Goal: Task Accomplishment & Management: Manage account settings

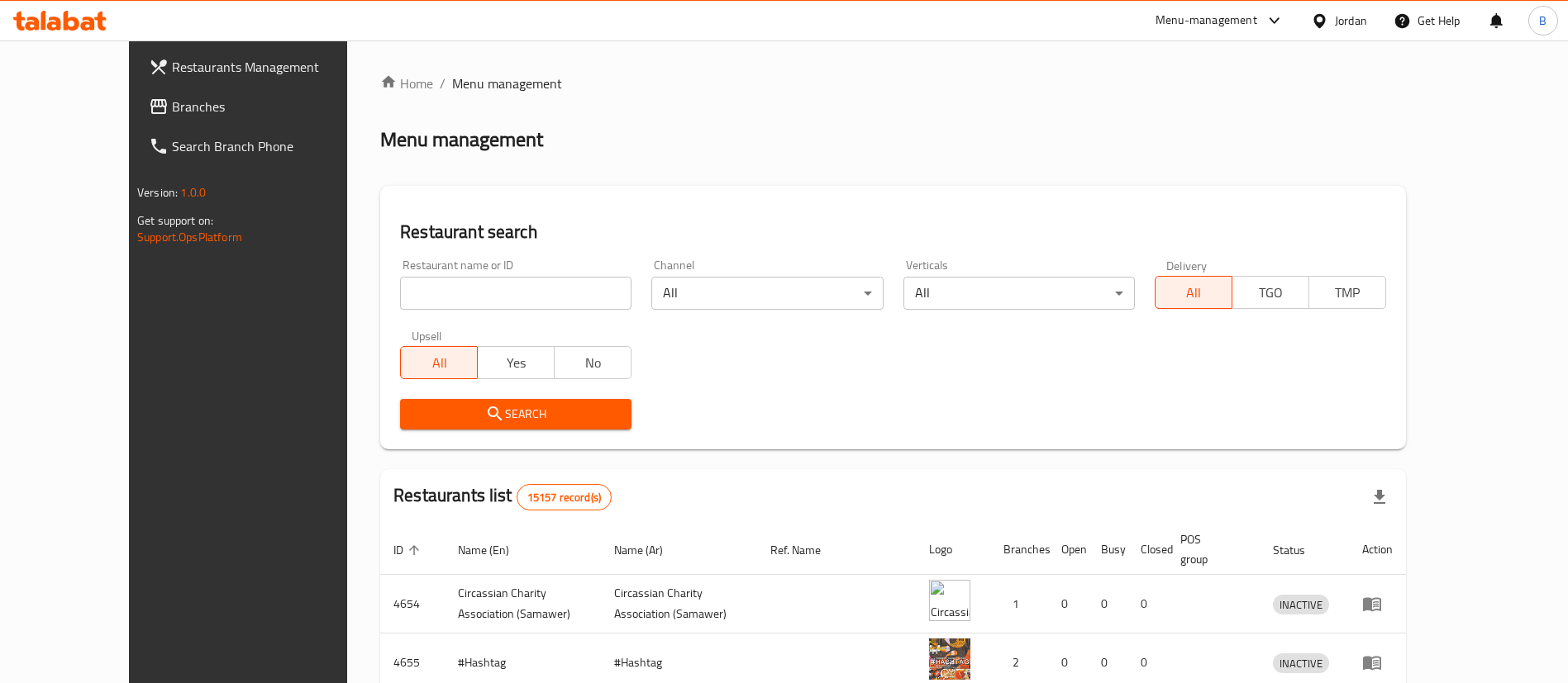
click at [536, 301] on input "search" at bounding box center [516, 293] width 232 height 33
paste input "754427"
type input "754427"
click button "Search" at bounding box center [516, 414] width 232 height 30
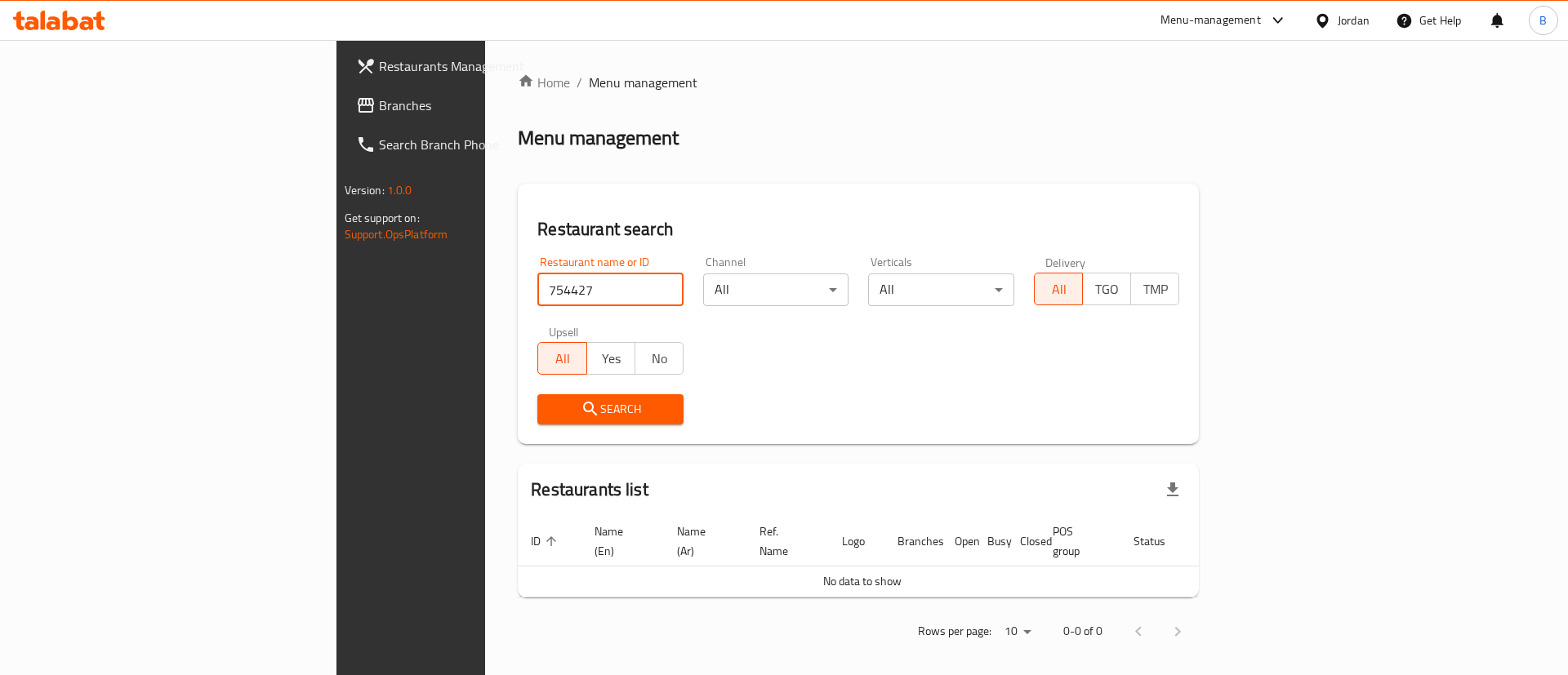
click at [379, 102] on span "Branches" at bounding box center [482, 106] width 207 height 20
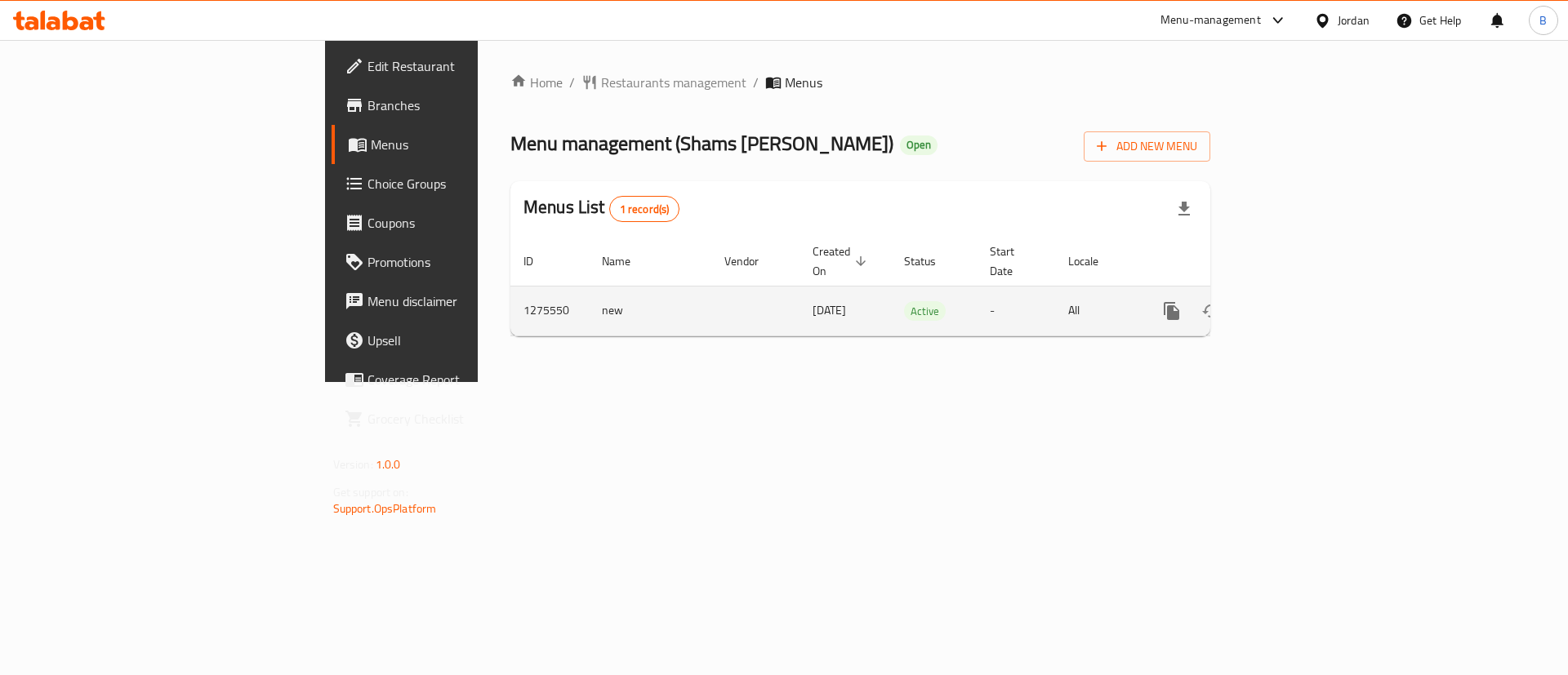
click at [1300, 301] on icon "enhanced table" at bounding box center [1290, 311] width 20 height 20
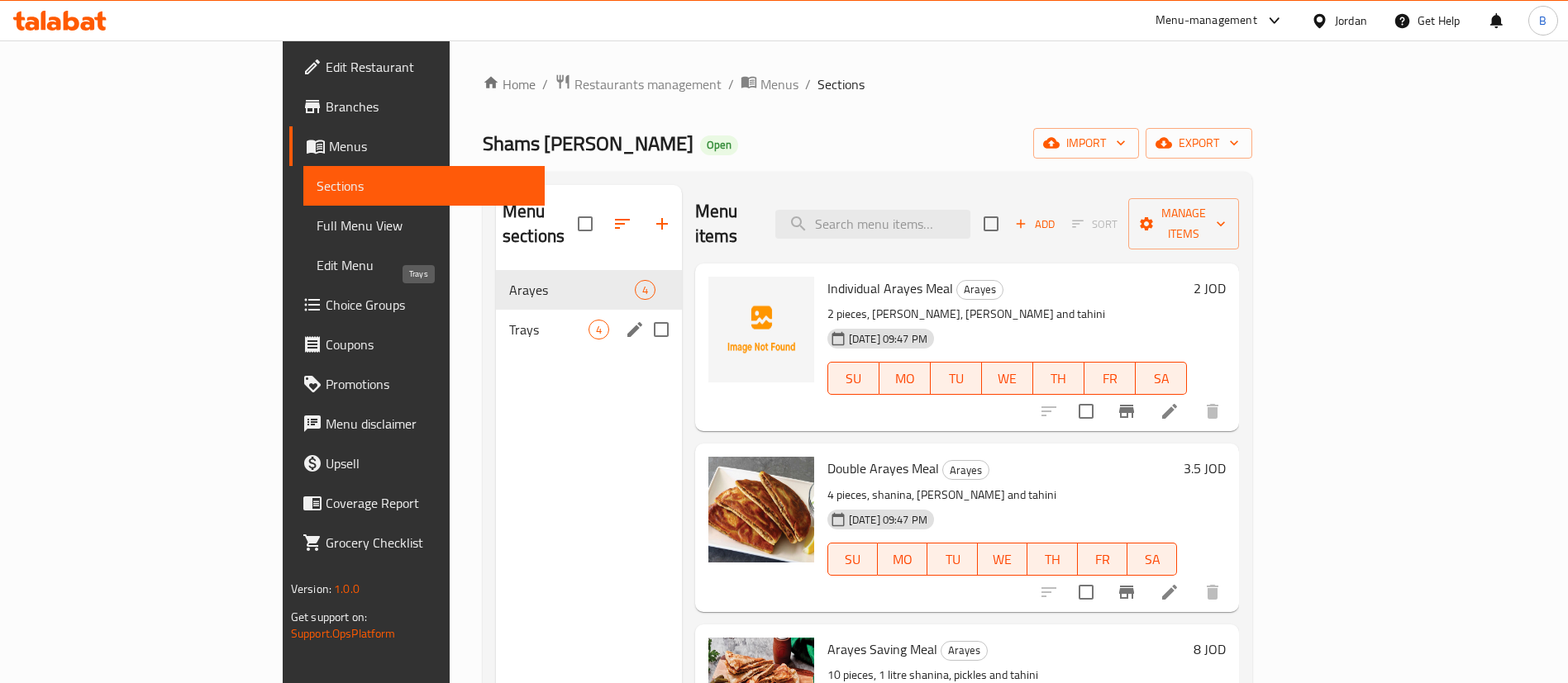
click at [496, 310] on div "Trays 4" at bounding box center [589, 329] width 186 height 40
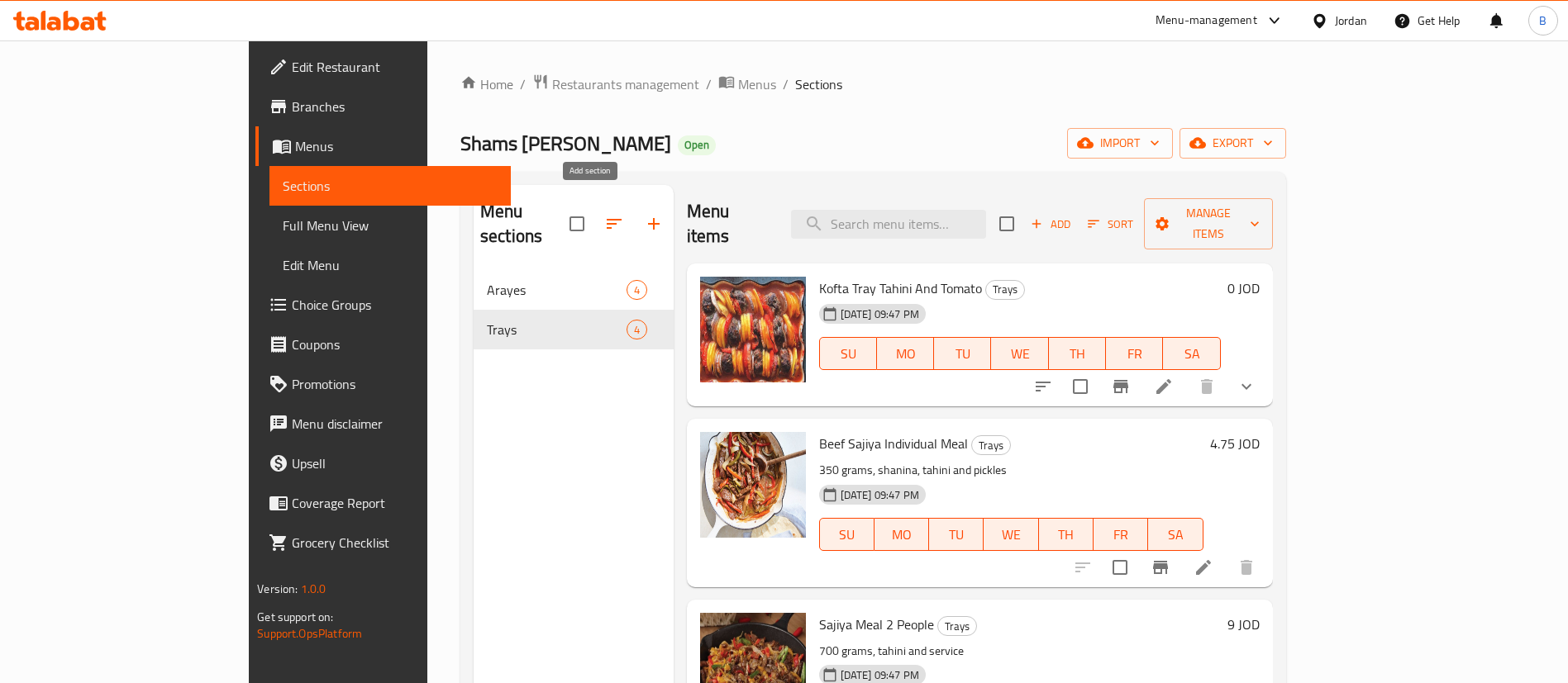
click at [634, 215] on button "button" at bounding box center [653, 223] width 40 height 40
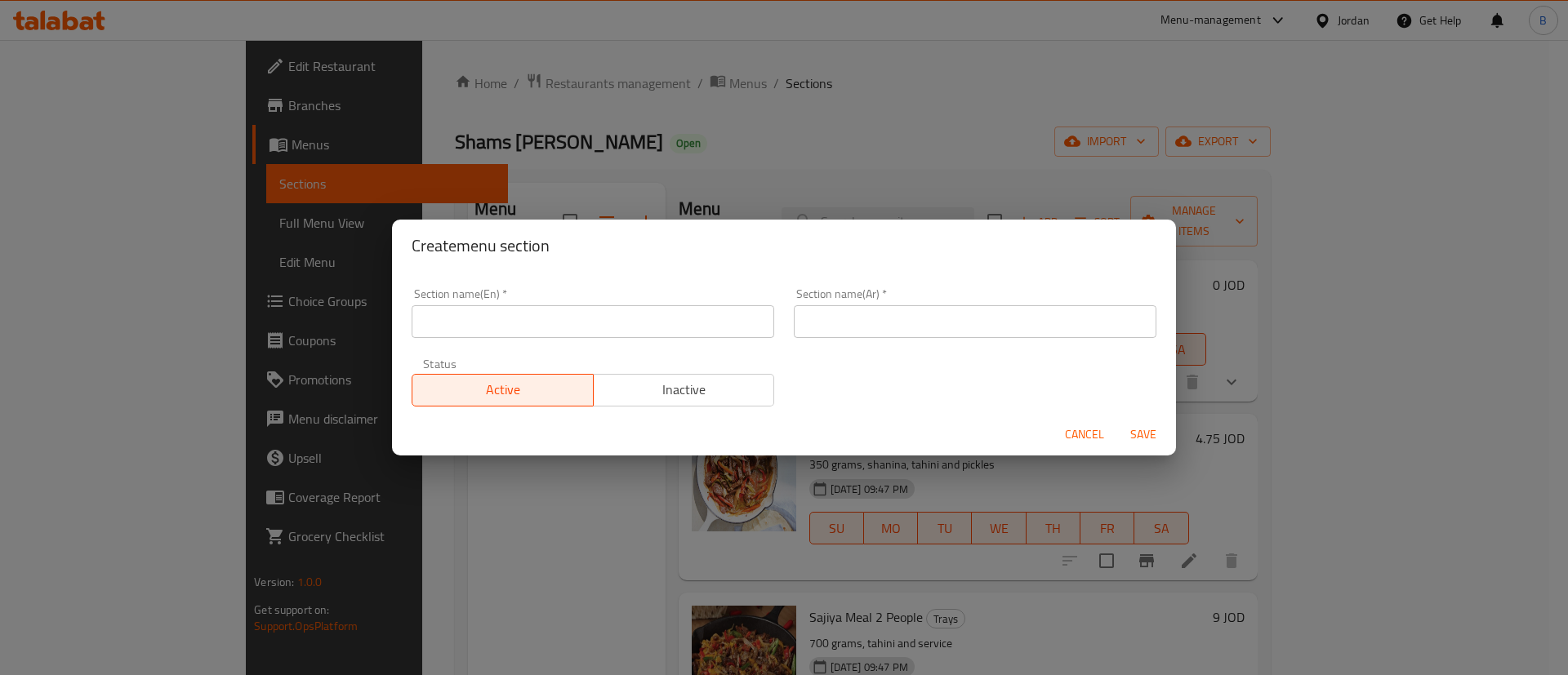
click at [565, 314] on input "text" at bounding box center [593, 321] width 363 height 32
type input "Grills"
click at [854, 340] on div "Section name(Ar)   * Section name(Ar) *" at bounding box center [975, 312] width 382 height 69
click at [864, 334] on input "text" at bounding box center [975, 321] width 363 height 32
type input "مشاوي"
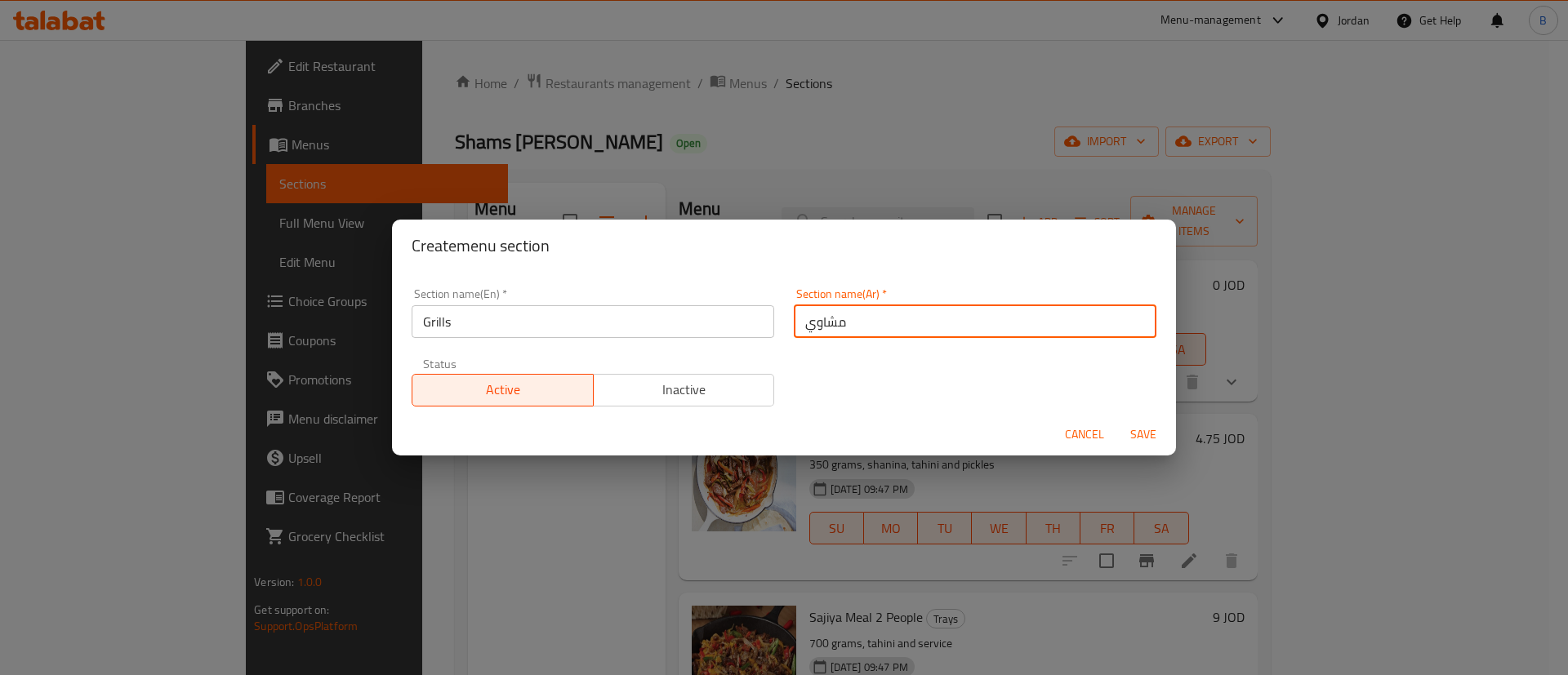
click at [1141, 440] on span "Save" at bounding box center [1143, 434] width 39 height 21
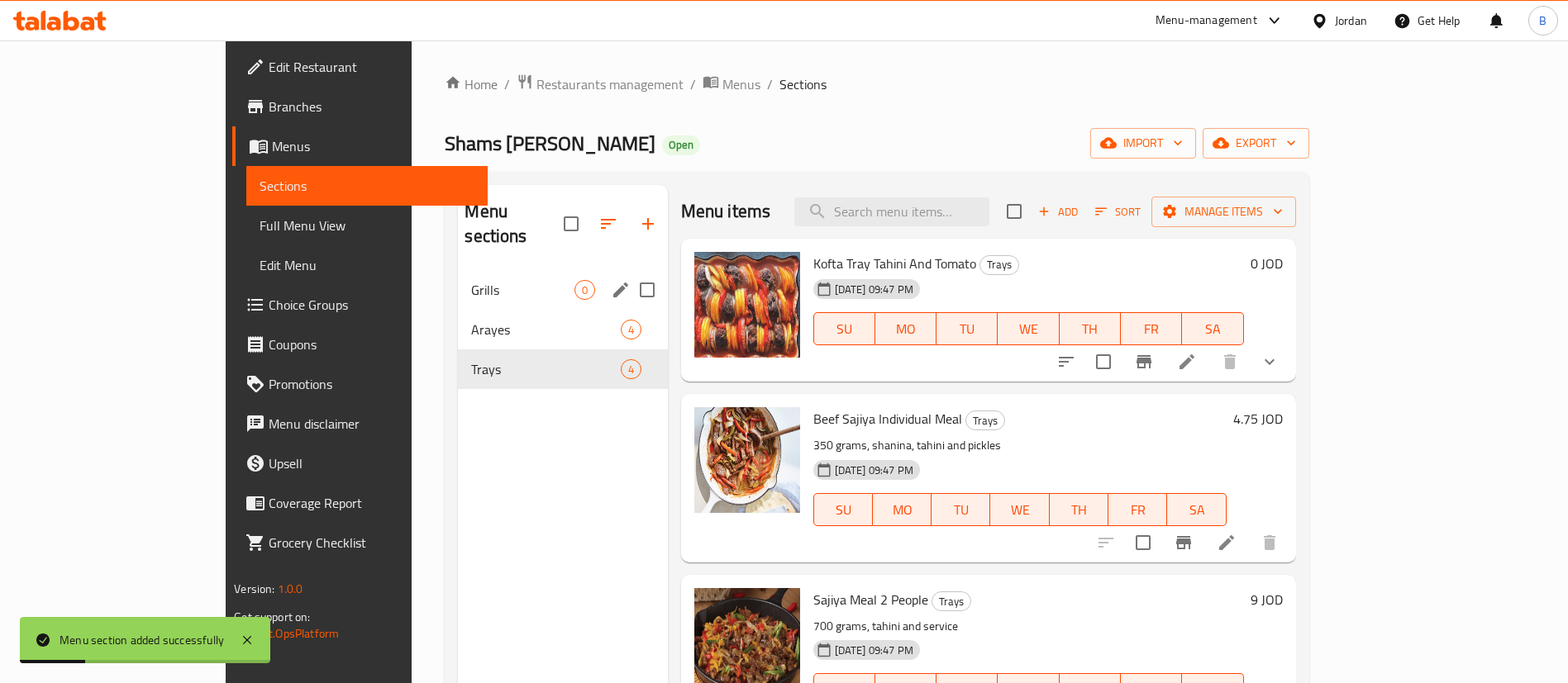
click at [471, 280] on span "Grills" at bounding box center [522, 291] width 103 height 20
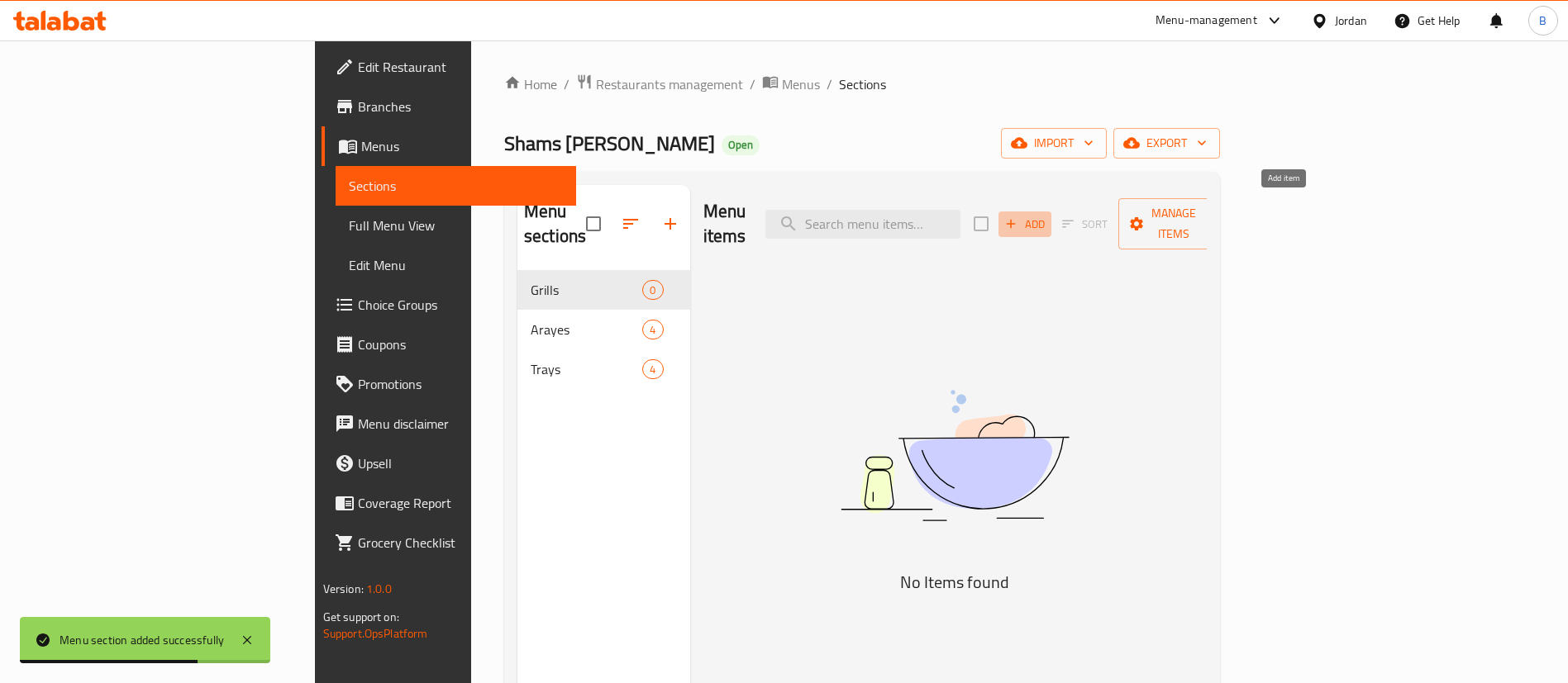
click at [1047, 215] on span "Add" at bounding box center [1025, 224] width 45 height 19
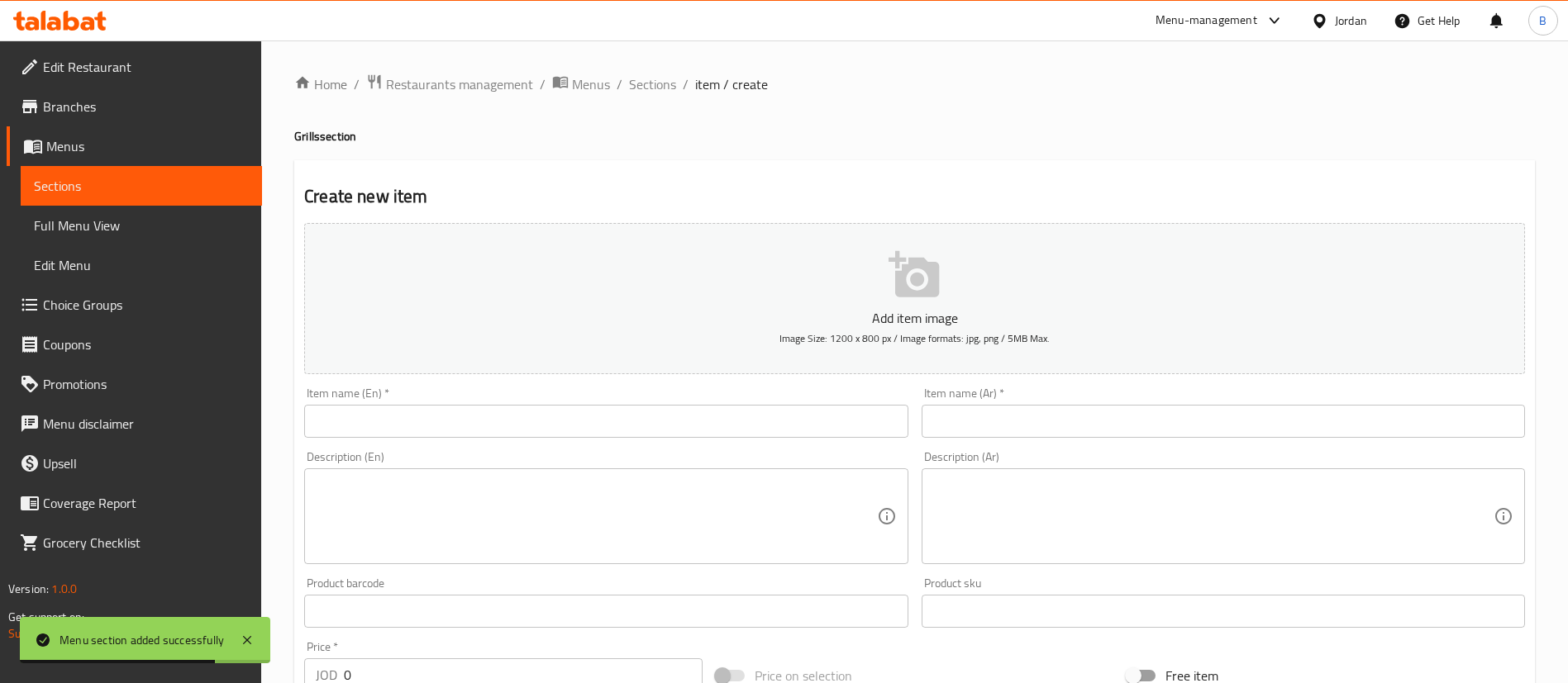
click at [1094, 412] on input "text" at bounding box center [1223, 421] width 603 height 33
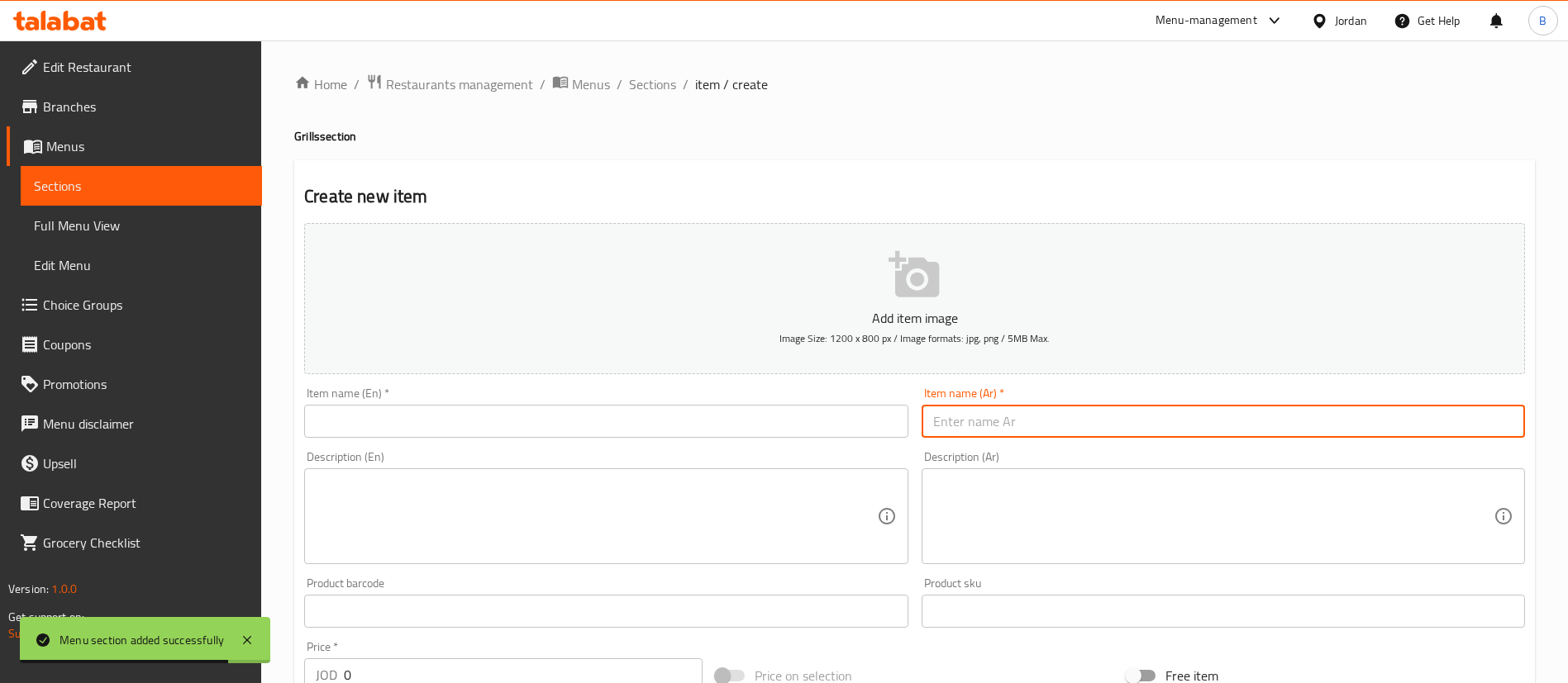
paste input "كيلو مشاوي مشكل بلدي +سرفيس +دجاجه تركي على الفحم +مشروب غازي"
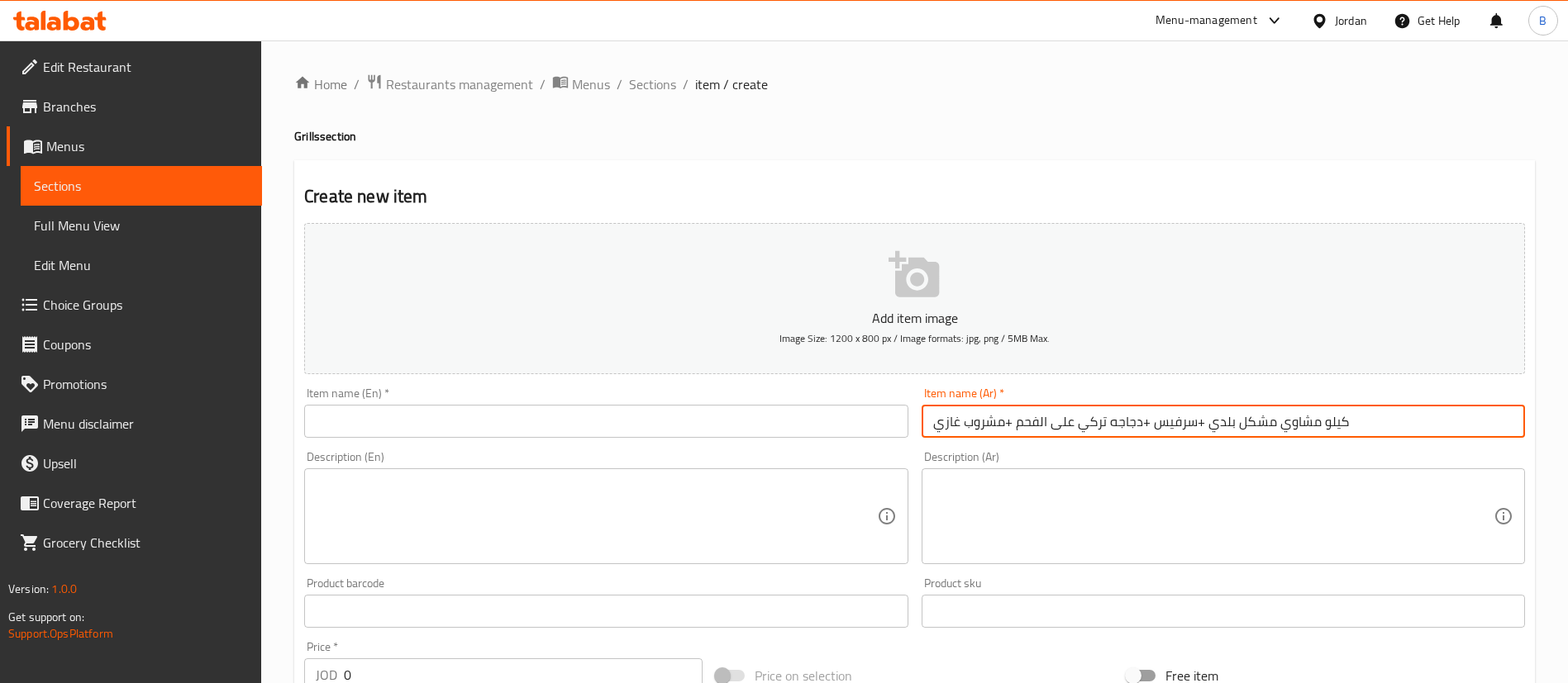
click at [974, 418] on input "كيلو مشاوي مشكل بلدي +سرفيس +دجاجه تركي على الفحم +مشروب غازي" at bounding box center [1223, 421] width 603 height 33
click at [974, 417] on input "كيلو مشاوي مشكل بلدي +سرفيس +دجاجه تركي على الفحم +مشروب غازي" at bounding box center [1223, 421] width 603 height 33
type input "كيلو مشاوي مشكل بلدي +سرفيس +دجاجه تركي على الفحم +مشروب غازي"
drag, startPoint x: 808, startPoint y: 411, endPoint x: 807, endPoint y: 423, distance: 12.0
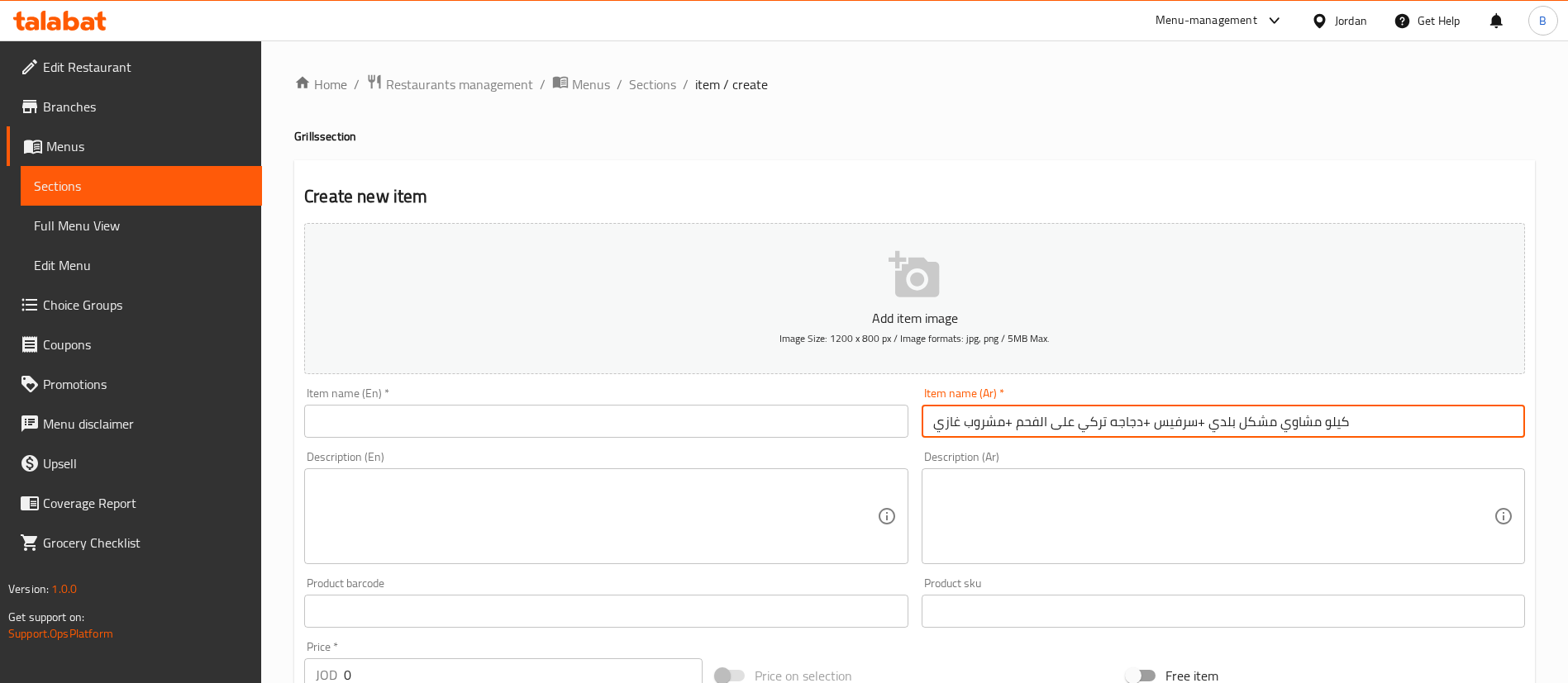
click at [808, 413] on input "text" at bounding box center [606, 421] width 603 height 33
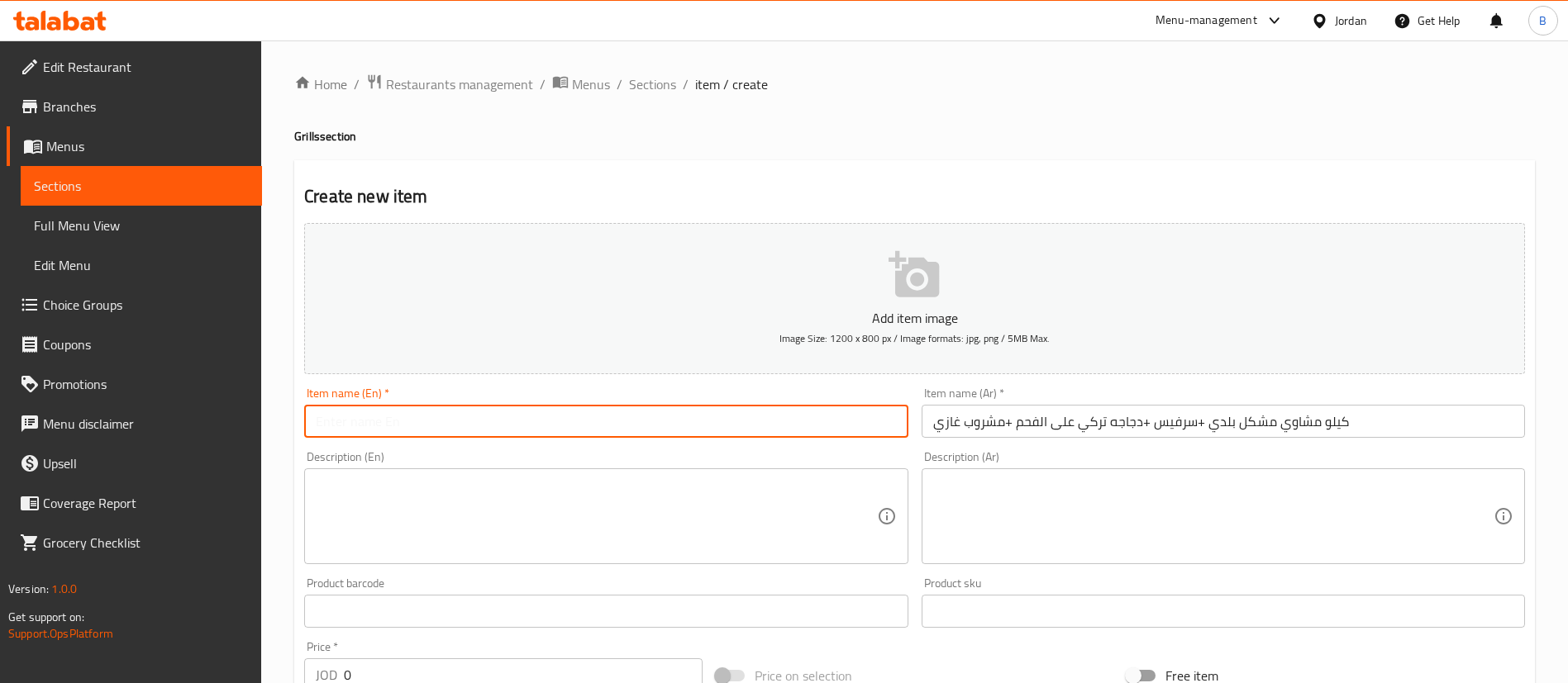
paste input "1 kg mixed grill + service + Turkish chicken on charcoal + soft drink"
type input "1 kg mixed grill + service + Turkish chicken on charcoal + soft drink"
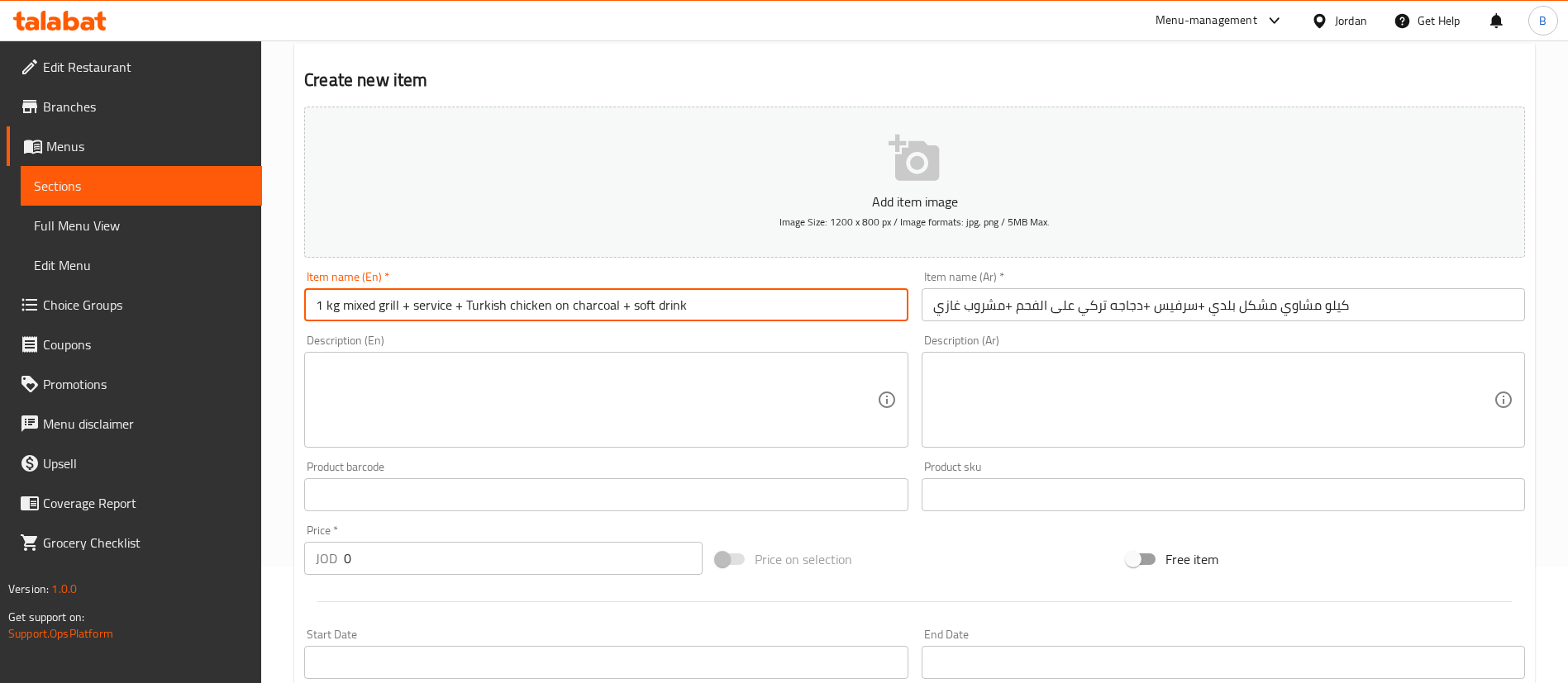
scroll to position [248, 0]
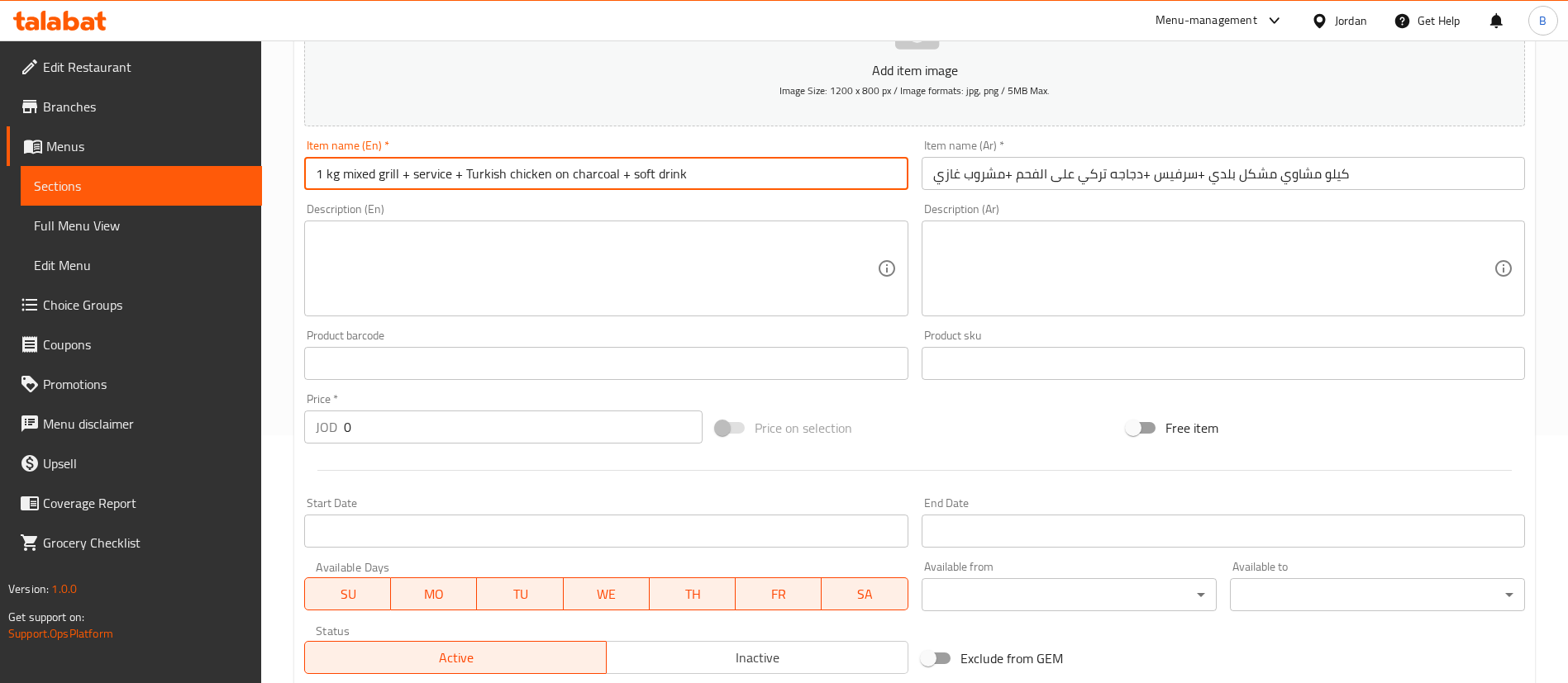
drag, startPoint x: 389, startPoint y: 433, endPoint x: 0, endPoint y: 470, distance: 390.8
click at [0, 405] on div "Edit Restaurant Branches Menus Sections Full Menu View Edit Menu Choice Groups …" at bounding box center [784, 356] width 1568 height 1127
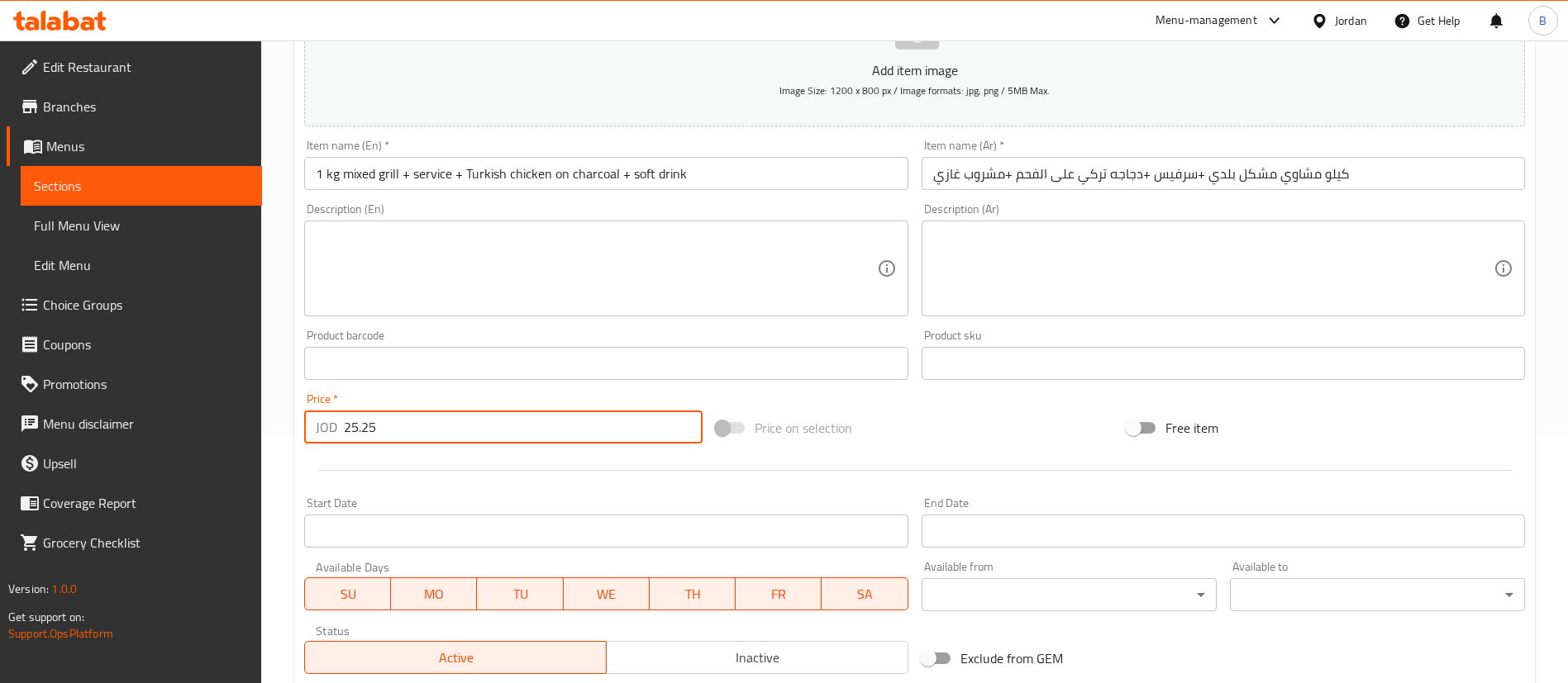
scroll to position [484, 0]
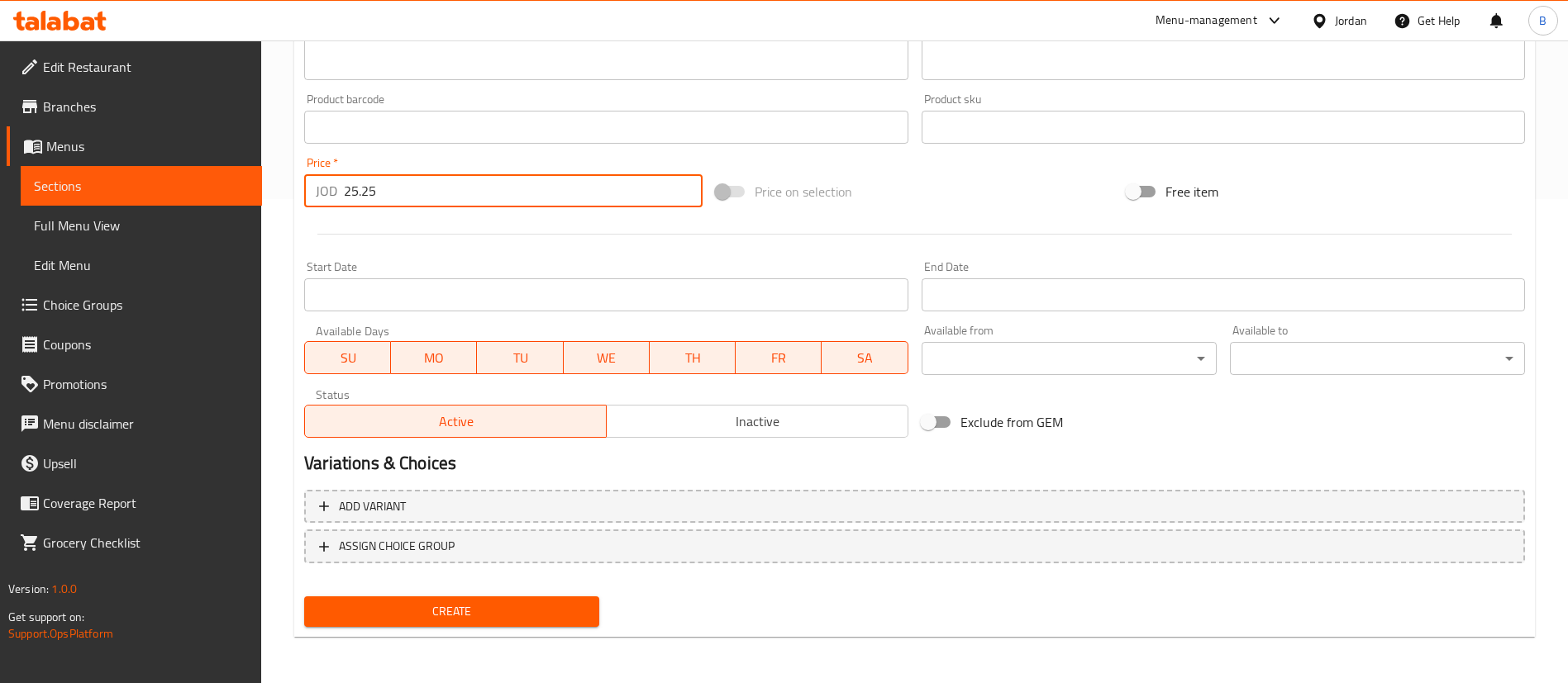
type input "25.25"
click at [538, 612] on span "Create" at bounding box center [452, 611] width 269 height 21
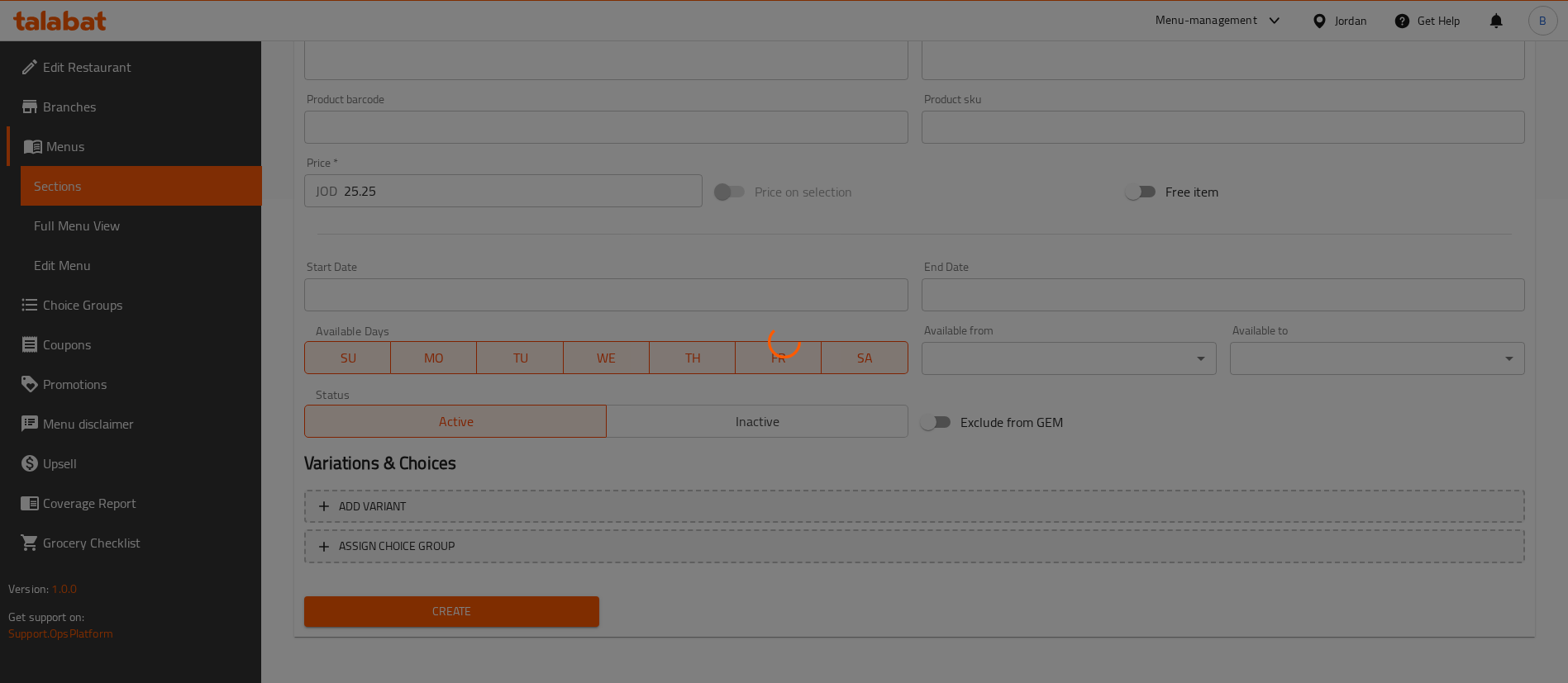
type input "0"
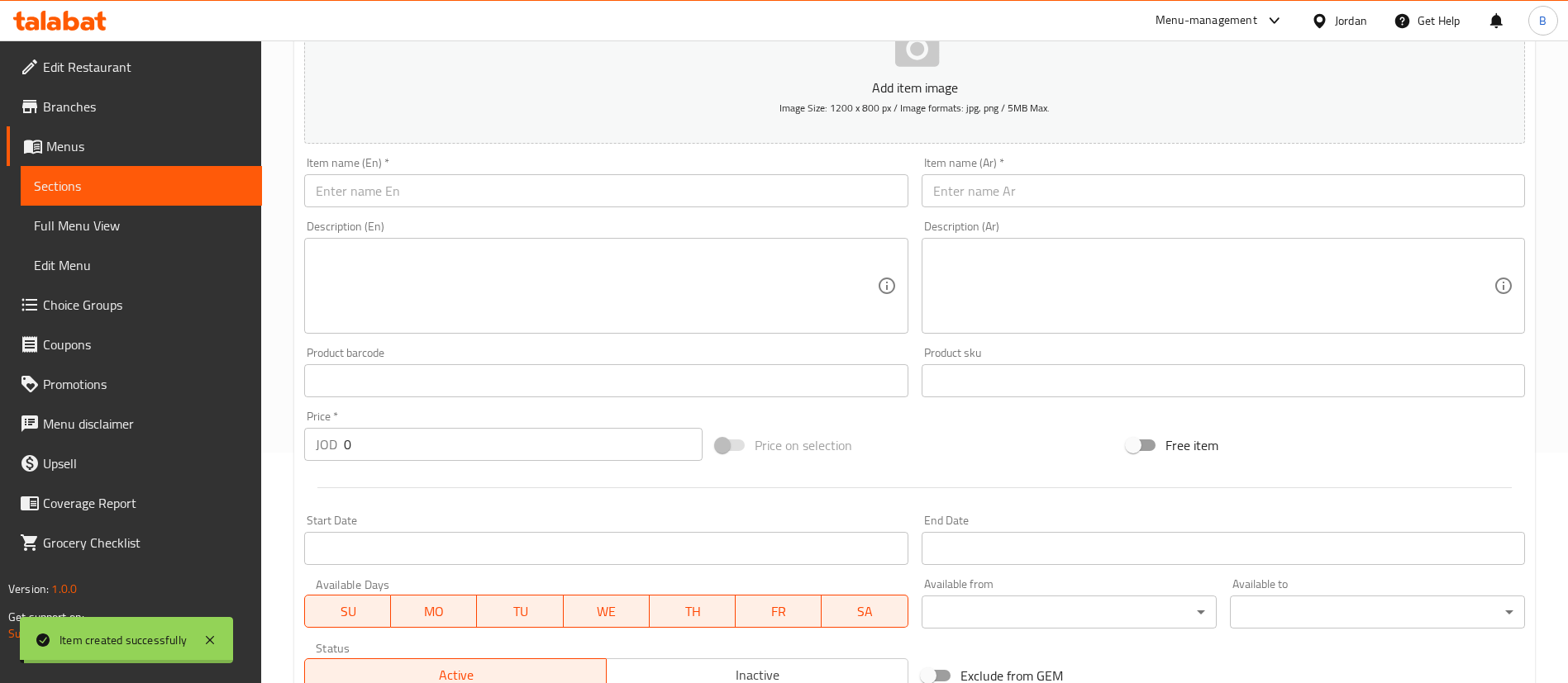
scroll to position [0, 0]
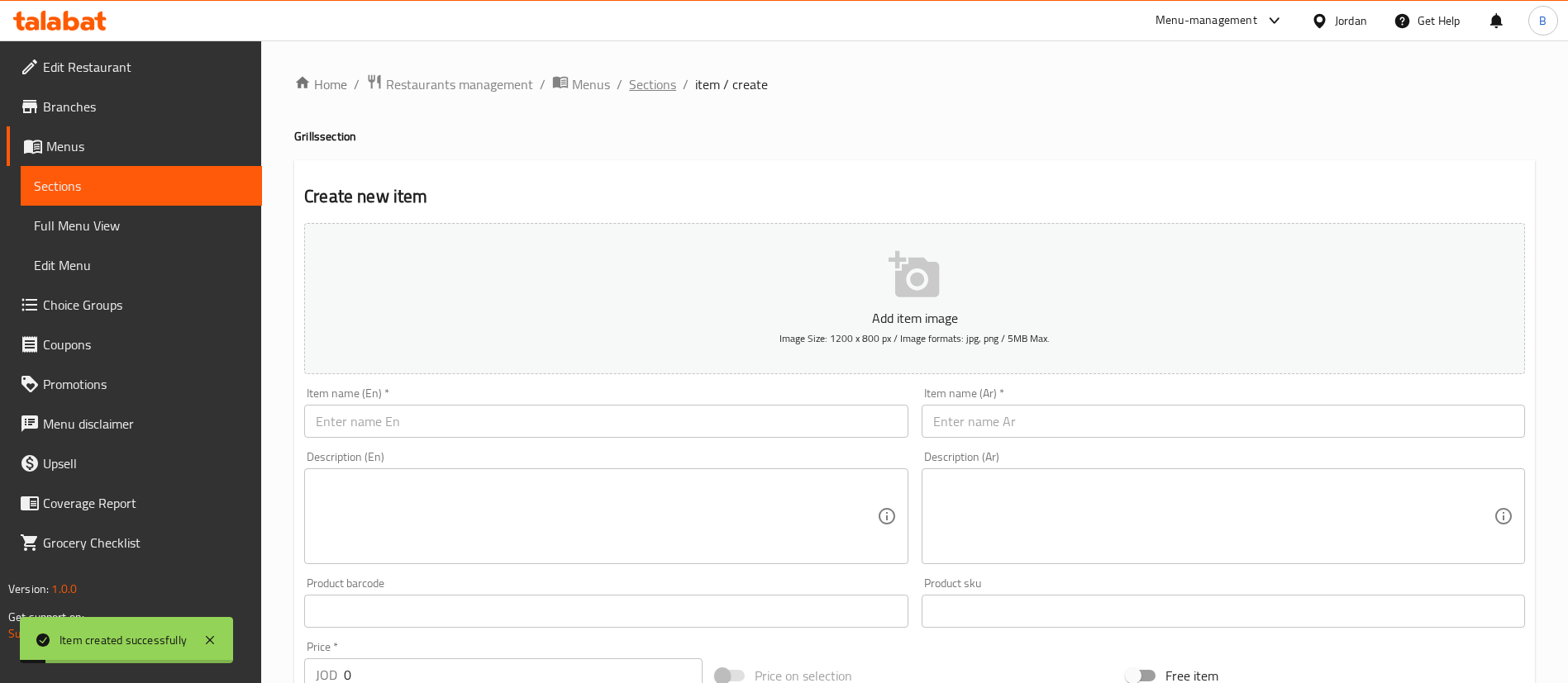
click at [664, 80] on span "Sections" at bounding box center [652, 84] width 47 height 20
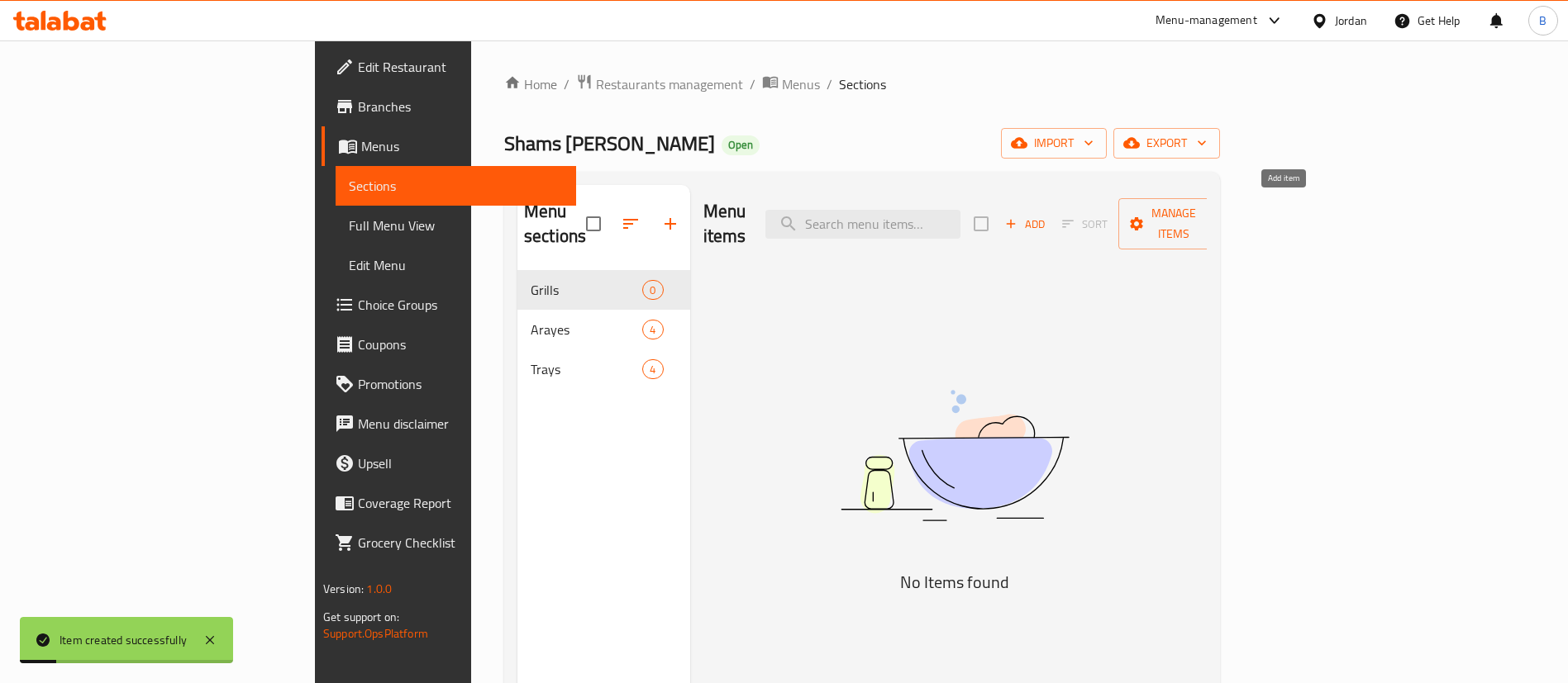
click at [1047, 215] on span "Add" at bounding box center [1025, 224] width 45 height 19
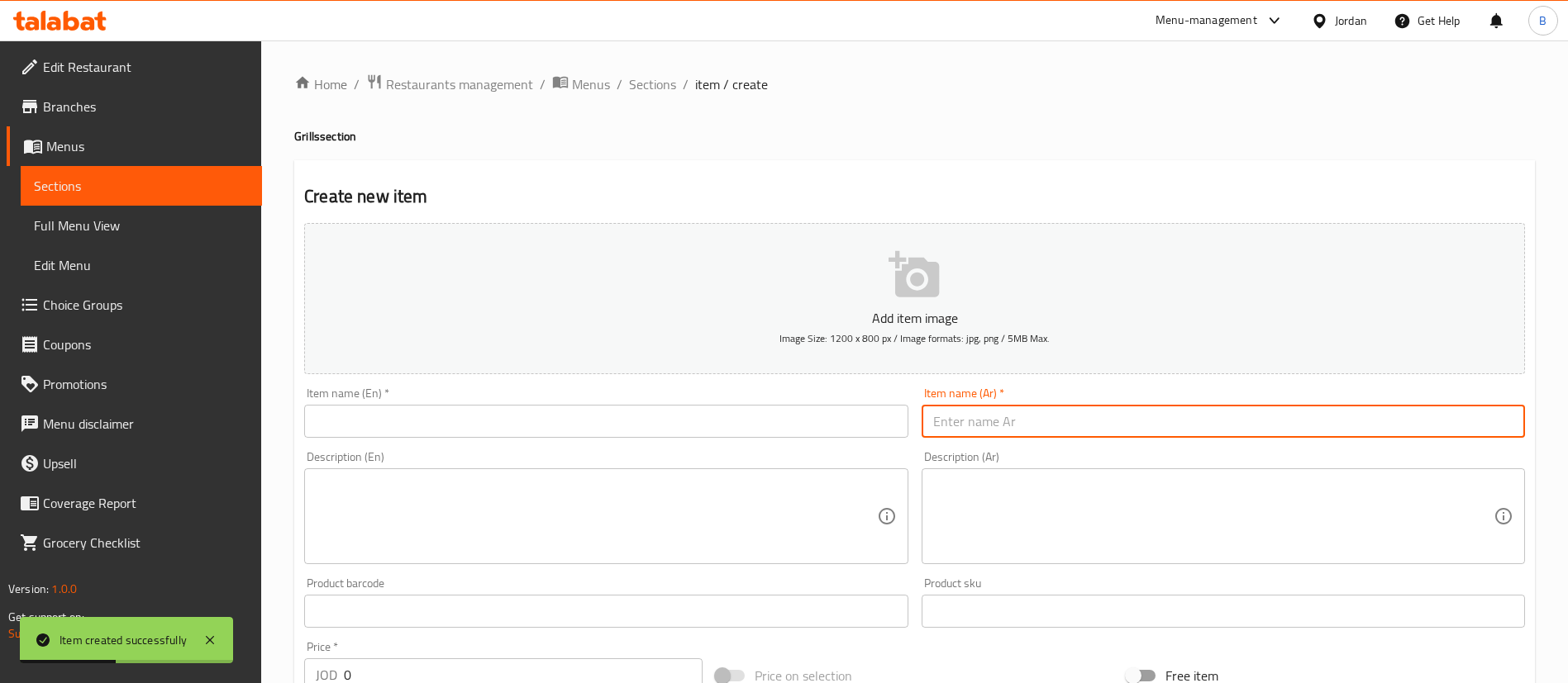
click at [998, 424] on input "text" at bounding box center [1223, 421] width 603 height 33
paste input "ساندويش كباب صاروخ"
type input "ساندويش كباب صاروخ"
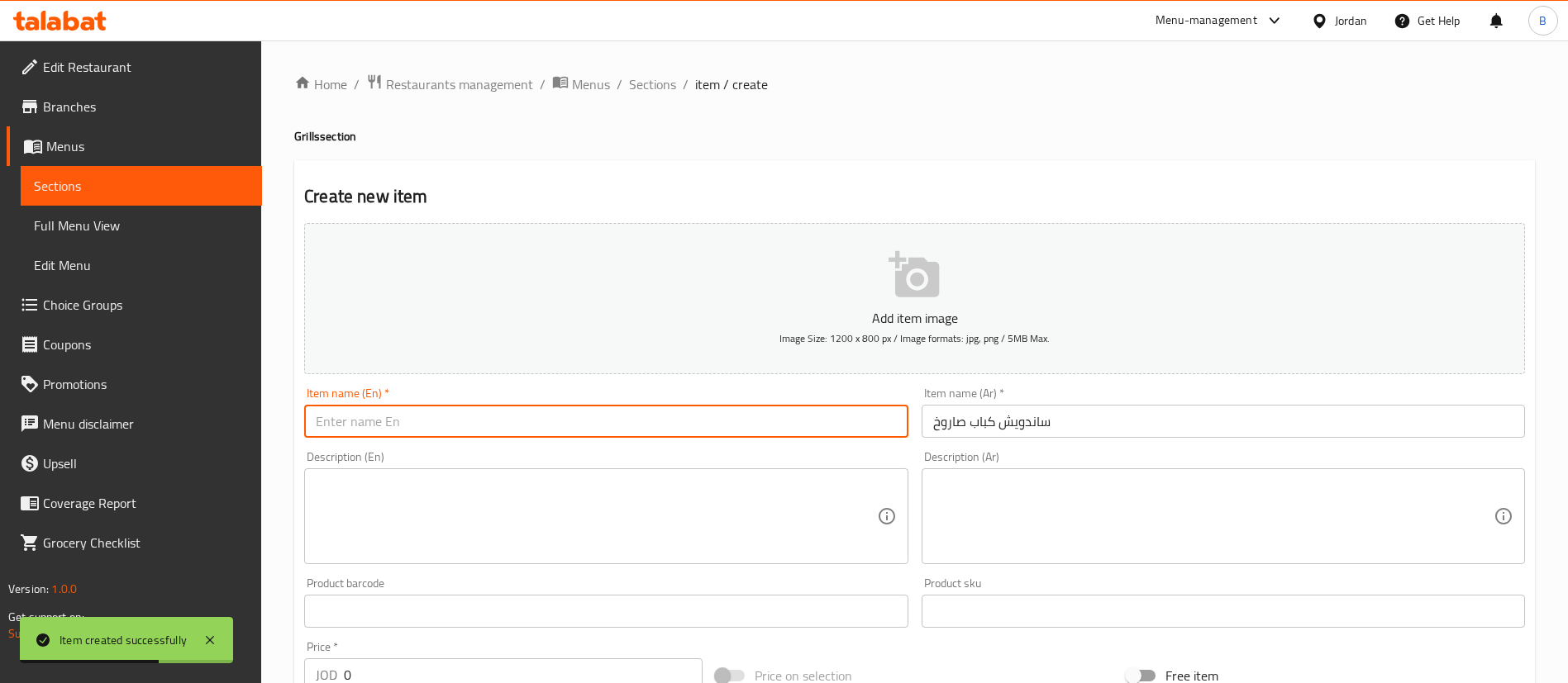
click at [657, 417] on input "text" at bounding box center [606, 421] width 603 height 33
paste input "Rocket Kebab Sandwich"
type input "Rocket Kebab Sandwich"
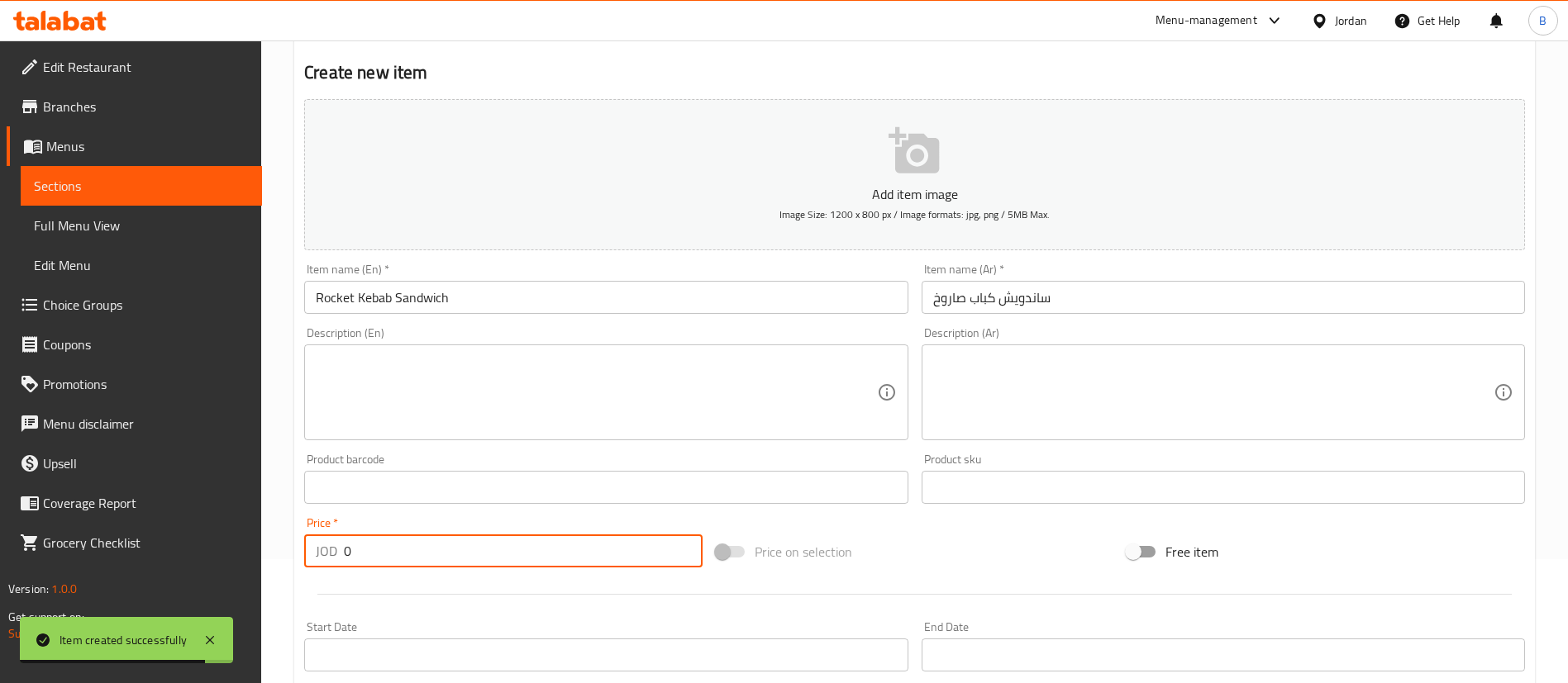
drag, startPoint x: 446, startPoint y: 560, endPoint x: 0, endPoint y: 526, distance: 447.3
click at [91, 526] on div "Edit Restaurant Branches Menus Sections Full Menu View Edit Menu Choice Groups …" at bounding box center [784, 480] width 1568 height 1127
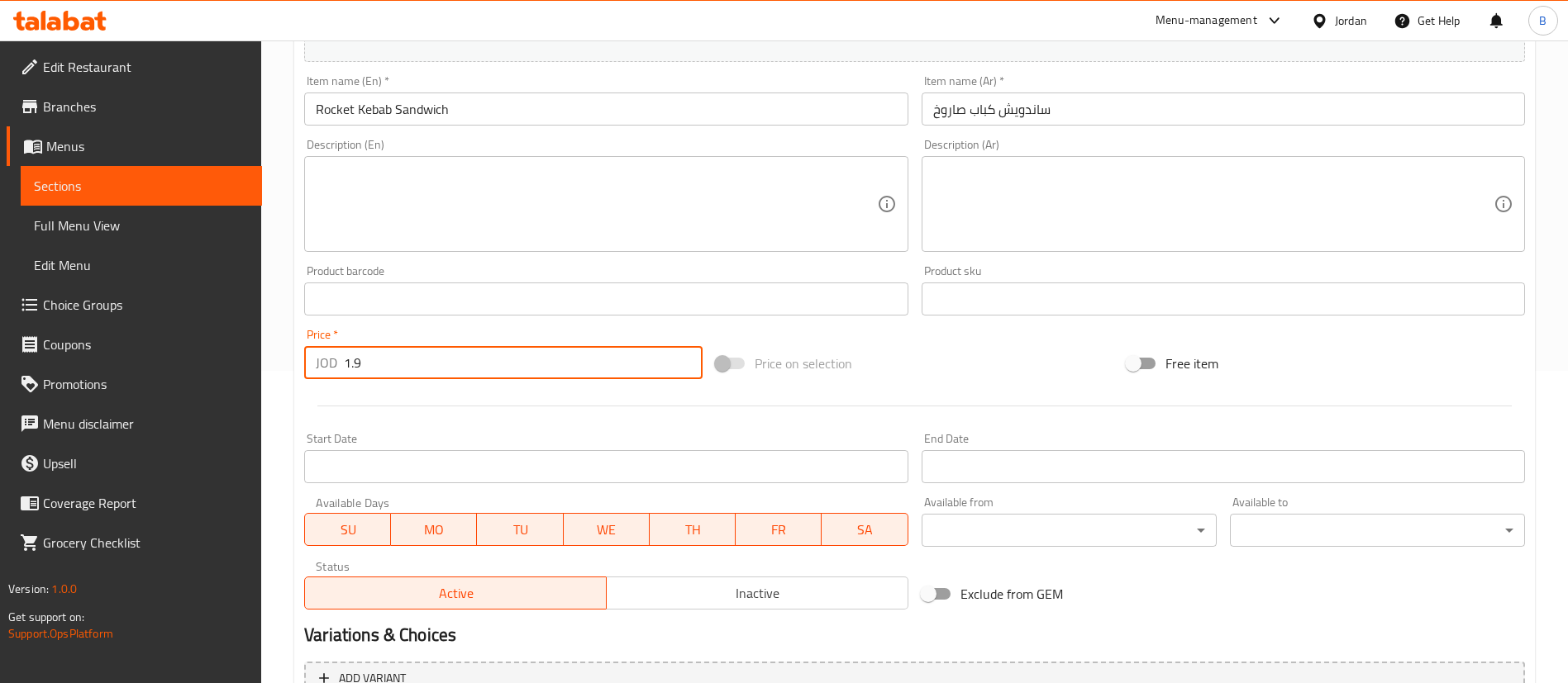
scroll to position [484, 0]
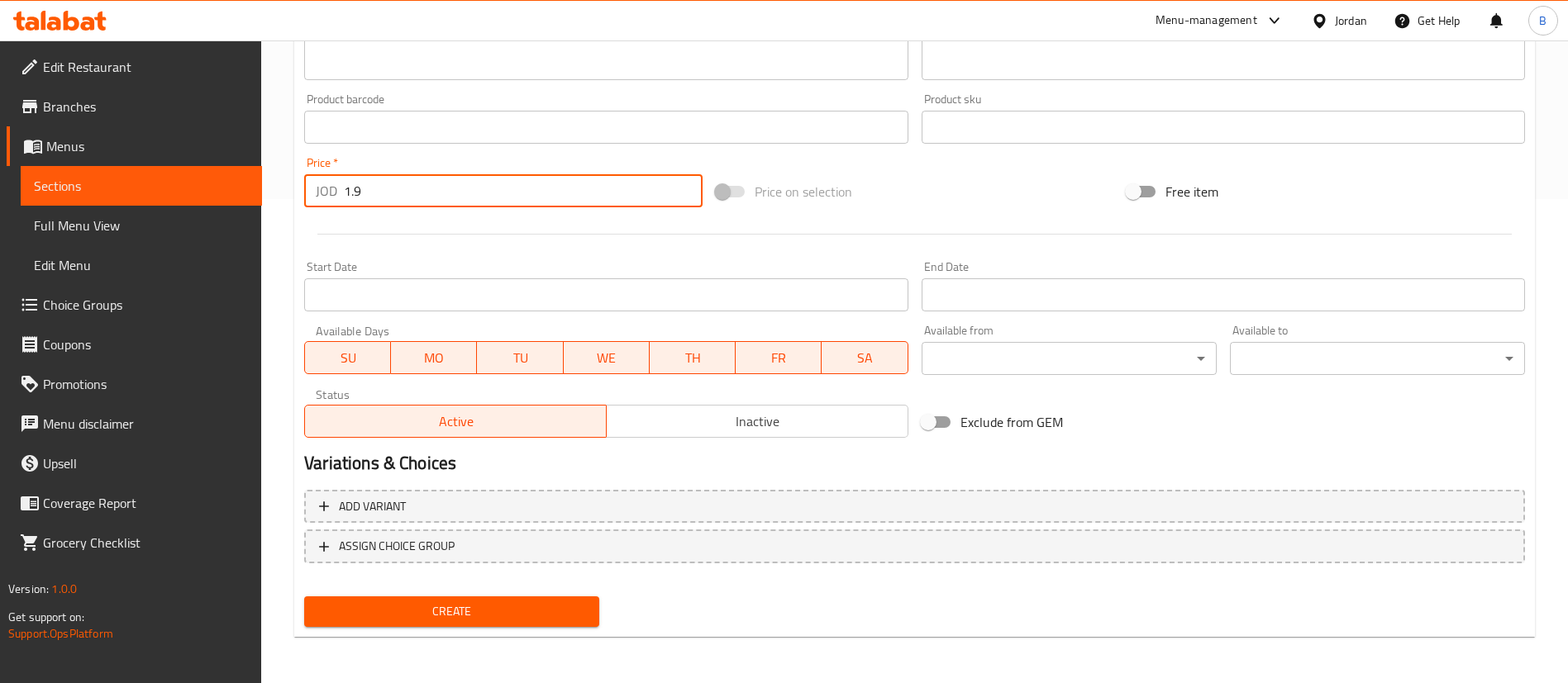
type input "1.9"
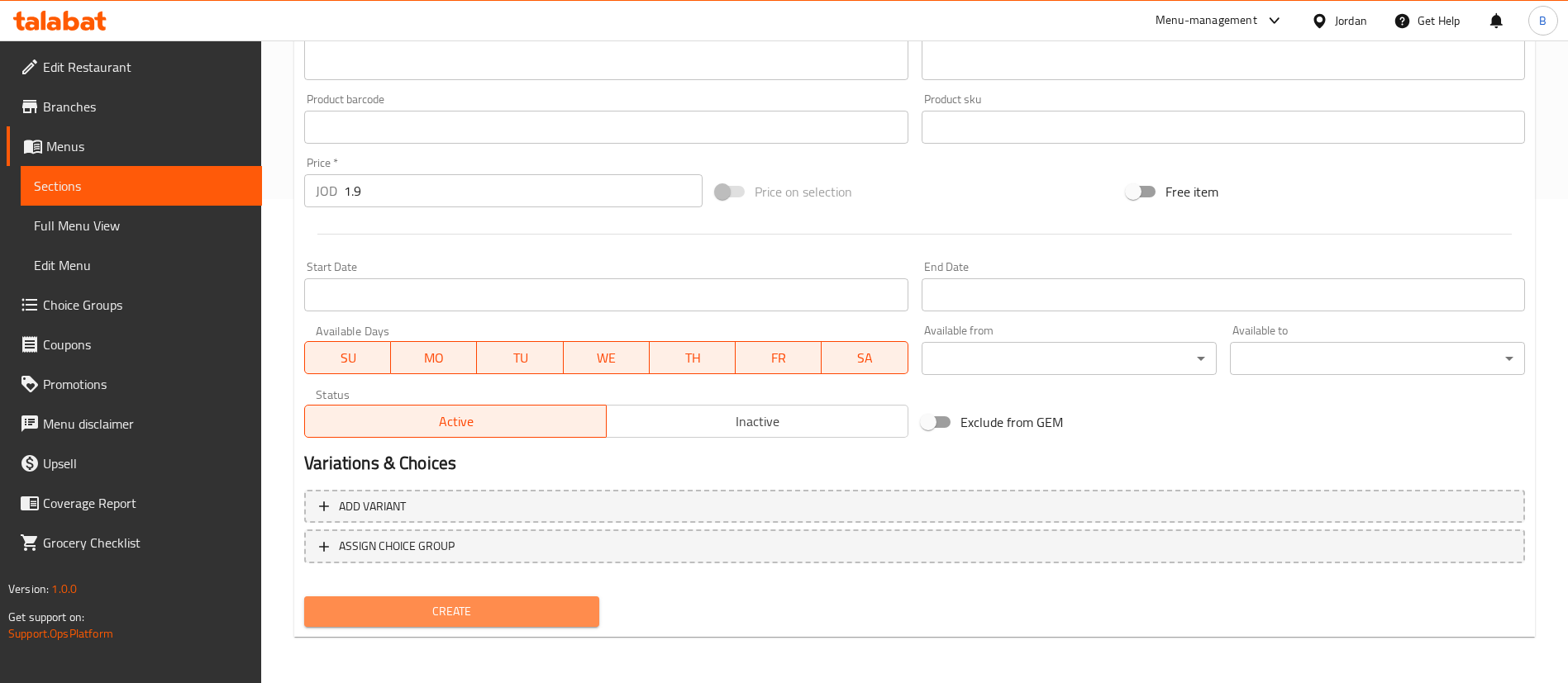
click at [490, 618] on span "Create" at bounding box center [452, 611] width 269 height 21
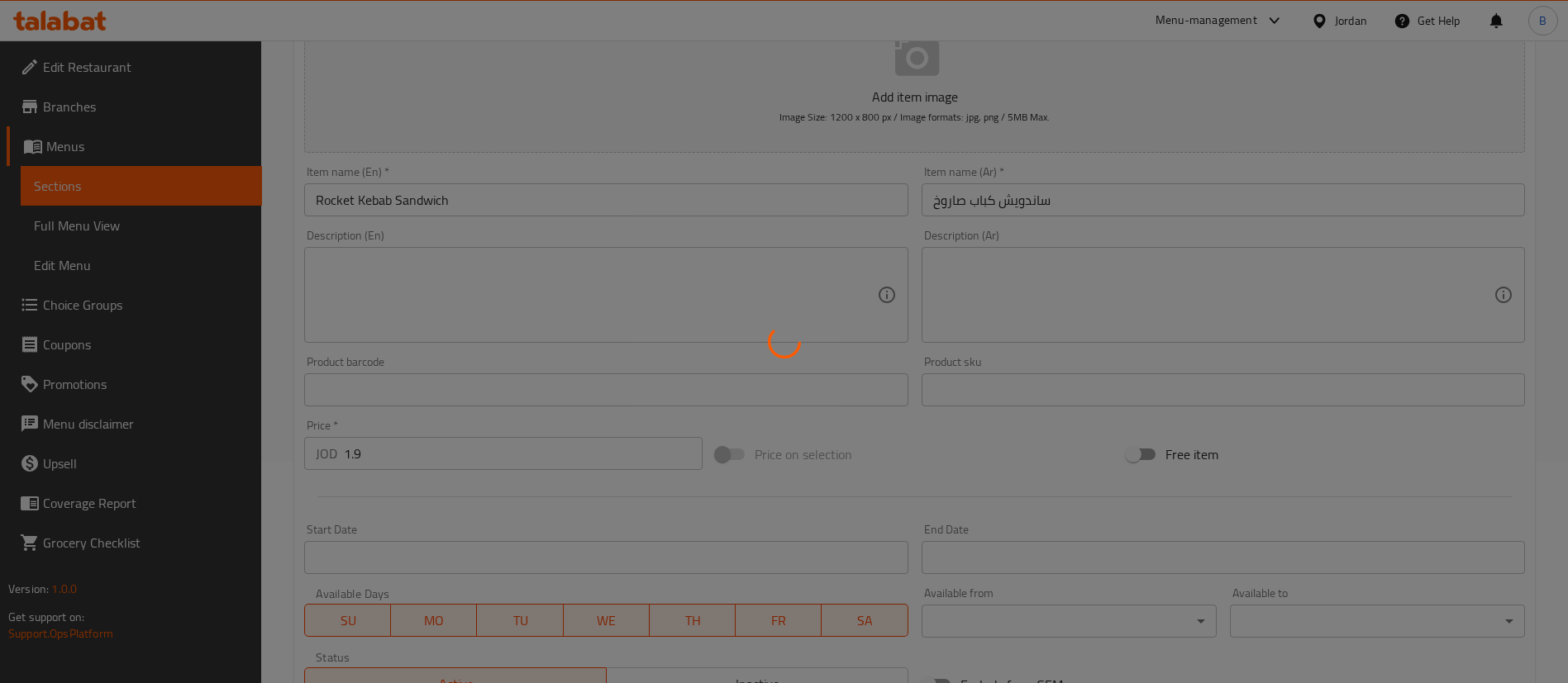
scroll to position [0, 0]
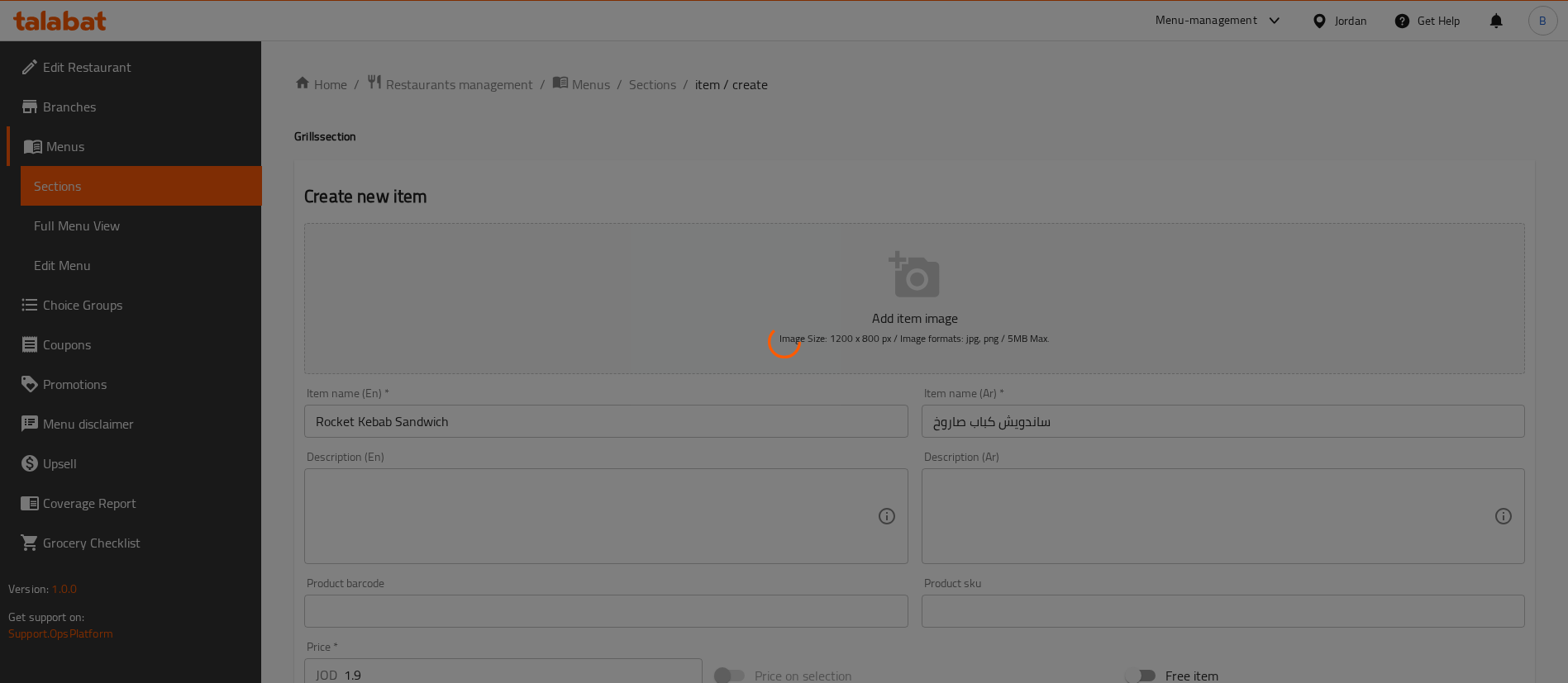
type input "0"
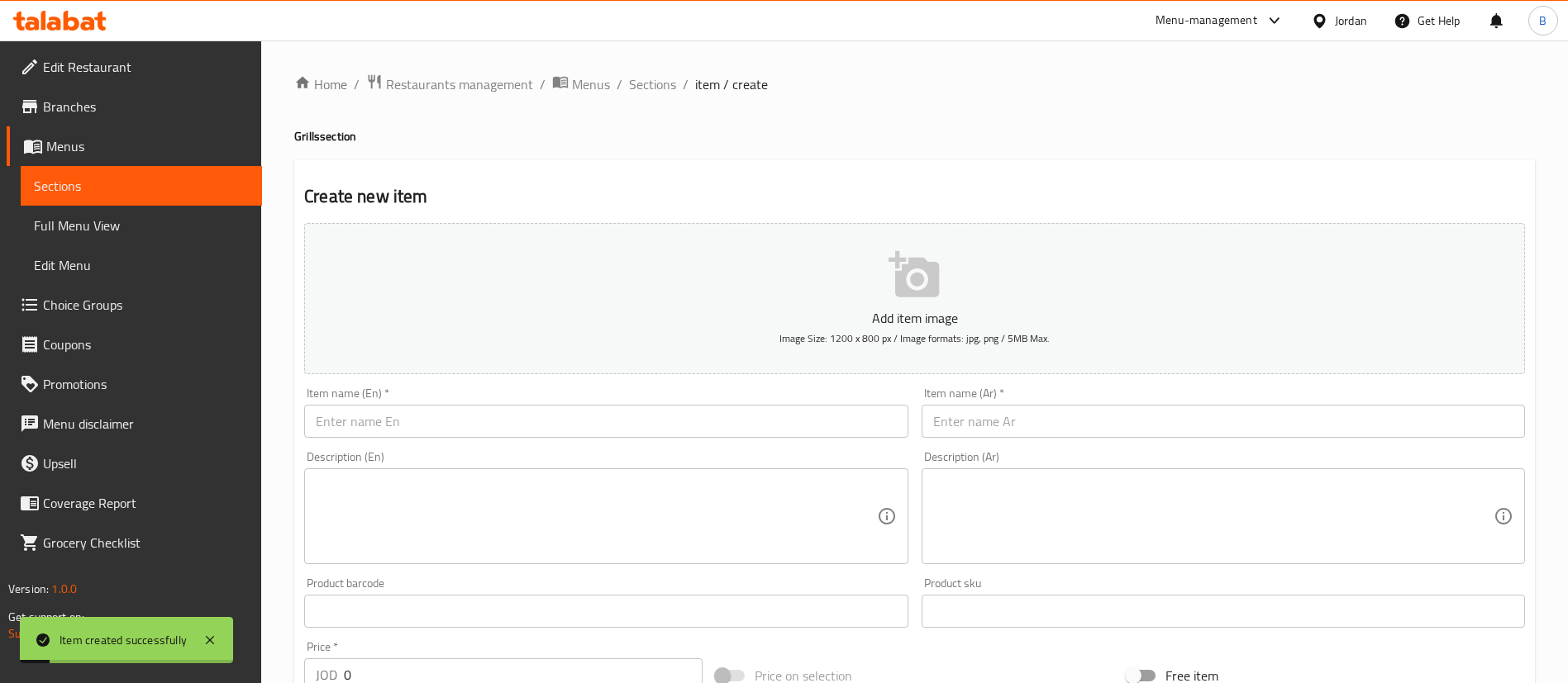
click at [1038, 425] on input "text" at bounding box center [1223, 421] width 603 height 33
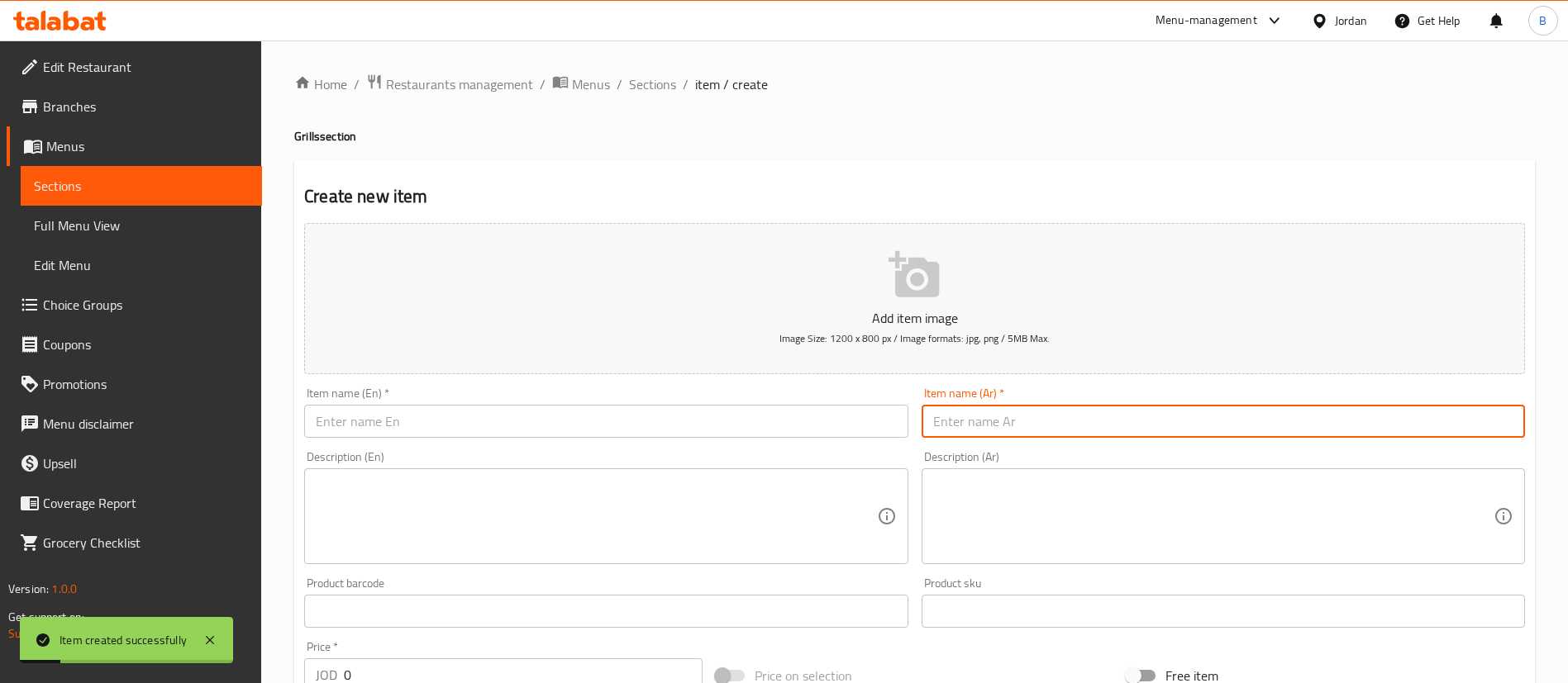
paste input "كيلو شيش طاووق بلخلطه السحريه +سرفيس +مشروب غازي"
type input "كيلو شيش طاووق بلخلطه السحريه +سرفيس +مشروب غازي"
drag, startPoint x: 636, startPoint y: 423, endPoint x: 684, endPoint y: 472, distance: 68.6
click at [636, 422] on input "text" at bounding box center [606, 421] width 603 height 33
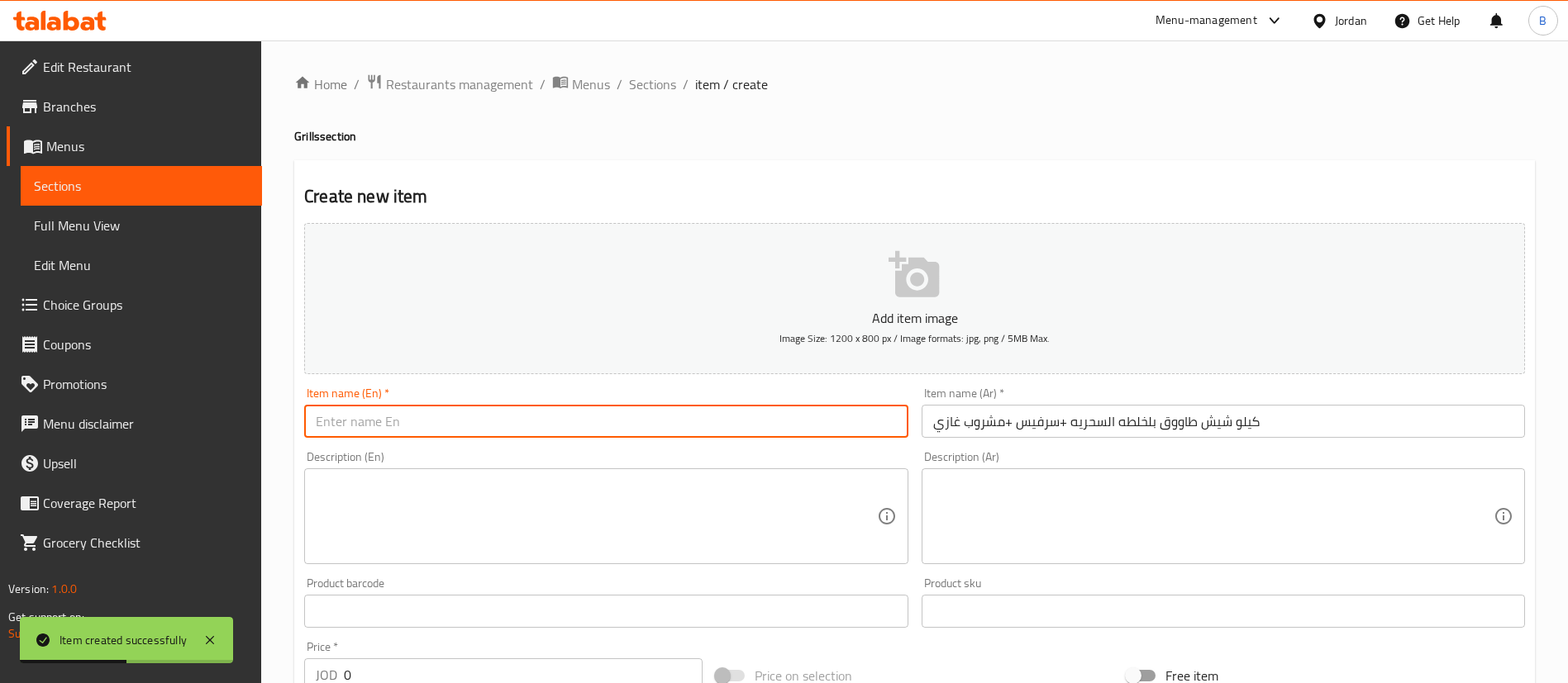
paste input "1 kg of shish tawook with the magic mixture + service + soft drink"
type input "1 kg of shish tawook with the magic mixture + service + soft drink"
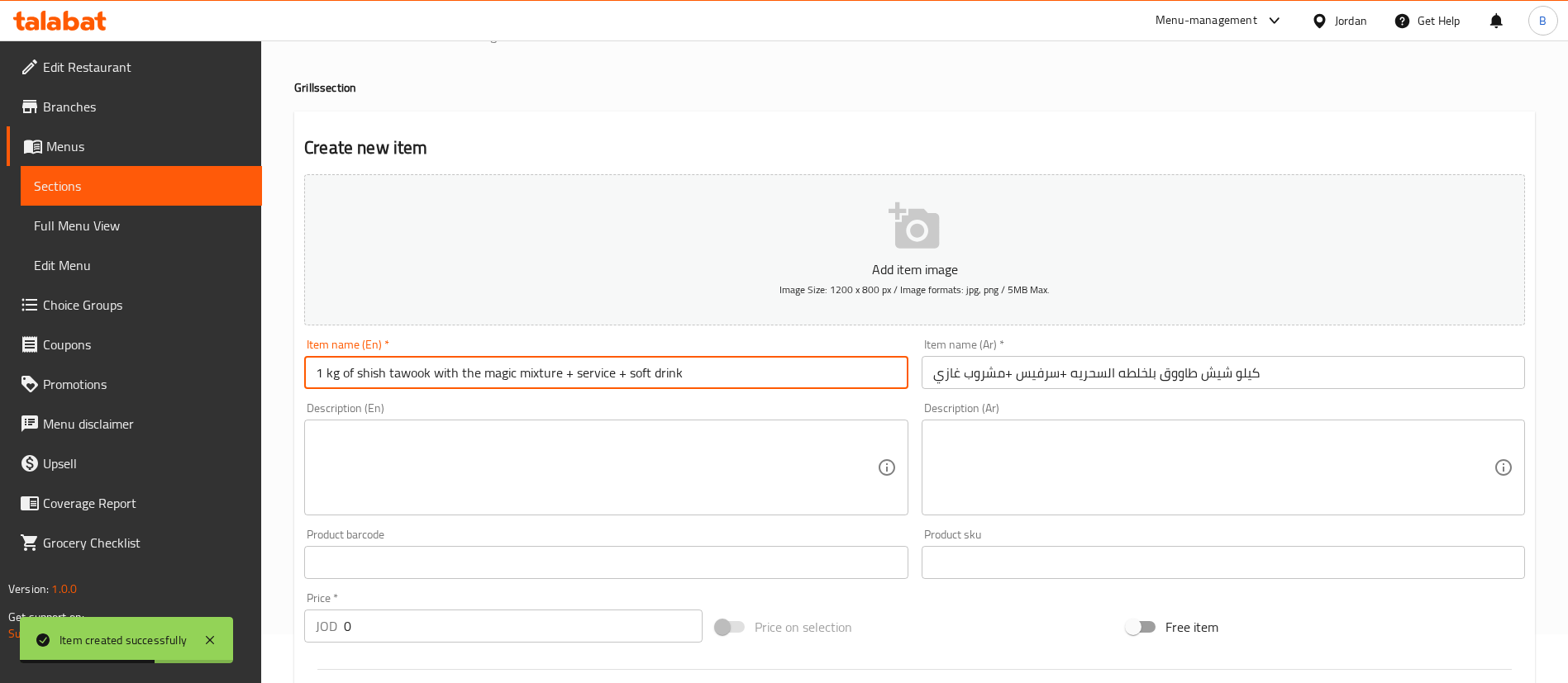
scroll to position [124, 0]
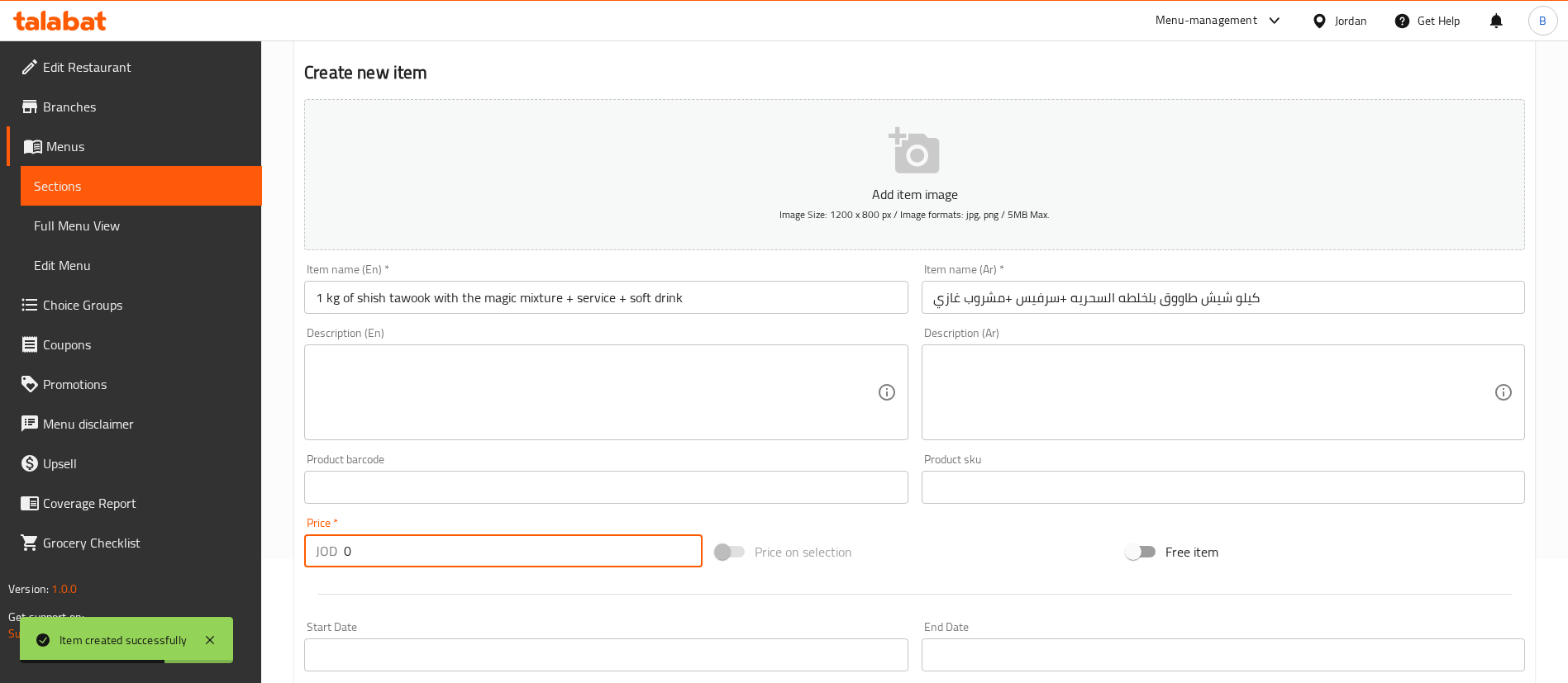
drag, startPoint x: 359, startPoint y: 558, endPoint x: 158, endPoint y: 536, distance: 202.2
click at [199, 541] on div "Edit Restaurant Branches Menus Sections Full Menu View Edit Menu Choice Groups …" at bounding box center [784, 480] width 1568 height 1127
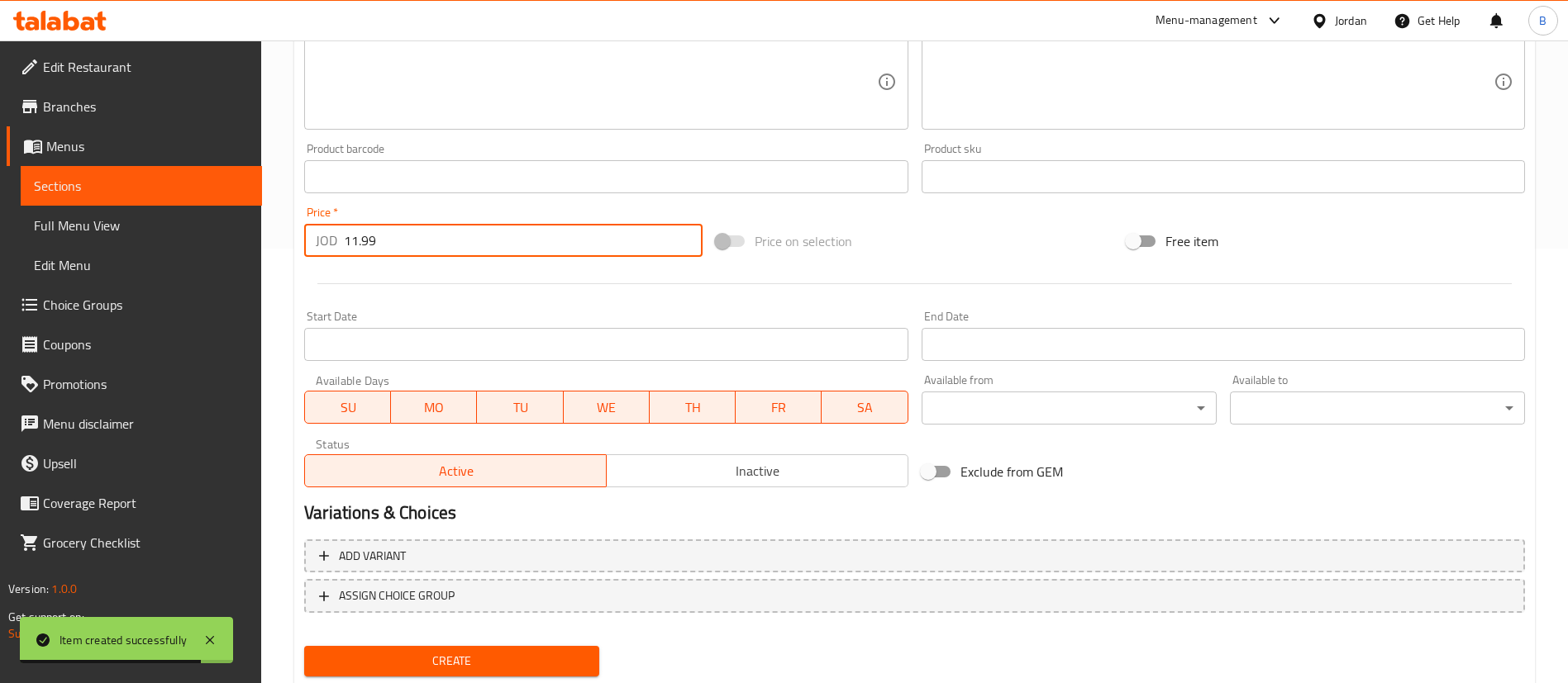
scroll to position [484, 0]
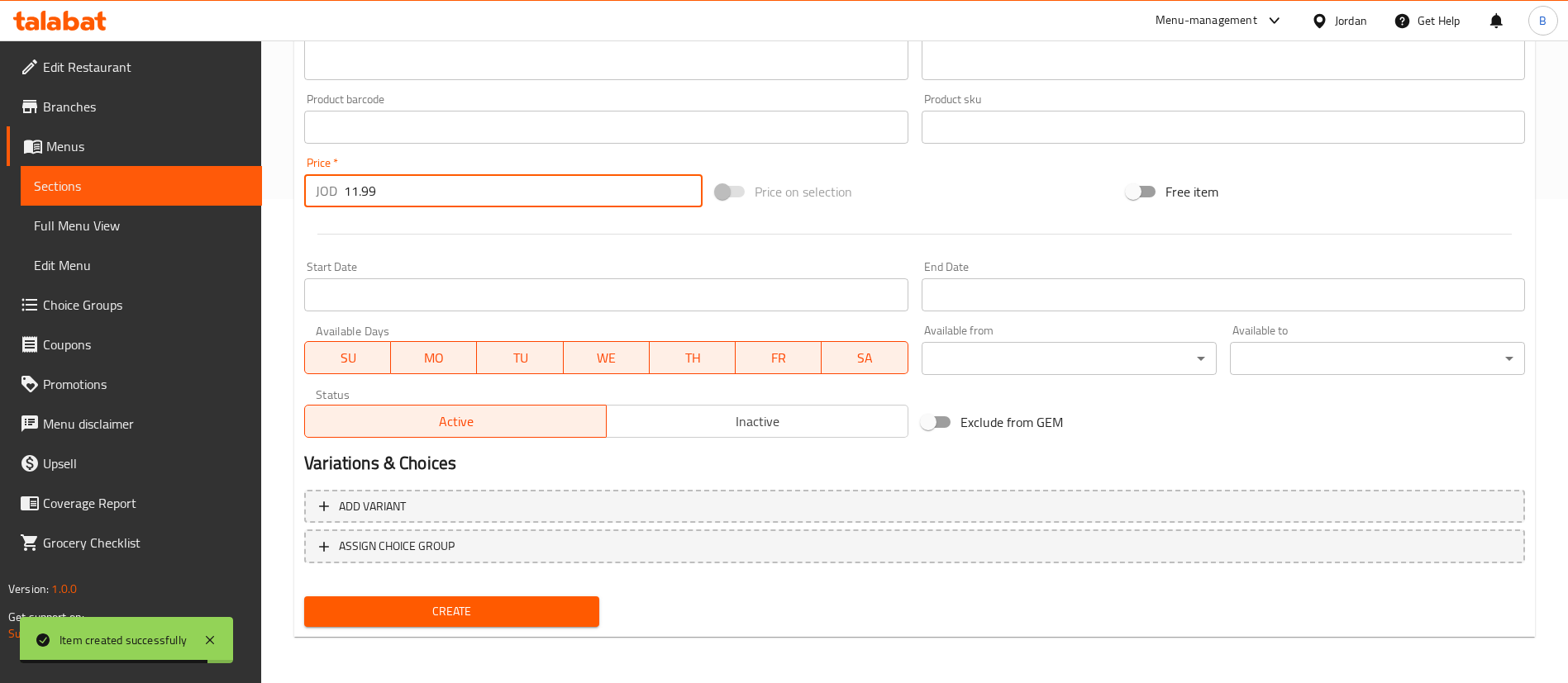
type input "11.99"
click at [431, 605] on span "Create" at bounding box center [452, 611] width 269 height 21
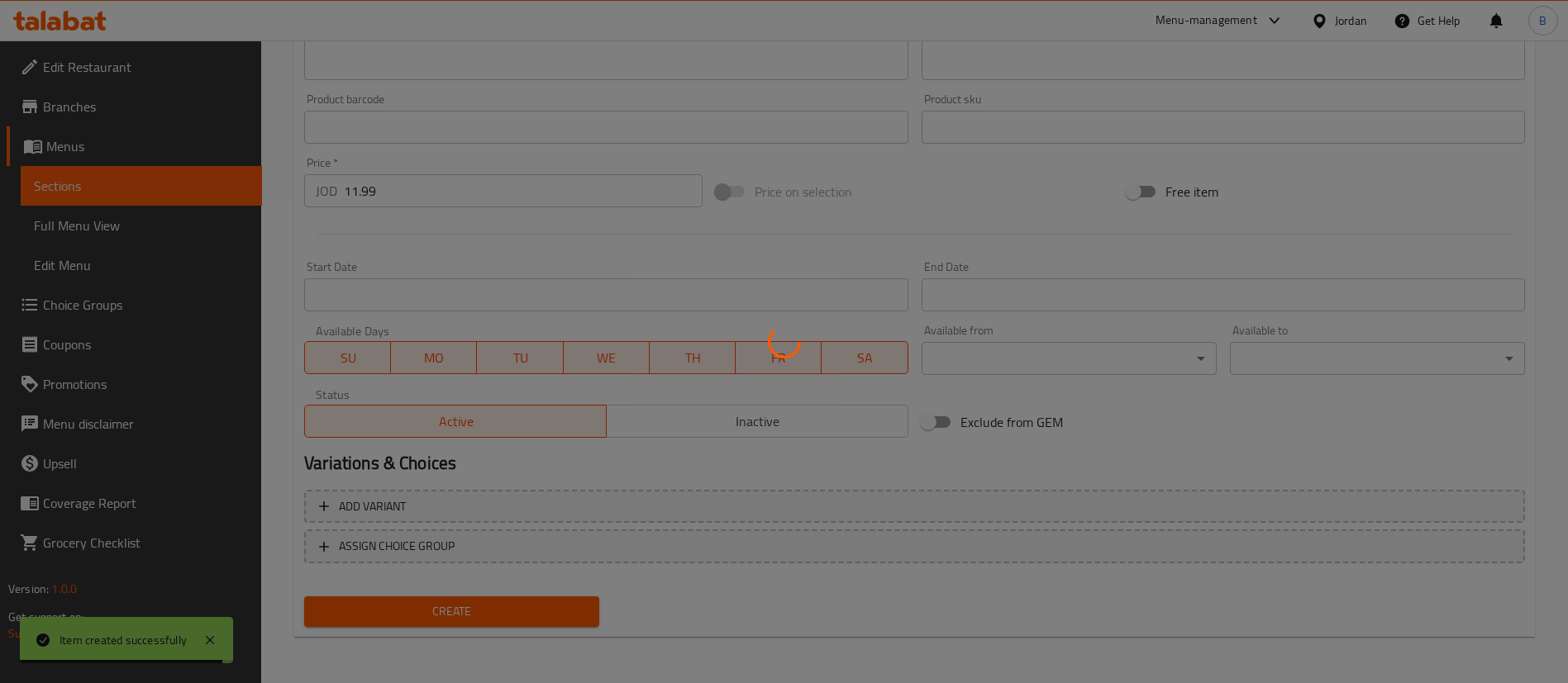
type input "0"
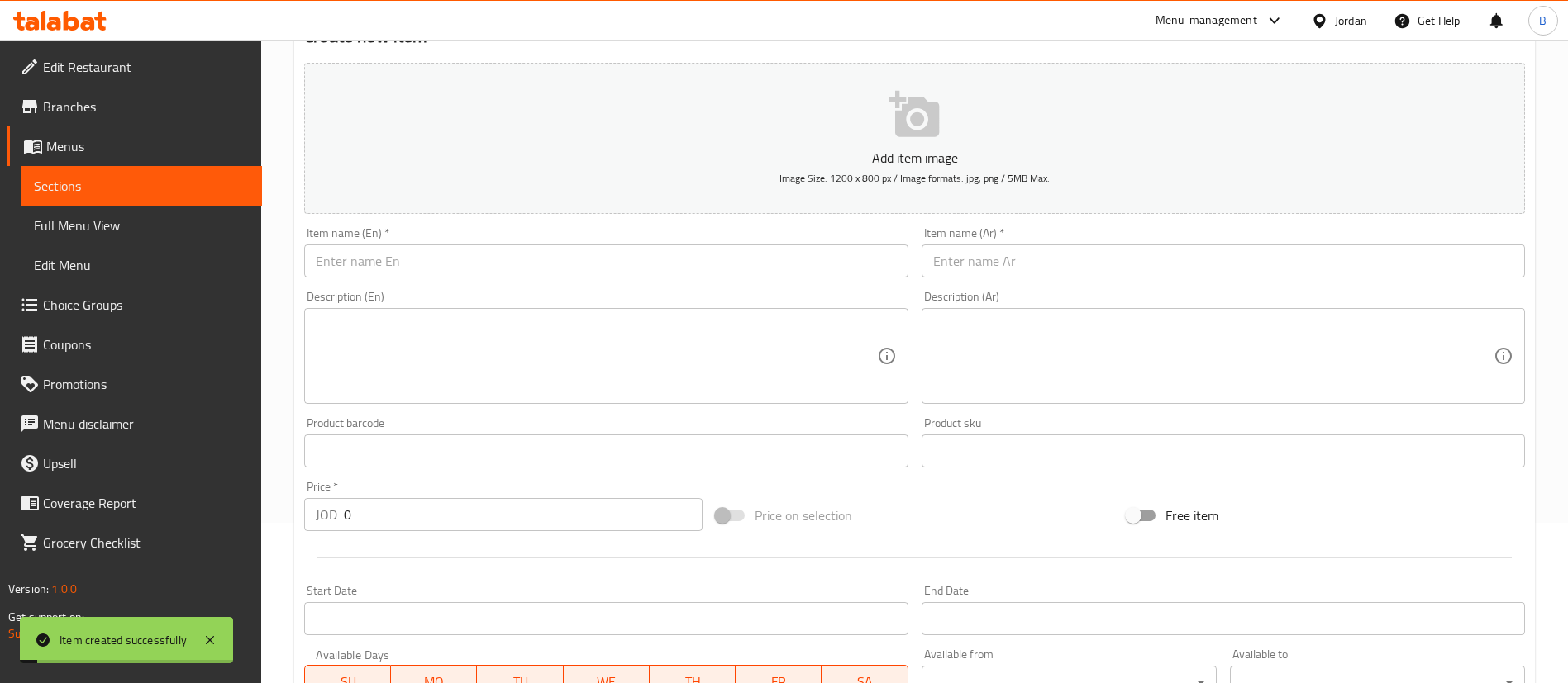
scroll to position [0, 0]
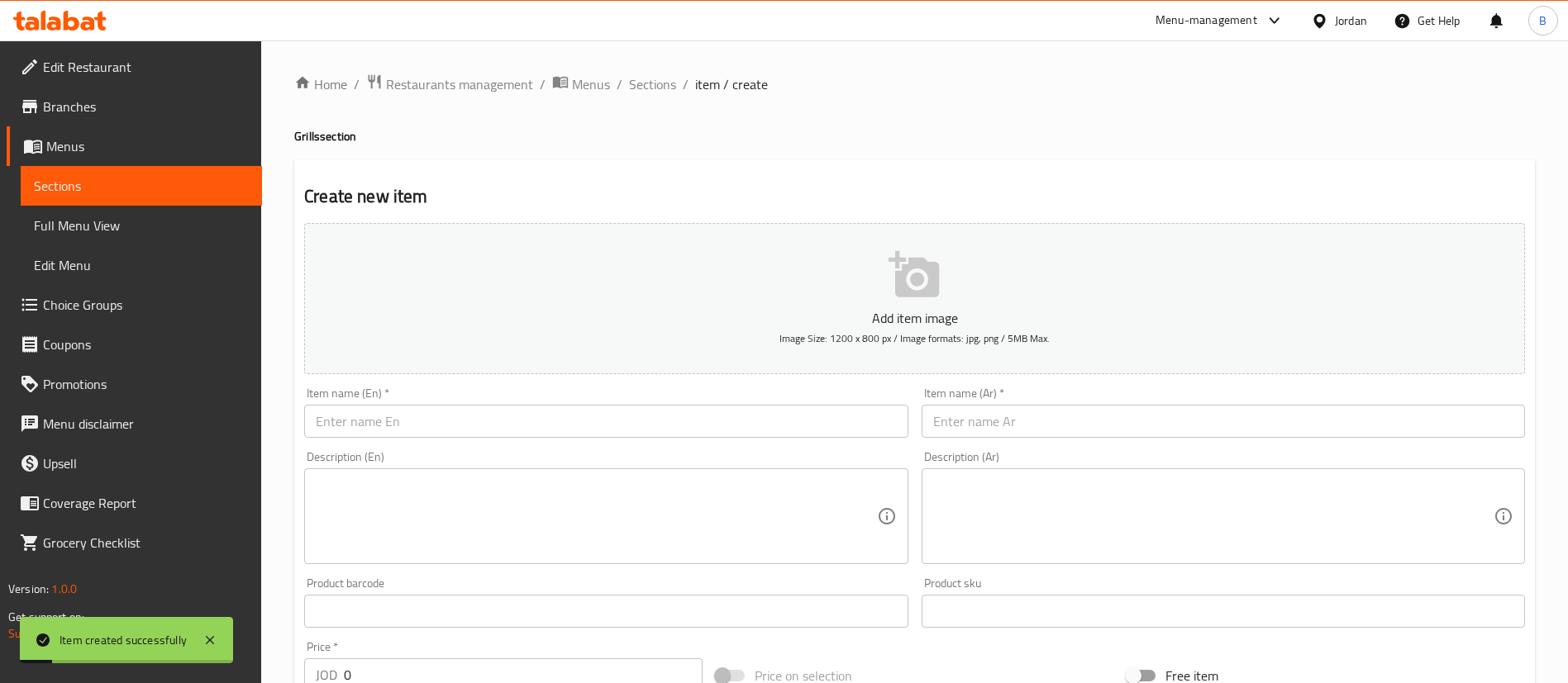
click at [1042, 441] on div "Item name (Ar)   * Item name (Ar) *" at bounding box center [1223, 413] width 617 height 64
click at [1041, 427] on input "text" at bounding box center [1223, 421] width 603 height 33
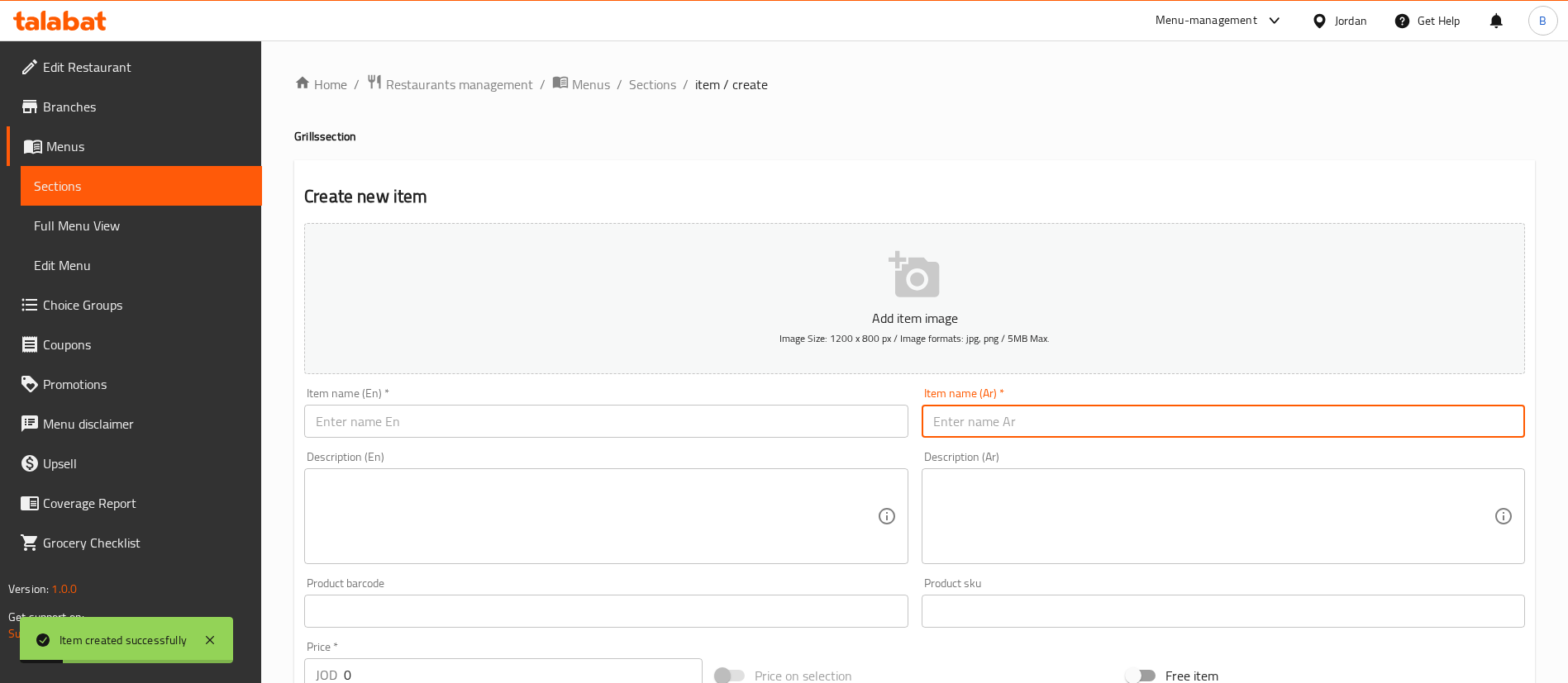
paste input "كيلو شقف بلدي +سرفيس +خبز عربي +مشروب غازي"
type input "كيلو شقف بلدي +سرفيس +خبز عربي +مشروب غازي"
drag, startPoint x: 645, startPoint y: 424, endPoint x: 768, endPoint y: 520, distance: 156.0
click at [645, 425] on input "text" at bounding box center [606, 421] width 603 height 33
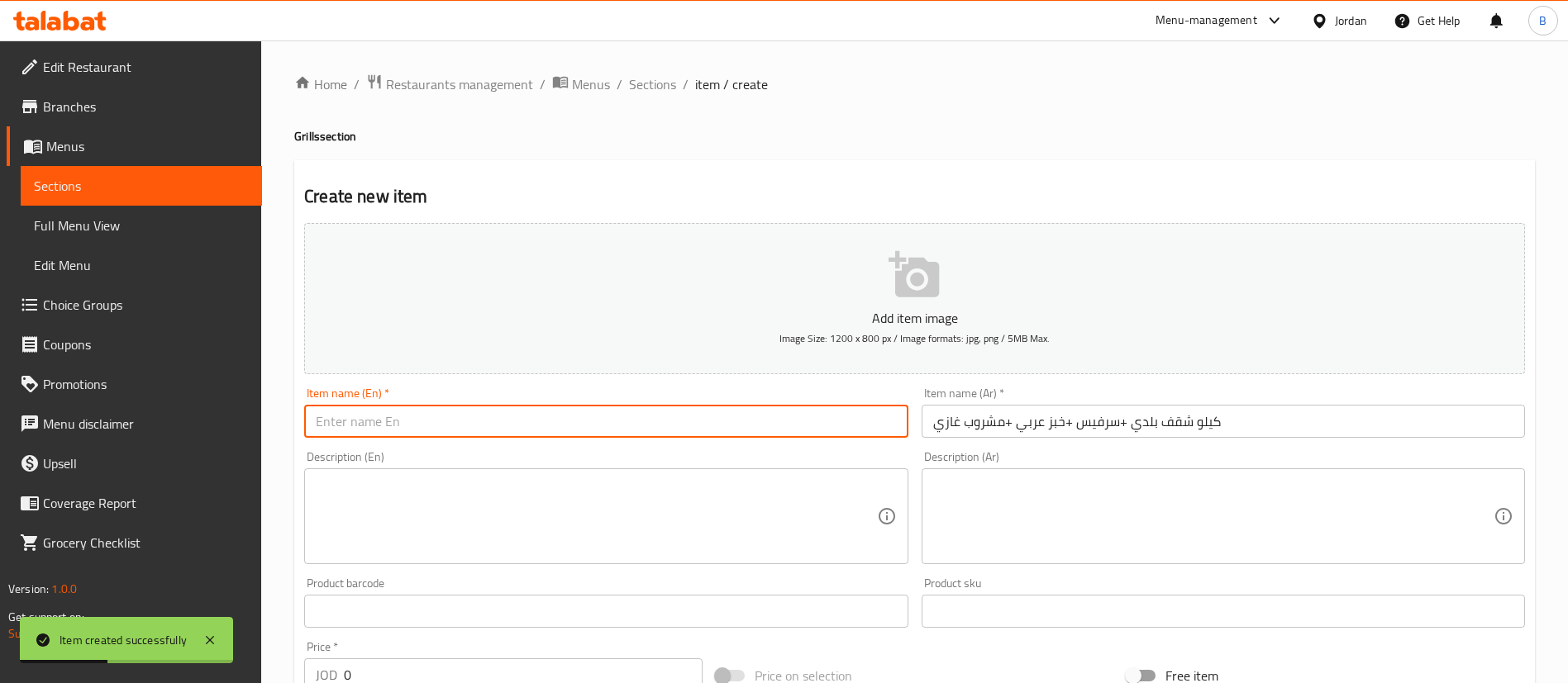
paste input "1 kg of local shaqf + service + Arabic bread + soft drink"
type input "1 kg of local shaqf + service + Arabic bread + soft drink"
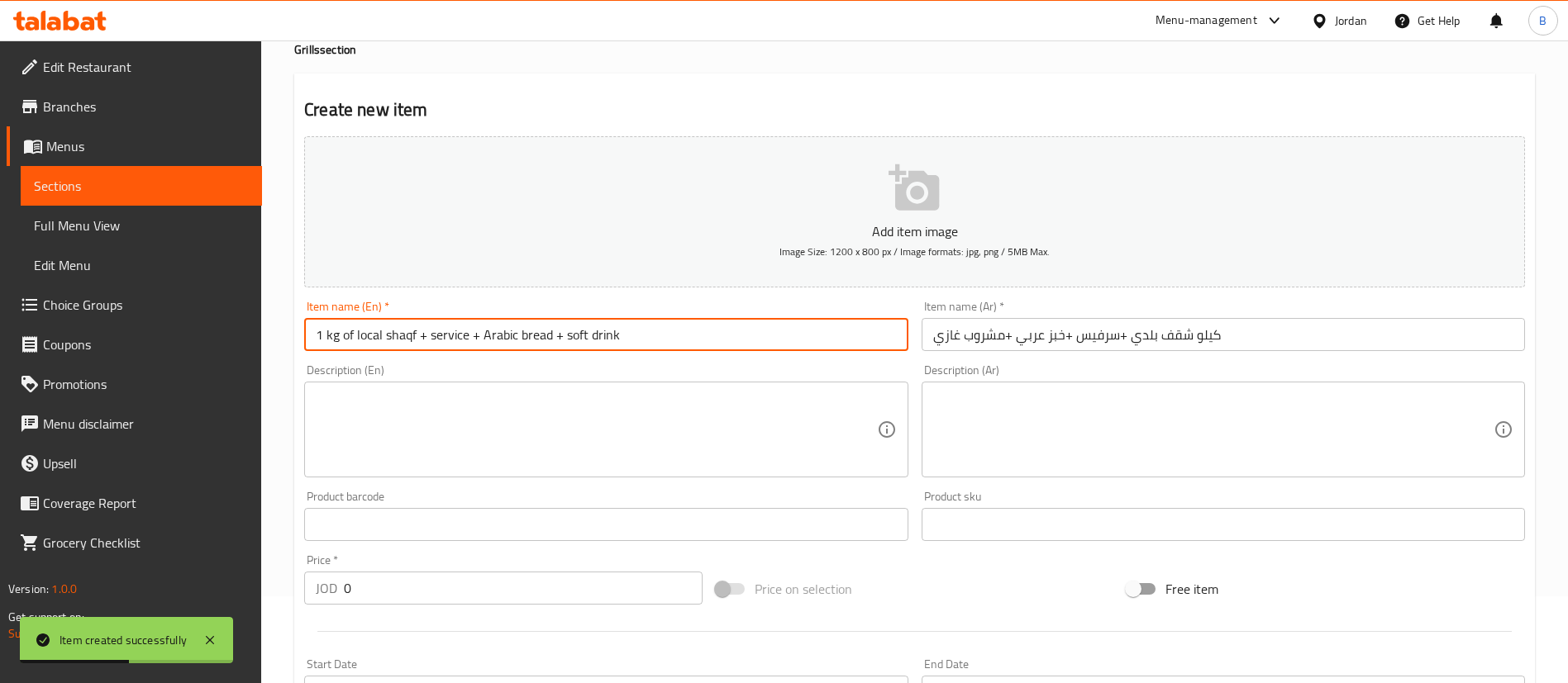
scroll to position [124, 0]
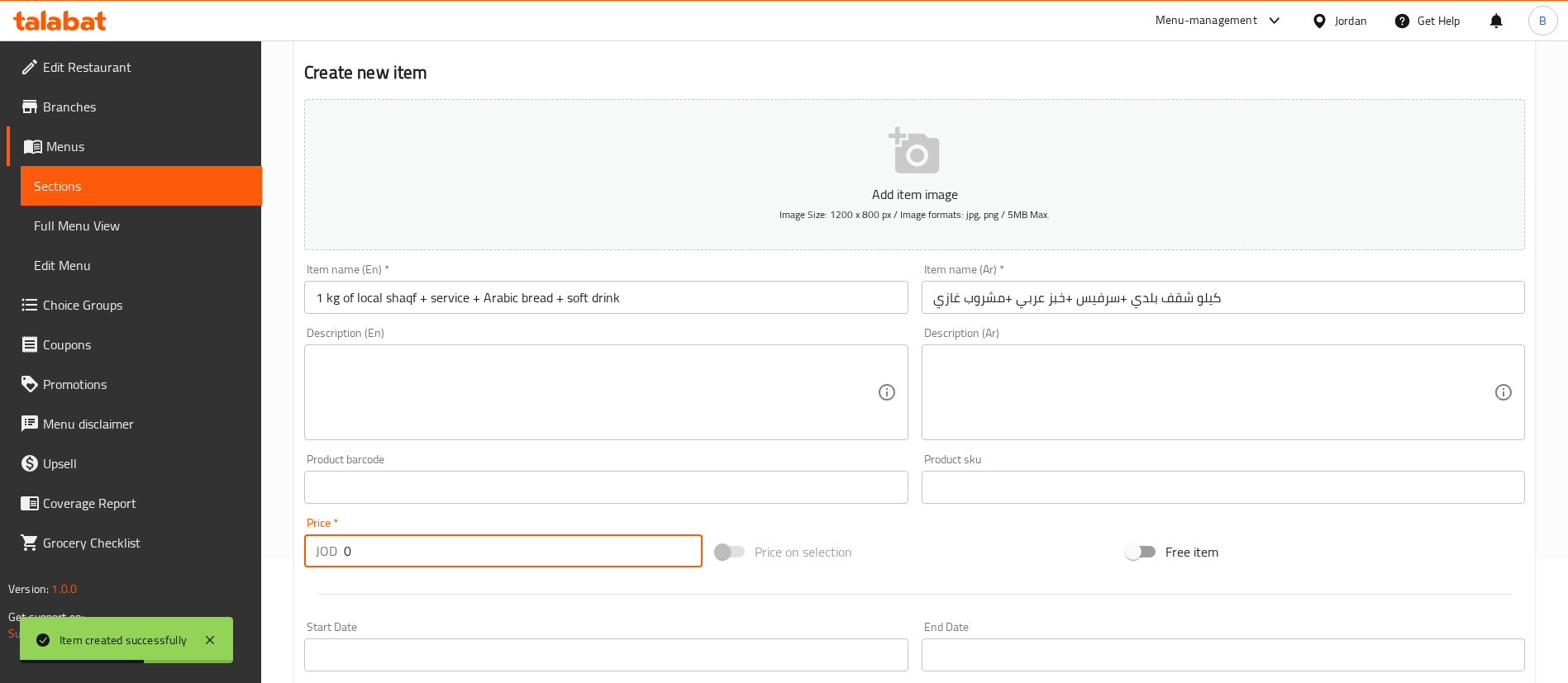
drag, startPoint x: 388, startPoint y: 555, endPoint x: 51, endPoint y: 488, distance: 343.6
click at [146, 511] on div "Edit Restaurant Branches Menus Sections Full Menu View Edit Menu Choice Groups …" at bounding box center [784, 480] width 1568 height 1127
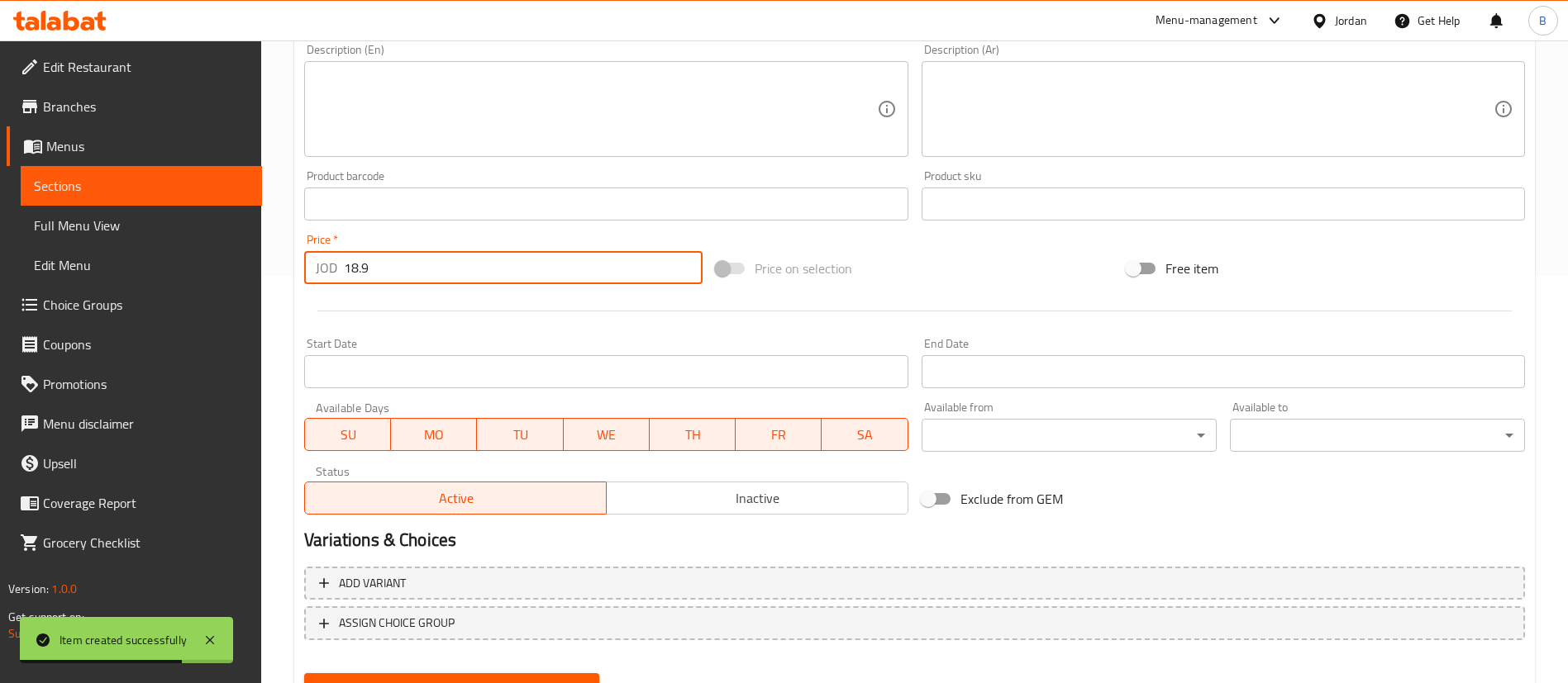
scroll to position [484, 0]
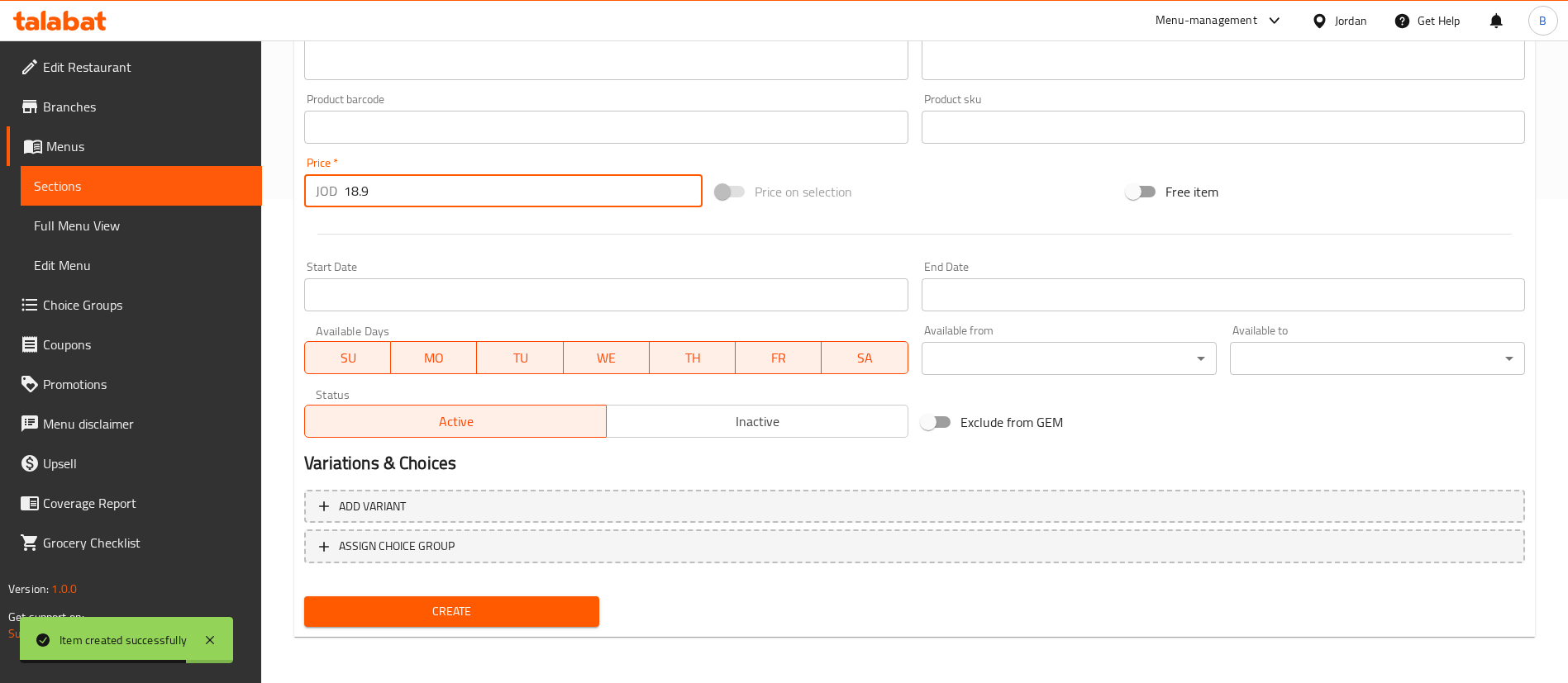
type input "18.9"
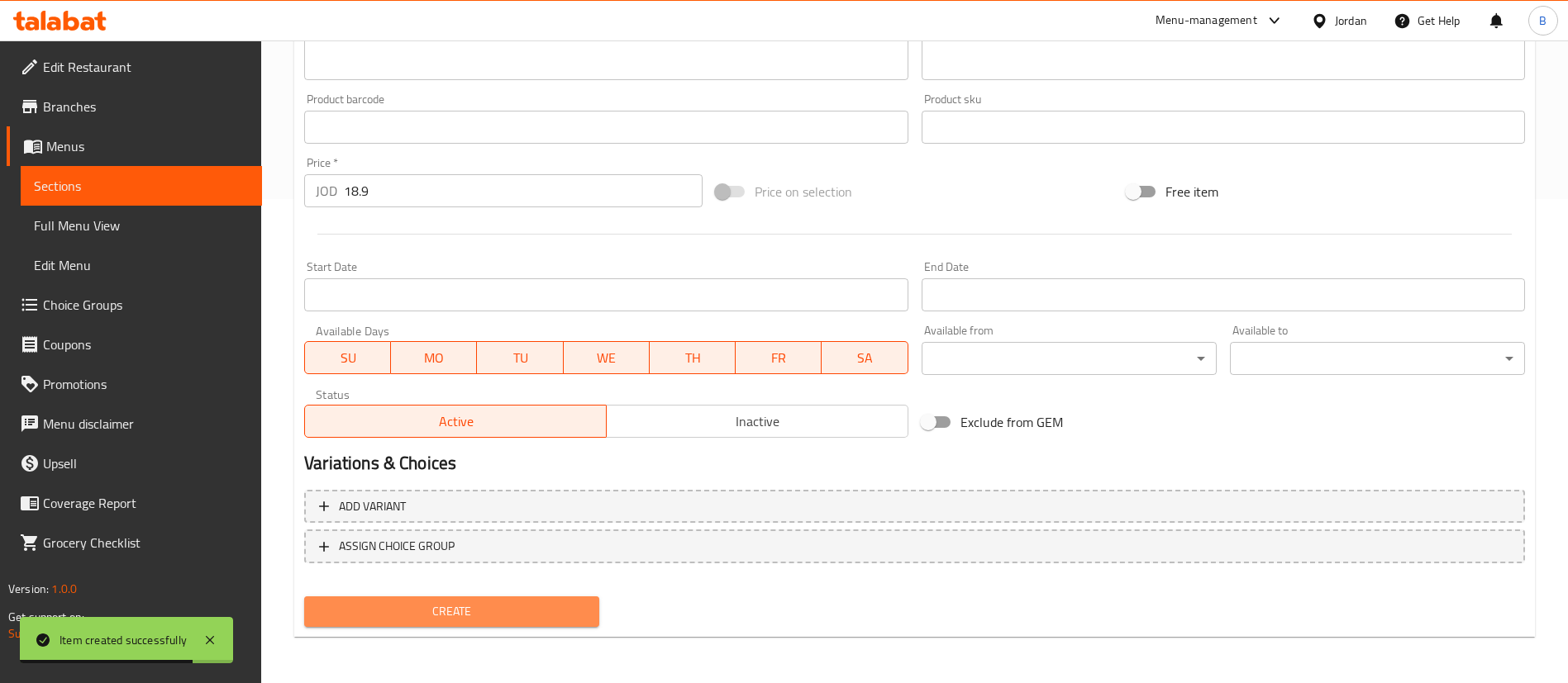
click at [549, 596] on button "Create" at bounding box center [452, 611] width 295 height 30
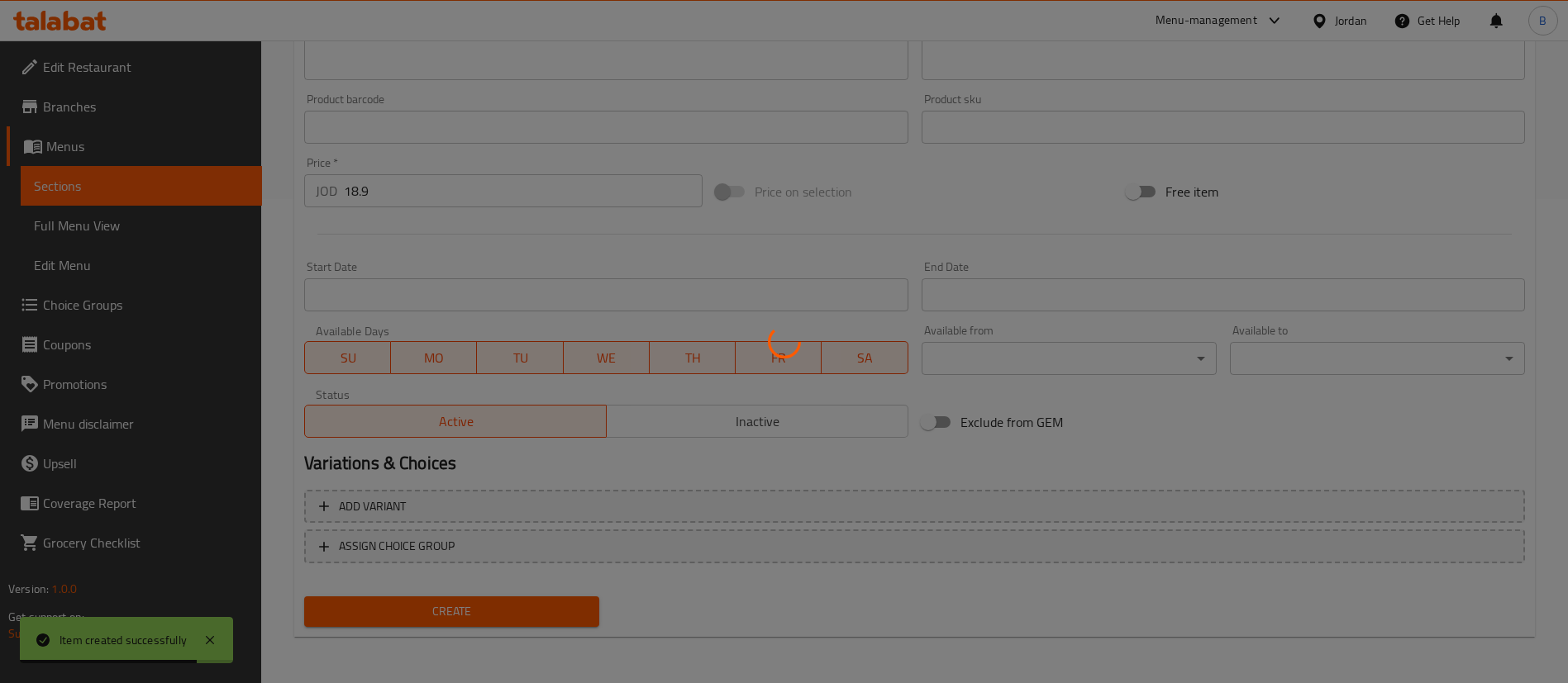
type input "0"
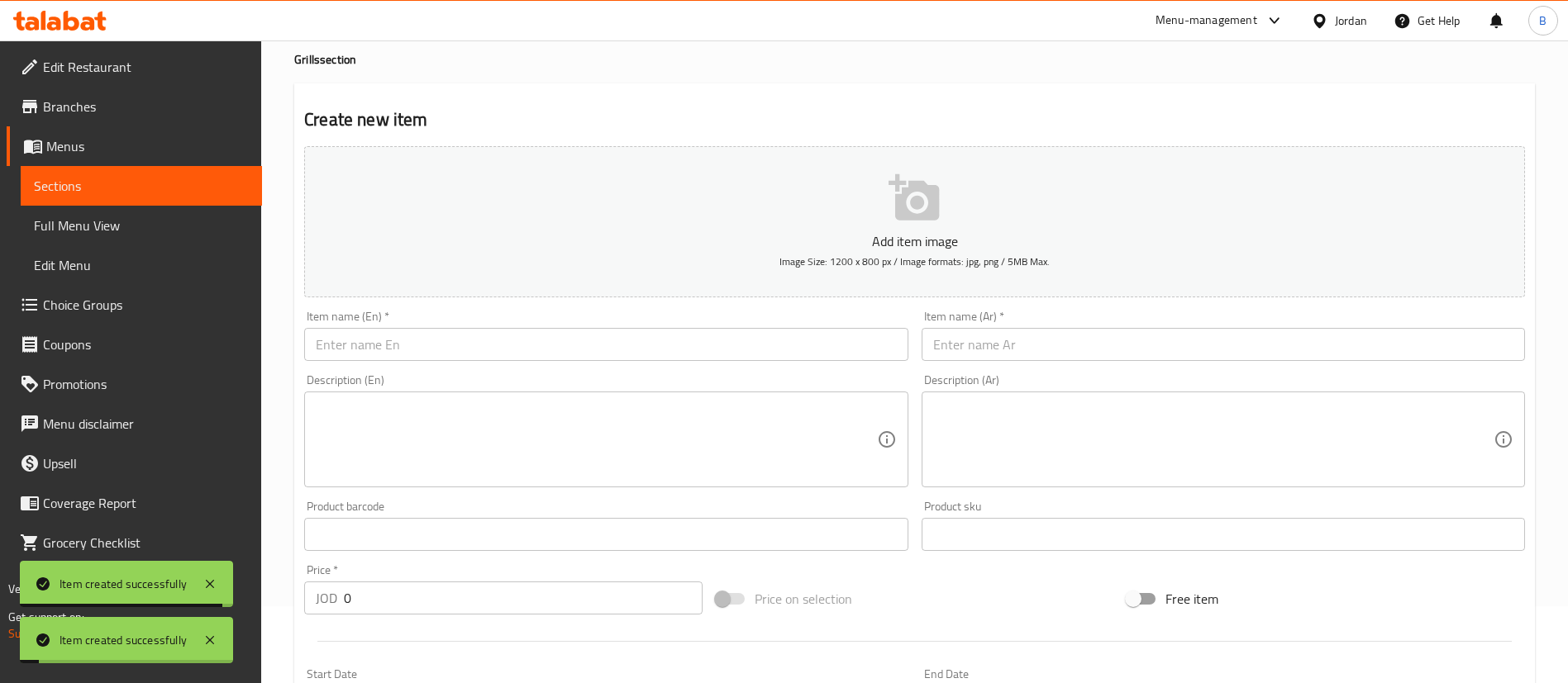
scroll to position [0, 0]
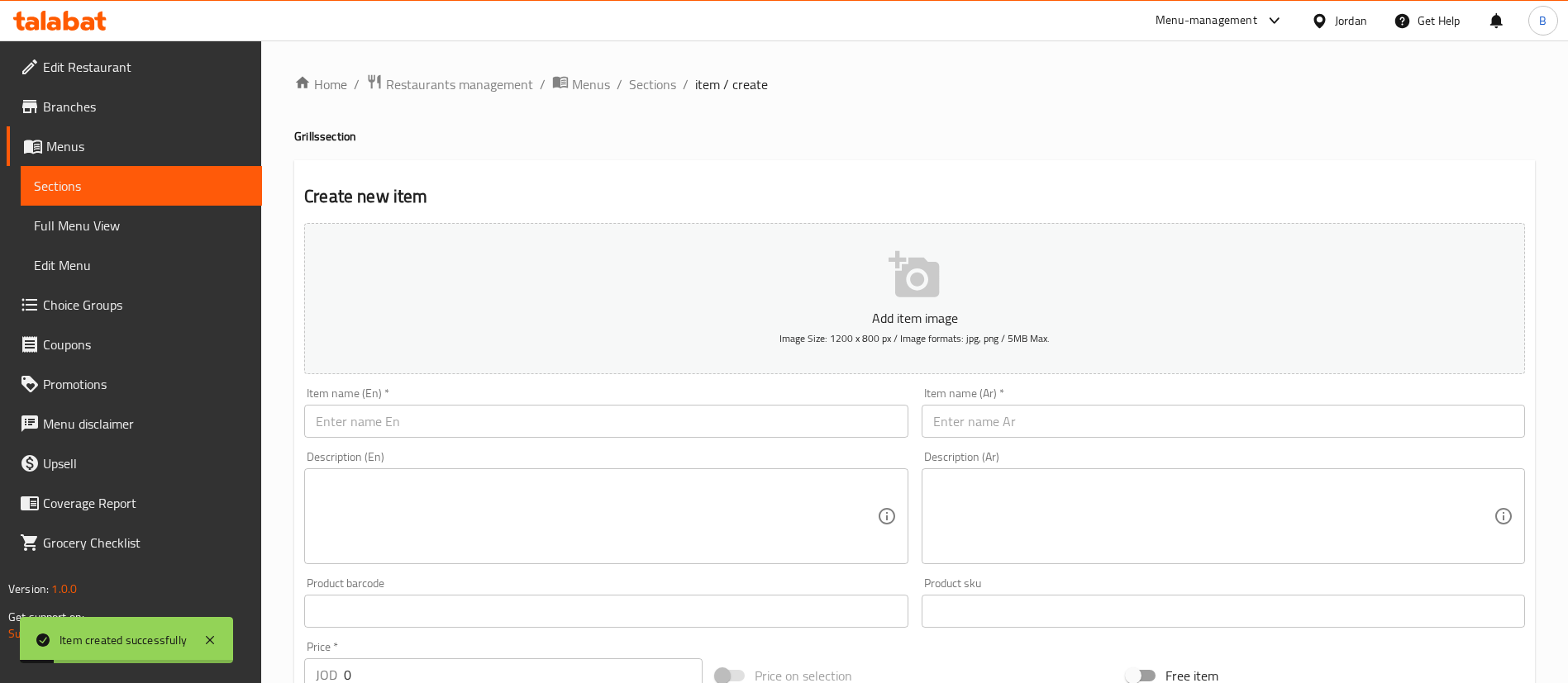
click at [998, 418] on input "text" at bounding box center [1223, 421] width 603 height 33
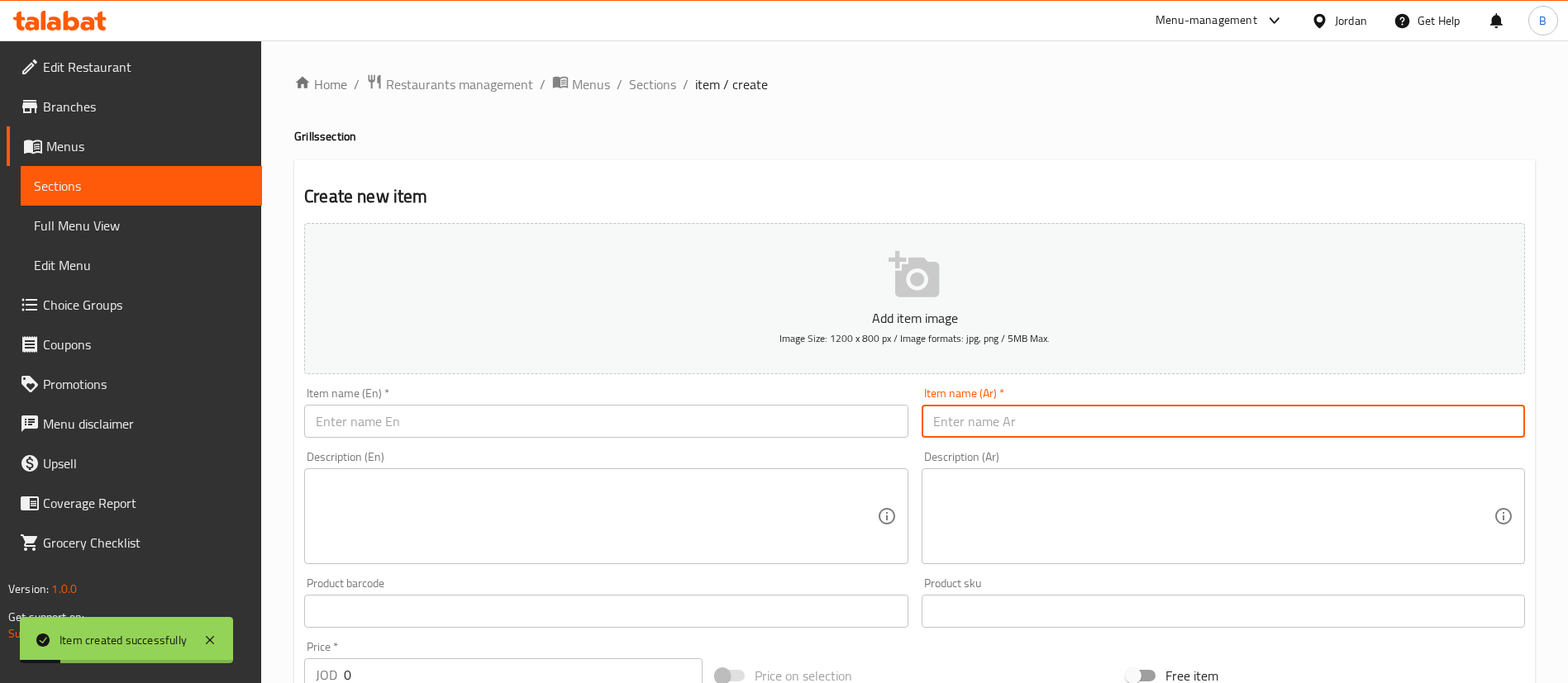
paste input "ساندويش شيش طاووق"
type input "ساندويش شيش طاووق"
drag, startPoint x: 670, startPoint y: 434, endPoint x: 715, endPoint y: 504, distance: 83.2
click at [670, 433] on input "text" at bounding box center [606, 421] width 603 height 33
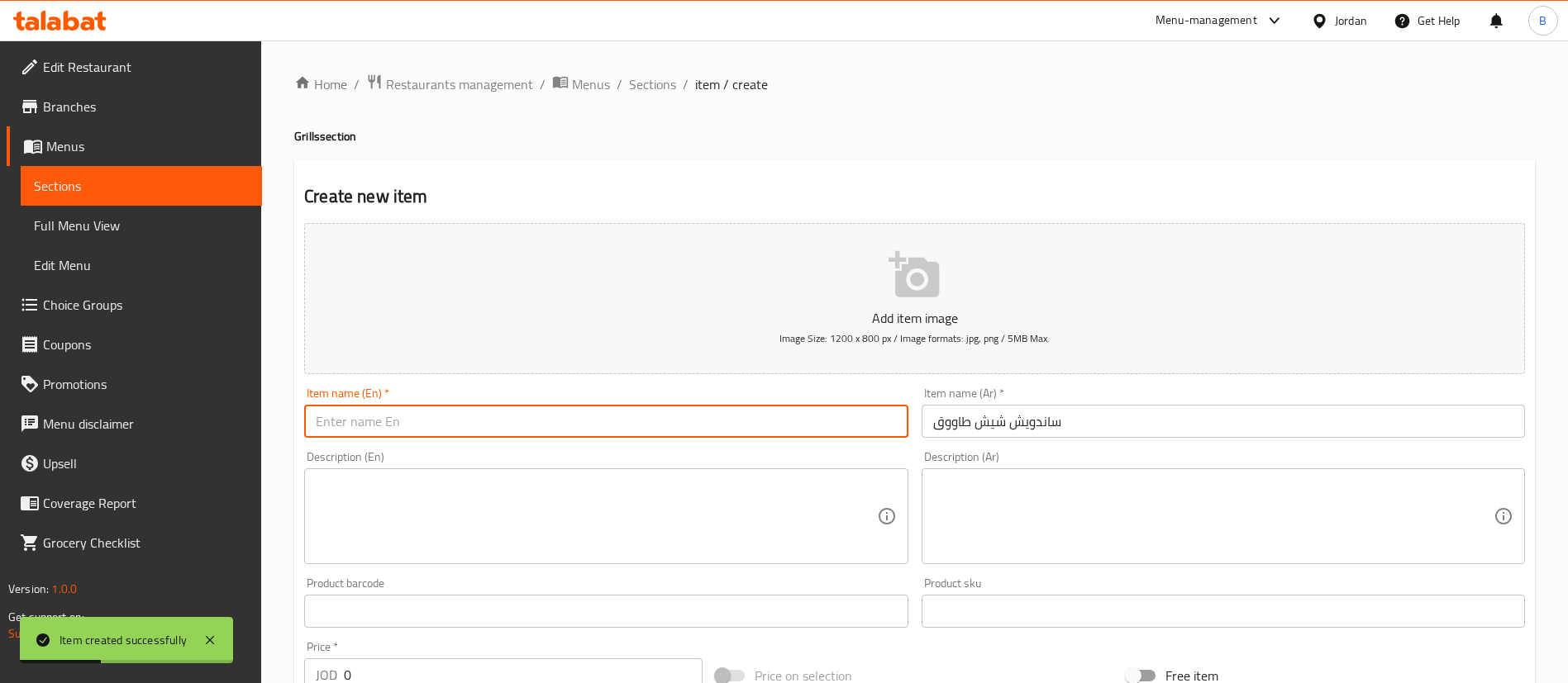
paste input "Chicken shish sandwich"
type input "Chicken shish sandwich"
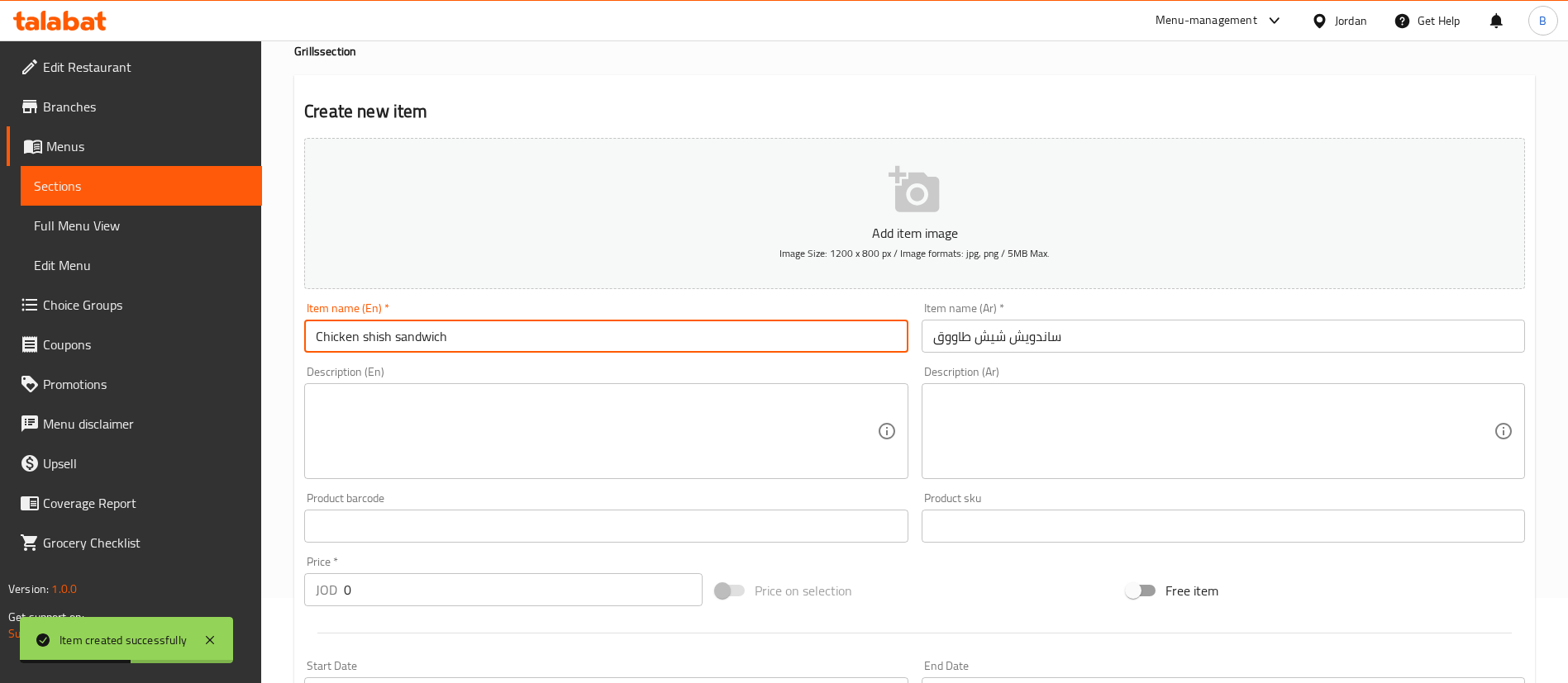
scroll to position [124, 0]
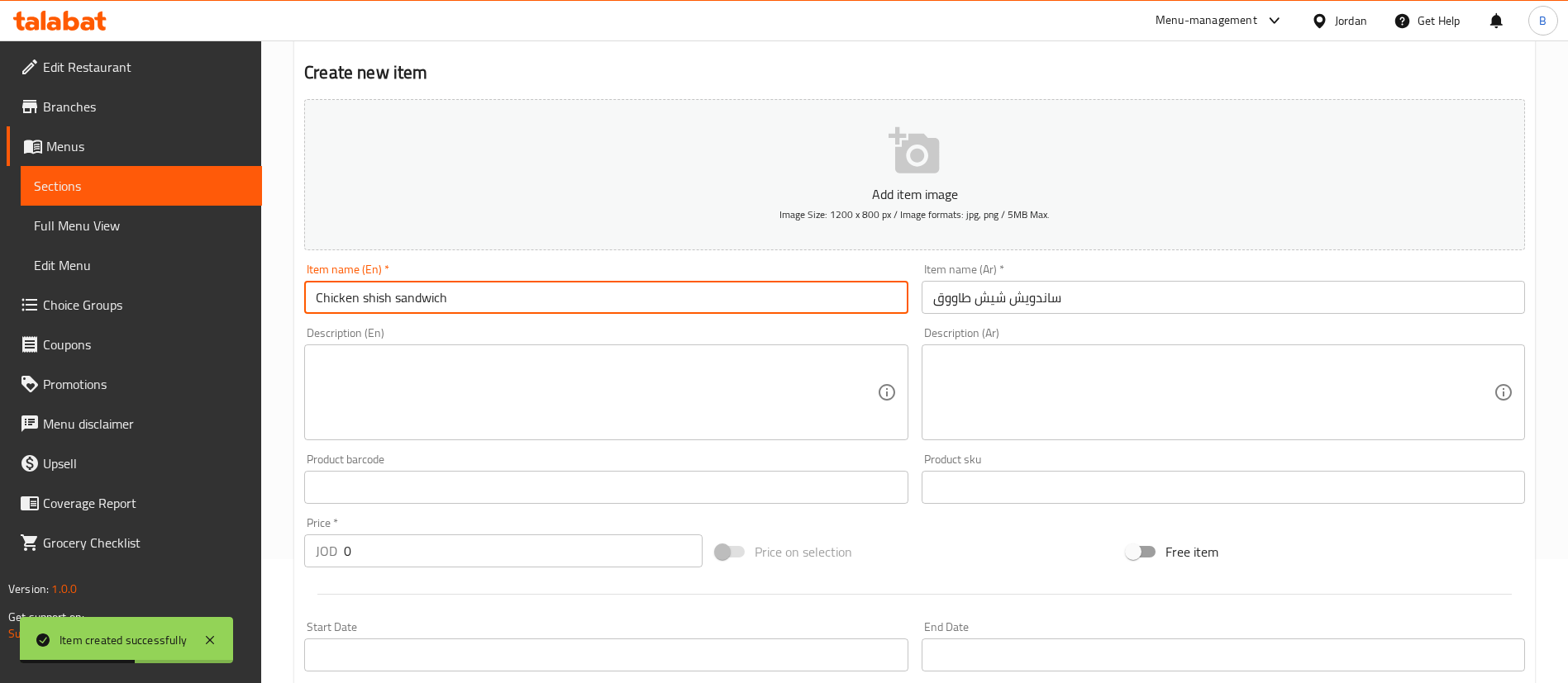
drag, startPoint x: 440, startPoint y: 552, endPoint x: 0, endPoint y: 525, distance: 440.8
click at [84, 526] on div "Edit Restaurant Branches Menus Sections Full Menu View Edit Menu Choice Groups …" at bounding box center [784, 480] width 1568 height 1127
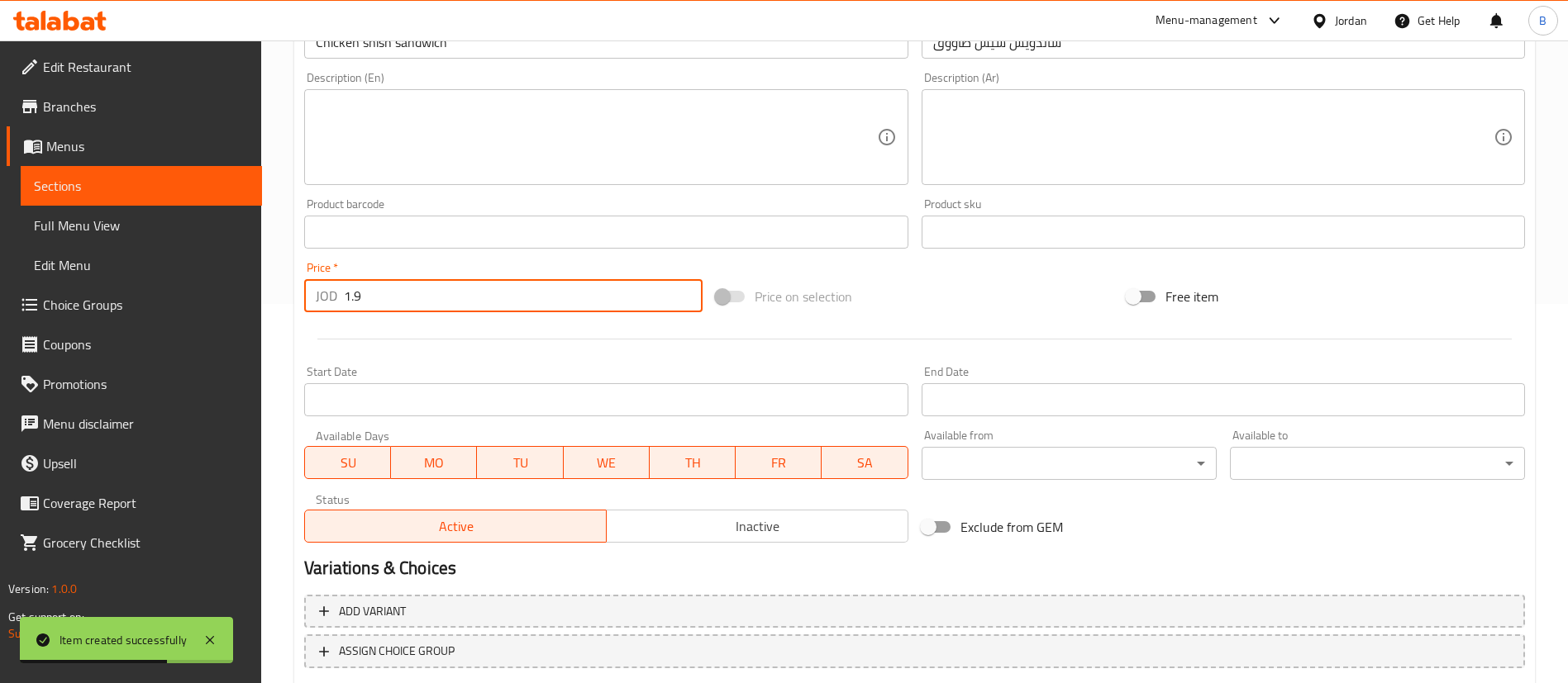
scroll to position [484, 0]
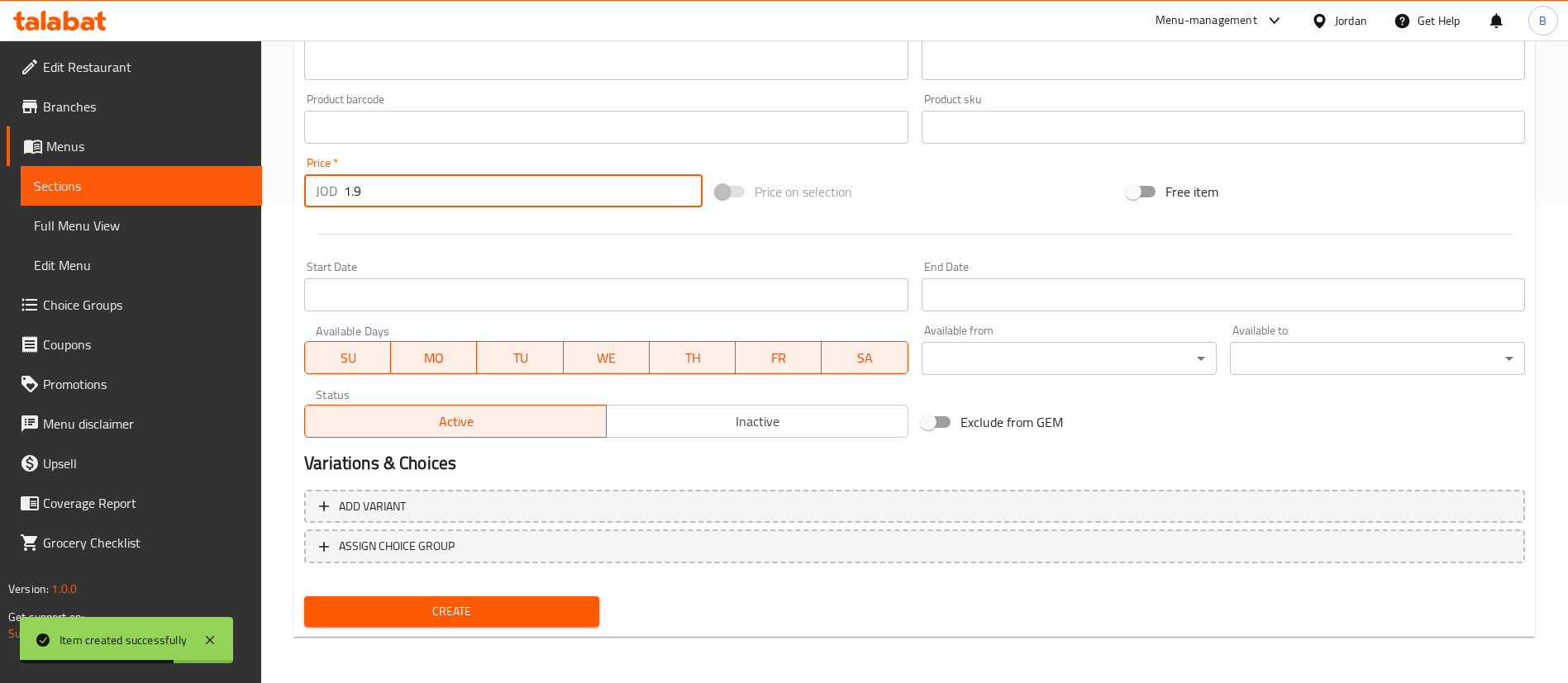
type input "1.9"
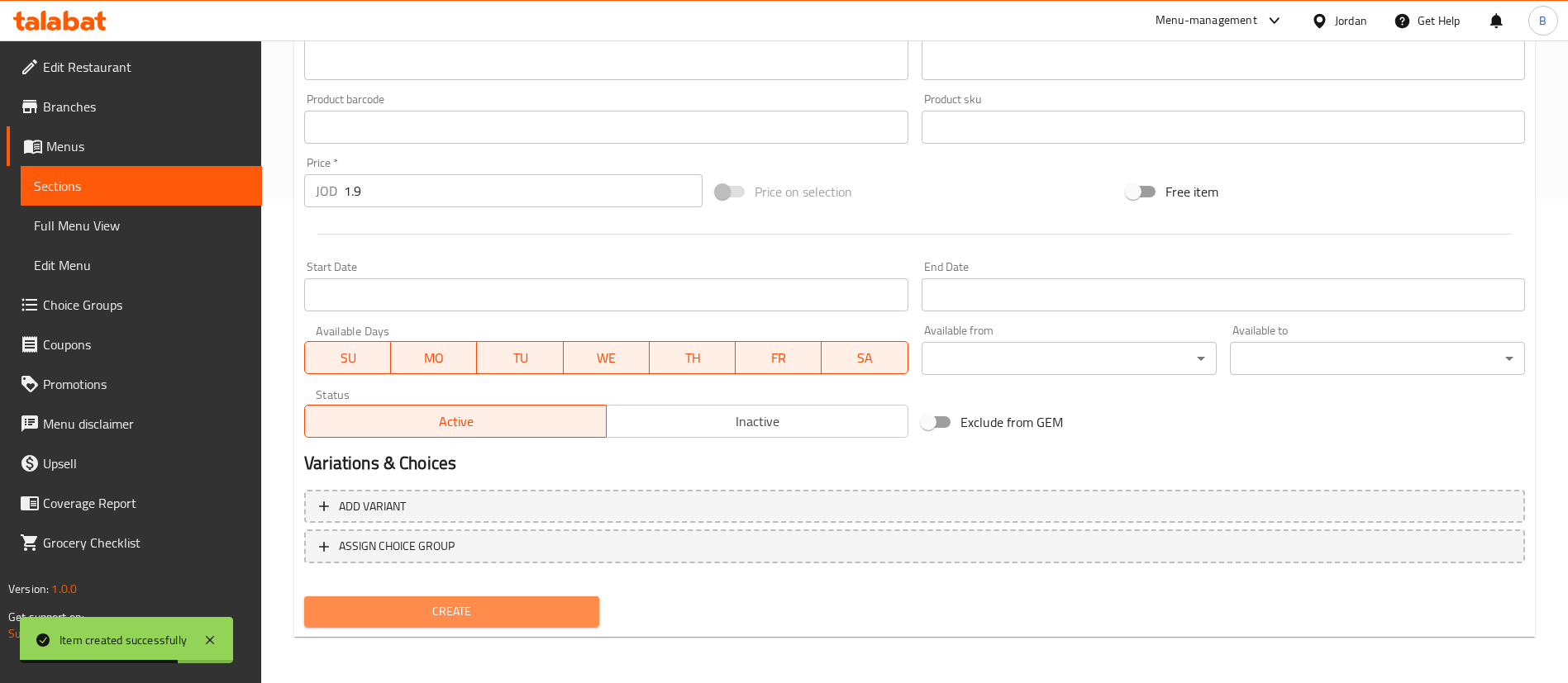
click at [565, 606] on span "Create" at bounding box center [452, 611] width 269 height 21
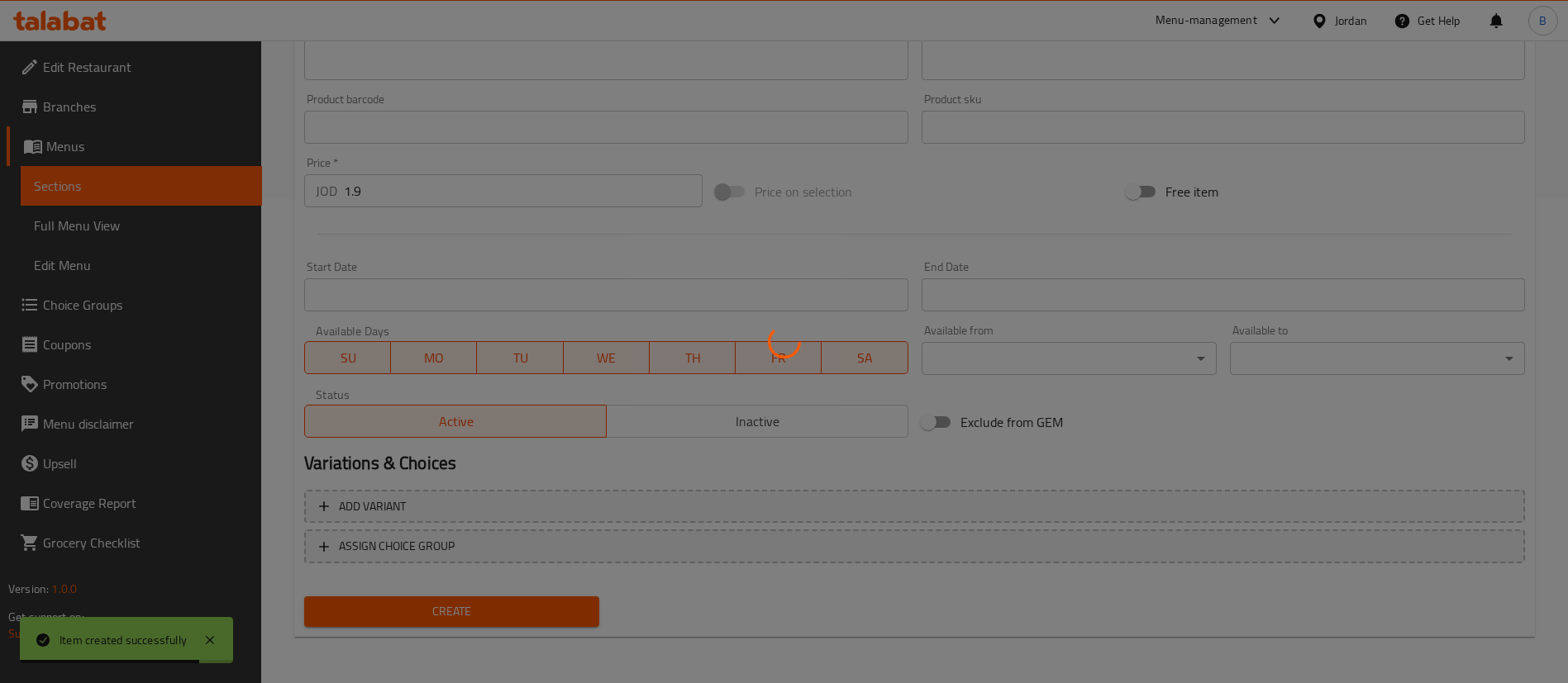
type input "0"
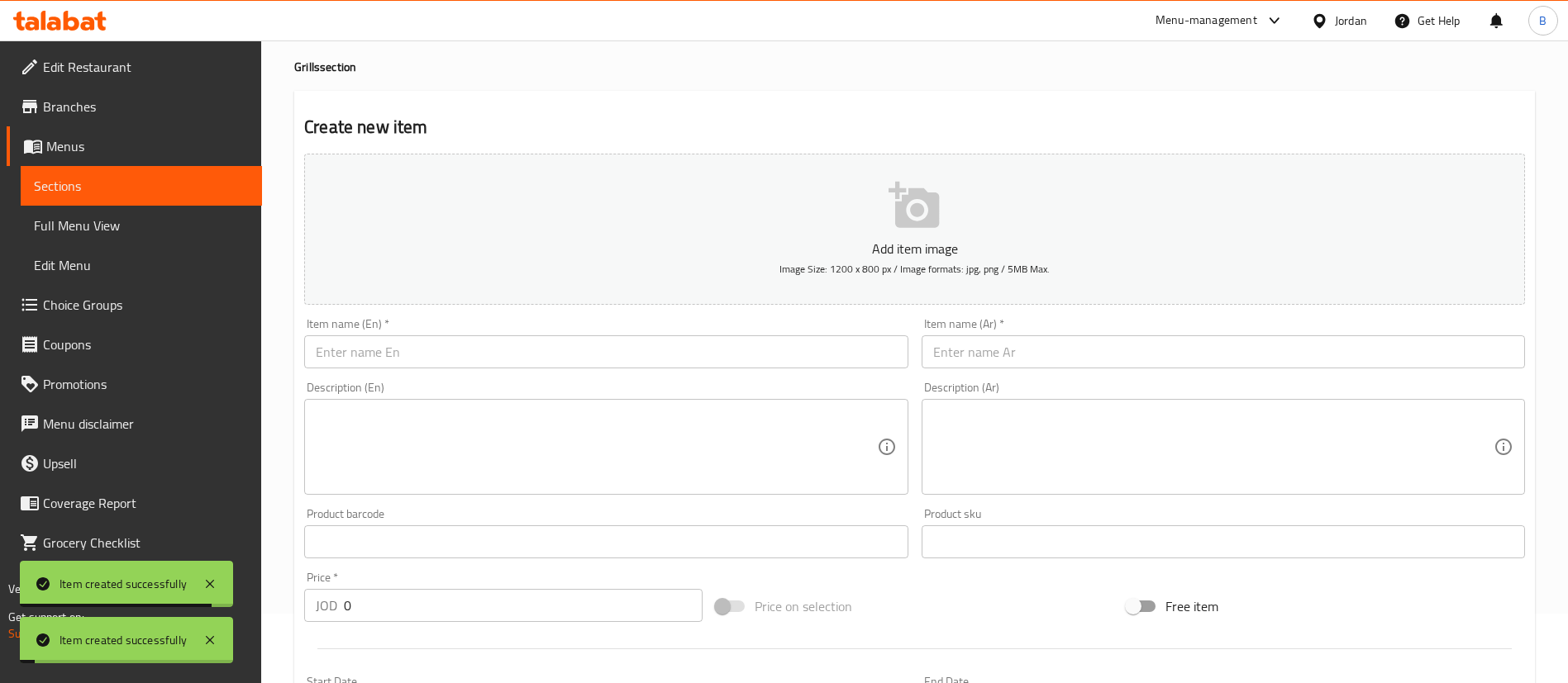
scroll to position [0, 0]
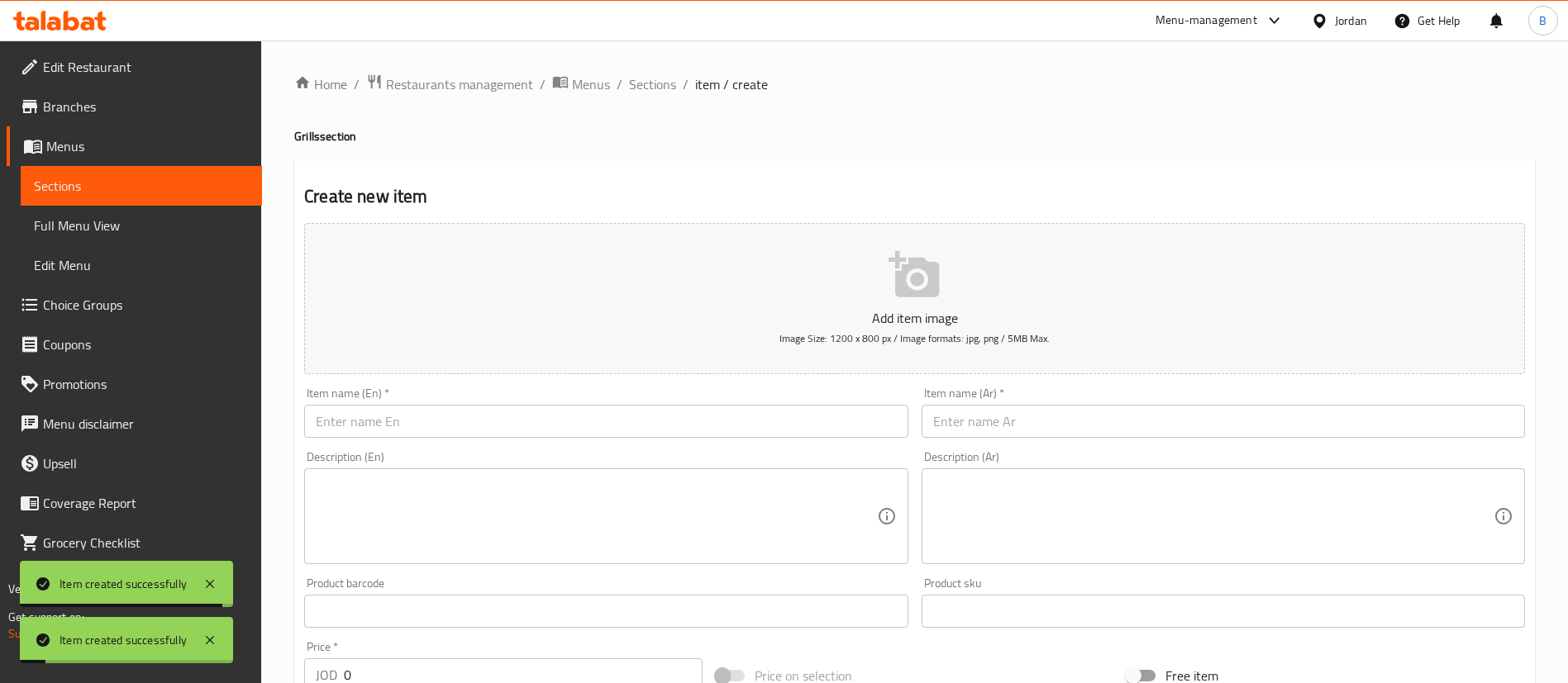
click at [1015, 413] on input "text" at bounding box center [1223, 421] width 603 height 33
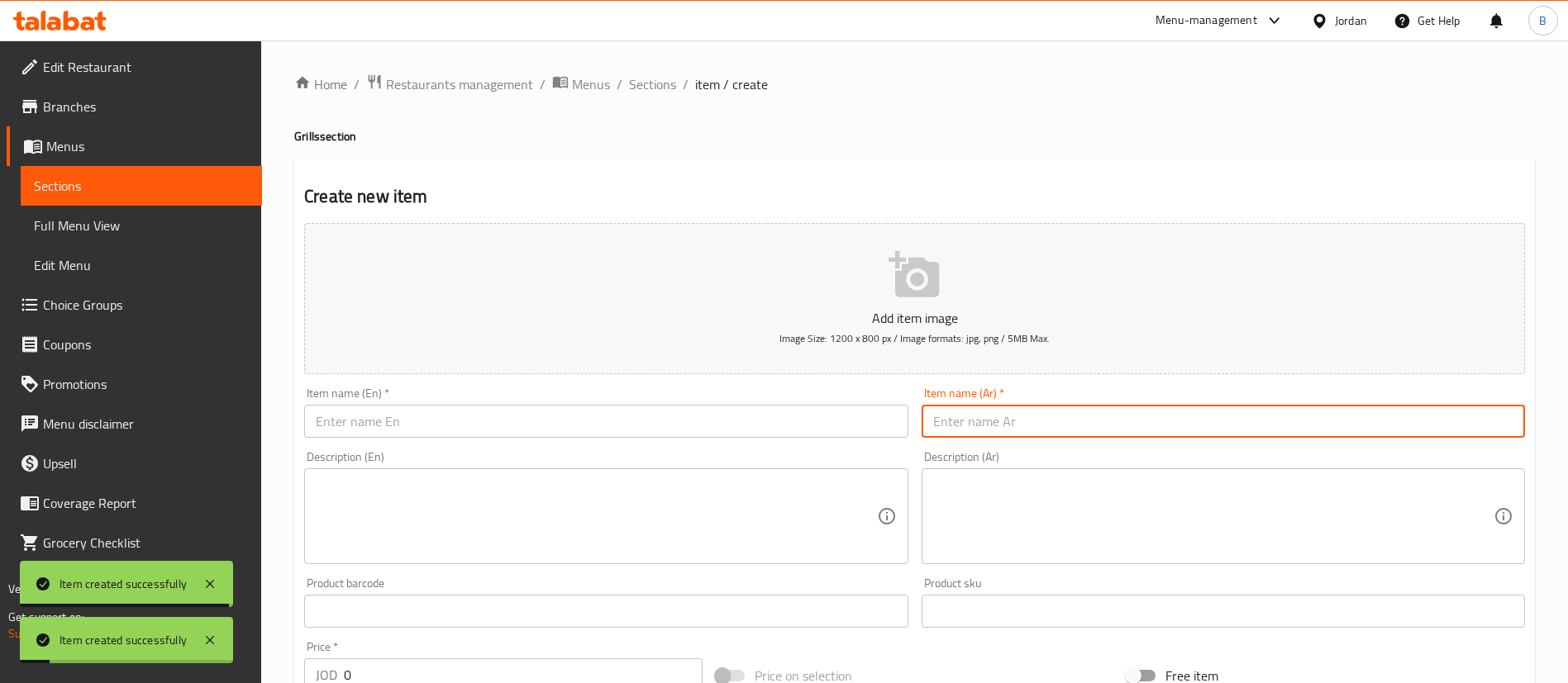
paste input "كيلو كباب صاروخ +سرفيس +مشروب غازي"
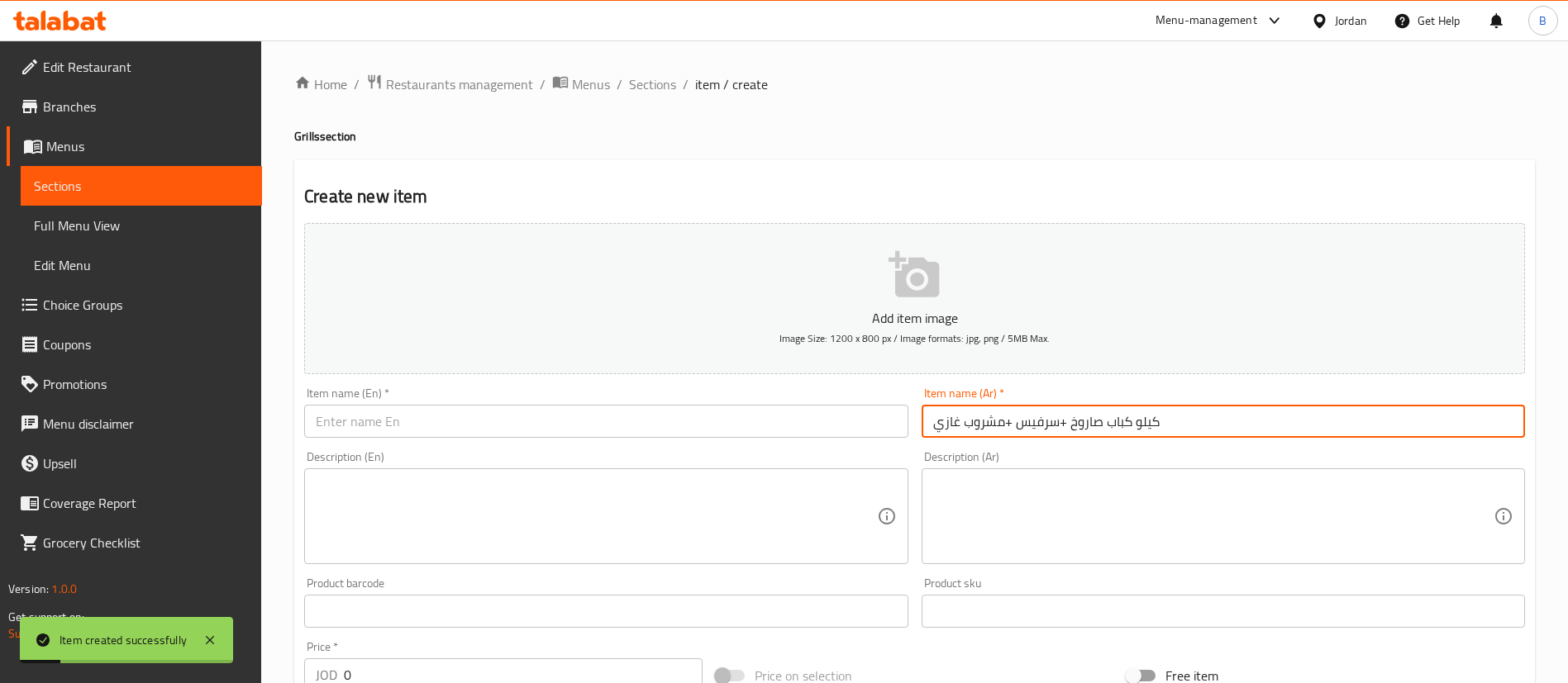
type input "كيلو كباب صاروخ +سرفيس +مشروب غازي"
drag, startPoint x: 511, startPoint y: 418, endPoint x: 626, endPoint y: 497, distance: 139.5
click at [511, 418] on input "text" at bounding box center [606, 421] width 603 height 33
paste input "1 kg of rocket kebab + service + soft drink"
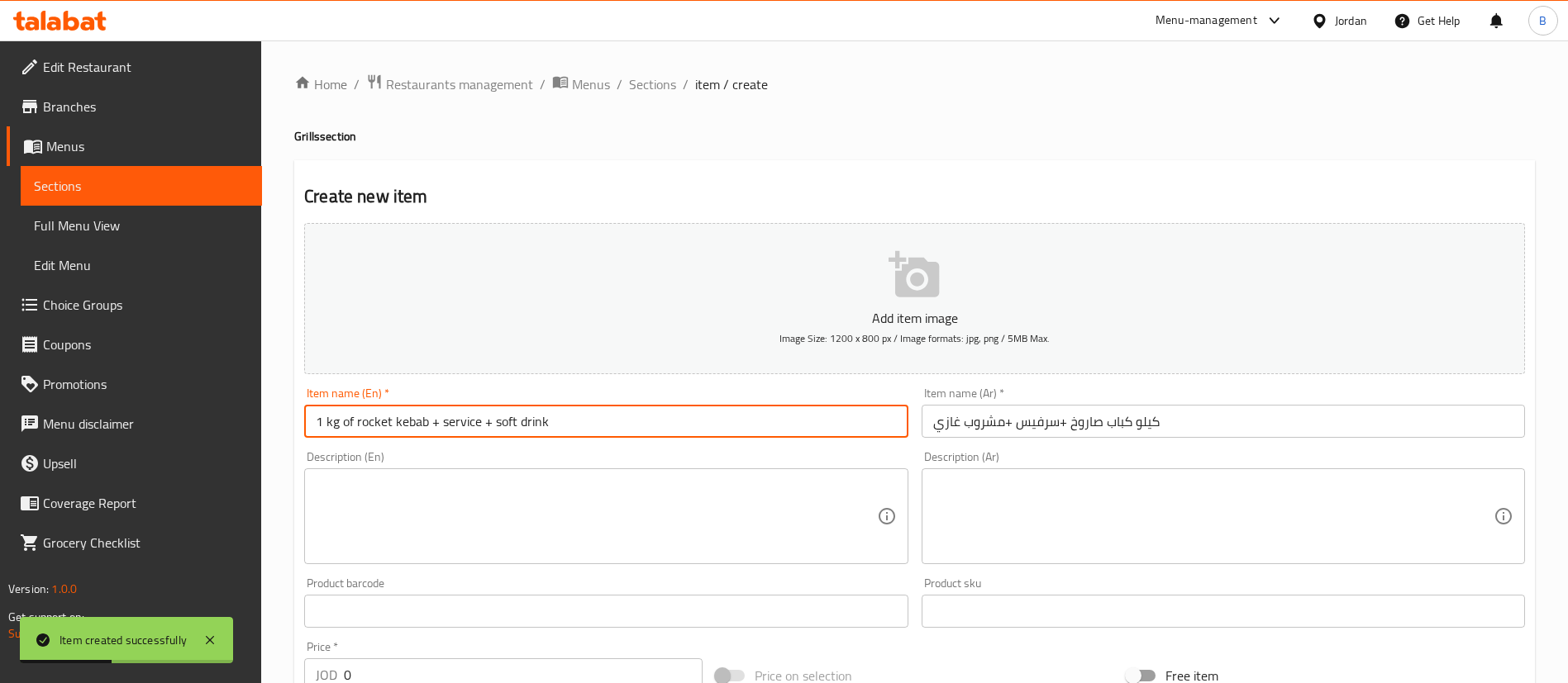
type input "1 kg of rocket kebab + service + soft drink"
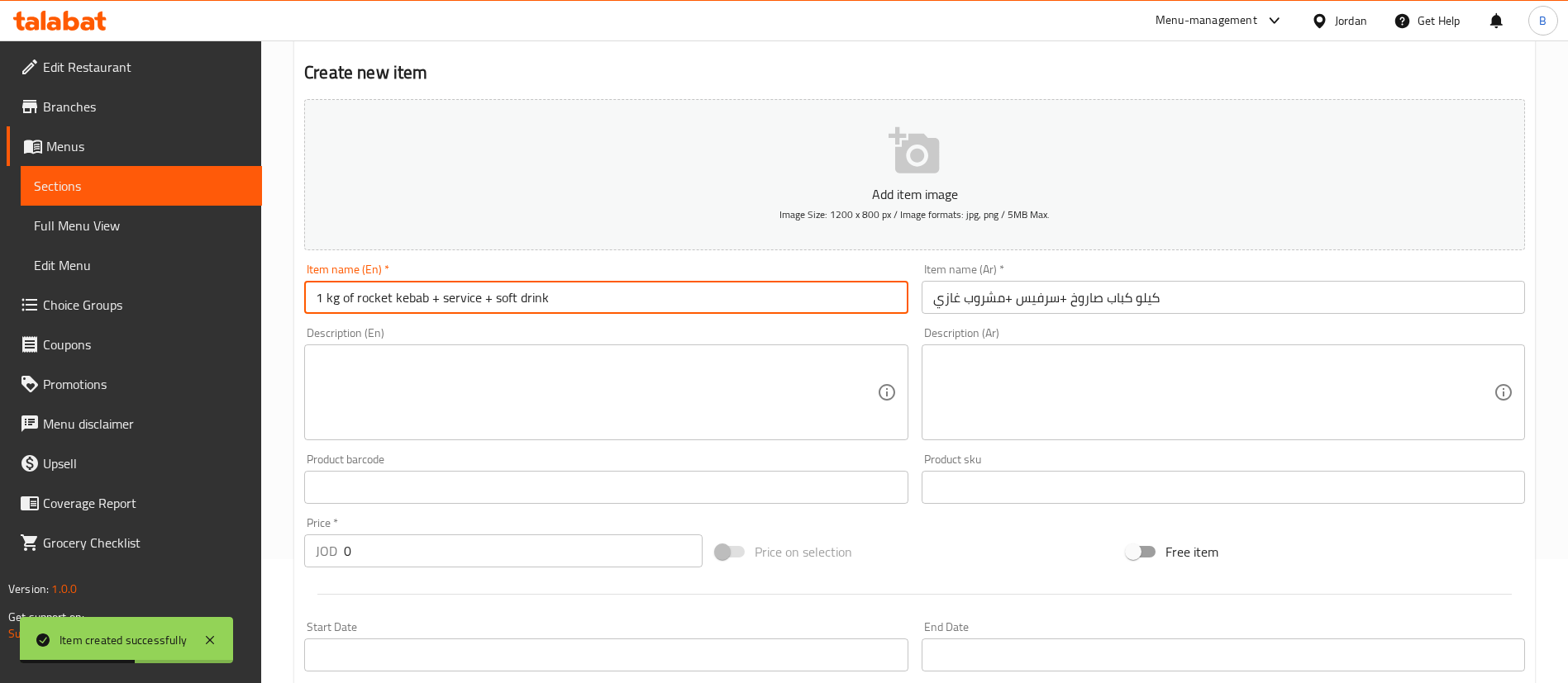
drag, startPoint x: 436, startPoint y: 552, endPoint x: 2, endPoint y: 520, distance: 435.2
click at [110, 520] on div "Edit Restaurant Branches Menus Sections Full Menu View Edit Menu Choice Groups …" at bounding box center [784, 480] width 1568 height 1127
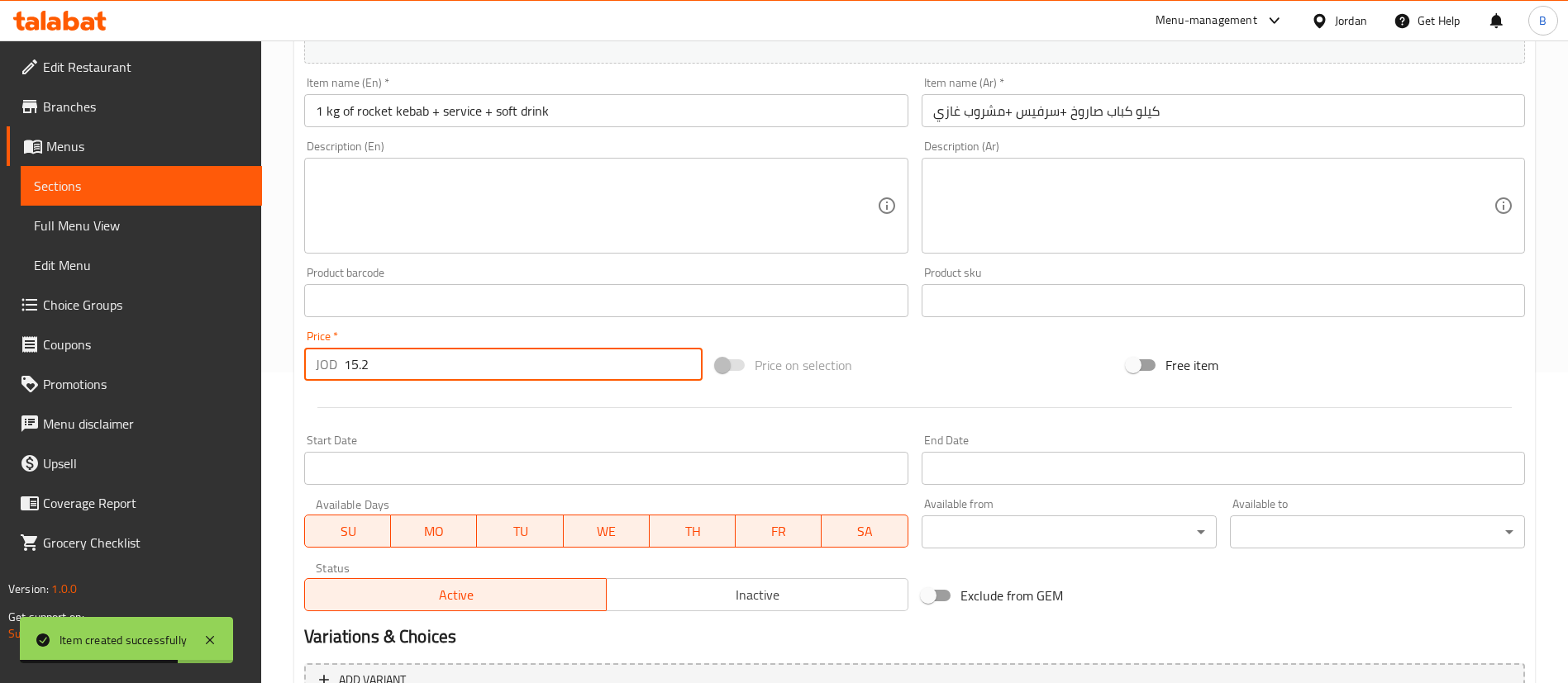
scroll to position [484, 0]
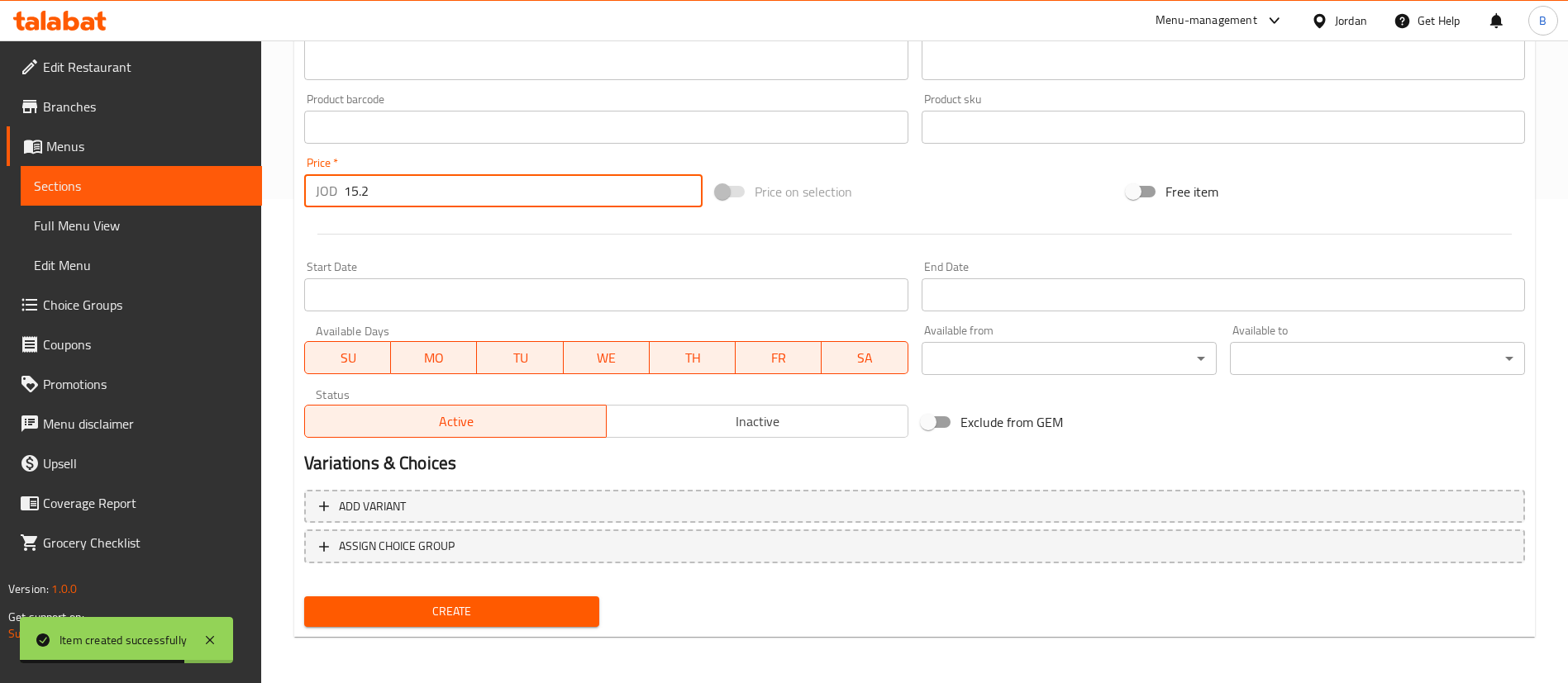
type input "15.2"
click at [448, 626] on button "Create" at bounding box center [452, 611] width 295 height 30
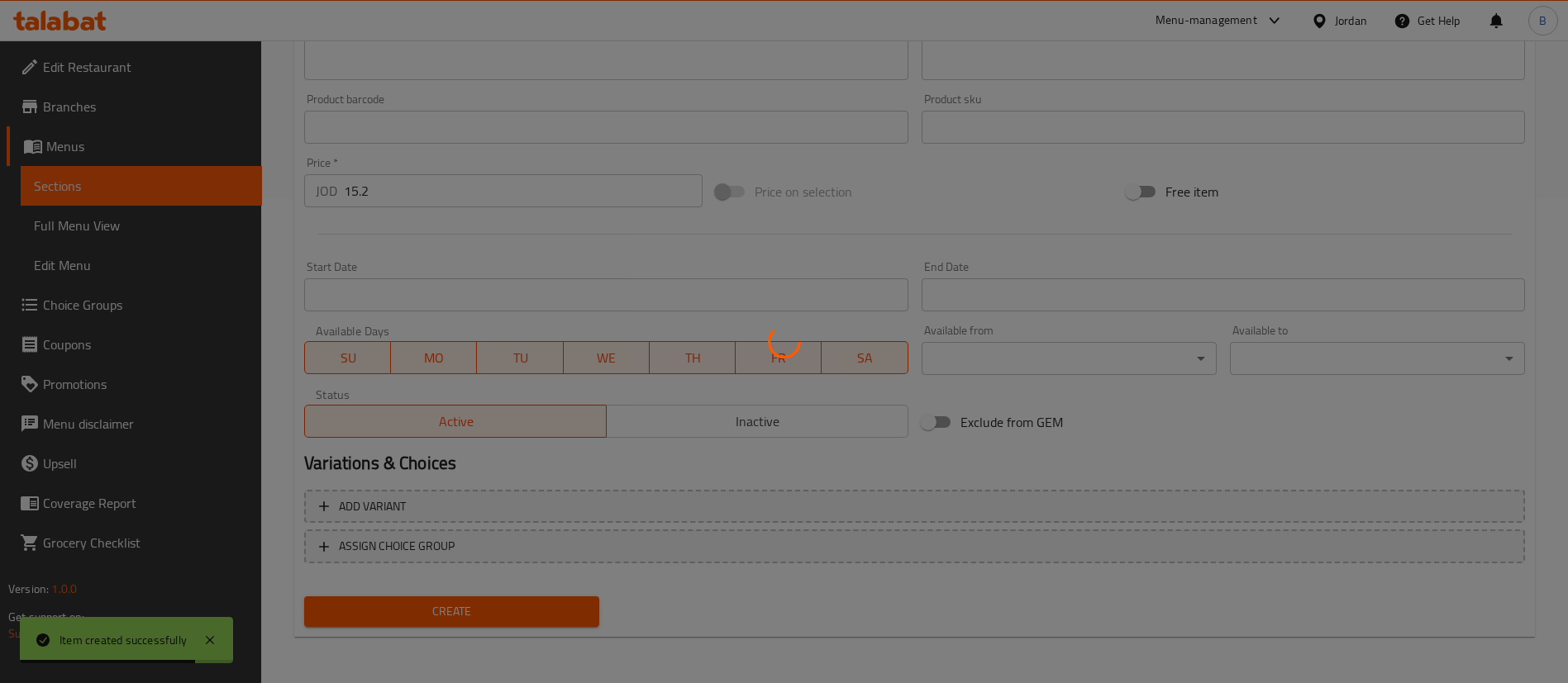
type input "0"
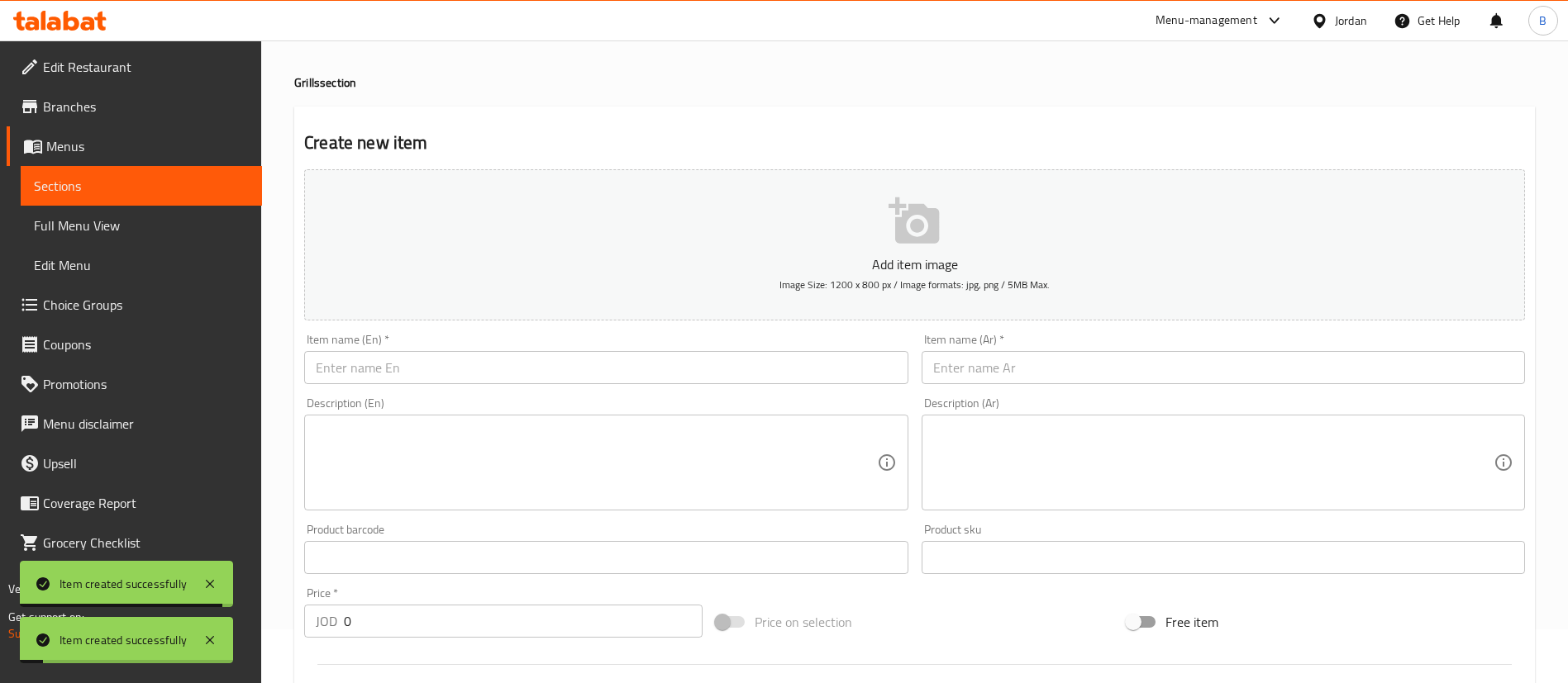
scroll to position [0, 0]
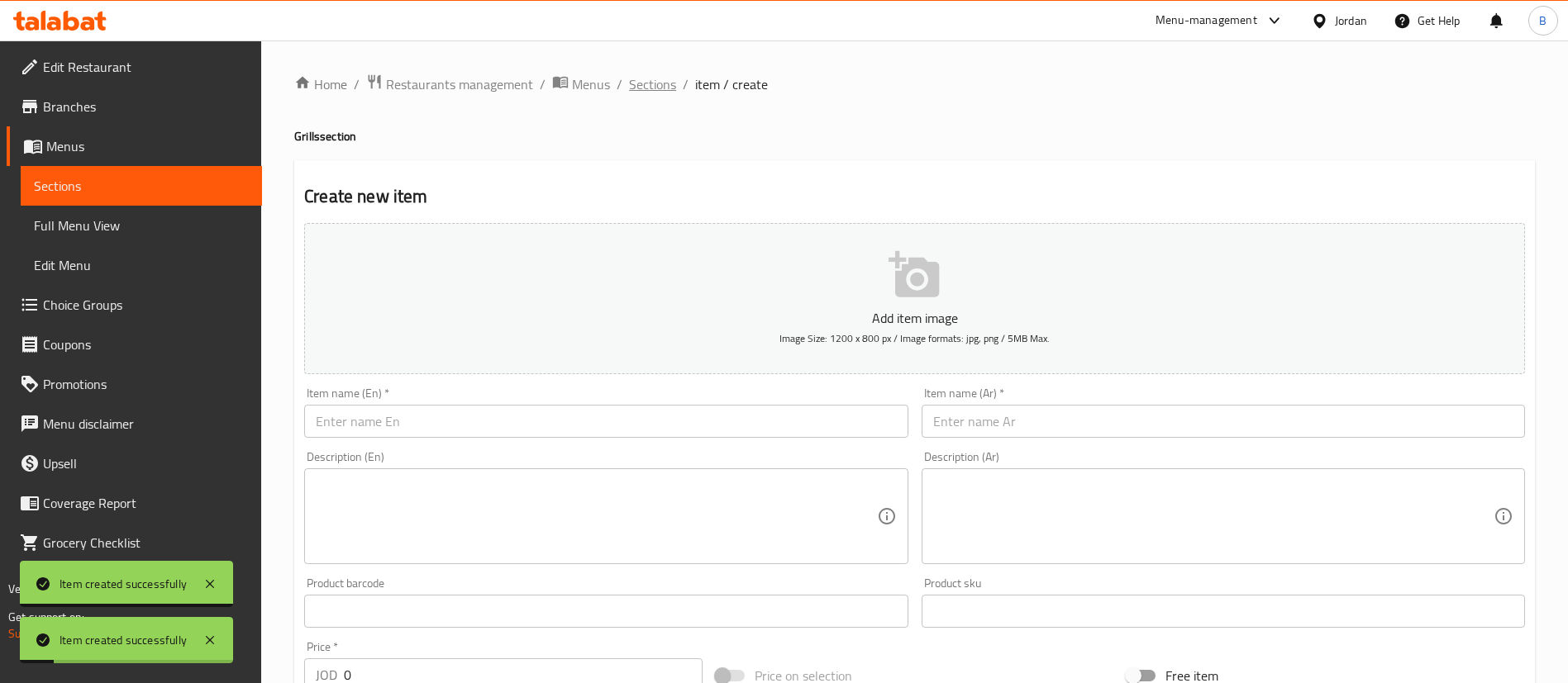
click at [669, 85] on span "Sections" at bounding box center [652, 84] width 47 height 20
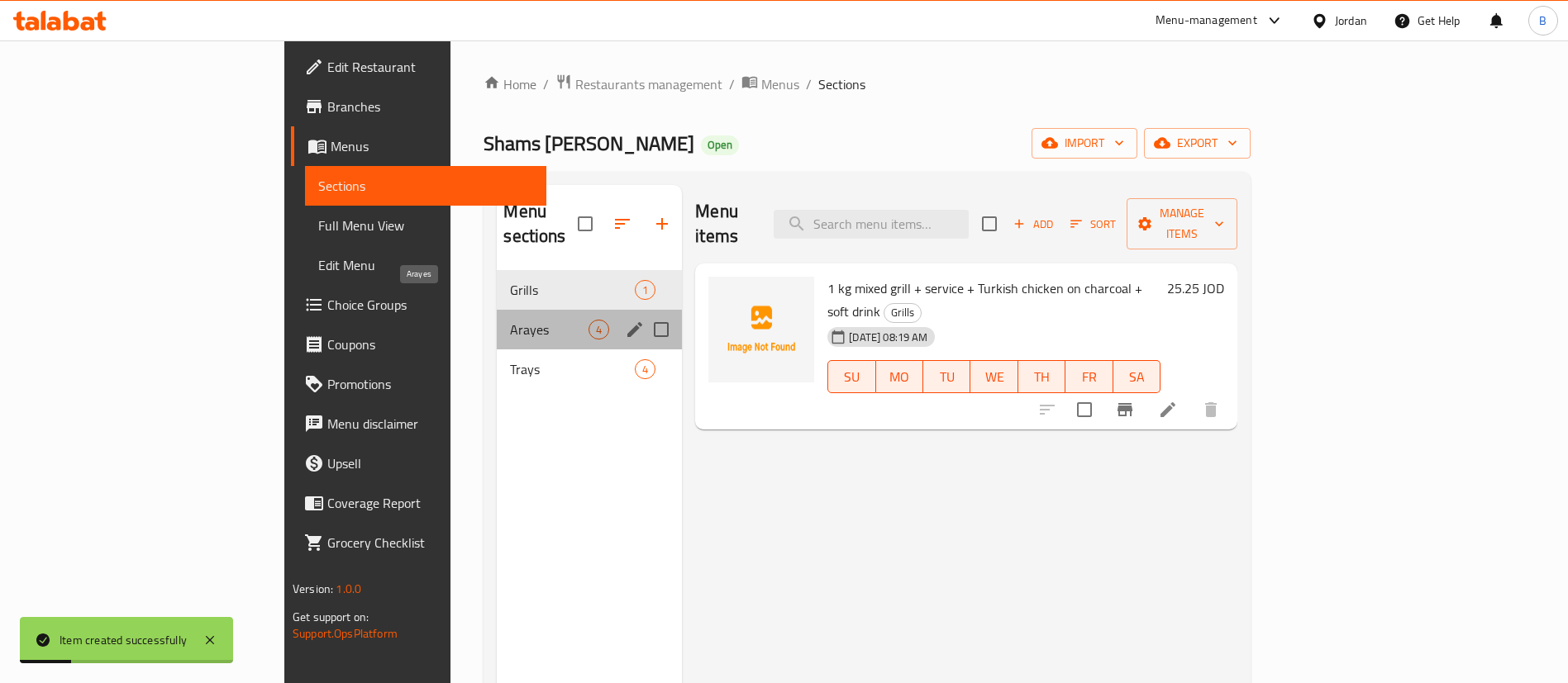
click at [510, 320] on span "Arayes" at bounding box center [549, 330] width 78 height 20
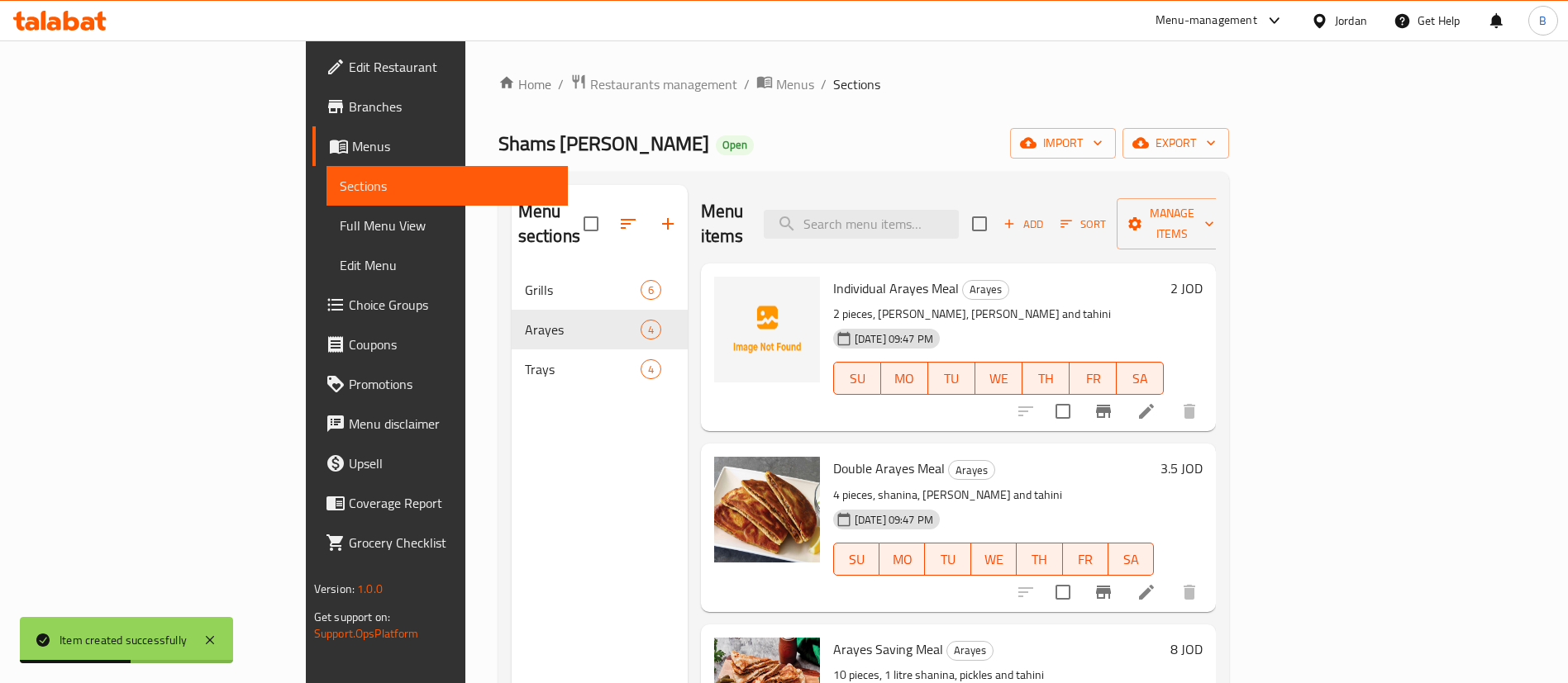
click at [1202, 277] on h6 "2 JOD" at bounding box center [1186, 288] width 32 height 23
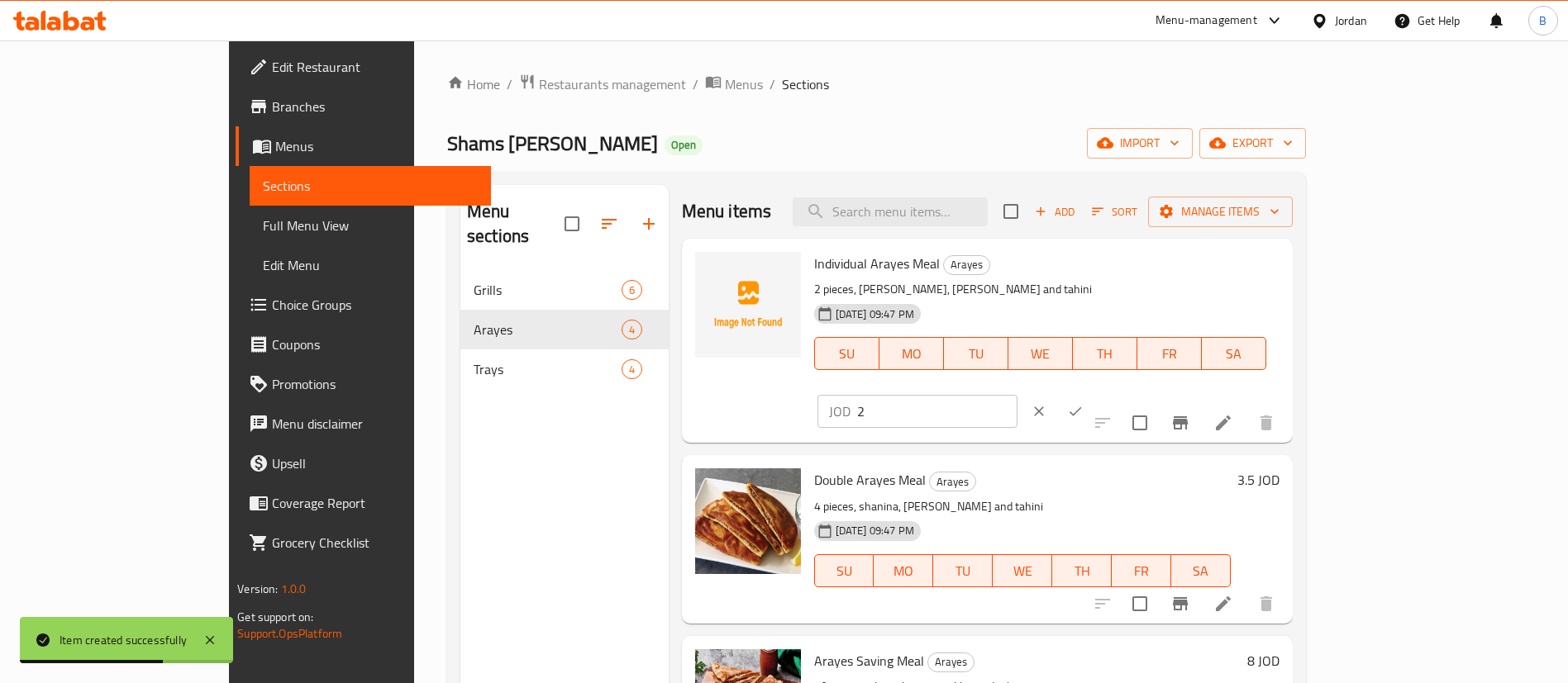
click at [1018, 395] on input "2" at bounding box center [937, 411] width 160 height 33
type input "2.99"
click at [1057, 393] on button "clear" at bounding box center [1038, 411] width 36 height 36
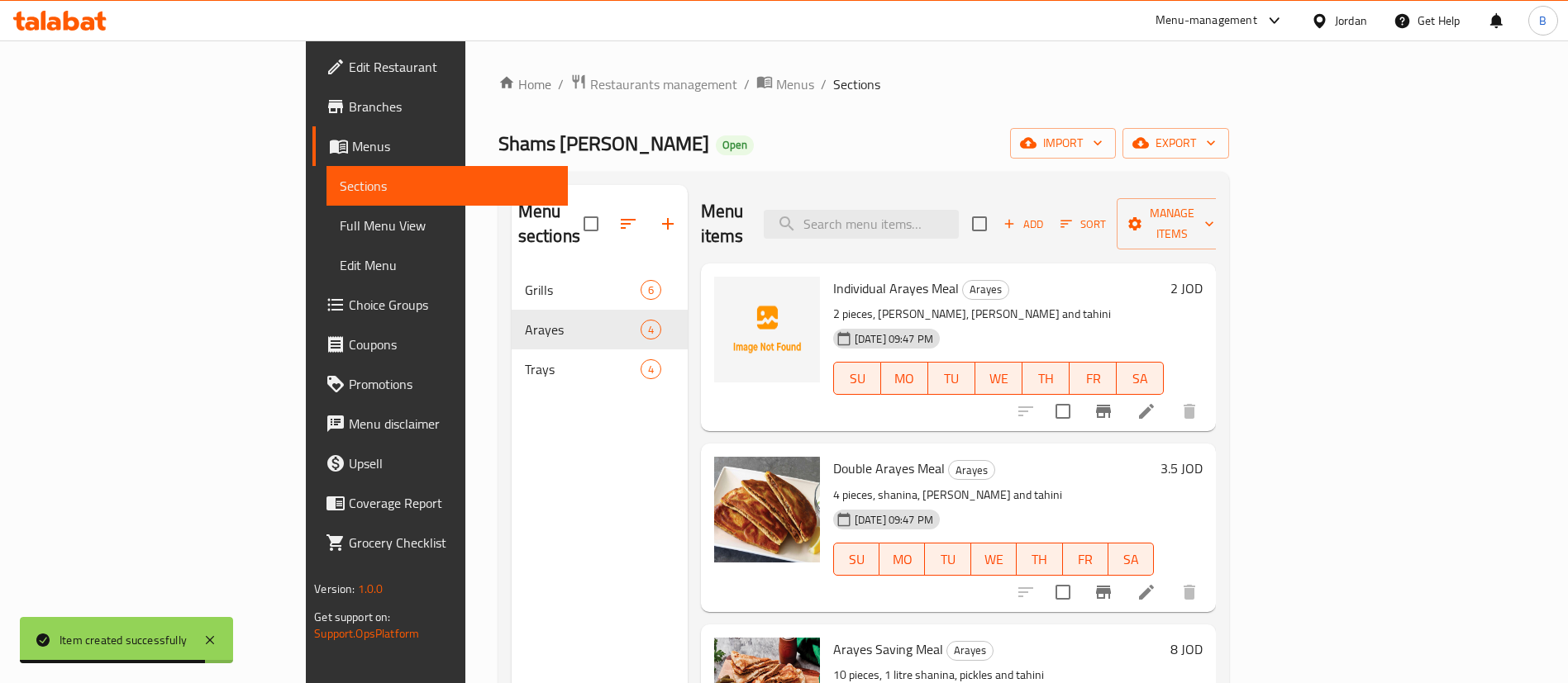
click at [1202, 277] on h6 "2 JOD" at bounding box center [1186, 288] width 32 height 23
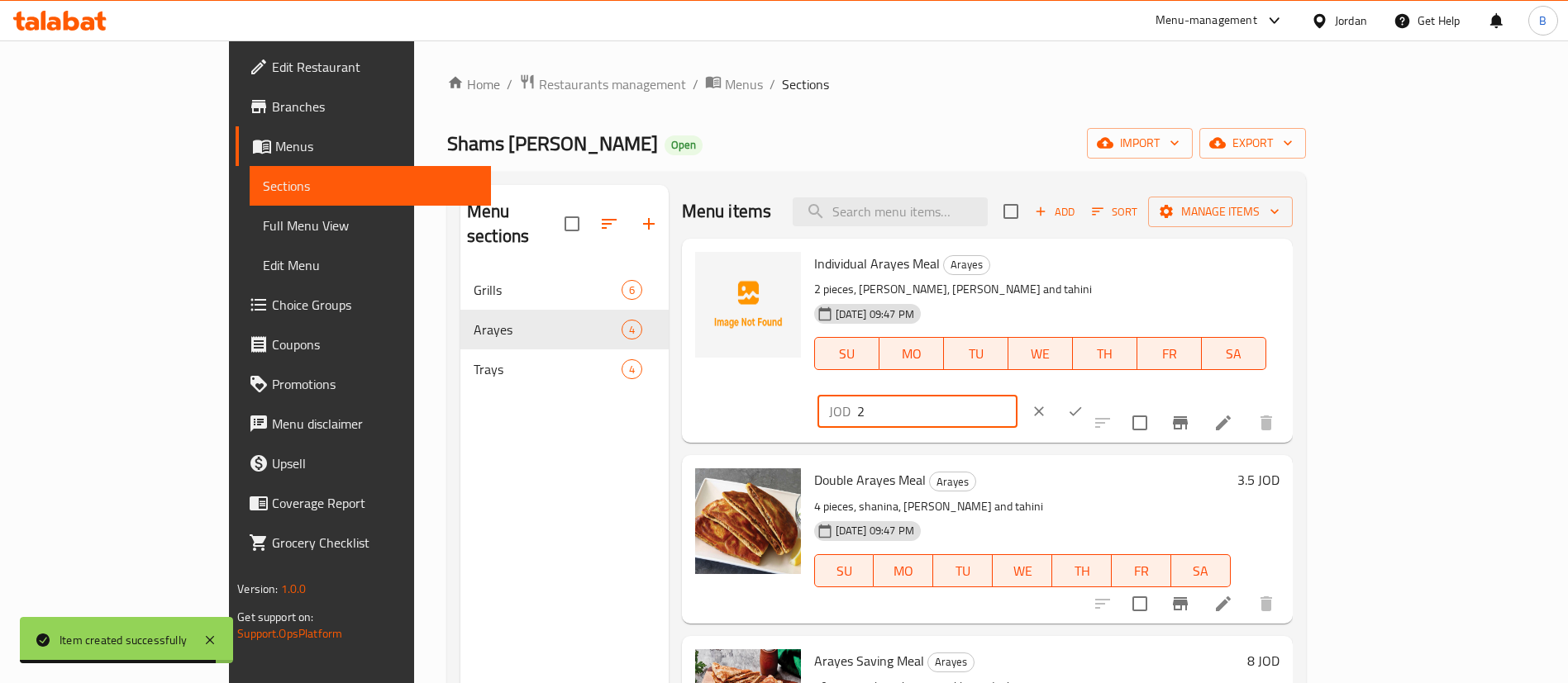
click at [1018, 395] on input "2" at bounding box center [937, 411] width 160 height 33
type input "2.99"
click at [1084, 403] on icon "ok" at bounding box center [1075, 412] width 17 height 17
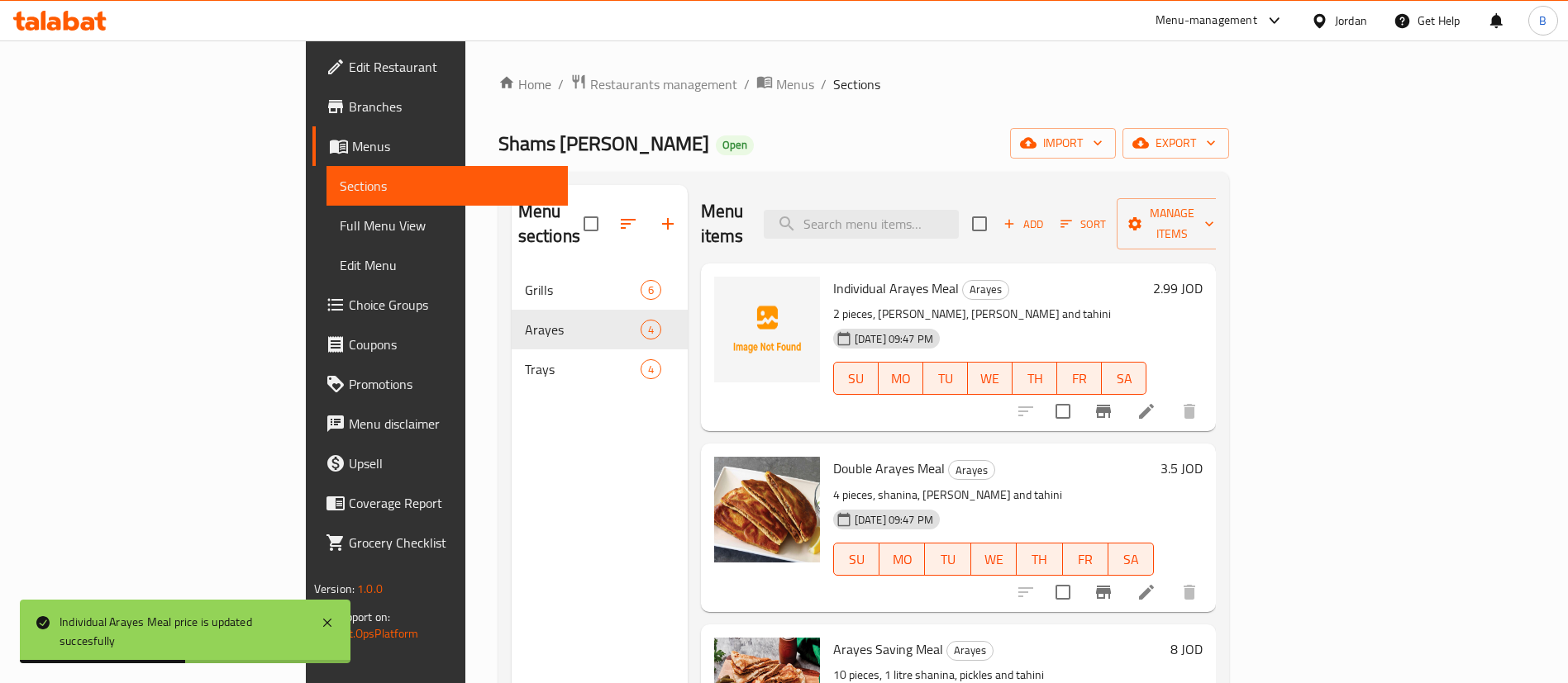
click at [1202, 456] on h6 "3.5 JOD" at bounding box center [1181, 467] width 42 height 23
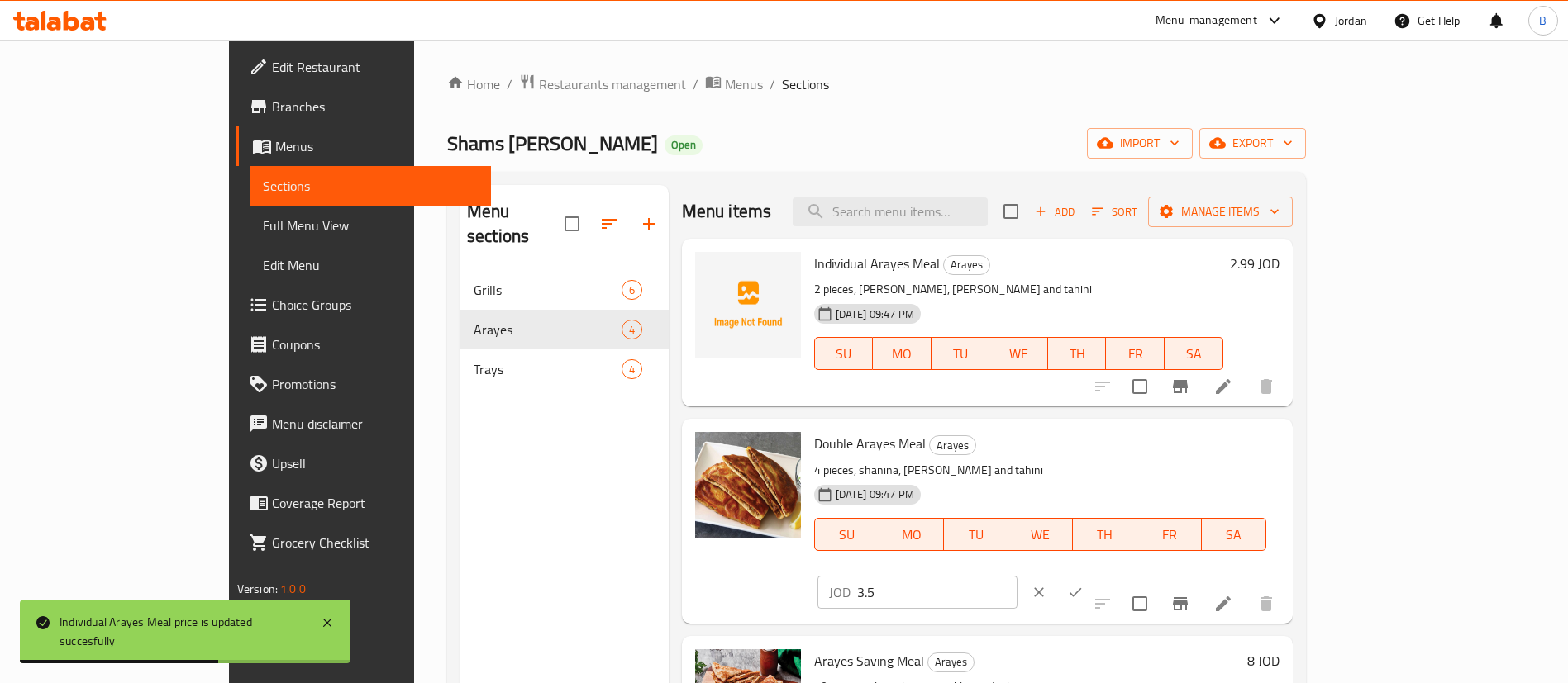
drag, startPoint x: 1329, startPoint y: 444, endPoint x: 990, endPoint y: 444, distance: 339.0
click at [1048, 444] on div "Double Arayes Meal Arayes 4 pieces, shanina, pickles and tahini 10-02-2025 09:4…" at bounding box center [1046, 520] width 479 height 191
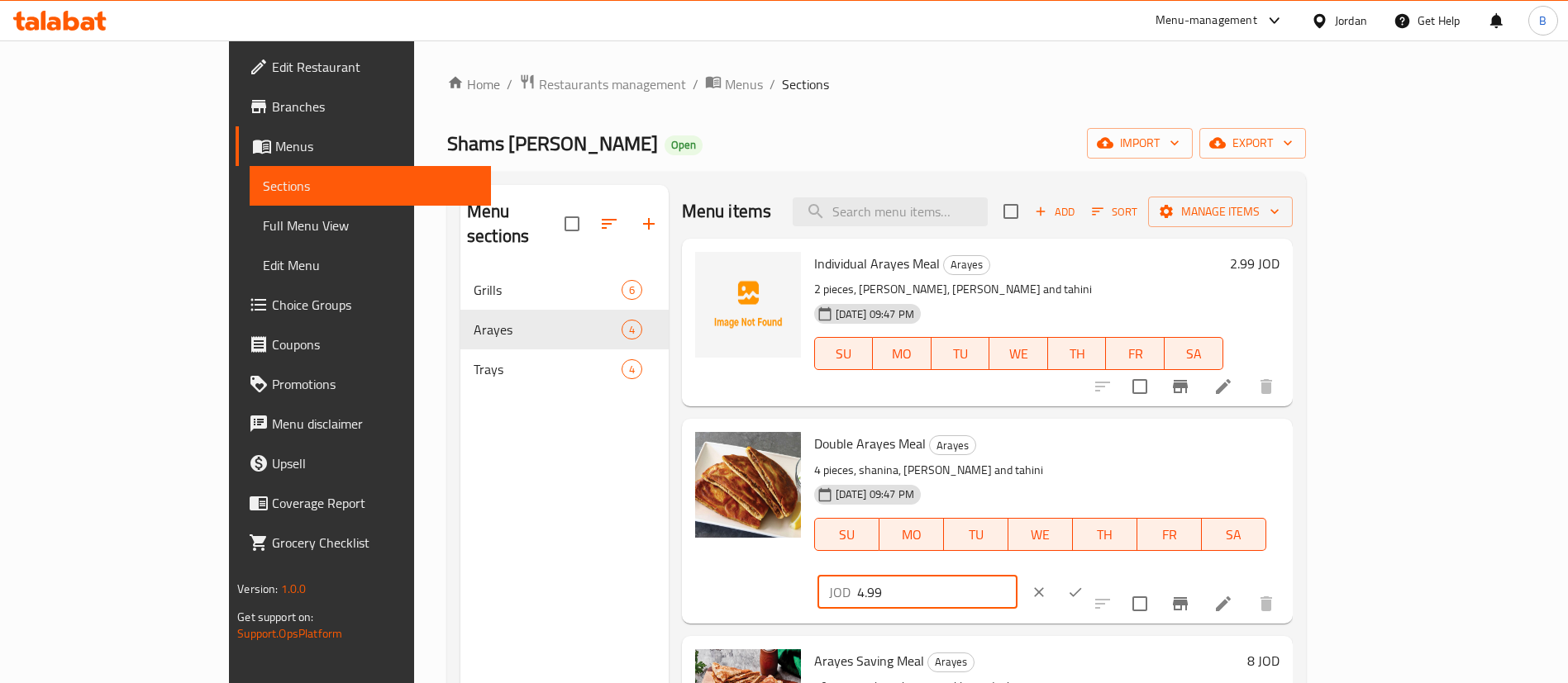
type input "4.99"
click at [1084, 584] on icon "ok" at bounding box center [1075, 593] width 17 height 17
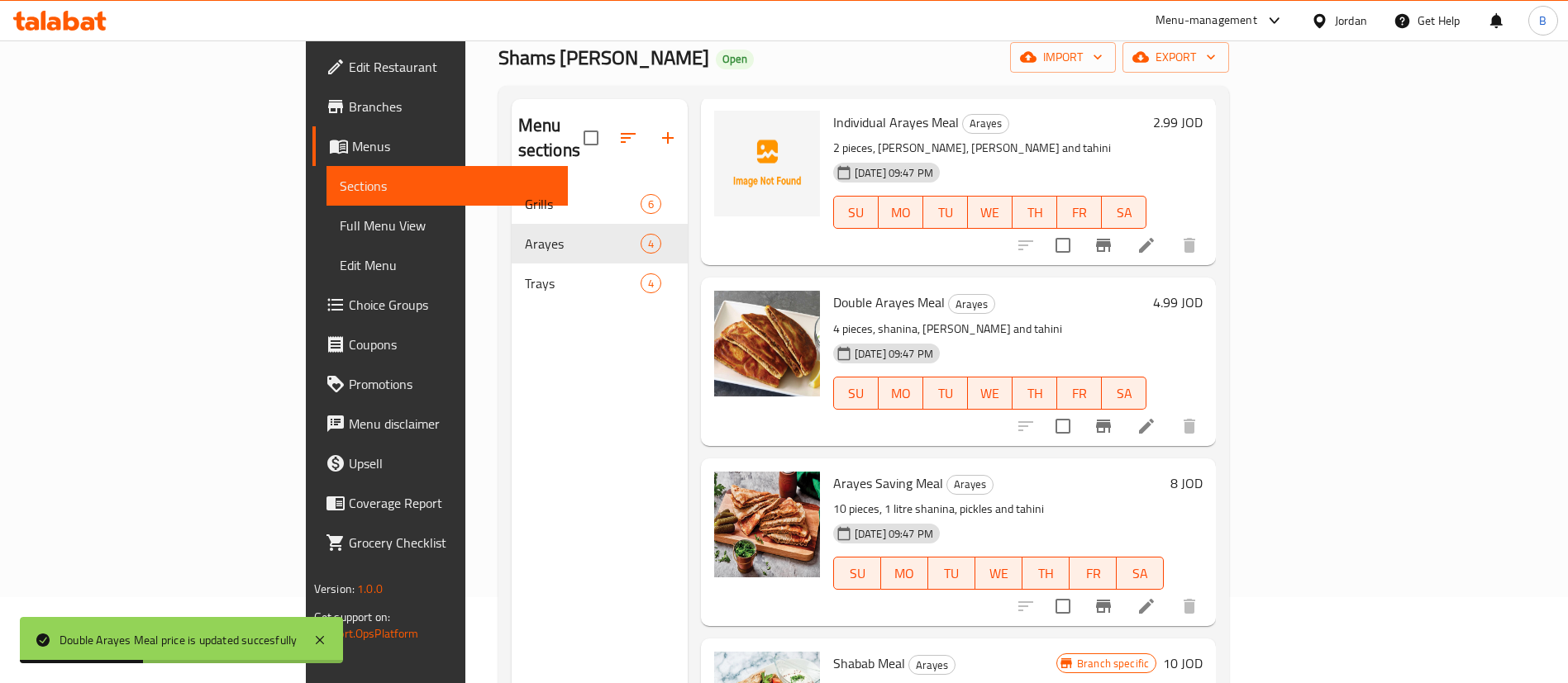
scroll to position [124, 0]
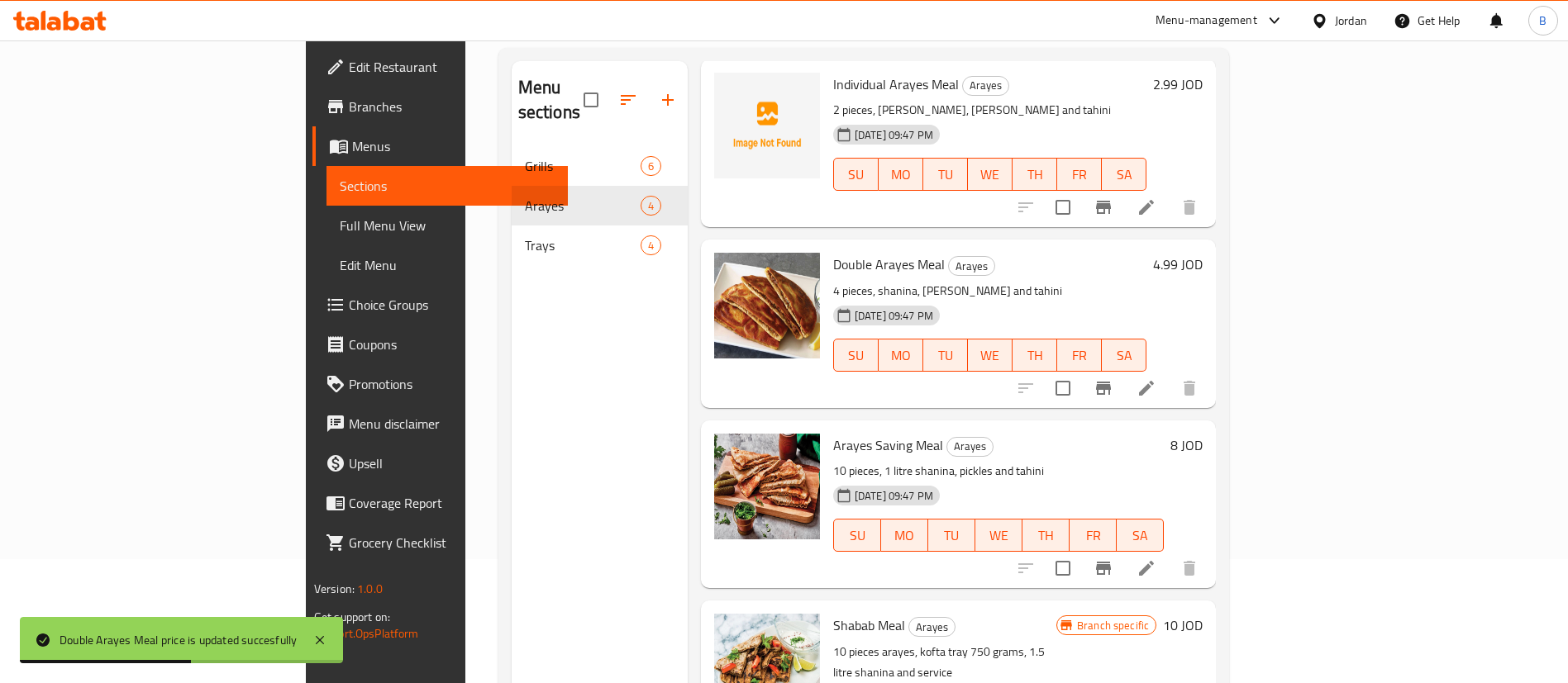
click at [1202, 434] on h6 "8 JOD" at bounding box center [1186, 445] width 32 height 23
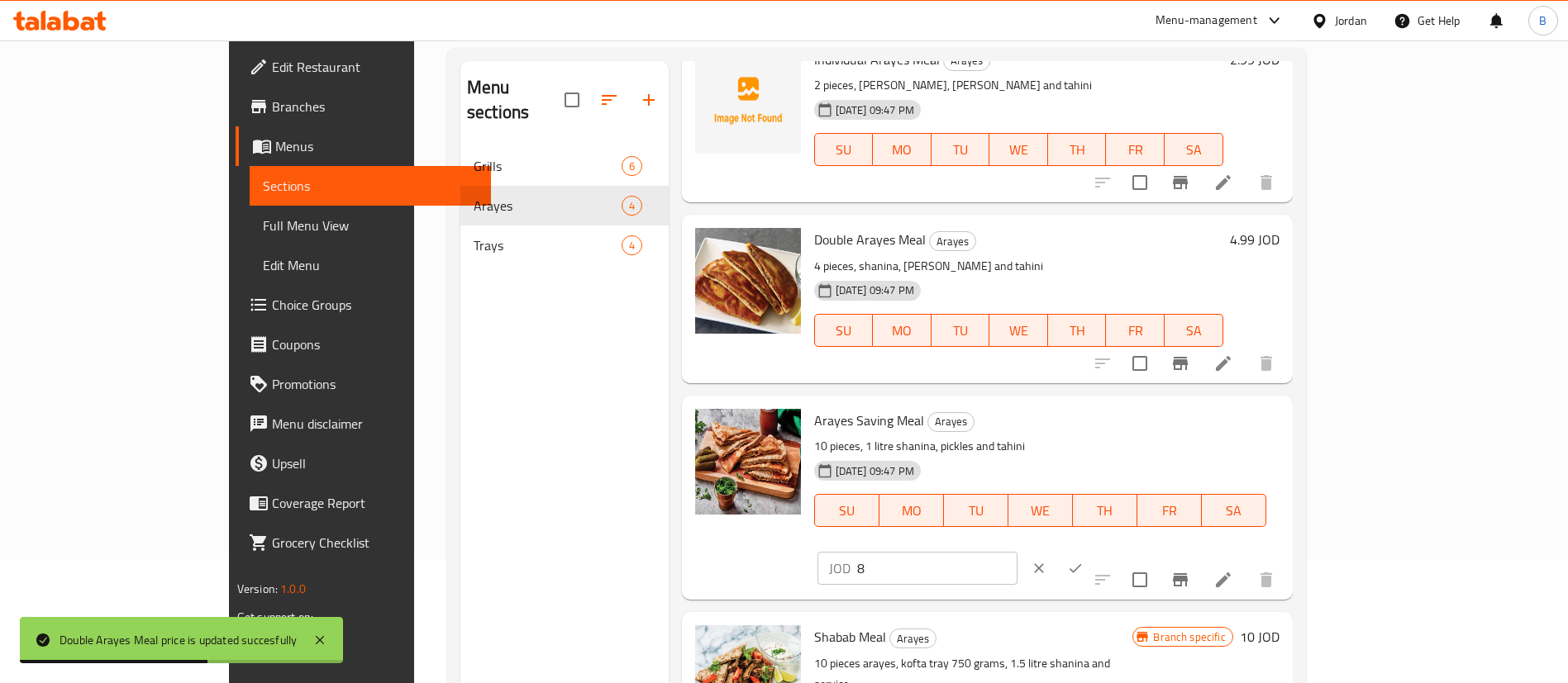
drag, startPoint x: 1472, startPoint y: 414, endPoint x: 986, endPoint y: 414, distance: 486.0
click at [1019, 414] on div "Arayes Saving Meal Arayes 10 pieces, 1 litre shanina, pickles and tahini 10-02-…" at bounding box center [1046, 498] width 479 height 191
type input "9.99"
click at [1084, 560] on icon "ok" at bounding box center [1075, 568] width 17 height 17
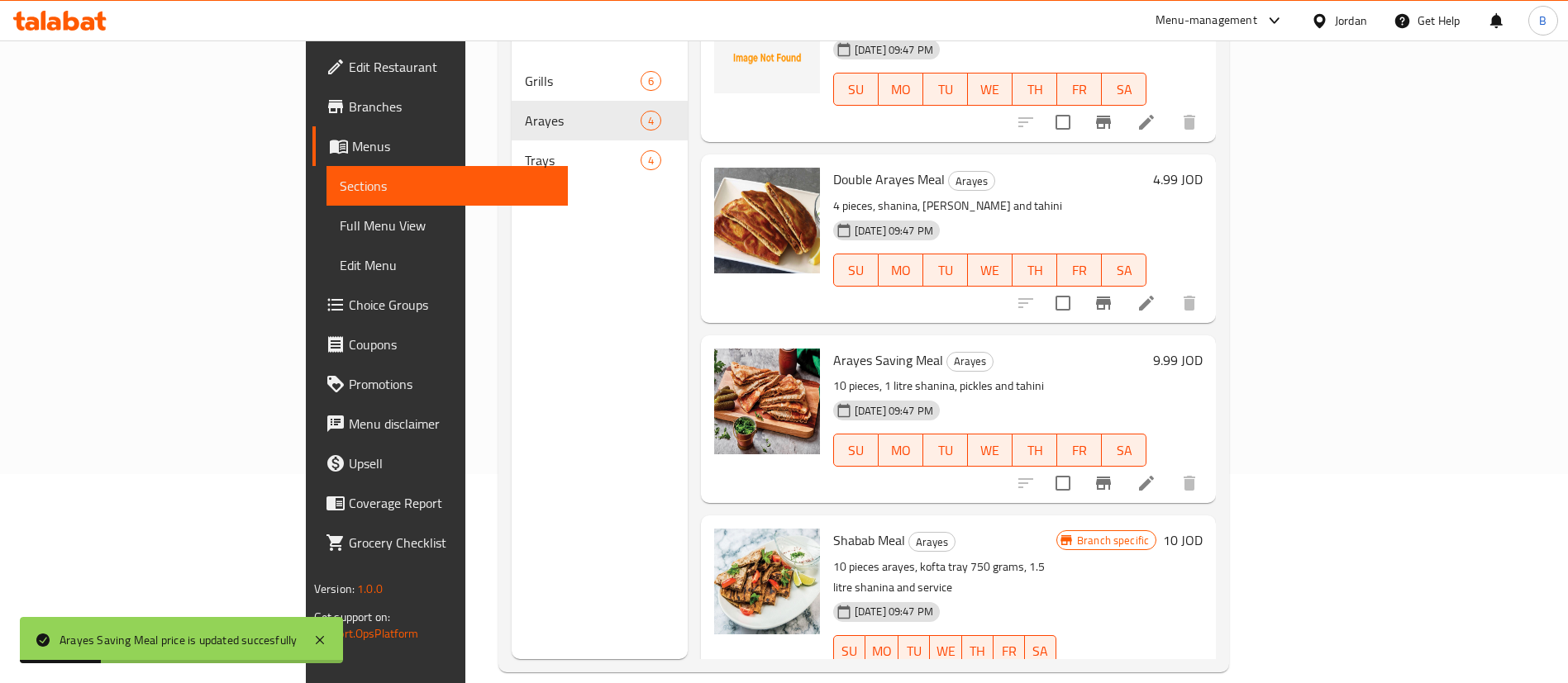
scroll to position [232, 0]
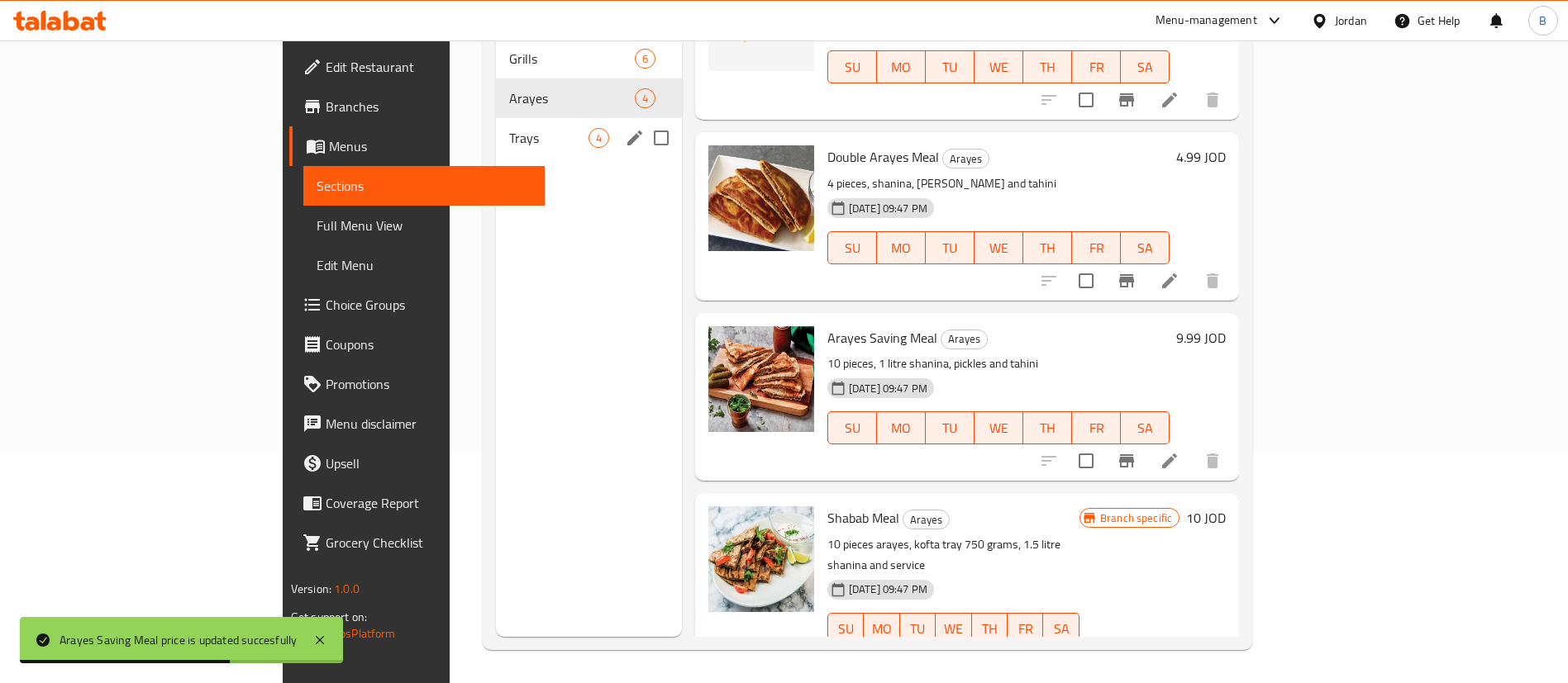
click at [496, 125] on div "Trays 4" at bounding box center [589, 137] width 186 height 40
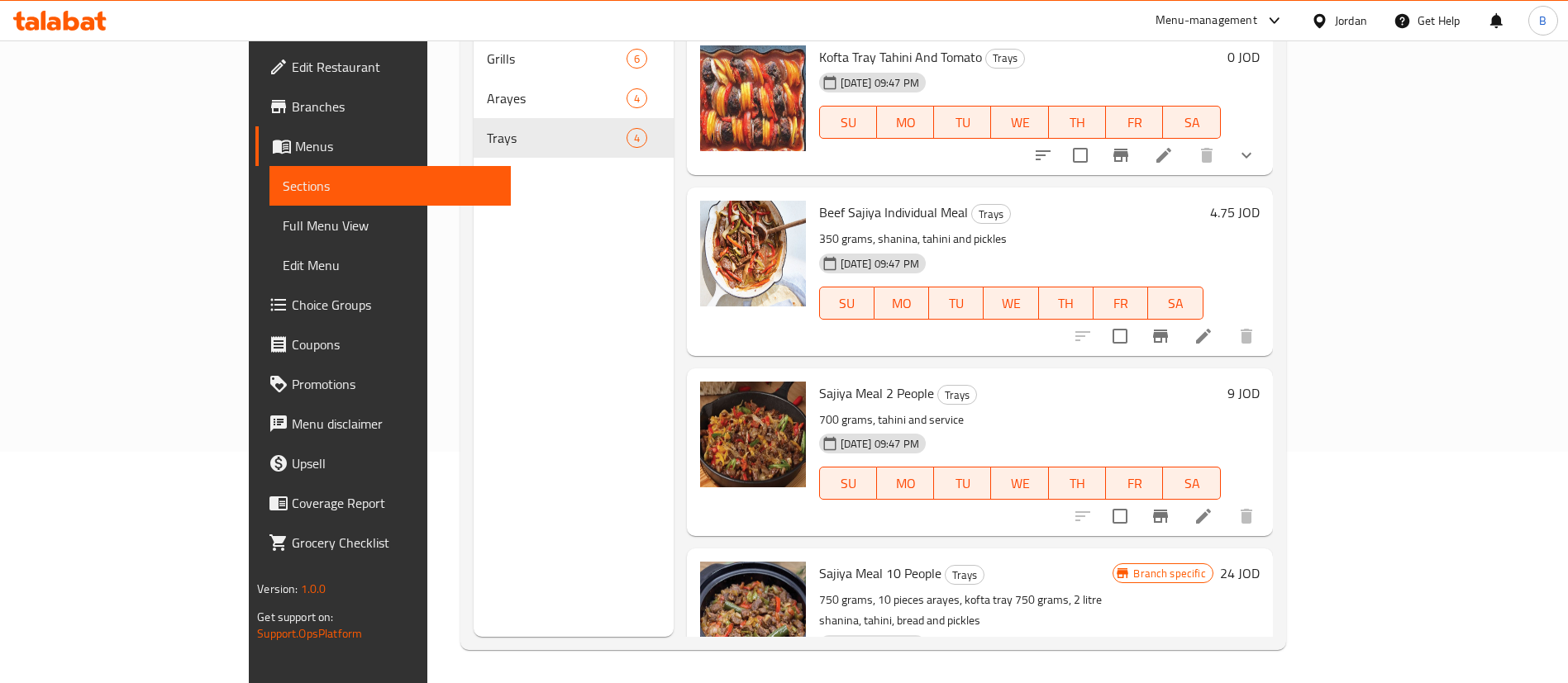
click at [1260, 200] on h6 "4.75 JOD" at bounding box center [1234, 211] width 50 height 23
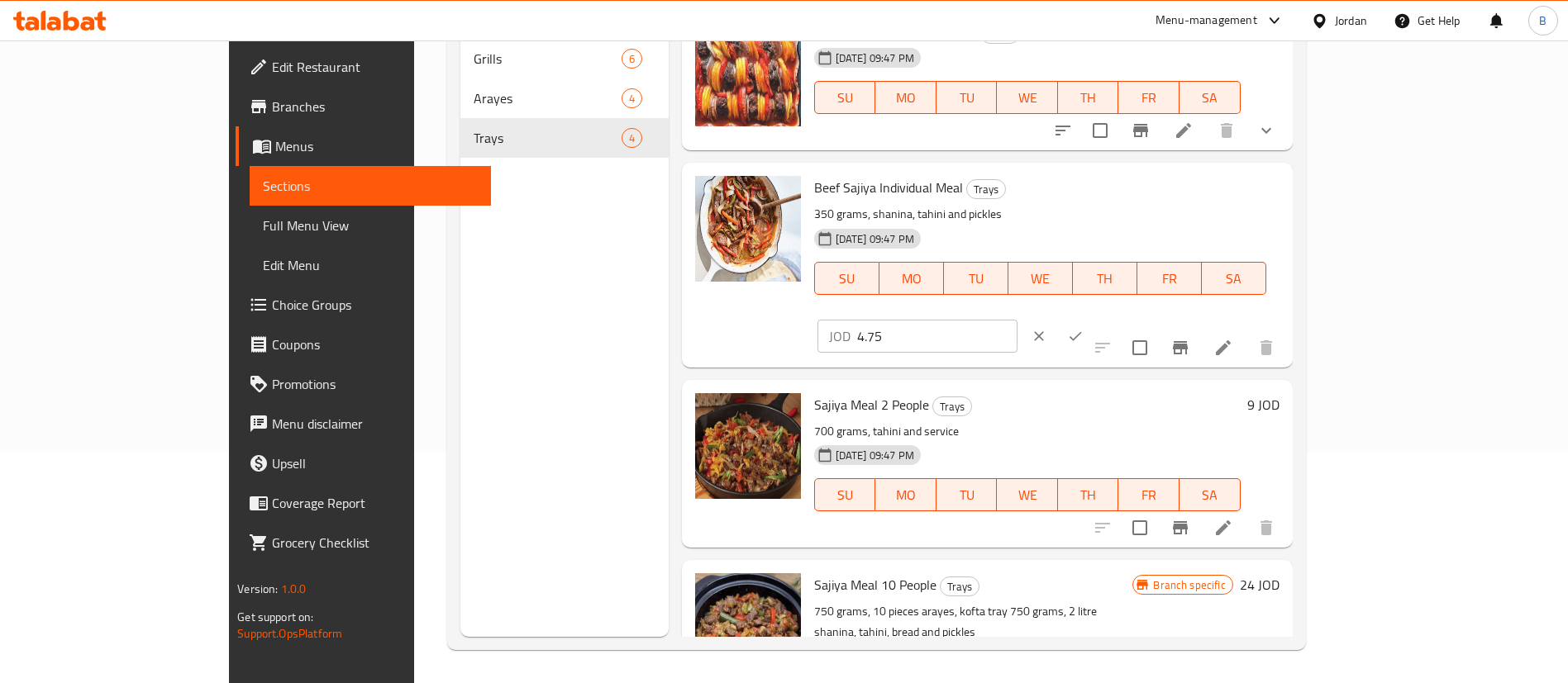
drag, startPoint x: 1303, startPoint y: 198, endPoint x: 1142, endPoint y: 196, distance: 161.0
click at [1172, 196] on div "Beef Sajiya Individual Meal Trays 350 grams, shanina, tahini and pickles 10-02-…" at bounding box center [1046, 264] width 479 height 191
type input "8.25"
click at [1094, 318] on button "ok" at bounding box center [1075, 336] width 36 height 36
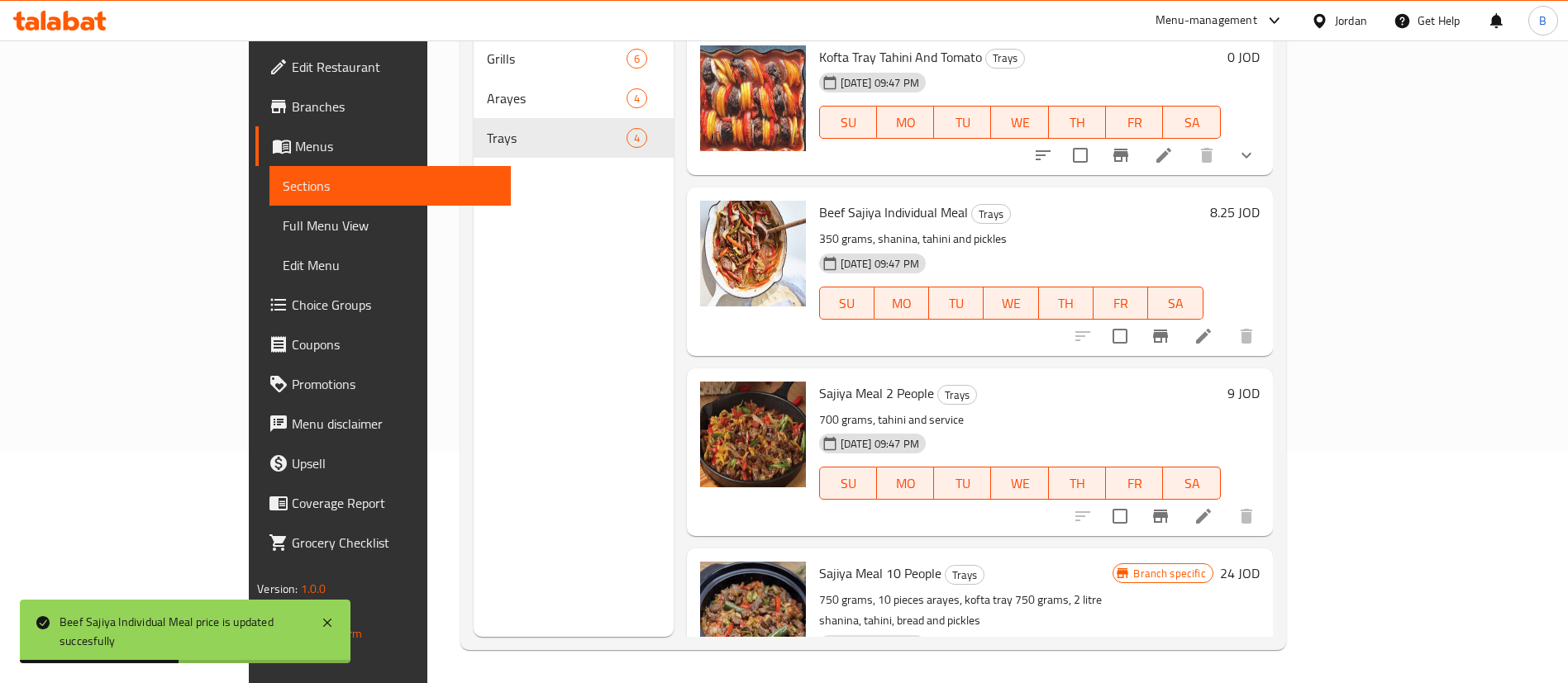
click at [1260, 382] on h6 "9 JOD" at bounding box center [1244, 392] width 32 height 23
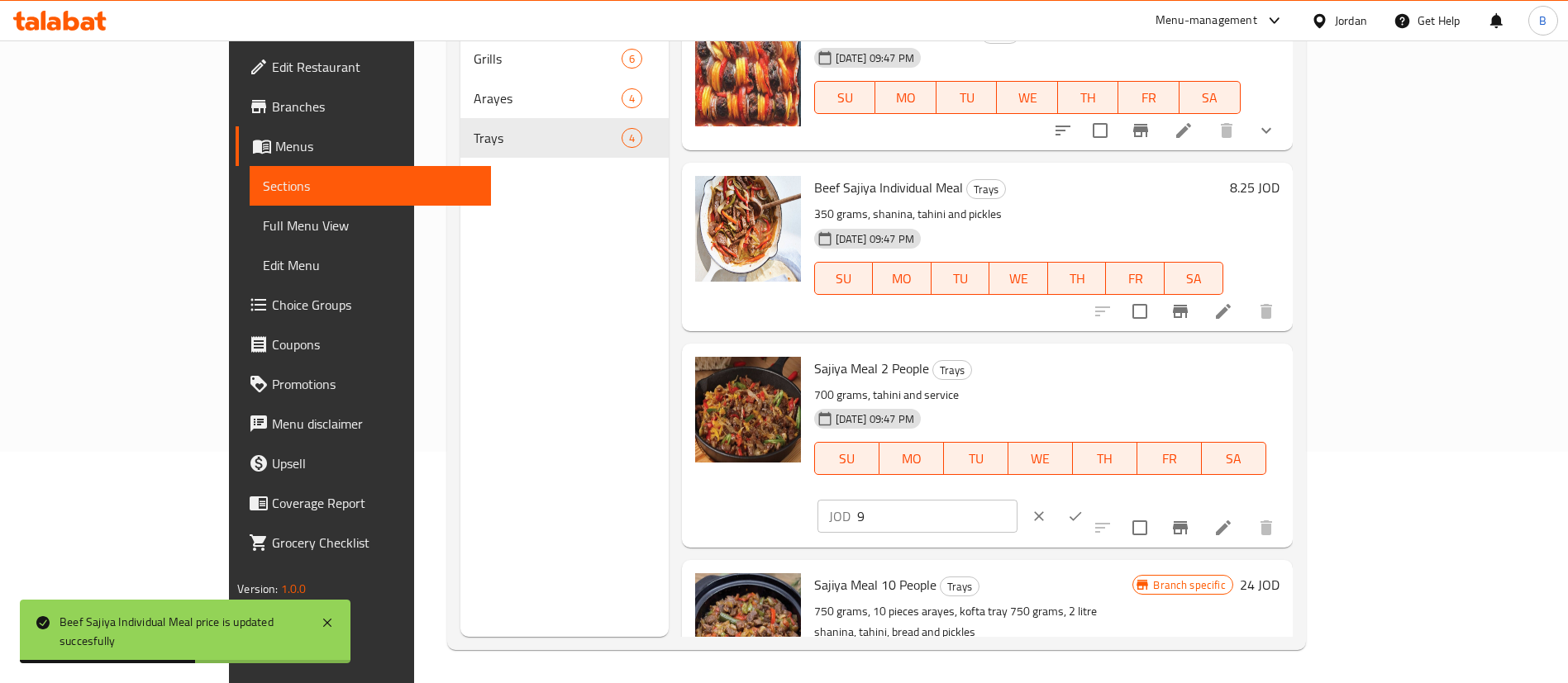
click at [1018, 499] on input "9" at bounding box center [937, 515] width 160 height 33
type input "9.99"
click at [1084, 508] on icon "ok" at bounding box center [1075, 516] width 17 height 17
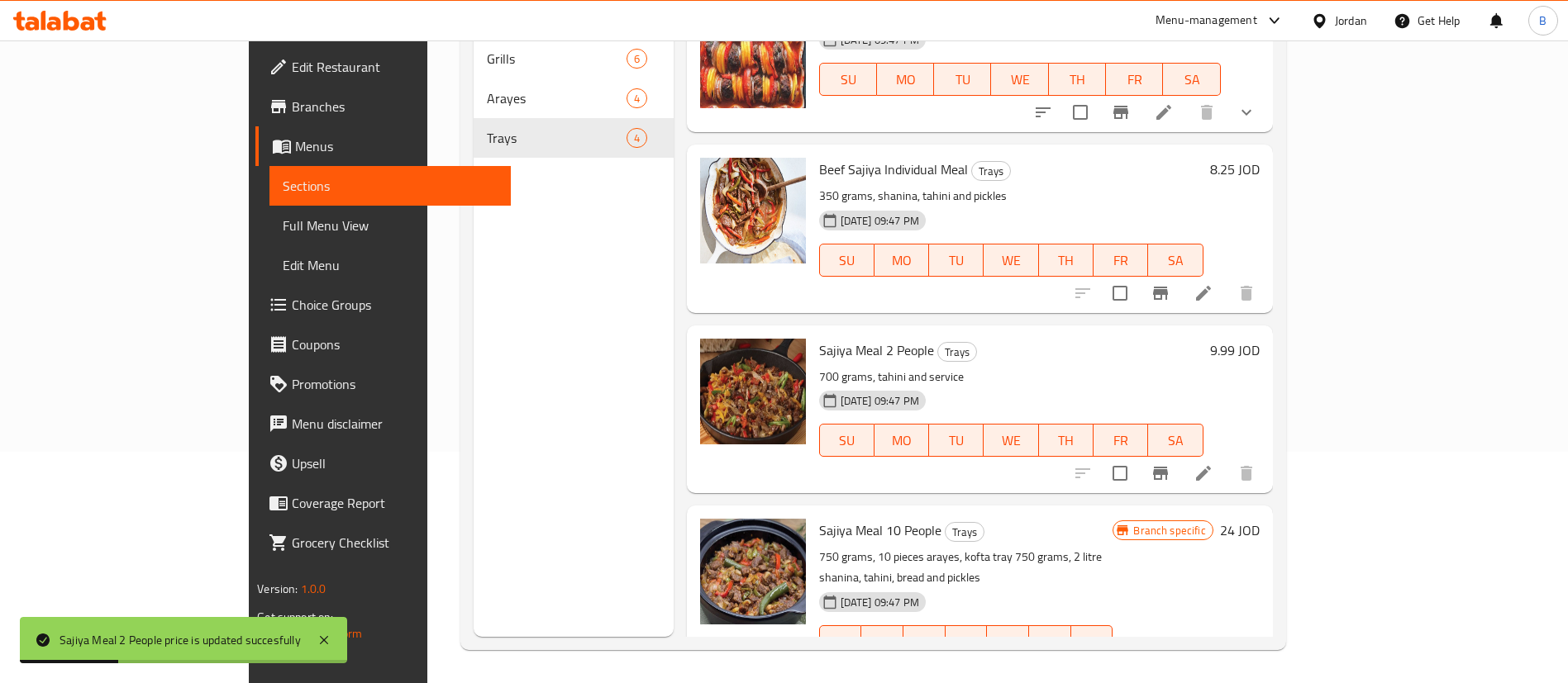
scroll to position [56, 0]
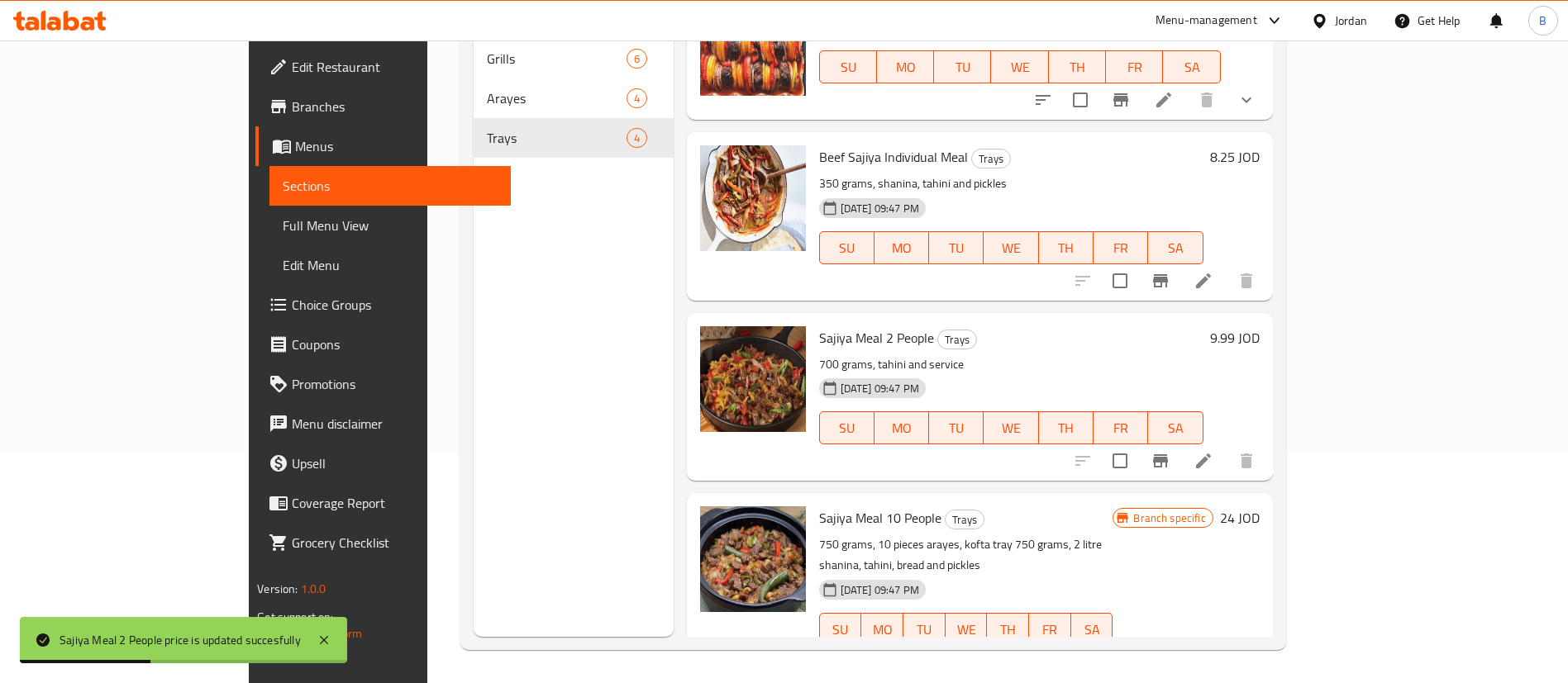
click at [1260, 506] on h6 "24 JOD" at bounding box center [1239, 517] width 40 height 23
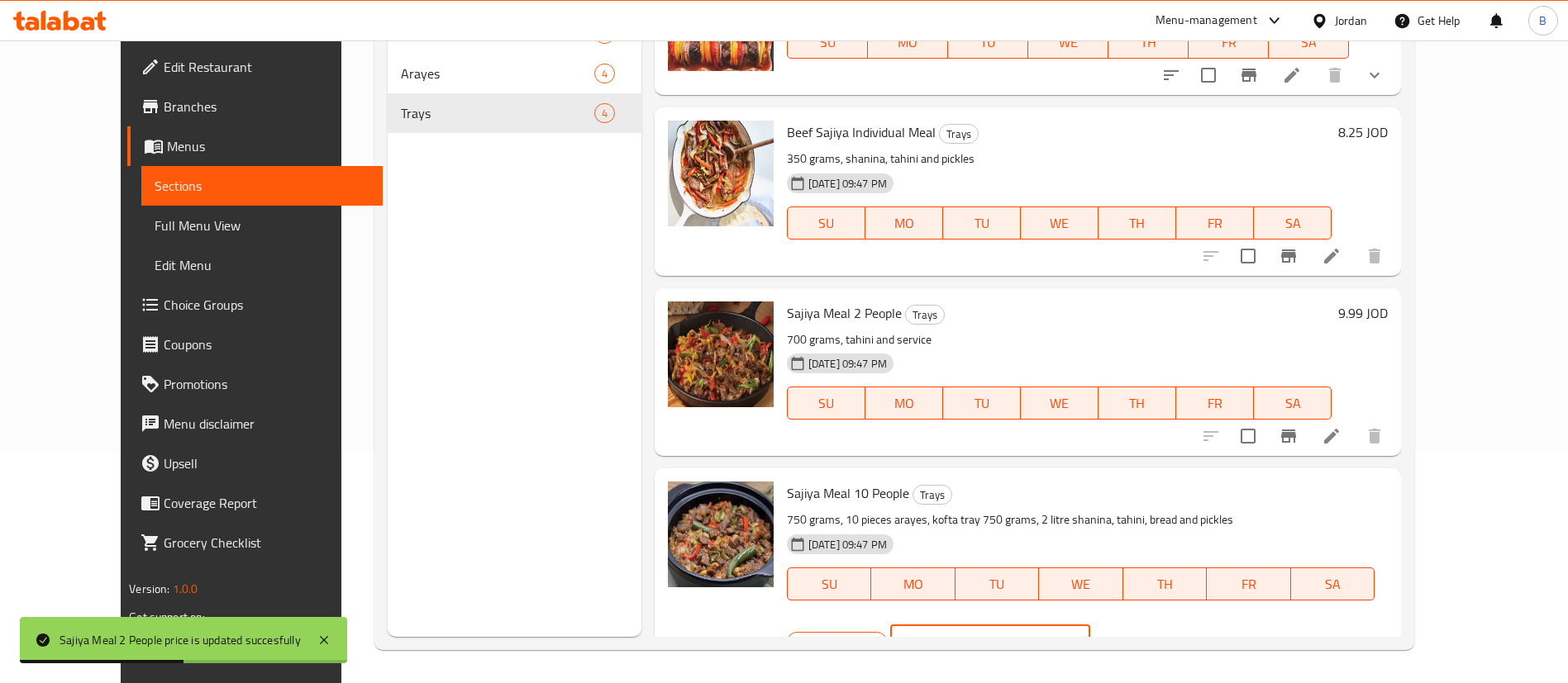
drag, startPoint x: 1325, startPoint y: 491, endPoint x: 1023, endPoint y: 503, distance: 302.2
click at [1047, 503] on div "Sajiya Meal 10 People Trays 750 grams, 10 pieces arayes, kofta tray 750 grams, …" at bounding box center [1087, 570] width 614 height 191
type input "31.99"
drag, startPoint x: 1458, startPoint y: 494, endPoint x: 1450, endPoint y: 504, distance: 12.8
click at [1156, 633] on icon "ok" at bounding box center [1148, 642] width 17 height 17
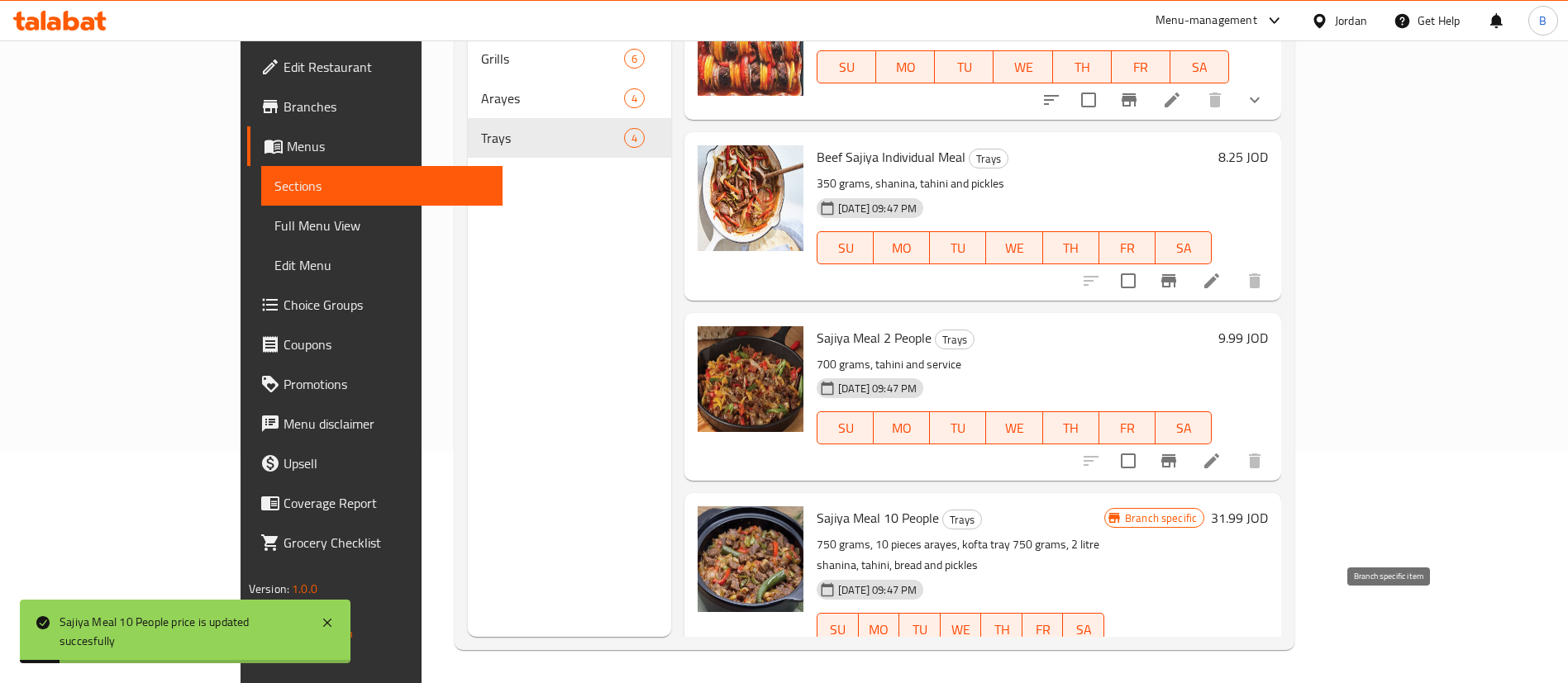
click at [1189, 643] on button "Branch-specific-item" at bounding box center [1168, 662] width 40 height 40
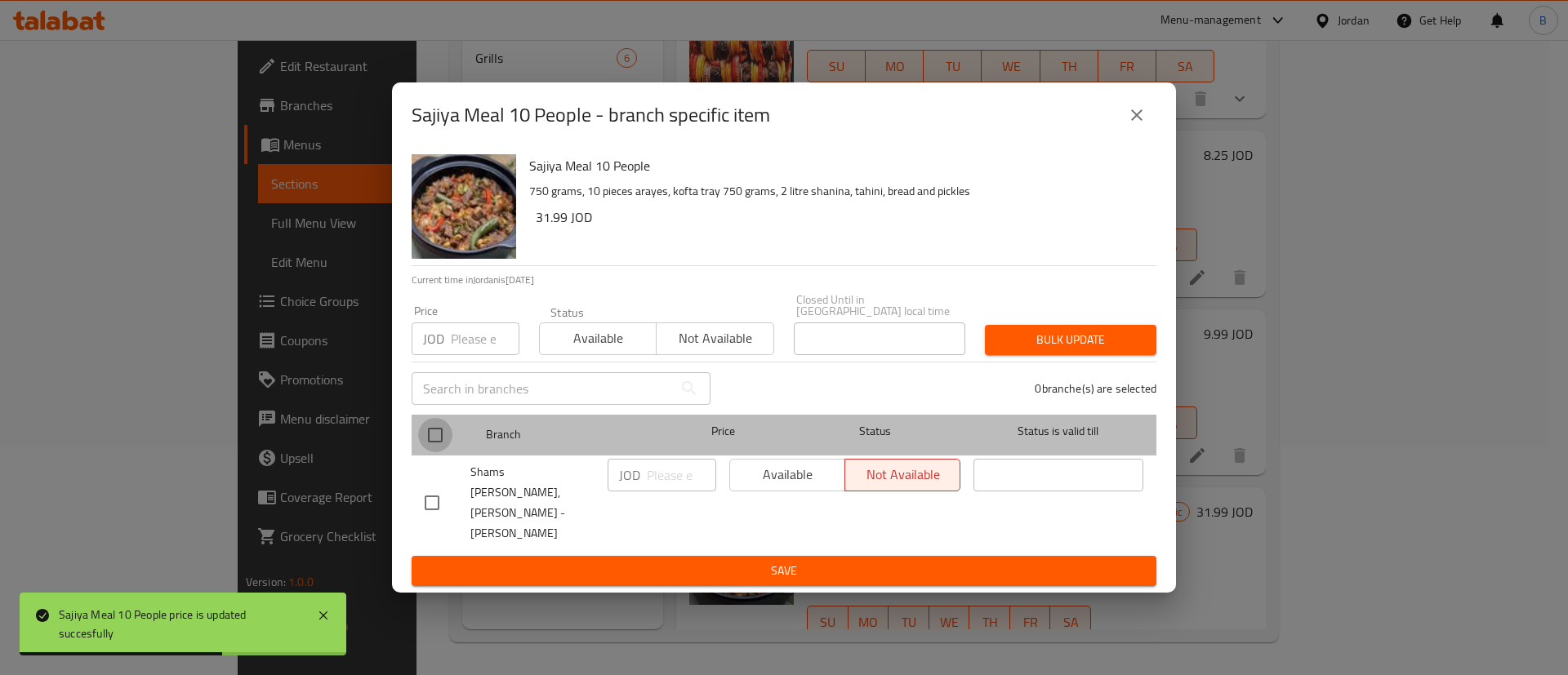
click at [435, 452] on input "checkbox" at bounding box center [435, 434] width 34 height 34
checkbox input "true"
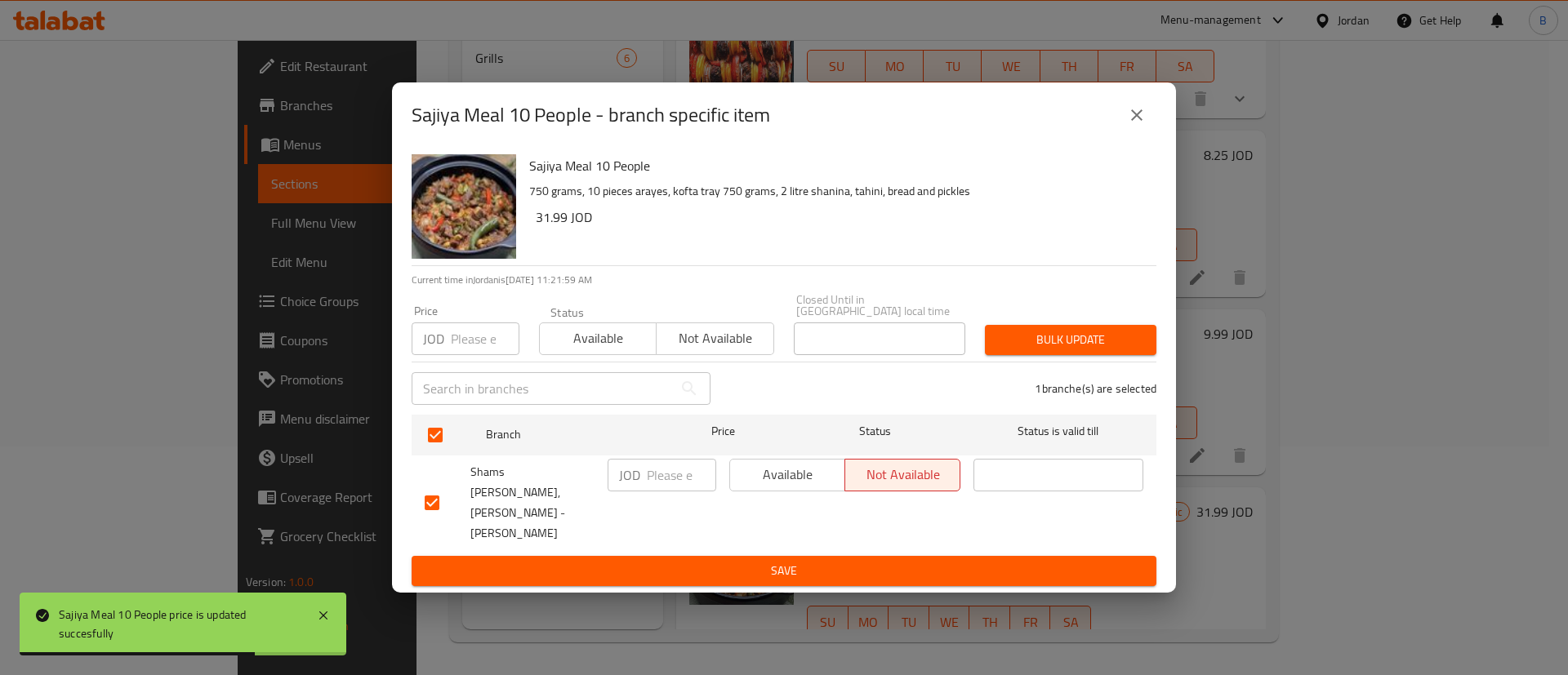
click at [670, 492] on input "number" at bounding box center [681, 474] width 69 height 32
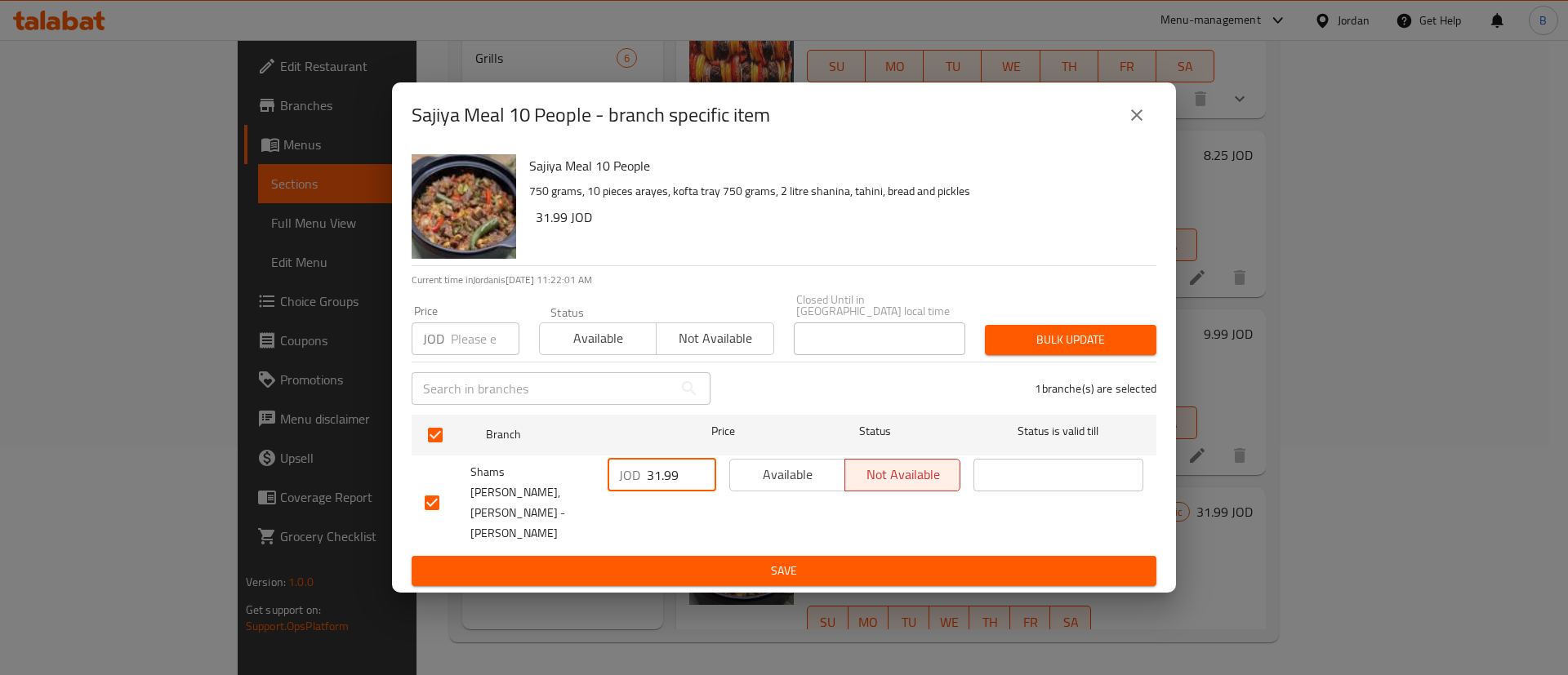
type input "31.99"
click at [857, 561] on span "Save" at bounding box center [784, 571] width 719 height 21
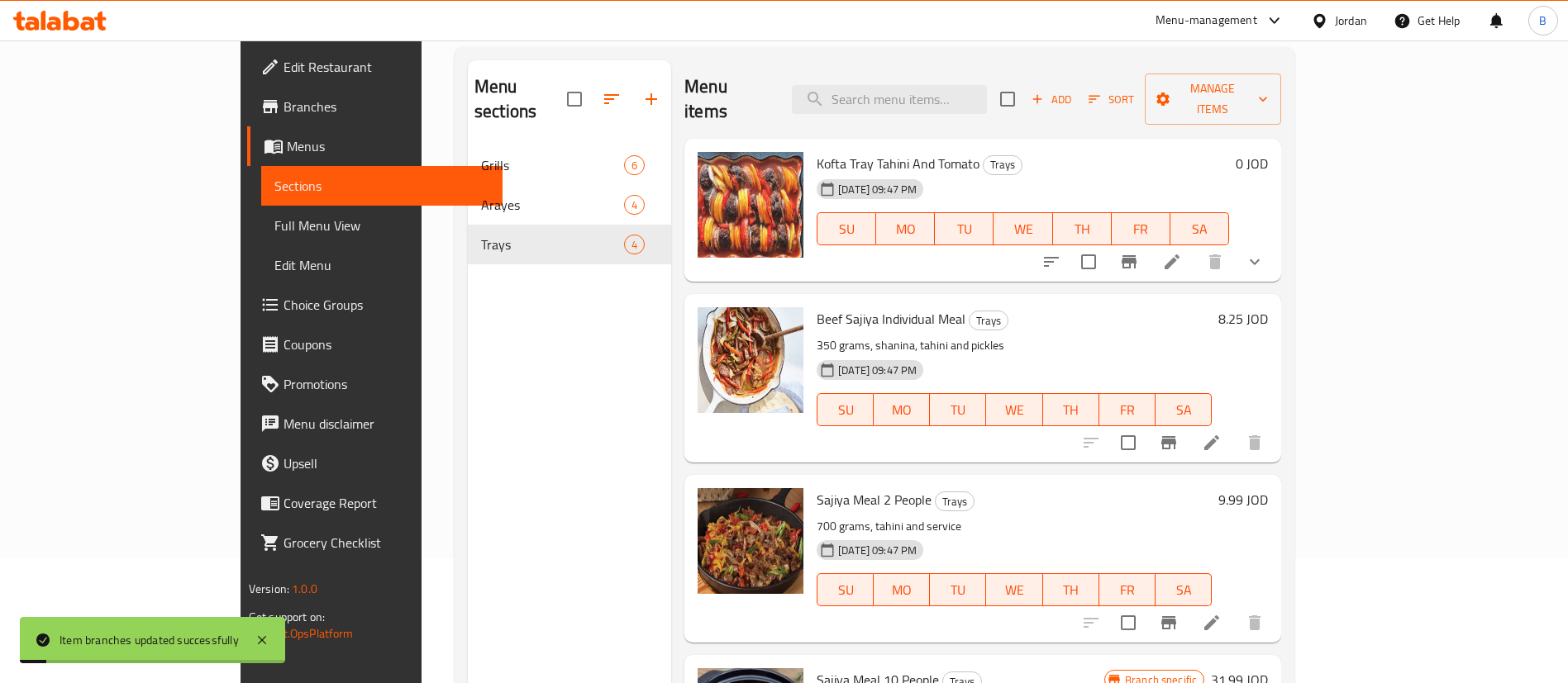
scroll to position [0, 0]
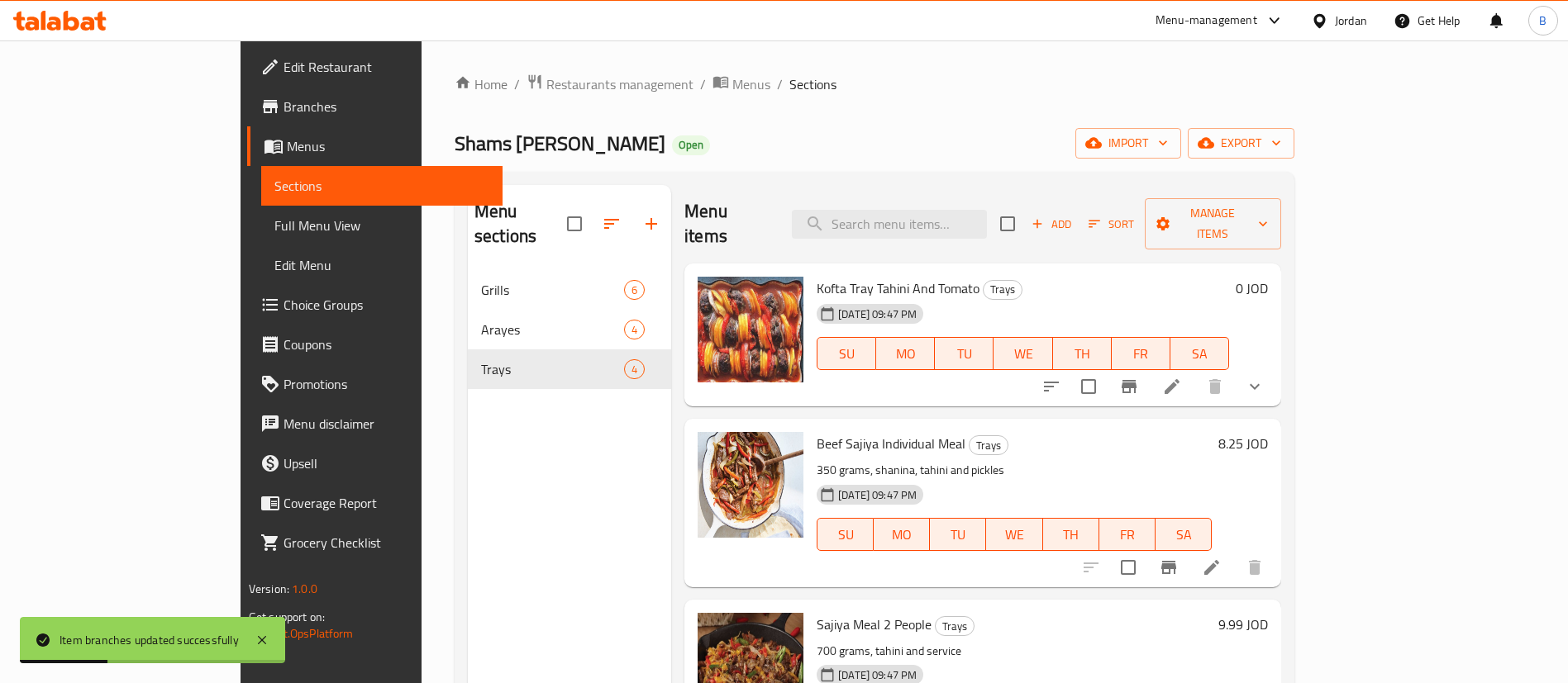
click at [1275, 367] on button "show more" at bounding box center [1254, 387] width 40 height 40
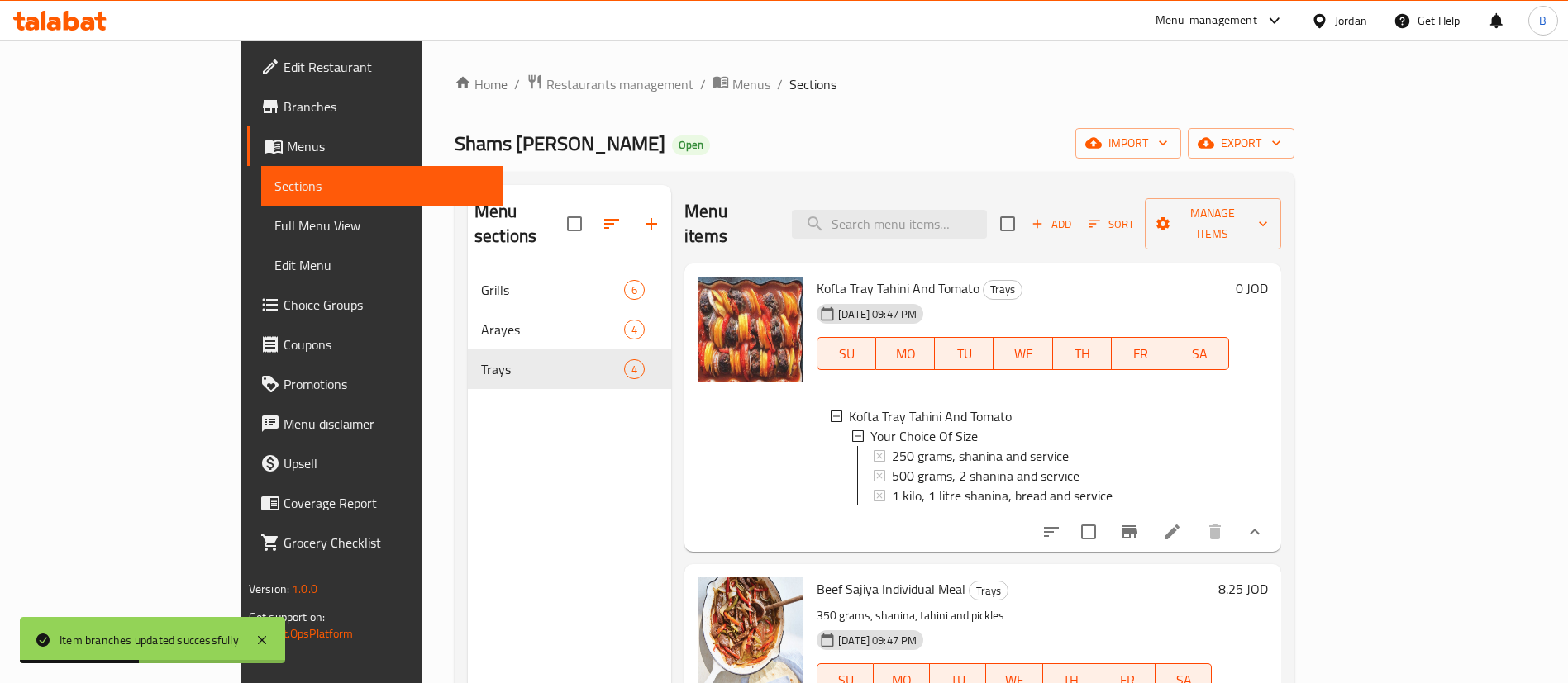
click at [1182, 533] on icon at bounding box center [1172, 532] width 20 height 20
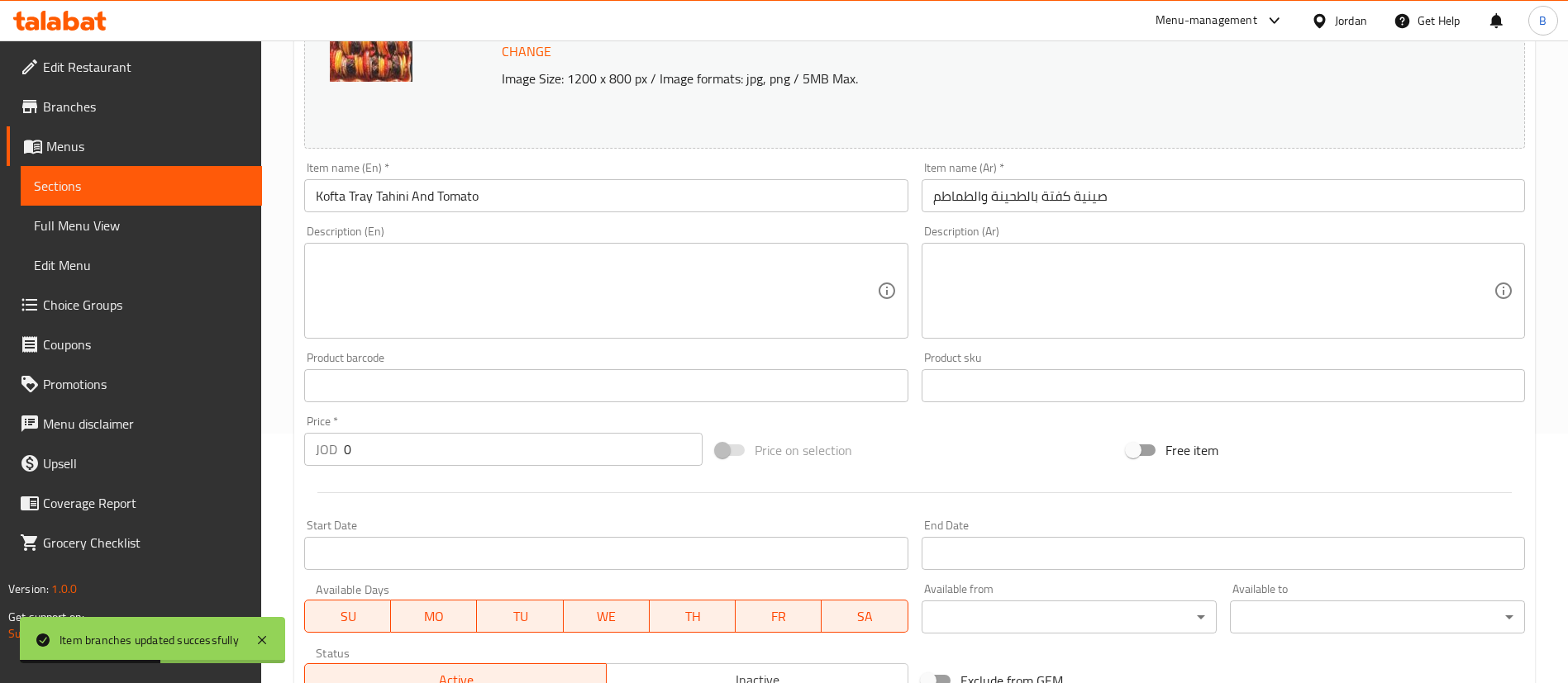
scroll to position [536, 0]
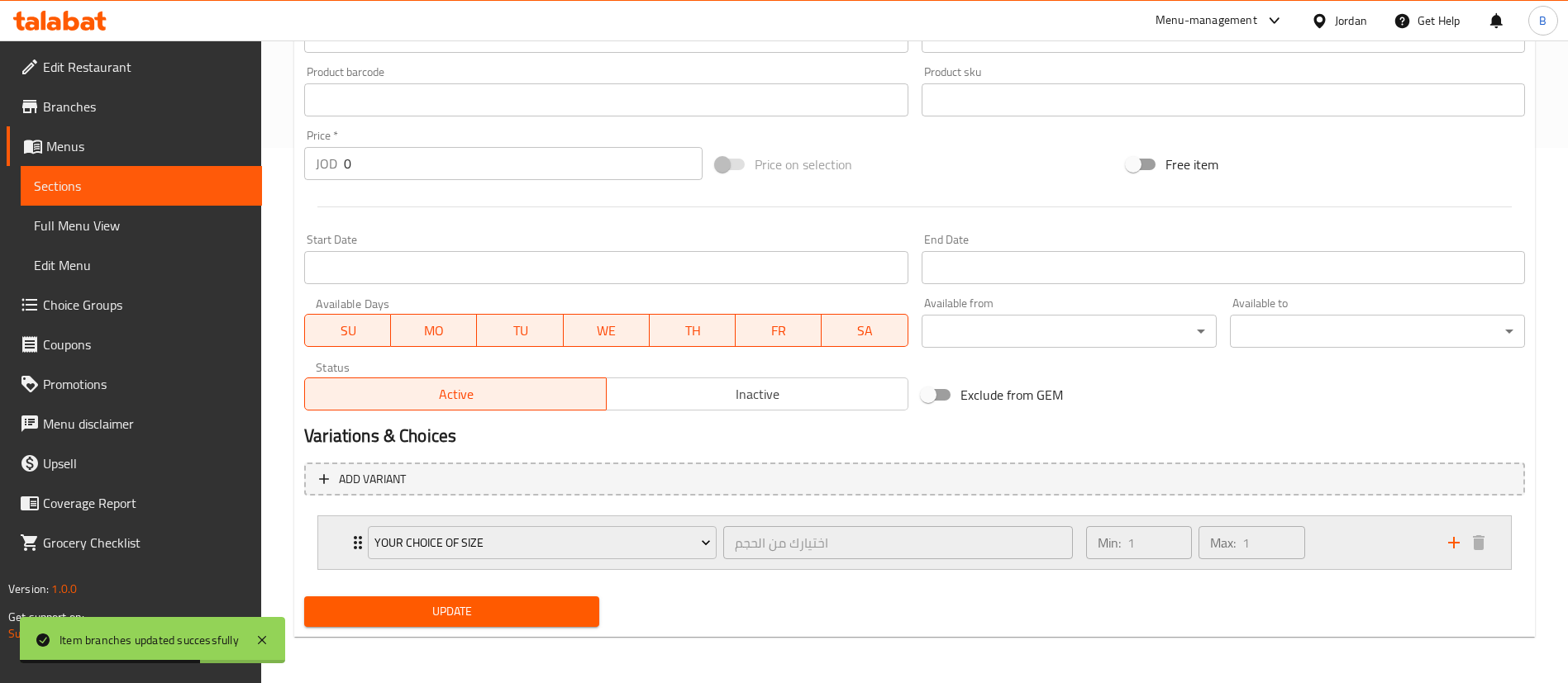
click at [1381, 535] on div "Min: 1 ​ Max: 1 ​" at bounding box center [1257, 542] width 362 height 53
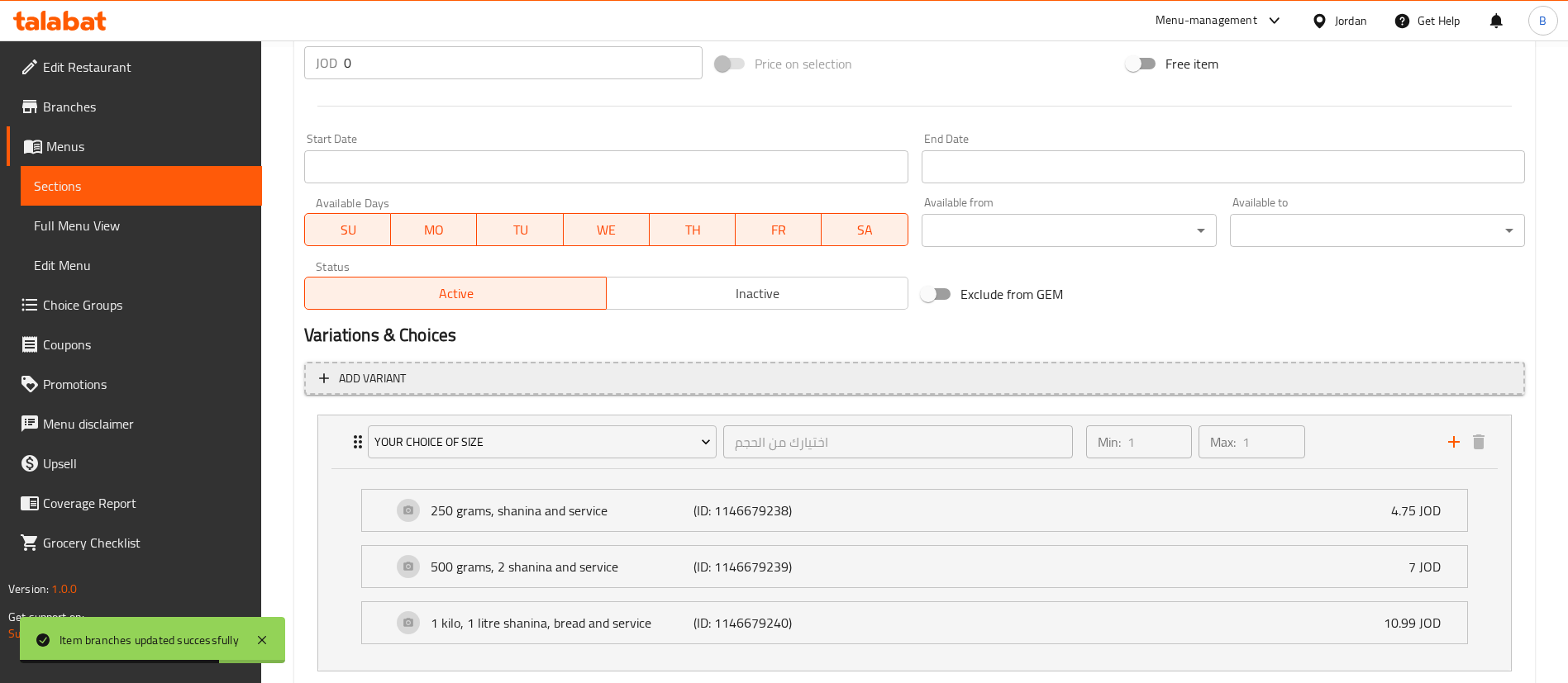
scroll to position [659, 0]
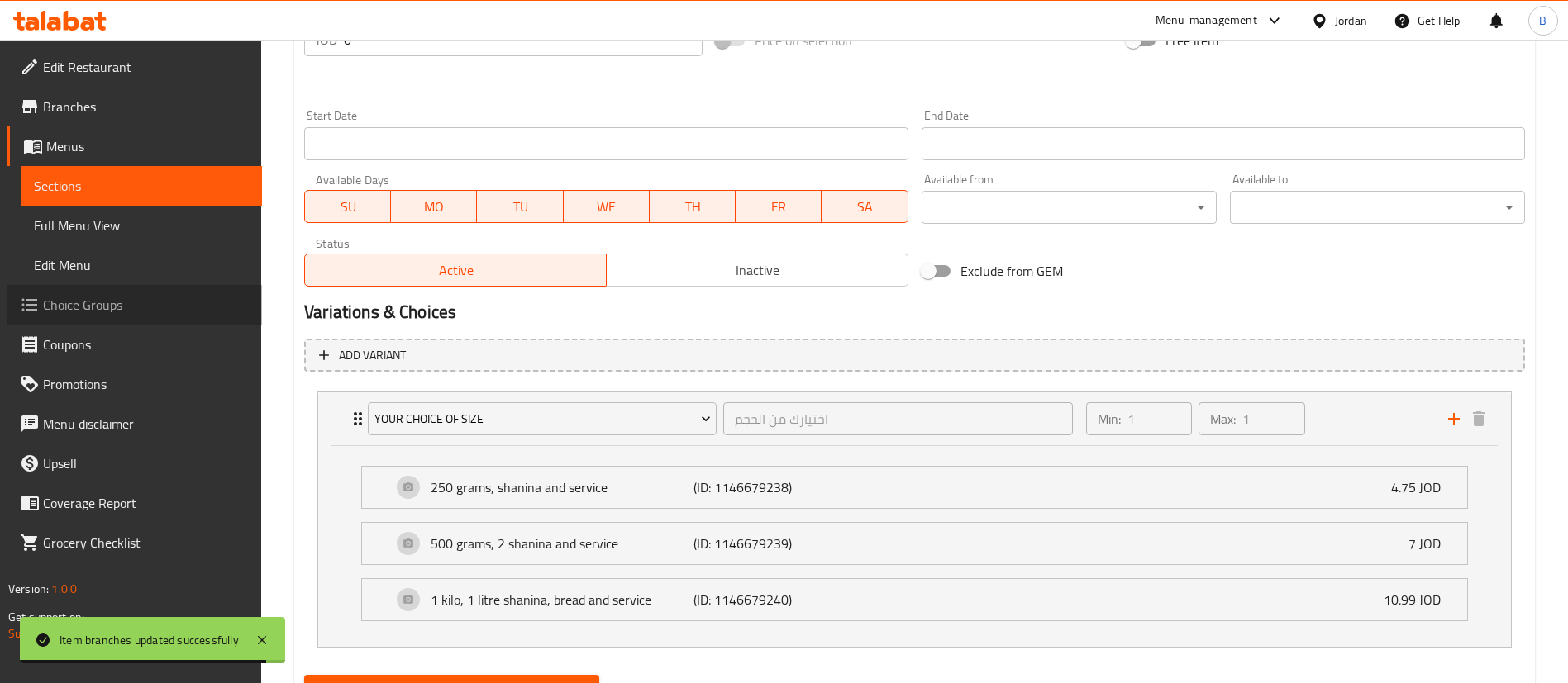
click at [149, 304] on span "Choice Groups" at bounding box center [146, 305] width 206 height 20
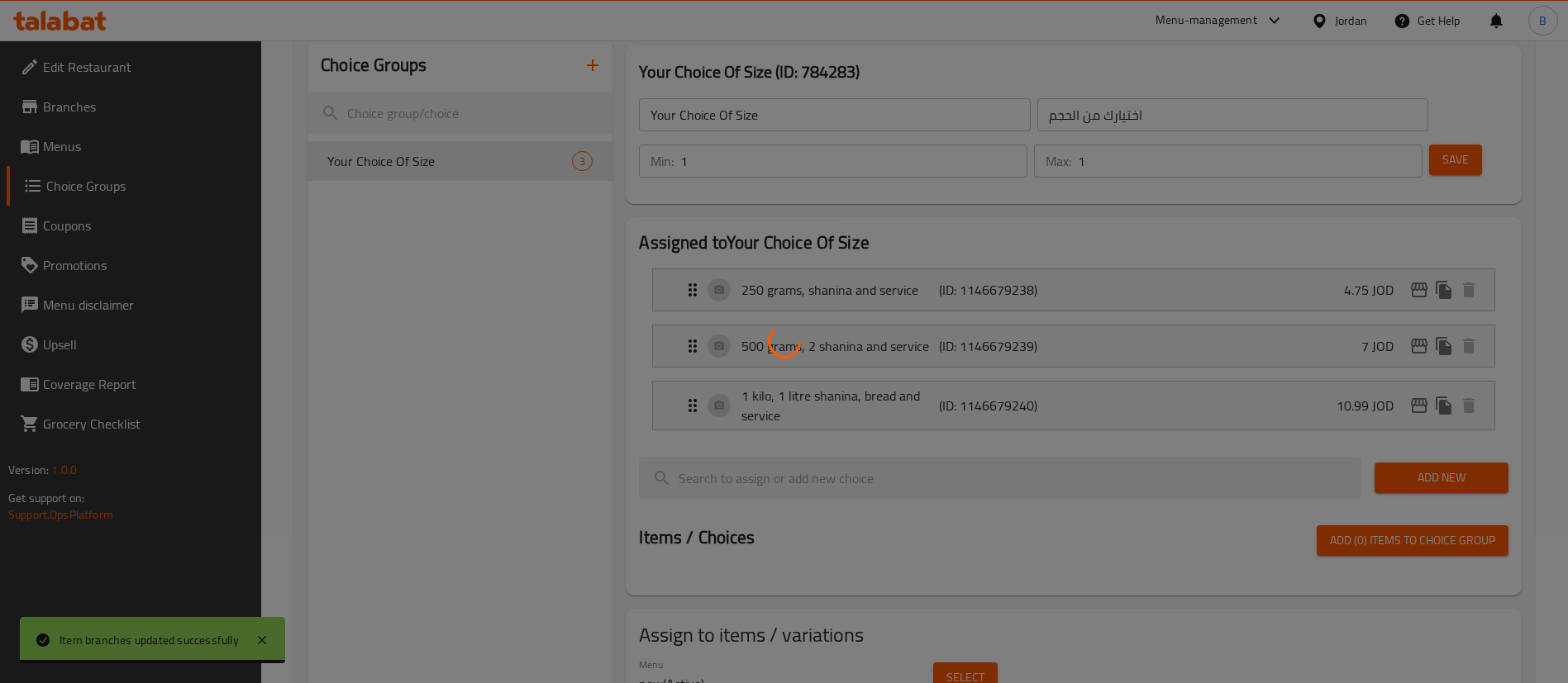
scroll to position [109, 0]
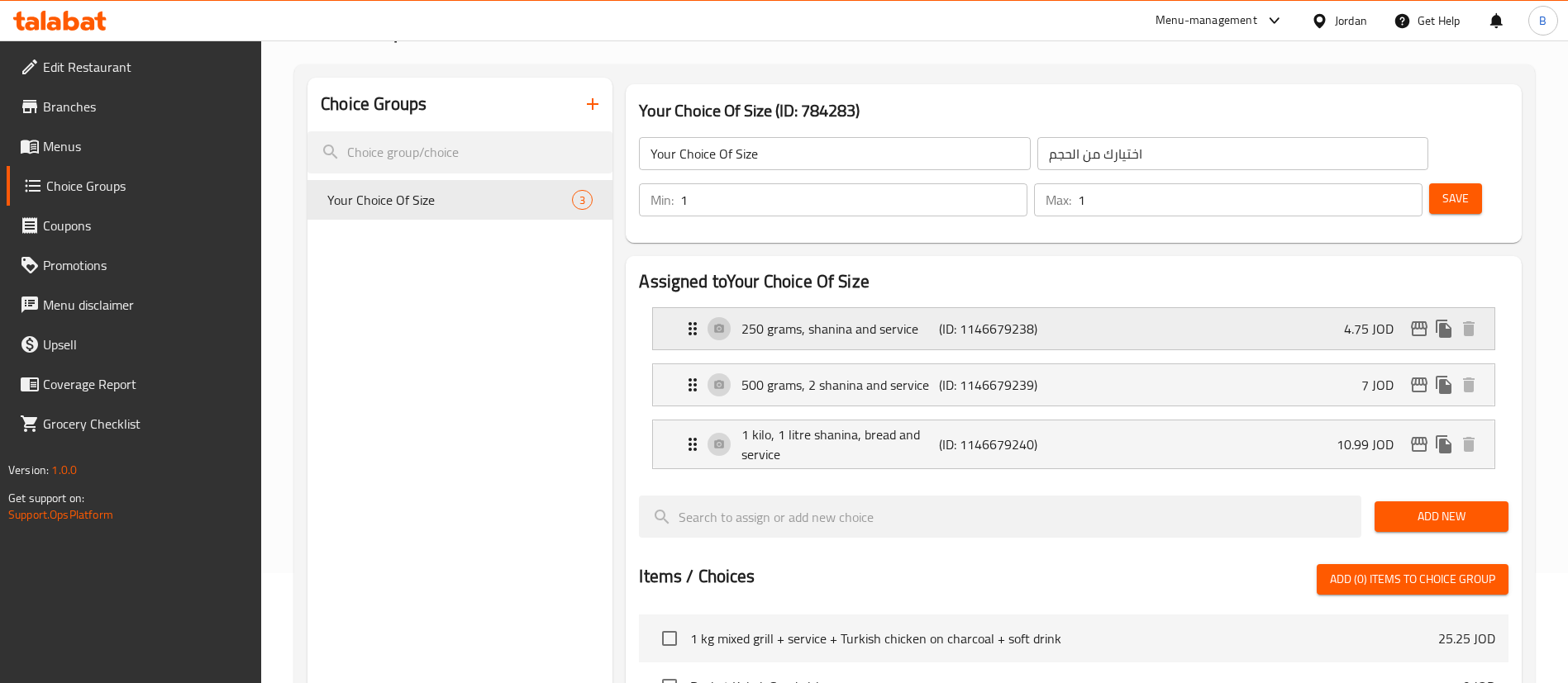
click at [847, 319] on p "250 grams, shanina and service" at bounding box center [839, 329] width 196 height 20
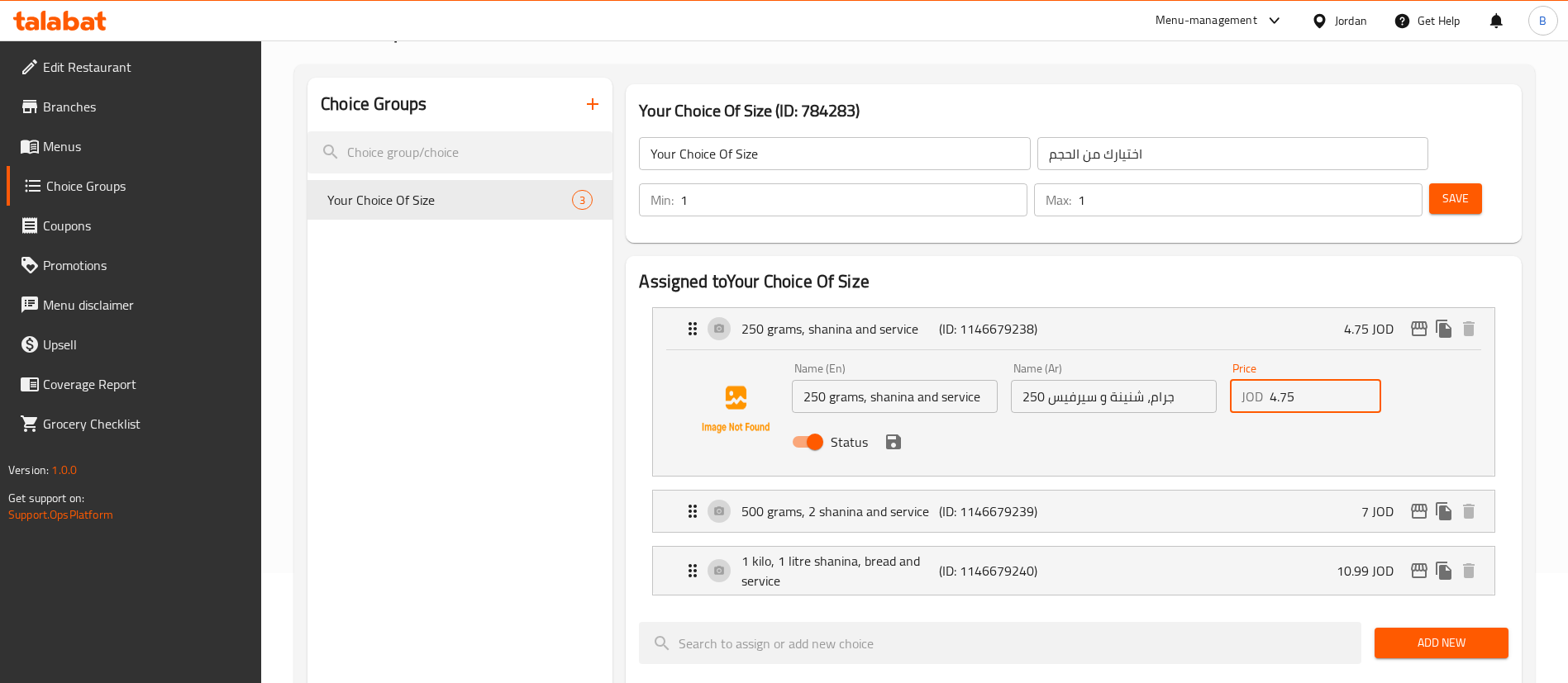
drag, startPoint x: 1275, startPoint y: 359, endPoint x: 1243, endPoint y: 356, distance: 32.1
click at [1253, 380] on div "JOD 4.75 Price" at bounding box center [1306, 396] width 152 height 33
click at [901, 432] on icon "save" at bounding box center [894, 442] width 20 height 20
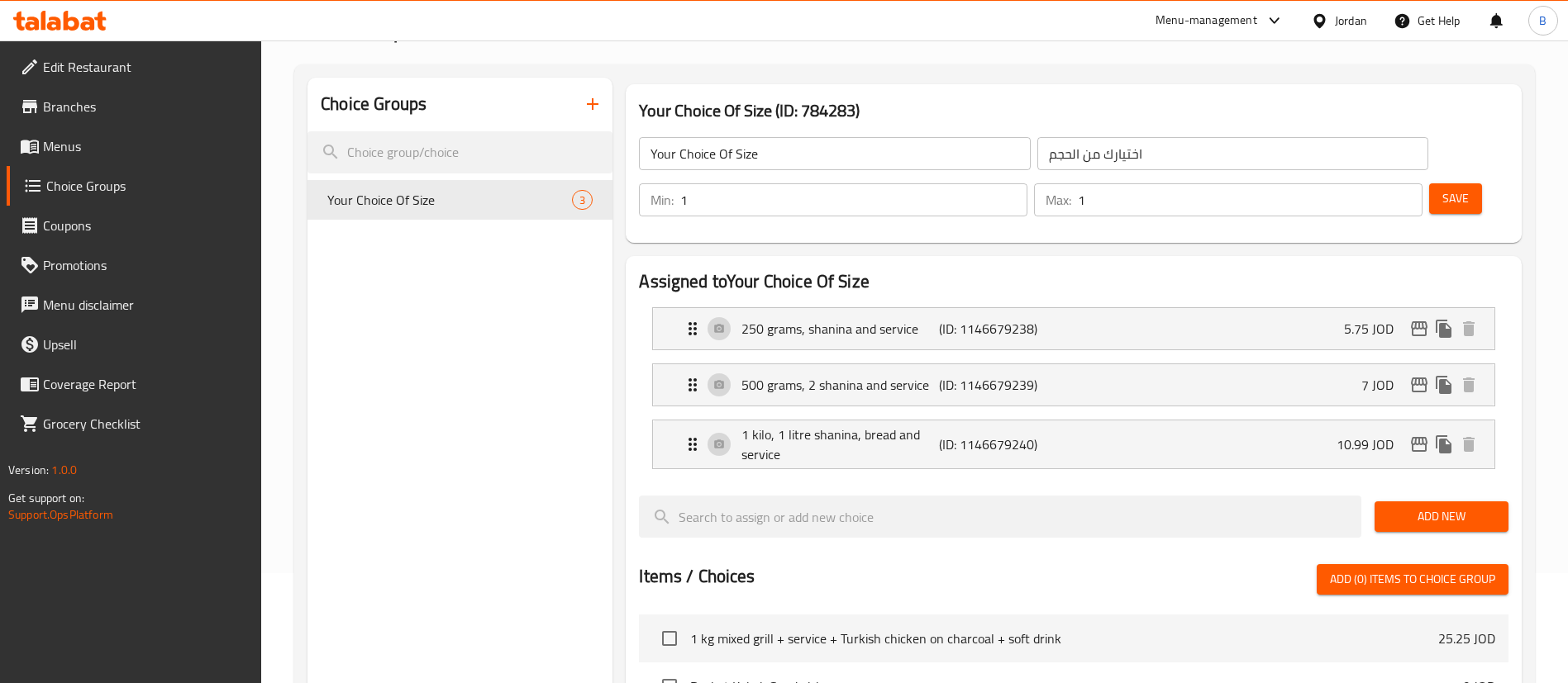
type input "5.75"
click at [1442, 189] on span "Save" at bounding box center [1455, 199] width 26 height 21
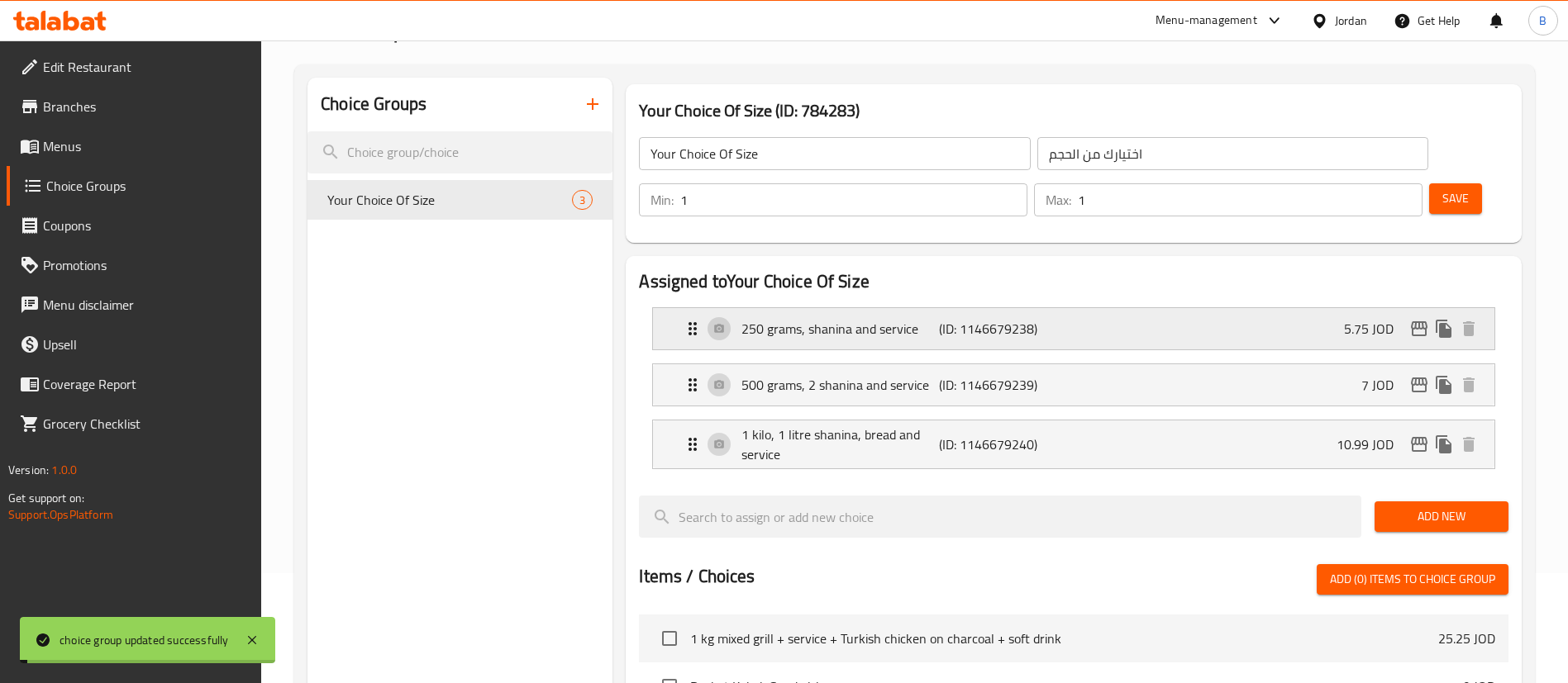
click at [1420, 322] on icon "edit" at bounding box center [1419, 329] width 17 height 15
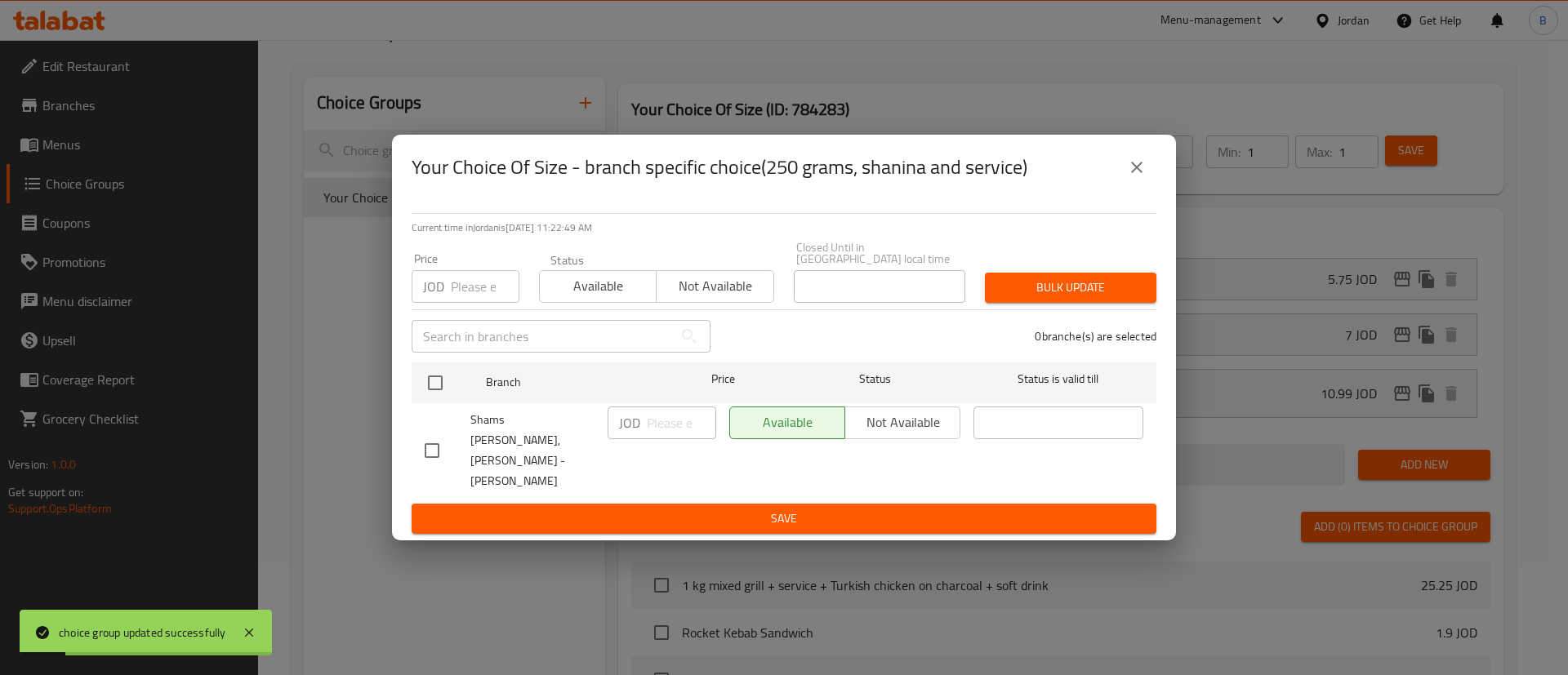
click at [1134, 177] on icon "close" at bounding box center [1137, 167] width 20 height 20
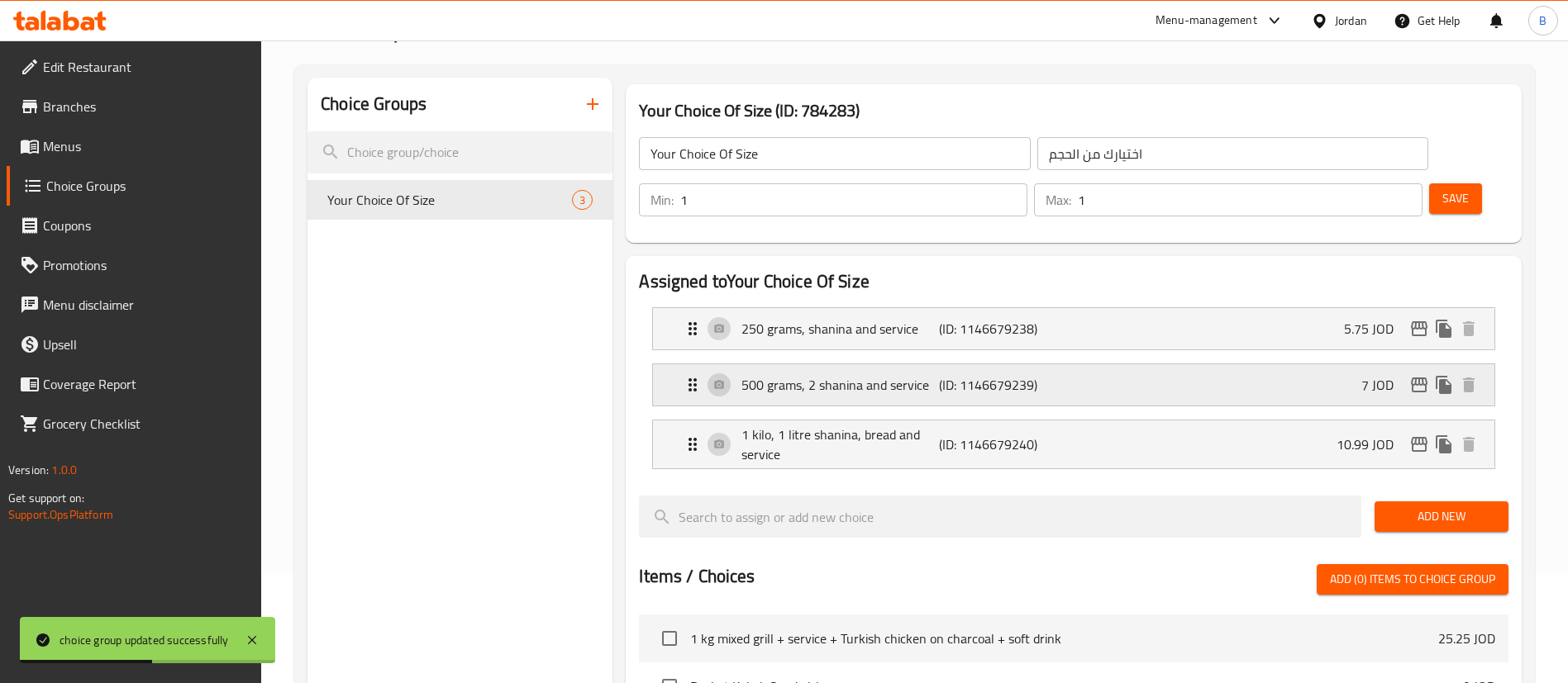
click at [1314, 365] on div "500 grams, 2 shanina and service (ID: 1146679239) 7 JOD" at bounding box center [1078, 385] width 792 height 41
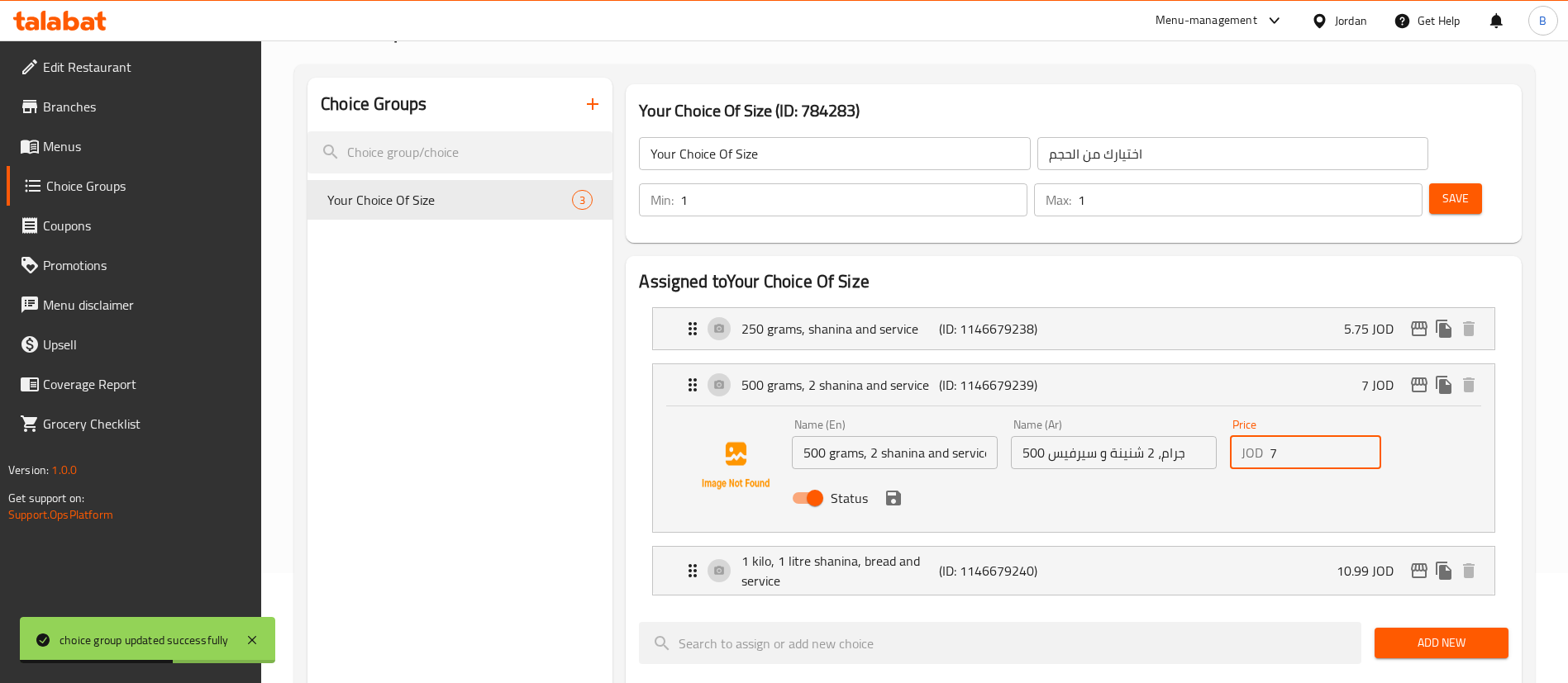
drag, startPoint x: 1320, startPoint y: 412, endPoint x: 1132, endPoint y: 414, distance: 188.0
click at [1142, 412] on div "Name (En) 500 grams, 2 shanina and service Name (En) Name (Ar) 500 جرام، 2 شنين…" at bounding box center [1114, 466] width 657 height 108
click at [893, 491] on icon "save" at bounding box center [894, 499] width 15 height 15
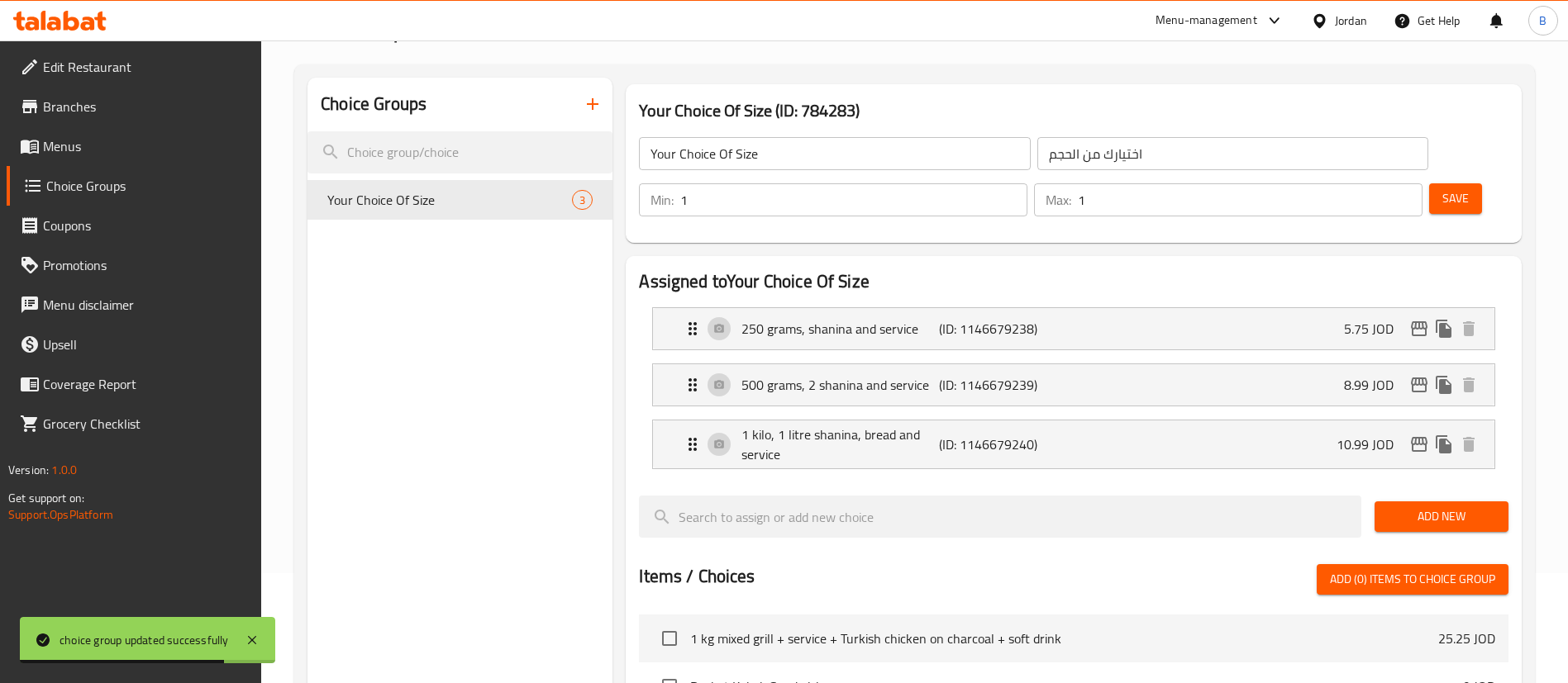
type input "8.99"
click at [1442, 189] on span "Save" at bounding box center [1455, 199] width 26 height 21
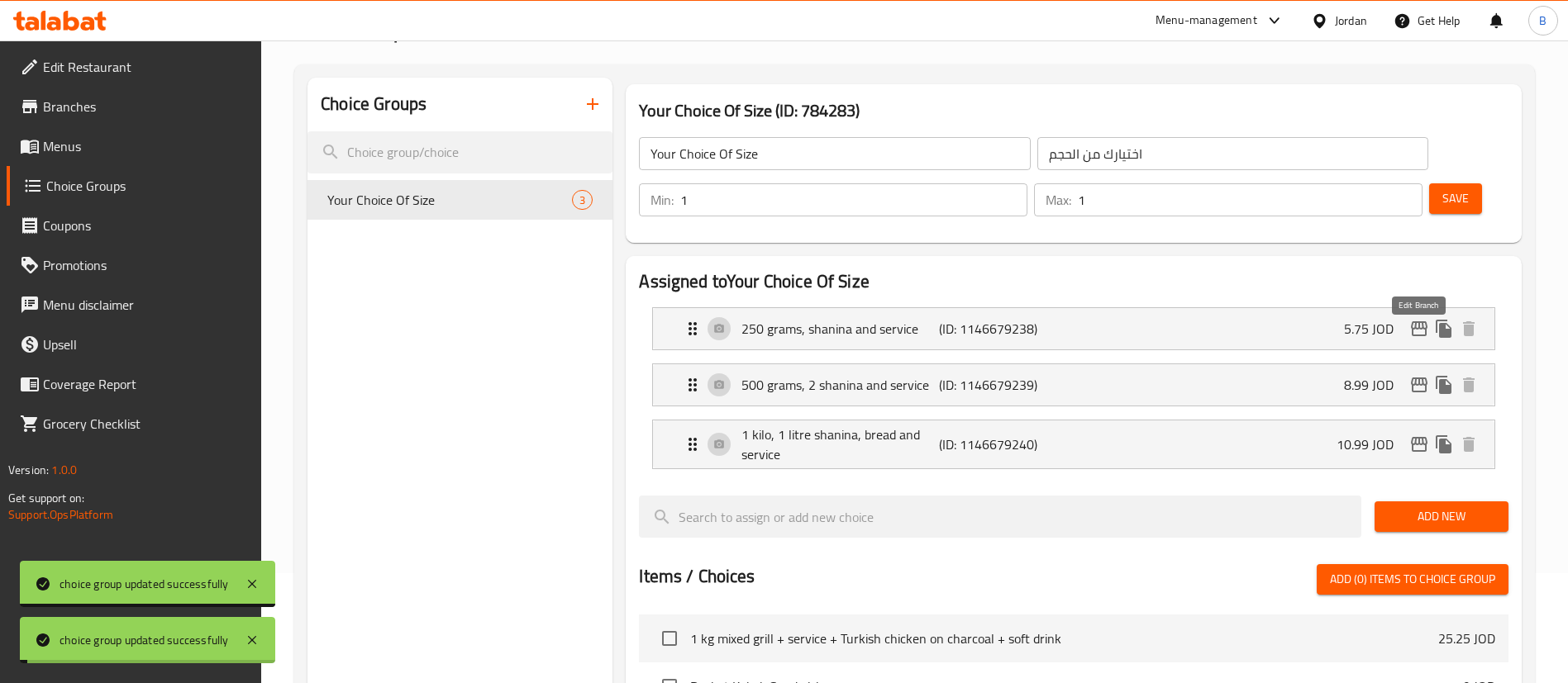
click at [1418, 375] on icon "edit" at bounding box center [1419, 385] width 20 height 20
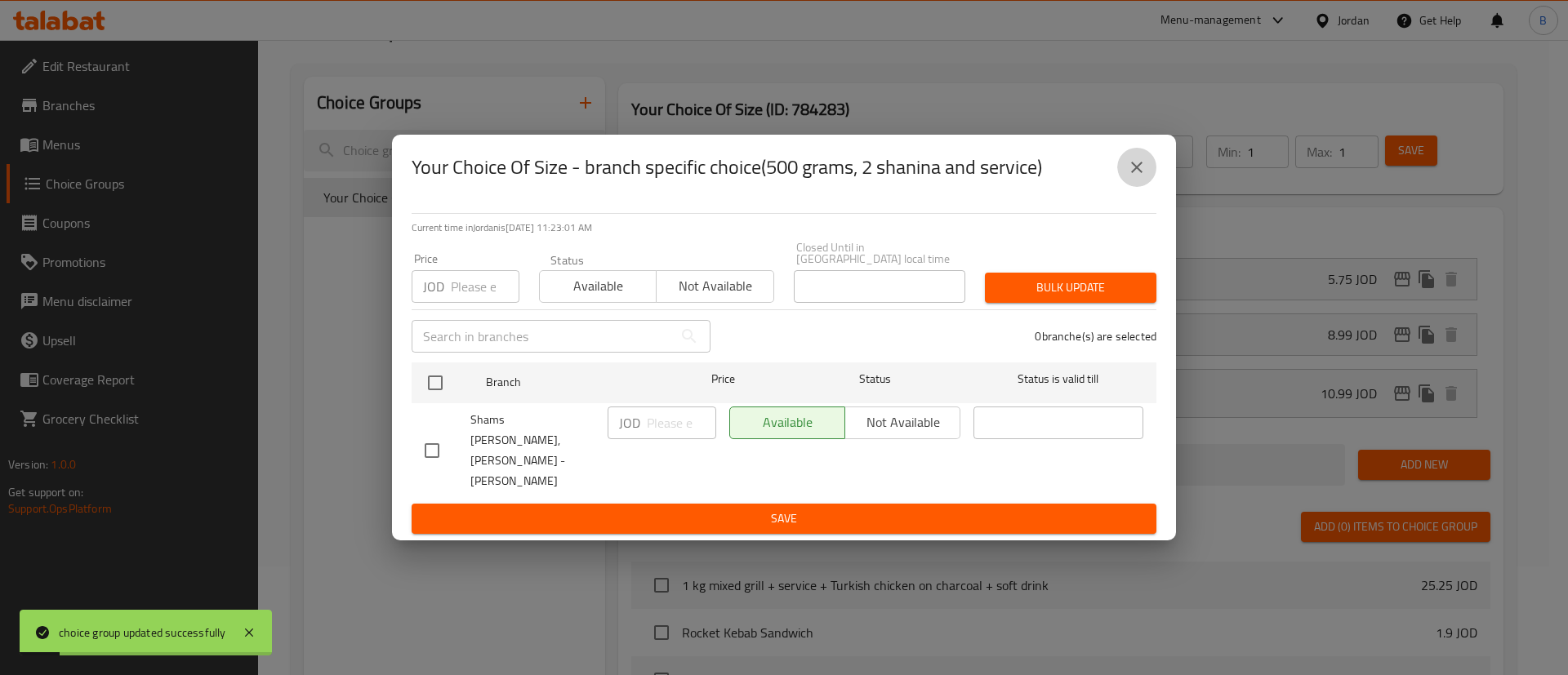
click at [1136, 182] on button "close" at bounding box center [1137, 167] width 39 height 39
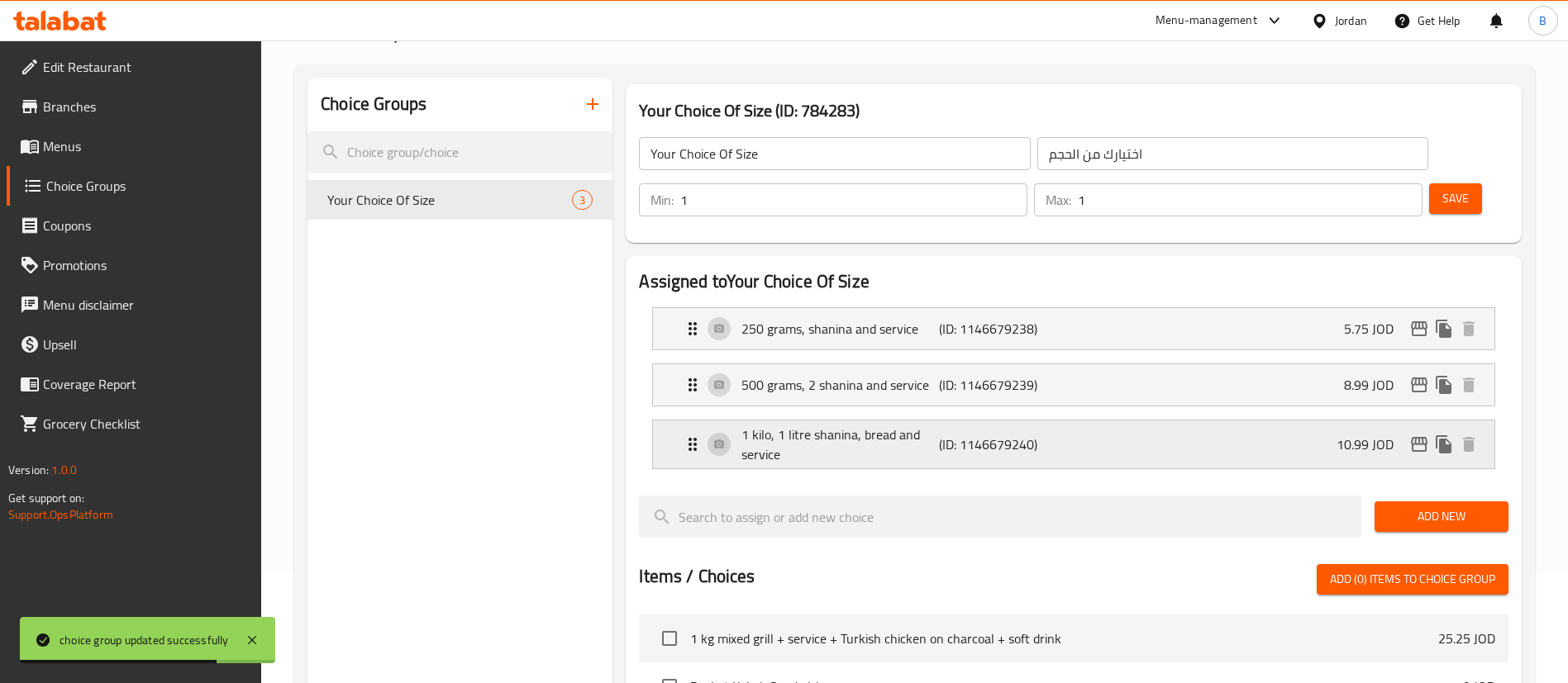
click at [1299, 420] on div "1 kilo, 1 litre shanina, bread and service (ID: 1146679240) 10.99 JOD" at bounding box center [1078, 444] width 792 height 48
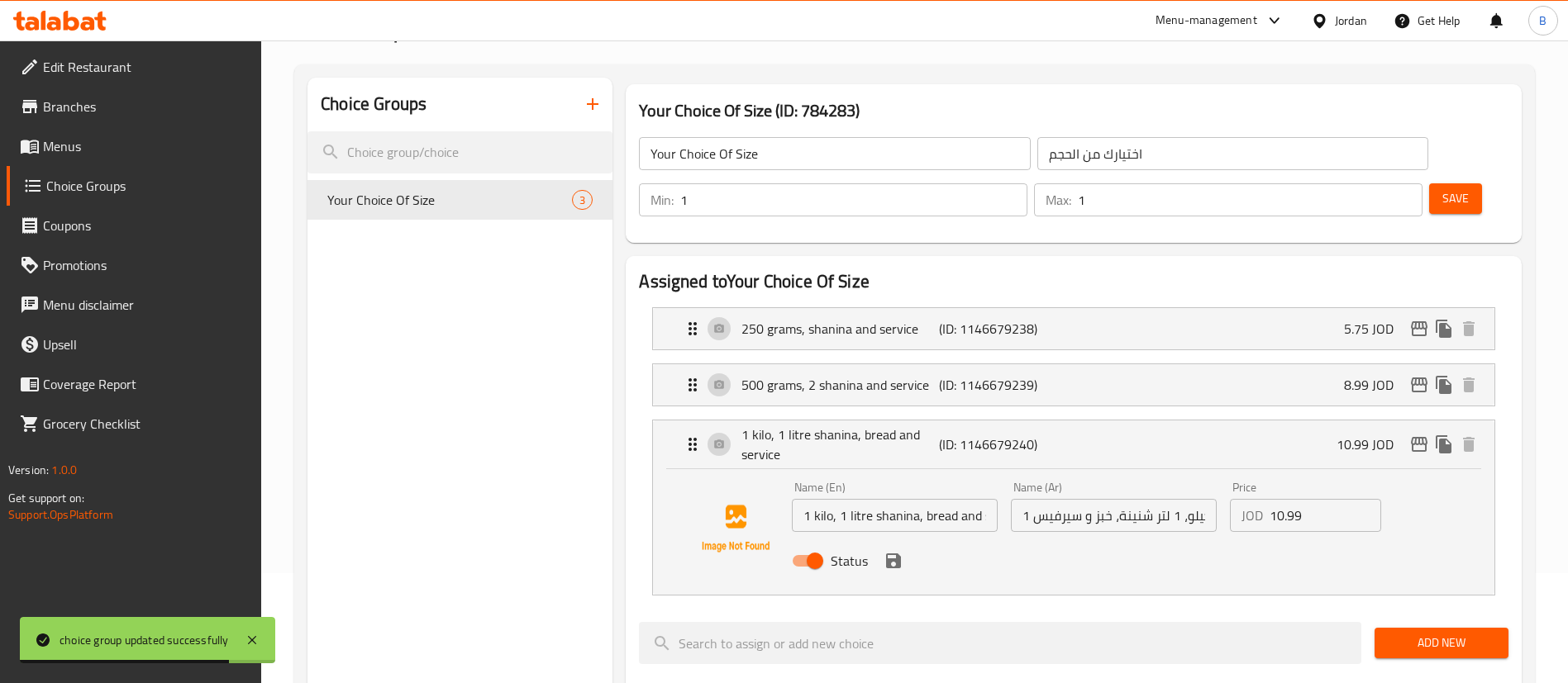
drag, startPoint x: 1305, startPoint y: 465, endPoint x: 1056, endPoint y: 462, distance: 249.0
click at [1111, 475] on div "Name (En) 1 kilo, 1 litre shanina, bread and service Name (En) Name (Ar) 1 كيلو…" at bounding box center [1114, 529] width 657 height 108
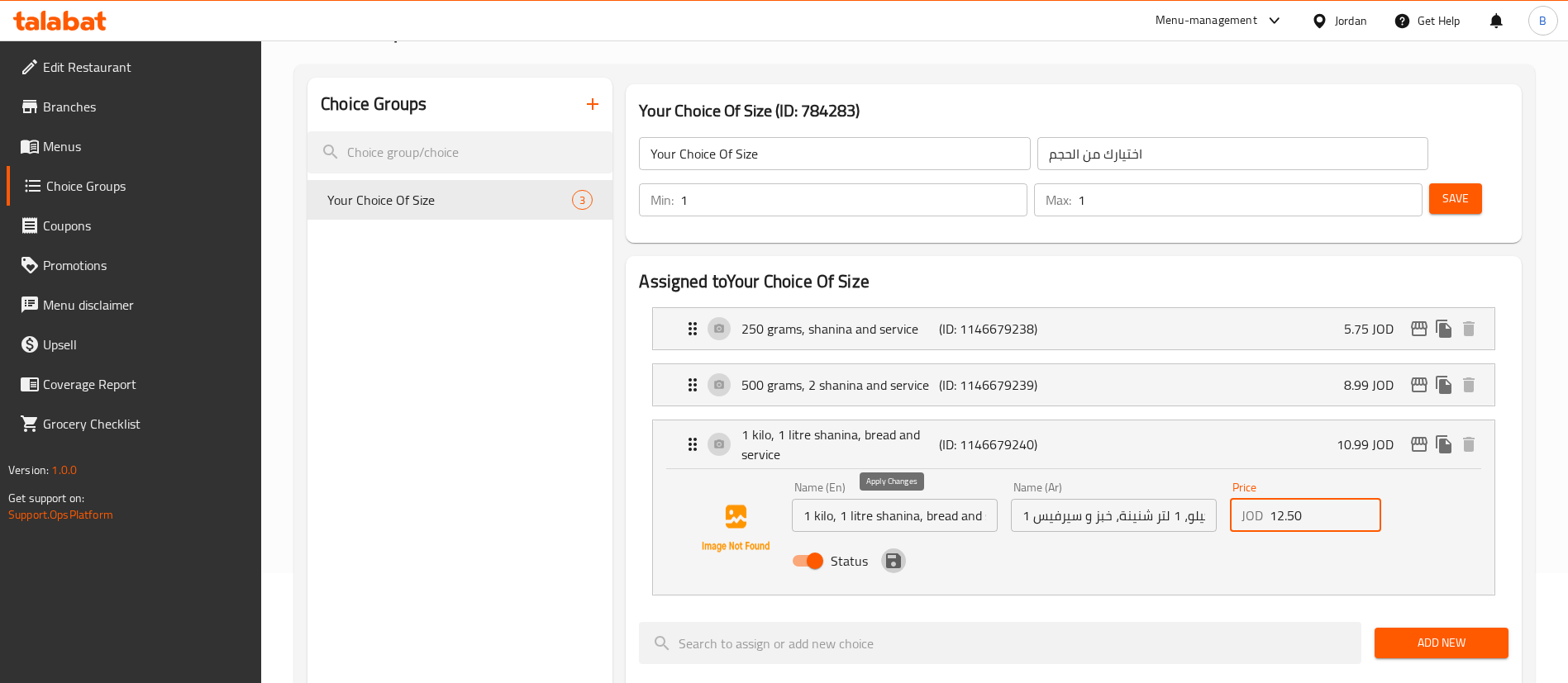
click at [895, 553] on icon "save" at bounding box center [894, 561] width 15 height 15
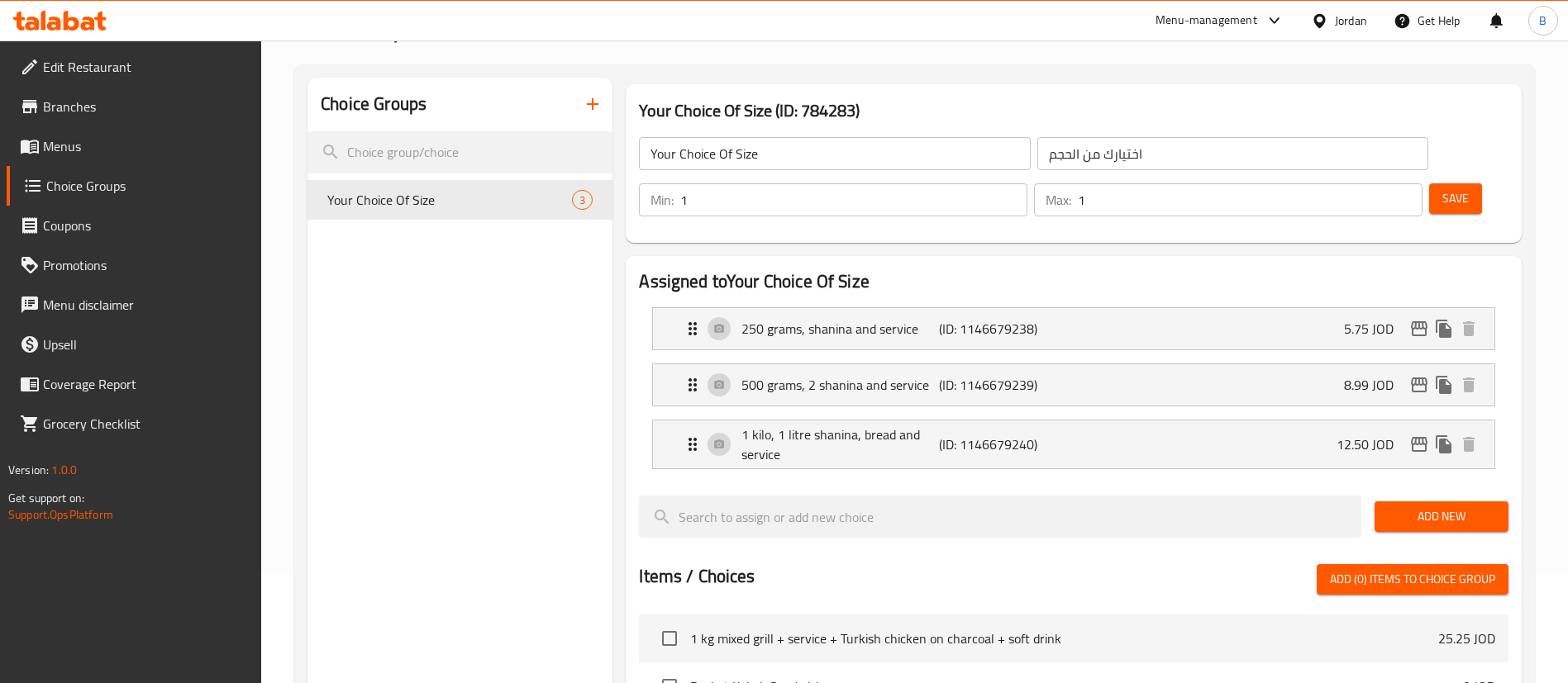
type input "12.50"
click at [1442, 189] on span "Save" at bounding box center [1455, 199] width 26 height 21
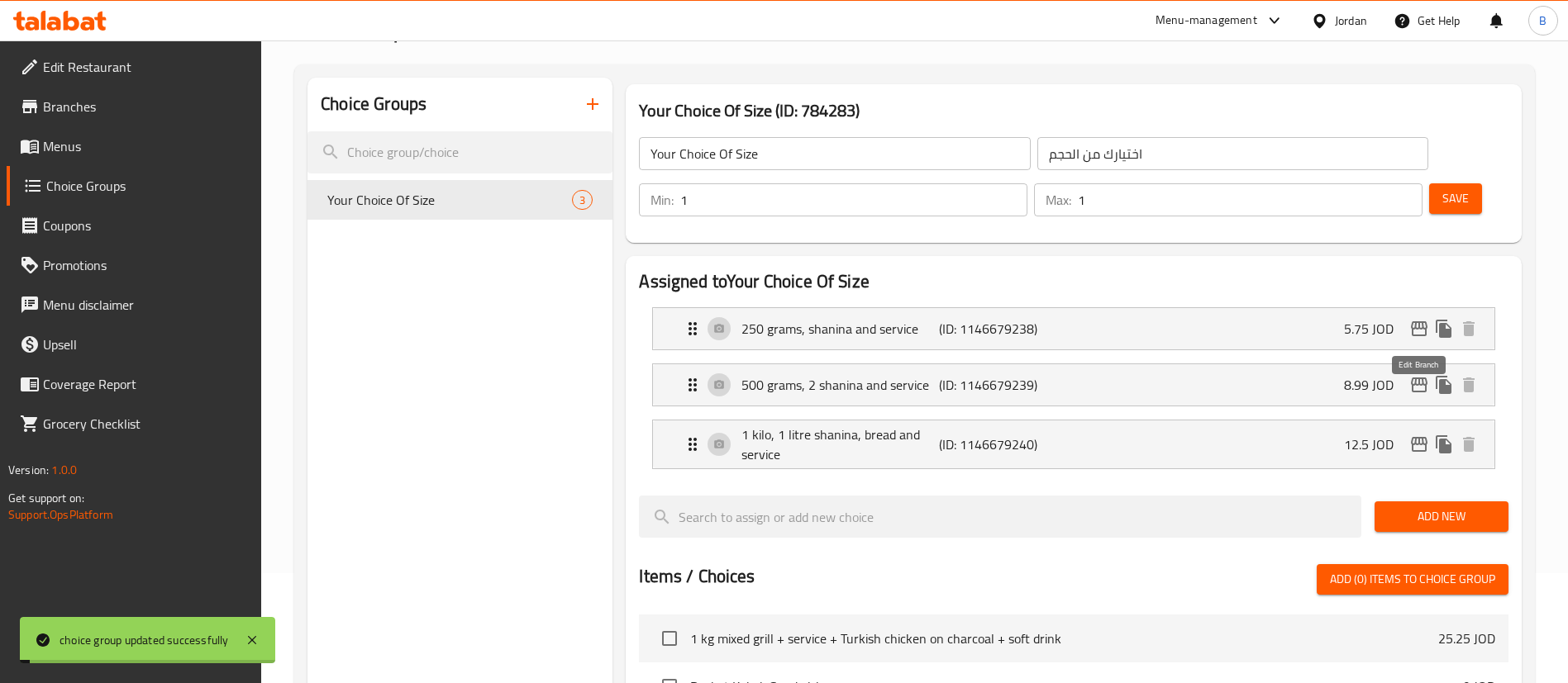
click at [1412, 437] on icon "edit" at bounding box center [1419, 445] width 17 height 15
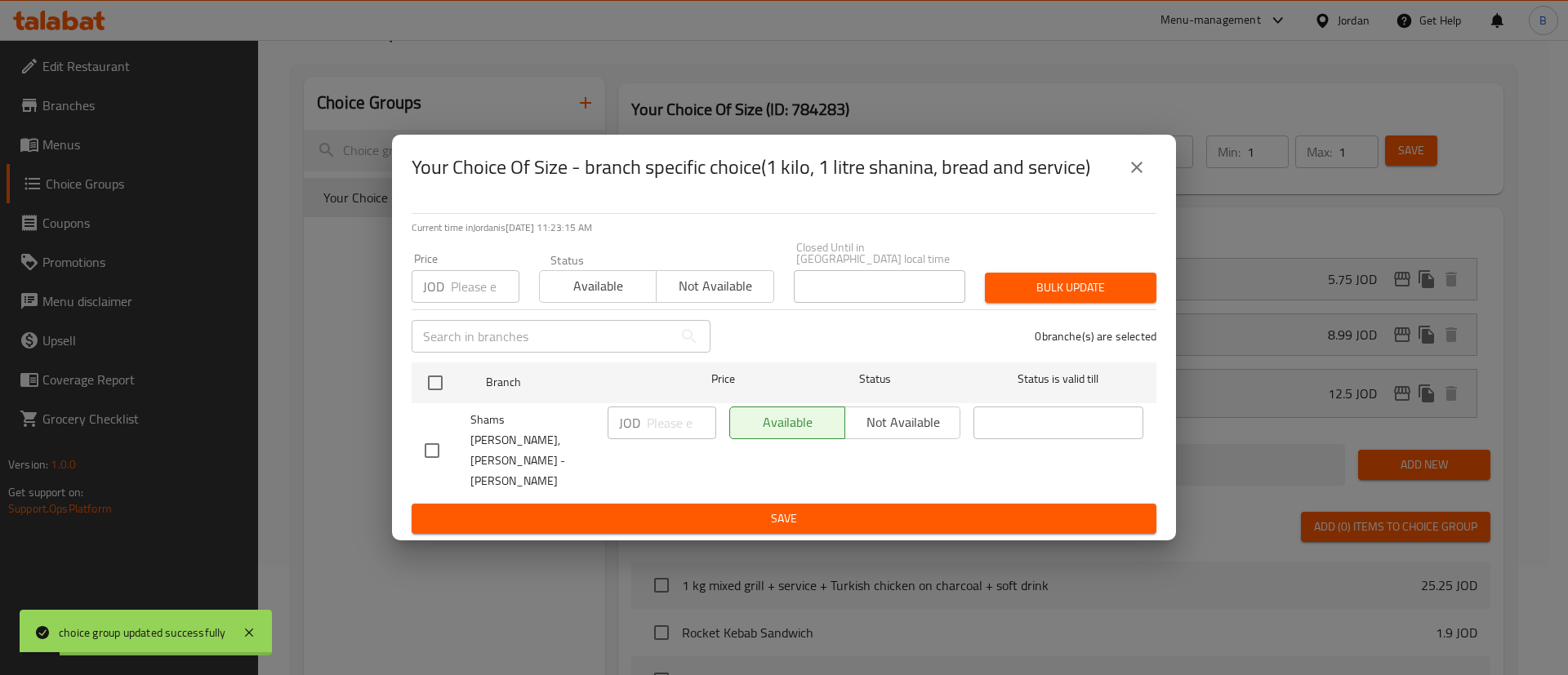
click at [1149, 187] on button "close" at bounding box center [1137, 167] width 39 height 39
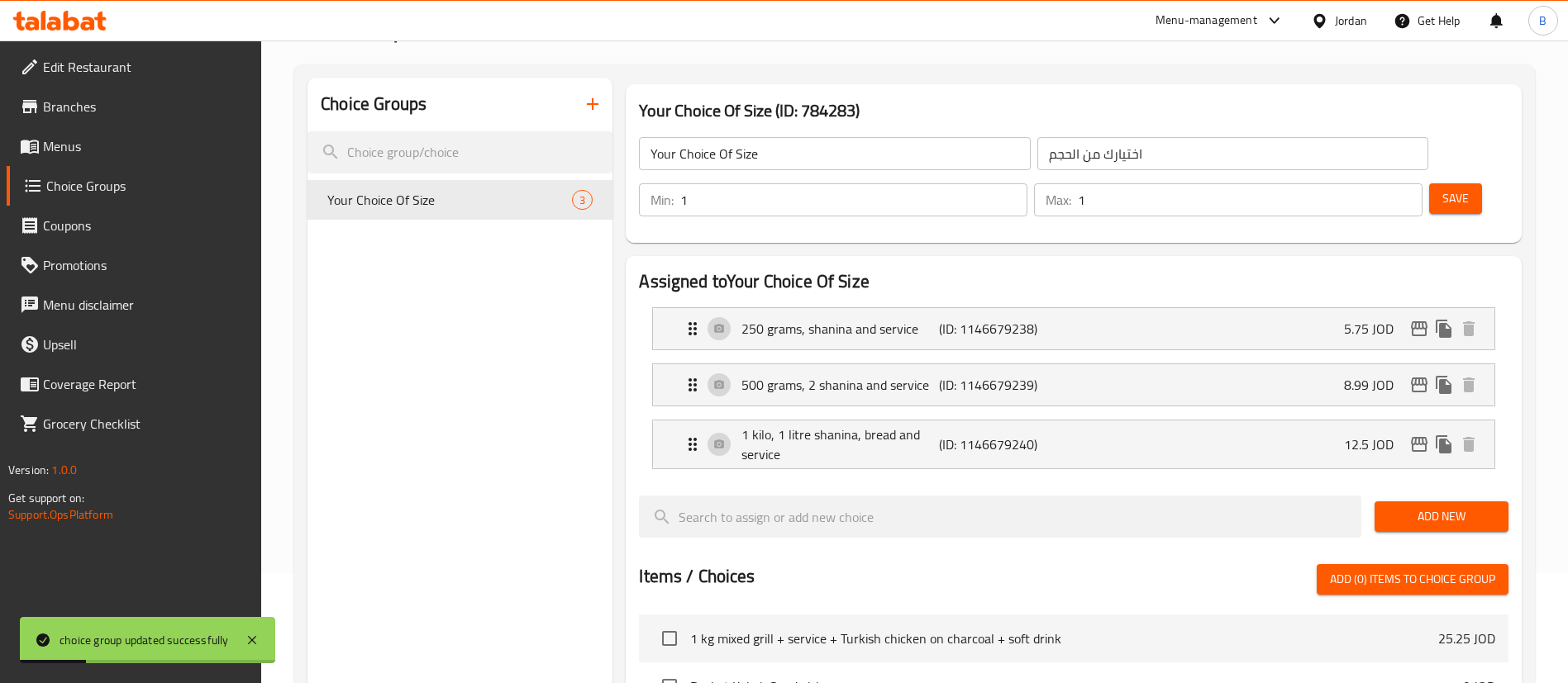
click at [142, 146] on span "Menus" at bounding box center [146, 147] width 206 height 20
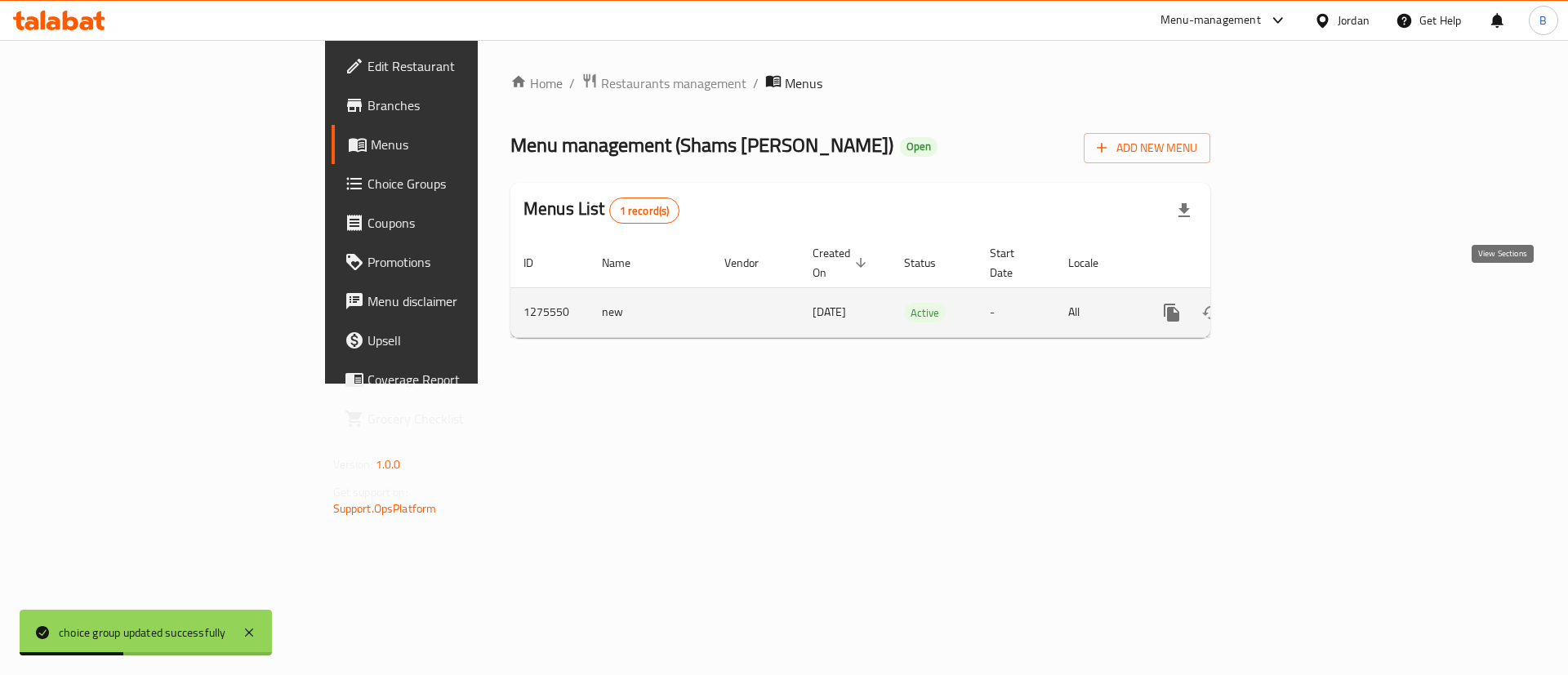
click at [1300, 303] on icon "enhanced table" at bounding box center [1290, 313] width 20 height 20
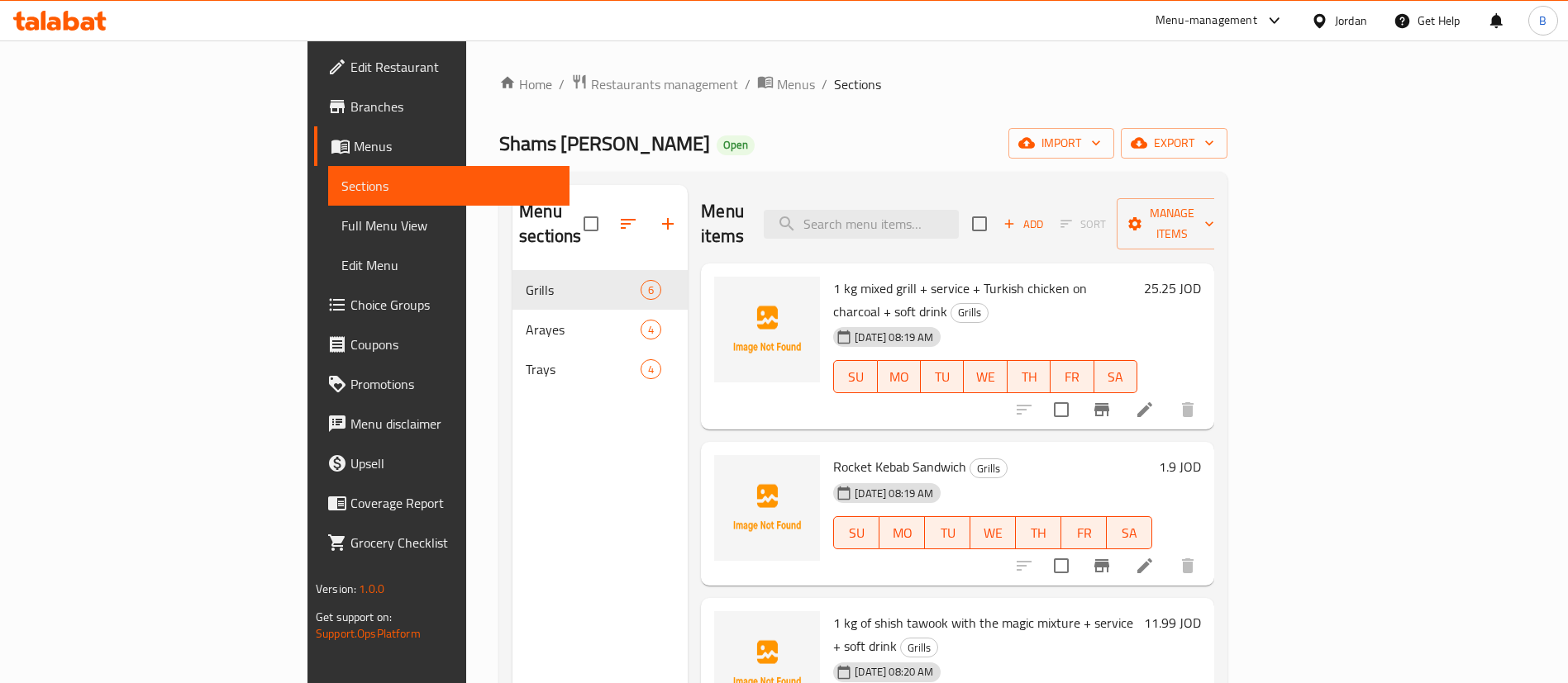
click at [51, 23] on icon at bounding box center [54, 24] width 14 height 14
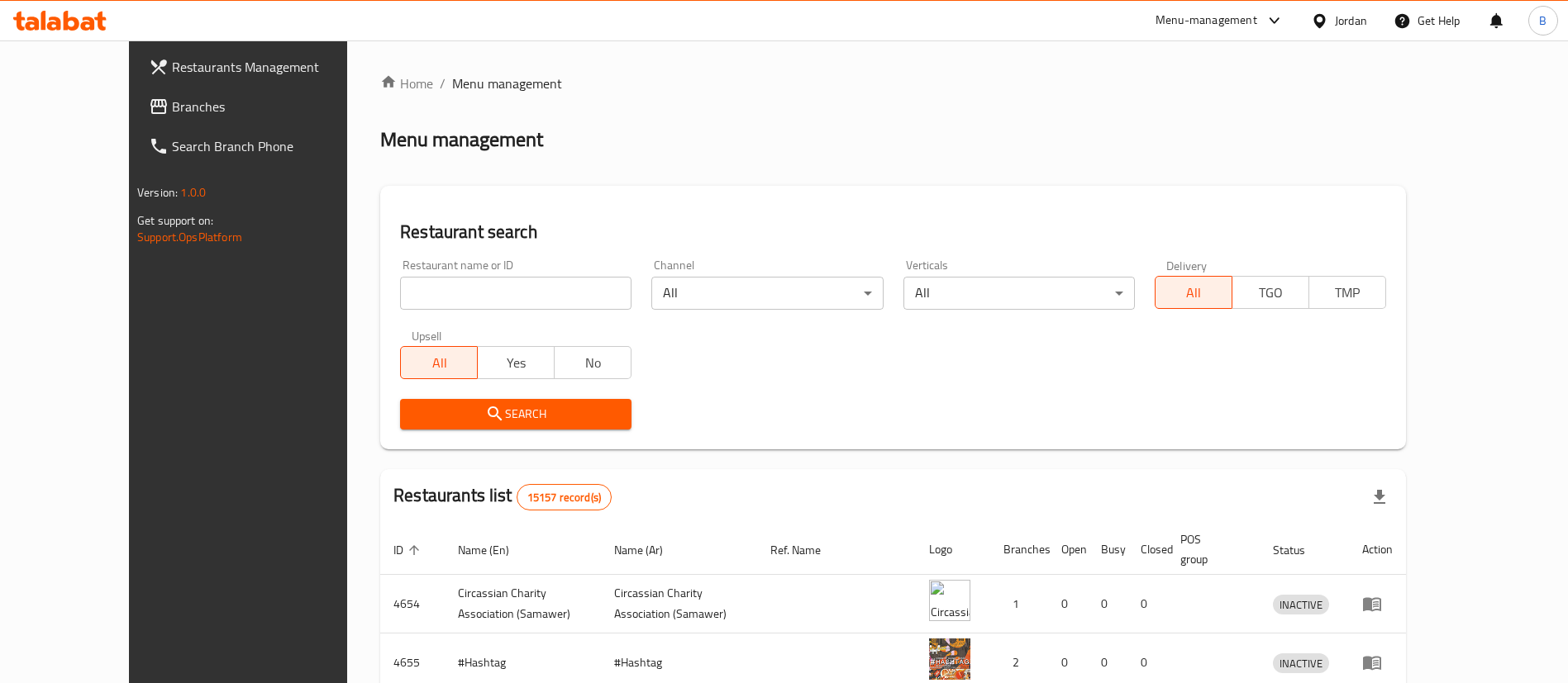
click at [172, 102] on span "Branches" at bounding box center [275, 107] width 206 height 20
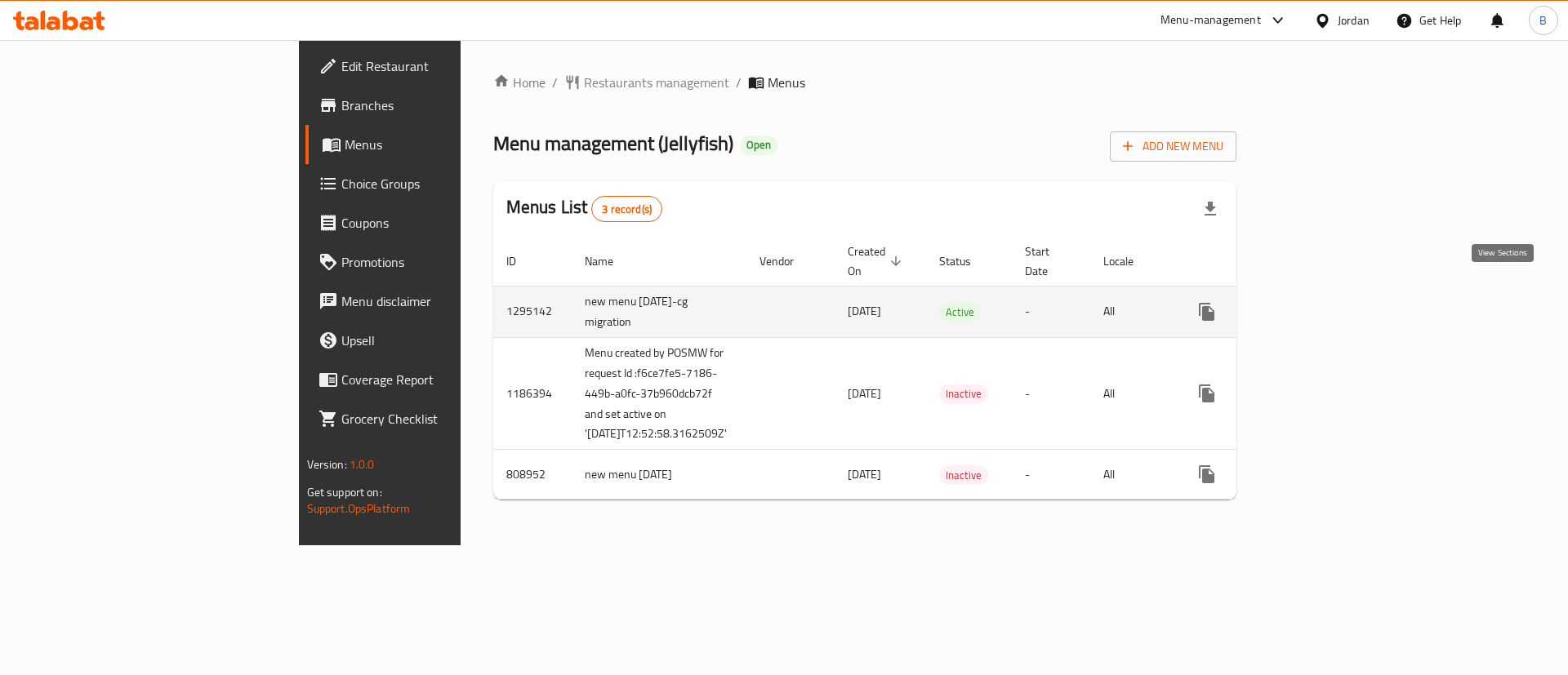
click at [1345, 303] on link "enhanced table" at bounding box center [1324, 311] width 39 height 39
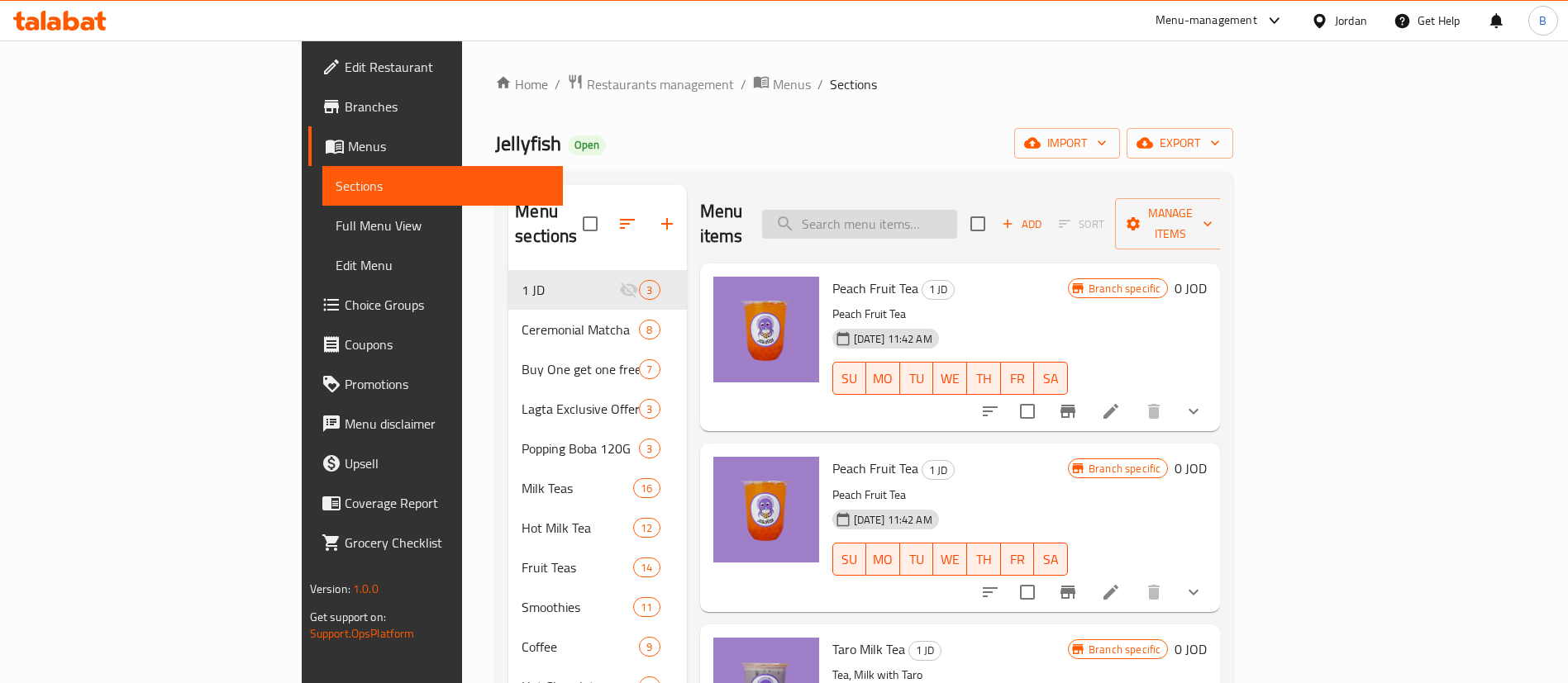
click at [940, 210] on input "search" at bounding box center [859, 224] width 195 height 29
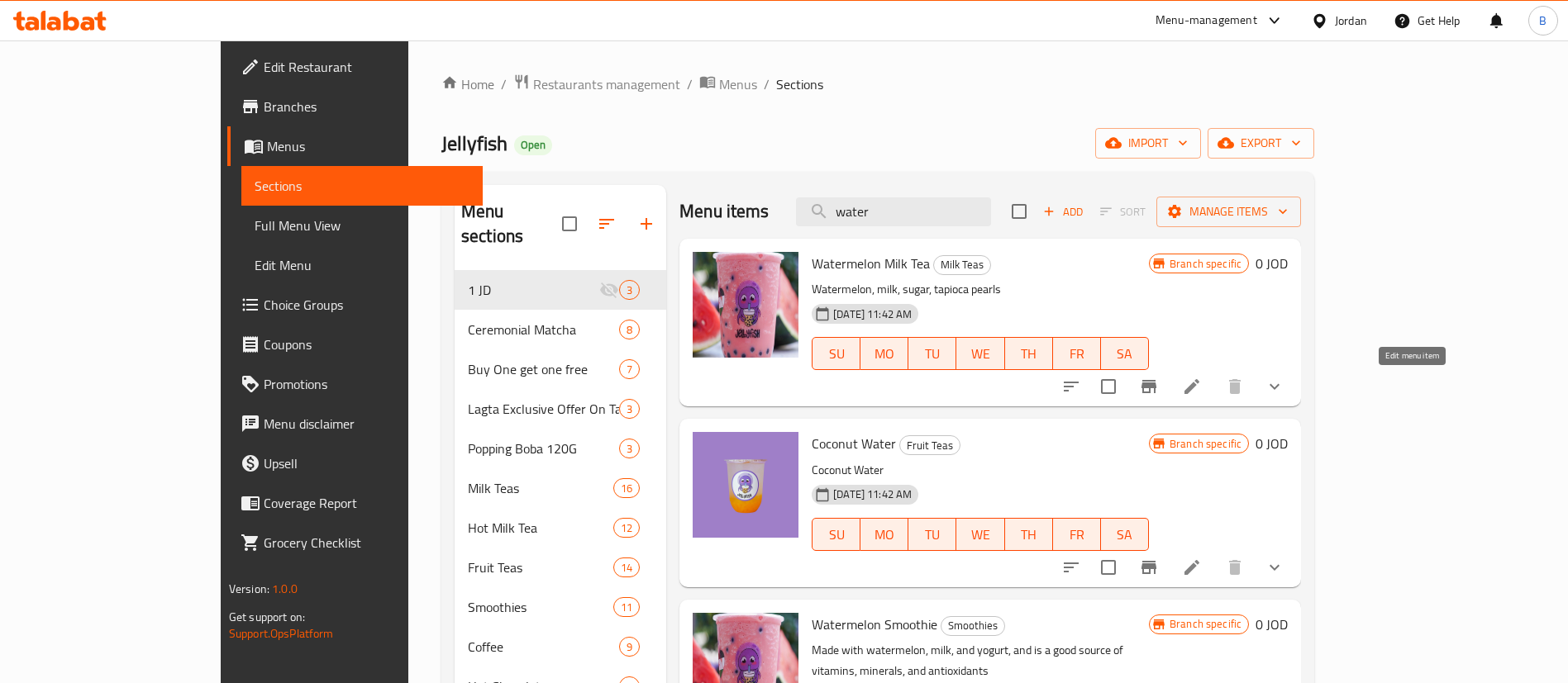
type input "water"
click at [1201, 384] on icon at bounding box center [1192, 387] width 20 height 20
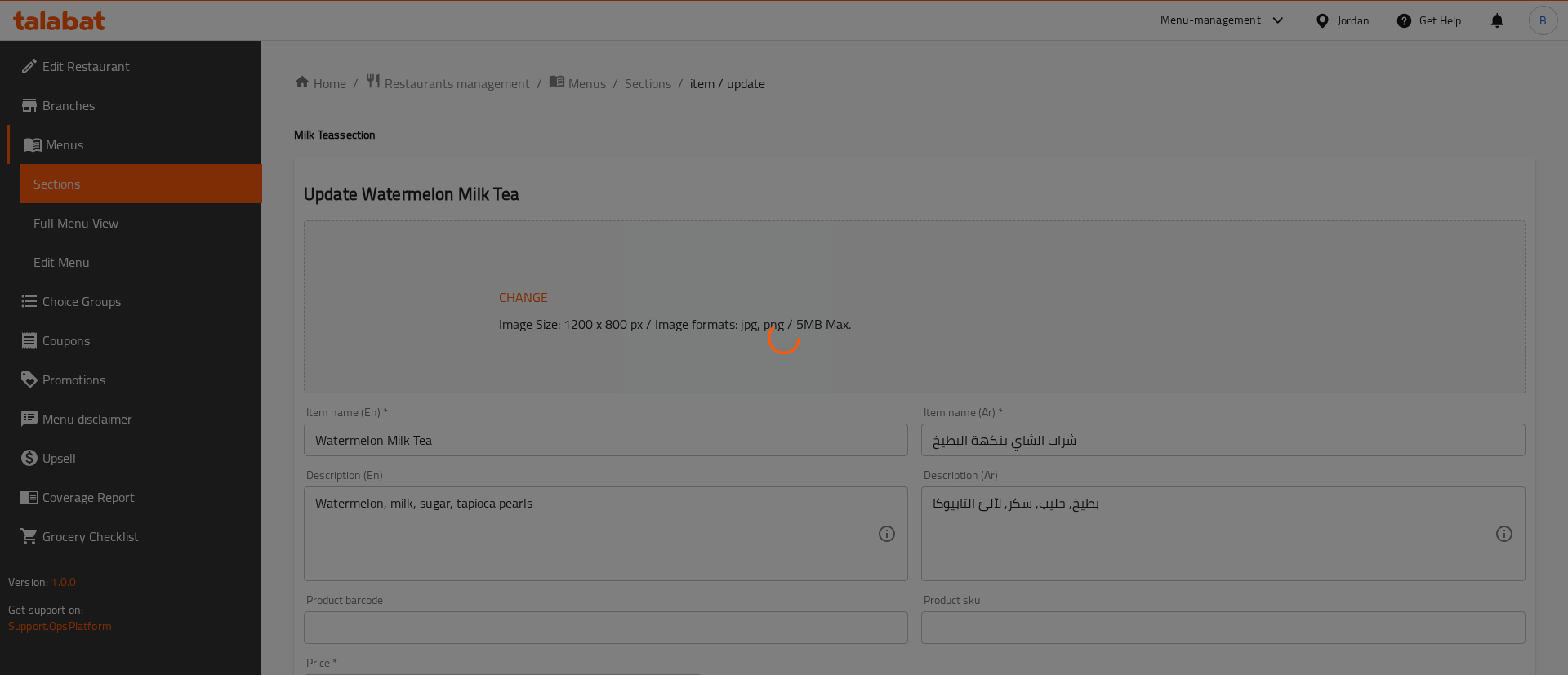
type input "اضافة بوبينج"
type input "0"
type input "1"
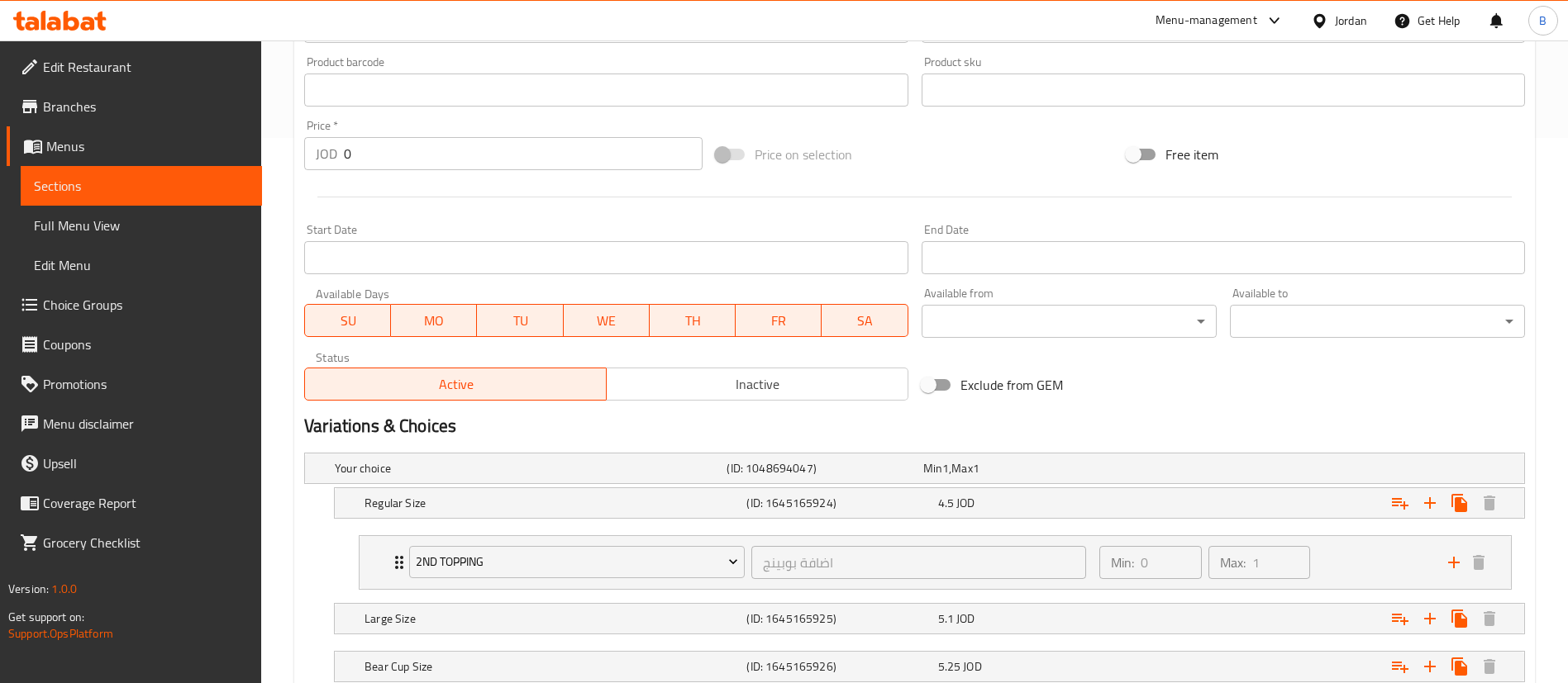
scroll to position [661, 0]
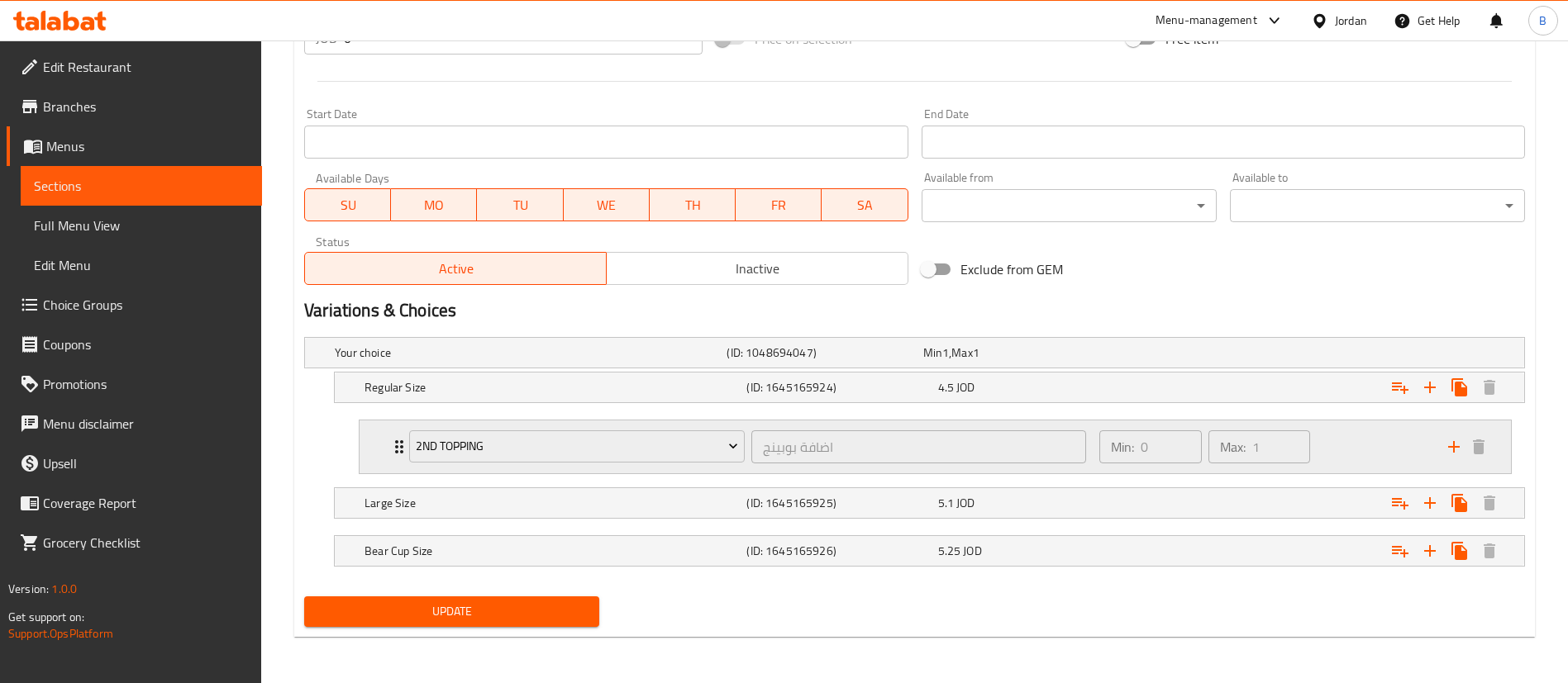
click at [1340, 452] on div "Min: 0 ​ Max: 1 ​" at bounding box center [1264, 446] width 349 height 53
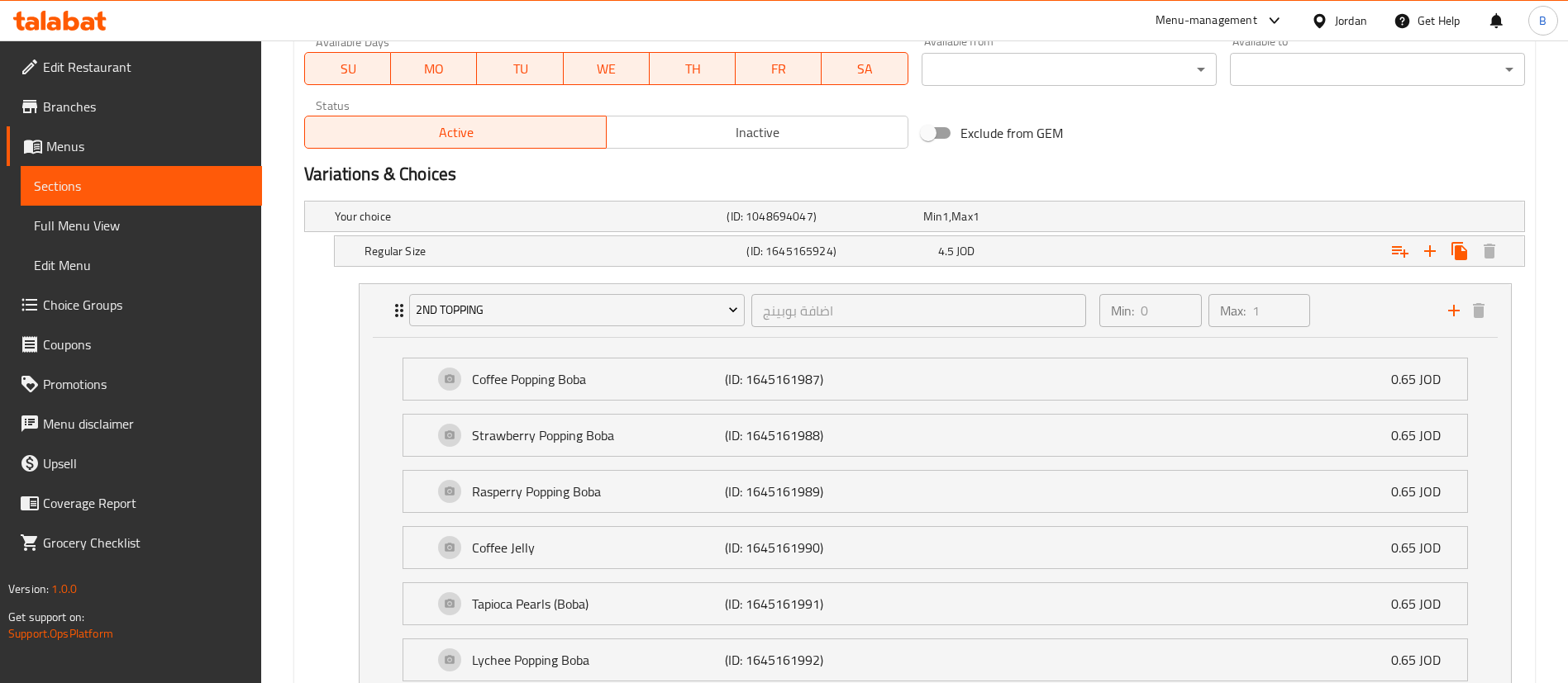
scroll to position [800, 0]
click at [1340, 307] on div "Min: 0 ​ Max: 1 ​" at bounding box center [1264, 307] width 349 height 53
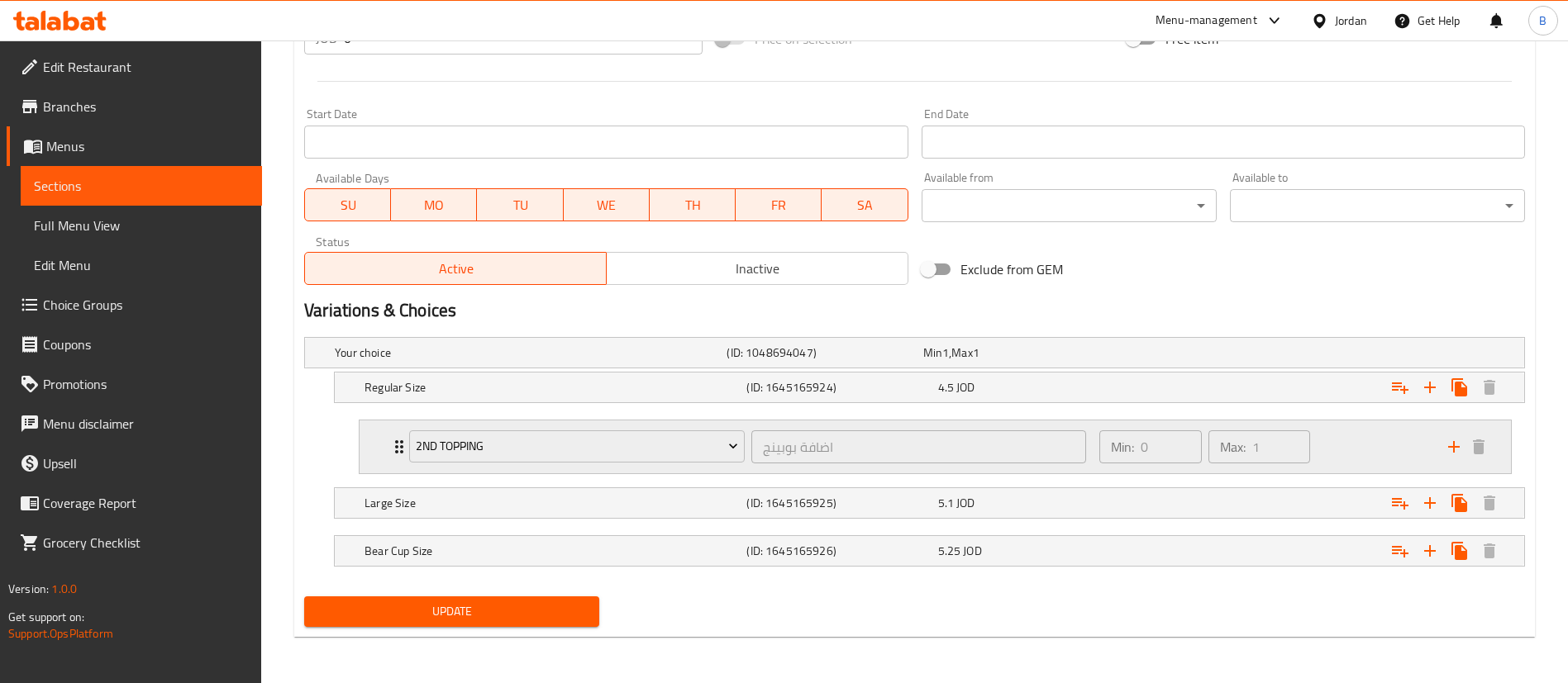
scroll to position [661, 0]
click at [1330, 436] on div "Min: 0 ​ Max: 1 ​" at bounding box center [1264, 446] width 349 height 53
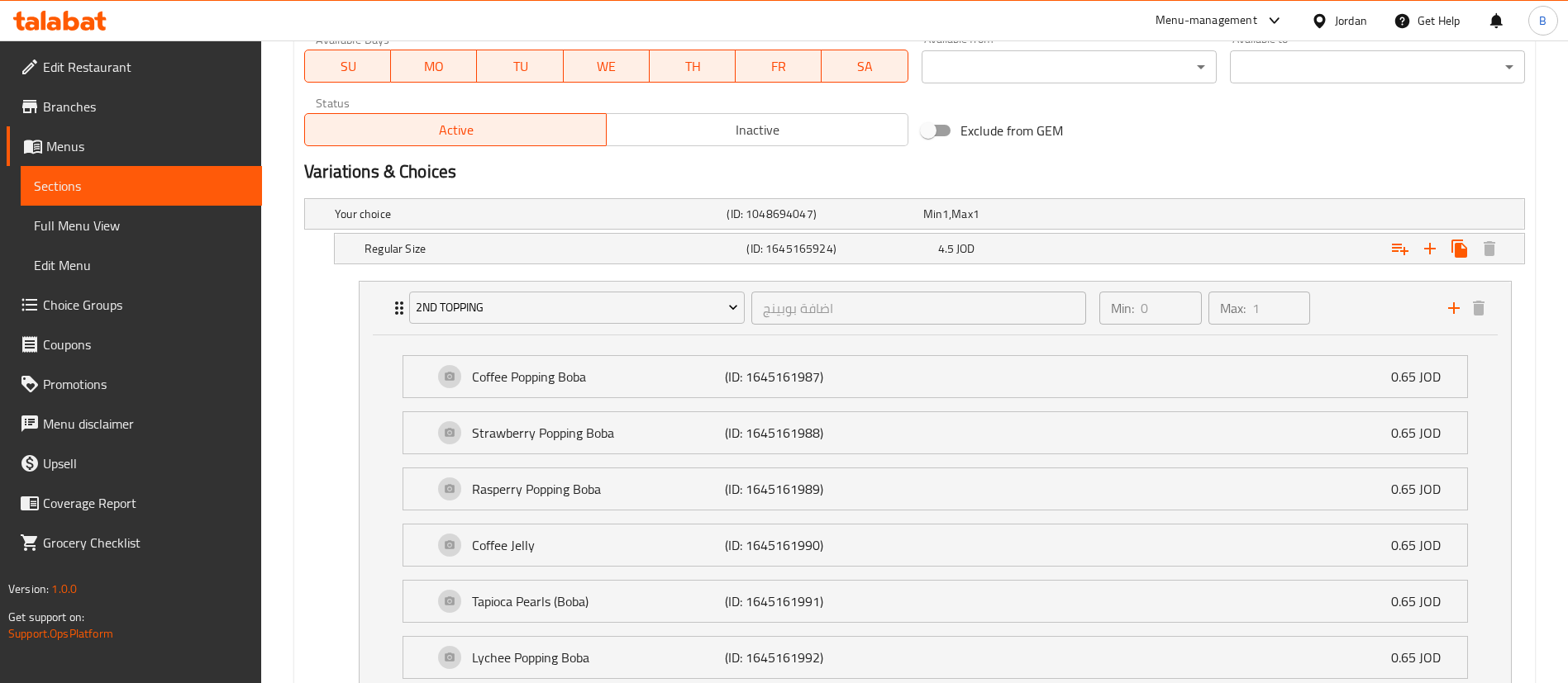
click at [1566, 322] on div "Home / Restaurants management / Menus / Sections / item / update Milk Teas sect…" at bounding box center [914, 443] width 1307 height 2404
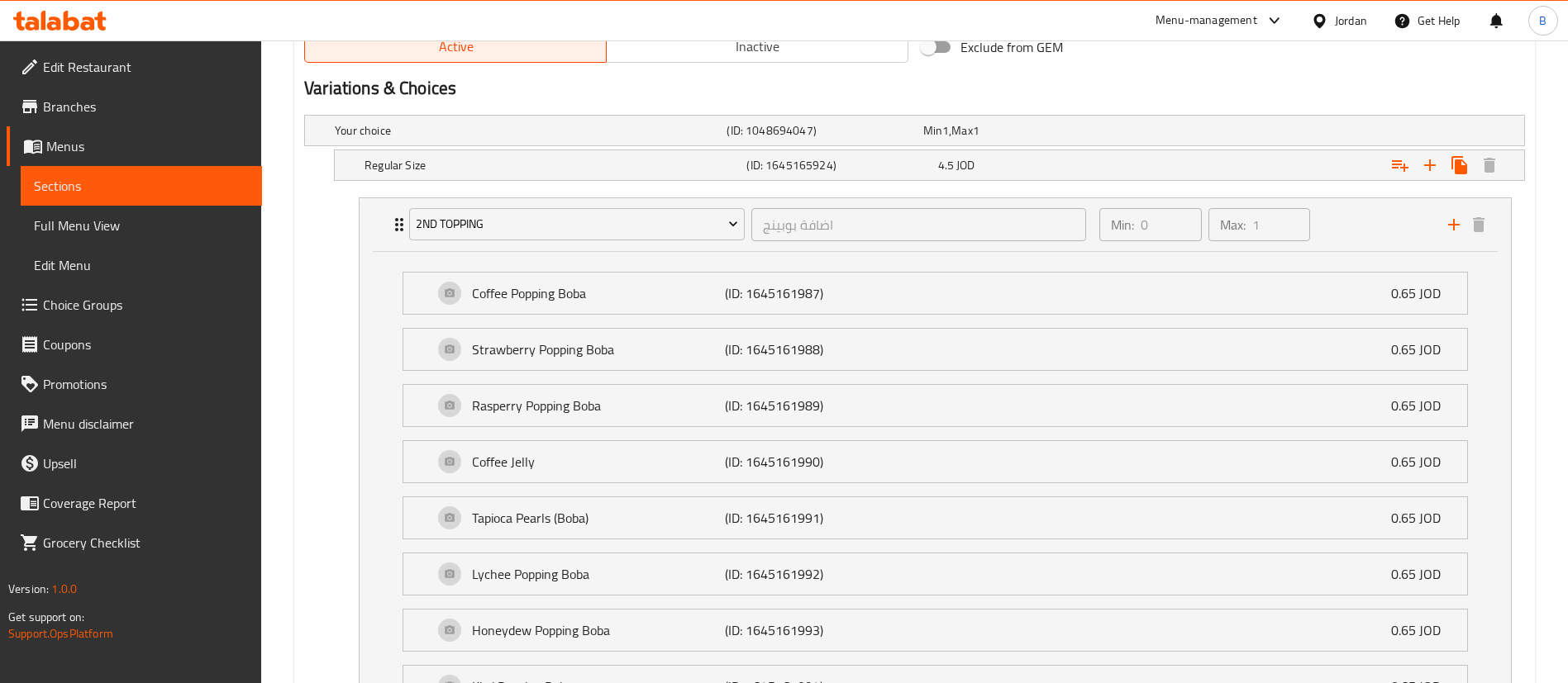
scroll to position [878, 0]
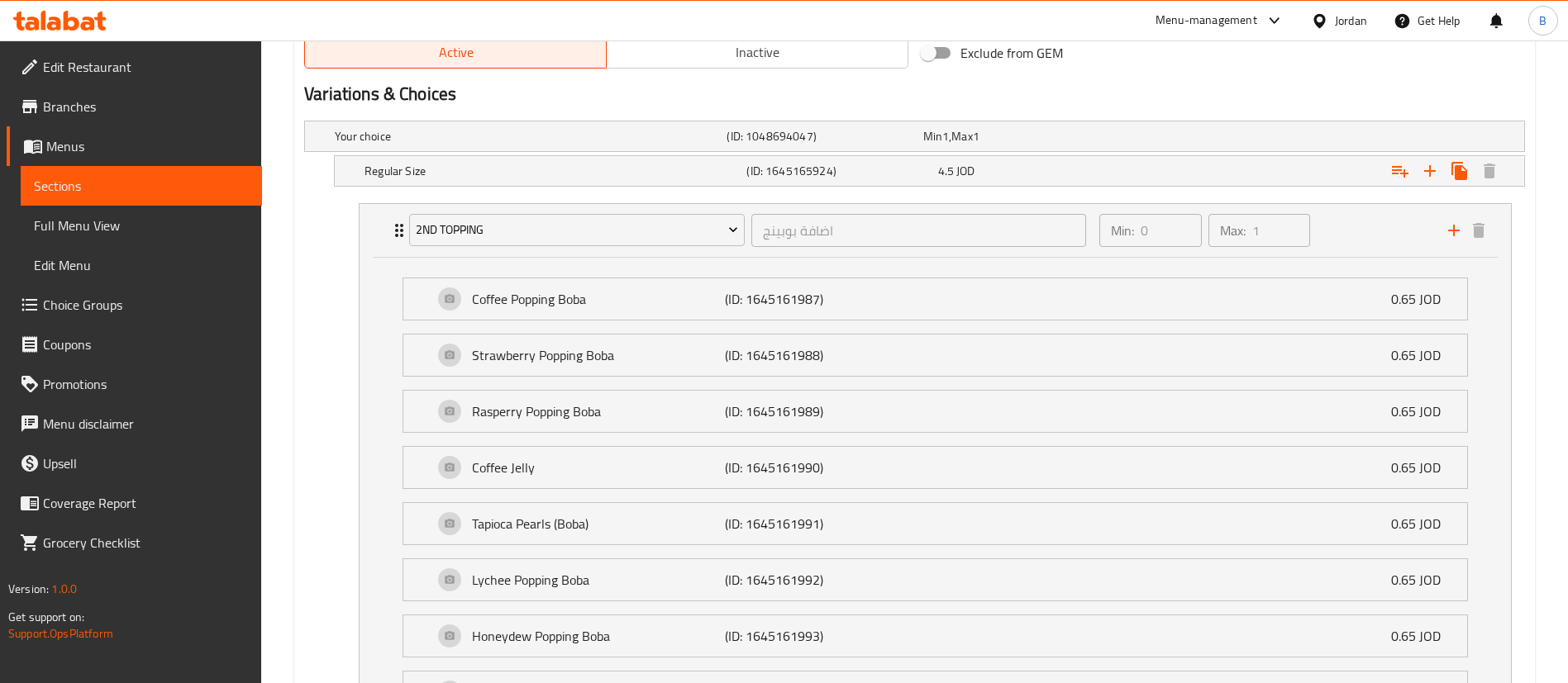
click at [119, 305] on span "Choice Groups" at bounding box center [146, 305] width 206 height 20
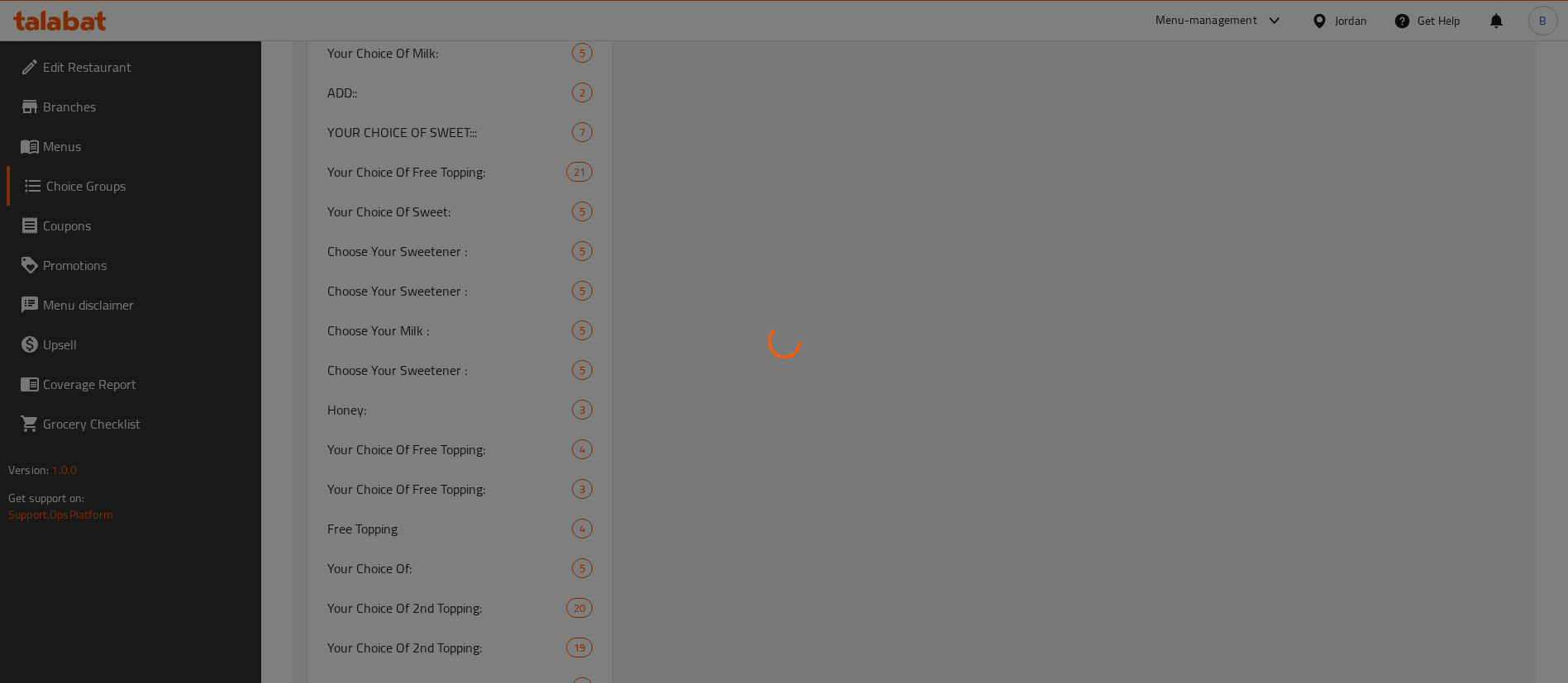
scroll to position [1960, 0]
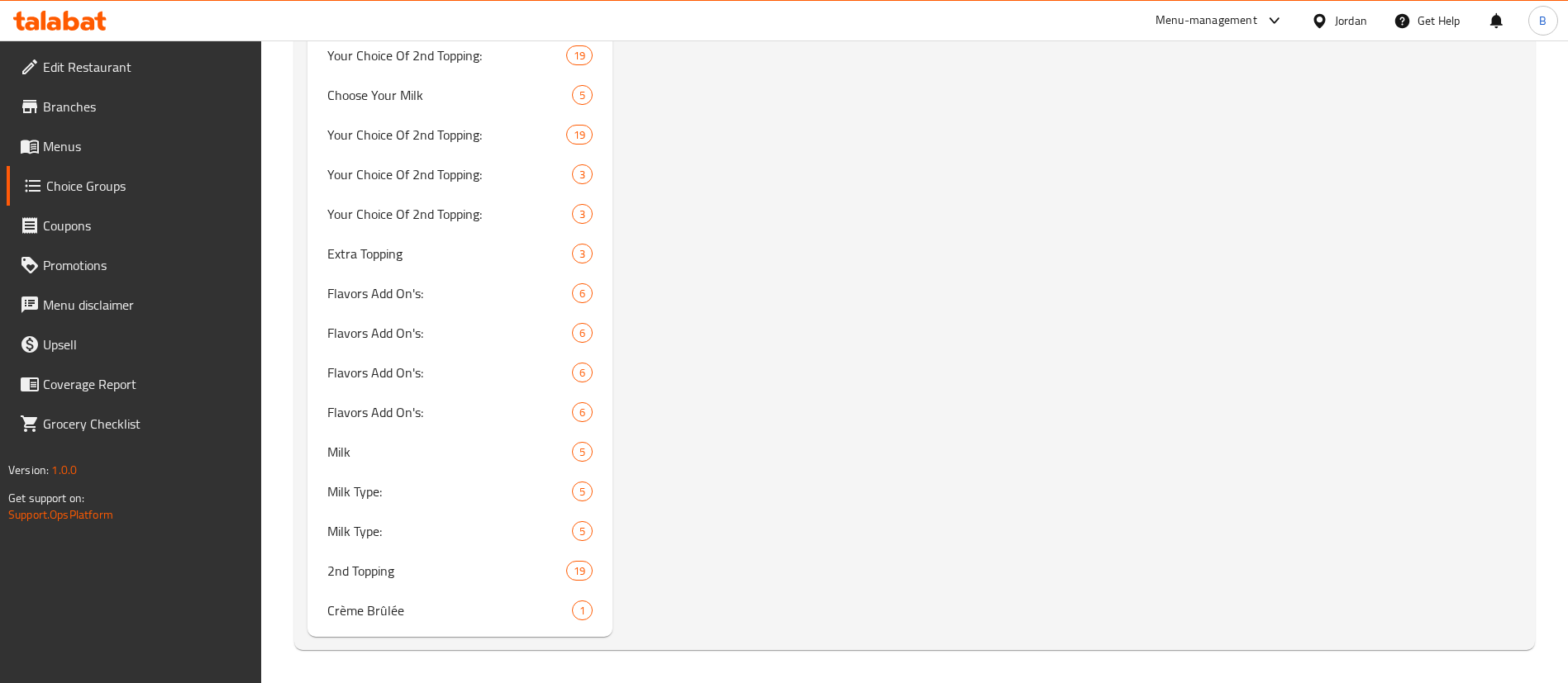
click at [473, 565] on span "2nd Topping" at bounding box center [446, 571] width 238 height 20
type input "2nd Topping"
type input "اضافة بوبينج"
type input "0"
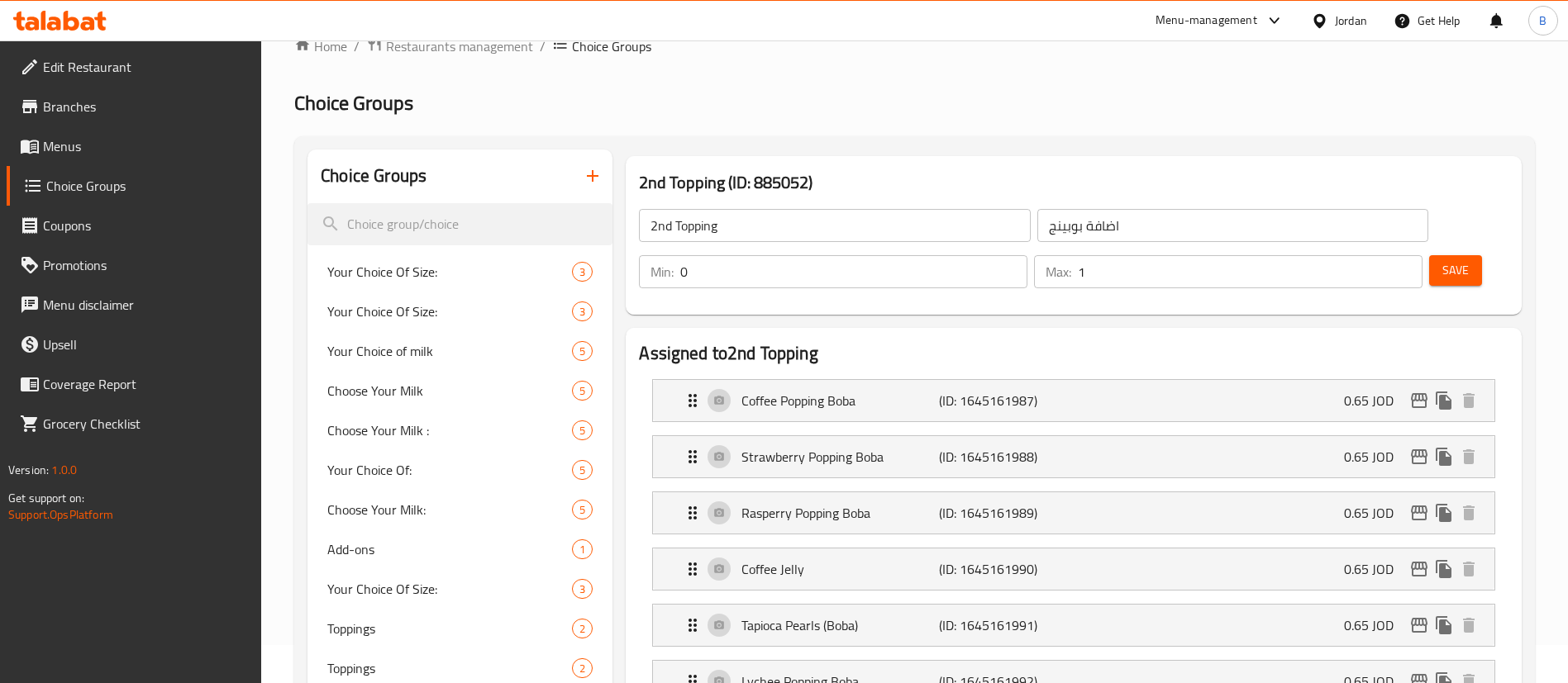
scroll to position [48, 0]
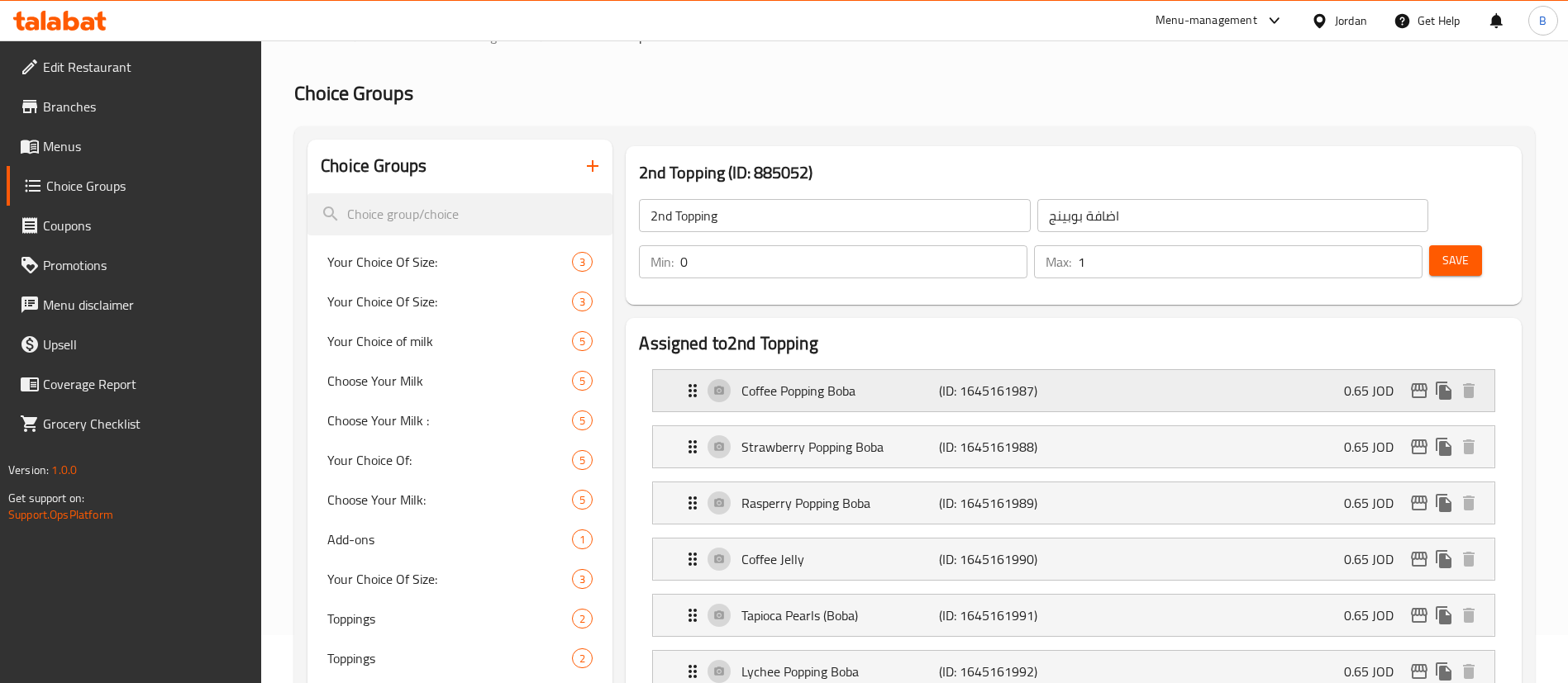
click at [1148, 370] on div "Coffee Popping Boba (ID: 1645161987) 0.65 JOD" at bounding box center [1078, 390] width 792 height 41
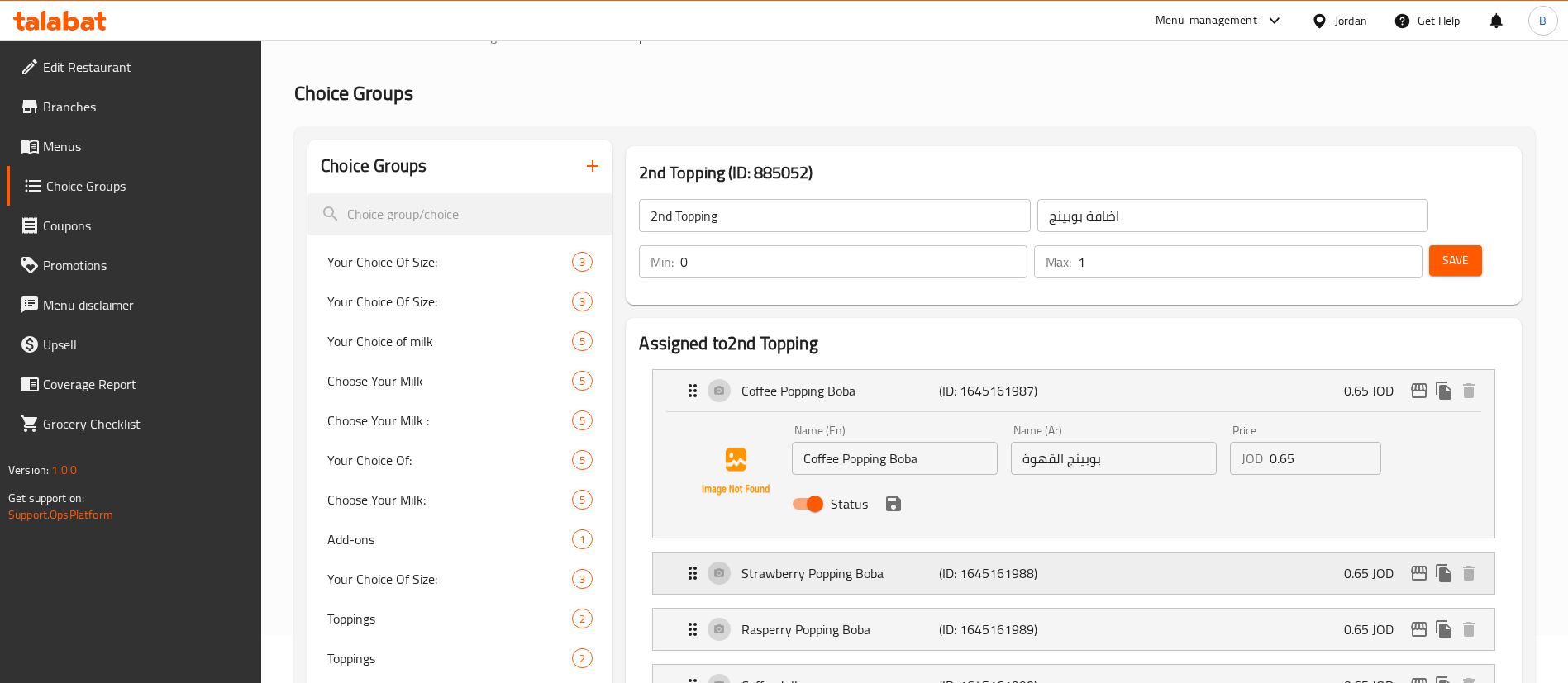
click at [1121, 552] on div "Strawberry Popping Boba (ID: 1645161988) 0.65 JOD" at bounding box center [1078, 573] width 792 height 41
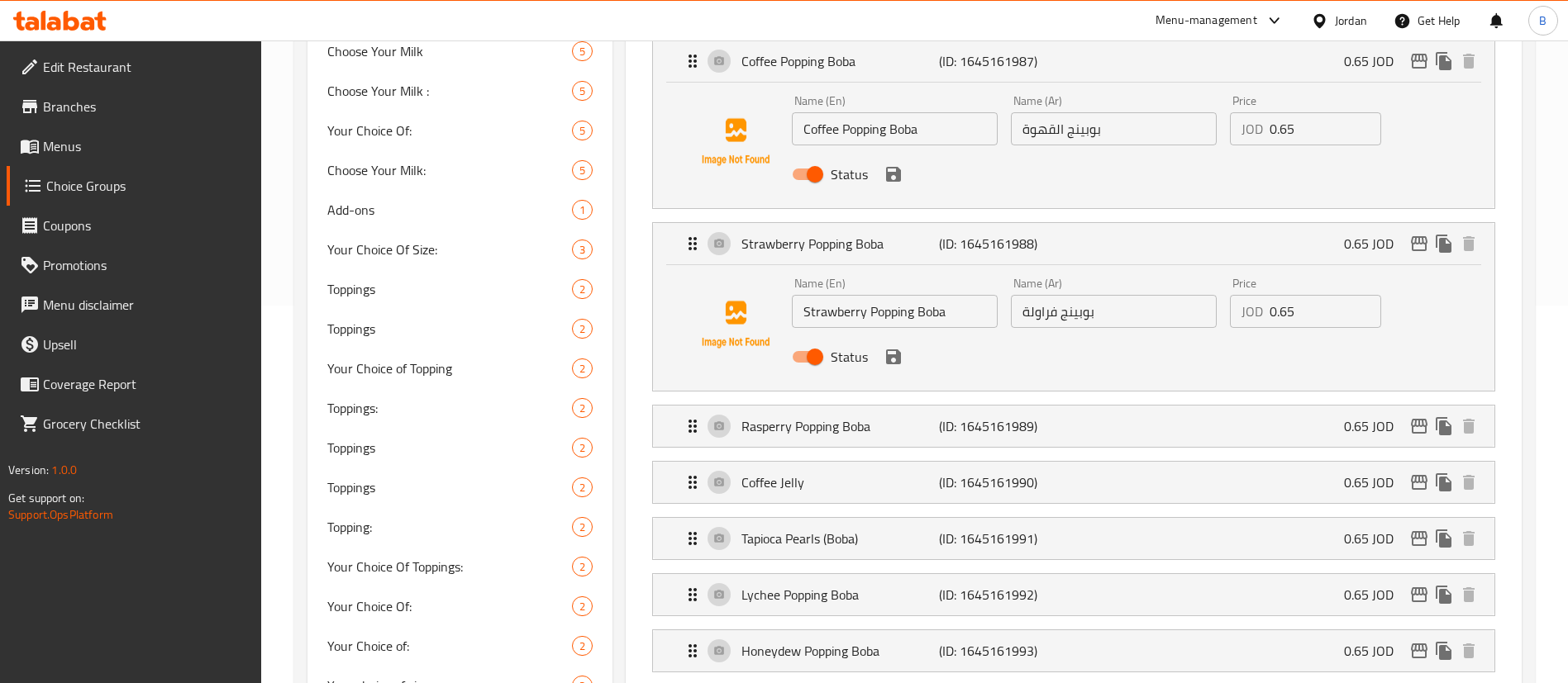
scroll to position [402, 0]
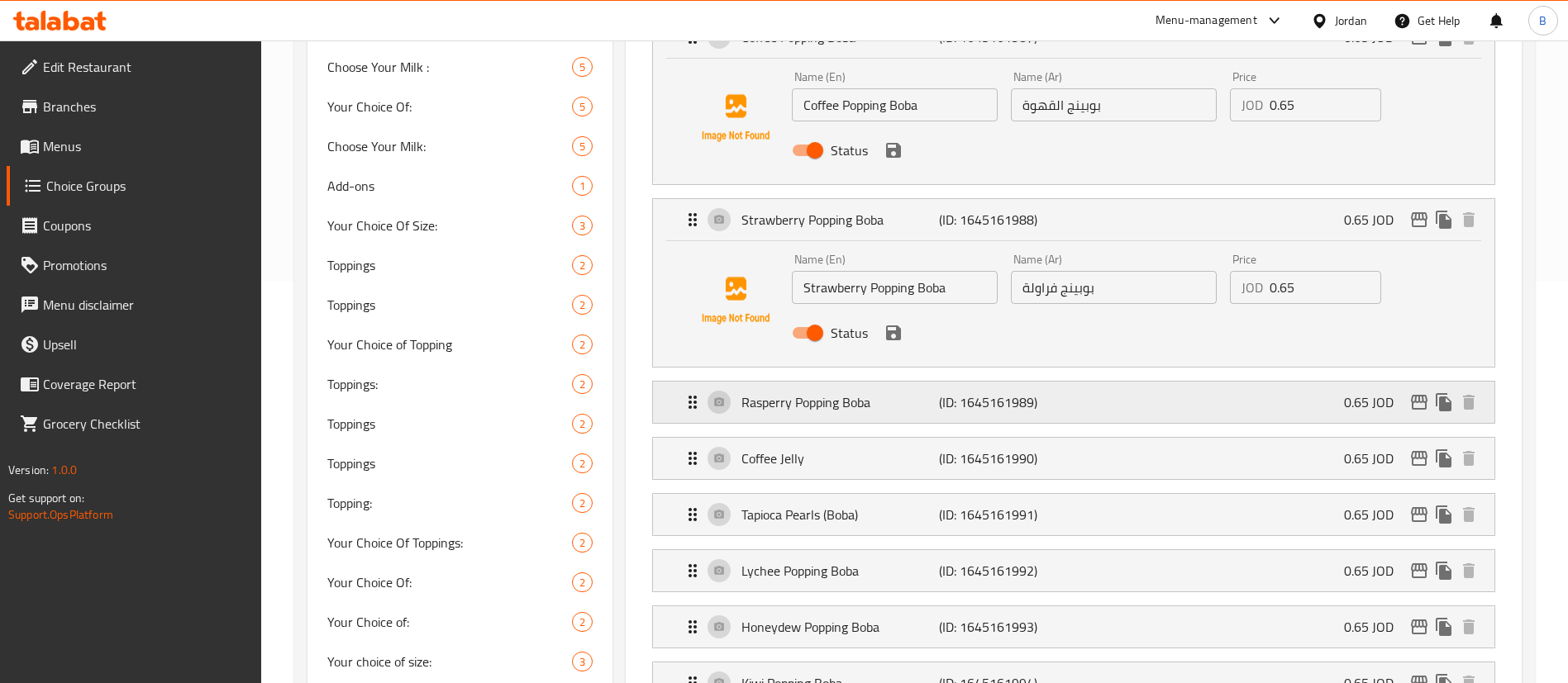
click at [1146, 382] on div "Rasperry Popping Boba (ID: 1645161989) 0.65 JOD" at bounding box center [1078, 402] width 792 height 41
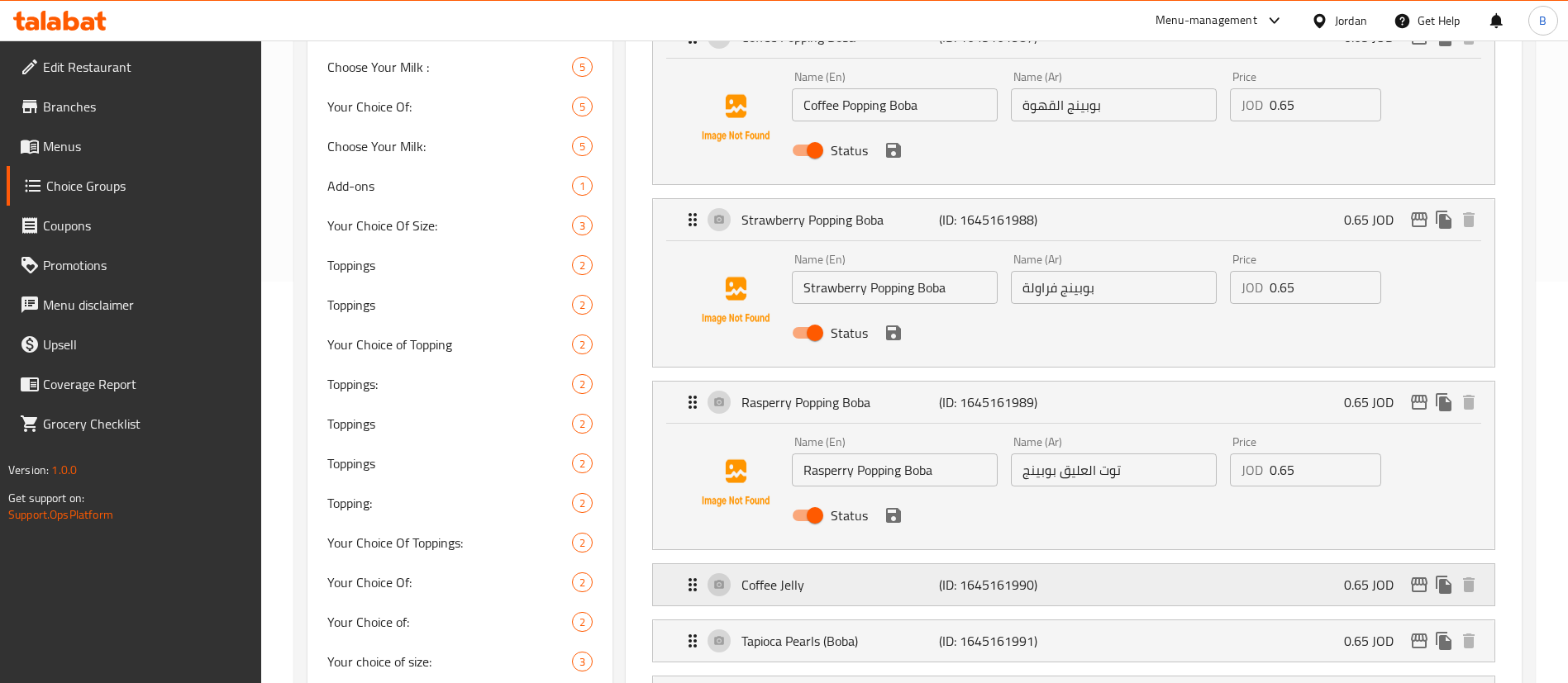
click at [1141, 564] on div "Coffee Jelly (ID: 1645161990) 0.65 JOD" at bounding box center [1078, 584] width 792 height 41
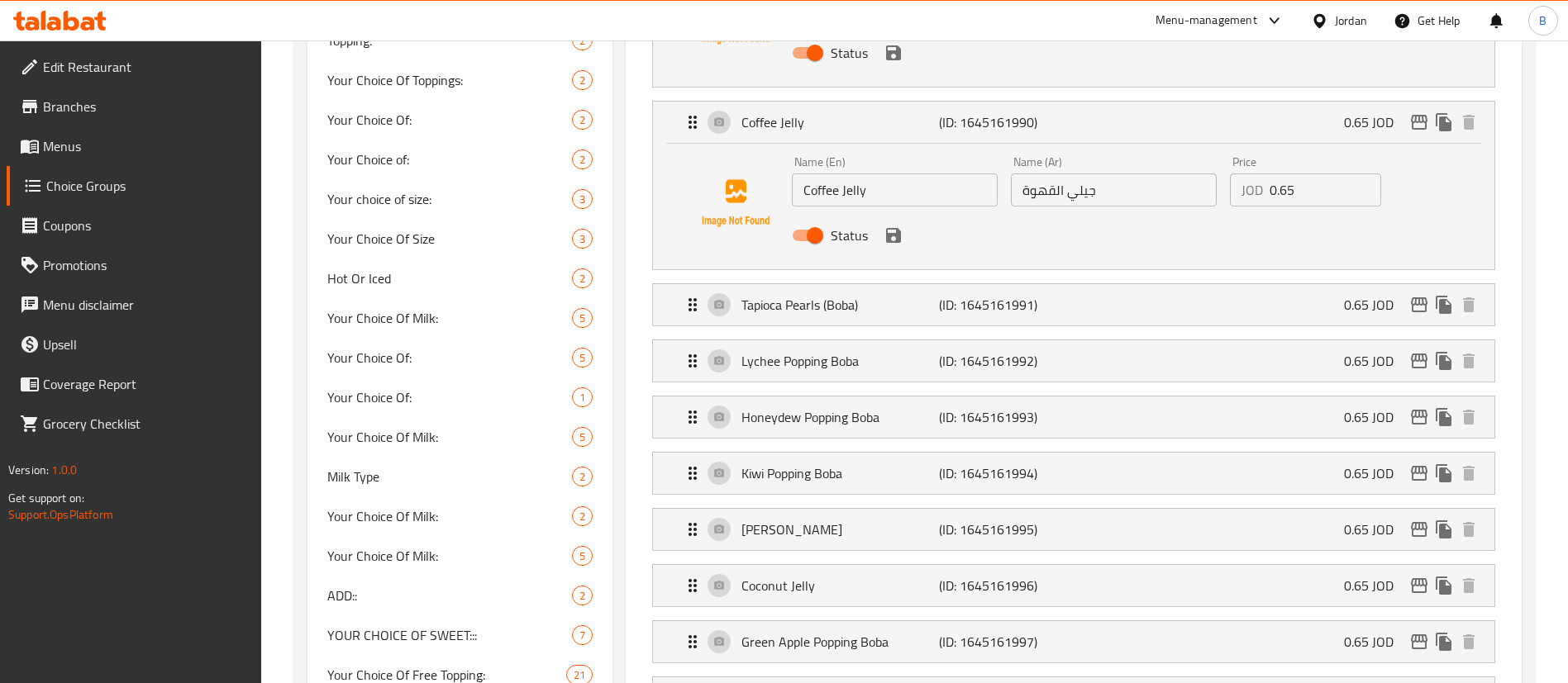
scroll to position [878, 0]
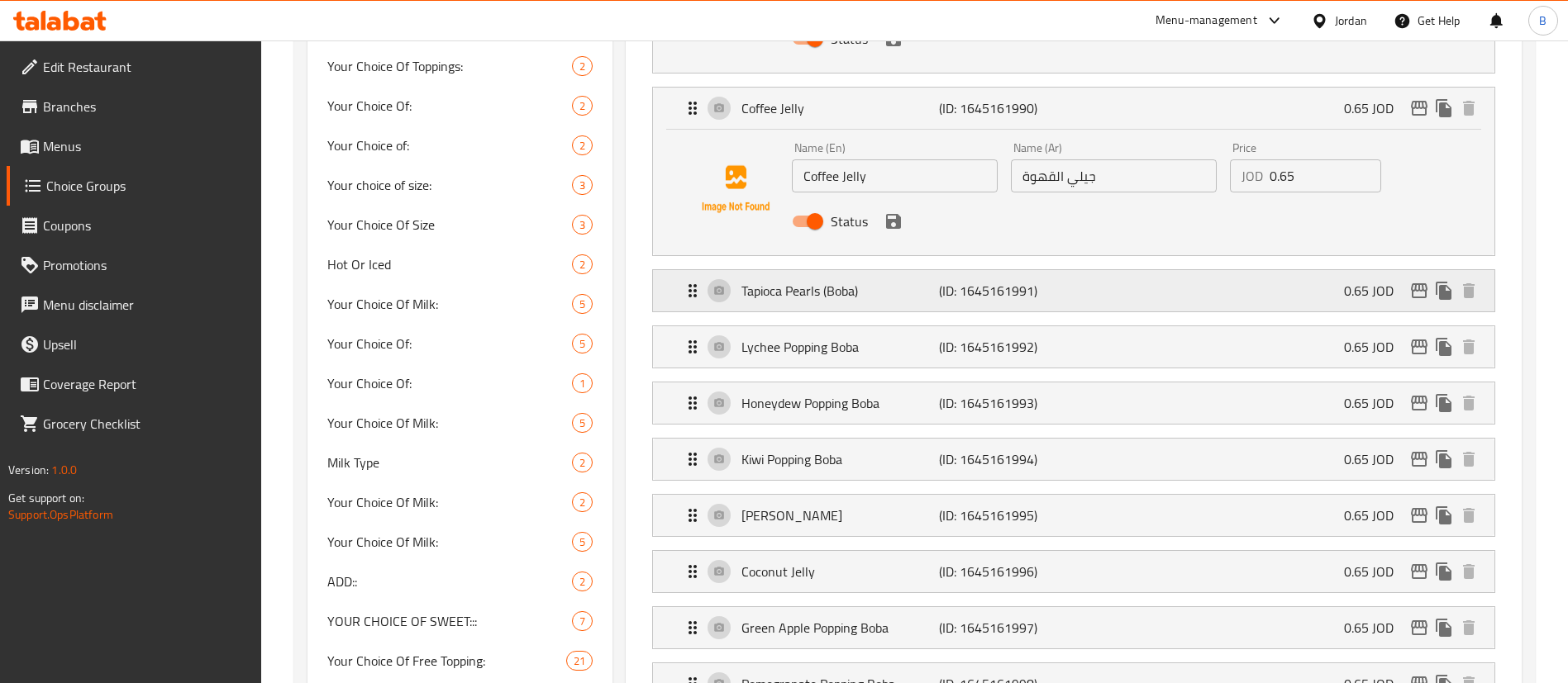
click at [1171, 270] on div "Tapioca Pearls (Boba) (ID: 1645161991) 0.65 JOD" at bounding box center [1078, 291] width 792 height 41
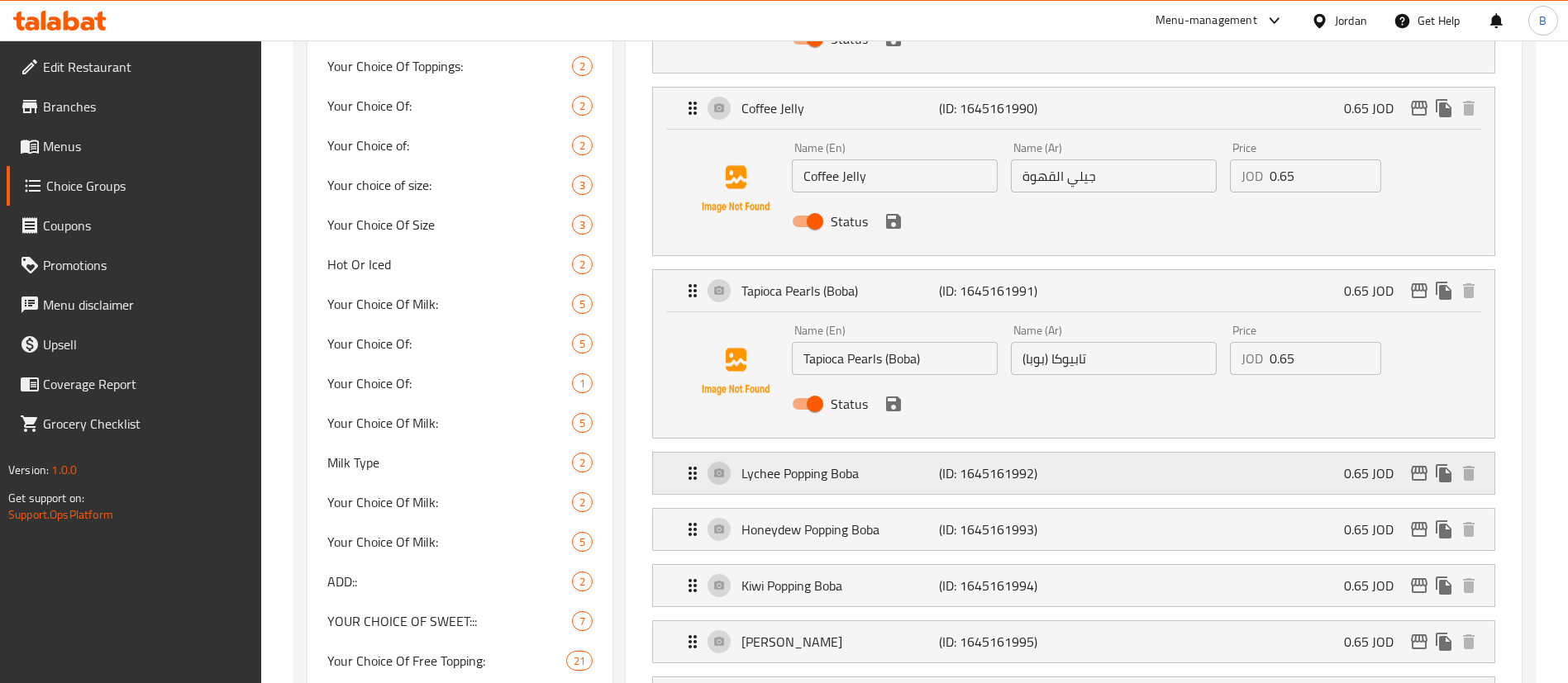
click at [1153, 453] on div "Lychee Popping Boba (ID: 1645161992) 0.65 JOD" at bounding box center [1078, 473] width 792 height 41
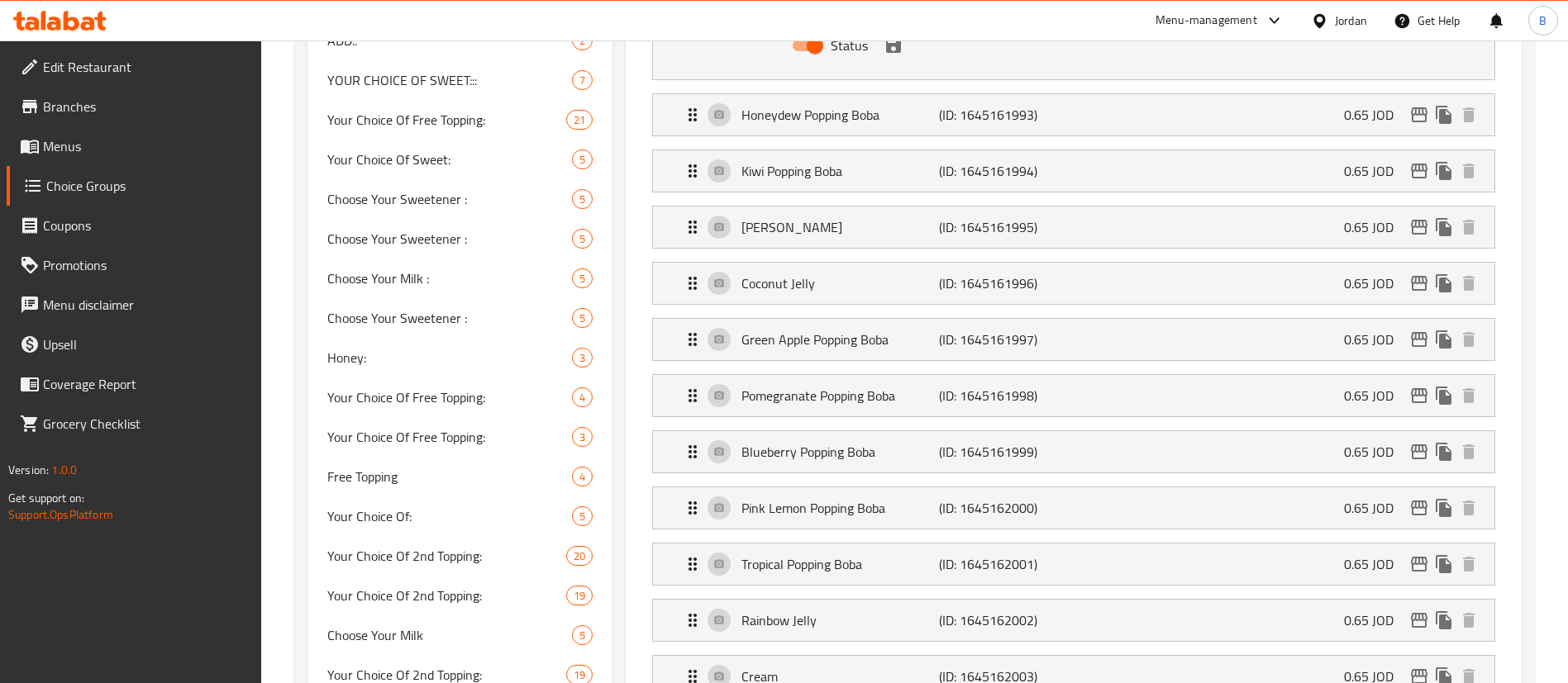
scroll to position [1449, 0]
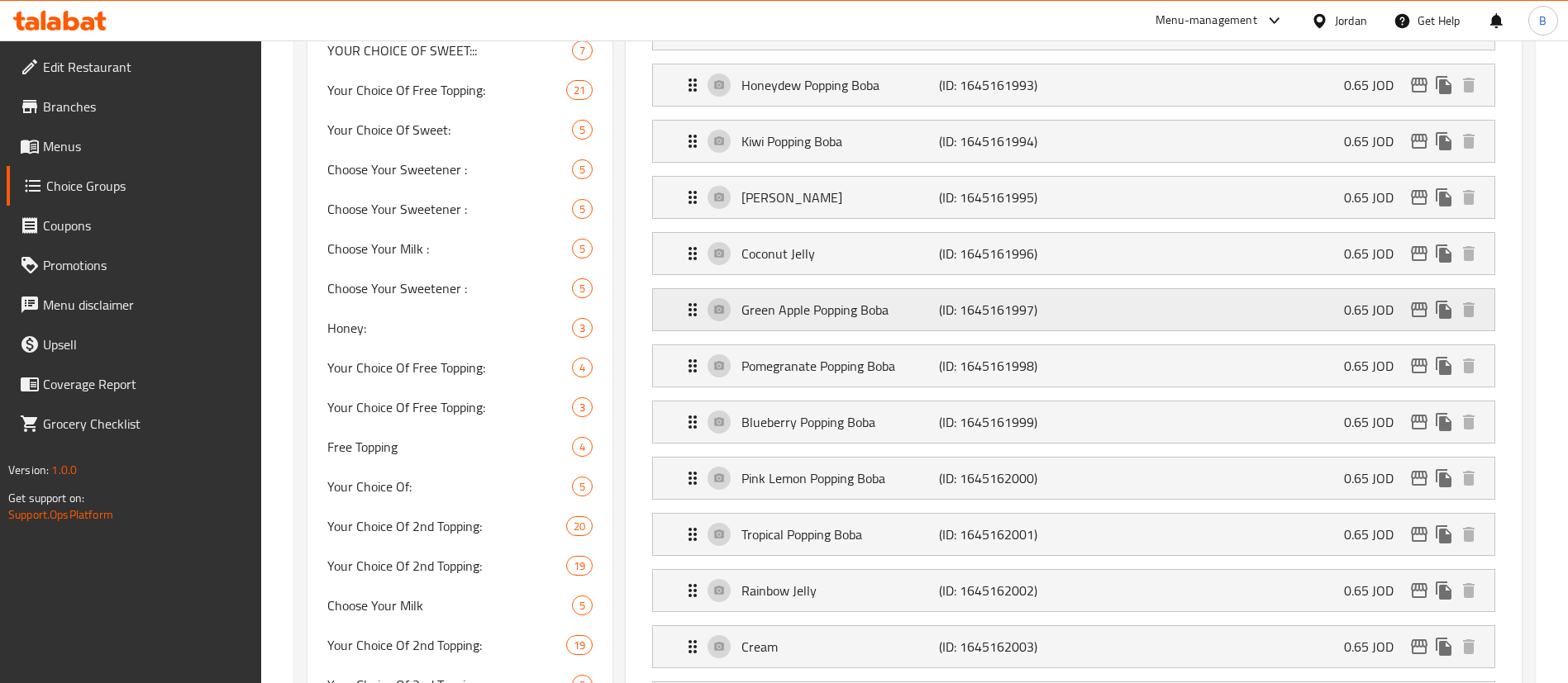
click at [1207, 289] on div "Green Apple Popping Boba (ID: 1645161997) 0.65 JOD" at bounding box center [1078, 309] width 792 height 41
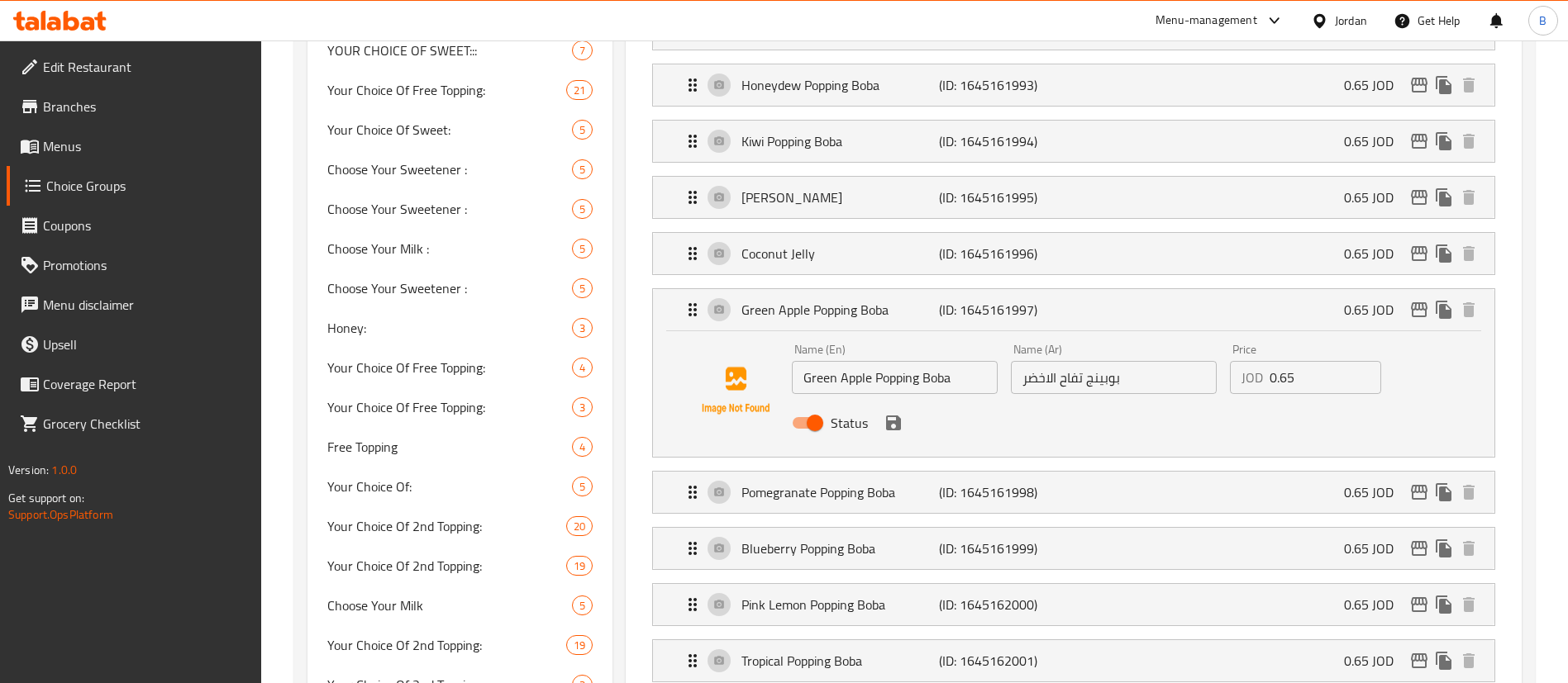
click at [112, 139] on span "Menus" at bounding box center [146, 147] width 206 height 20
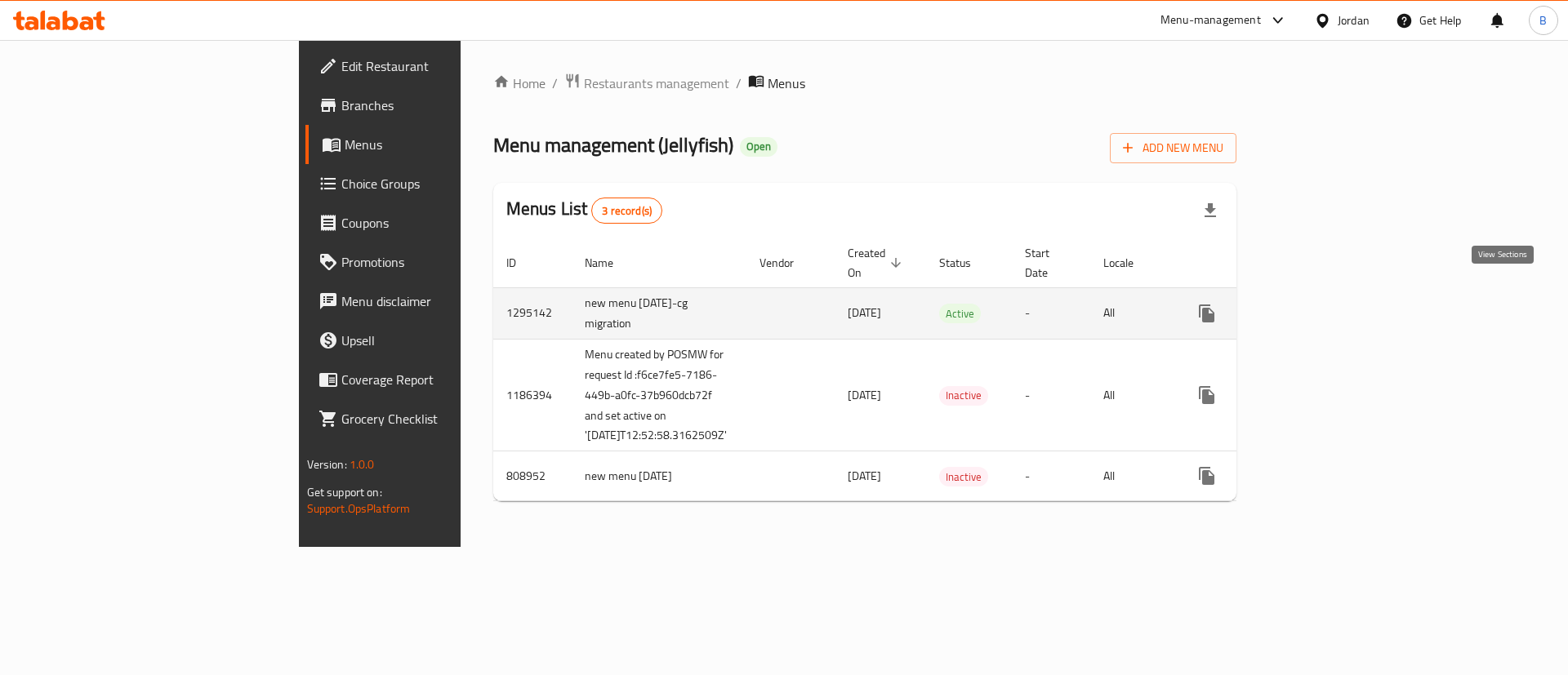
click at [1335, 304] on icon "enhanced table" at bounding box center [1325, 314] width 20 height 20
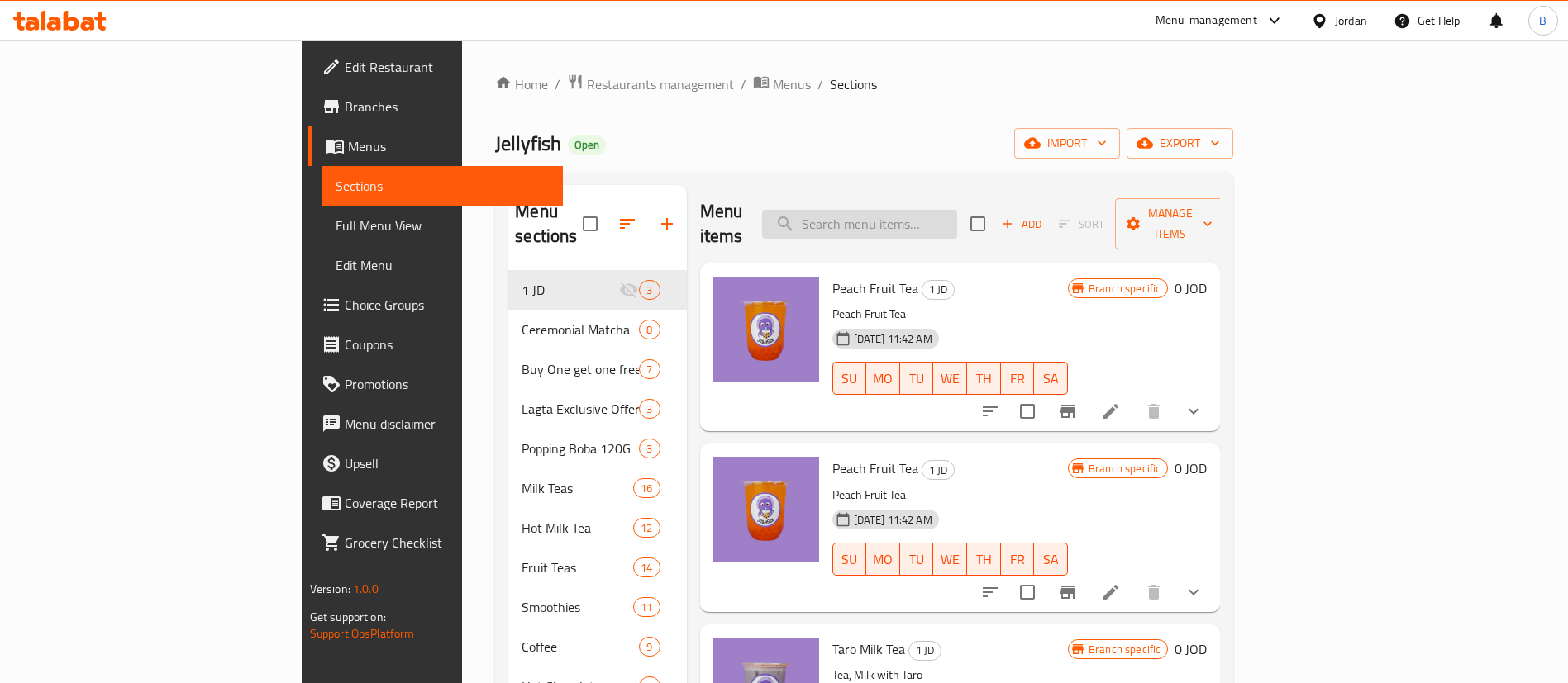
click at [957, 221] on input "search" at bounding box center [859, 224] width 195 height 29
type input "m"
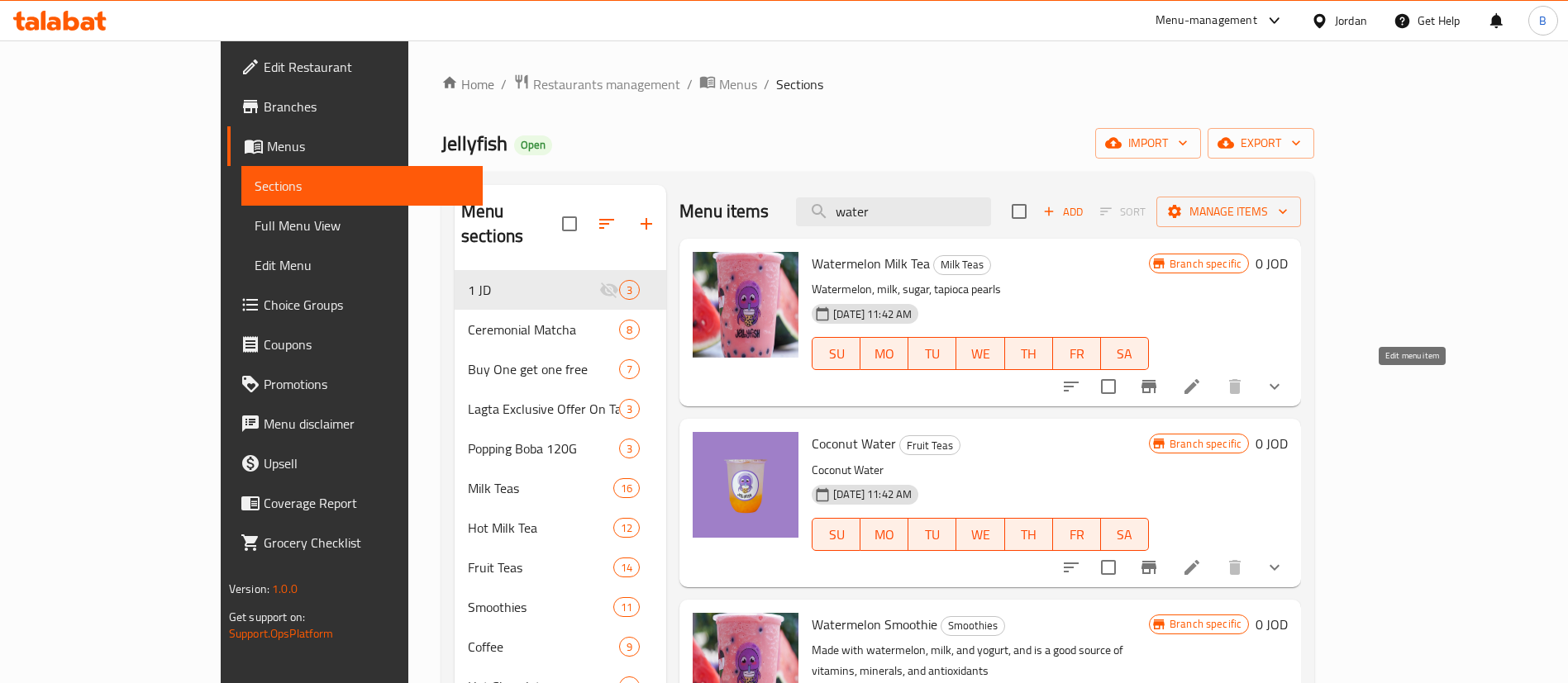
type input "water"
click at [1201, 383] on icon at bounding box center [1192, 387] width 20 height 20
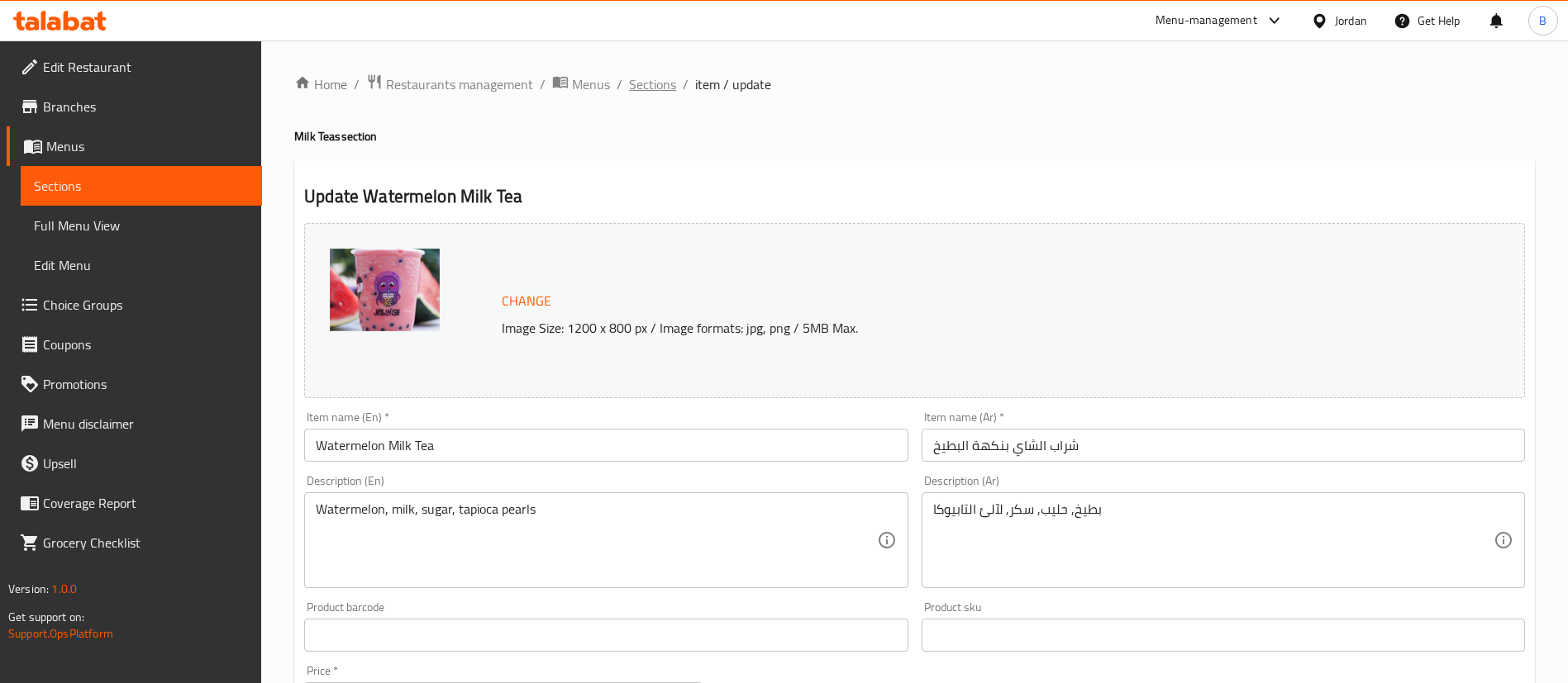
click at [650, 84] on span "Sections" at bounding box center [652, 84] width 47 height 20
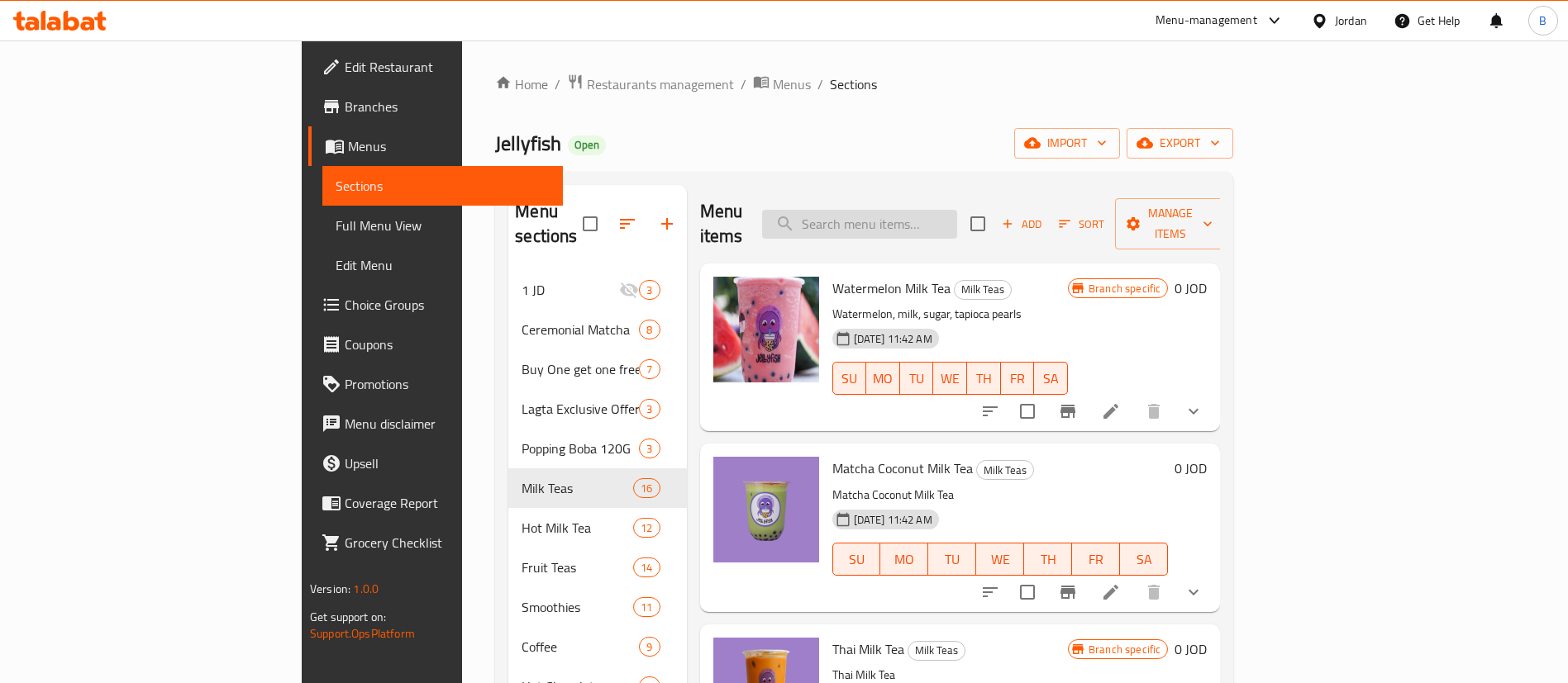
click at [957, 220] on input "search" at bounding box center [859, 224] width 195 height 29
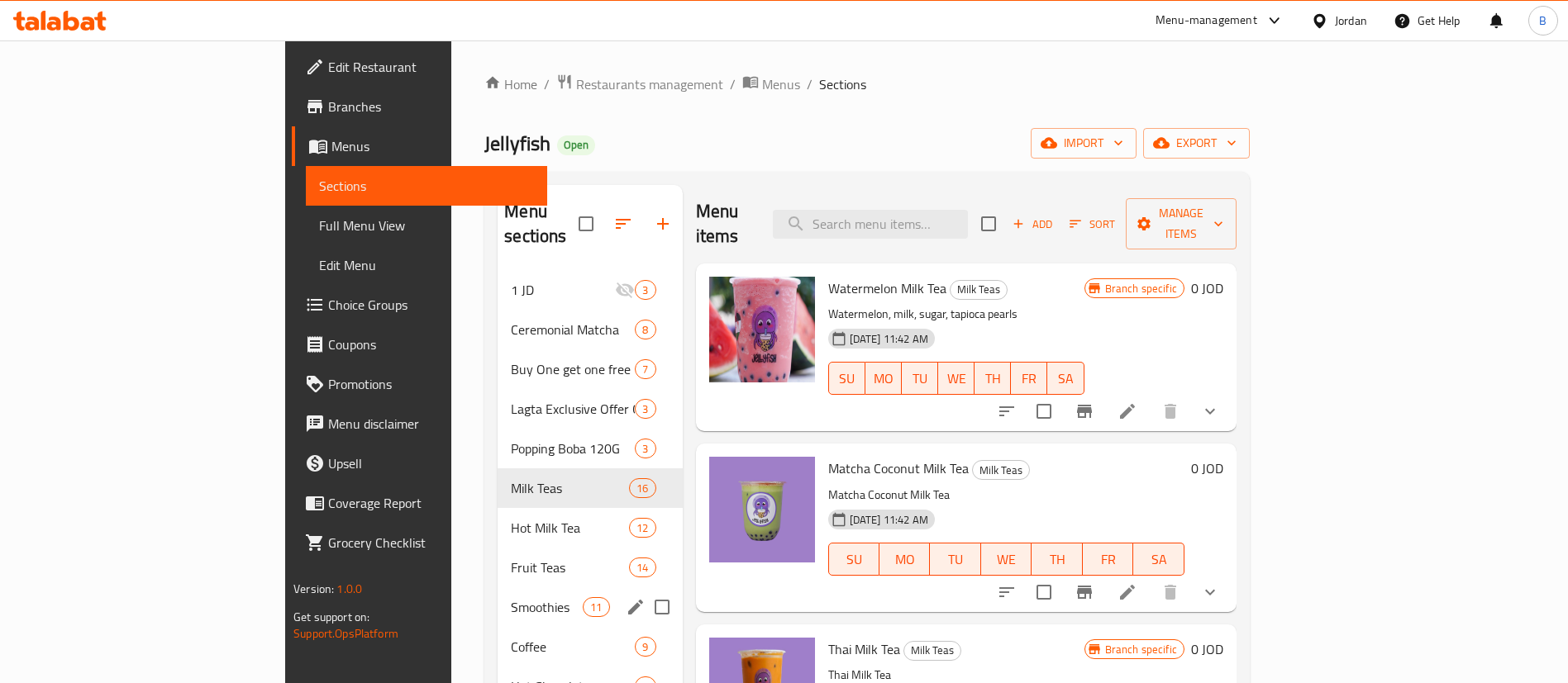
click at [499, 587] on div "Smoothies 11" at bounding box center [590, 606] width 185 height 40
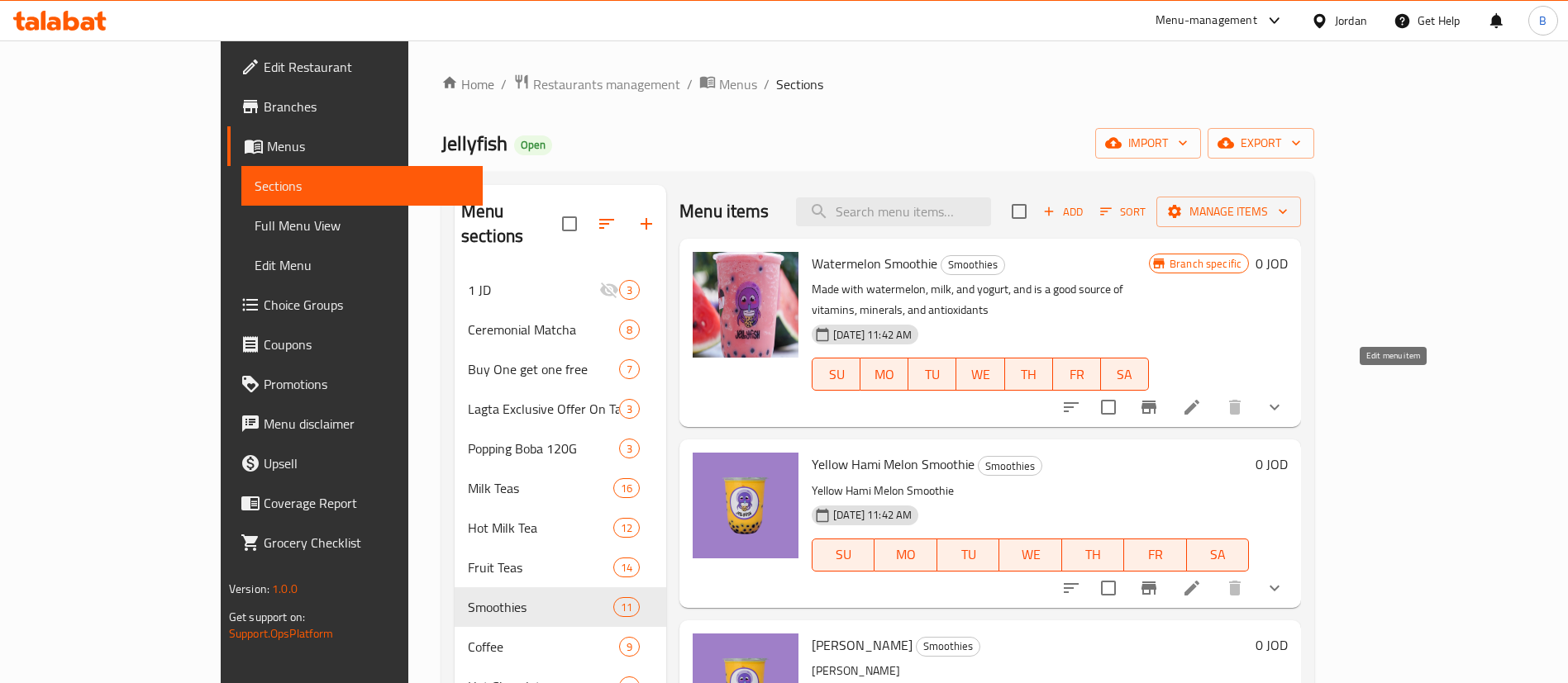
click at [1201, 398] on icon at bounding box center [1192, 408] width 20 height 20
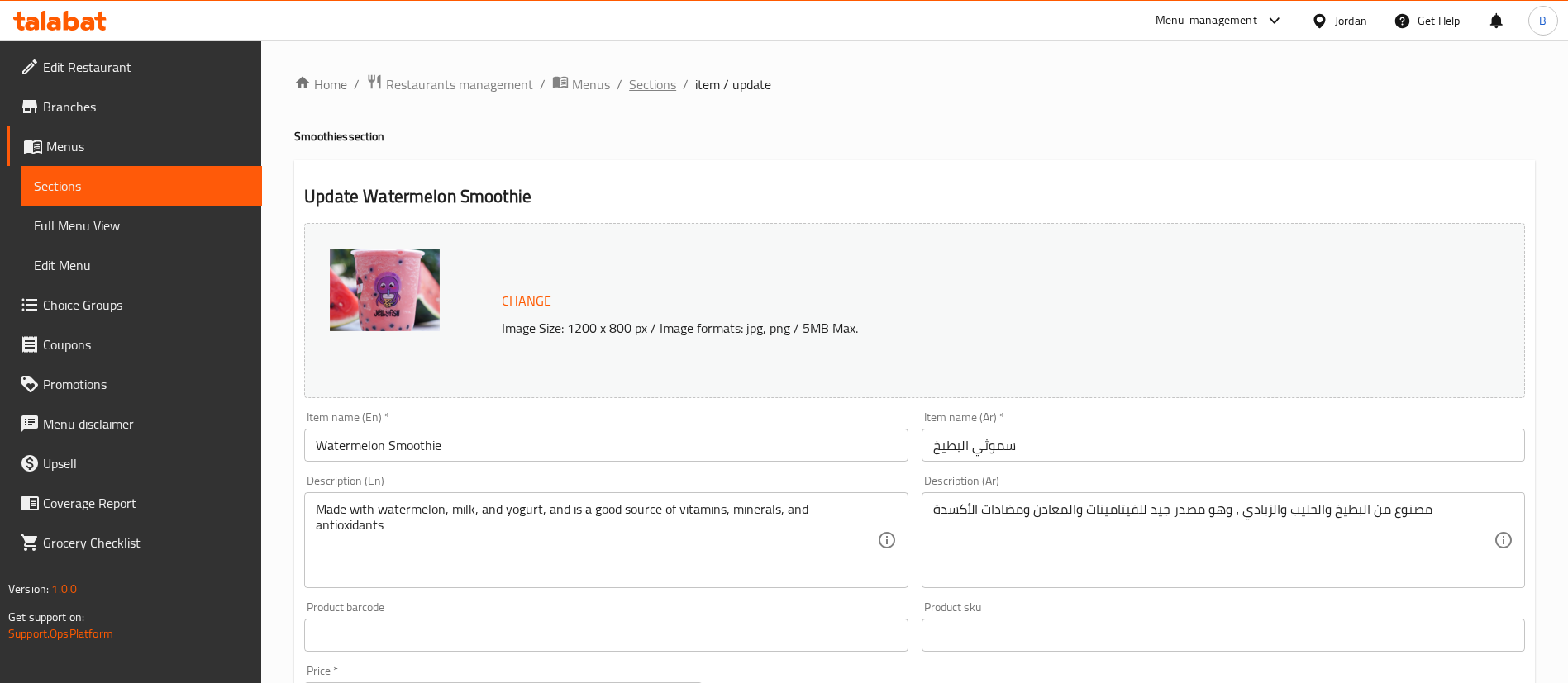
click at [661, 87] on span "Sections" at bounding box center [652, 84] width 47 height 20
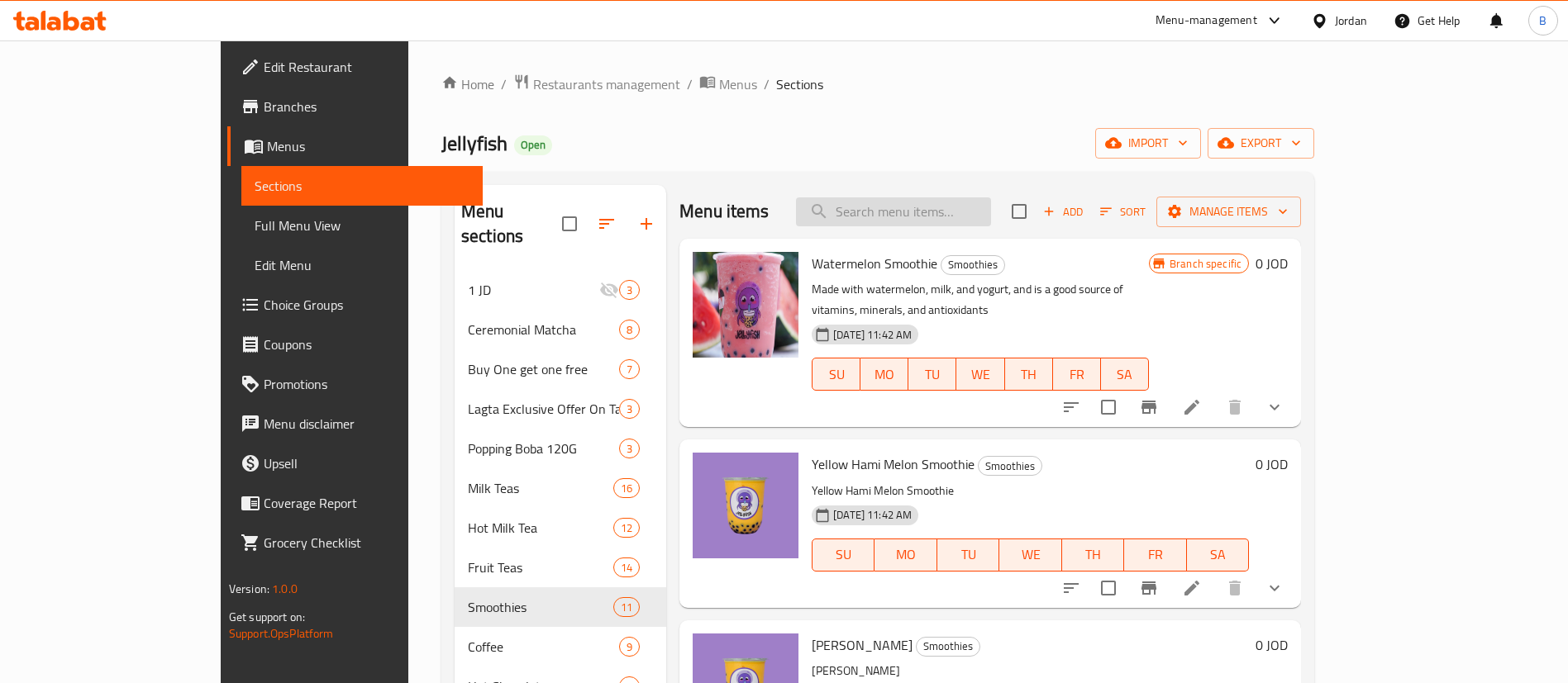
click at [991, 220] on input "search" at bounding box center [893, 211] width 195 height 29
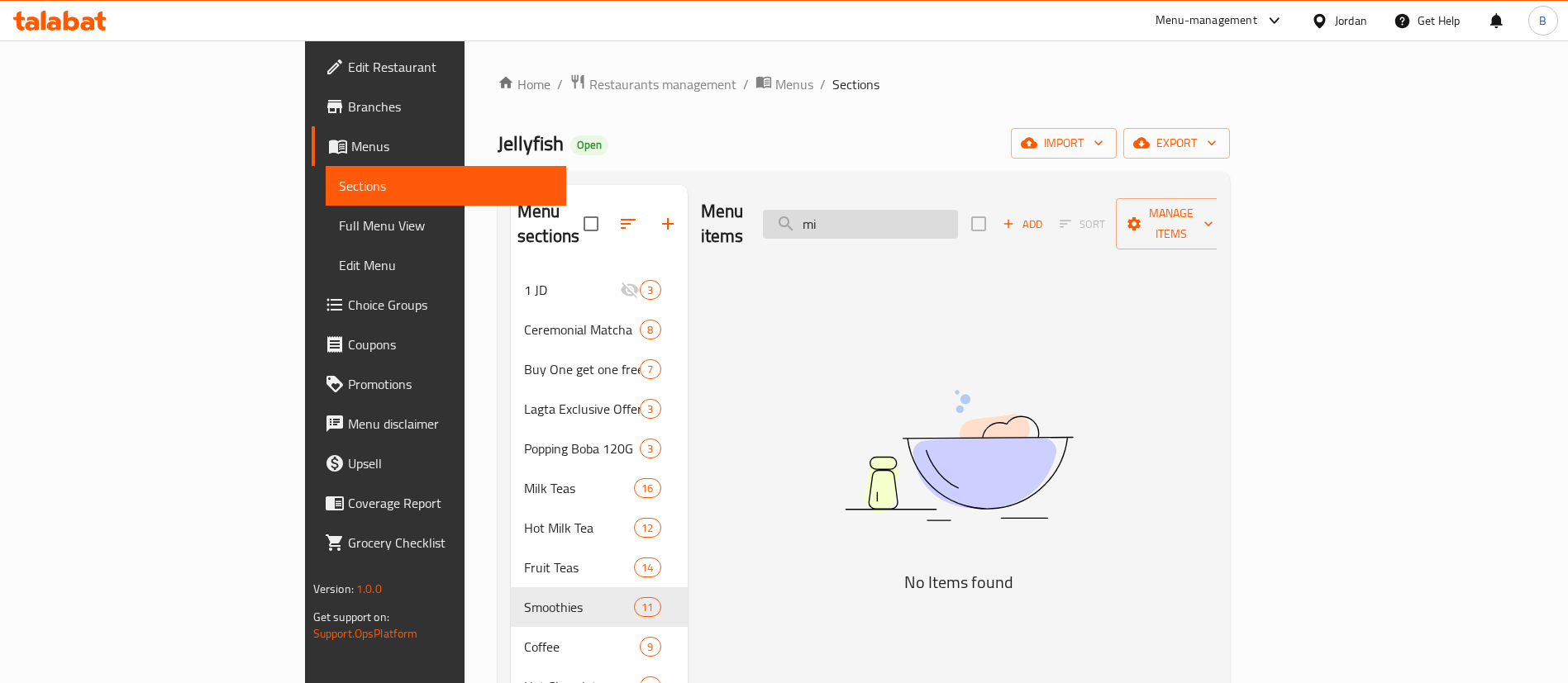
type input "m"
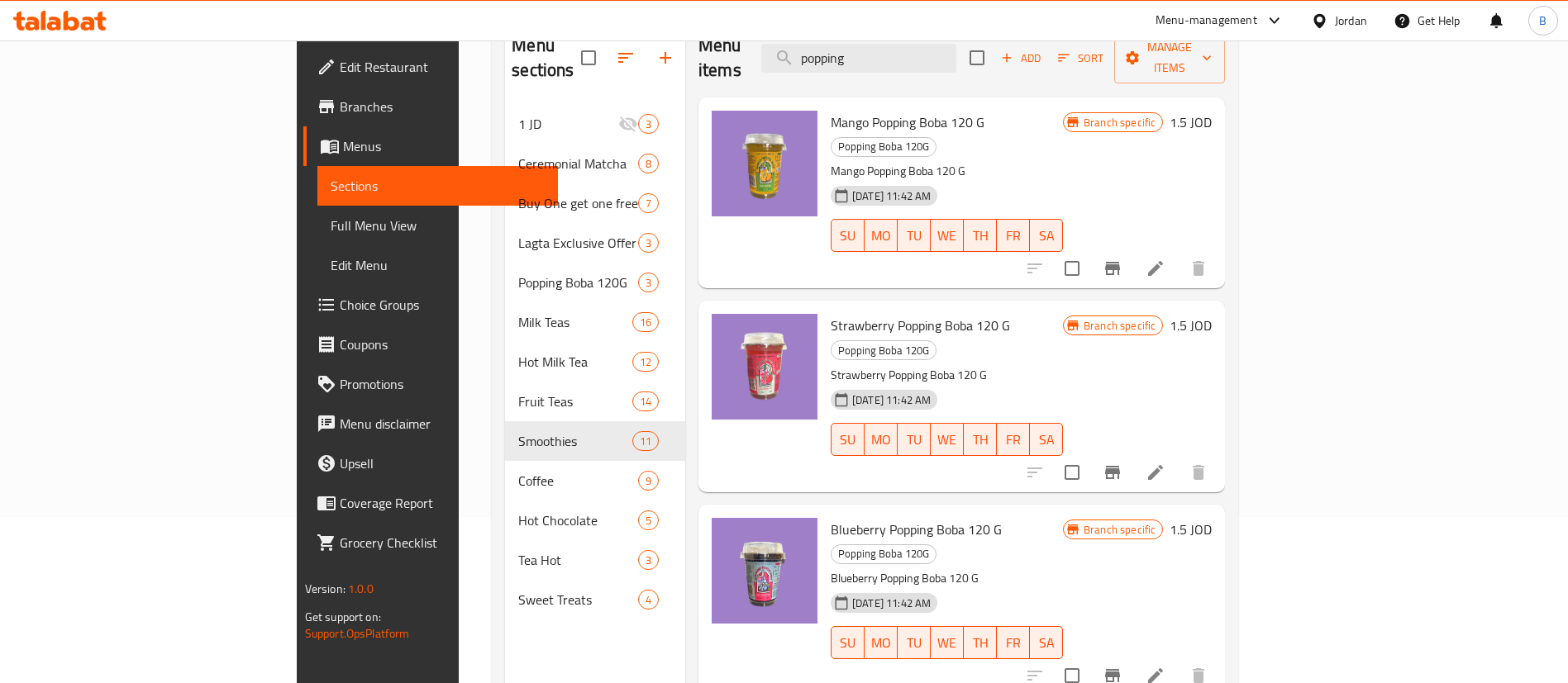
scroll to position [163, 0]
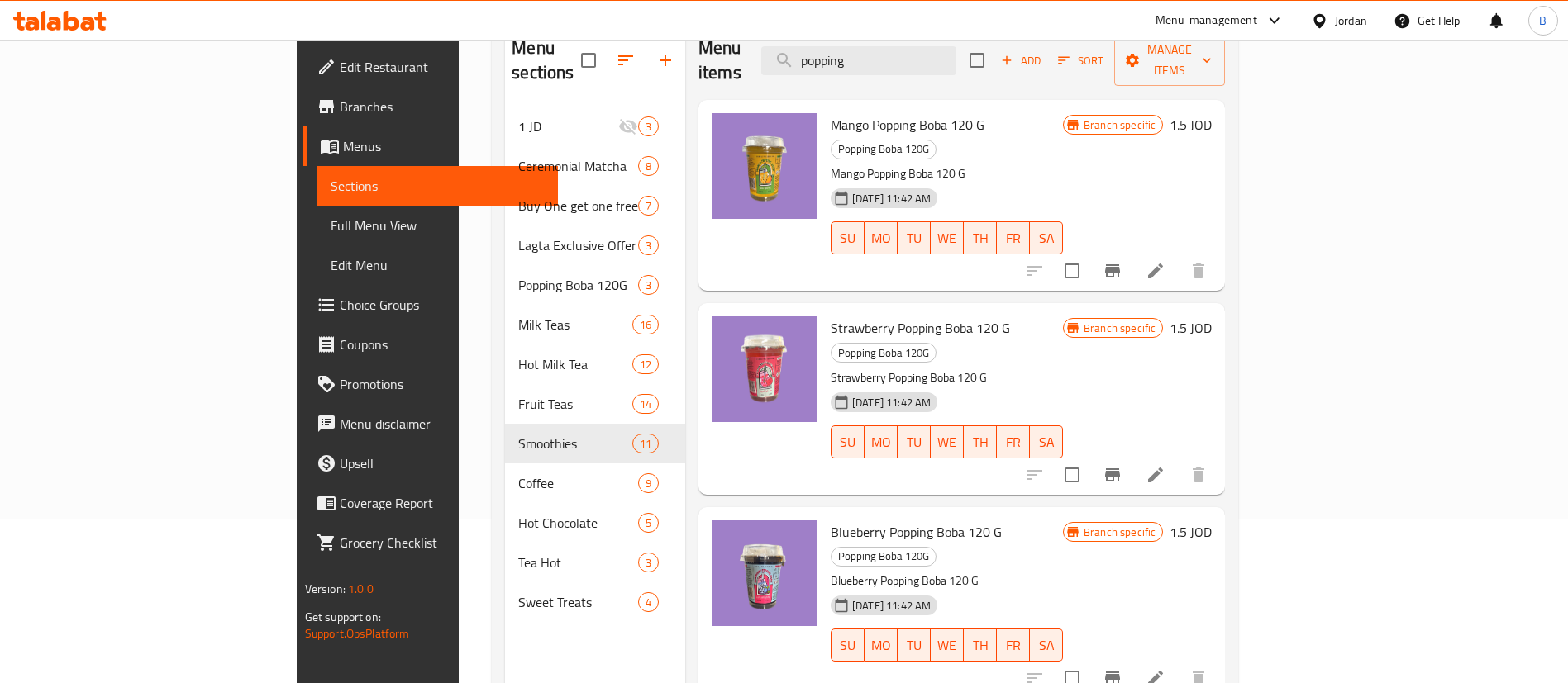
type input "popping"
click at [1165, 261] on icon at bounding box center [1156, 271] width 20 height 20
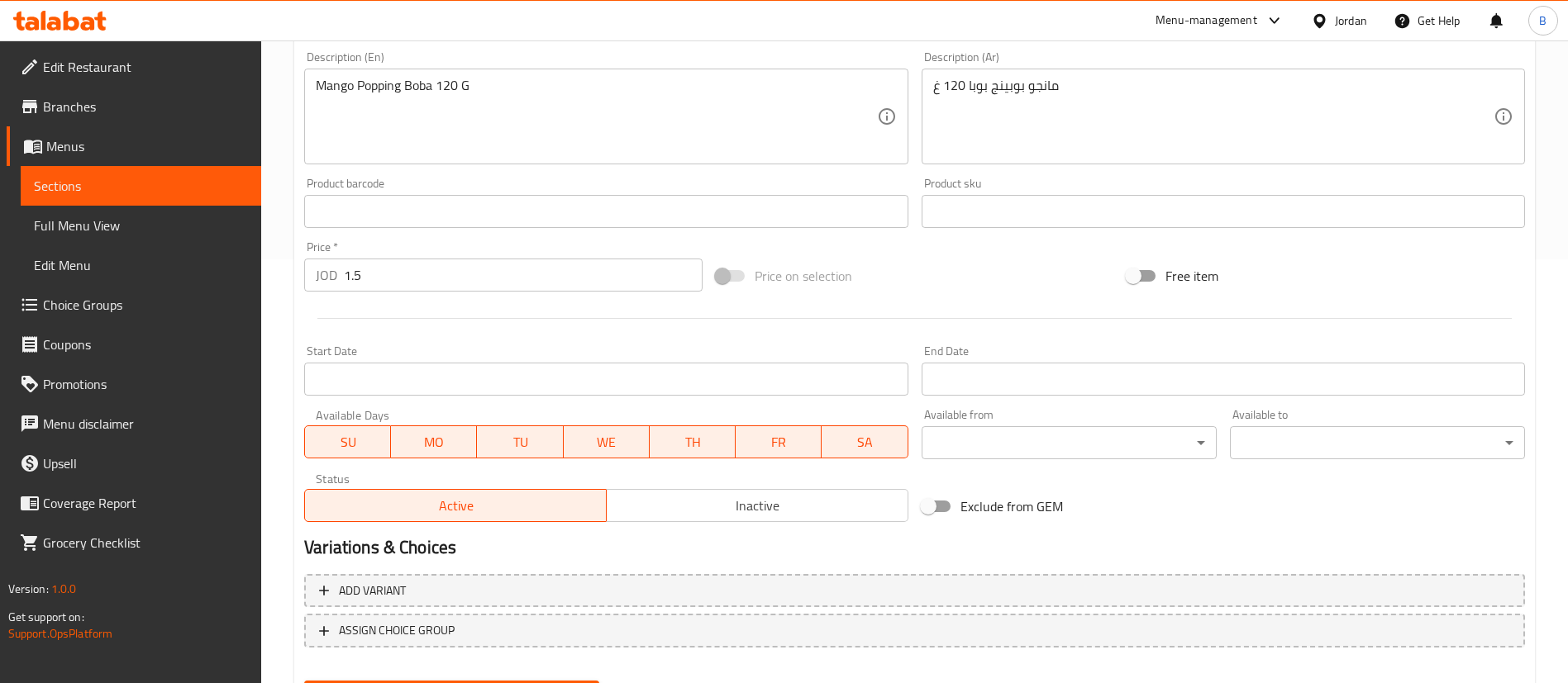
scroll to position [508, 0]
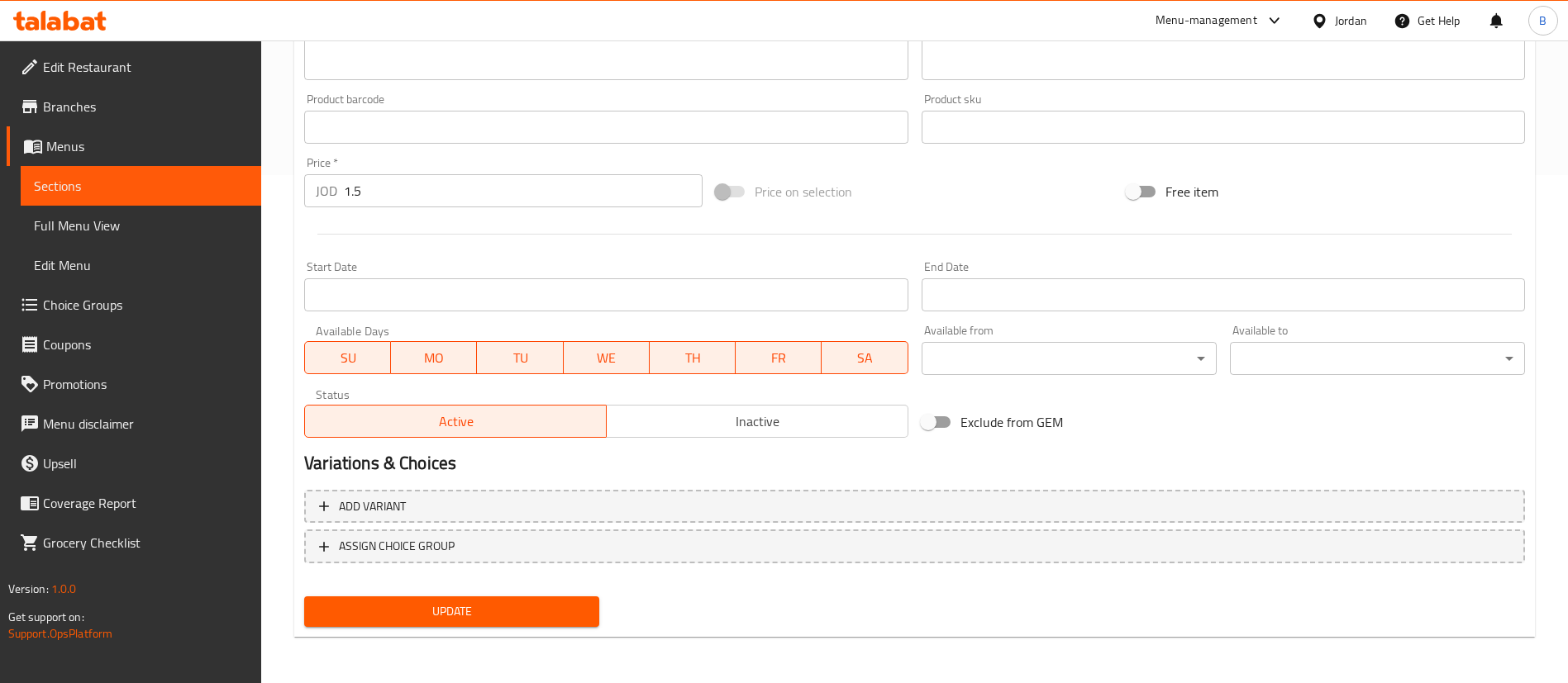
click at [798, 422] on span "Inactive" at bounding box center [757, 422] width 288 height 24
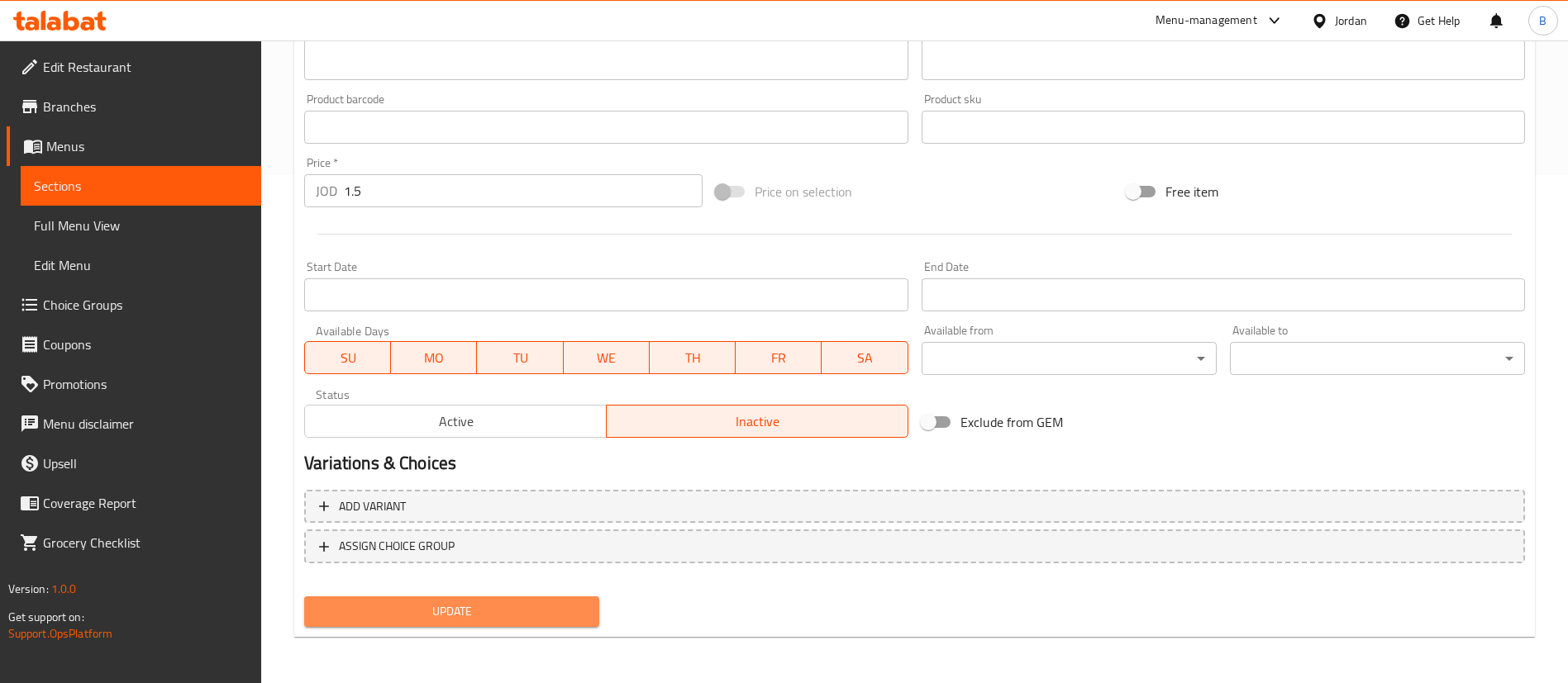
click at [527, 621] on span "Update" at bounding box center [452, 611] width 269 height 21
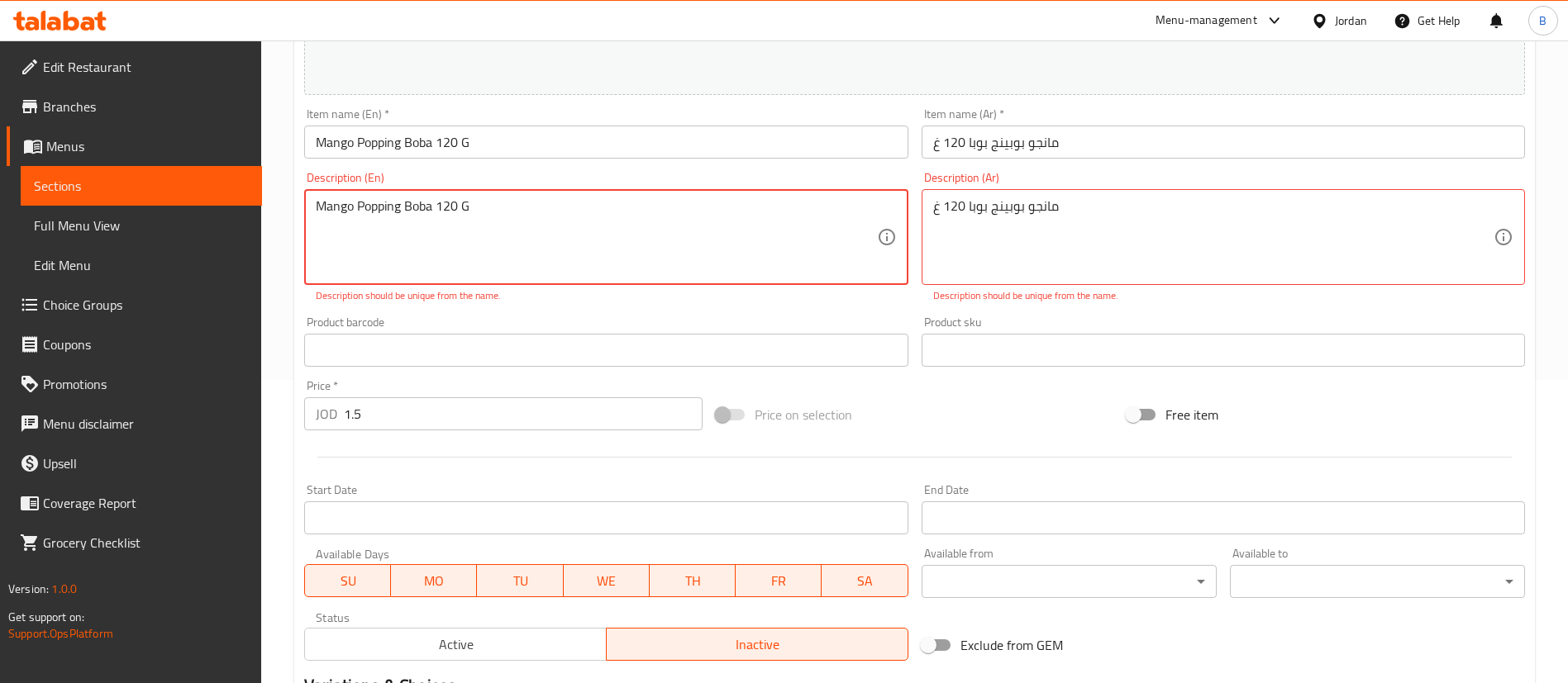
scroll to position [294, 0]
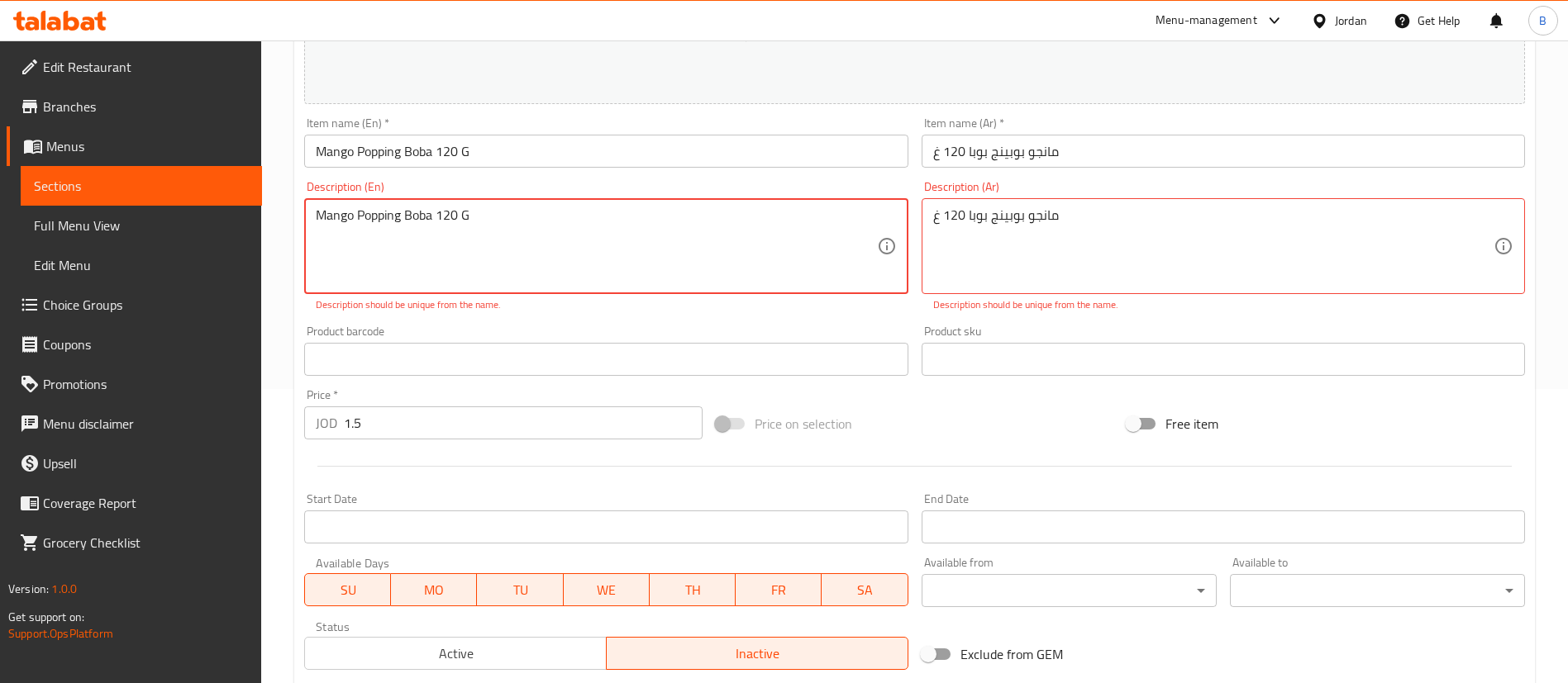
click at [493, 223] on textarea "Mango Popping Boba 120 G" at bounding box center [596, 246] width 560 height 78
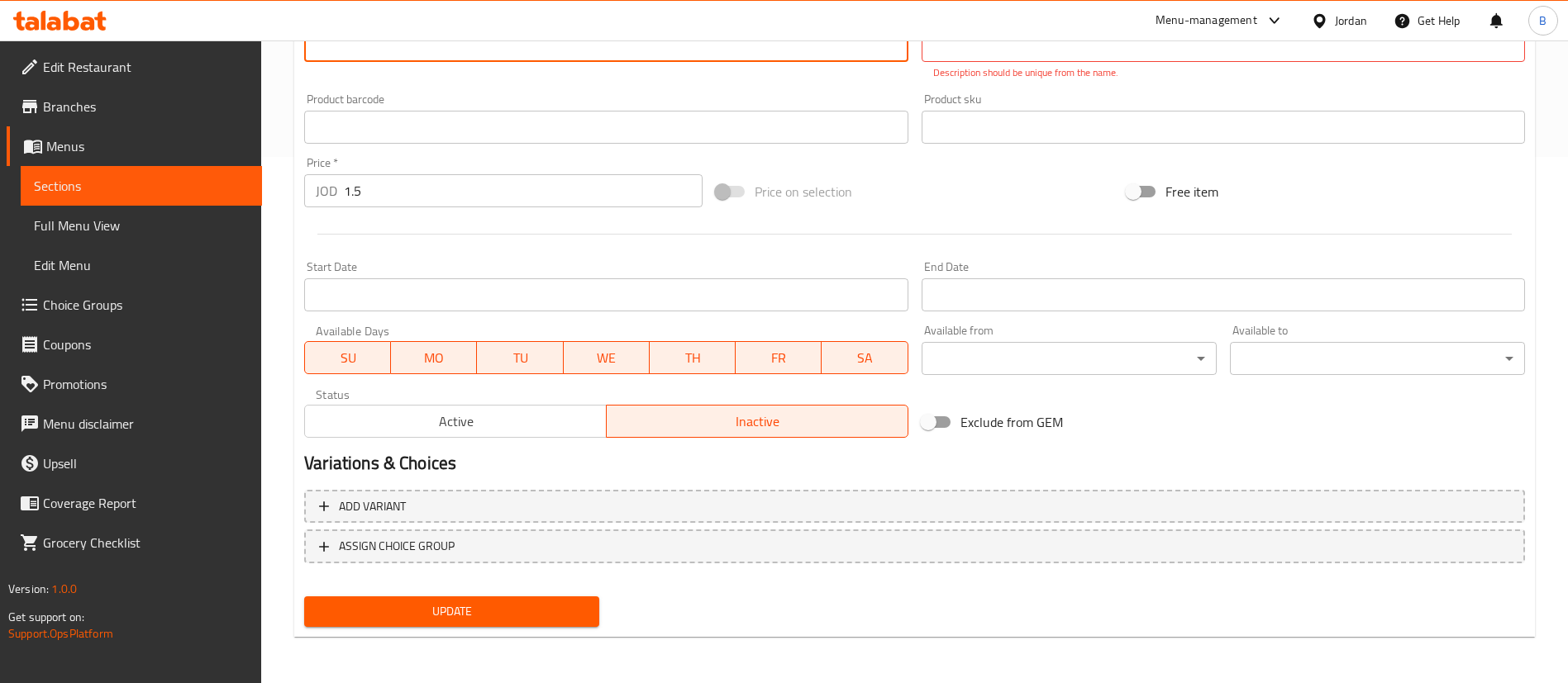
type textarea "Mango Popping Boba 120 GG"
click at [480, 614] on span "Update" at bounding box center [452, 611] width 269 height 21
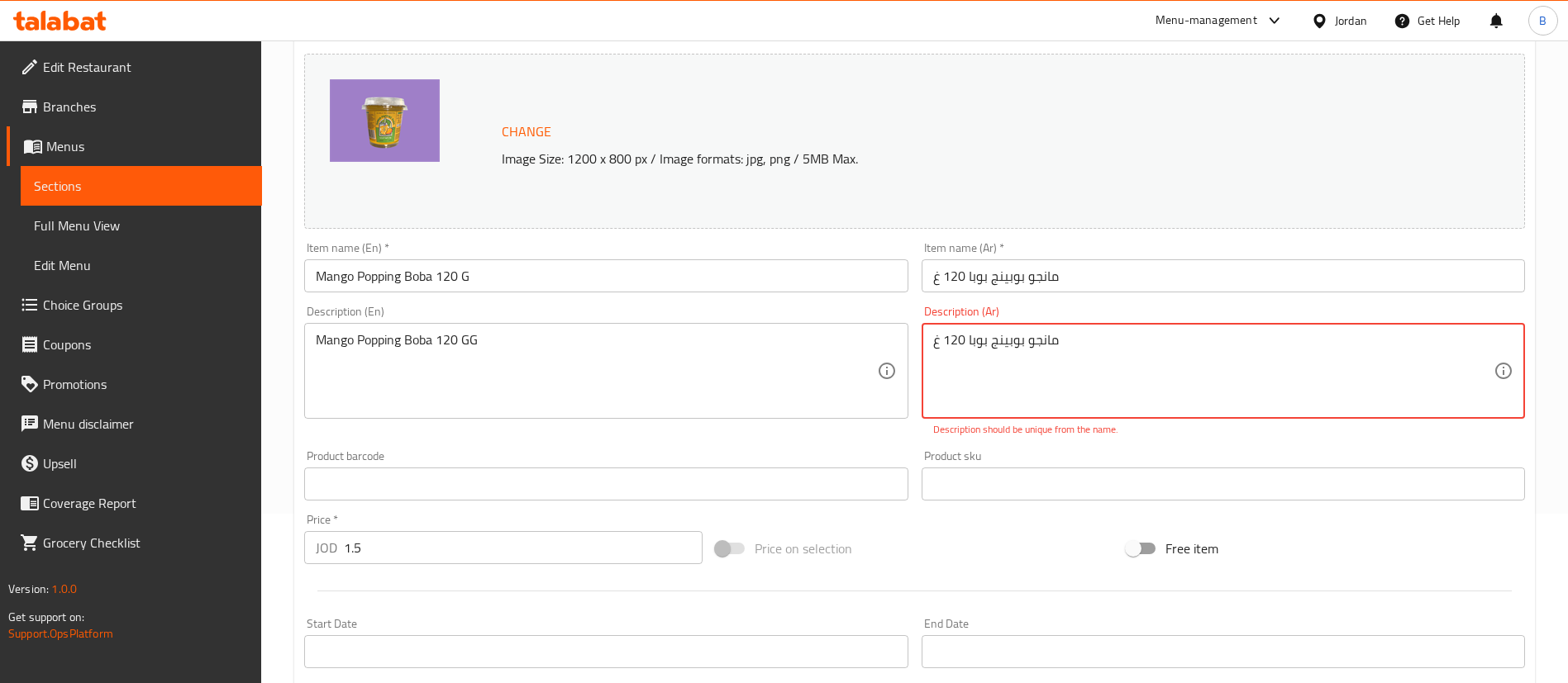
click at [977, 339] on textarea "مانجو بوبينج بوبا 120 غ" at bounding box center [1212, 371] width 560 height 78
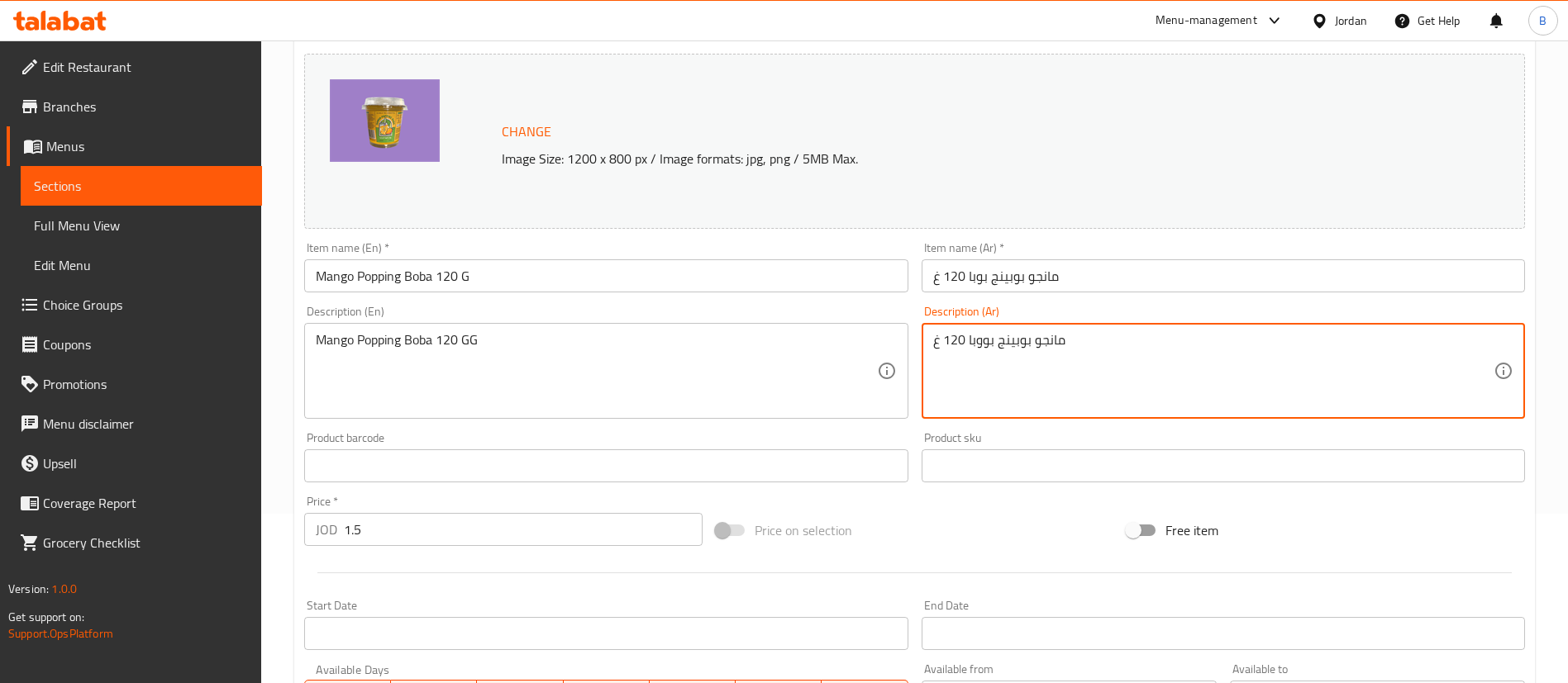
scroll to position [508, 0]
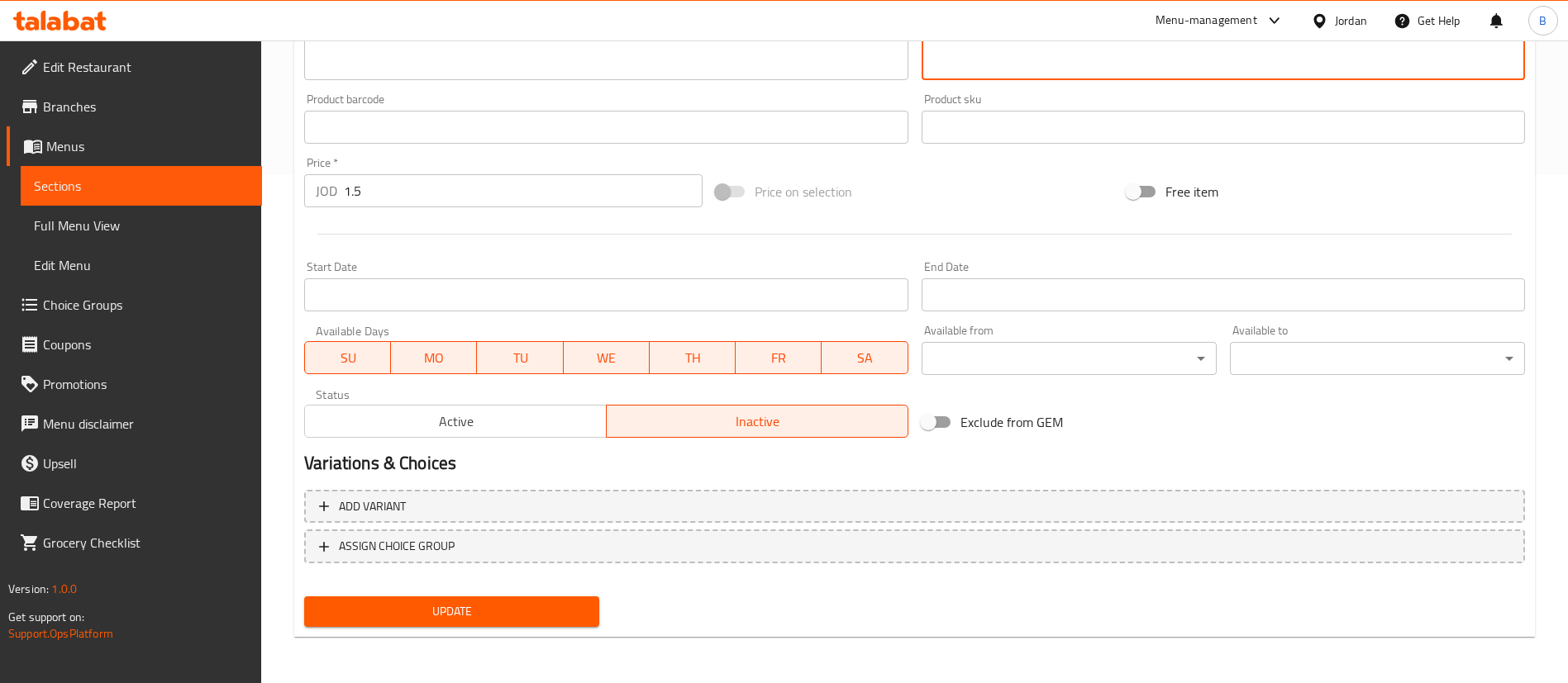
type textarea "مانجو بوبينج بووبا 120 غ"
click at [547, 608] on span "Update" at bounding box center [452, 611] width 269 height 21
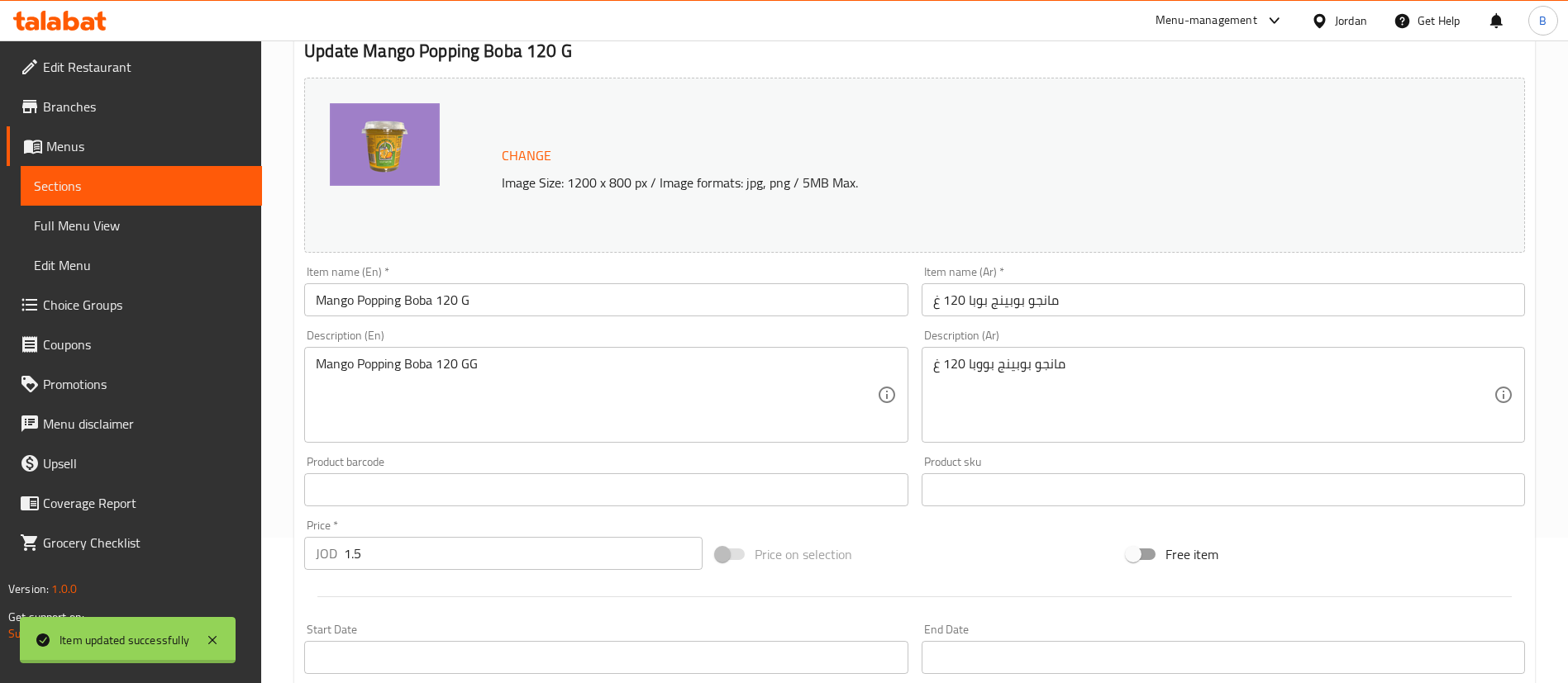
scroll to position [0, 0]
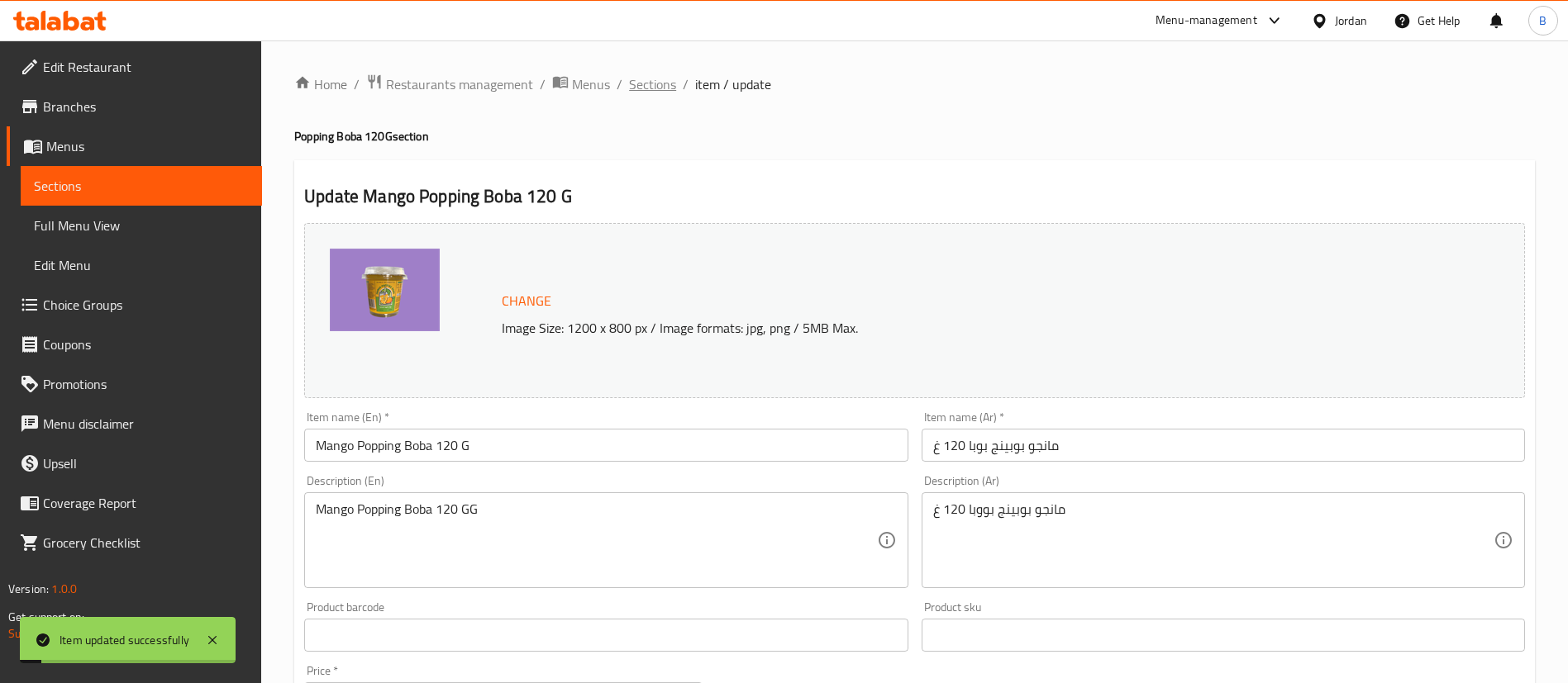
click at [637, 74] on span "Sections" at bounding box center [652, 84] width 47 height 20
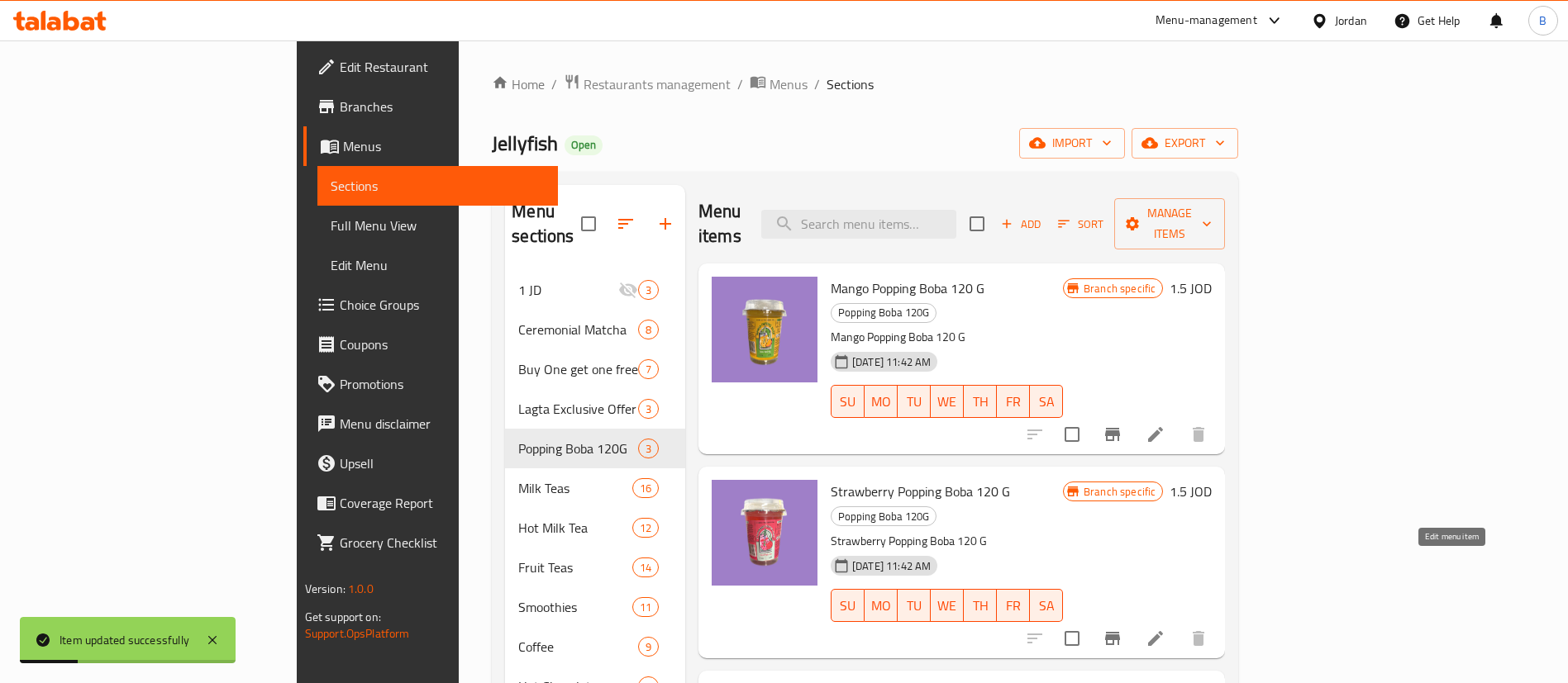
click at [1165, 628] on icon at bounding box center [1156, 638] width 20 height 20
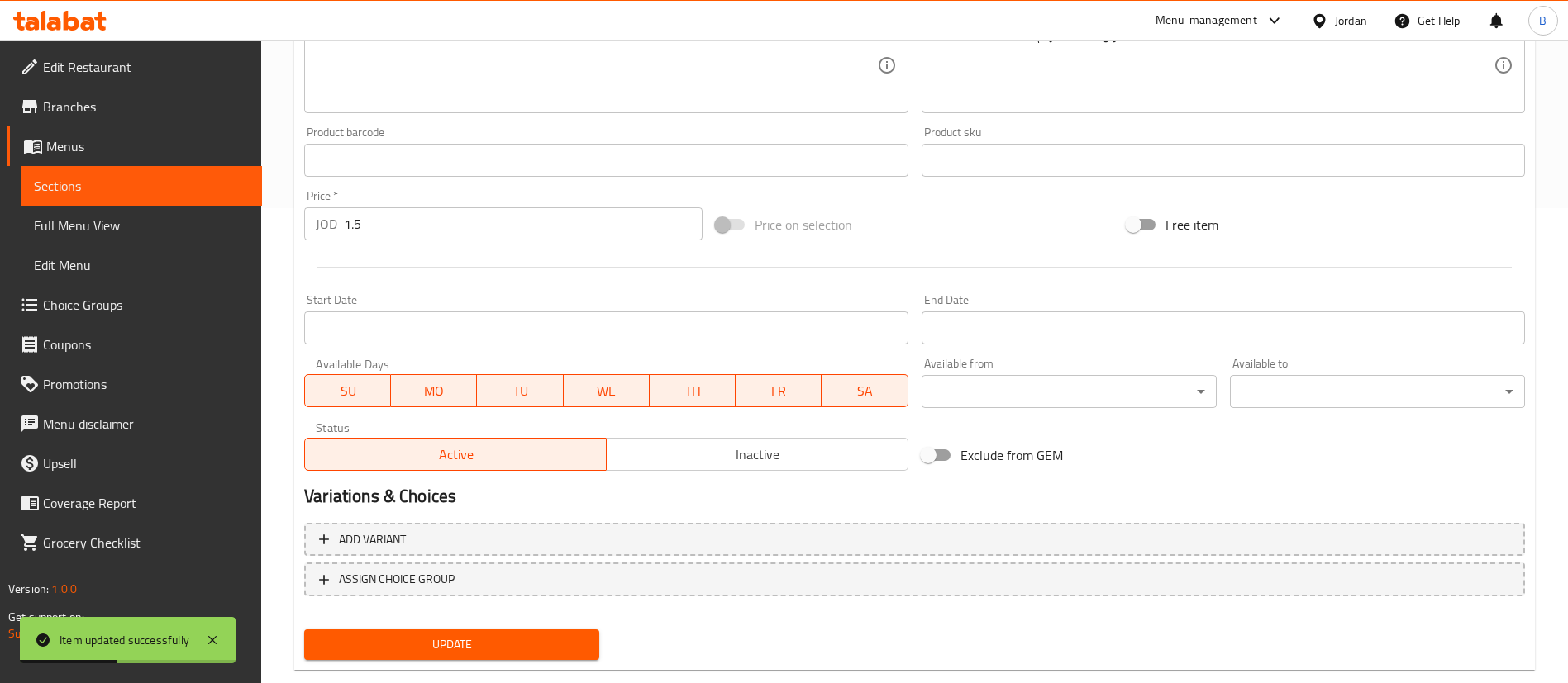
scroll to position [491, 0]
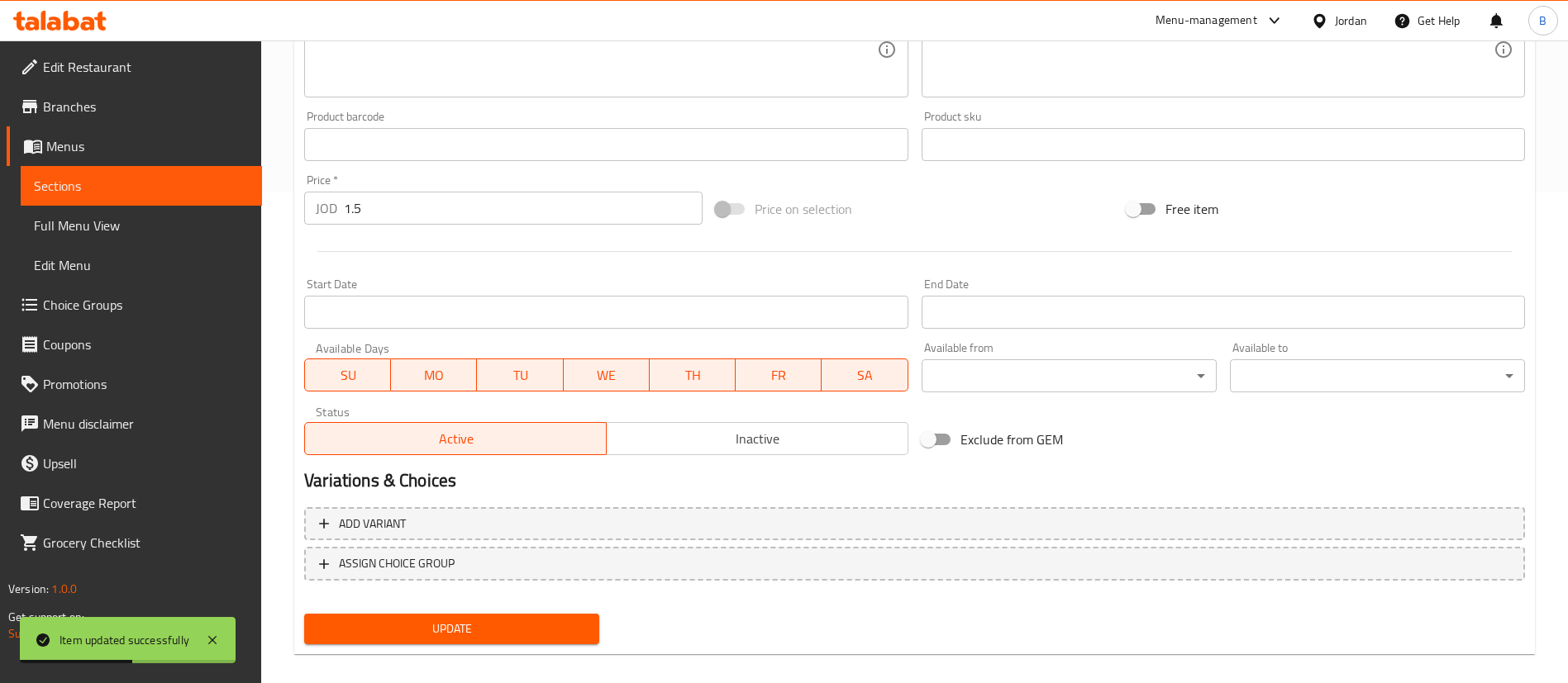
click at [865, 455] on div "Status Active Inactive" at bounding box center [606, 430] width 617 height 63
click at [866, 449] on span "Inactive" at bounding box center [757, 439] width 288 height 24
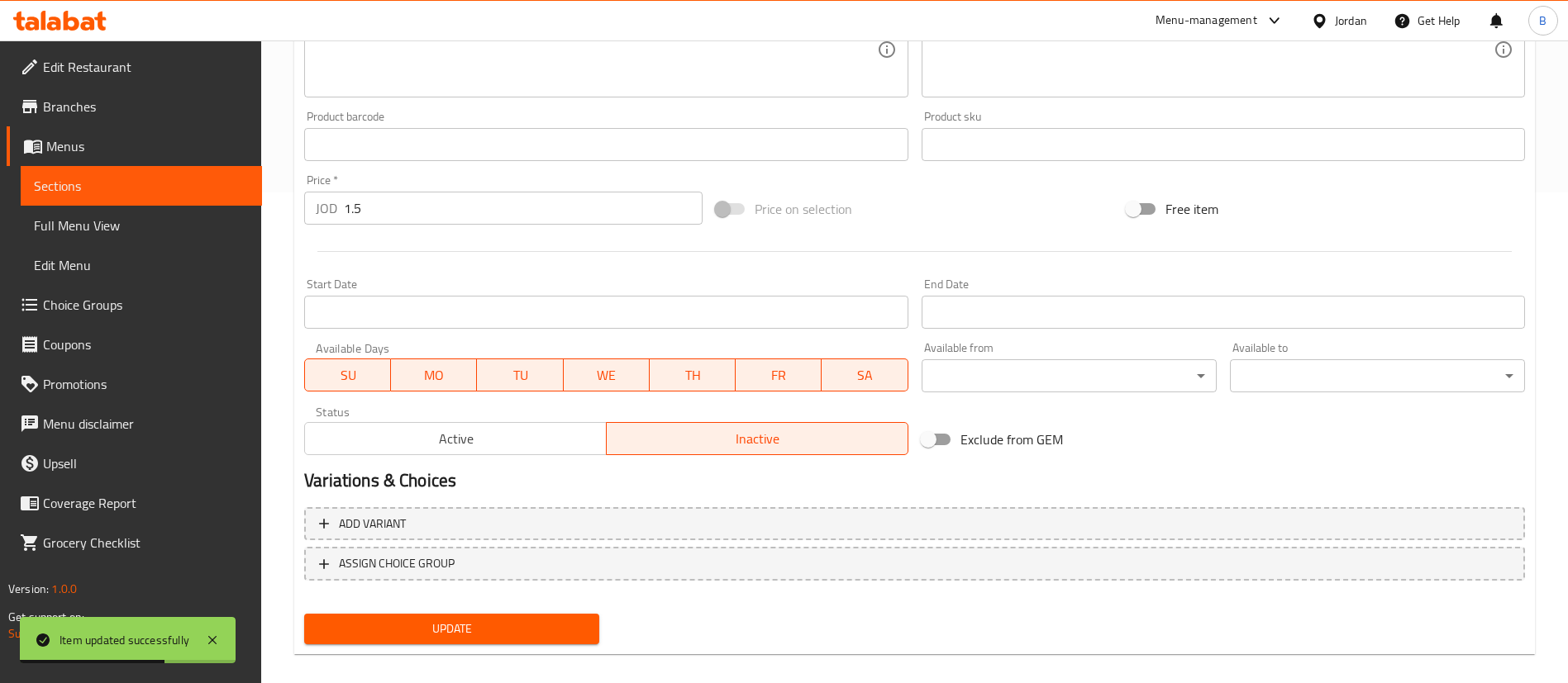
click at [570, 643] on button "Update" at bounding box center [452, 629] width 295 height 30
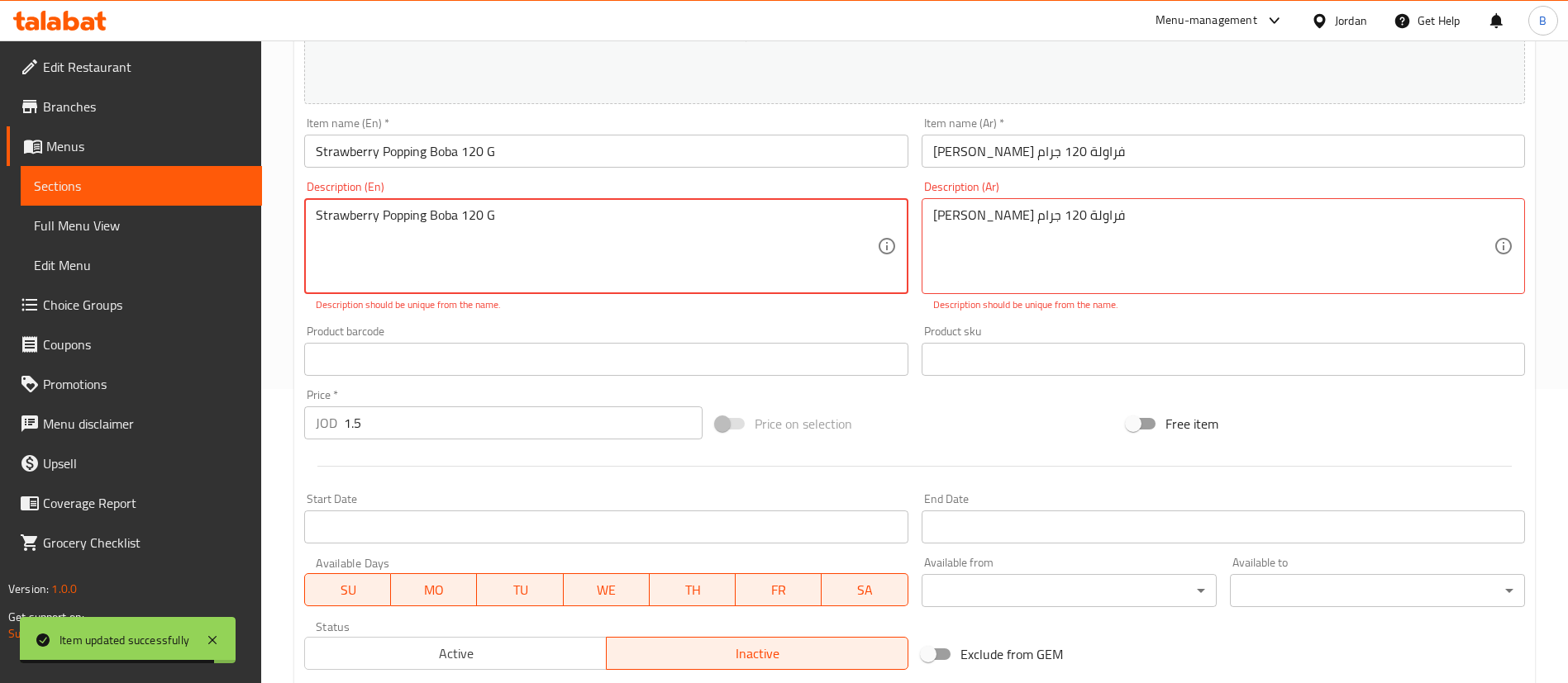
scroll to position [253, 0]
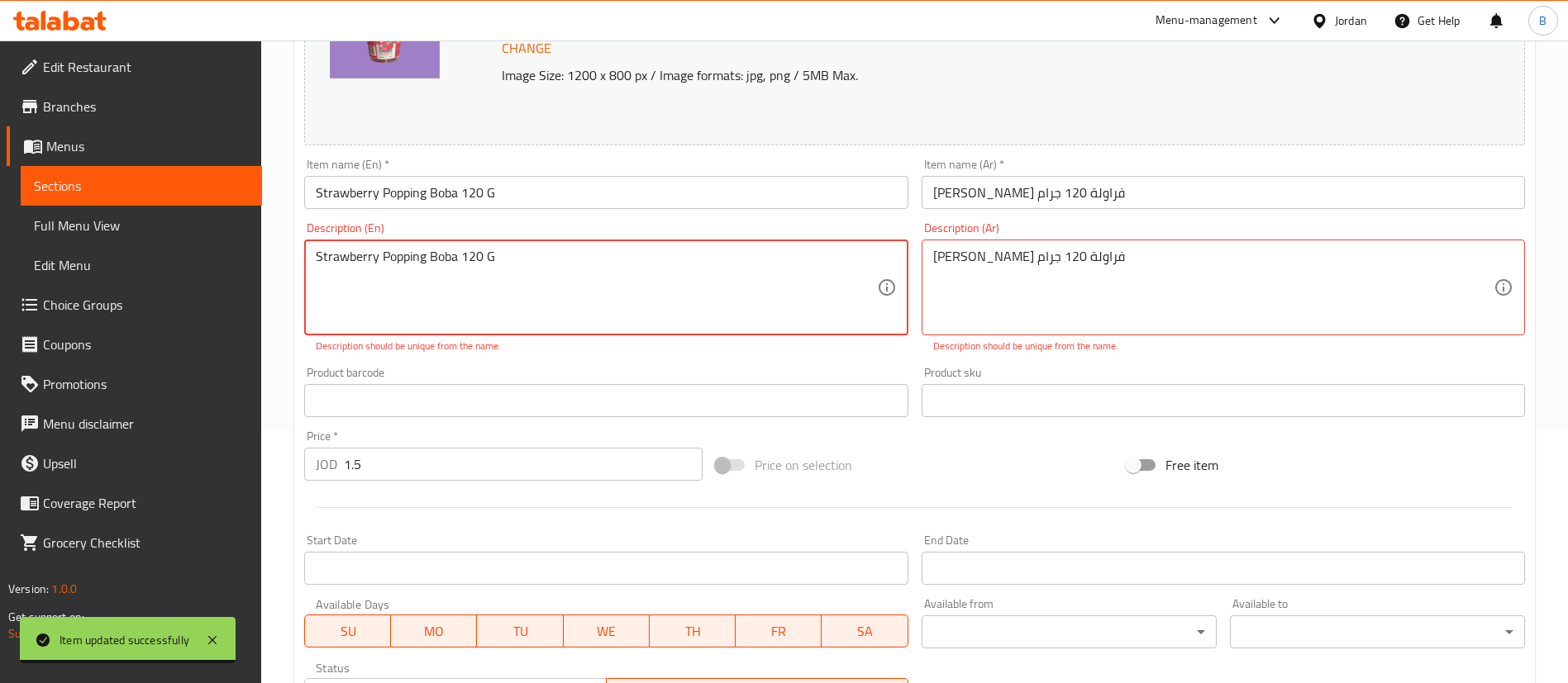
click at [566, 260] on textarea "Strawberry Popping Boba 120 G" at bounding box center [596, 287] width 560 height 78
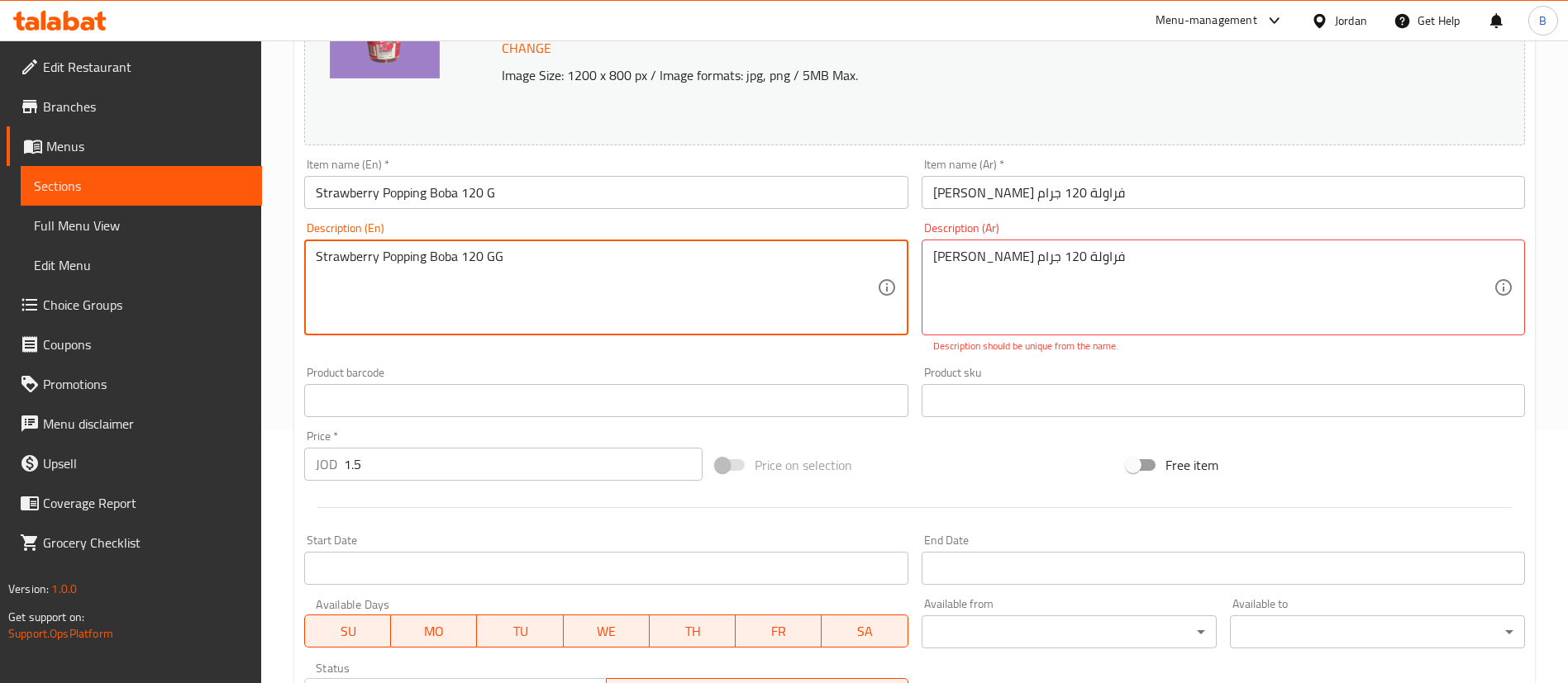
type textarea "Strawberry Popping Boba 120 GG"
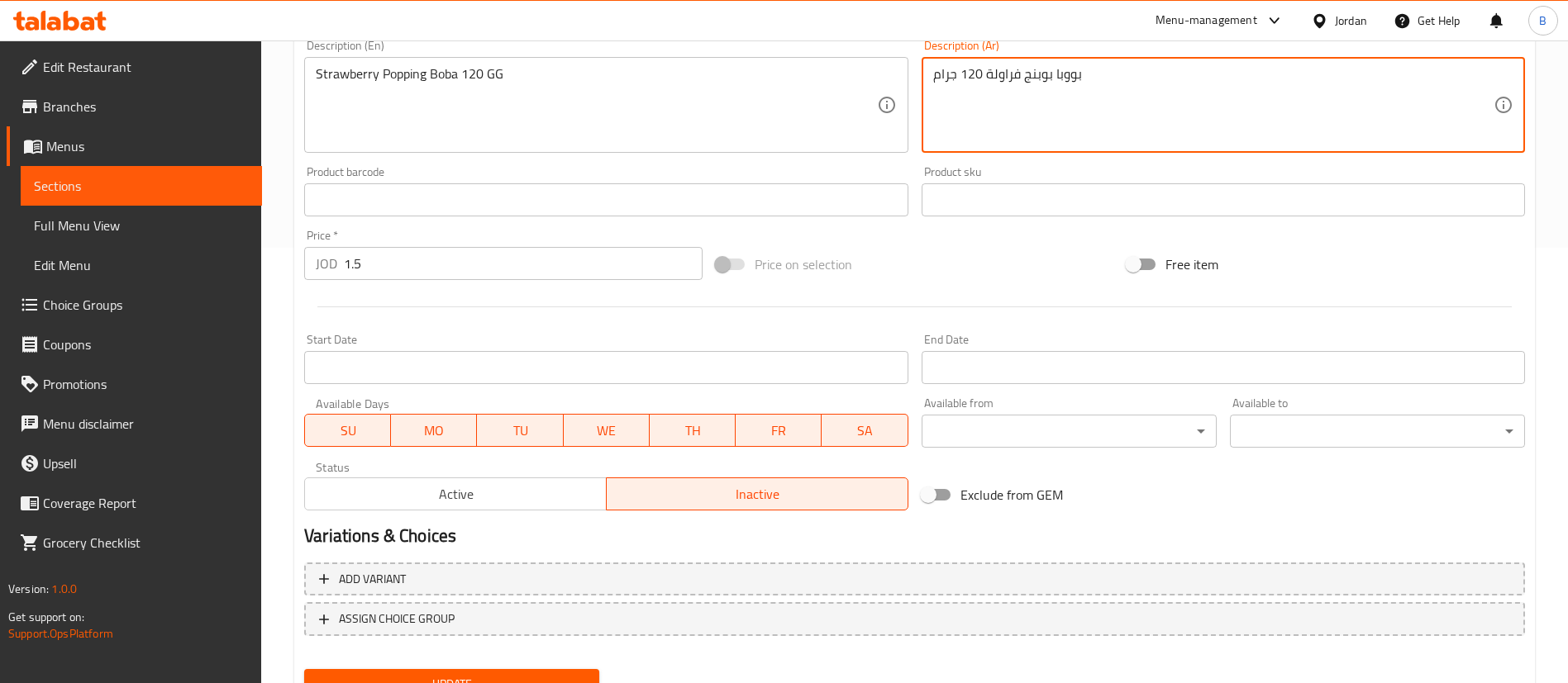
scroll to position [508, 0]
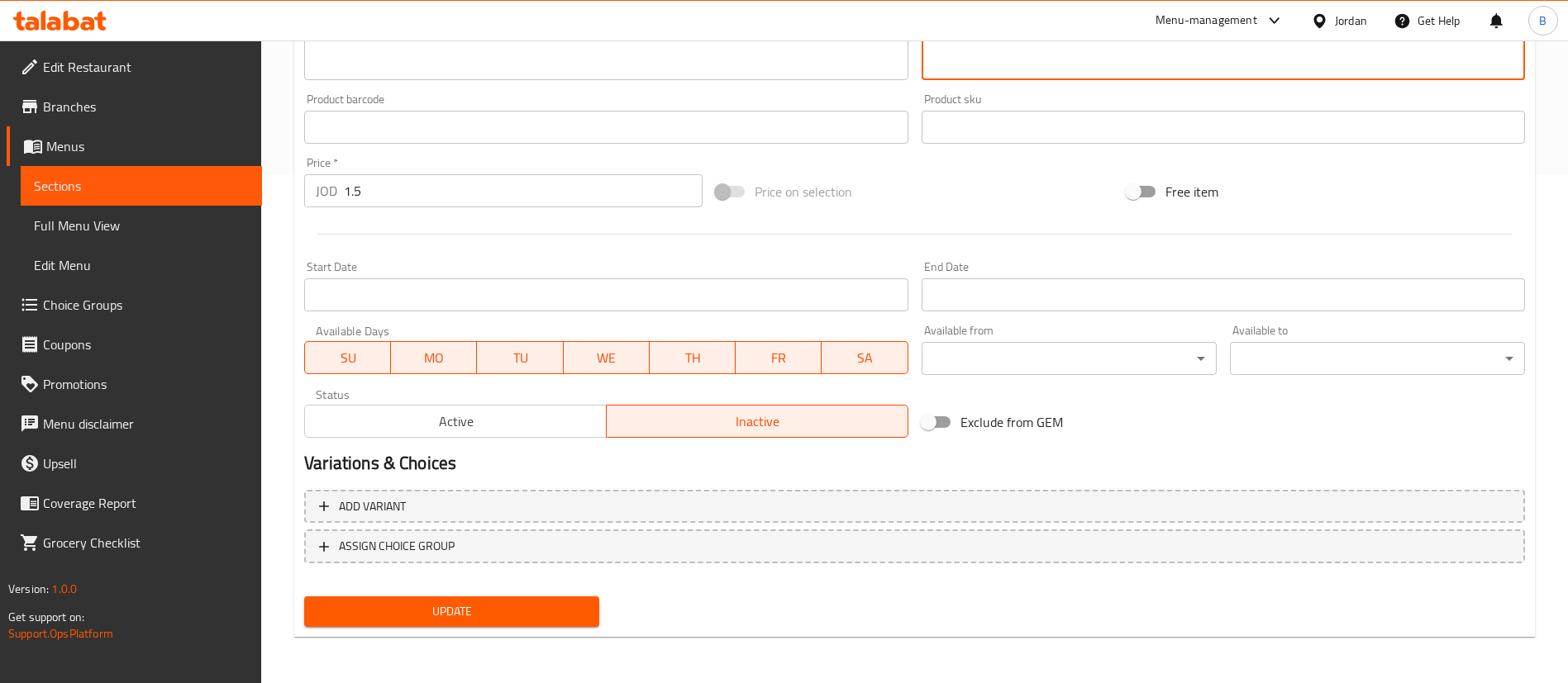
type textarea "بووبا بوبنج فراولة 120 جرام"
click at [506, 607] on span "Update" at bounding box center [452, 611] width 269 height 21
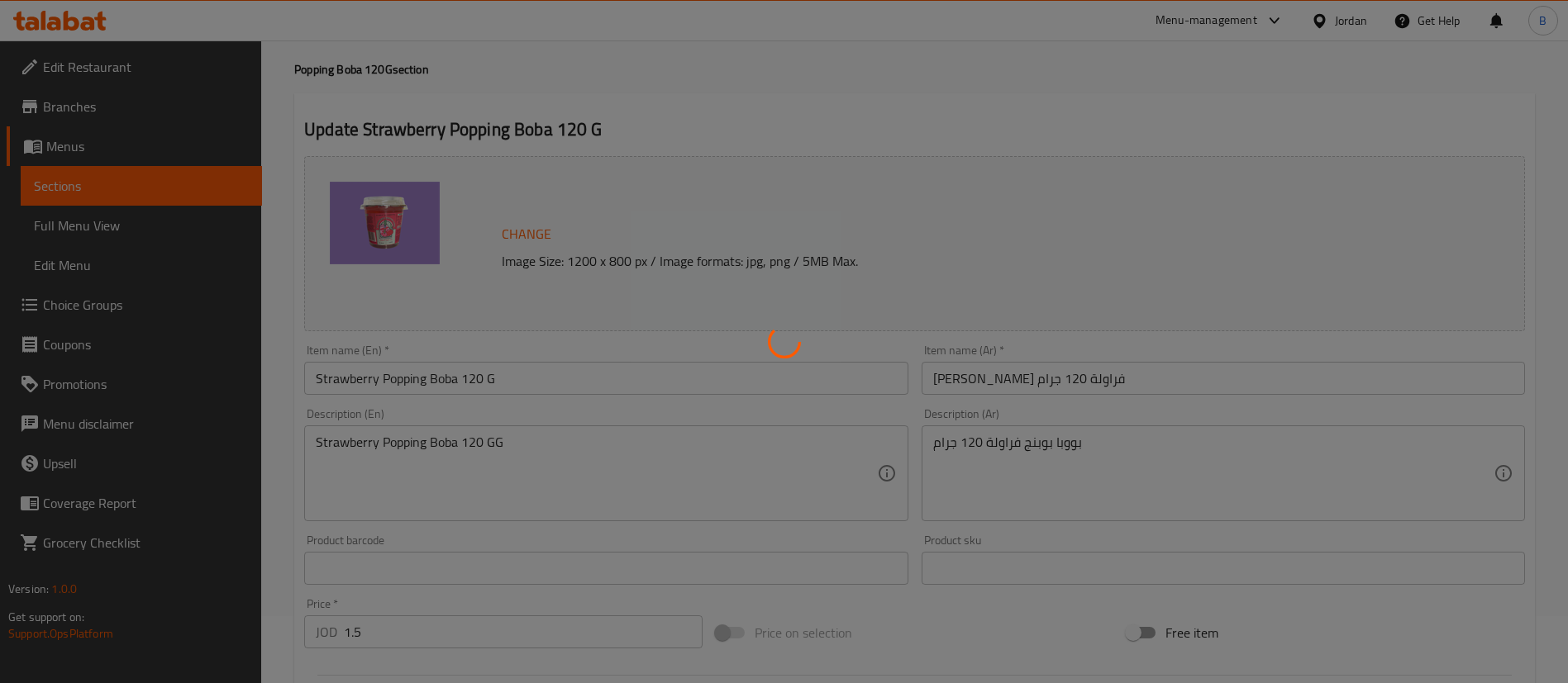
scroll to position [0, 0]
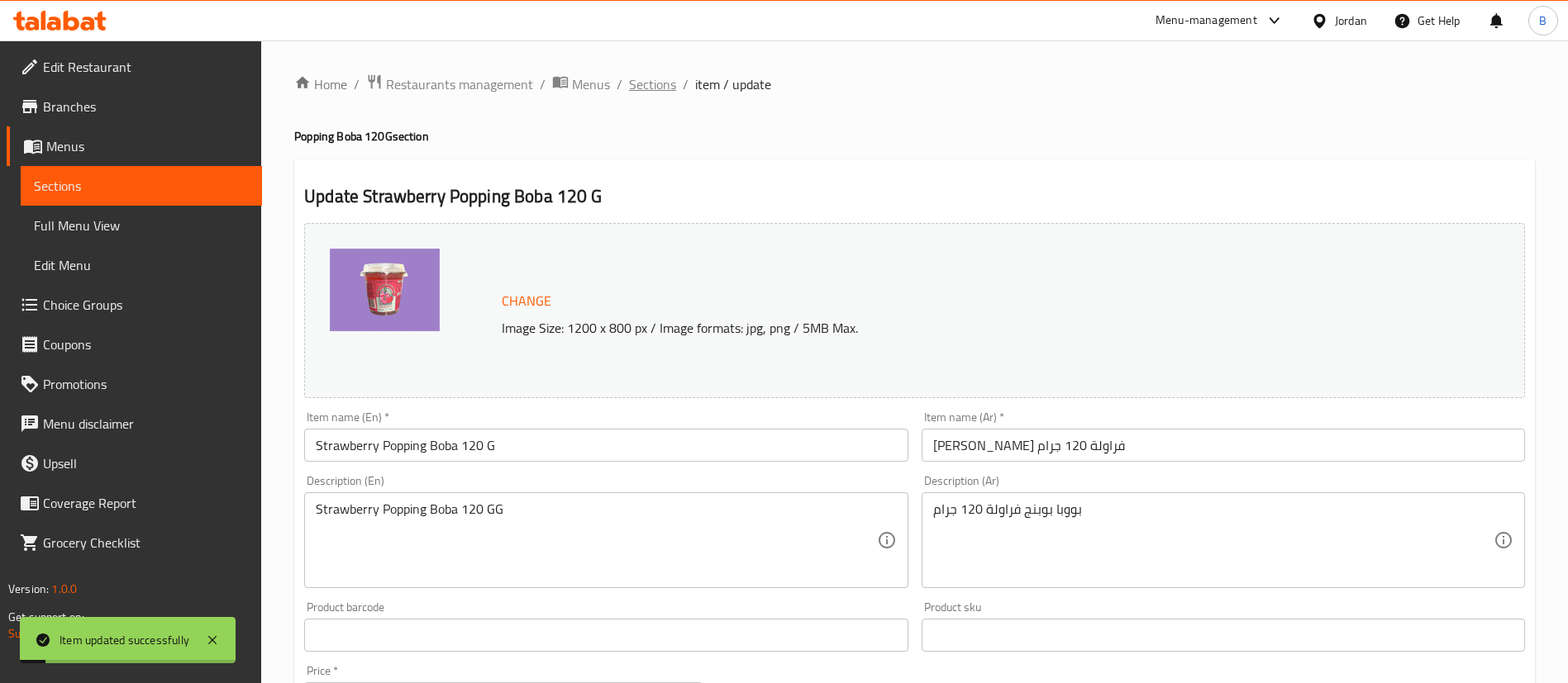
click at [656, 86] on span "Sections" at bounding box center [652, 84] width 47 height 20
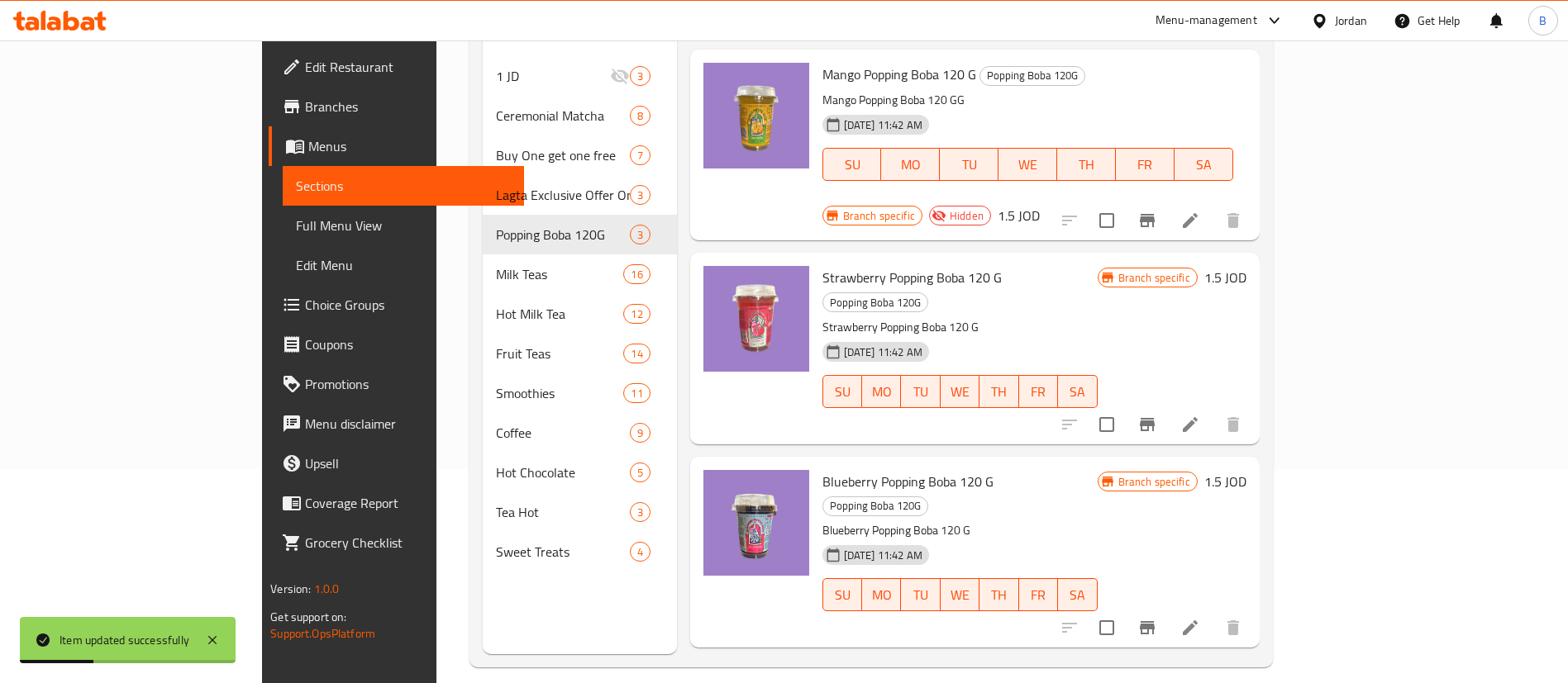
scroll to position [231, 0]
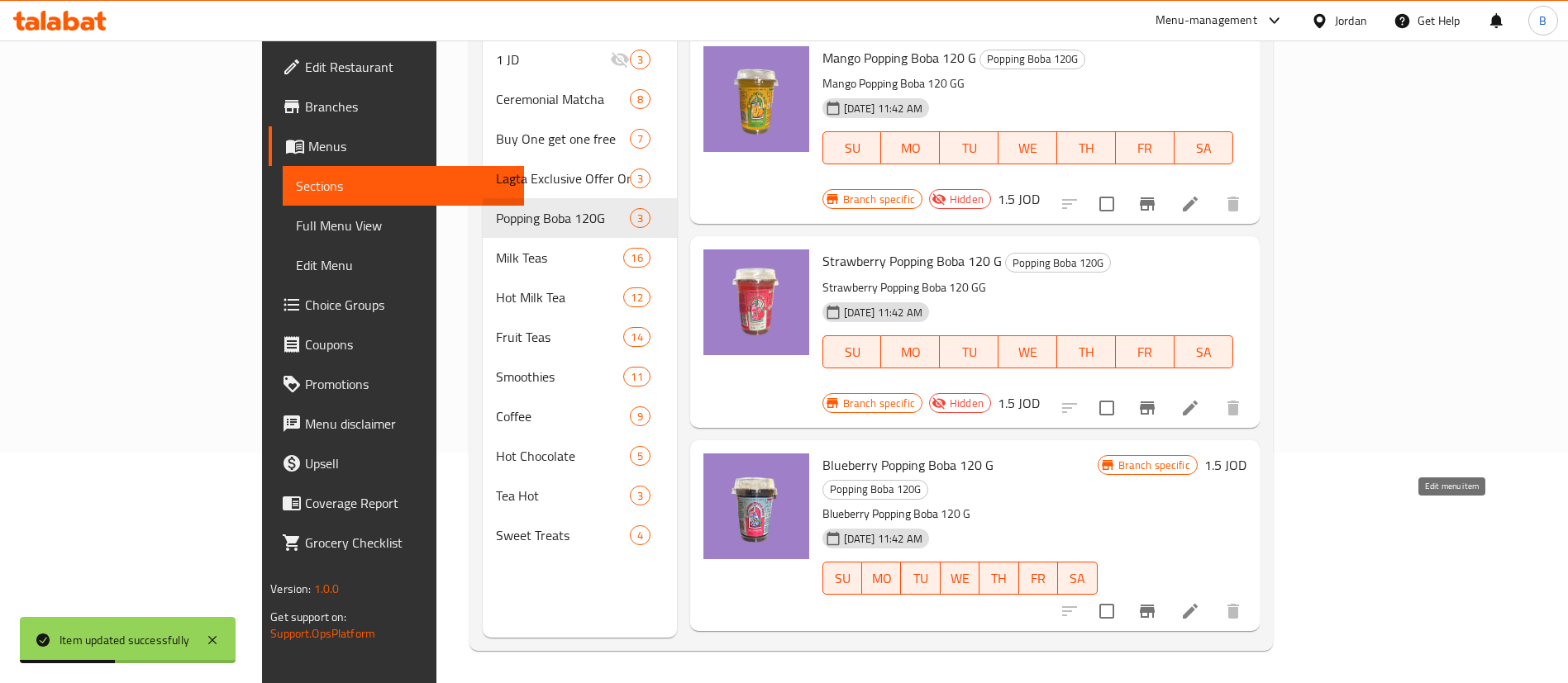
click at [1200, 601] on icon at bounding box center [1191, 611] width 20 height 20
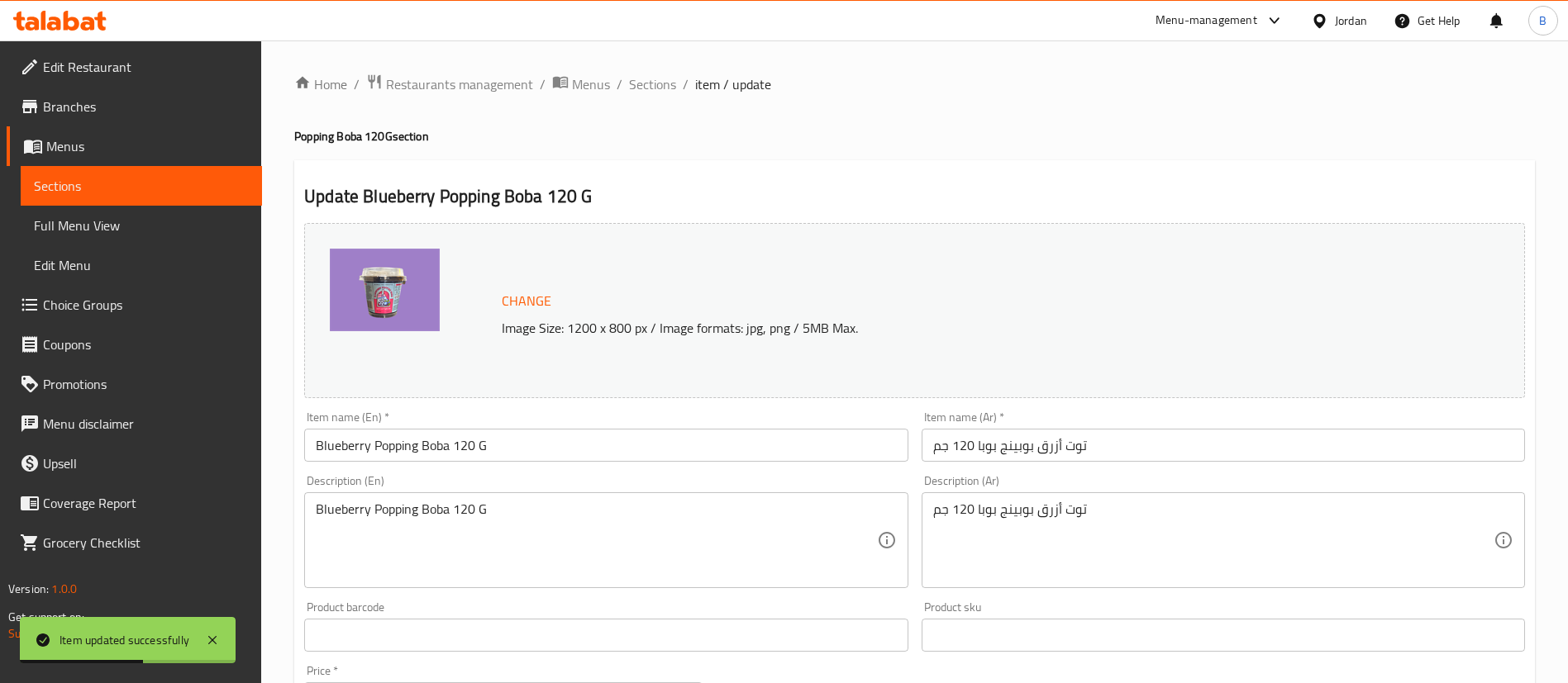
scroll to position [508, 0]
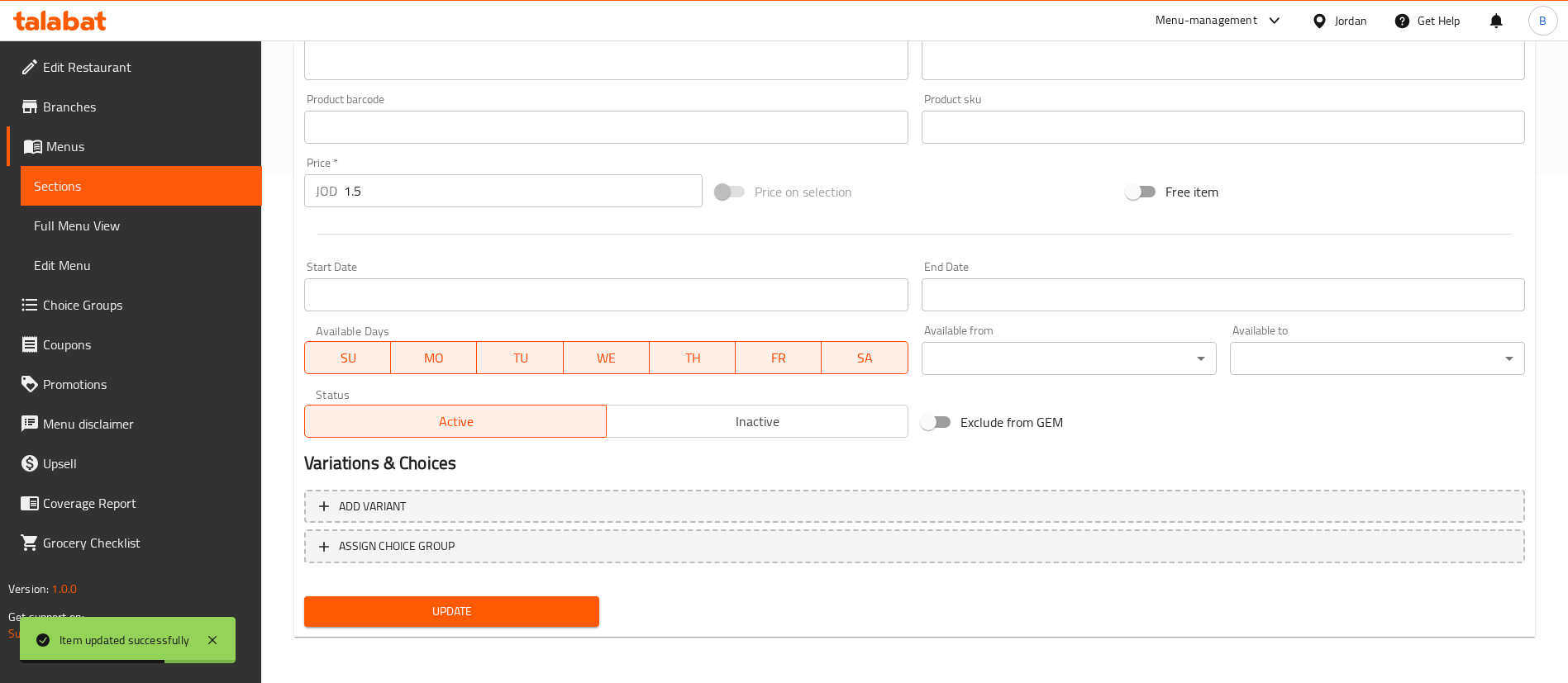
click at [750, 410] on span "Inactive" at bounding box center [757, 422] width 288 height 24
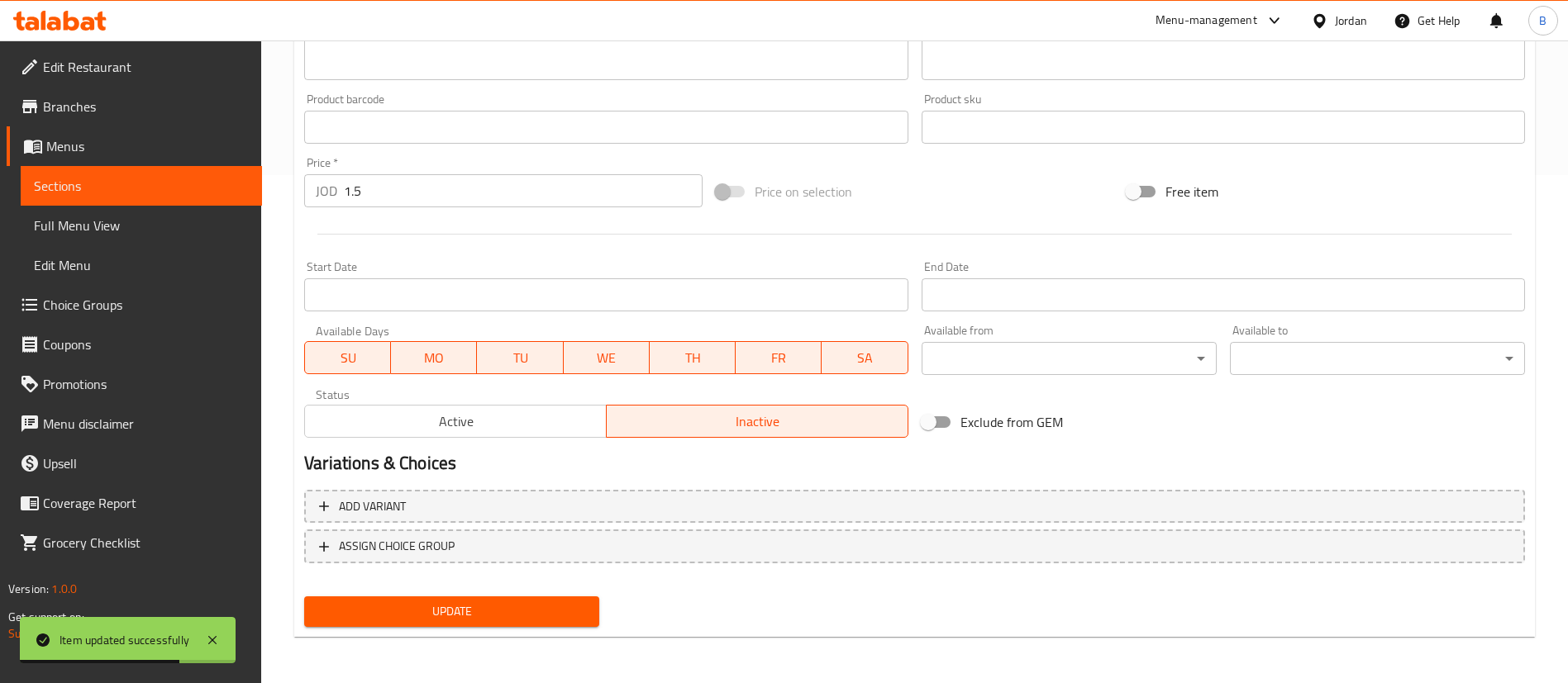
click at [505, 599] on button "Update" at bounding box center [452, 611] width 295 height 30
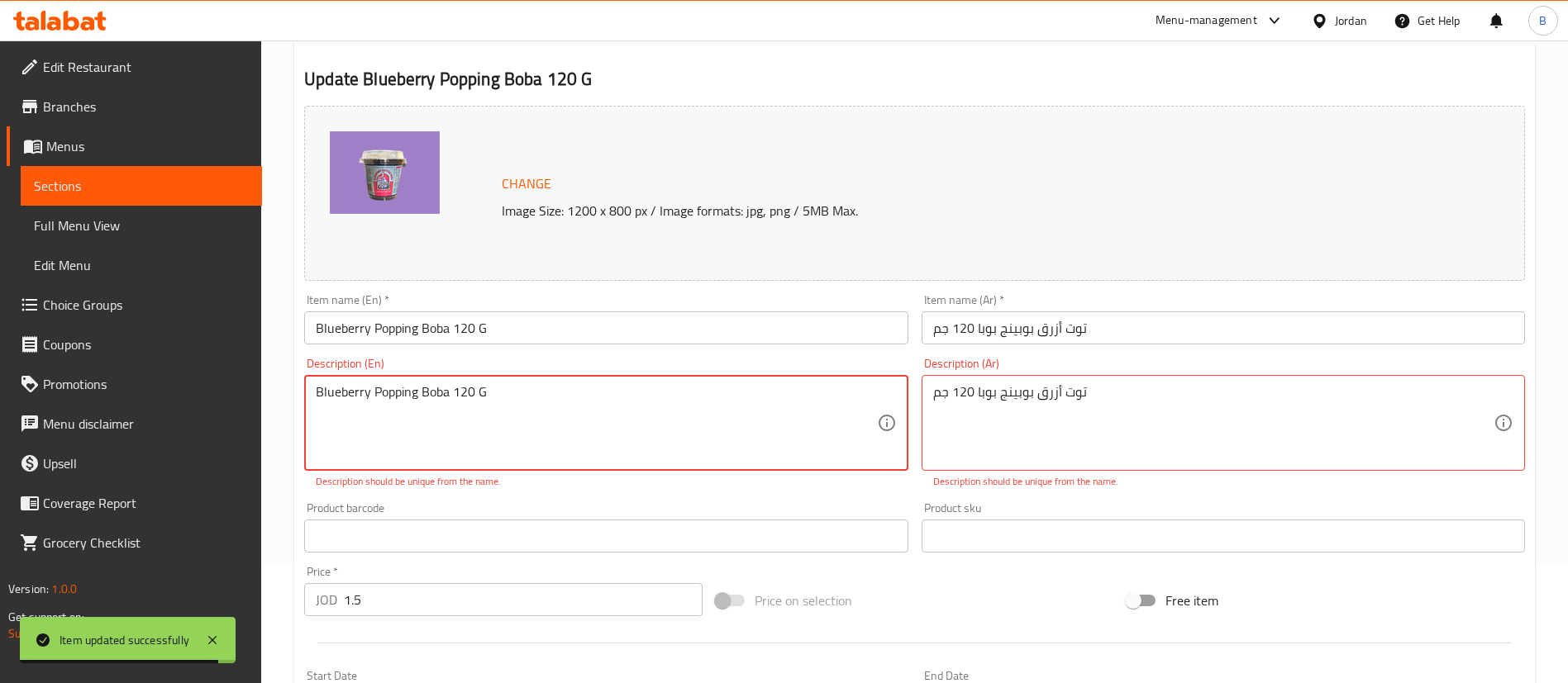
scroll to position [88, 0]
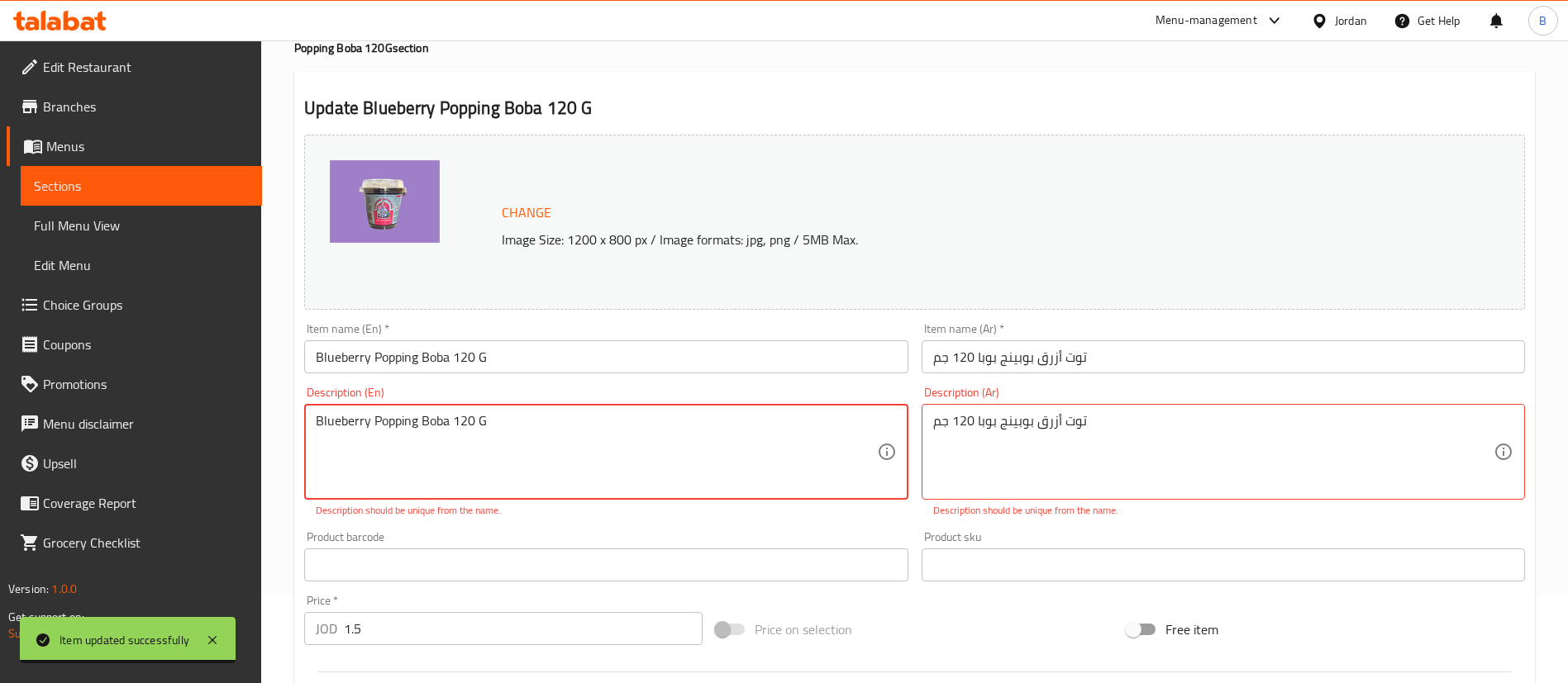
click at [491, 430] on textarea "Blueberry Popping Boba 120 G" at bounding box center [596, 451] width 560 height 78
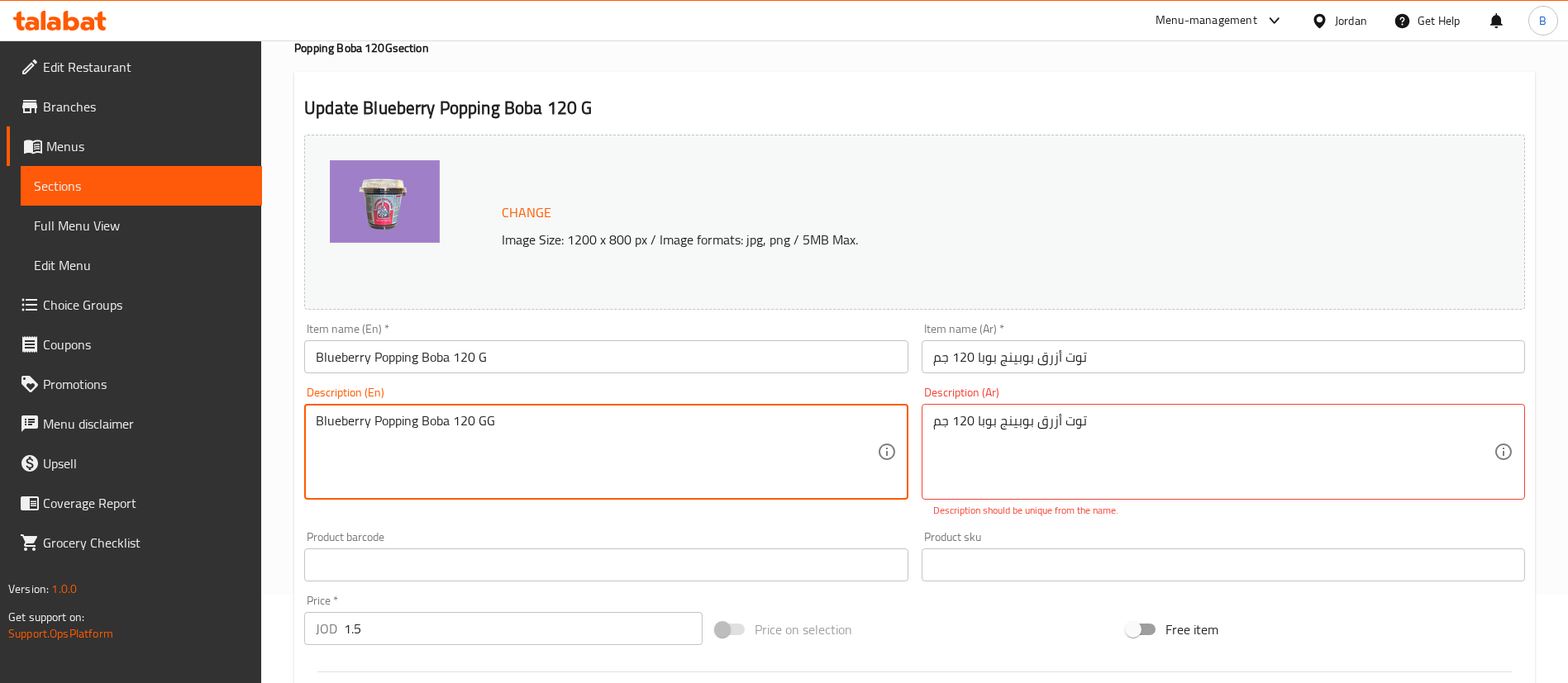
type textarea "Blueberry Popping Boba 120 GG"
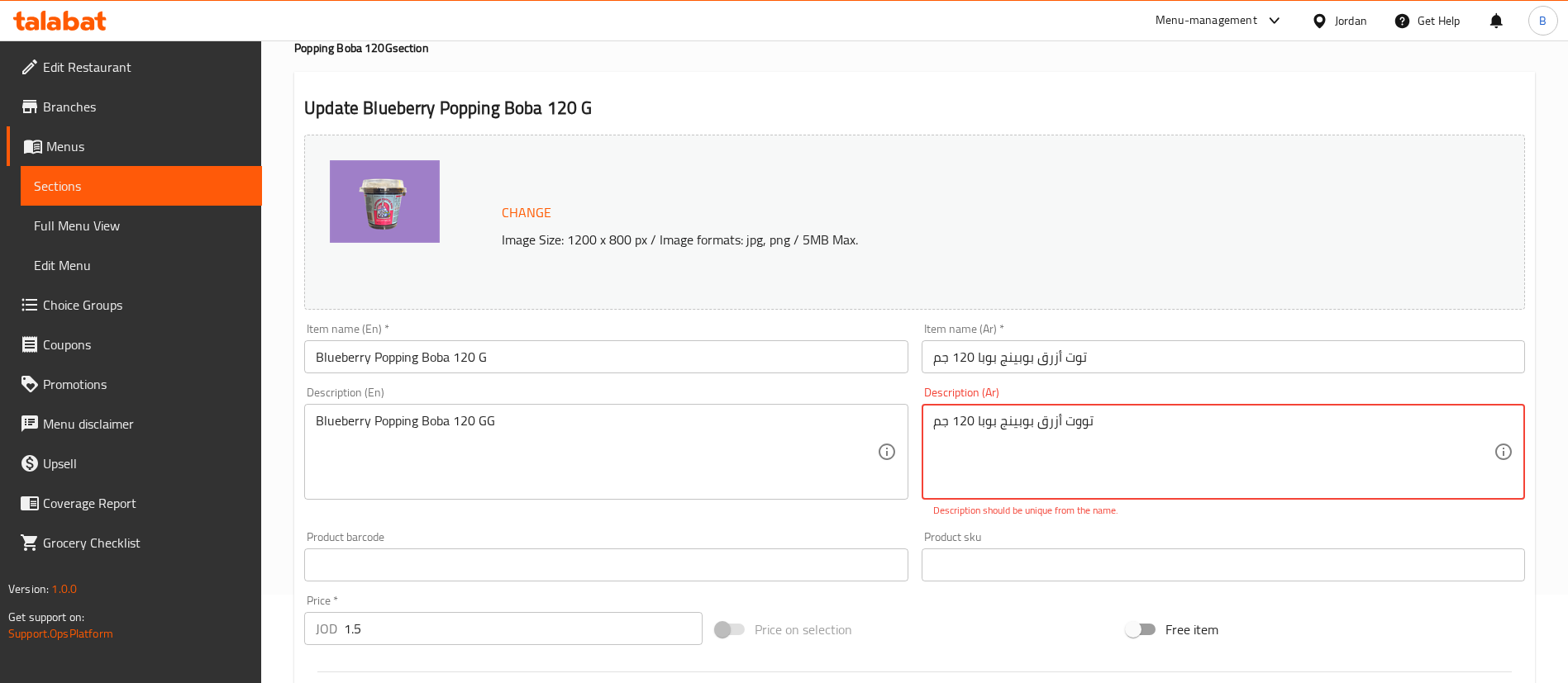
scroll to position [526, 0]
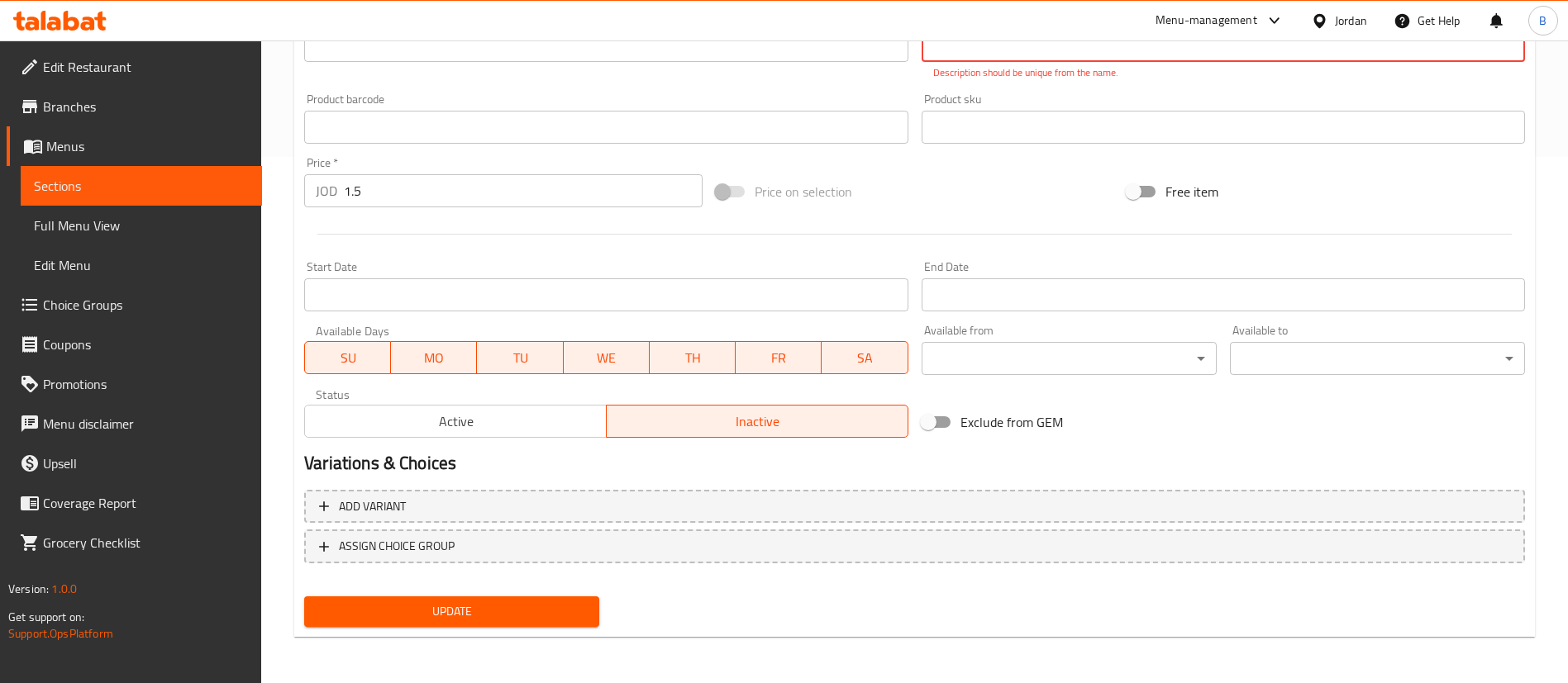
click at [581, 607] on span "Update" at bounding box center [452, 611] width 269 height 21
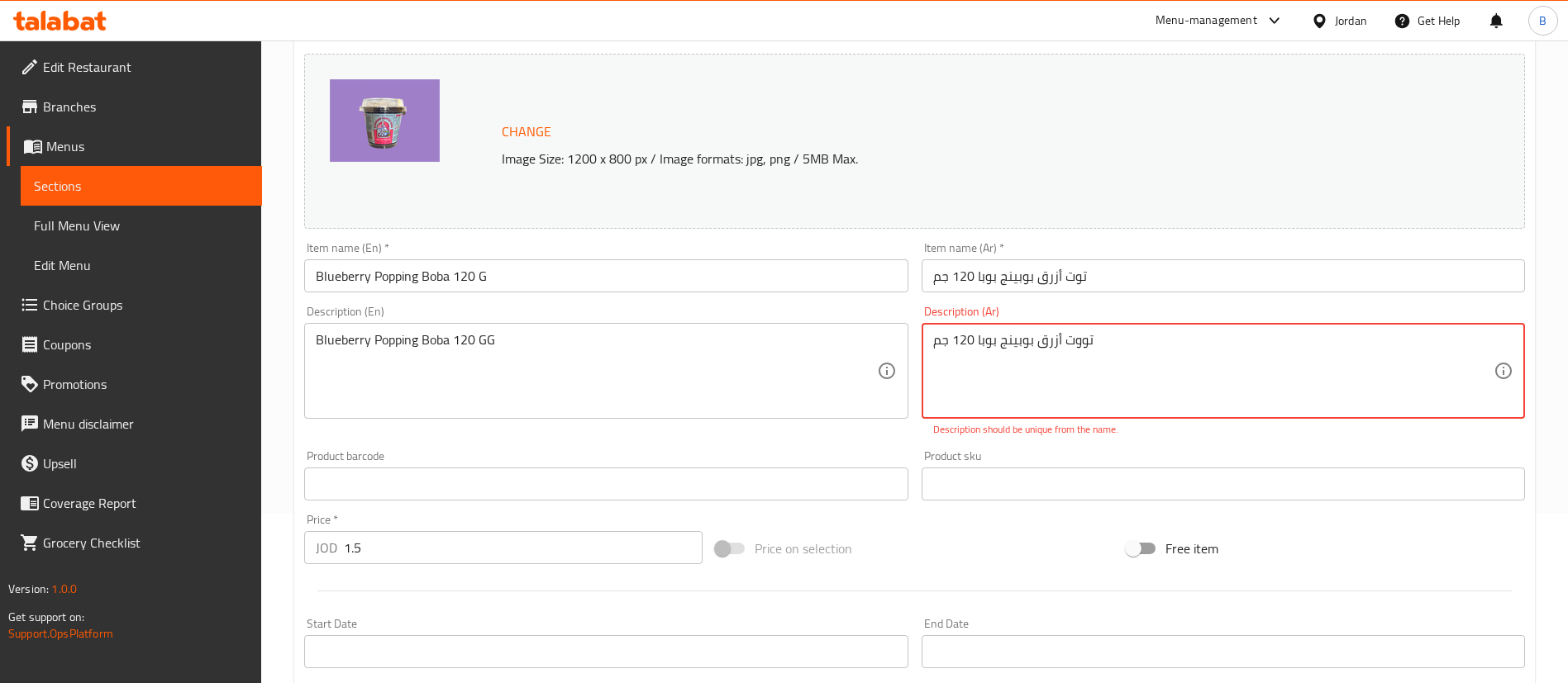
click at [1013, 334] on textarea "تووت أزرق بوبينج بوبا 120 جم" at bounding box center [1212, 371] width 560 height 78
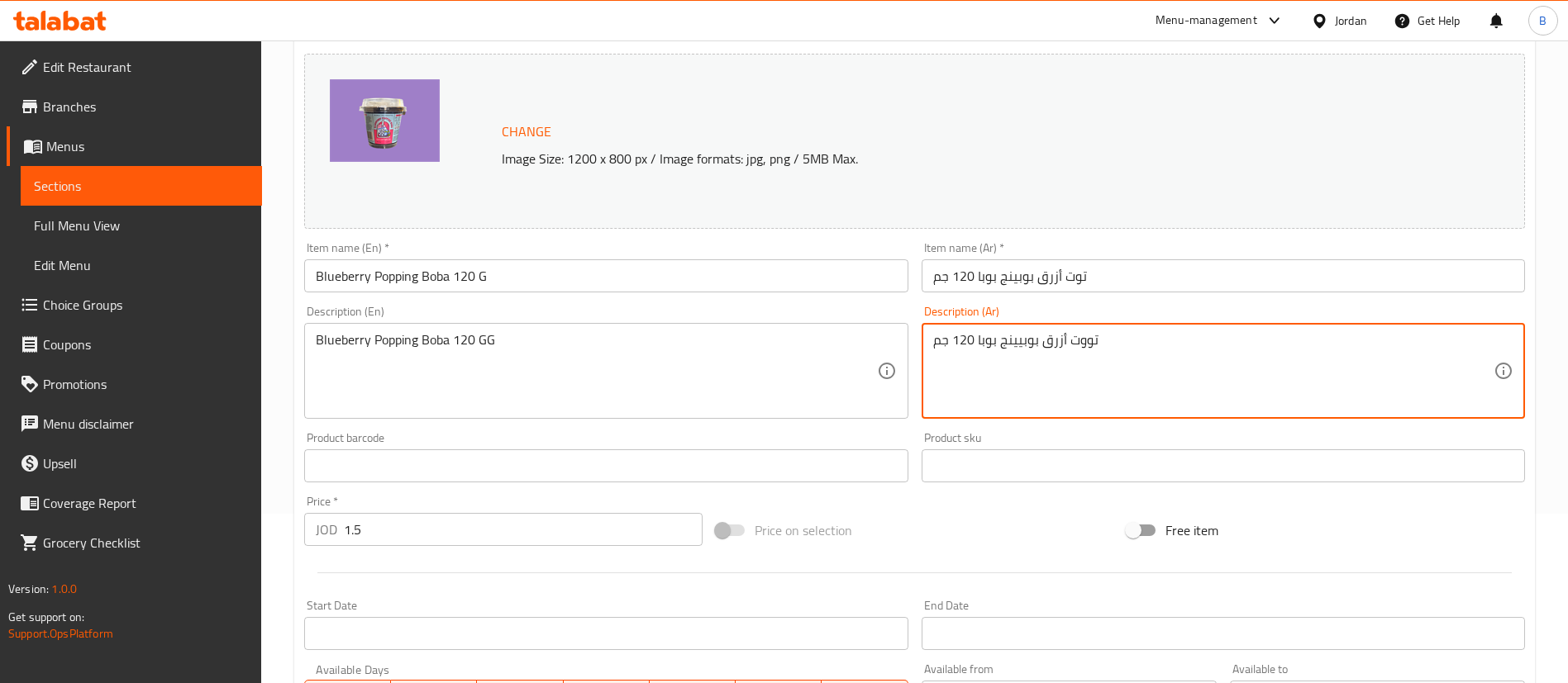
scroll to position [508, 0]
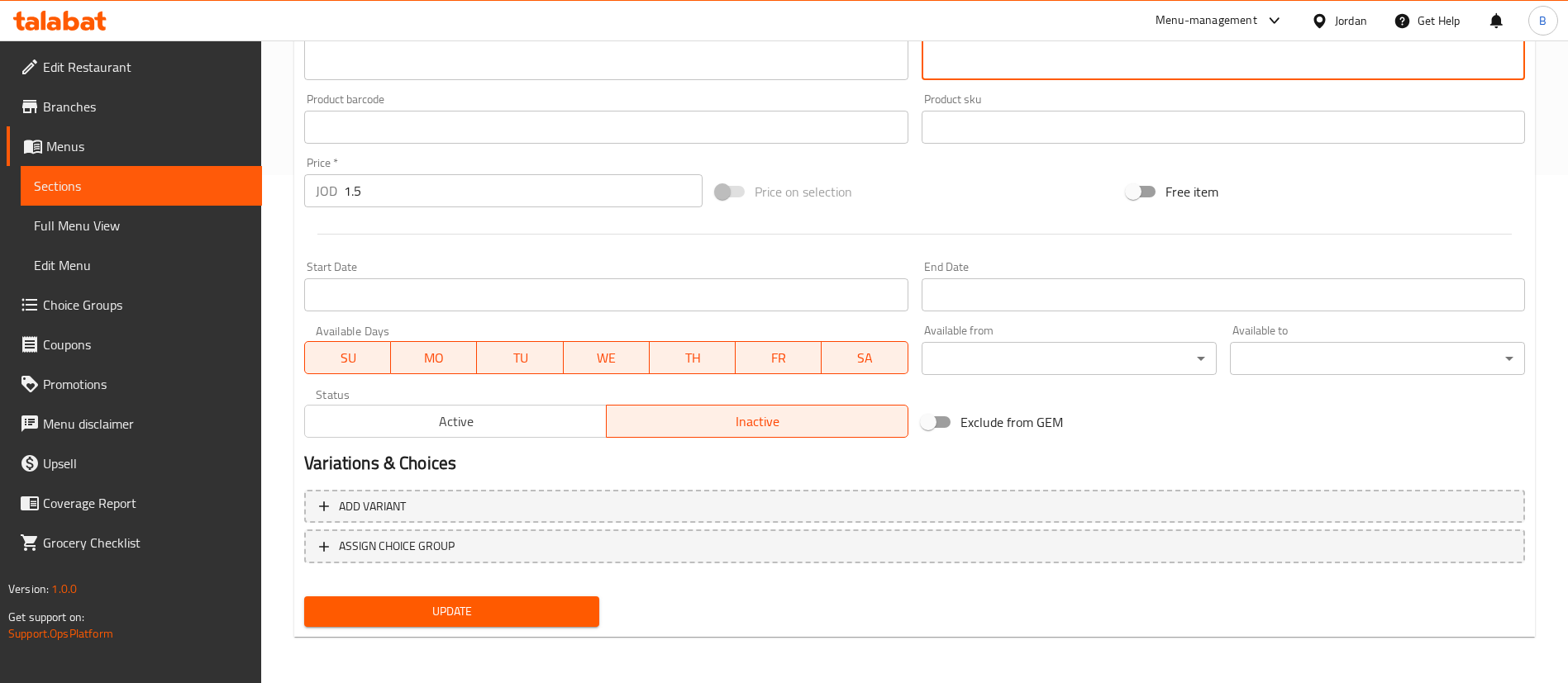
type textarea "تووت أزرق بوبيينج بوبا 120 جم"
click at [519, 606] on span "Update" at bounding box center [452, 611] width 269 height 21
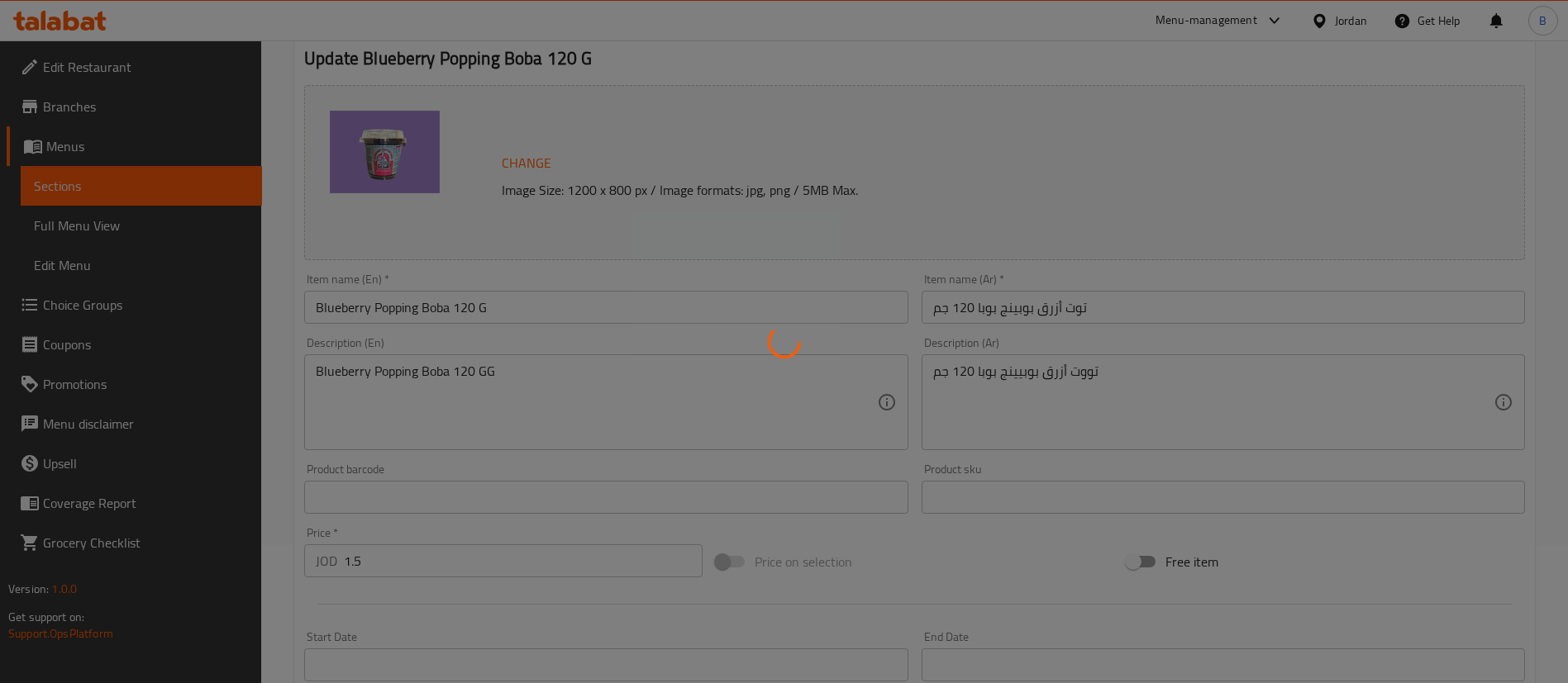
scroll to position [0, 0]
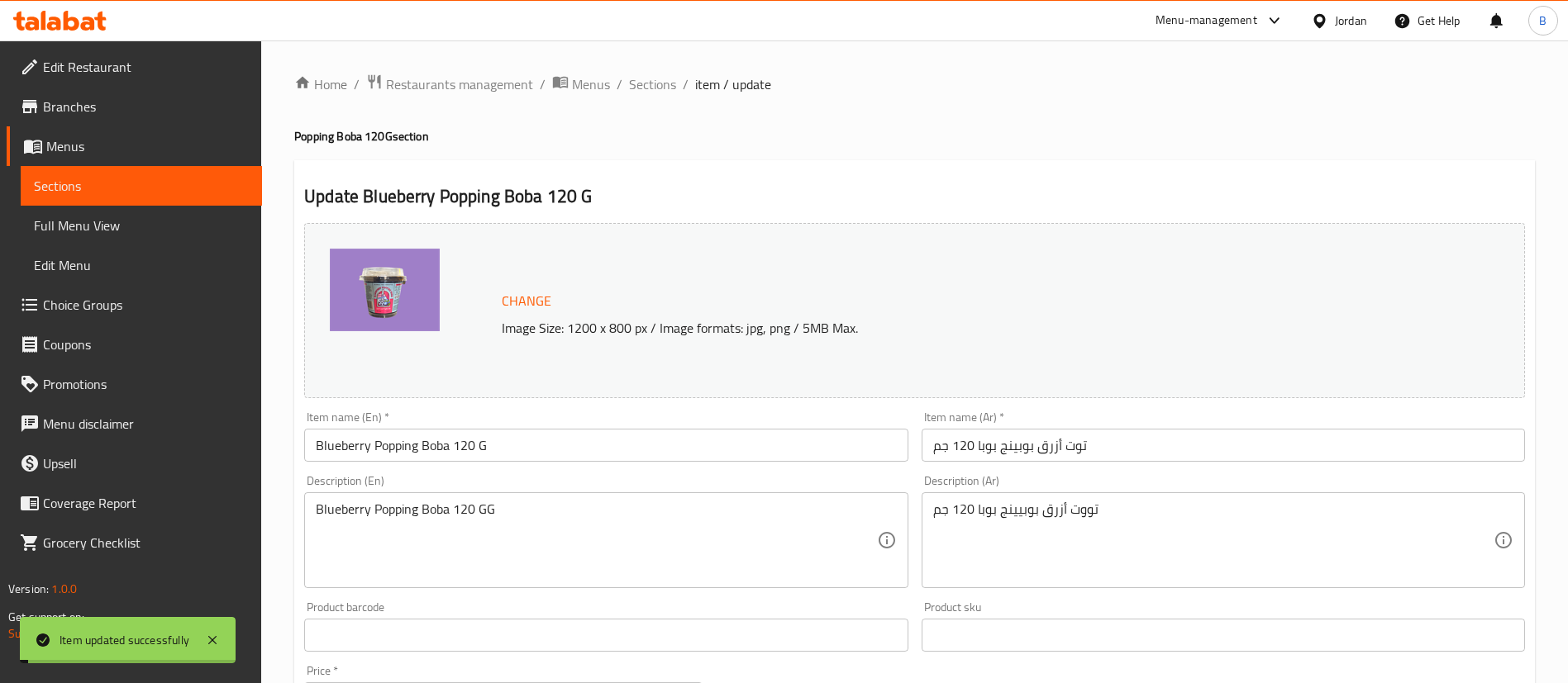
click at [641, 83] on span "Sections" at bounding box center [652, 84] width 47 height 20
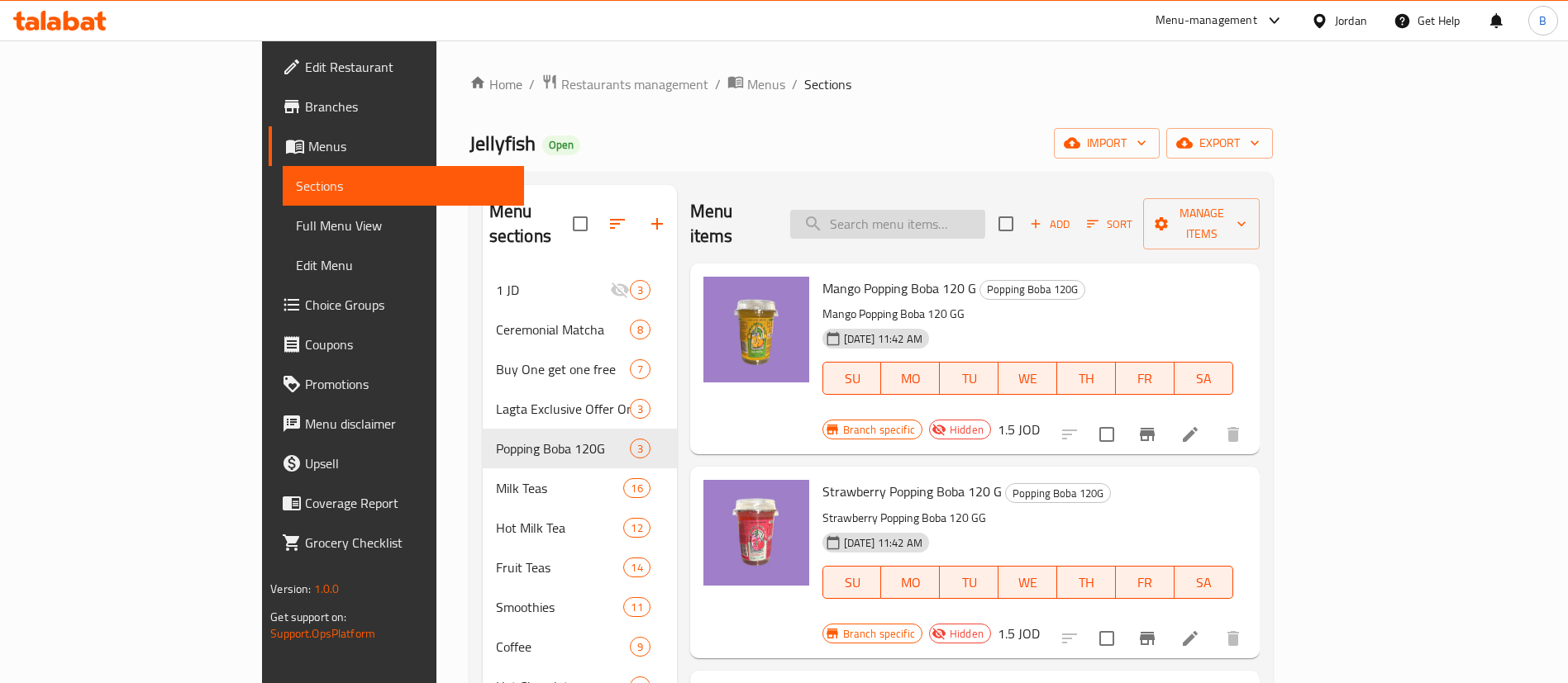
click at [956, 210] on input "search" at bounding box center [887, 224] width 195 height 29
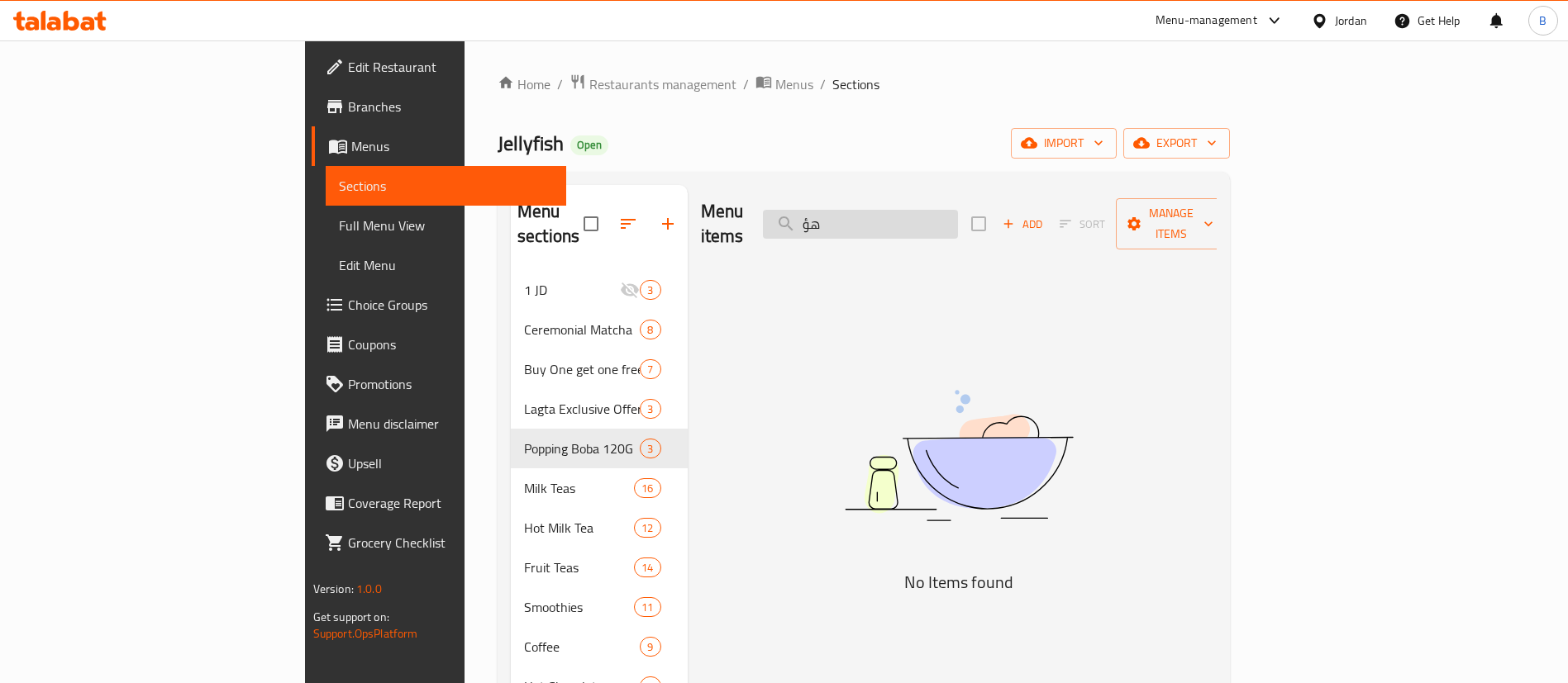
type input "ه"
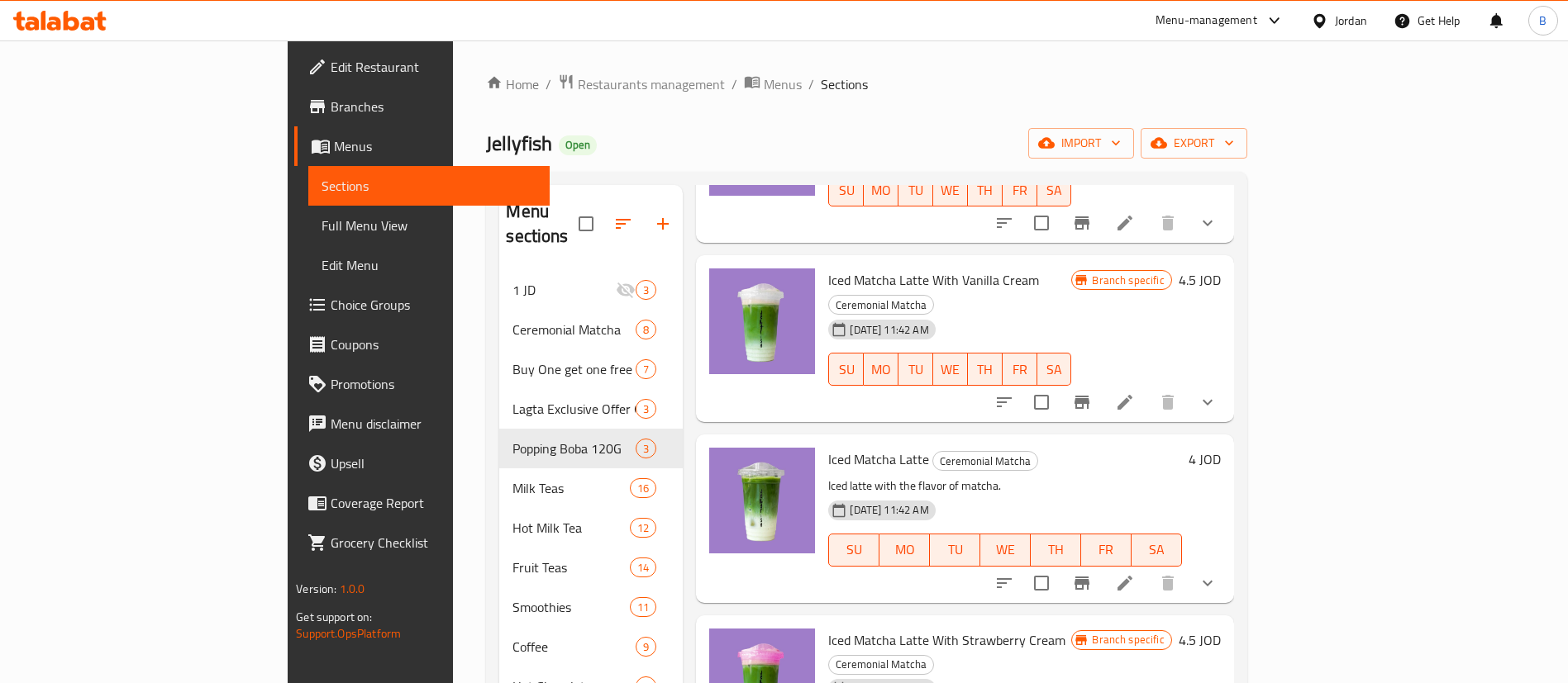
scroll to position [232, 0]
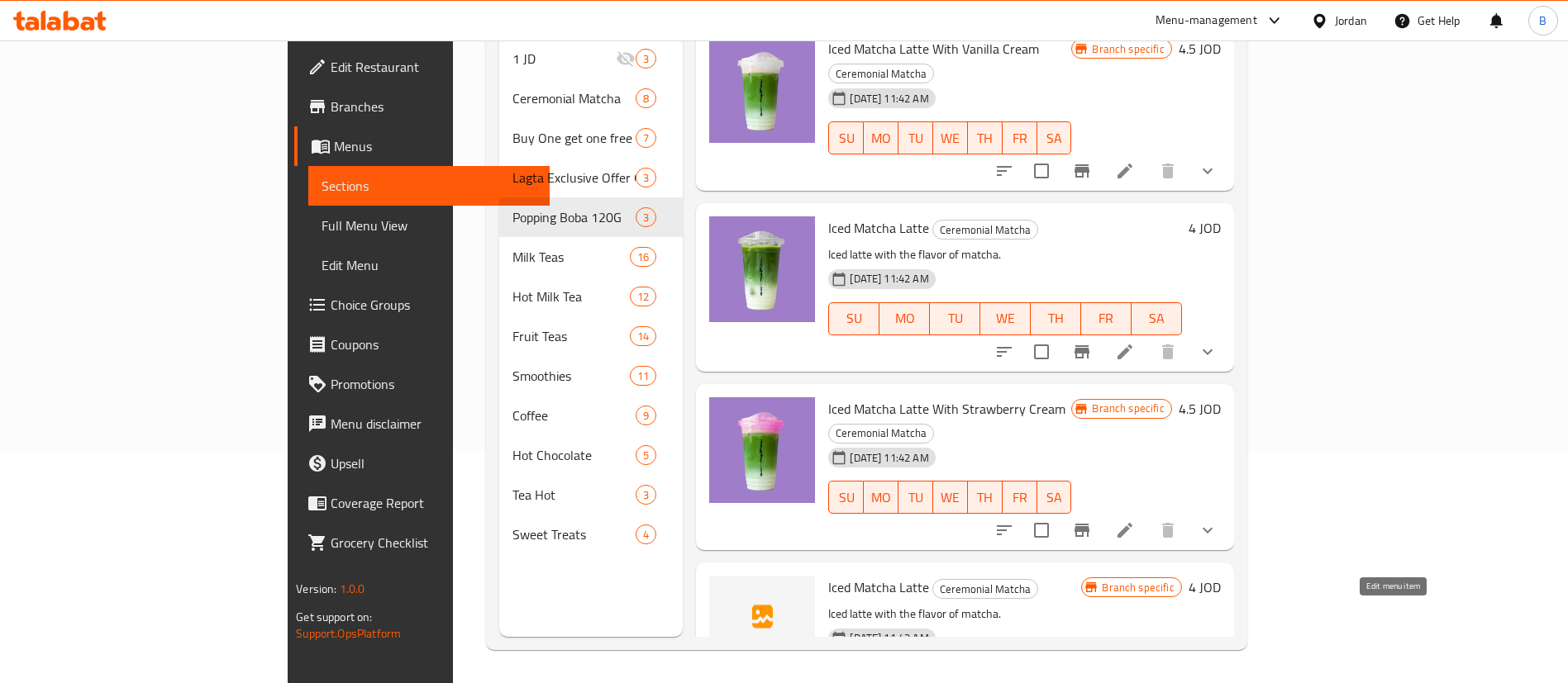
type input "iced"
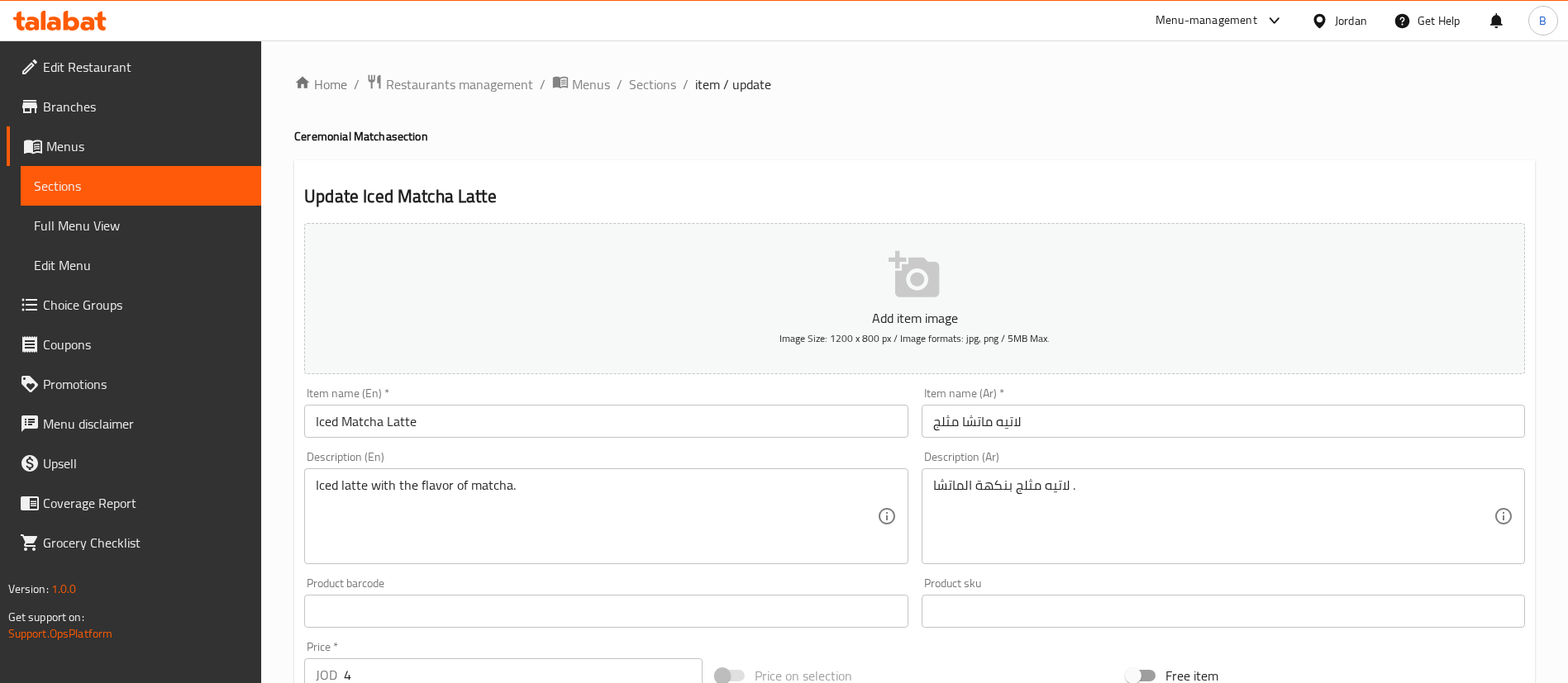
scroll to position [714, 0]
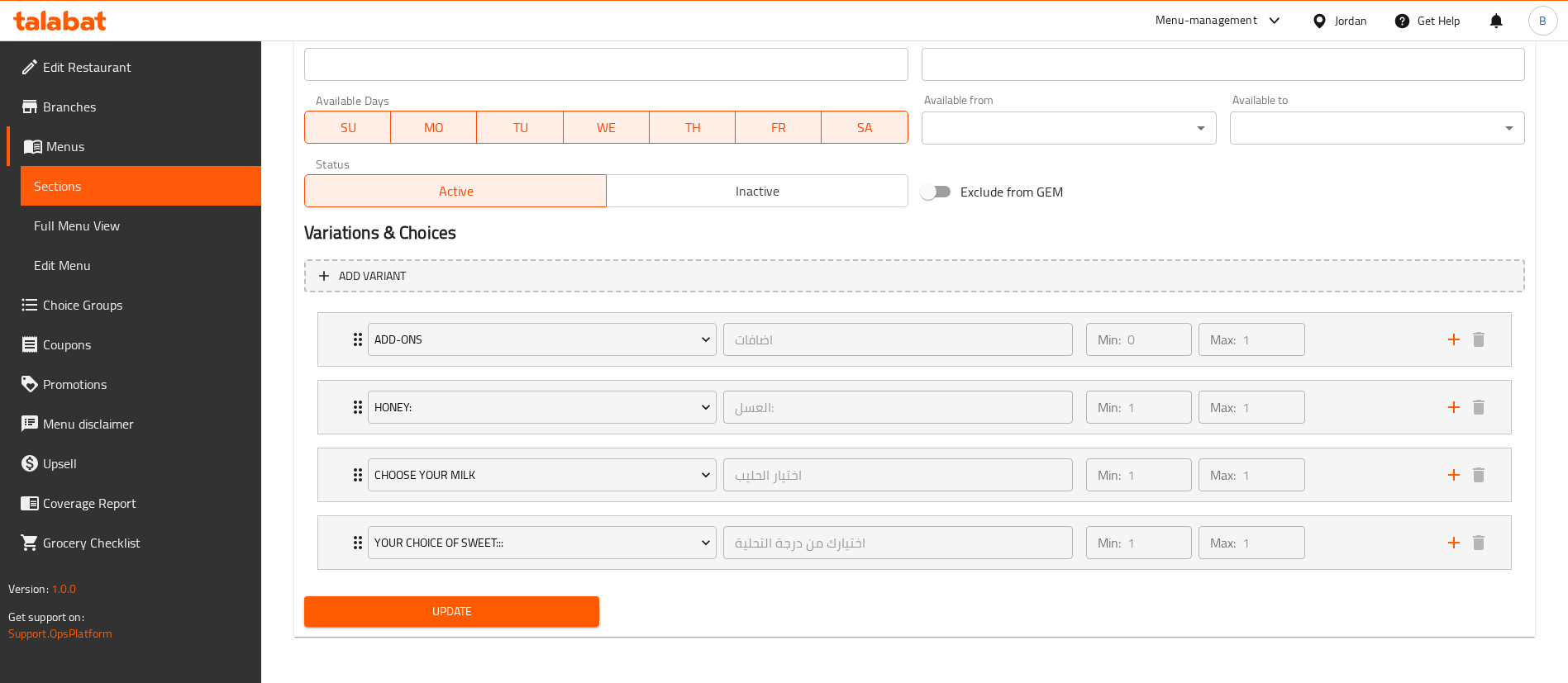
click at [842, 189] on span "Inactive" at bounding box center [757, 191] width 288 height 24
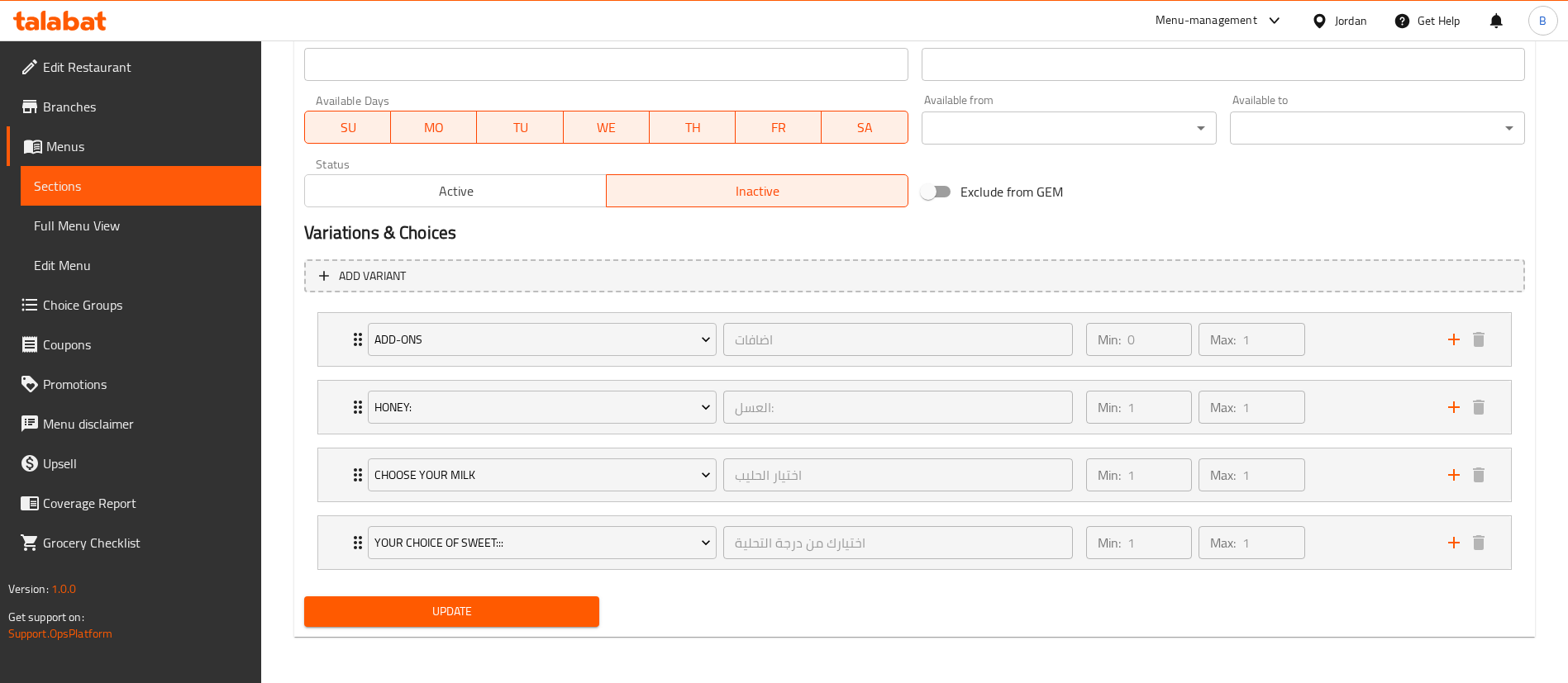
click at [524, 620] on span "Update" at bounding box center [452, 611] width 269 height 21
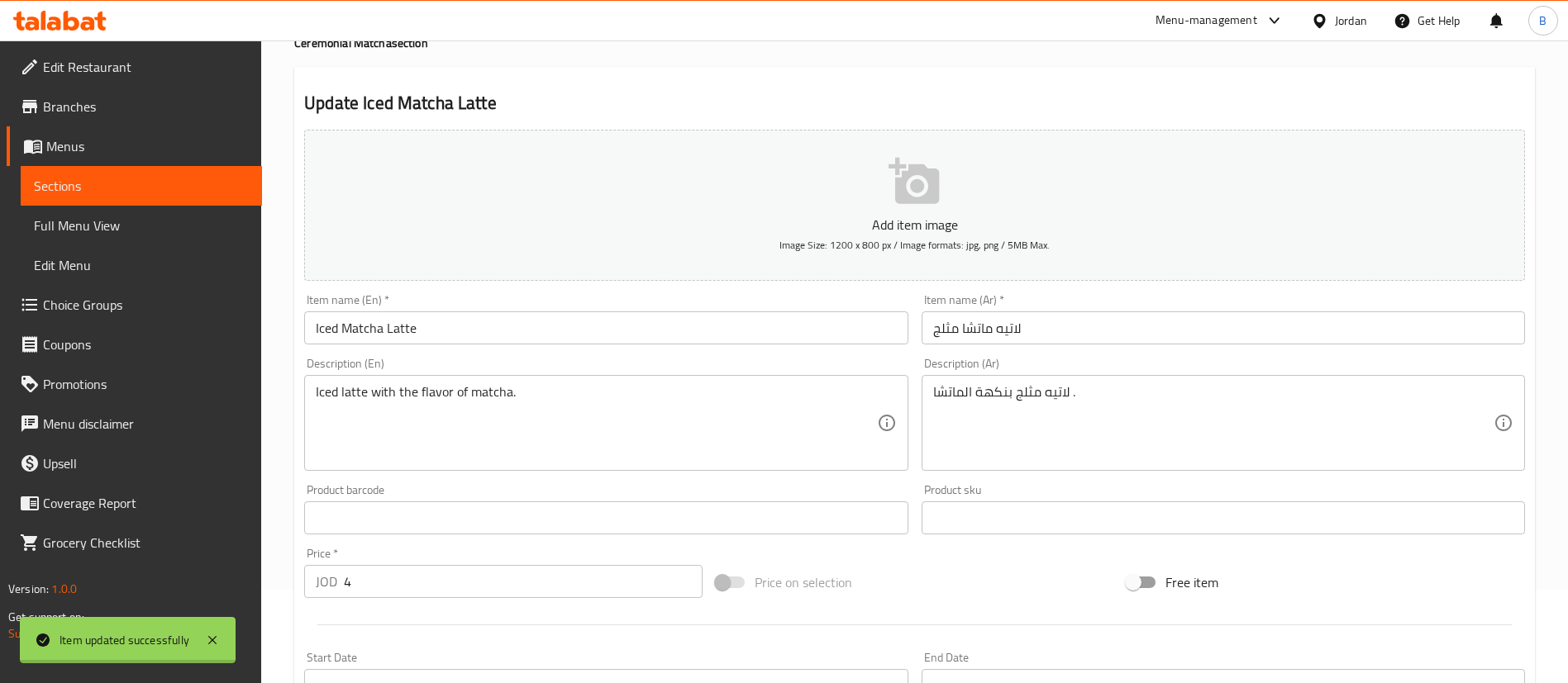
scroll to position [0, 0]
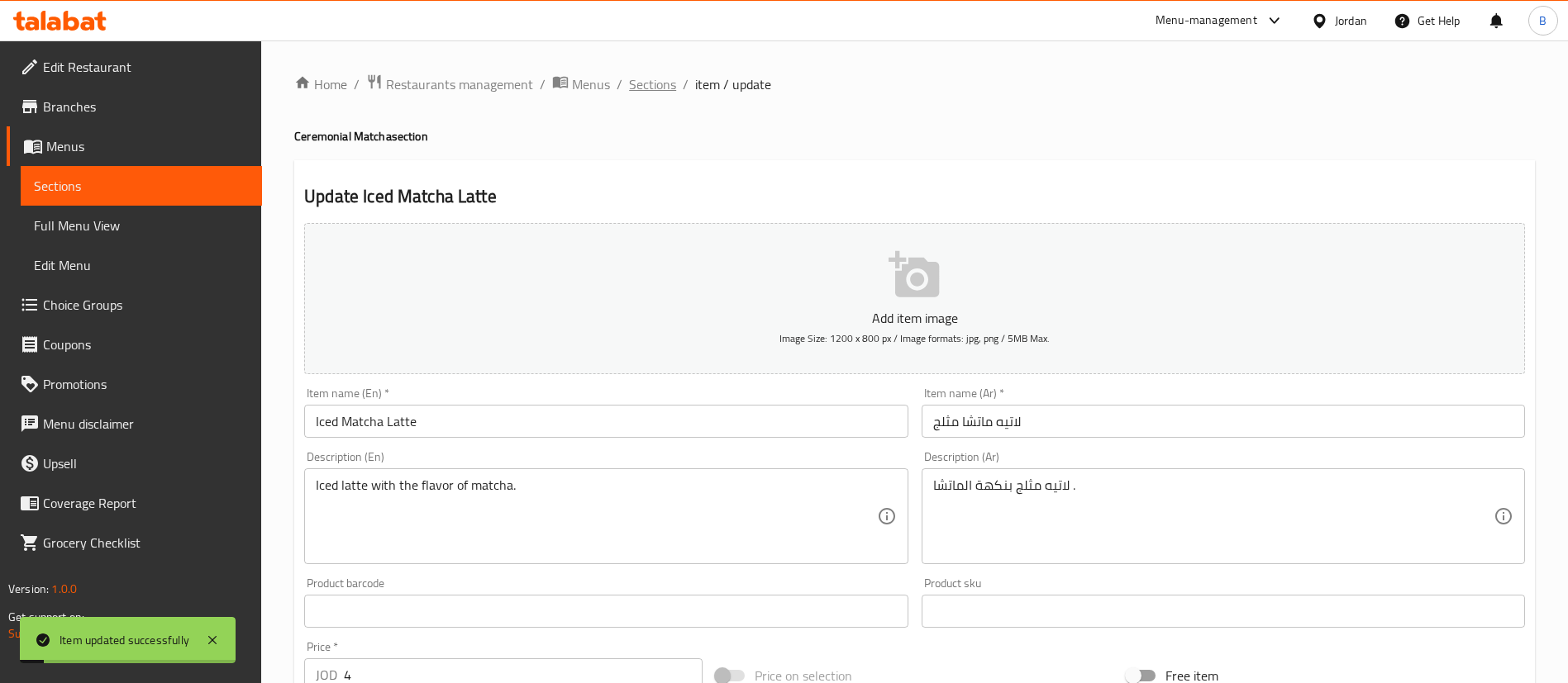
click at [650, 93] on span "Sections" at bounding box center [652, 84] width 47 height 20
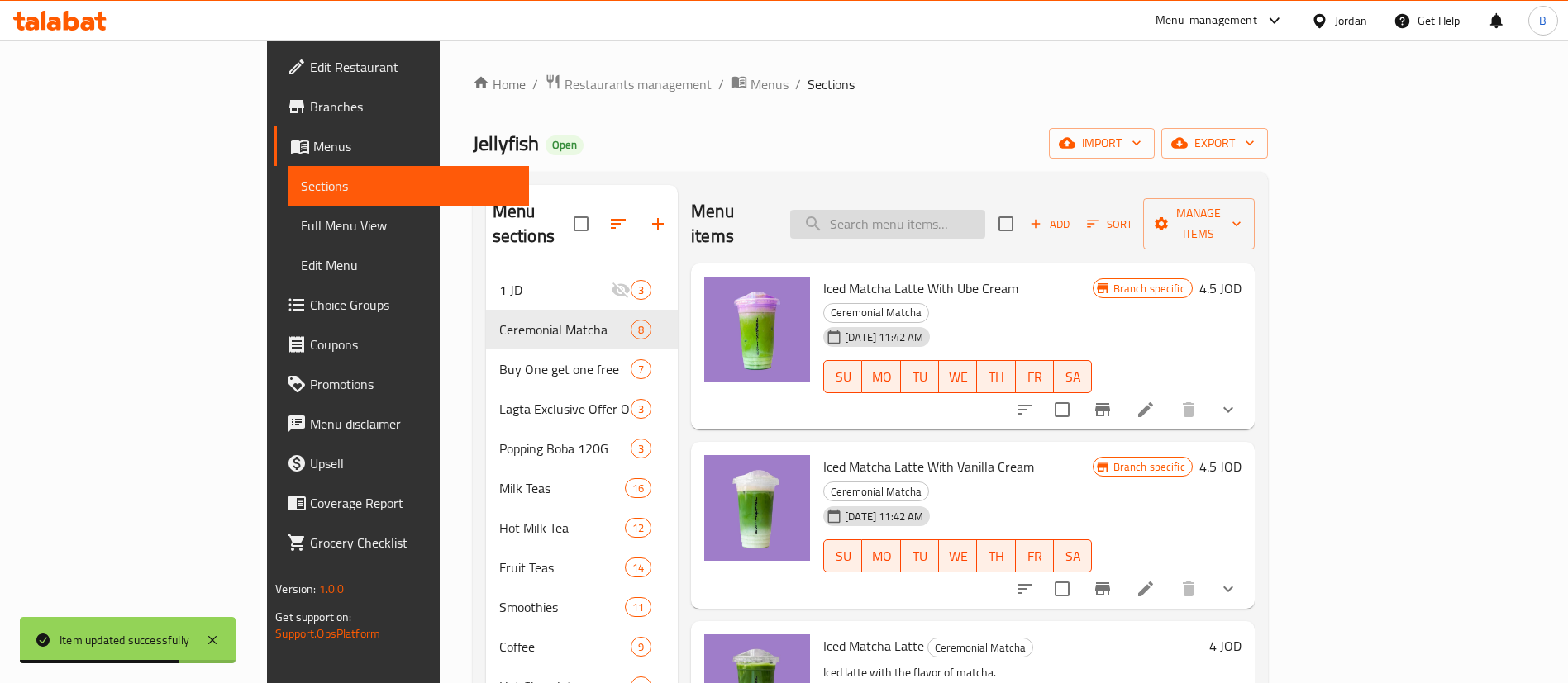
click at [983, 210] on input "search" at bounding box center [887, 224] width 195 height 29
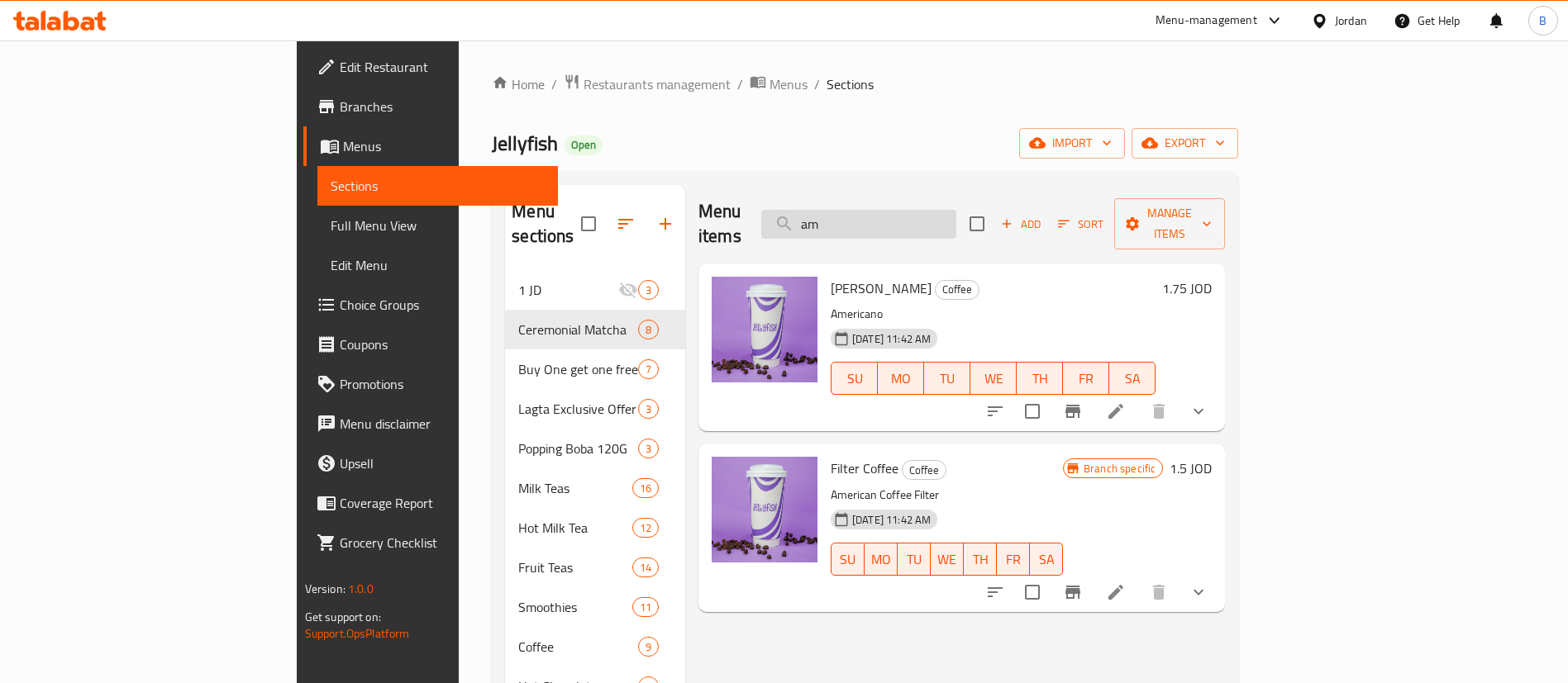
type input "a"
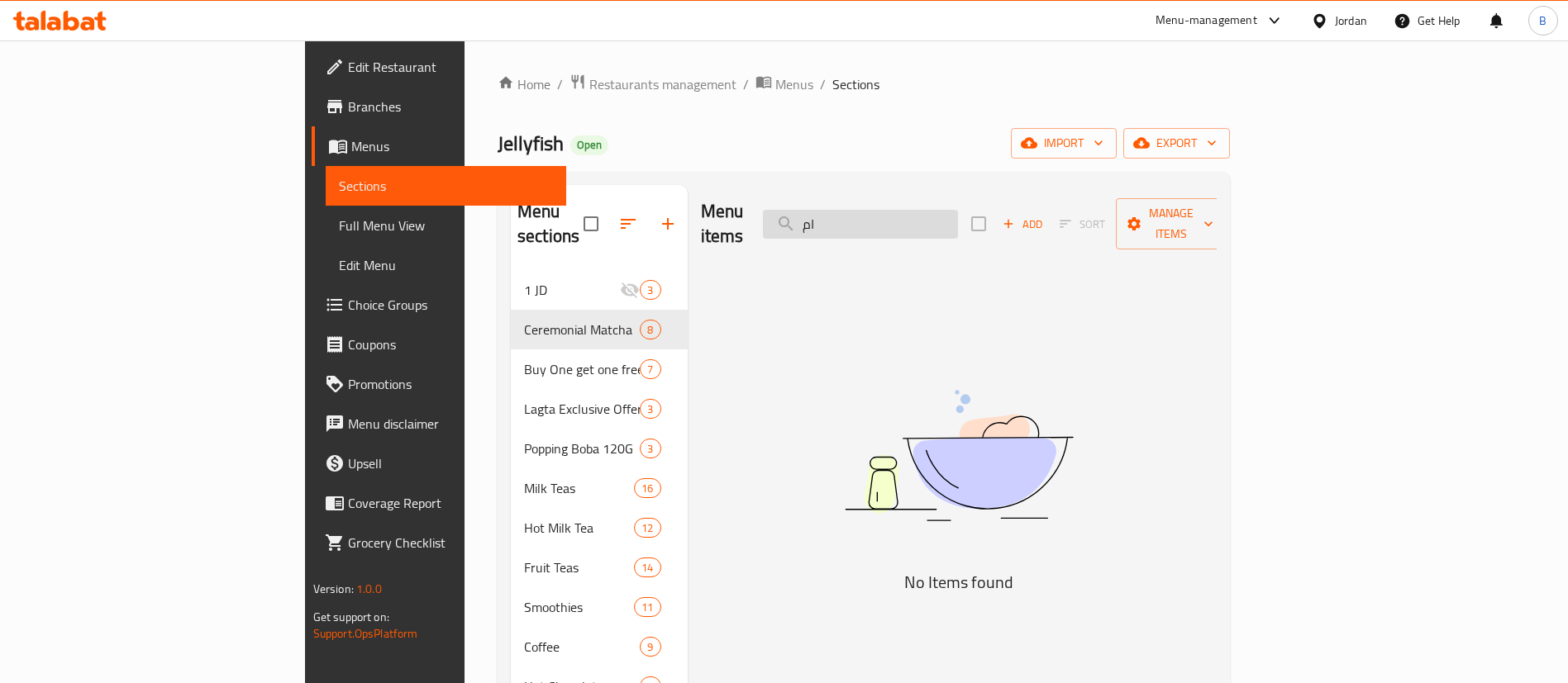
type input "ا"
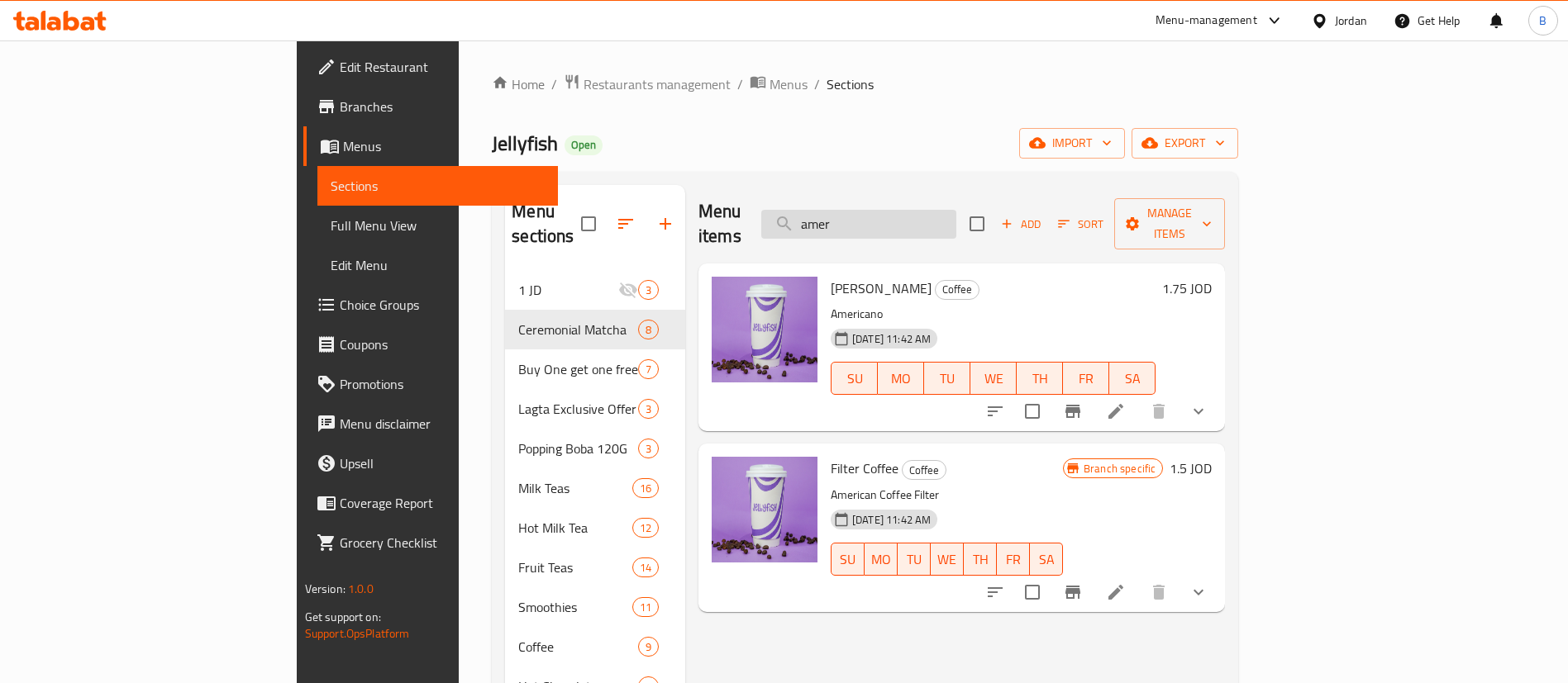
click at [956, 210] on input "amer" at bounding box center [858, 224] width 195 height 29
drag, startPoint x: 999, startPoint y: 209, endPoint x: 738, endPoint y: 223, distance: 261.4
click at [738, 223] on div "Menu items amer Add Sort Manage items" at bounding box center [961, 224] width 527 height 78
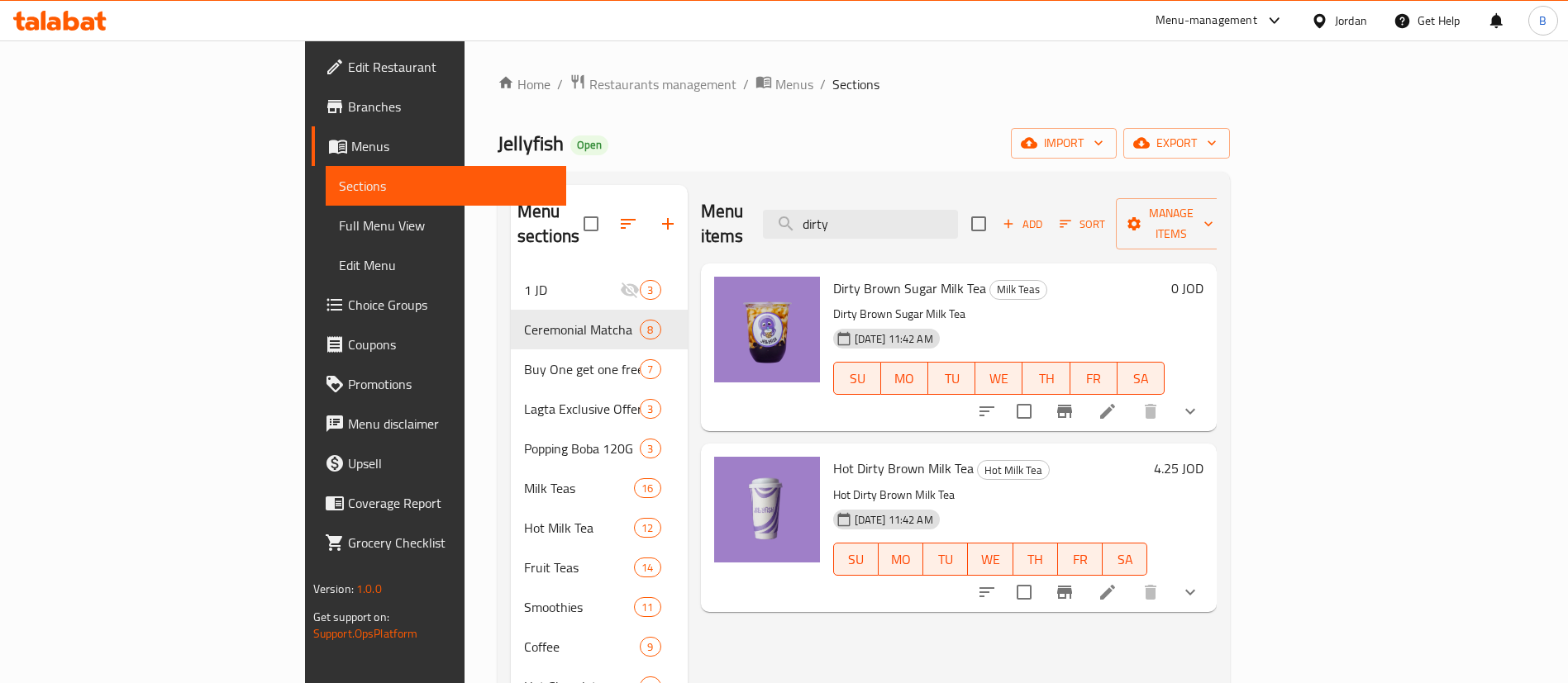
type input "dirty"
click at [1131, 398] on li at bounding box center [1107, 411] width 46 height 29
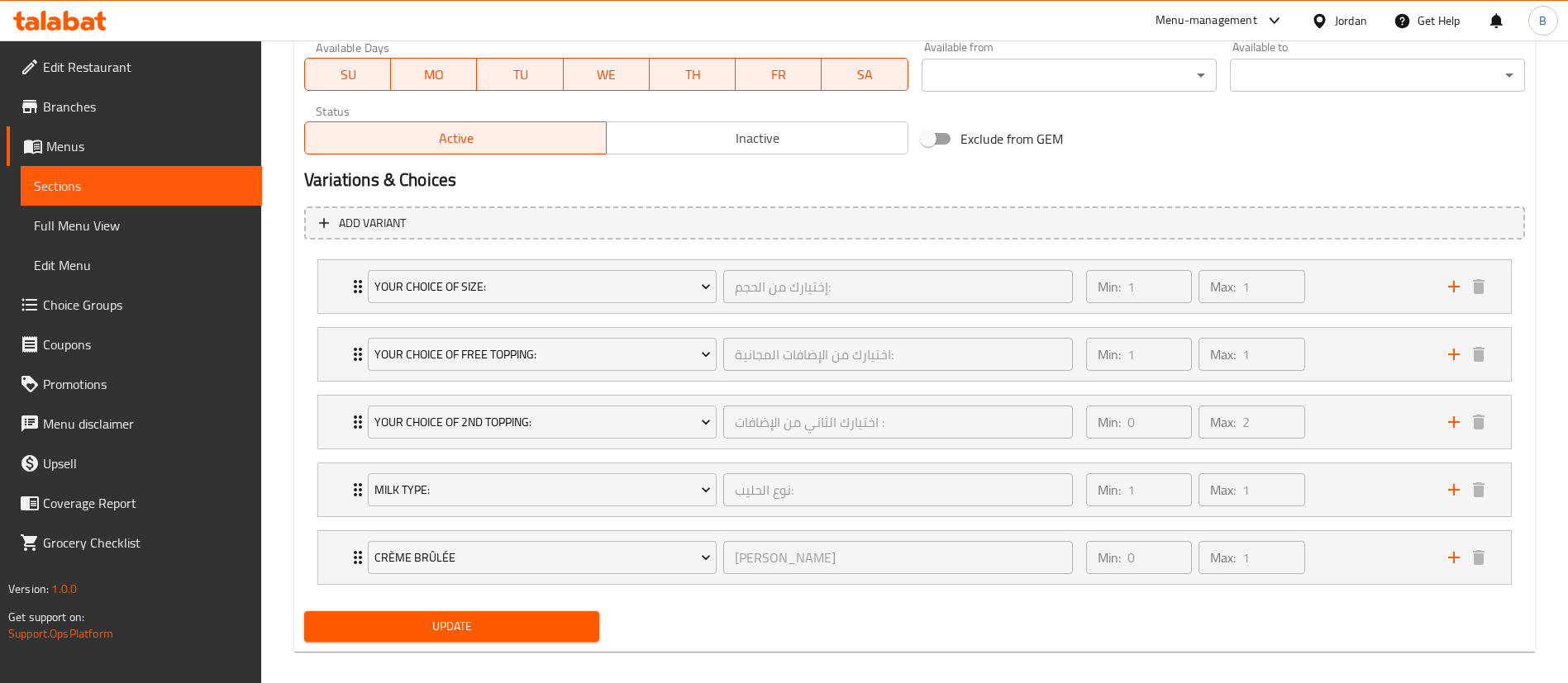
scroll to position [794, 0]
click at [110, 297] on span "Choice Groups" at bounding box center [146, 305] width 206 height 20
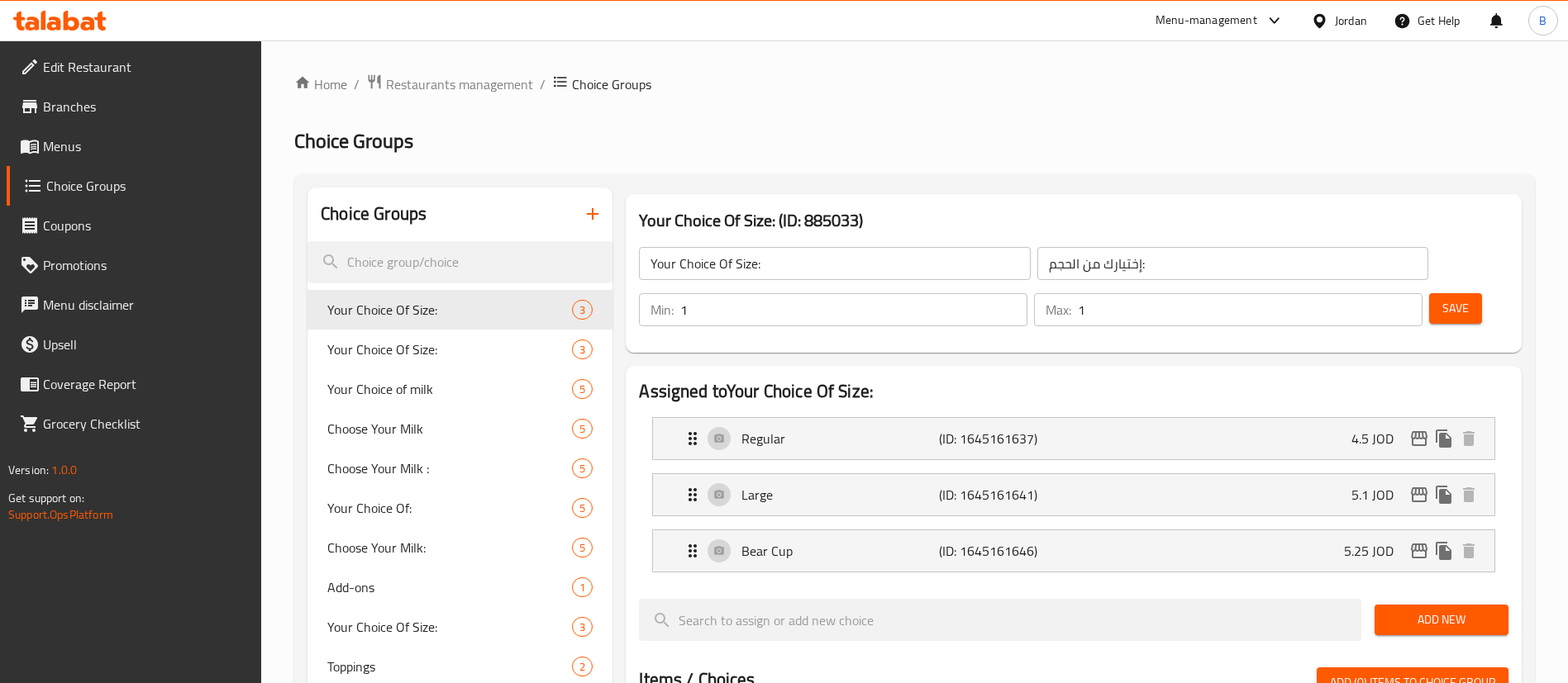
click at [595, 215] on icon "button" at bounding box center [593, 214] width 20 height 20
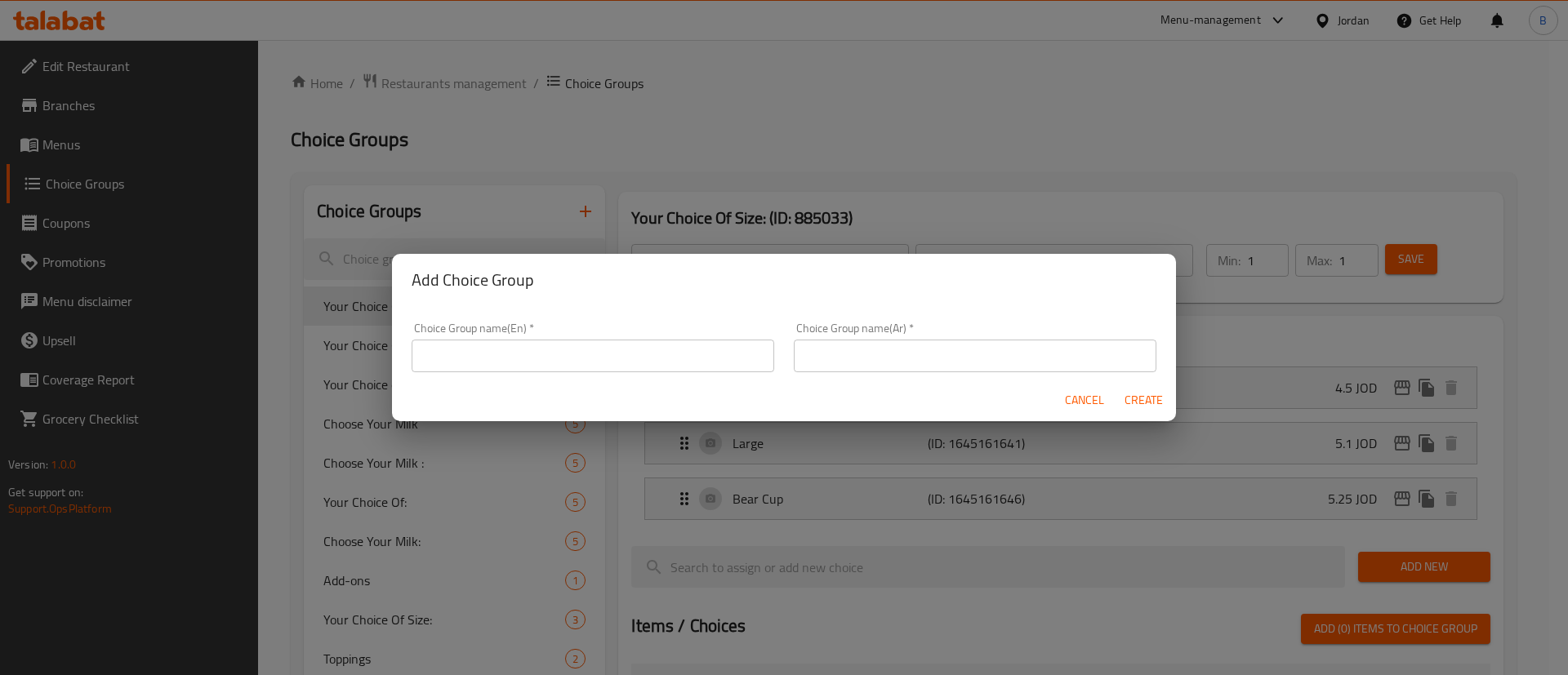
click at [597, 362] on input "text" at bounding box center [593, 355] width 363 height 32
type input "your choice:::"
click at [870, 364] on input "text" at bounding box center [975, 355] width 363 height 32
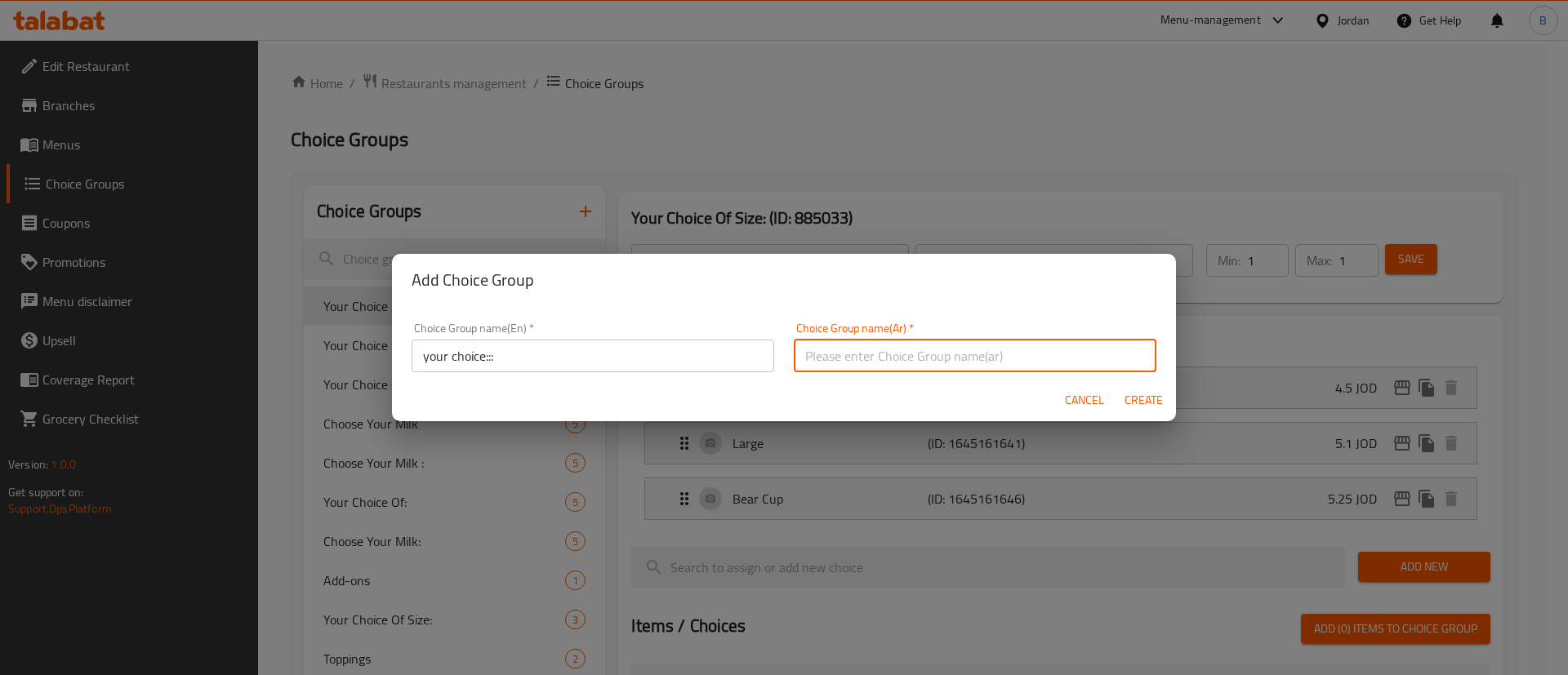
type input "اختيارك من"
click at [1136, 390] on span "Create" at bounding box center [1143, 400] width 39 height 21
type input "your choice:::"
type input "اختيارك من"
type input "0"
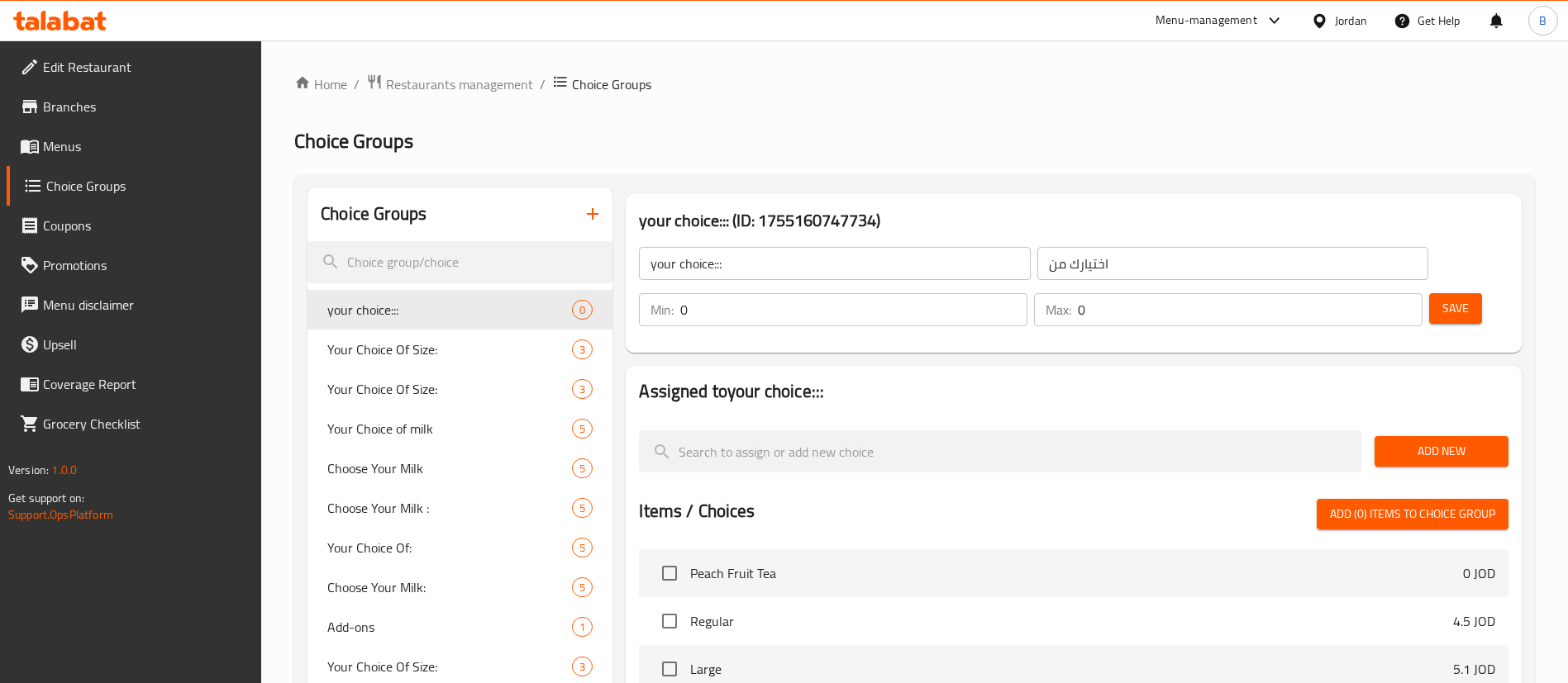
click at [1384, 293] on input "0" at bounding box center [1250, 309] width 345 height 33
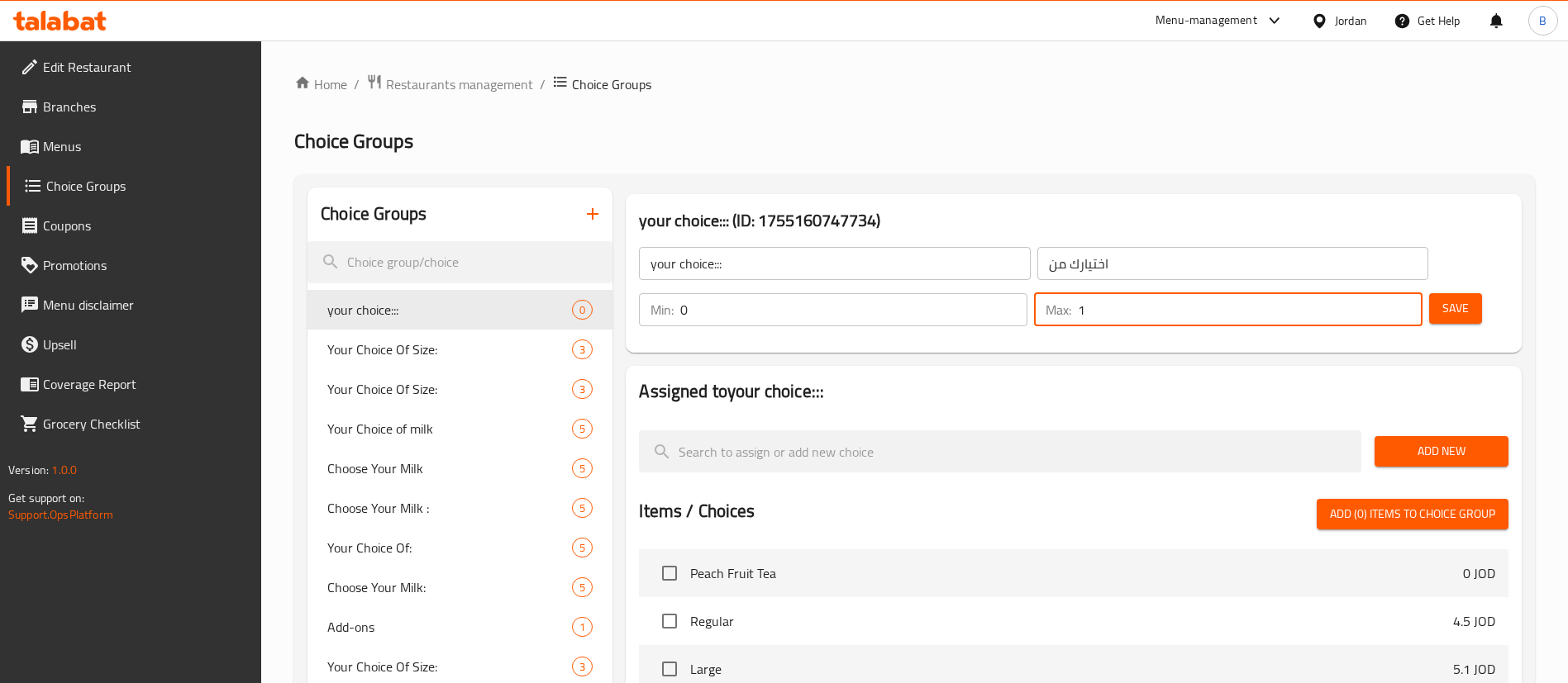
type input "1"
click at [1376, 293] on input "1" at bounding box center [1250, 309] width 345 height 33
click at [1442, 298] on span "Save" at bounding box center [1455, 308] width 26 height 21
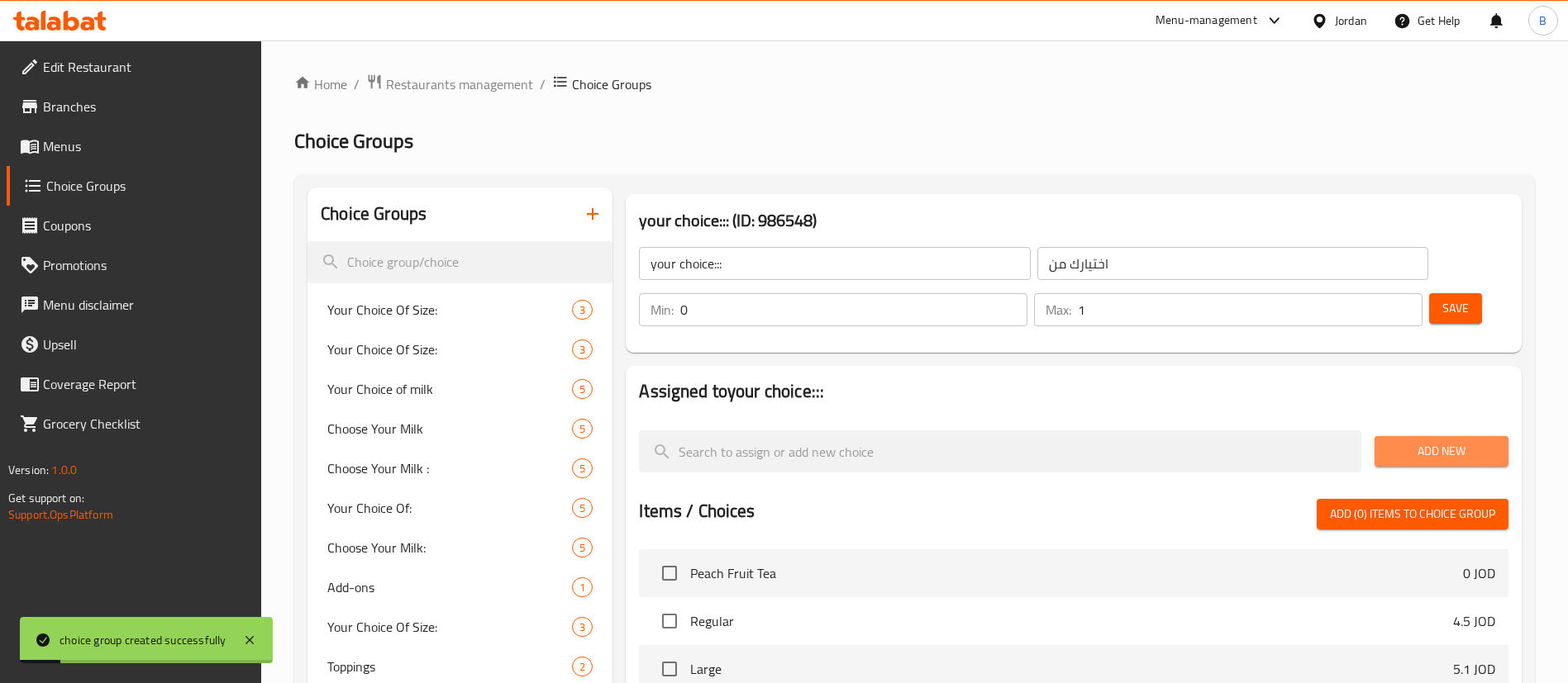
click at [1453, 441] on span "Add New" at bounding box center [1442, 451] width 108 height 21
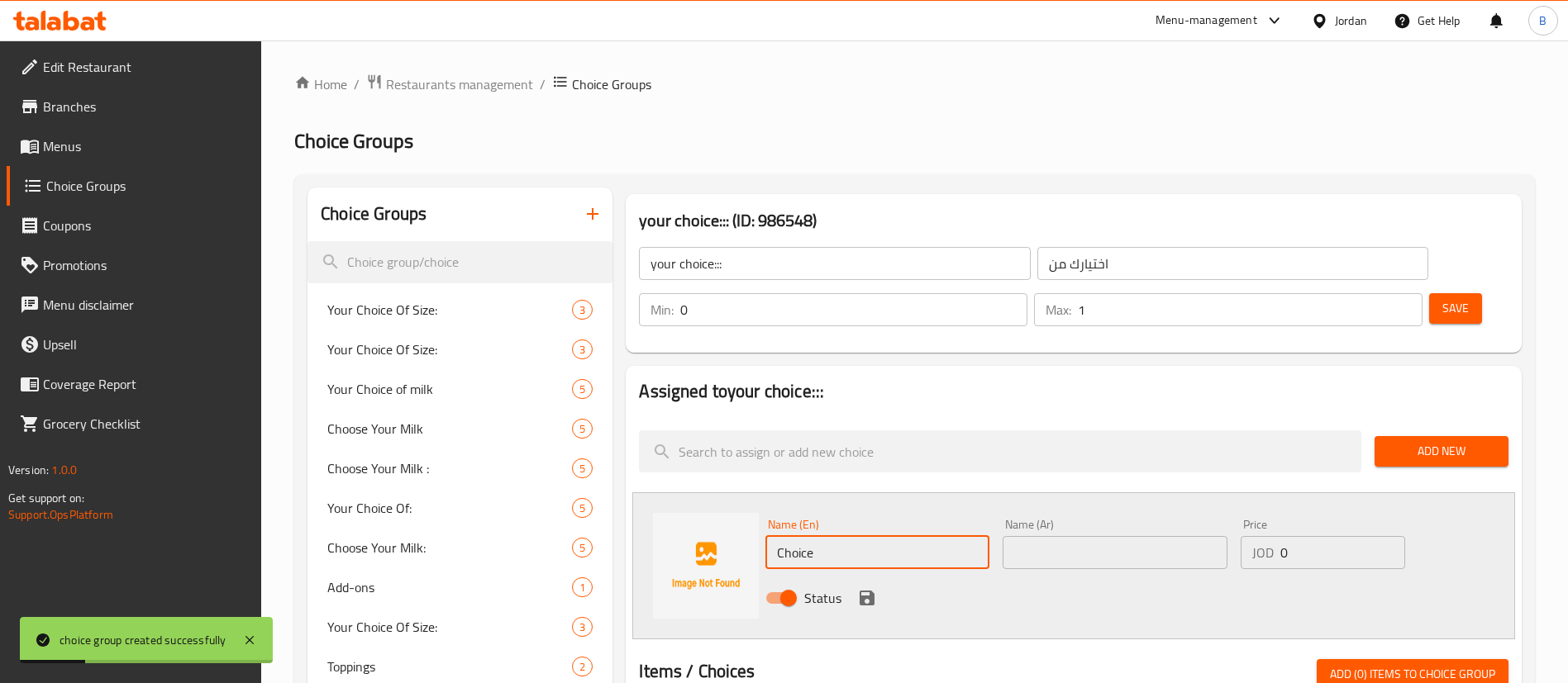
drag, startPoint x: 854, startPoint y: 510, endPoint x: 669, endPoint y: 510, distance: 185.0
click at [669, 510] on div "Name (En) Choice Name (En) Name (Ar) Name (Ar) Price JOD 0 Price Status" at bounding box center [1073, 566] width 883 height 147
type input "No topping"
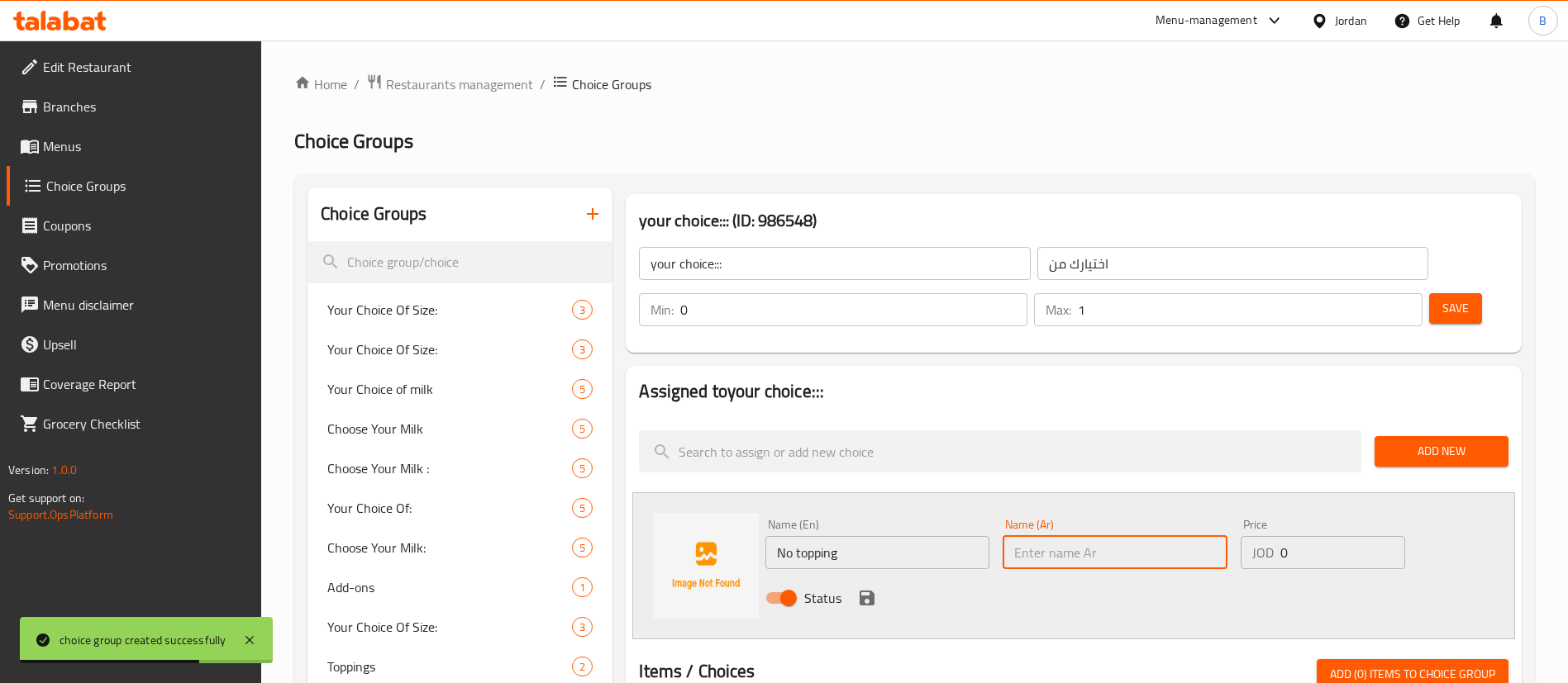
click at [1111, 536] on input "text" at bounding box center [1115, 552] width 224 height 33
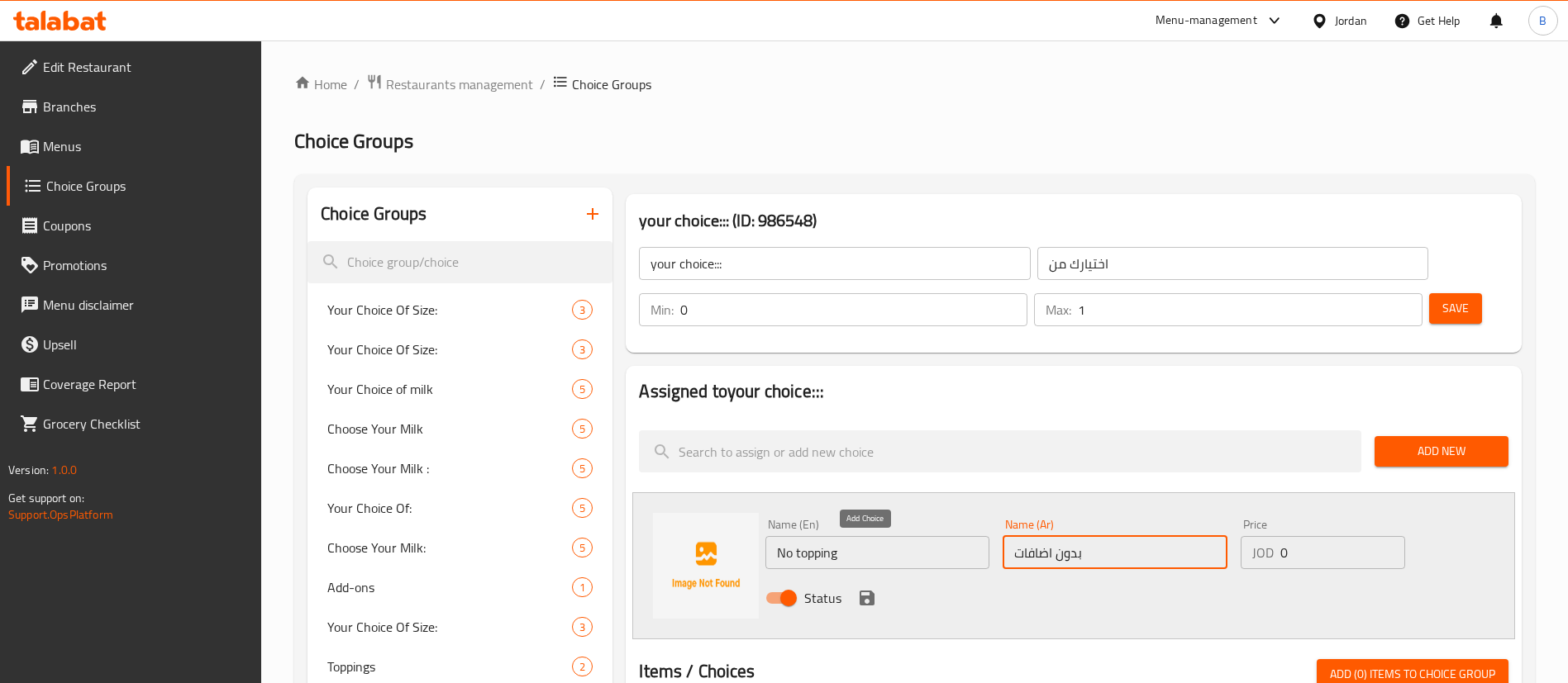
type input "بدون اضافات"
click at [862, 590] on icon "save" at bounding box center [867, 598] width 15 height 15
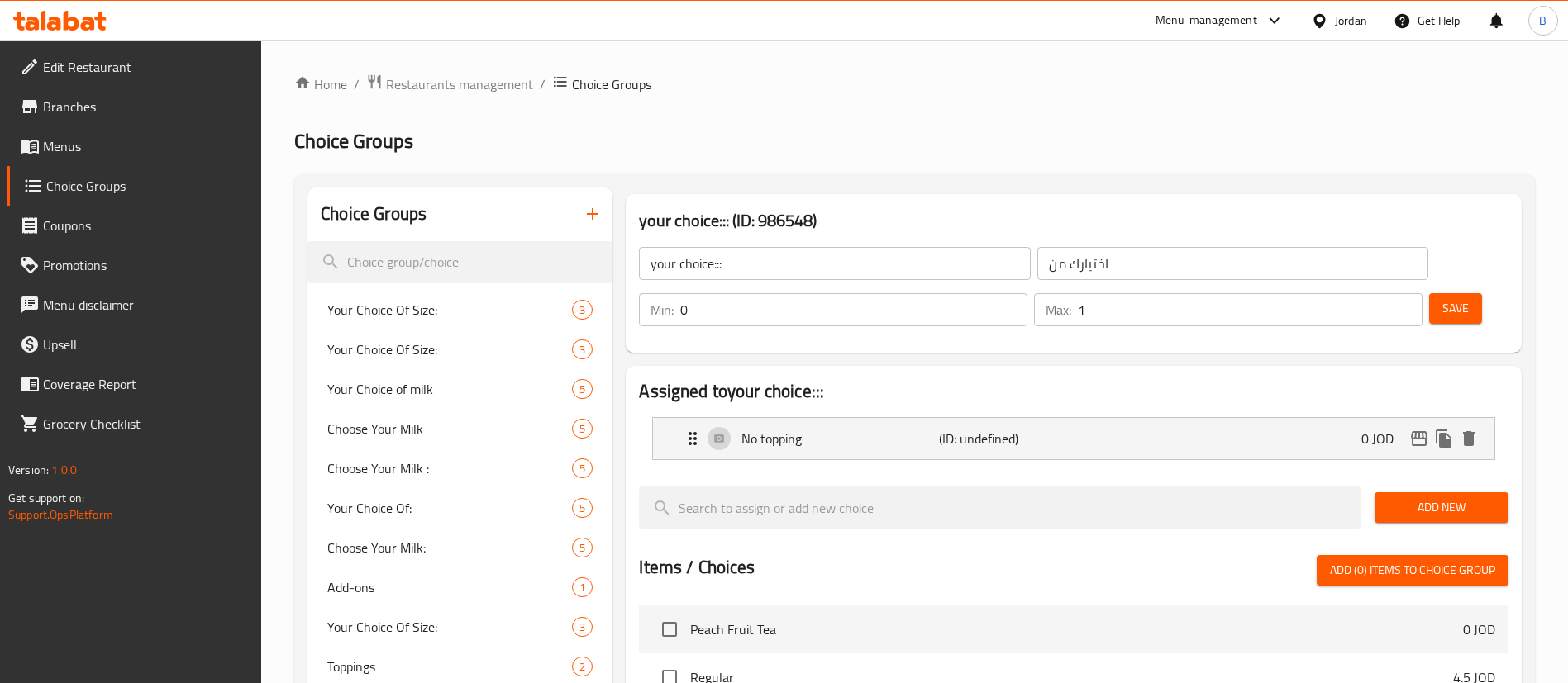
click at [1442, 298] on span "Save" at bounding box center [1455, 308] width 26 height 21
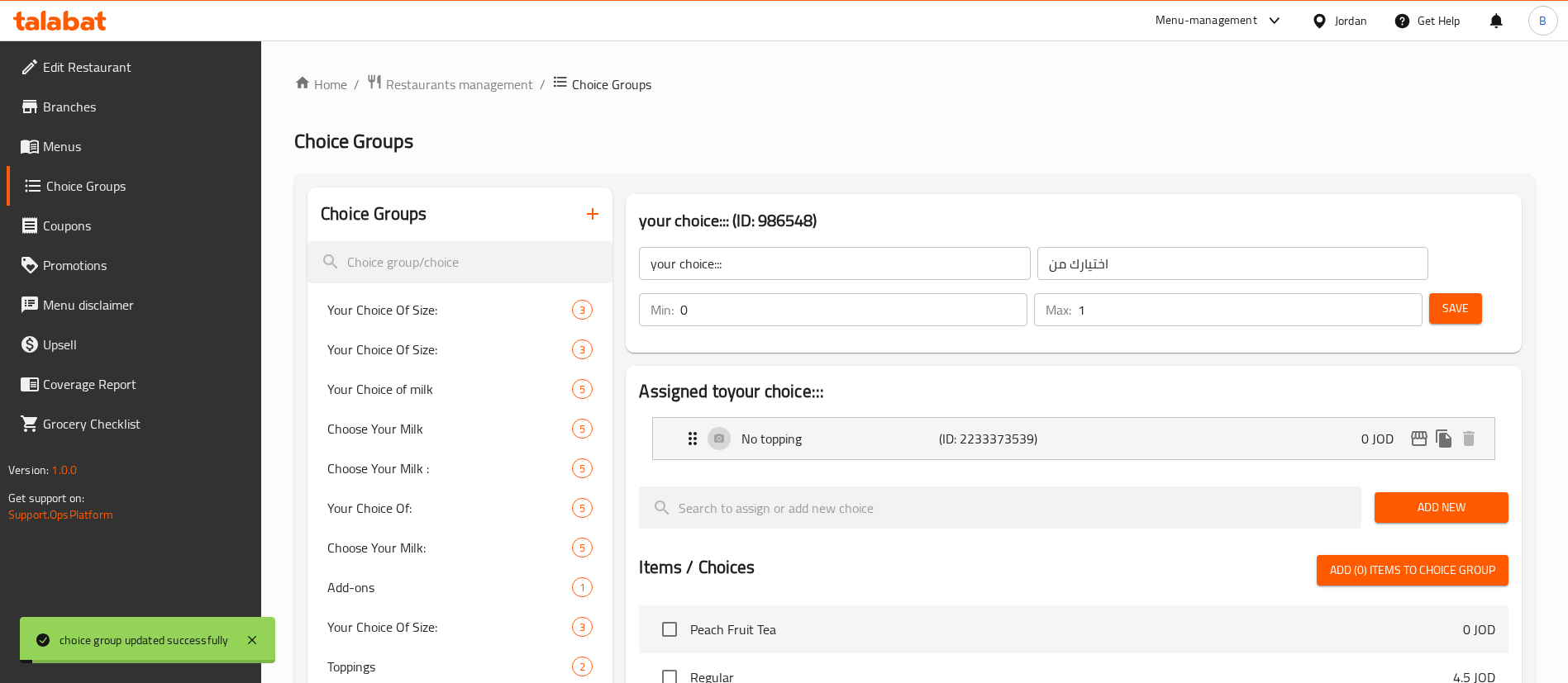
click at [105, 156] on link "Menus" at bounding box center [134, 146] width 255 height 40
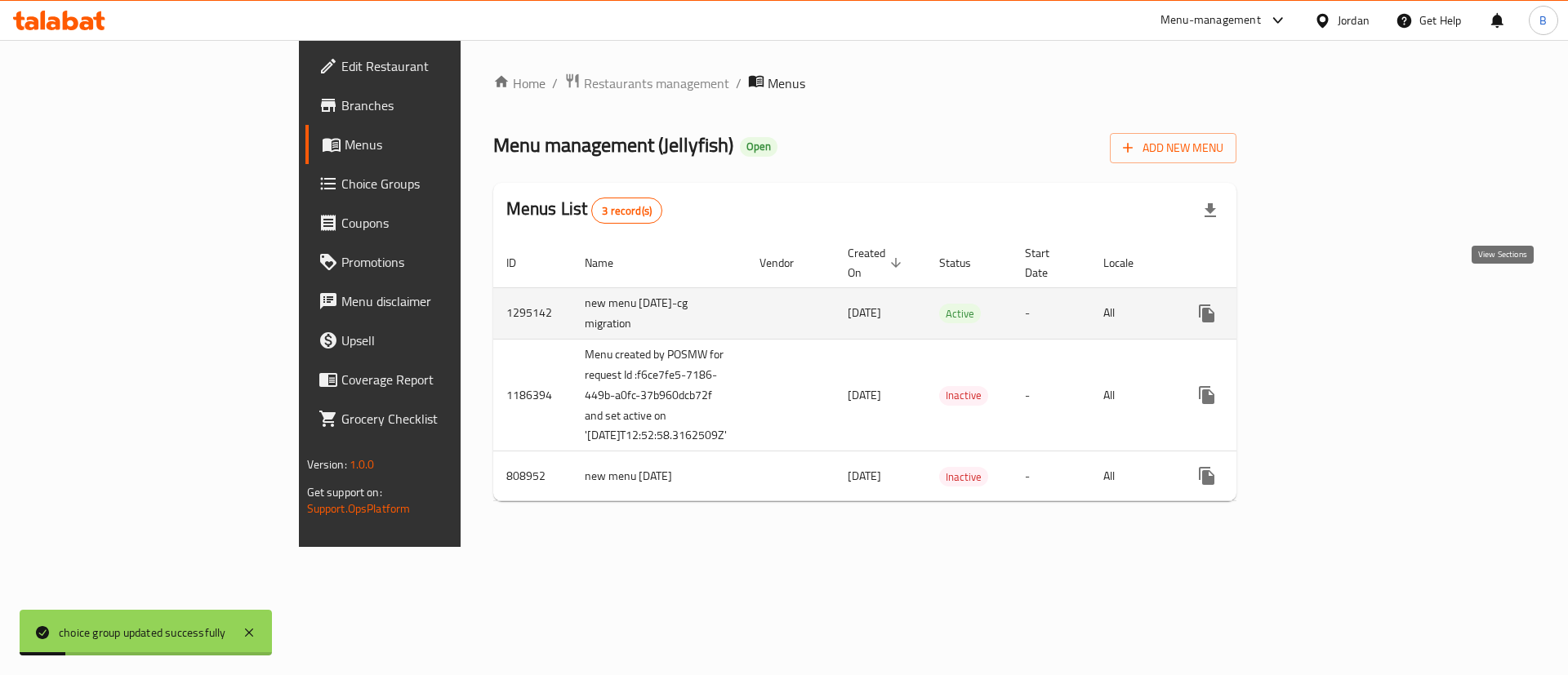
click at [1345, 299] on link "enhanced table" at bounding box center [1324, 313] width 39 height 39
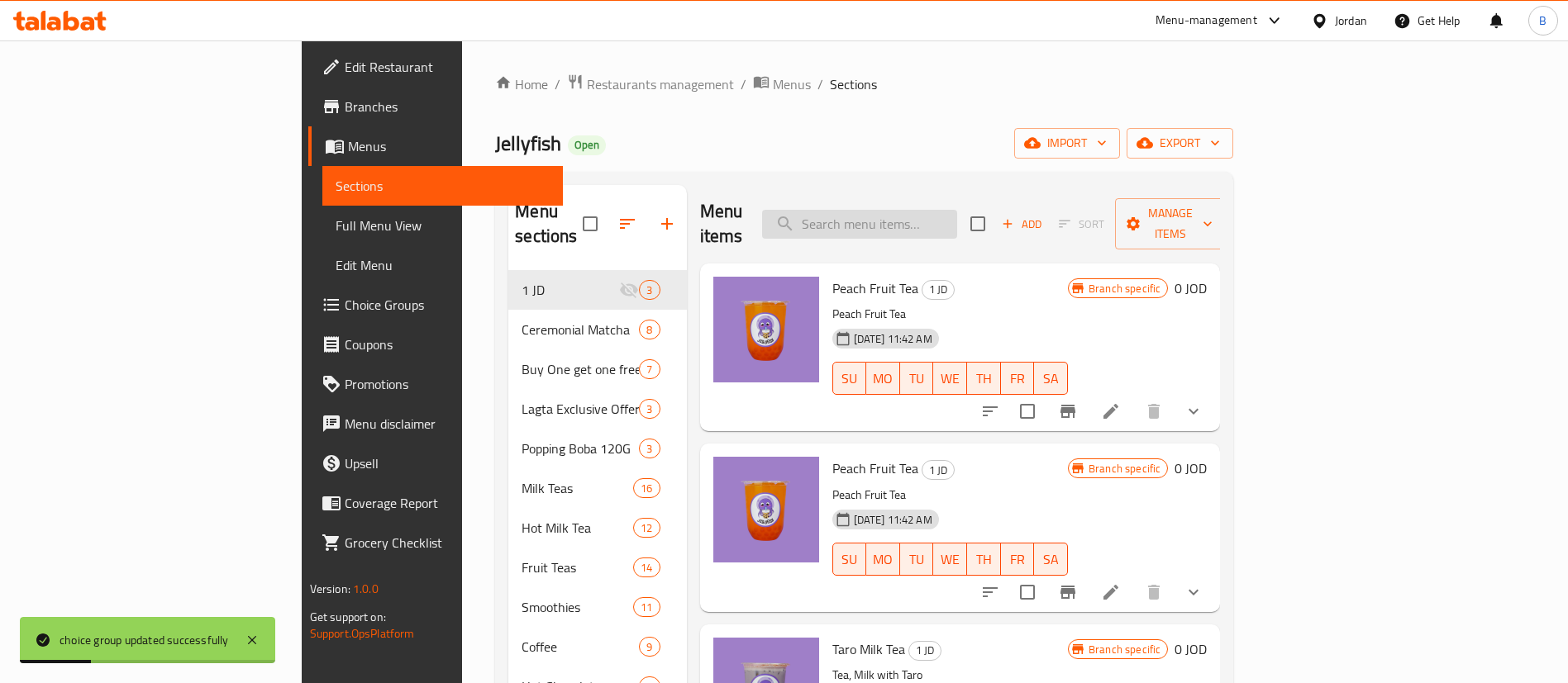
click at [957, 210] on input "search" at bounding box center [859, 224] width 195 height 29
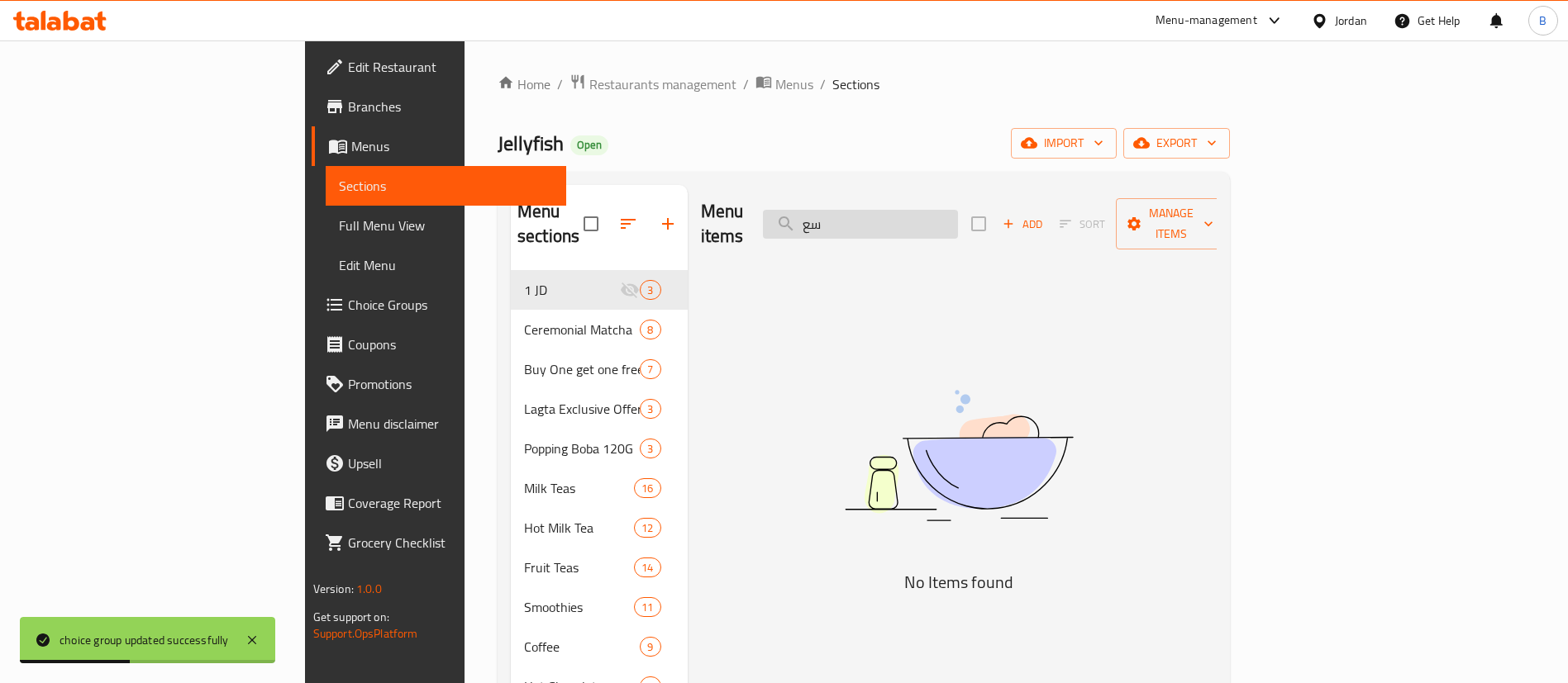
type input "س"
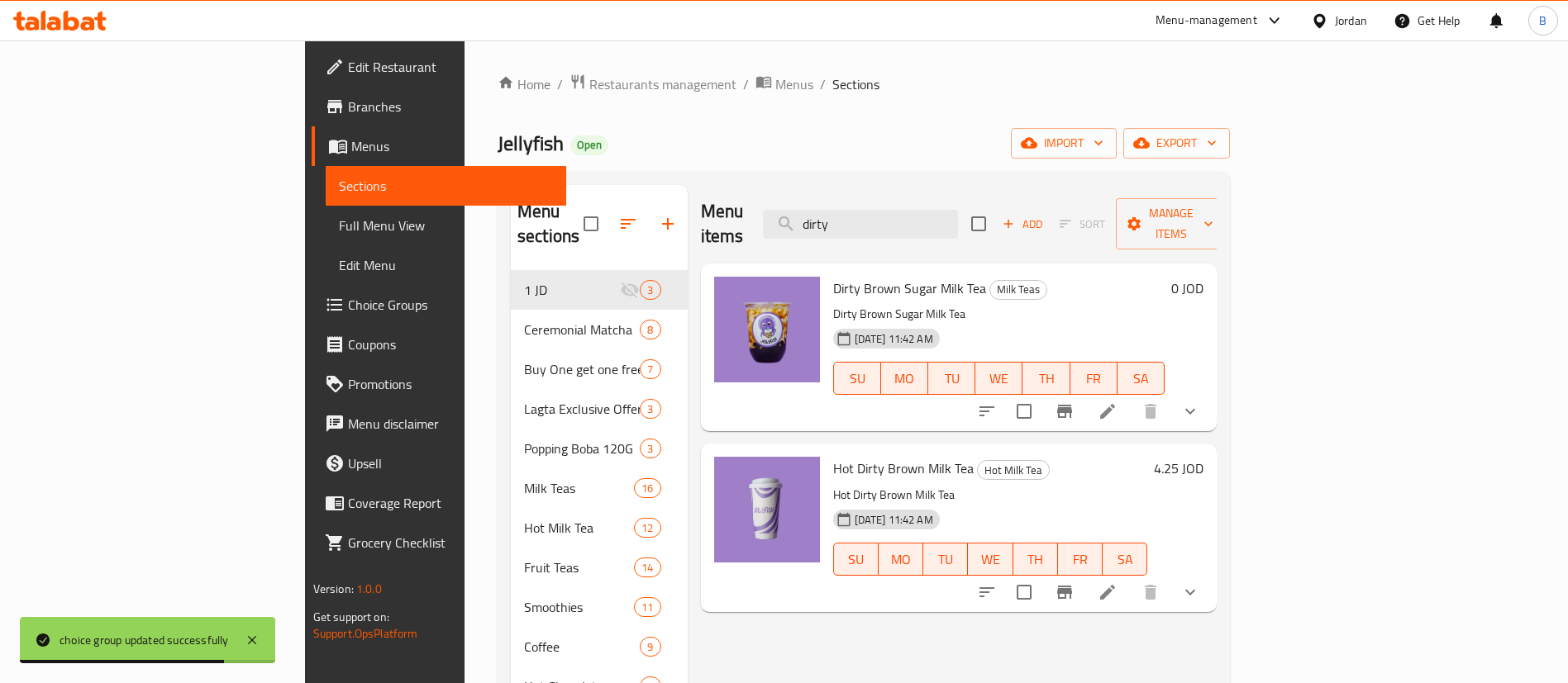
type input "dirty"
click at [1117, 402] on icon at bounding box center [1108, 412] width 20 height 20
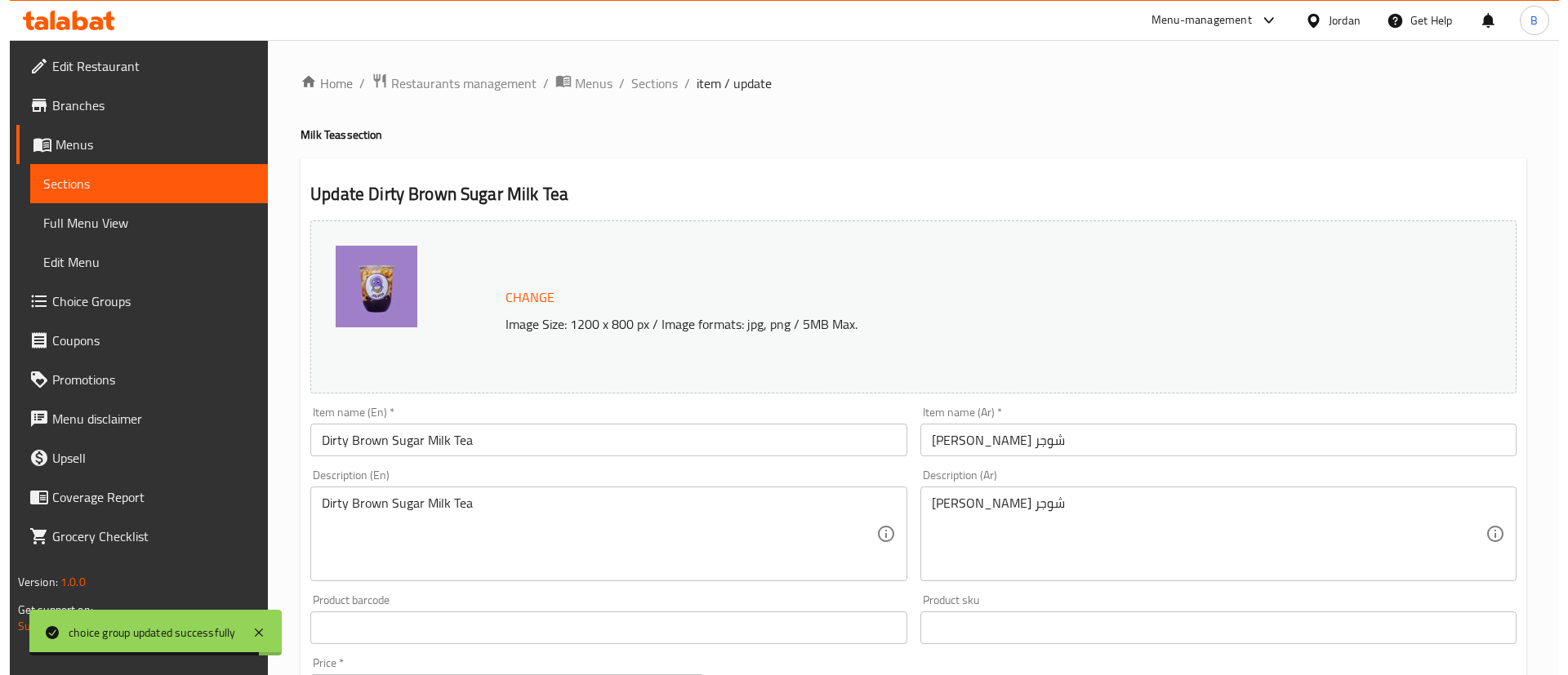
scroll to position [797, 0]
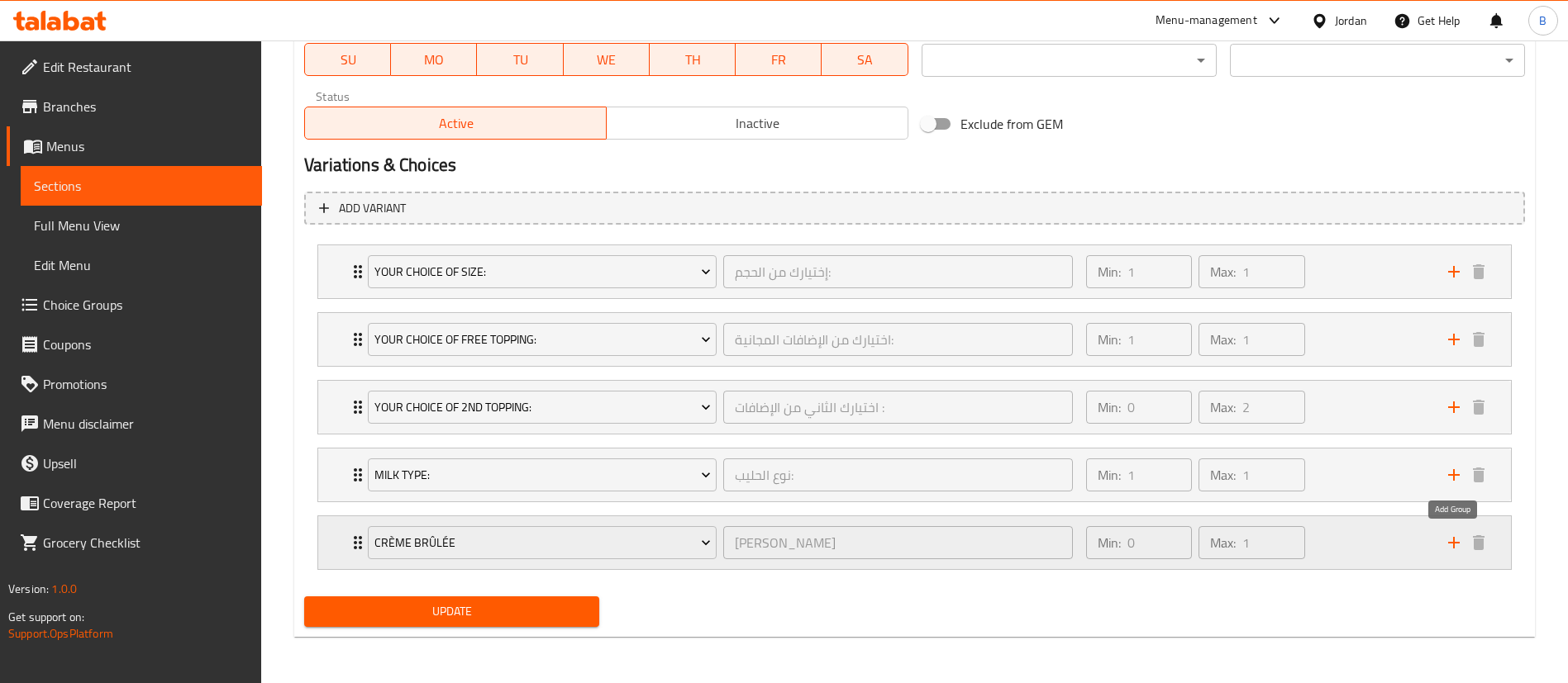
click at [1458, 545] on icon "add" at bounding box center [1454, 543] width 20 height 20
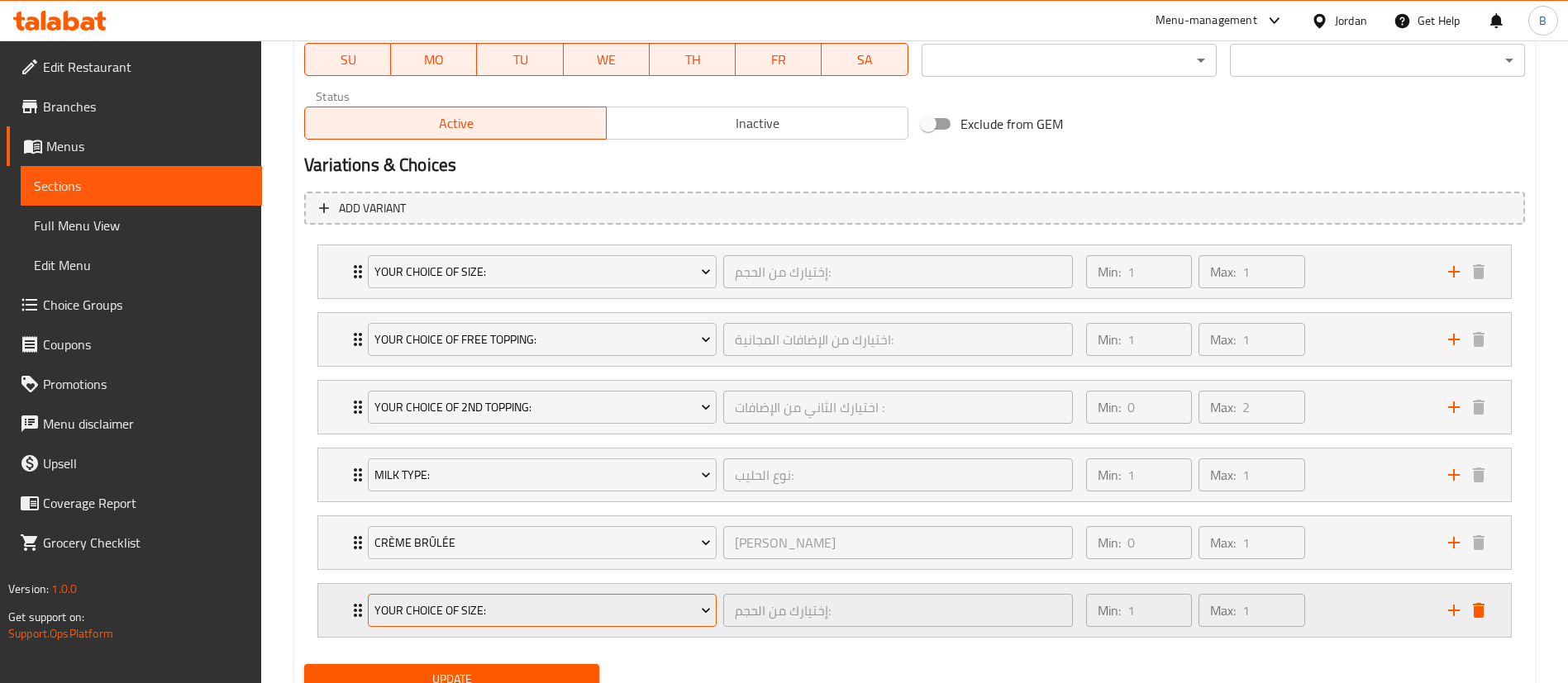
click at [575, 624] on button "Your Choice Of Size:" at bounding box center [543, 610] width 349 height 33
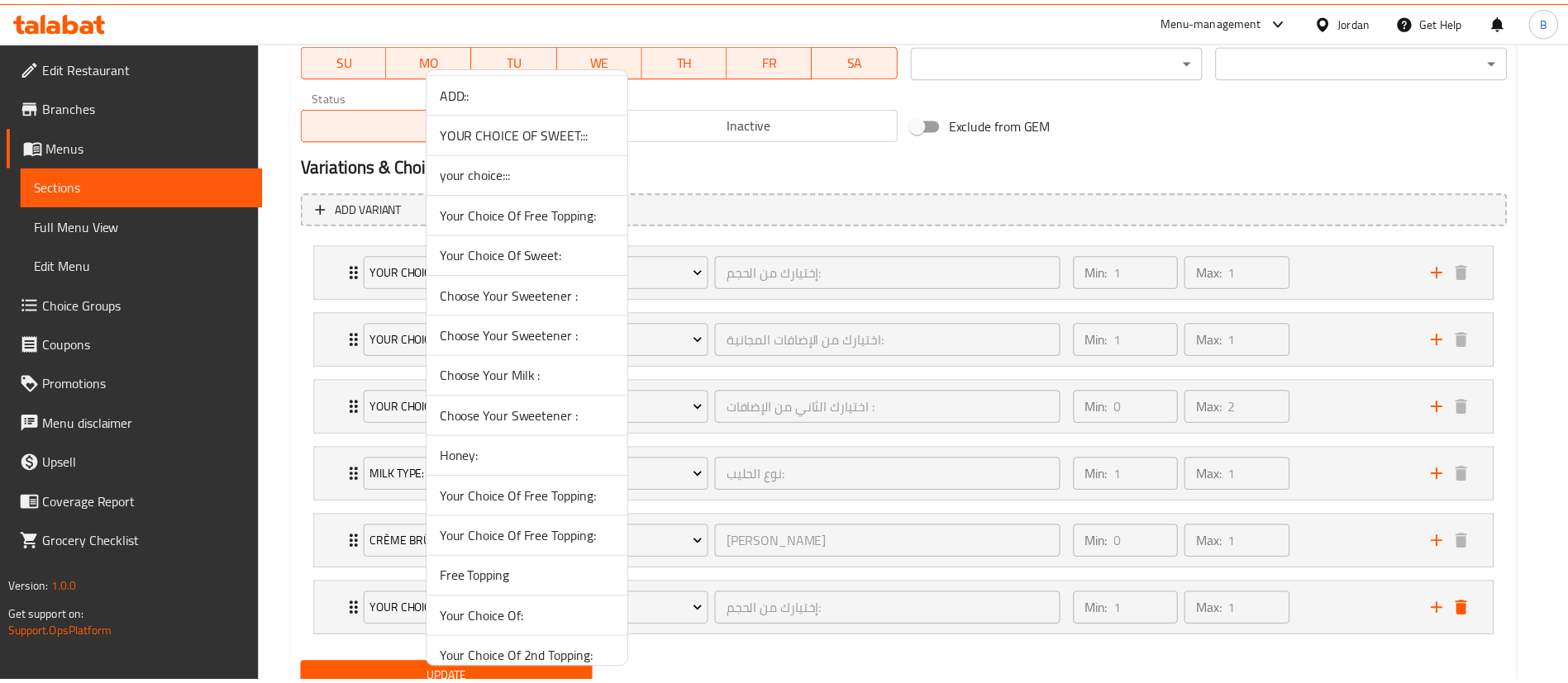
scroll to position [1171, 0]
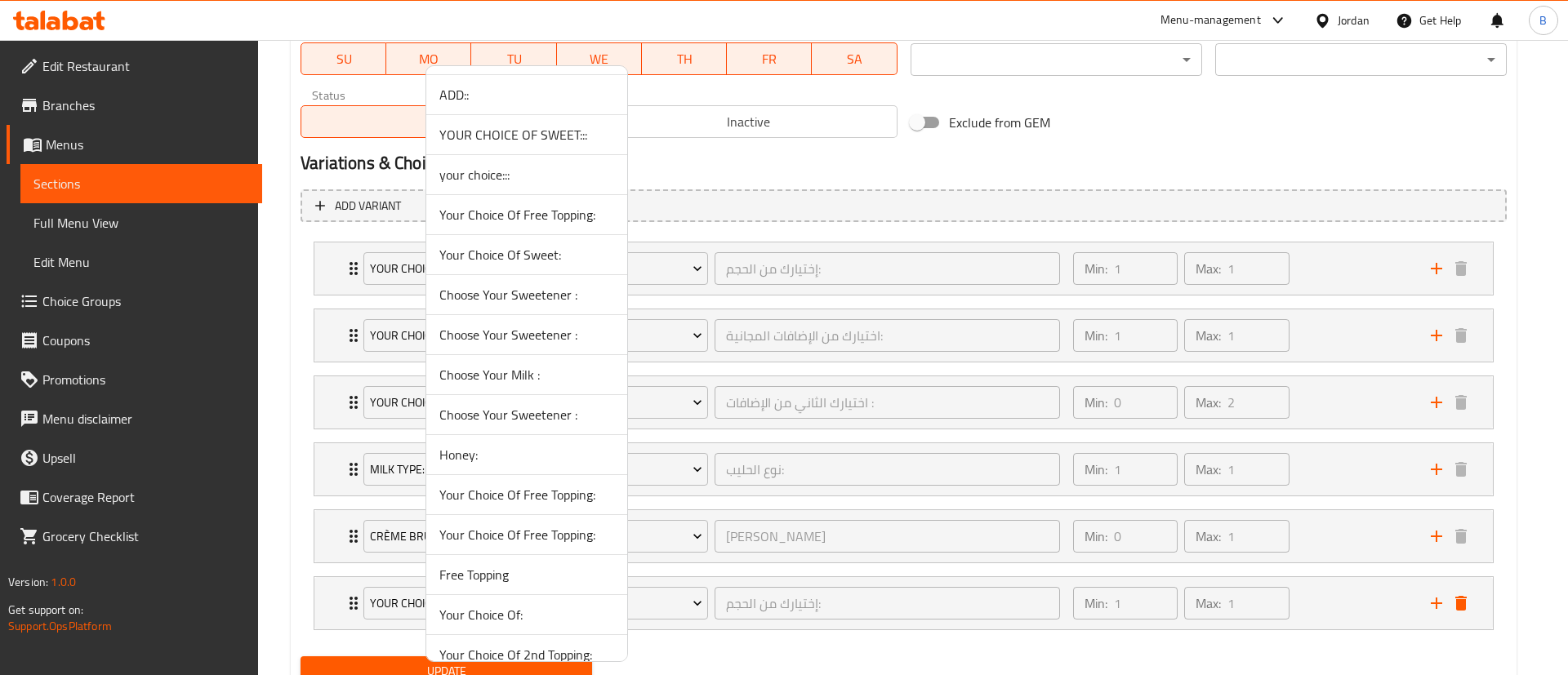
click at [516, 179] on span "your choice:::" at bounding box center [527, 175] width 175 height 20
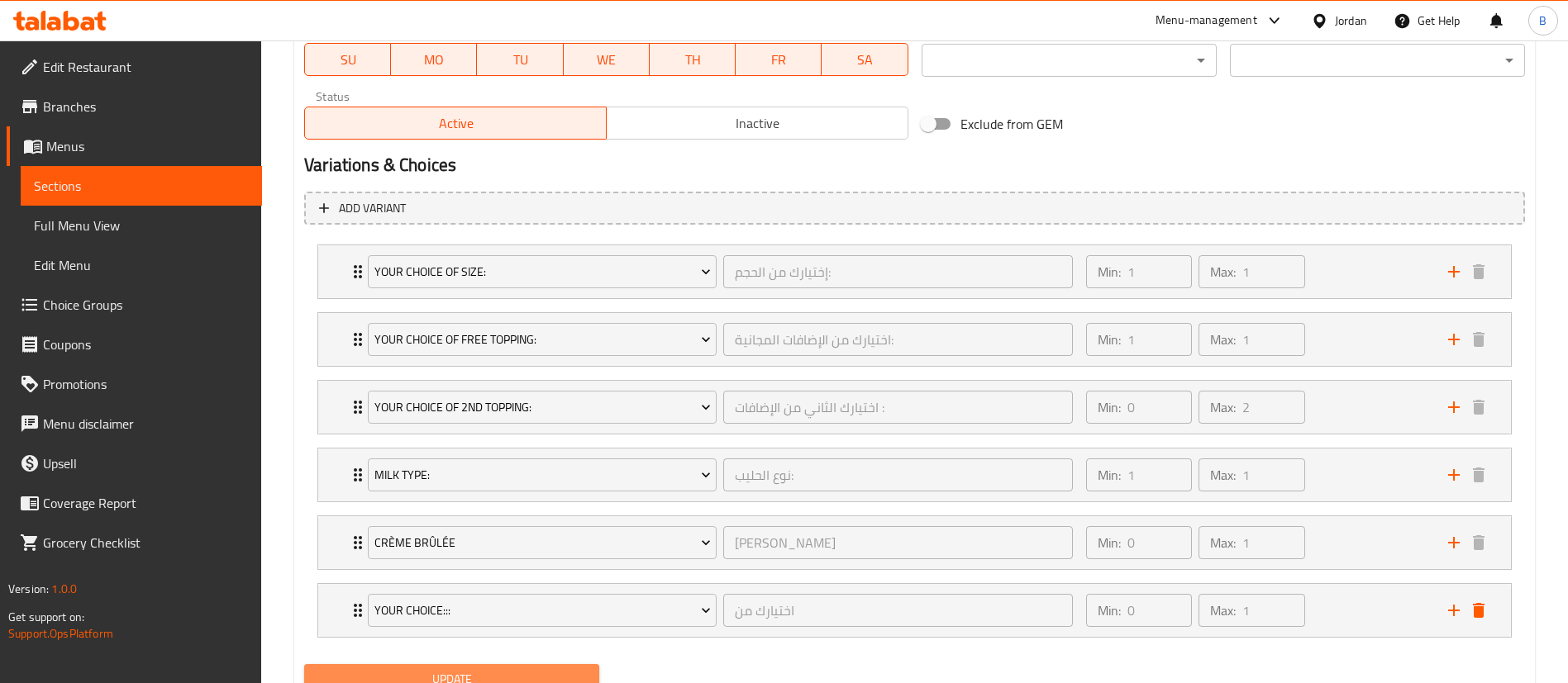
click at [498, 668] on button "Update" at bounding box center [452, 680] width 295 height 30
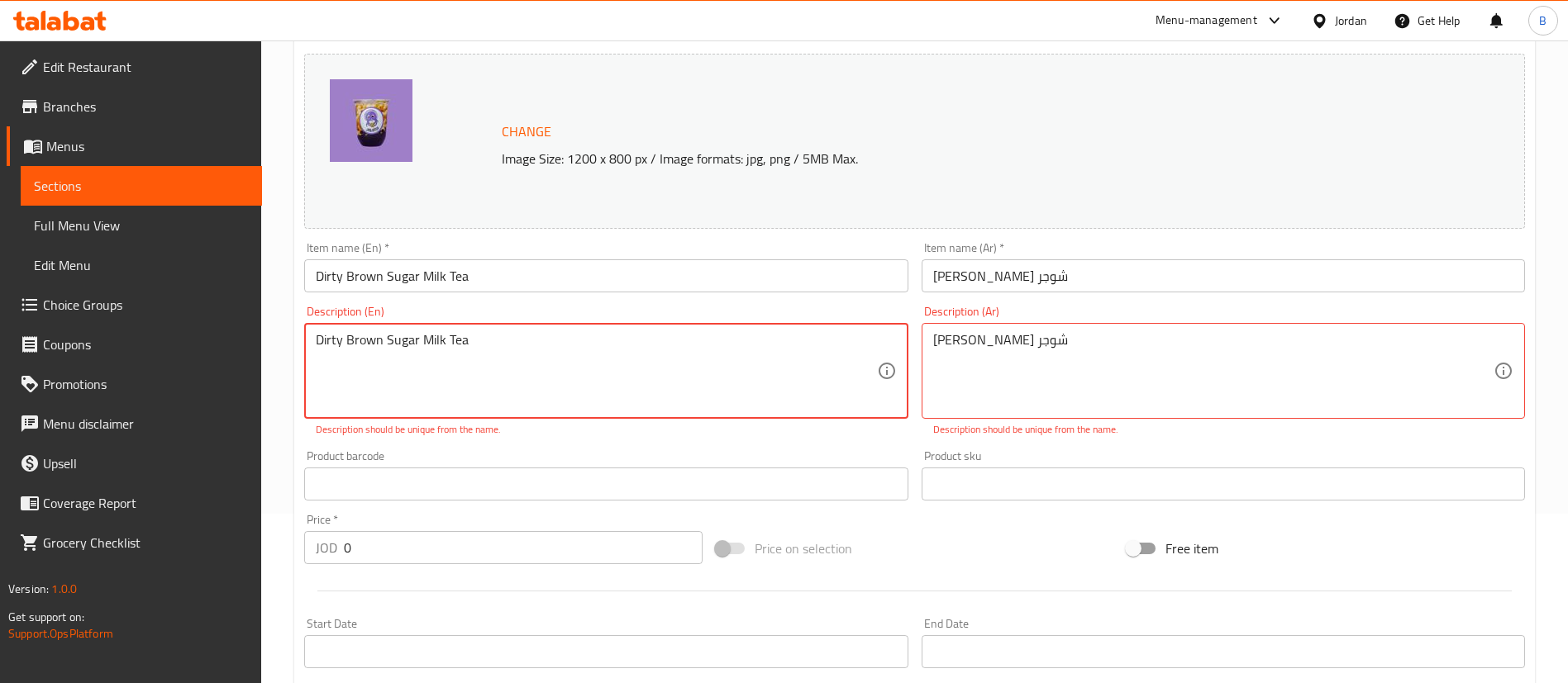
click at [506, 349] on textarea "Dirty Brown Sugar Milk Tea" at bounding box center [596, 371] width 560 height 78
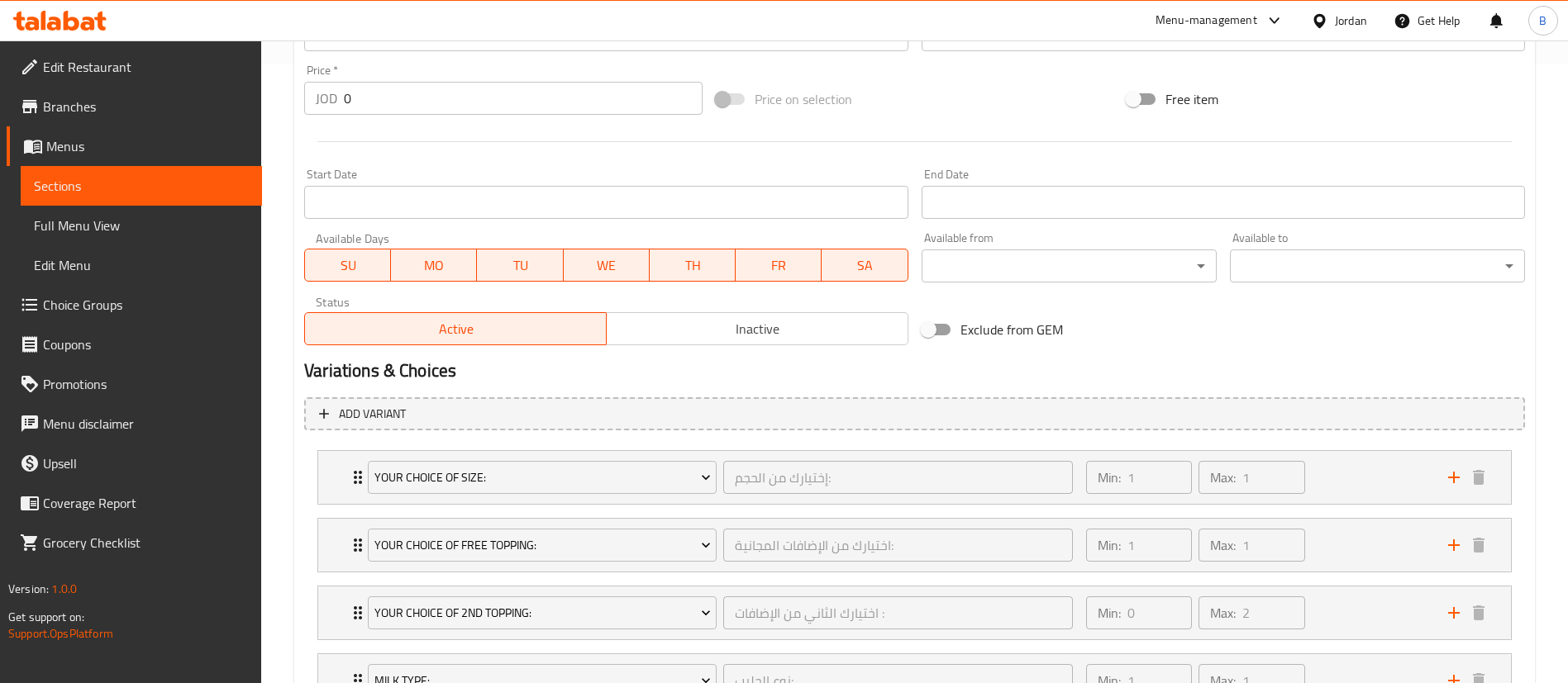
scroll to position [892, 0]
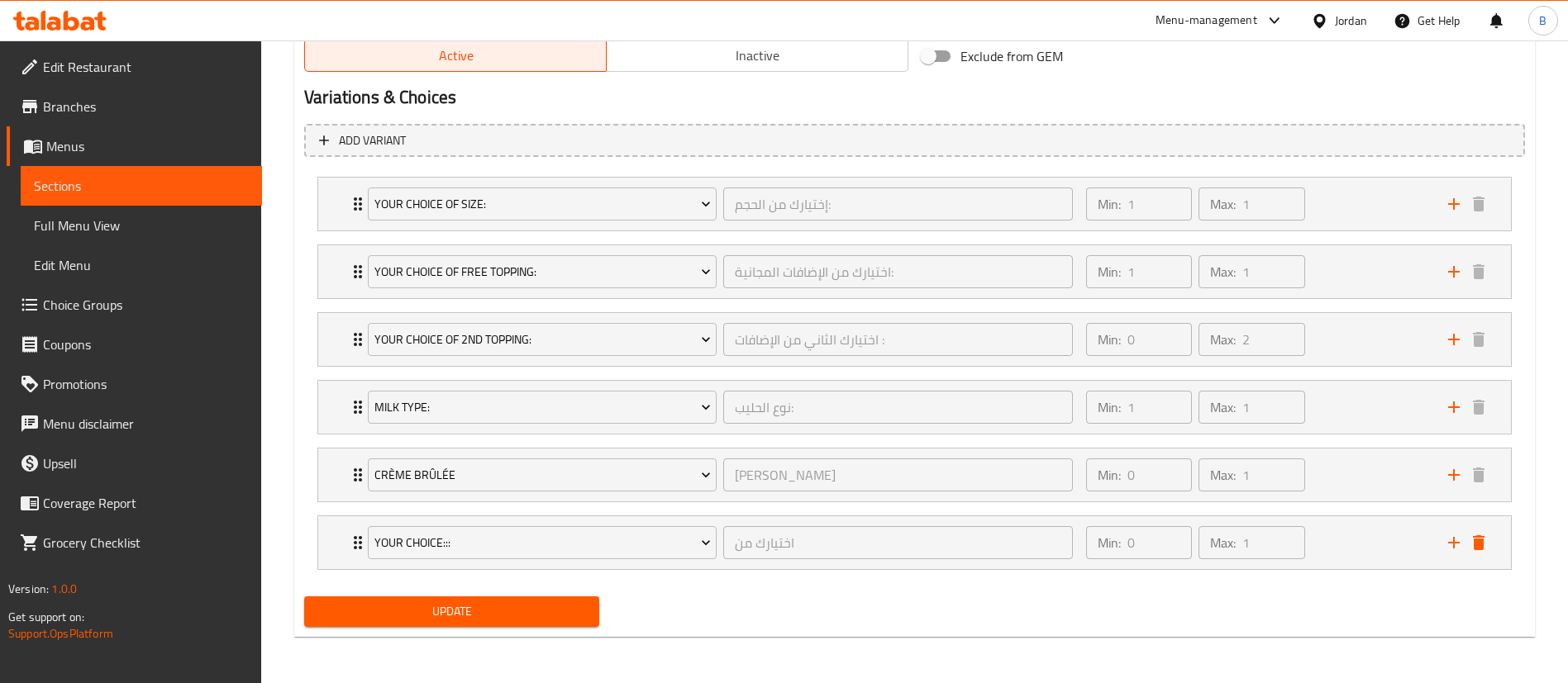
type textarea "Dirty Brown Sugar Milk Teaa"
click at [416, 599] on button "Update" at bounding box center [452, 611] width 295 height 30
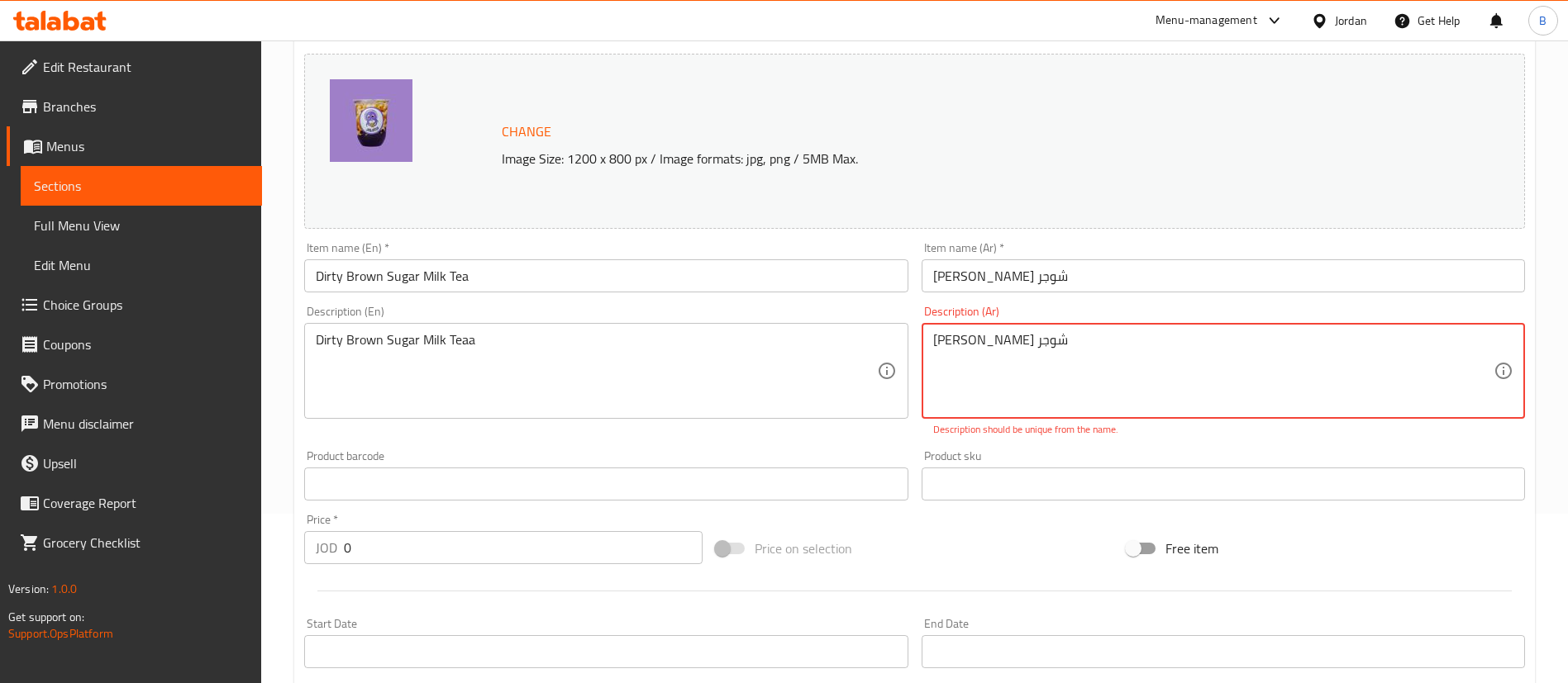
click at [980, 339] on textarea "ديرتي براون شوجر" at bounding box center [1212, 371] width 560 height 78
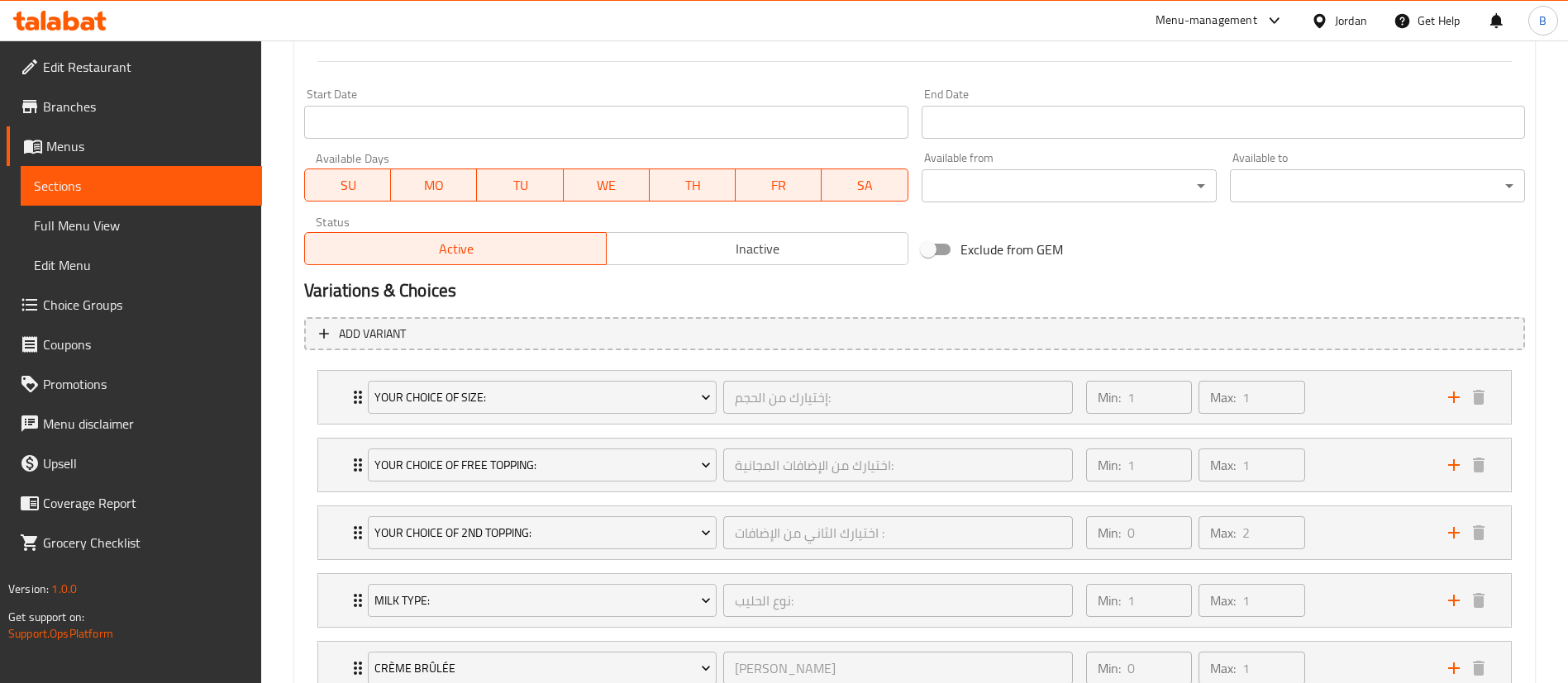
scroll to position [874, 0]
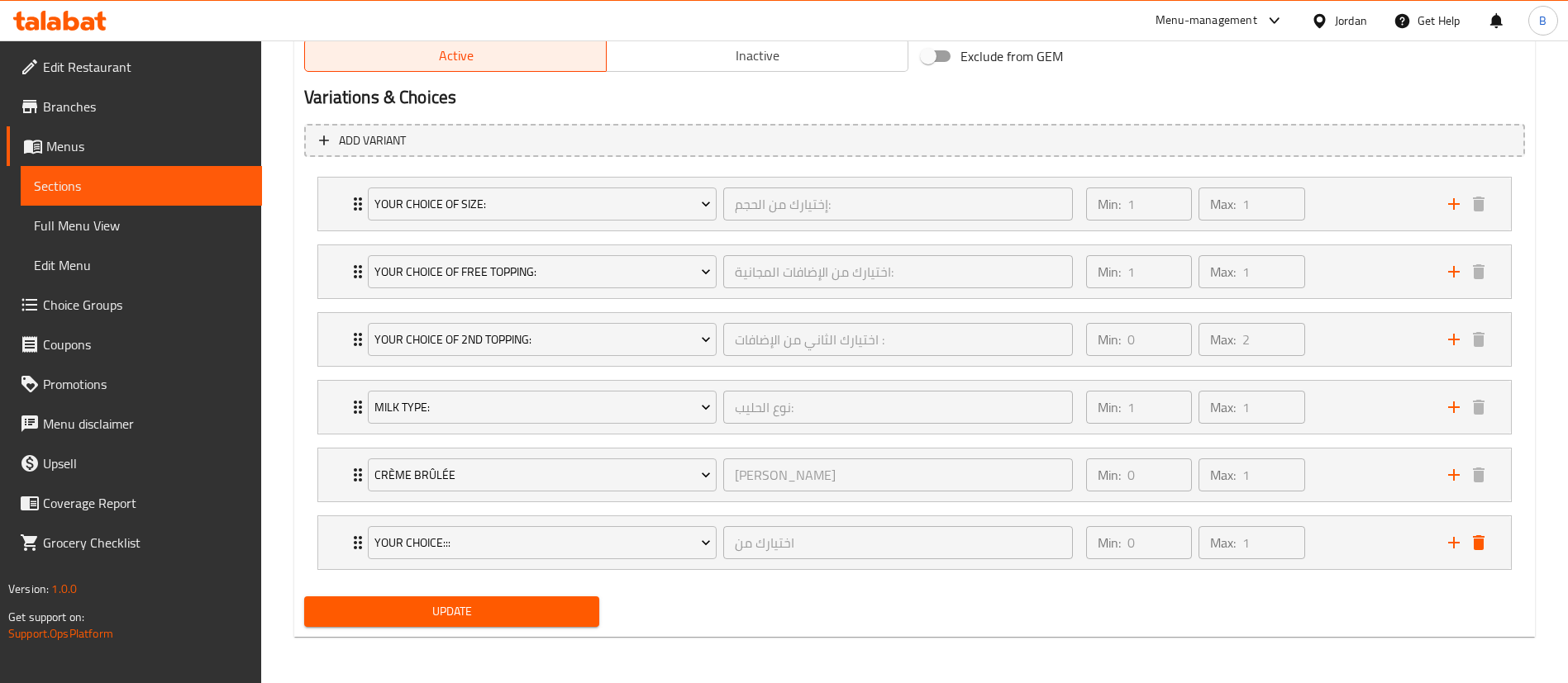
type textarea "ديرتي برااون شوجر"
click at [545, 619] on span "Update" at bounding box center [452, 611] width 269 height 21
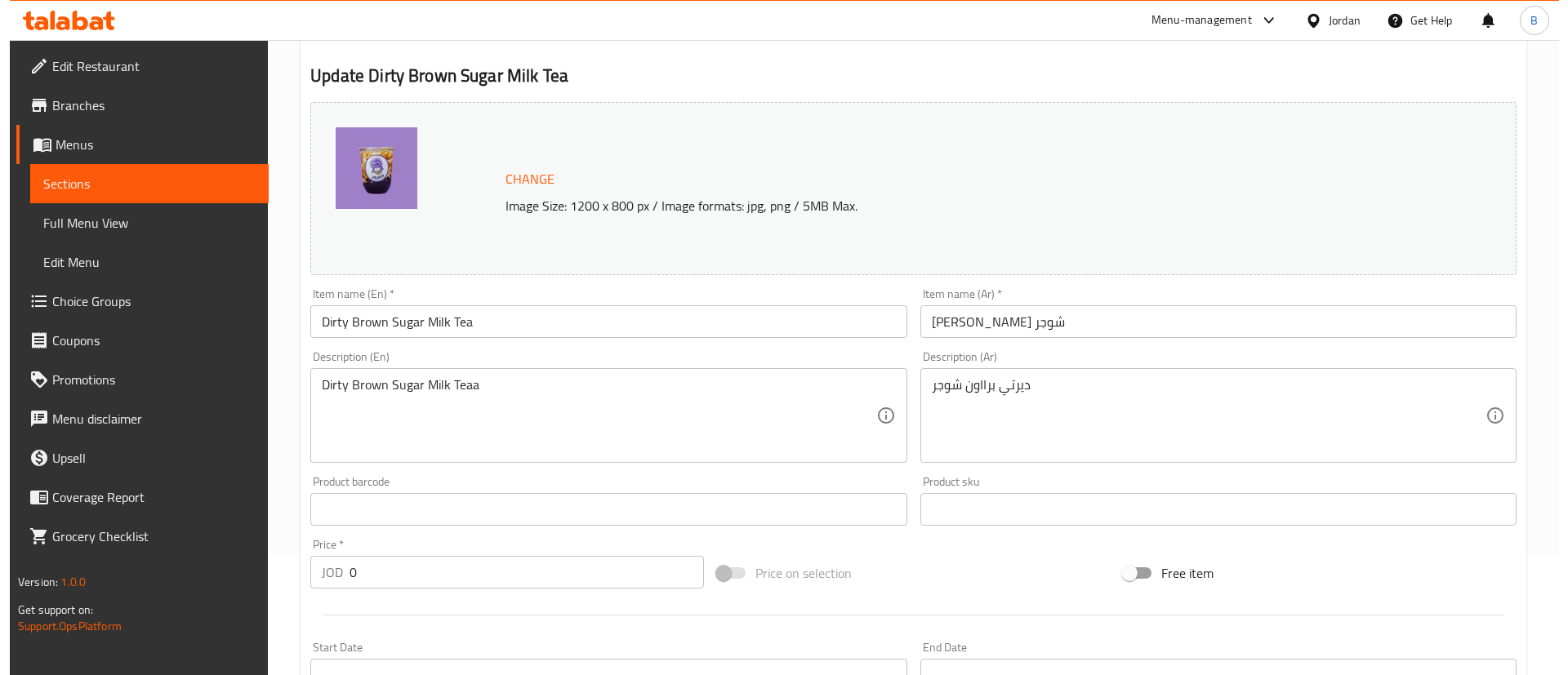
scroll to position [0, 0]
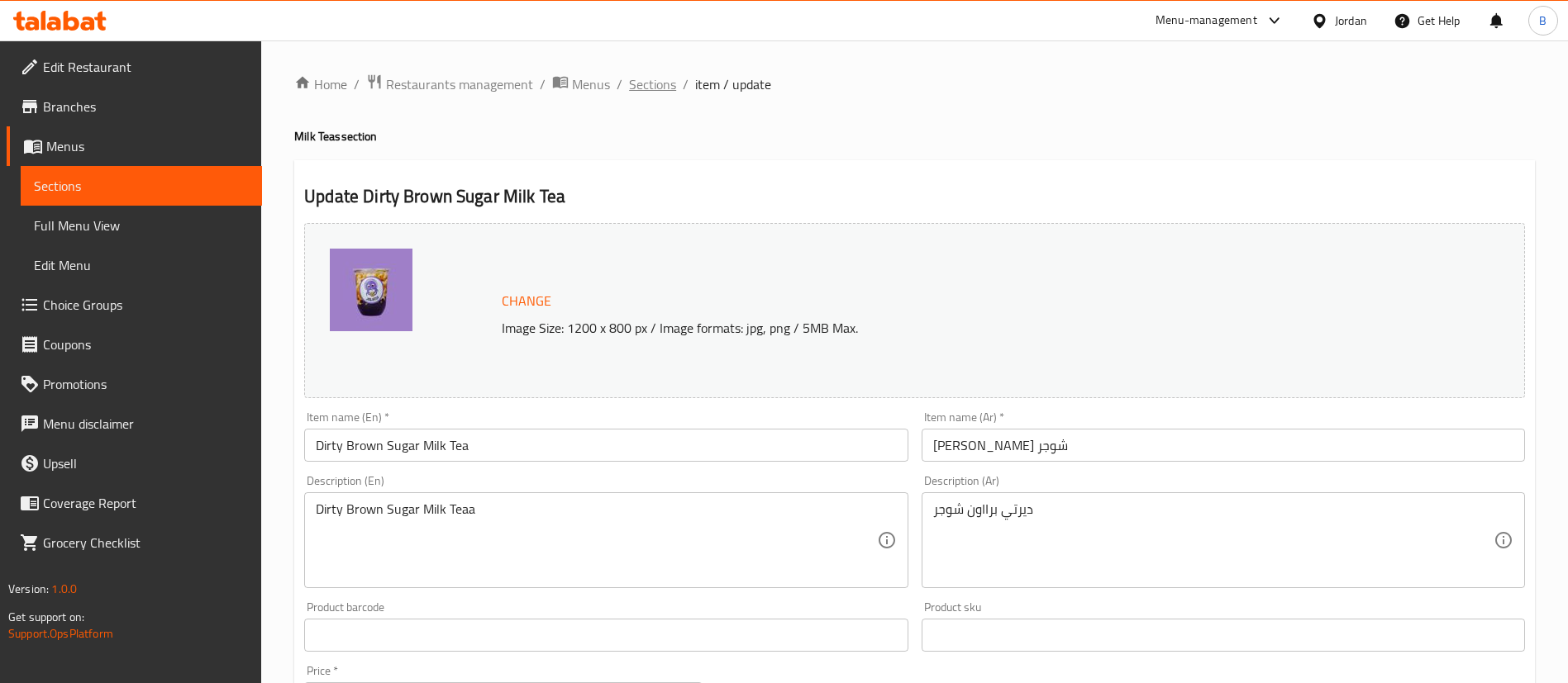
click at [667, 84] on span "Sections" at bounding box center [652, 84] width 47 height 20
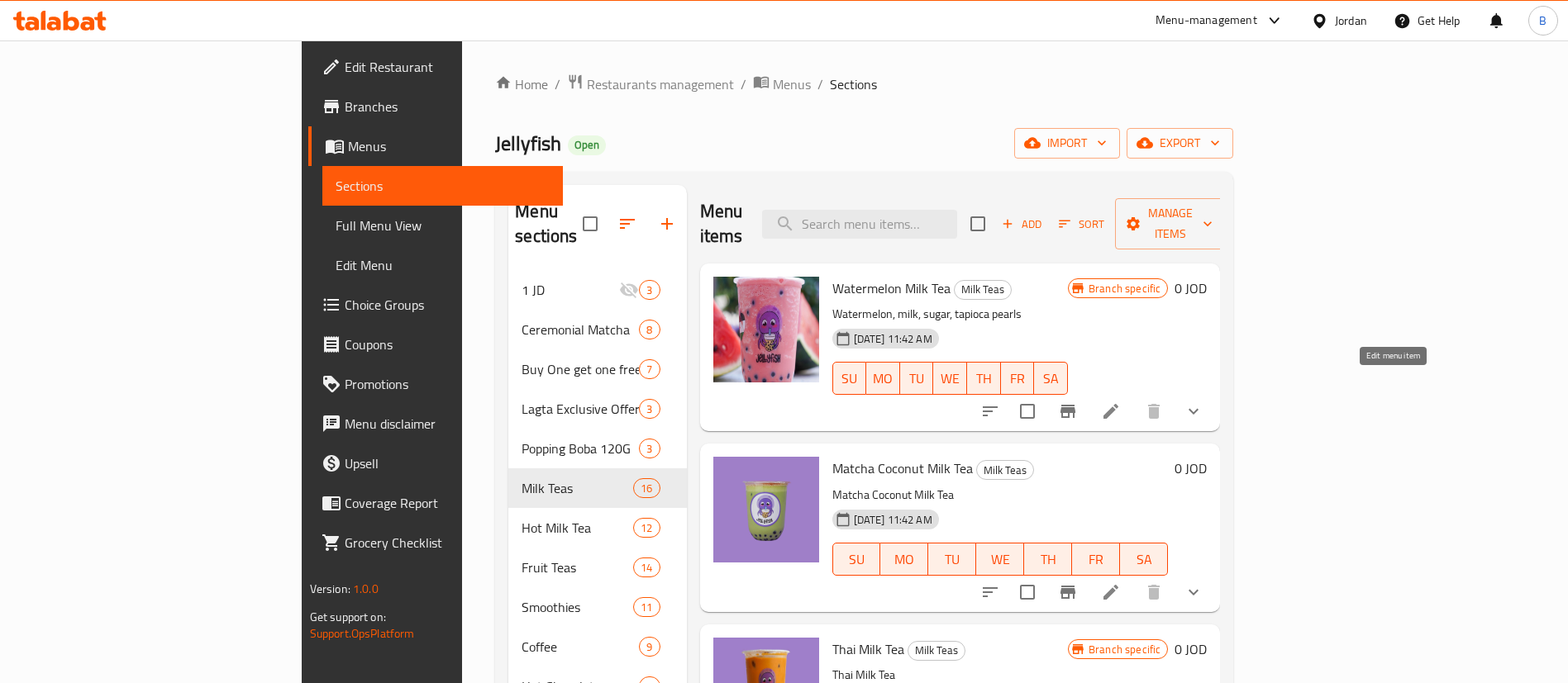
click at [1121, 402] on icon at bounding box center [1111, 412] width 20 height 20
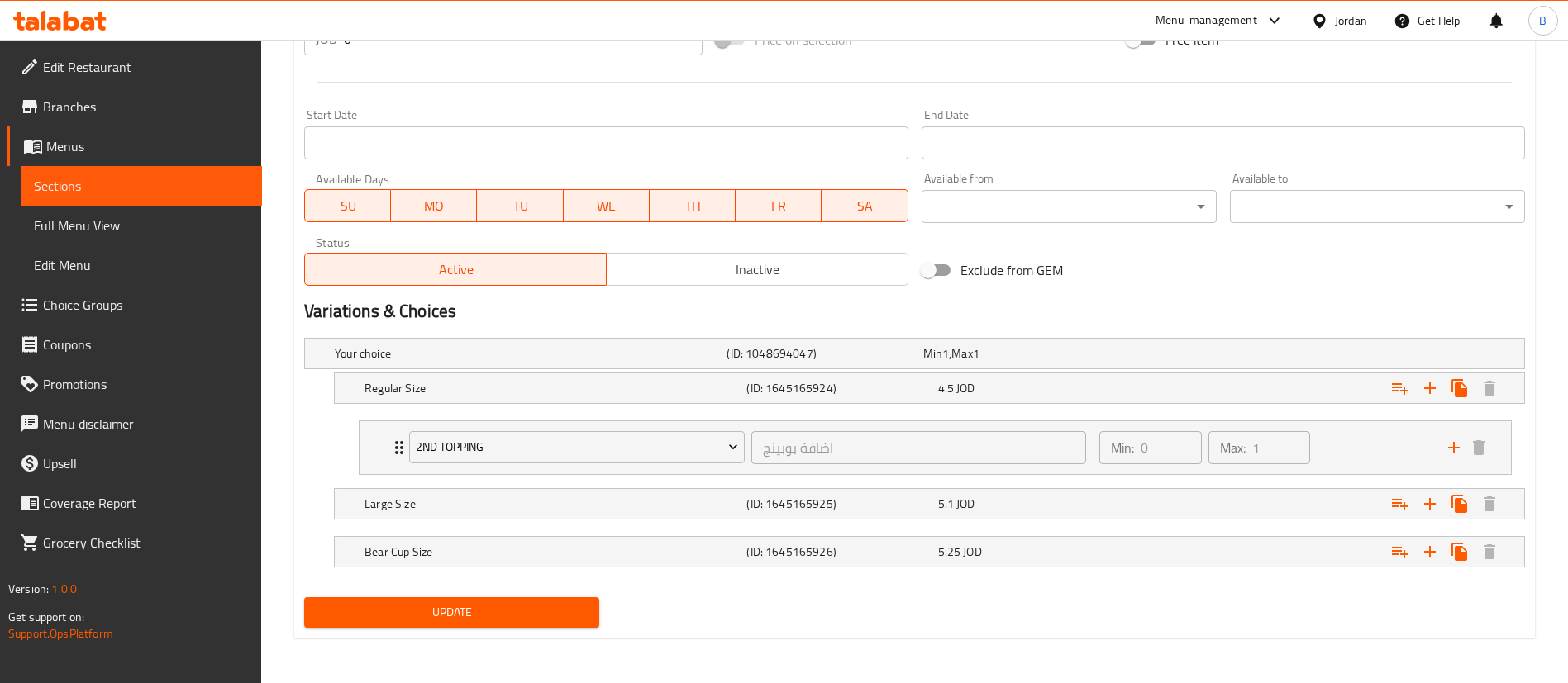
scroll to position [661, 0]
click at [1350, 453] on div "Min: 0 ​ Max: 1 ​" at bounding box center [1264, 446] width 349 height 53
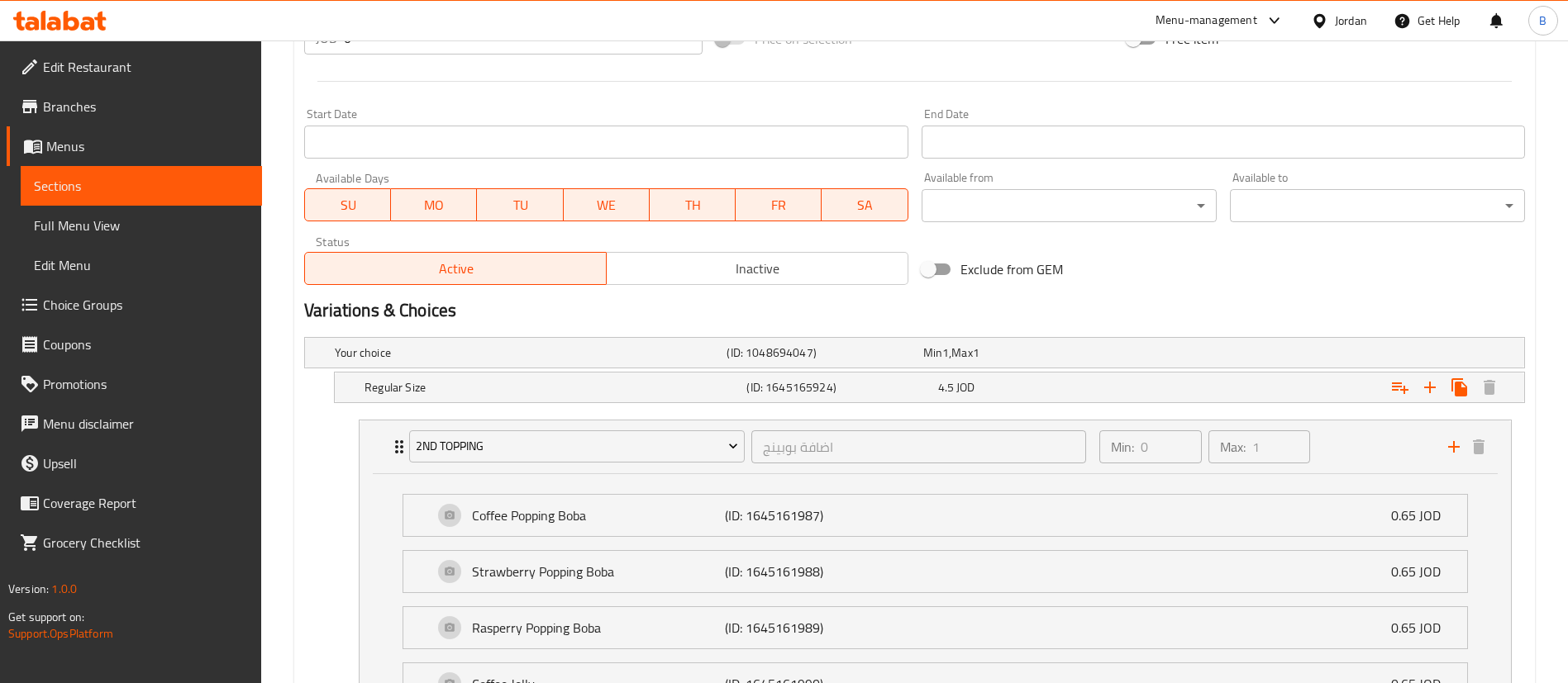
click at [90, 296] on span "Choice Groups" at bounding box center [146, 305] width 206 height 20
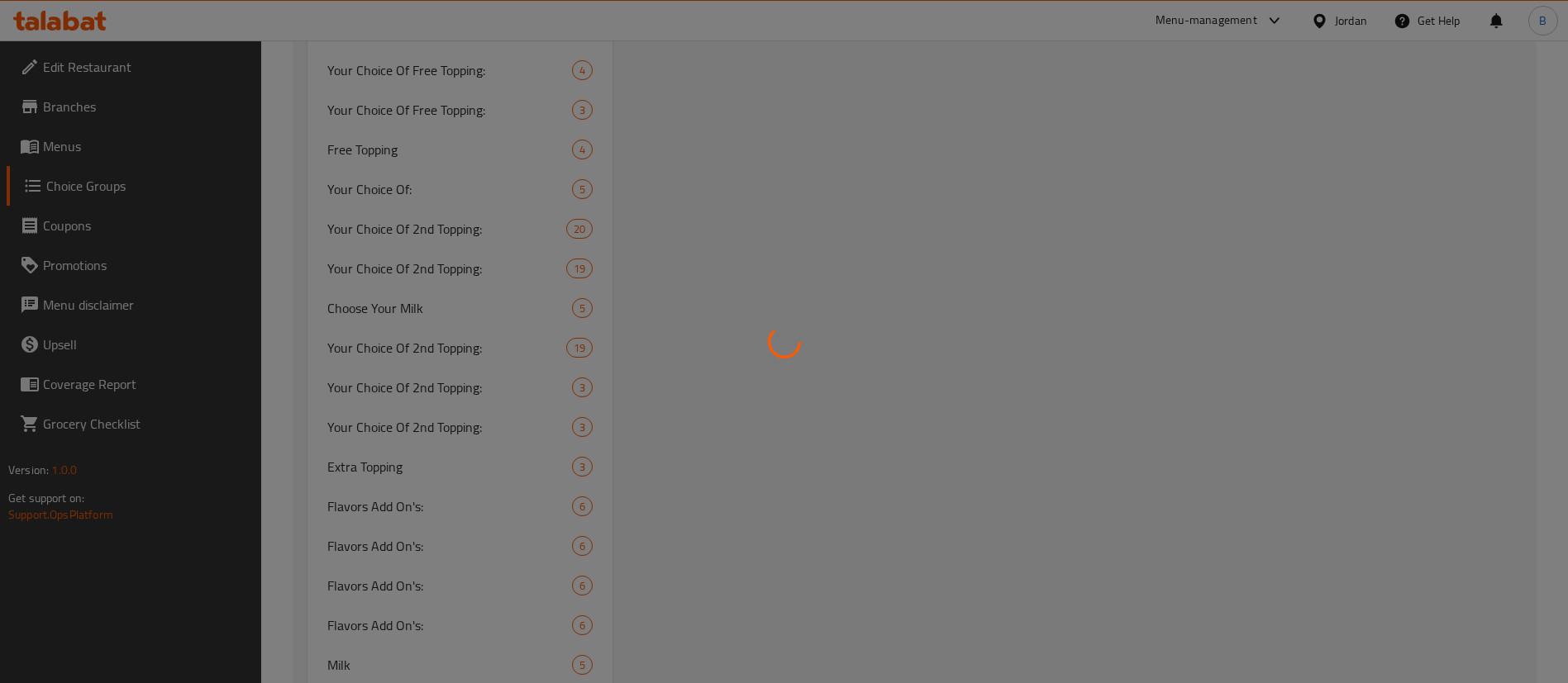
scroll to position [1999, 0]
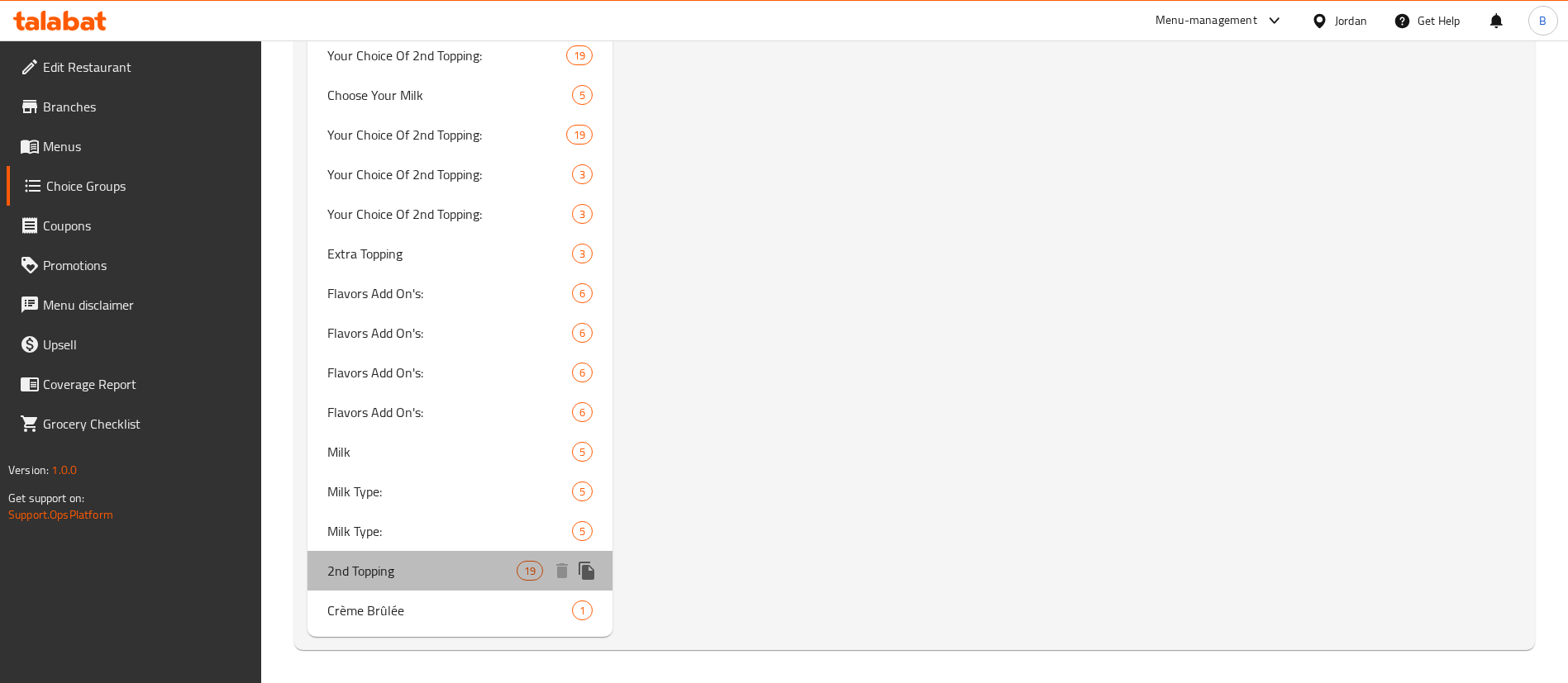
click at [475, 569] on span "2nd Topping" at bounding box center [421, 571] width 190 height 20
type input "2nd Topping"
type input "اضافة بوبينج"
type input "0"
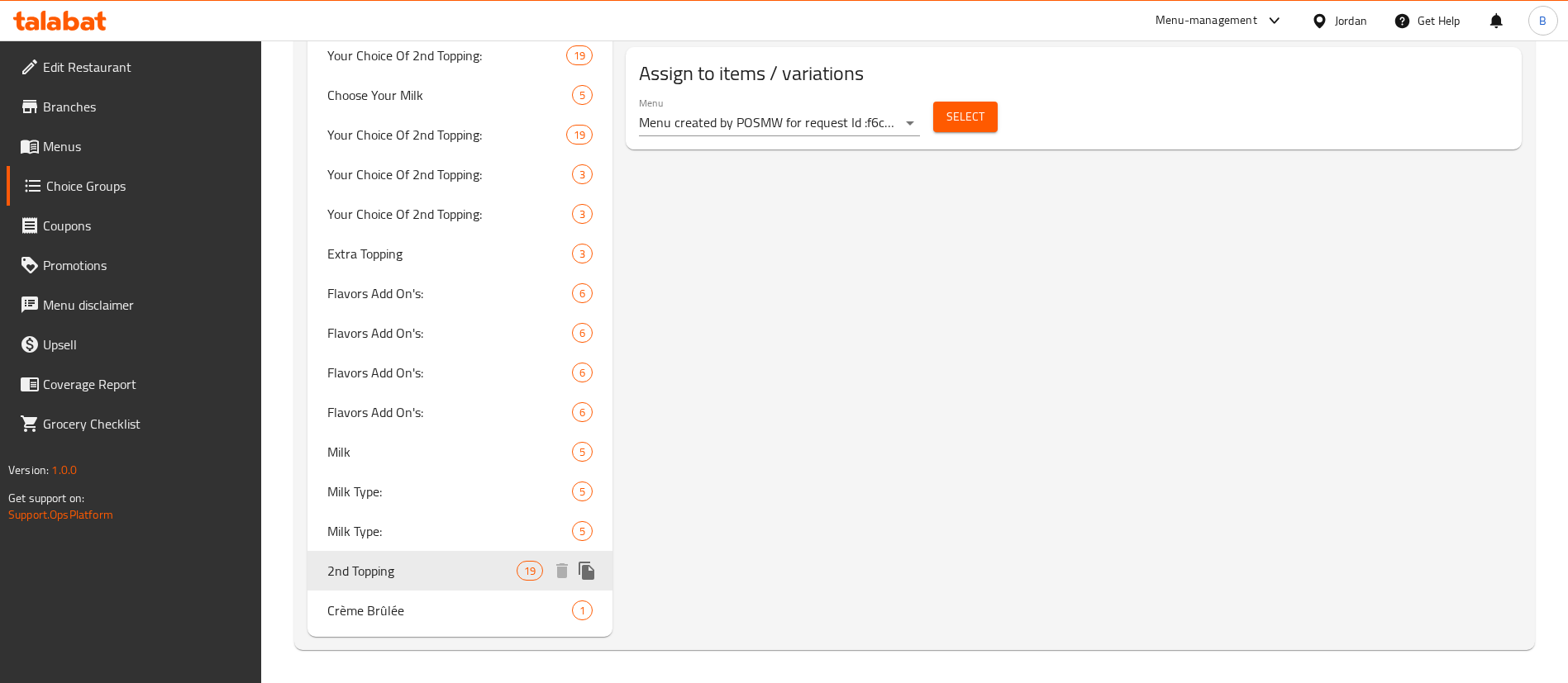
click at [582, 564] on icon "duplicate" at bounding box center [587, 571] width 20 height 20
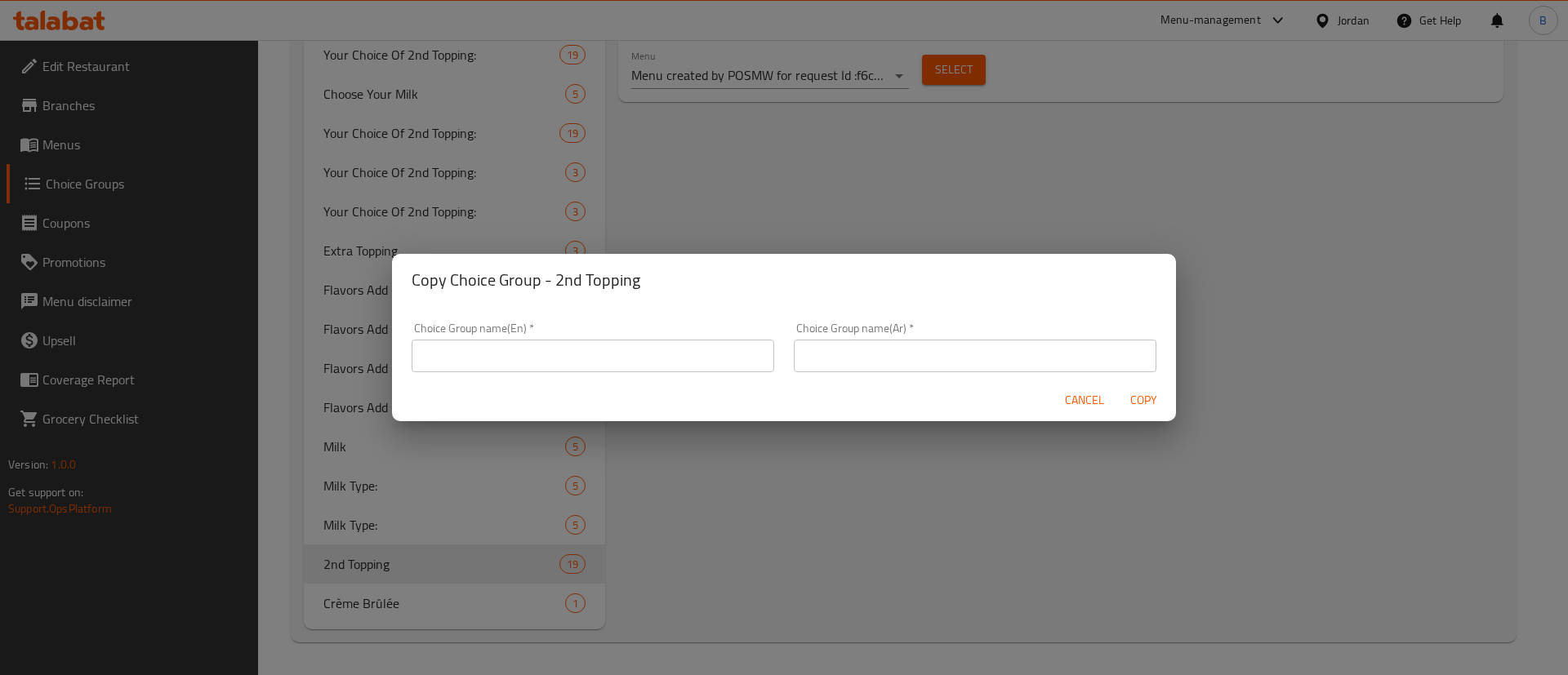
click at [724, 348] on input "text" at bounding box center [593, 355] width 363 height 32
type input "2nd topping::"
click at [887, 364] on input "text" at bounding box center [975, 355] width 363 height 32
type input "الاضافات"
click at [1157, 394] on span "Copy" at bounding box center [1143, 400] width 39 height 21
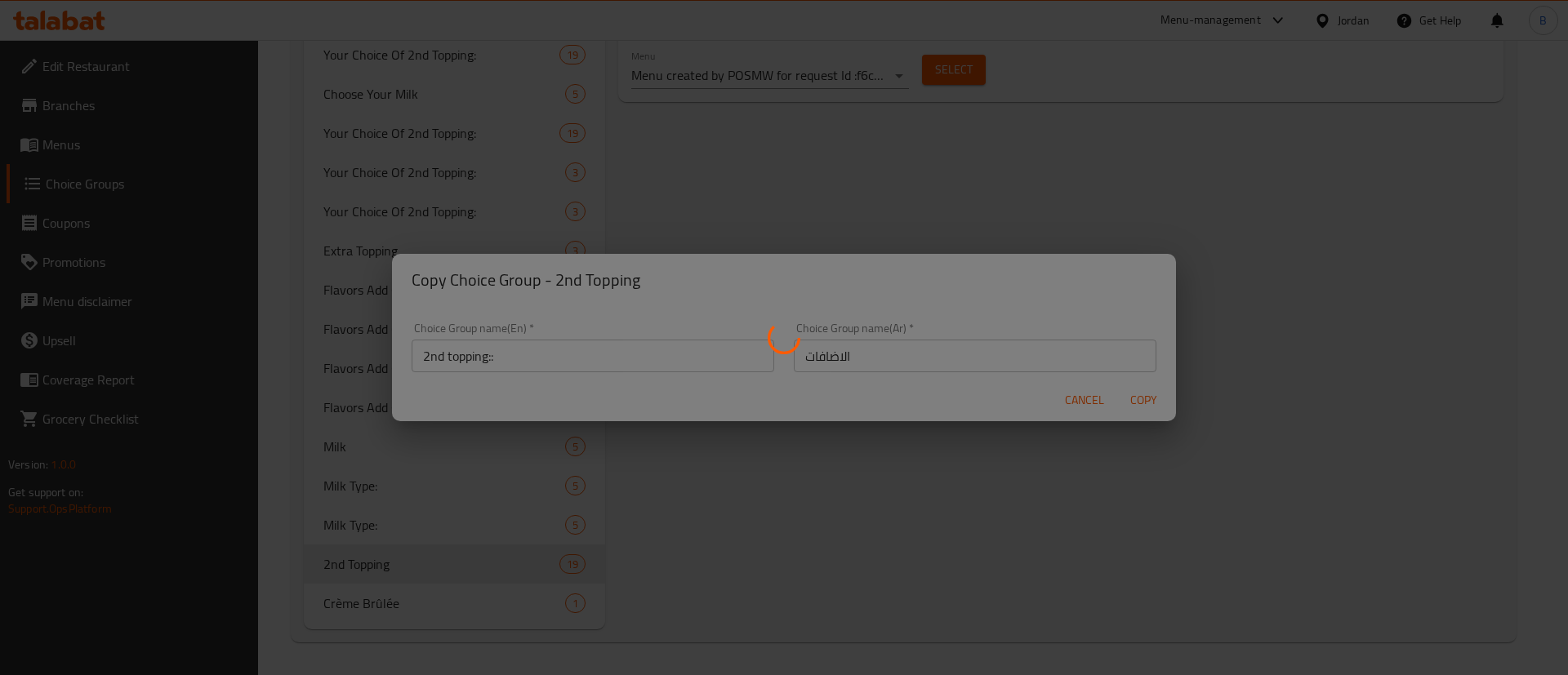
type input "2nd topping::"
type input "الاضافات"
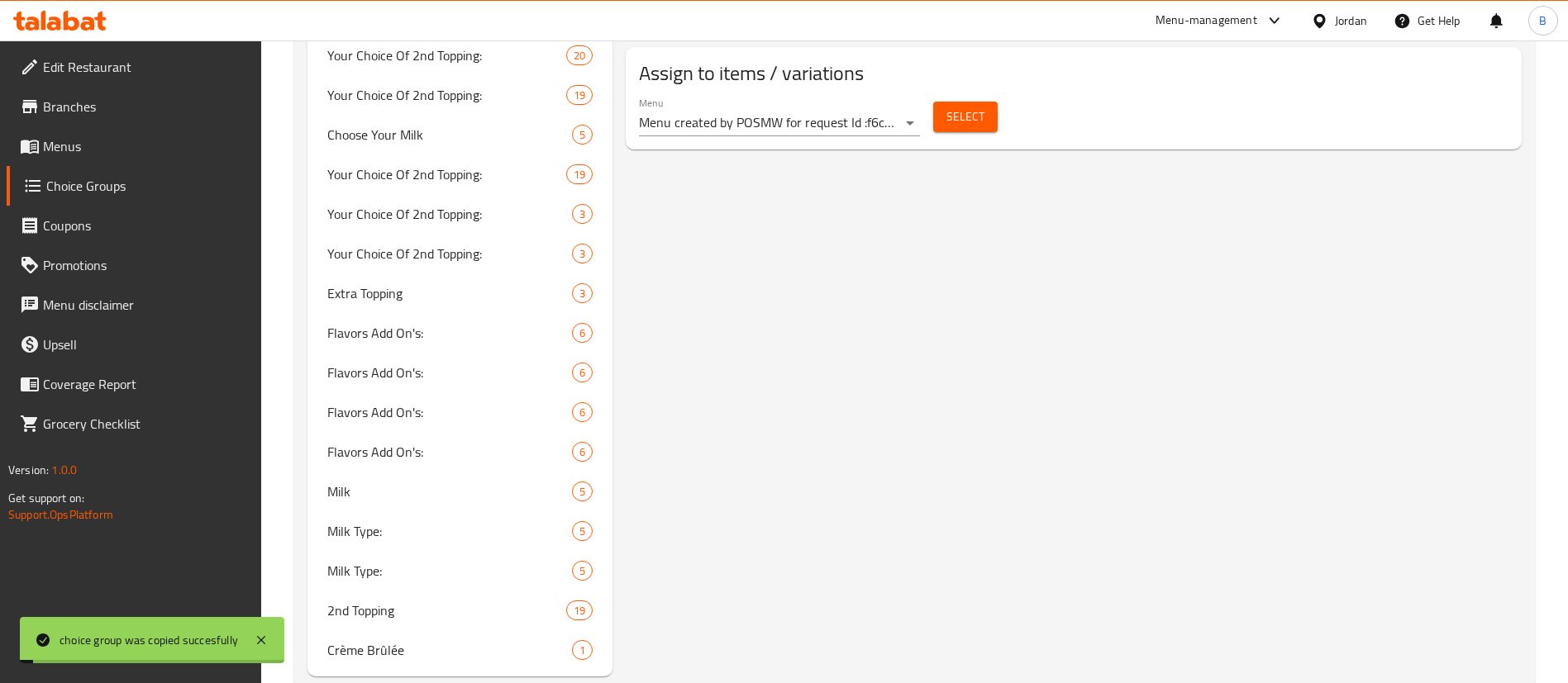
click at [70, 146] on span "Menus" at bounding box center [146, 147] width 206 height 20
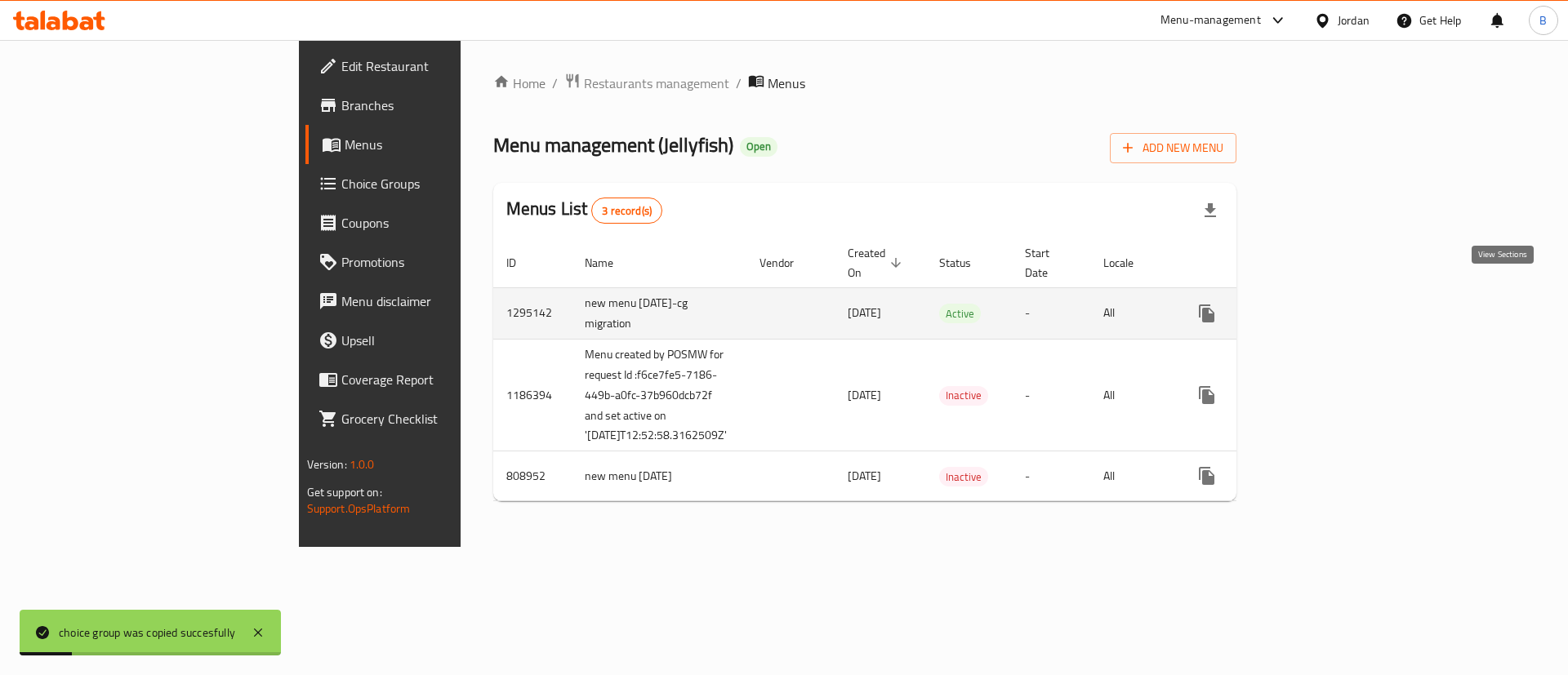
click at [1345, 305] on link "enhanced table" at bounding box center [1324, 313] width 39 height 39
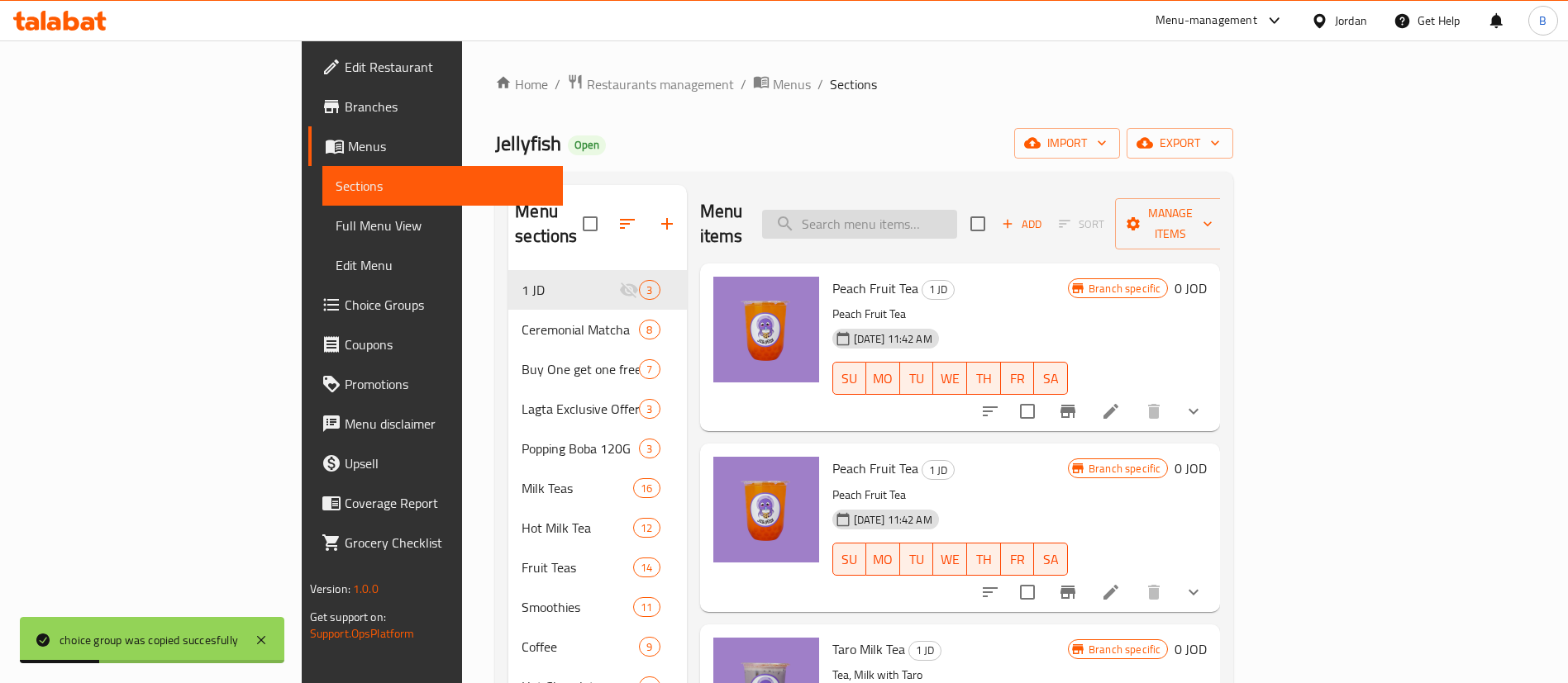
click at [957, 225] on input "search" at bounding box center [859, 224] width 195 height 29
type input "ص"
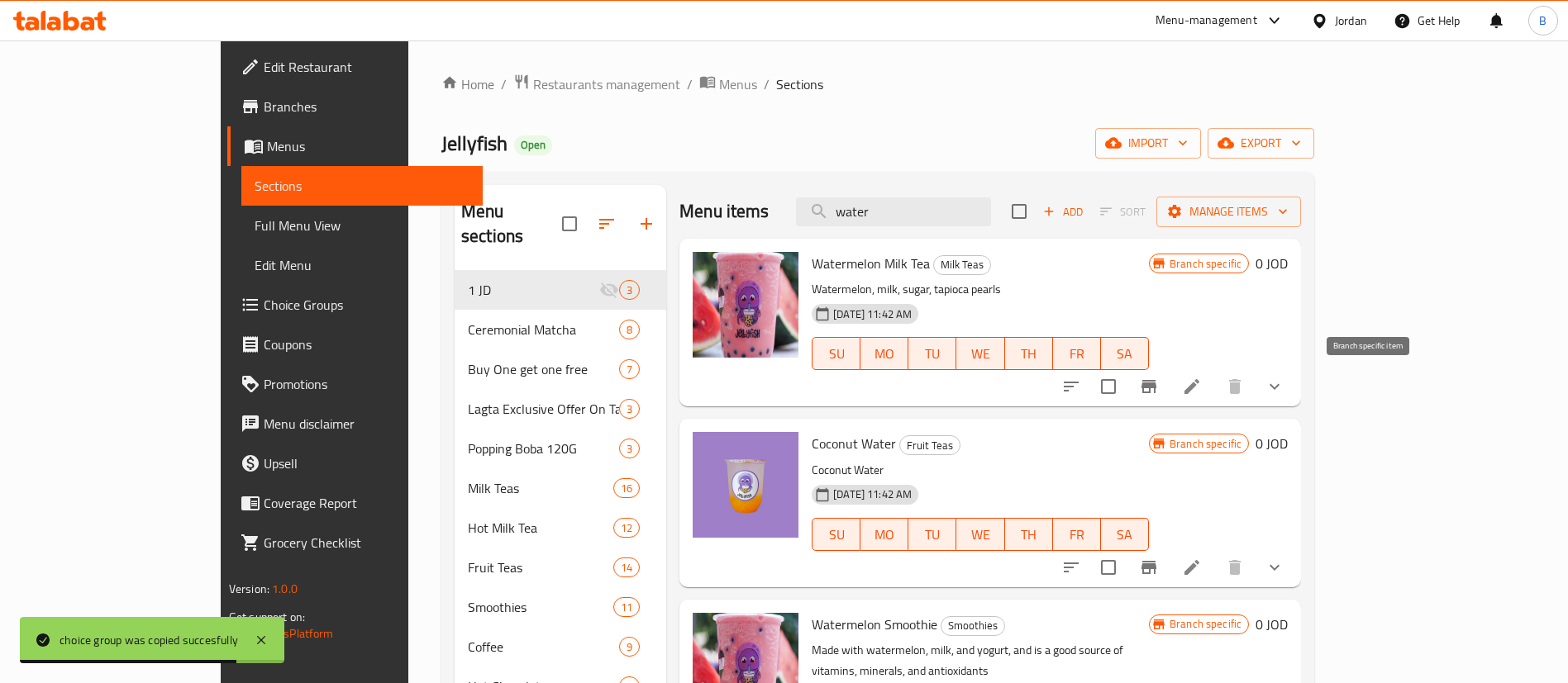
type input "water"
click at [1199, 387] on icon at bounding box center [1192, 387] width 15 height 15
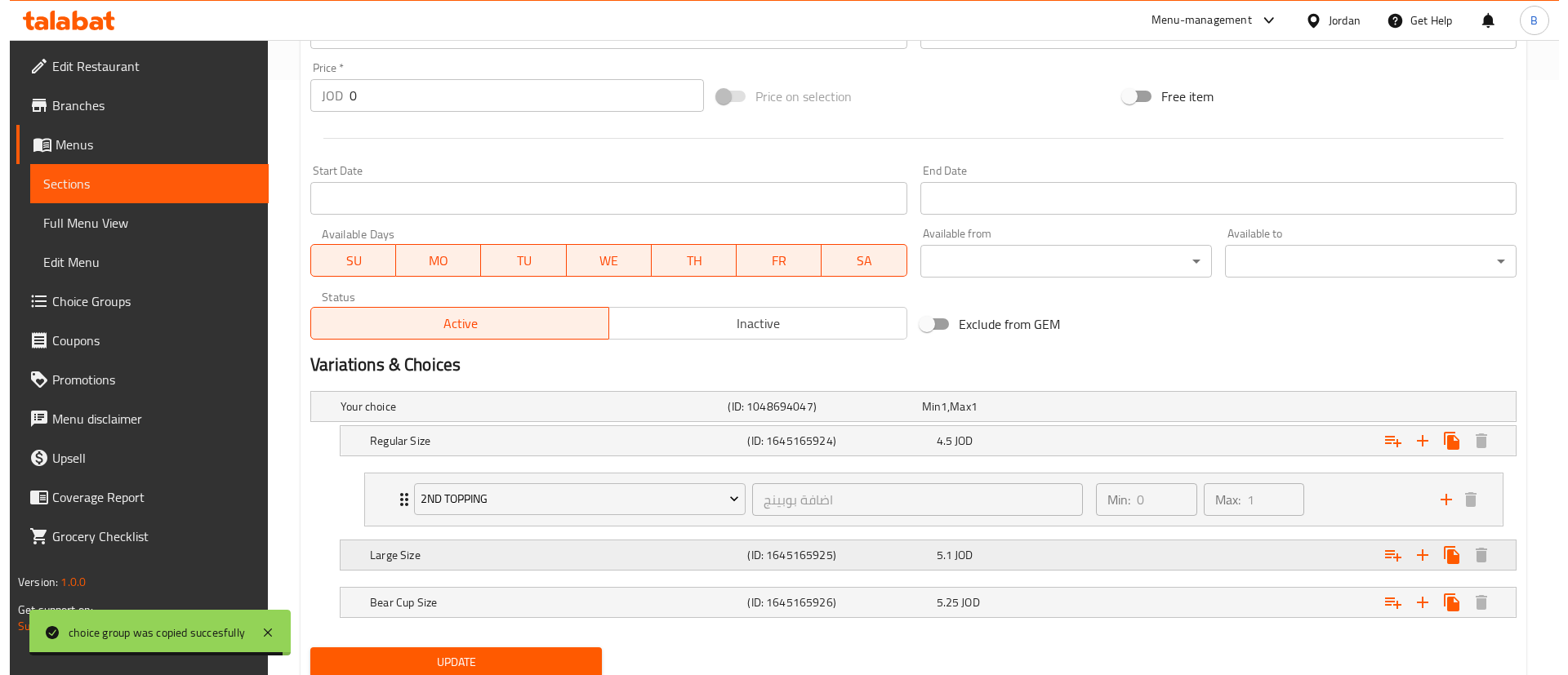
scroll to position [653, 0]
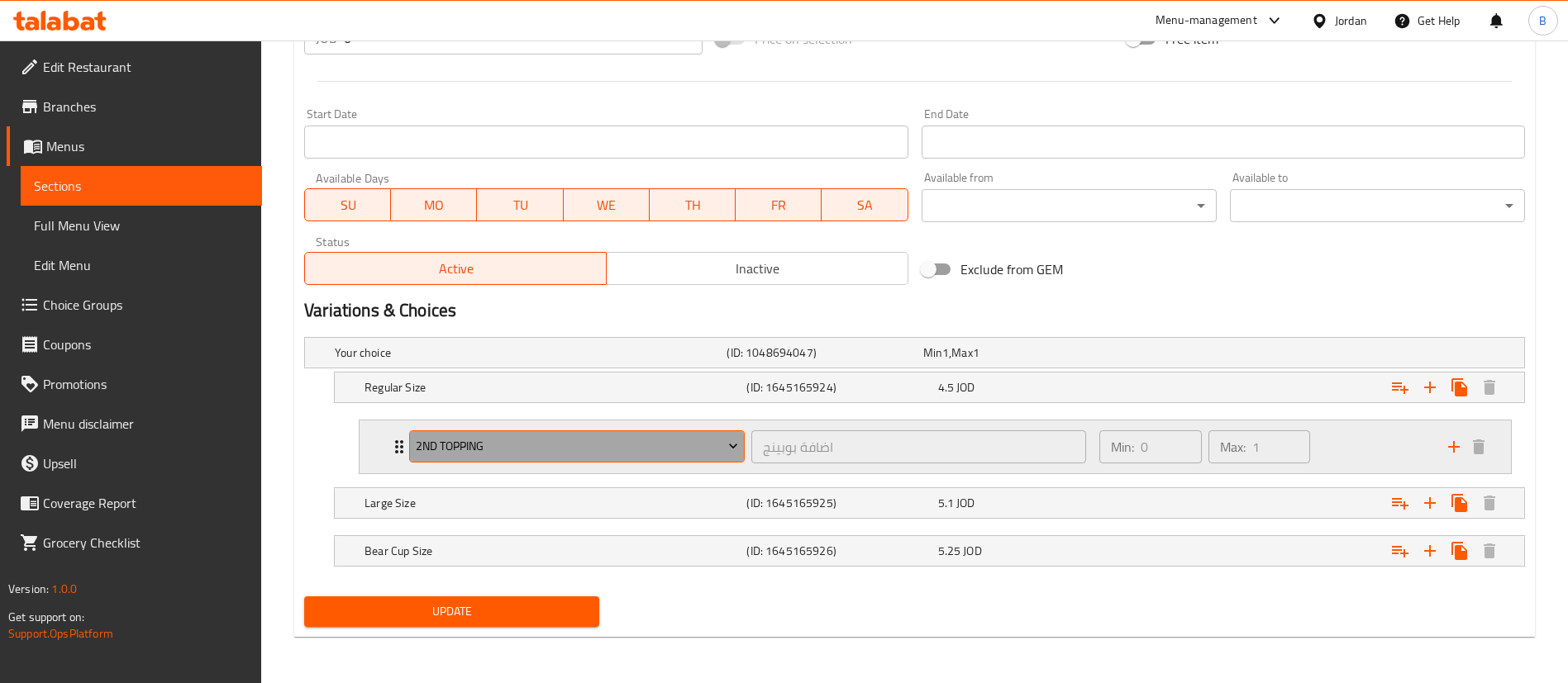
click at [698, 449] on span "2nd Topping" at bounding box center [577, 446] width 324 height 21
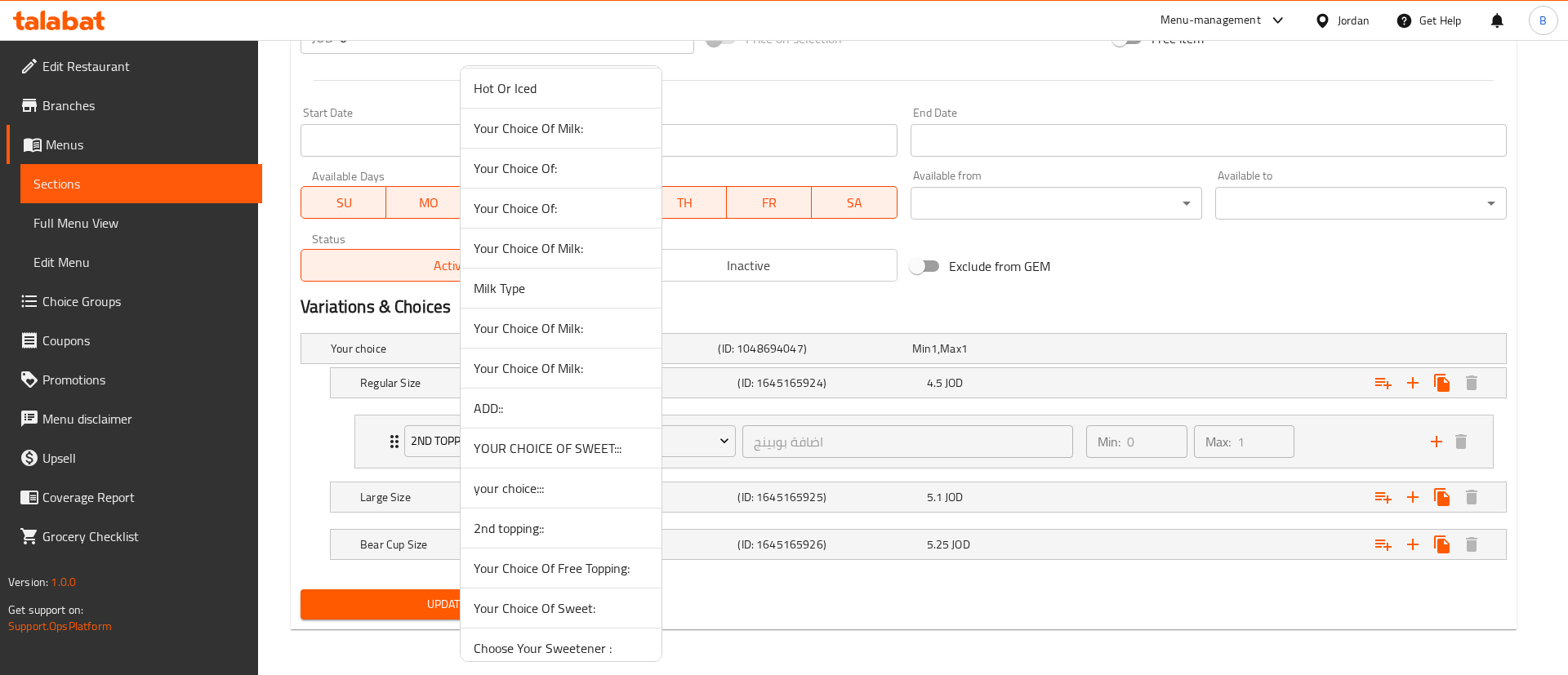
scroll to position [837, 0]
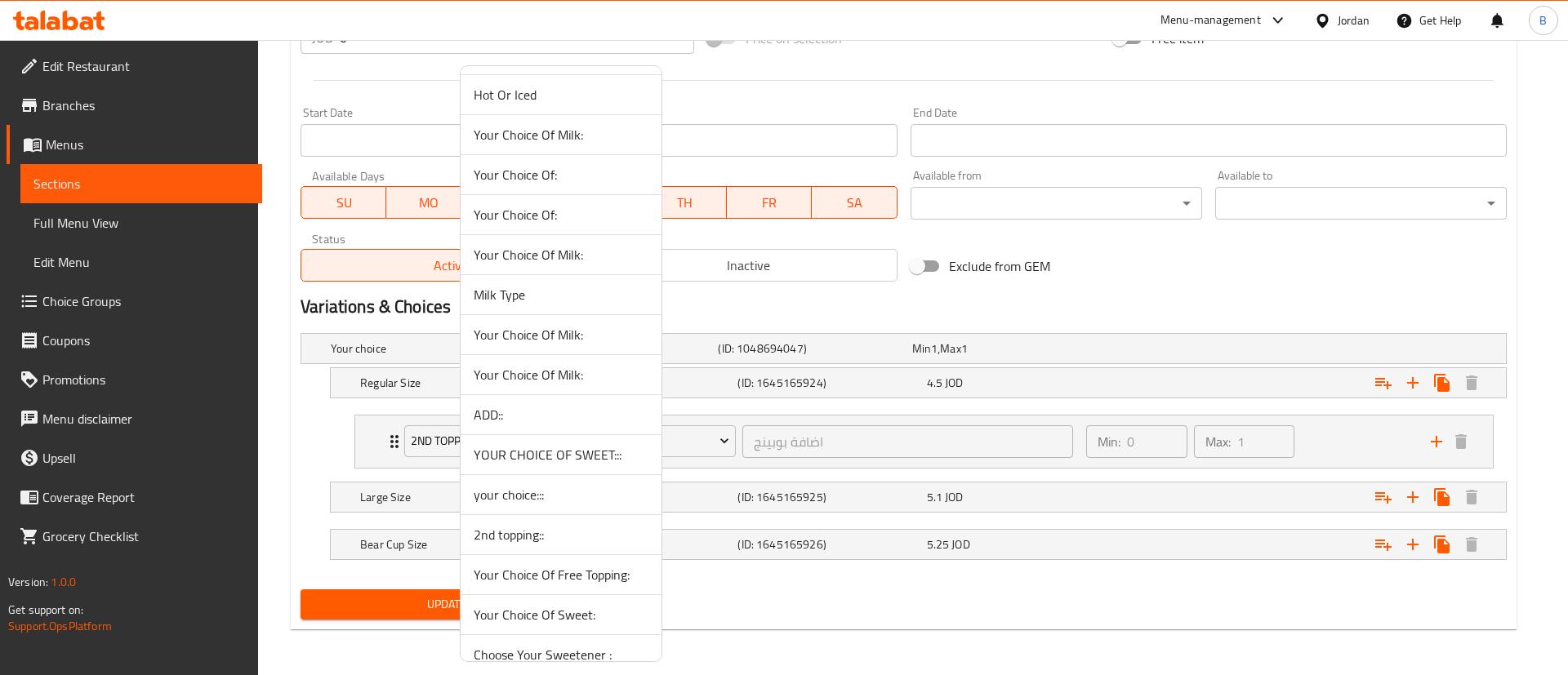
click at [546, 526] on span "2nd topping::" at bounding box center [561, 535] width 175 height 20
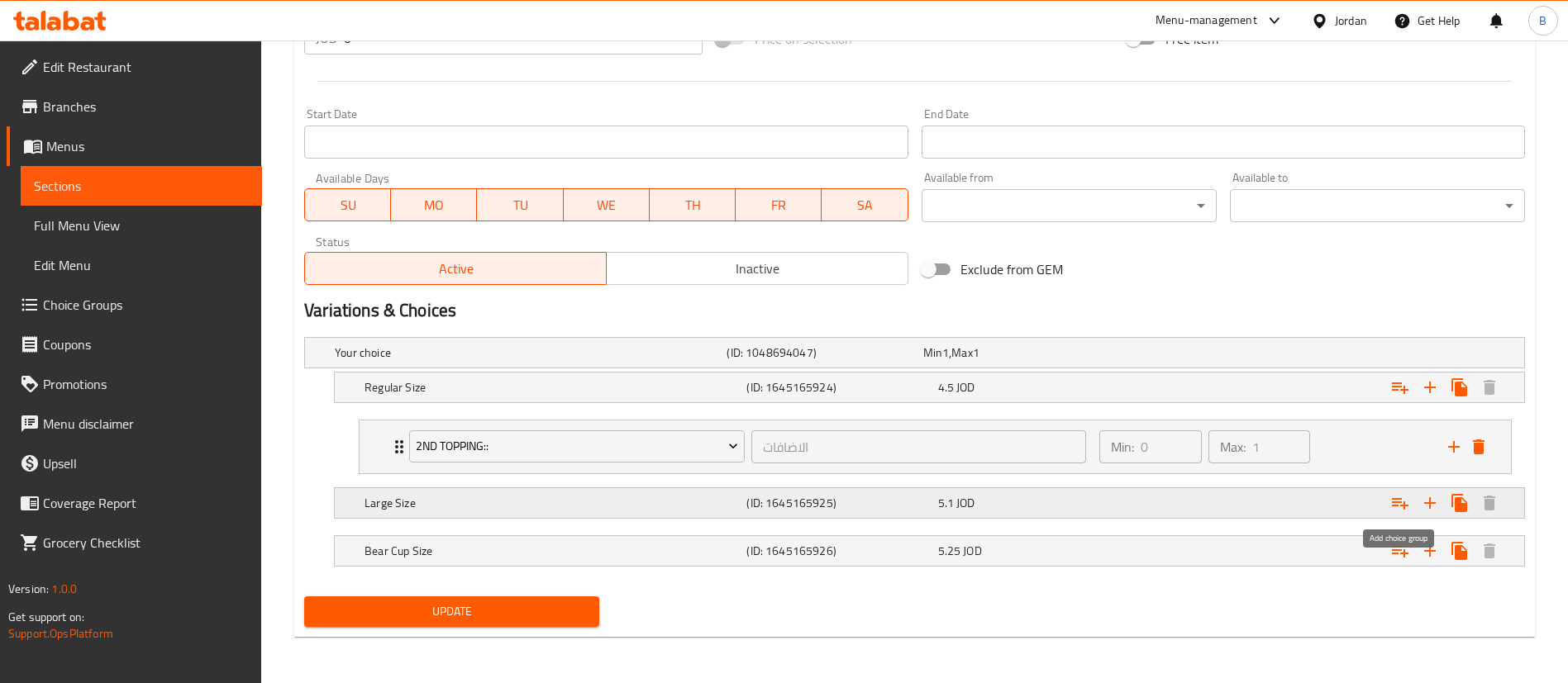
click at [1396, 504] on icon "Expand" at bounding box center [1400, 504] width 17 height 12
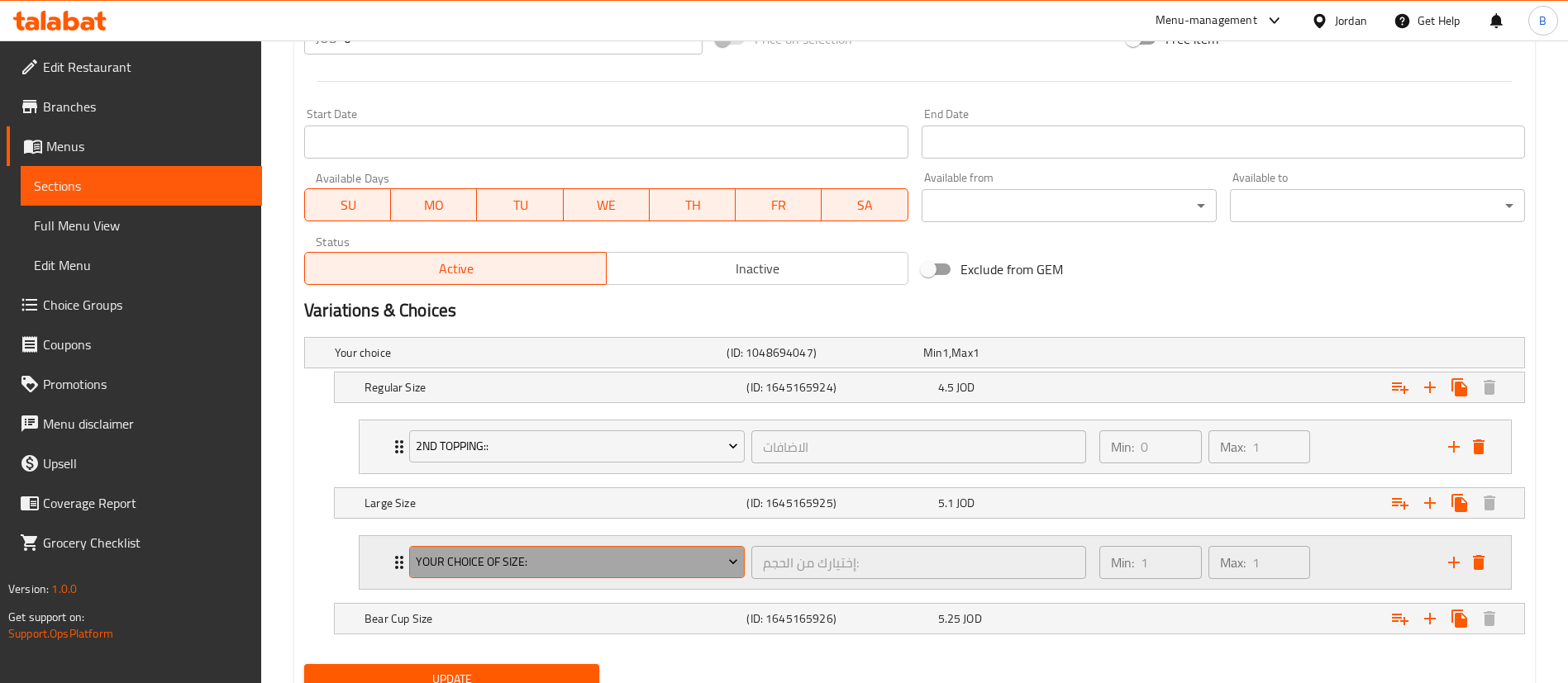
click at [554, 561] on span "Your Choice Of Size:" at bounding box center [577, 562] width 324 height 21
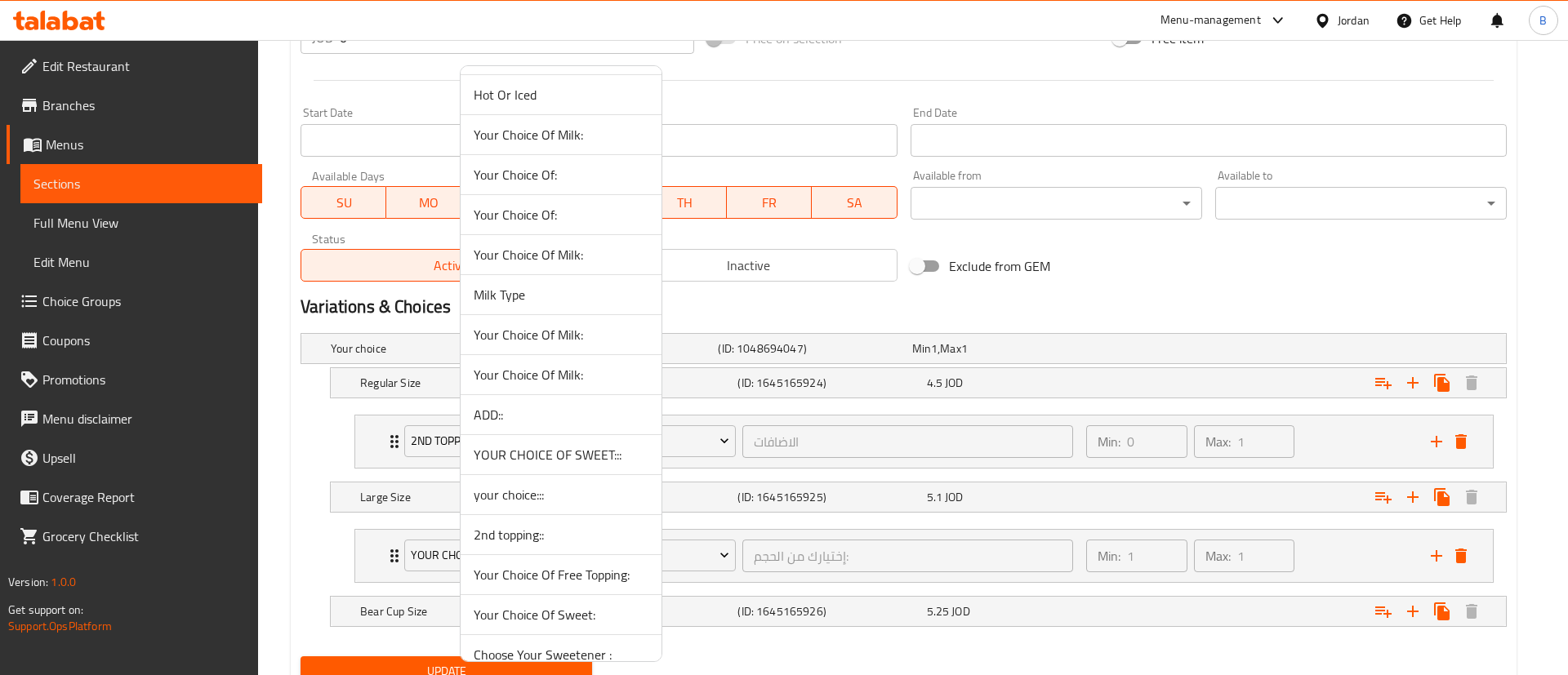
click at [558, 544] on li "2nd topping::" at bounding box center [560, 535] width 201 height 40
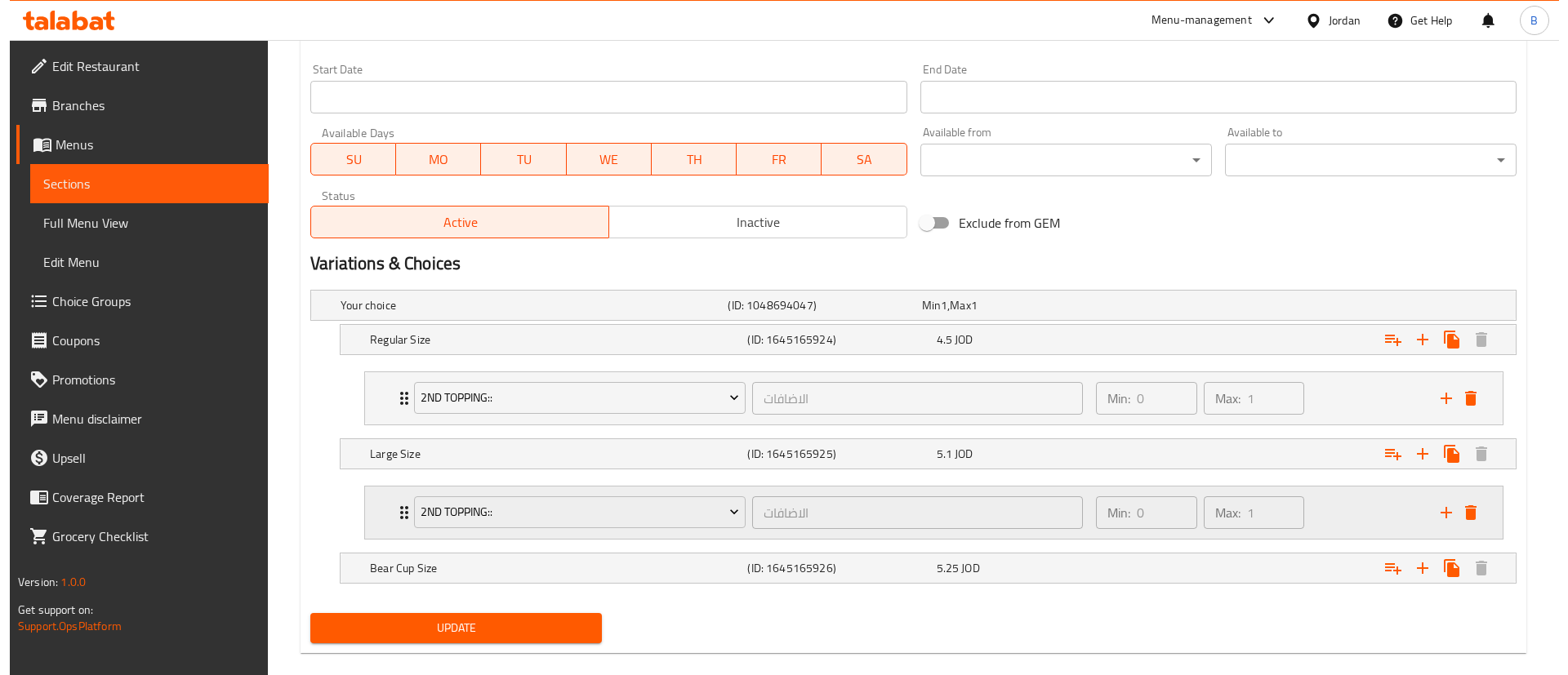
scroll to position [720, 0]
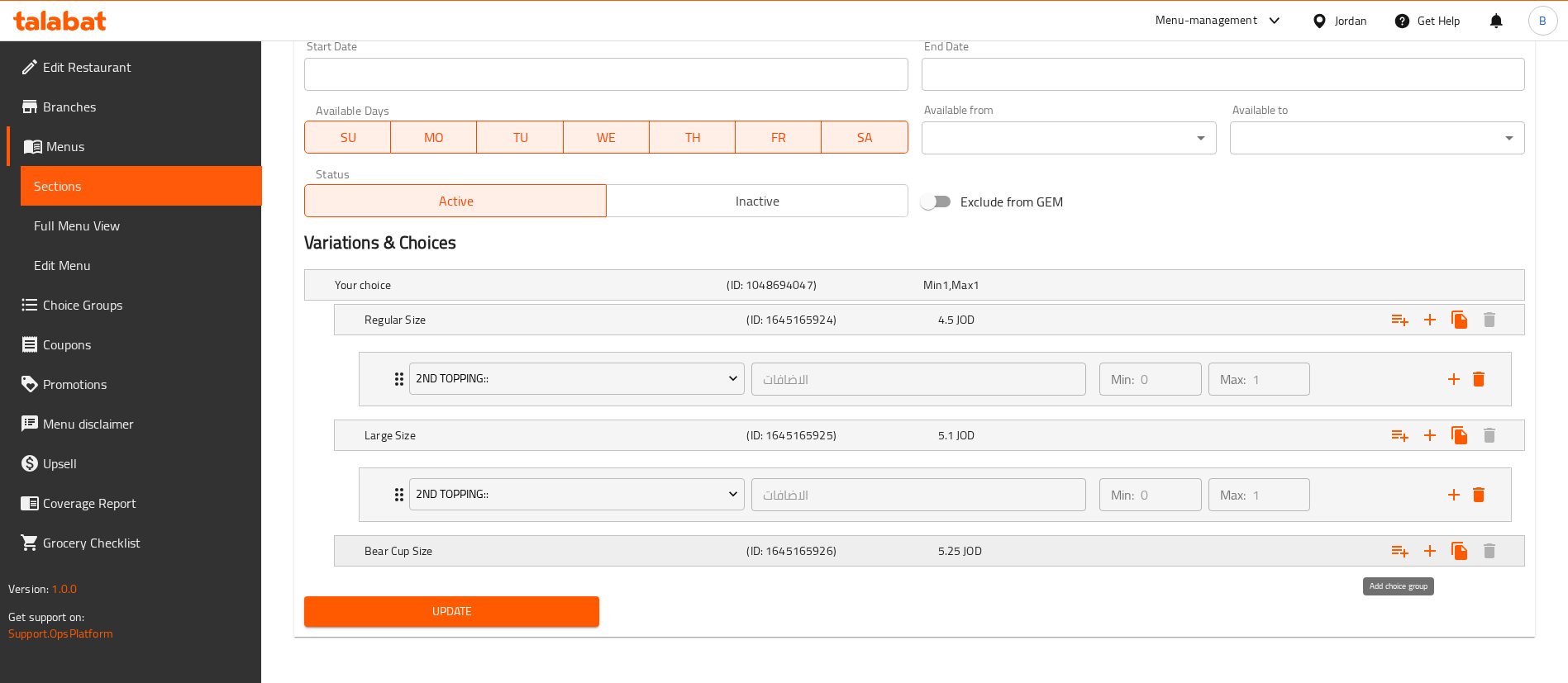
click at [1397, 547] on icon "Expand" at bounding box center [1400, 552] width 17 height 12
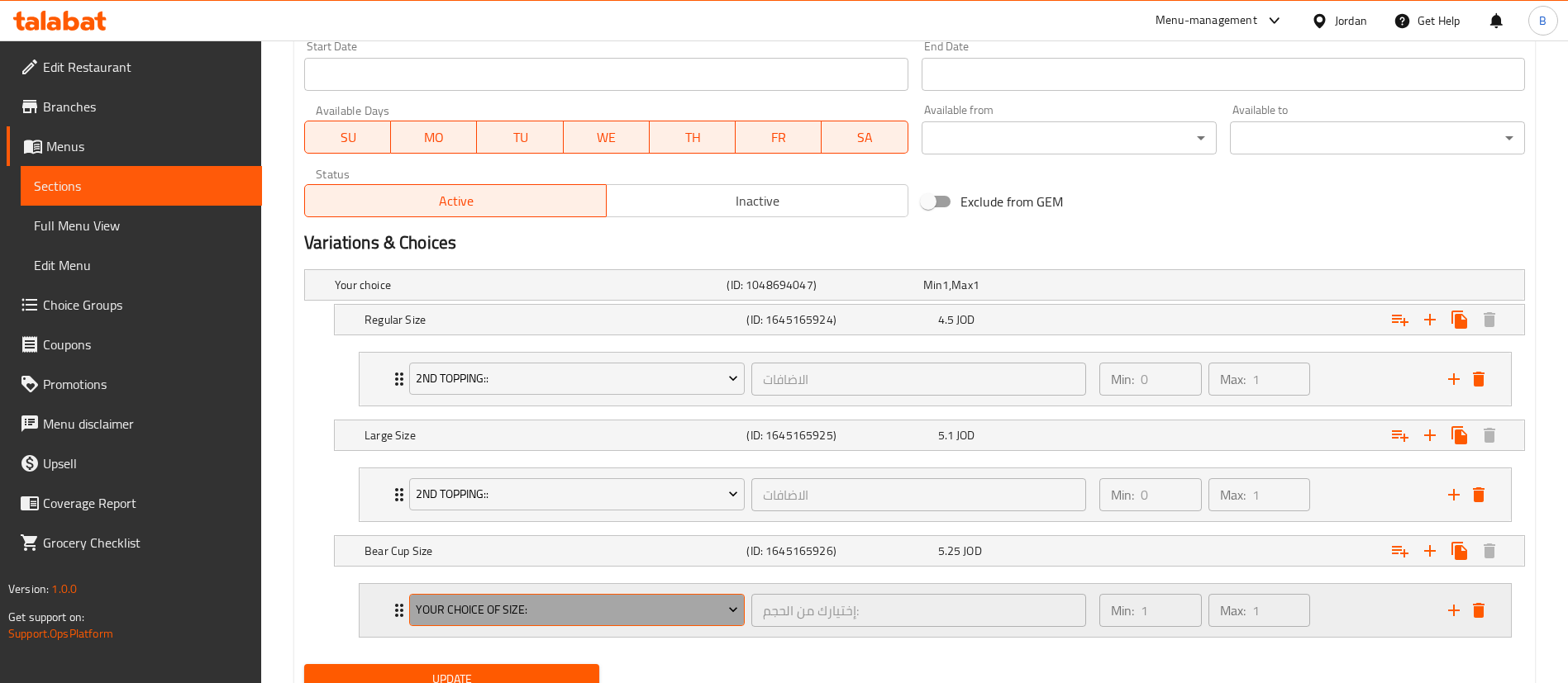
click at [468, 619] on span "Your Choice Of Size:" at bounding box center [577, 610] width 324 height 21
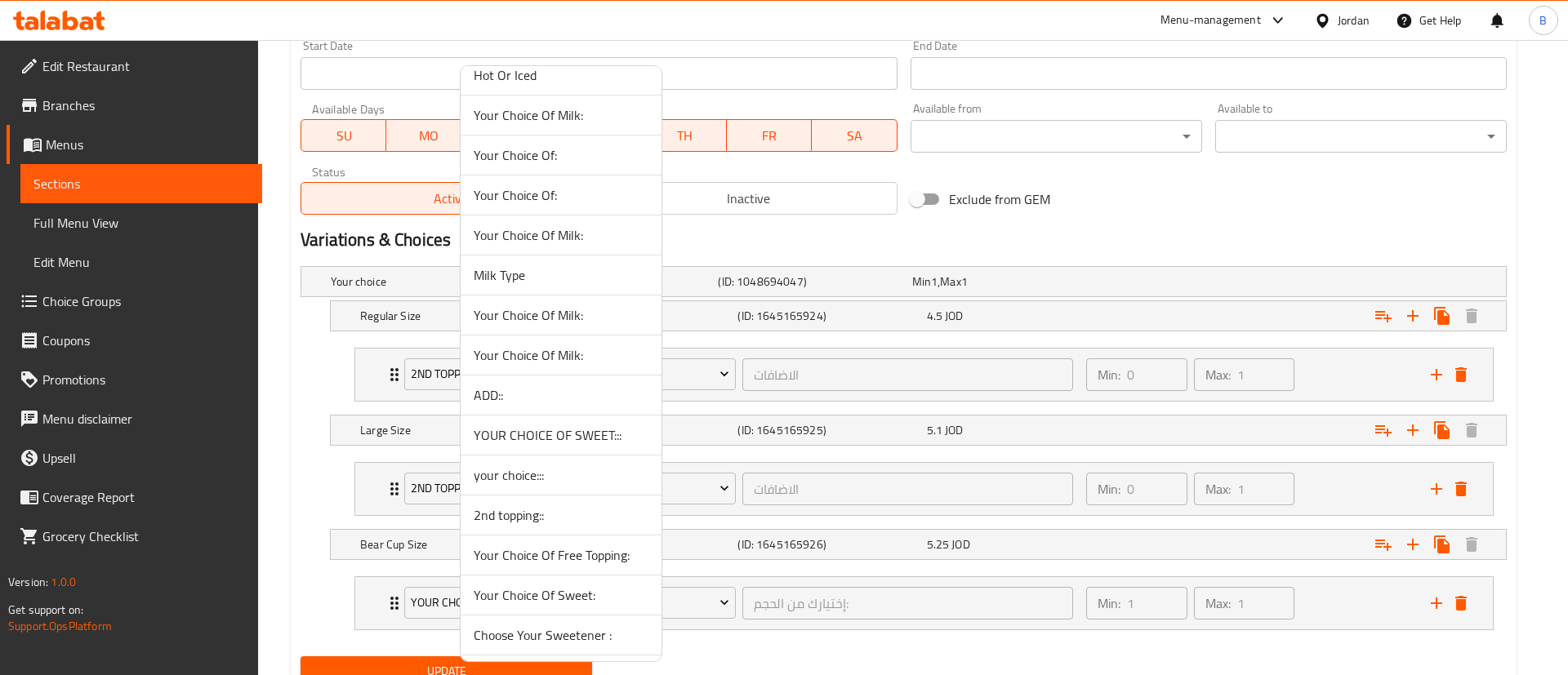
scroll to position [980, 0]
click at [550, 395] on span "2nd topping::" at bounding box center [561, 393] width 175 height 20
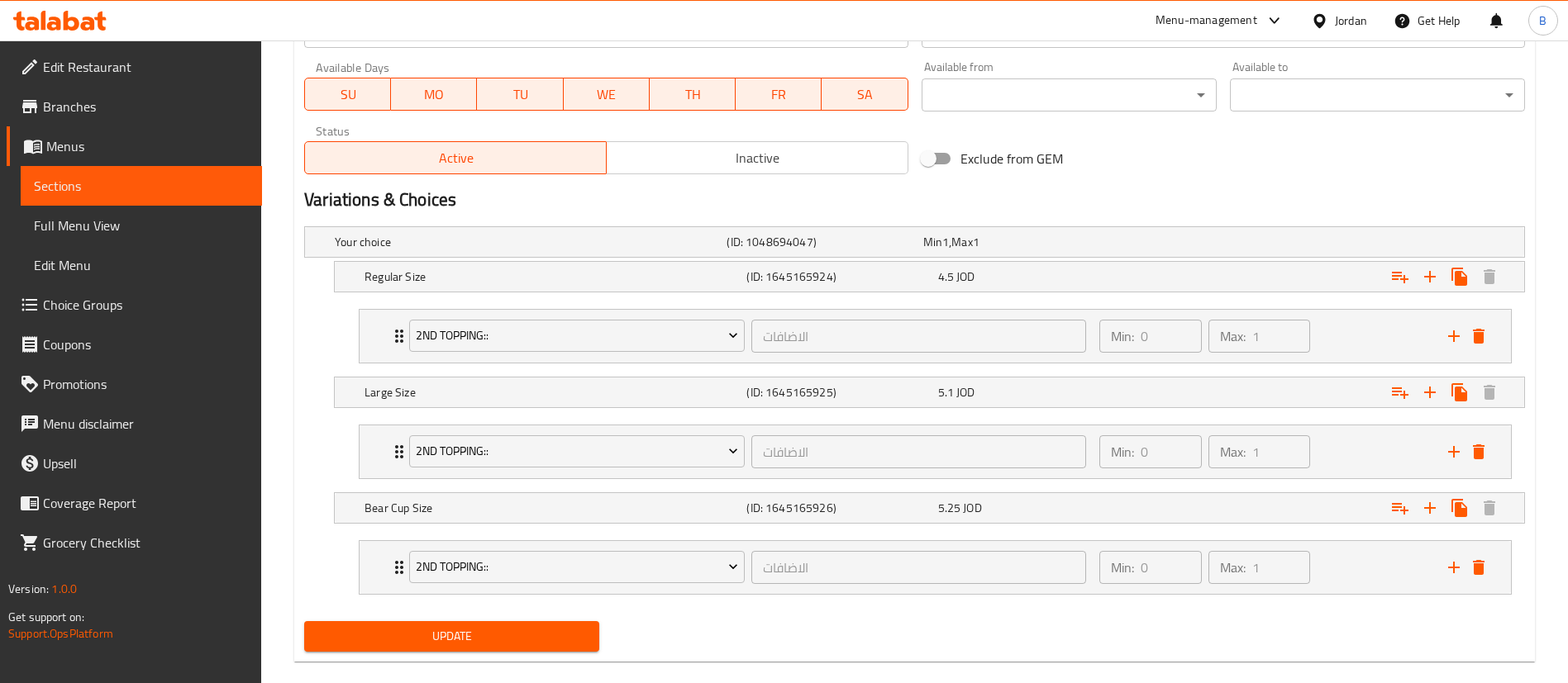
scroll to position [797, 0]
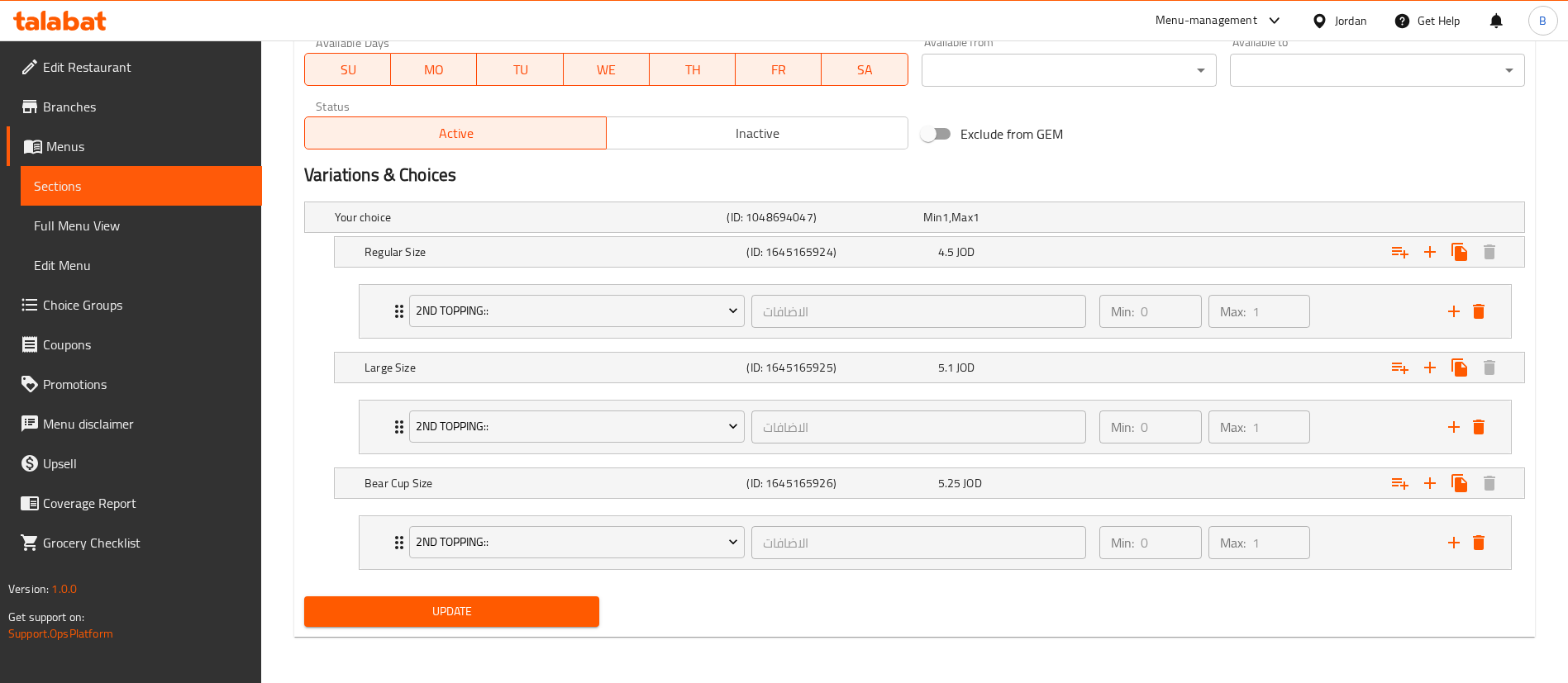
click at [506, 617] on span "Update" at bounding box center [452, 611] width 269 height 21
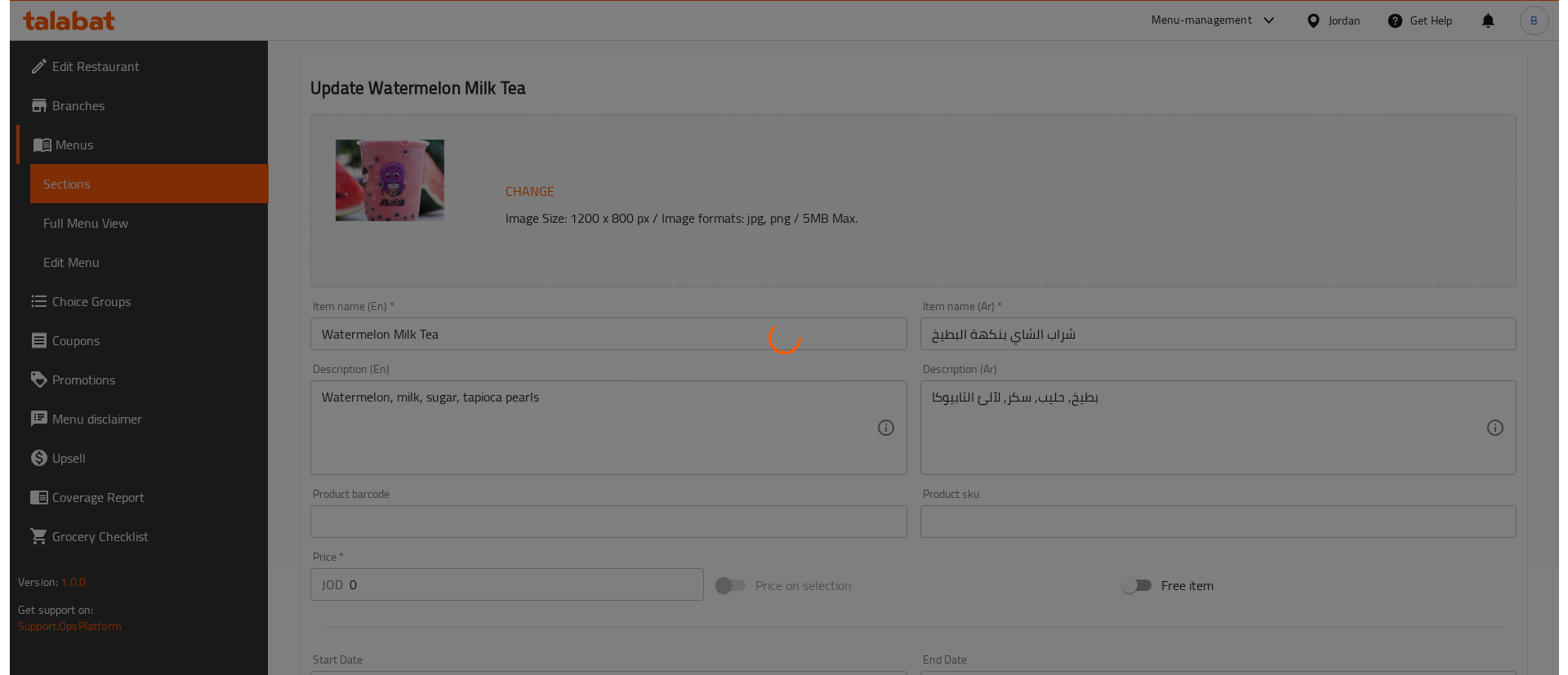
scroll to position [0, 0]
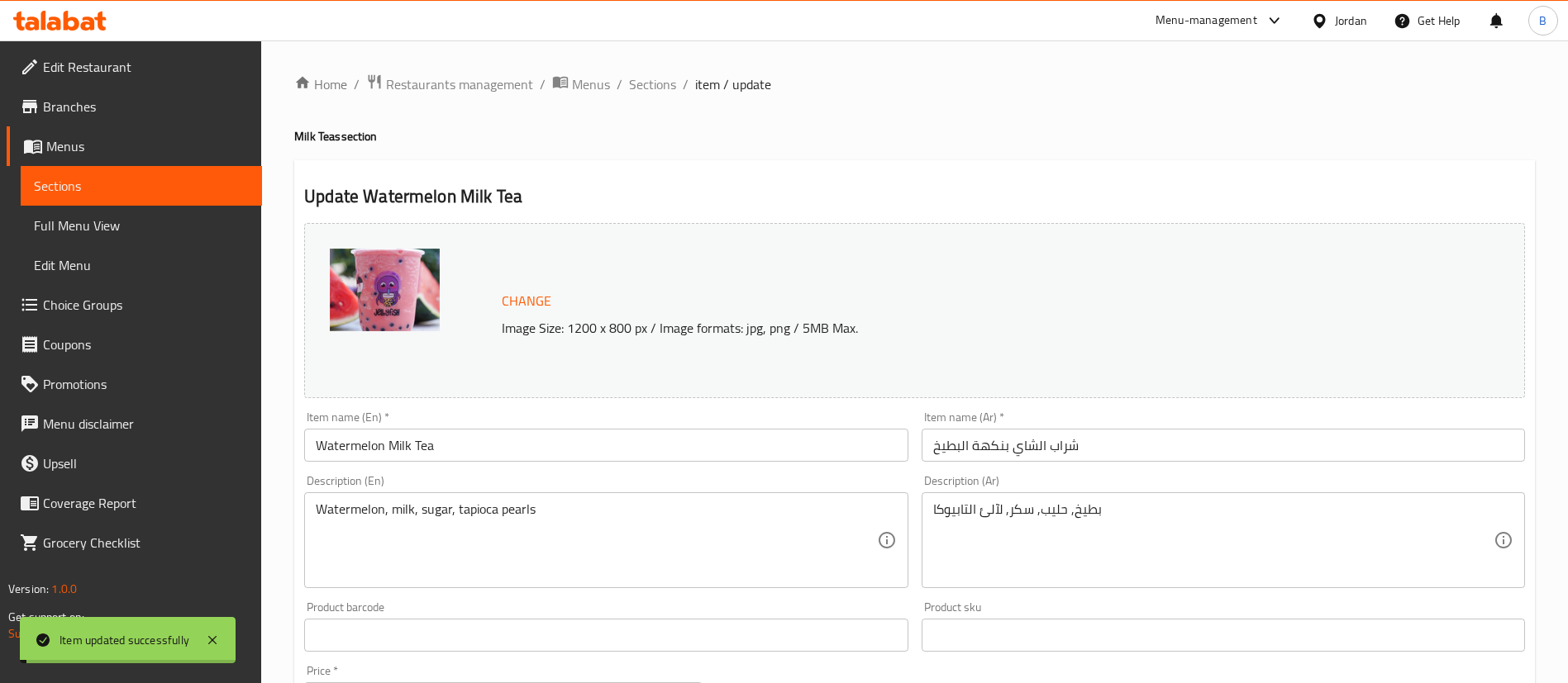
click at [646, 85] on span "Sections" at bounding box center [652, 84] width 47 height 20
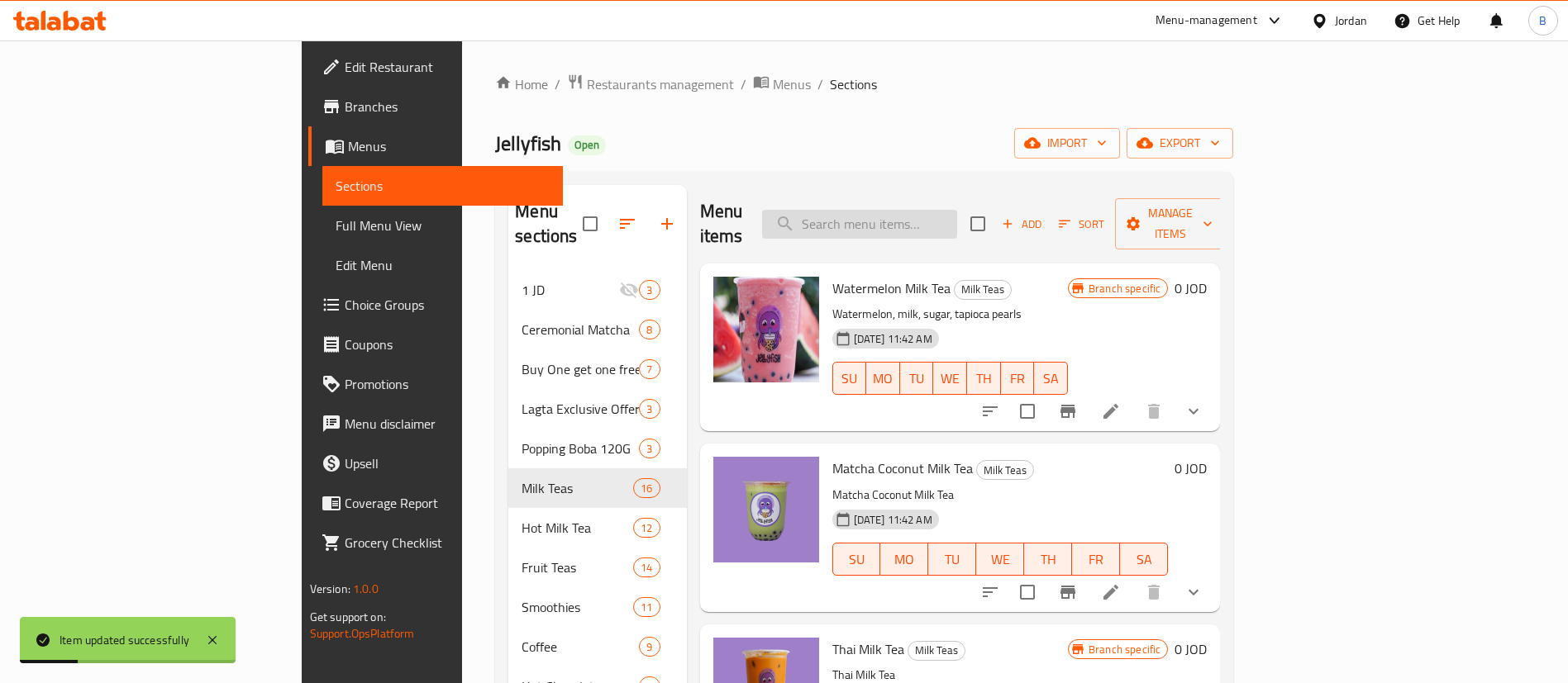
click at [957, 210] on input "search" at bounding box center [859, 224] width 195 height 29
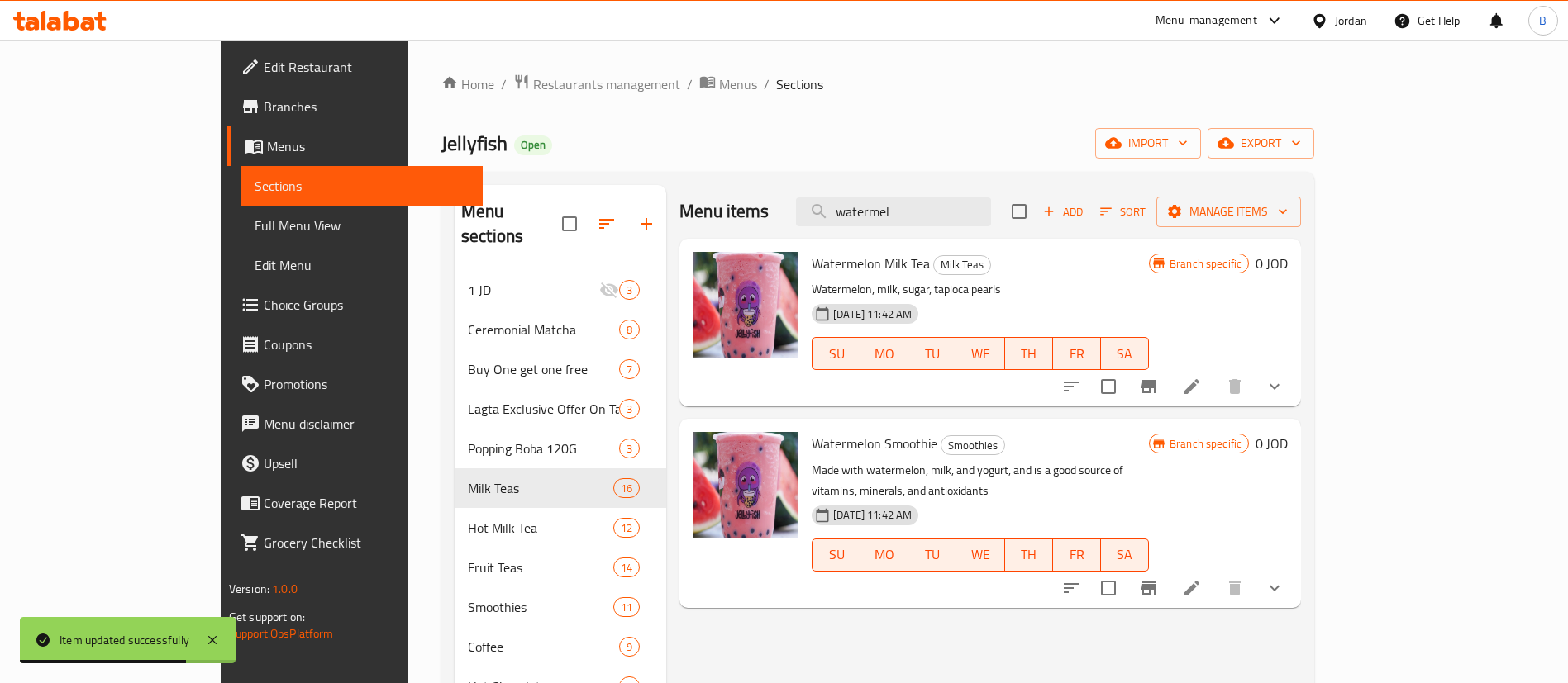
type input "watermel"
click at [1201, 579] on icon at bounding box center [1192, 589] width 20 height 20
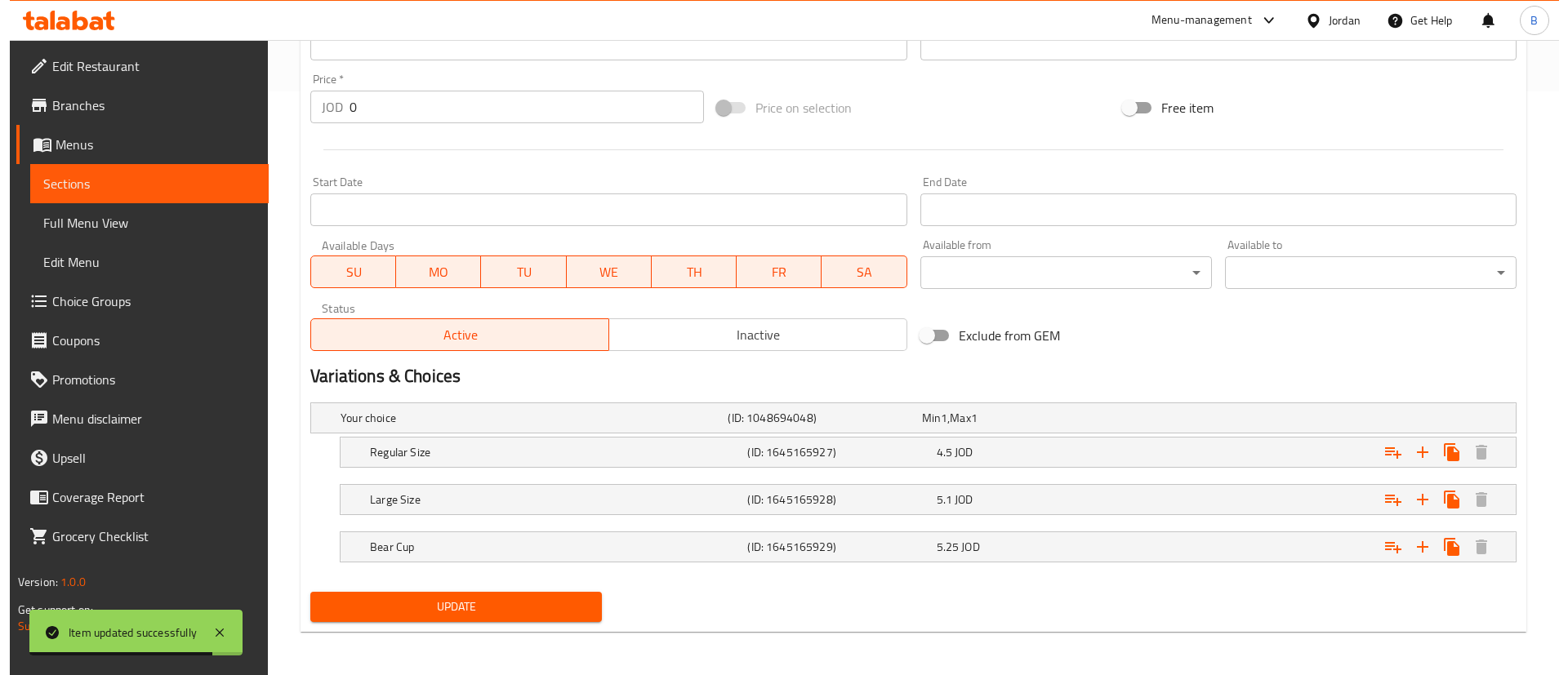
scroll to position [586, 0]
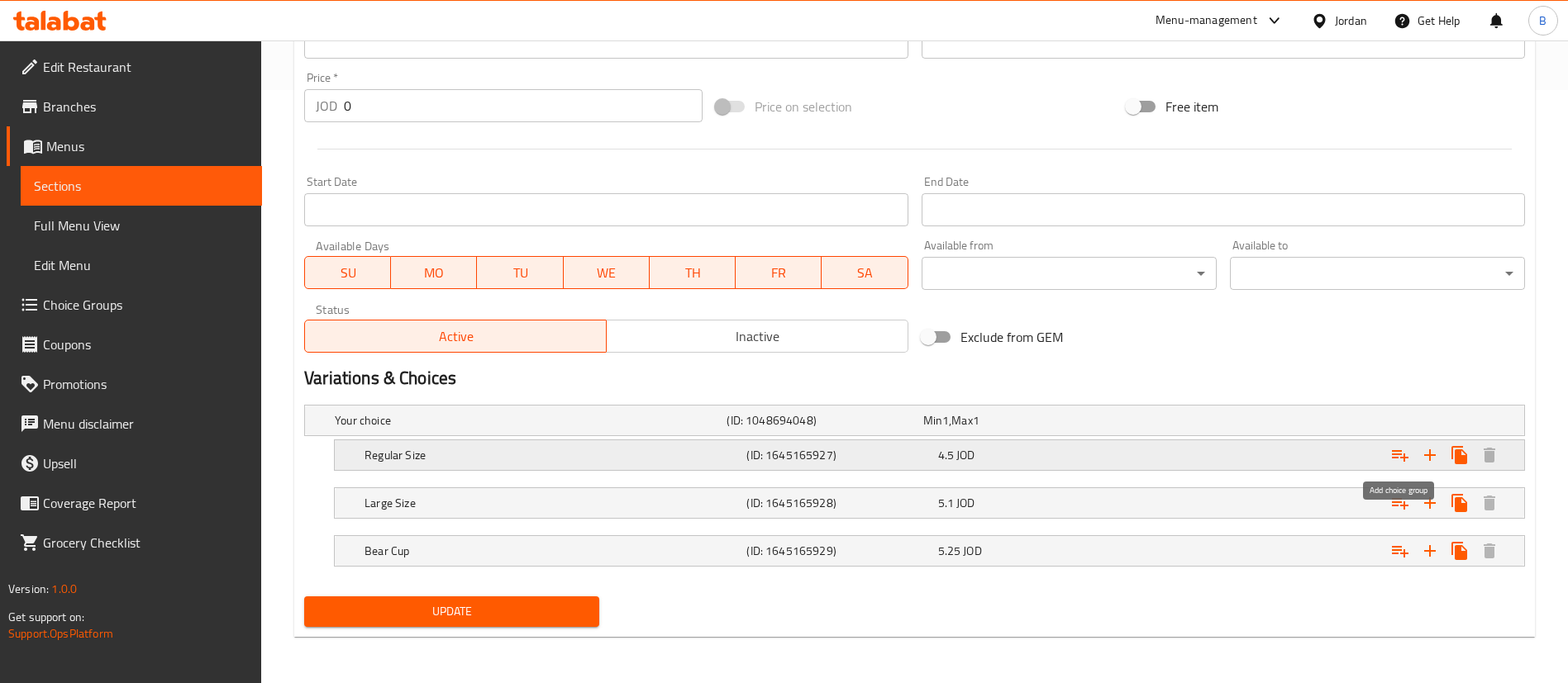
click at [1396, 455] on icon "Expand" at bounding box center [1400, 456] width 20 height 20
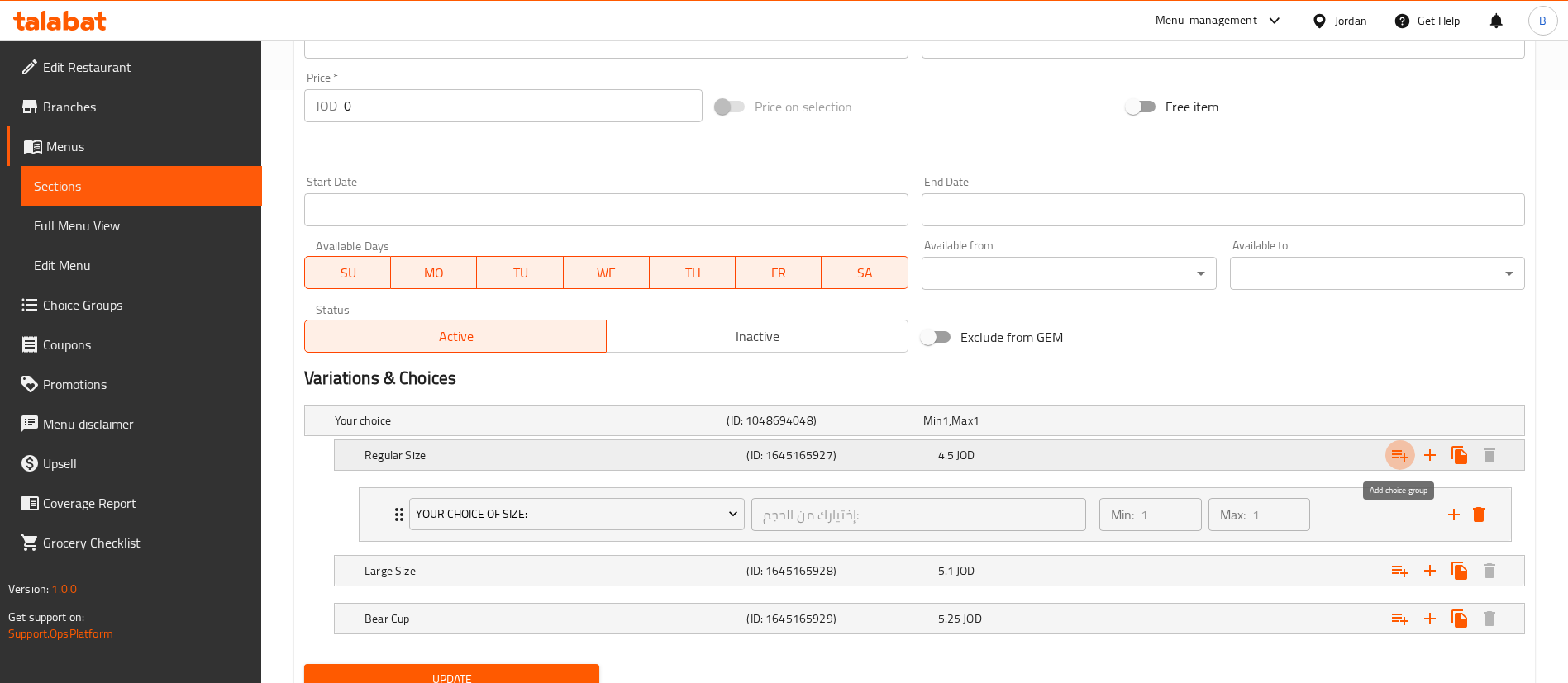
click at [1396, 455] on icon "Expand" at bounding box center [1400, 456] width 20 height 20
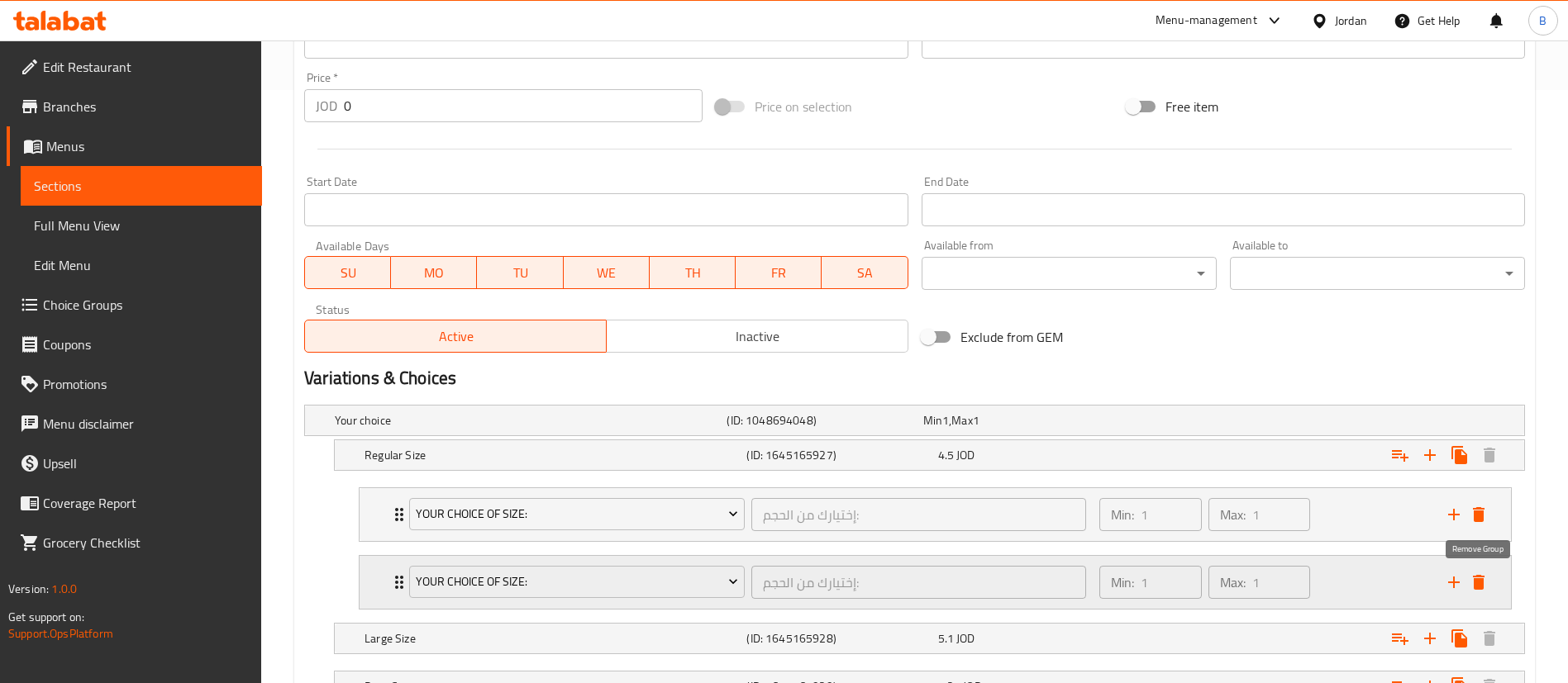
click at [1473, 573] on icon "delete" at bounding box center [1479, 583] width 20 height 20
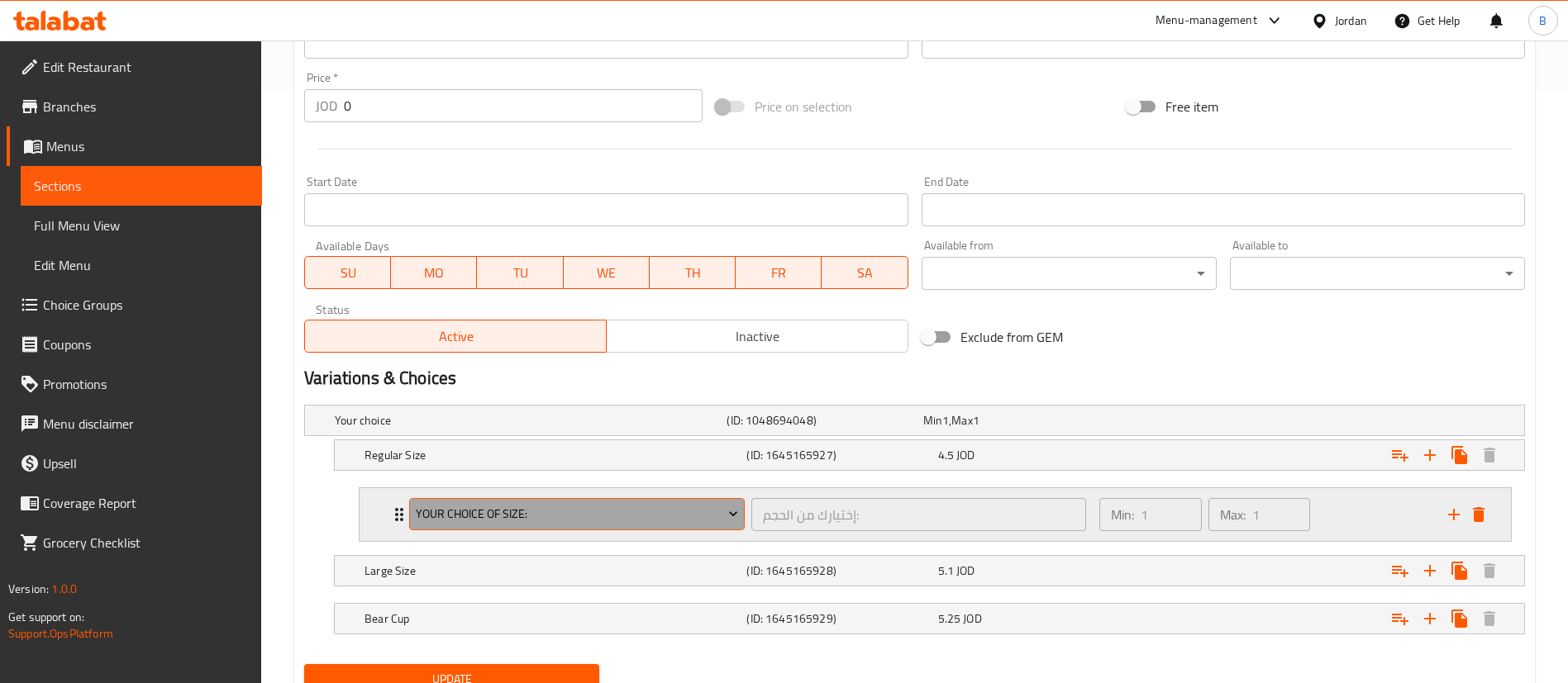
click at [634, 512] on span "Your Choice Of Size:" at bounding box center [577, 514] width 324 height 21
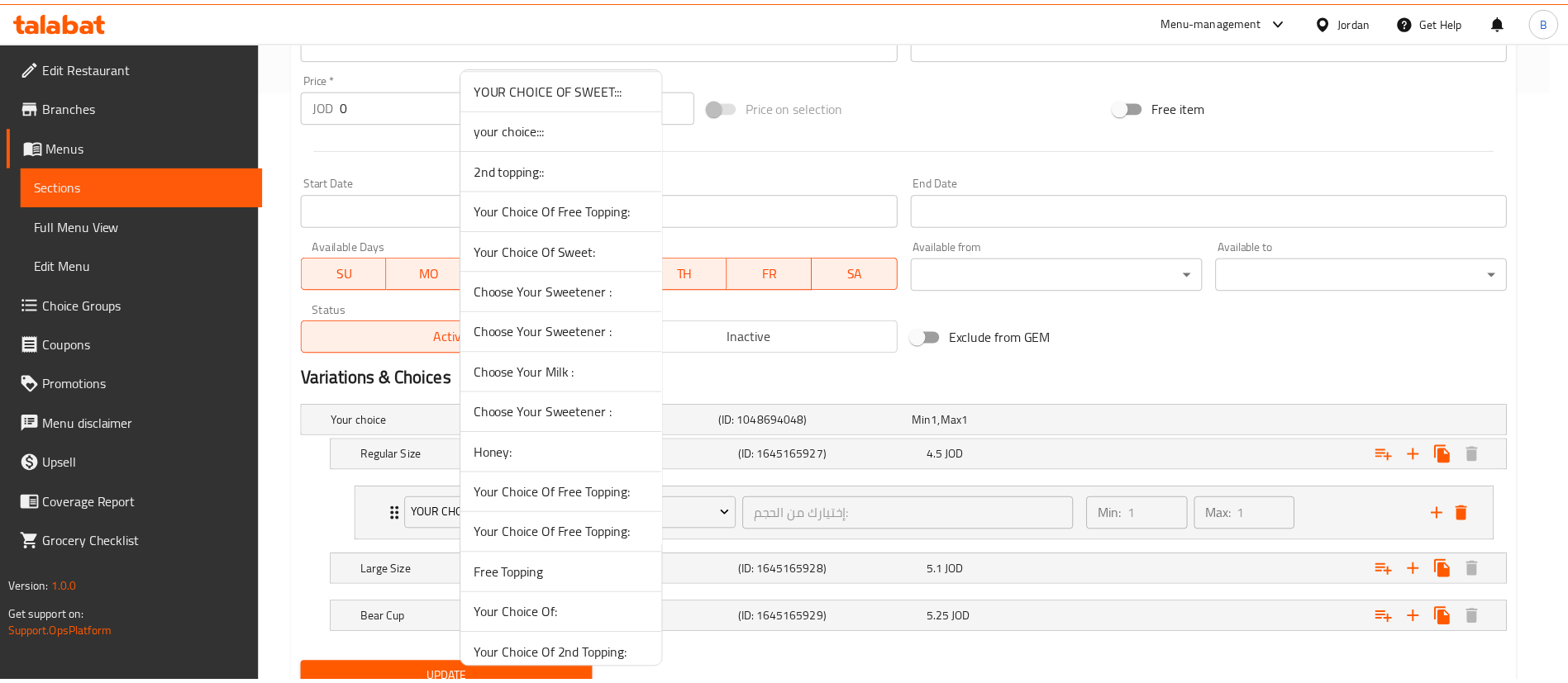
scroll to position [1096, 0]
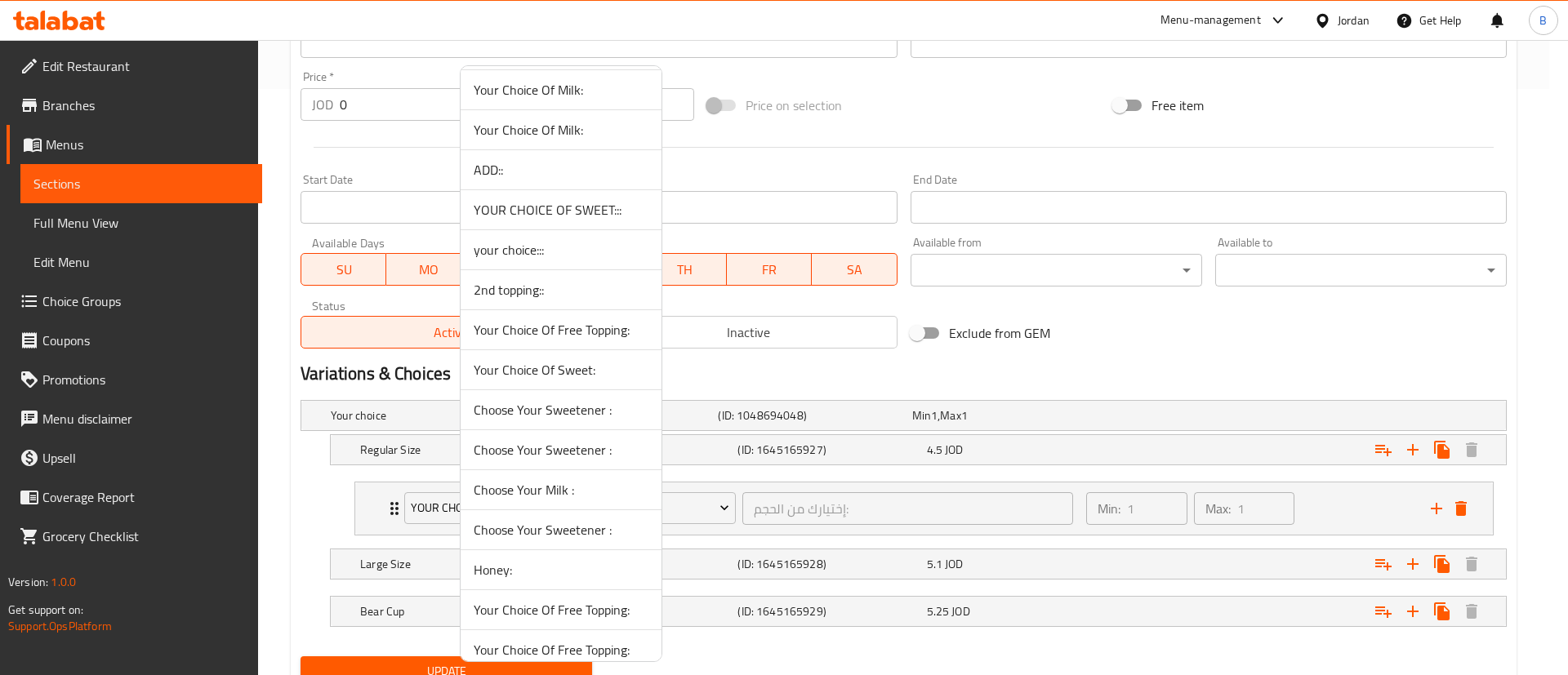
click at [539, 286] on span "2nd topping::" at bounding box center [561, 290] width 175 height 20
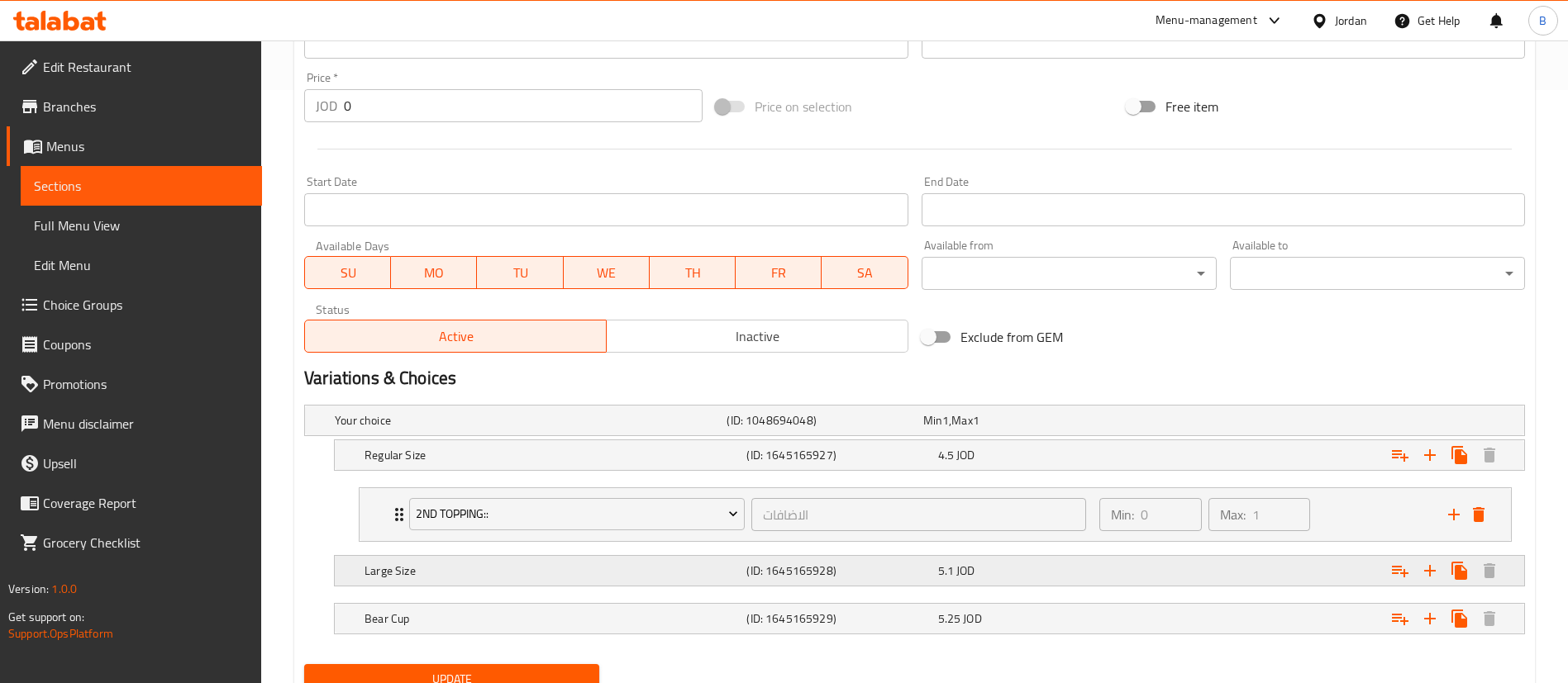
click at [1399, 465] on icon "Expand" at bounding box center [1400, 456] width 20 height 20
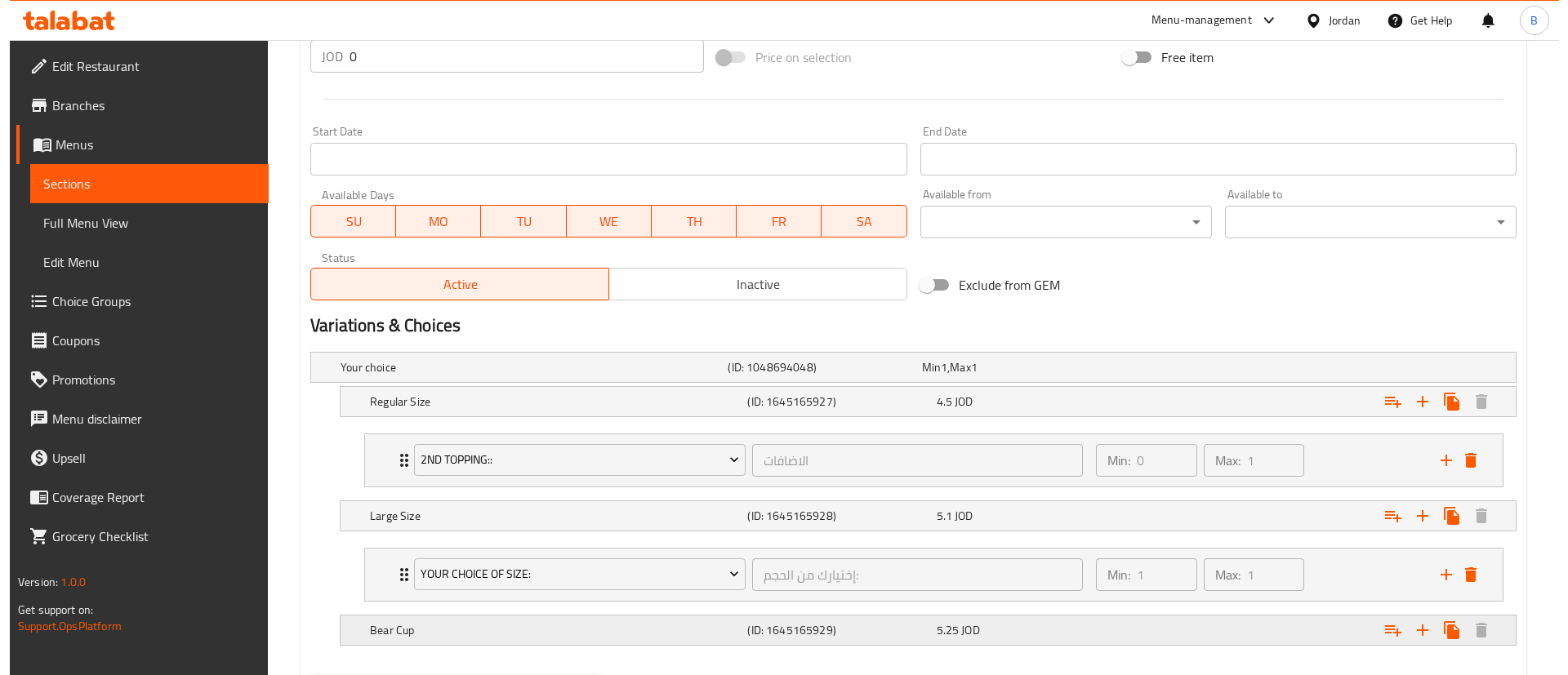
scroll to position [708, 0]
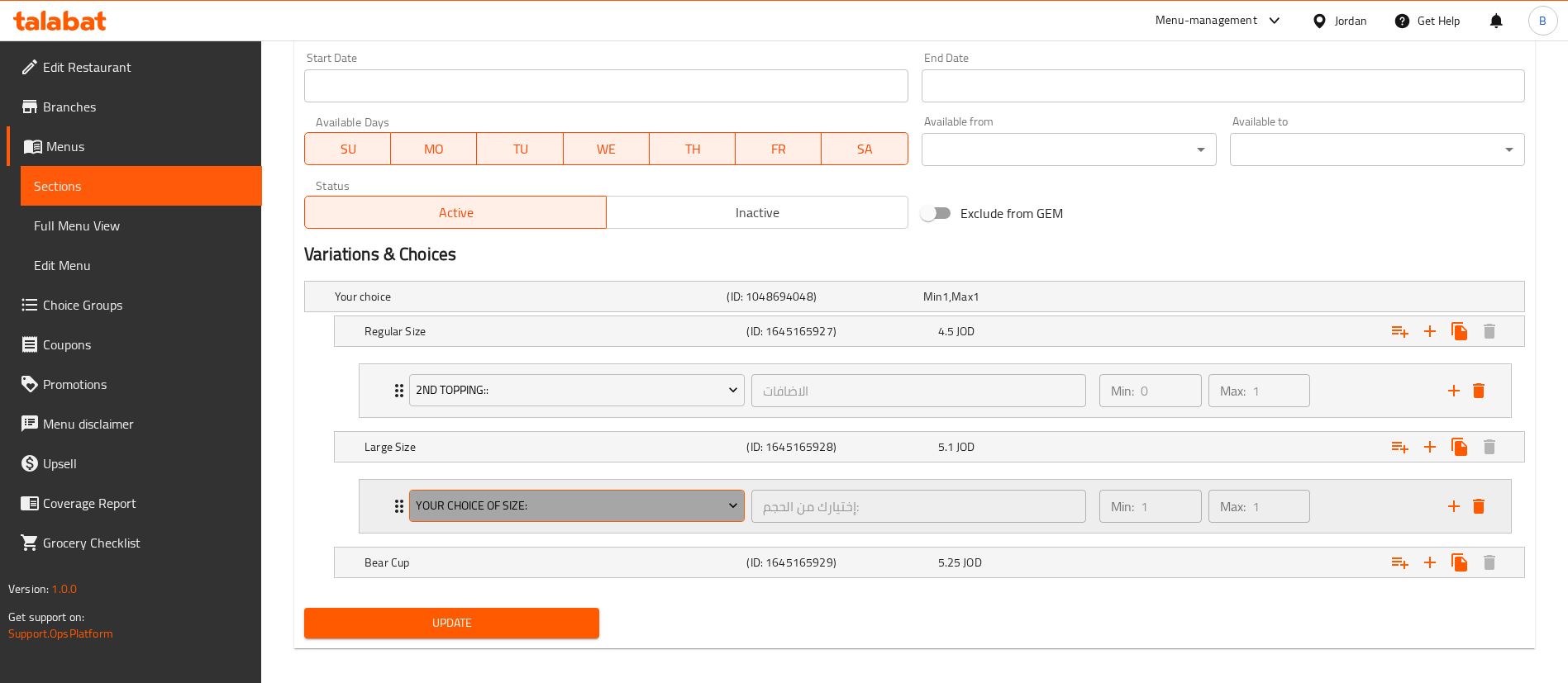
click at [547, 496] on span "Your Choice Of Size:" at bounding box center [577, 506] width 324 height 21
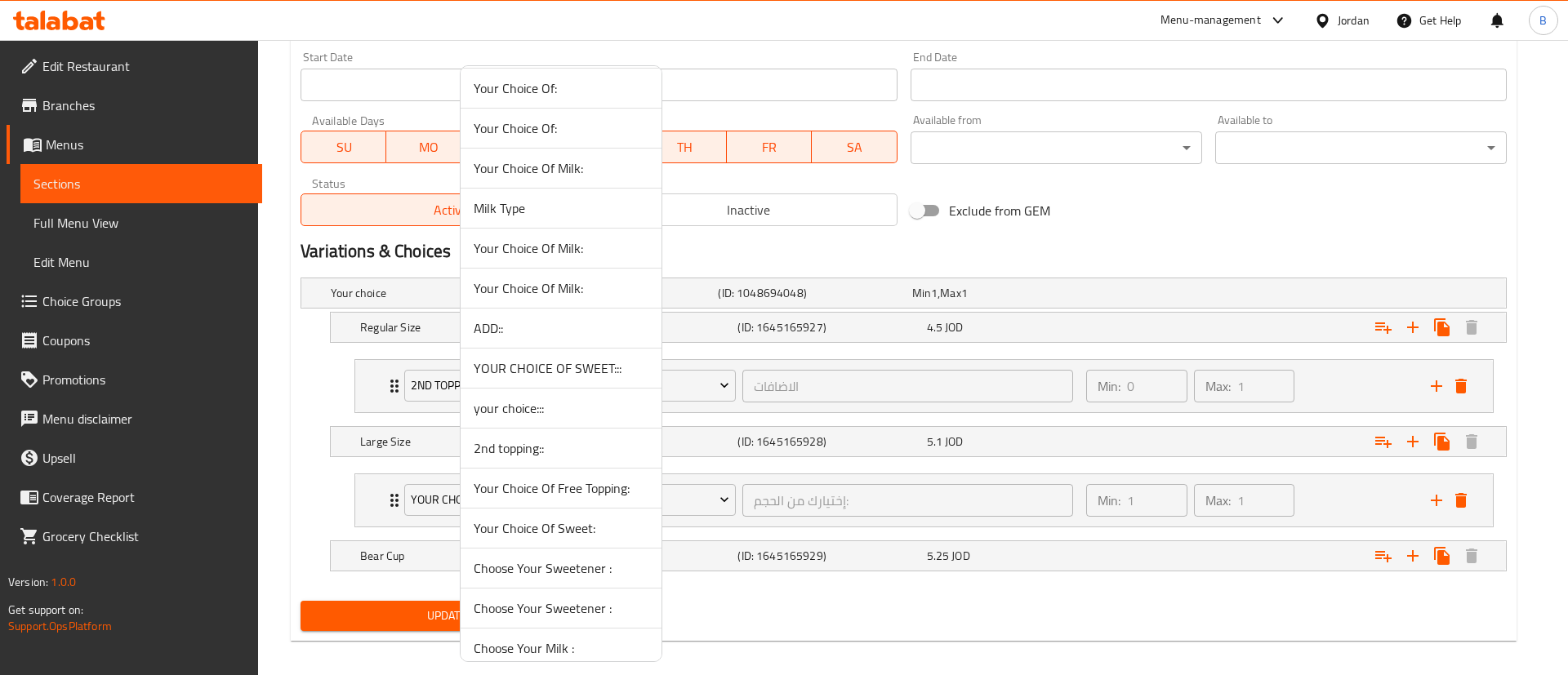
scroll to position [980, 0]
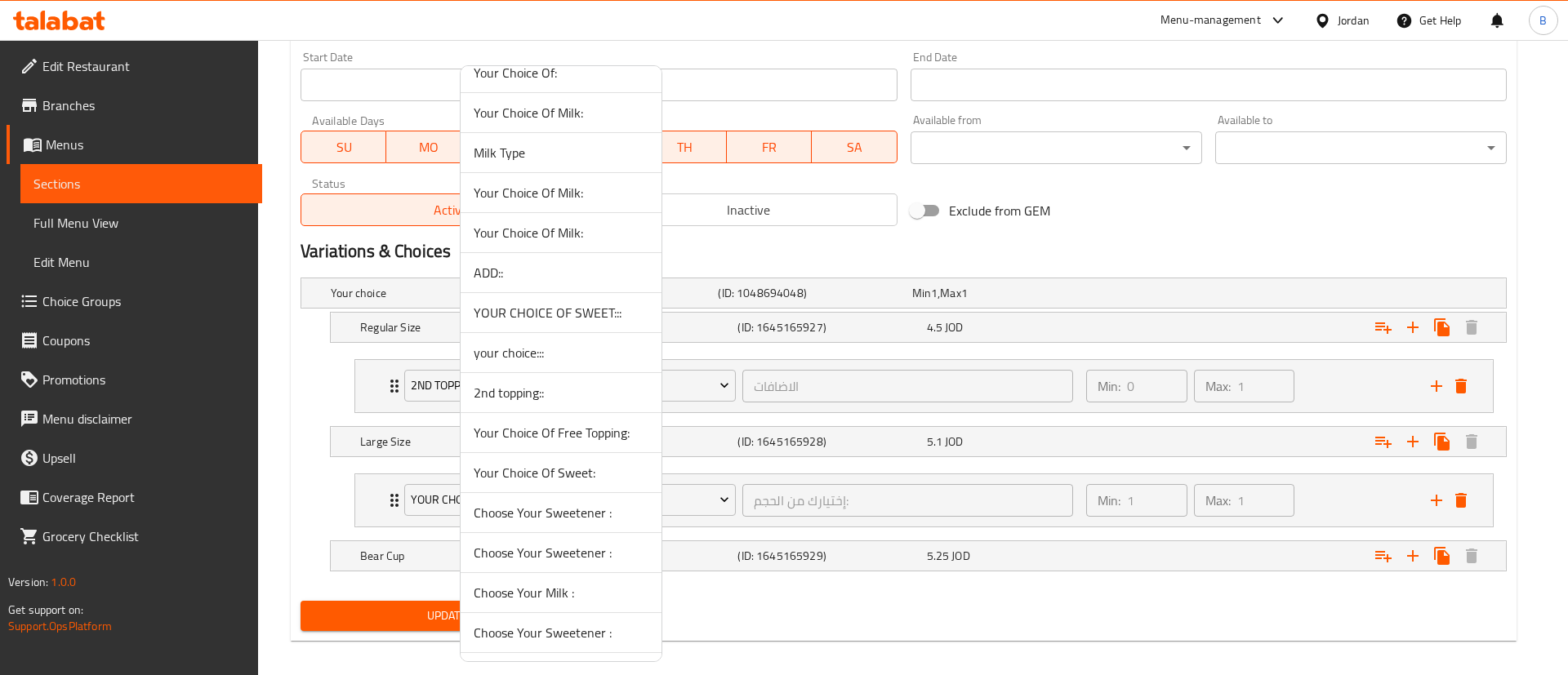
click at [540, 392] on span "2nd topping::" at bounding box center [561, 393] width 175 height 20
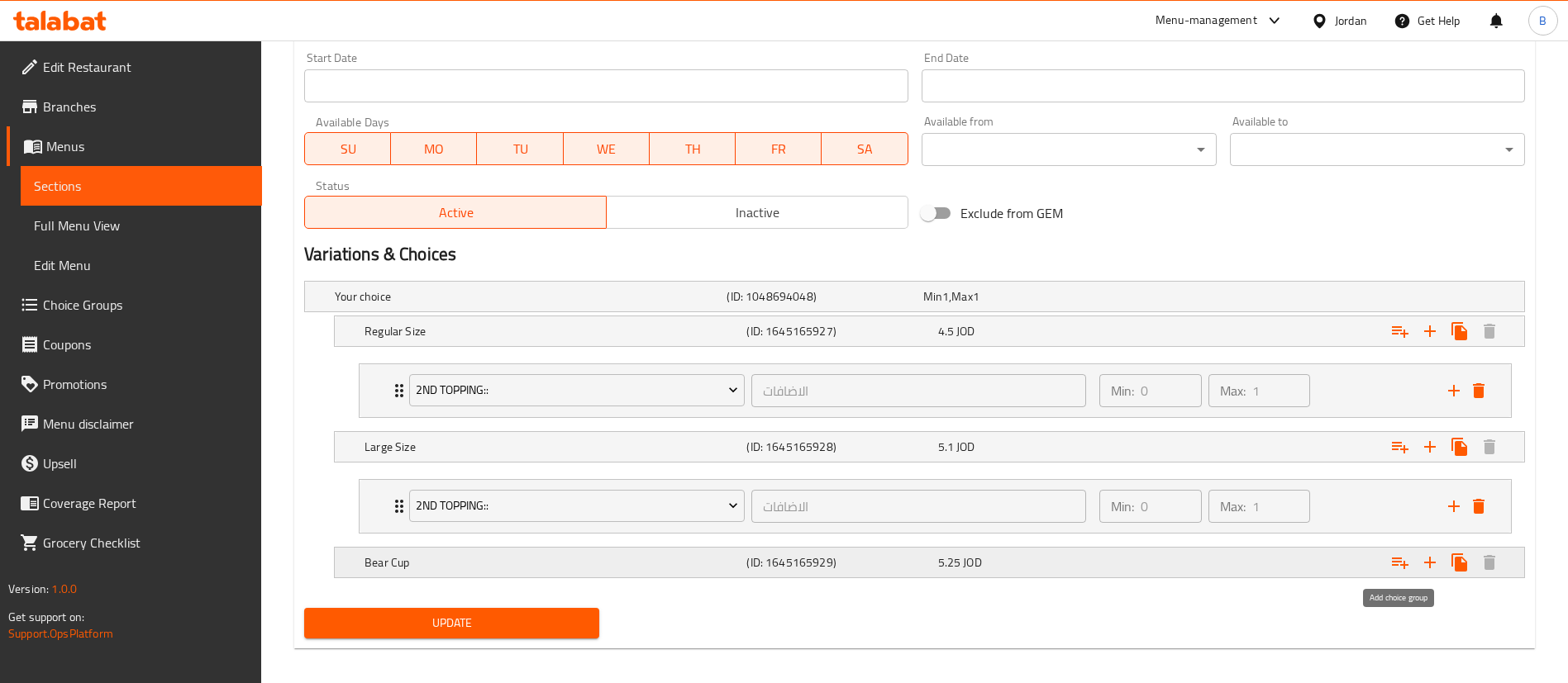
click at [1407, 558] on icon "Expand" at bounding box center [1400, 563] width 20 height 20
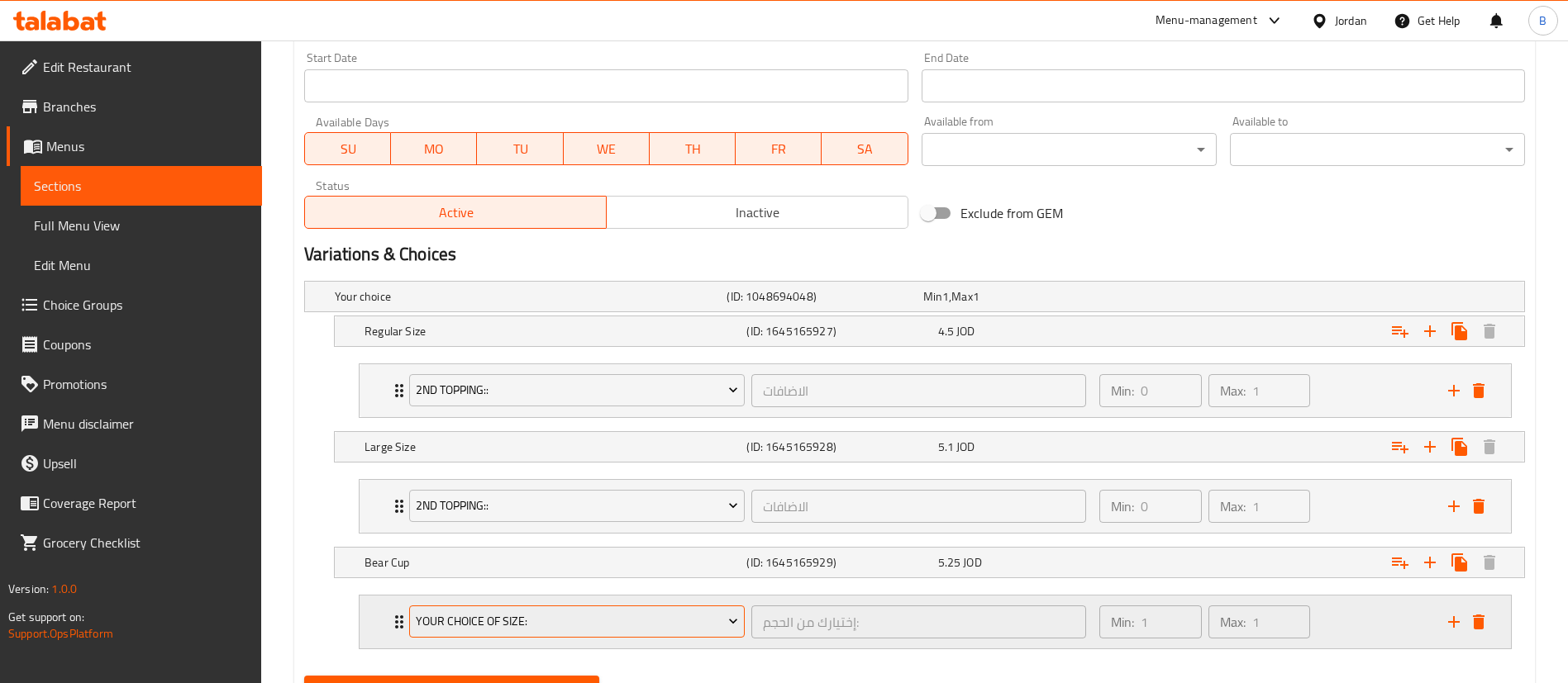
click at [606, 627] on span "Your Choice Of Size:" at bounding box center [577, 622] width 324 height 21
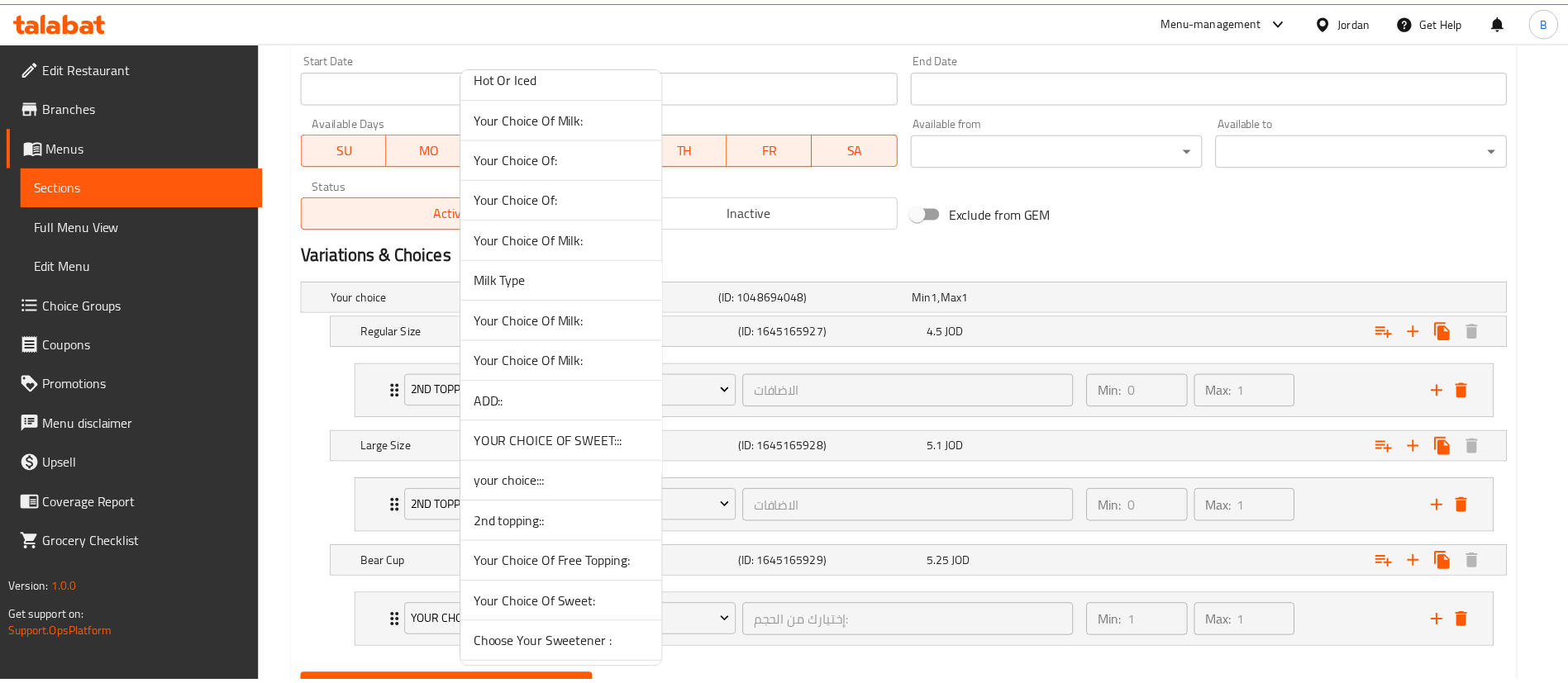
scroll to position [867, 0]
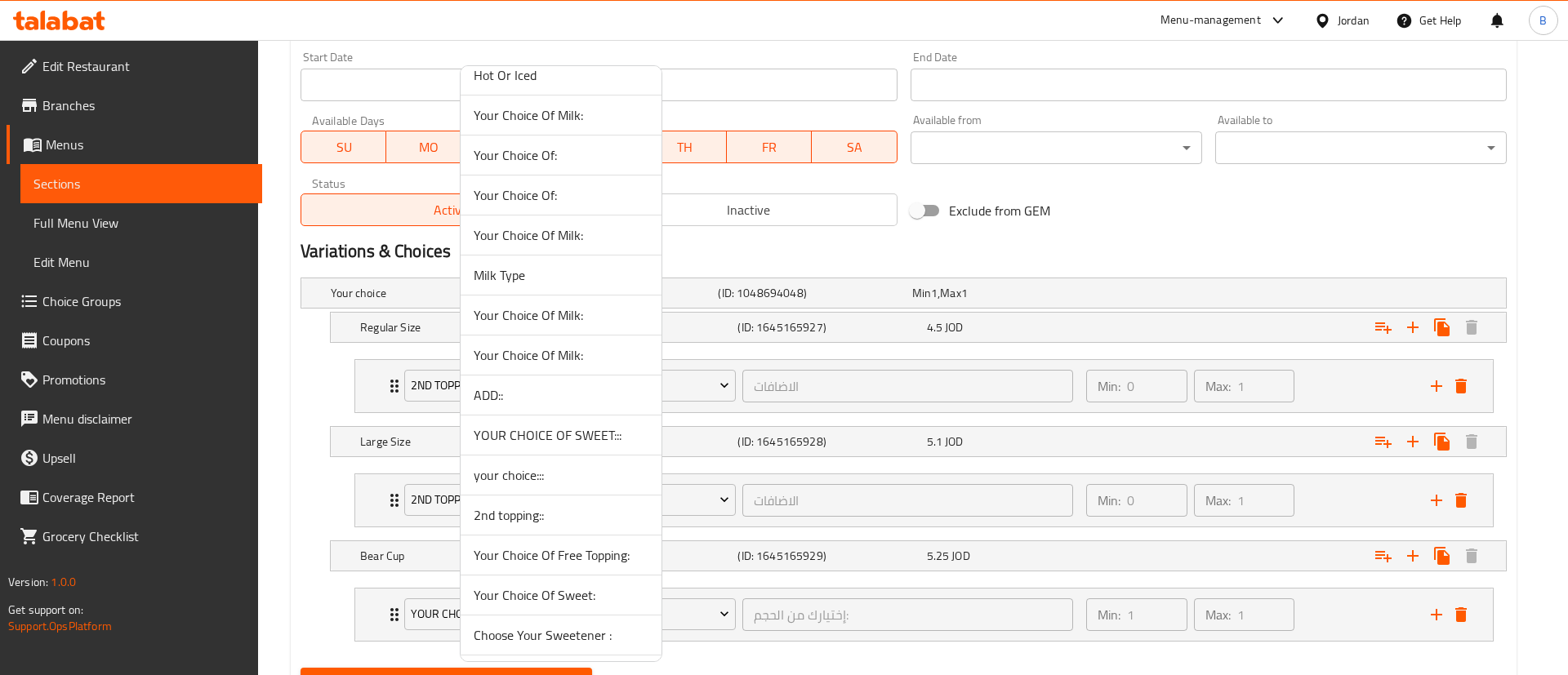
click at [538, 515] on span "2nd topping::" at bounding box center [561, 515] width 175 height 20
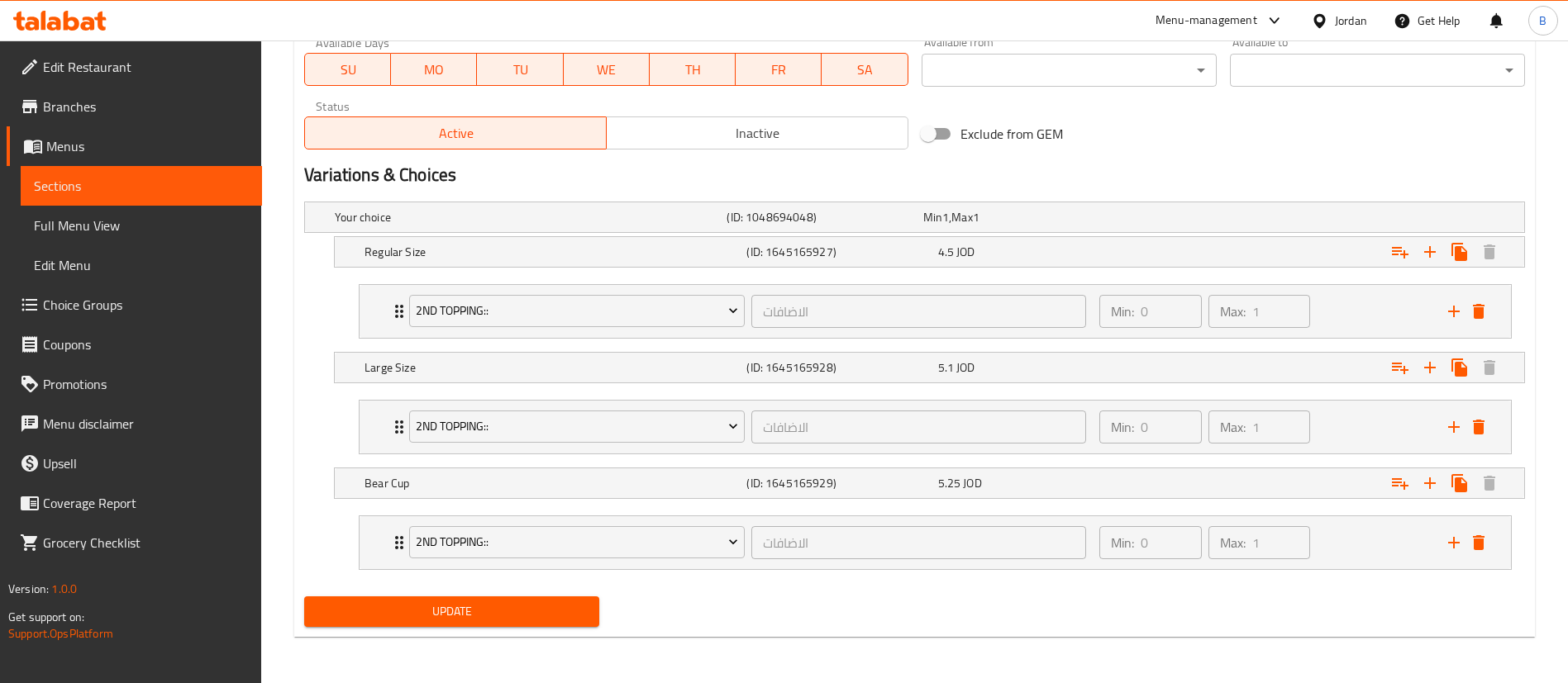
click at [518, 610] on span "Update" at bounding box center [452, 611] width 269 height 21
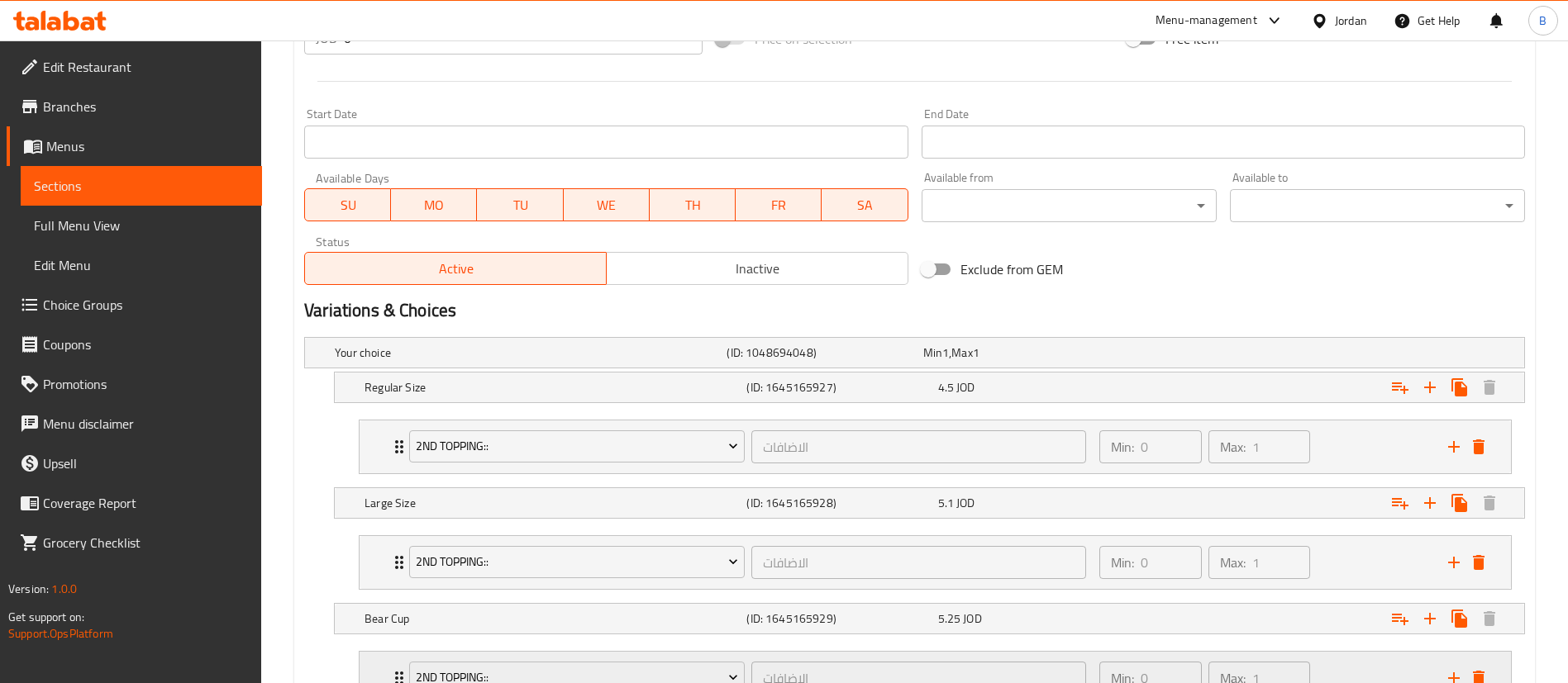
scroll to position [797, 0]
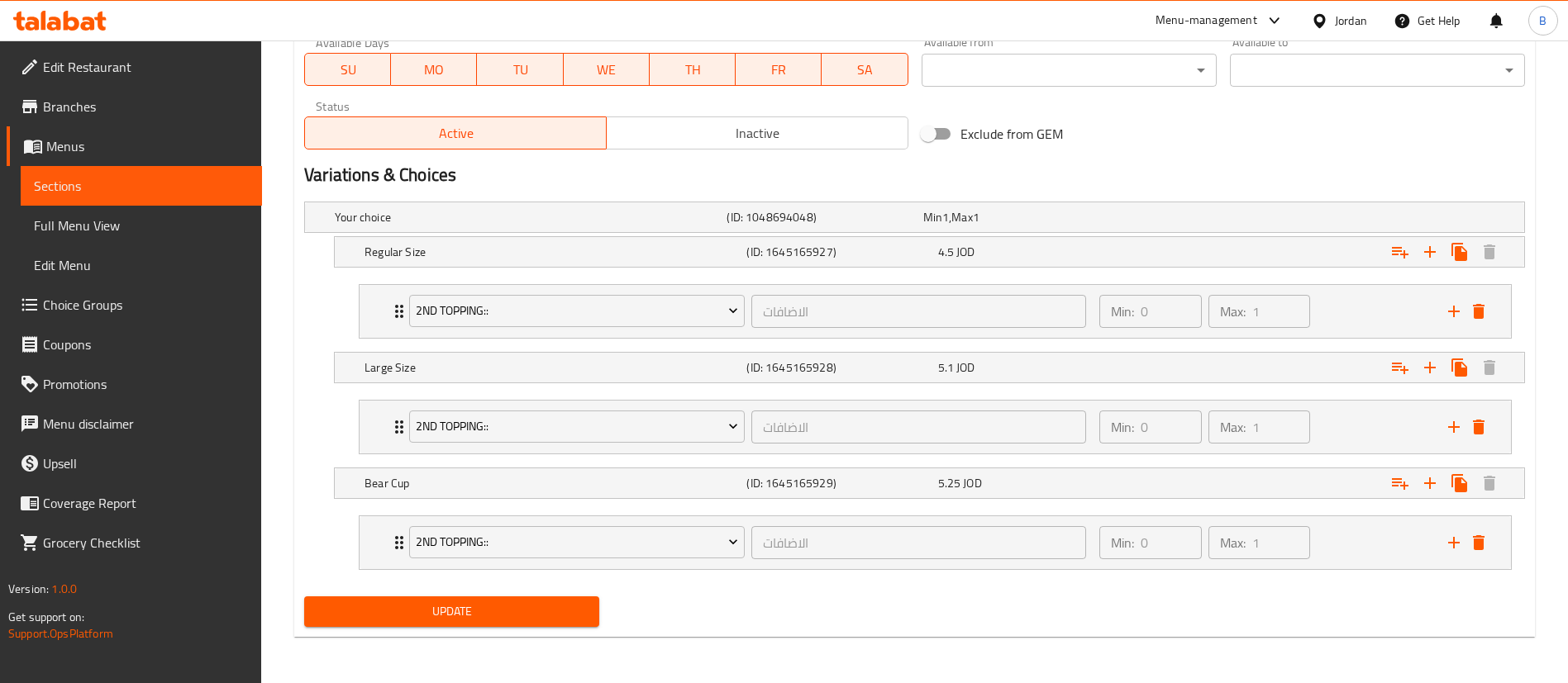
click at [528, 610] on span "Update" at bounding box center [452, 611] width 269 height 21
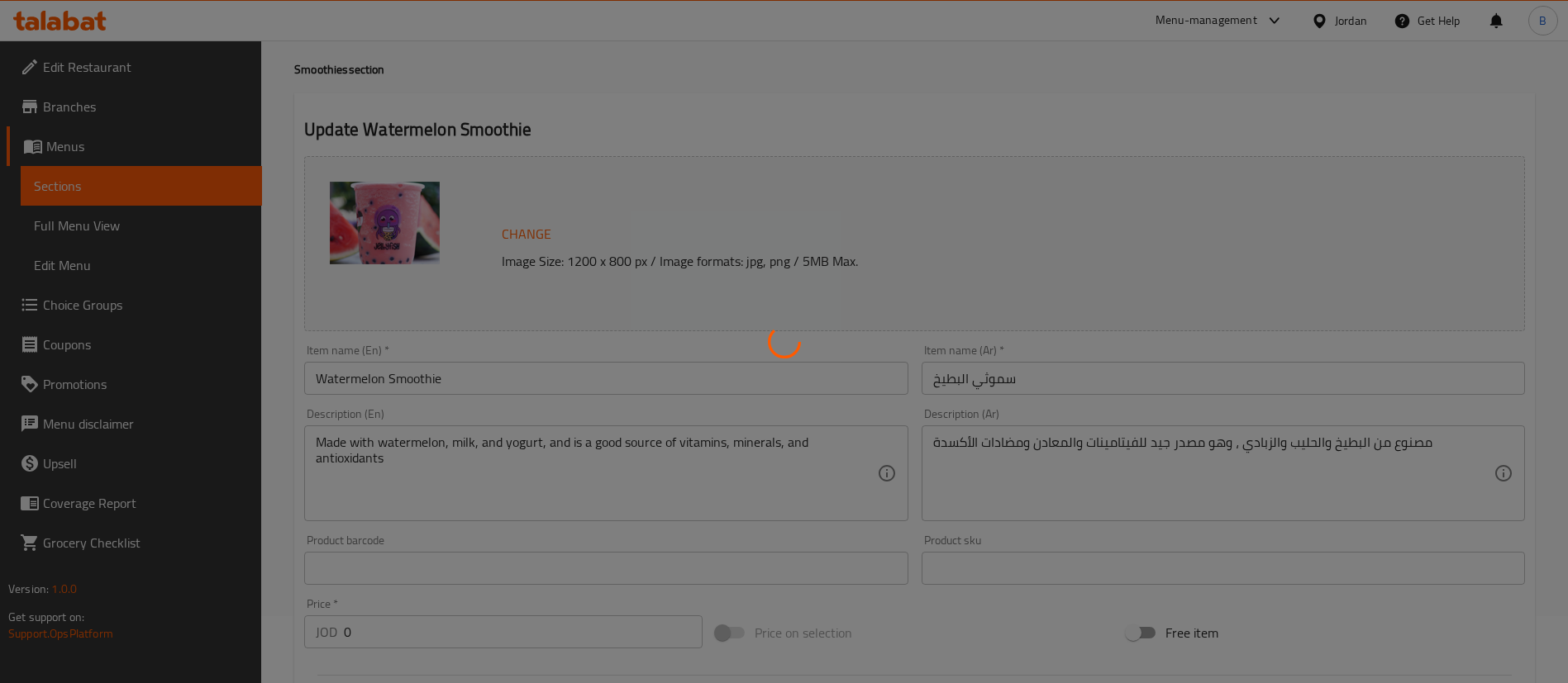
scroll to position [0, 0]
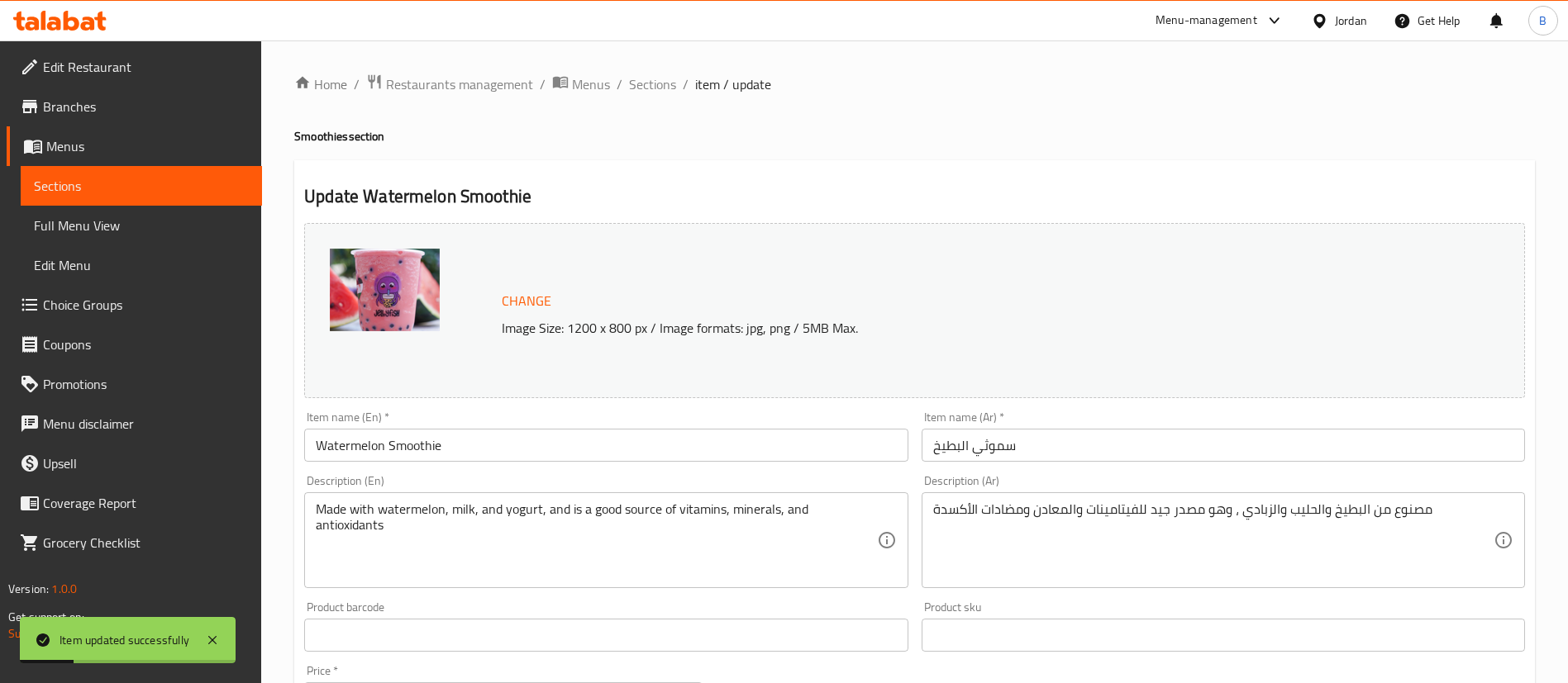
click at [666, 83] on span "Sections" at bounding box center [652, 84] width 47 height 20
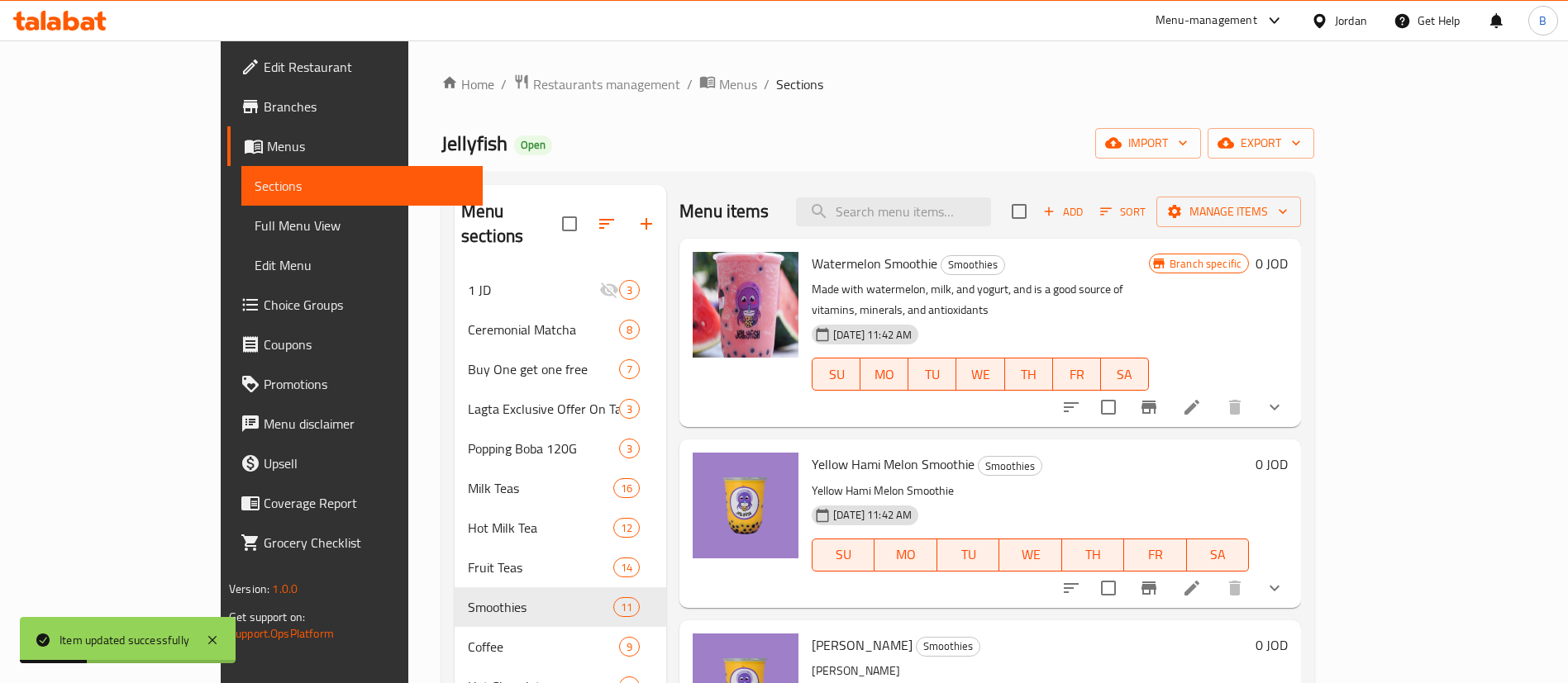
click at [945, 195] on div "Menu items Add Sort Manage items" at bounding box center [990, 212] width 622 height 54
click at [949, 201] on input "search" at bounding box center [893, 211] width 195 height 29
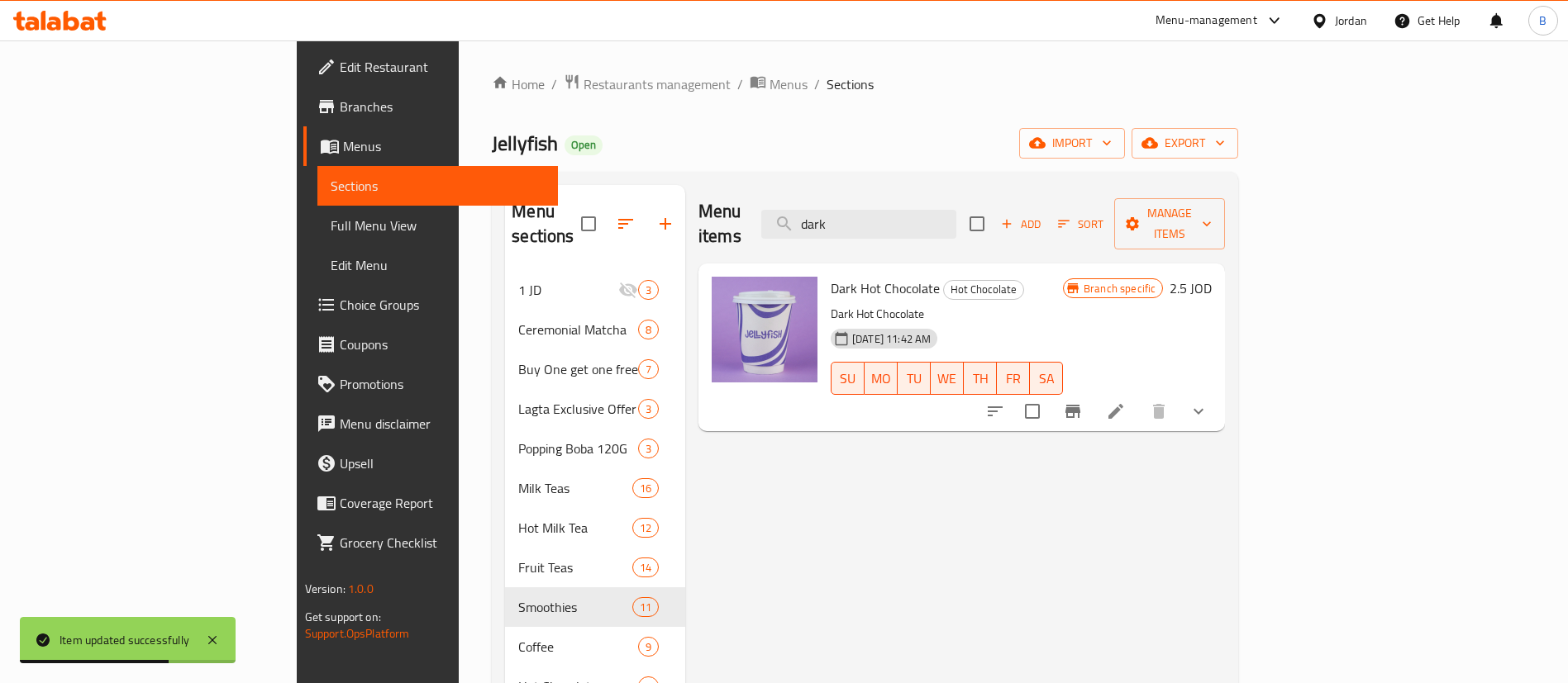
type input "dark"
click at [1126, 402] on icon at bounding box center [1116, 412] width 20 height 20
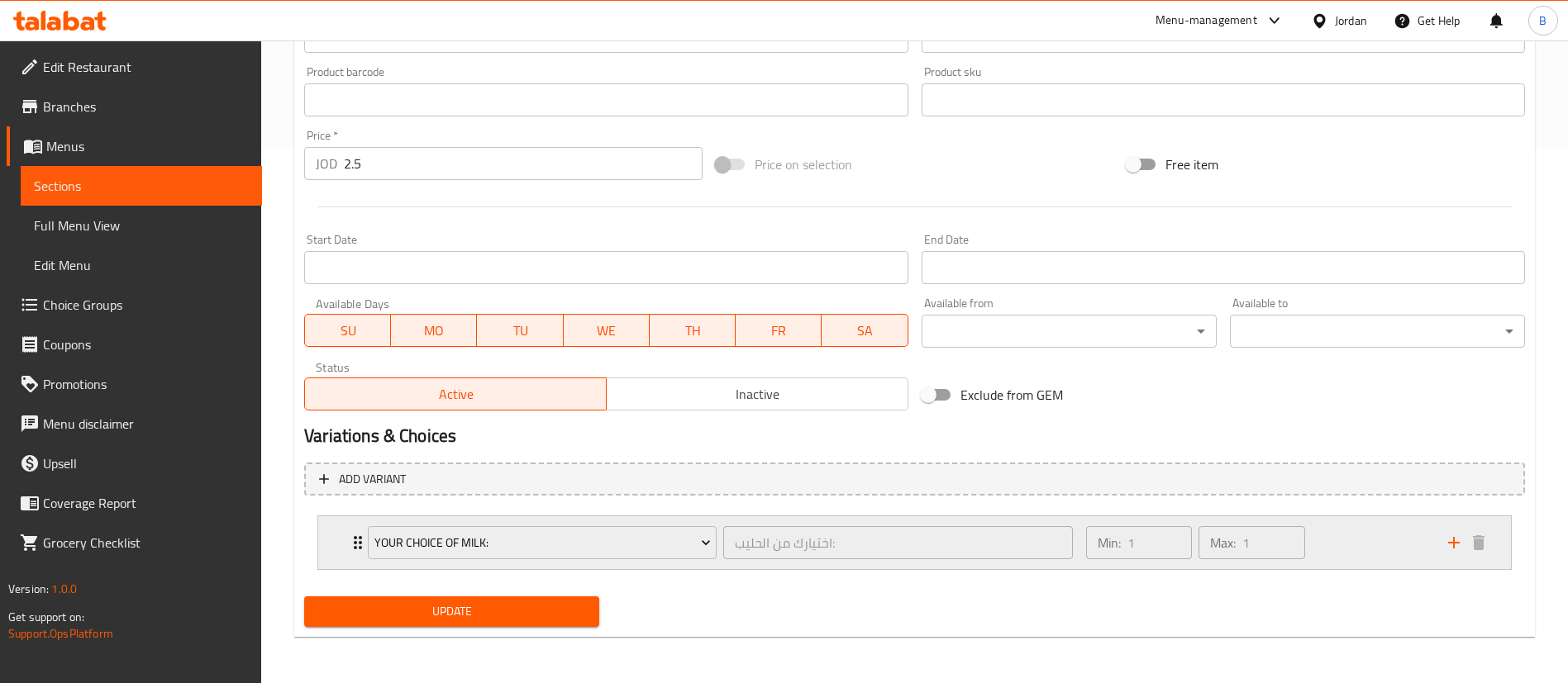
click at [1333, 523] on div "Min: 1 ​ Max: 1 ​" at bounding box center [1257, 542] width 362 height 53
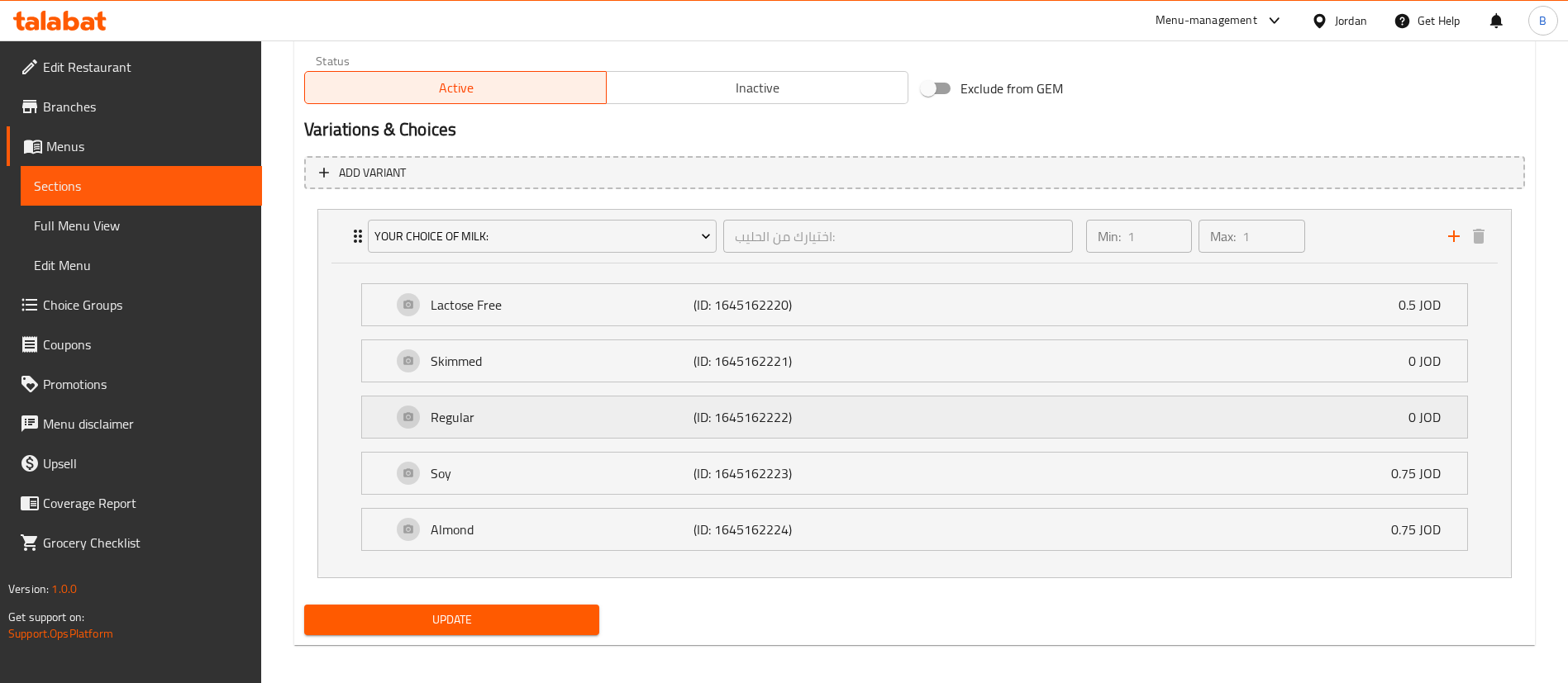
scroll to position [850, 0]
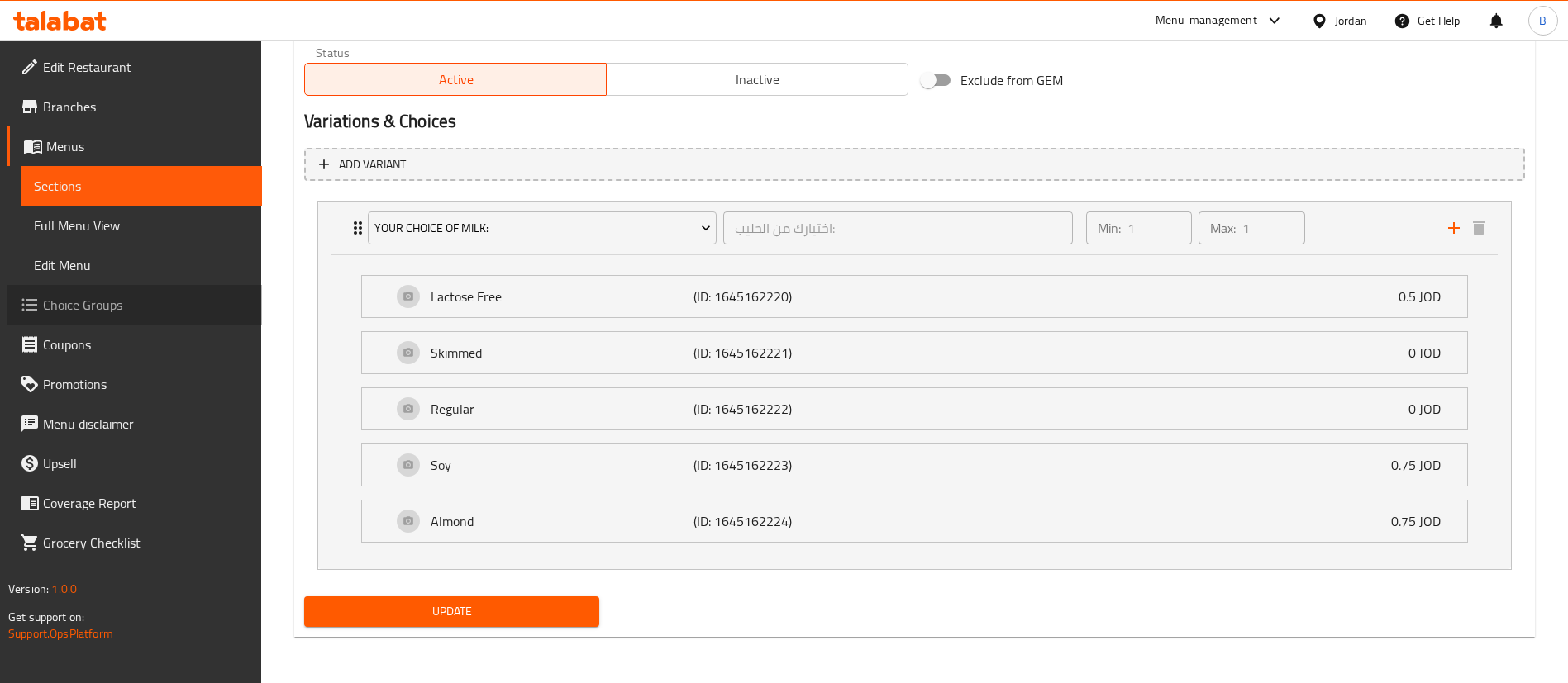
click at [92, 310] on span "Choice Groups" at bounding box center [146, 305] width 206 height 20
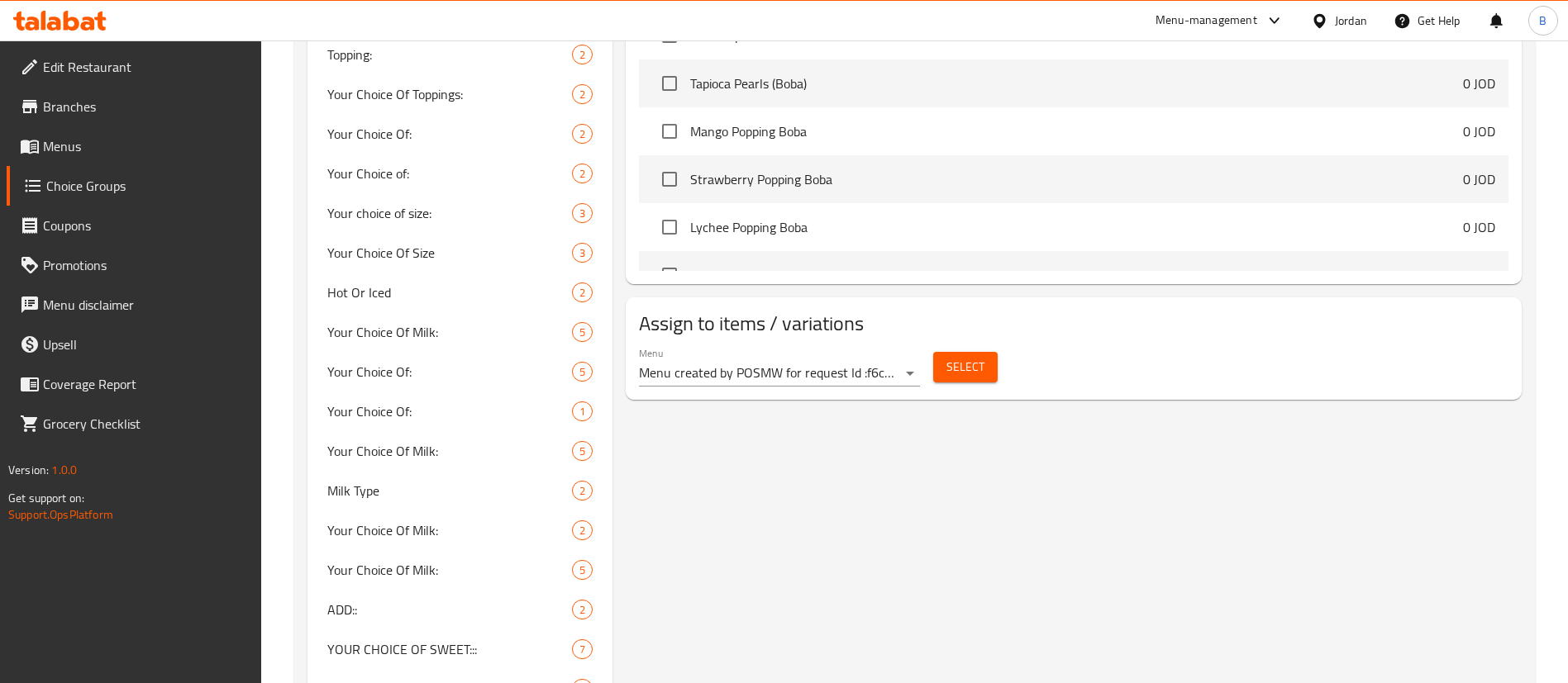
scroll to position [234, 0]
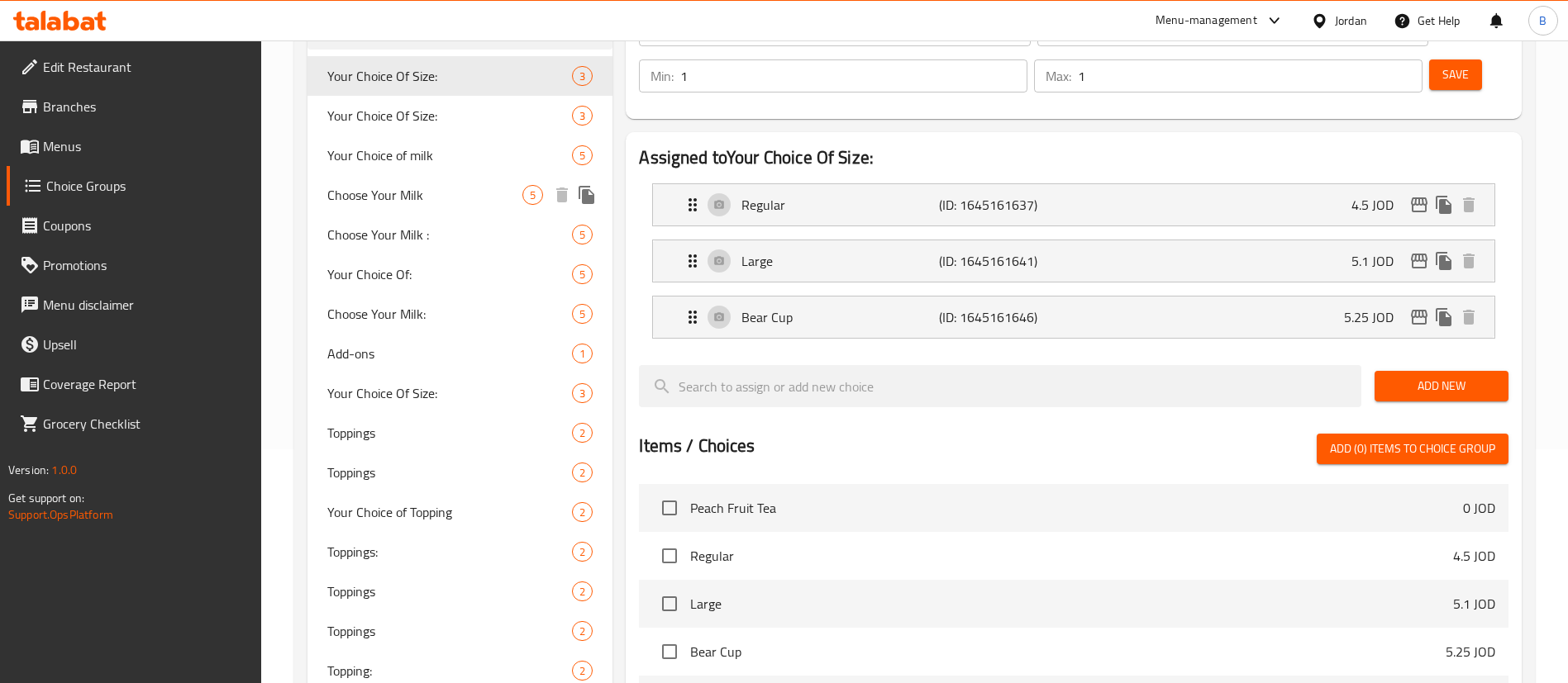
click at [401, 195] on span "Choose Your Milk" at bounding box center [424, 195] width 195 height 20
type input "Choose Your Milk"
type input "اختر نوع الحليب"
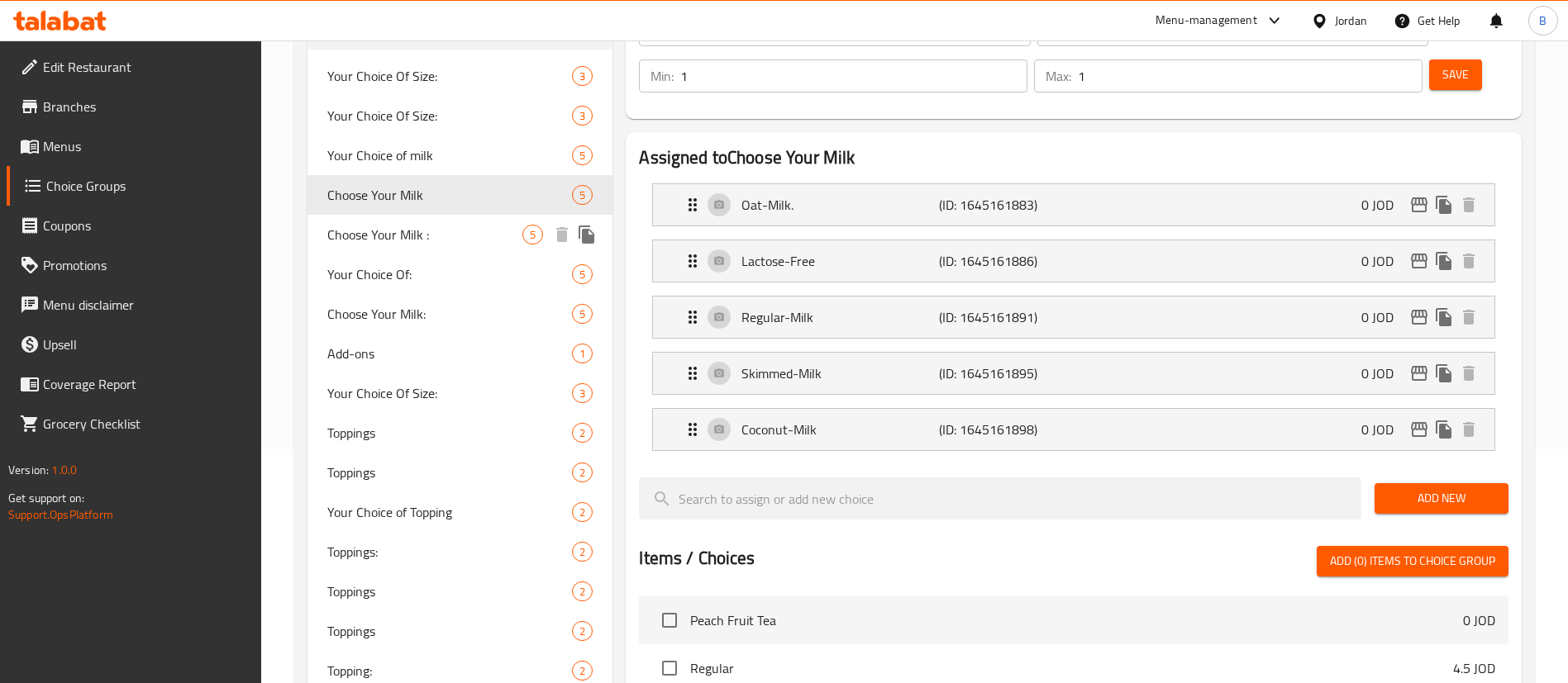
click at [401, 231] on span "Choose Your Milk :" at bounding box center [424, 235] width 195 height 20
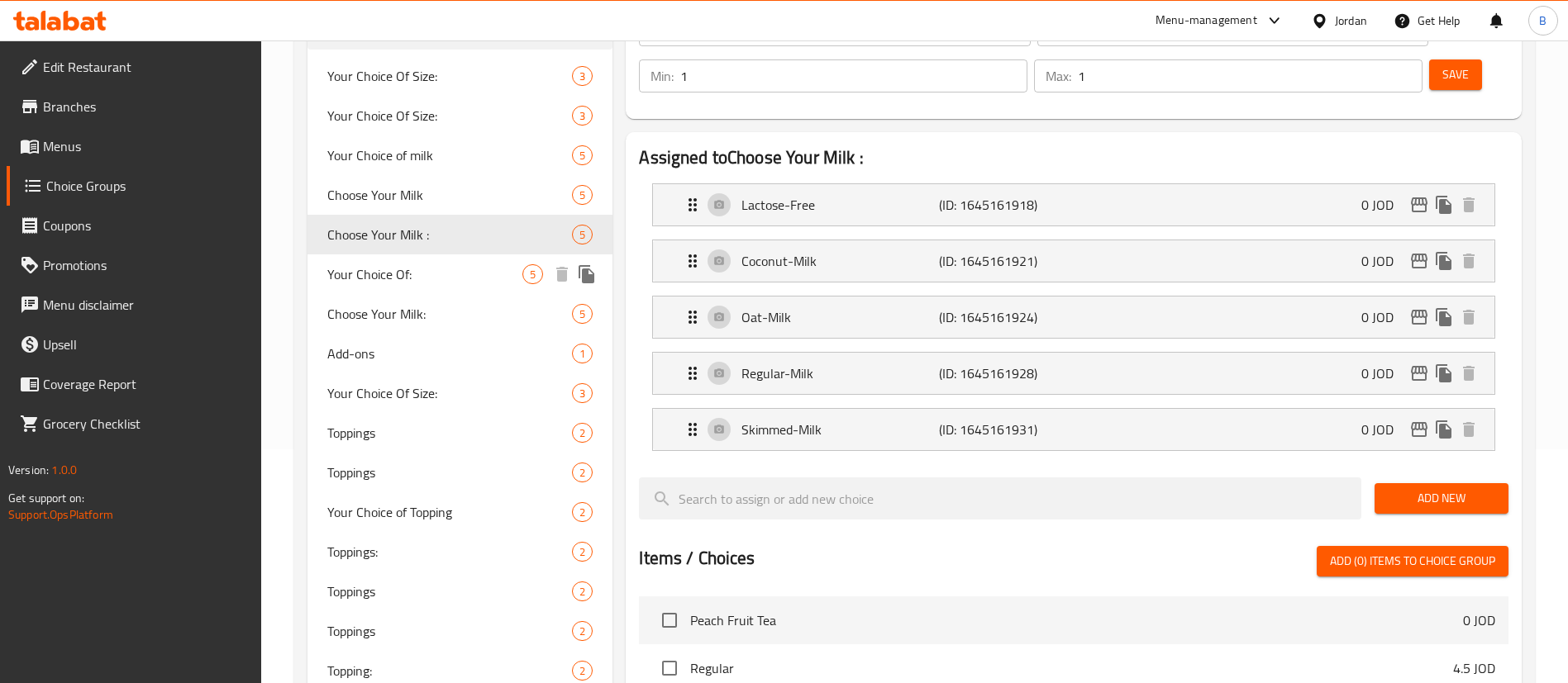
click at [407, 281] on span "Your Choice Of:" at bounding box center [424, 275] width 195 height 20
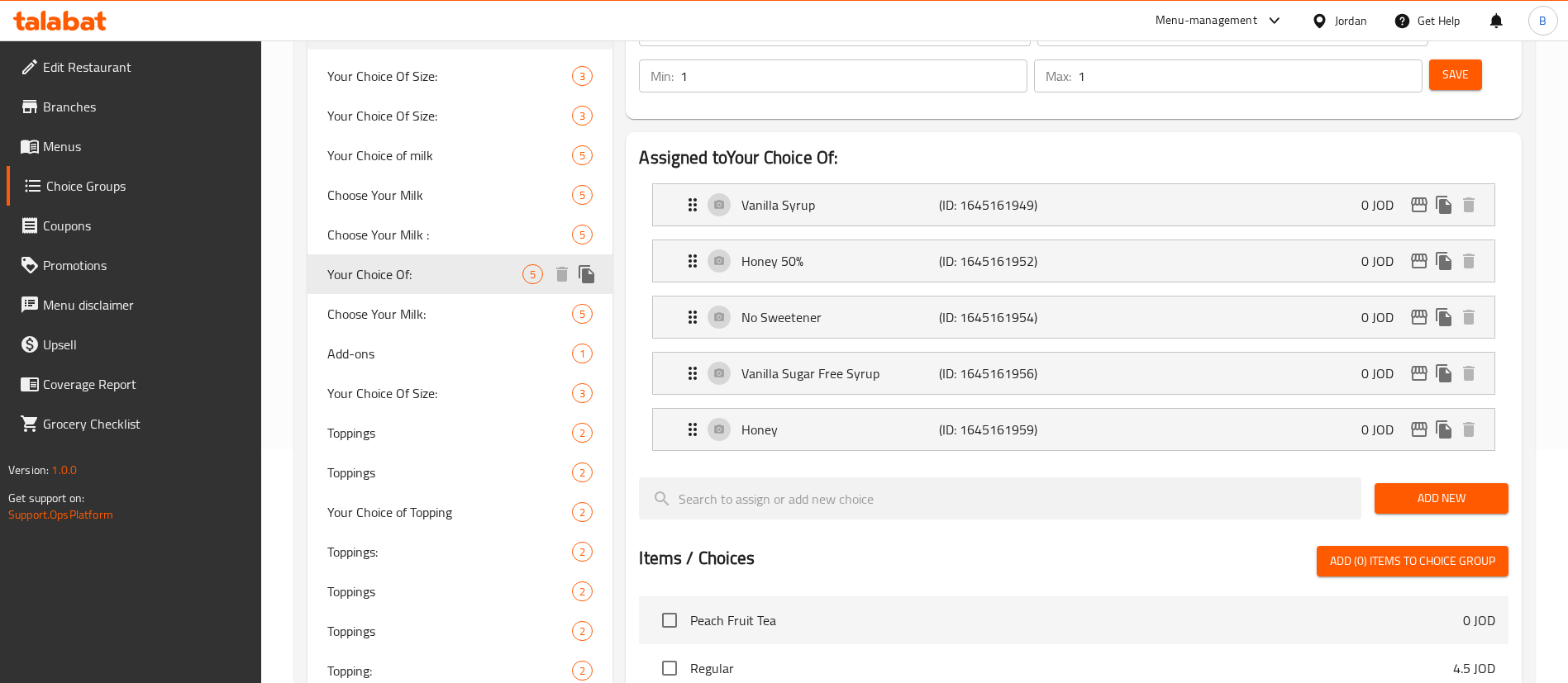
type input "Your Choice Of:"
type input "أختيارك من:"
click at [421, 315] on span "Choose Your Milk:" at bounding box center [449, 314] width 244 height 20
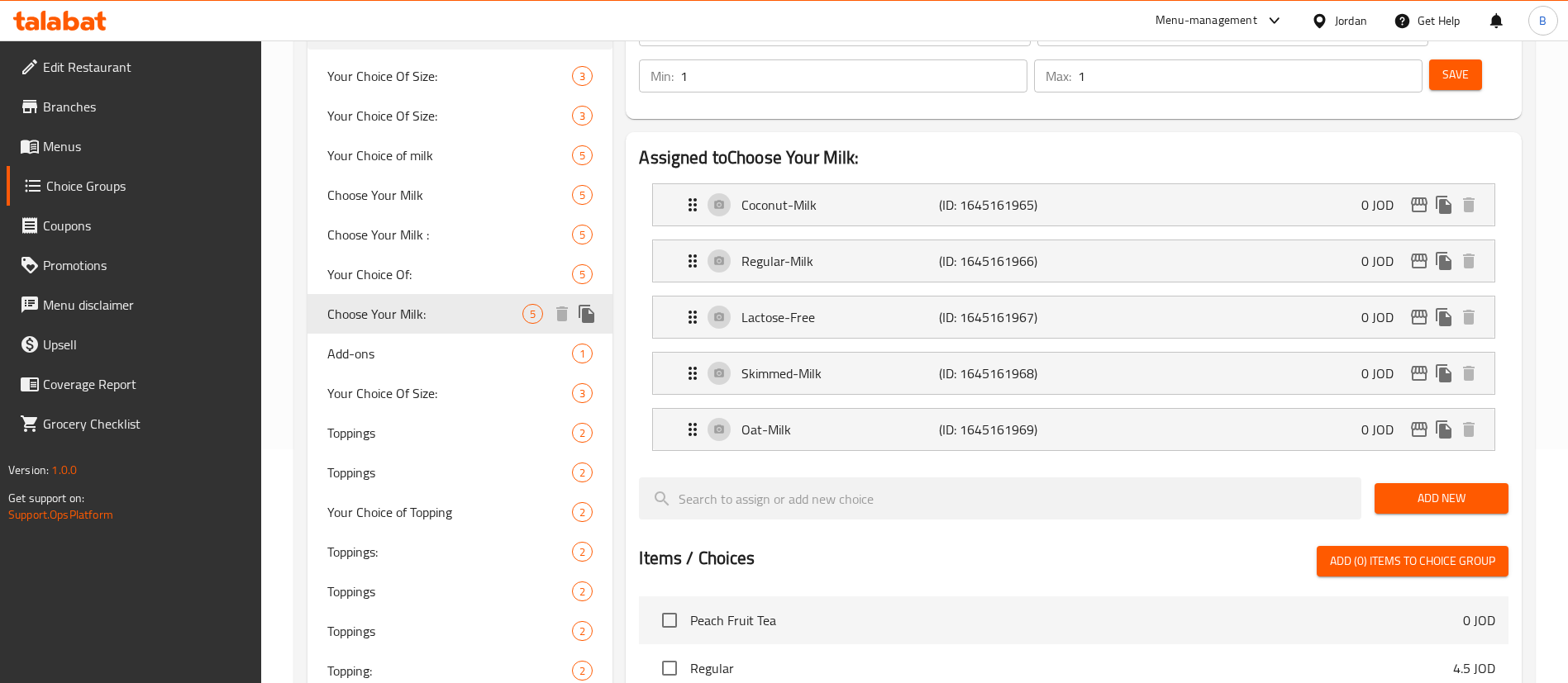
type input "Choose Your Milk:"
type input "اخترنوع الحليب:"
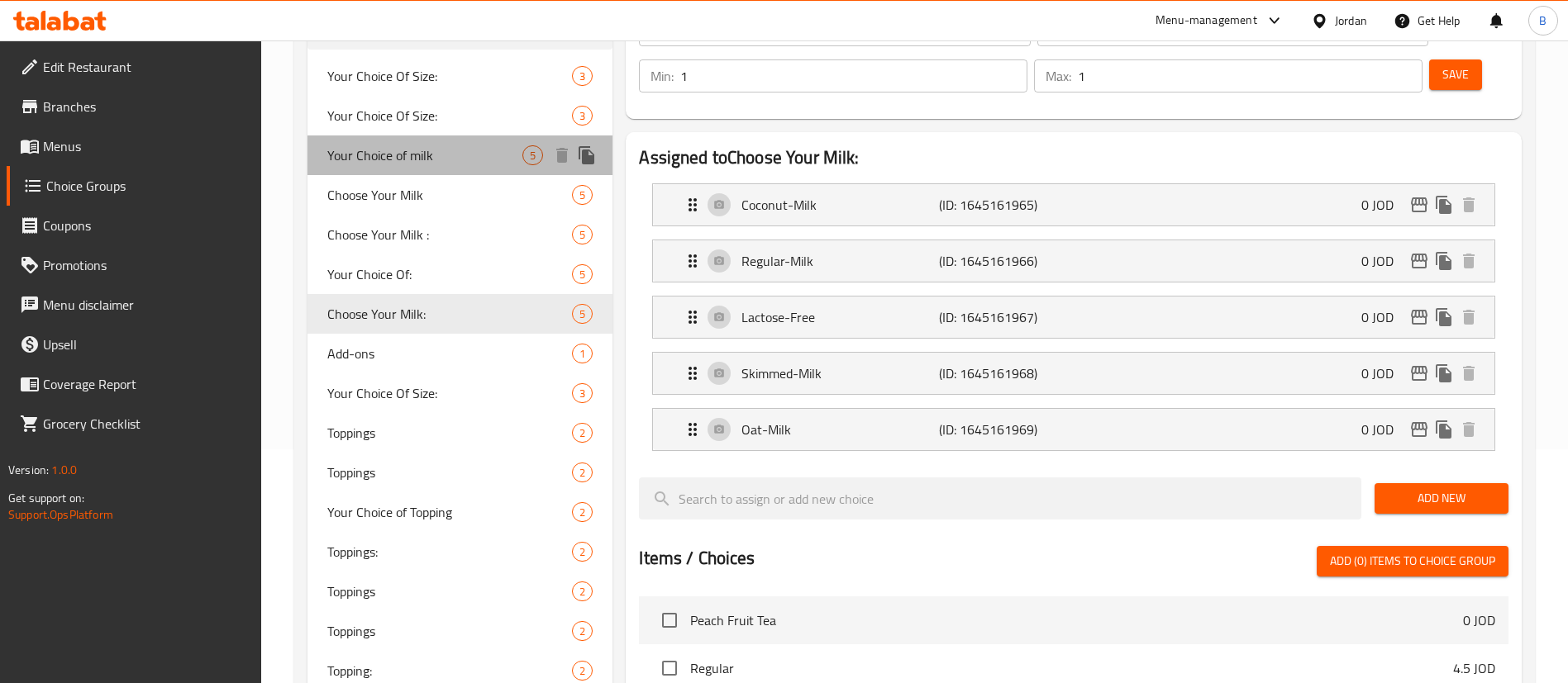
click at [436, 144] on div "Your Choice of milk 5" at bounding box center [460, 155] width 305 height 40
type input "Your Choice of milk"
type input "اختر نوع الحليب :"
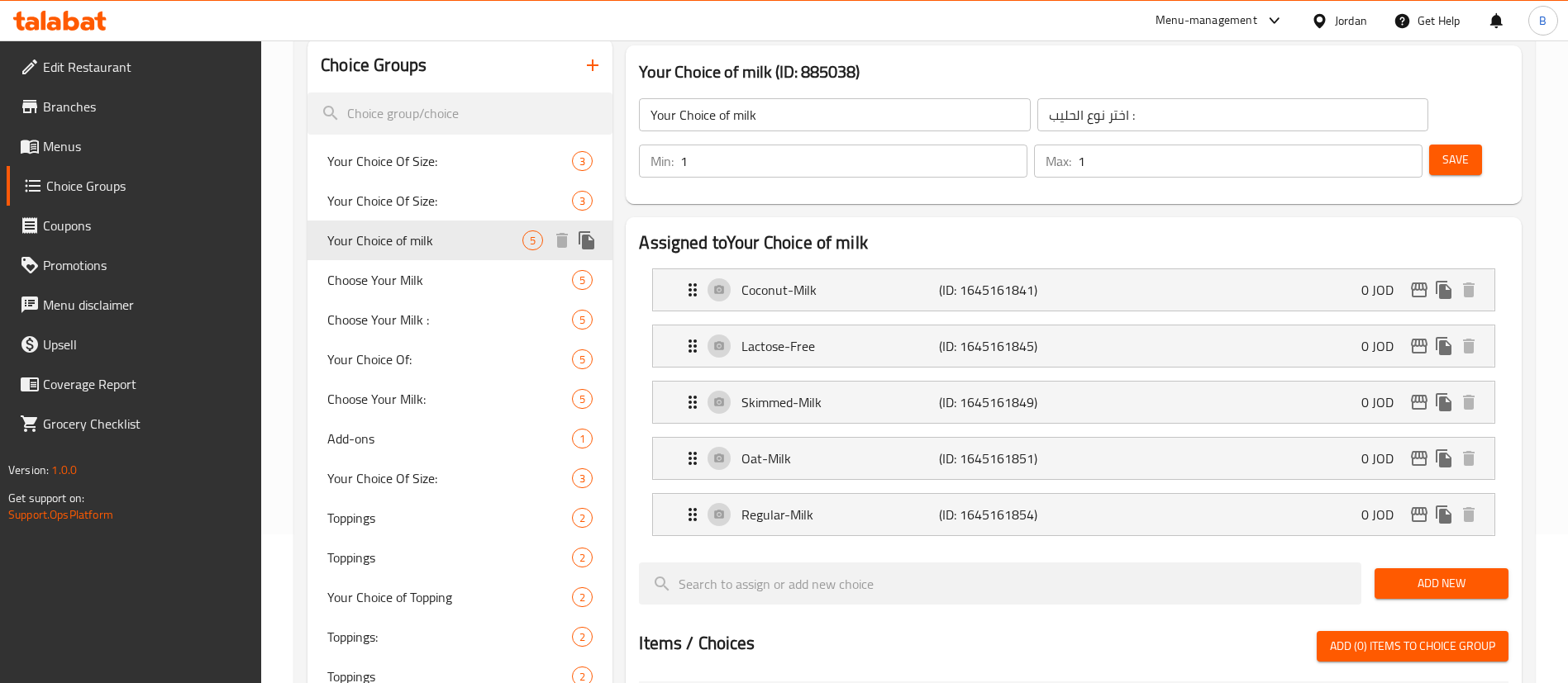
scroll to position [109, 0]
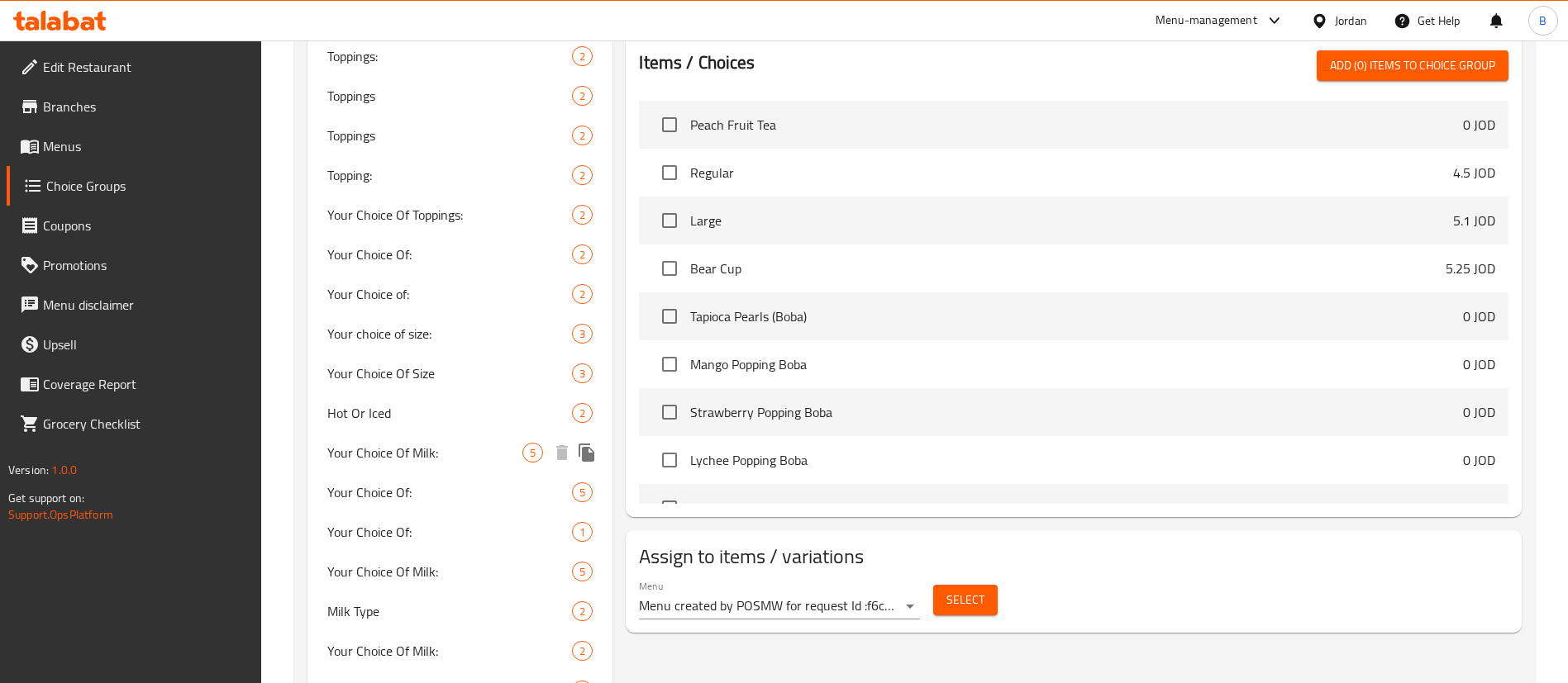
click at [445, 455] on span "Your Choice Of Milk:" at bounding box center [424, 453] width 195 height 20
type input "Your Choice Of Milk:"
type input "اختيارك من الحليب:"
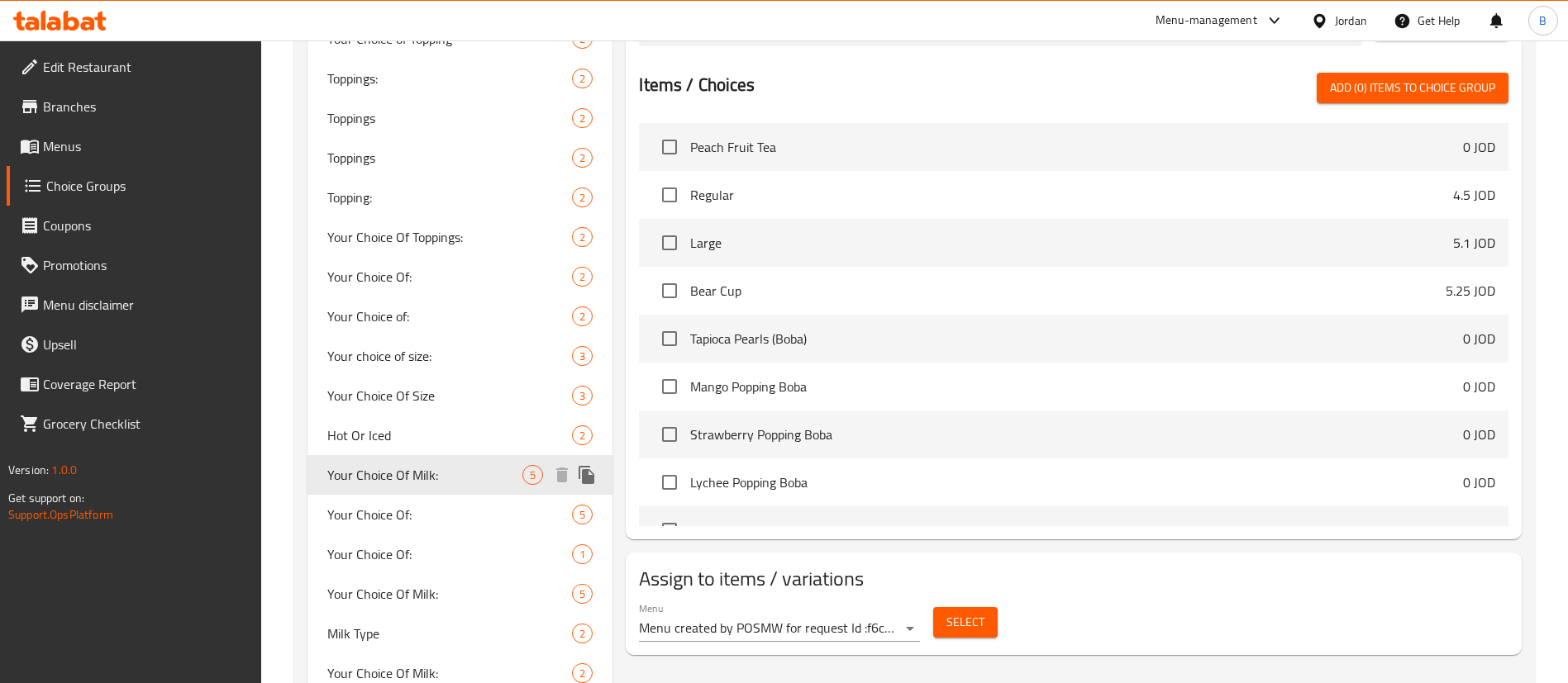
scroll to position [729, 0]
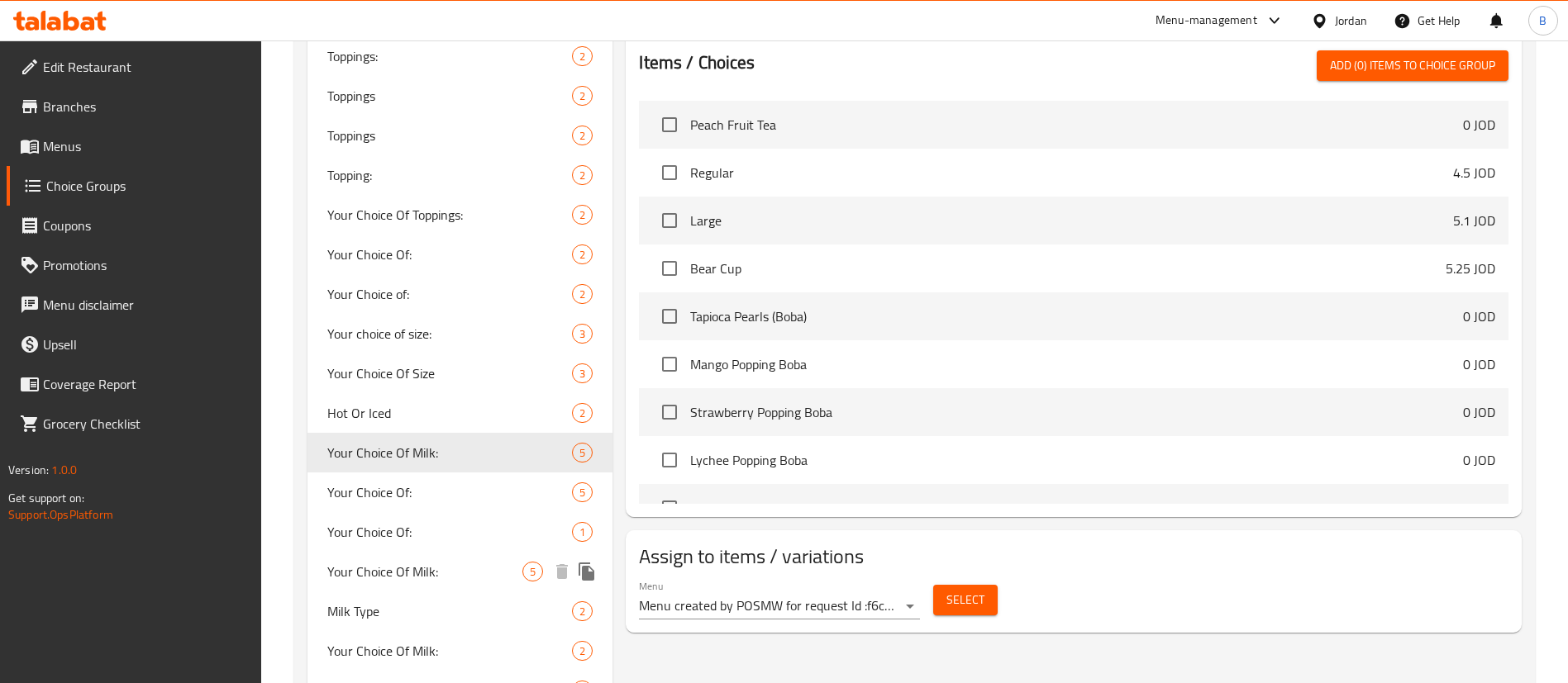
click at [420, 575] on span "Your Choice Of Milk:" at bounding box center [424, 572] width 195 height 20
type input "Your Choice Of Milk:"
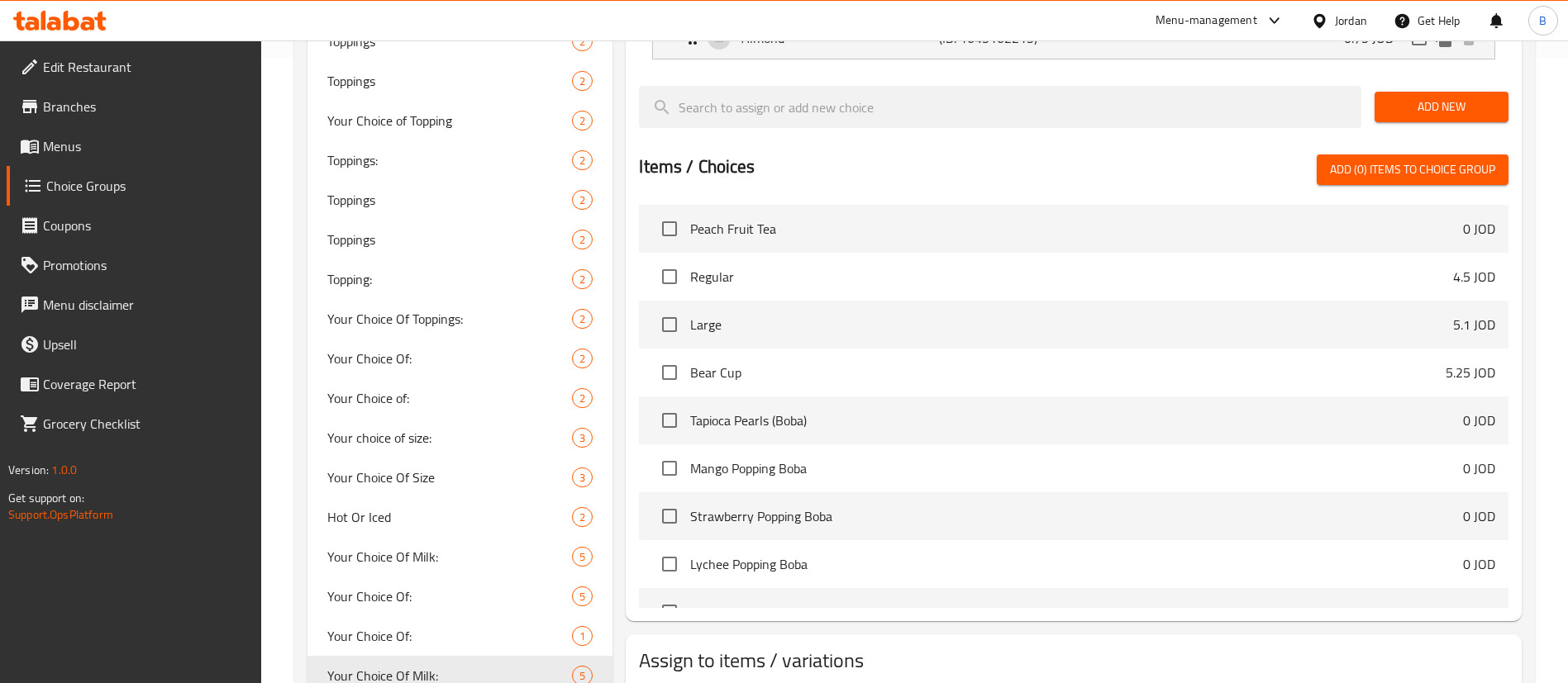
scroll to position [853, 0]
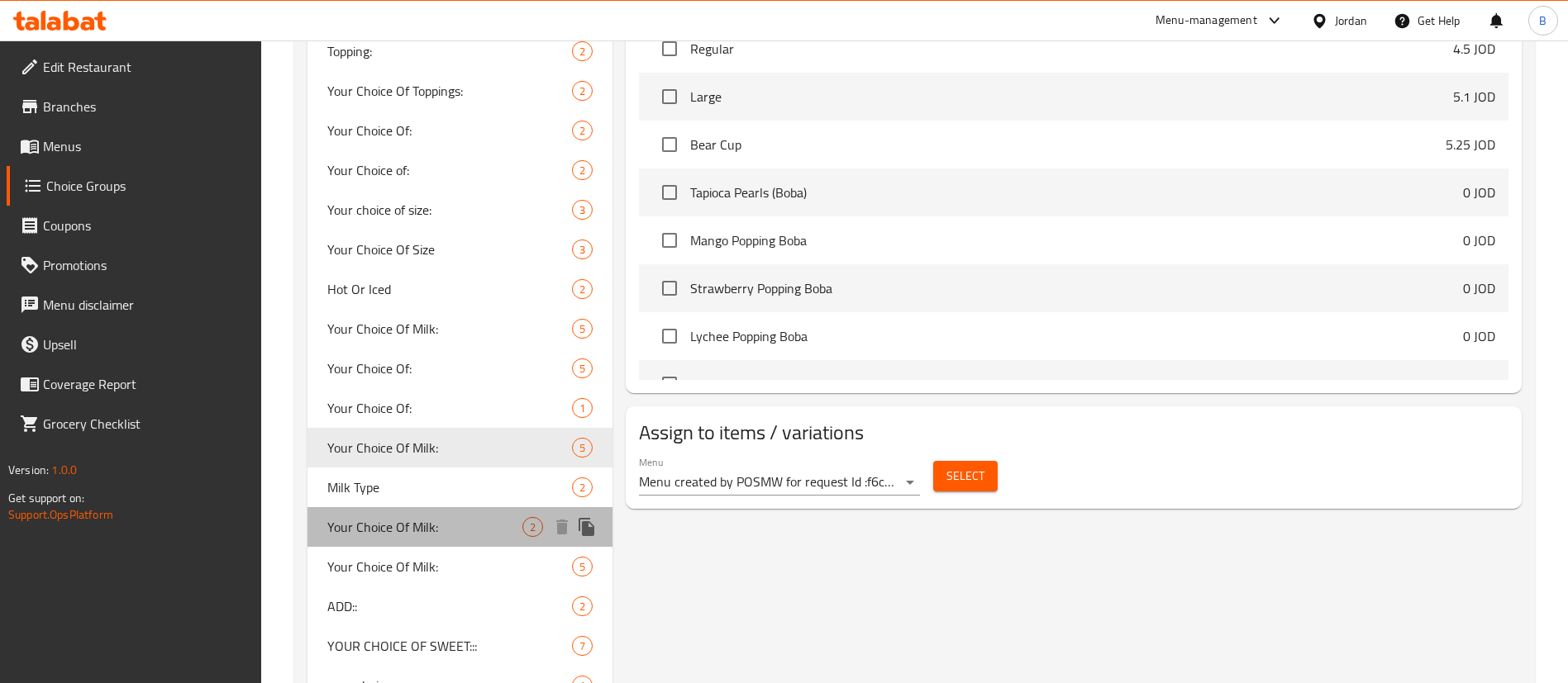
click at [444, 527] on span "Your Choice Of Milk:" at bounding box center [424, 527] width 195 height 20
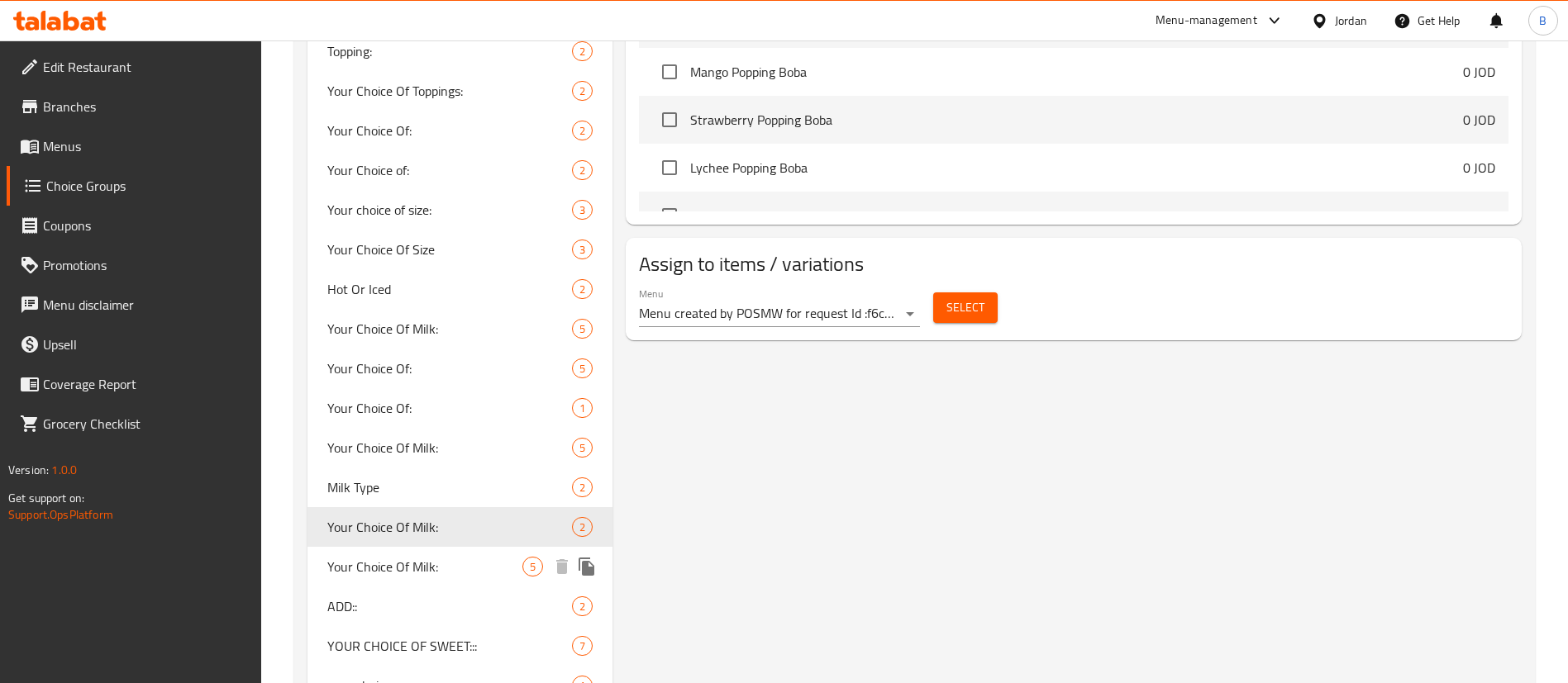
click at [436, 575] on span "Your Choice Of Milk:" at bounding box center [424, 567] width 195 height 20
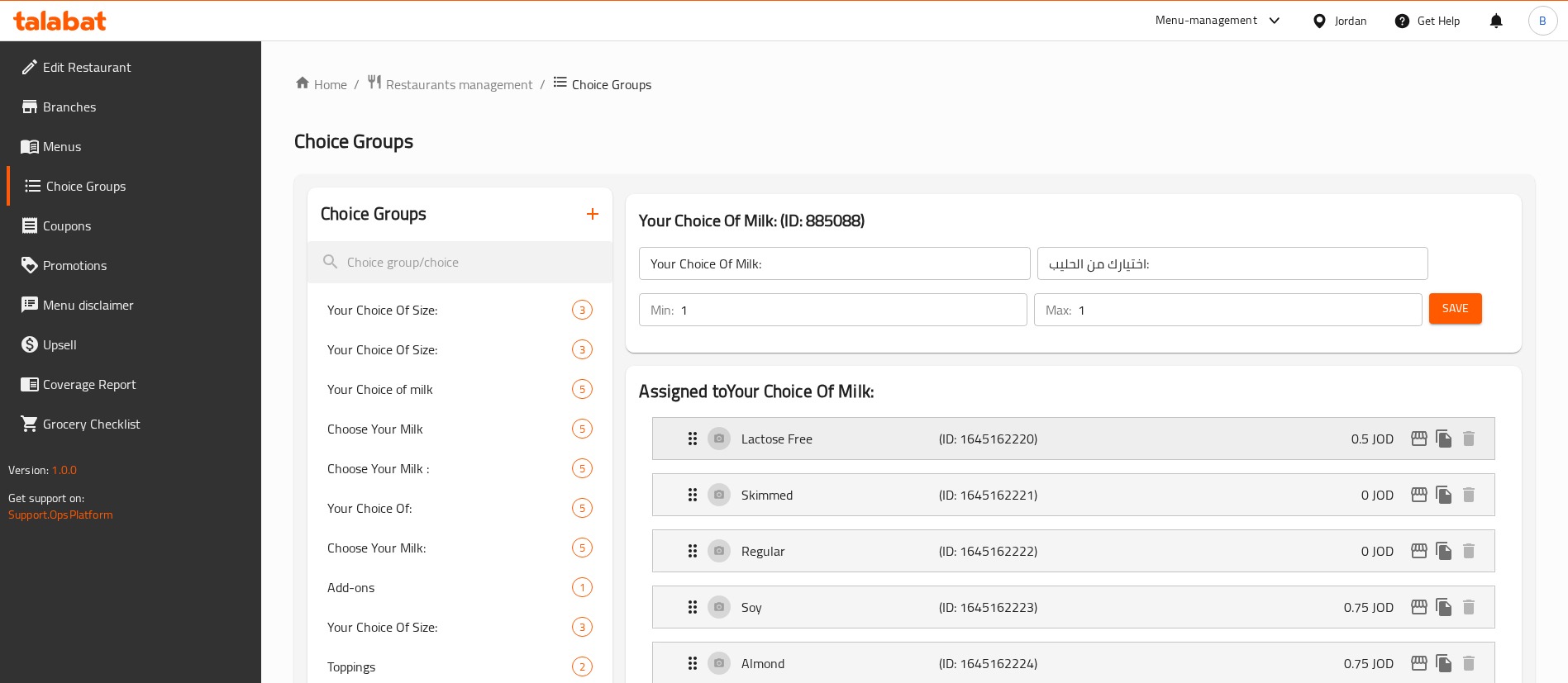
scroll to position [124, 0]
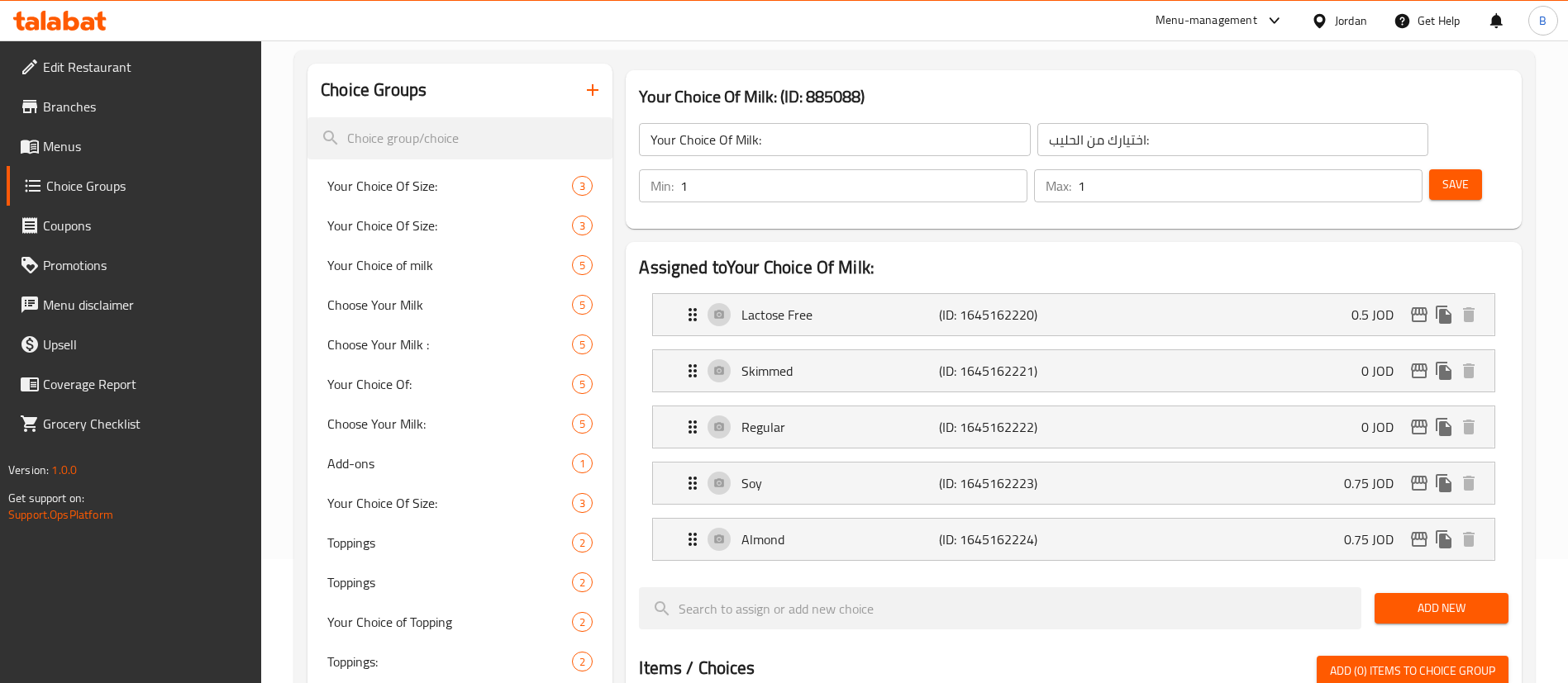
click at [1415, 598] on span "Add New" at bounding box center [1442, 608] width 108 height 21
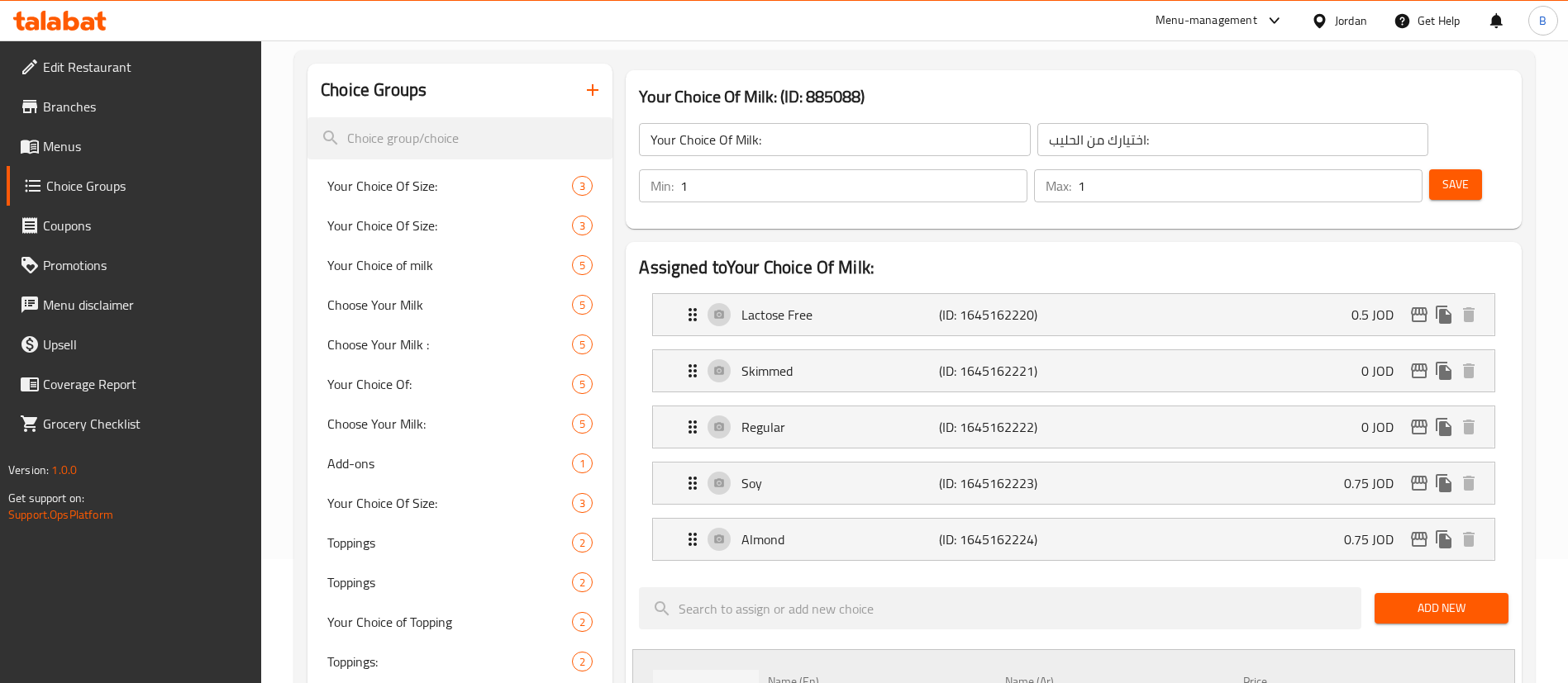
drag, startPoint x: 876, startPoint y: 664, endPoint x: 404, endPoint y: 606, distance: 475.6
drag, startPoint x: 781, startPoint y: 664, endPoint x: 844, endPoint y: 670, distance: 63.3
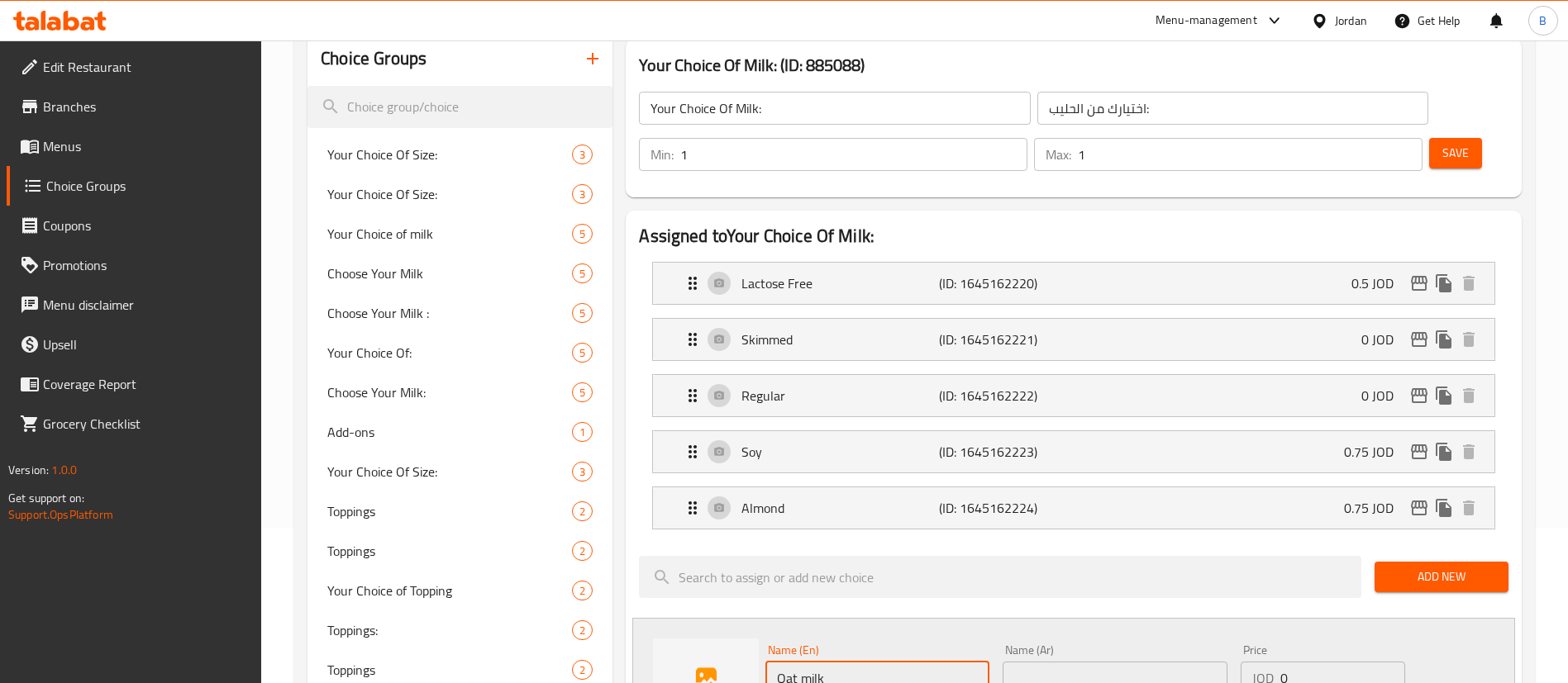
scroll to position [248, 0]
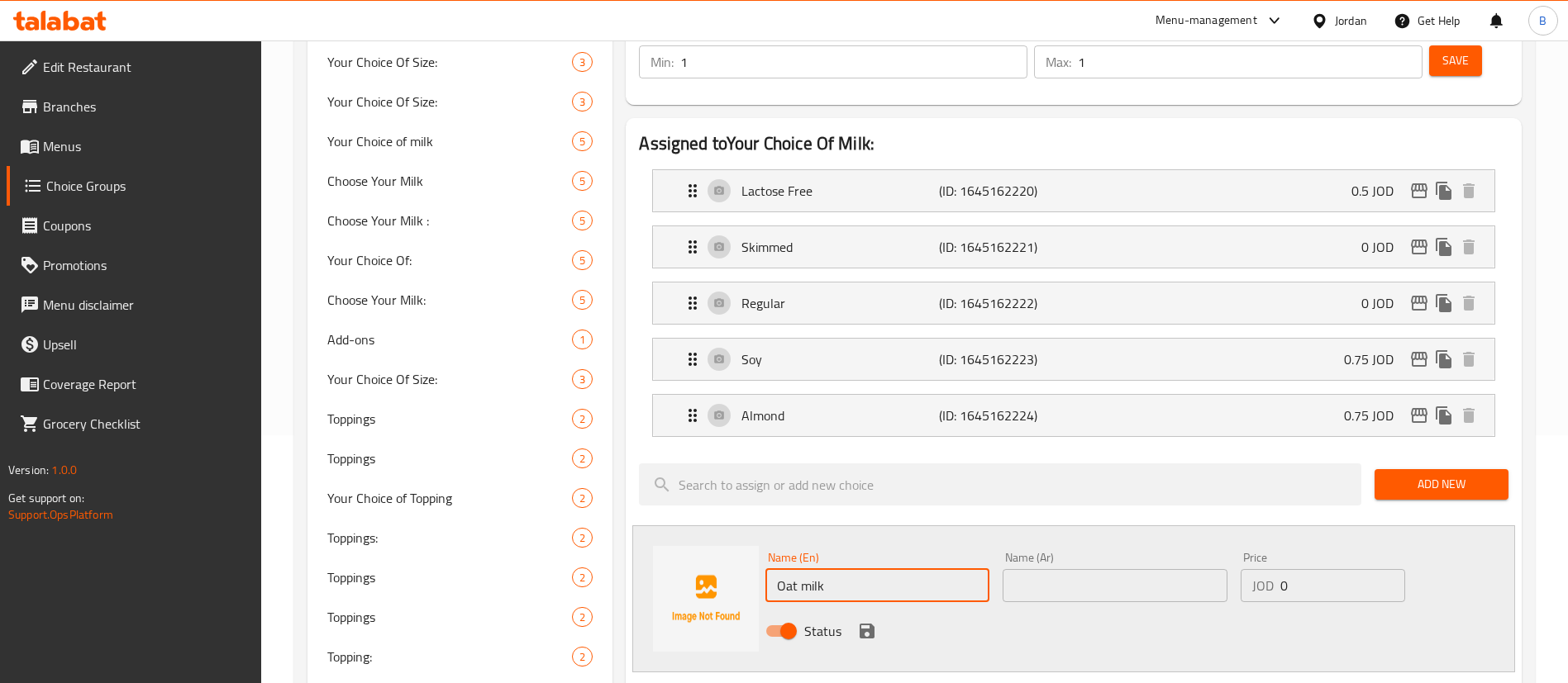
type input "Oat milk"
click at [1132, 569] on input "text" at bounding box center [1115, 585] width 224 height 33
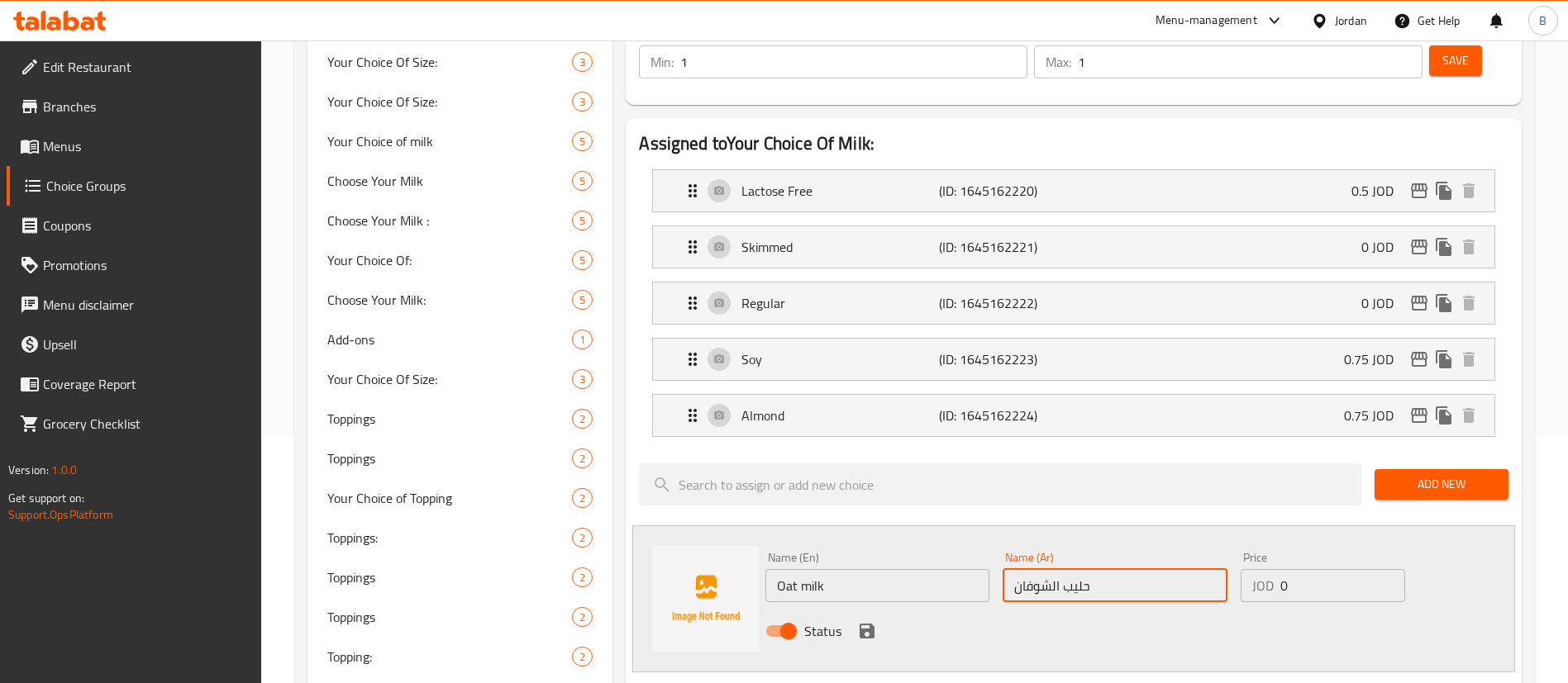
type input "حليب الشوفان"
click at [1308, 569] on input "0" at bounding box center [1342, 585] width 125 height 33
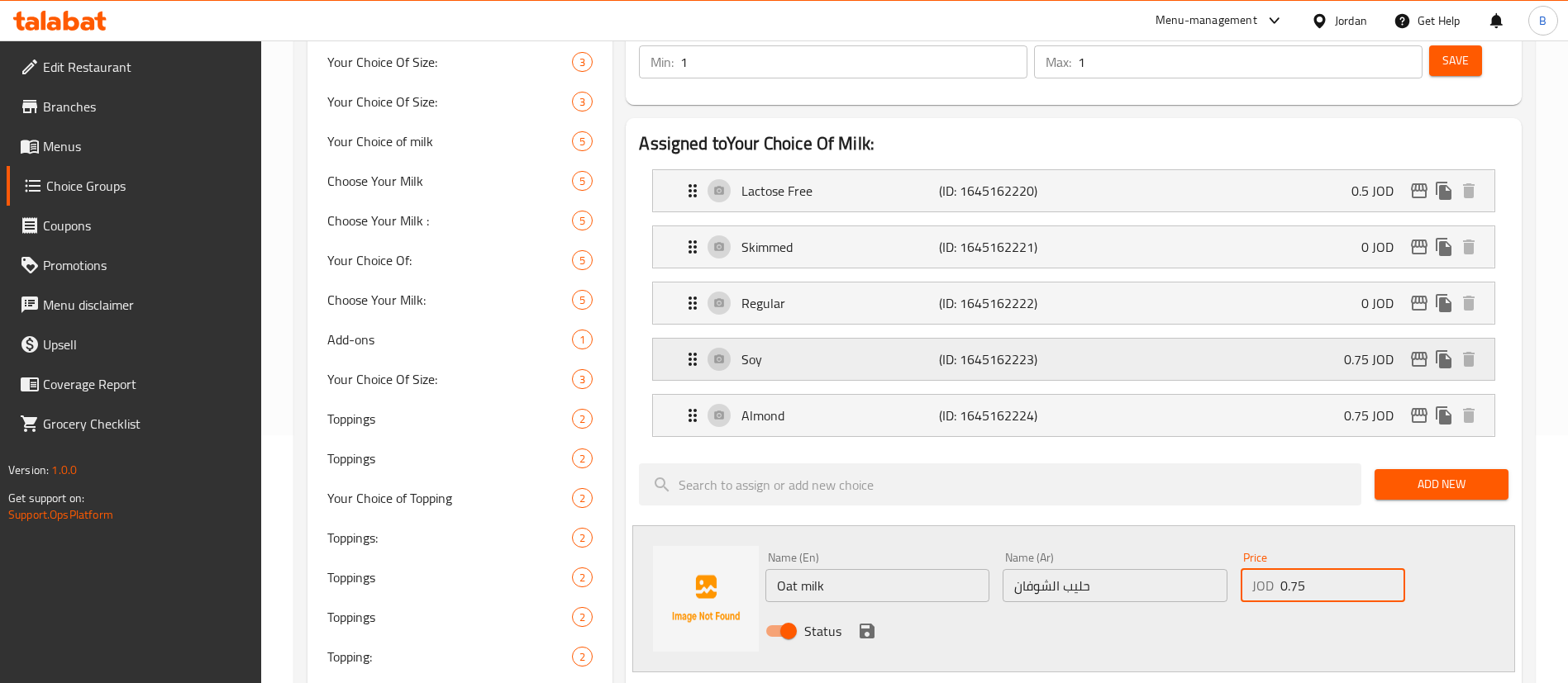
type input "0.75"
click at [872, 624] on icon "save" at bounding box center [867, 632] width 15 height 15
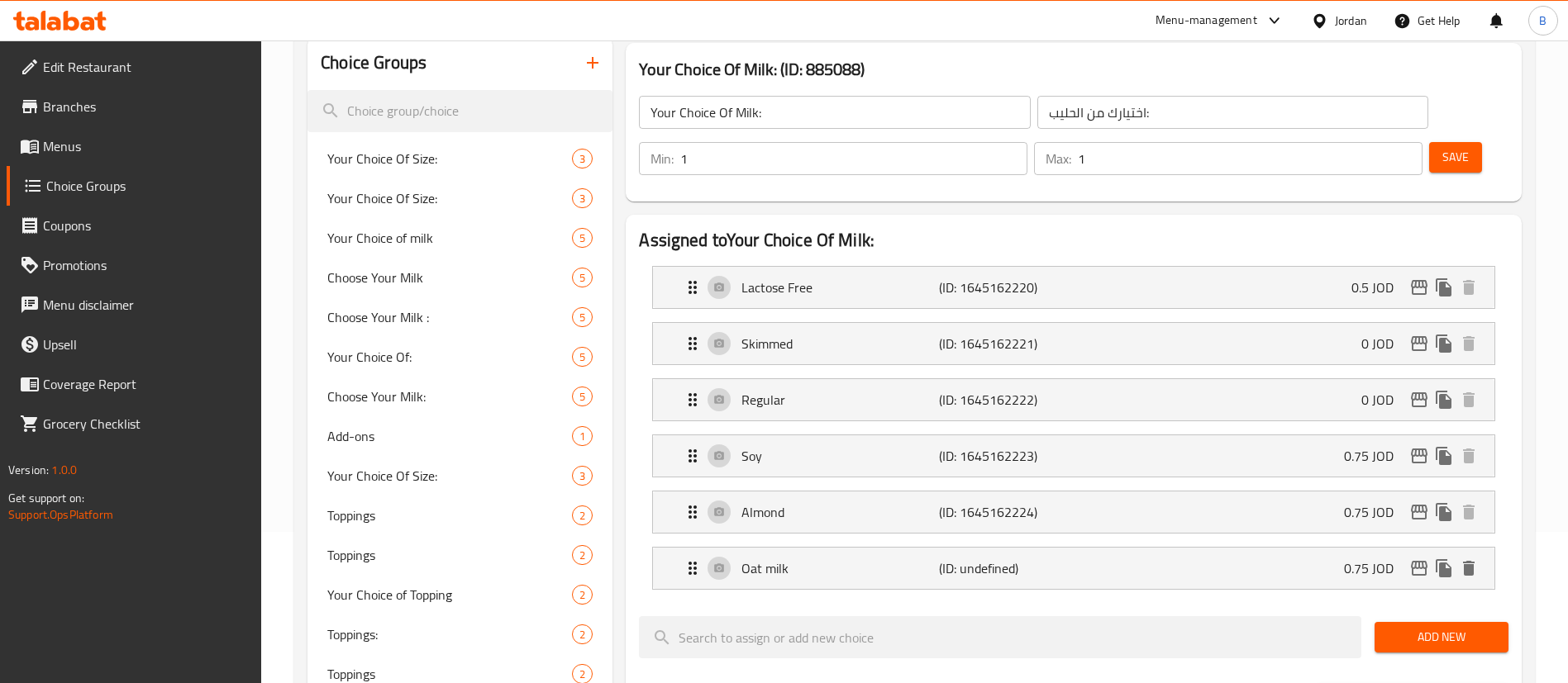
scroll to position [0, 0]
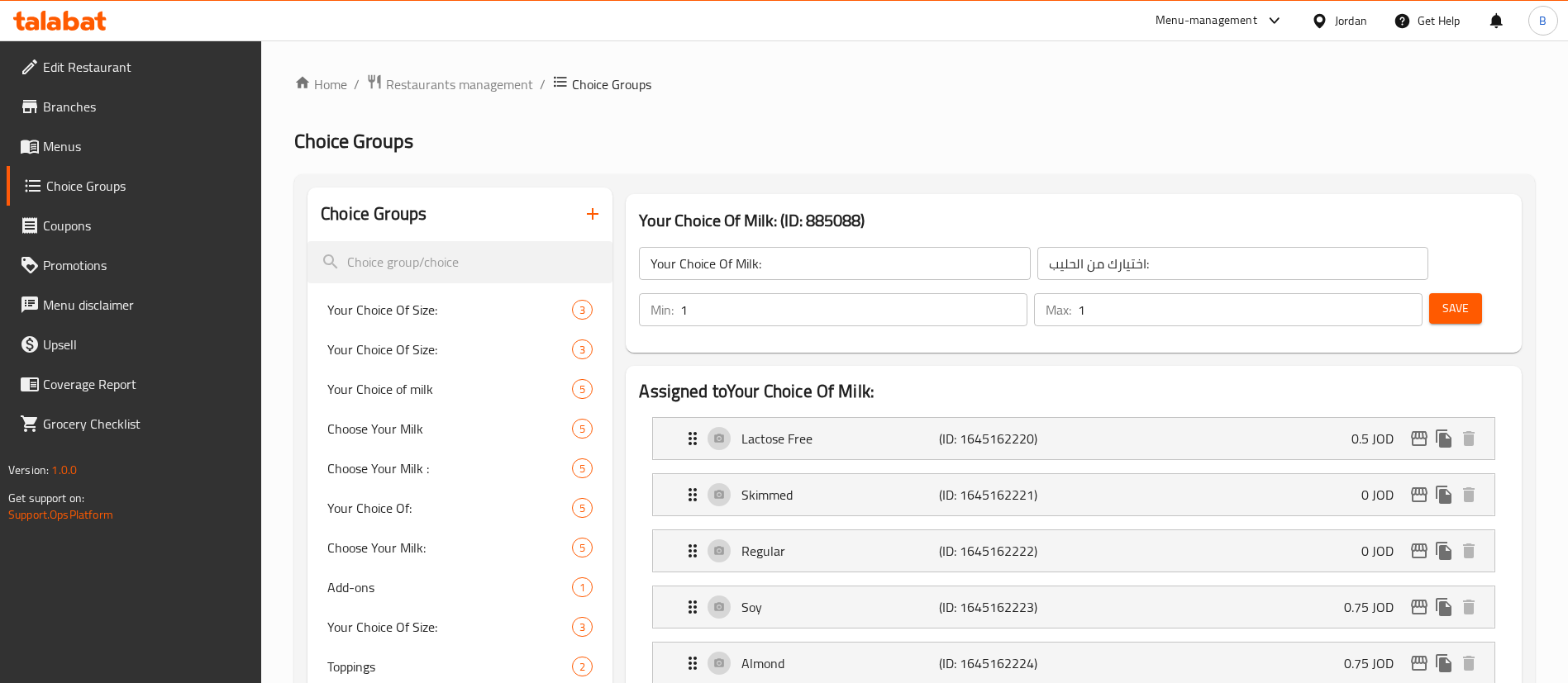
click at [1442, 298] on span "Save" at bounding box center [1455, 308] width 26 height 21
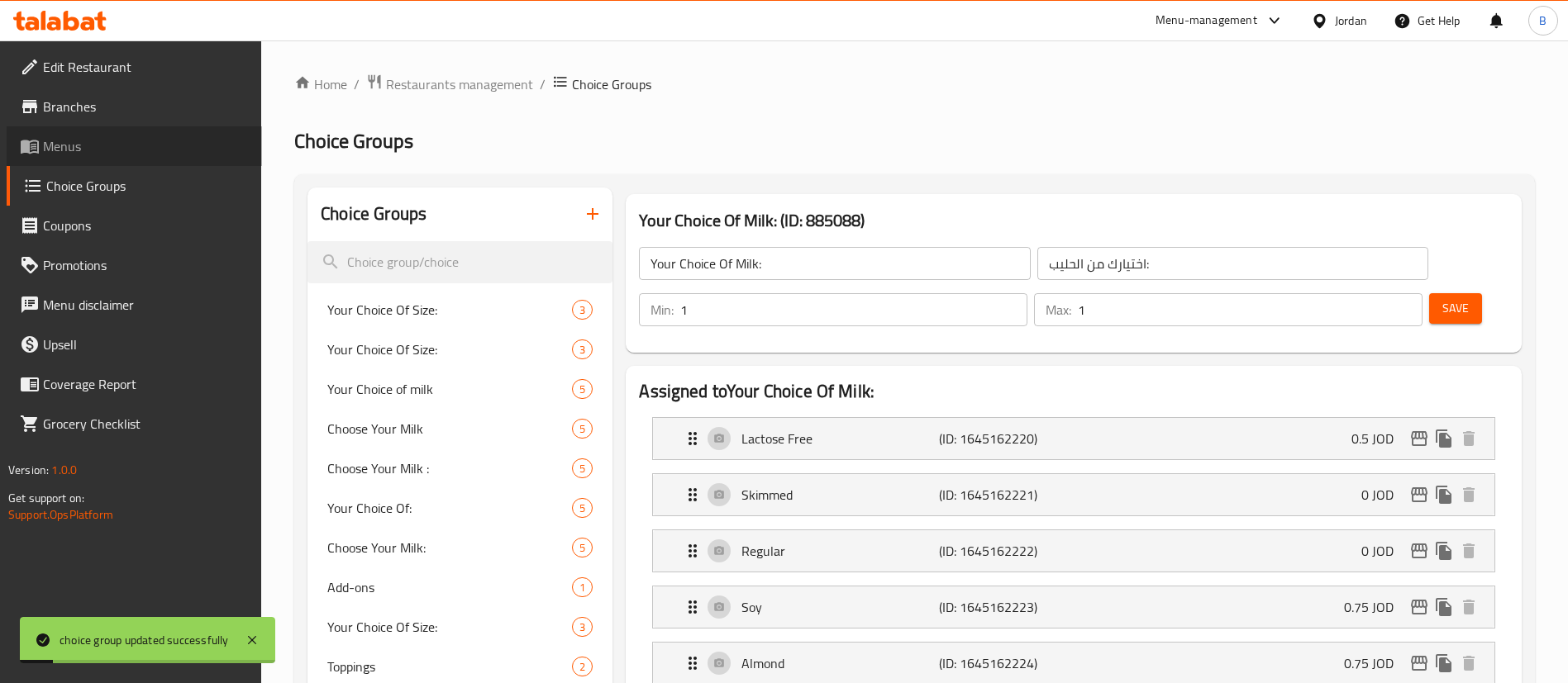
click at [109, 147] on span "Menus" at bounding box center [146, 147] width 206 height 20
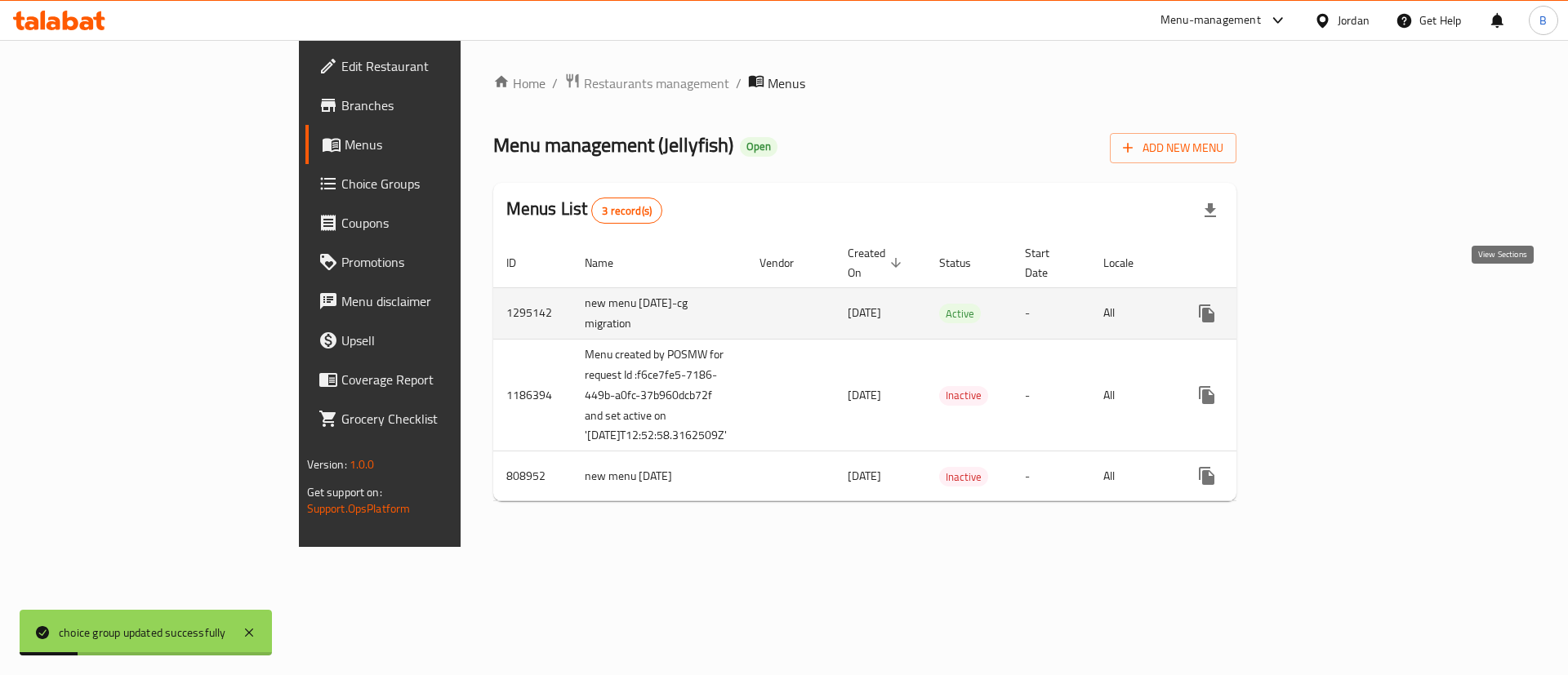
click at [1335, 304] on icon "enhanced table" at bounding box center [1325, 314] width 20 height 20
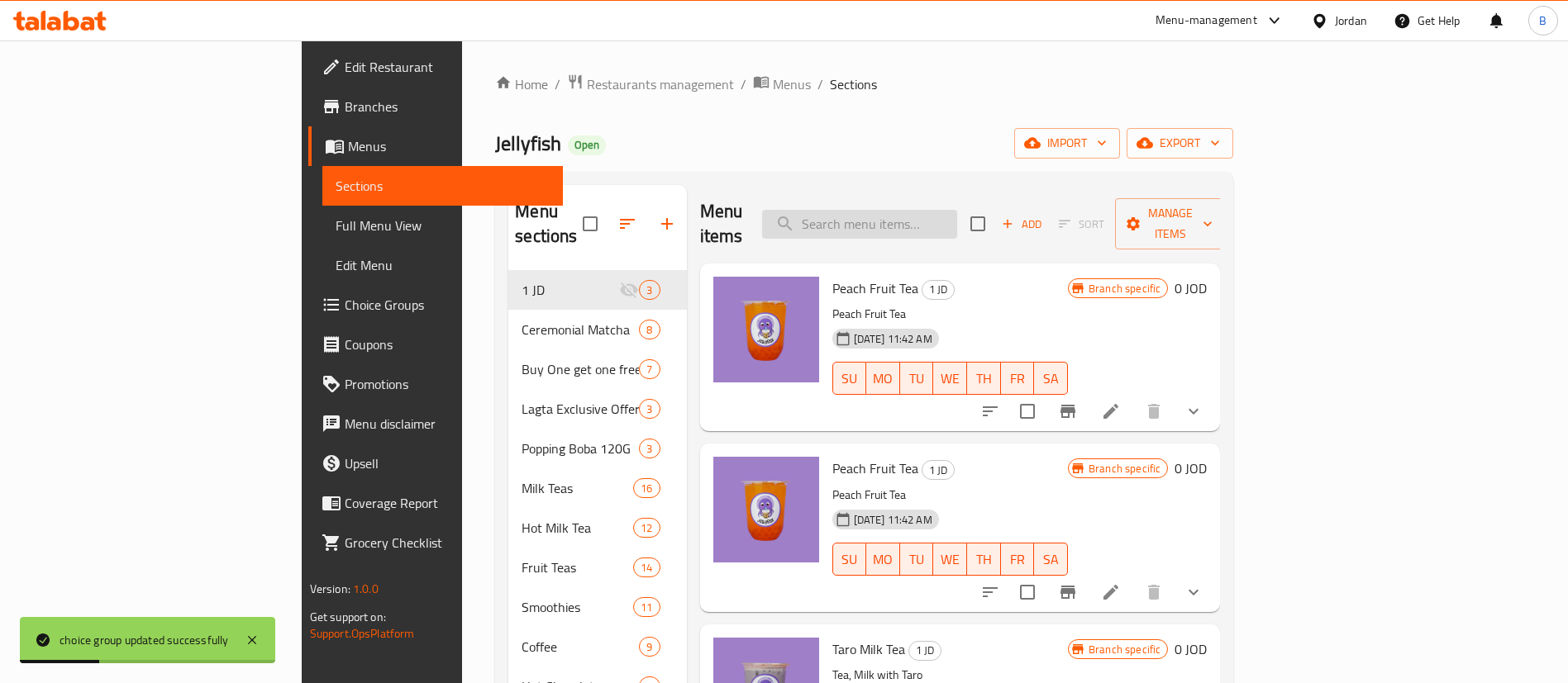
click at [957, 212] on input "search" at bounding box center [859, 224] width 195 height 29
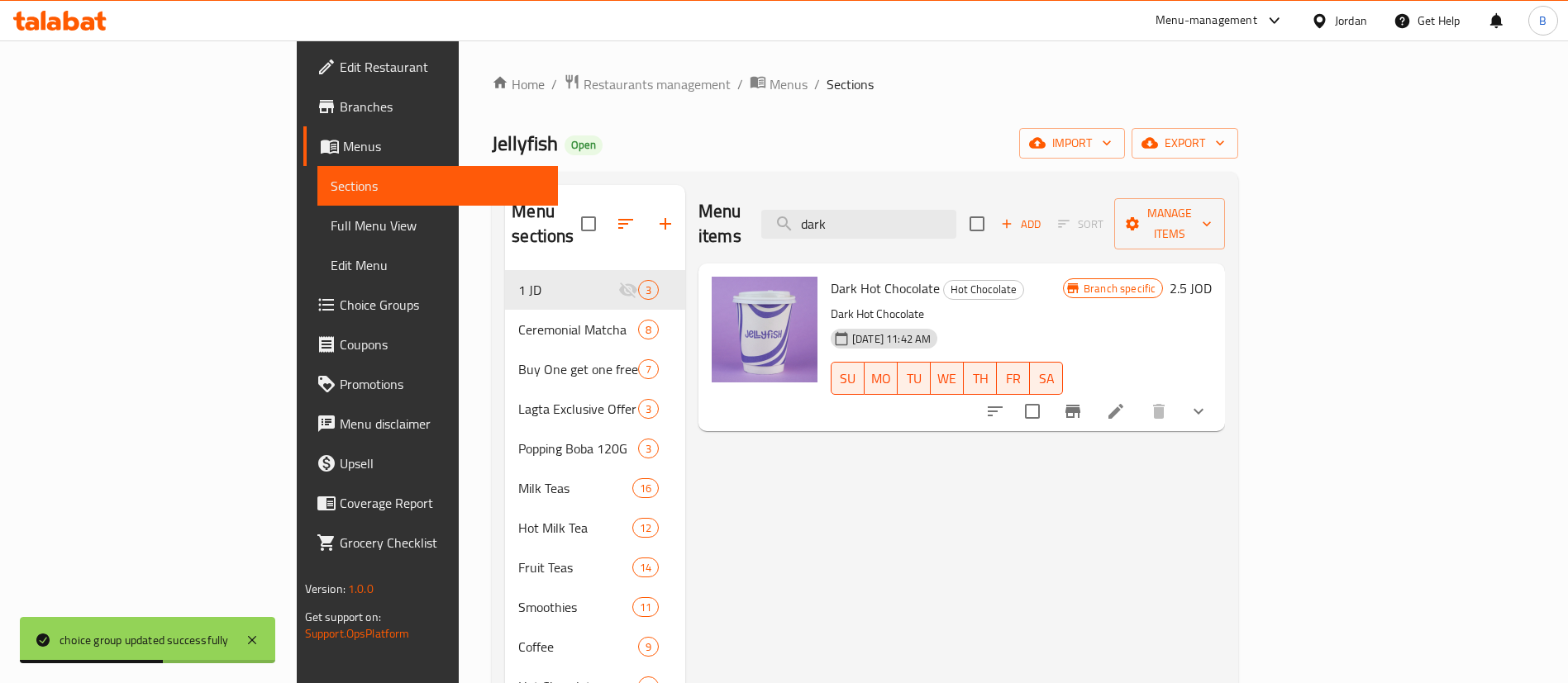
type input "dark"
click at [1139, 397] on li at bounding box center [1116, 411] width 46 height 29
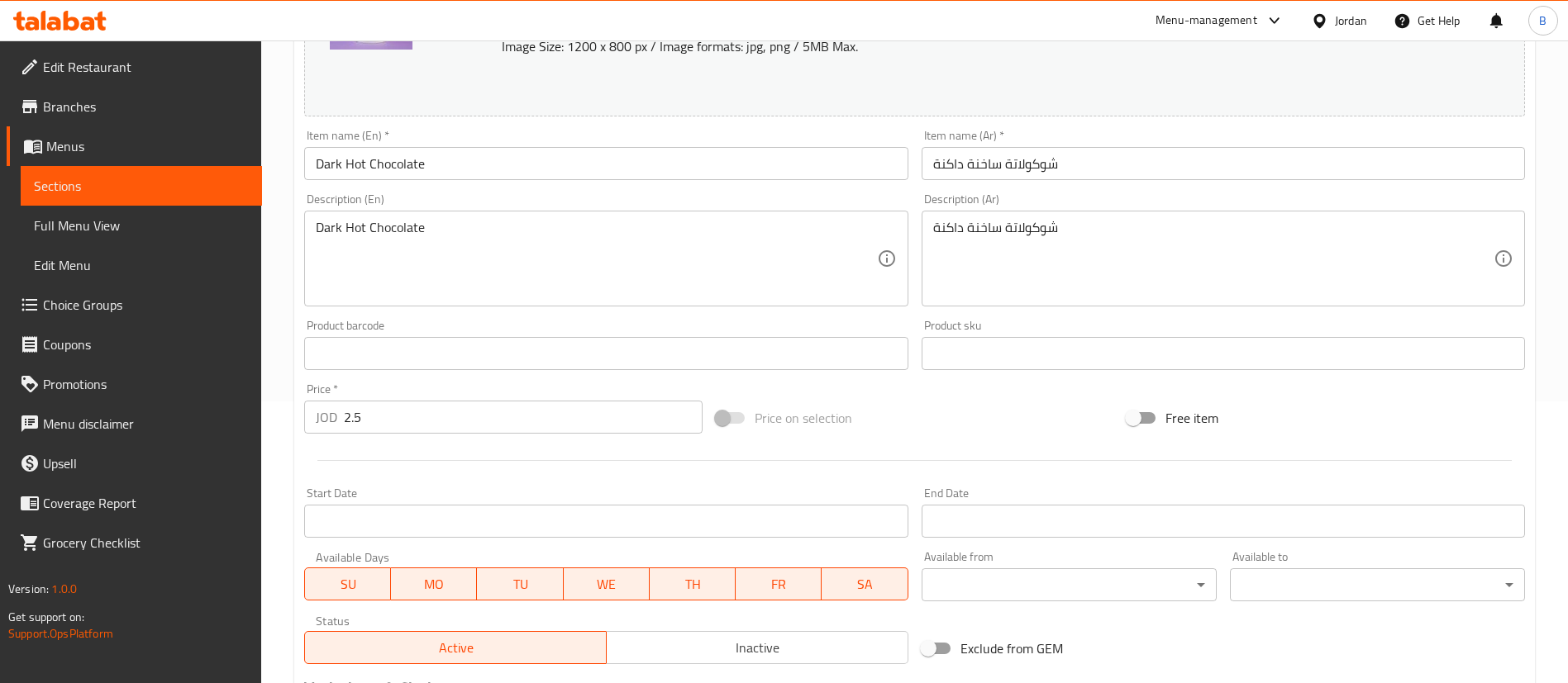
scroll to position [536, 0]
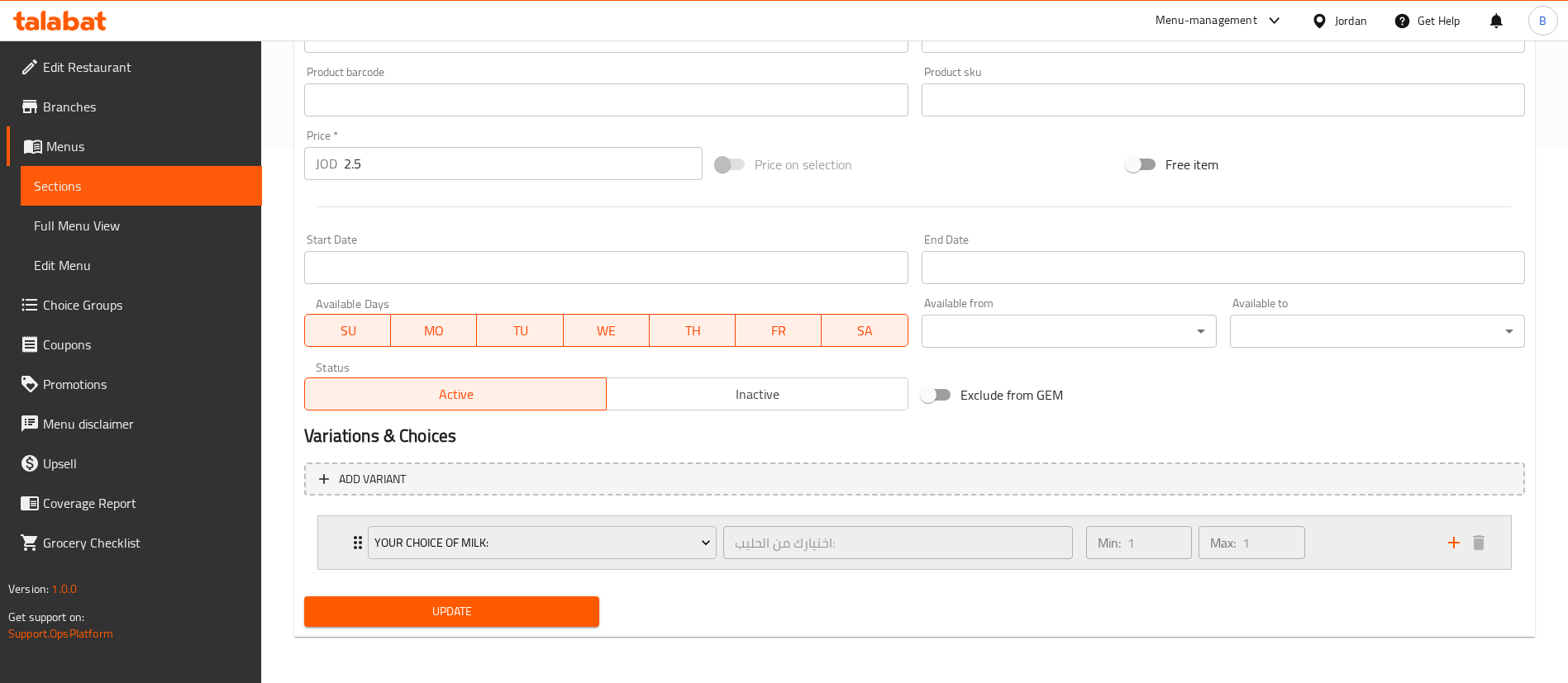
click at [1353, 531] on div "Min: 1 ​ Max: 1 ​" at bounding box center [1257, 542] width 362 height 53
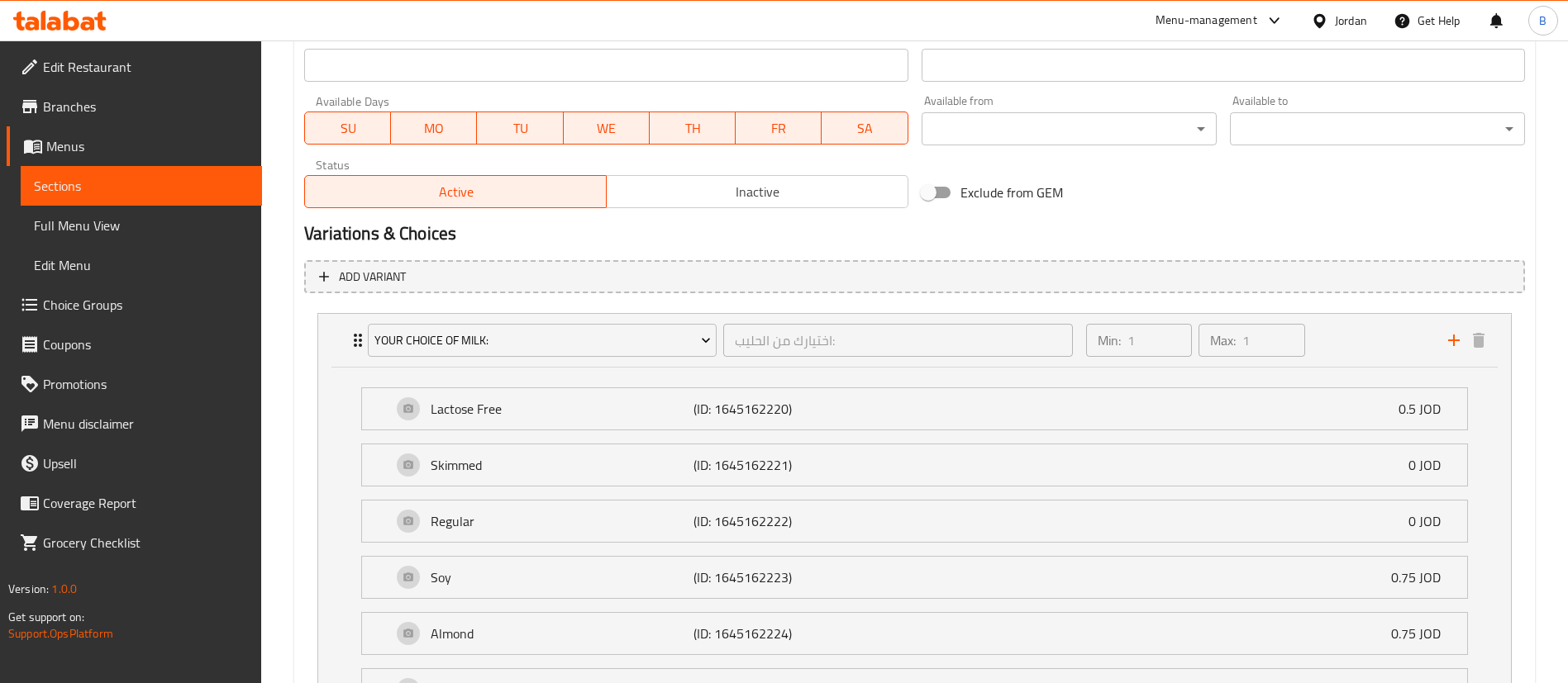
scroll to position [906, 0]
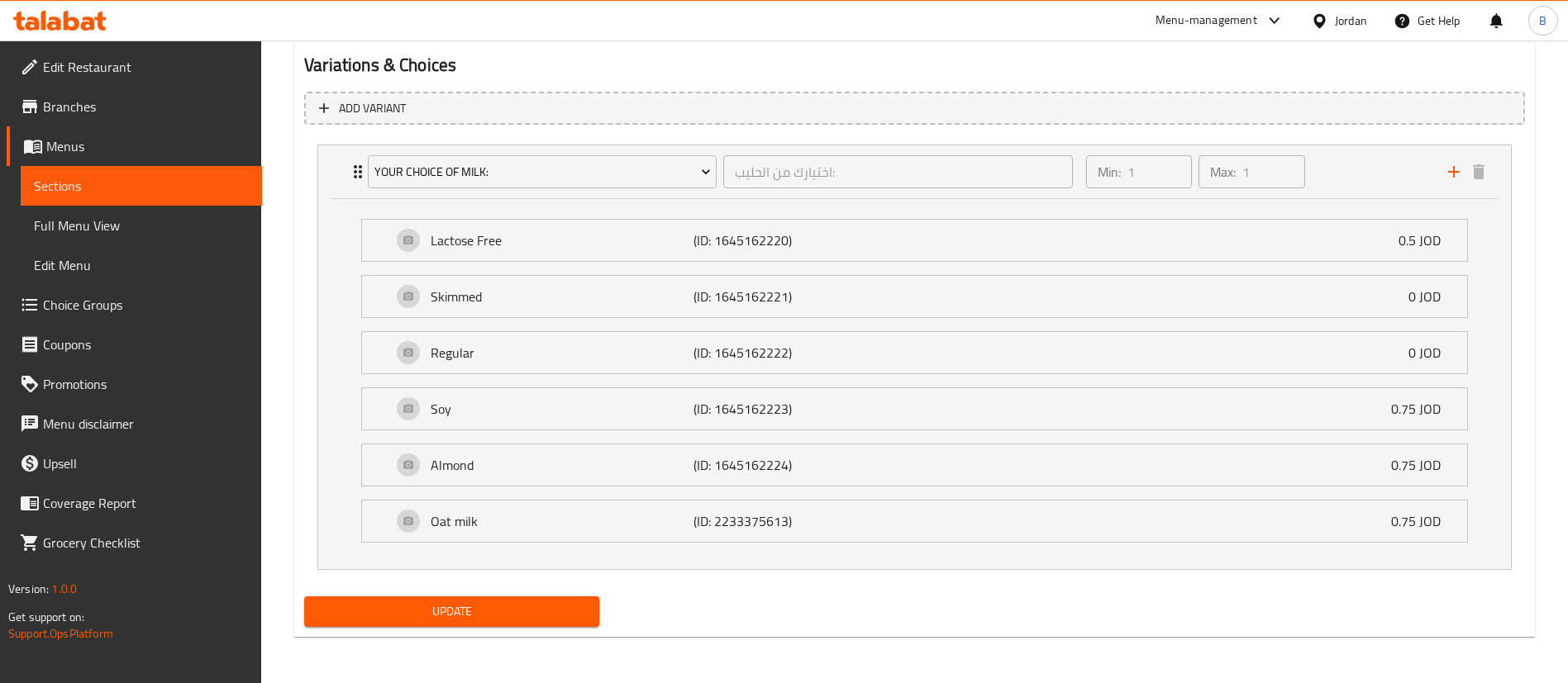
click at [511, 606] on span "Update" at bounding box center [452, 611] width 269 height 21
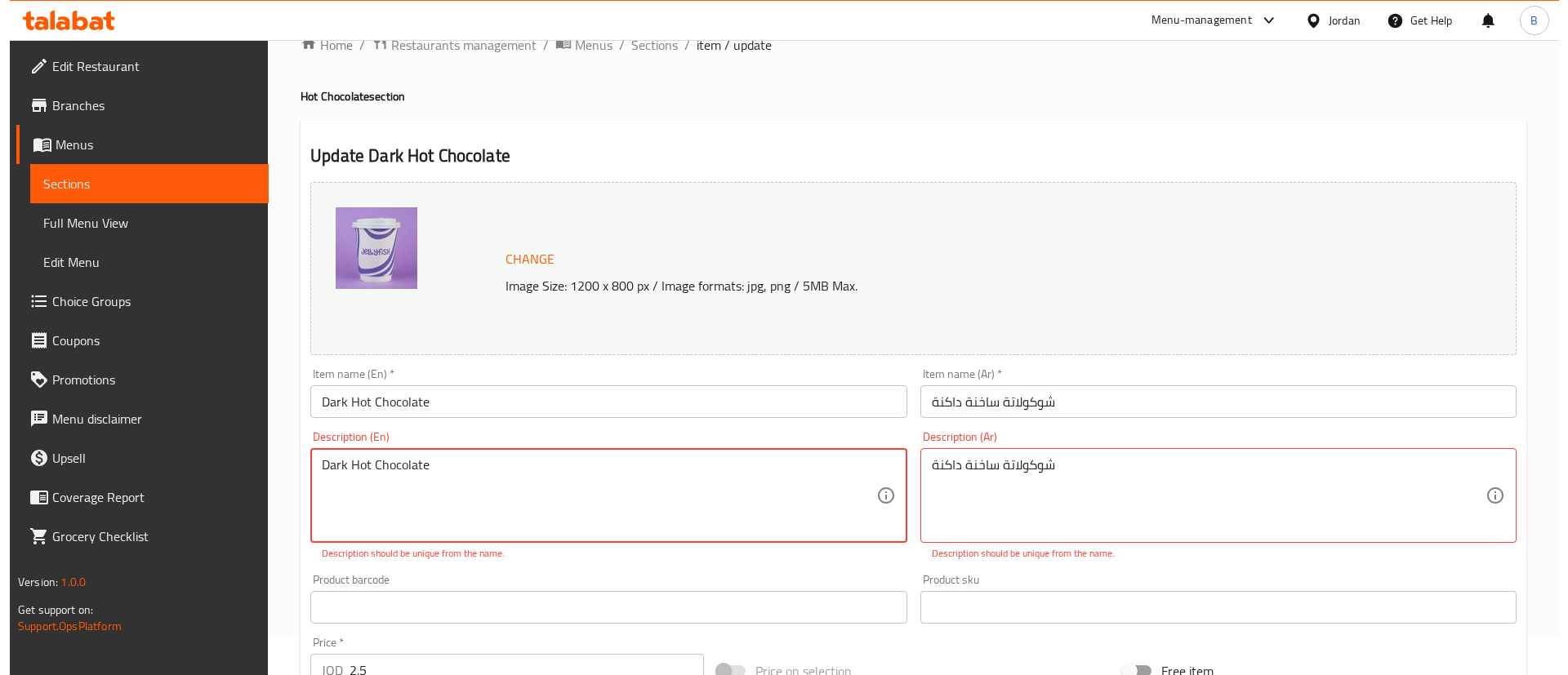
scroll to position [0, 0]
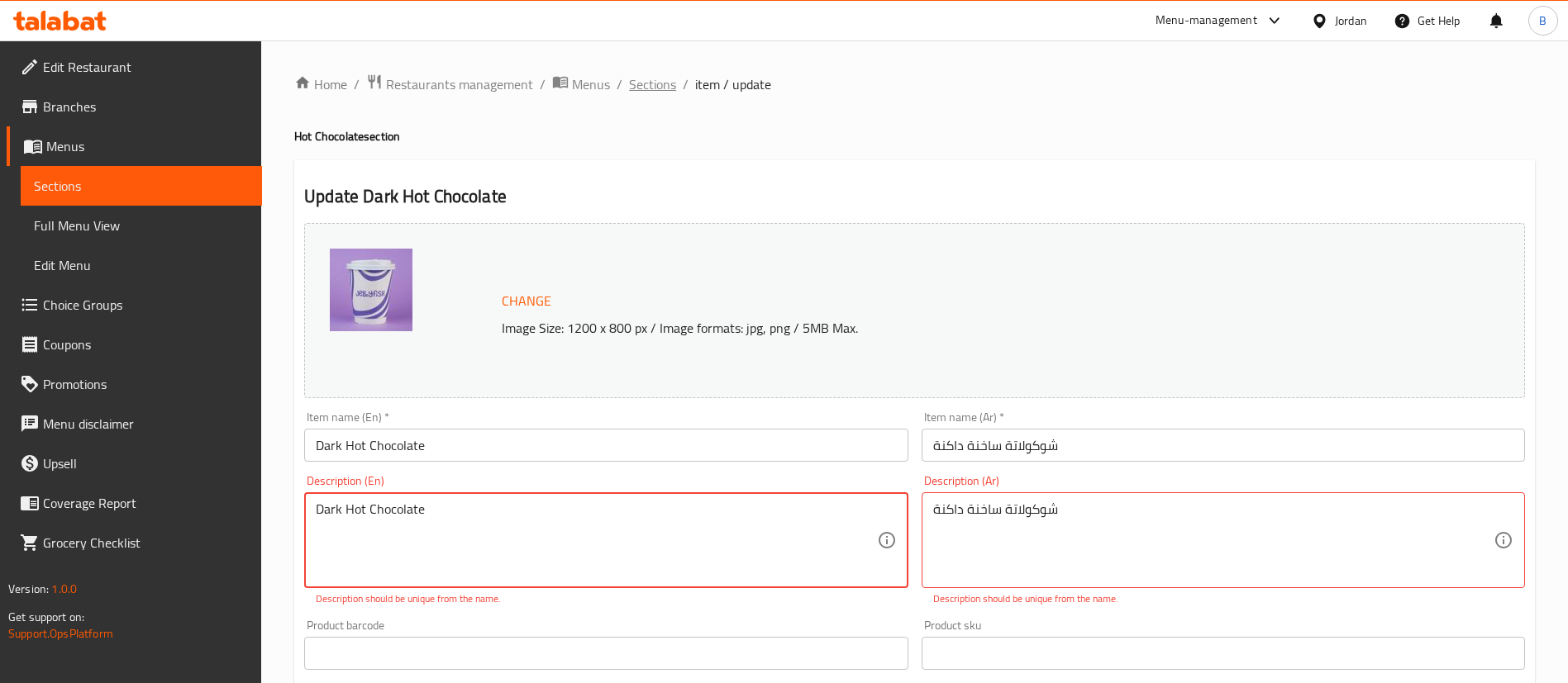
click at [665, 88] on span "Sections" at bounding box center [652, 84] width 47 height 20
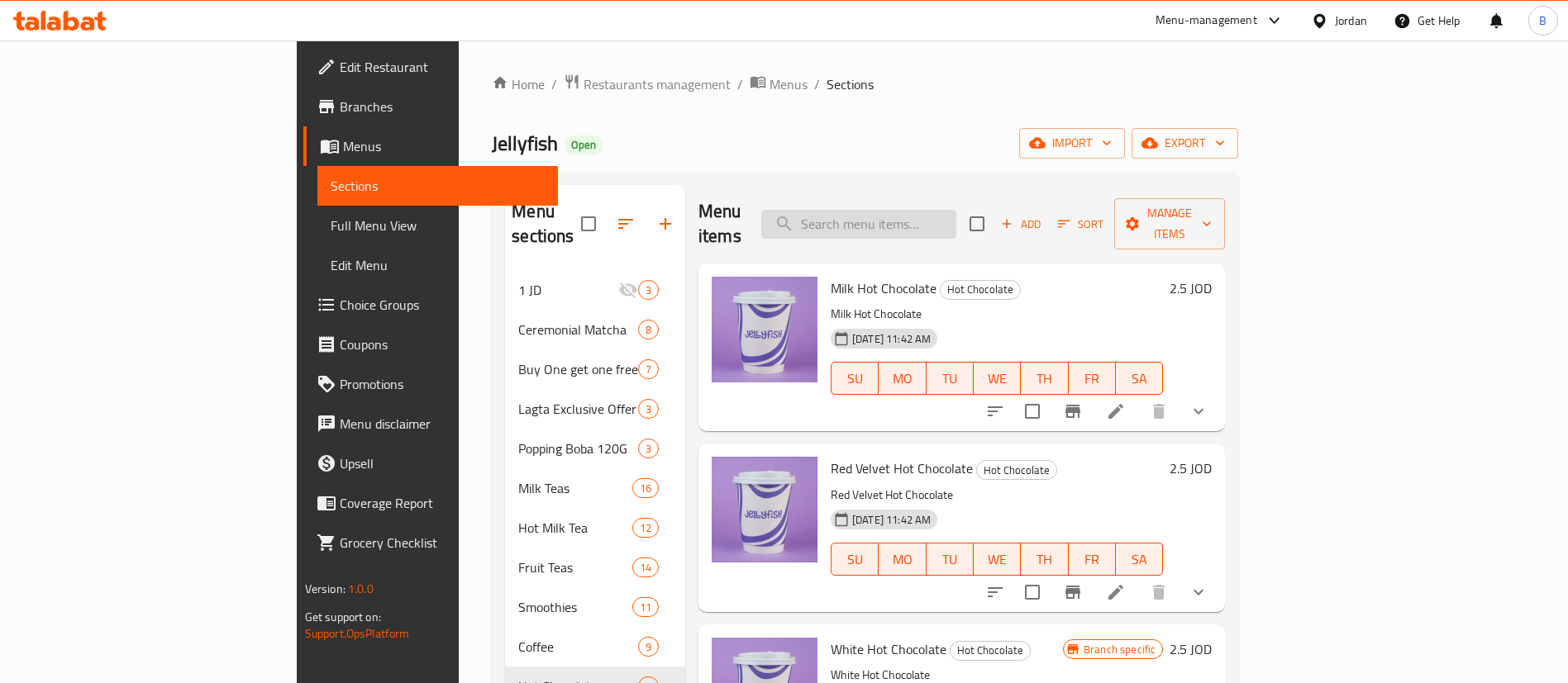
click at [956, 210] on input "search" at bounding box center [858, 224] width 195 height 29
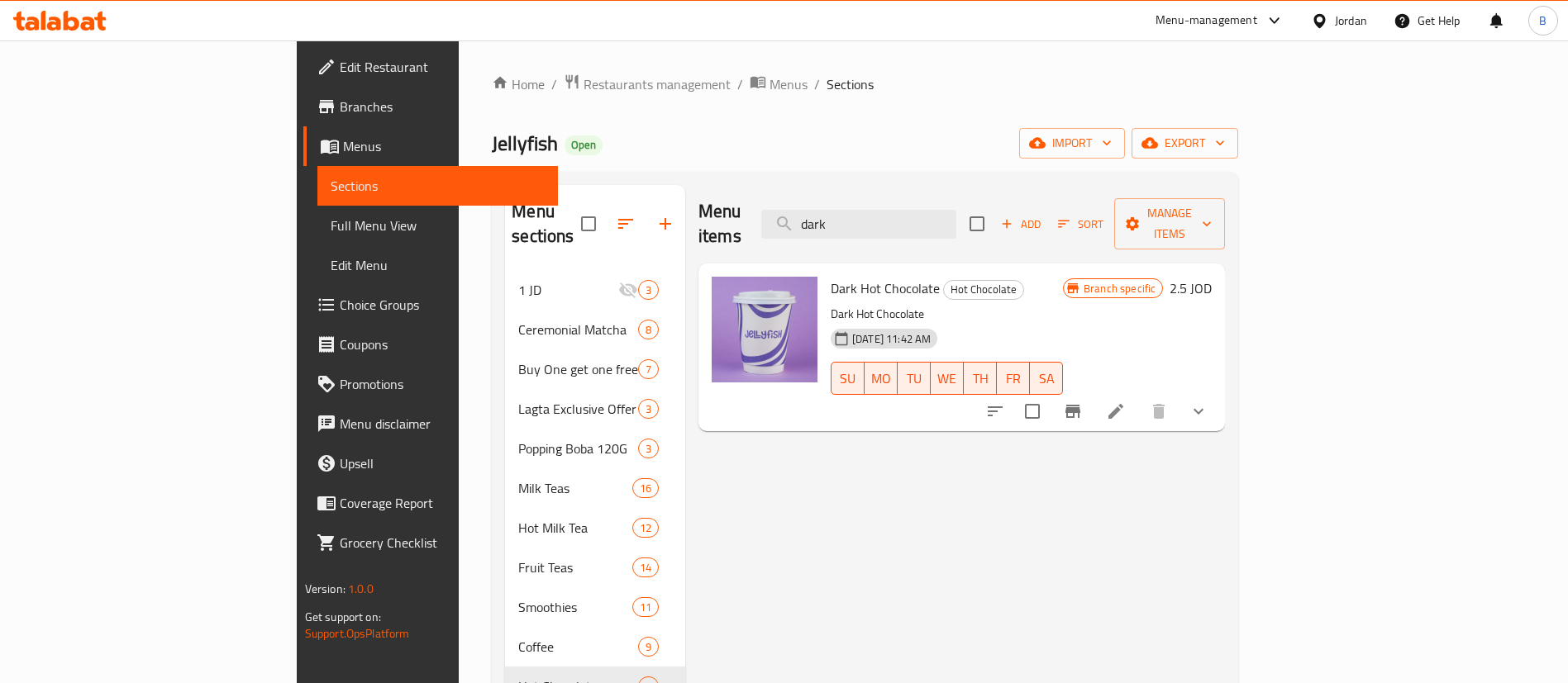
type input "dark"
click at [1126, 402] on icon at bounding box center [1116, 412] width 20 height 20
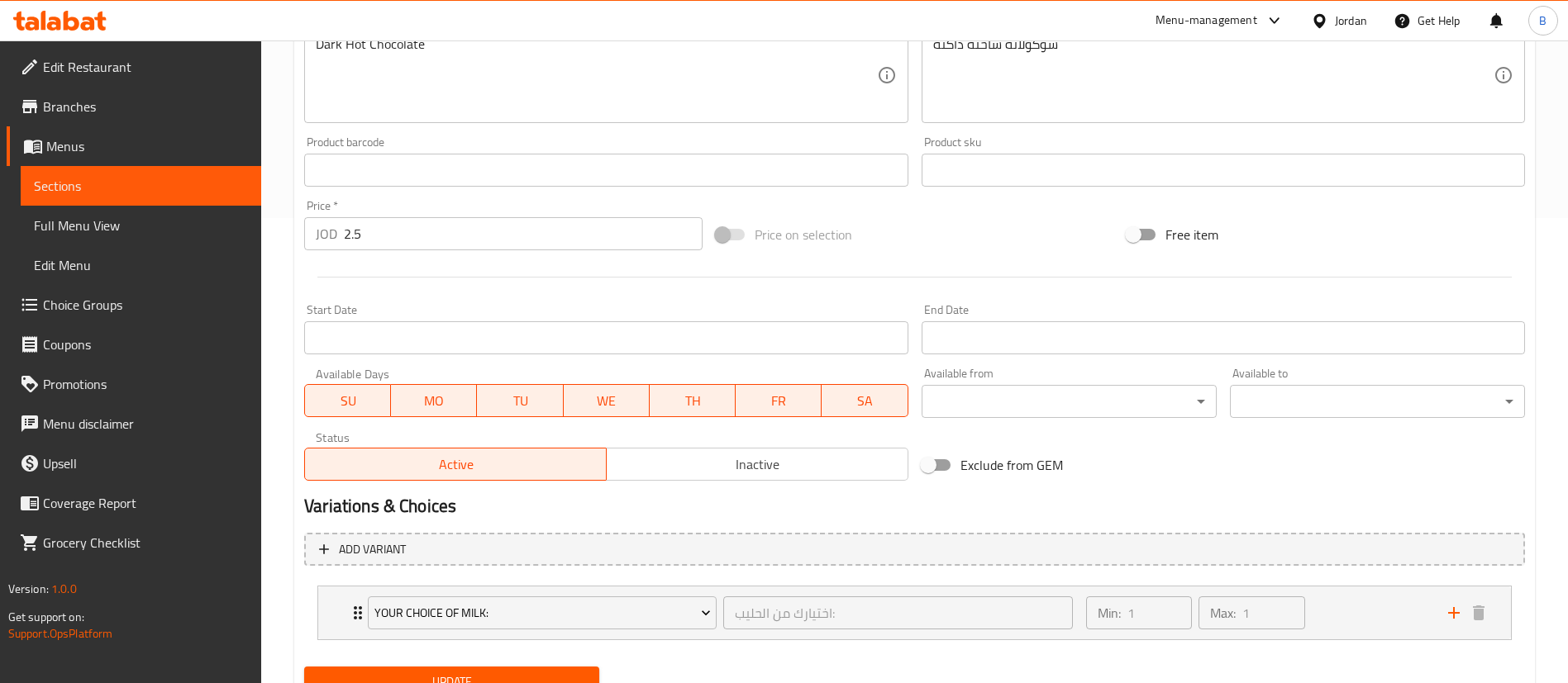
scroll to position [536, 0]
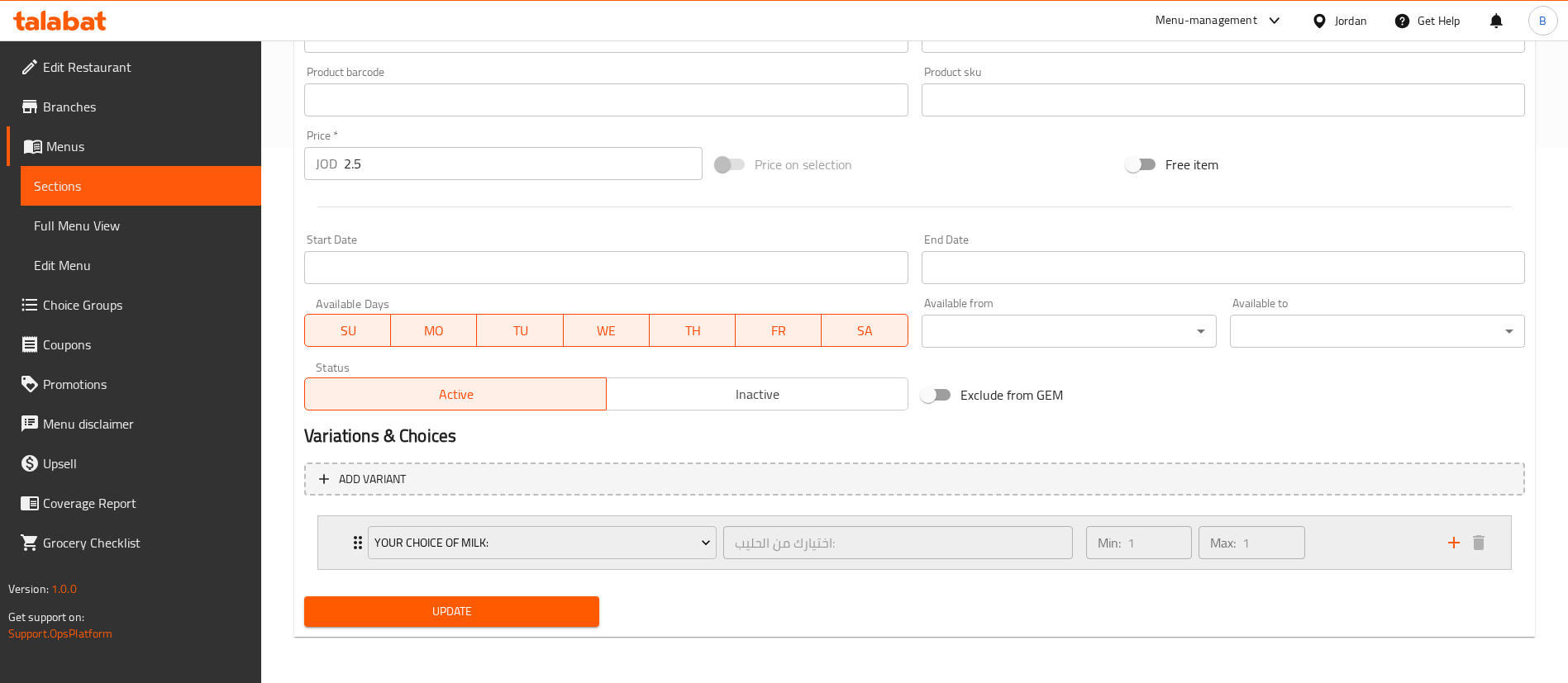
click at [1345, 542] on div "Min: 1 ​ Max: 1 ​" at bounding box center [1257, 542] width 362 height 53
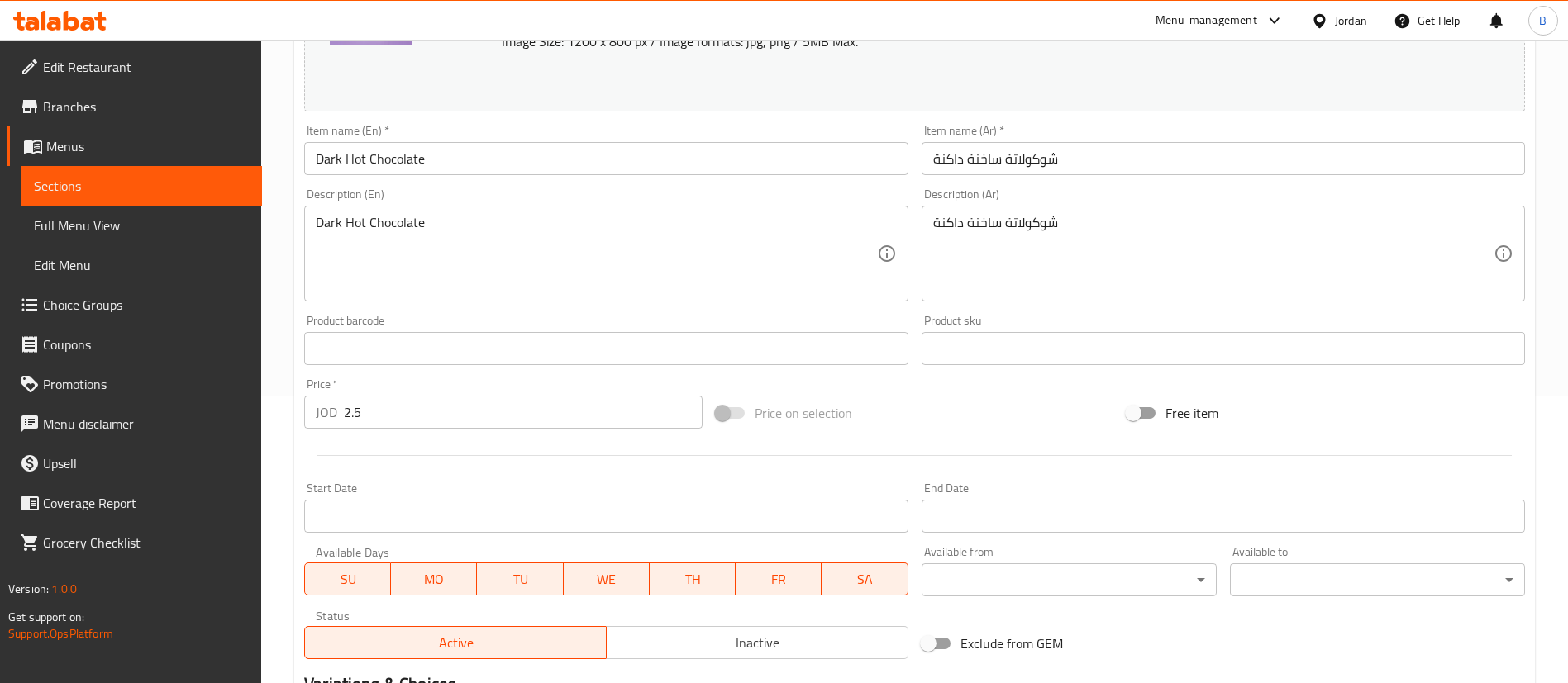
scroll to position [0, 0]
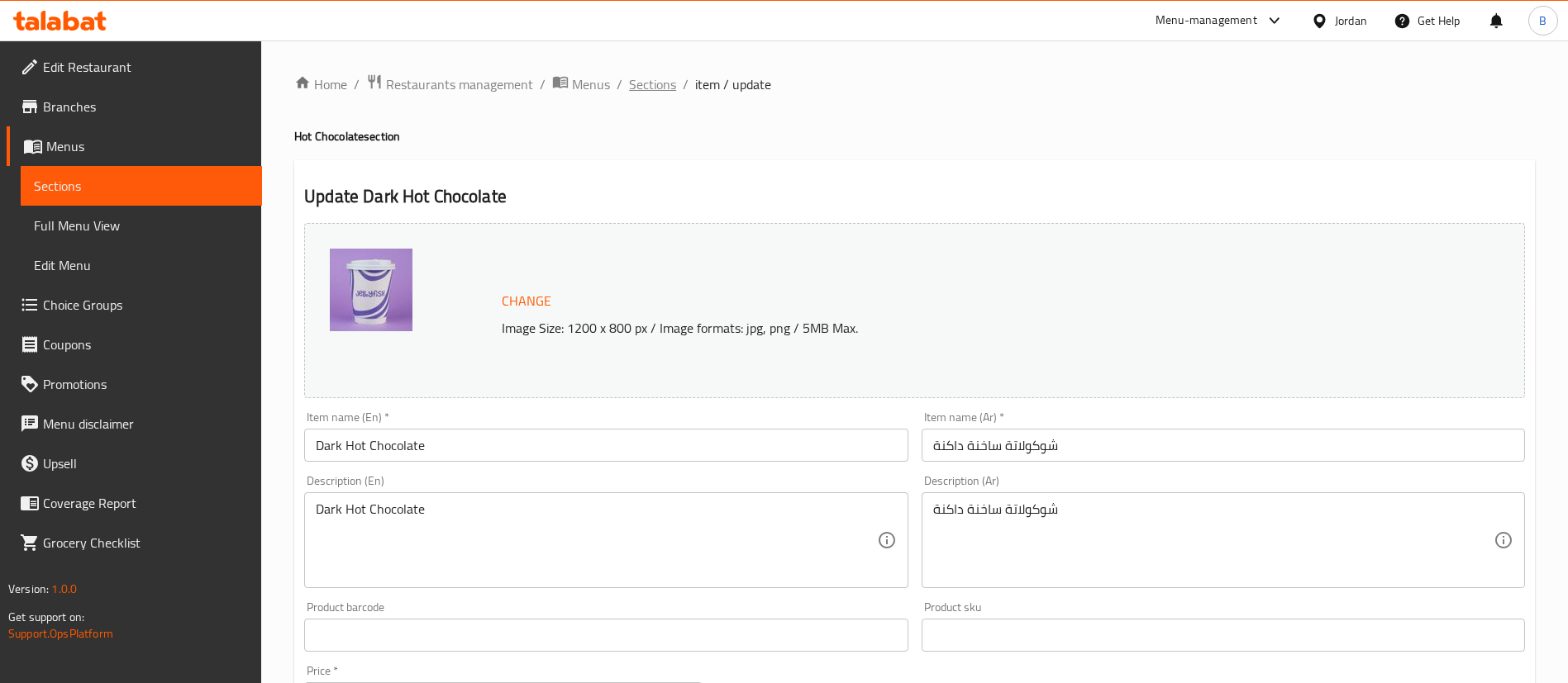
click at [646, 81] on span "Sections" at bounding box center [652, 84] width 47 height 20
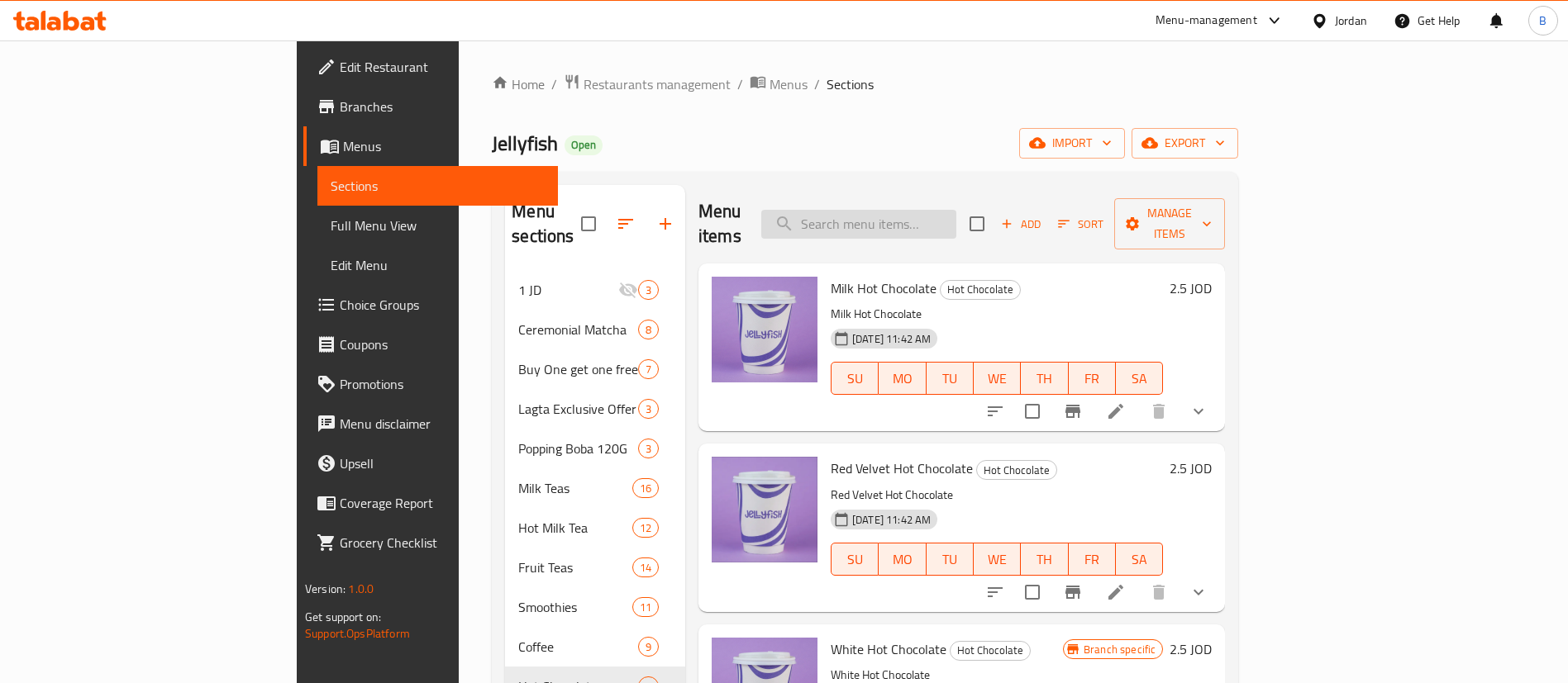
click at [956, 214] on input "search" at bounding box center [858, 224] width 195 height 29
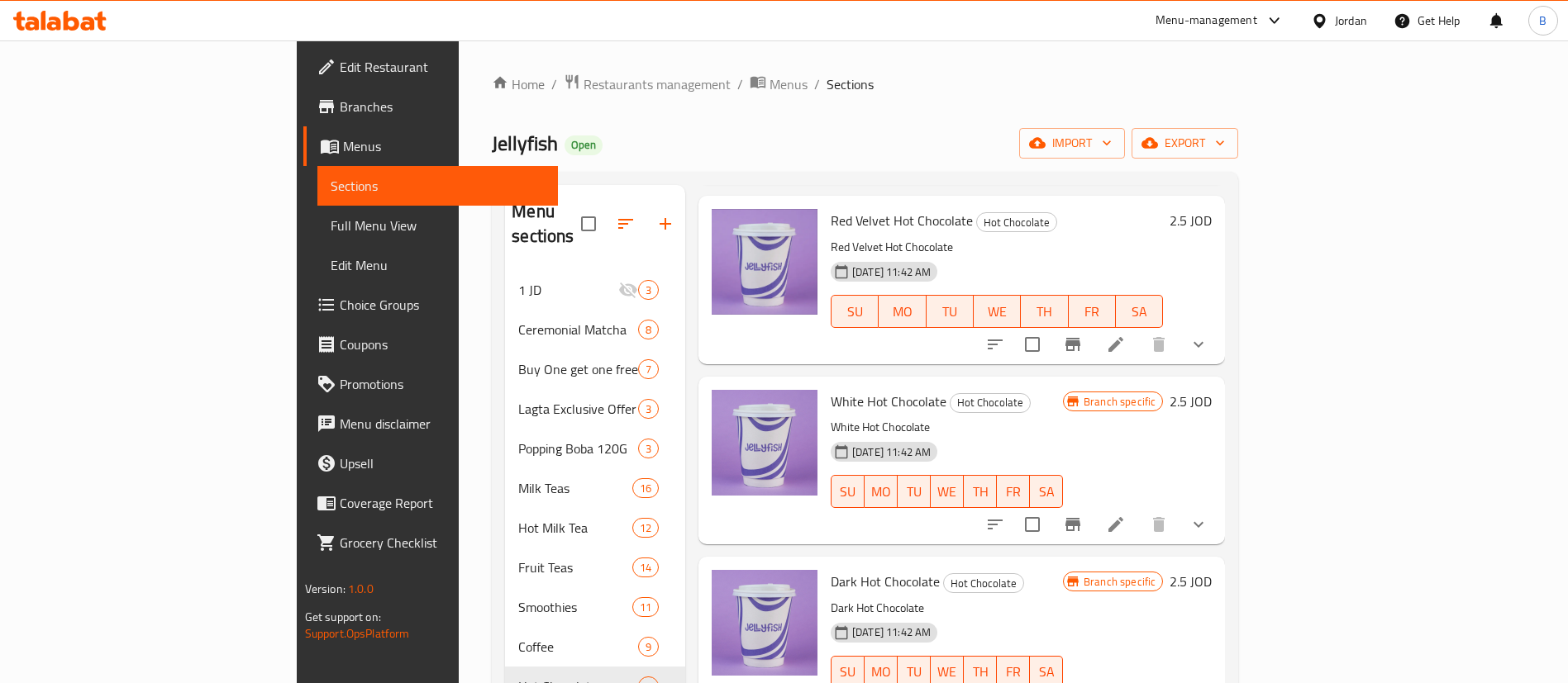
click at [1139, 510] on li at bounding box center [1116, 524] width 46 height 29
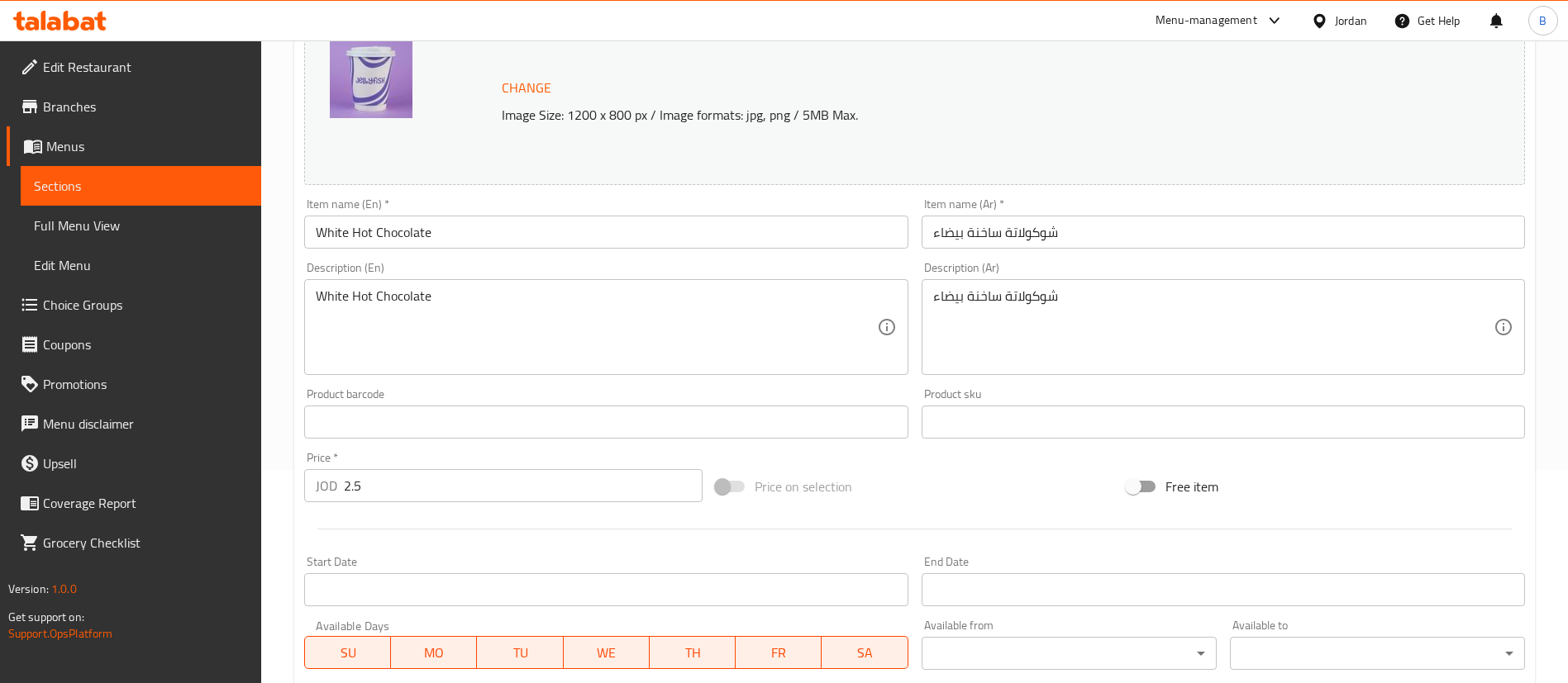
scroll to position [536, 0]
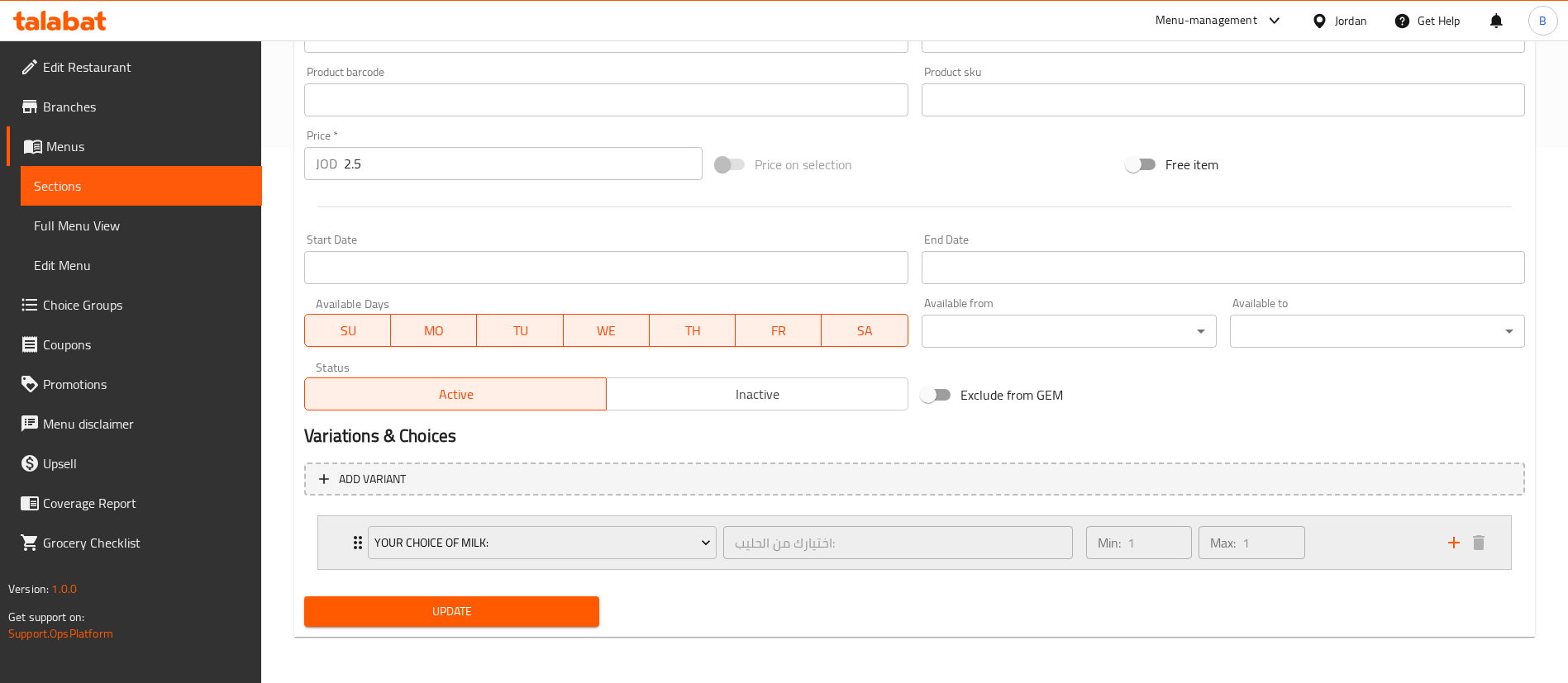
click at [1382, 547] on div "Min: 1 ​ Max: 1 ​" at bounding box center [1257, 542] width 362 height 53
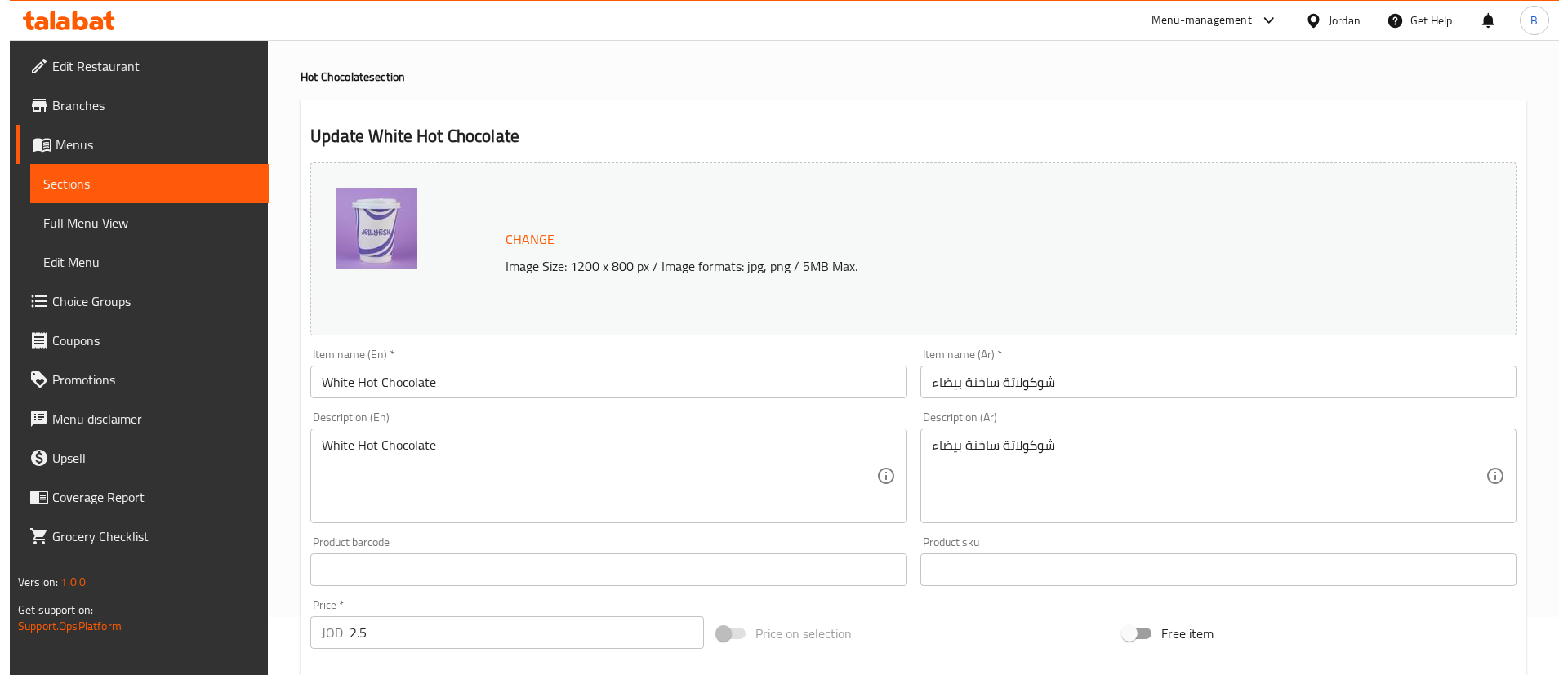
scroll to position [0, 0]
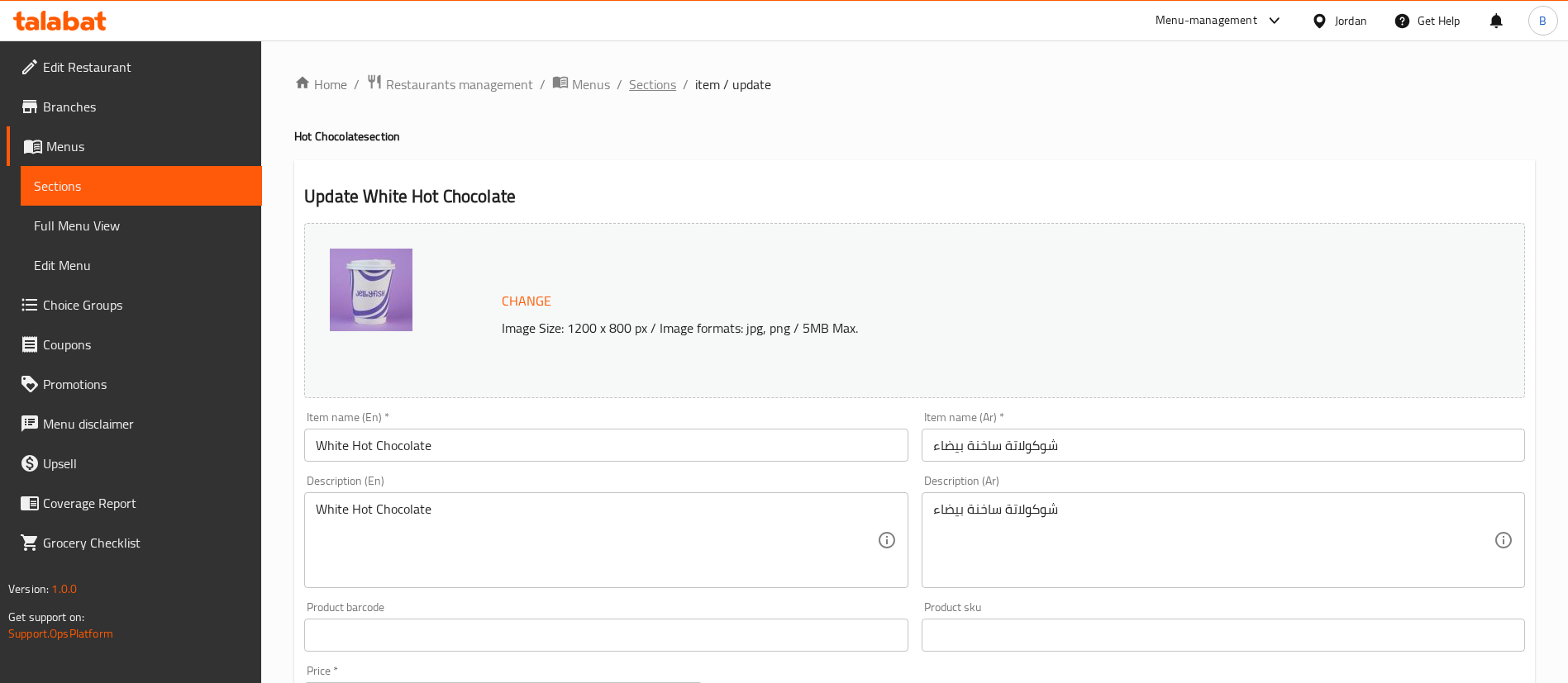
click at [645, 86] on span "Sections" at bounding box center [652, 84] width 47 height 20
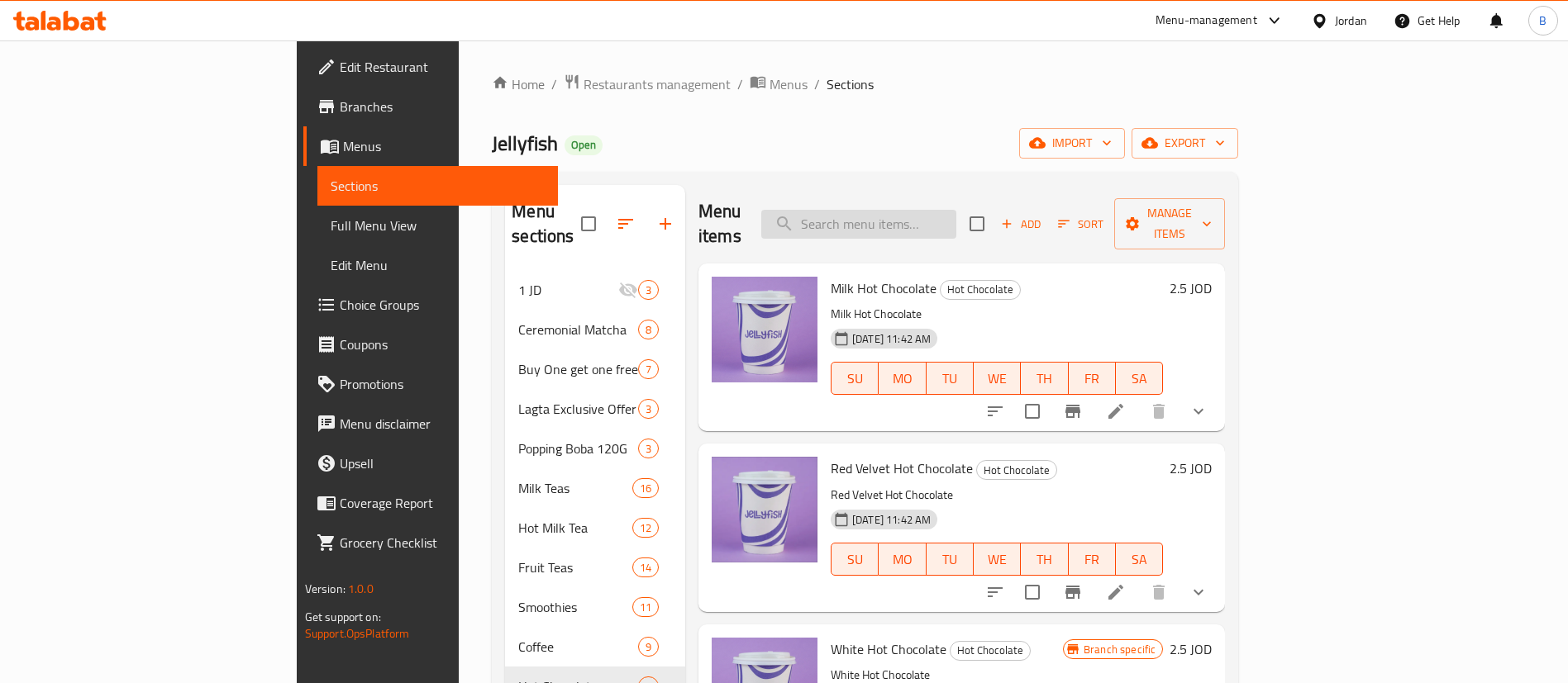
click at [955, 210] on input "search" at bounding box center [858, 224] width 195 height 29
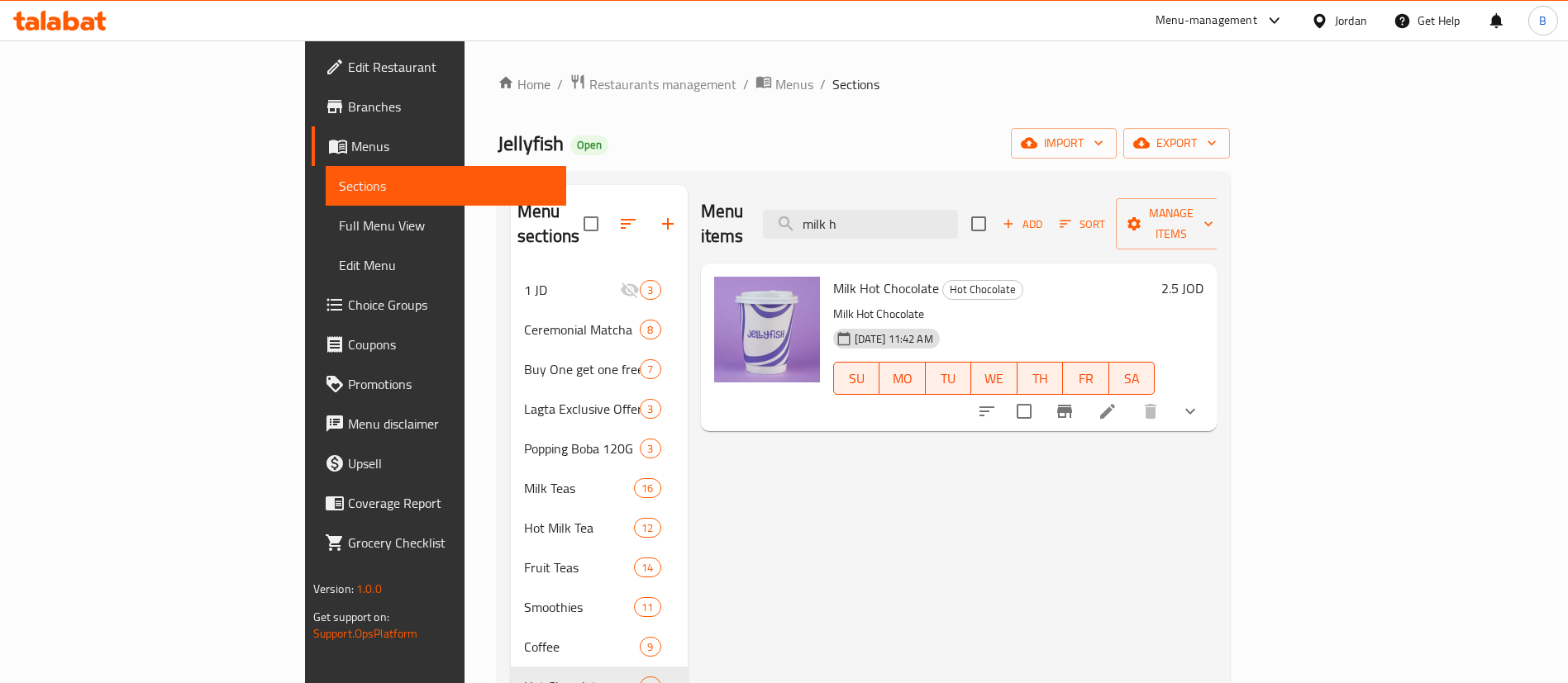
type input "milk h"
click at [1117, 402] on icon at bounding box center [1108, 412] width 20 height 20
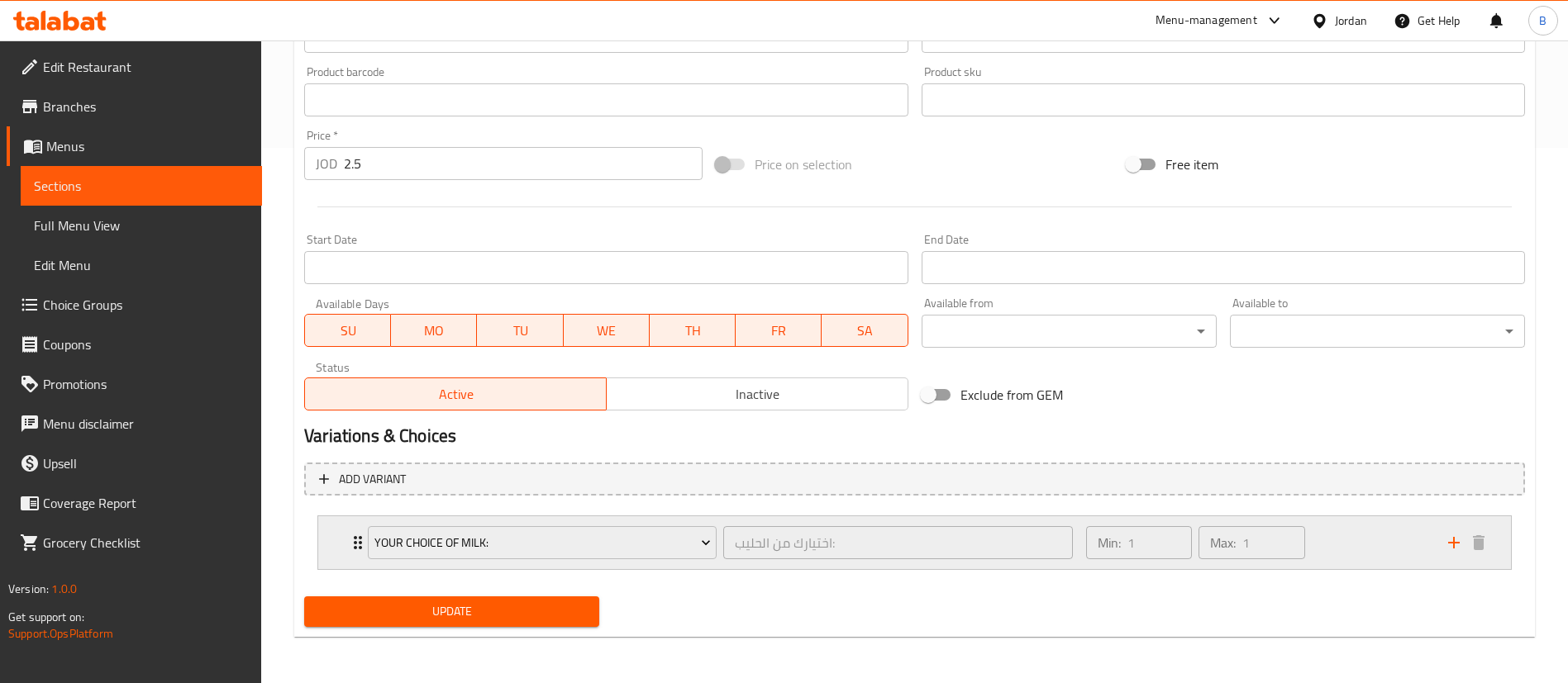
click at [1346, 542] on div "Min: 1 ​ Max: 1 ​" at bounding box center [1257, 542] width 362 height 53
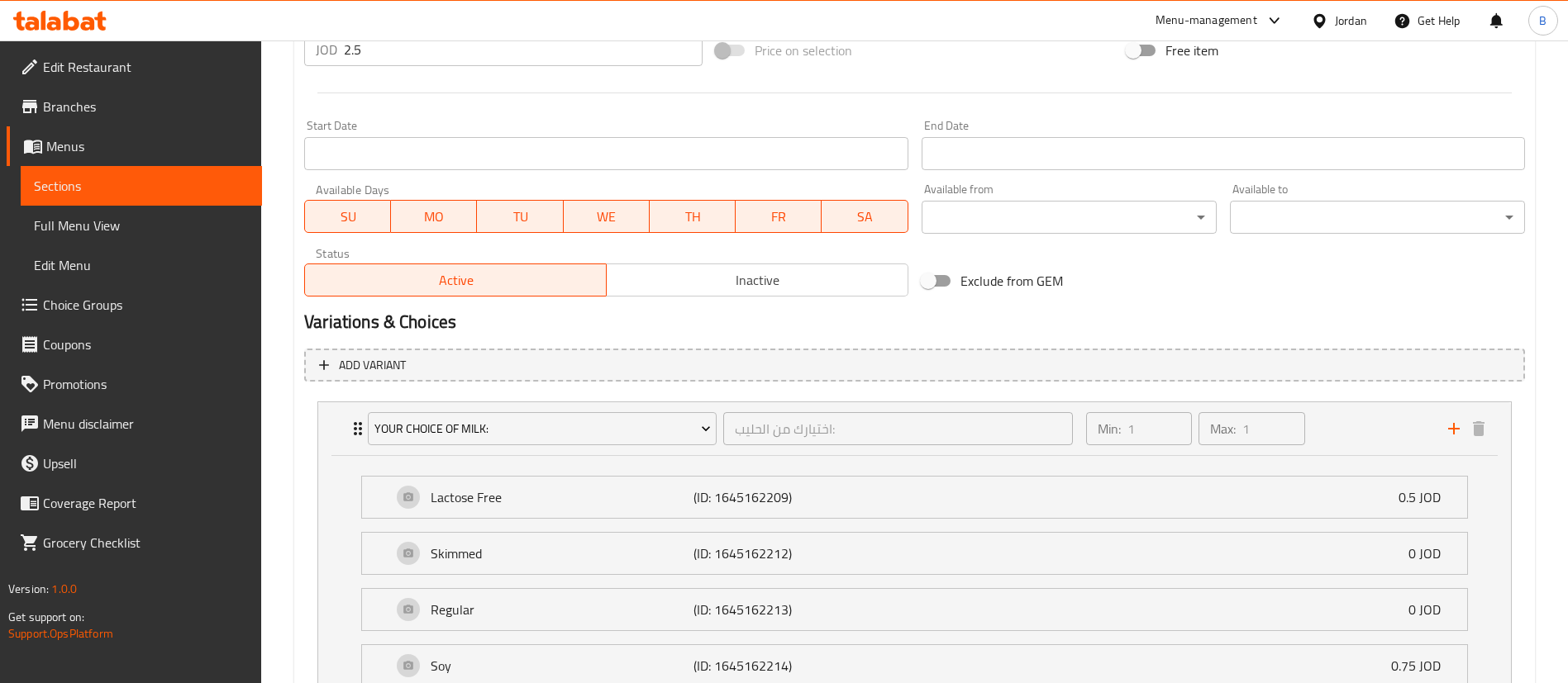
scroll to position [783, 0]
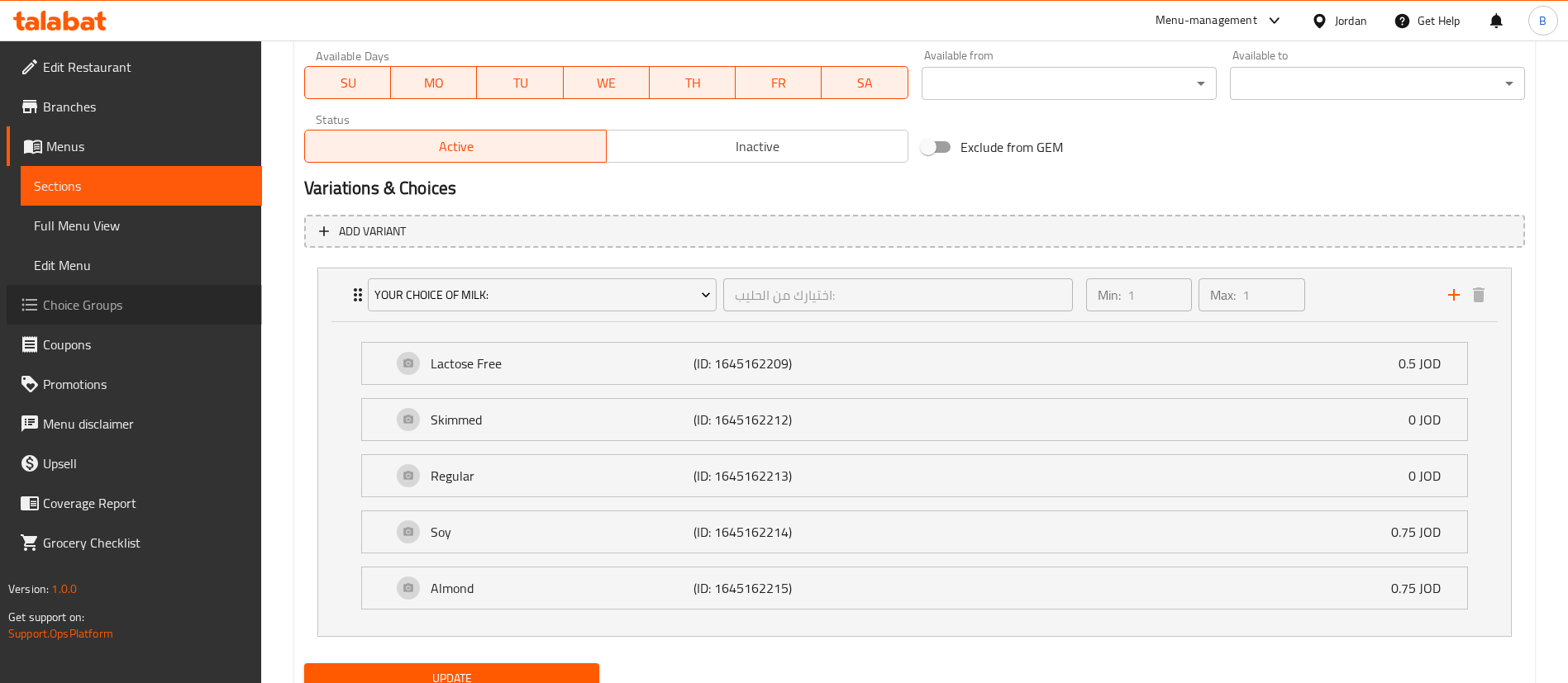
click at [136, 311] on span "Choice Groups" at bounding box center [146, 305] width 206 height 20
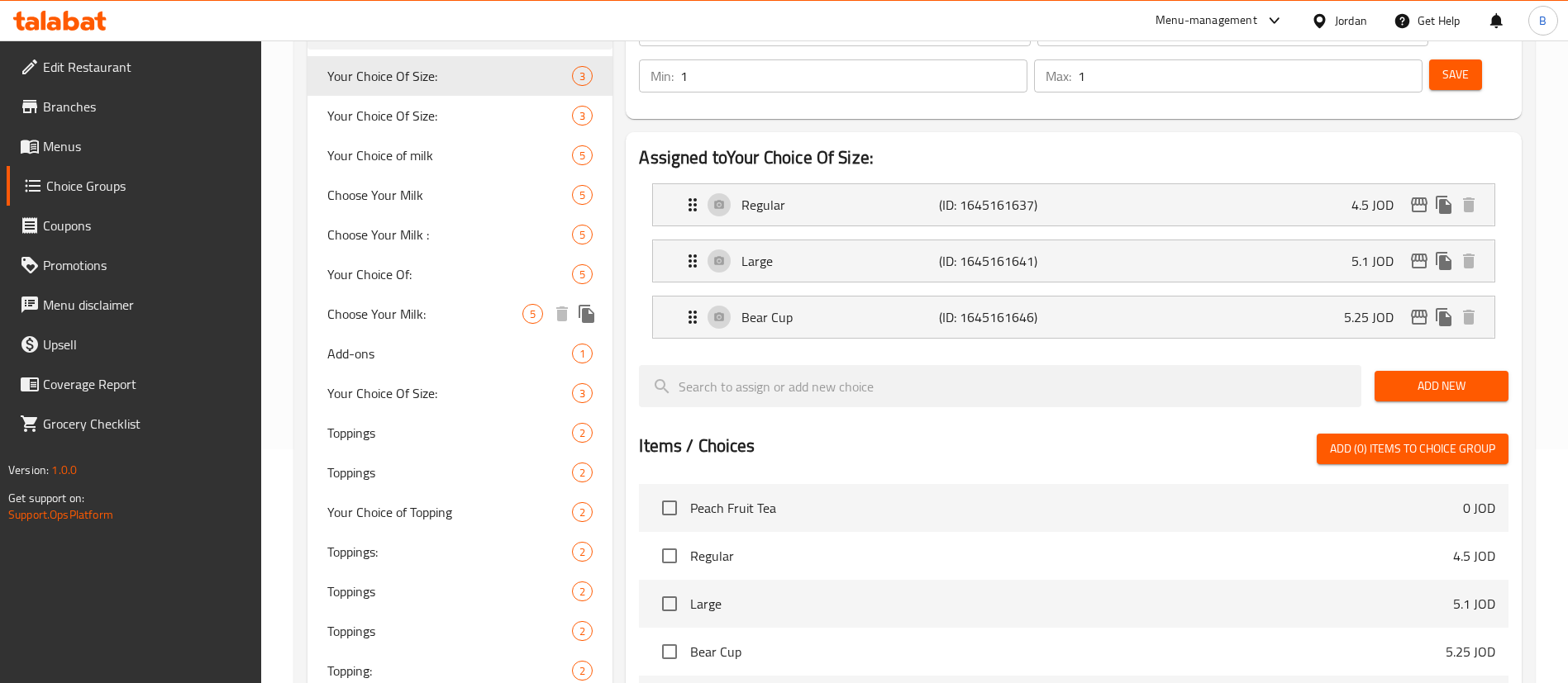
click at [415, 319] on span "Choose Your Milk:" at bounding box center [424, 314] width 195 height 20
type input "Choose Your Milk:"
type input "اخترنوع الحليب:"
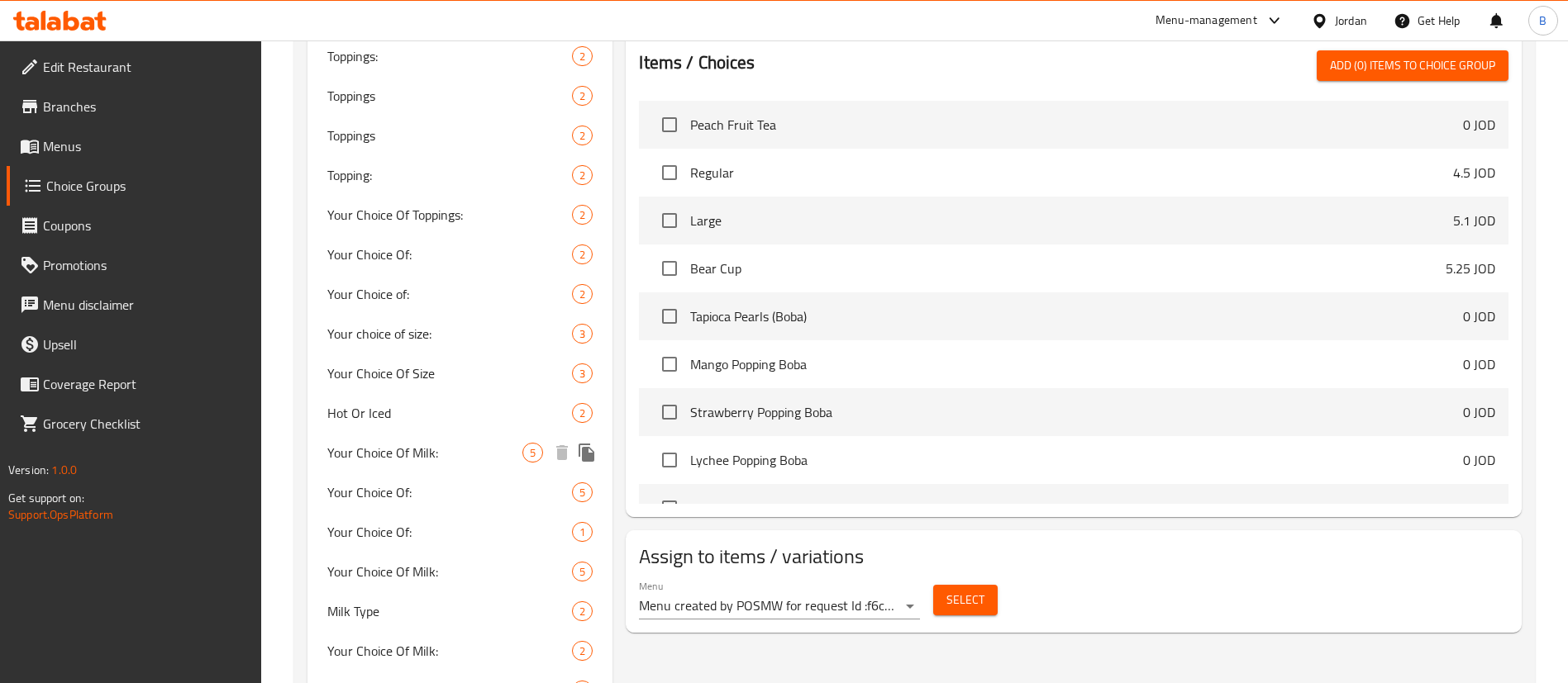
click at [463, 464] on div "Your Choice Of Milk: 5" at bounding box center [460, 452] width 305 height 40
type input "Your Choice Of Milk:"
type input "اختيارك من الحليب:"
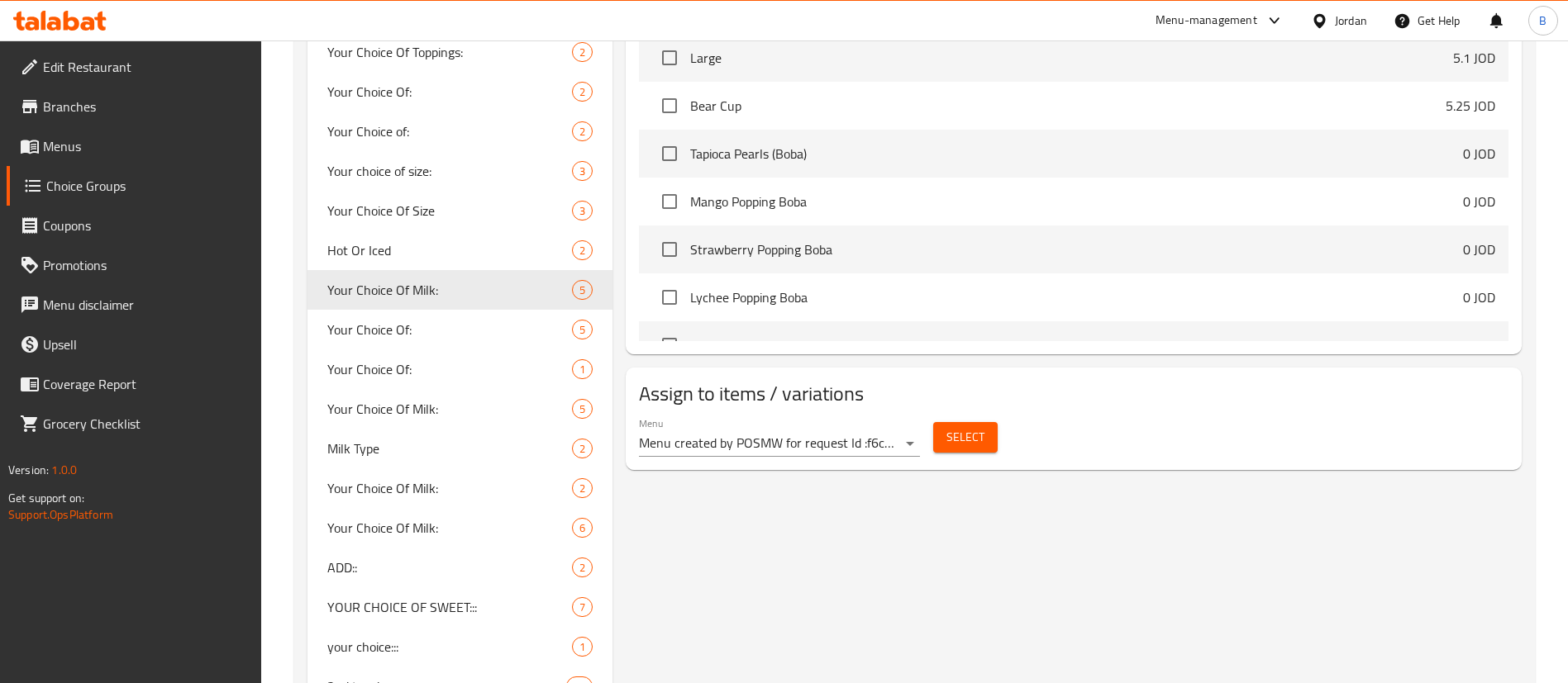
scroll to position [991, 0]
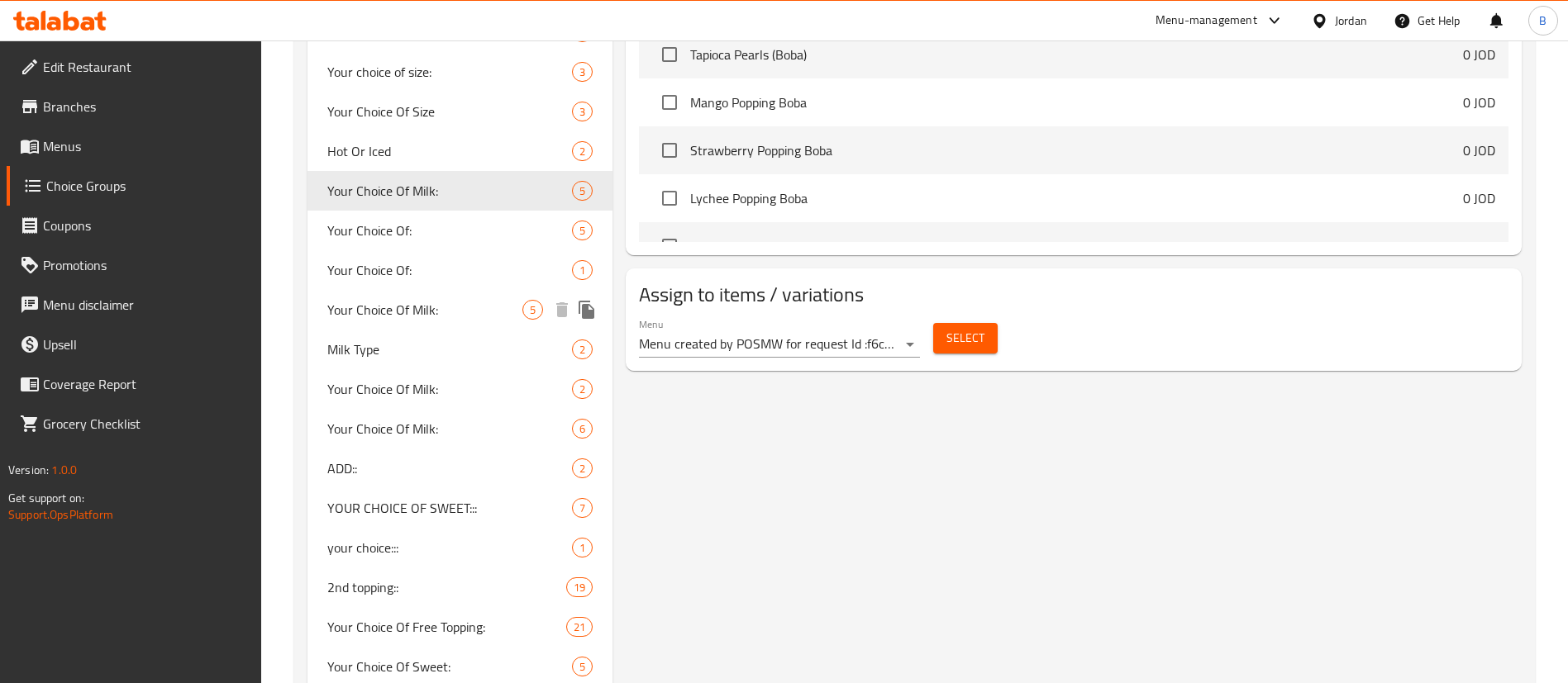
click at [423, 300] on span "Your Choice Of Milk:" at bounding box center [424, 310] width 195 height 20
type input "Your Choice Of Milk:"
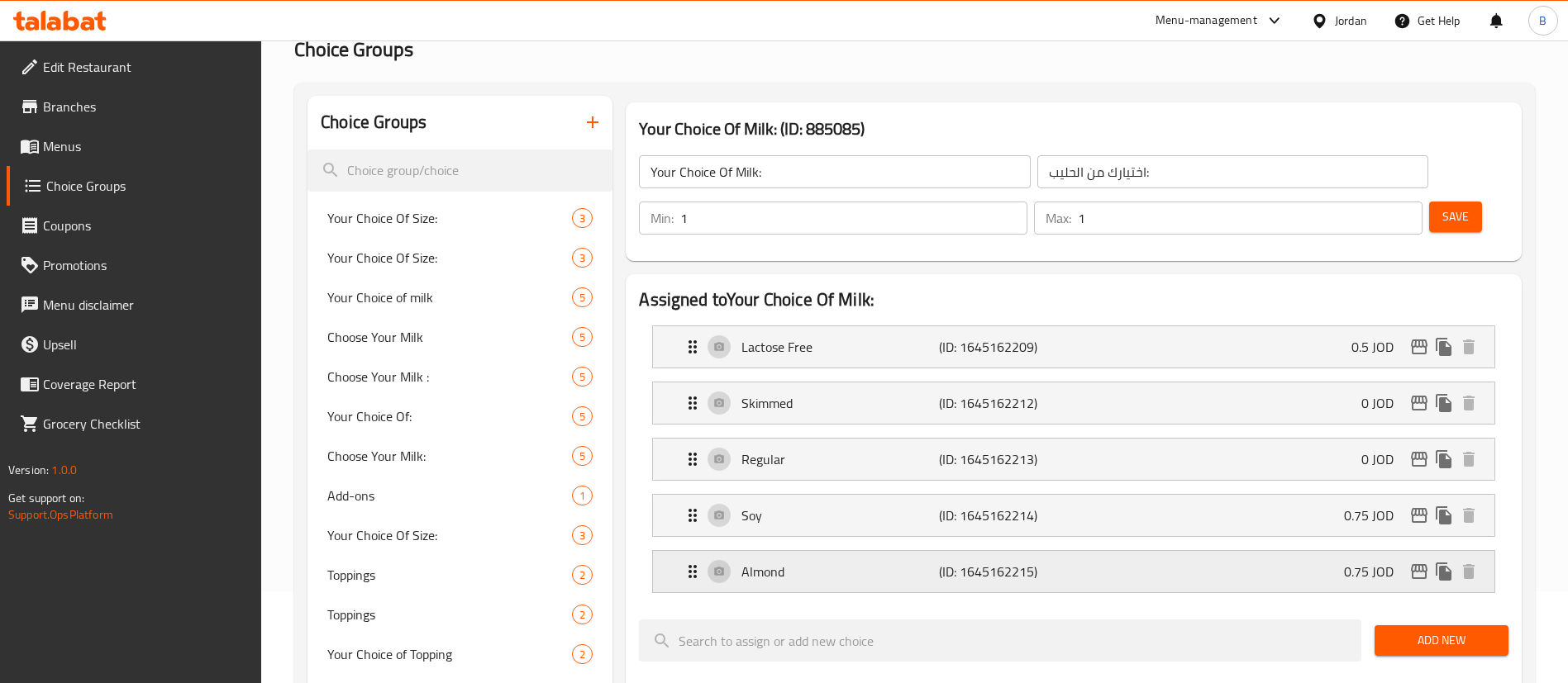
scroll to position [124, 0]
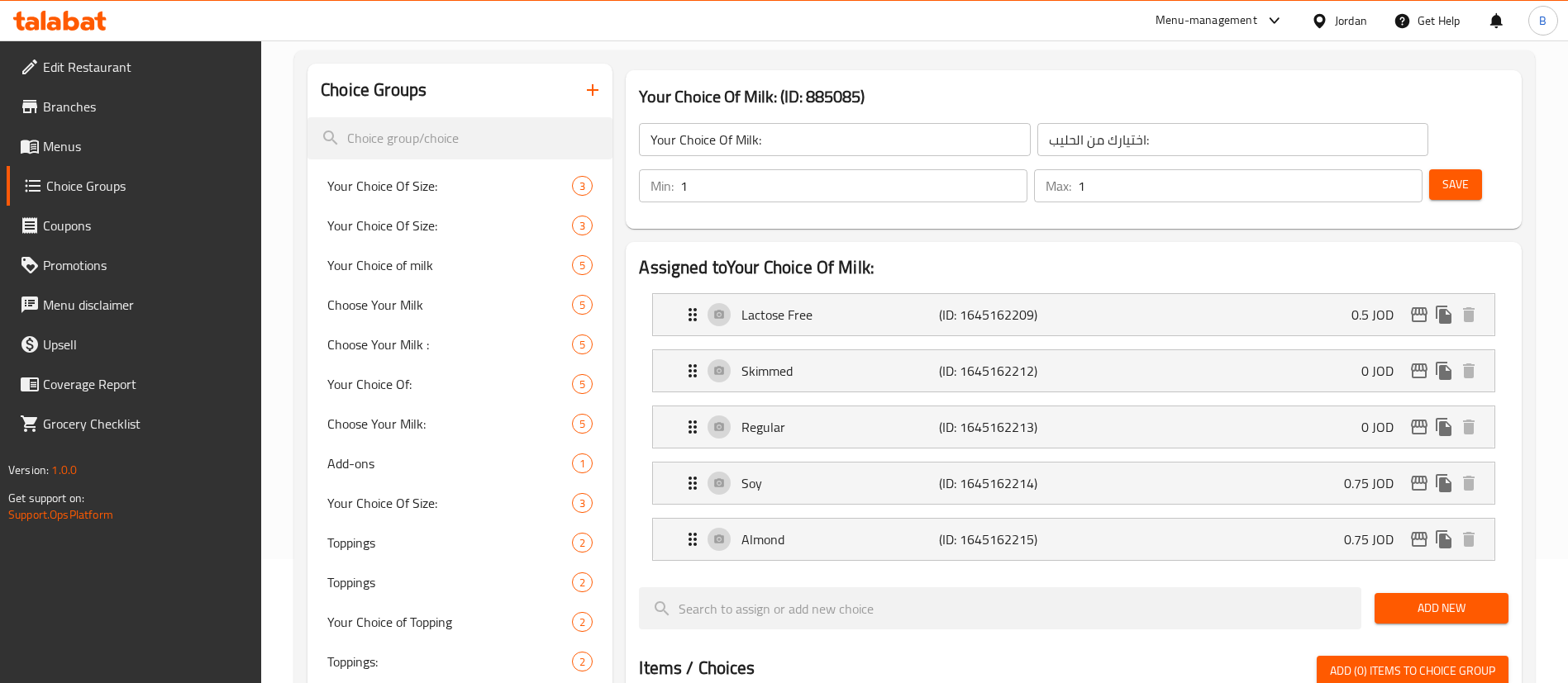
click at [1457, 598] on span "Add New" at bounding box center [1442, 608] width 108 height 21
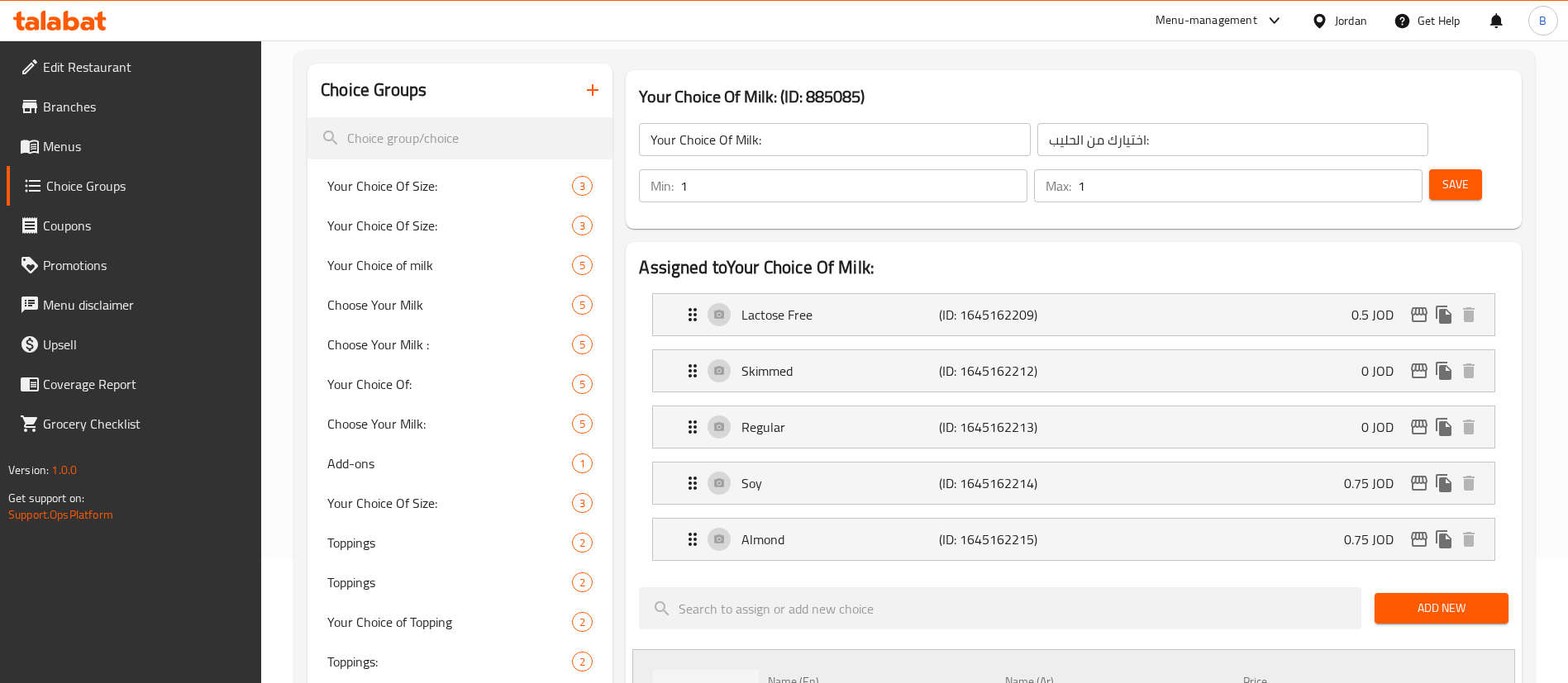
drag, startPoint x: 844, startPoint y: 652, endPoint x: 538, endPoint y: 593, distance: 311.6
type input "Oat milk"
type input "حليب الشوفان"
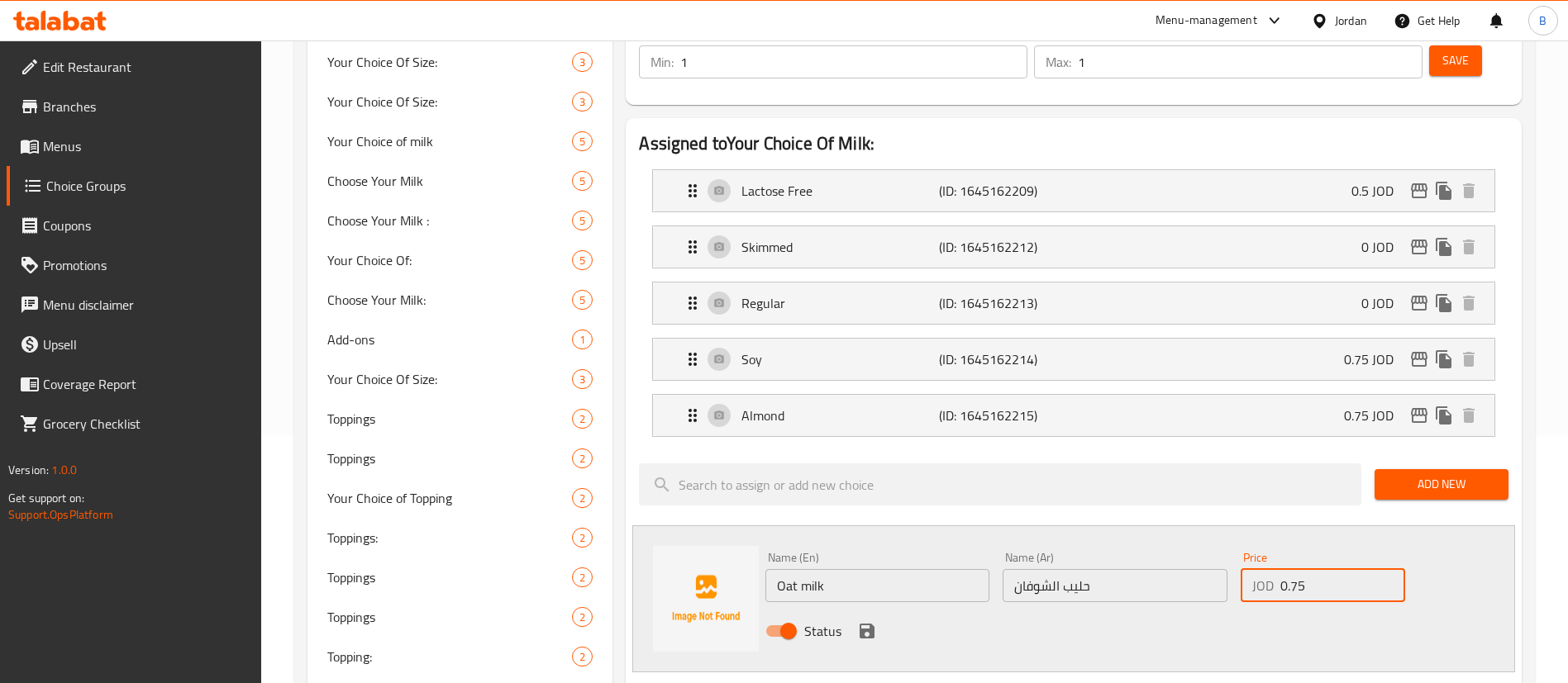
scroll to position [371, 0]
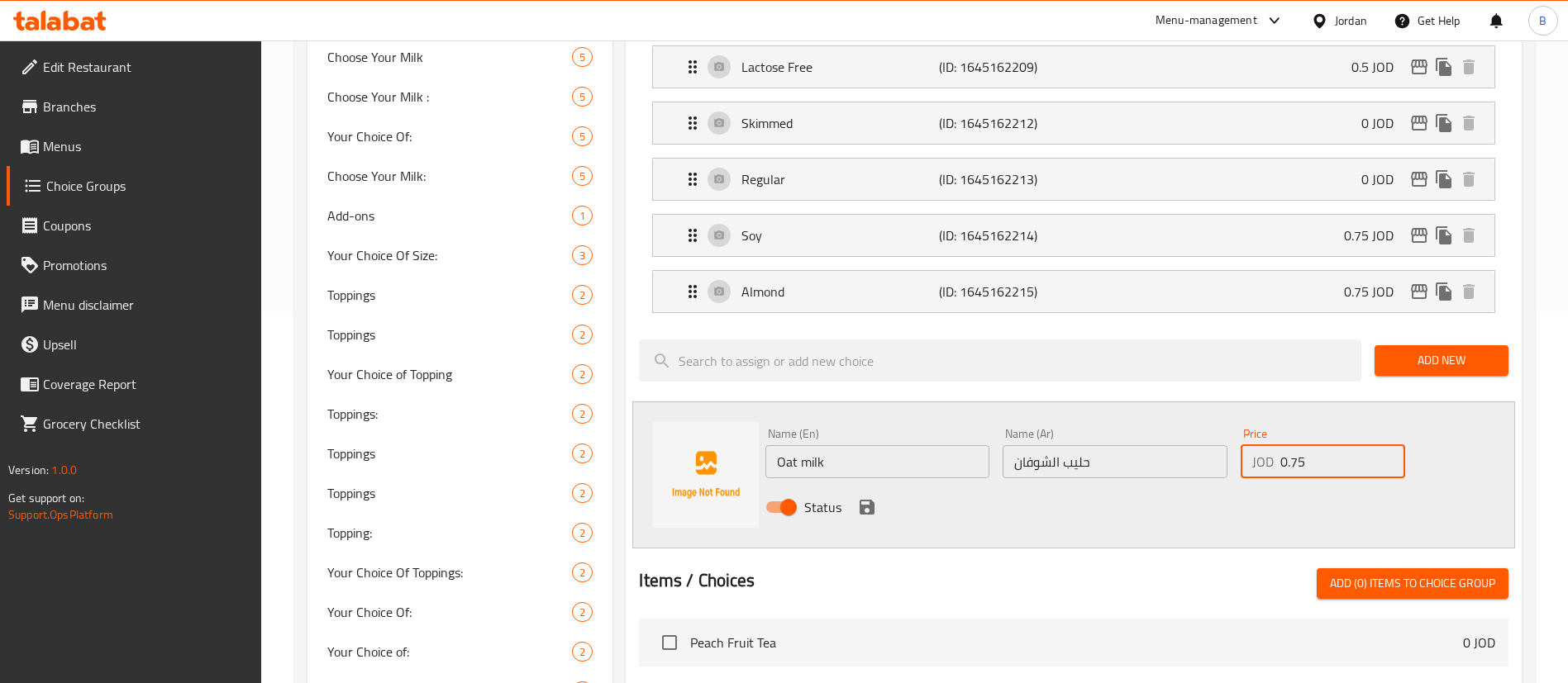
type input "0.75"
click at [872, 499] on icon "save" at bounding box center [867, 507] width 15 height 15
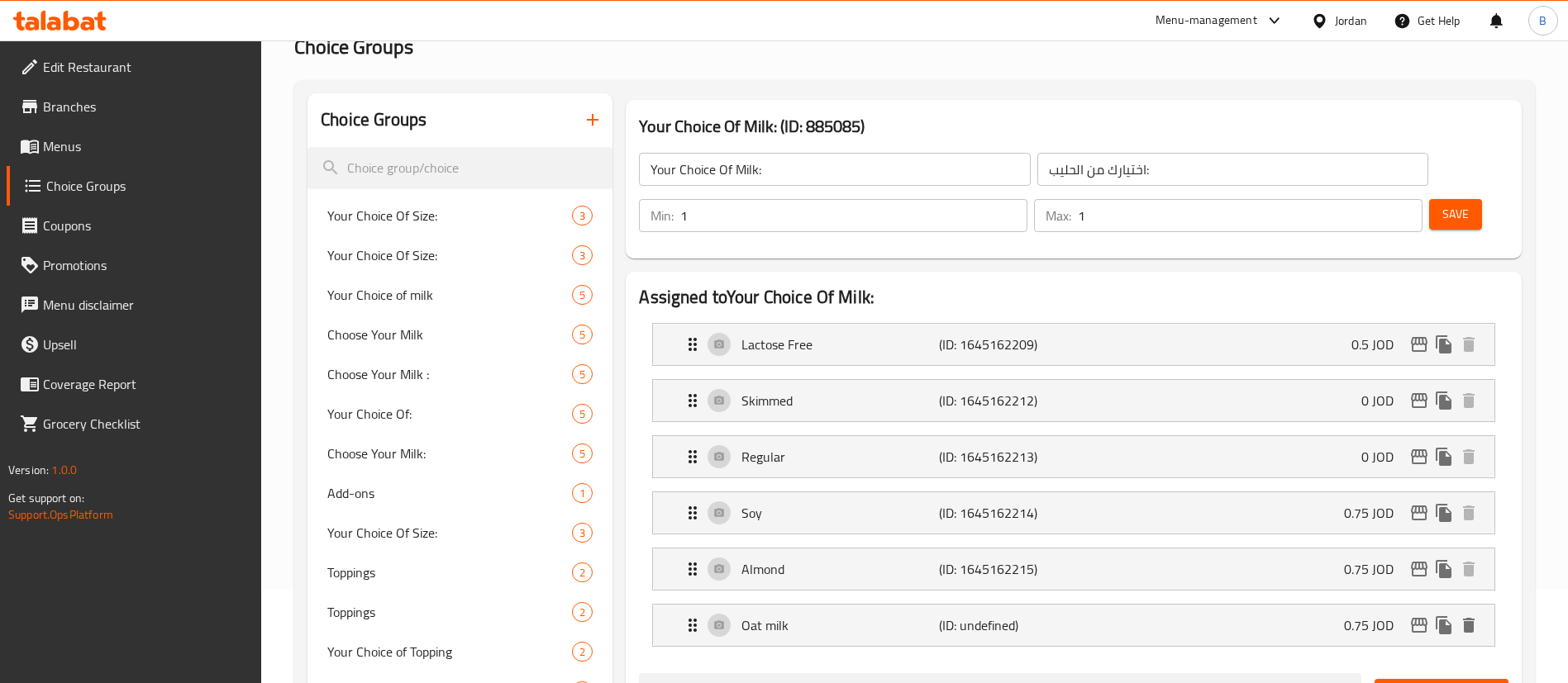
scroll to position [0, 0]
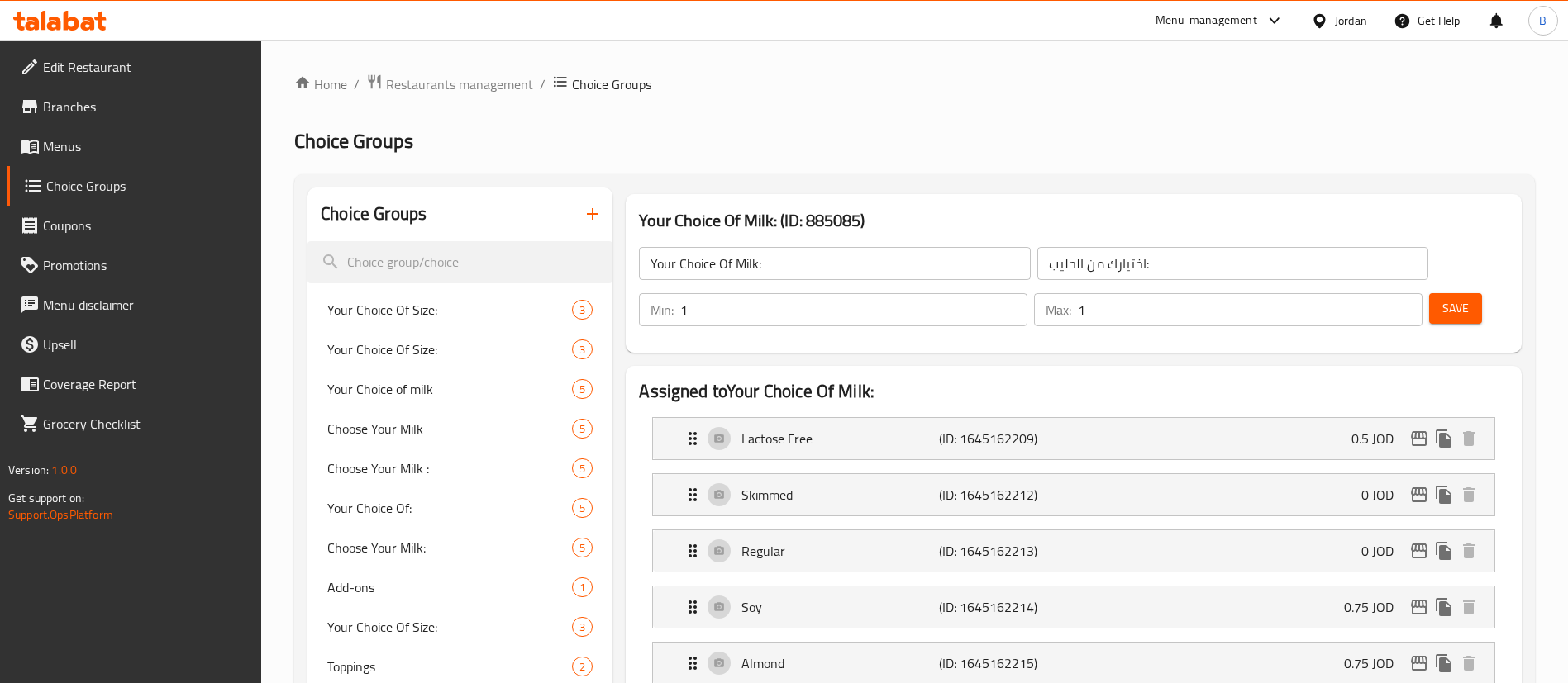
click at [1442, 298] on span "Save" at bounding box center [1455, 308] width 26 height 21
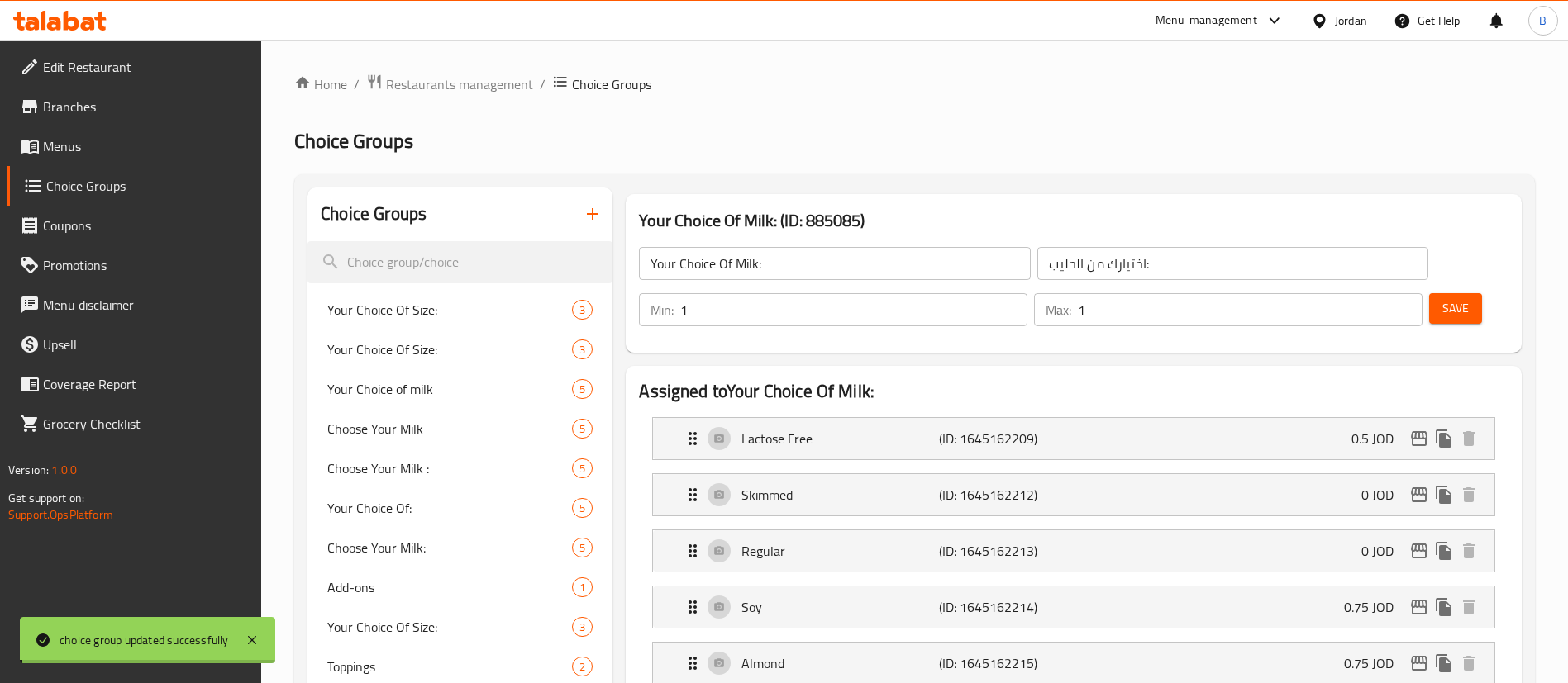
click at [74, 150] on span "Menus" at bounding box center [146, 147] width 206 height 20
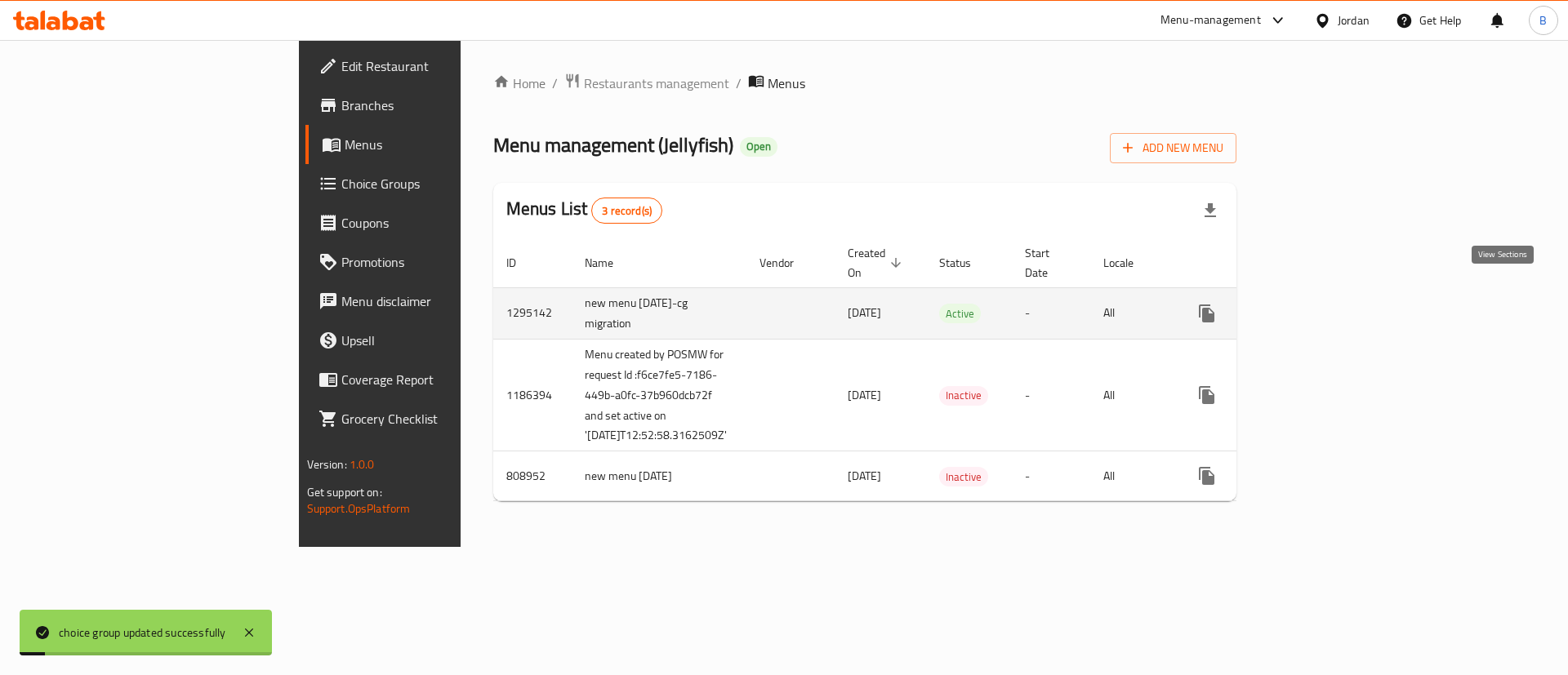
click at [1335, 304] on icon "enhanced table" at bounding box center [1325, 314] width 20 height 20
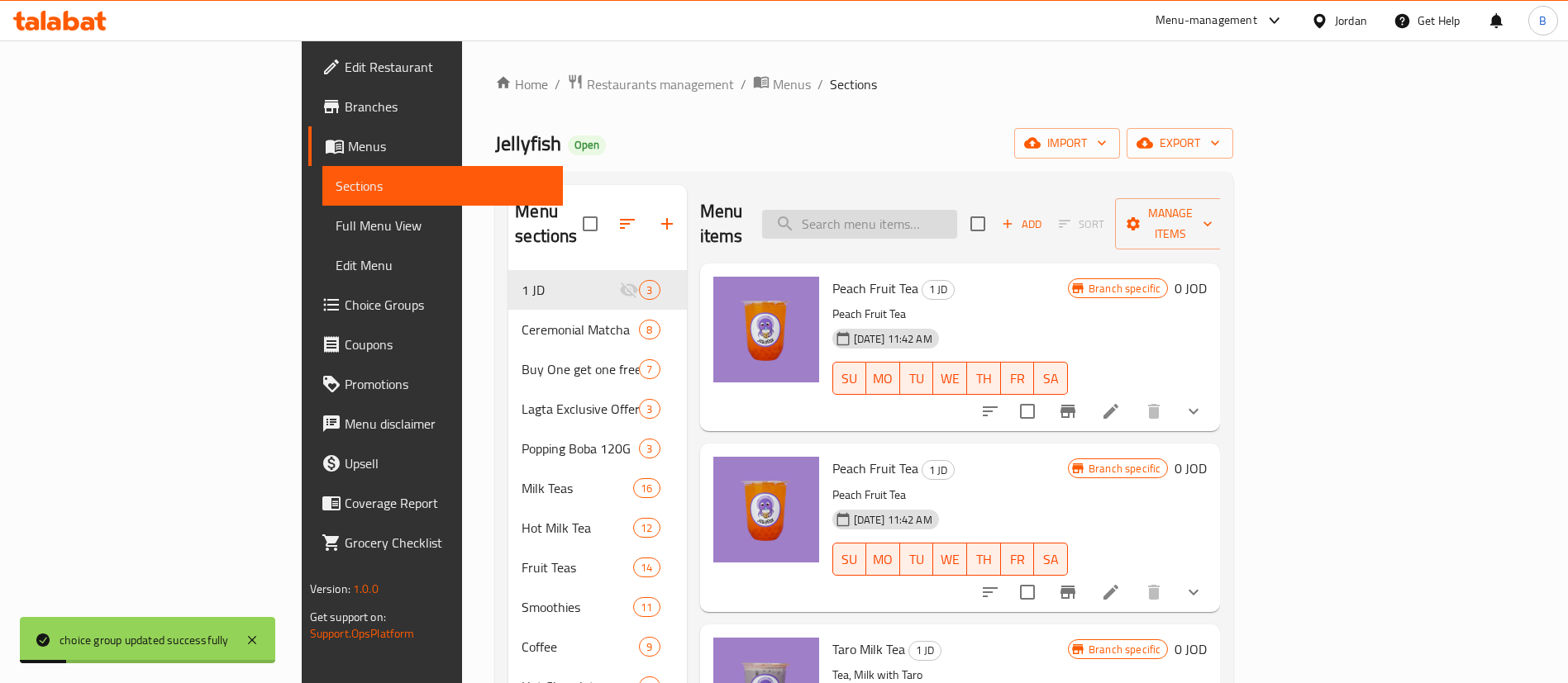
click at [957, 221] on input "search" at bounding box center [859, 224] width 195 height 29
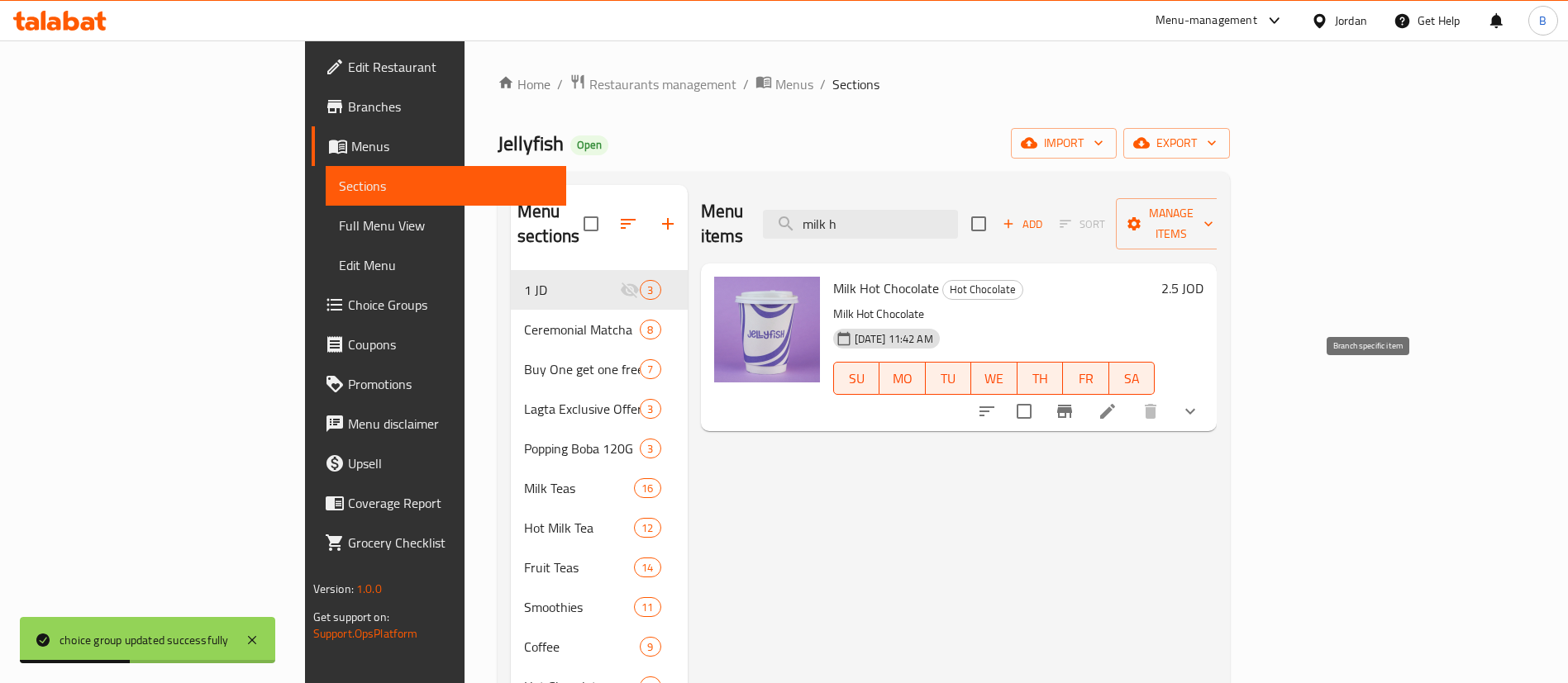
type input "milk h"
click at [1117, 402] on icon at bounding box center [1108, 412] width 20 height 20
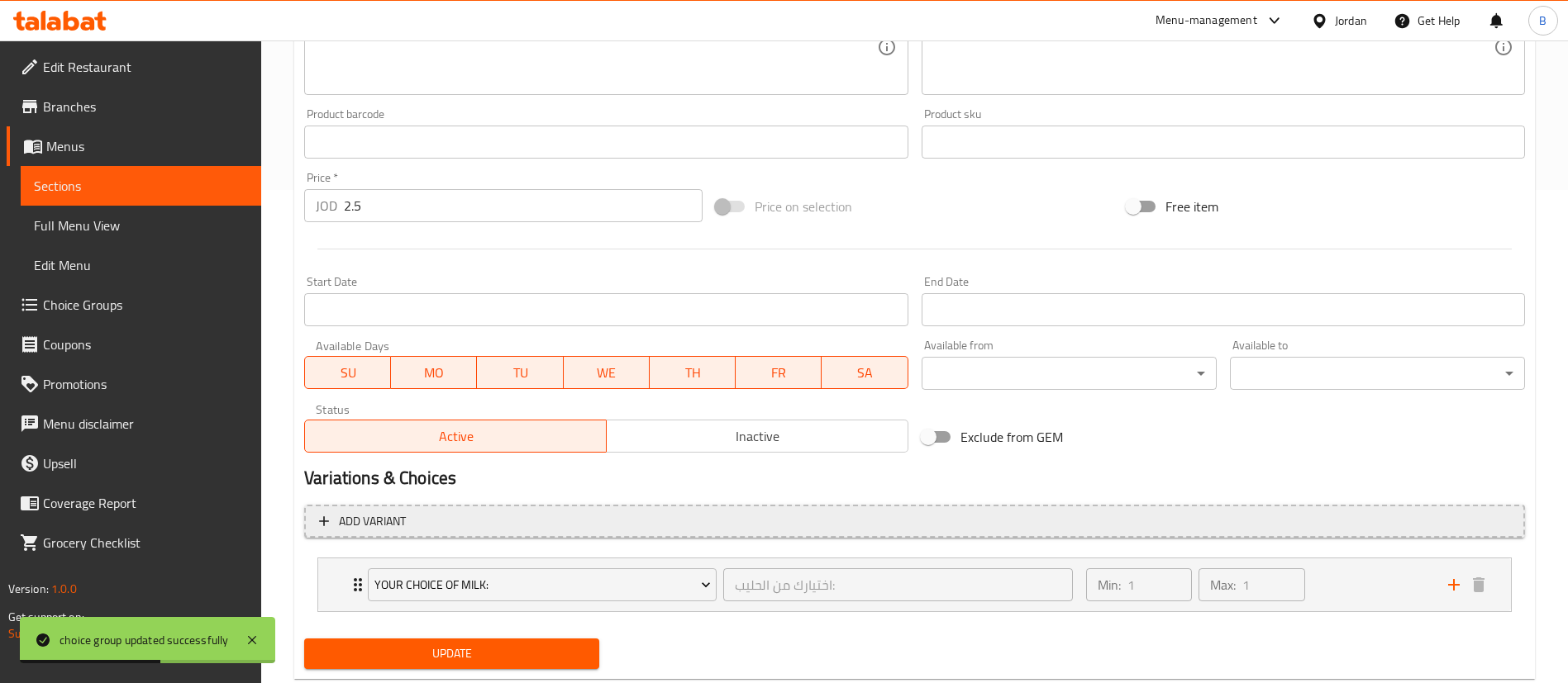
scroll to position [536, 0]
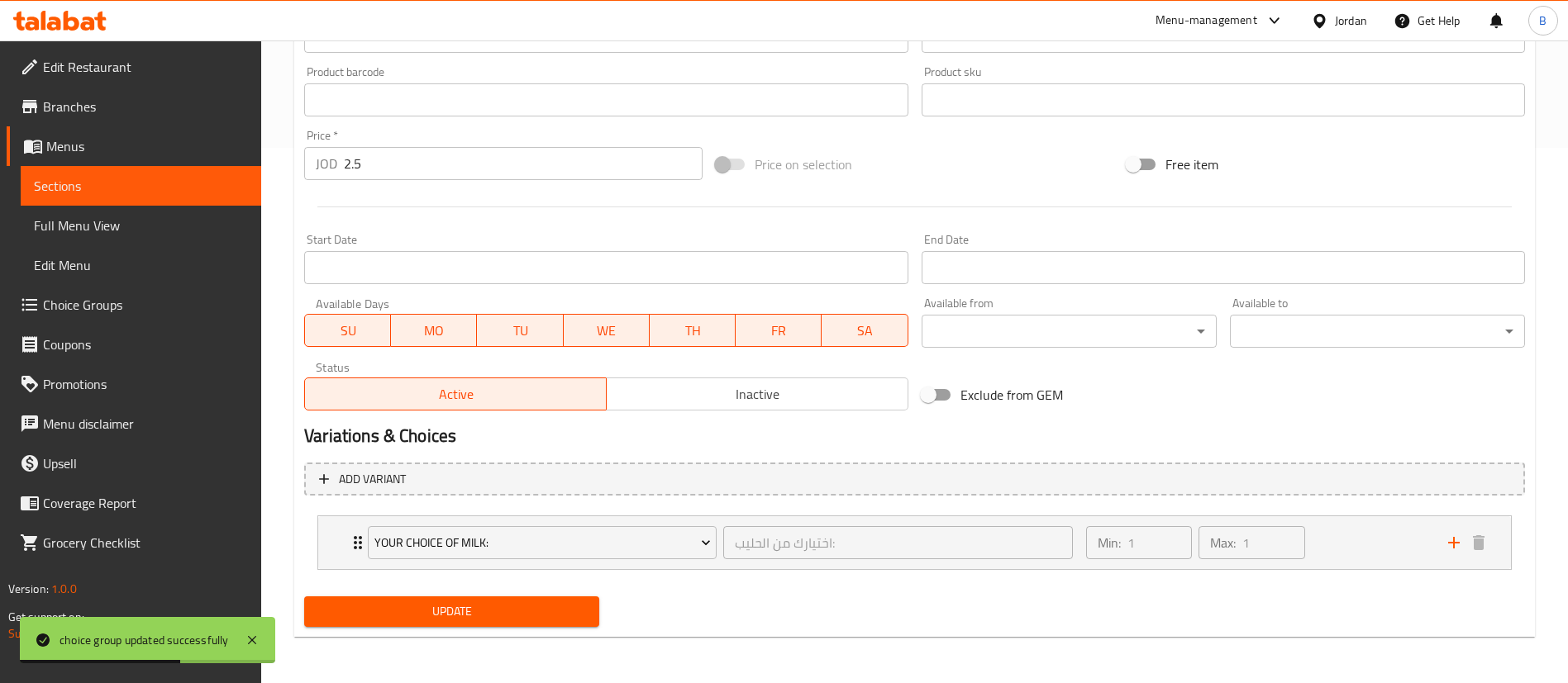
drag, startPoint x: 1308, startPoint y: 541, endPoint x: 1322, endPoint y: 541, distance: 14.0
click at [1322, 541] on div "Your Choice Of Milk: اختيارك من الحليب: ​ Min: 1 ​ Max: 1 ​ Lactose Free (ID: 1…" at bounding box center [914, 542] width 1221 height 67
click at [1389, 536] on div "Min: 1 ​ Max: 1 ​" at bounding box center [1257, 542] width 362 height 53
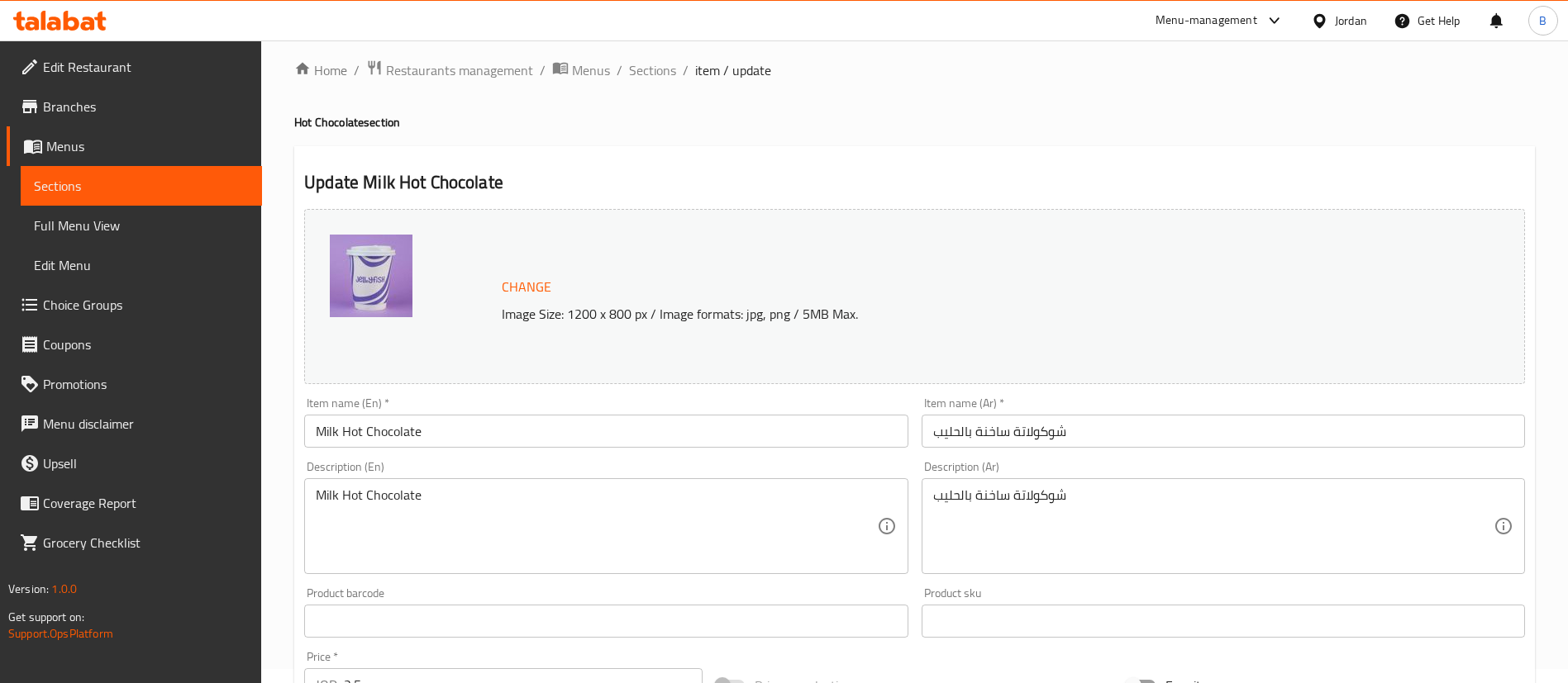
scroll to position [0, 0]
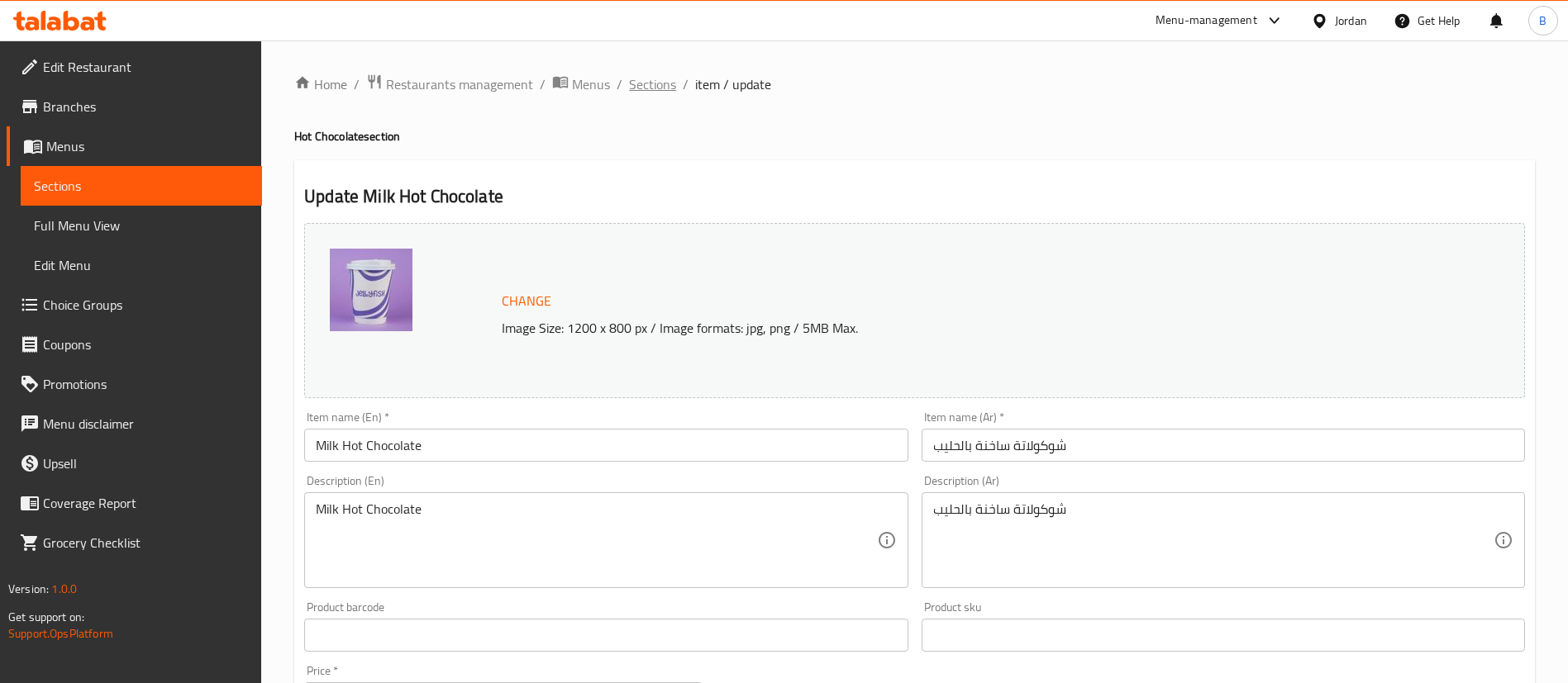
click at [639, 86] on span "Sections" at bounding box center [652, 84] width 47 height 20
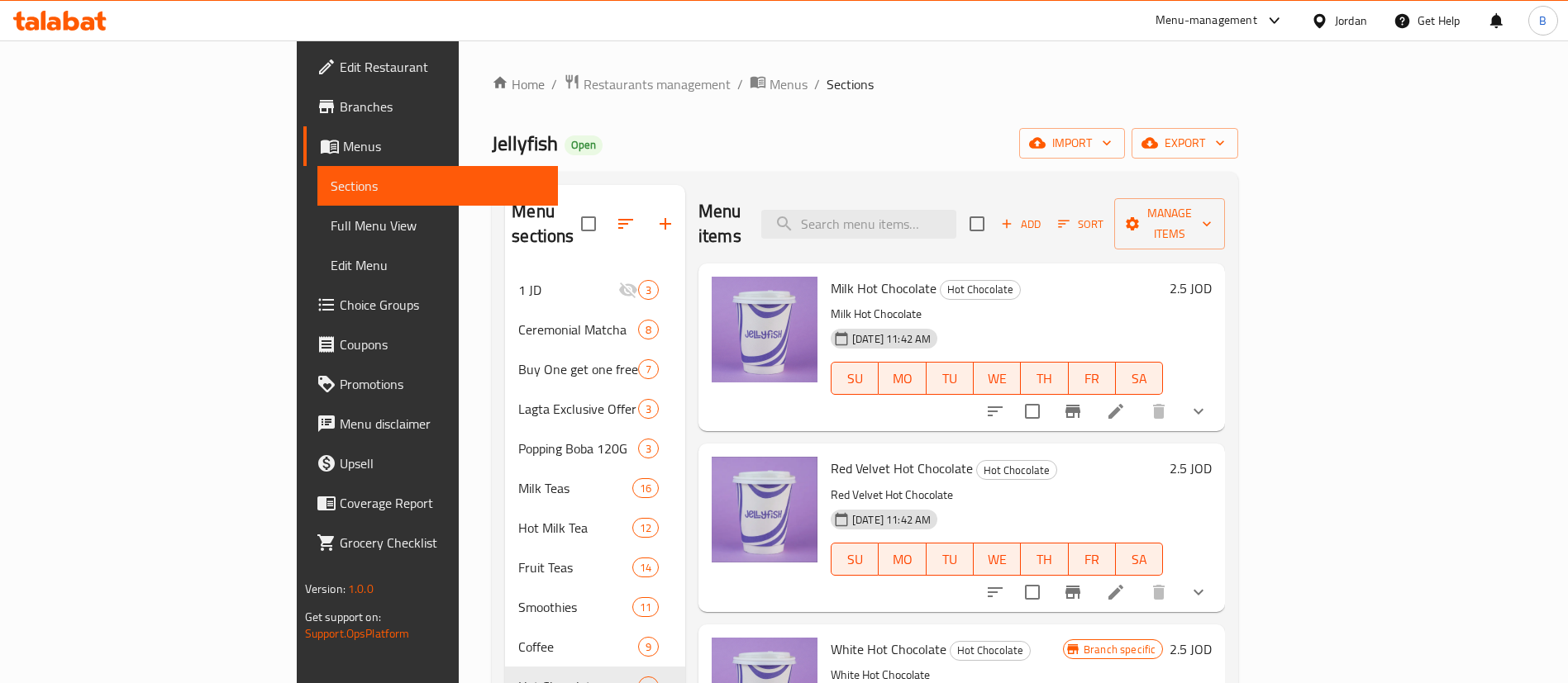
click at [1018, 227] on div "Menu items Add Sort Manage items" at bounding box center [961, 224] width 527 height 78
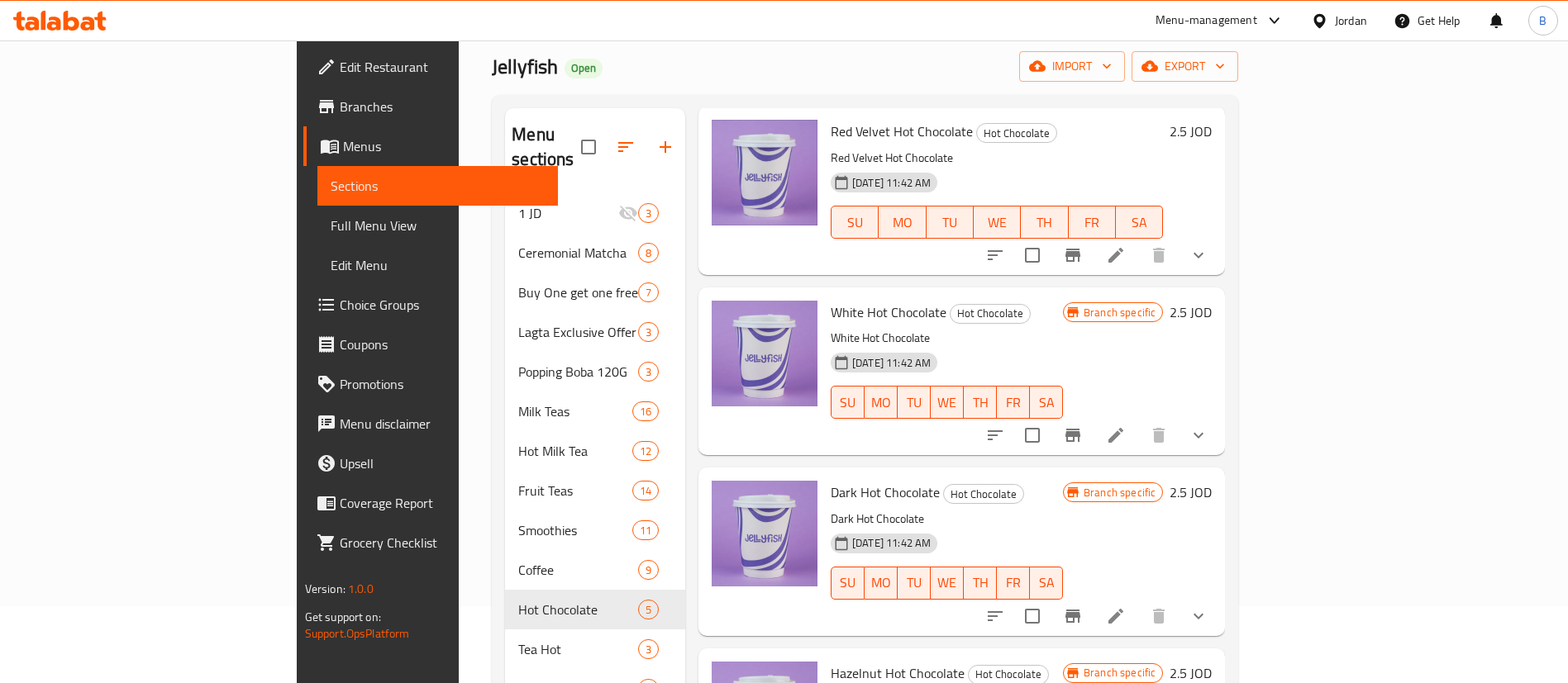
scroll to position [232, 0]
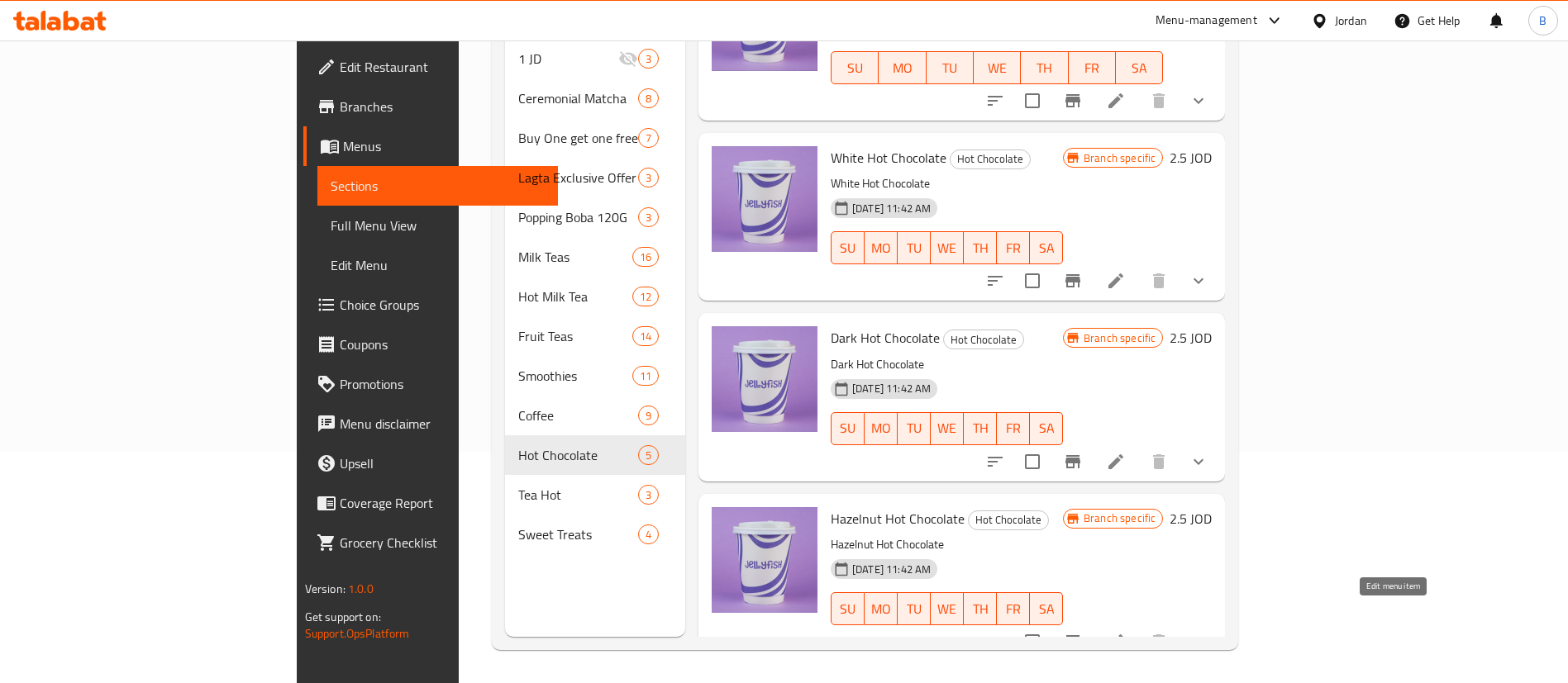
click at [1123, 634] on icon at bounding box center [1116, 642] width 15 height 15
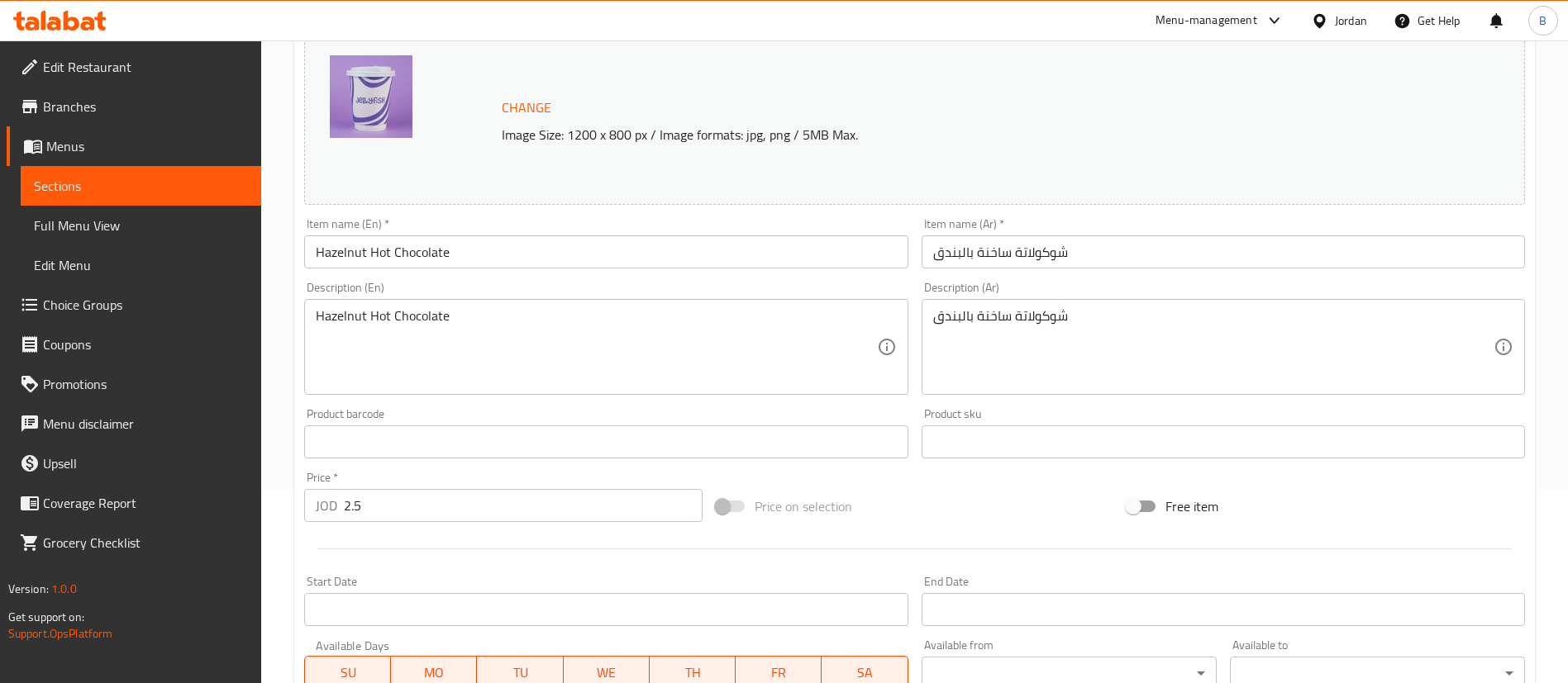
scroll to position [536, 0]
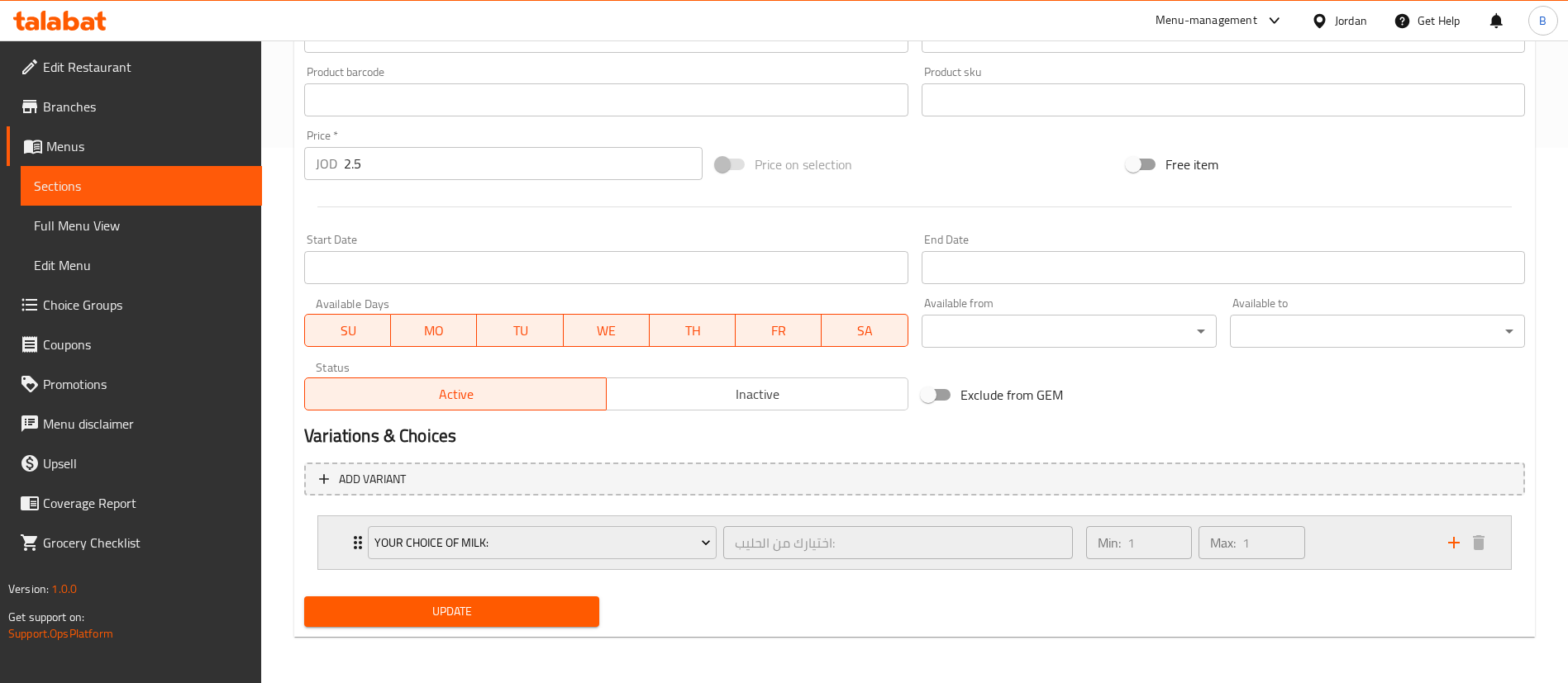
click at [1326, 540] on div "Min: 1 ​ Max: 1 ​" at bounding box center [1257, 542] width 362 height 53
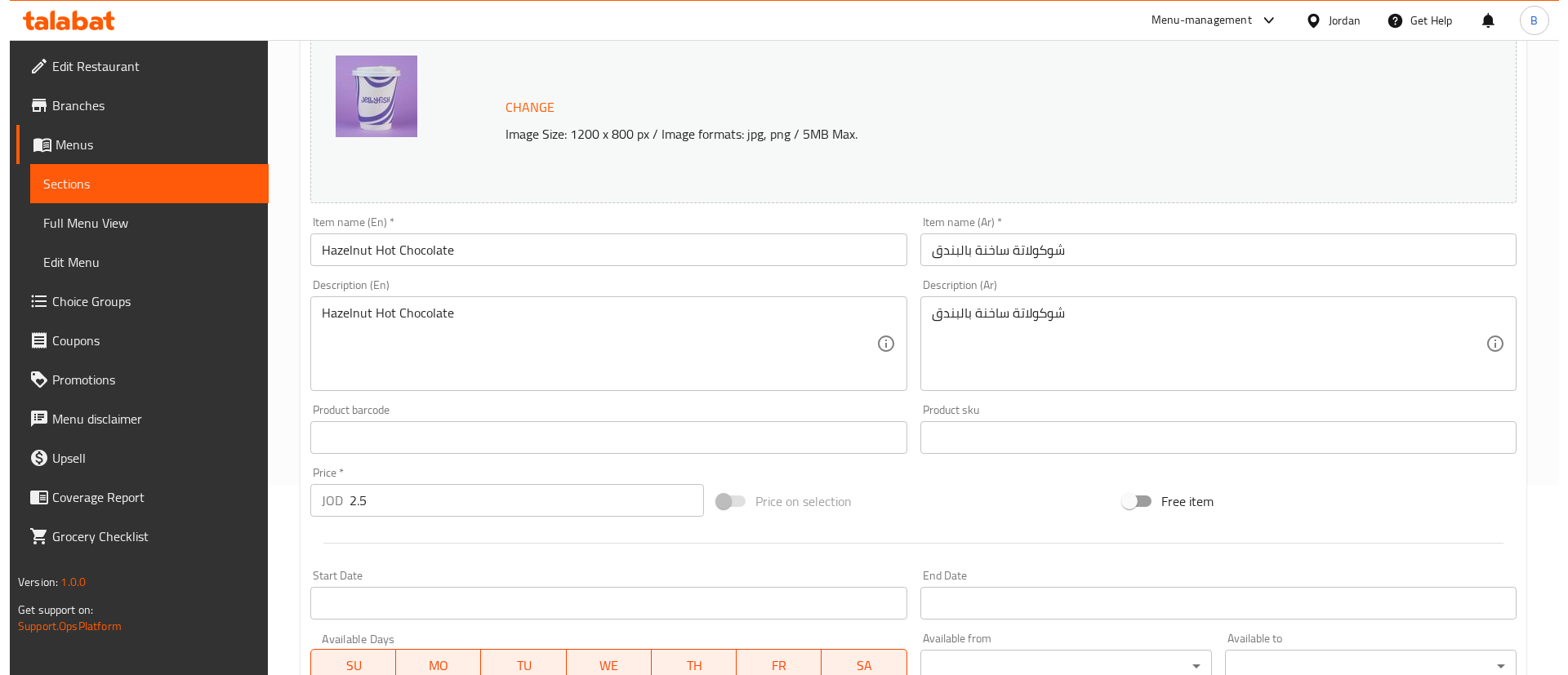
scroll to position [0, 0]
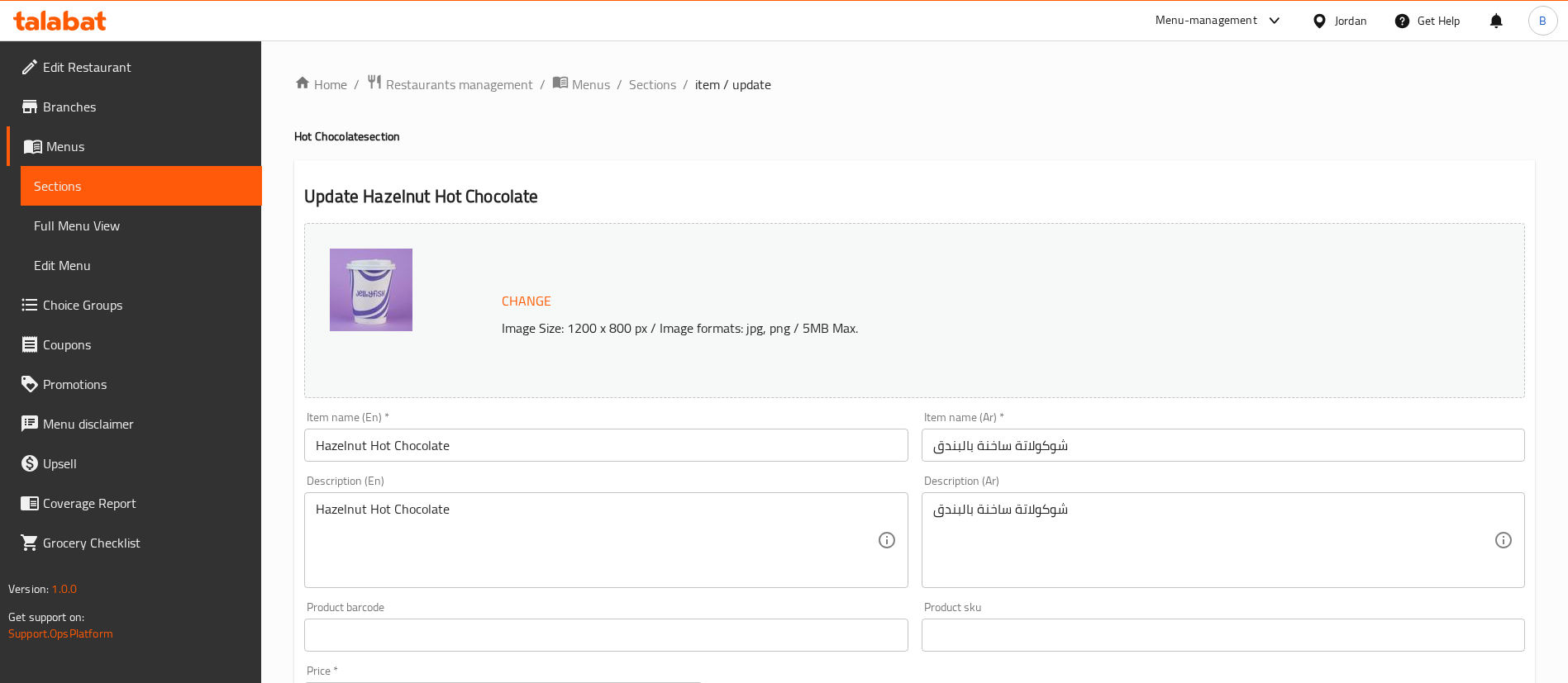
click at [650, 80] on span "Sections" at bounding box center [652, 84] width 47 height 20
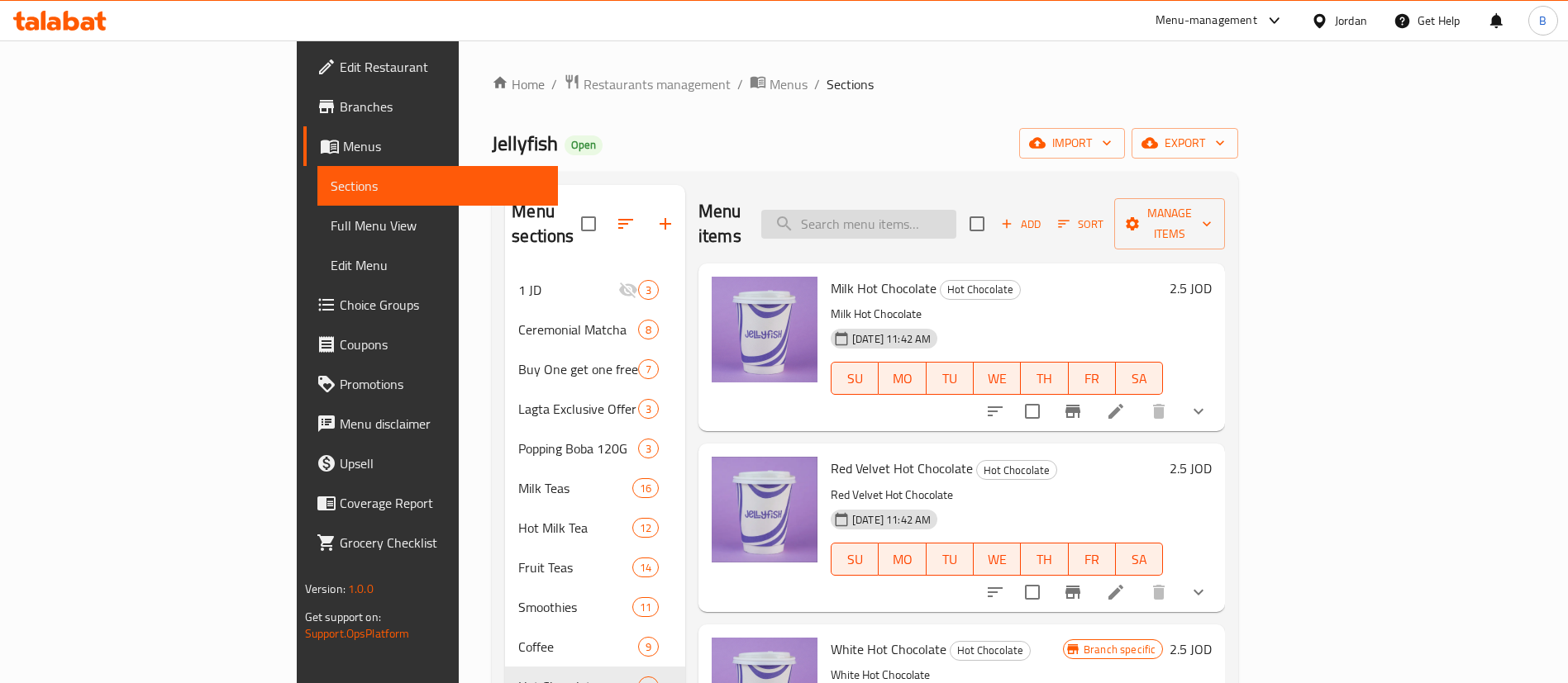
click at [956, 211] on input "search" at bounding box center [858, 224] width 195 height 29
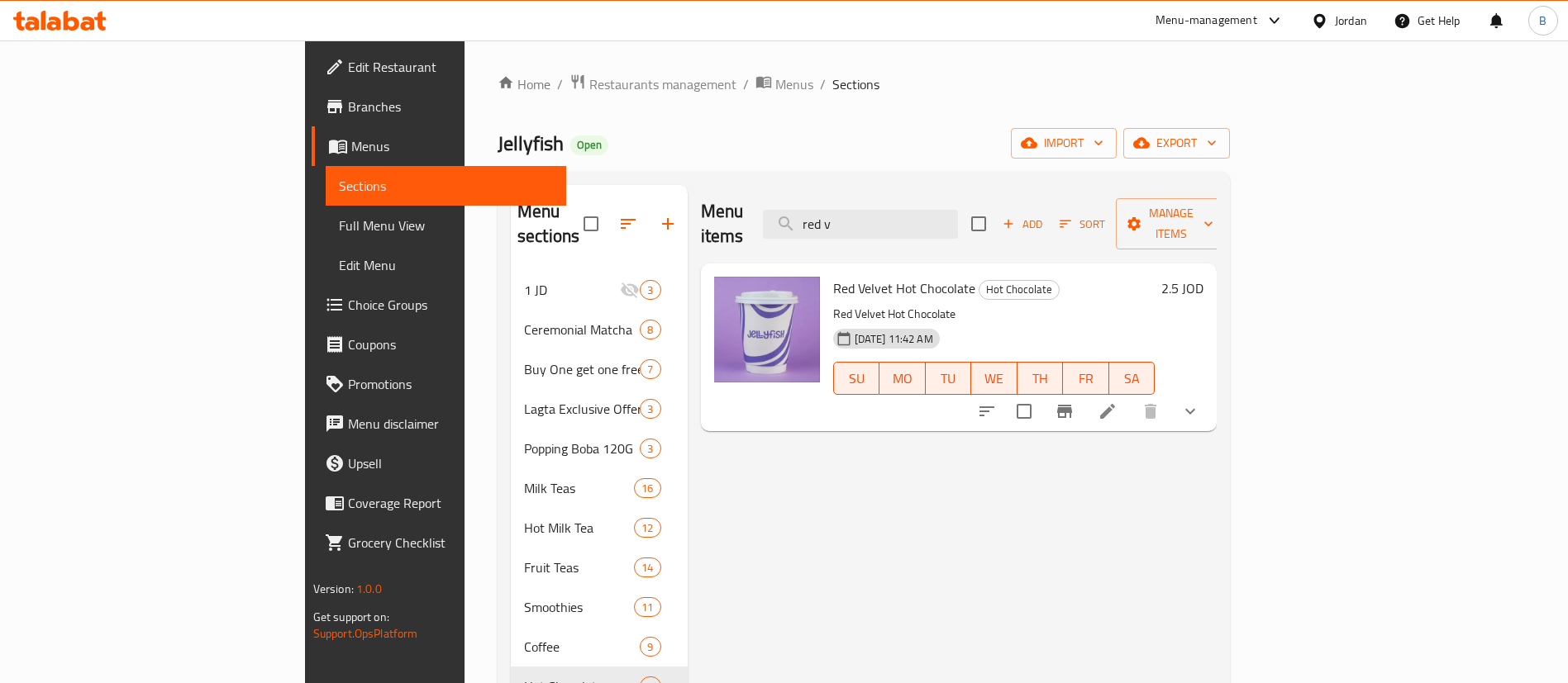
type input "red v"
click at [1131, 397] on li at bounding box center [1107, 411] width 46 height 29
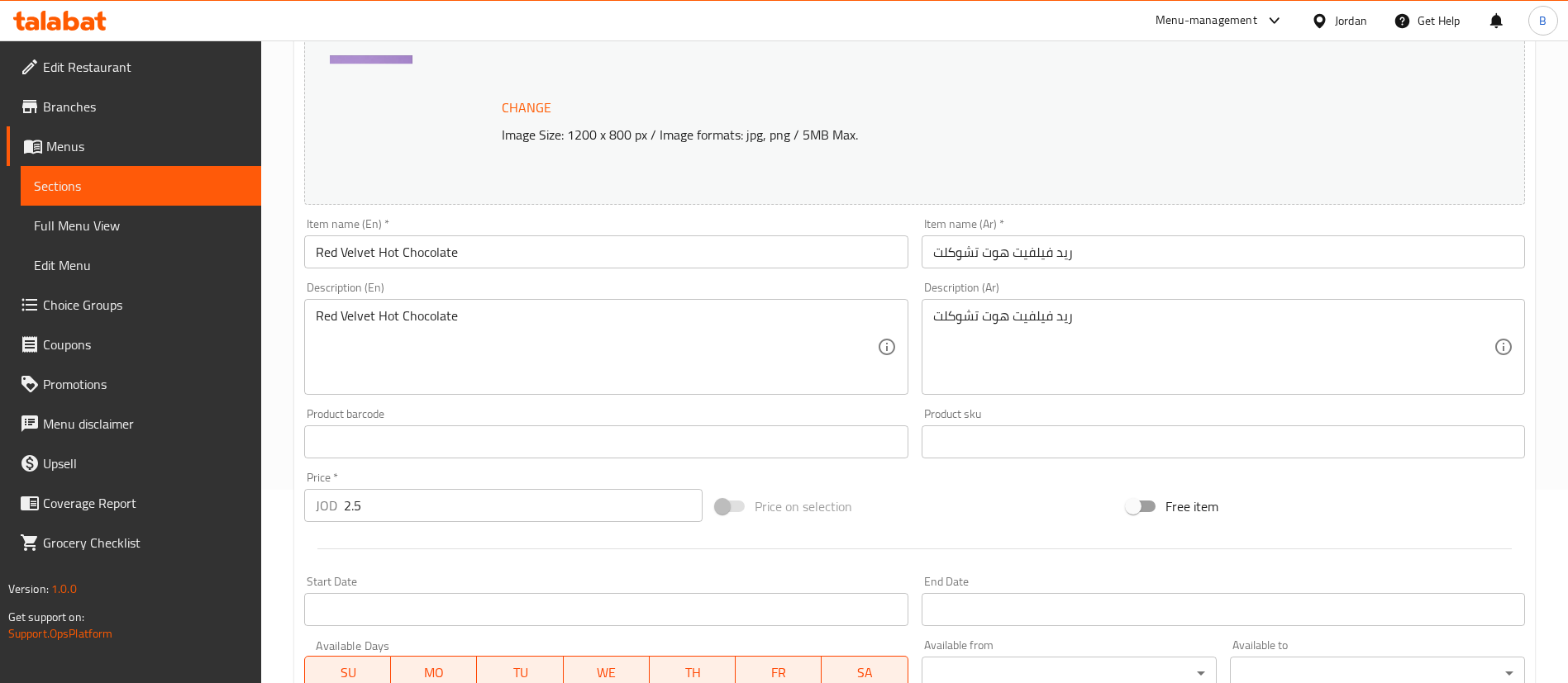
scroll to position [536, 0]
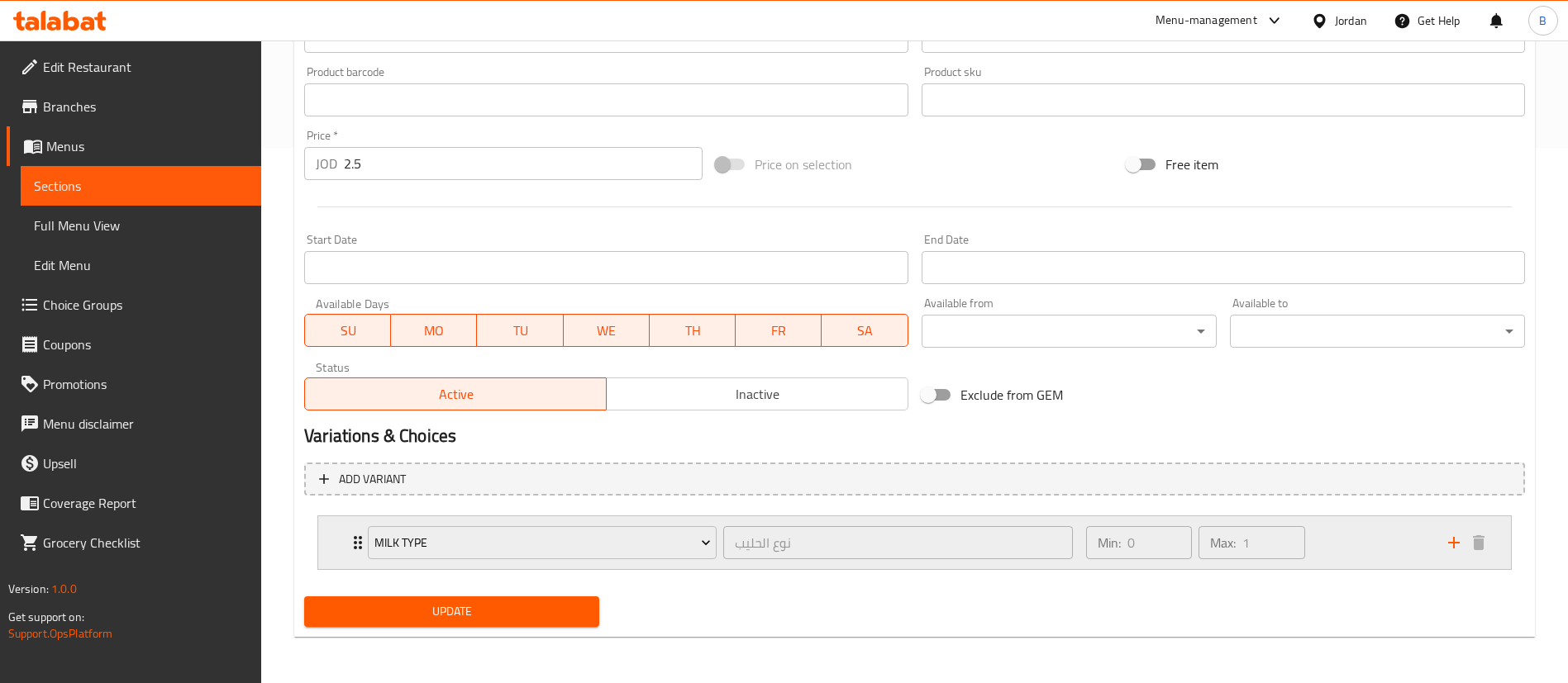
click at [1325, 550] on div "Min: 0 ​ Max: 1 ​" at bounding box center [1257, 542] width 362 height 53
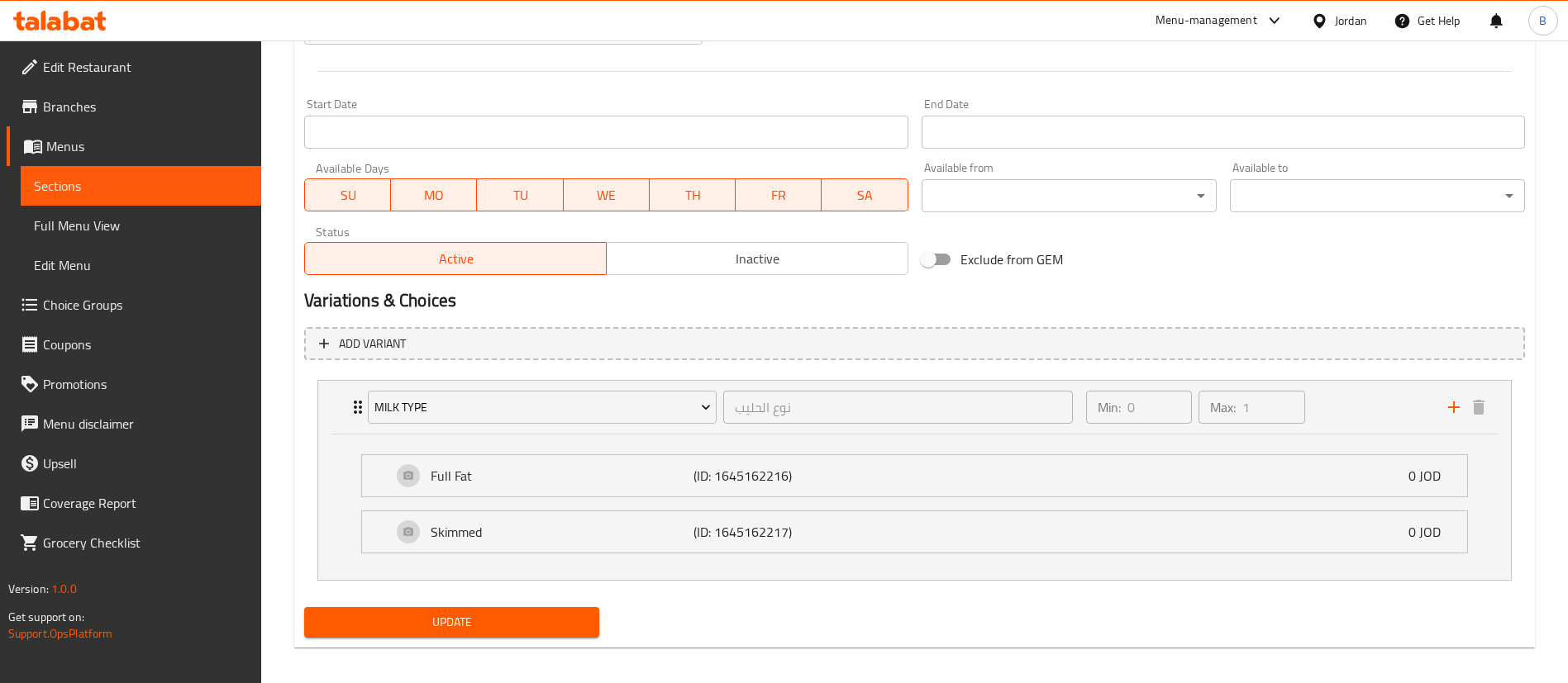
scroll to position [681, 0]
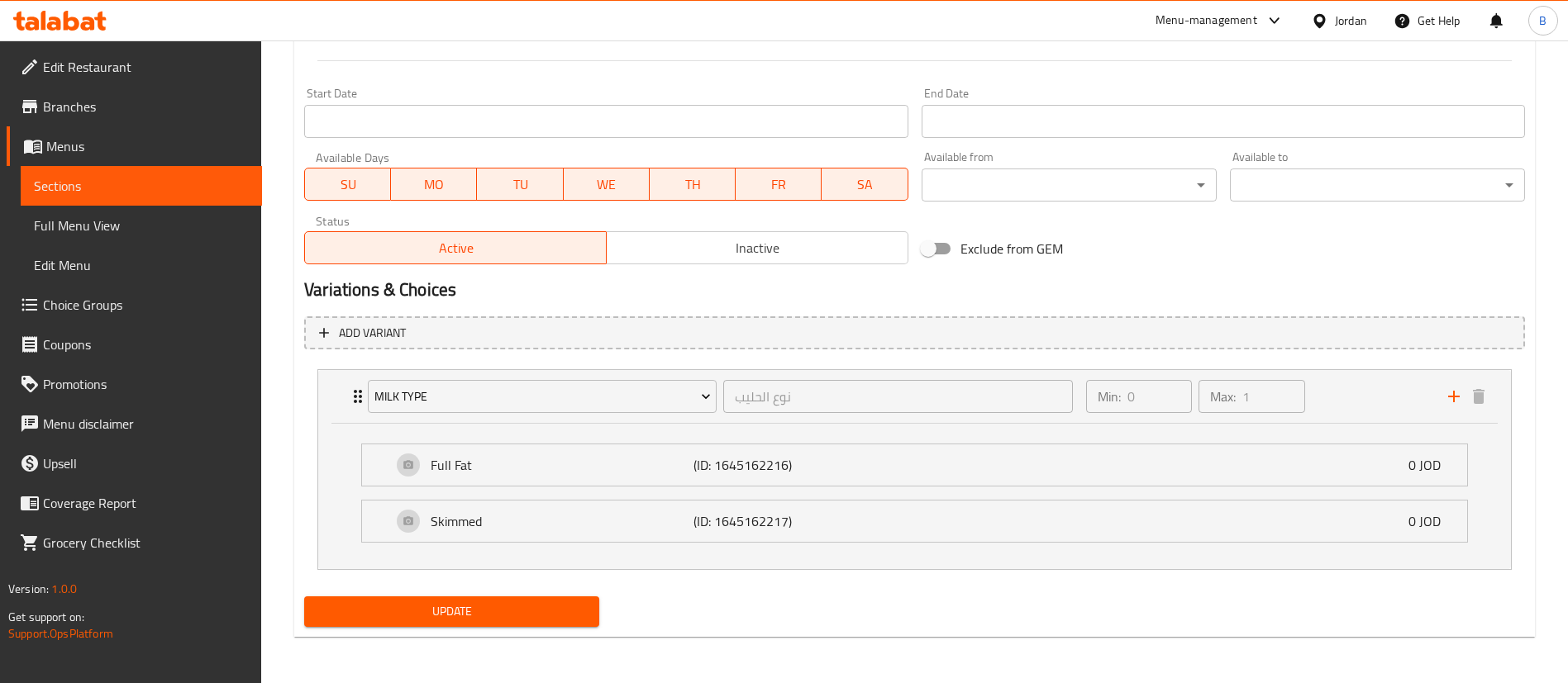
click at [100, 301] on span "Choice Groups" at bounding box center [146, 305] width 206 height 20
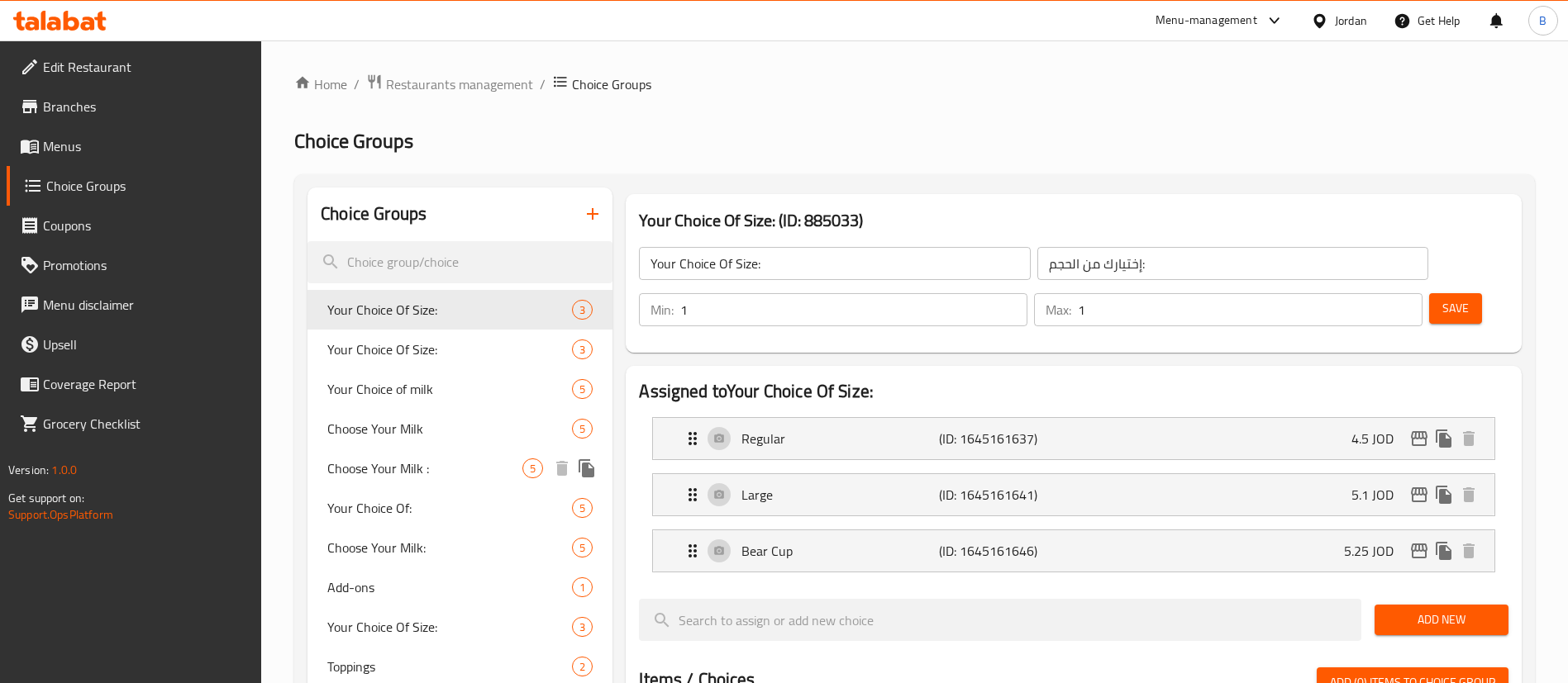
click at [429, 458] on span "Choose Your Milk :" at bounding box center [424, 468] width 195 height 20
type input "Choose Your Milk :"
type input "اختر نوع الحليب"
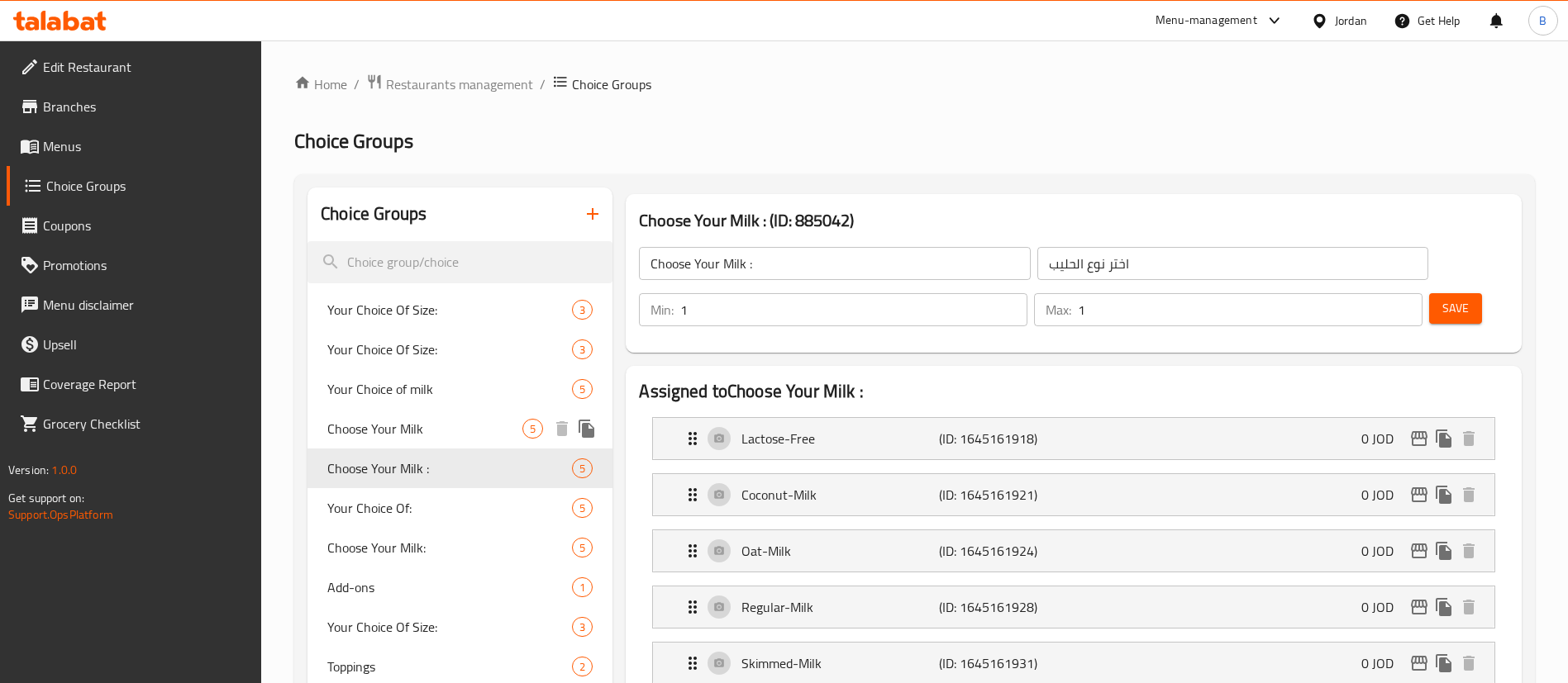
click at [443, 420] on span "Choose Your Milk" at bounding box center [424, 429] width 195 height 20
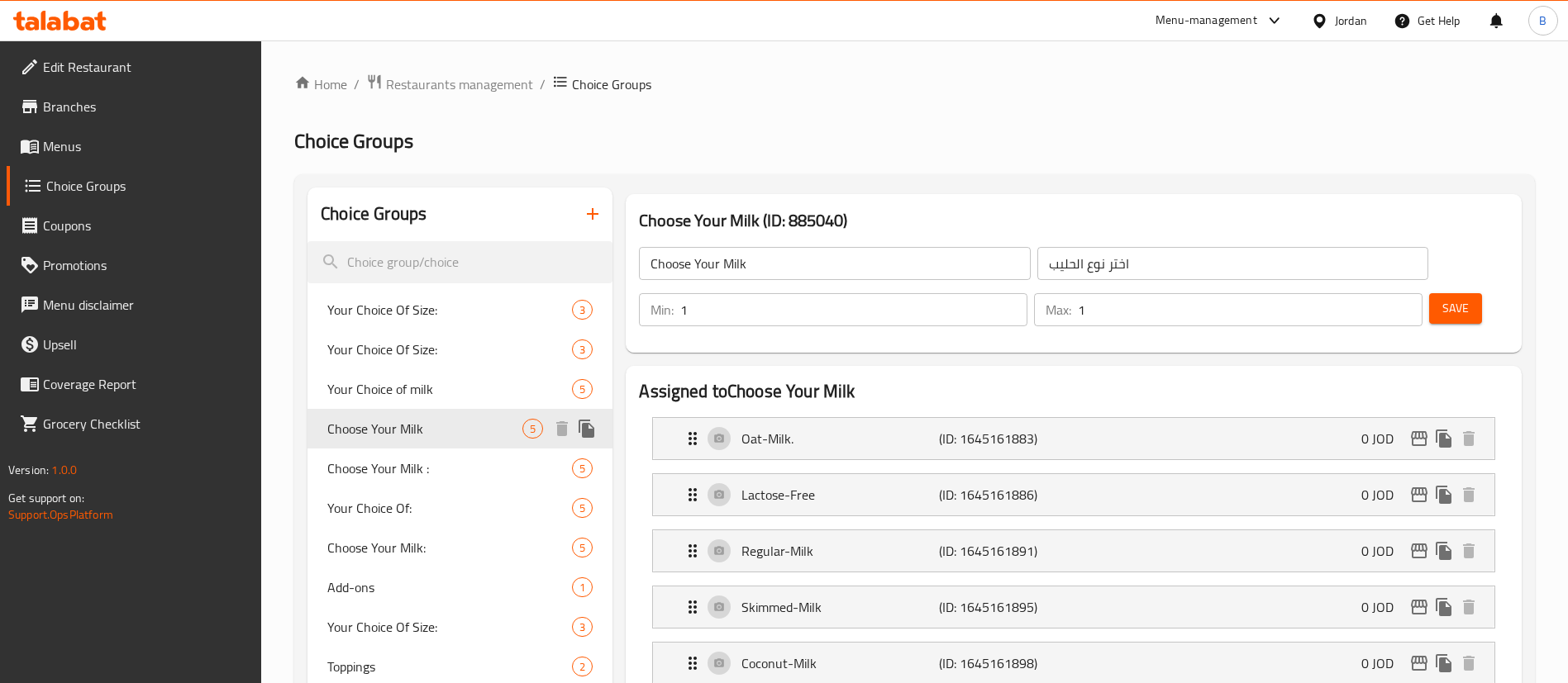
click at [451, 387] on span "Your Choice of milk" at bounding box center [449, 389] width 244 height 20
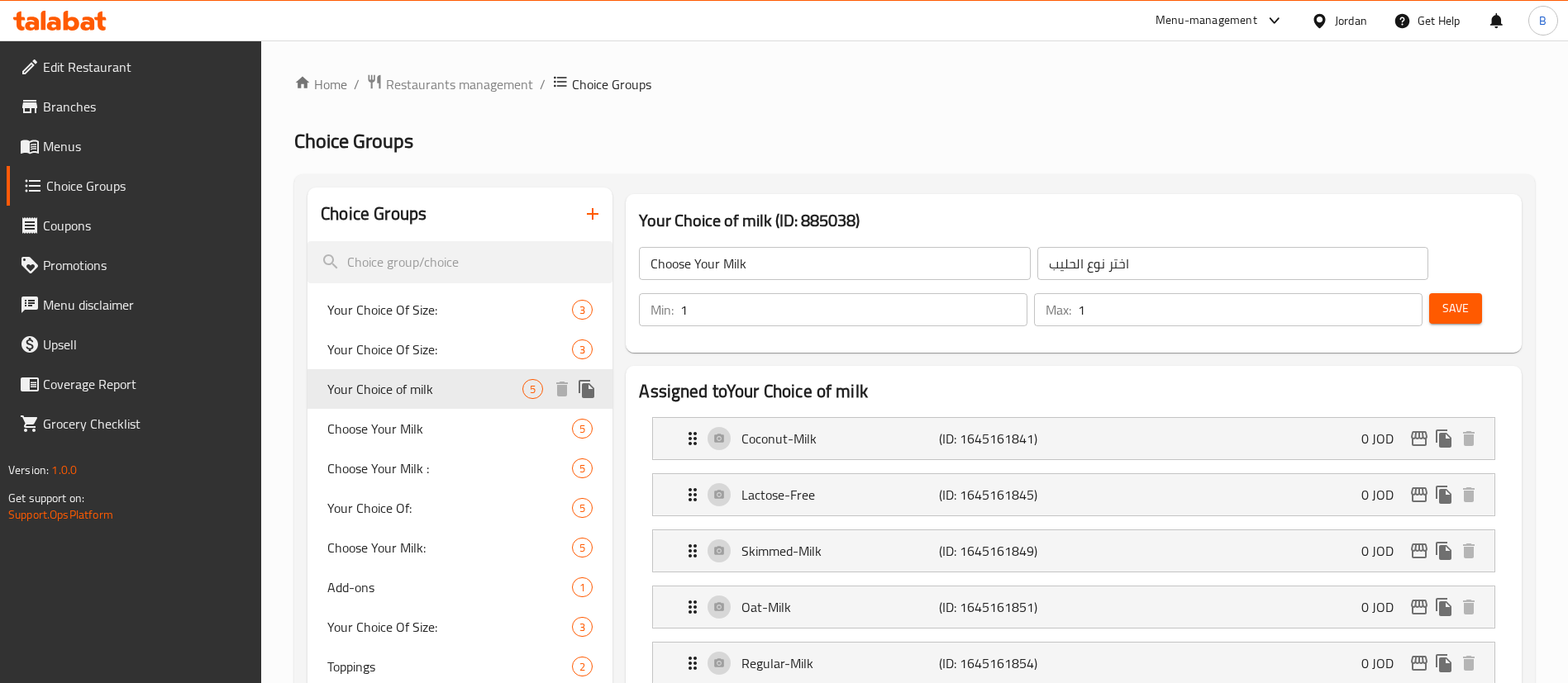
type input "Your Choice of milk"
type input "اختر نوع الحليب :"
click at [454, 555] on span "Choose Your Milk:" at bounding box center [424, 548] width 195 height 20
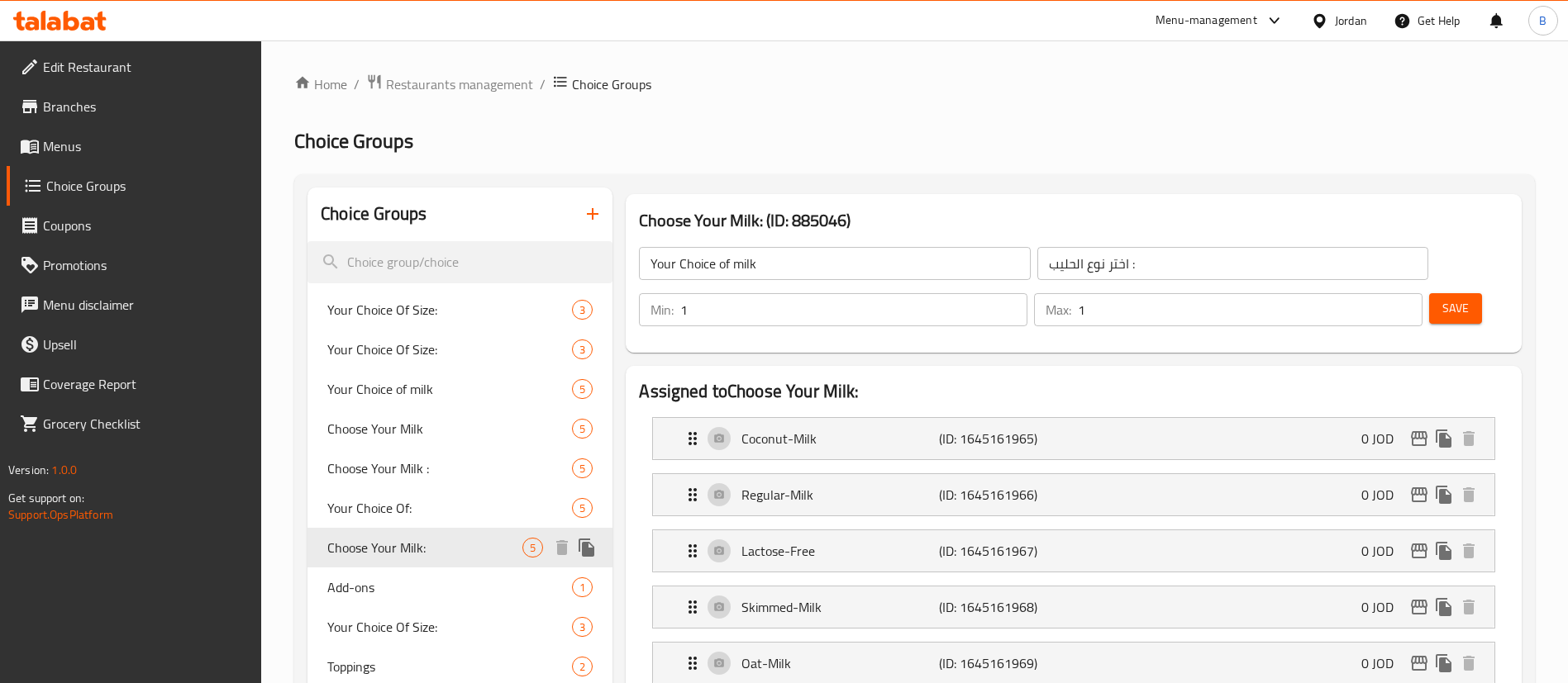
type input "Choose Your Milk:"
type input "اخترنوع الحليب:"
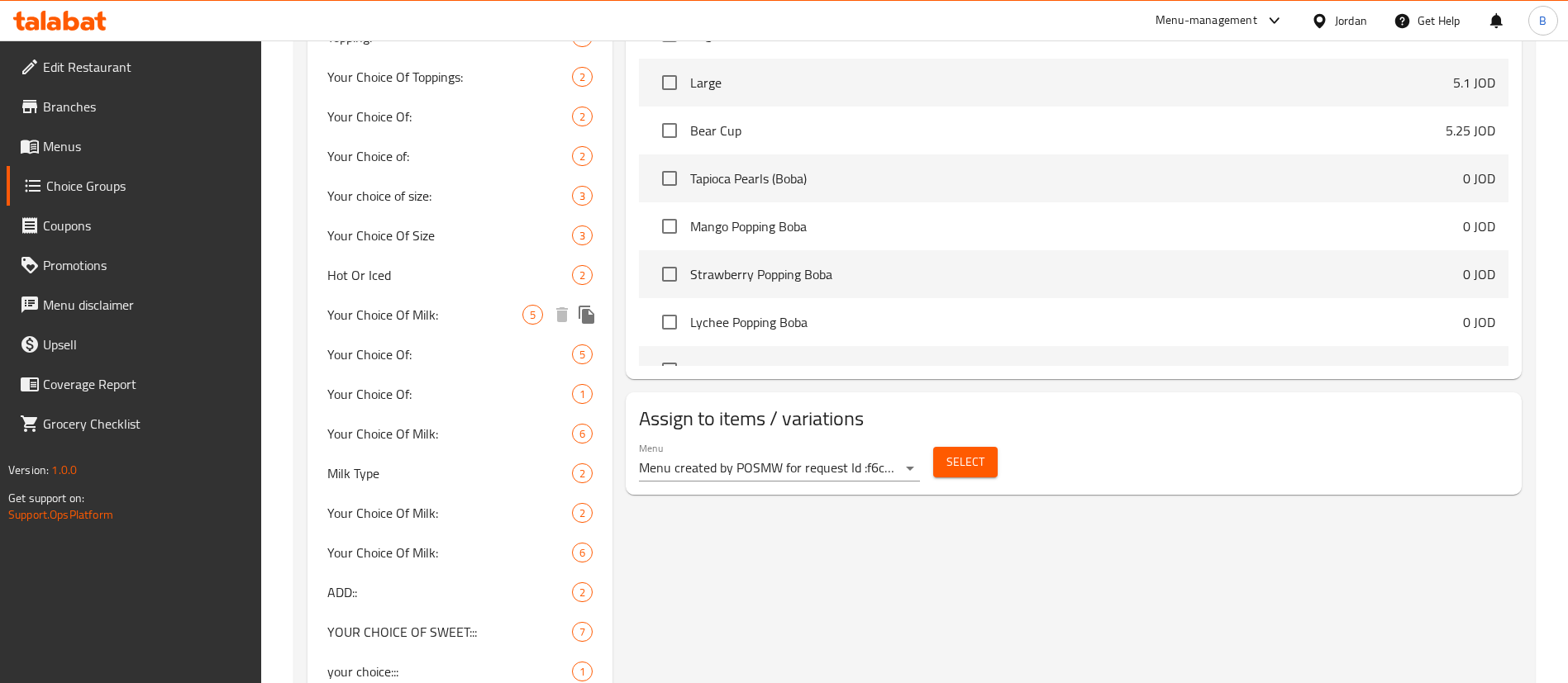
click at [434, 320] on span "Your Choice Of Milk:" at bounding box center [424, 315] width 195 height 20
type input "Your Choice Of Milk:"
type input "اختيارك من الحليب:"
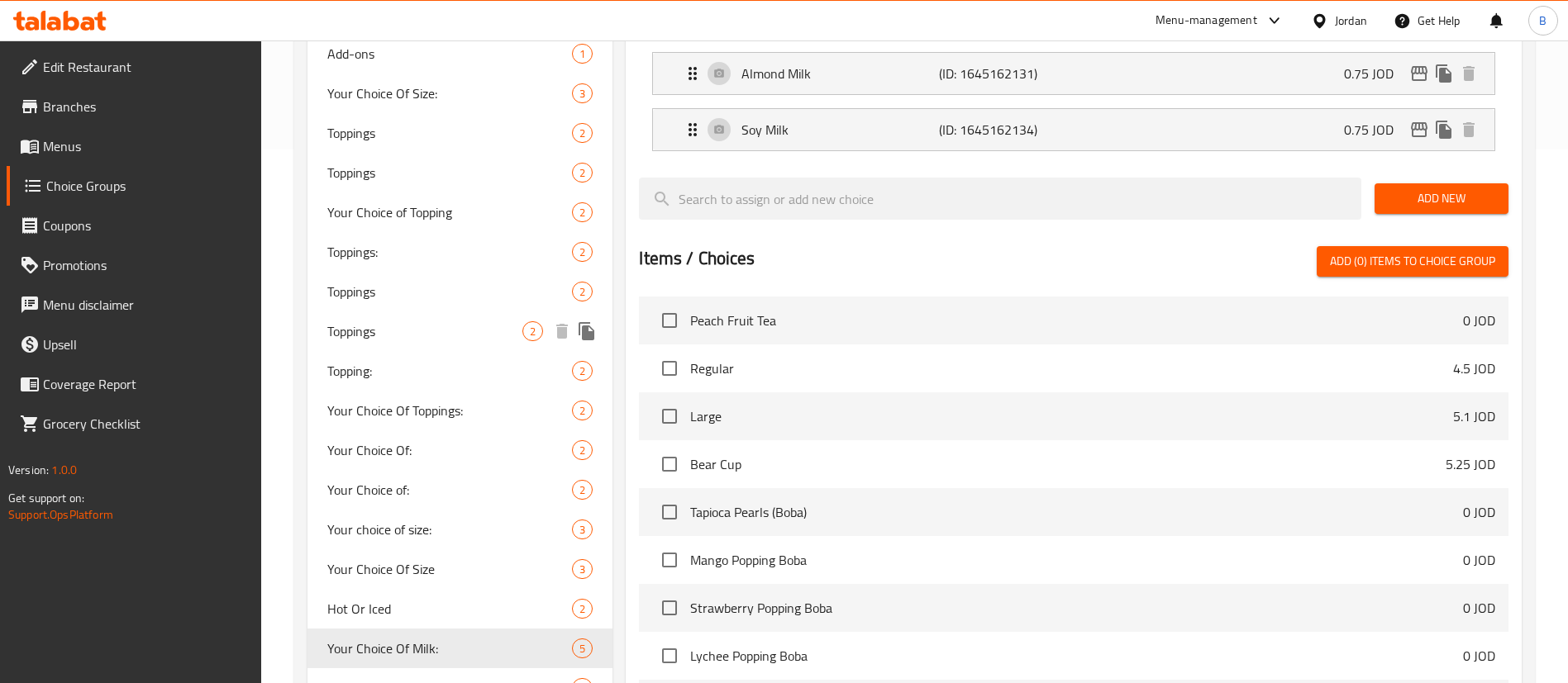
scroll to position [620, 0]
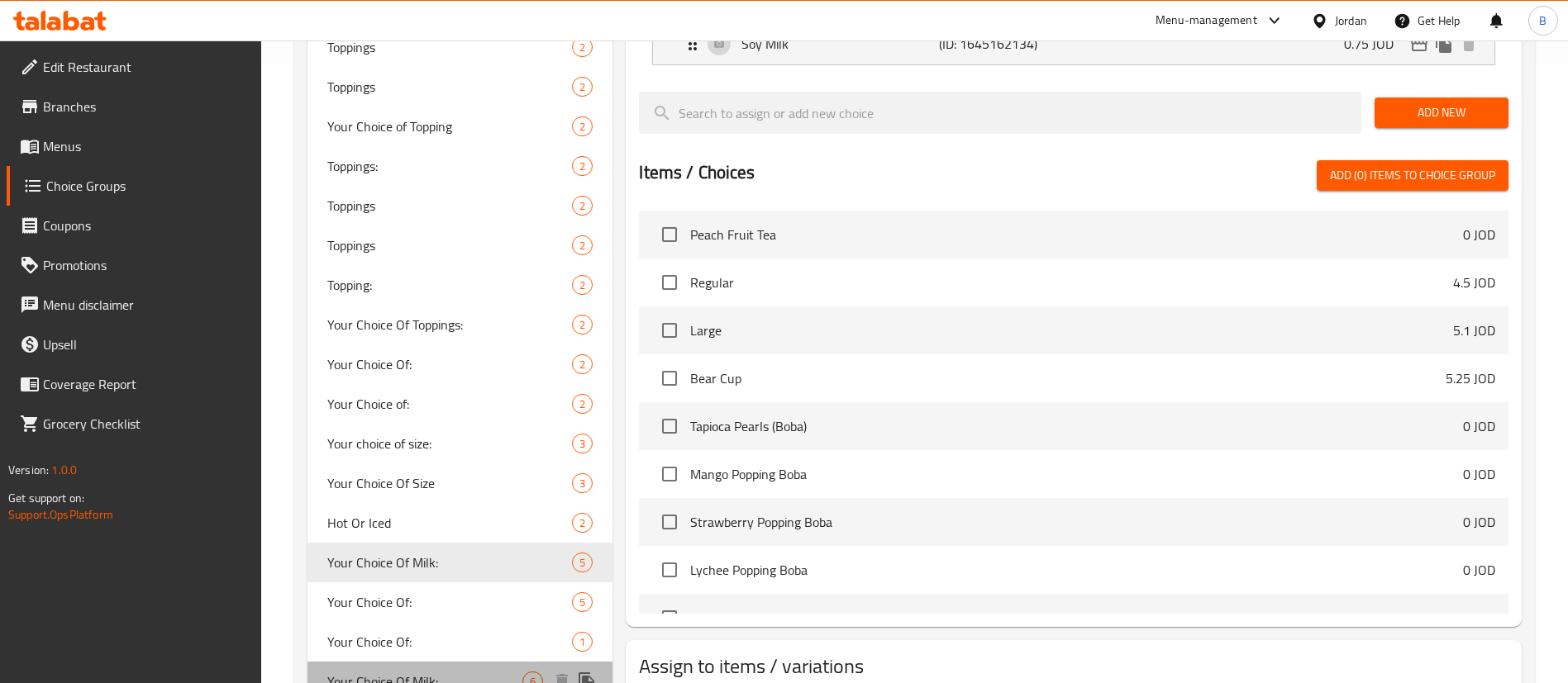
click at [445, 665] on div "Your Choice Of Milk: 6" at bounding box center [460, 681] width 305 height 40
type input "Your Choice Of Milk:"
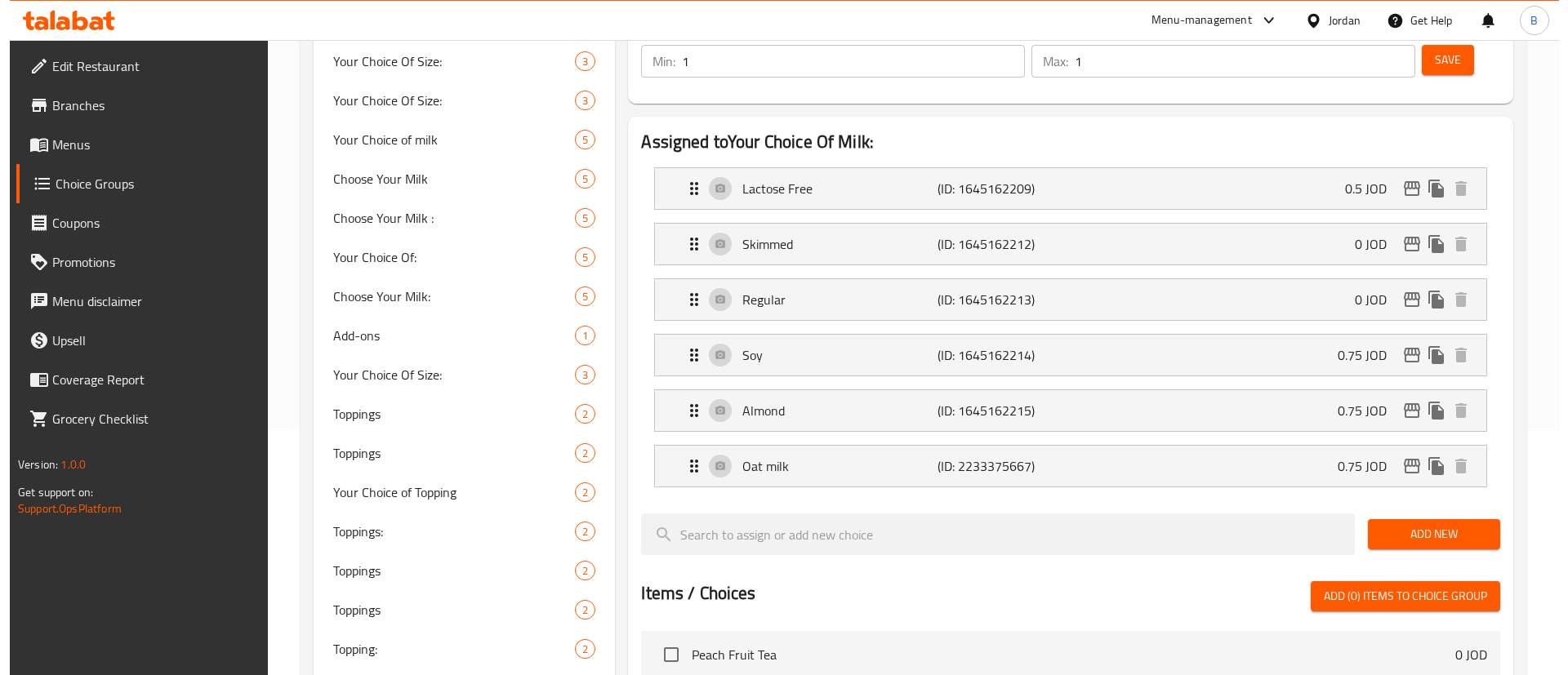
scroll to position [0, 0]
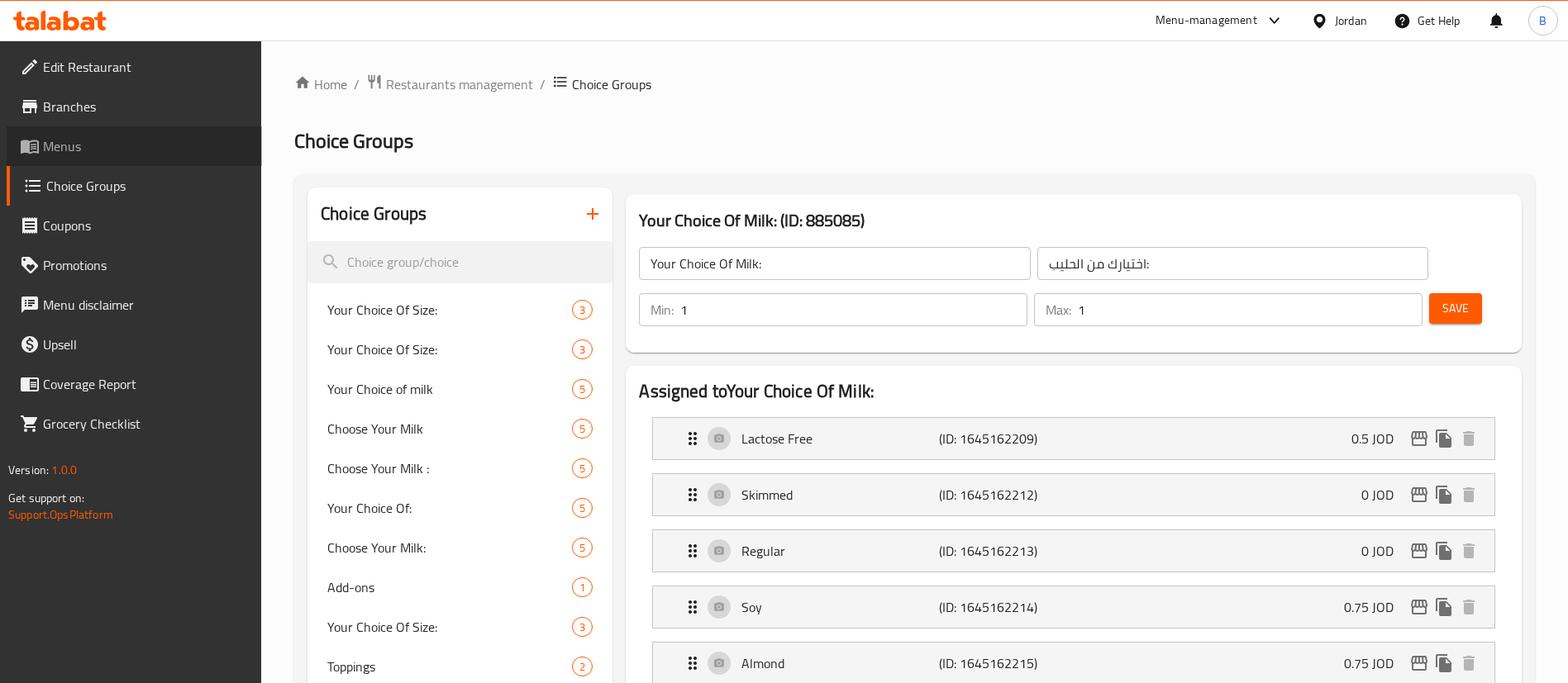
click at [123, 149] on span "Menus" at bounding box center [146, 147] width 206 height 20
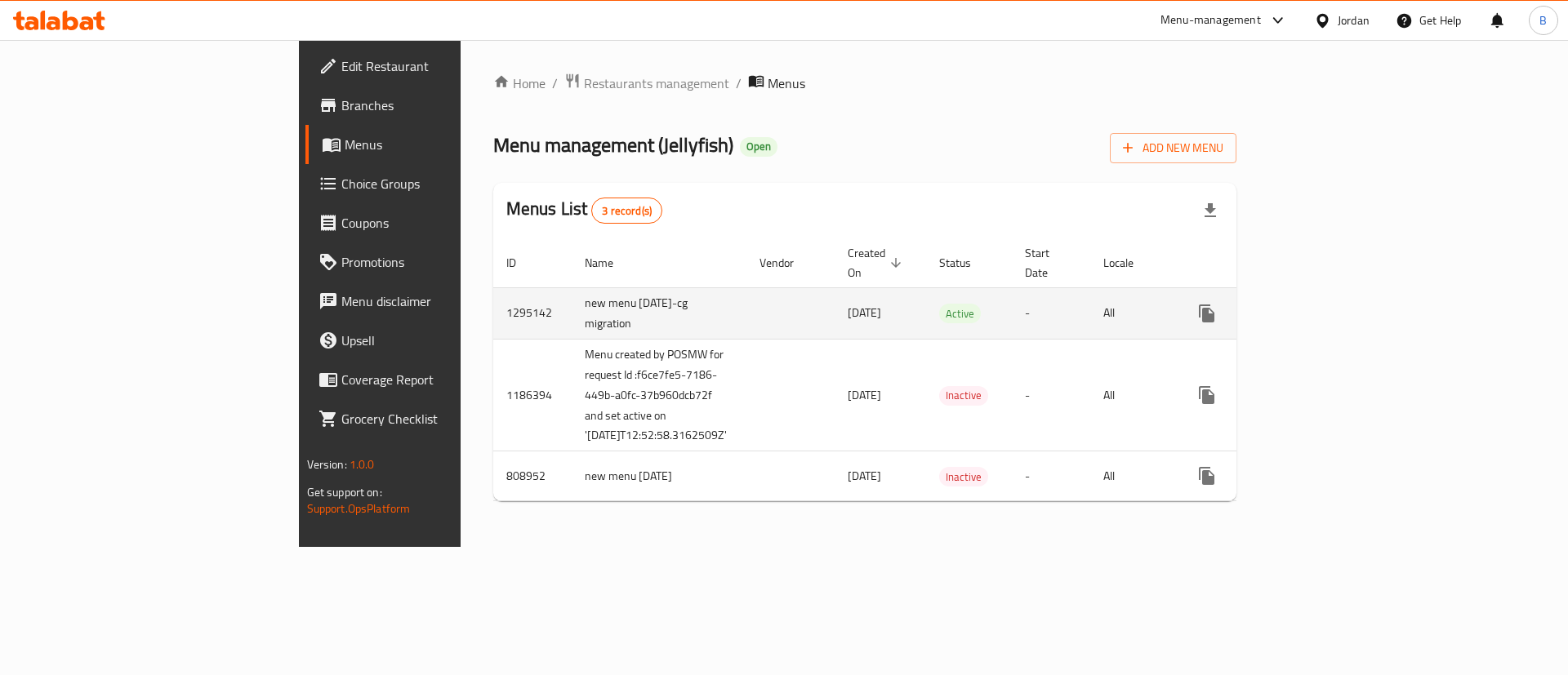
click at [1335, 304] on icon "enhanced table" at bounding box center [1325, 314] width 20 height 20
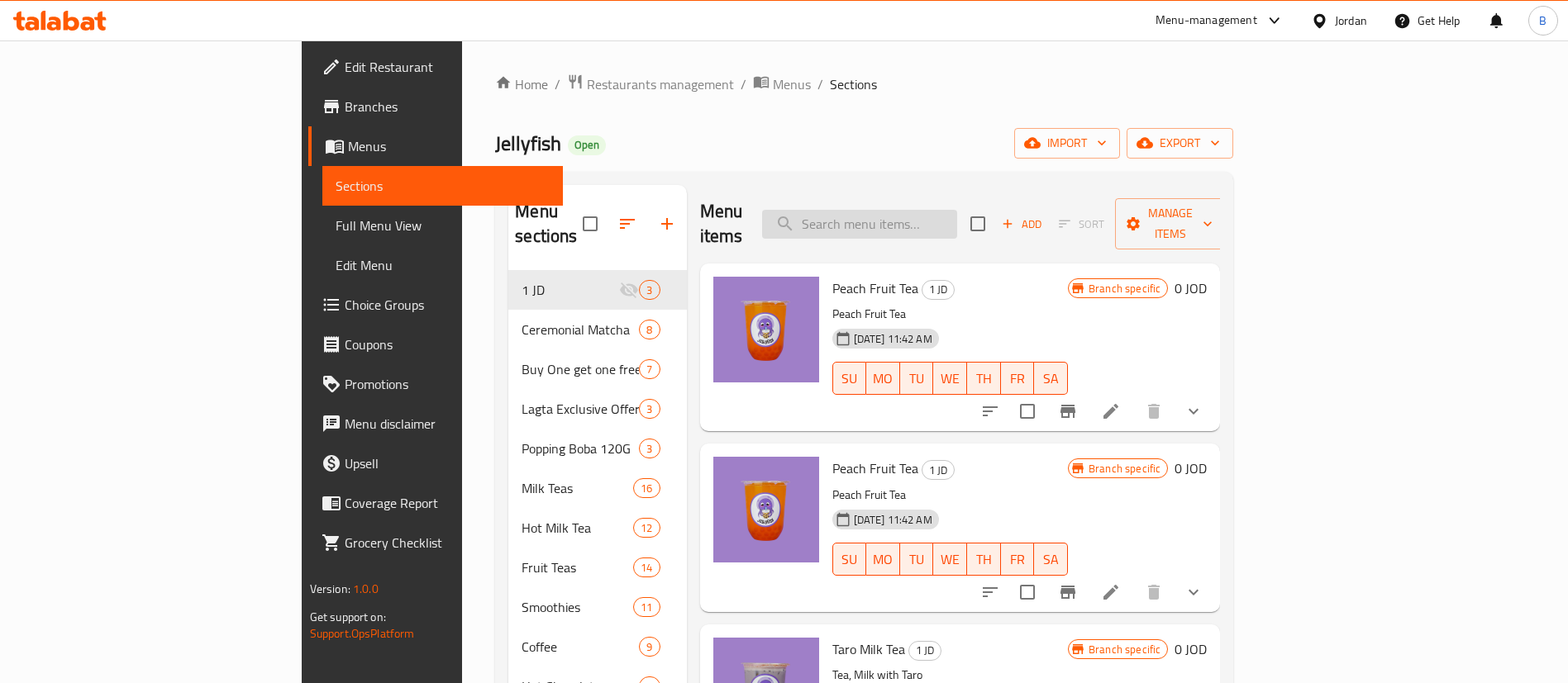
click at [956, 210] on input "search" at bounding box center [859, 224] width 195 height 29
type input "i"
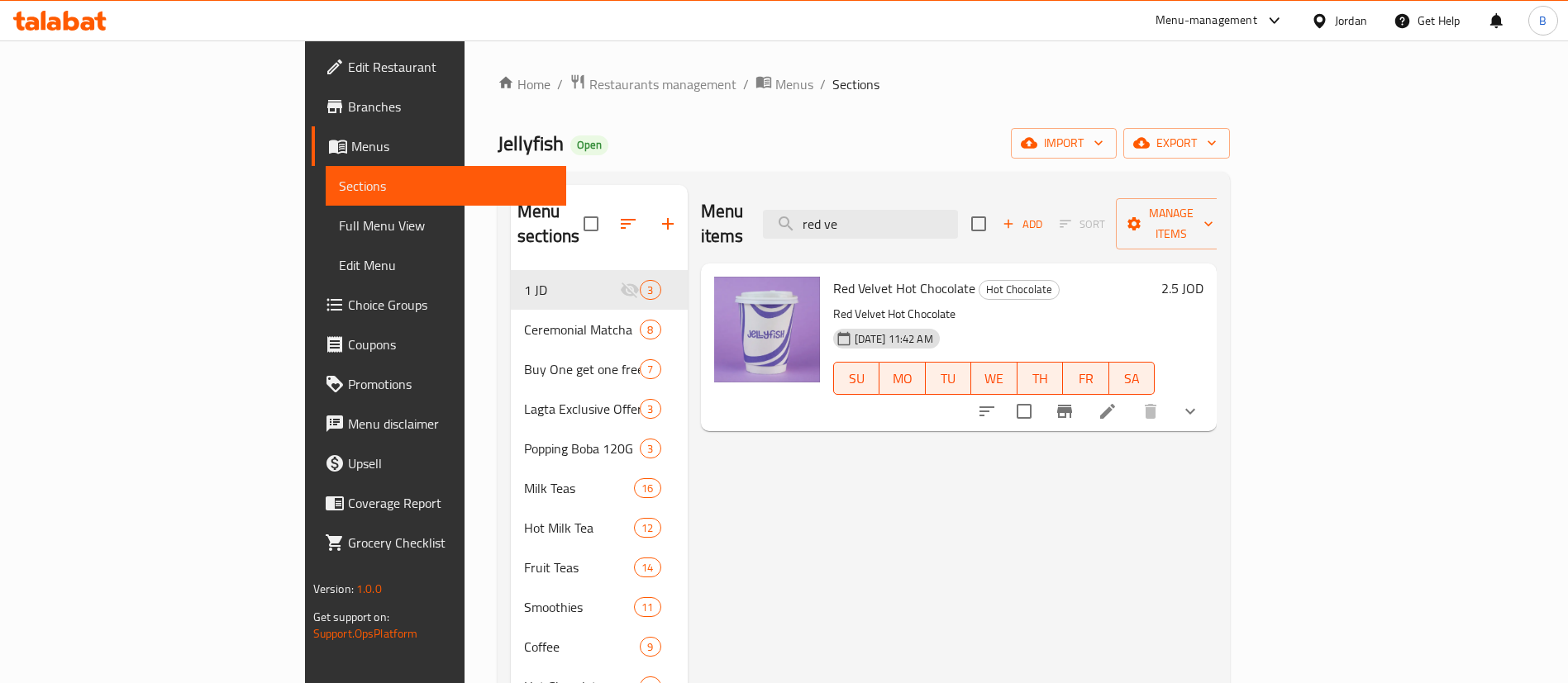
type input "red ve"
click at [1117, 402] on icon at bounding box center [1108, 412] width 20 height 20
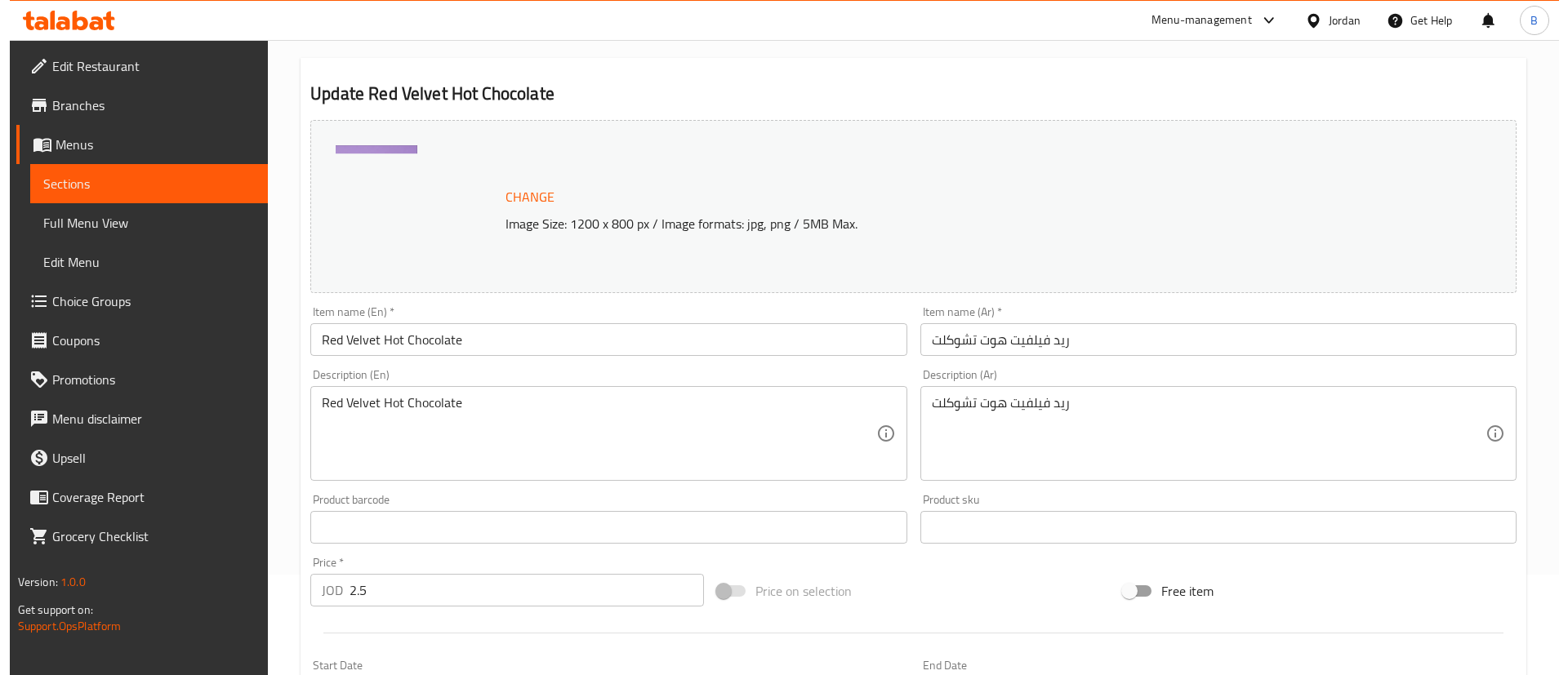
scroll to position [529, 0]
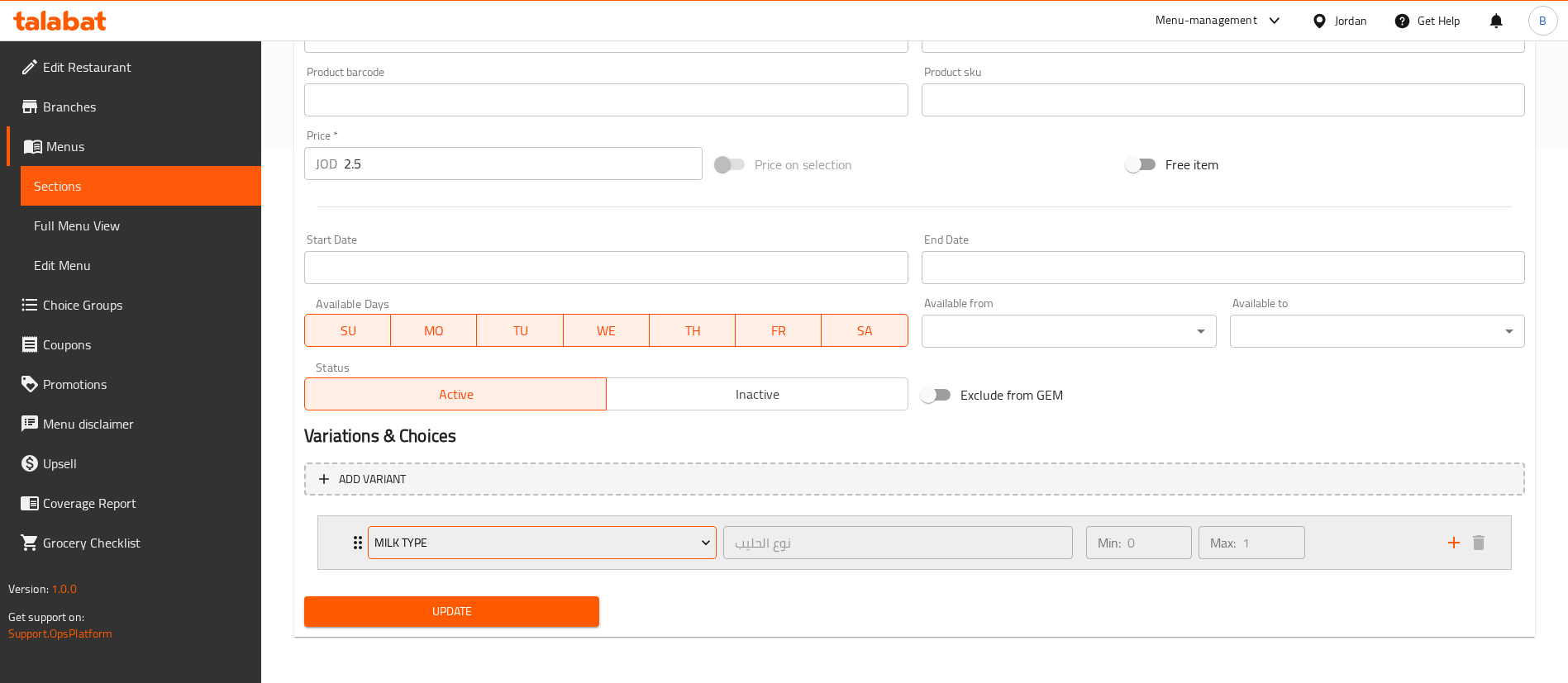
click at [607, 549] on span "Milk Type" at bounding box center [542, 543] width 336 height 21
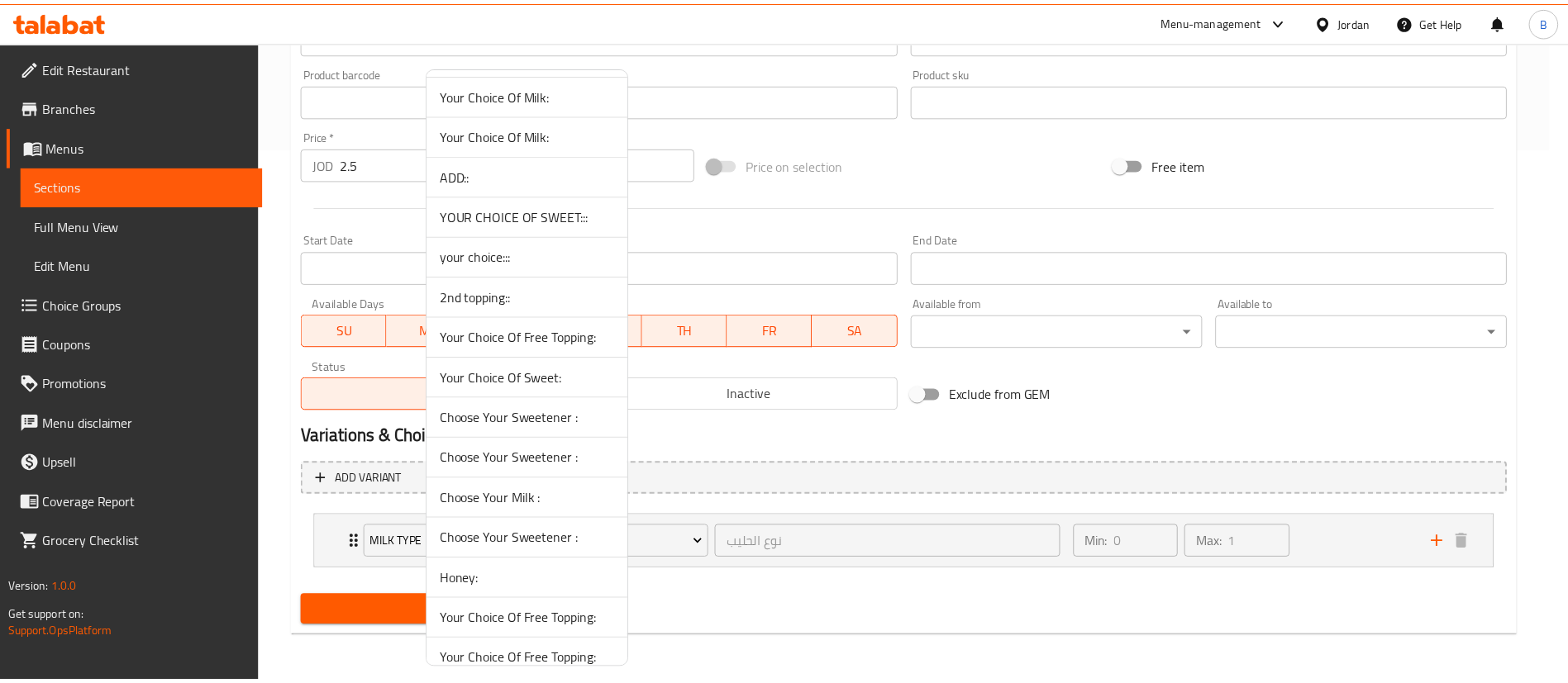
scroll to position [972, 0]
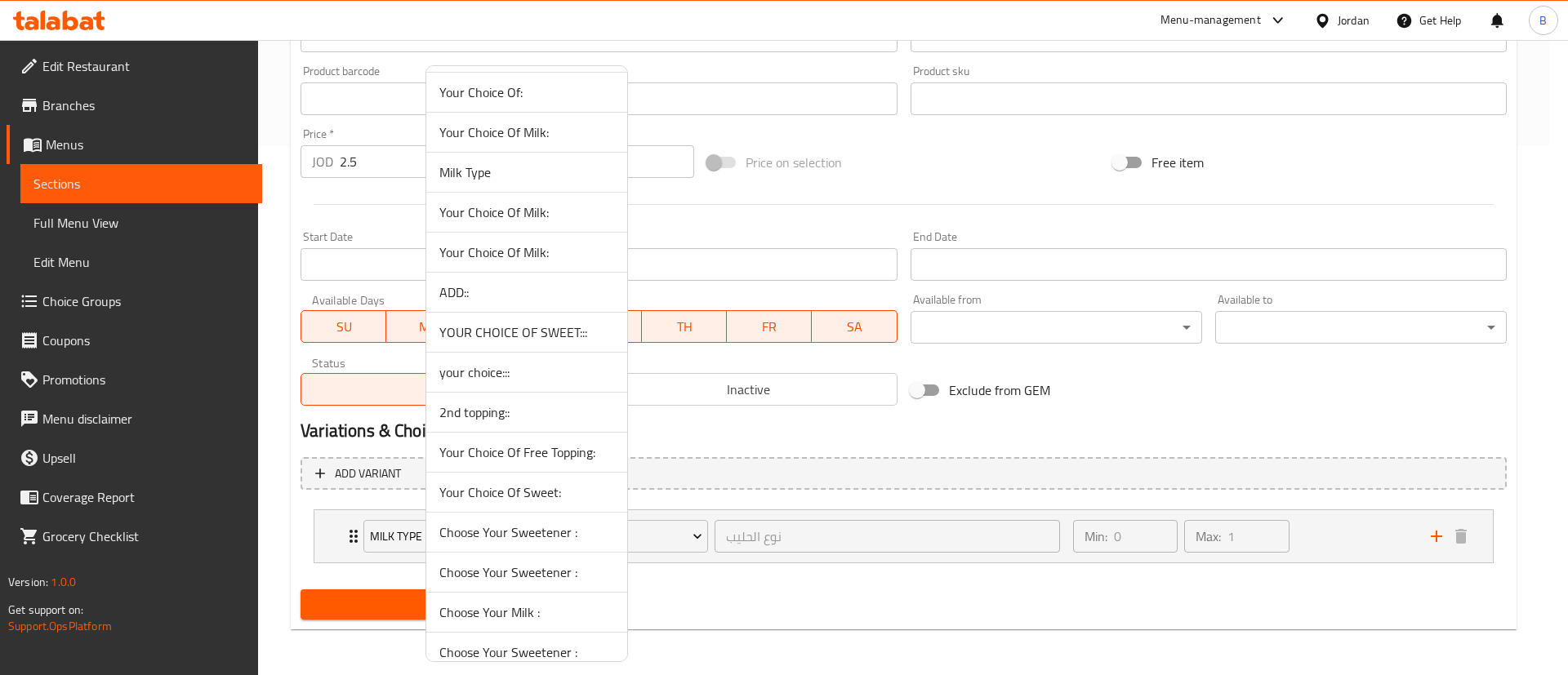
click at [516, 256] on span "Your Choice Of Milk:" at bounding box center [527, 252] width 175 height 20
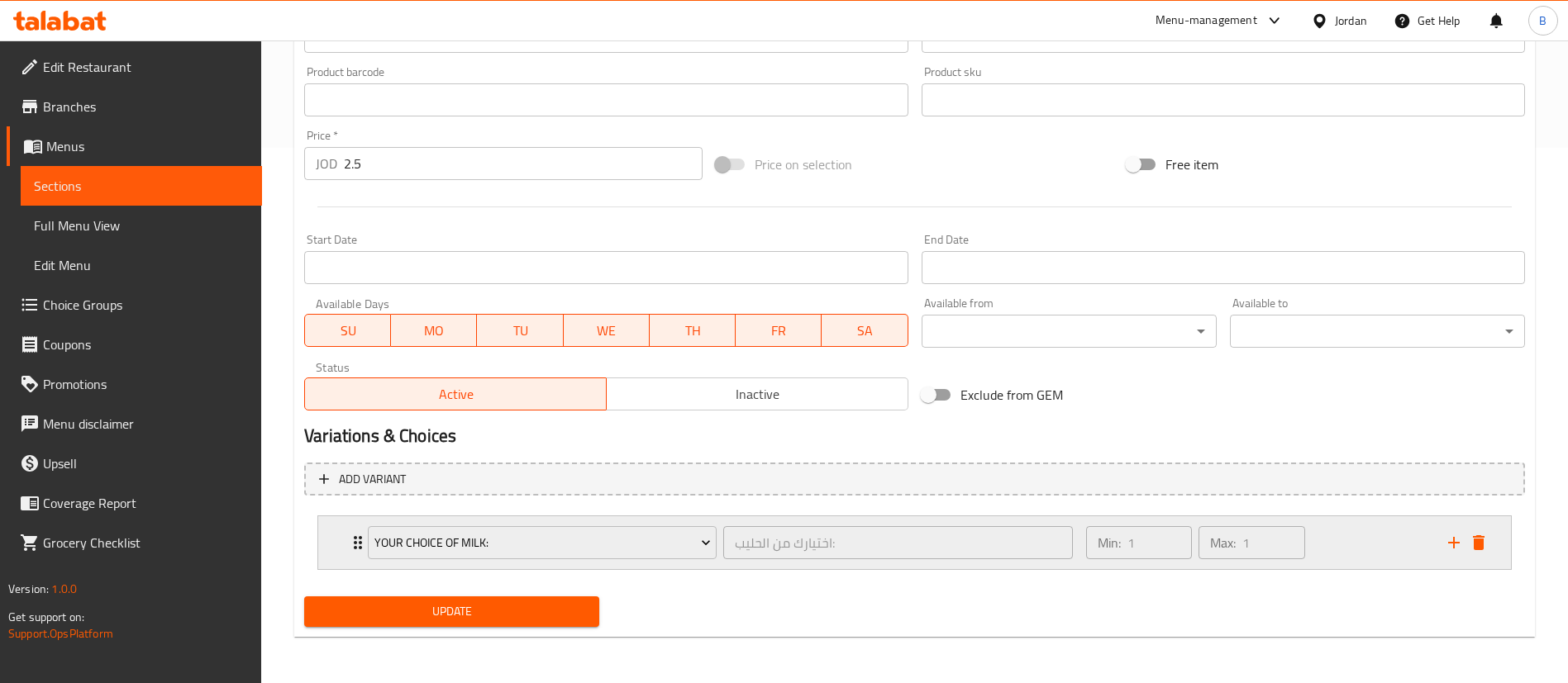
click at [1392, 550] on div "Min: 1 ​ Max: 1 ​" at bounding box center [1257, 542] width 362 height 53
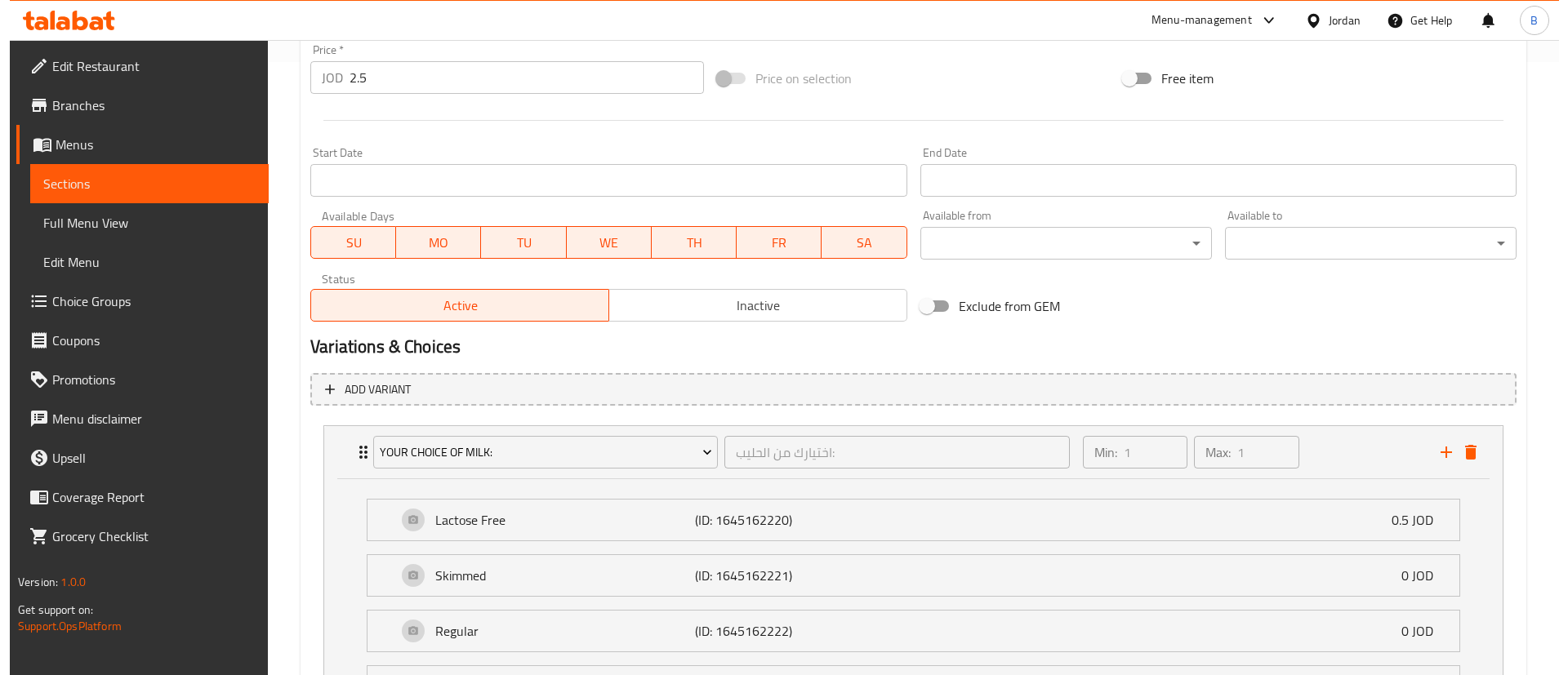
scroll to position [652, 0]
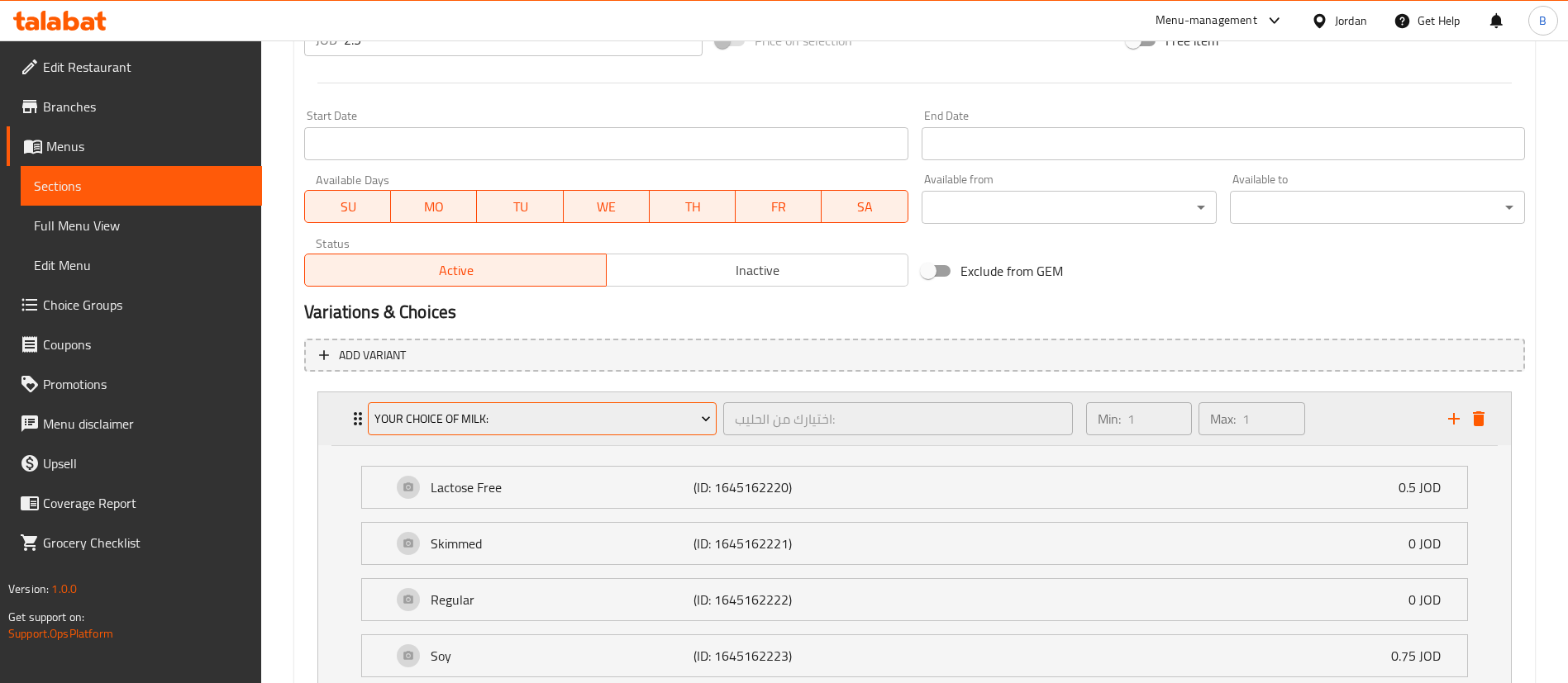
click at [535, 425] on span "Your Choice Of Milk:" at bounding box center [542, 419] width 336 height 21
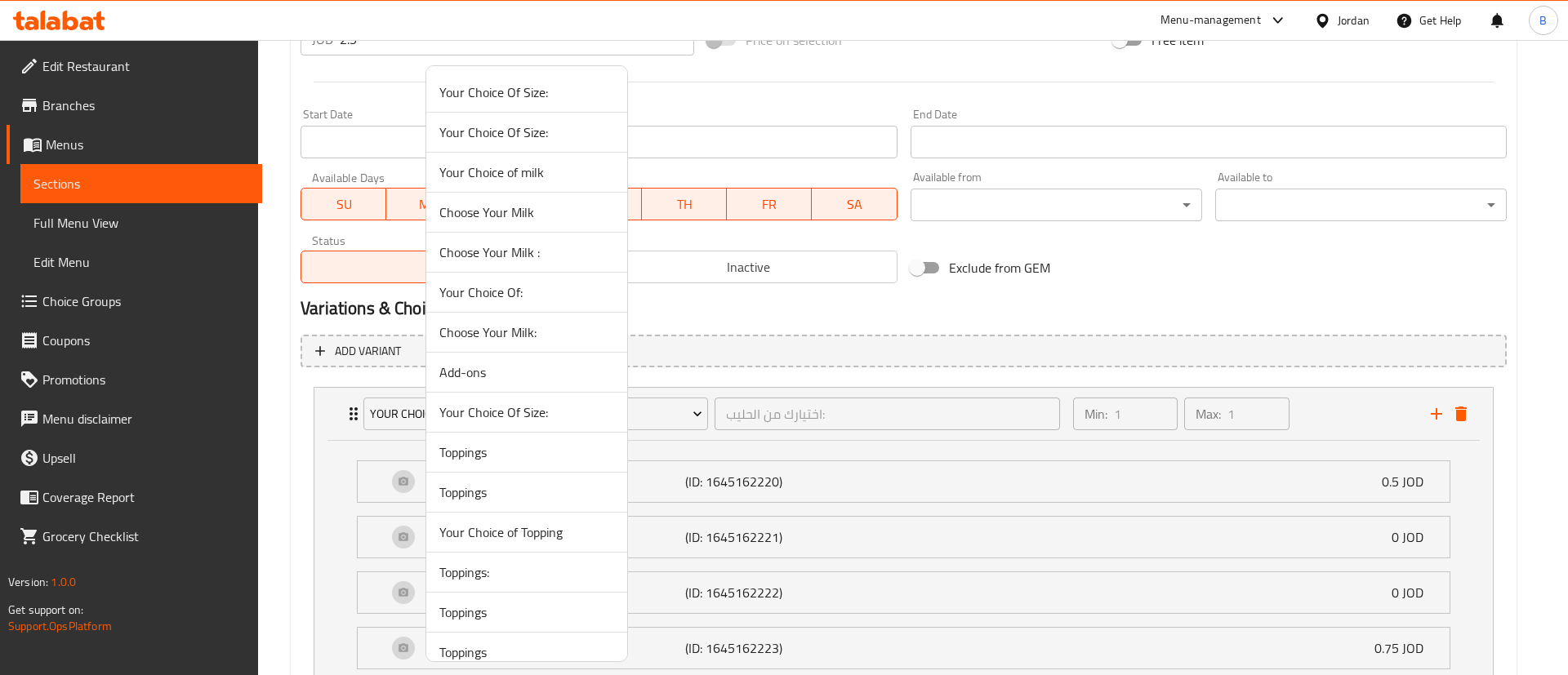
click at [539, 251] on span "Choose Your Milk :" at bounding box center [527, 252] width 175 height 20
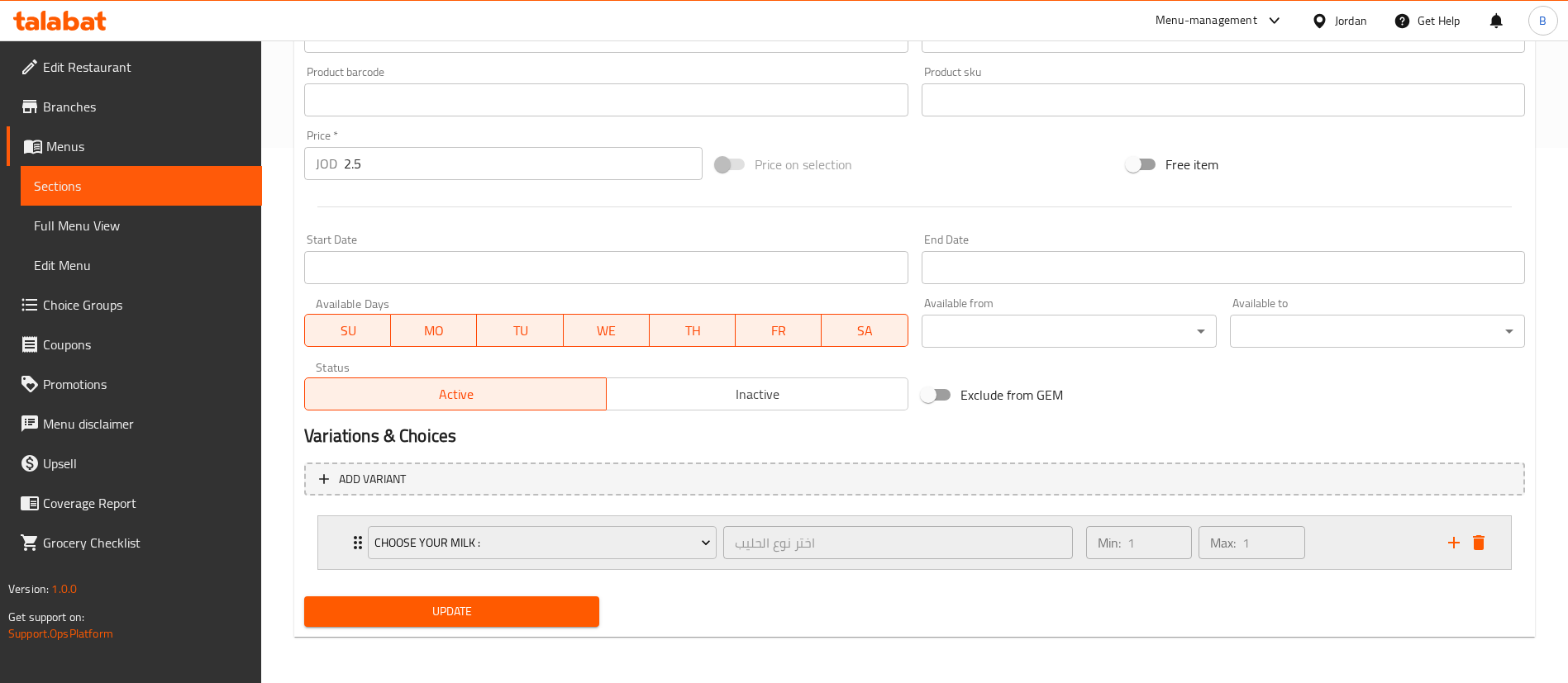
click at [1370, 557] on div "Min: 1 ​ Max: 1 ​" at bounding box center [1257, 542] width 362 height 53
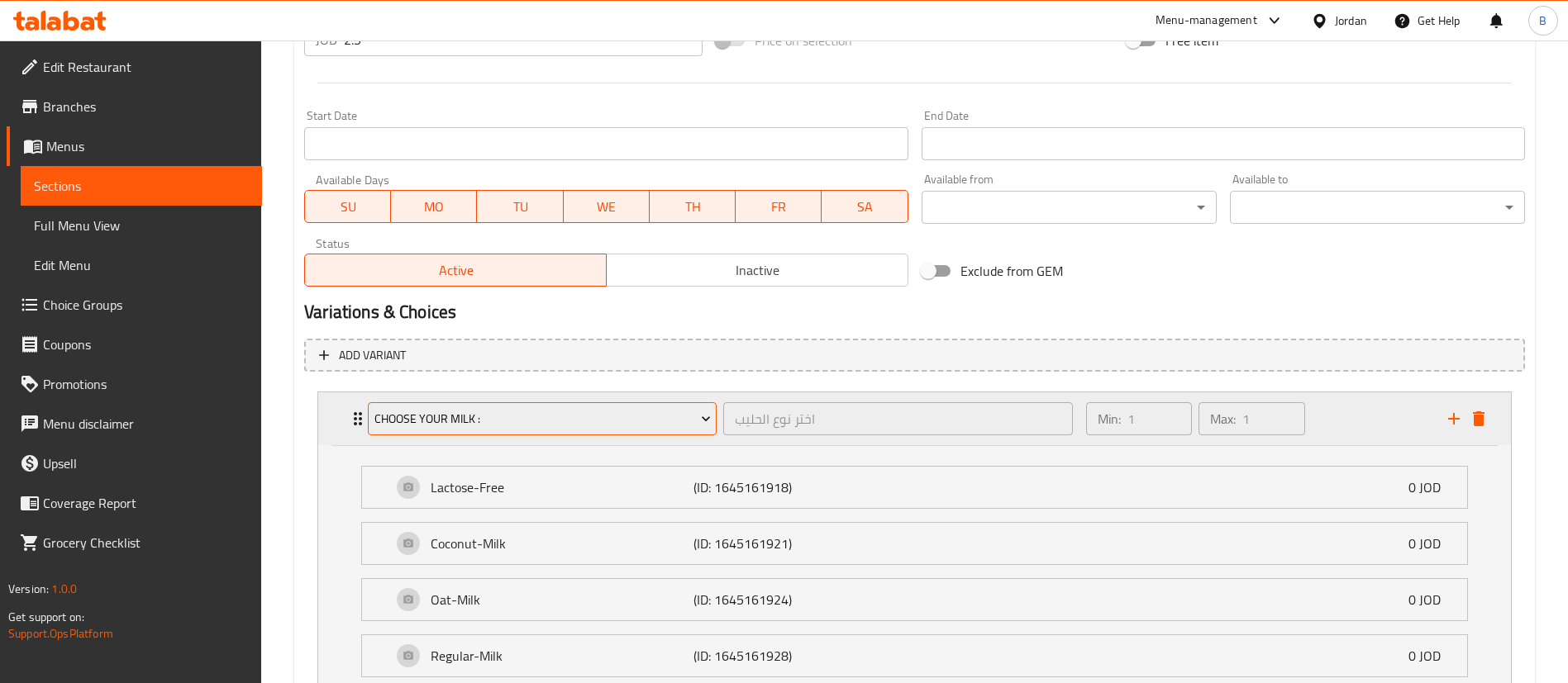
click at [595, 416] on span "Choose Your Milk :" at bounding box center [542, 419] width 336 height 21
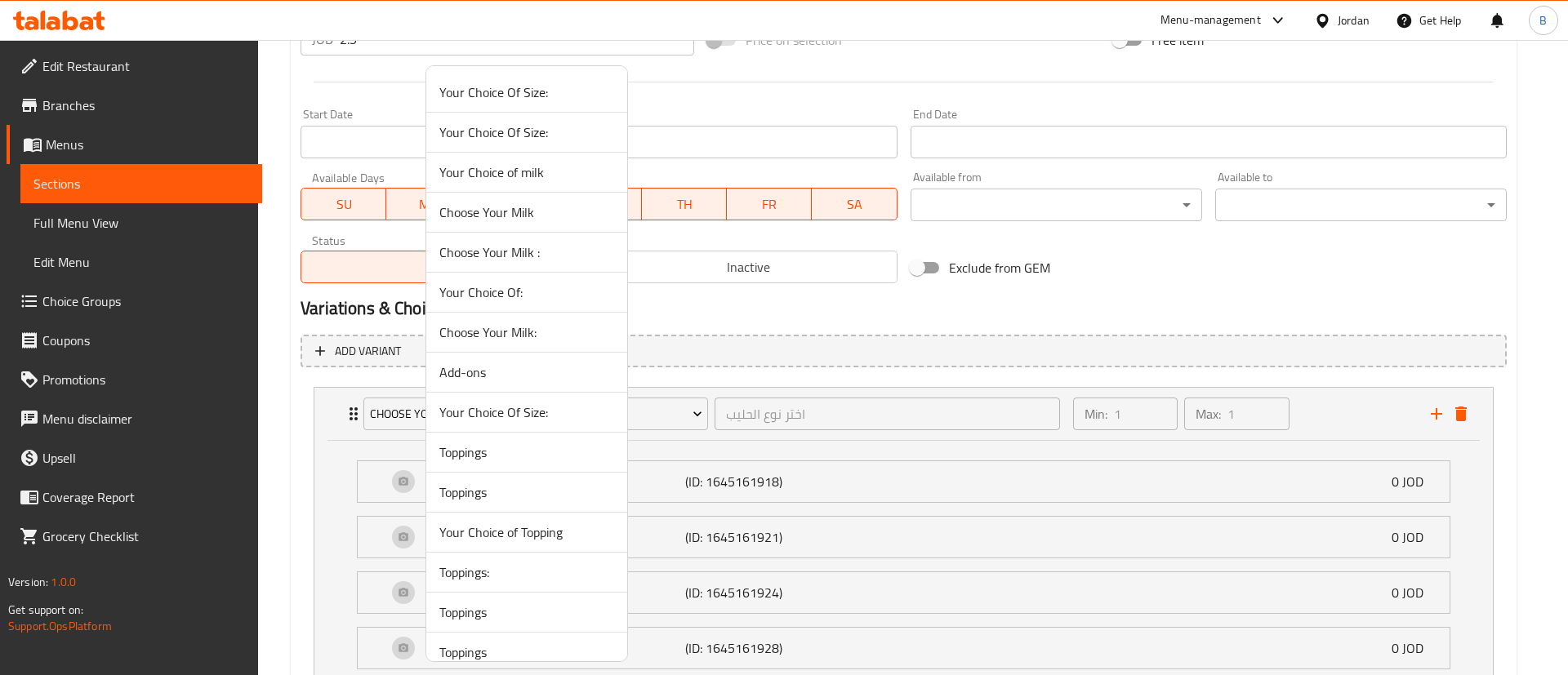
click at [545, 326] on span "Choose Your Milk:" at bounding box center [527, 332] width 175 height 20
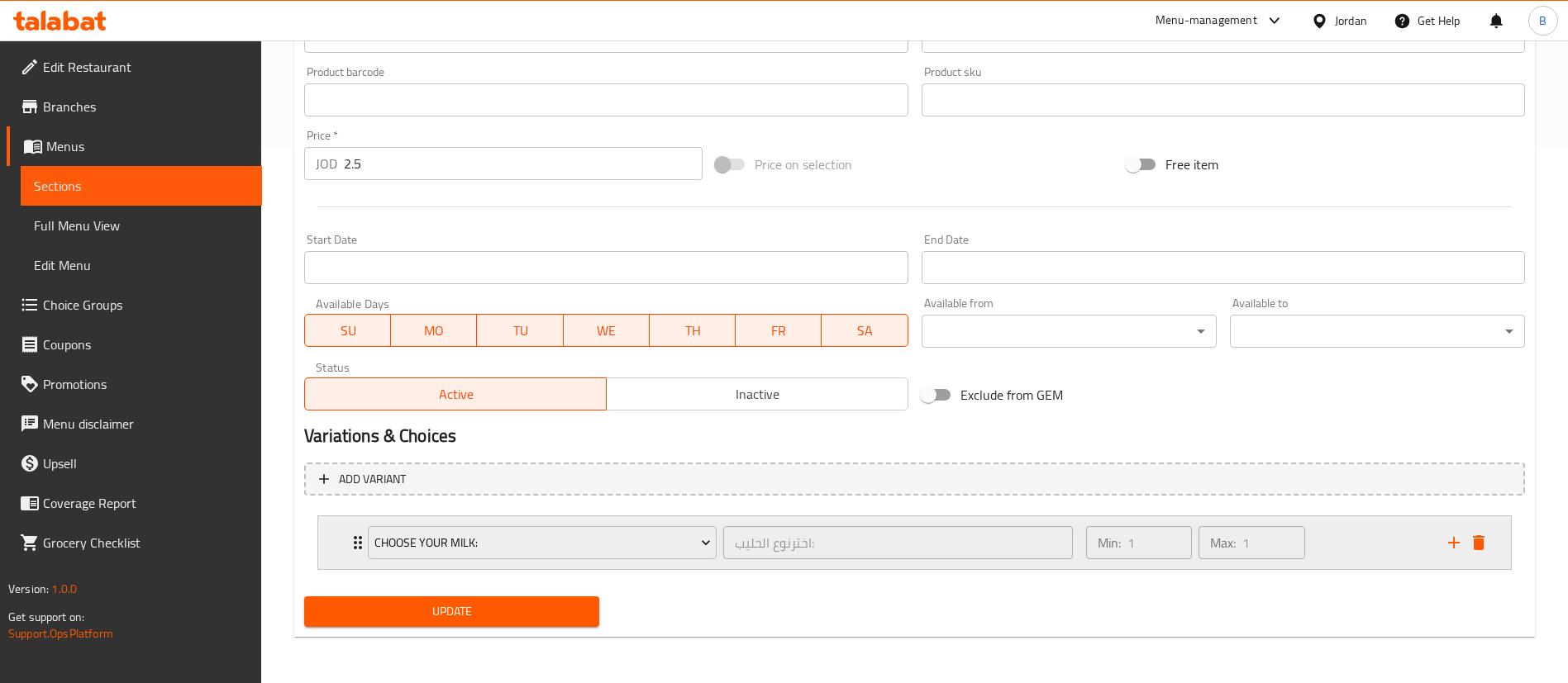
click at [1367, 536] on div "Min: 1 ​ Max: 1 ​" at bounding box center [1257, 542] width 362 height 53
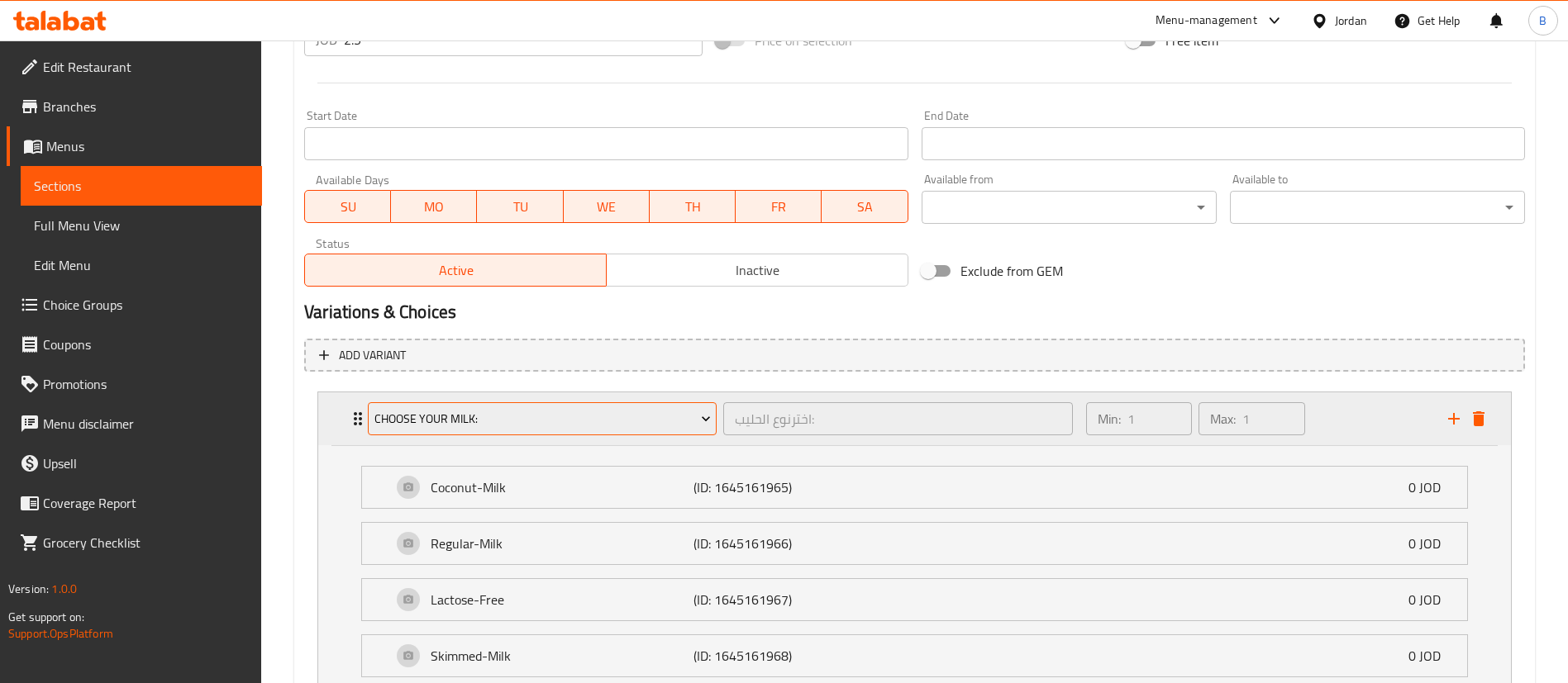
click at [602, 423] on span "Choose Your Milk:" at bounding box center [542, 419] width 336 height 21
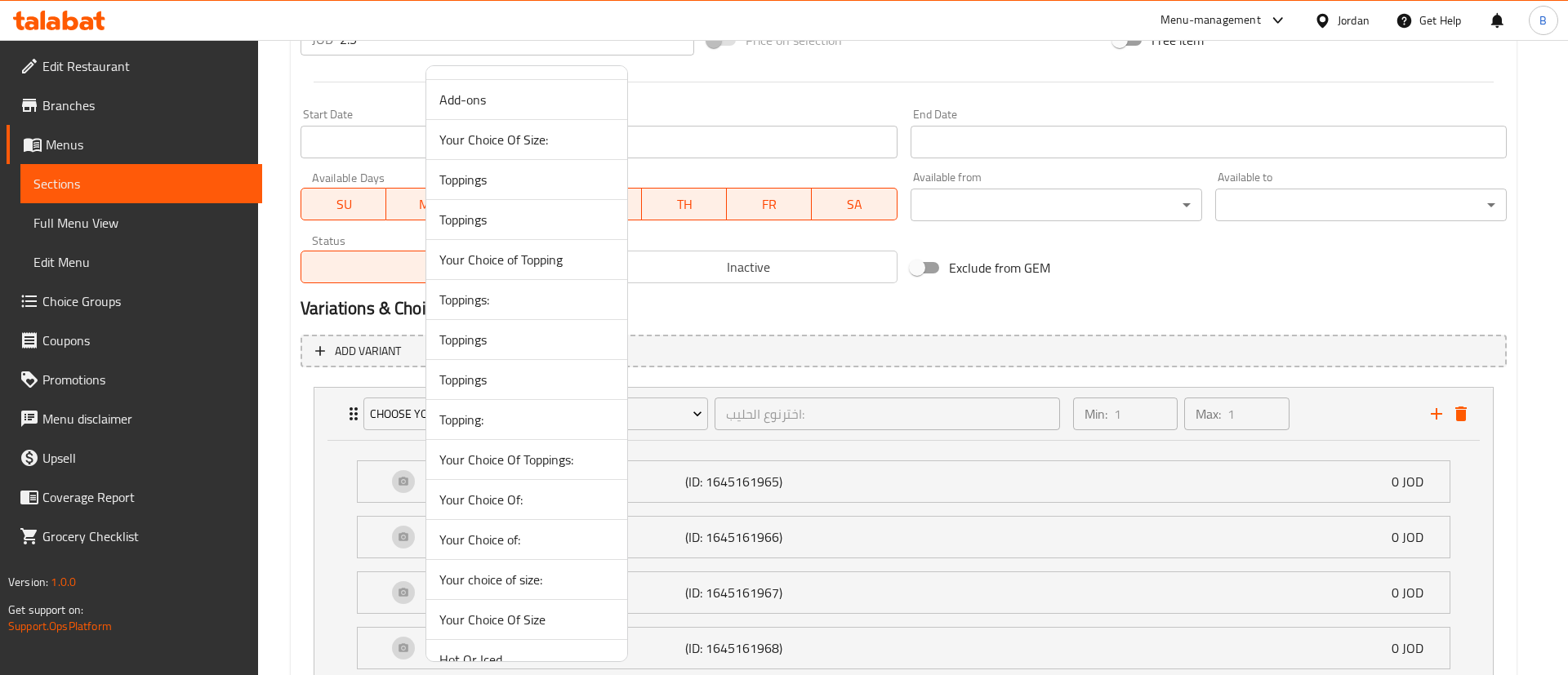
scroll to position [490, 0]
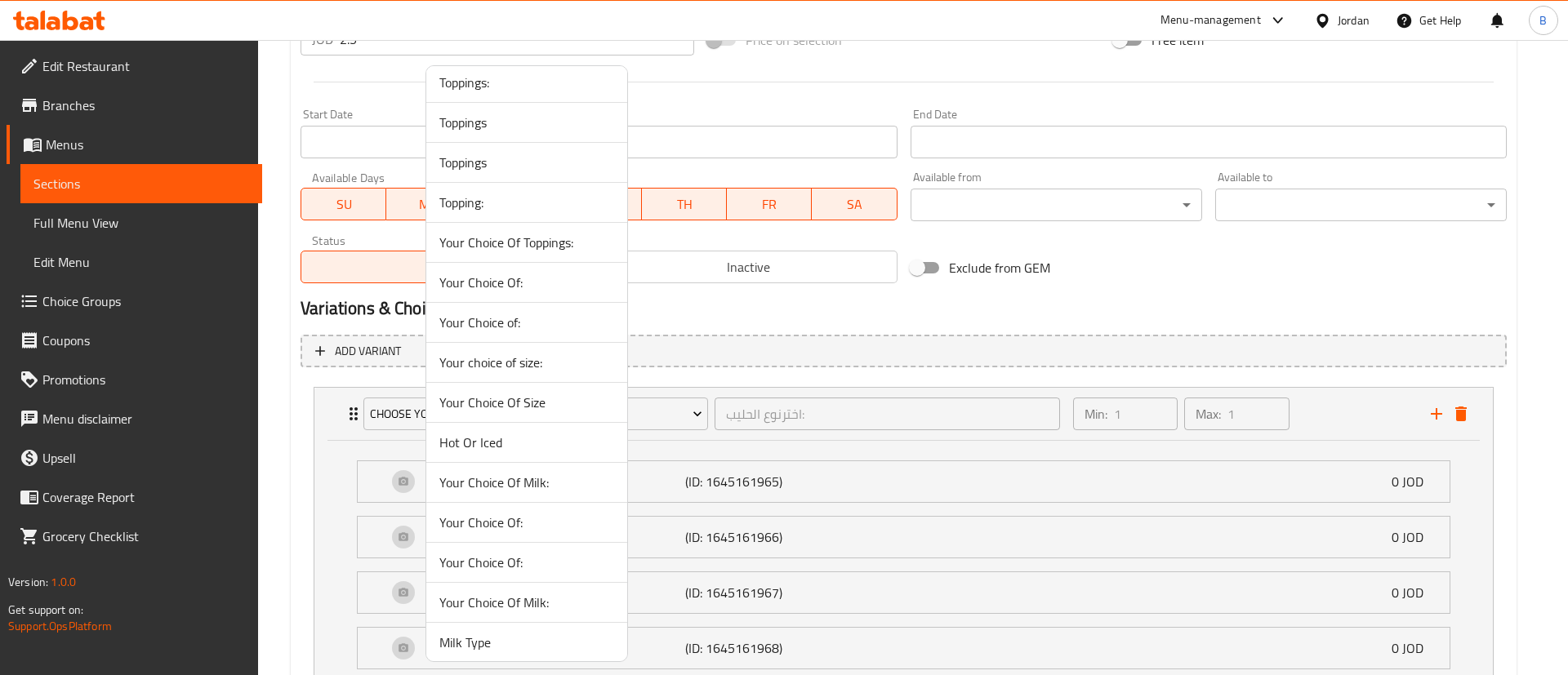
click at [545, 483] on span "Your Choice Of Milk:" at bounding box center [527, 483] width 175 height 20
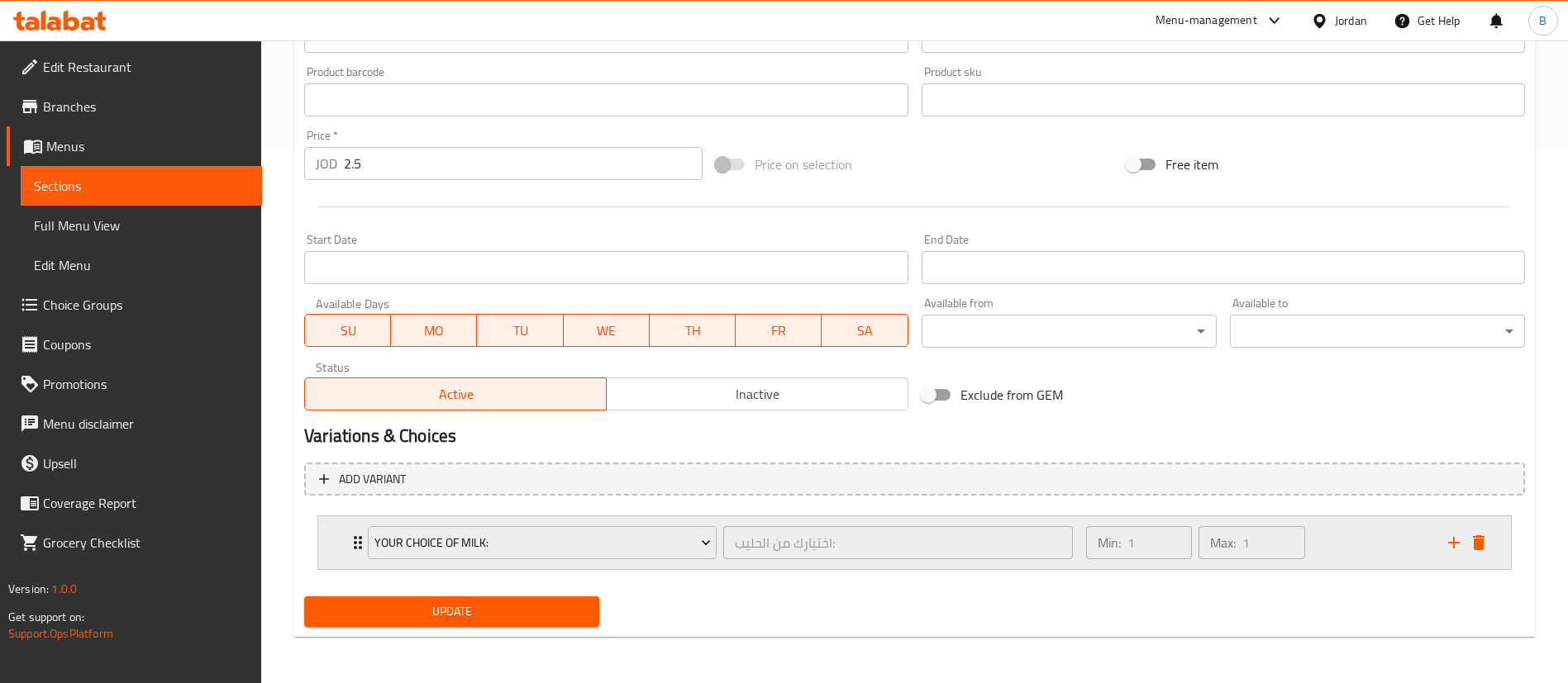
click at [1353, 548] on div "Min: 1 ​ Max: 1 ​" at bounding box center [1257, 542] width 362 height 53
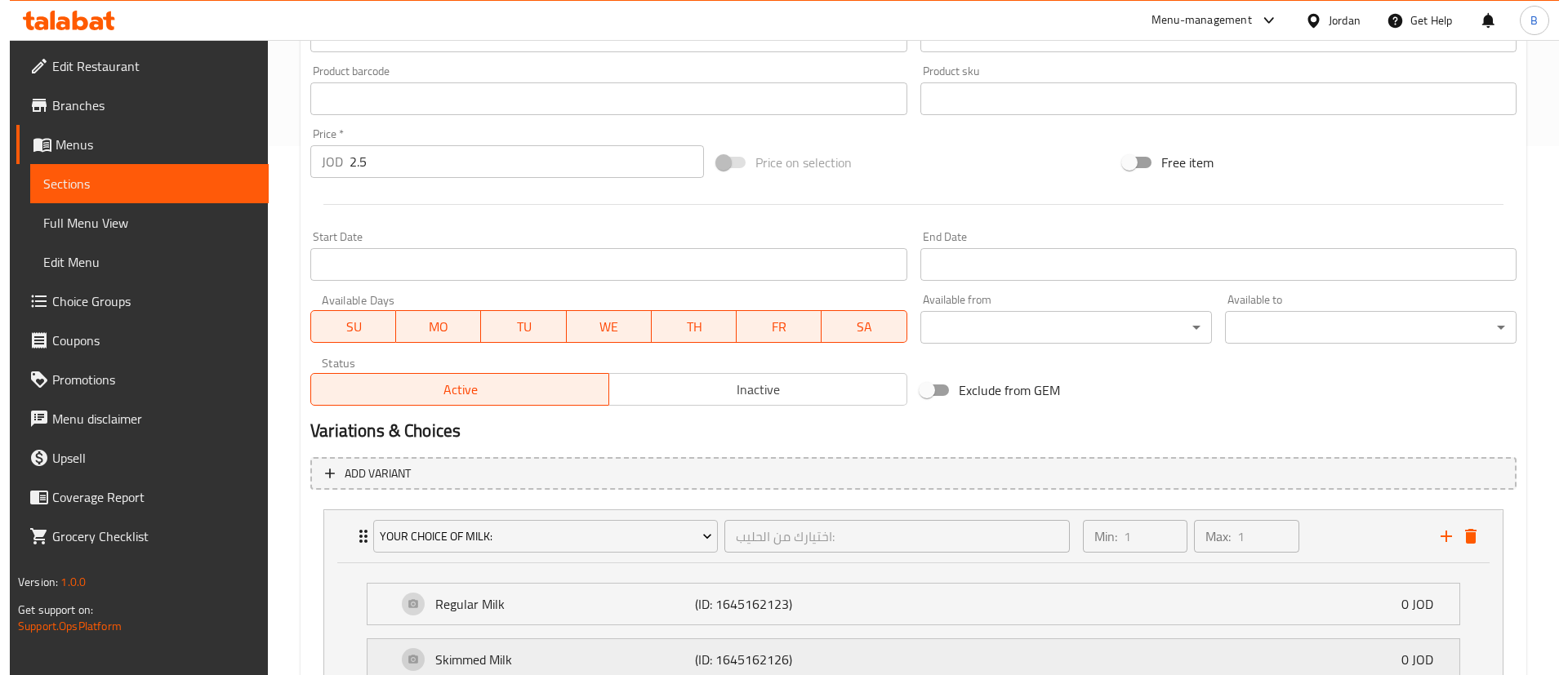
scroll to position [652, 0]
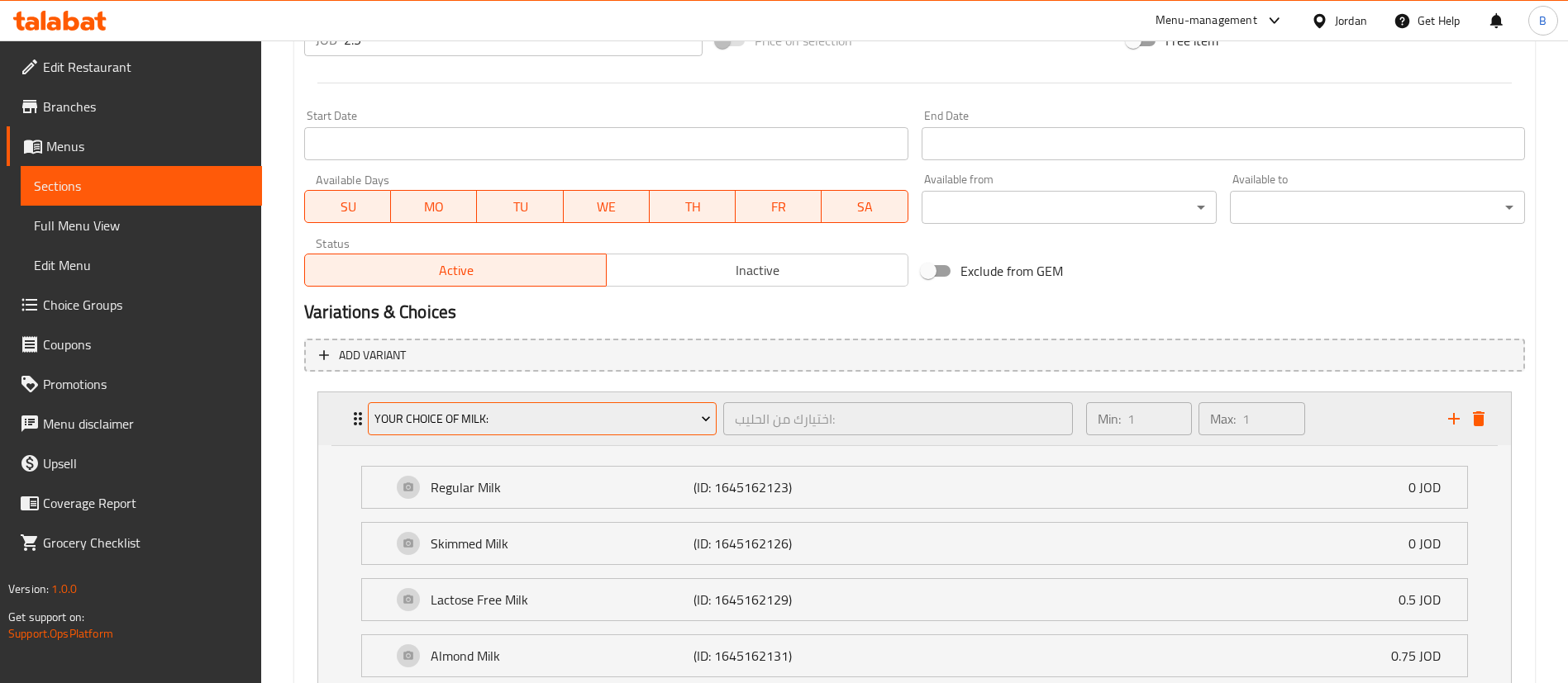
click at [643, 416] on span "Your Choice Of Milk:" at bounding box center [542, 419] width 336 height 21
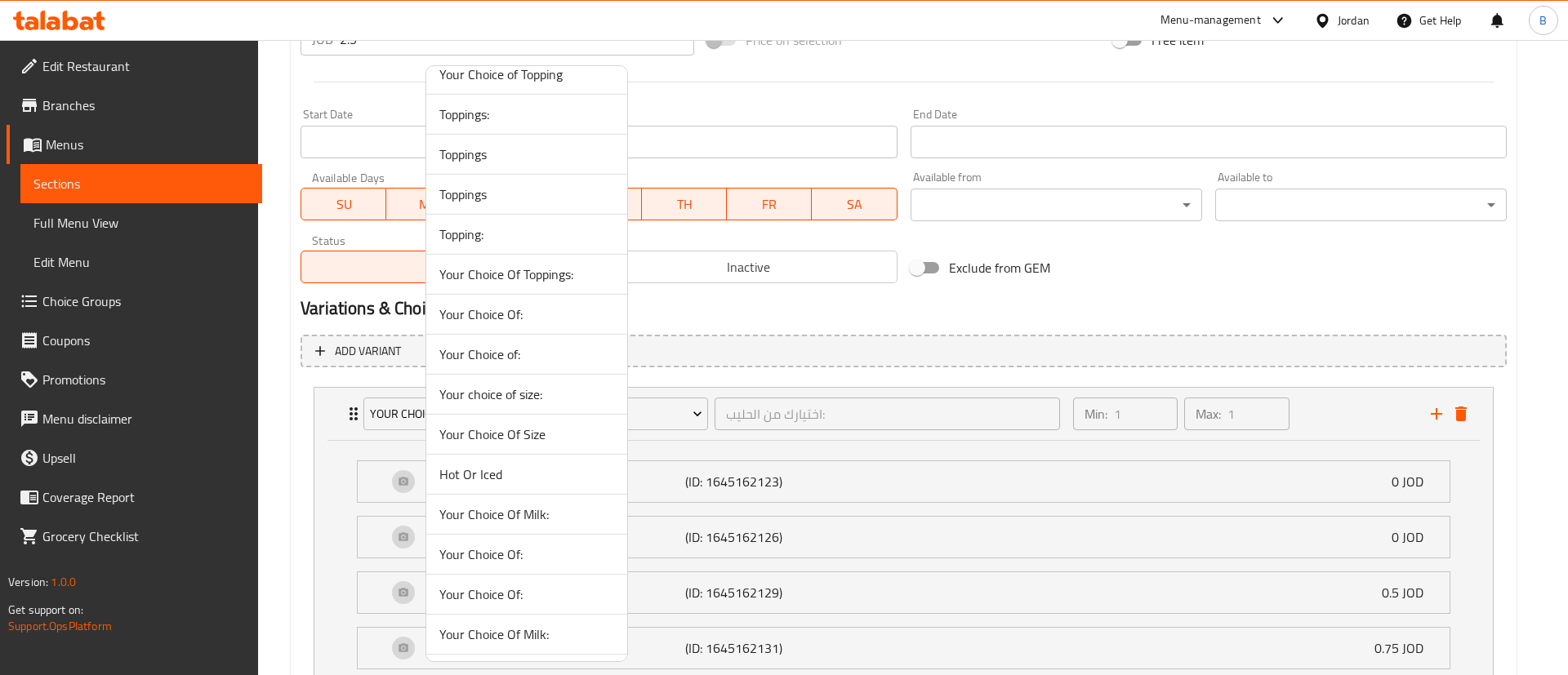
scroll to position [490, 0]
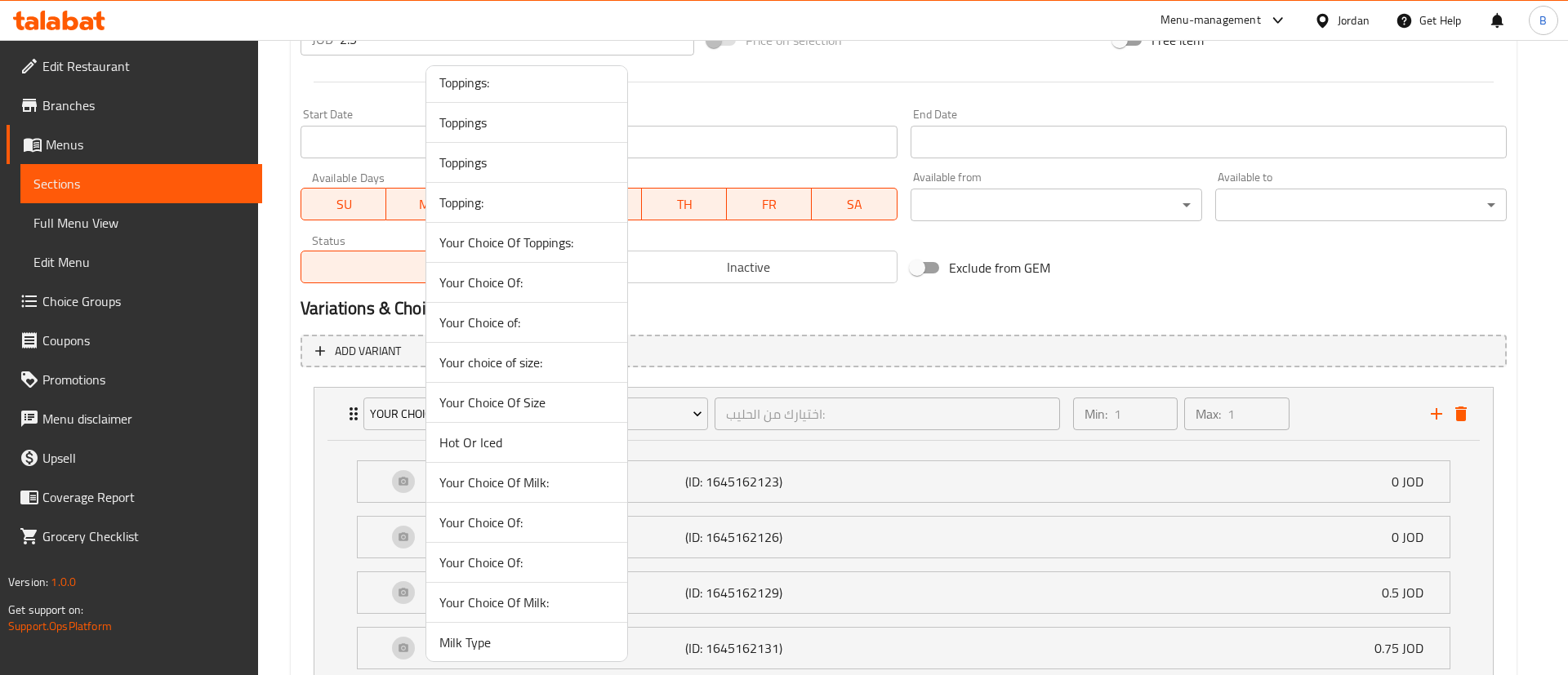
click at [554, 601] on span "Your Choice Of Milk:" at bounding box center [527, 603] width 175 height 20
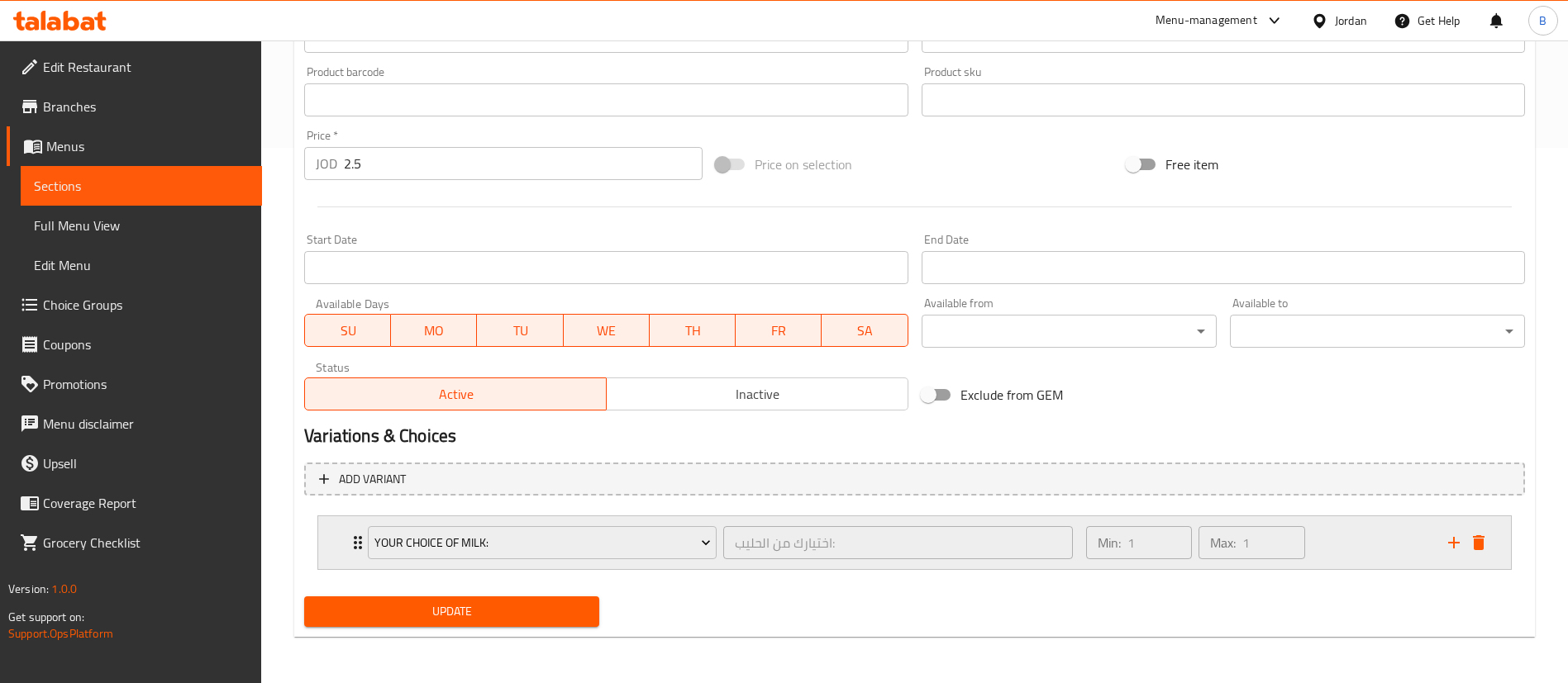
click at [1351, 537] on div "Min: 1 ​ Max: 1 ​" at bounding box center [1257, 542] width 362 height 53
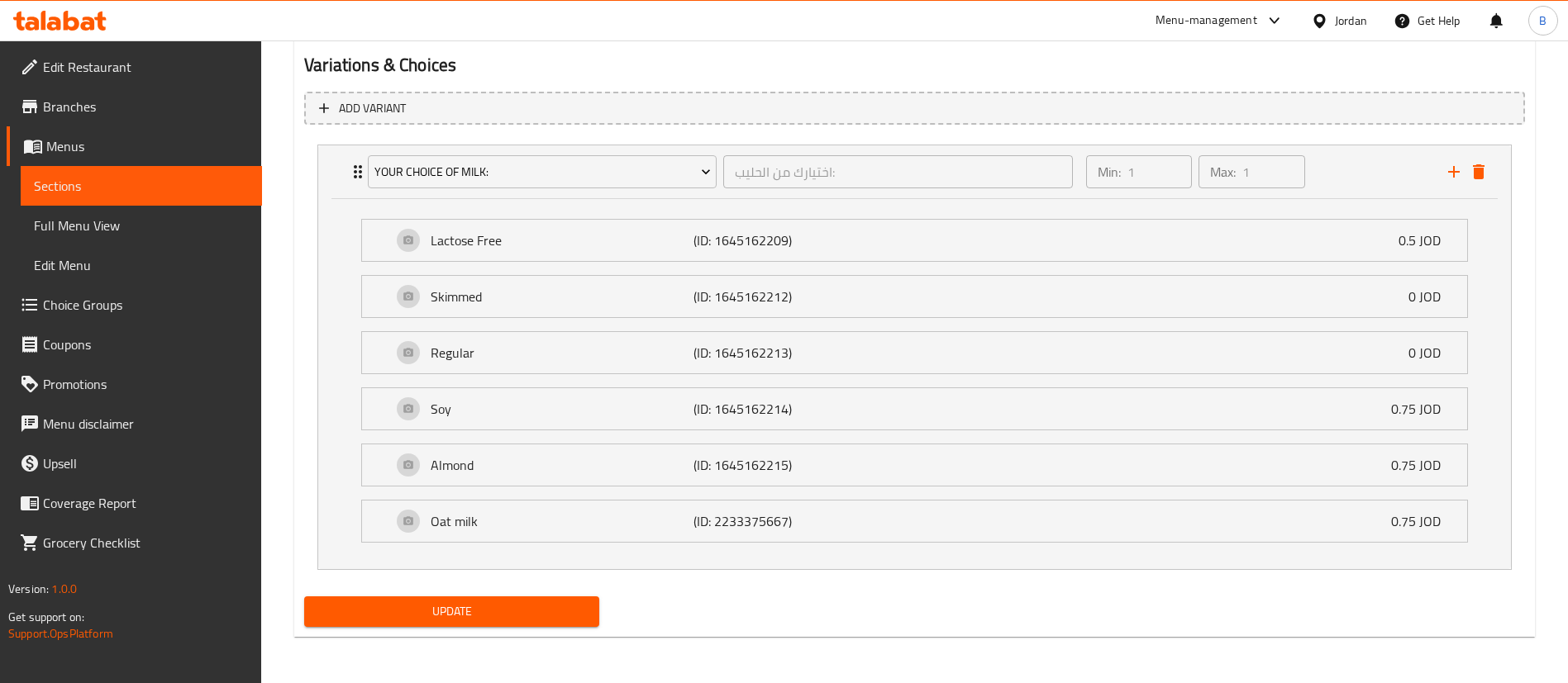
click at [484, 601] on span "Update" at bounding box center [452, 611] width 269 height 21
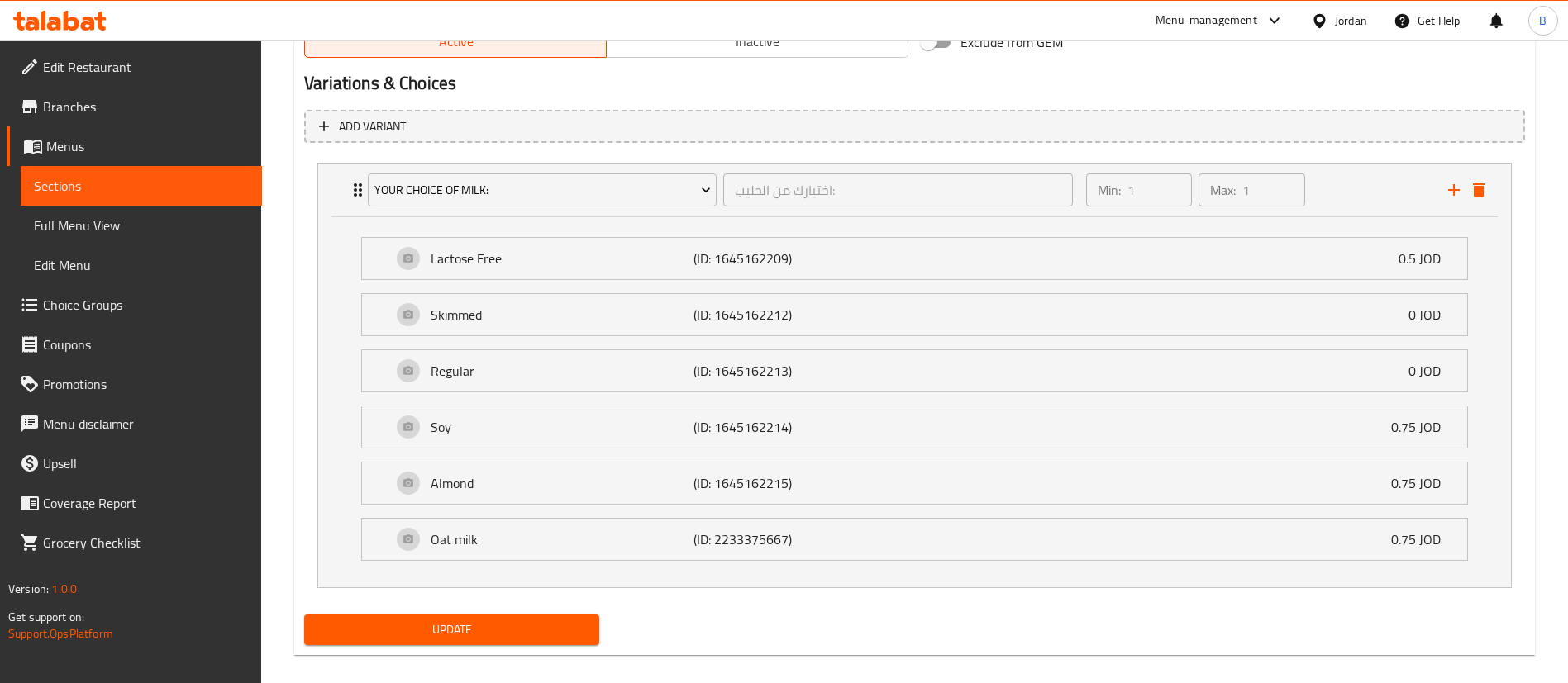
scroll to position [169, 0]
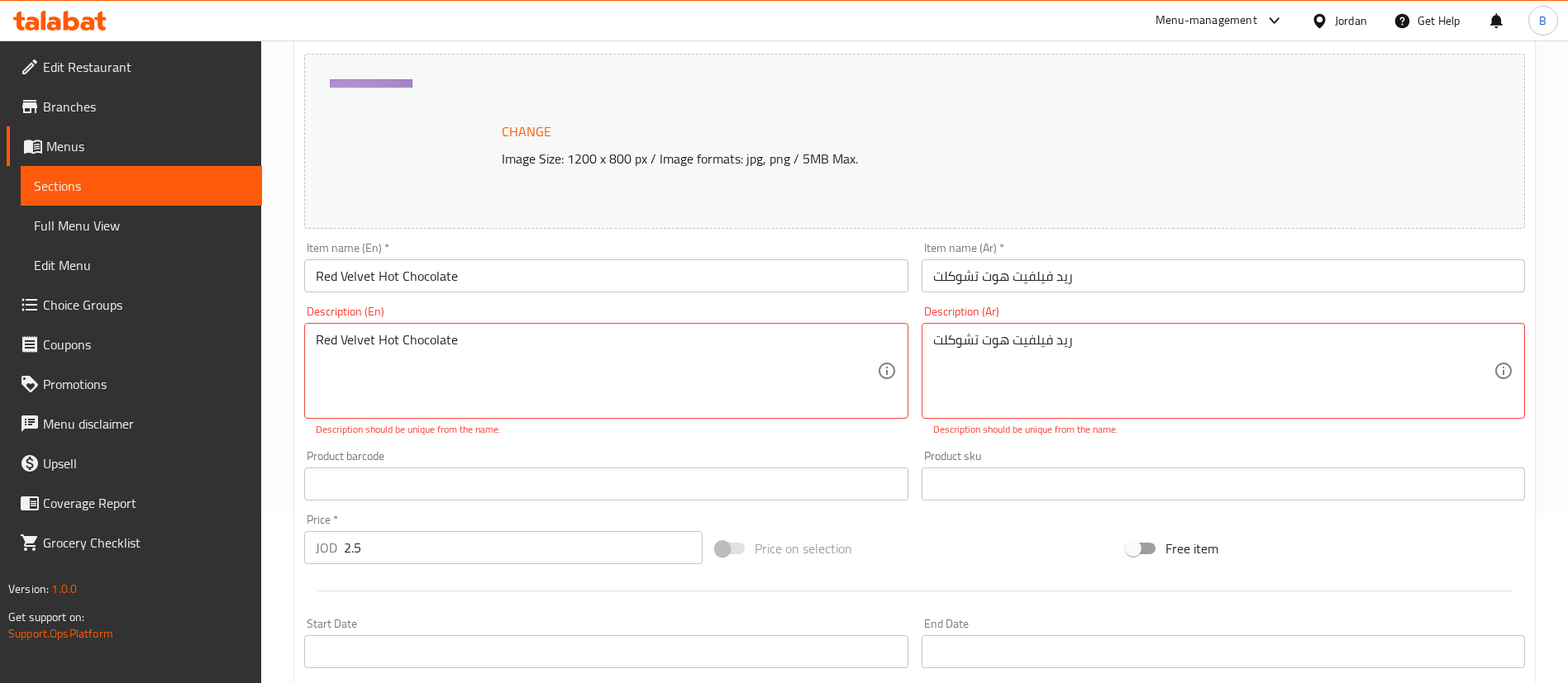
click at [514, 323] on div "Description (En) Red Velvet Hot Chocolate Description (En) Description should b…" at bounding box center [606, 371] width 603 height 131
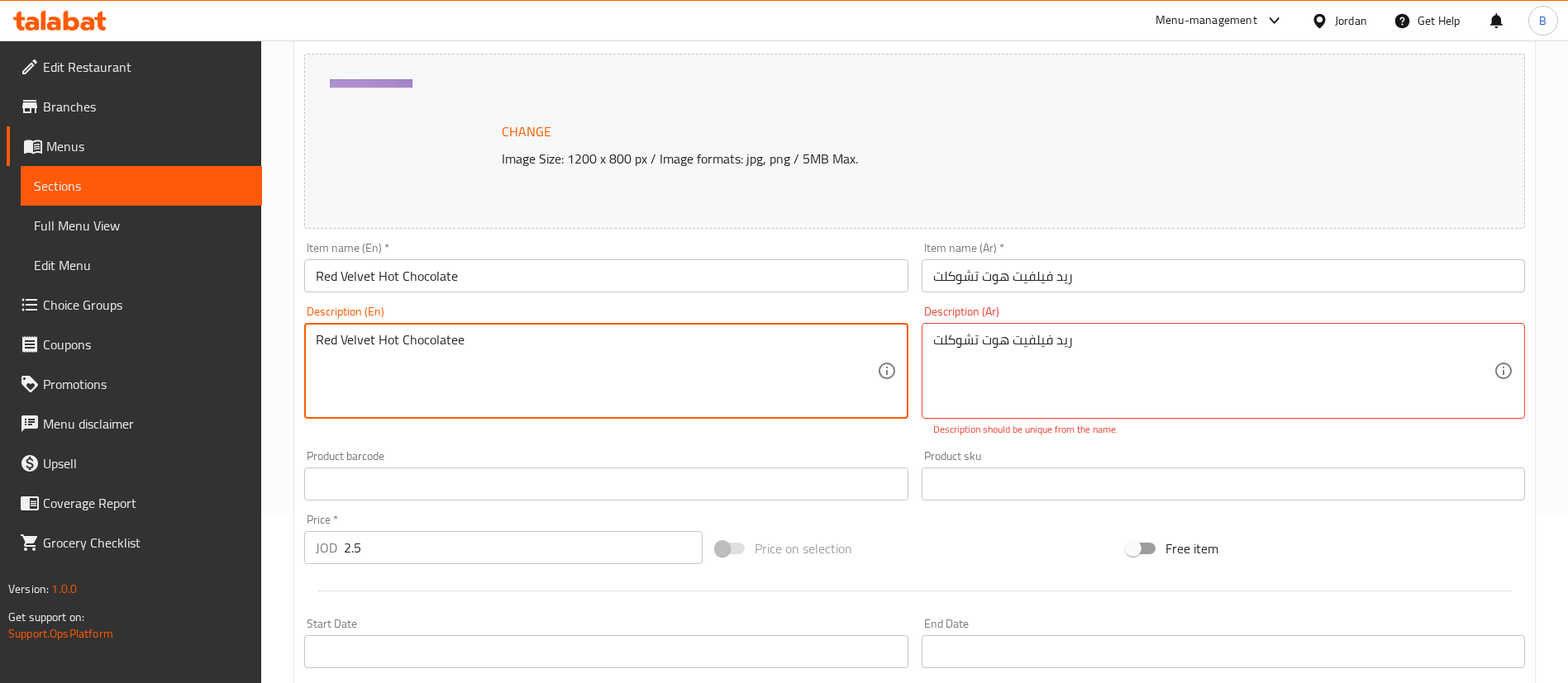
type textarea "Red Velvet Hot Chocolatee"
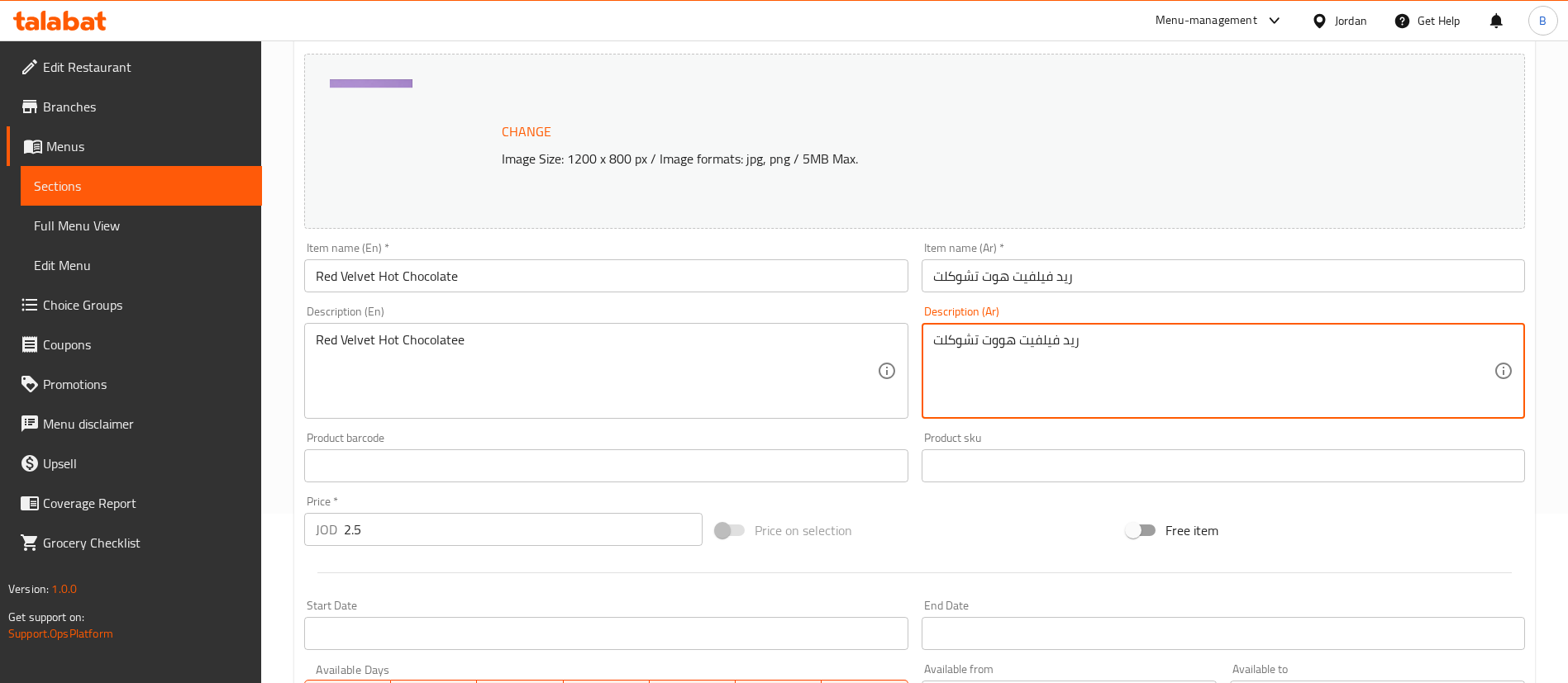
scroll to position [906, 0]
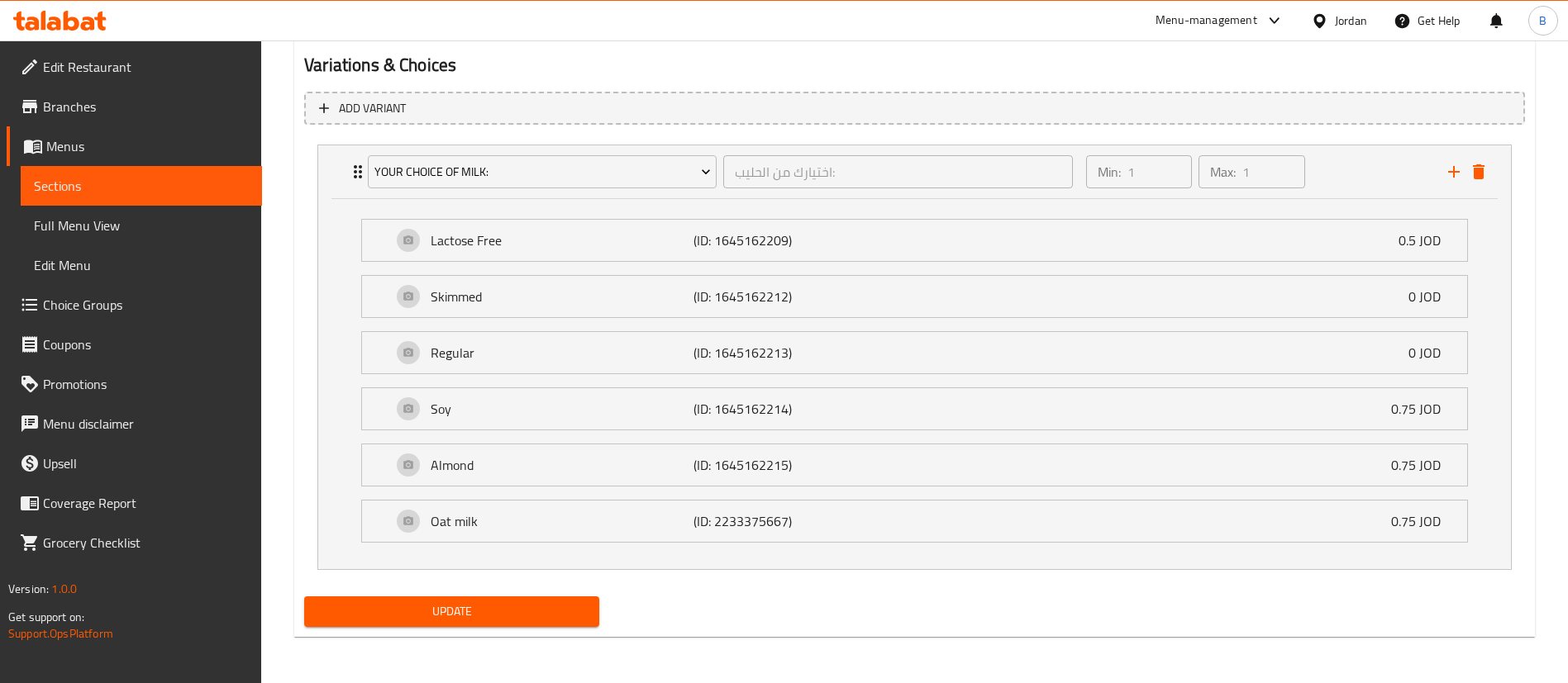
type textarea "ريد فيلفيت هووت تشوكلت"
click at [557, 630] on div "Update" at bounding box center [452, 611] width 308 height 44
click at [560, 608] on span "Update" at bounding box center [452, 611] width 269 height 21
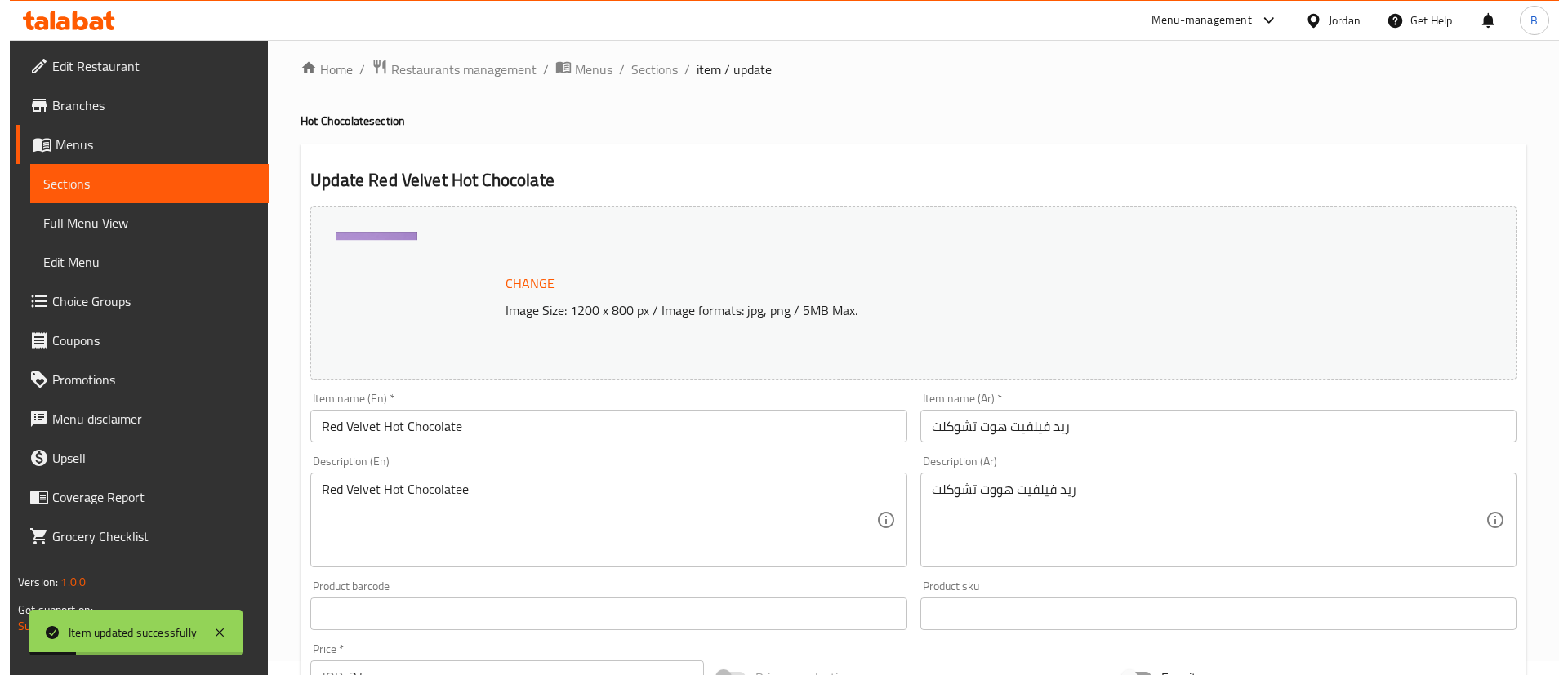
scroll to position [0, 0]
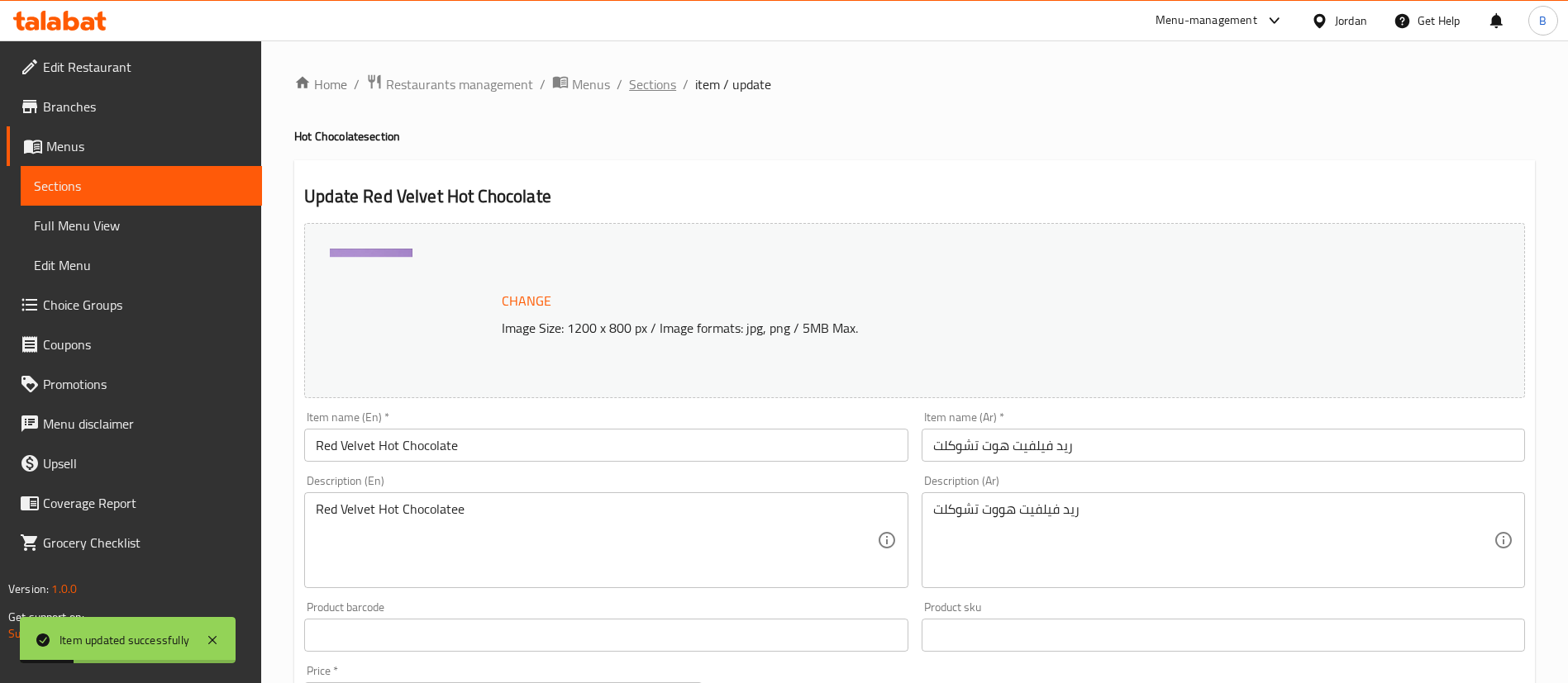
click at [634, 75] on span "Sections" at bounding box center [652, 84] width 47 height 20
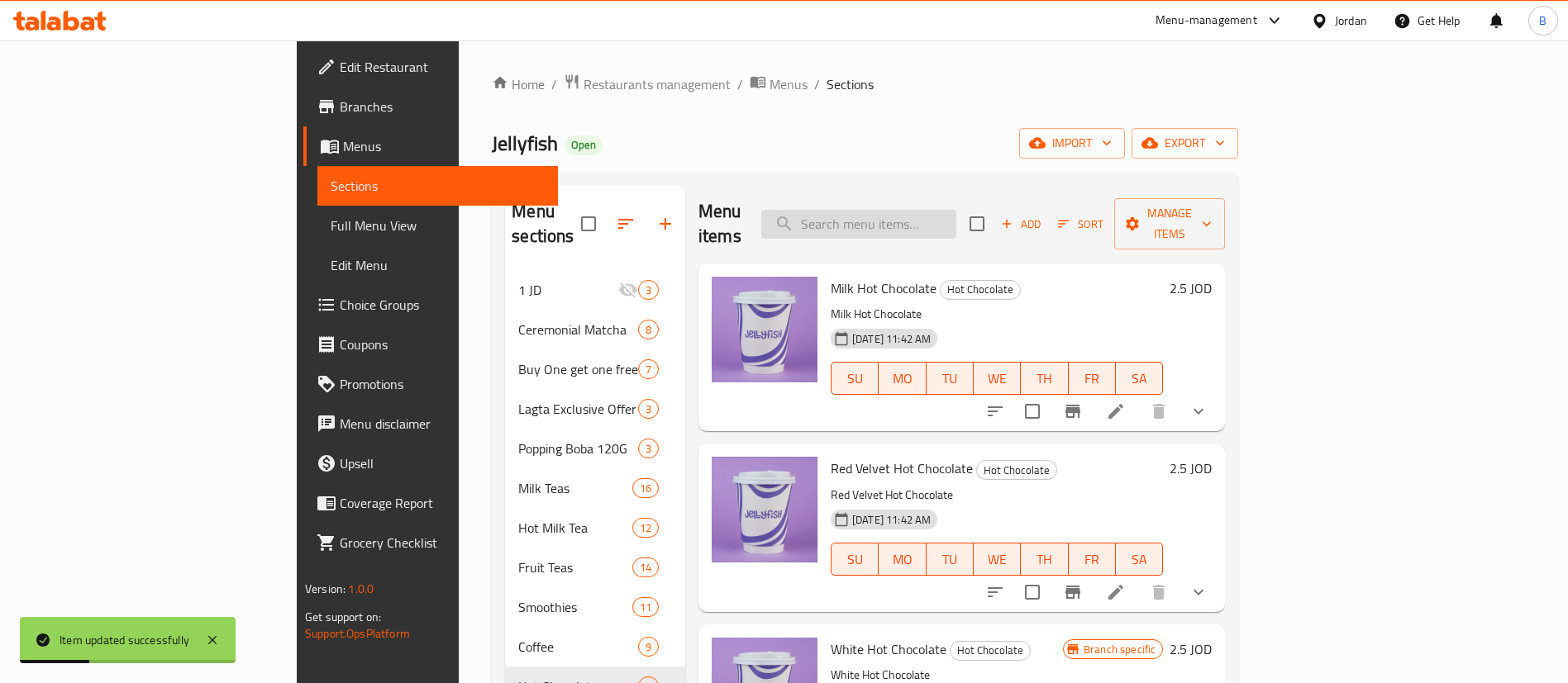
click at [945, 212] on input "search" at bounding box center [858, 224] width 195 height 29
type input "ص"
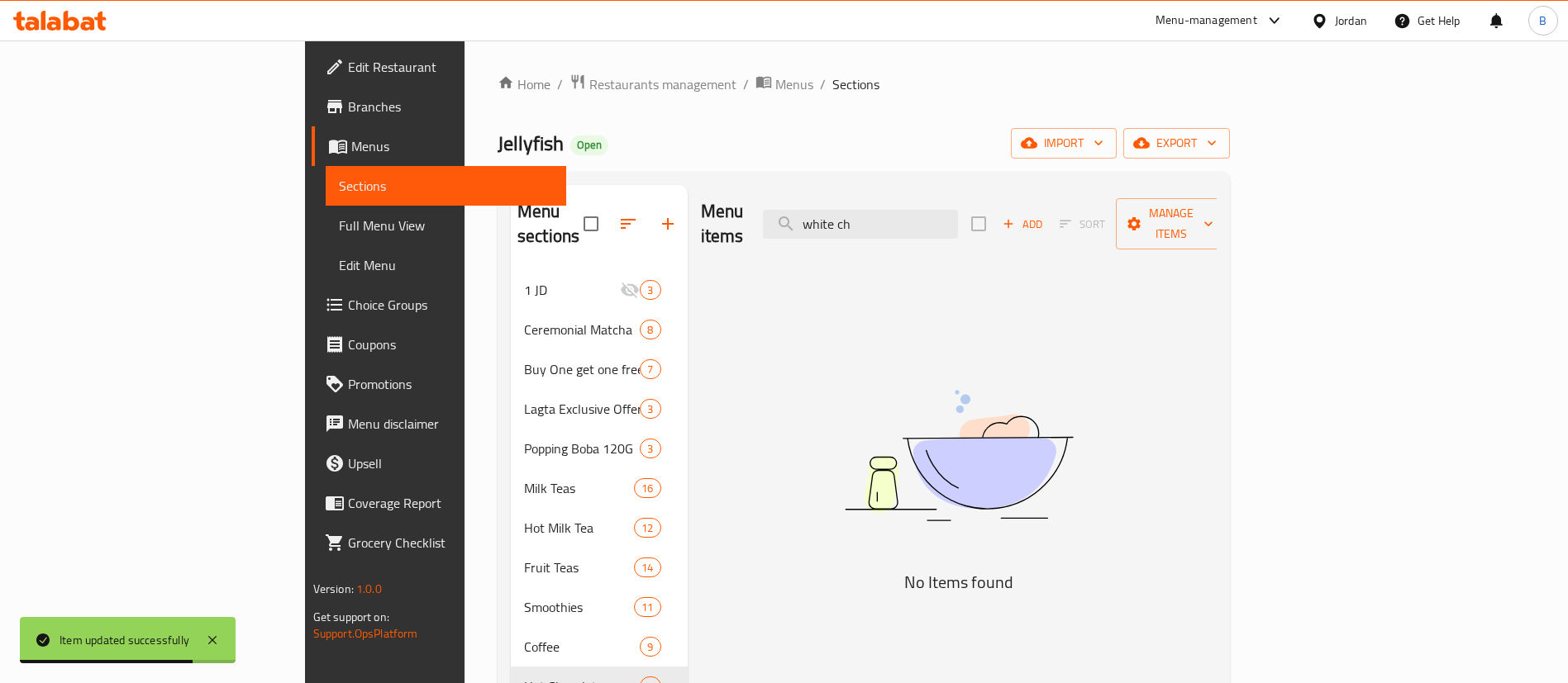
drag, startPoint x: 1001, startPoint y: 216, endPoint x: 715, endPoint y: 216, distance: 286.0
click at [741, 216] on div "Menu items white ch Add Sort Manage items" at bounding box center [959, 224] width 516 height 78
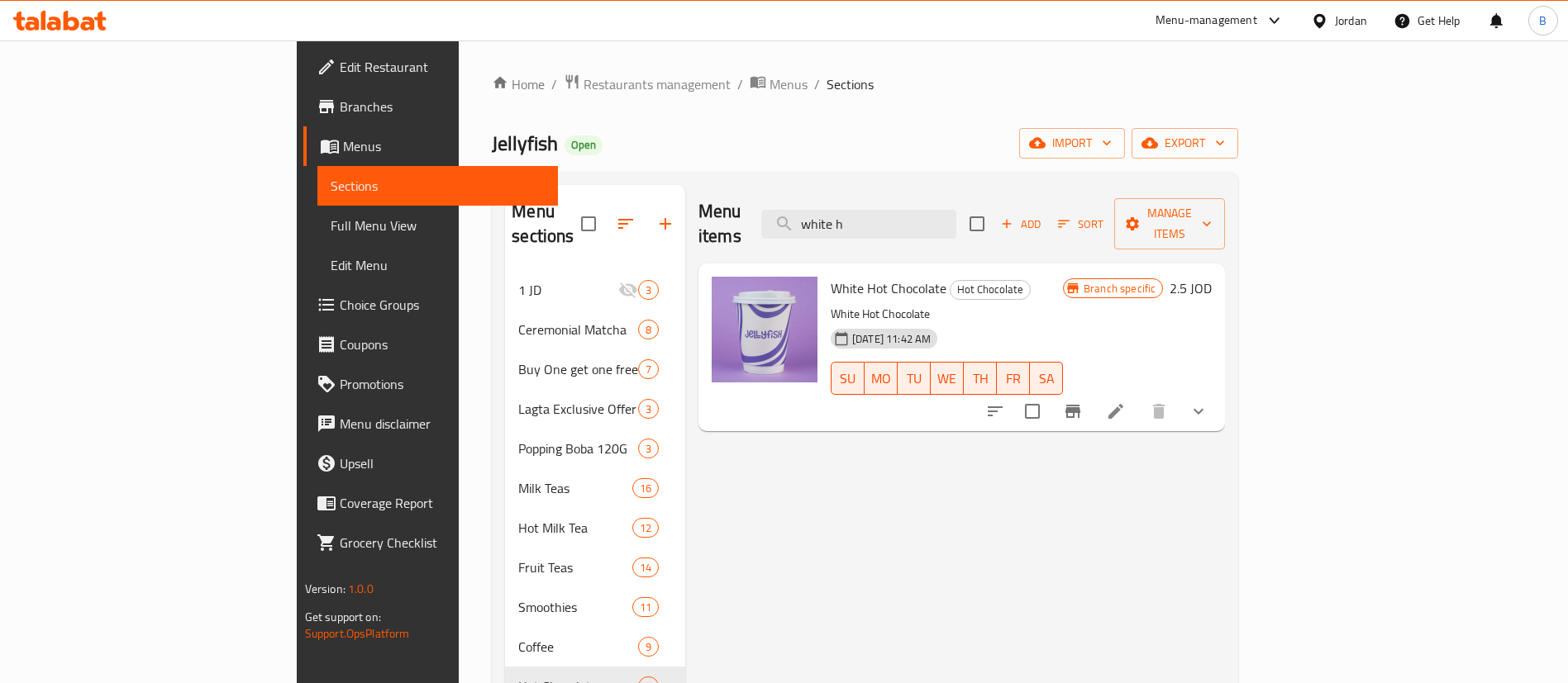
type input "white h"
click at [1139, 397] on li at bounding box center [1116, 411] width 46 height 29
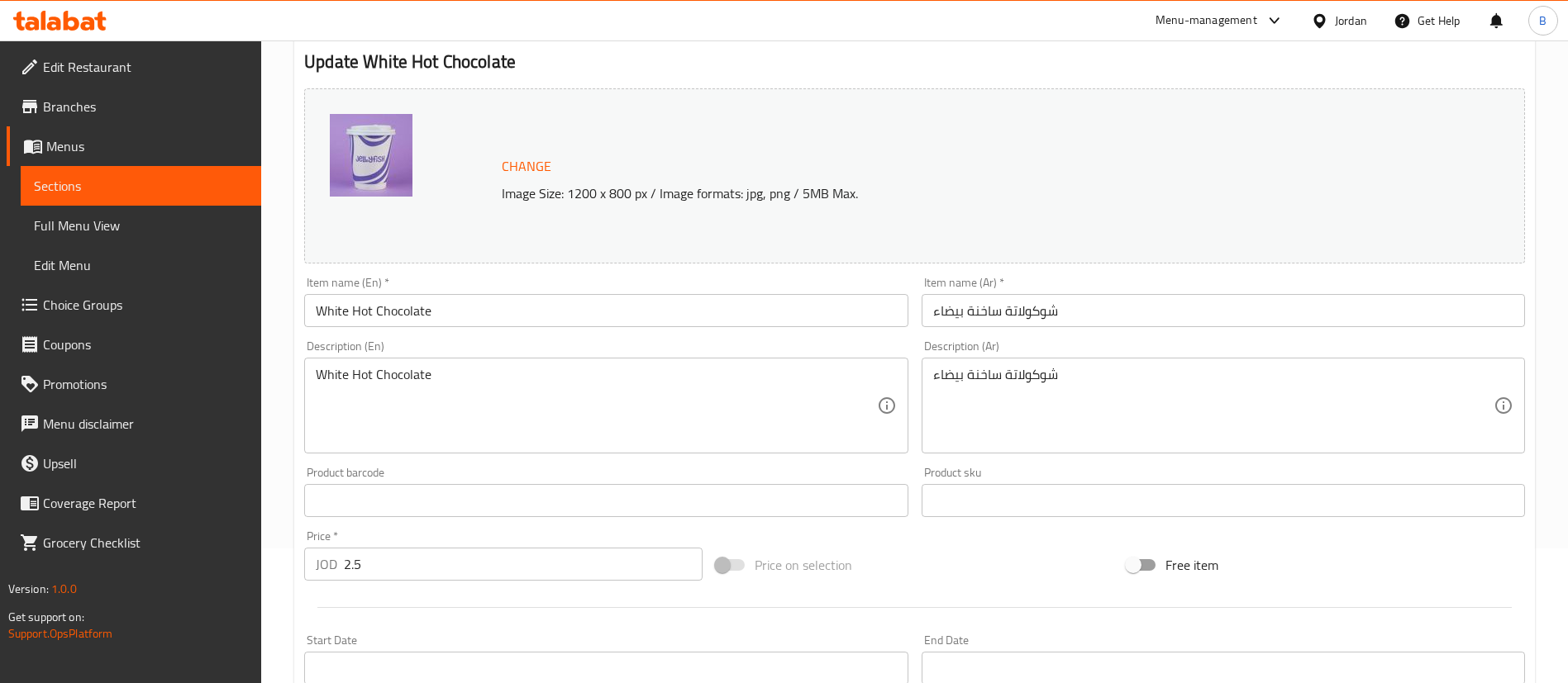
scroll to position [536, 0]
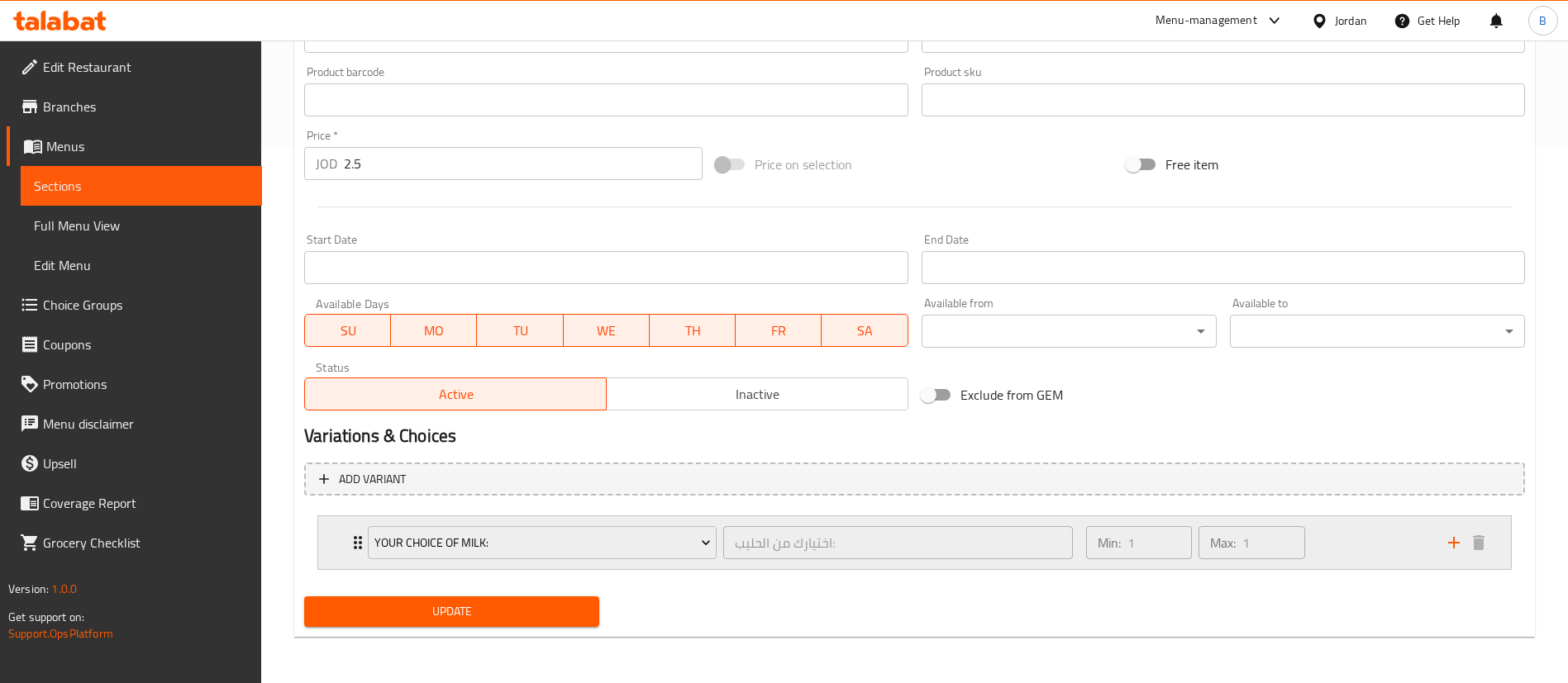
click at [1368, 551] on div "Min: 1 ​ Max: 1 ​" at bounding box center [1257, 542] width 362 height 53
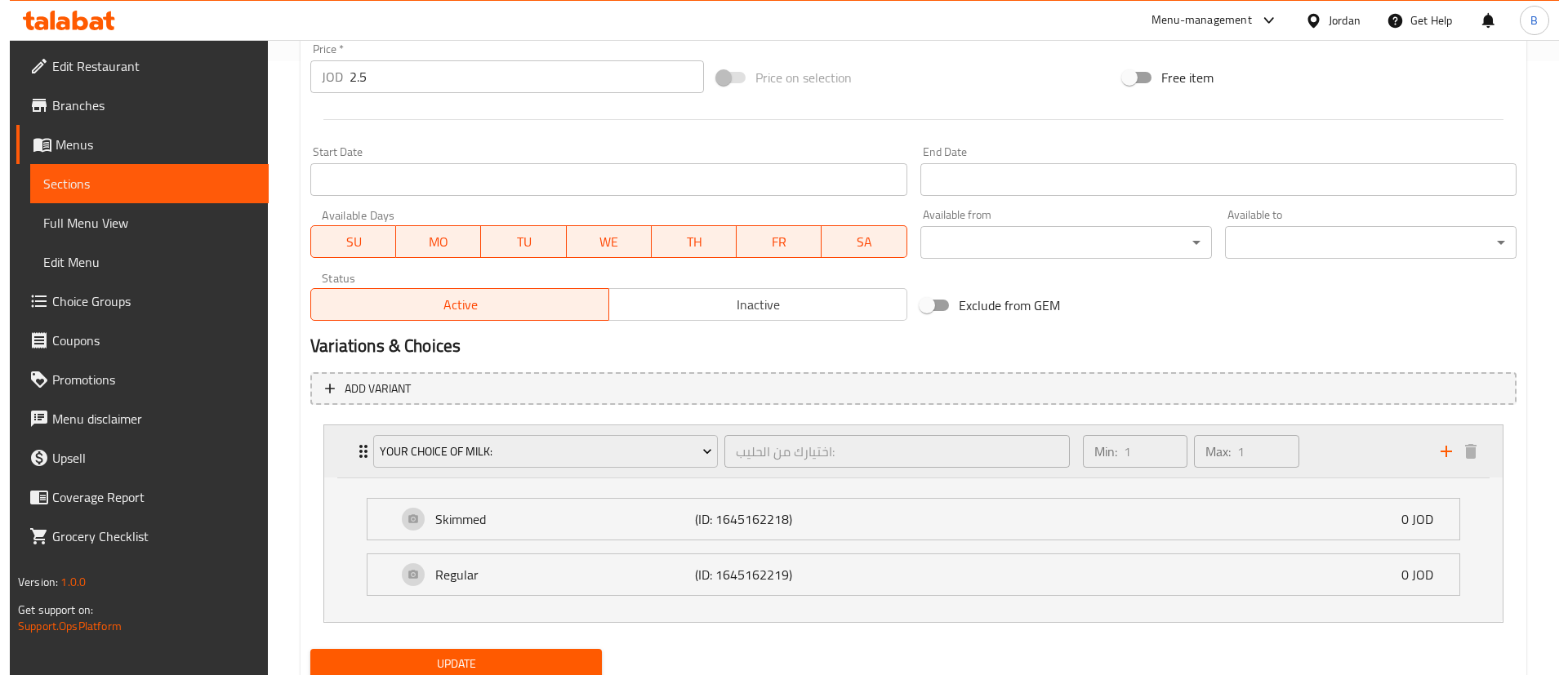
scroll to position [652, 0]
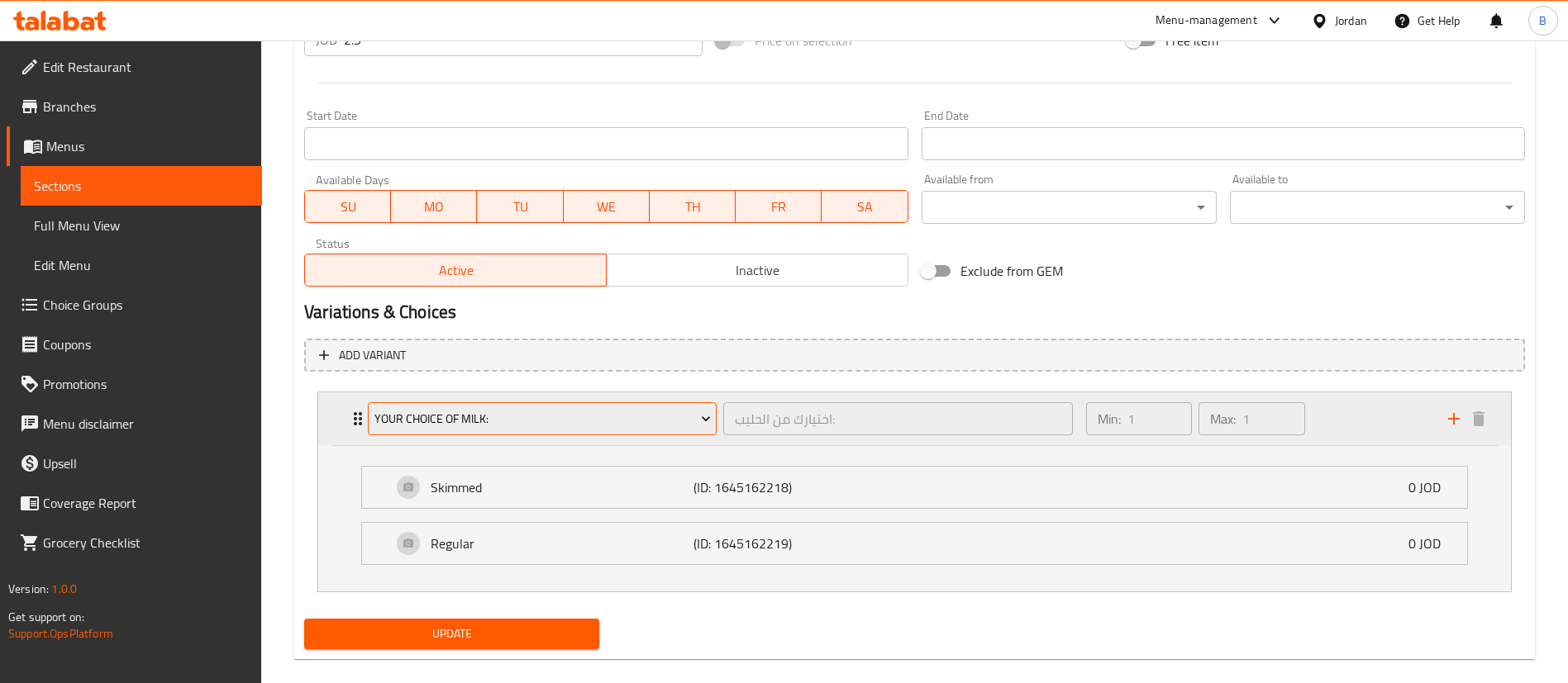
click at [526, 416] on span "Your Choice Of Milk:" at bounding box center [542, 419] width 336 height 21
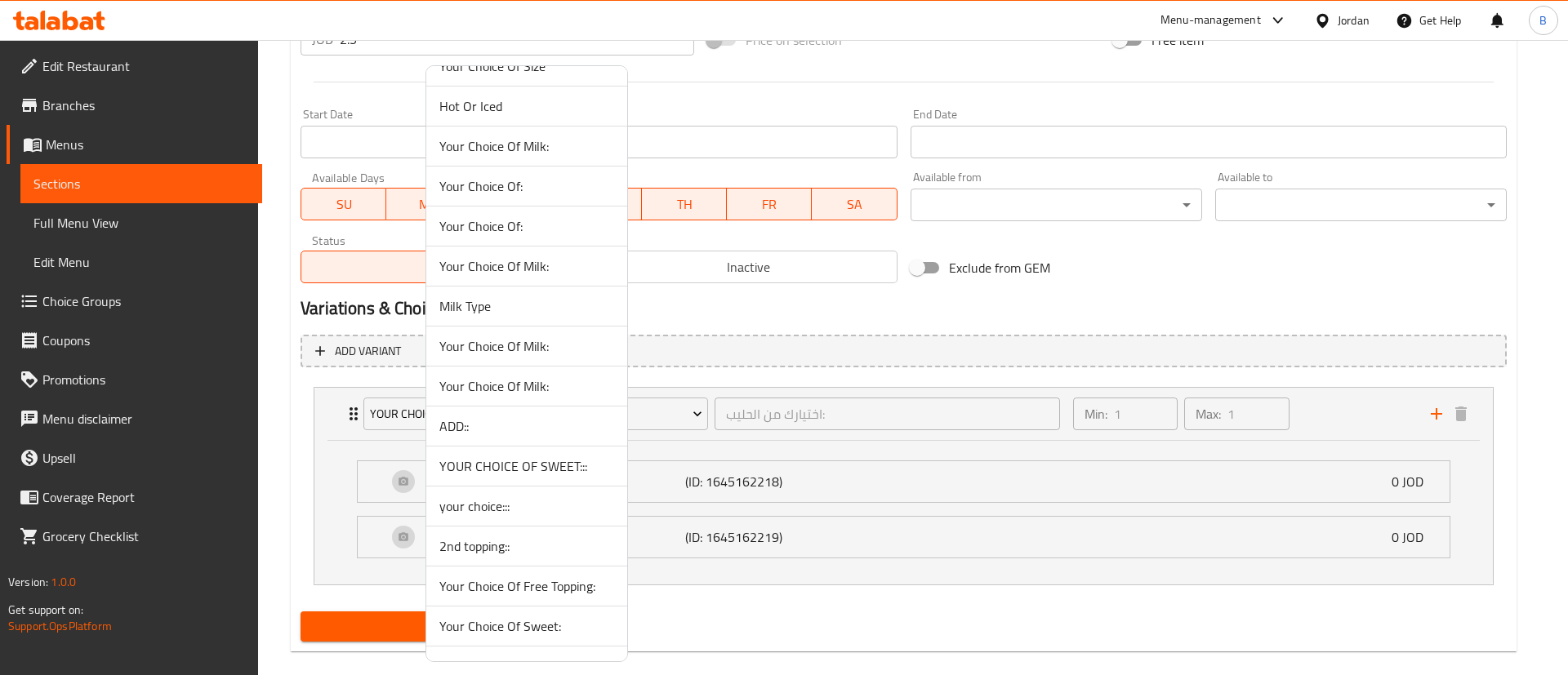
scroll to position [857, 0]
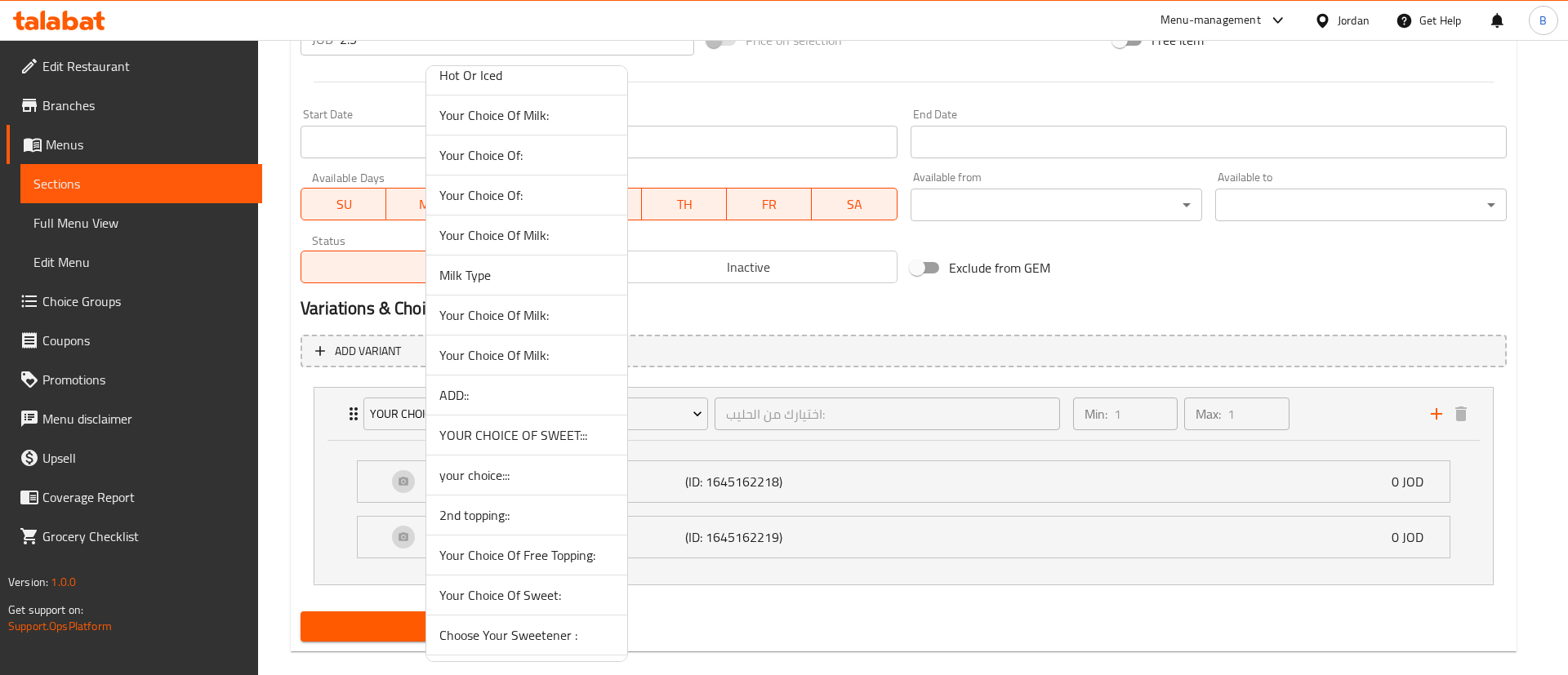
click at [541, 358] on span "Your Choice Of Milk:" at bounding box center [527, 355] width 175 height 20
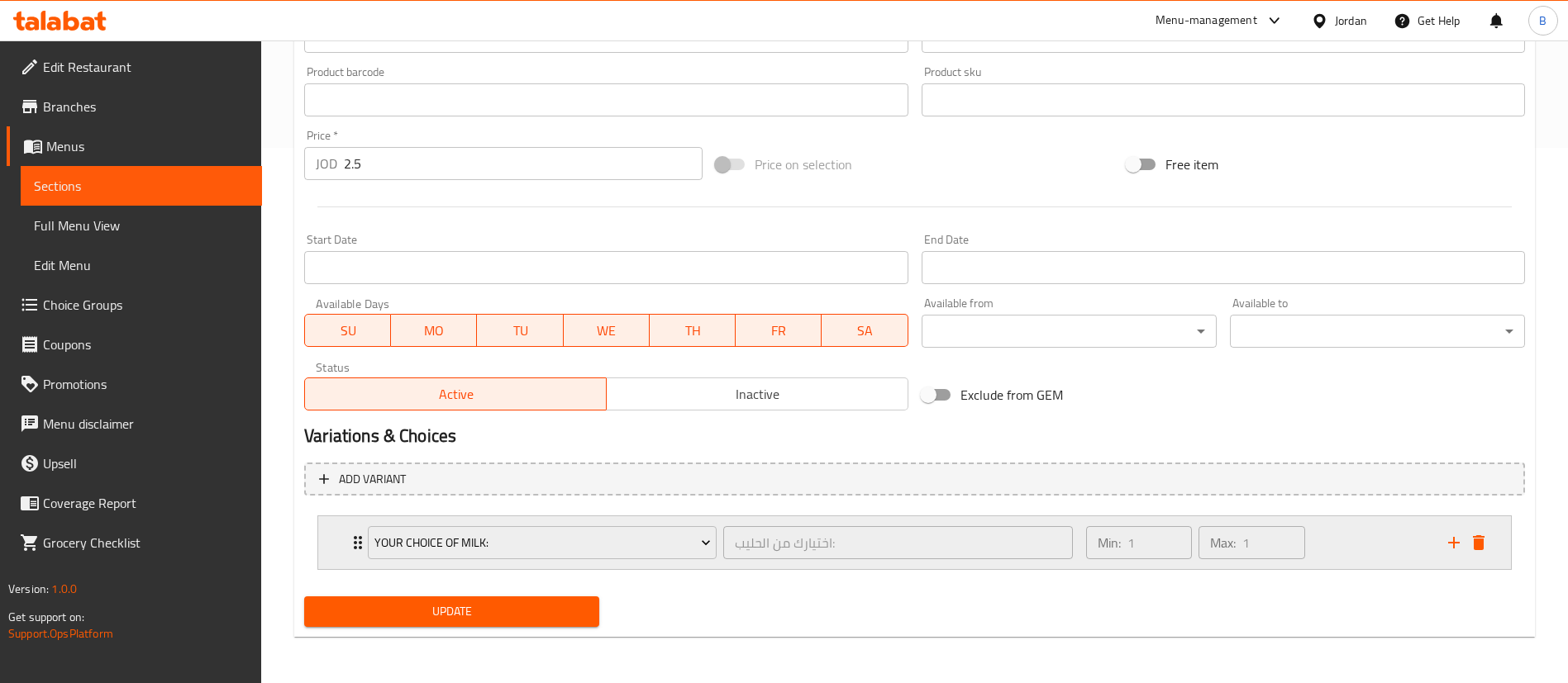
click at [1389, 548] on div "Min: 1 ​ Max: 1 ​" at bounding box center [1257, 542] width 362 height 53
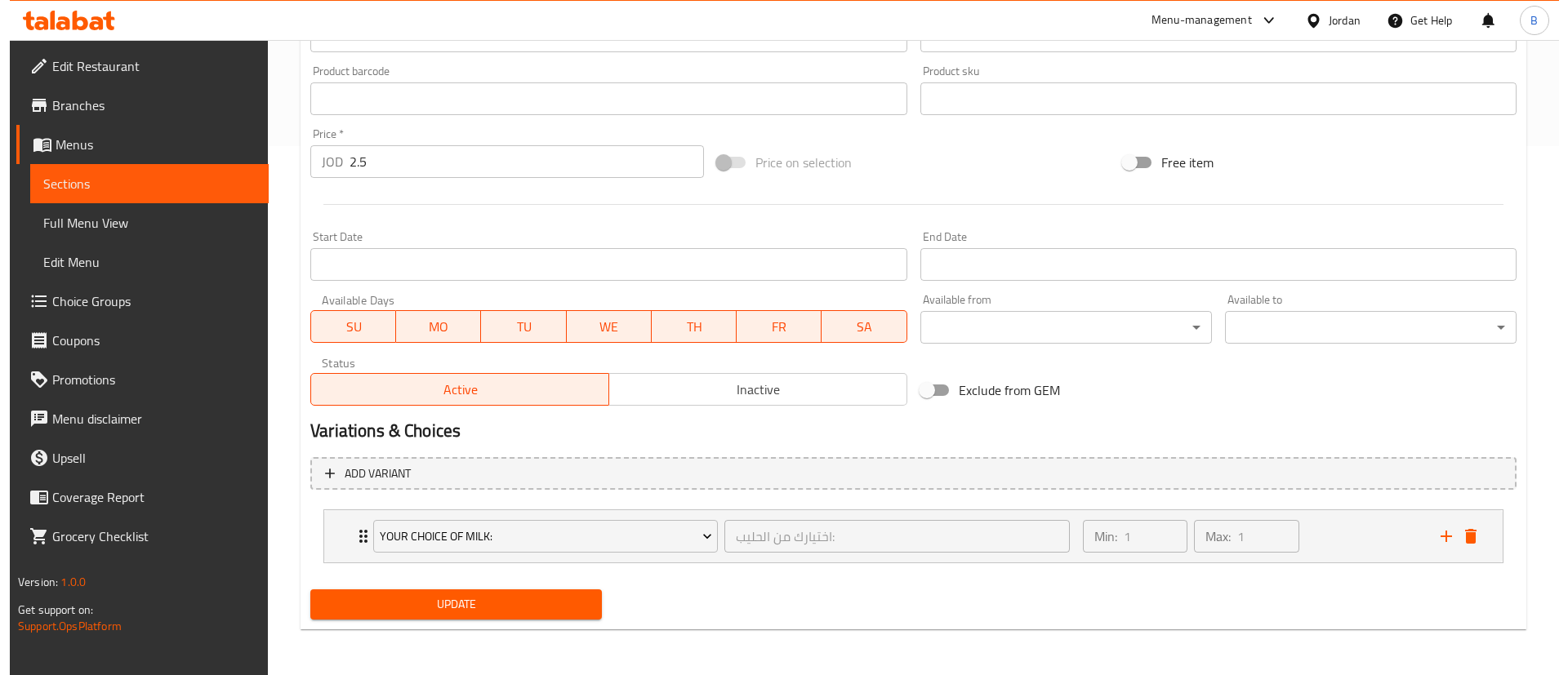
scroll to position [652, 0]
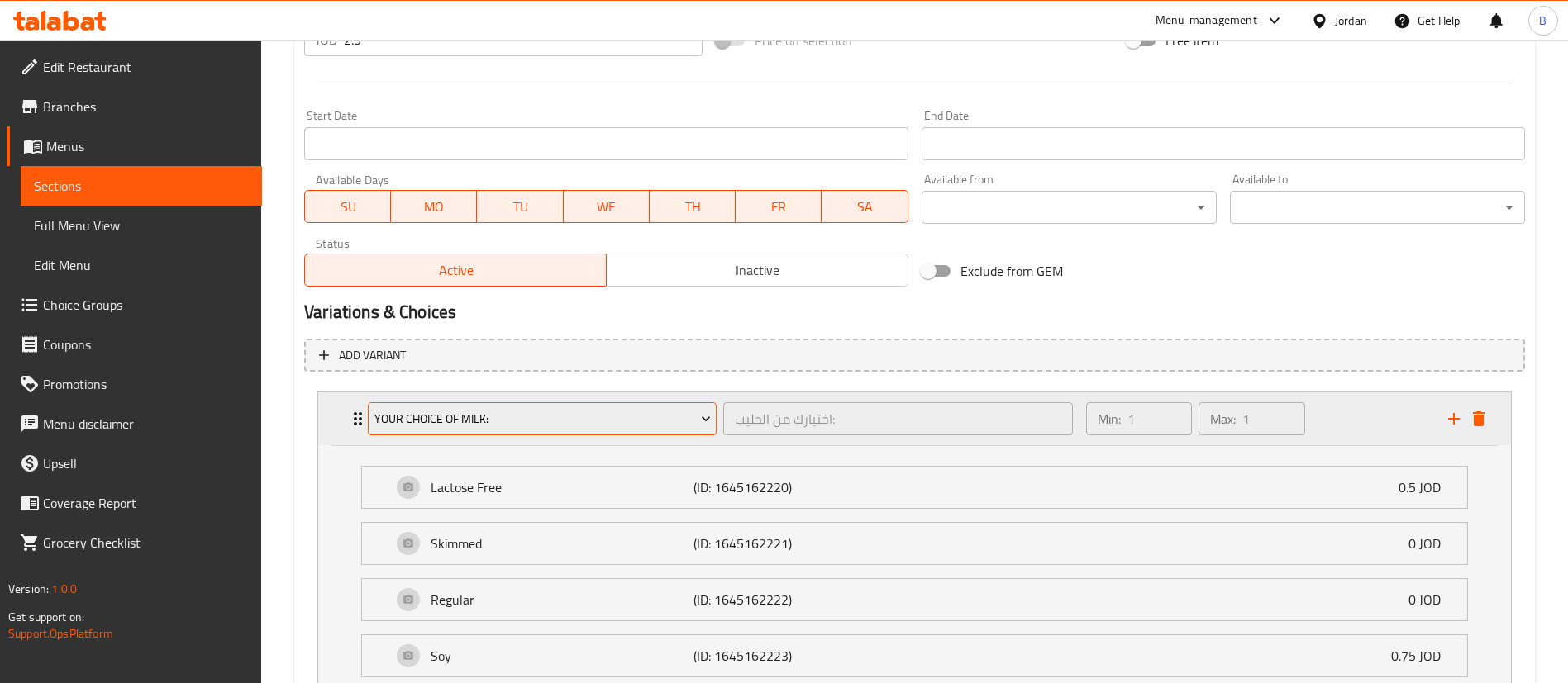
click at [598, 414] on span "Your Choice Of Milk:" at bounding box center [542, 419] width 336 height 21
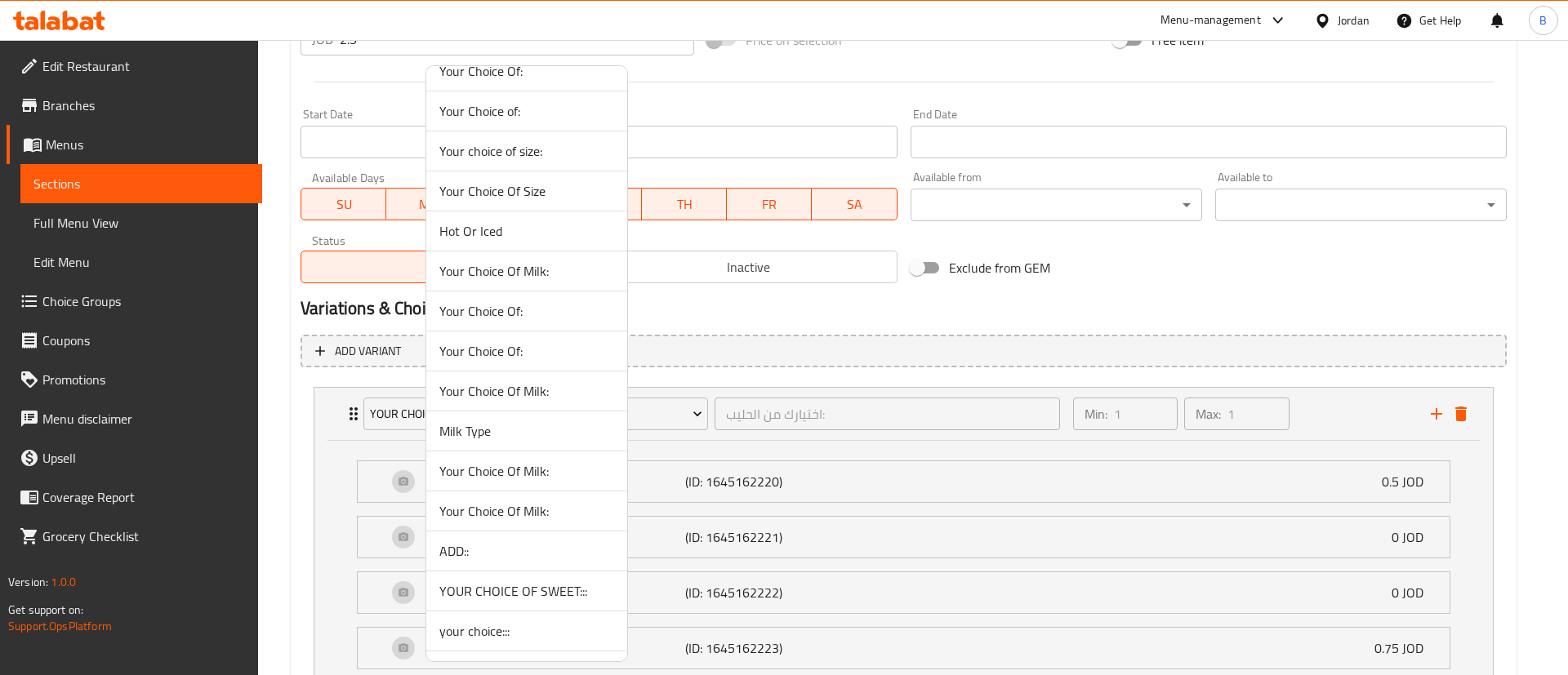
scroll to position [735, 0]
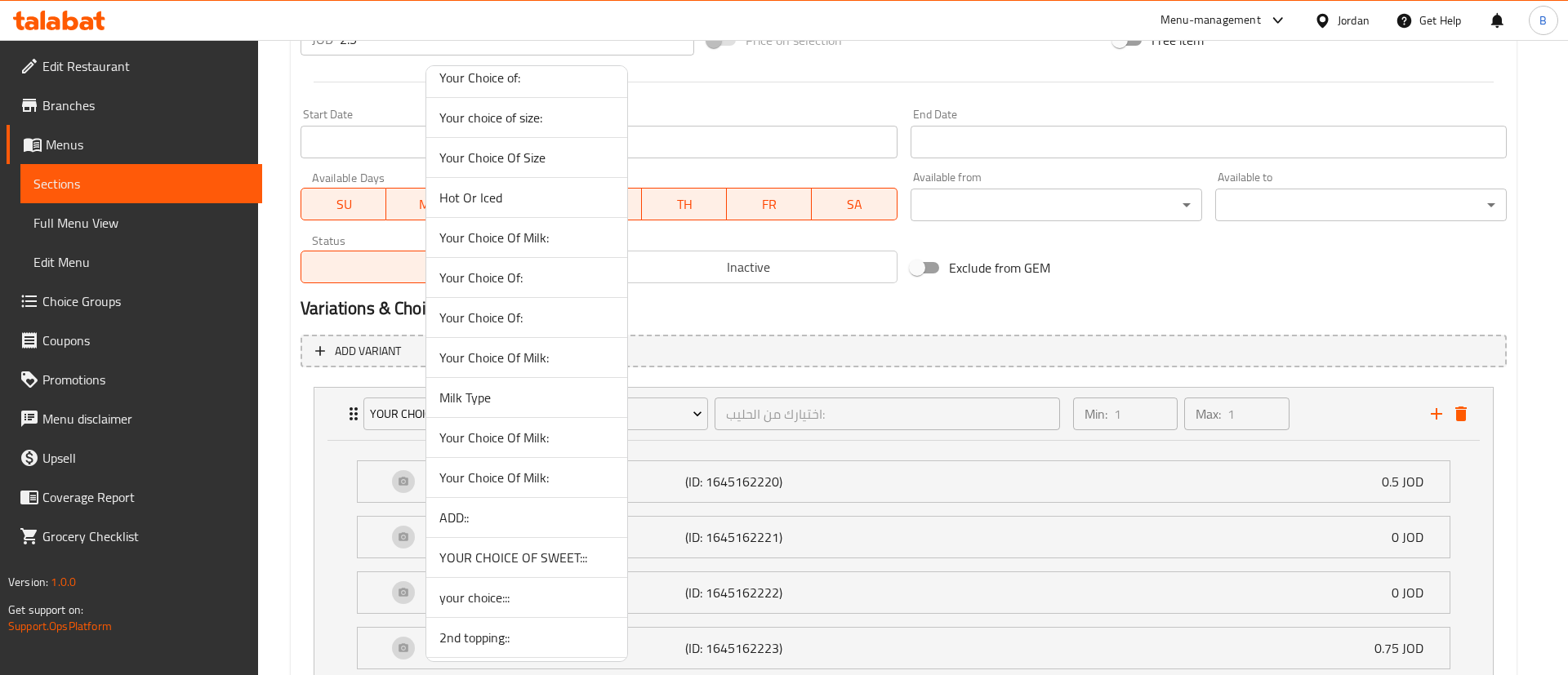
click at [575, 433] on span "Your Choice Of Milk:" at bounding box center [527, 438] width 175 height 20
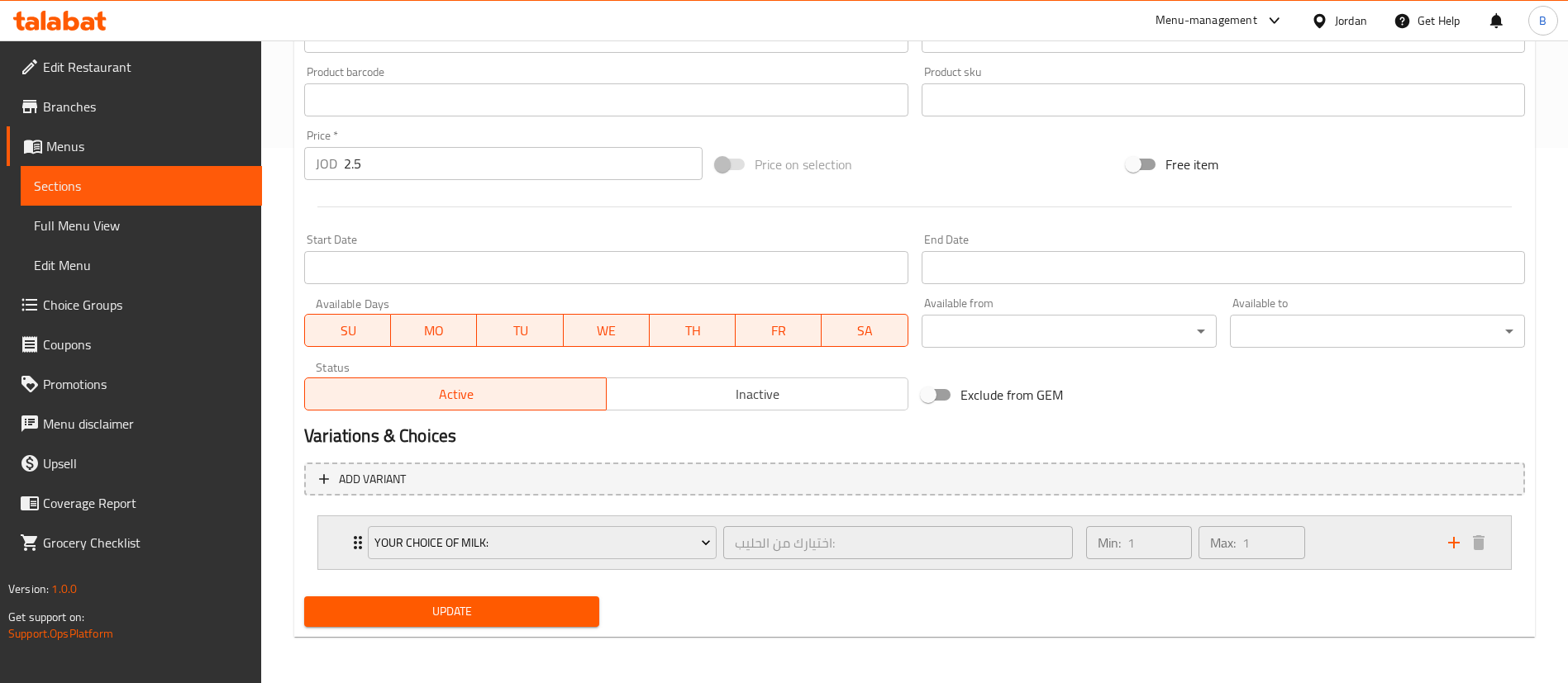
click at [1357, 538] on div "Min: 1 ​ Max: 1 ​" at bounding box center [1257, 542] width 362 height 53
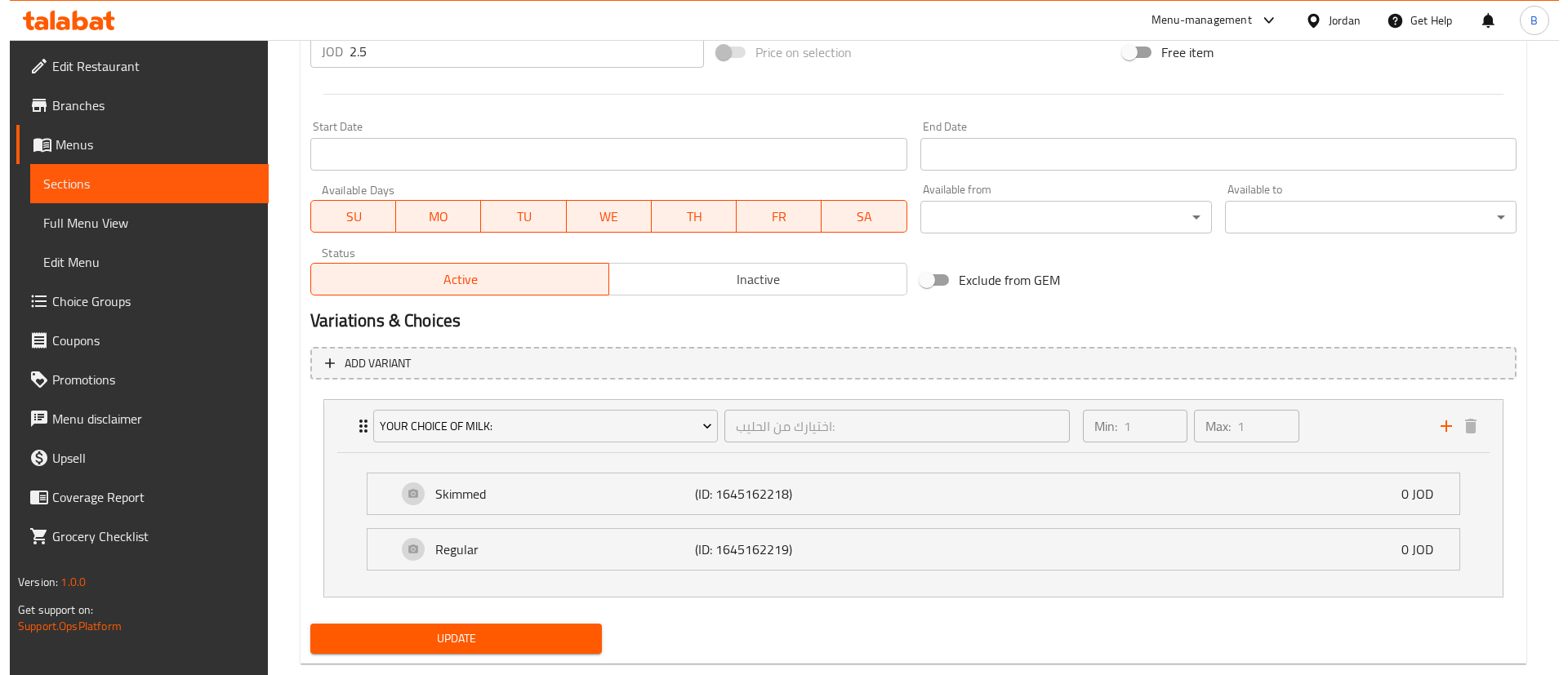
scroll to position [652, 0]
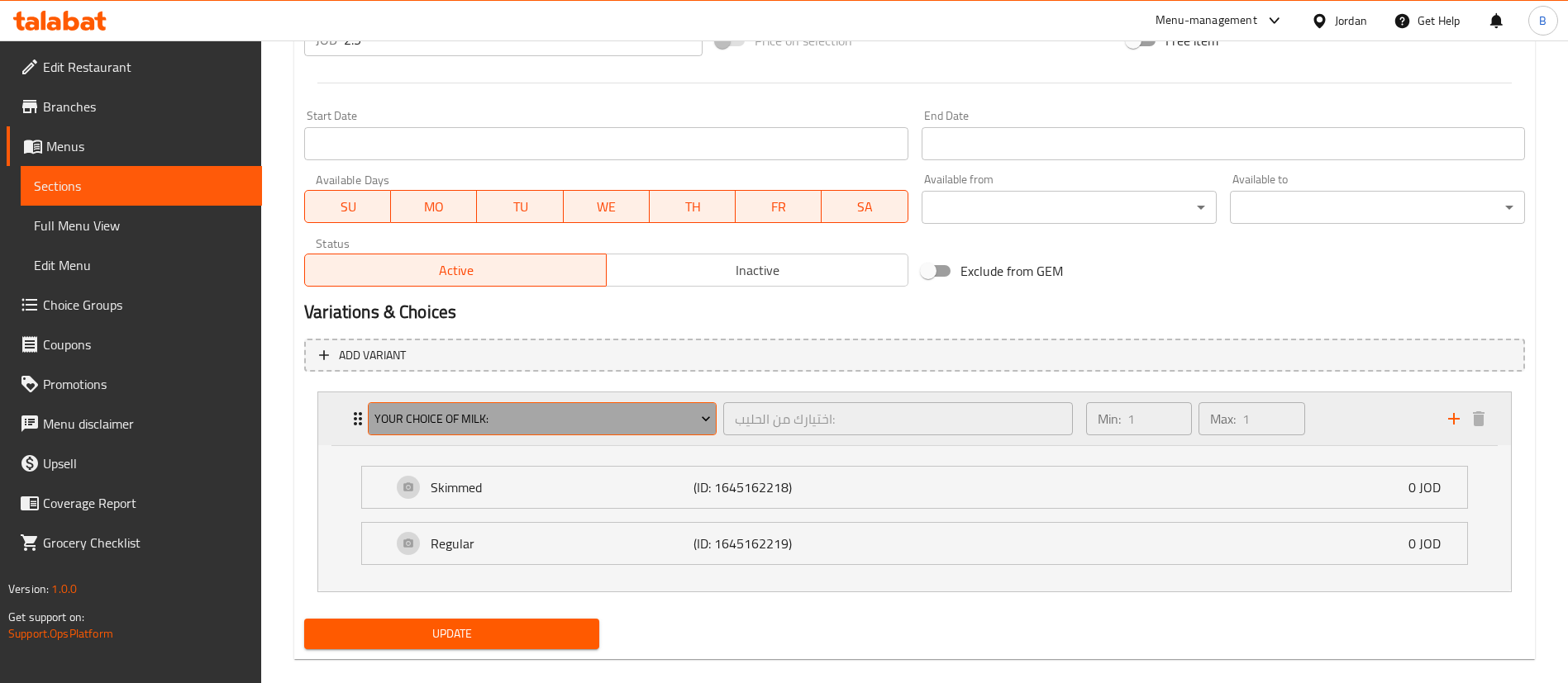
click at [584, 405] on button "Your Choice Of Milk:" at bounding box center [543, 419] width 349 height 33
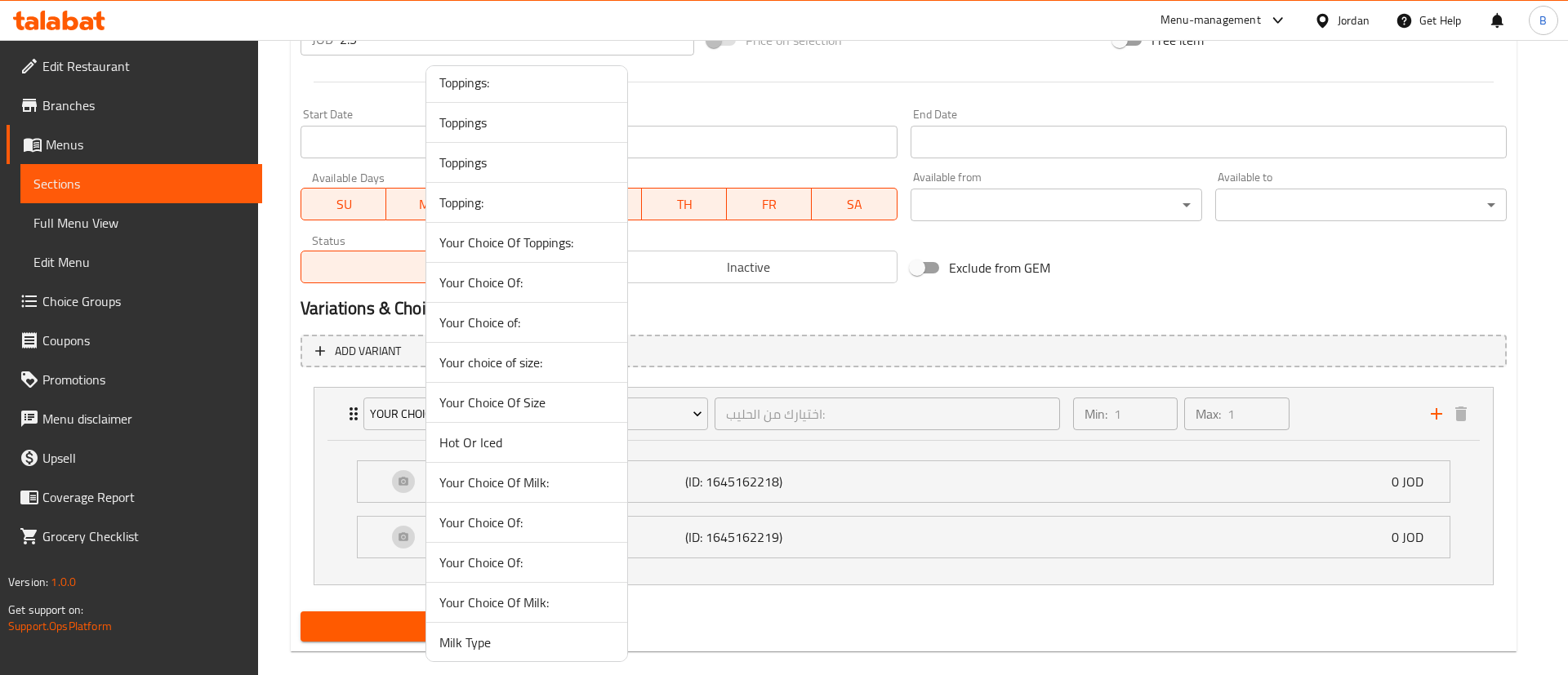
scroll to position [613, 0]
click at [565, 368] on span "Your Choice Of Milk:" at bounding box center [527, 360] width 175 height 20
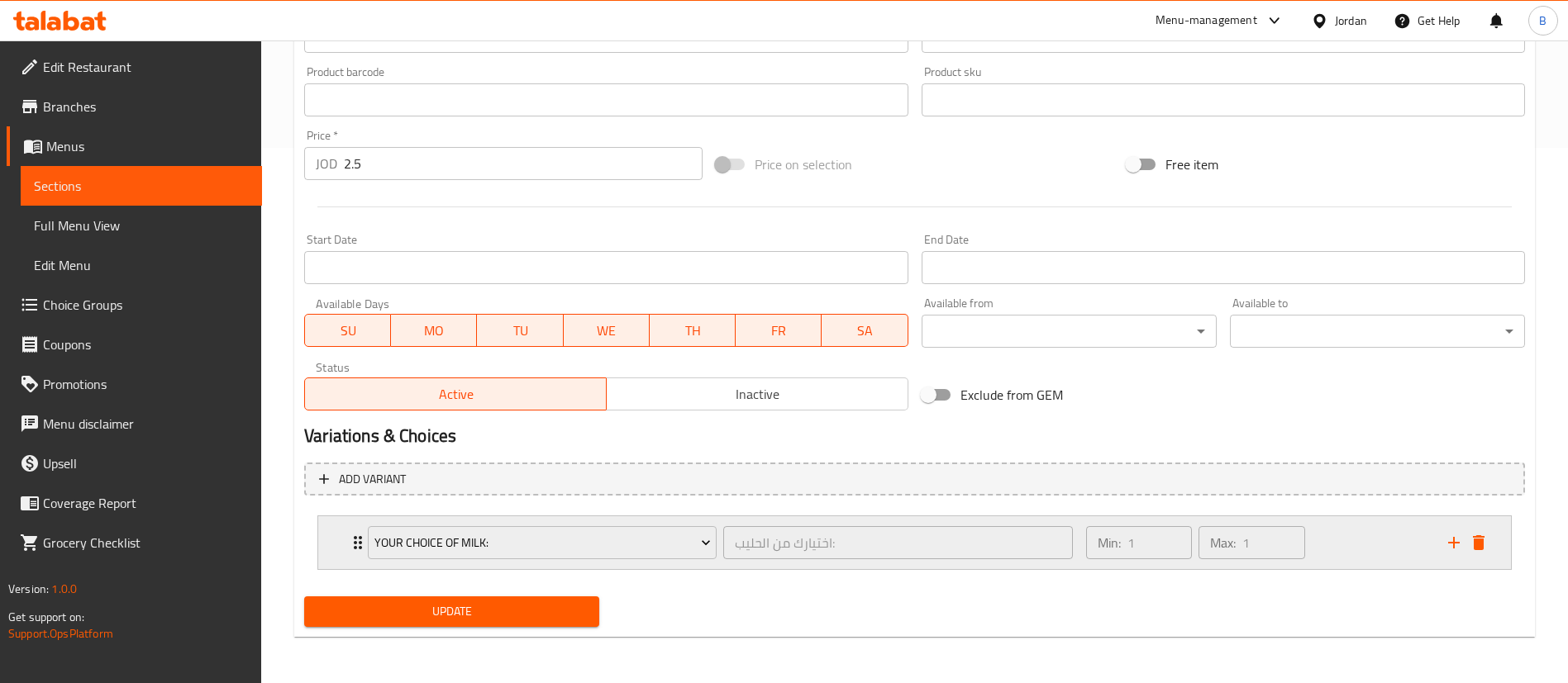
click at [1345, 547] on div "Min: 1 ​ Max: 1 ​" at bounding box center [1257, 542] width 362 height 53
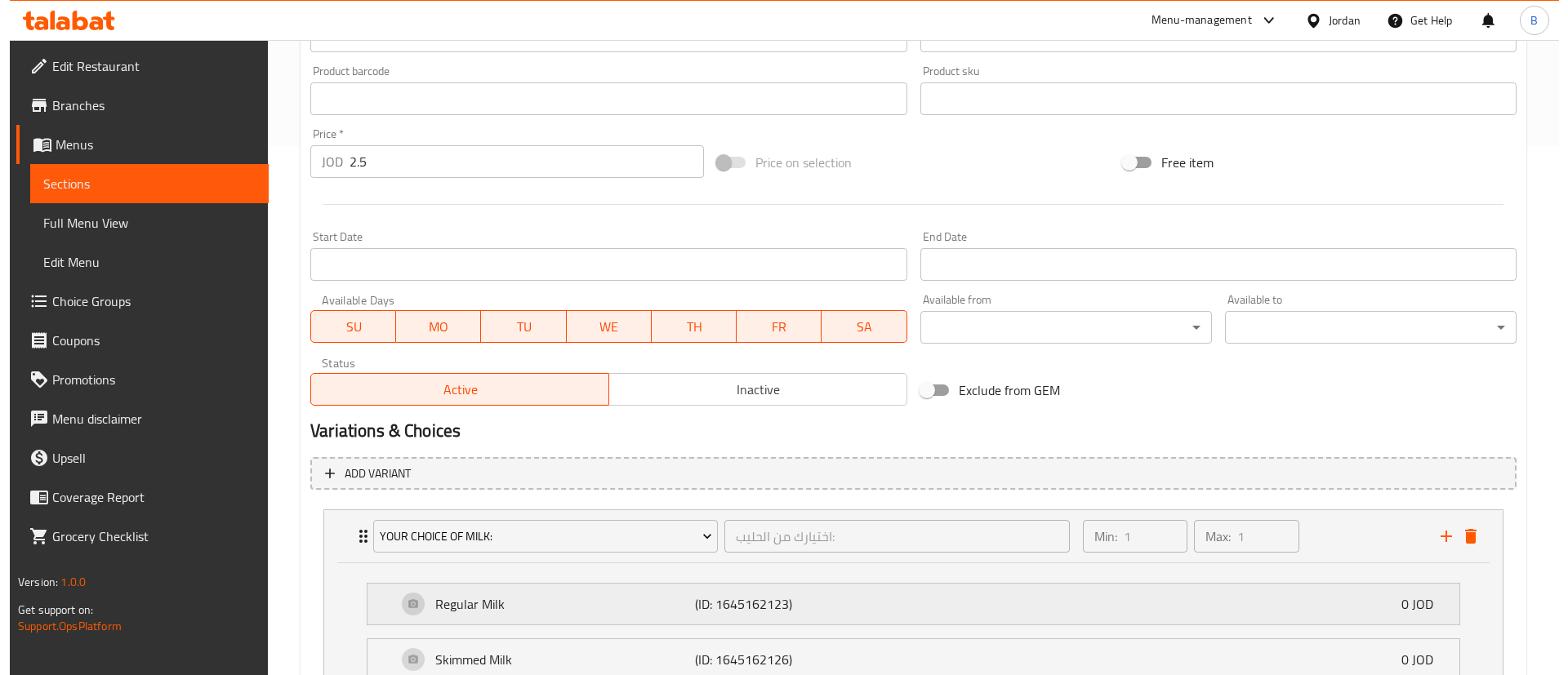
scroll to position [652, 0]
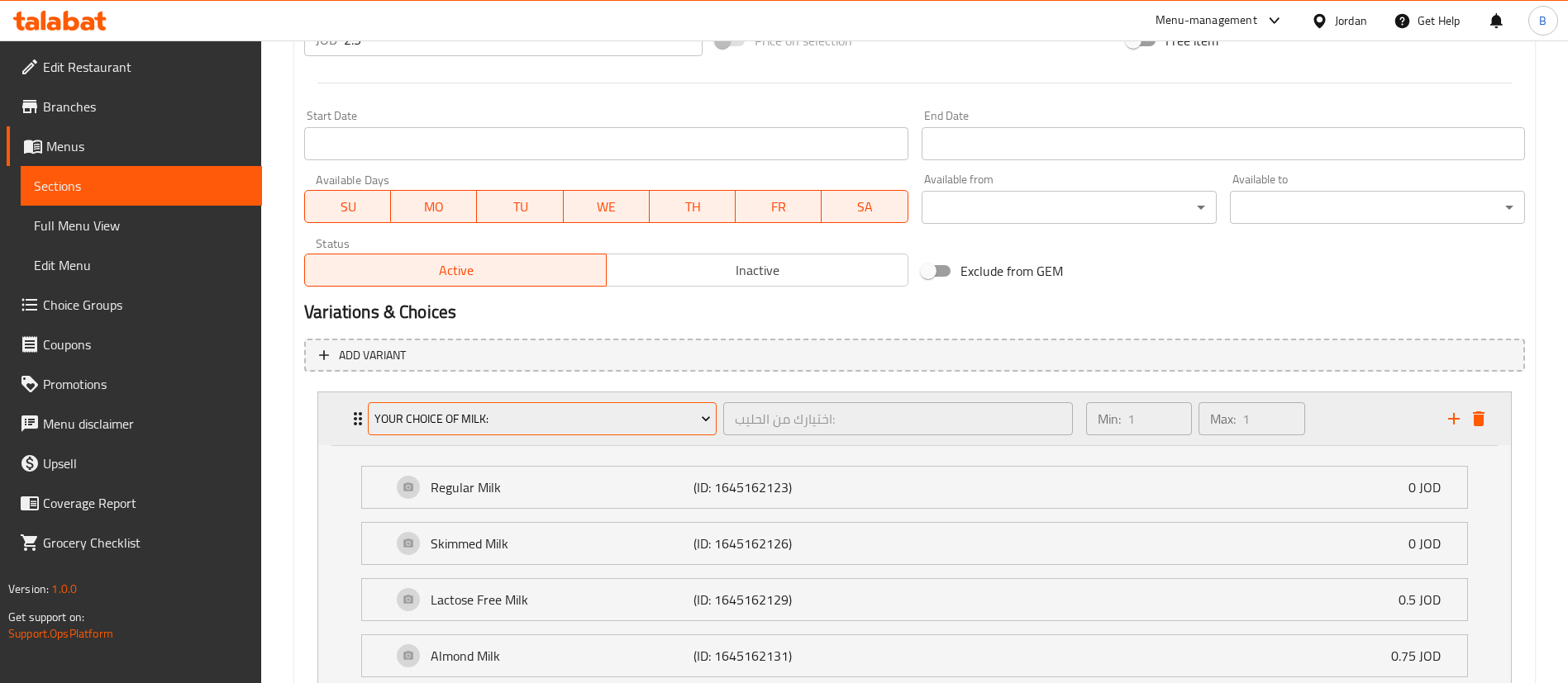
click at [605, 411] on span "Your Choice Of Milk:" at bounding box center [542, 419] width 336 height 21
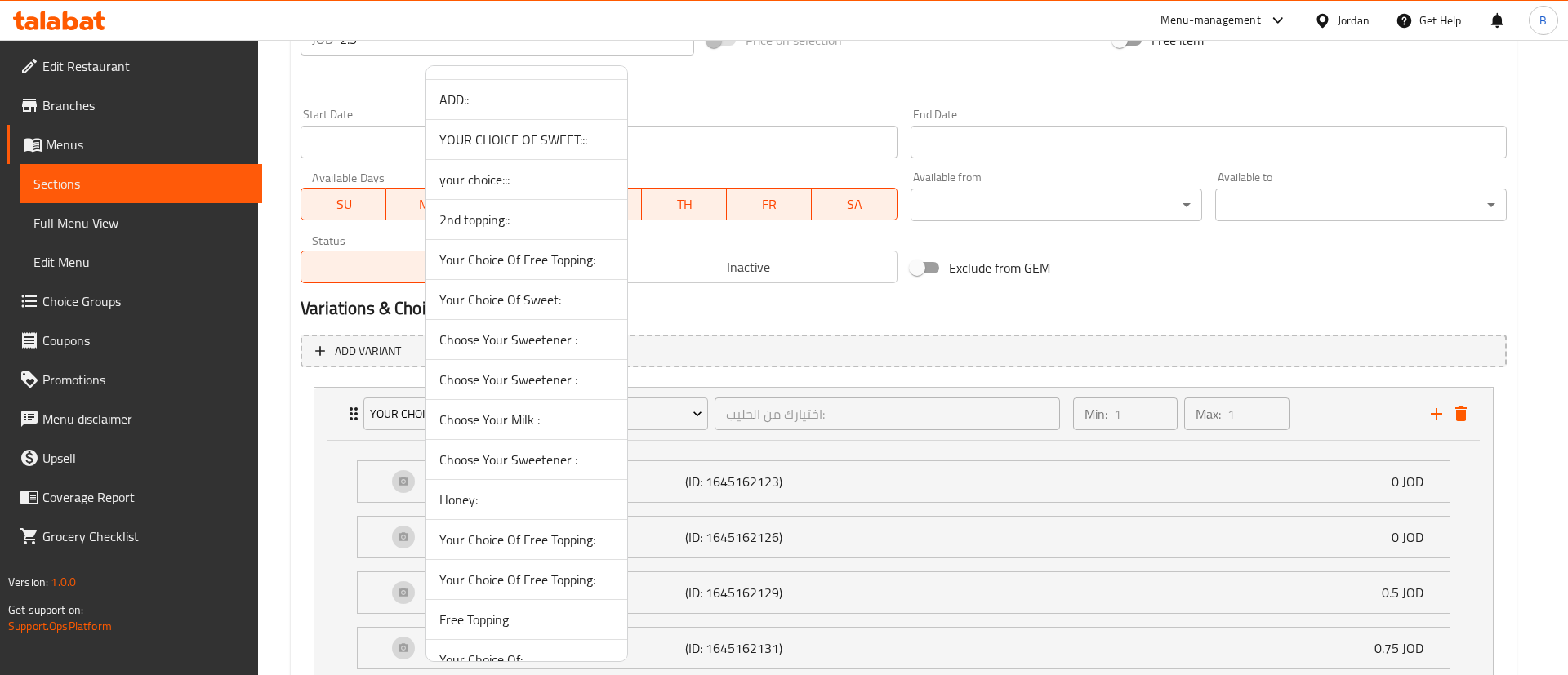
scroll to position [1224, 0]
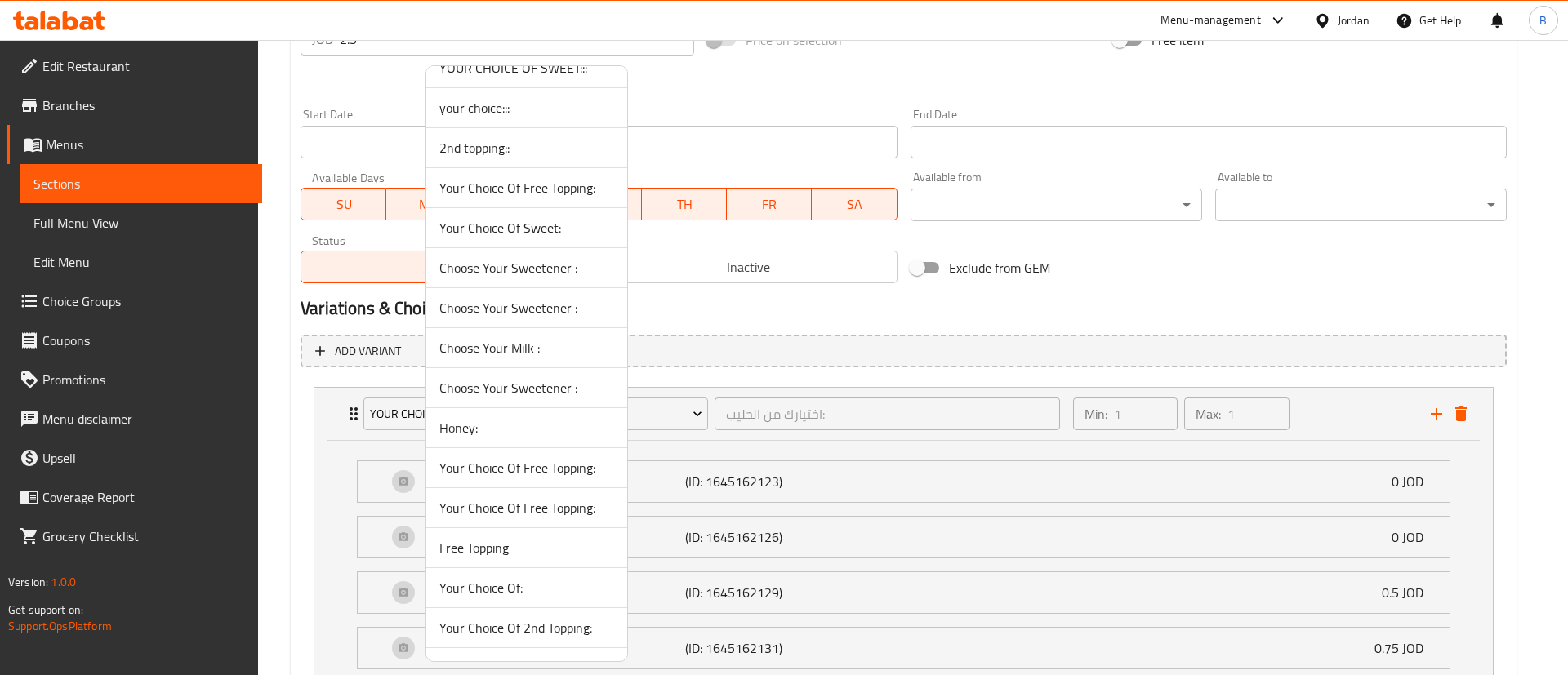
click at [524, 348] on span "Choose Your Milk :" at bounding box center [527, 348] width 175 height 20
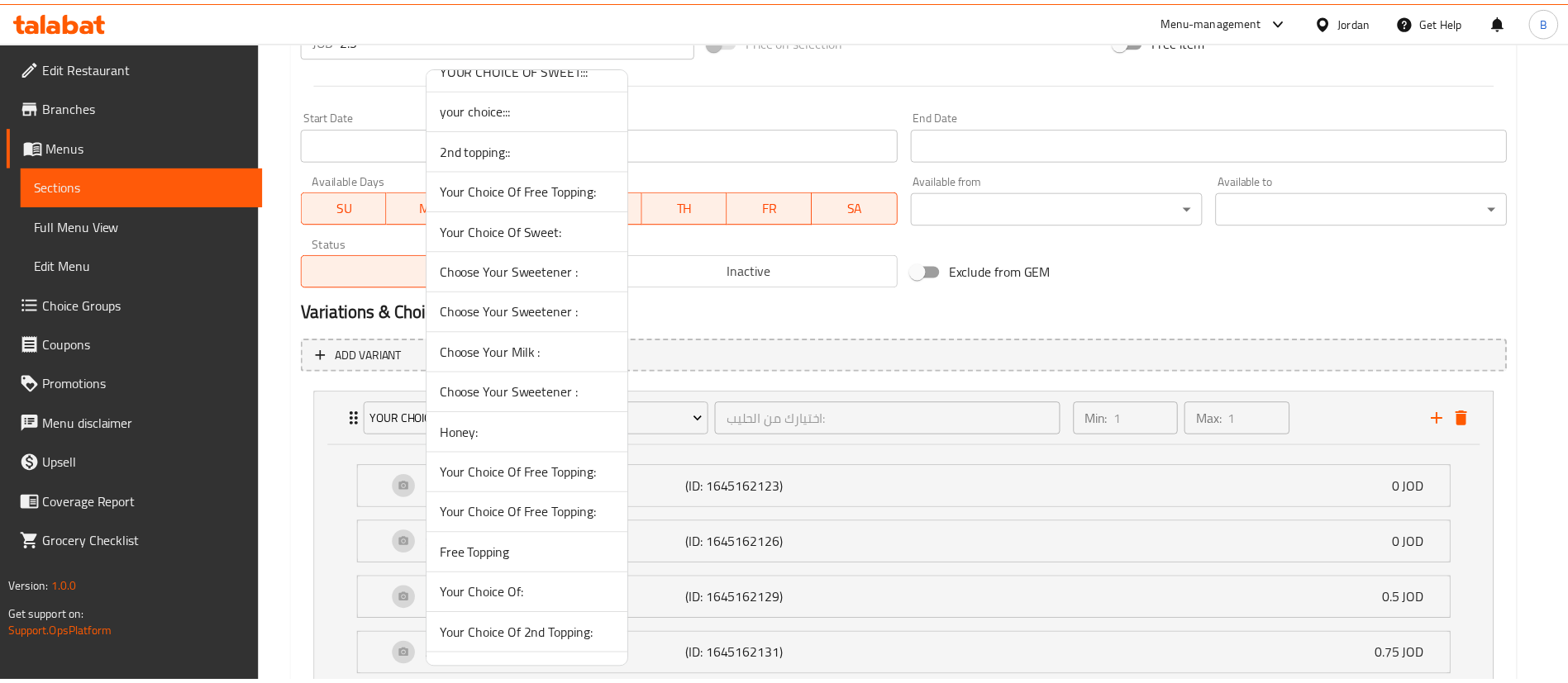
scroll to position [536, 0]
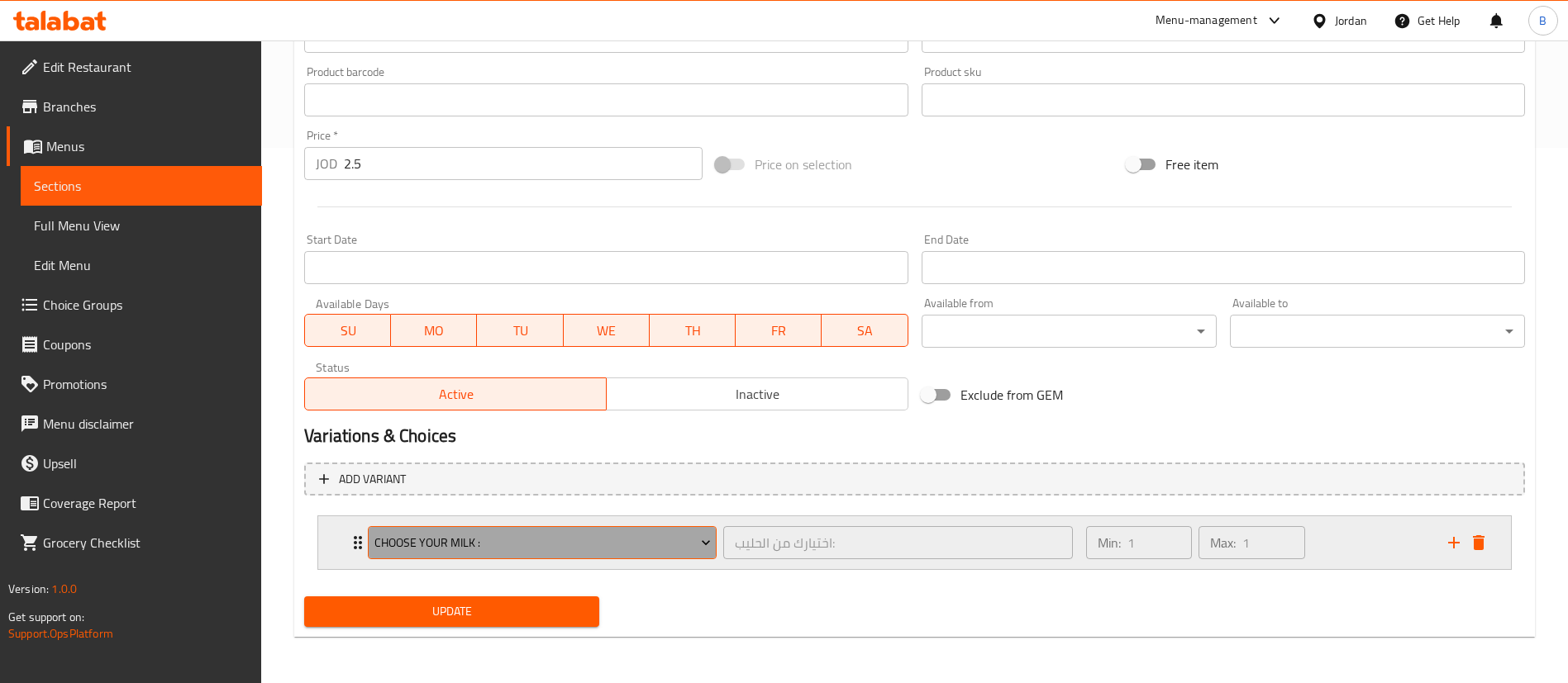
click at [618, 529] on button "Choose Your Milk :" at bounding box center [543, 542] width 349 height 33
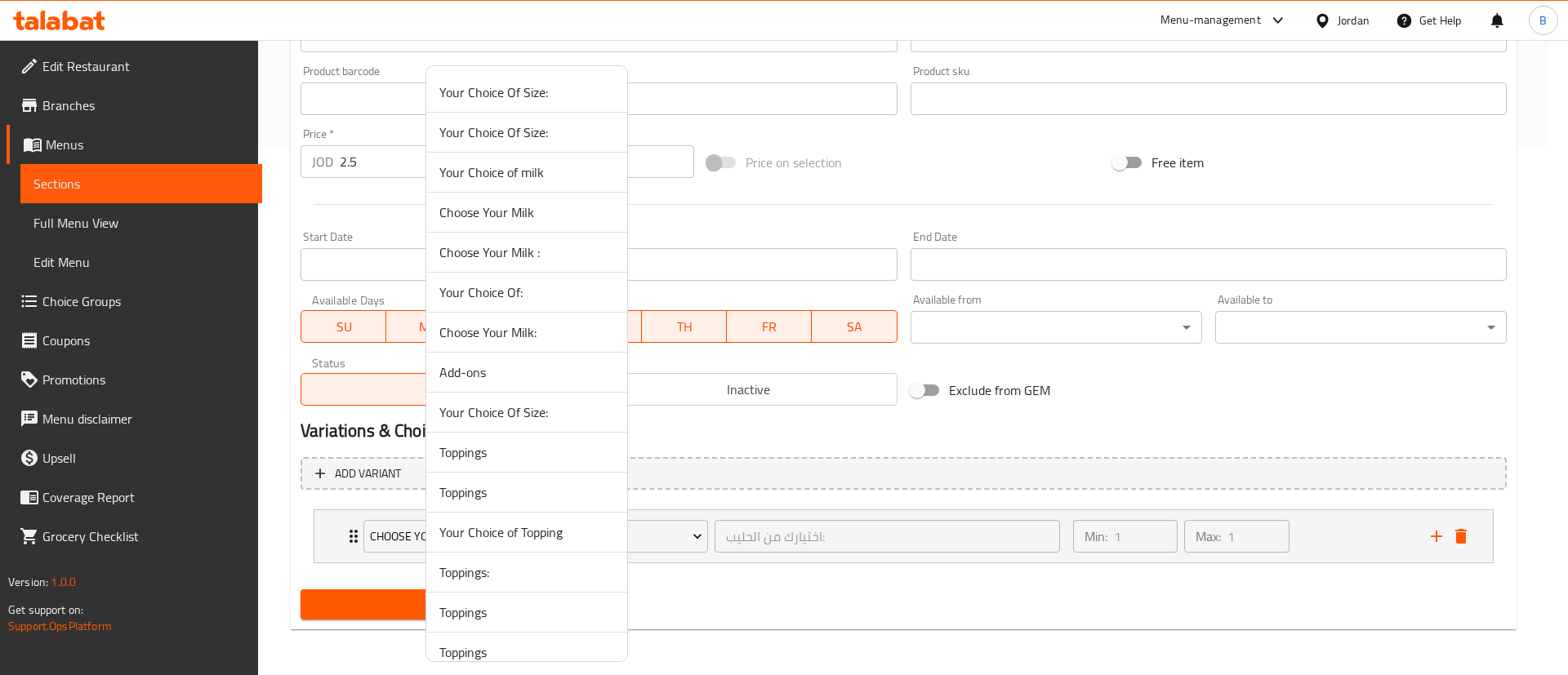
click at [1344, 540] on div at bounding box center [784, 337] width 1568 height 675
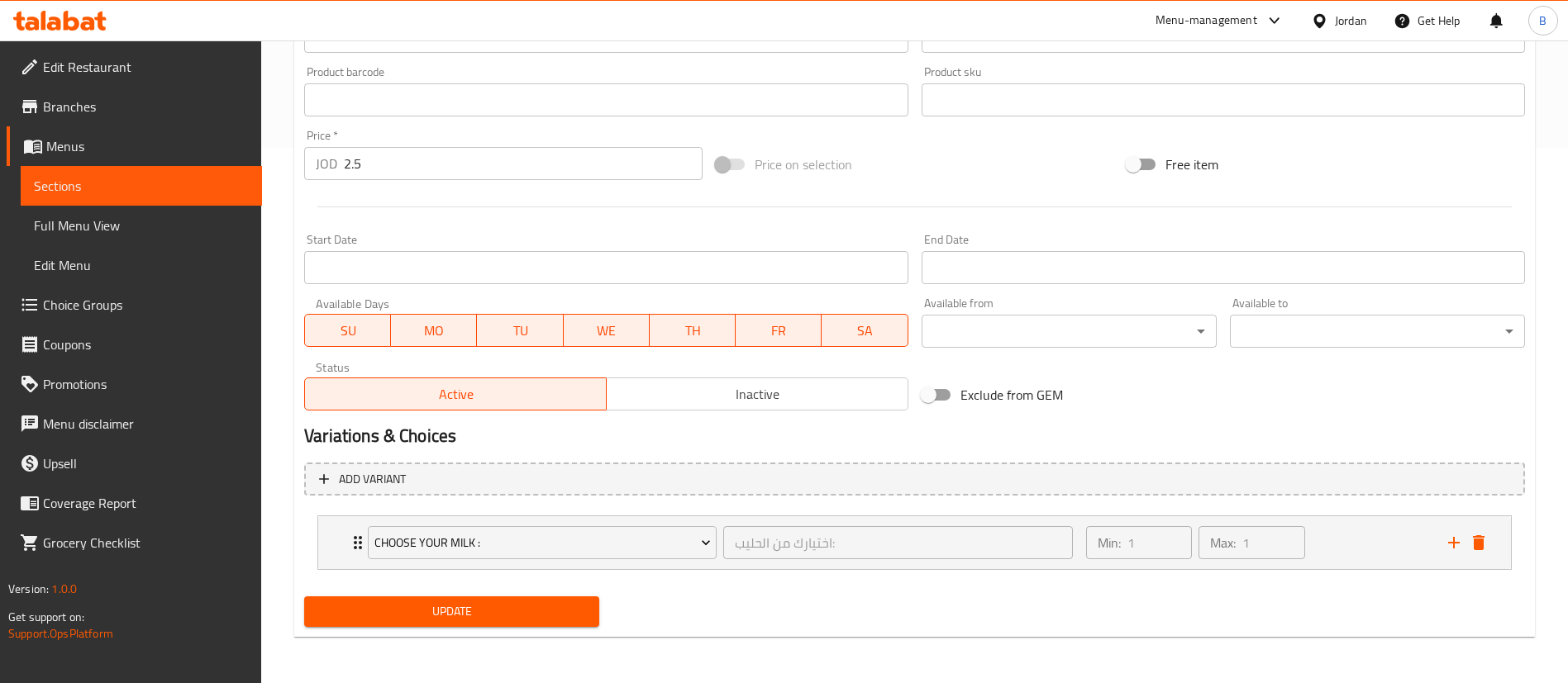
click at [1360, 547] on div "Min: 1 ​ Max: 1 ​" at bounding box center [1257, 542] width 362 height 53
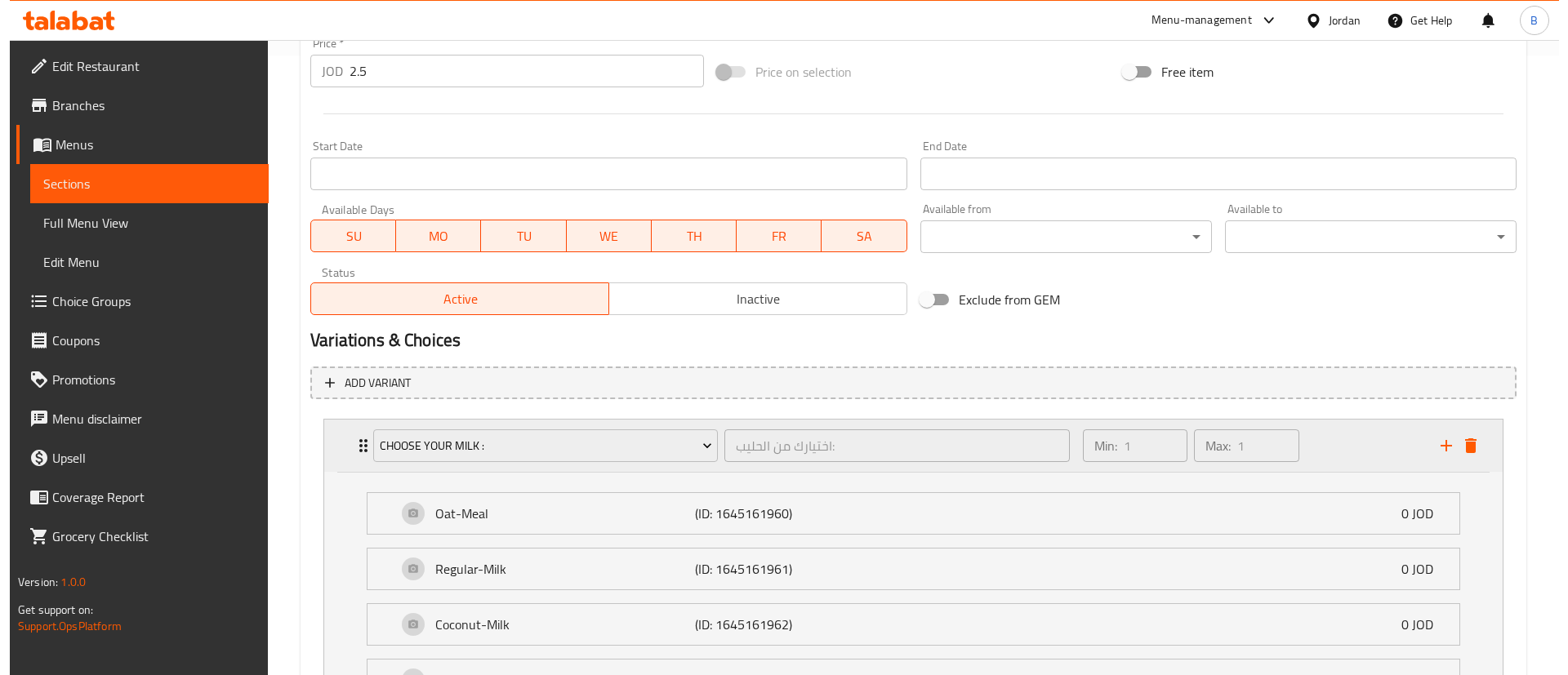
scroll to position [652, 0]
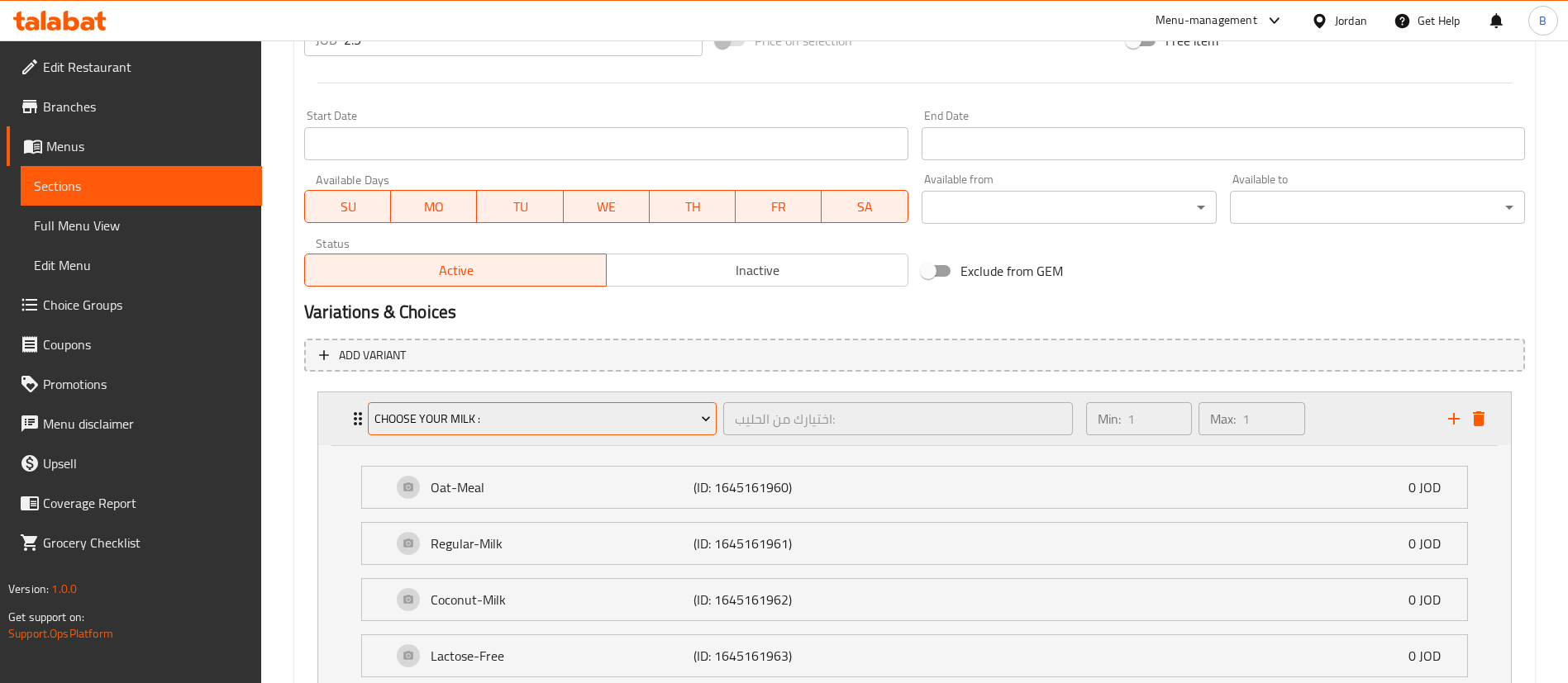
click at [620, 424] on span "Choose Your Milk :" at bounding box center [542, 419] width 336 height 21
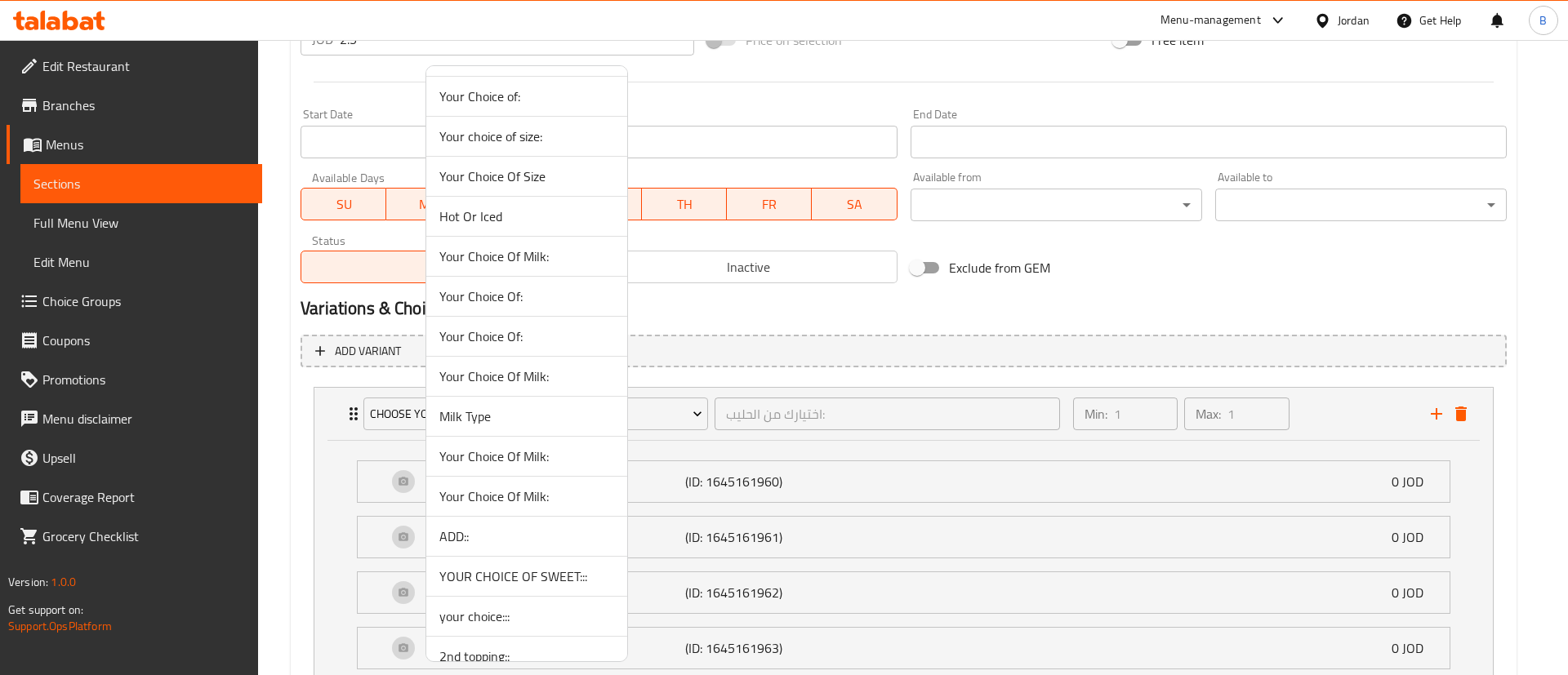
scroll to position [715, 0]
click at [535, 379] on span "Your Choice Of Milk:" at bounding box center [527, 377] width 175 height 20
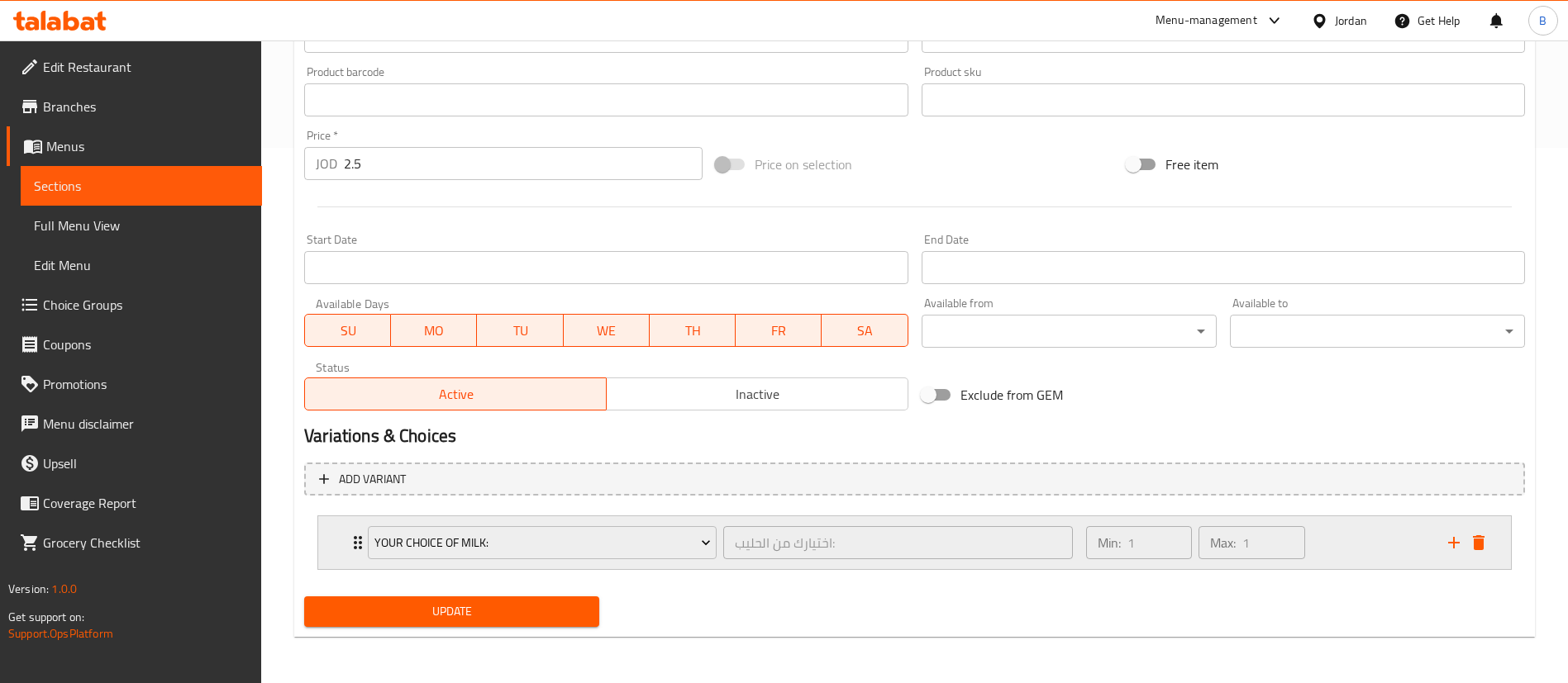
click at [1388, 550] on div "Min: 1 ​ Max: 1 ​" at bounding box center [1257, 542] width 362 height 53
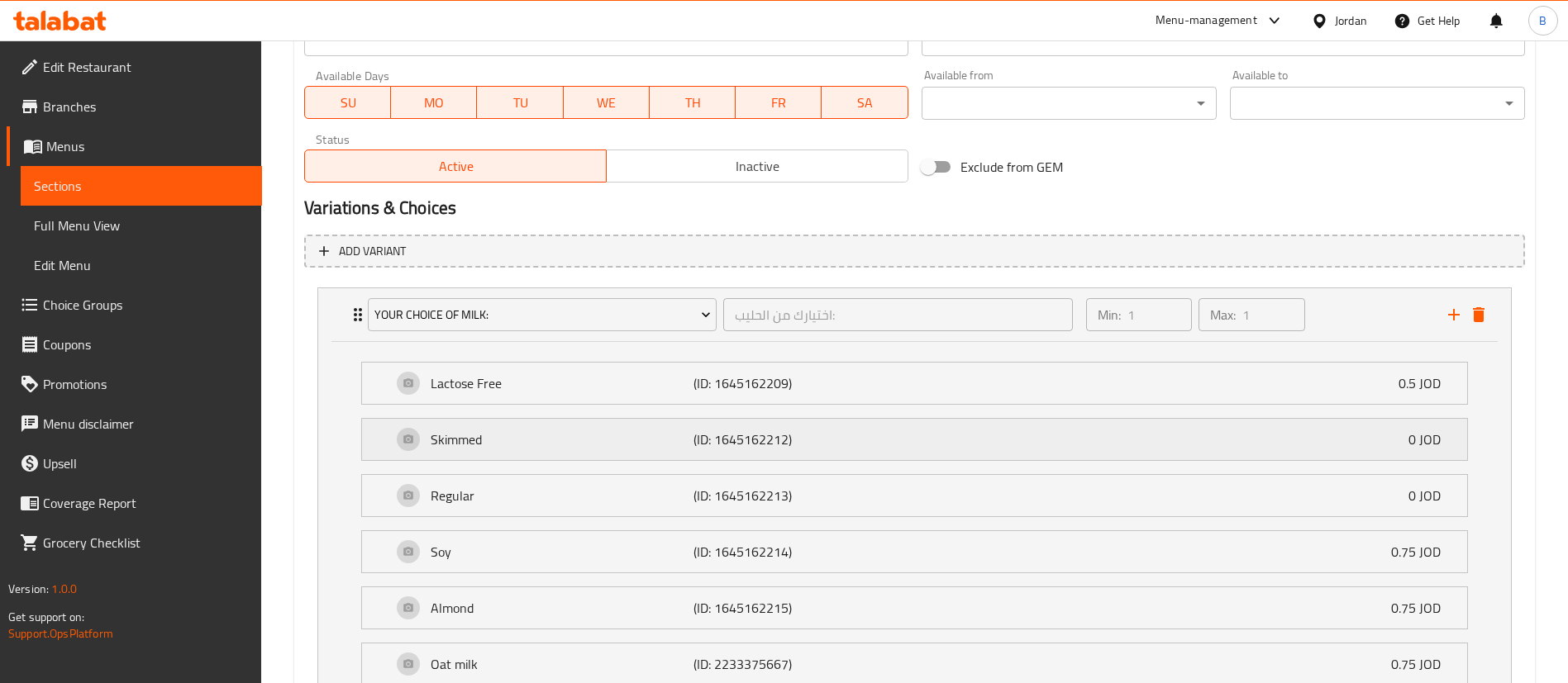
scroll to position [906, 0]
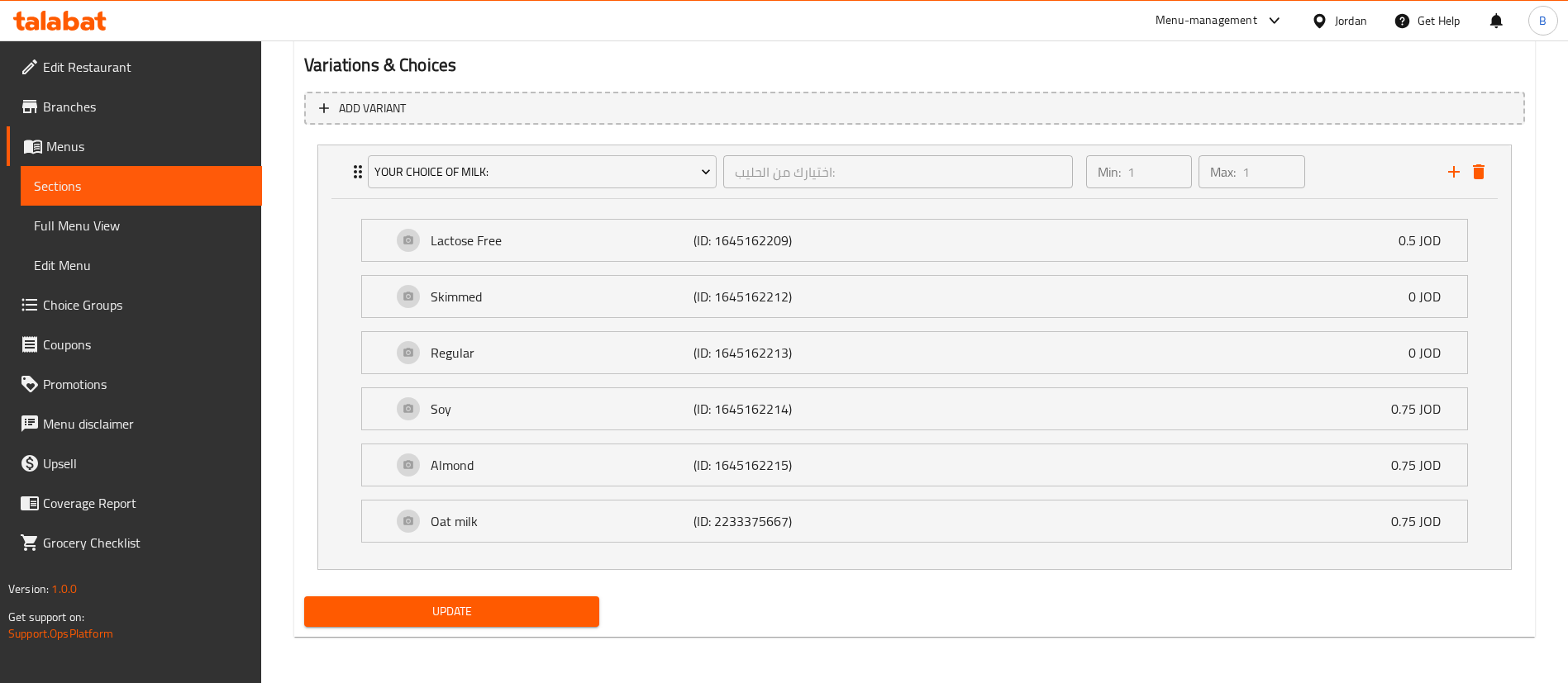
click at [536, 616] on span "Update" at bounding box center [452, 611] width 269 height 21
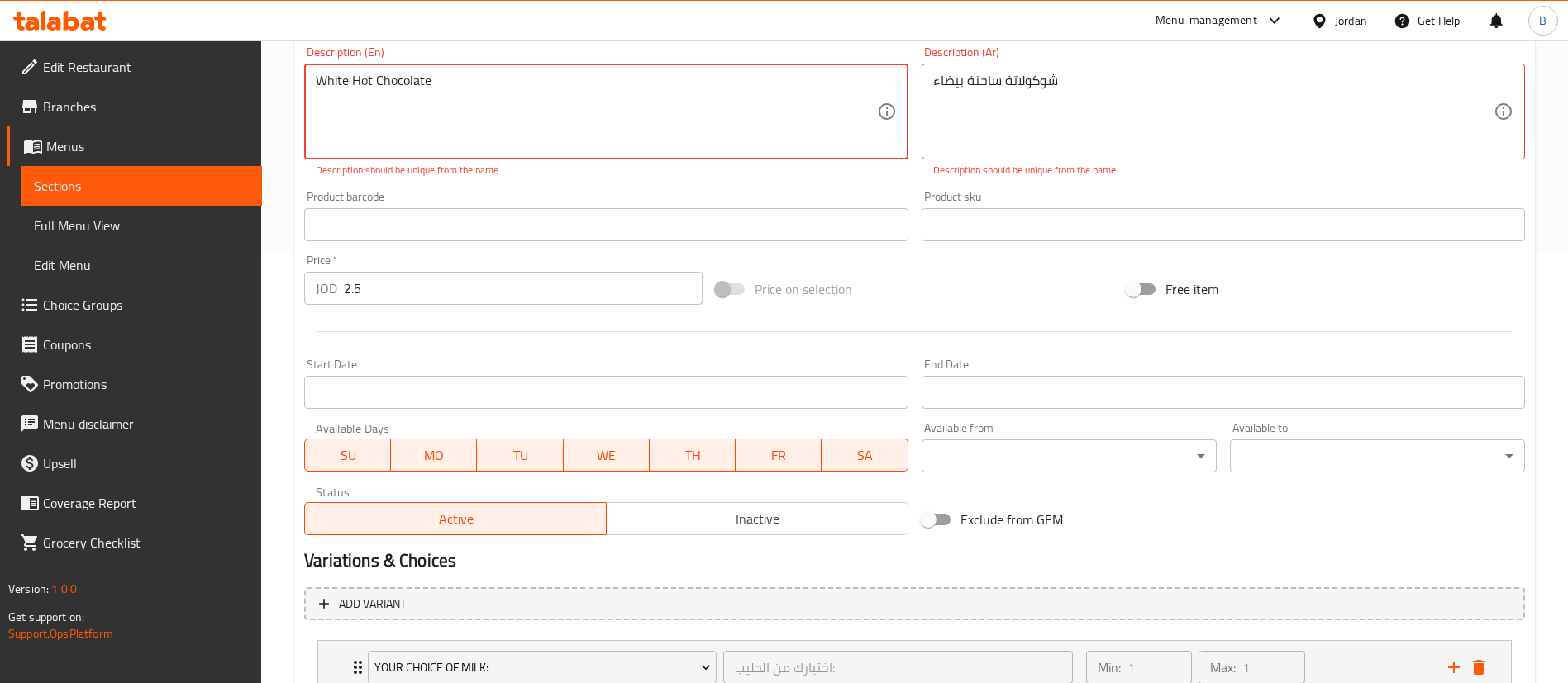
scroll to position [57, 0]
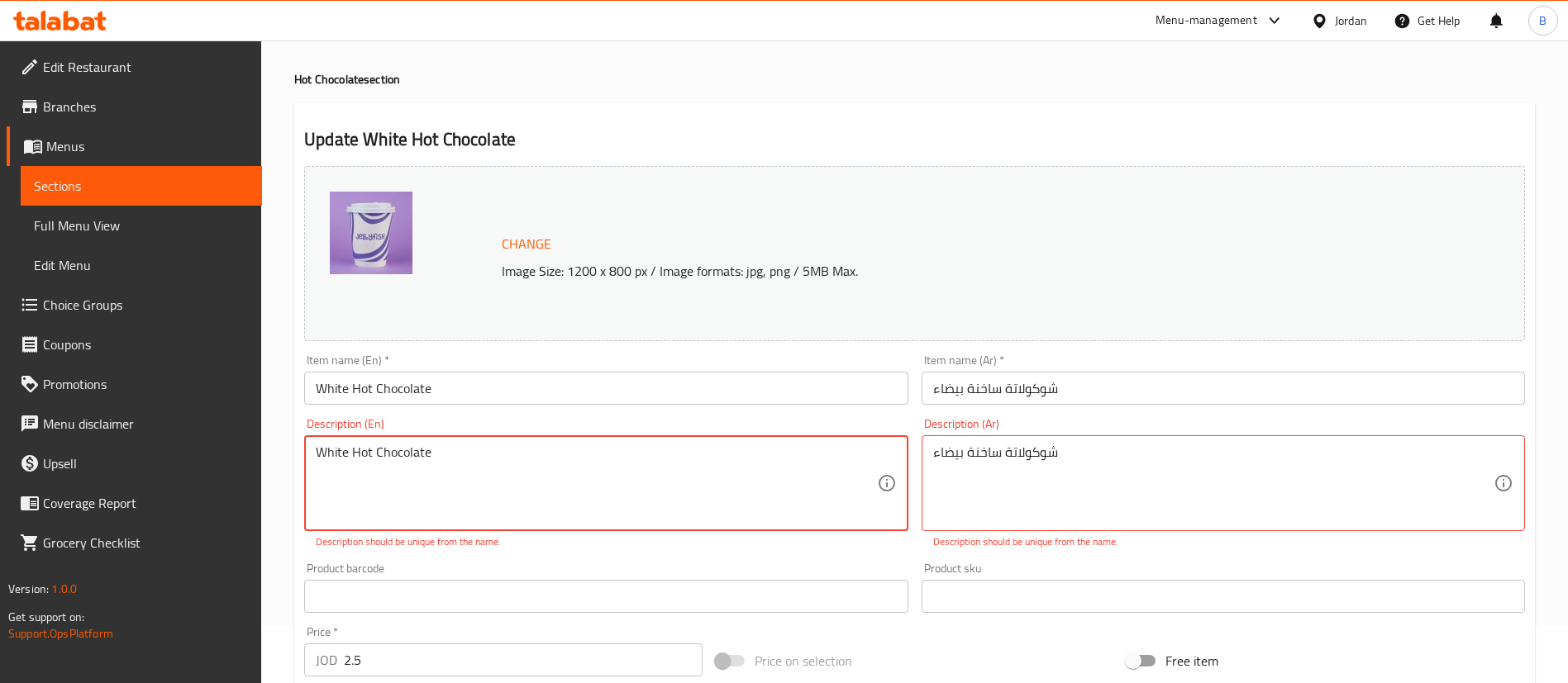
click at [479, 446] on textarea "White Hot Chocolate" at bounding box center [596, 483] width 560 height 78
type textarea "White Hot Chocolatee"
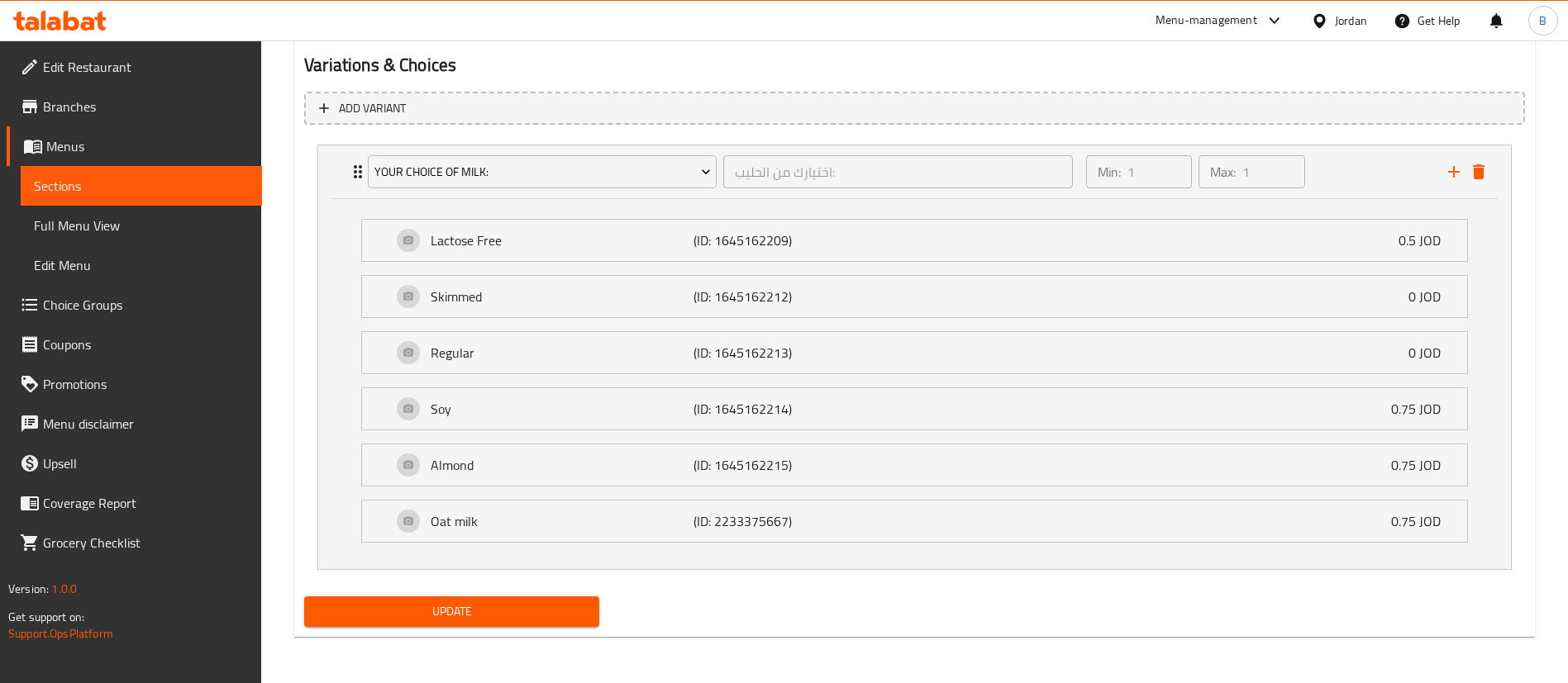
type textarea "شوكولاتة سااخنة بيضاء"
drag, startPoint x: 484, startPoint y: 611, endPoint x: 609, endPoint y: 373, distance: 268.8
click at [484, 610] on span "Update" at bounding box center [452, 611] width 269 height 21
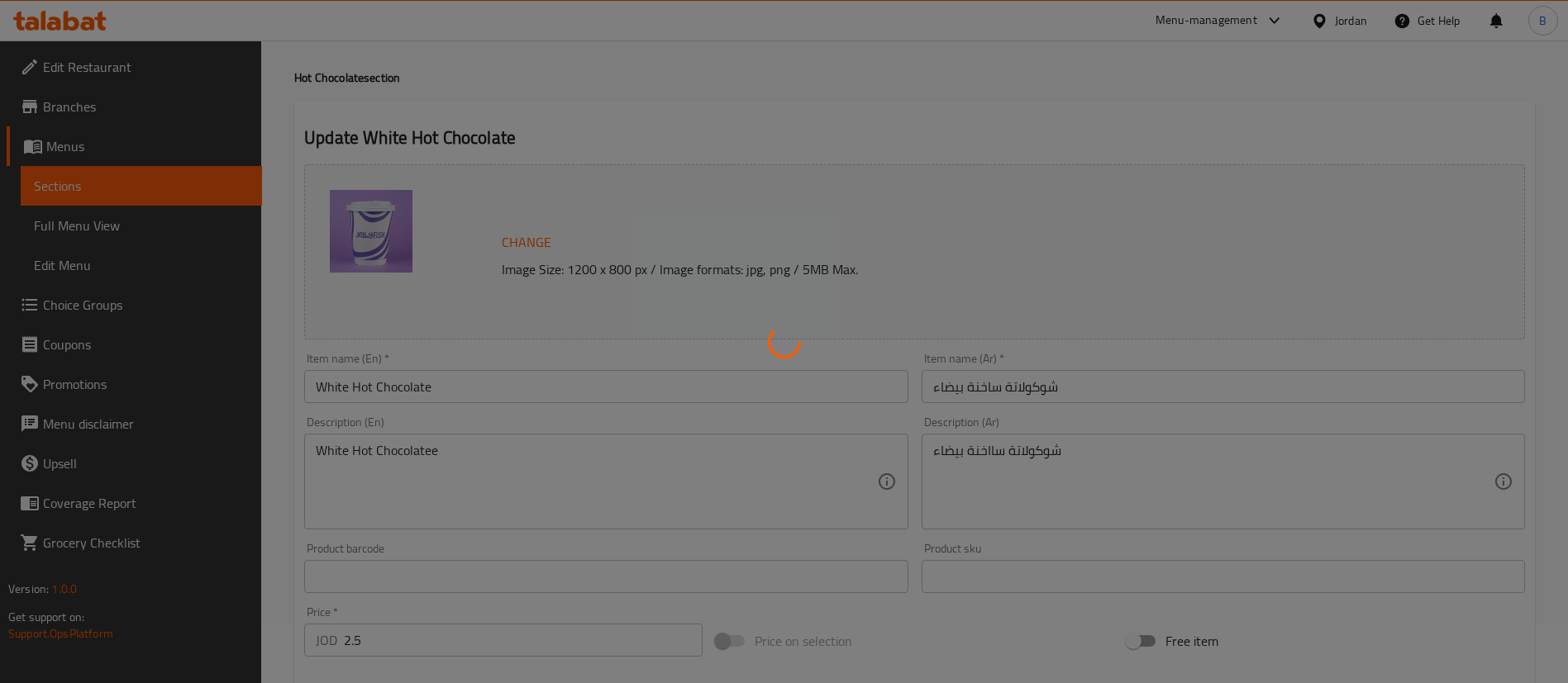
scroll to position [0, 0]
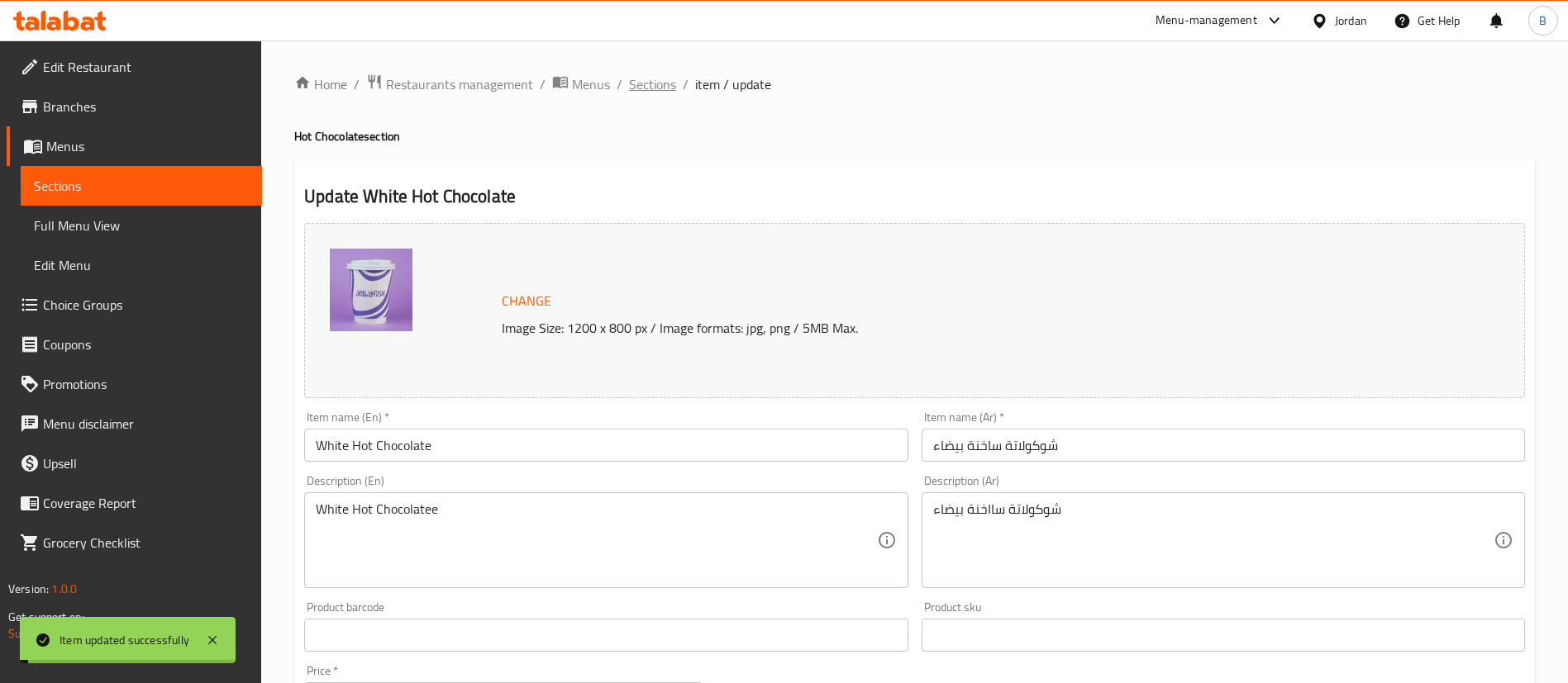
click at [668, 89] on span "Sections" at bounding box center [652, 84] width 47 height 20
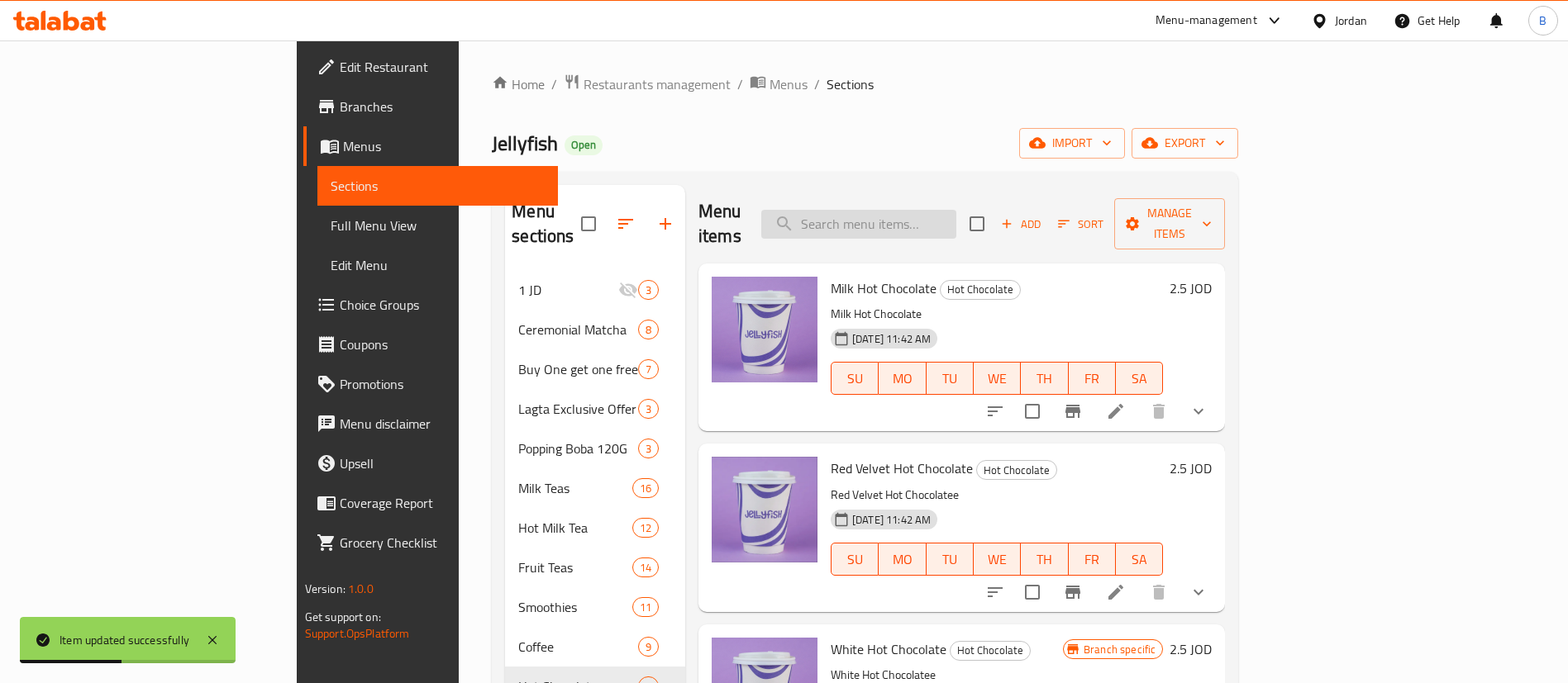
click at [956, 210] on input "search" at bounding box center [858, 224] width 195 height 29
type input "خ"
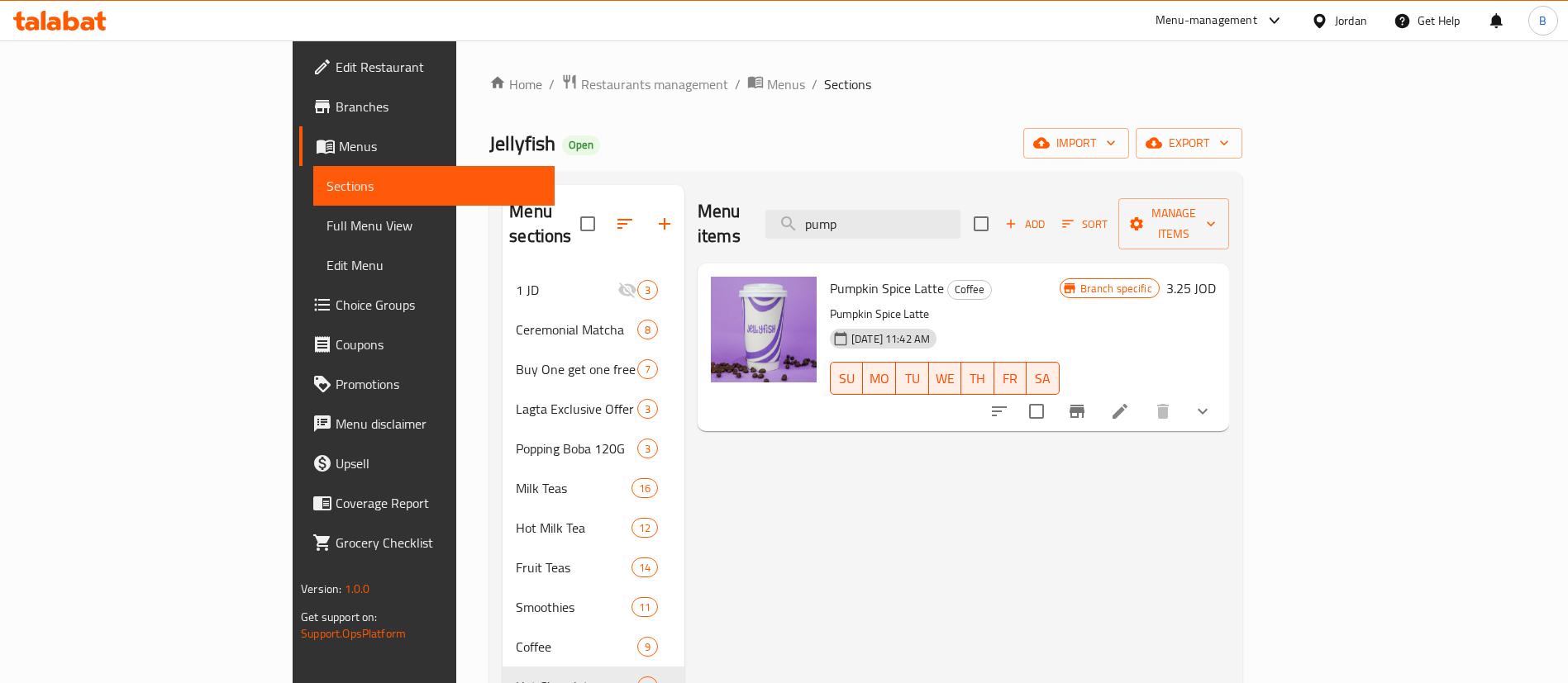
type input "pump"
click at [1143, 397] on li at bounding box center [1120, 411] width 46 height 29
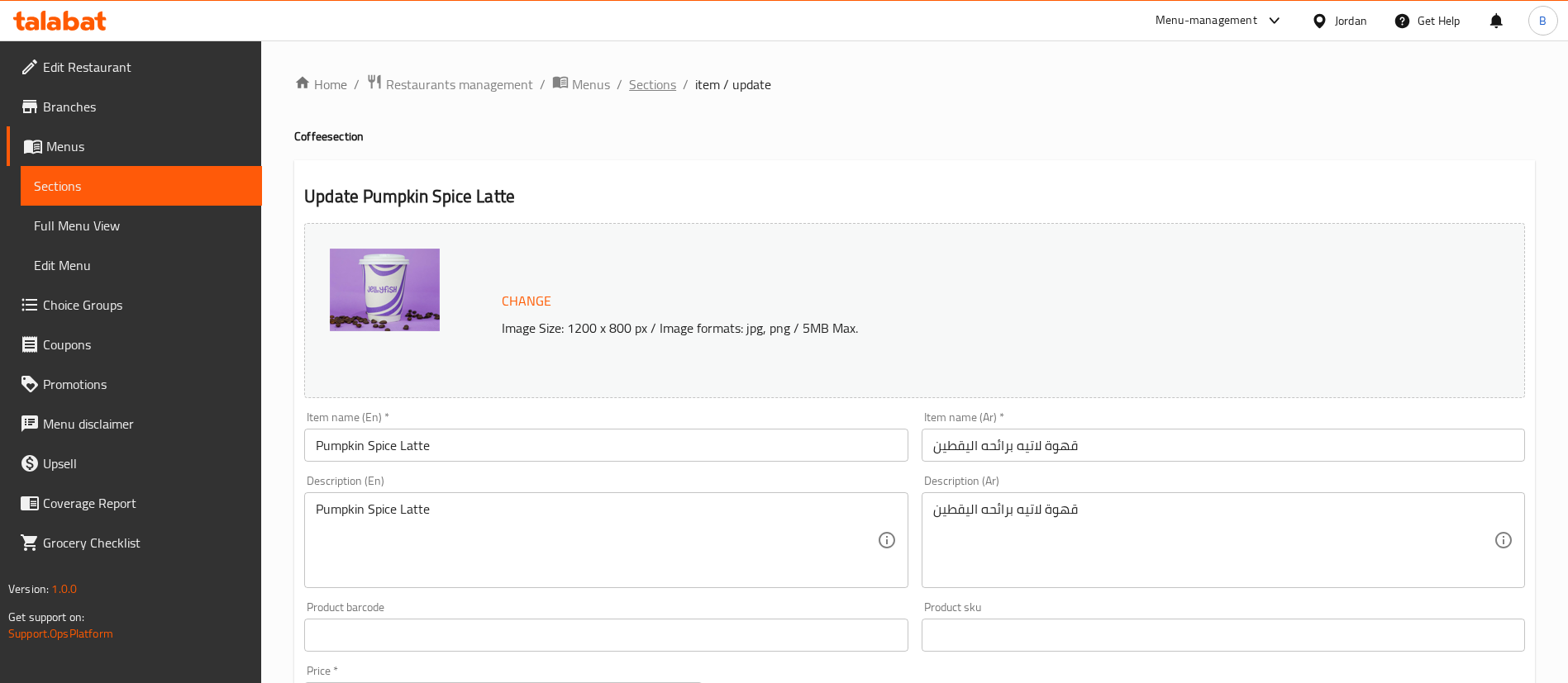
click at [656, 88] on span "Sections" at bounding box center [652, 84] width 47 height 20
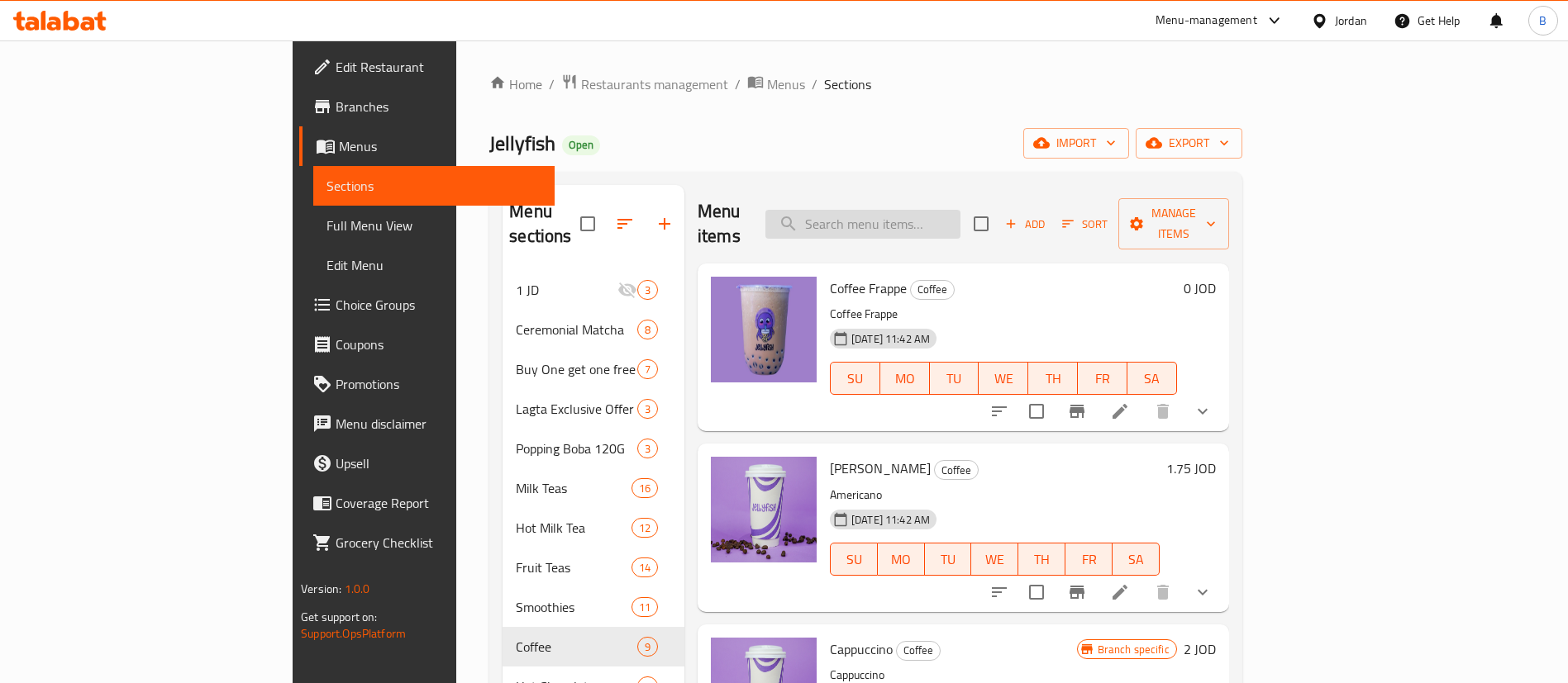
click at [961, 216] on input "search" at bounding box center [862, 224] width 195 height 29
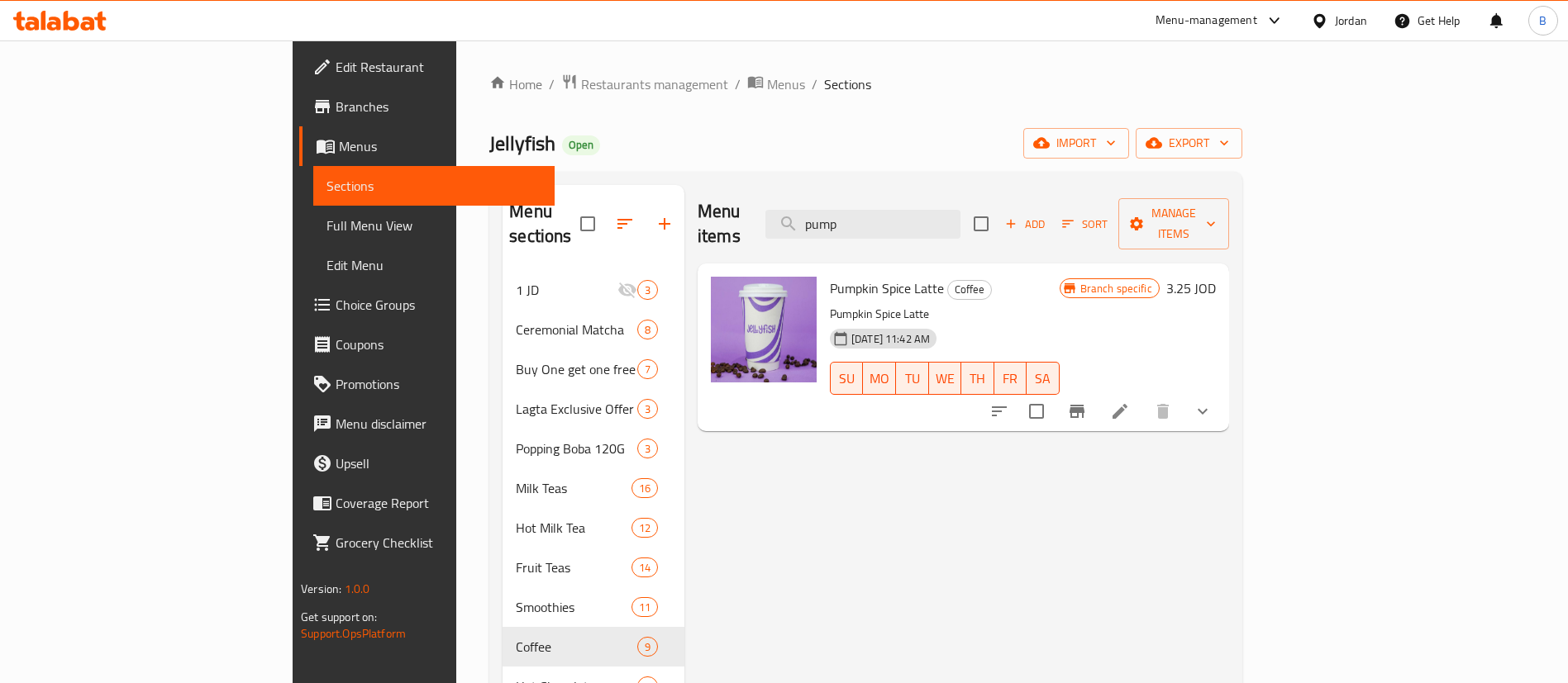
type input "pump"
click at [1143, 397] on li at bounding box center [1120, 411] width 46 height 29
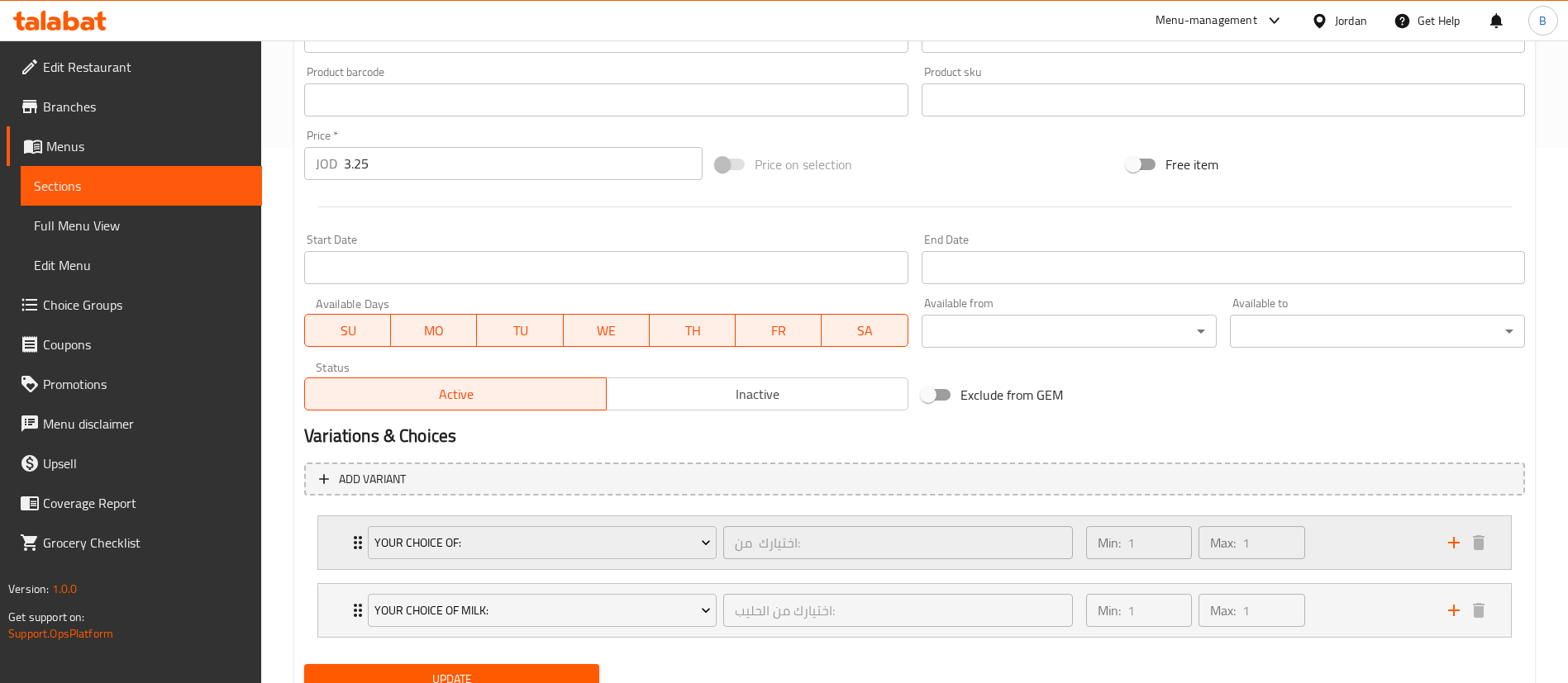
scroll to position [603, 0]
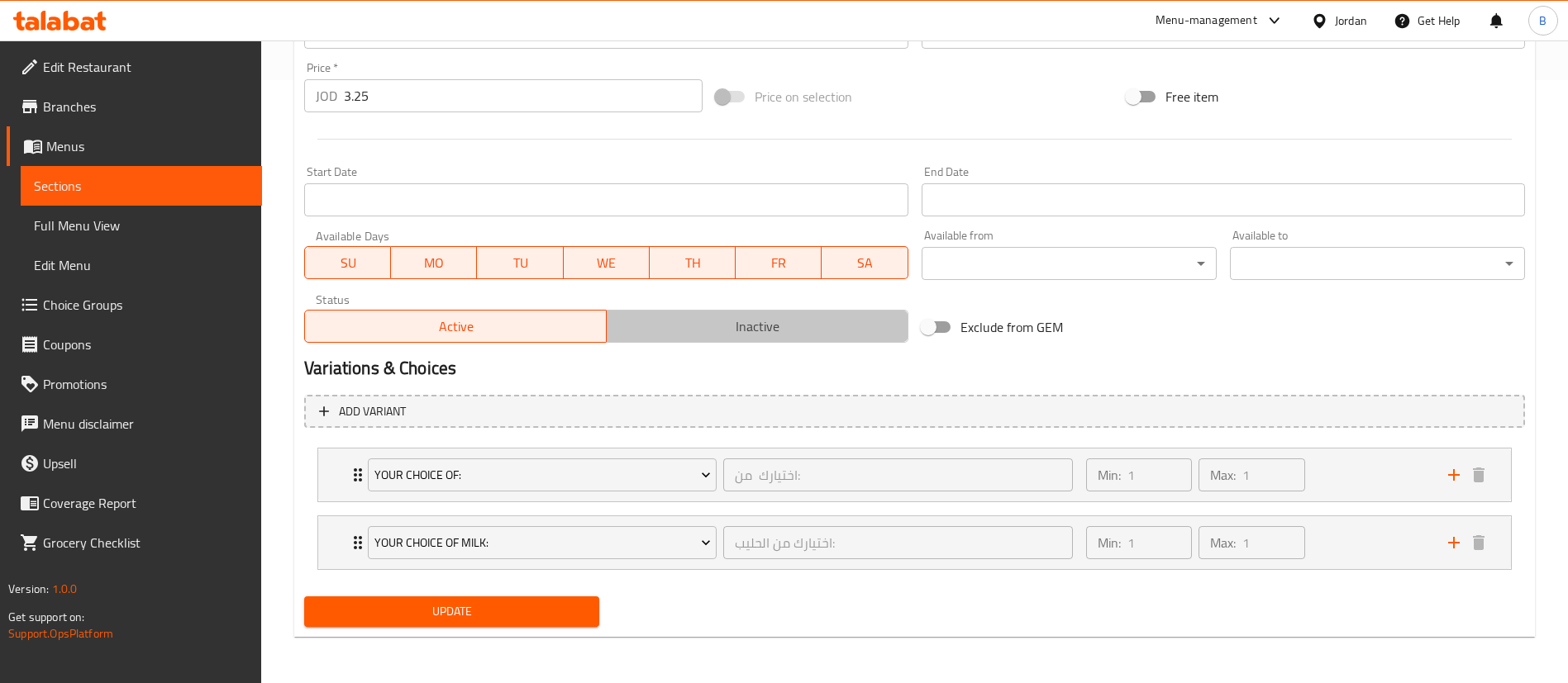
drag, startPoint x: 804, startPoint y: 339, endPoint x: 768, endPoint y: 356, distance: 39.8
click at [804, 337] on span "Inactive" at bounding box center [757, 327] width 288 height 24
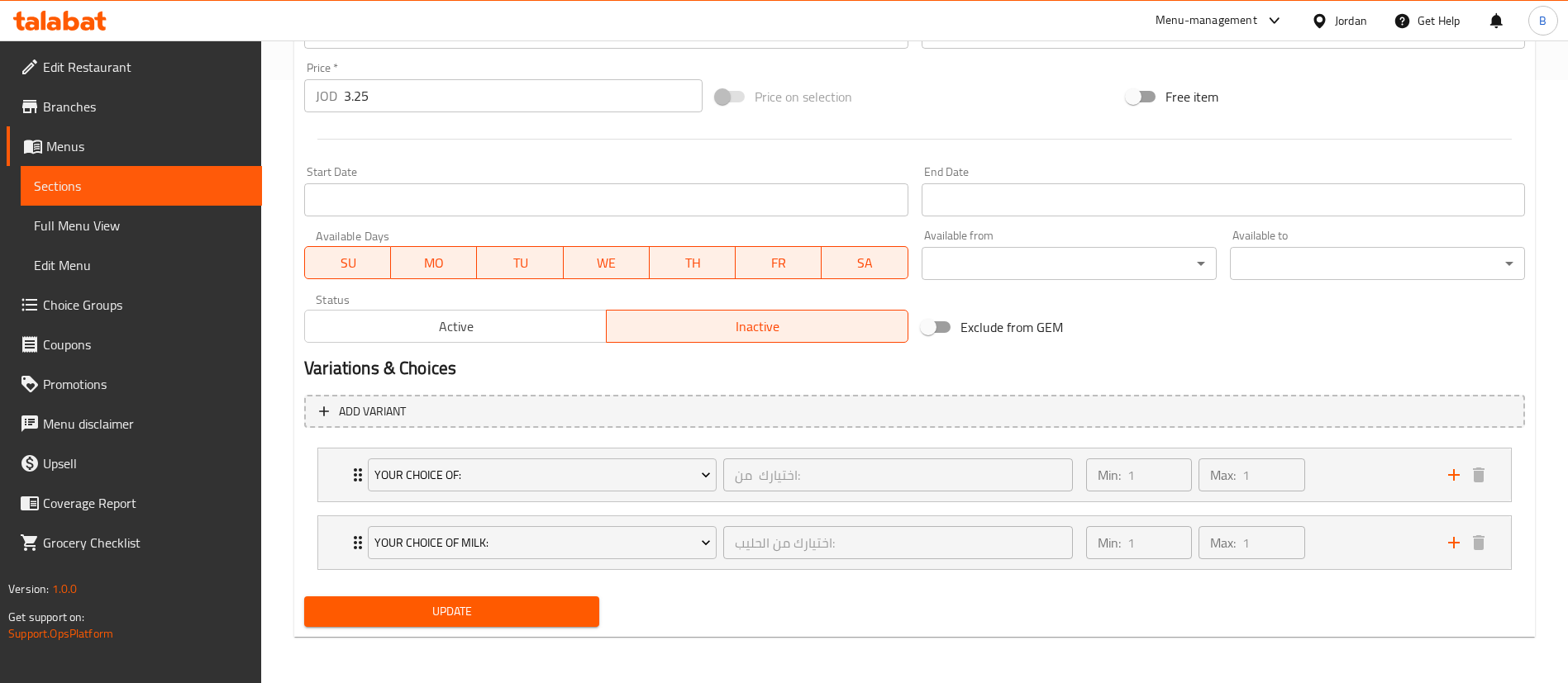
click at [541, 618] on span "Update" at bounding box center [452, 611] width 269 height 21
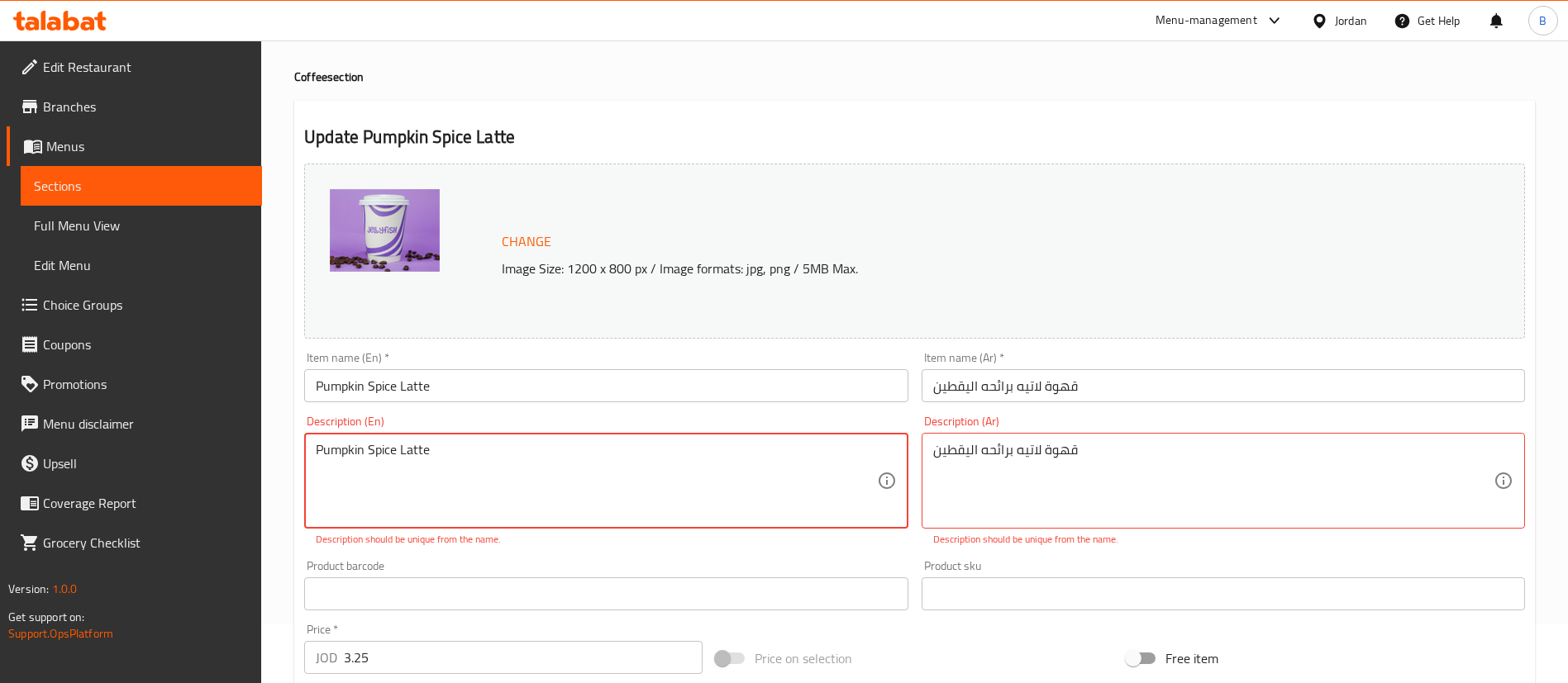
scroll to position [0, 0]
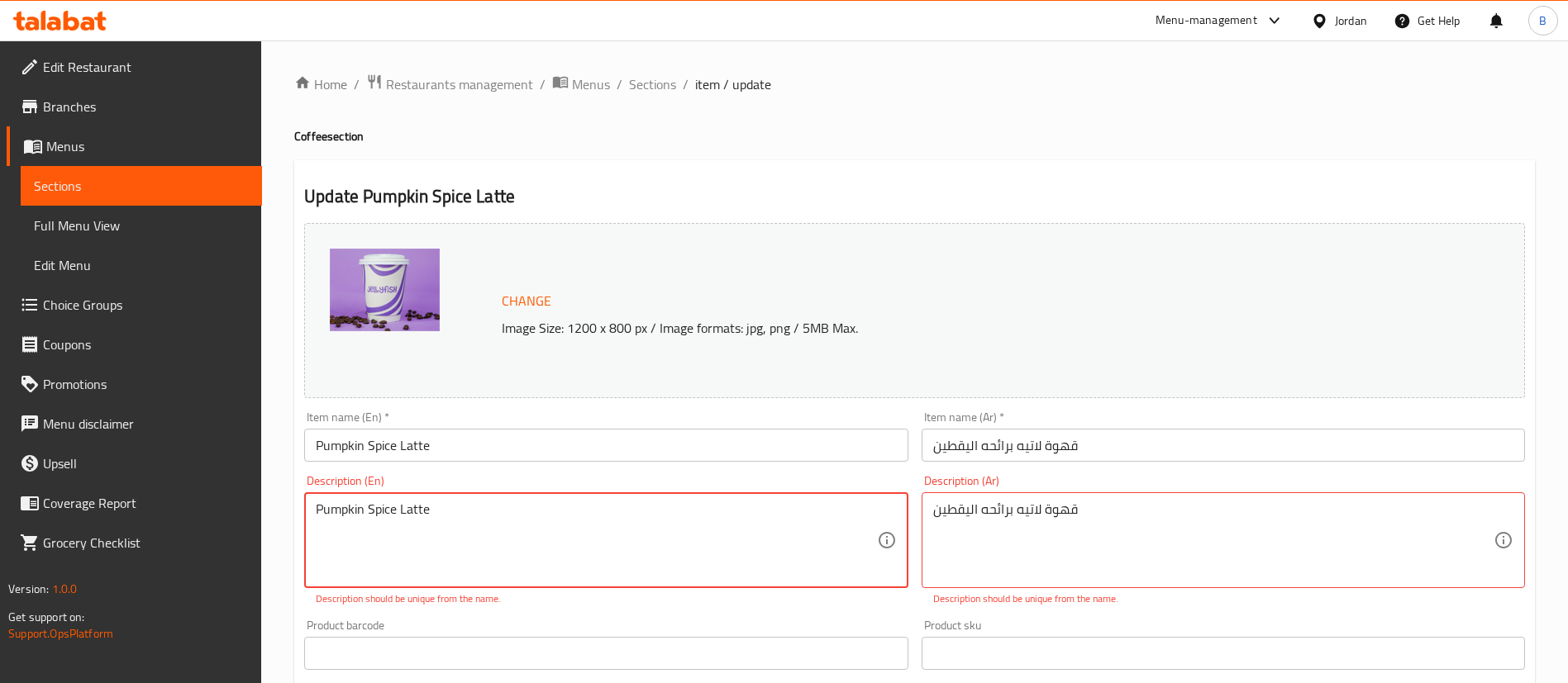
click at [460, 520] on textarea "Pumpkin Spice Latte" at bounding box center [596, 540] width 560 height 78
type textarea "Pumpkin Spice Lattee"
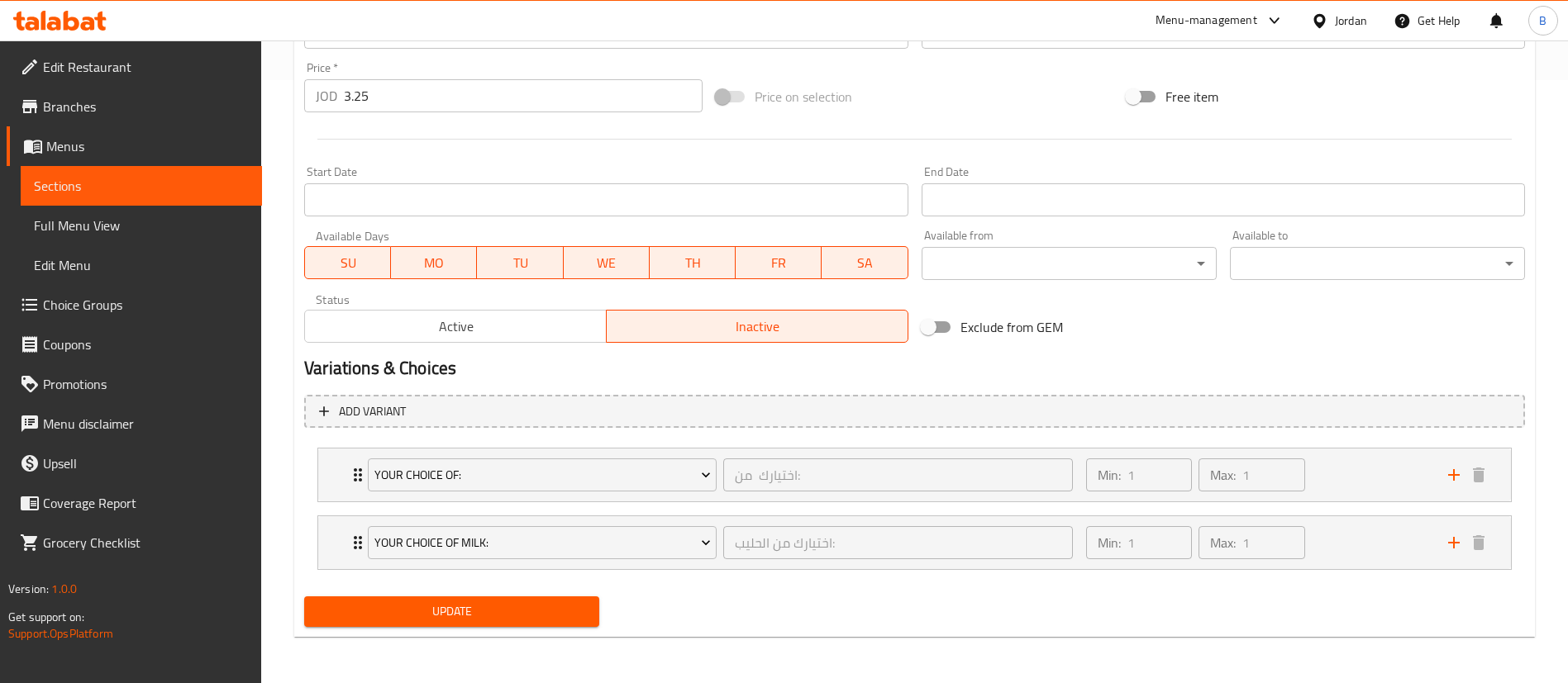
type textarea "قهوة لاتيه برائحه اليقطيين"
click at [578, 609] on span "Update" at bounding box center [452, 611] width 269 height 21
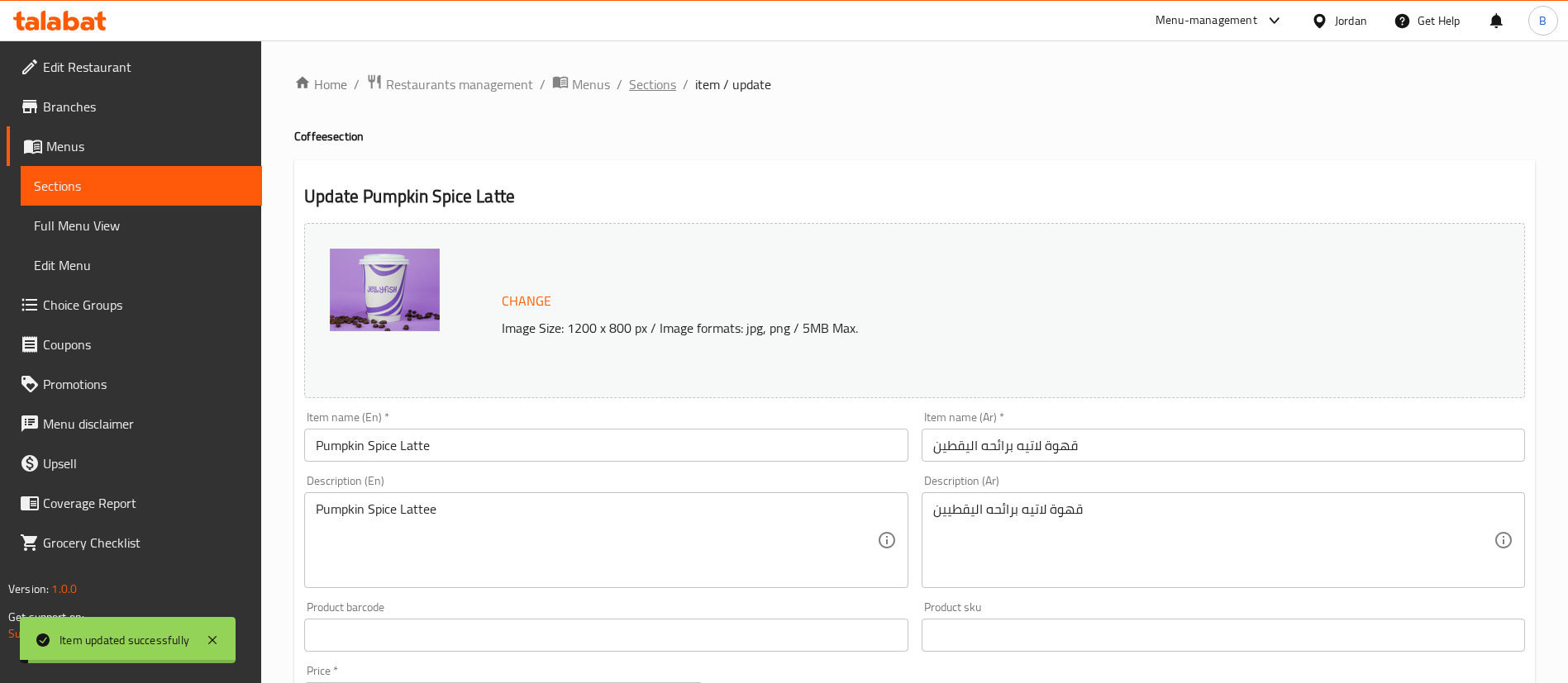
click at [640, 85] on span "Sections" at bounding box center [652, 84] width 47 height 20
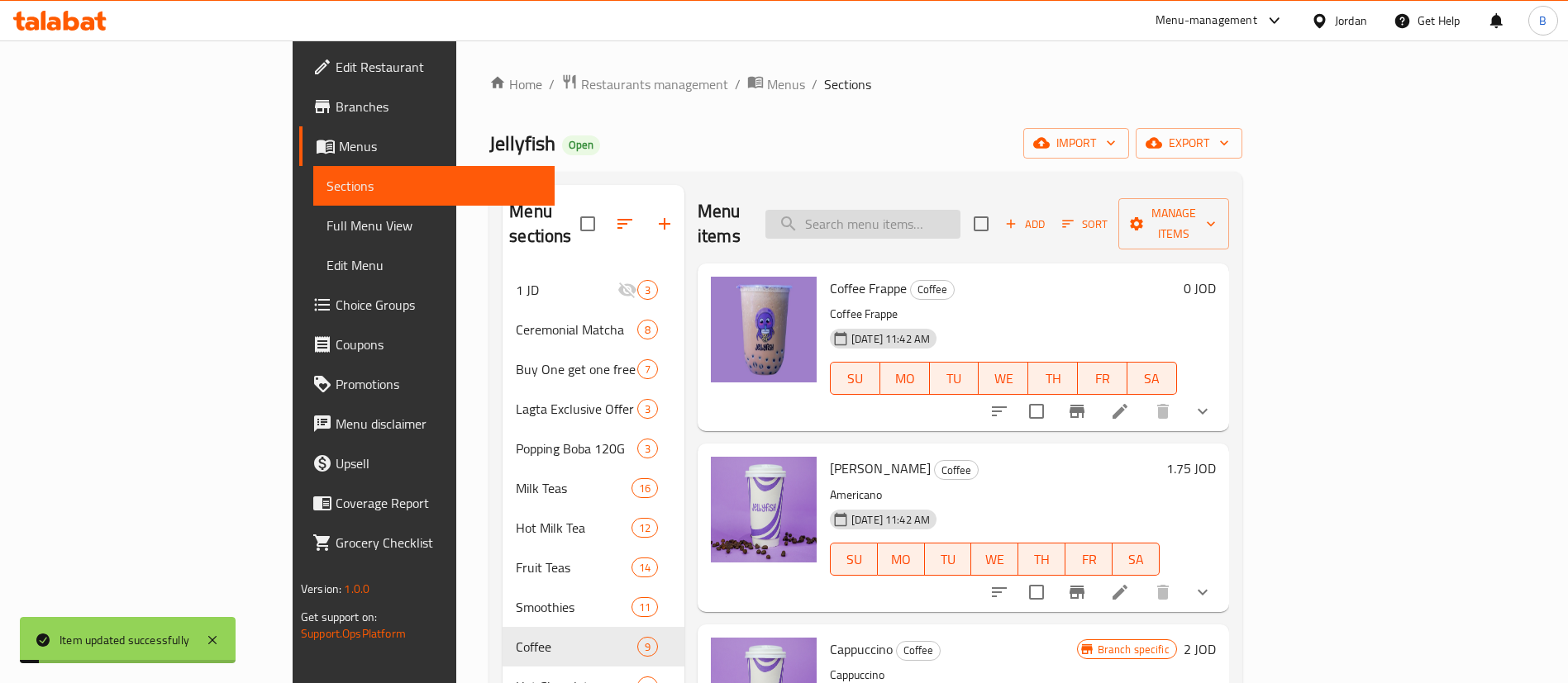
click at [961, 217] on input "search" at bounding box center [862, 224] width 195 height 29
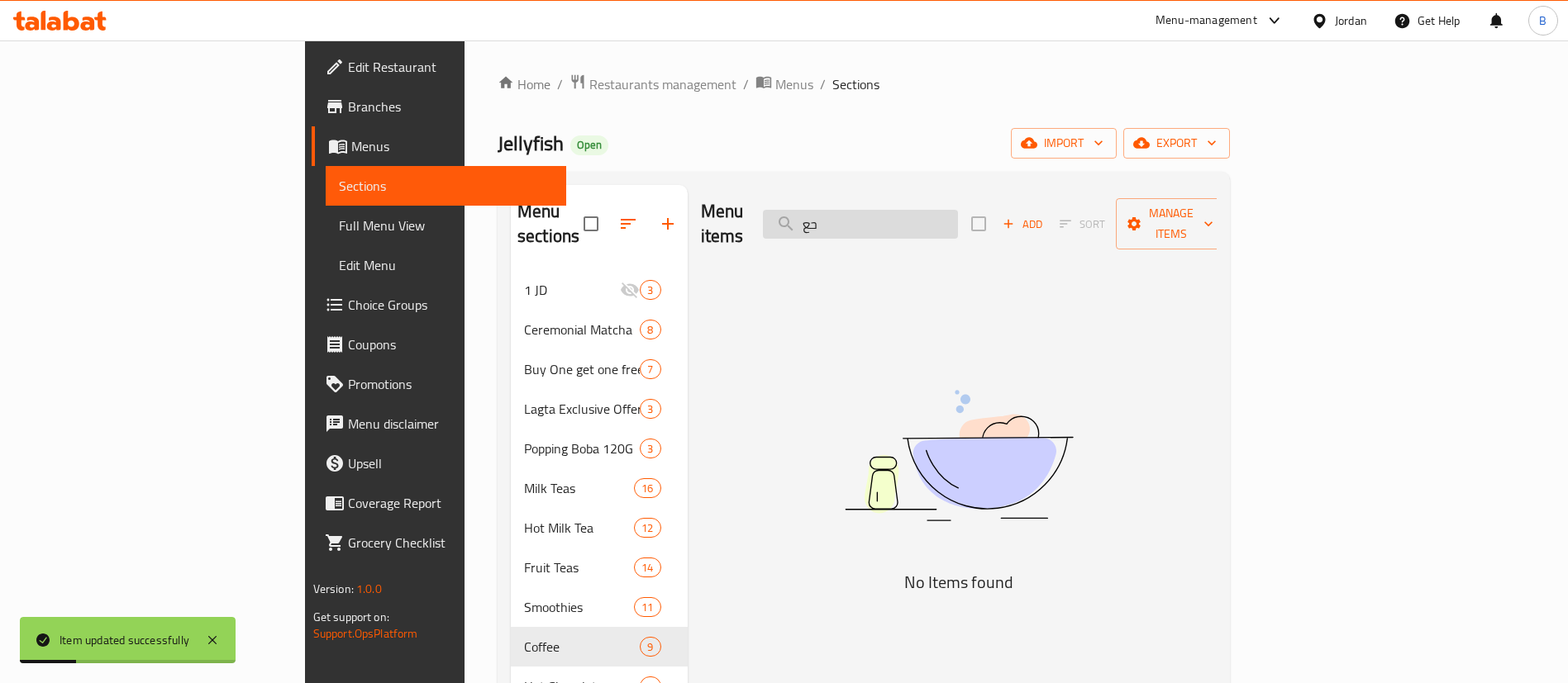
type input "ح"
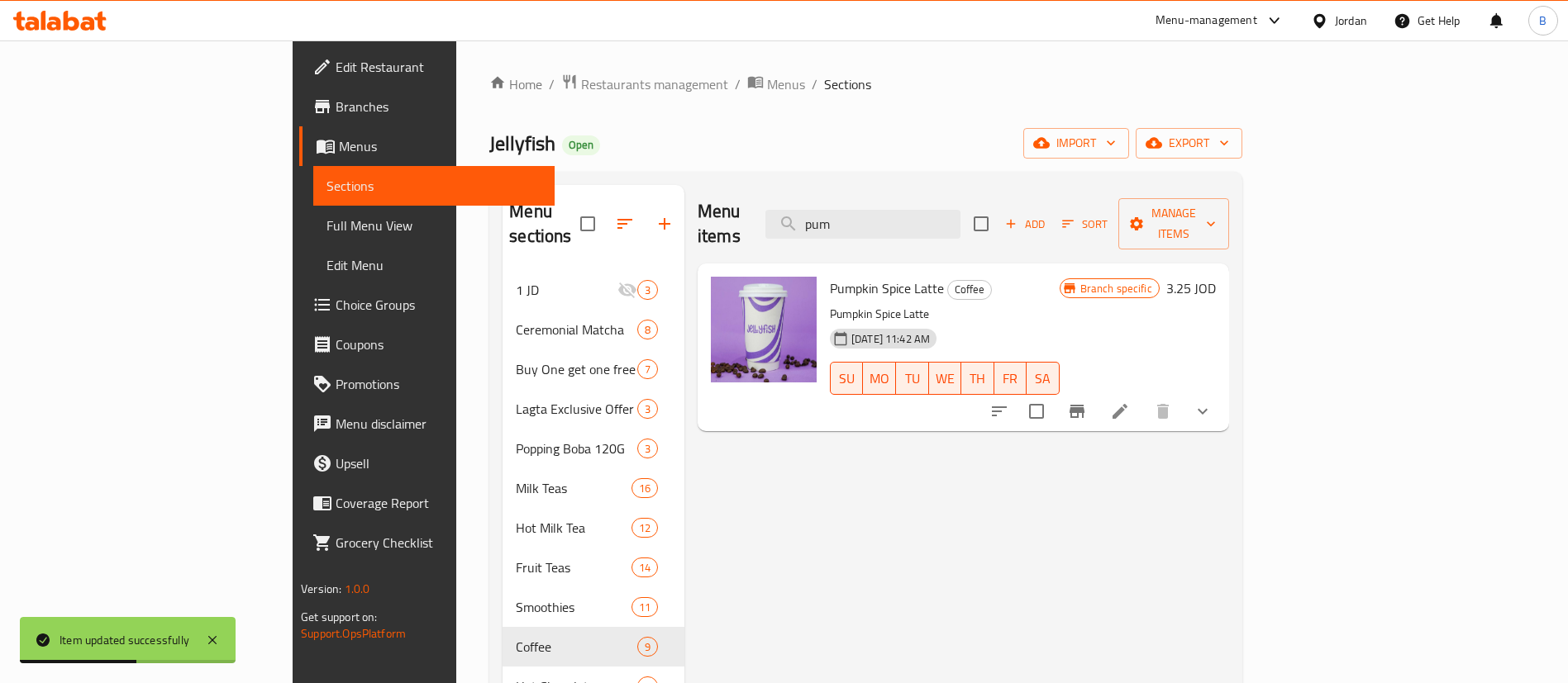
type input "pum"
click at [1097, 396] on button "Branch-specific-item" at bounding box center [1077, 411] width 40 height 40
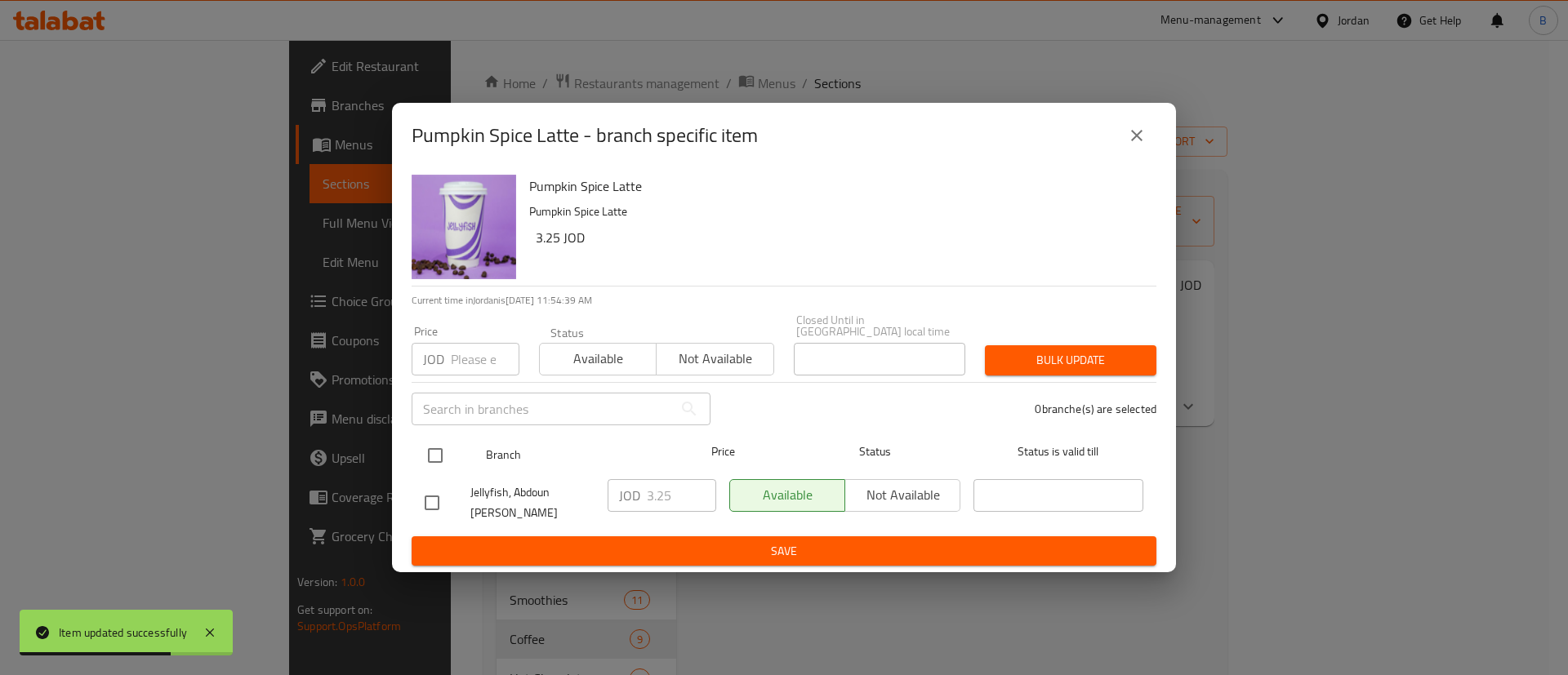
click at [447, 451] on input "checkbox" at bounding box center [435, 455] width 34 height 34
checkbox input "true"
click at [862, 492] on span "Not available" at bounding box center [903, 495] width 102 height 23
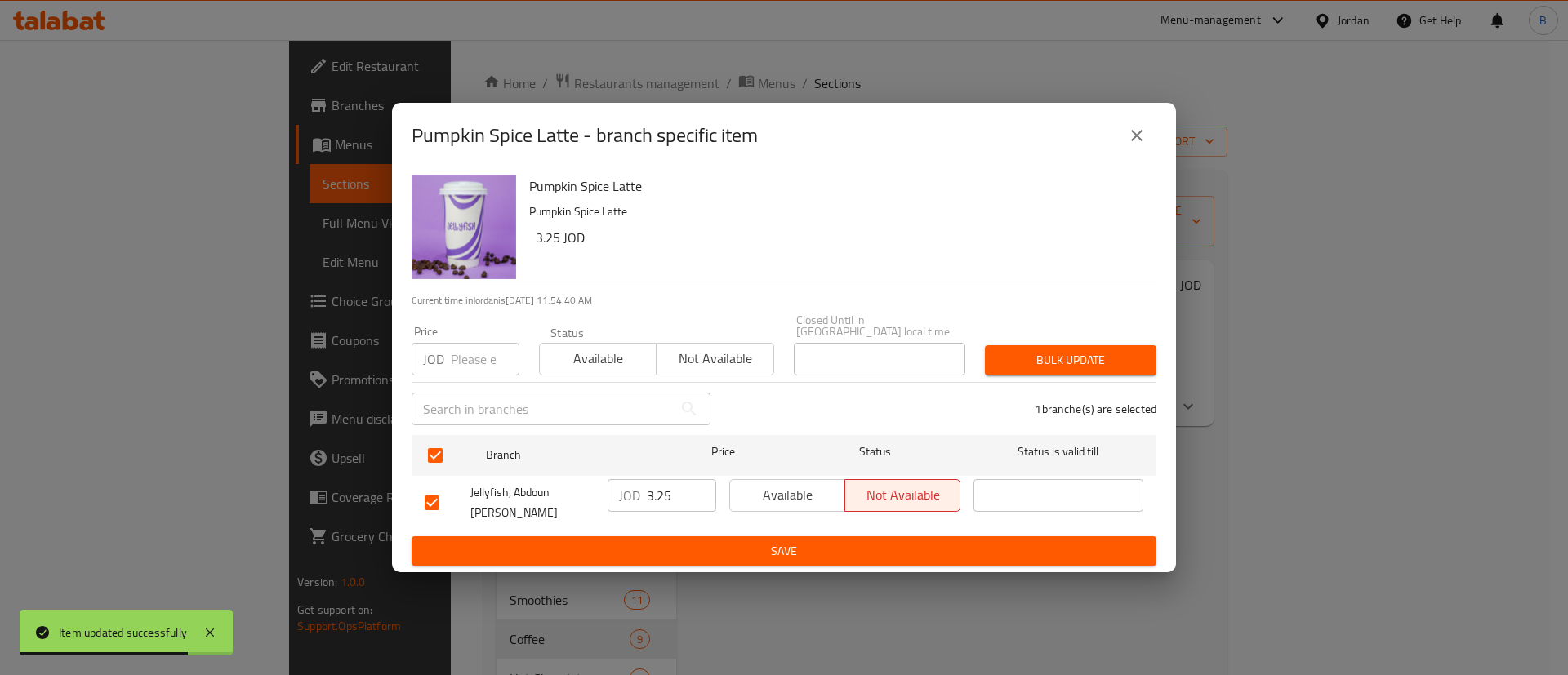
click at [834, 529] on ul "Branch Price Status Status is valid till Jellyfish, Abdoun Al Shamali JOD 3.25 …" at bounding box center [784, 482] width 745 height 107
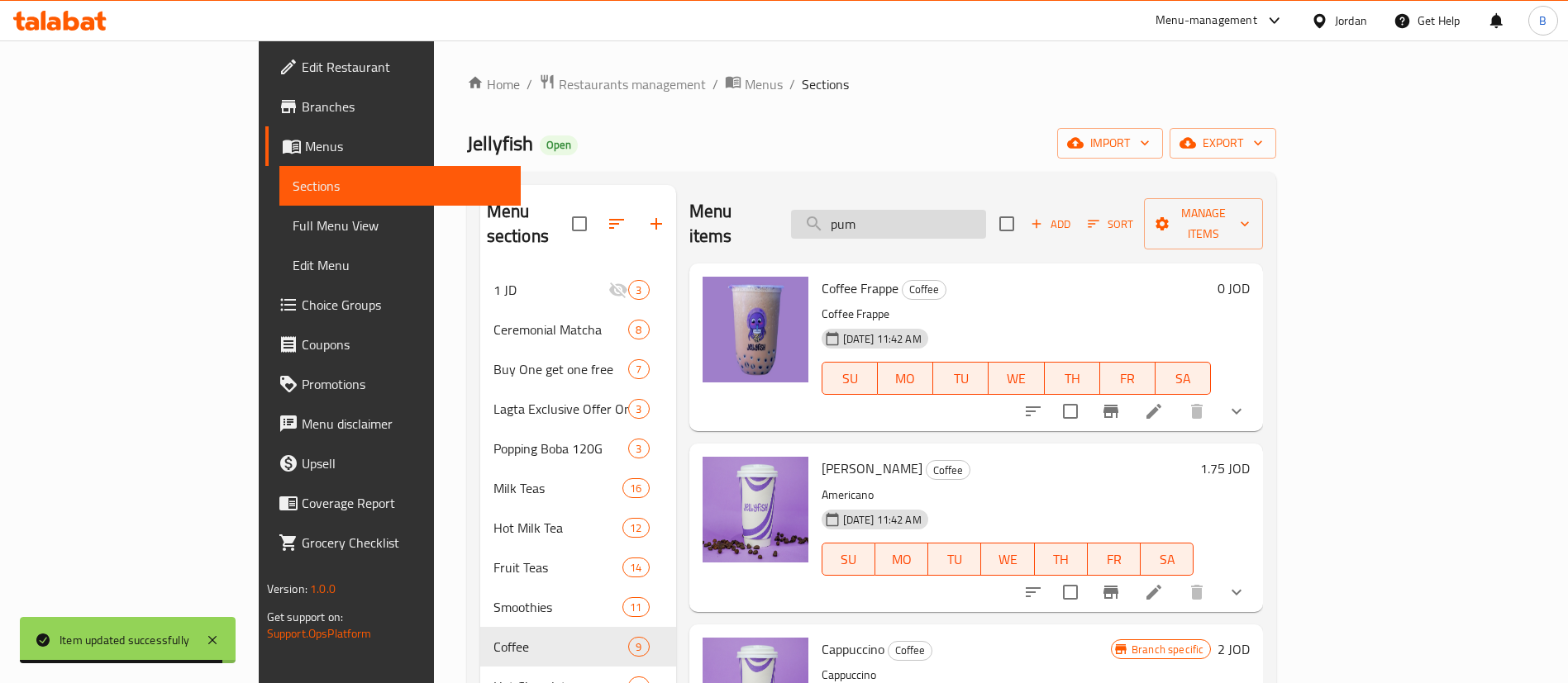
click at [986, 221] on input "pum" at bounding box center [888, 224] width 195 height 29
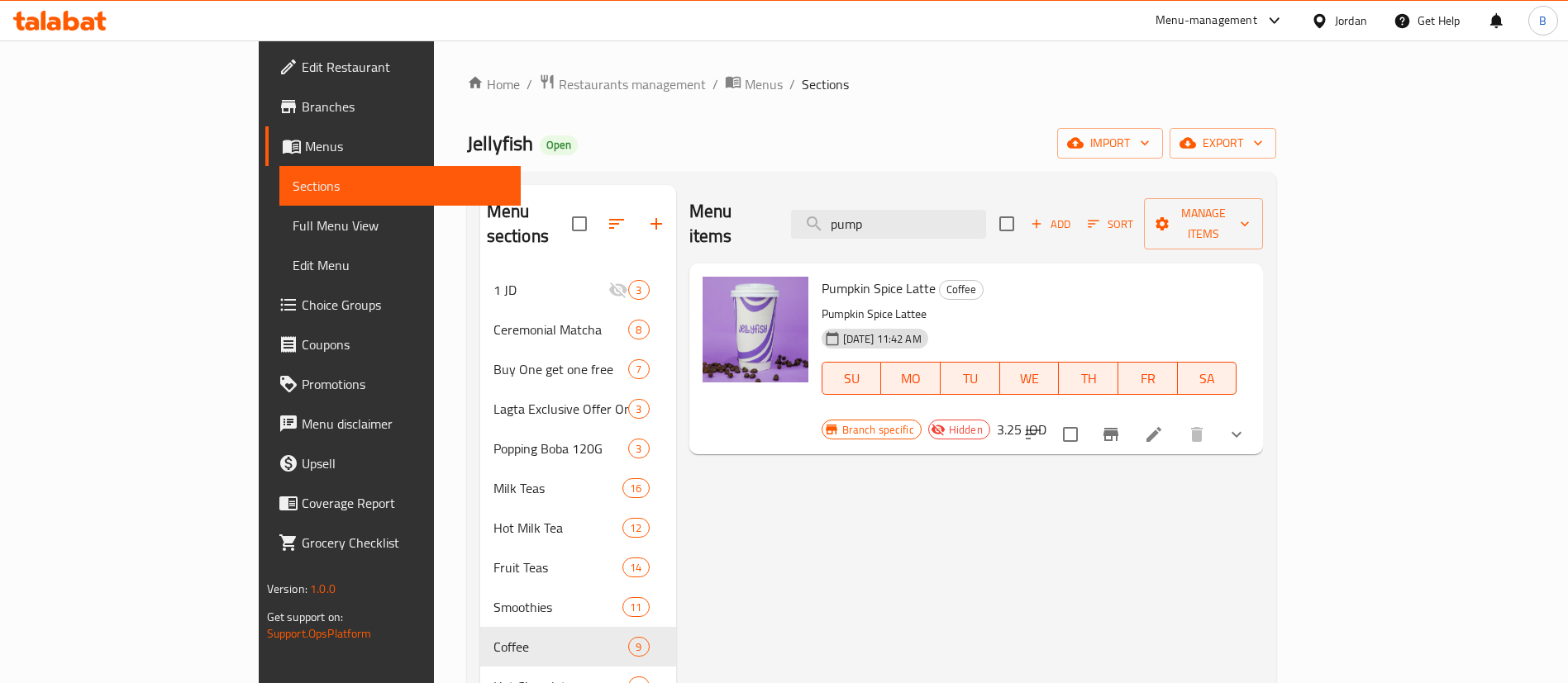
type input "pump"
click at [1131, 414] on button "Branch-specific-item" at bounding box center [1110, 434] width 40 height 40
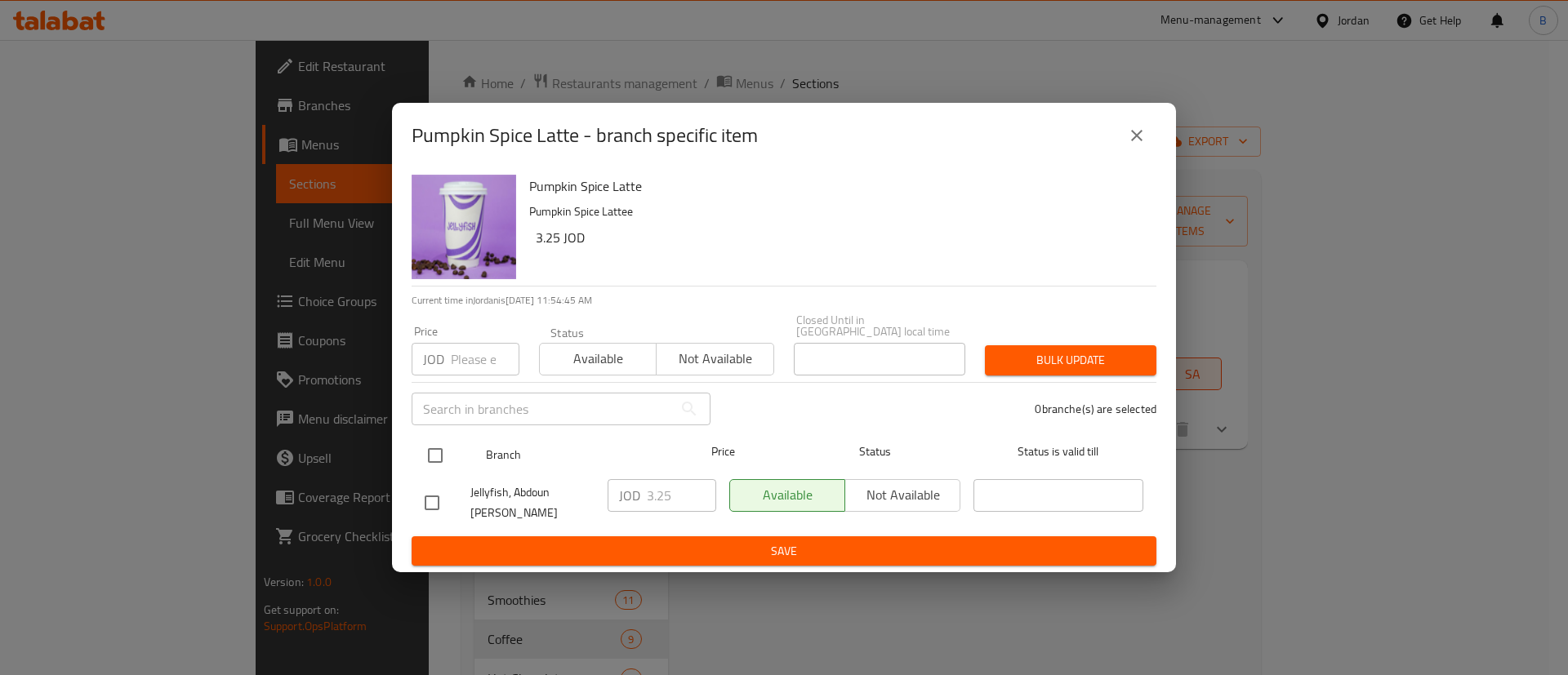
click at [415, 445] on div "Branch Price Status Status is valid till" at bounding box center [784, 455] width 745 height 41
click at [442, 449] on input "checkbox" at bounding box center [435, 455] width 34 height 34
checkbox input "true"
click at [889, 492] on span "Not available" at bounding box center [903, 495] width 102 height 23
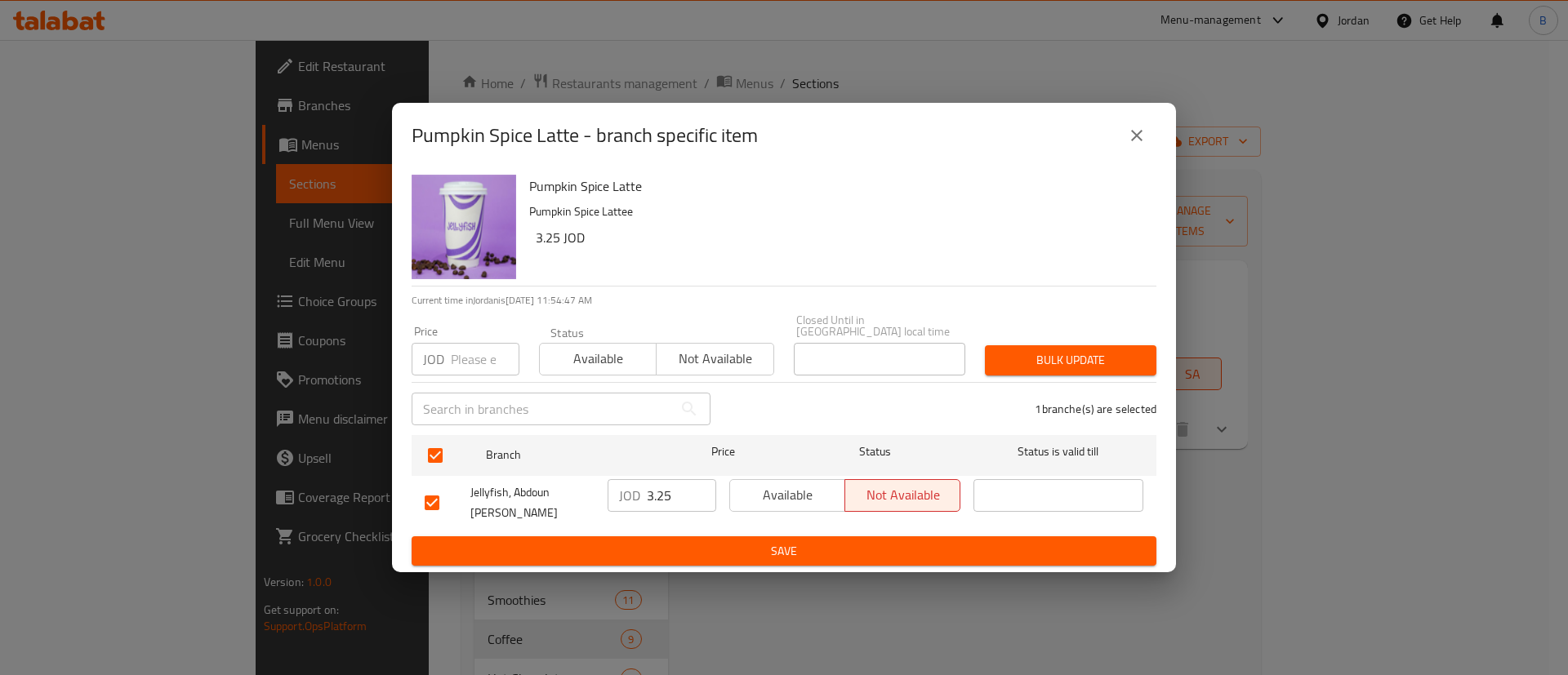
click at [869, 536] on button "Save" at bounding box center [784, 551] width 745 height 30
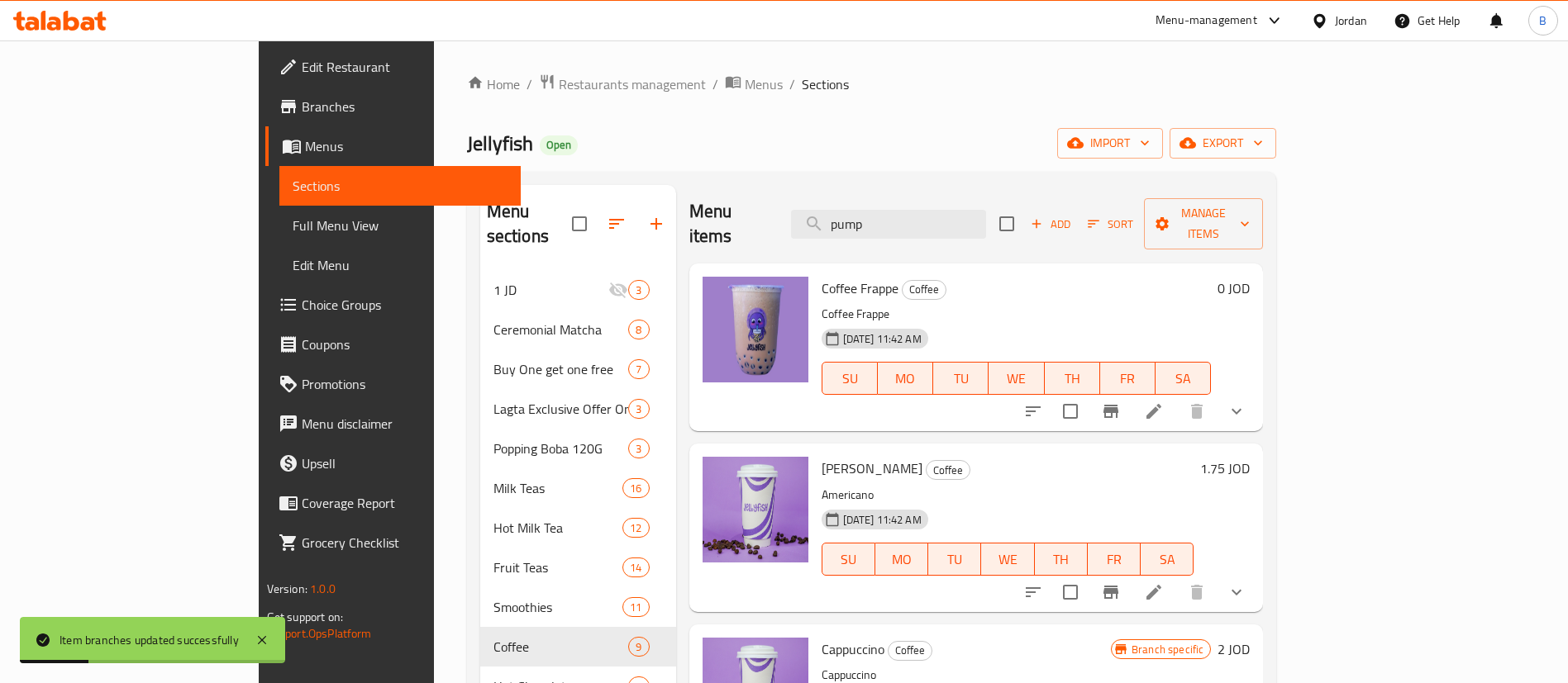
drag, startPoint x: 974, startPoint y: 200, endPoint x: 591, endPoint y: 196, distance: 383.0
click at [693, 195] on div "Menu items pump Add Sort Manage items" at bounding box center [977, 224] width 575 height 78
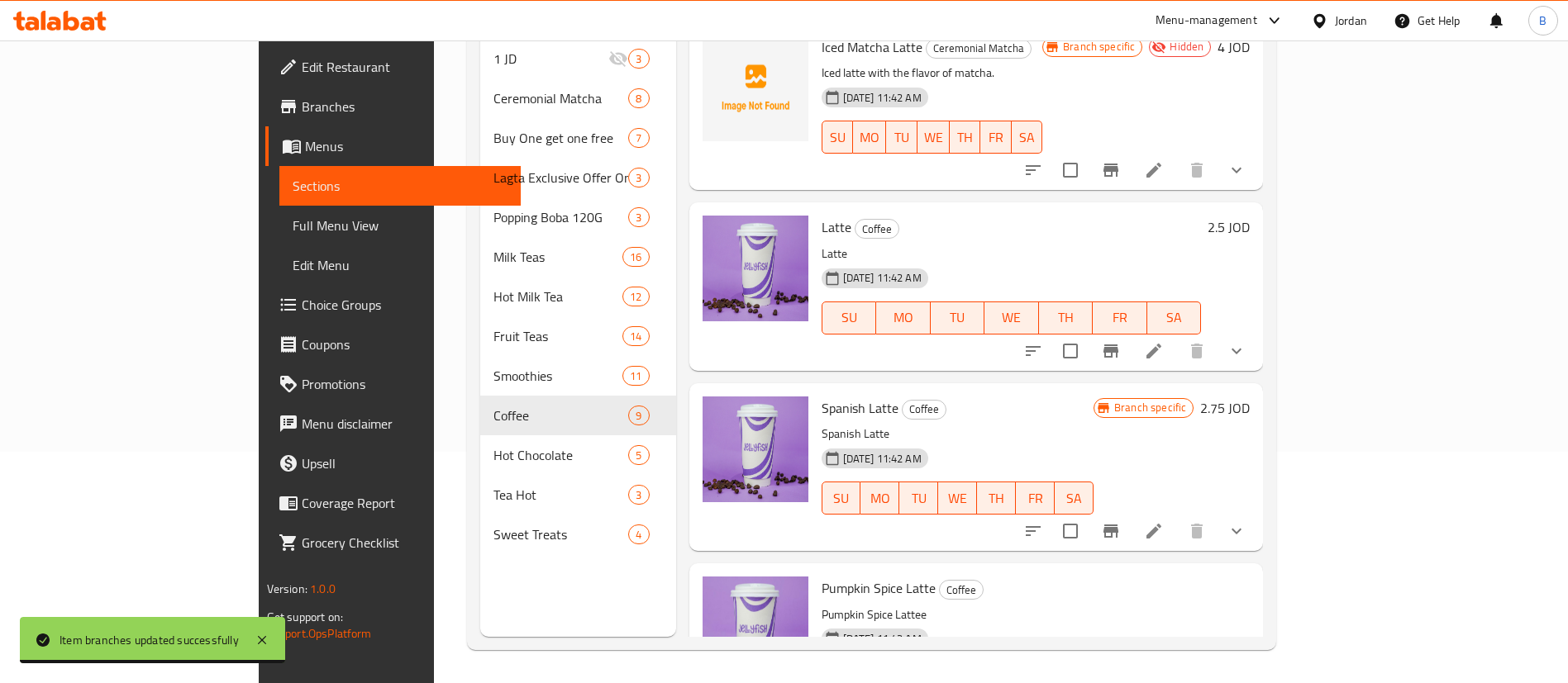
scroll to position [784, 0]
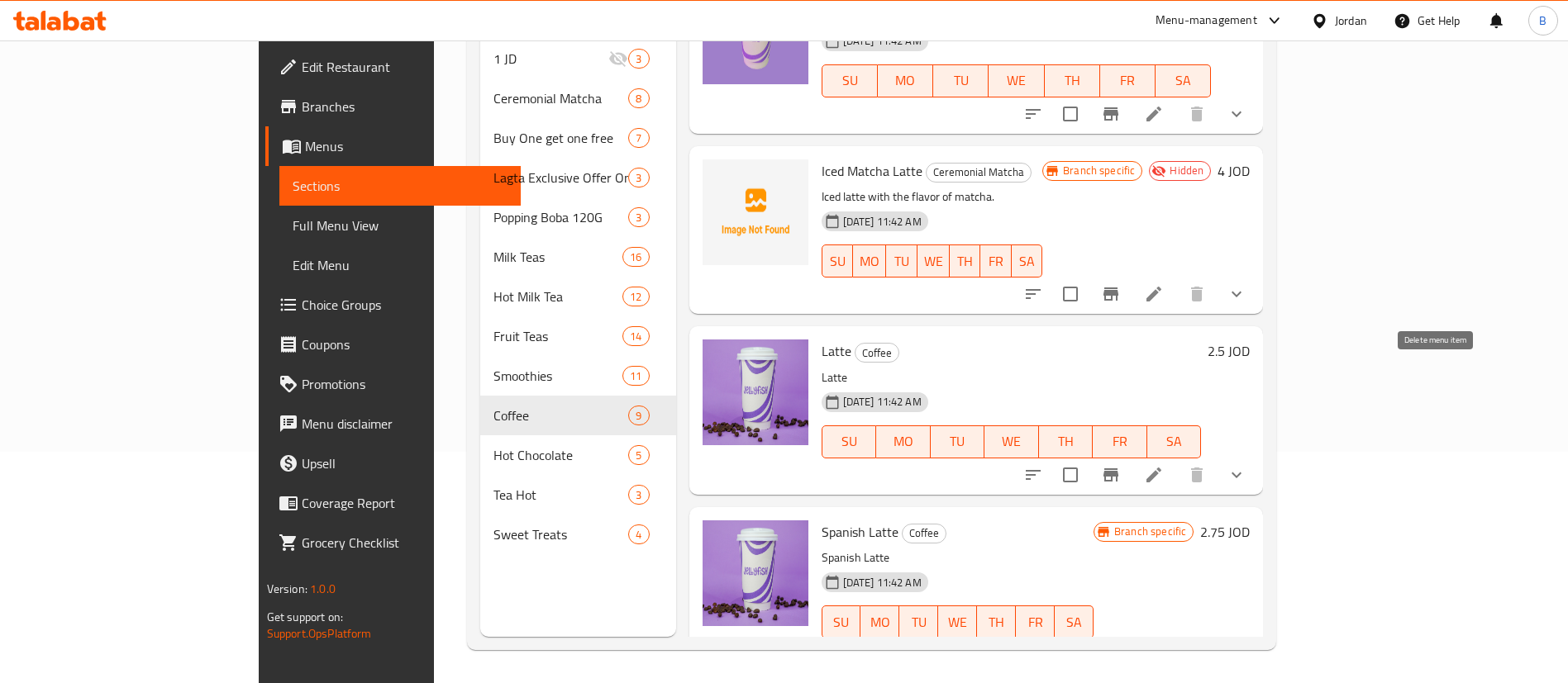
type input "latte"
click at [1177, 460] on li at bounding box center [1153, 474] width 46 height 29
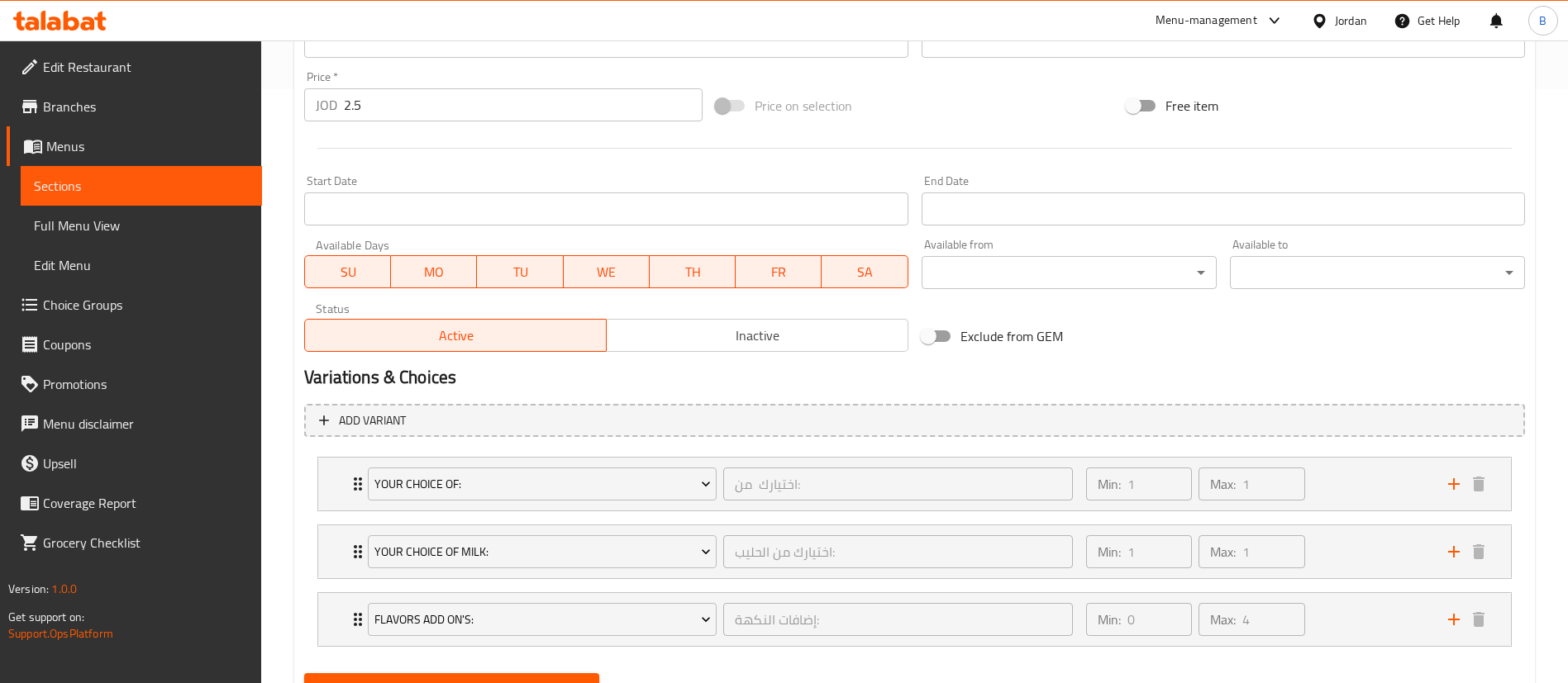
scroll to position [670, 0]
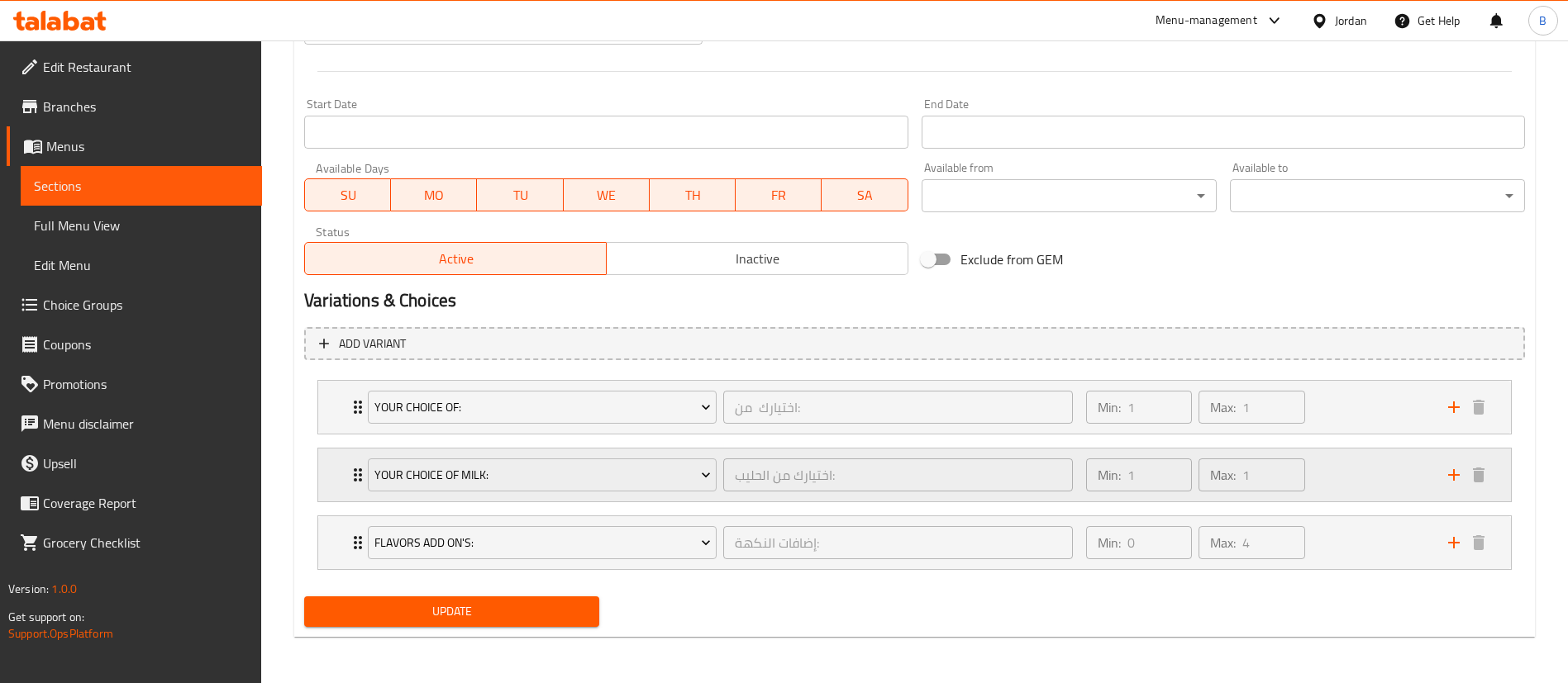
click at [1362, 474] on div "Min: 1 ​ Max: 1 ​" at bounding box center [1257, 475] width 362 height 53
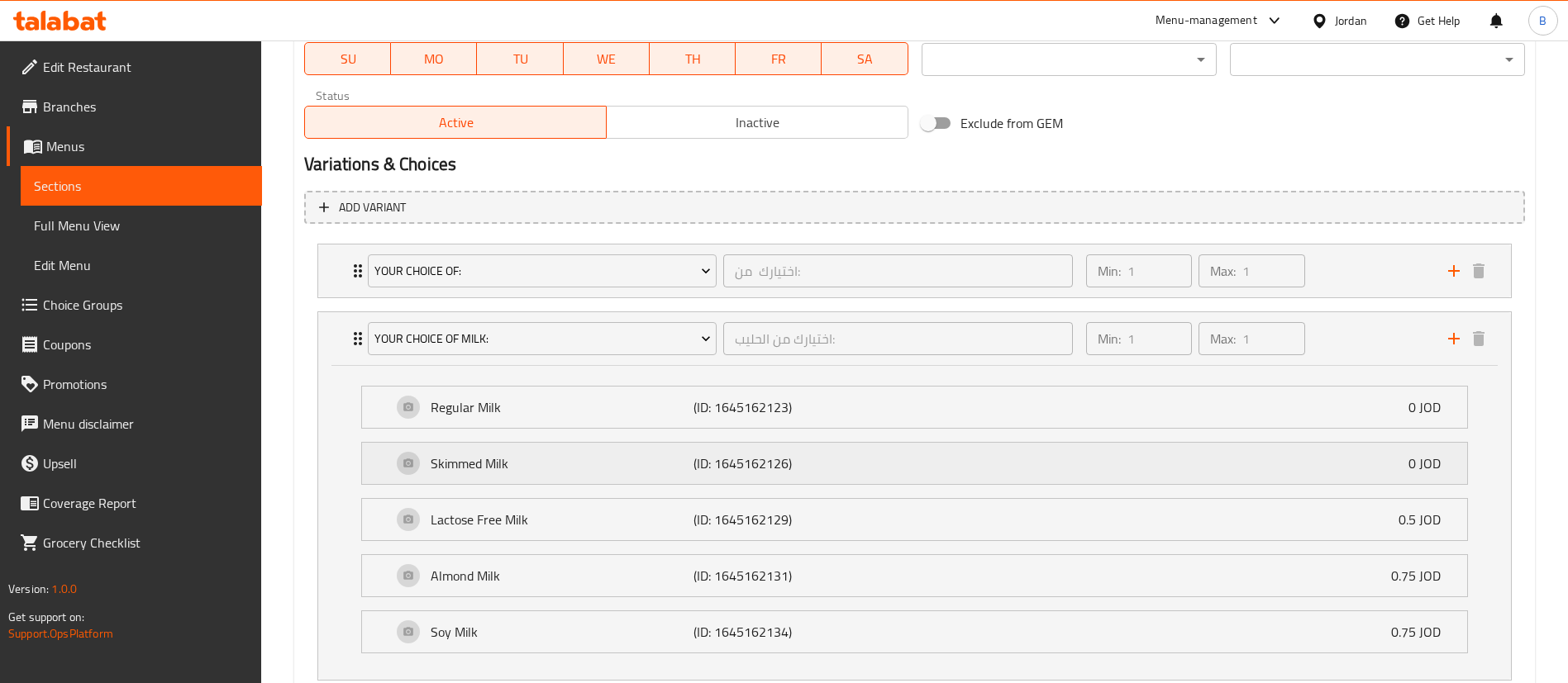
scroll to position [919, 0]
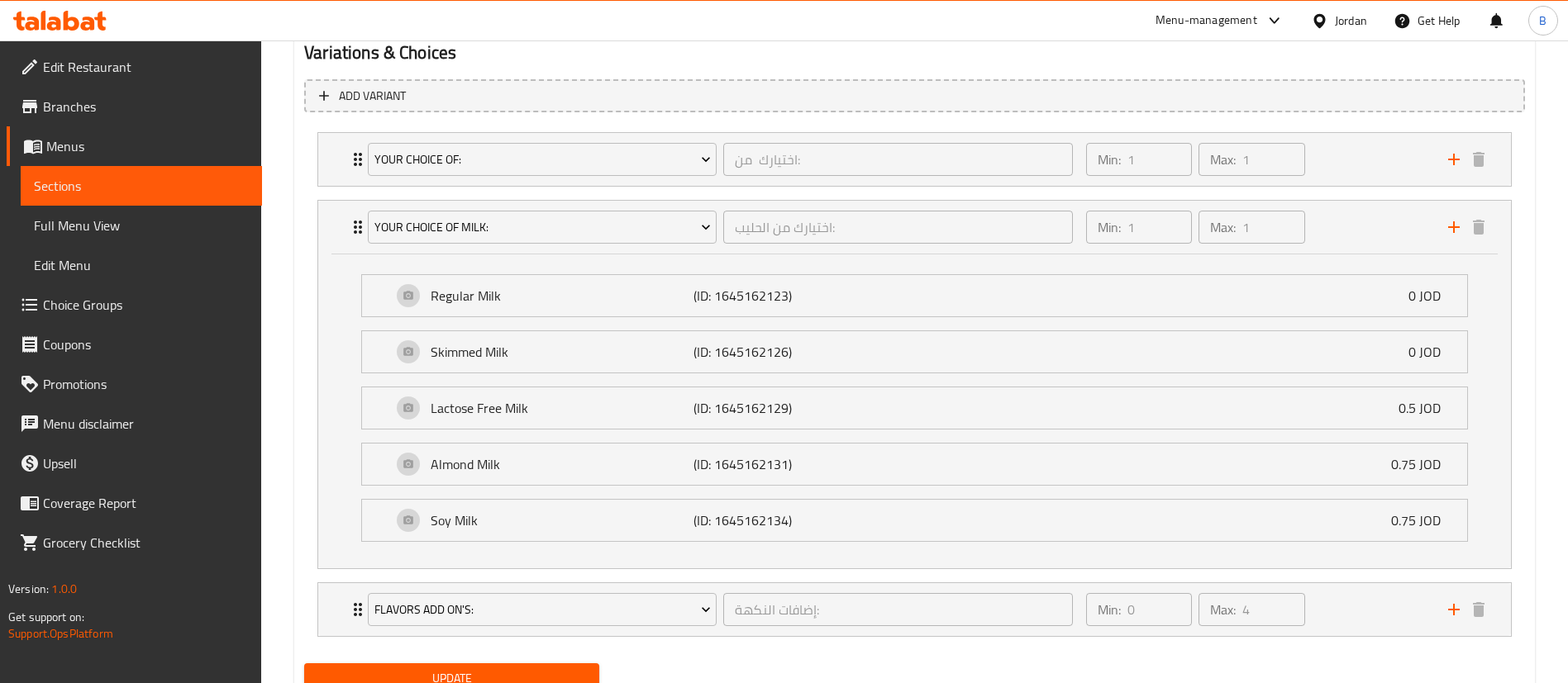
click at [106, 296] on span "Choice Groups" at bounding box center [146, 305] width 206 height 20
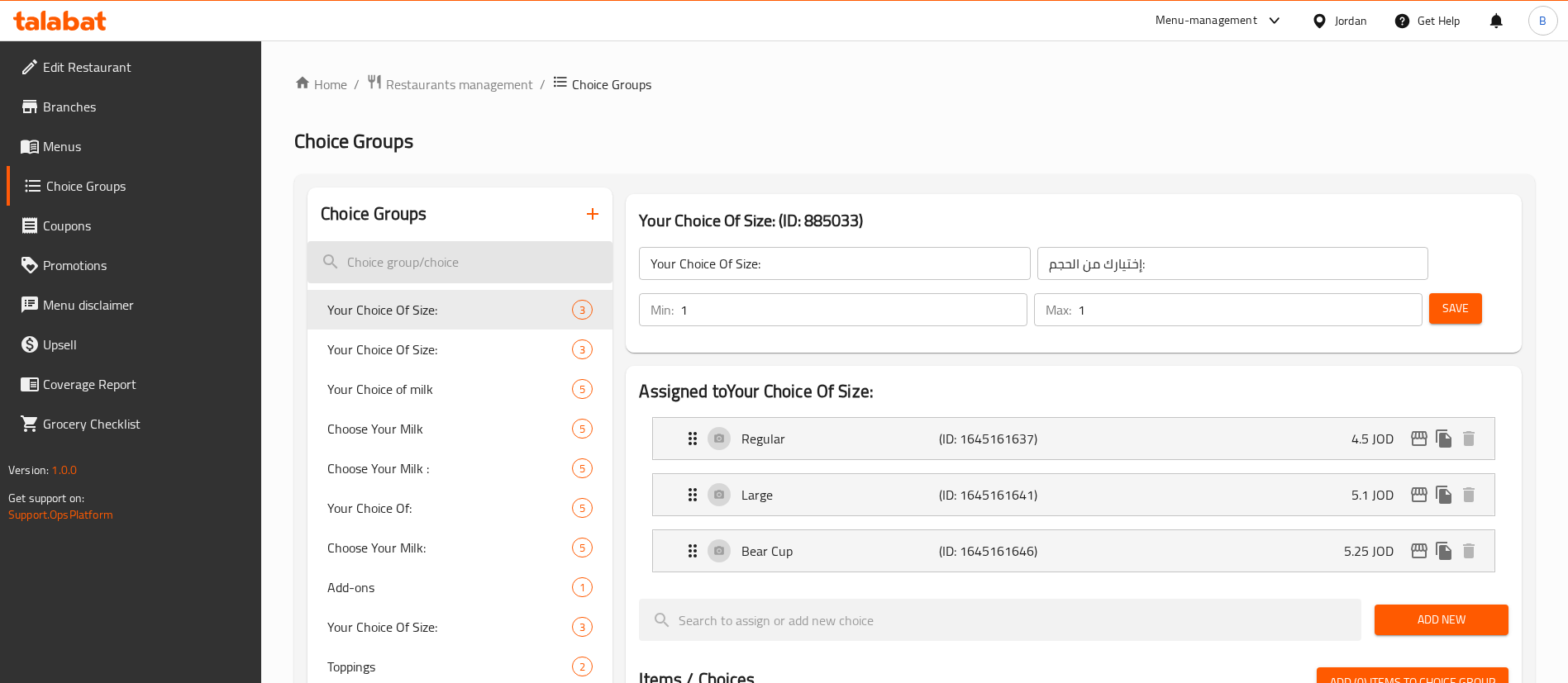
click at [446, 260] on input "search" at bounding box center [460, 262] width 305 height 42
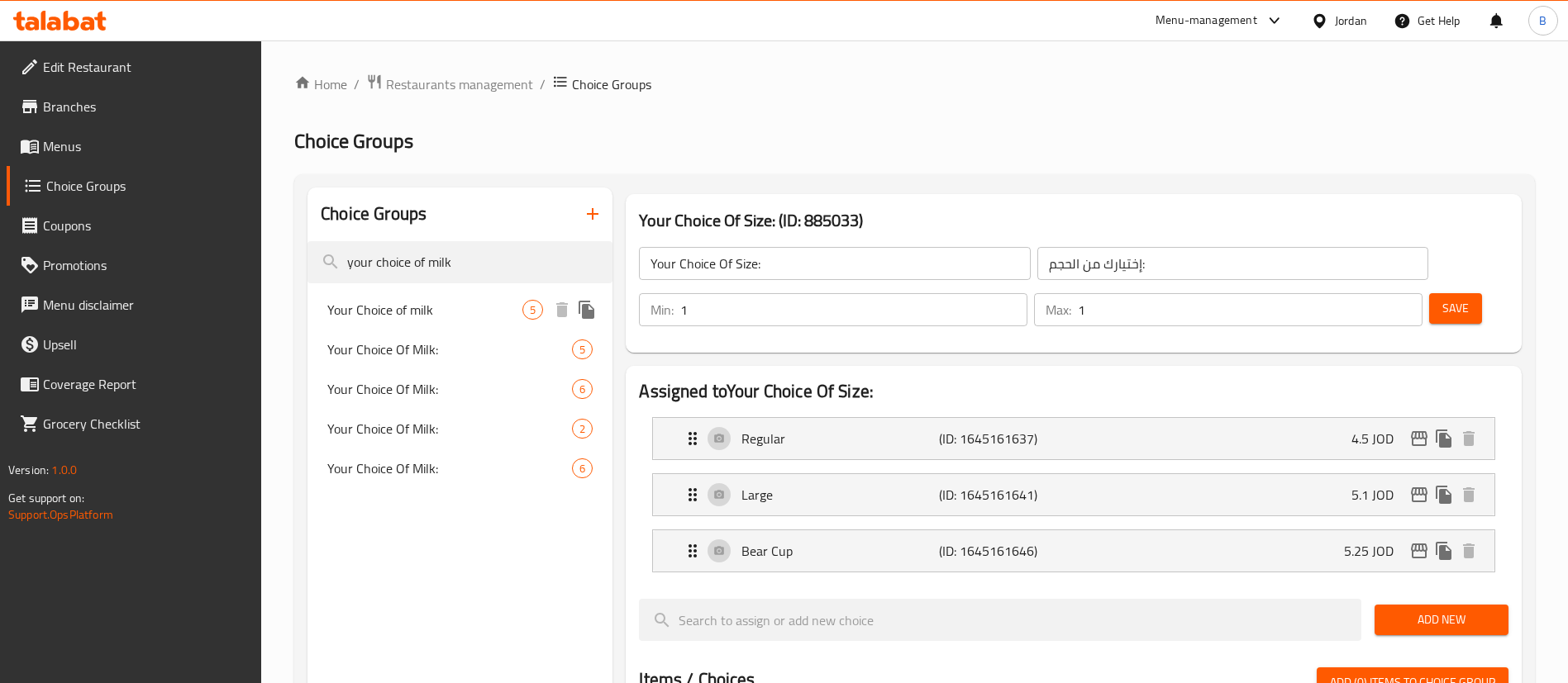
type input "your choice of milk"
click at [425, 300] on span "Your Choice of milk" at bounding box center [424, 310] width 195 height 20
type input "Your Choice of milk"
type input "اختر نوع الحليب :"
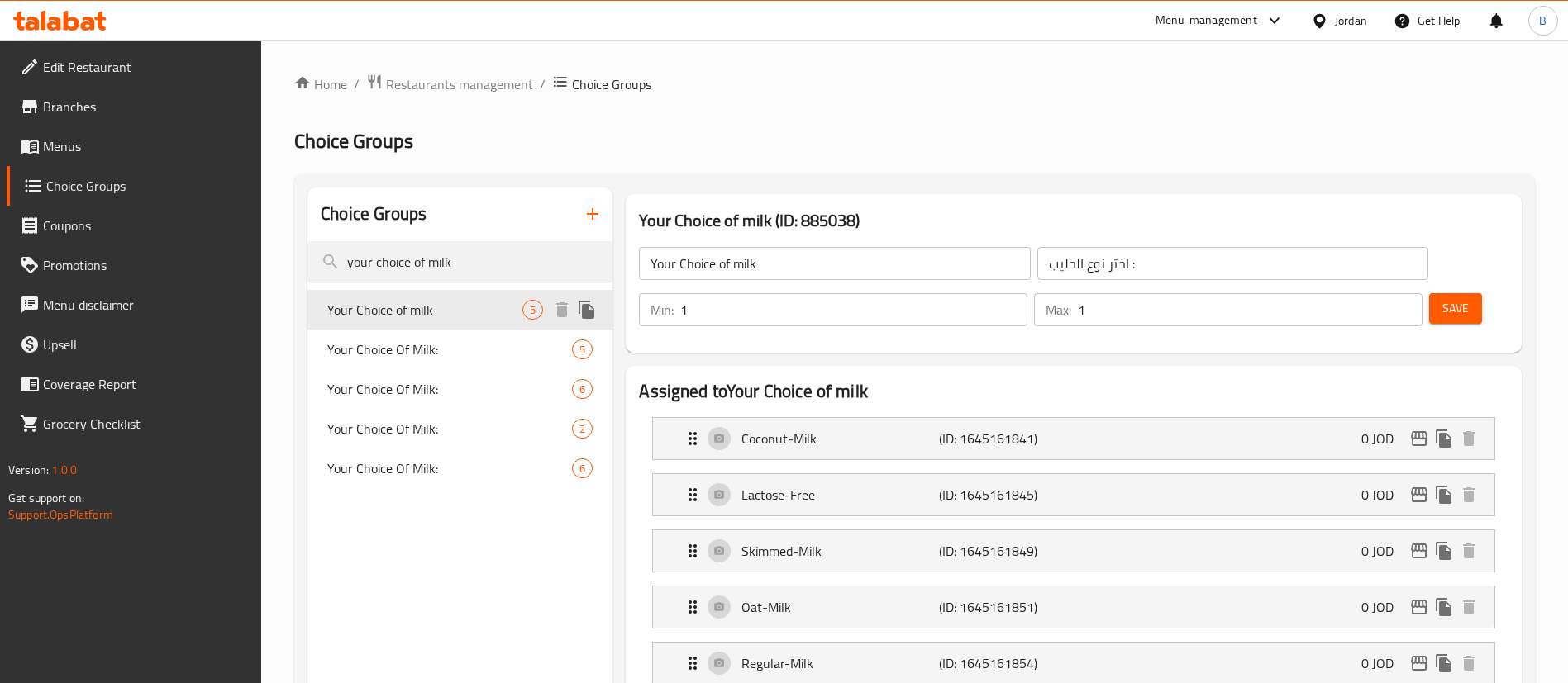
click at [437, 349] on span "Your Choice Of Milk:" at bounding box center [449, 350] width 244 height 20
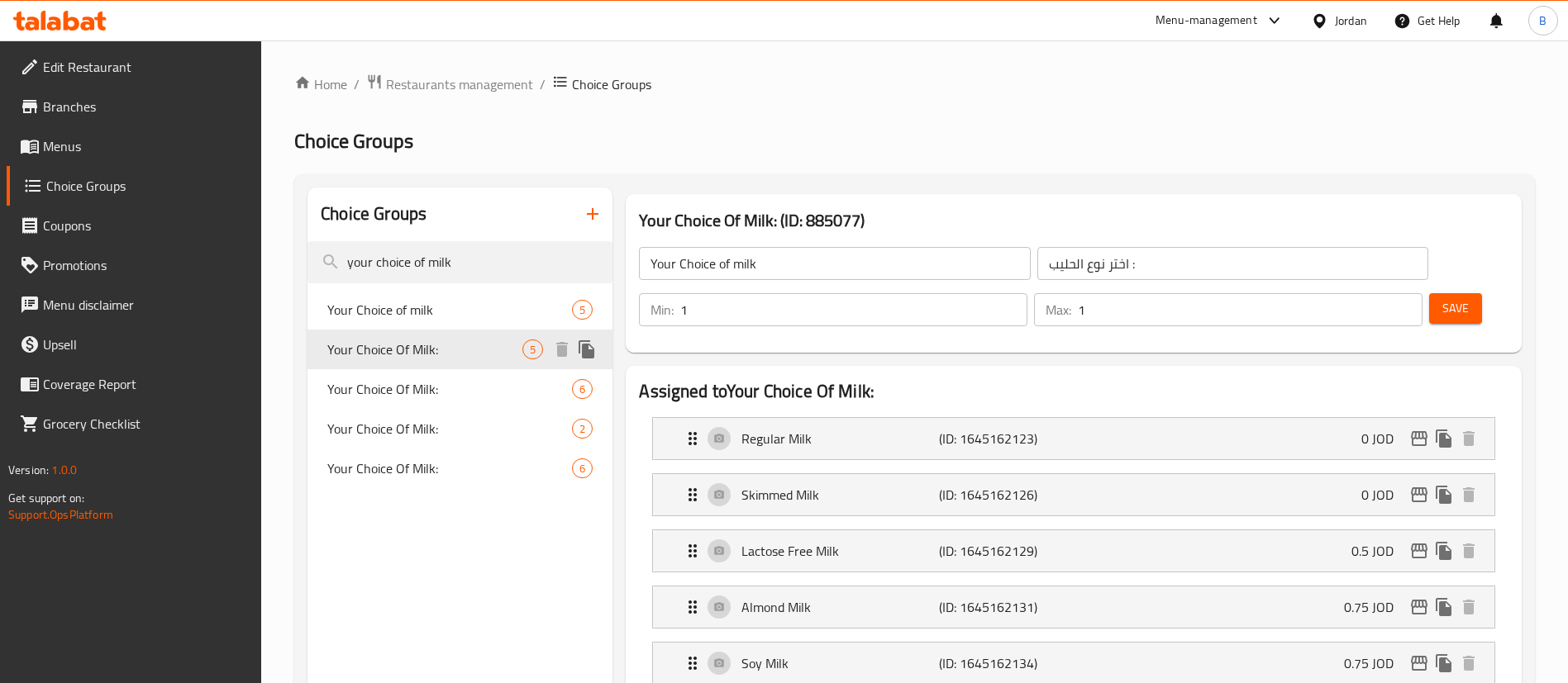
type input "Your Choice Of Milk:"
type input "اختيارك من الحليب:"
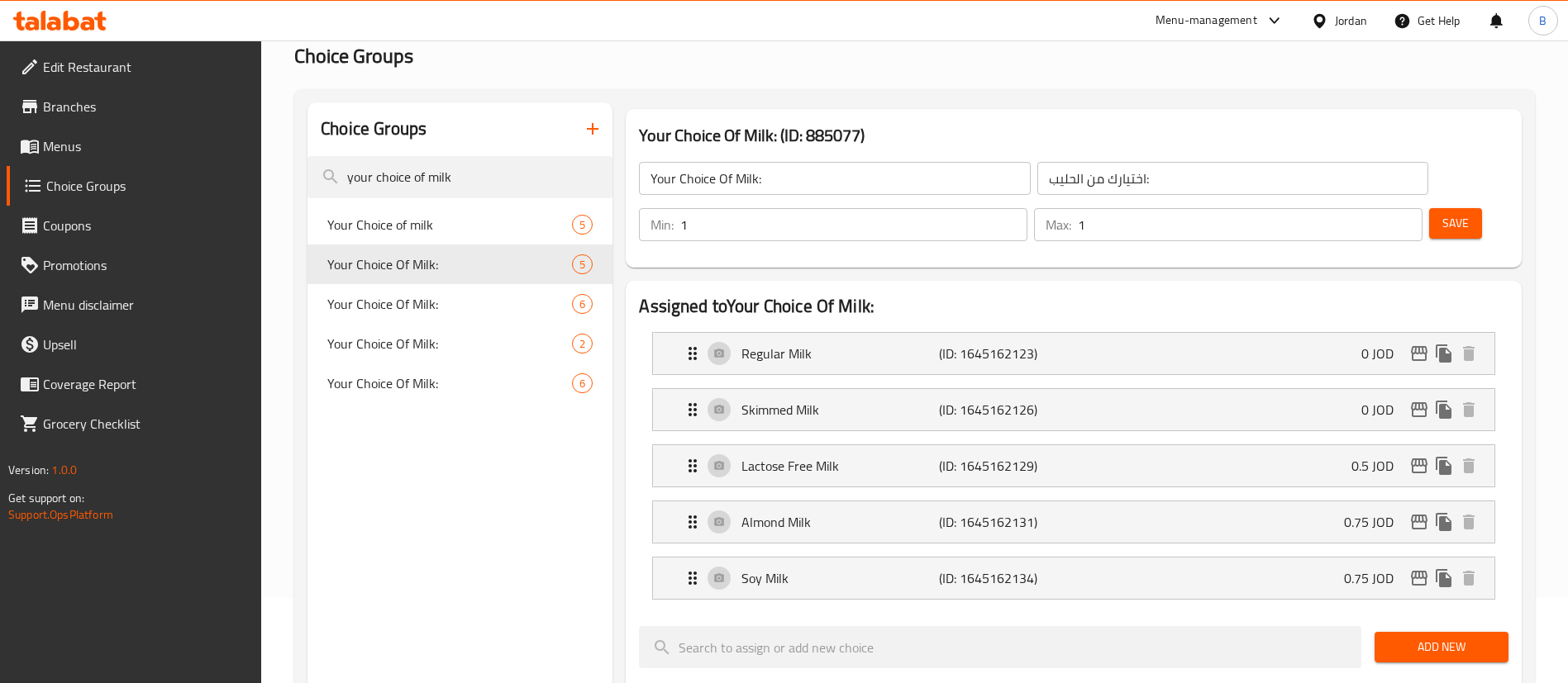
scroll to position [124, 0]
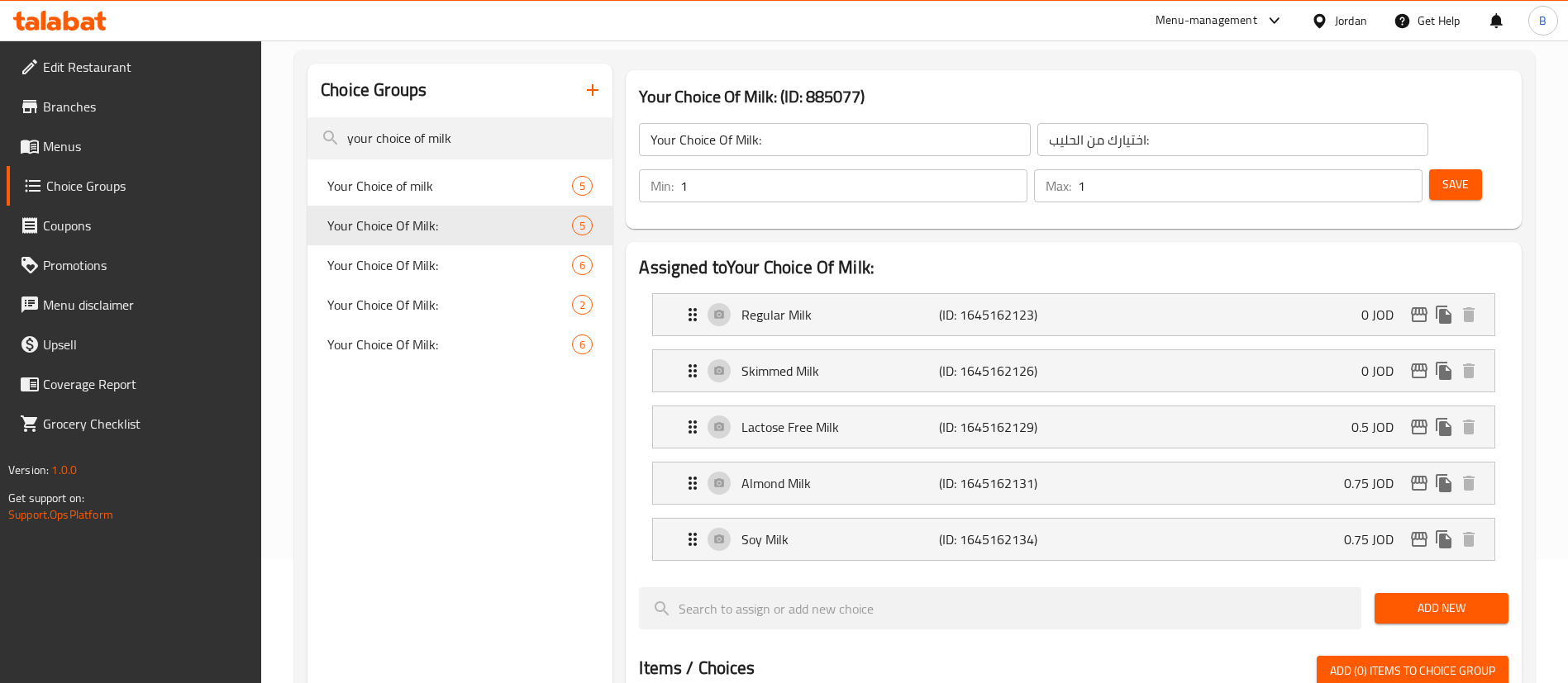
click at [1446, 598] on span "Add New" at bounding box center [1442, 608] width 108 height 21
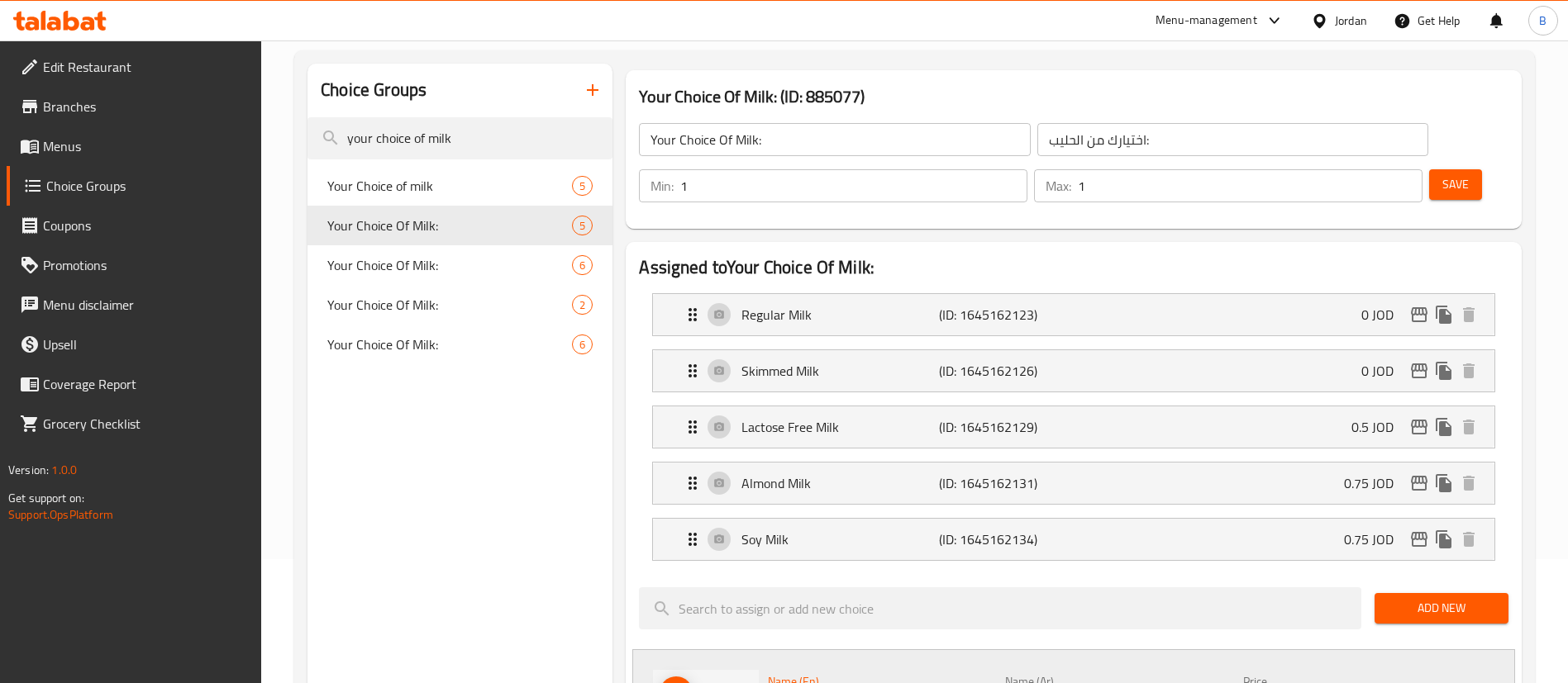
drag, startPoint x: 859, startPoint y: 657, endPoint x: 595, endPoint y: 650, distance: 264.1
type input "Oat Milk"
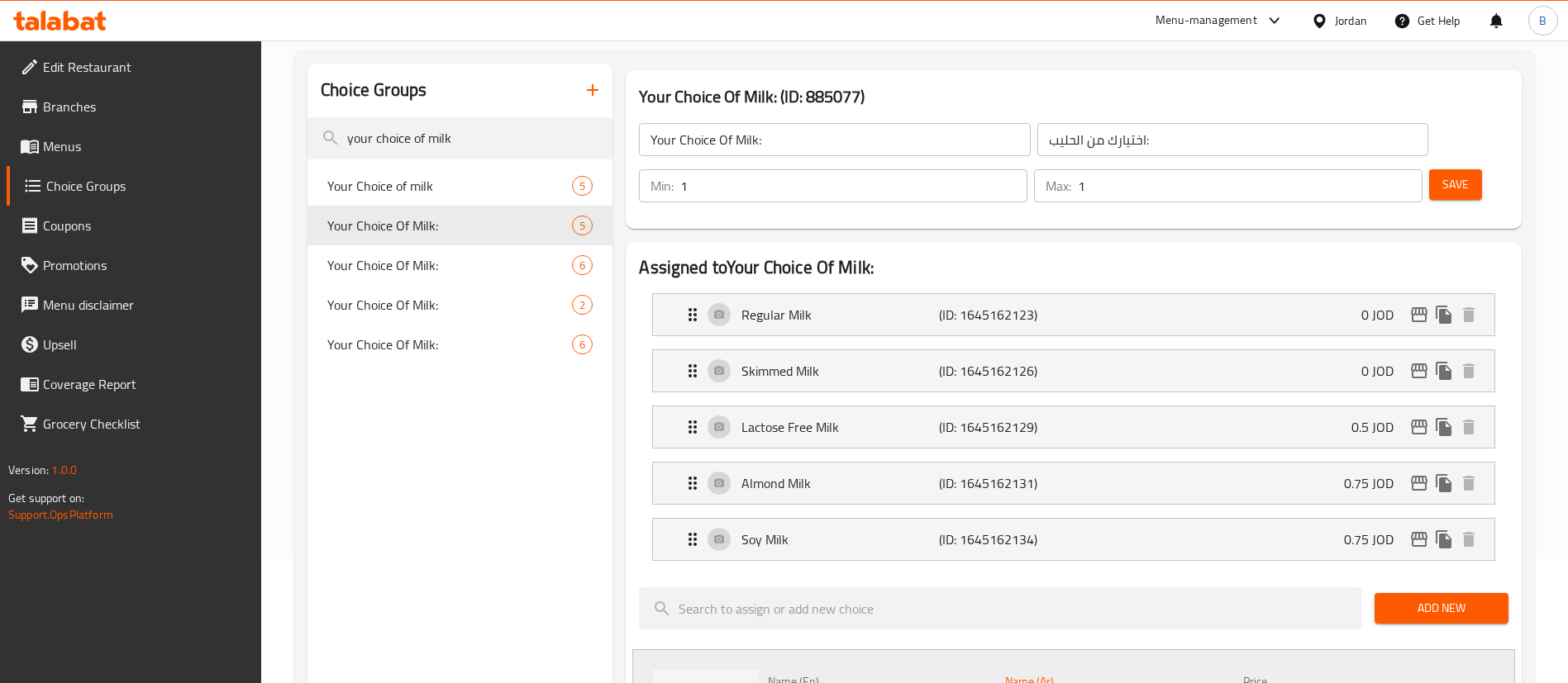
drag, startPoint x: 1074, startPoint y: 667, endPoint x: 672, endPoint y: 653, distance: 402.2
type input "حليب الشوفان"
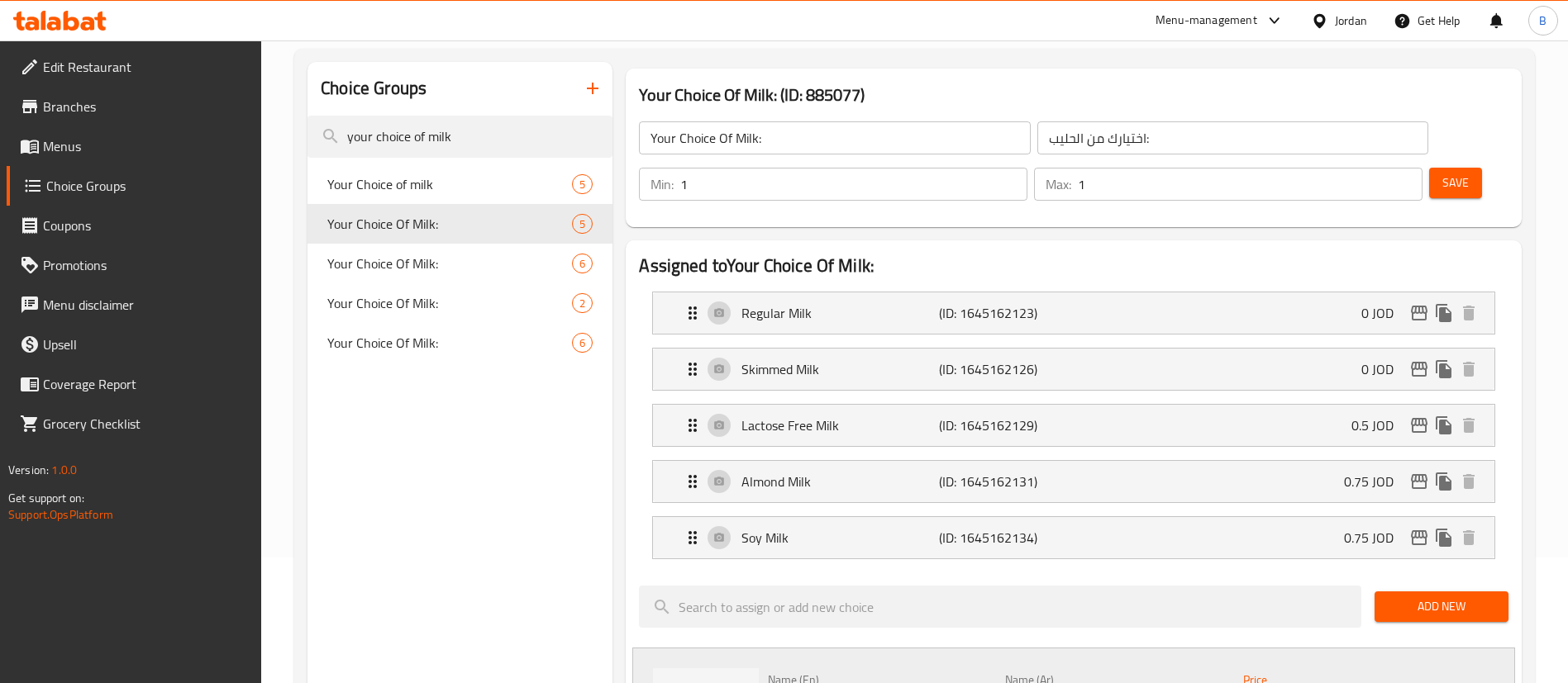
scroll to position [249, 0]
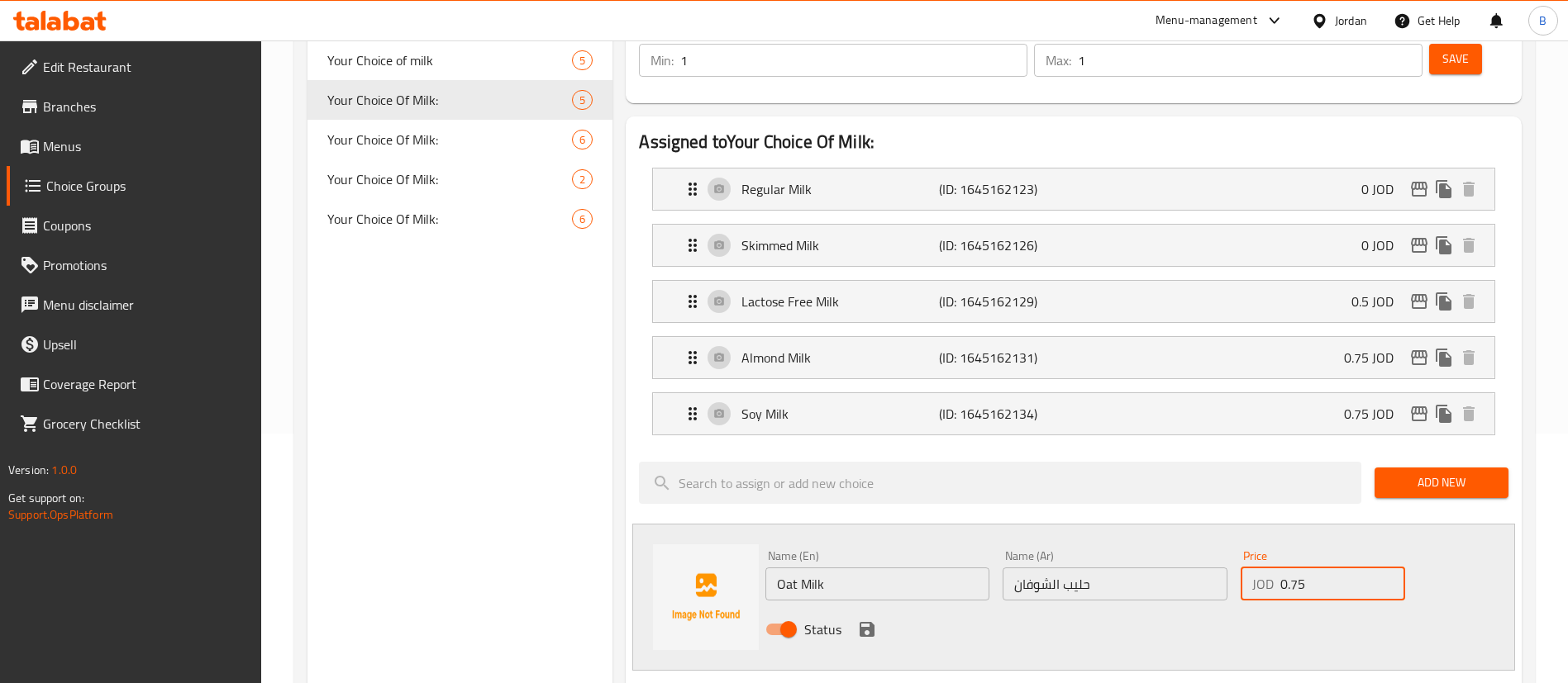
type input "0.75"
click at [860, 622] on icon "save" at bounding box center [867, 630] width 15 height 15
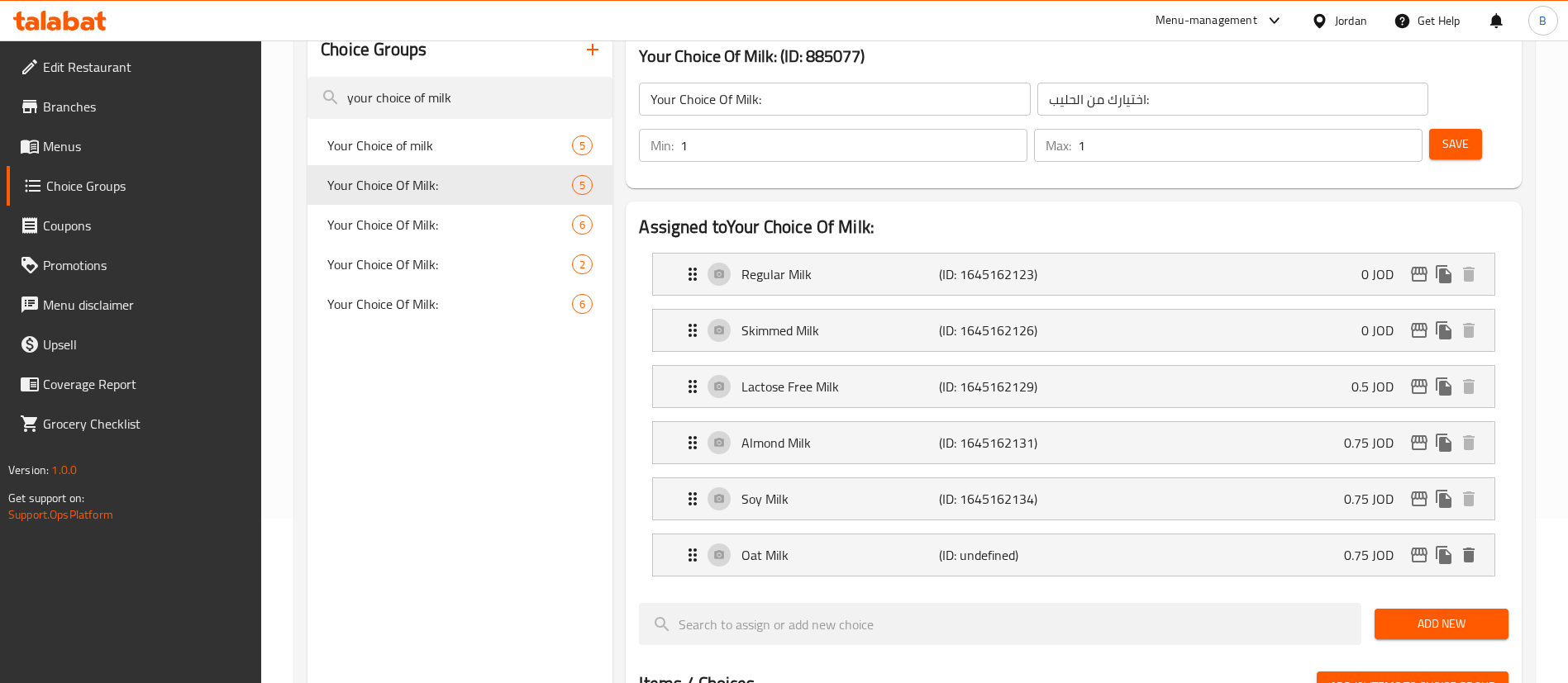
scroll to position [125, 0]
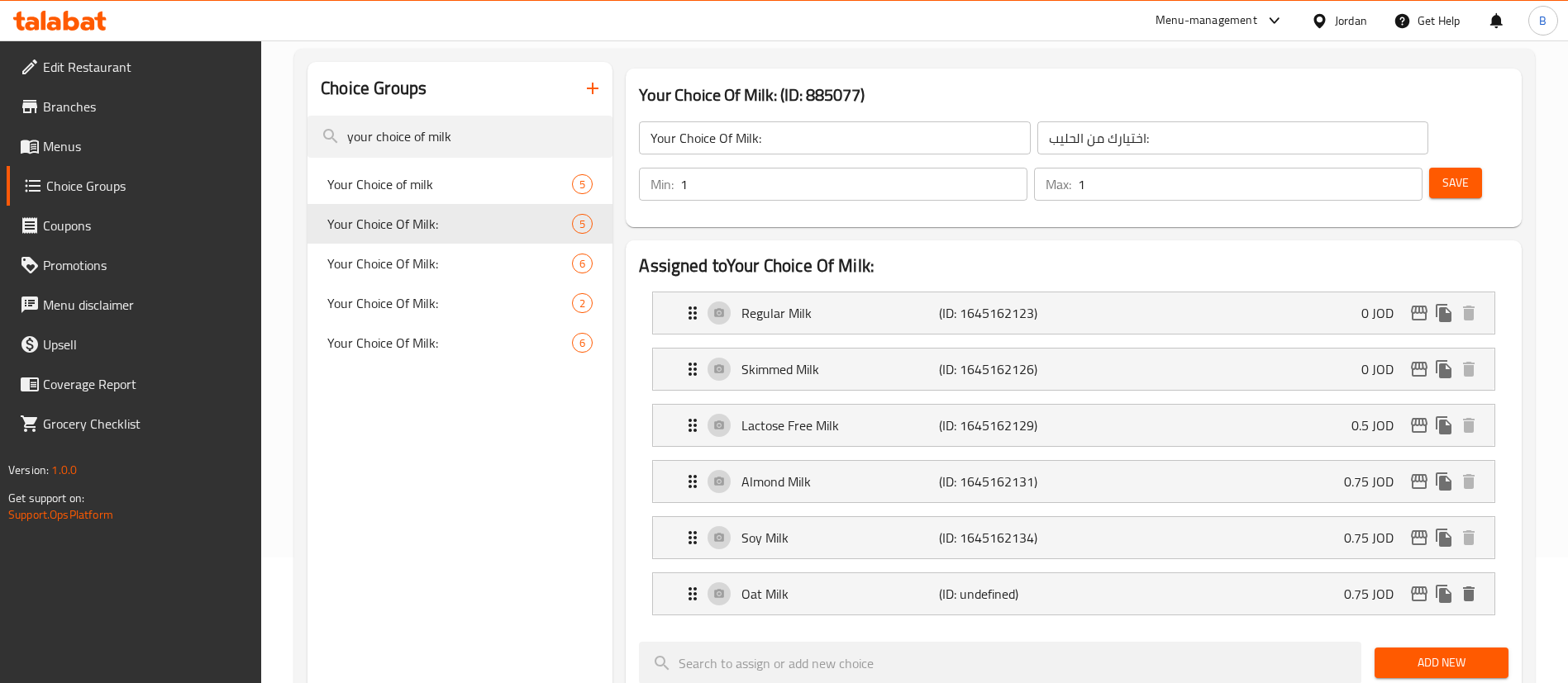
click at [1442, 173] on span "Save" at bounding box center [1455, 183] width 26 height 21
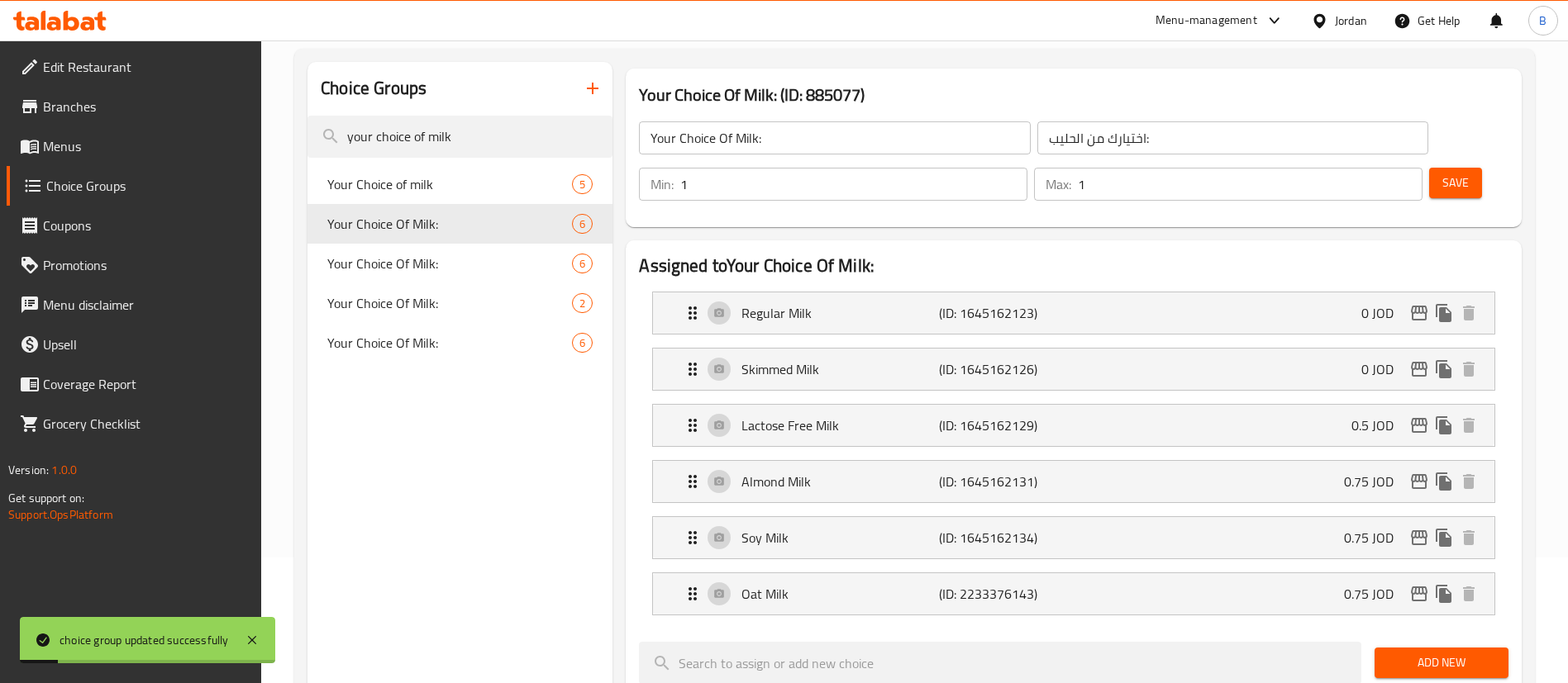
click at [54, 136] on span "Menus" at bounding box center [146, 147] width 206 height 20
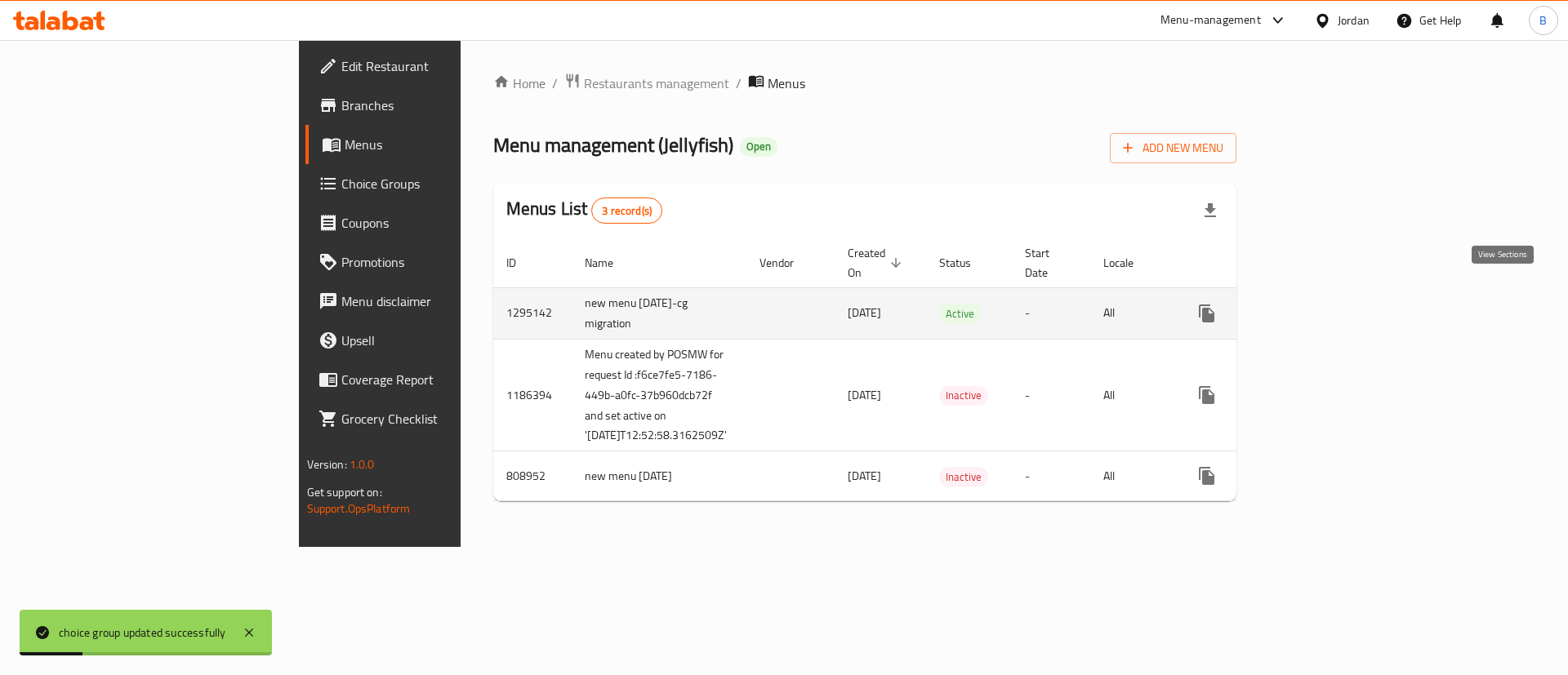
click at [1335, 304] on icon "enhanced table" at bounding box center [1325, 314] width 20 height 20
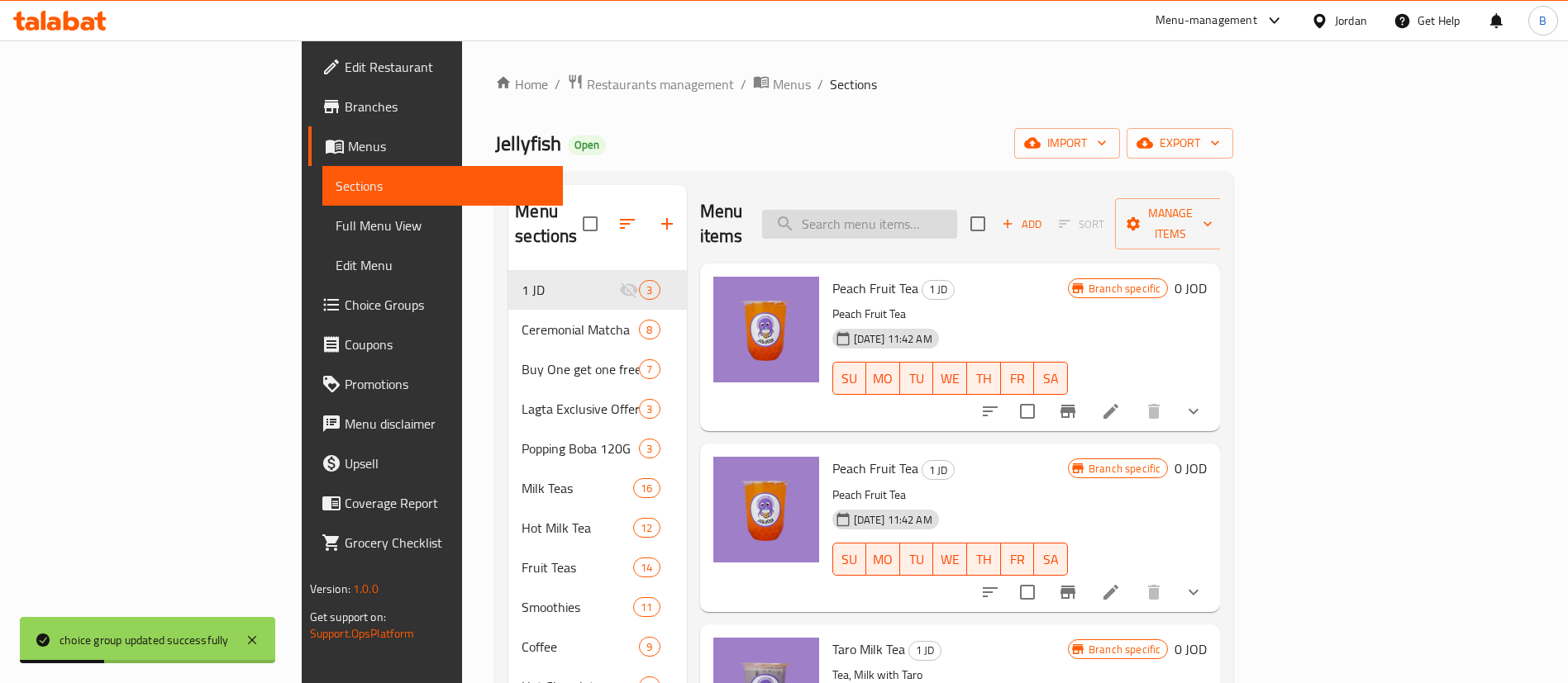
click at [957, 215] on input "search" at bounding box center [859, 224] width 195 height 29
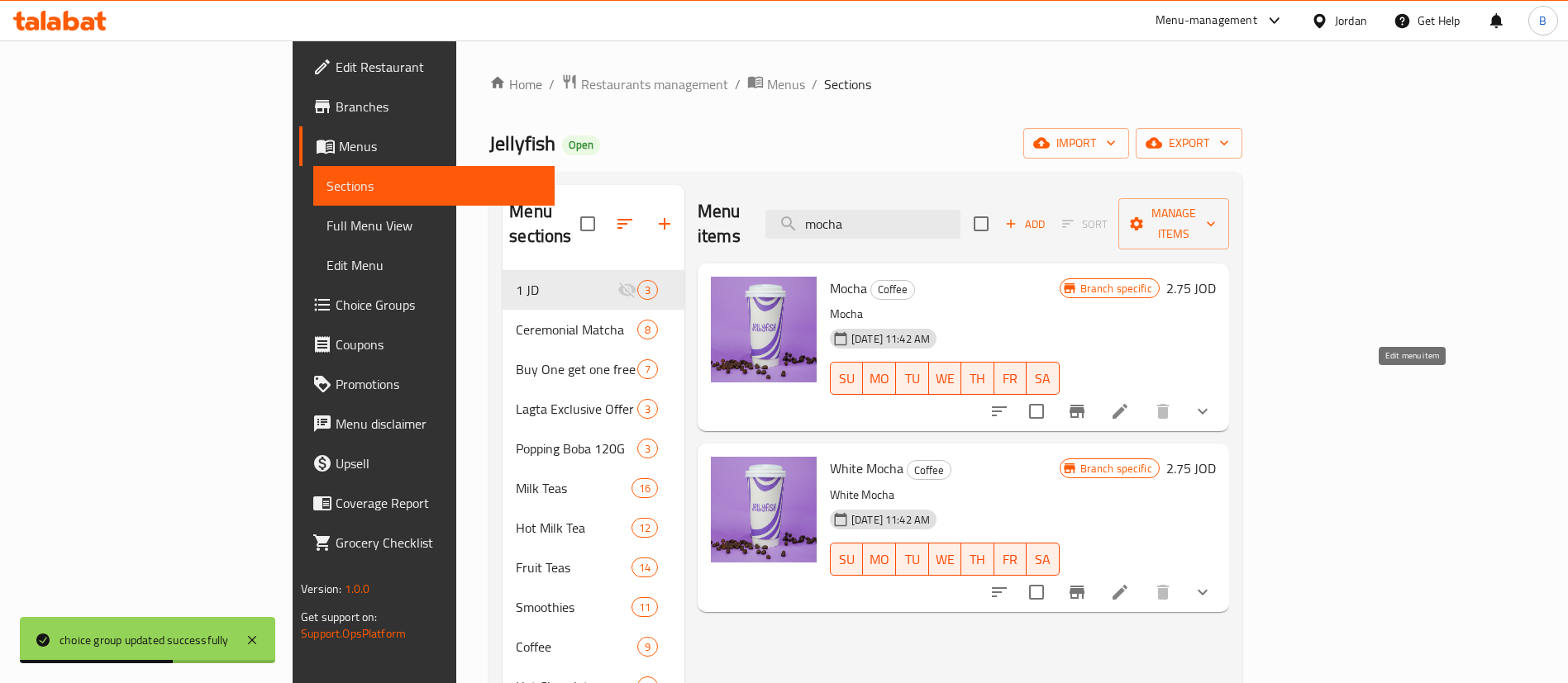
type input "mocha"
click at [1130, 402] on icon at bounding box center [1120, 412] width 20 height 20
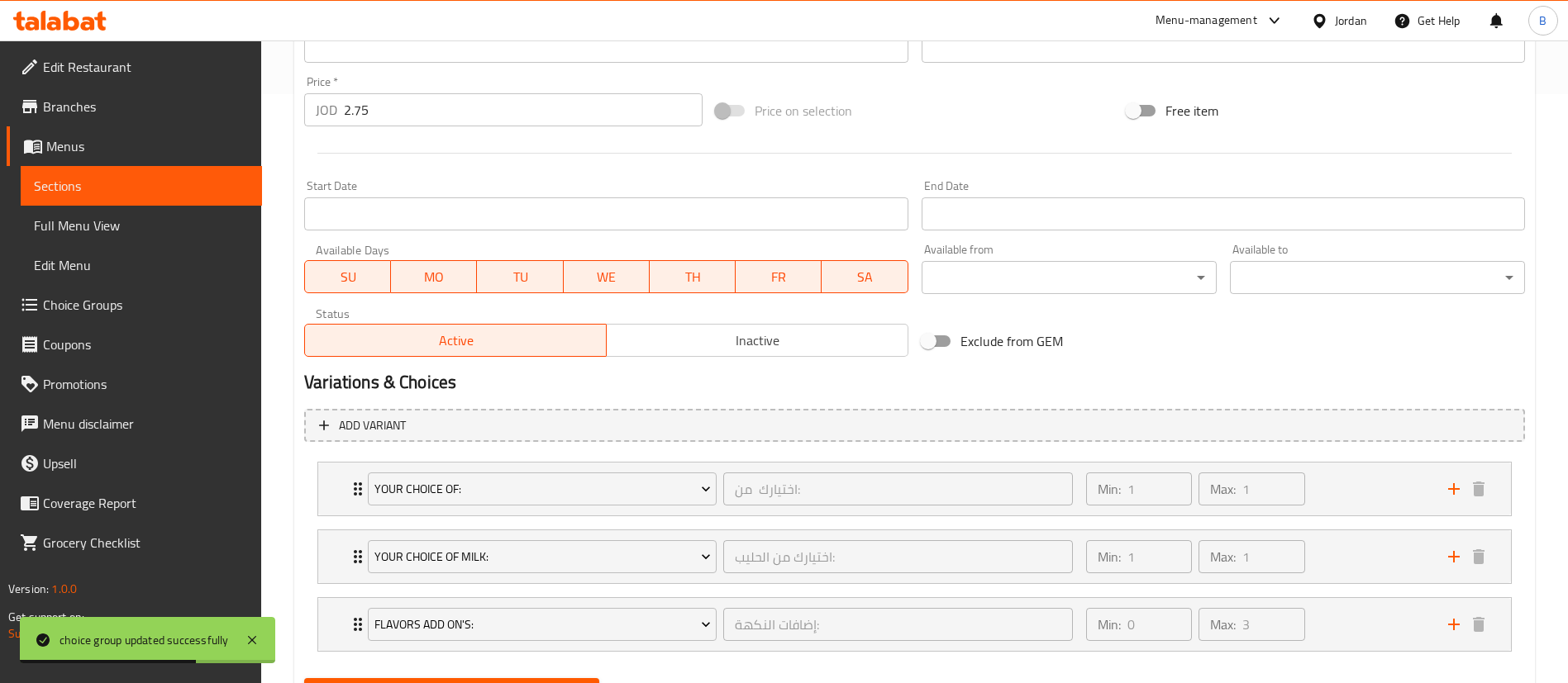
scroll to position [670, 0]
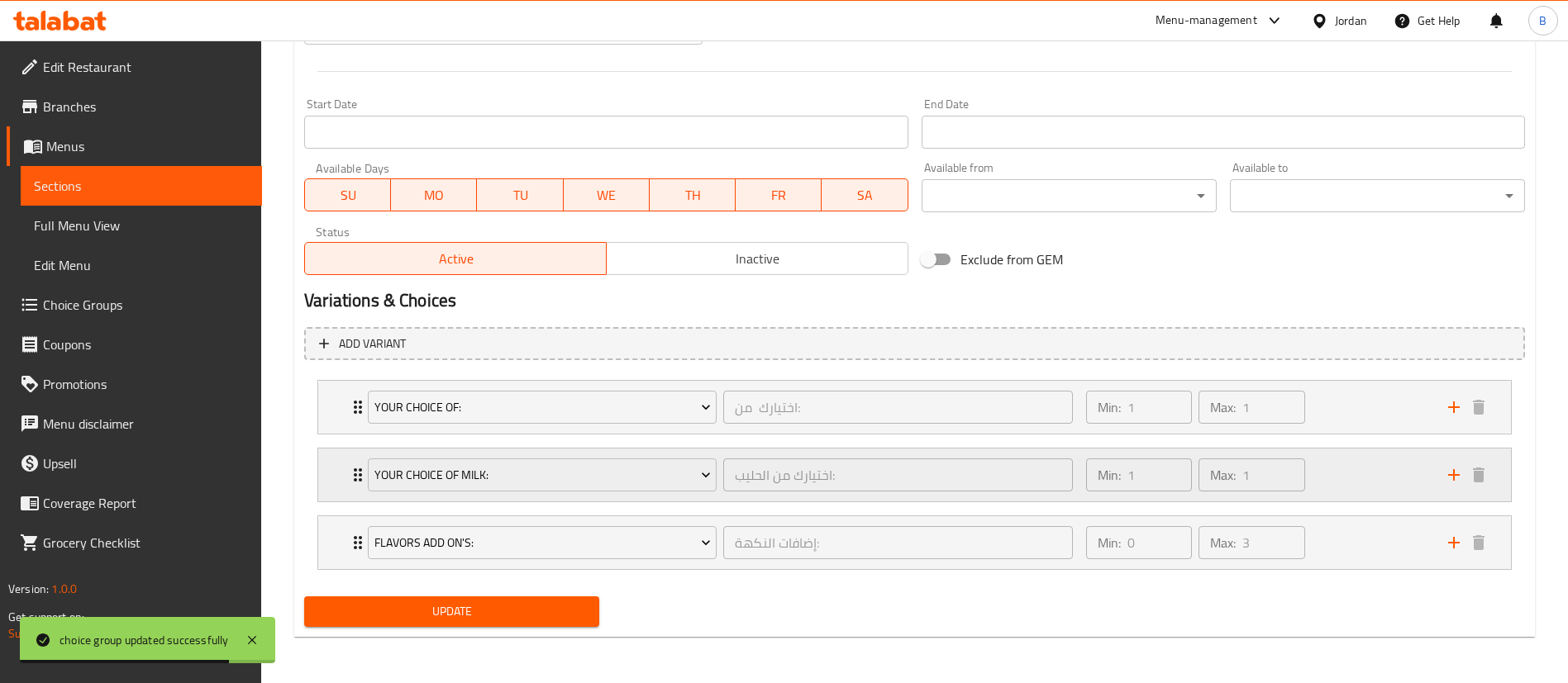
click at [1345, 488] on div "Min: 1 ​ Max: 1 ​" at bounding box center [1257, 475] width 362 height 53
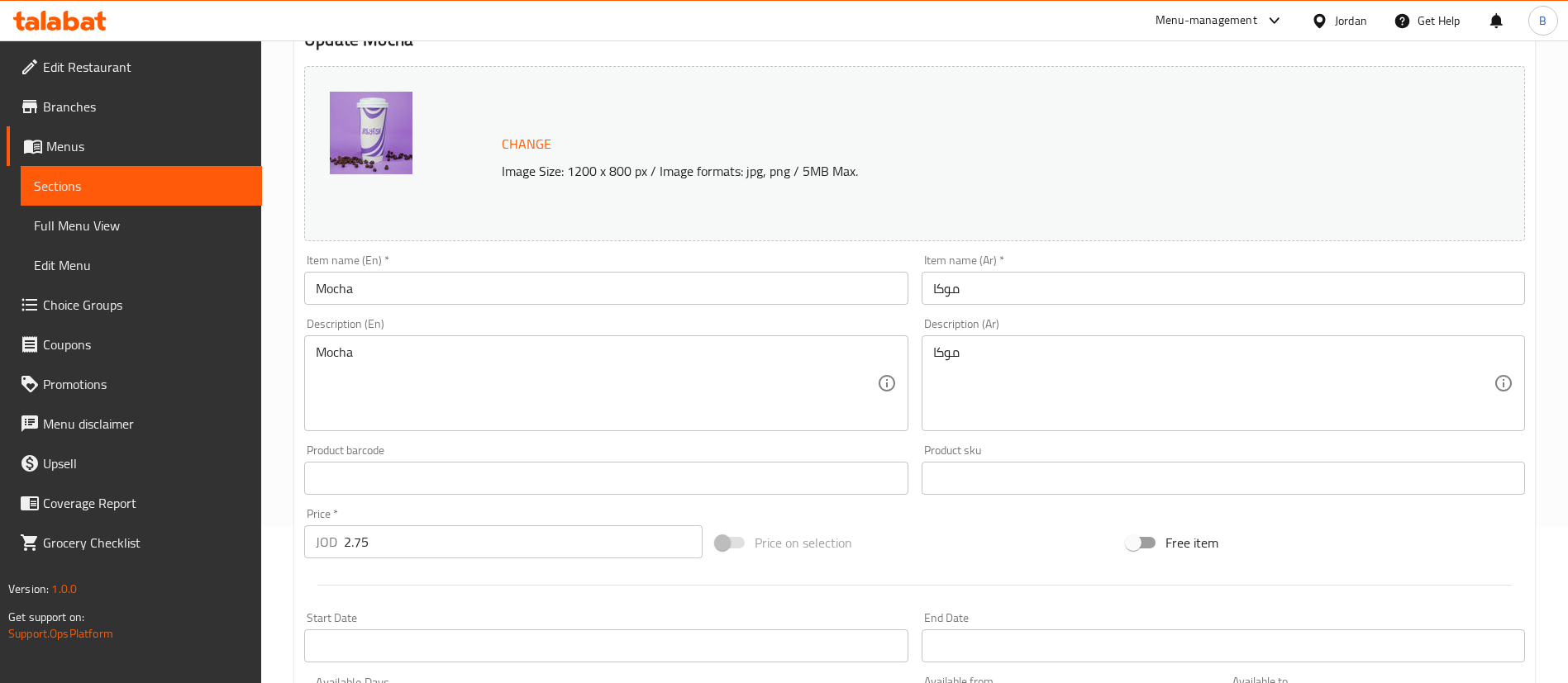
scroll to position [0, 0]
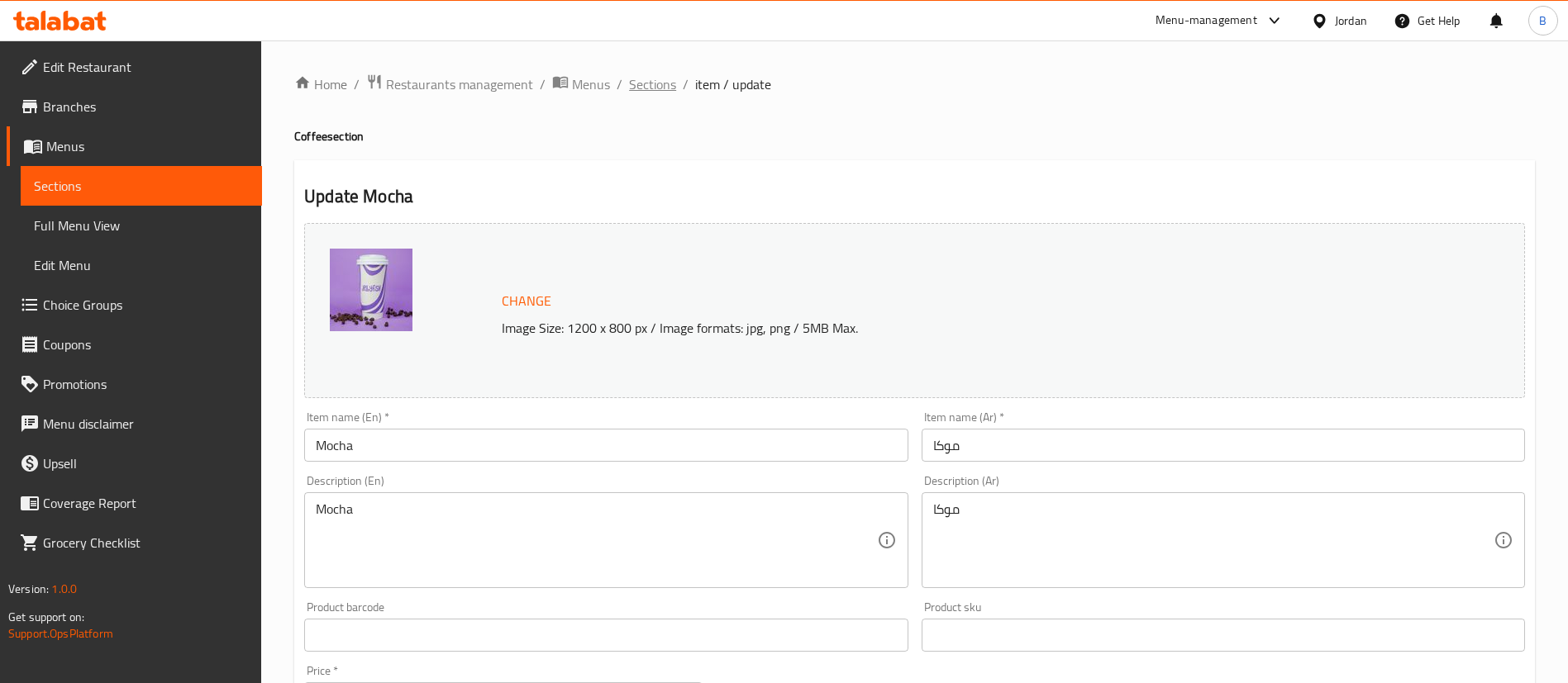
click at [634, 74] on span "Sections" at bounding box center [652, 84] width 47 height 20
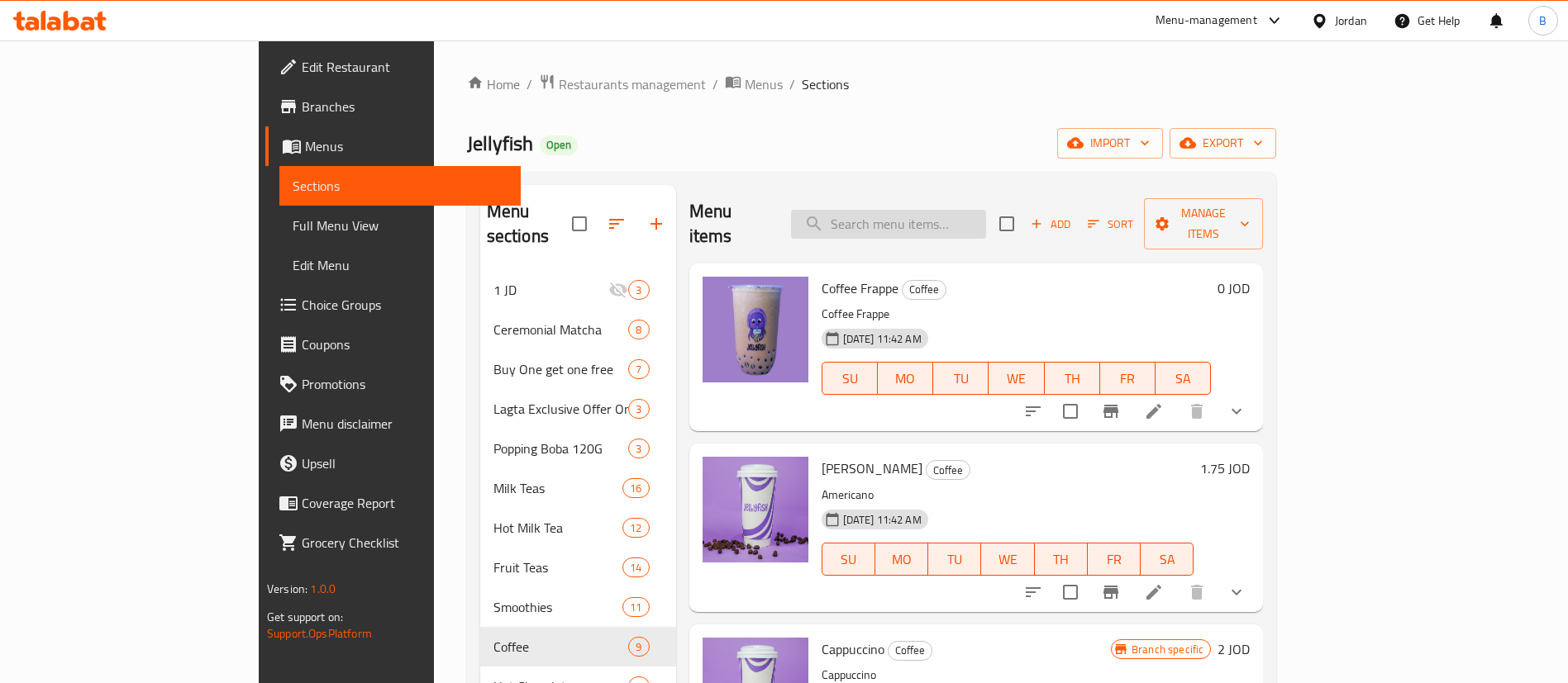
click at [986, 210] on input "search" at bounding box center [888, 224] width 195 height 29
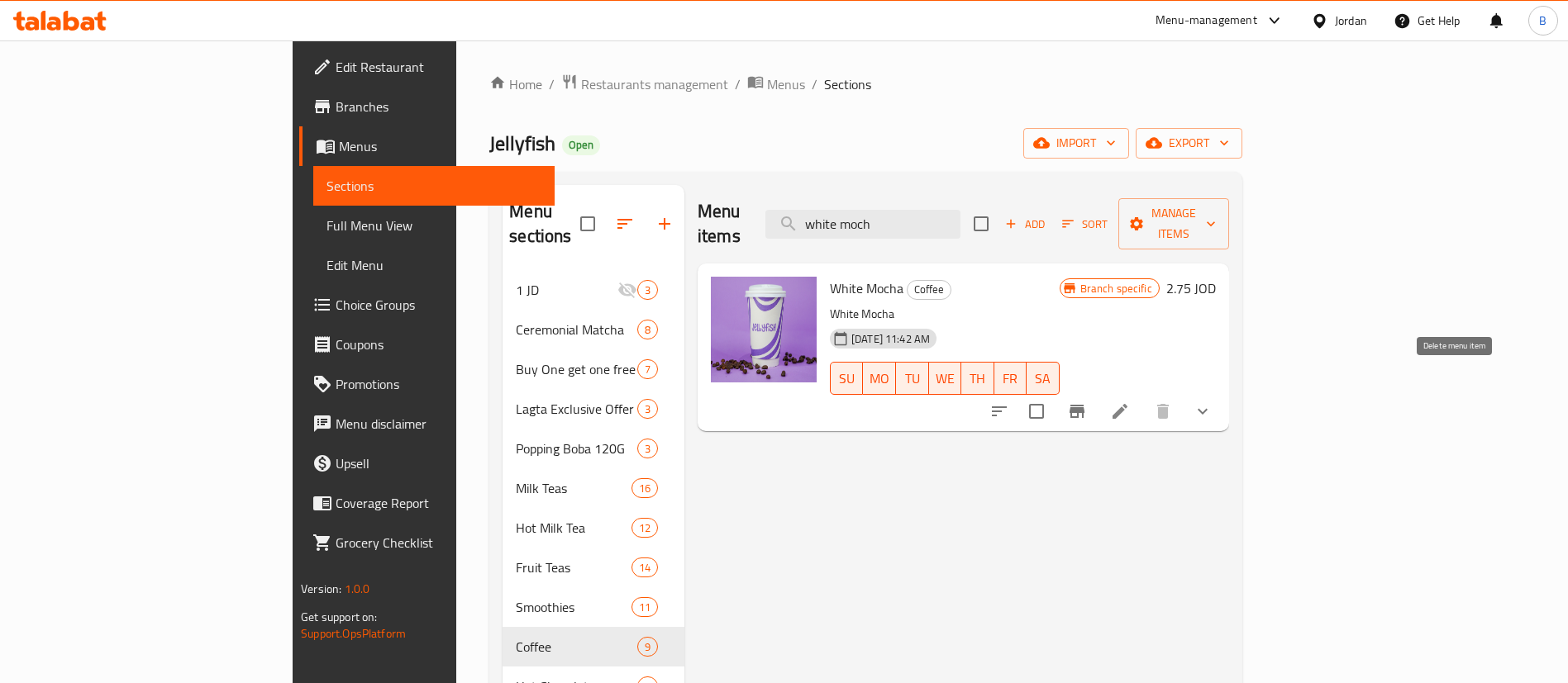
type input "white moch"
click at [1143, 401] on li at bounding box center [1120, 411] width 46 height 29
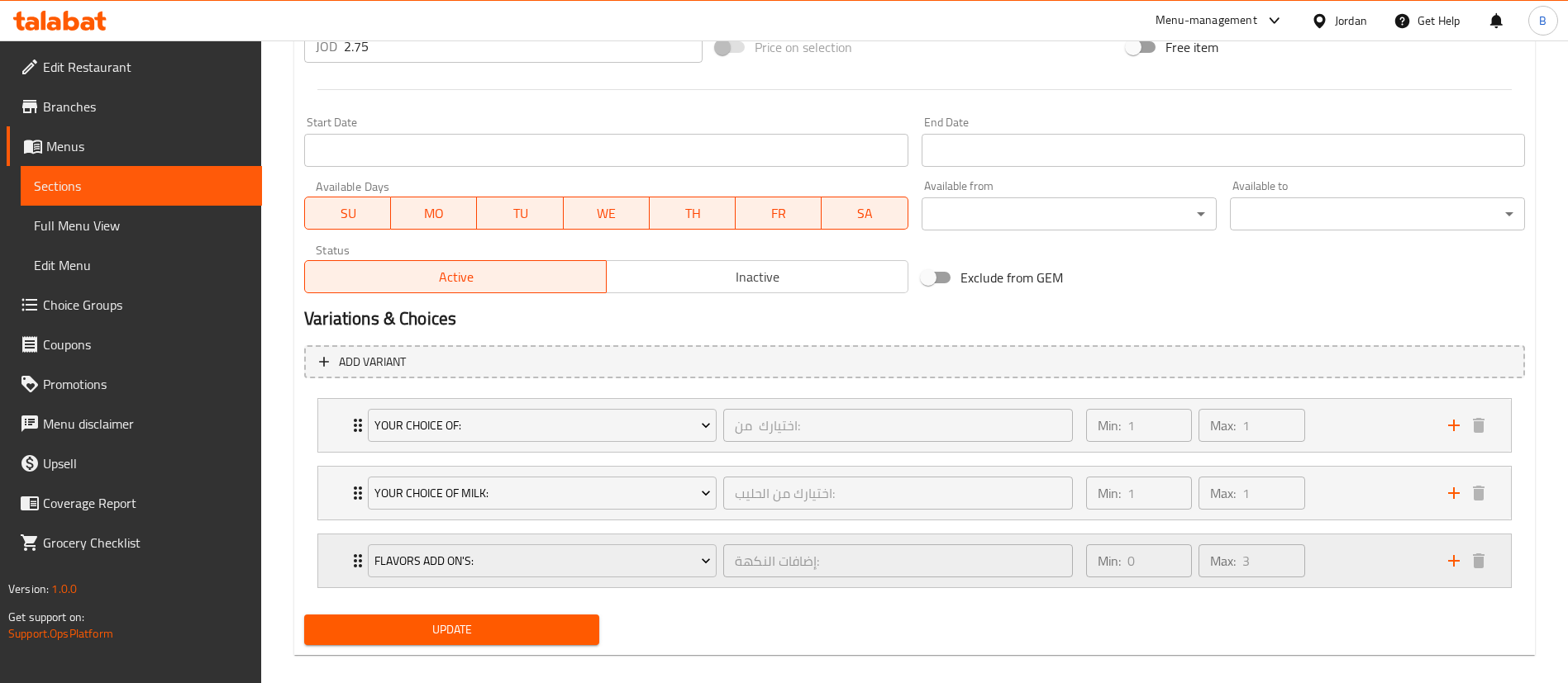
scroll to position [670, 0]
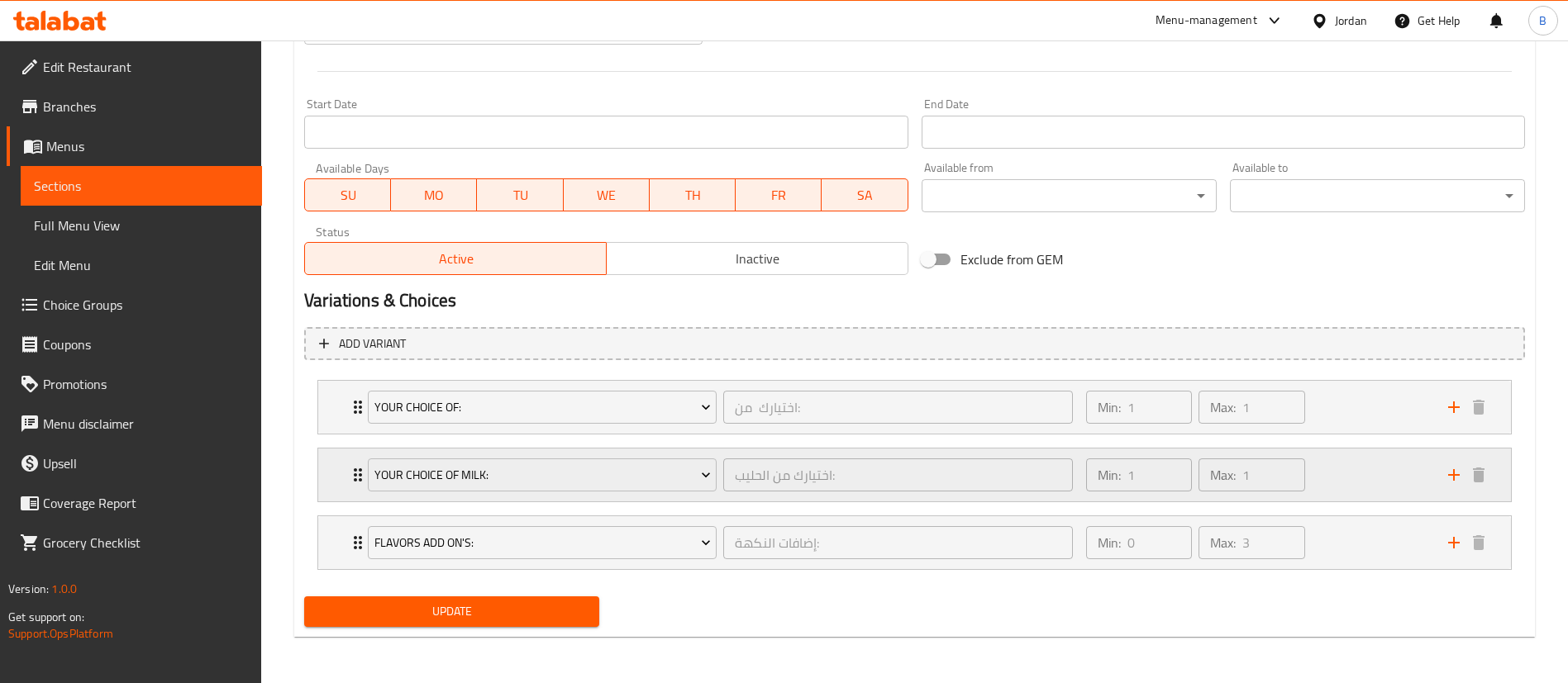
click at [1409, 469] on div "Min: 1 ​ Max: 1 ​" at bounding box center [1257, 475] width 362 height 53
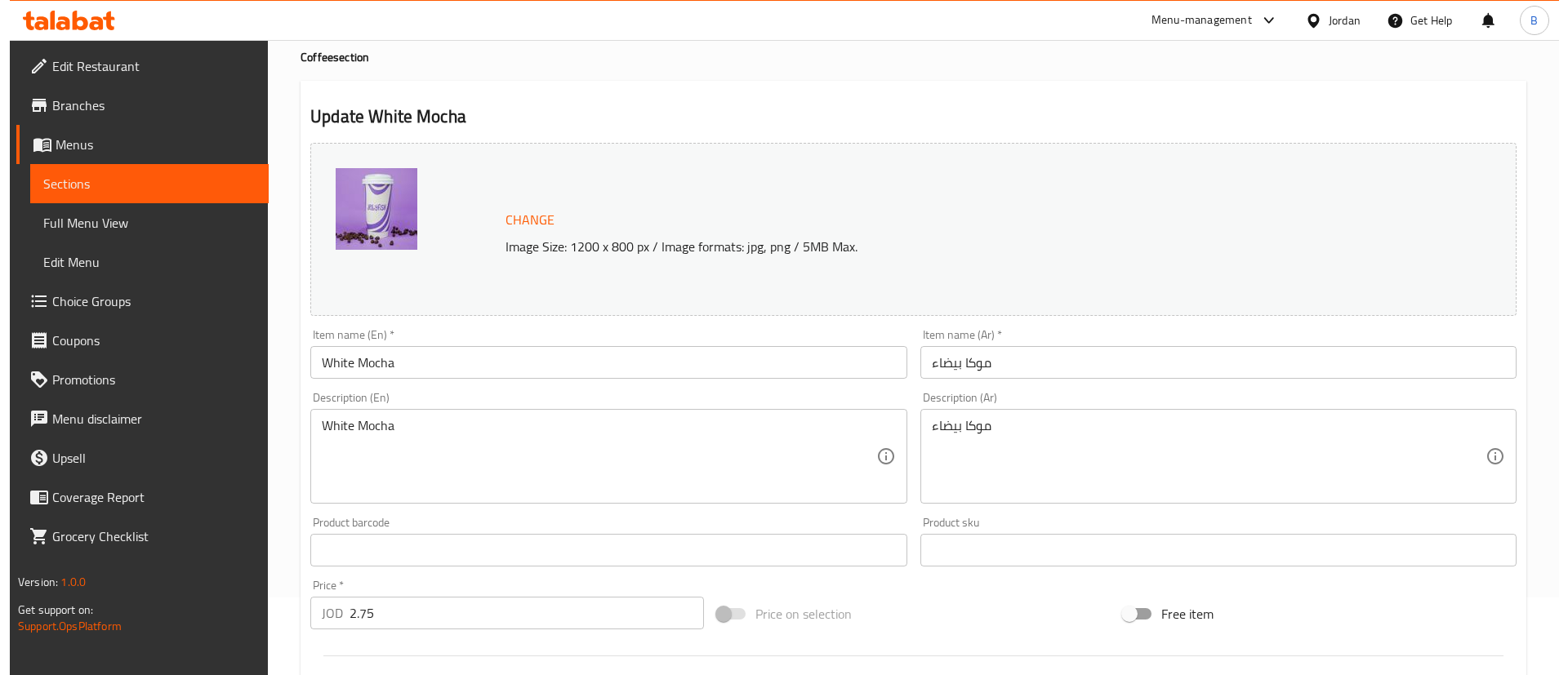
scroll to position [0, 0]
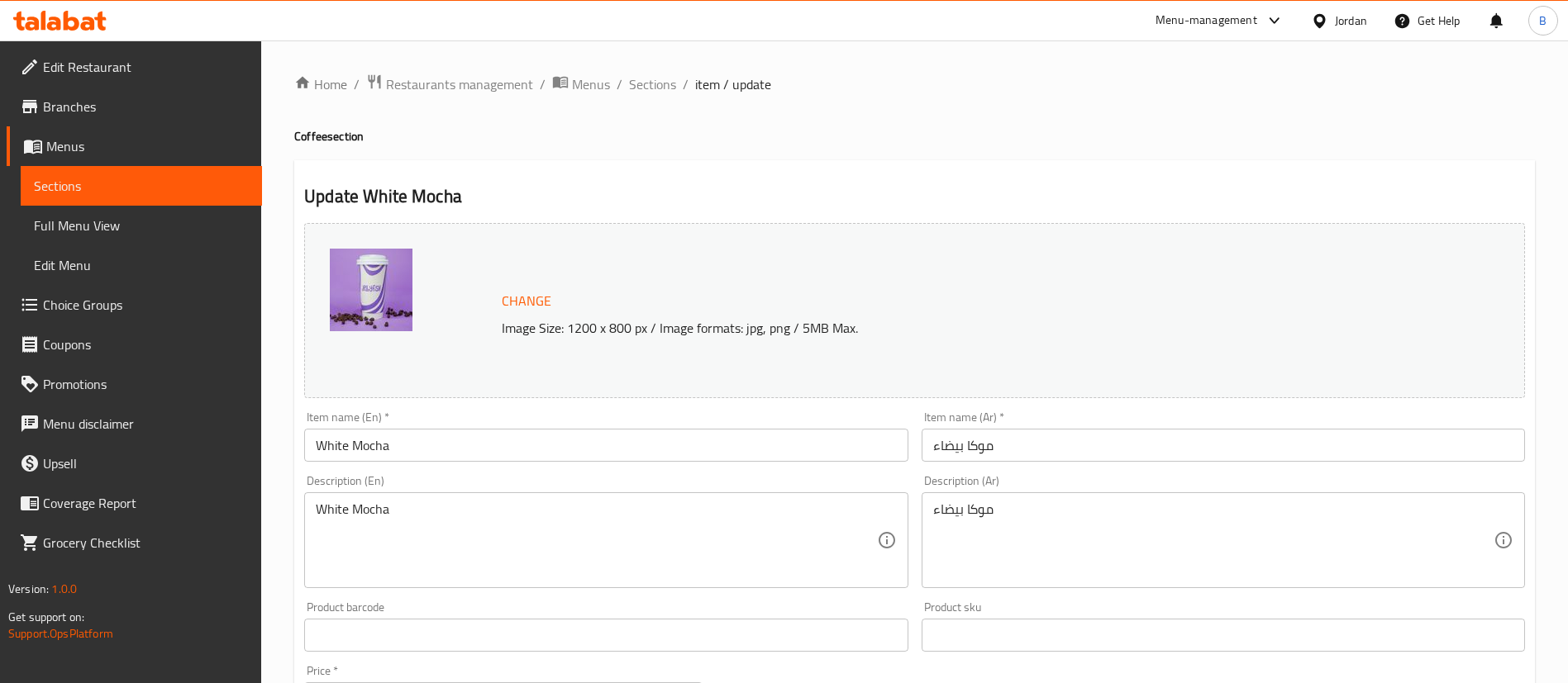
click at [645, 85] on span "Sections" at bounding box center [652, 84] width 47 height 20
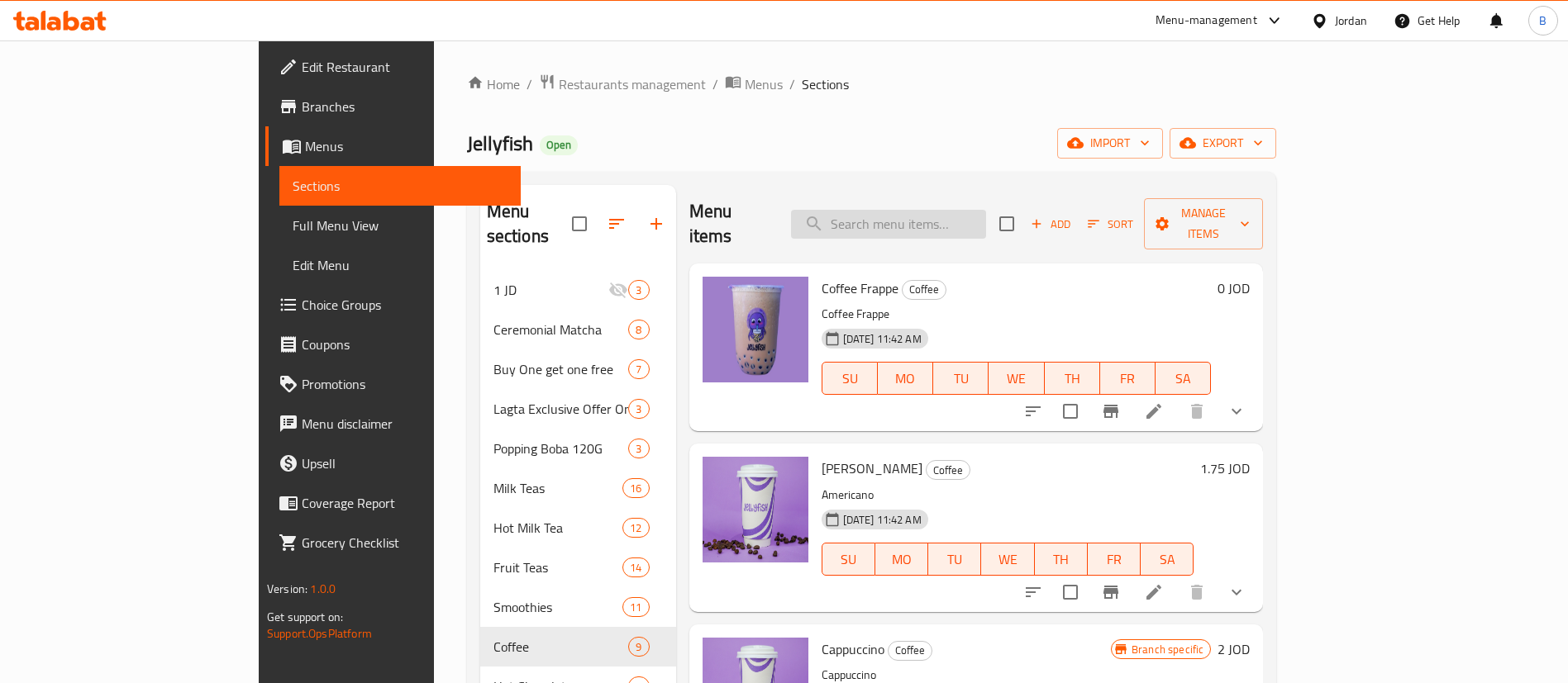
click at [986, 217] on input "search" at bounding box center [888, 224] width 195 height 29
type input "spanish"
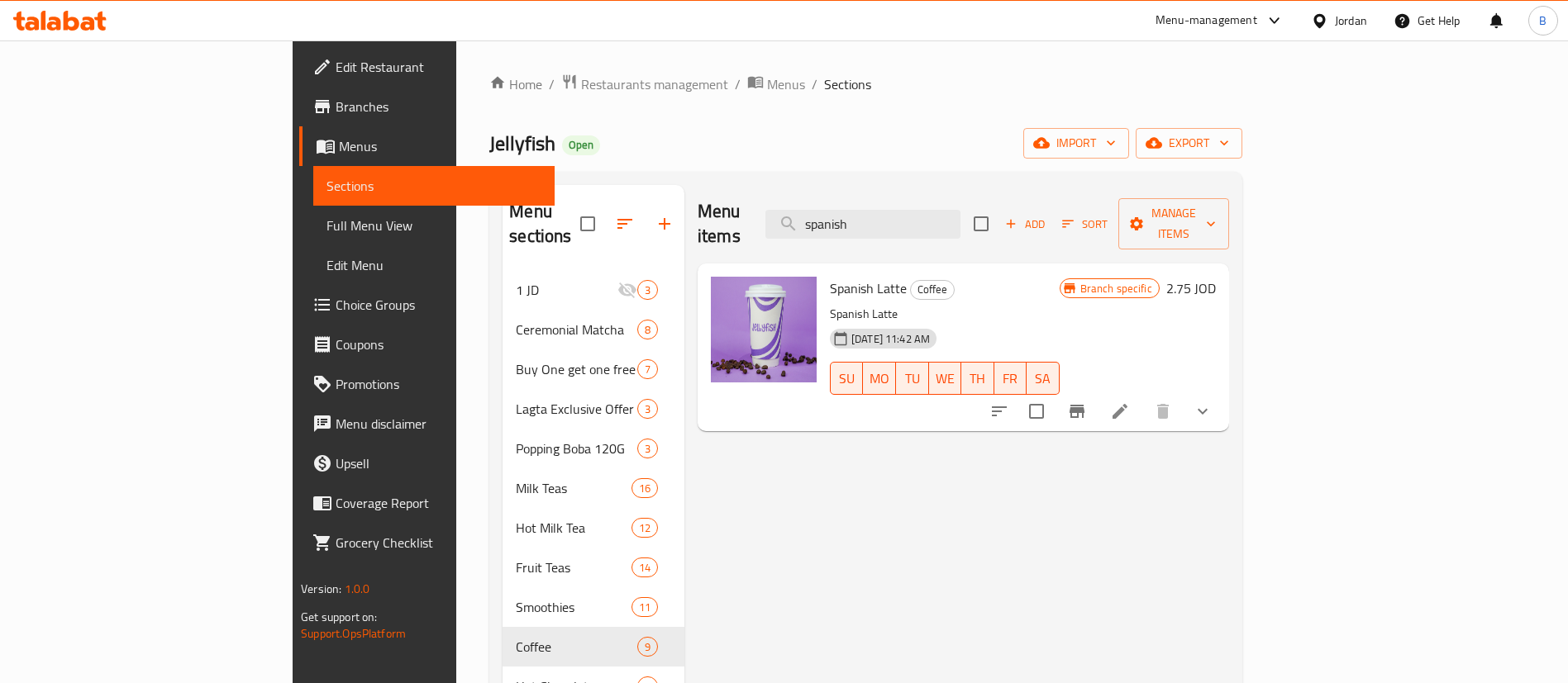
click at [1143, 397] on li at bounding box center [1120, 411] width 46 height 29
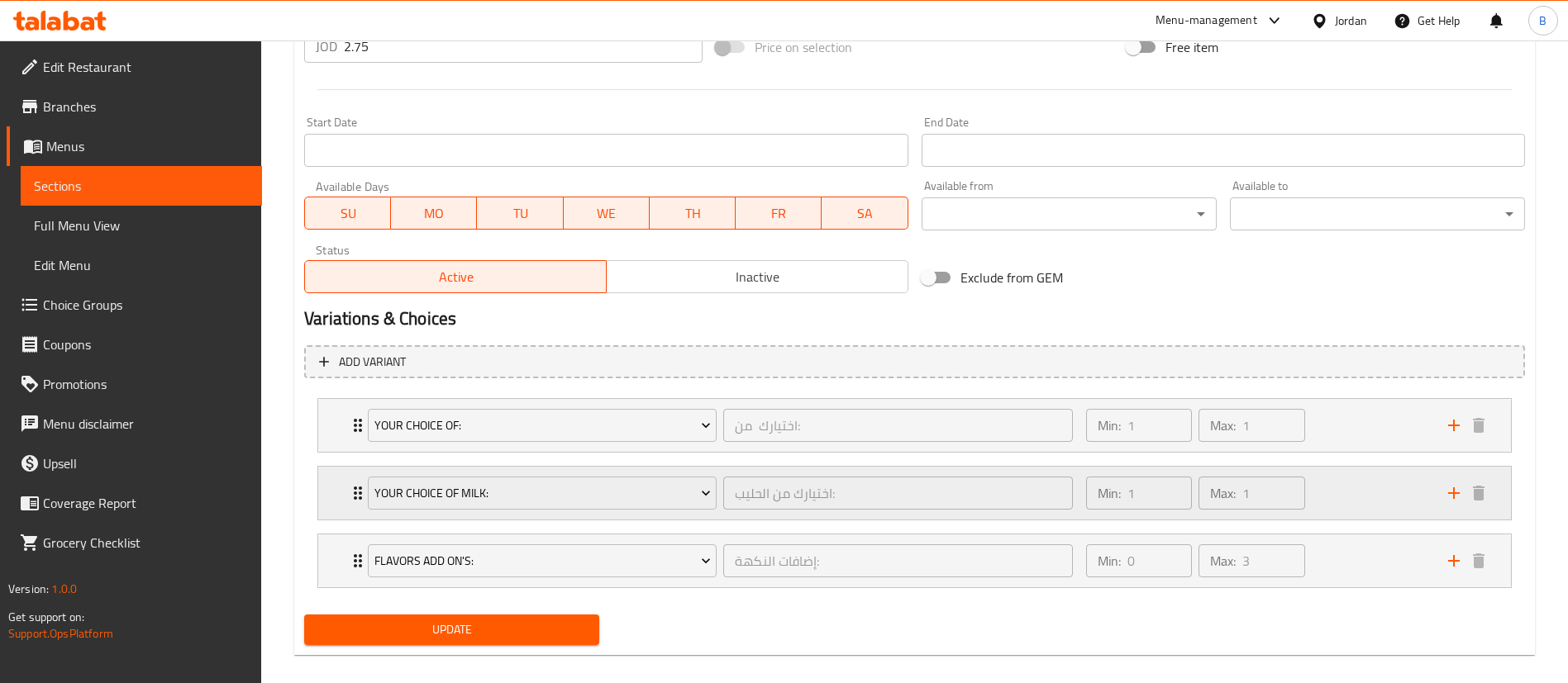
scroll to position [670, 0]
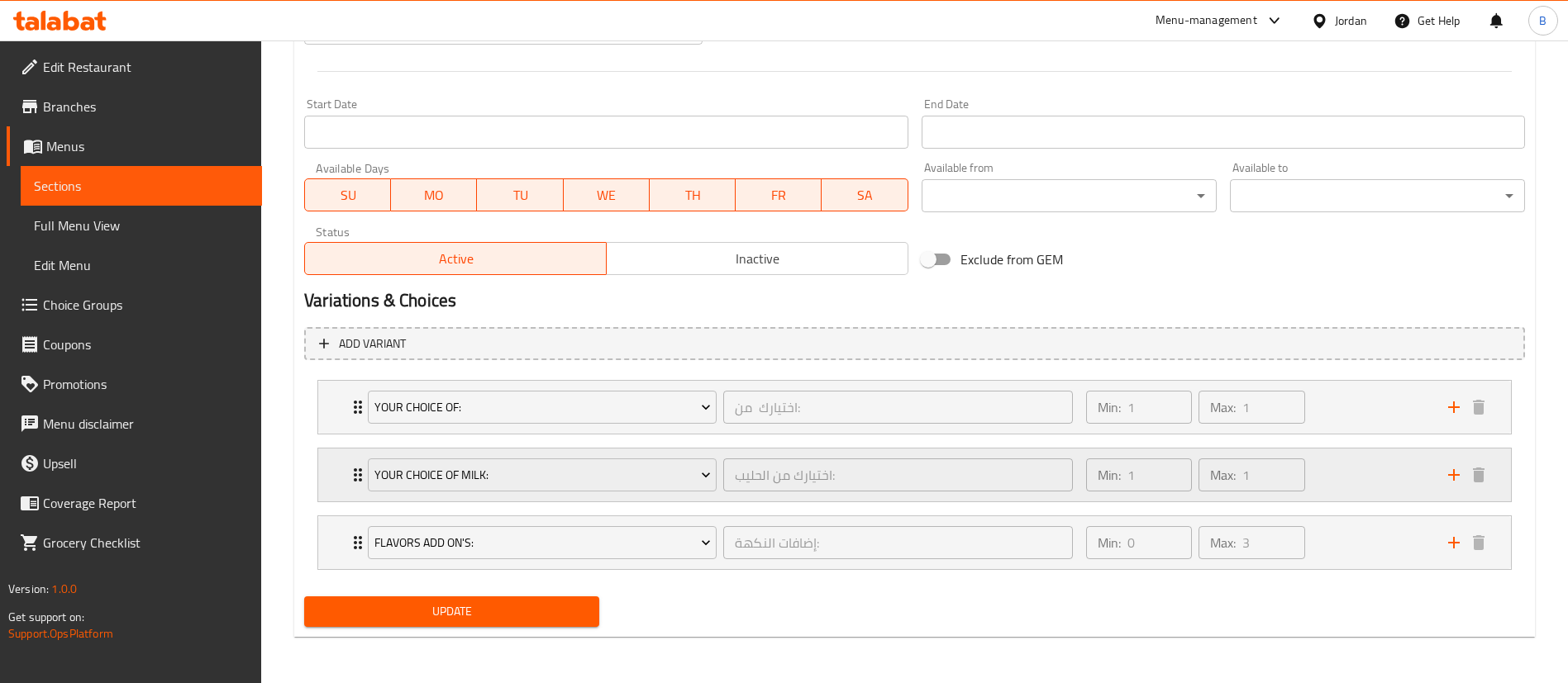
click at [1343, 475] on div "Min: 1 ​ Max: 1 ​" at bounding box center [1257, 475] width 362 height 53
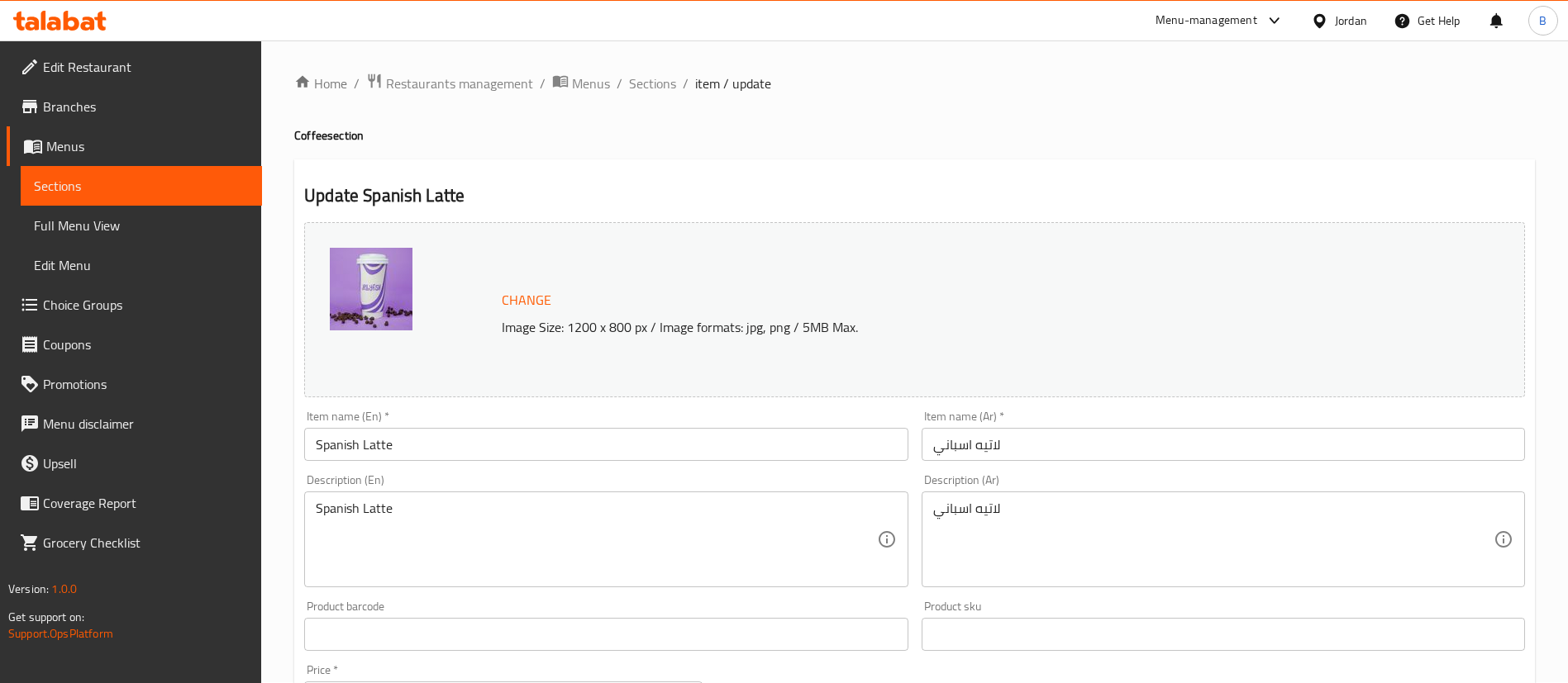
scroll to position [0, 0]
click at [643, 86] on span "Sections" at bounding box center [652, 84] width 47 height 20
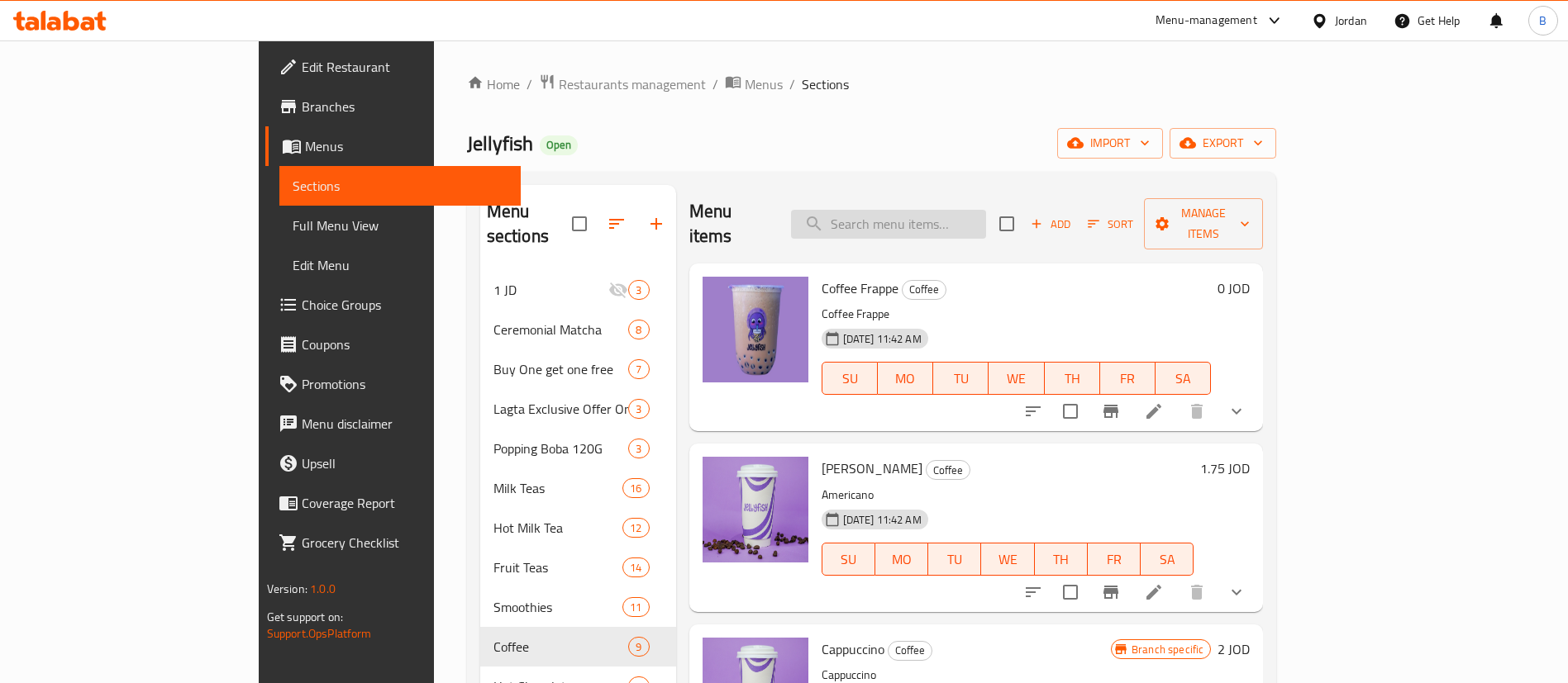
click at [966, 215] on input "search" at bounding box center [888, 224] width 195 height 29
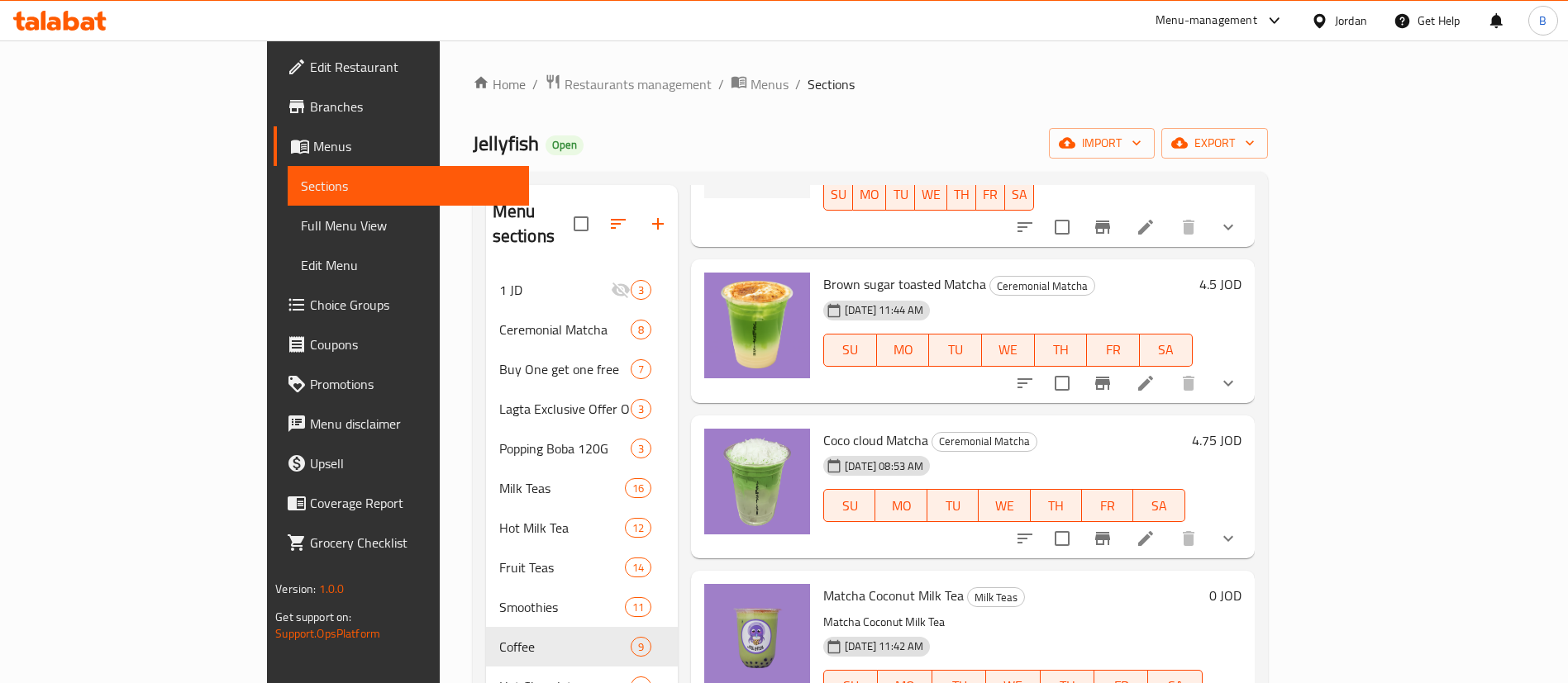
scroll to position [1115, 0]
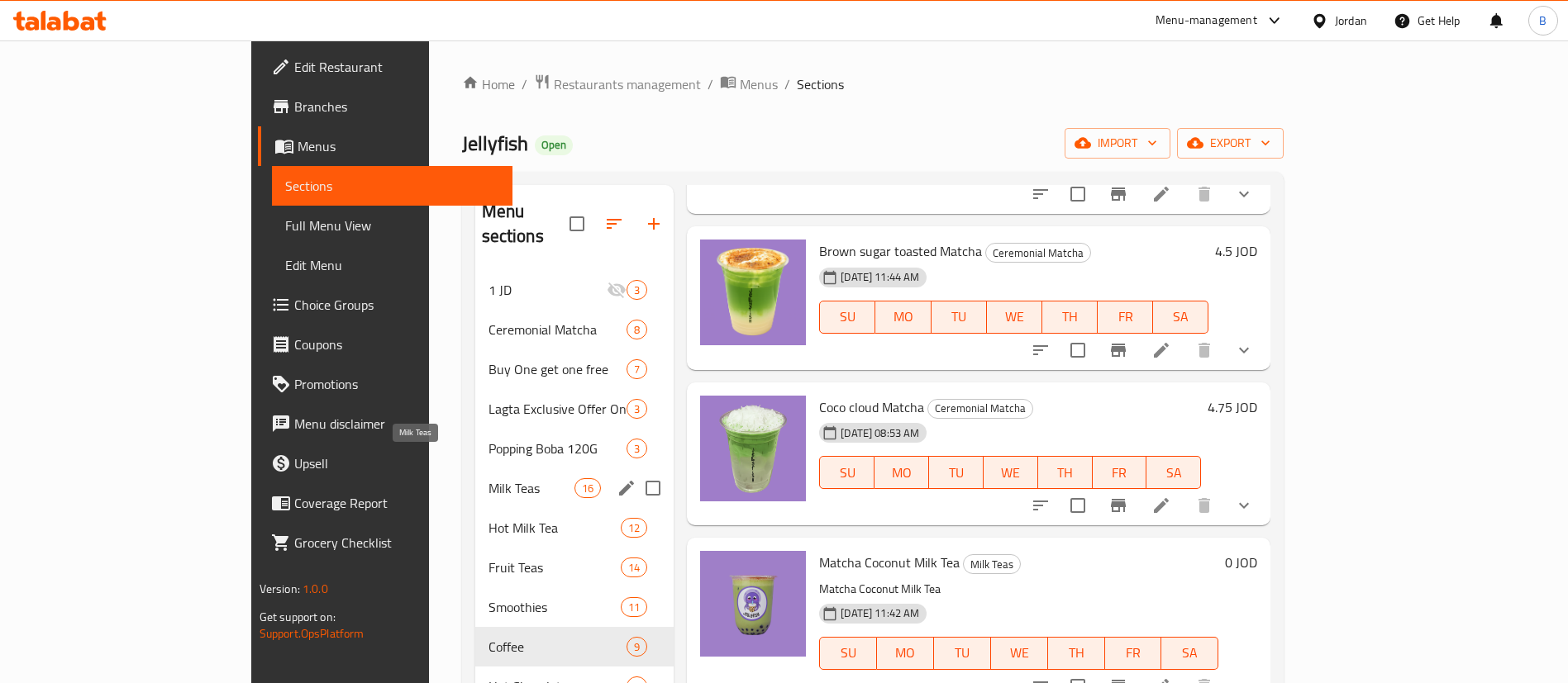
click at [489, 478] on span "Milk Teas" at bounding box center [532, 488] width 86 height 20
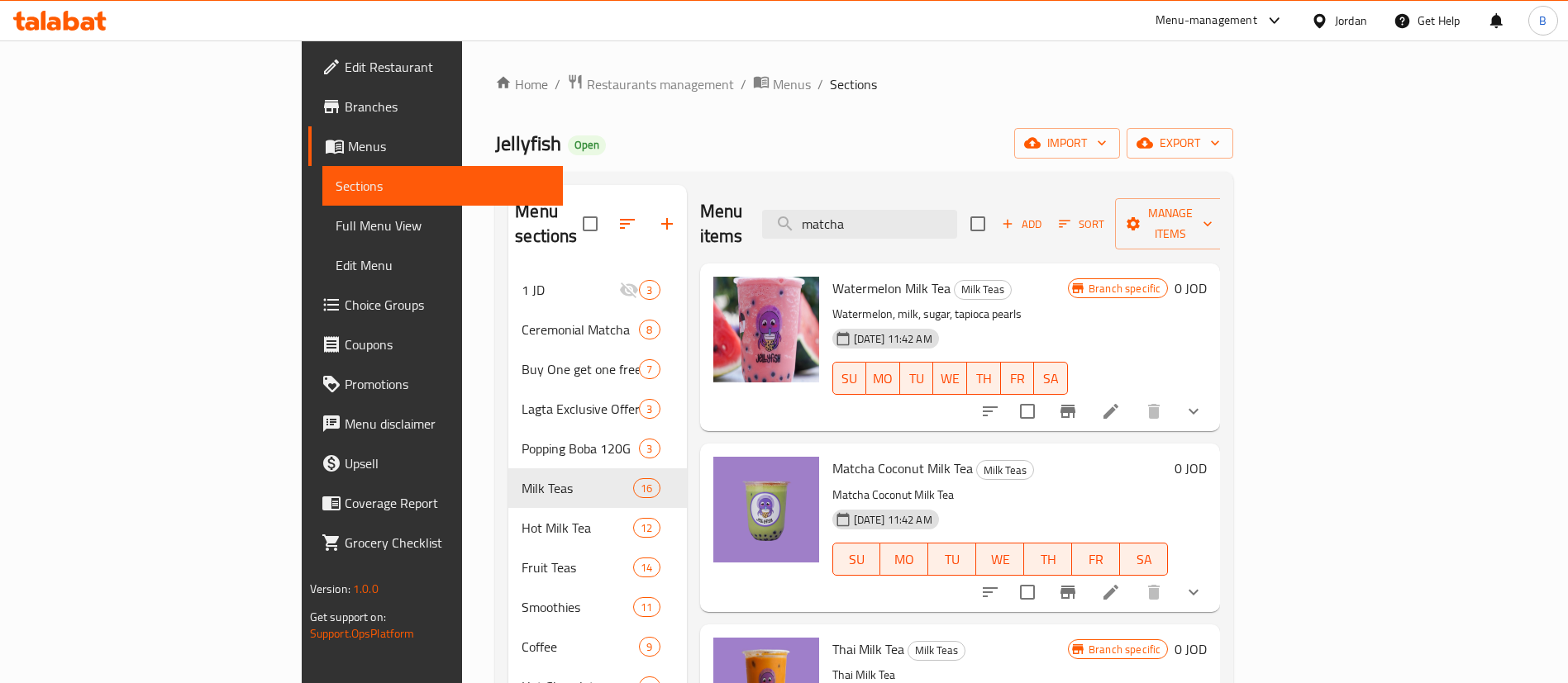
drag, startPoint x: 974, startPoint y: 220, endPoint x: 822, endPoint y: 209, distance: 152.4
click at [833, 206] on div "Menu items matcha Add Sort Manage items" at bounding box center [961, 224] width 521 height 78
type input "matcha"
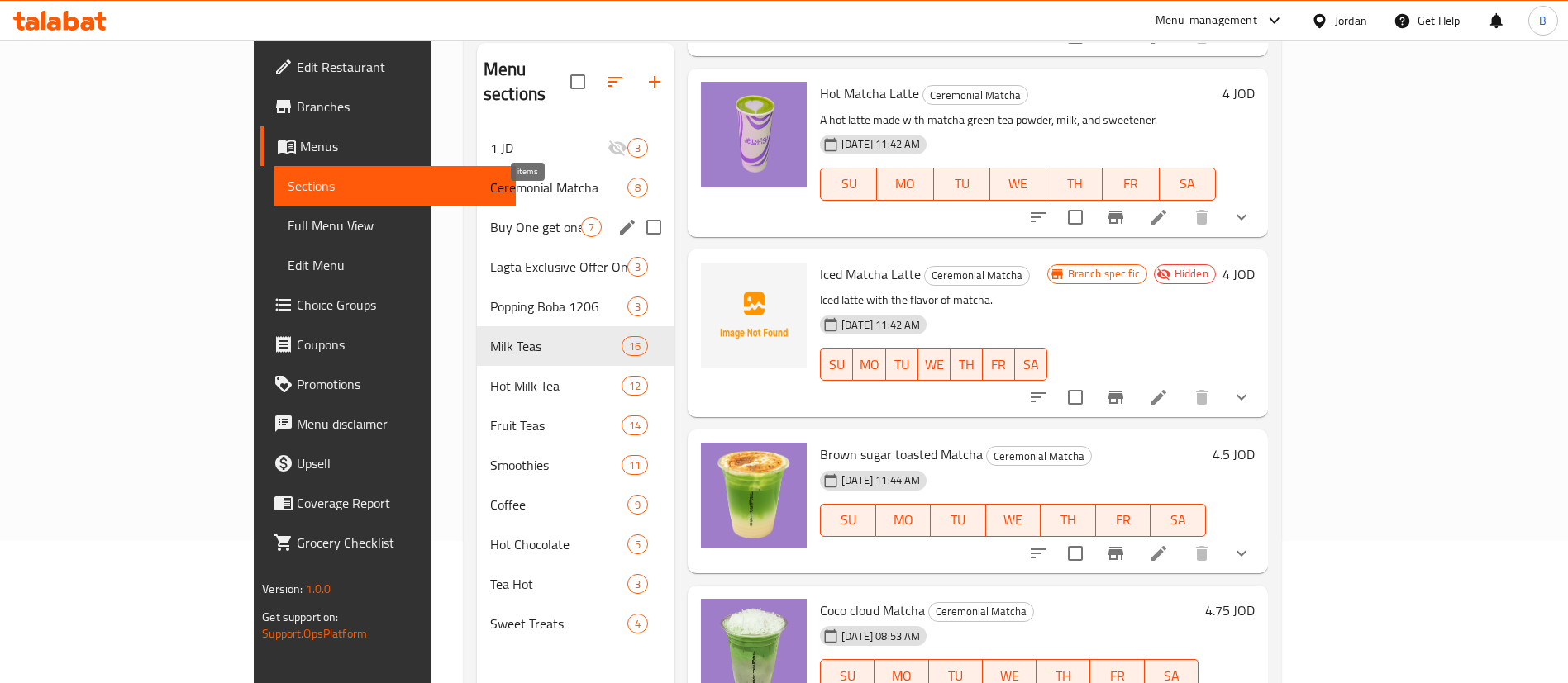
scroll to position [108, 0]
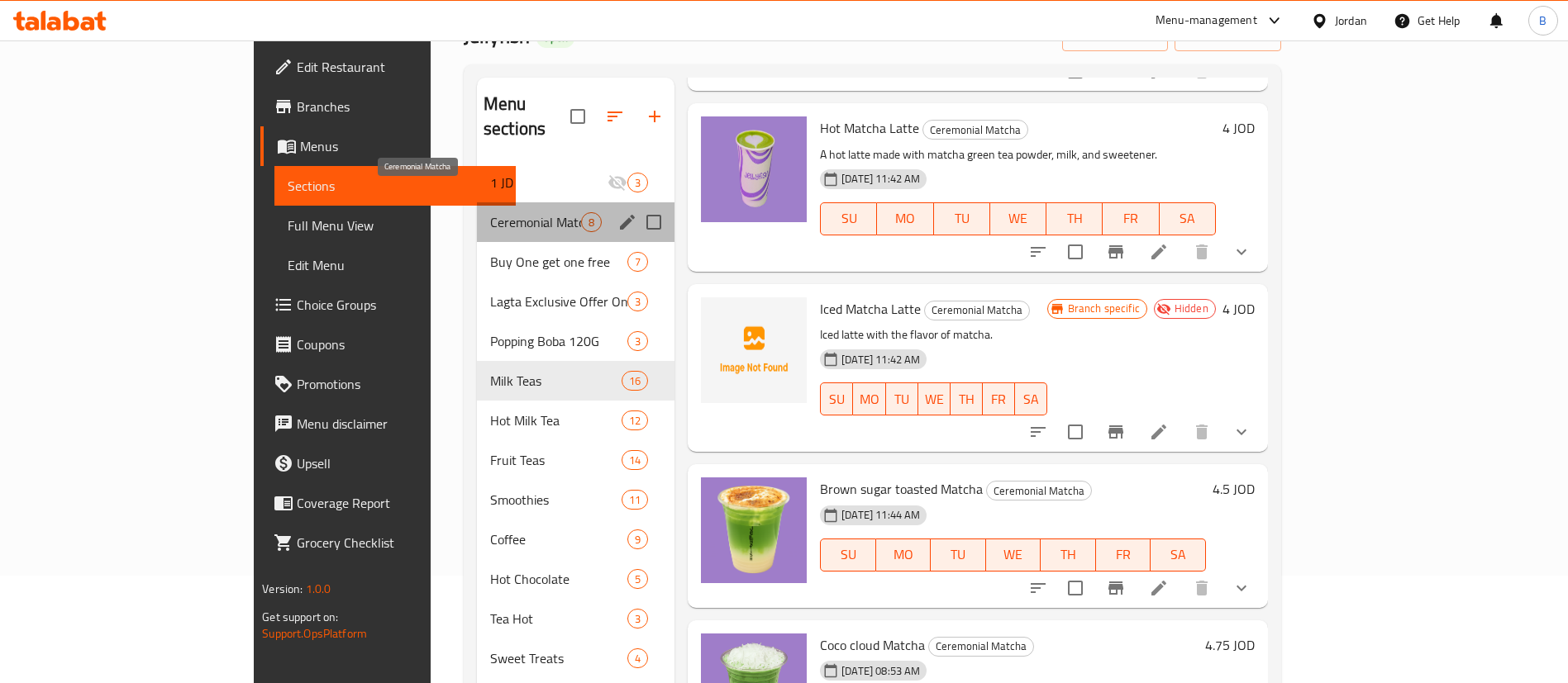
click at [490, 212] on span "Ceremonial Matcha" at bounding box center [536, 222] width 91 height 20
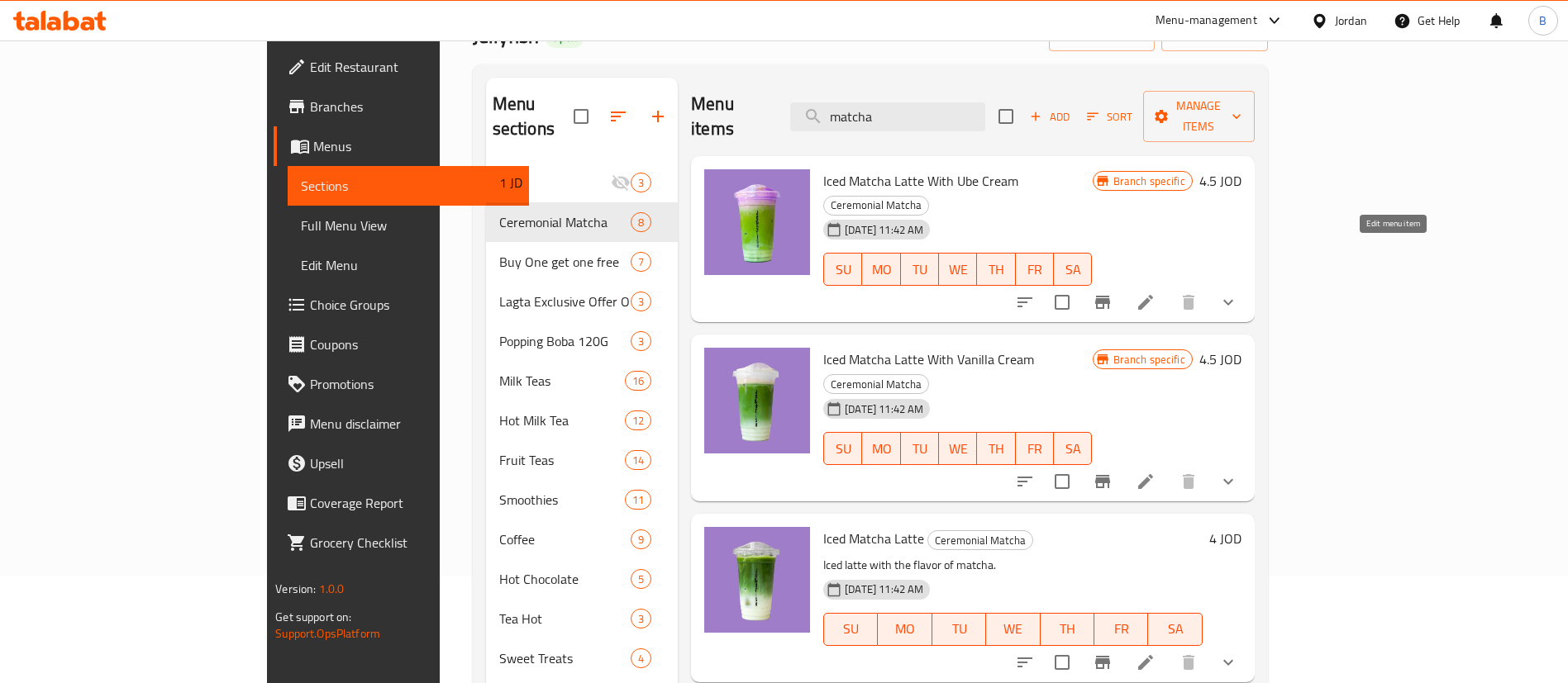
click at [1153, 295] on icon at bounding box center [1146, 302] width 15 height 15
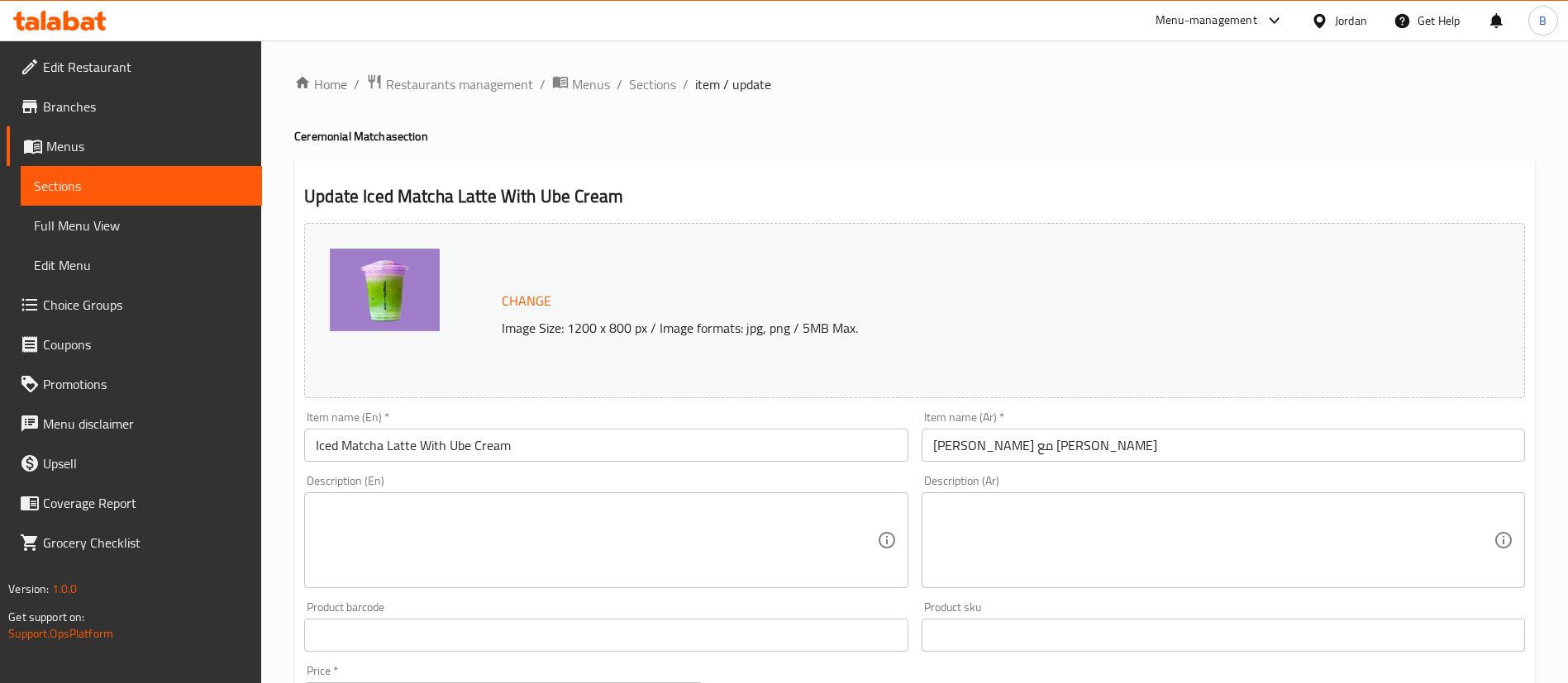
scroll to position [603, 0]
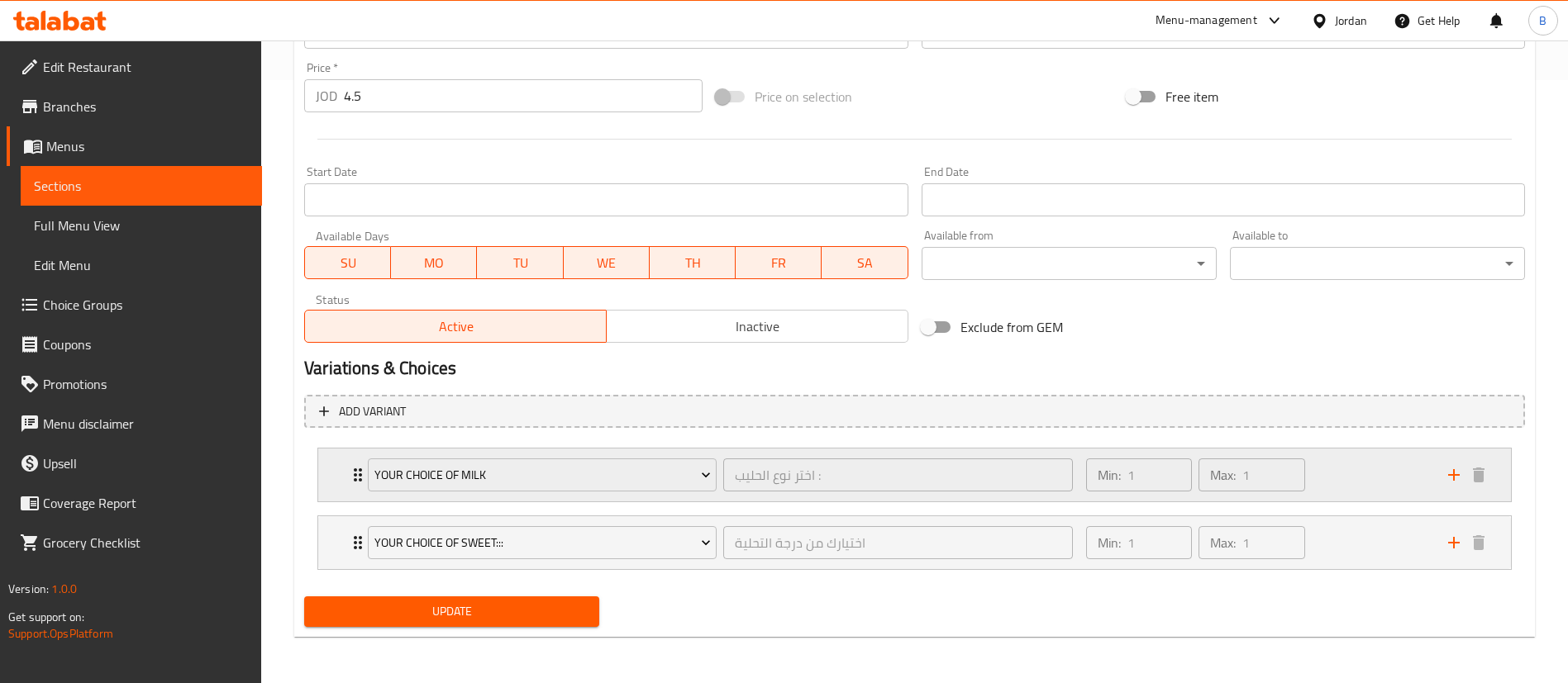
click at [1322, 480] on div "Min: 1 ​ Max: 1 ​" at bounding box center [1257, 475] width 362 height 53
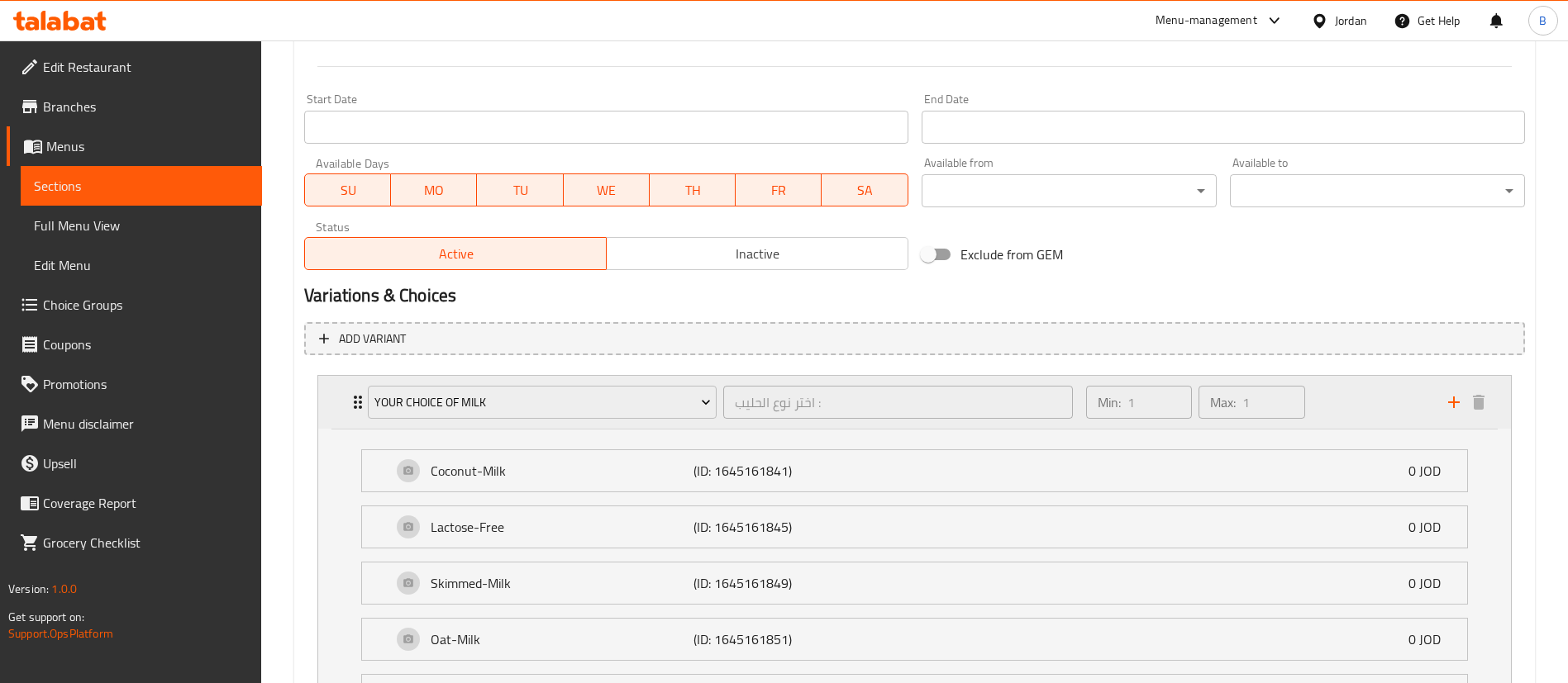
scroll to position [918, 0]
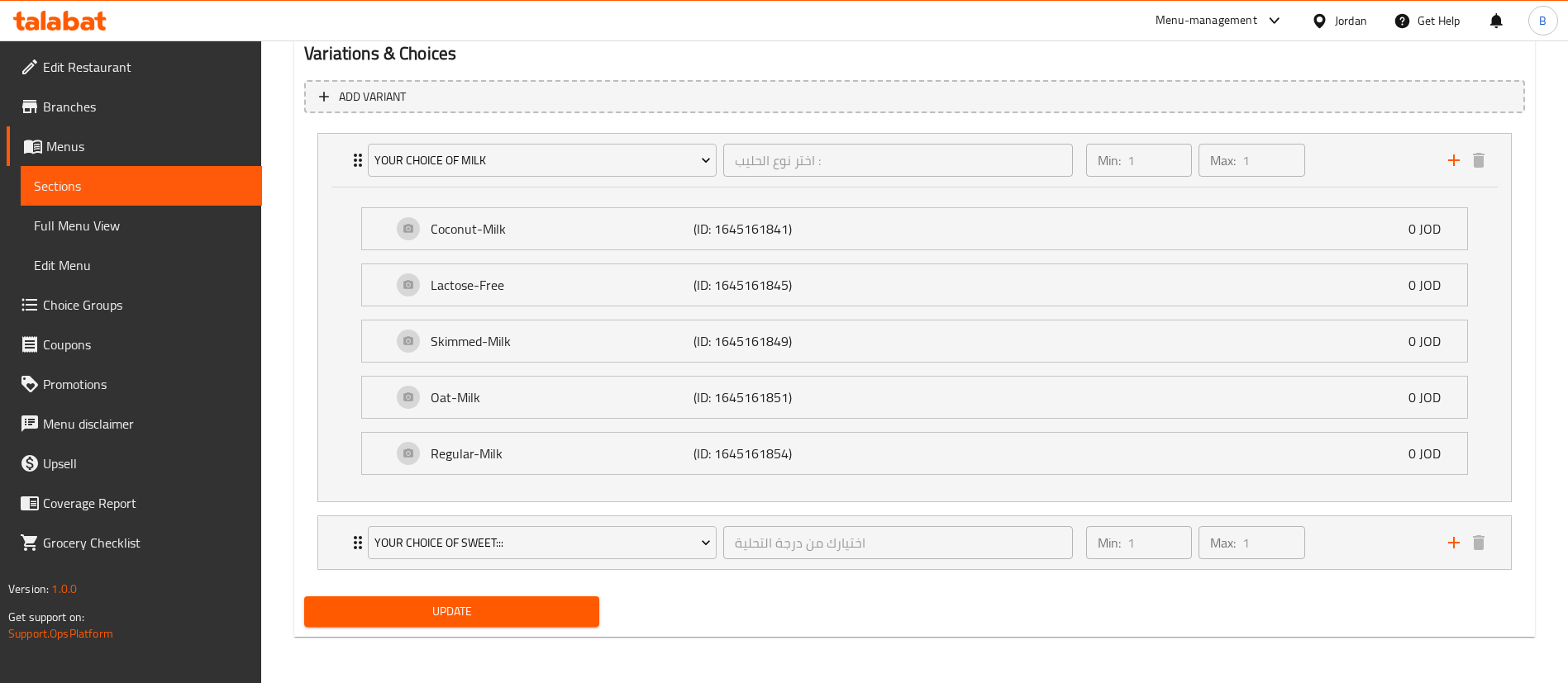
click at [87, 299] on span "Choice Groups" at bounding box center [146, 305] width 206 height 20
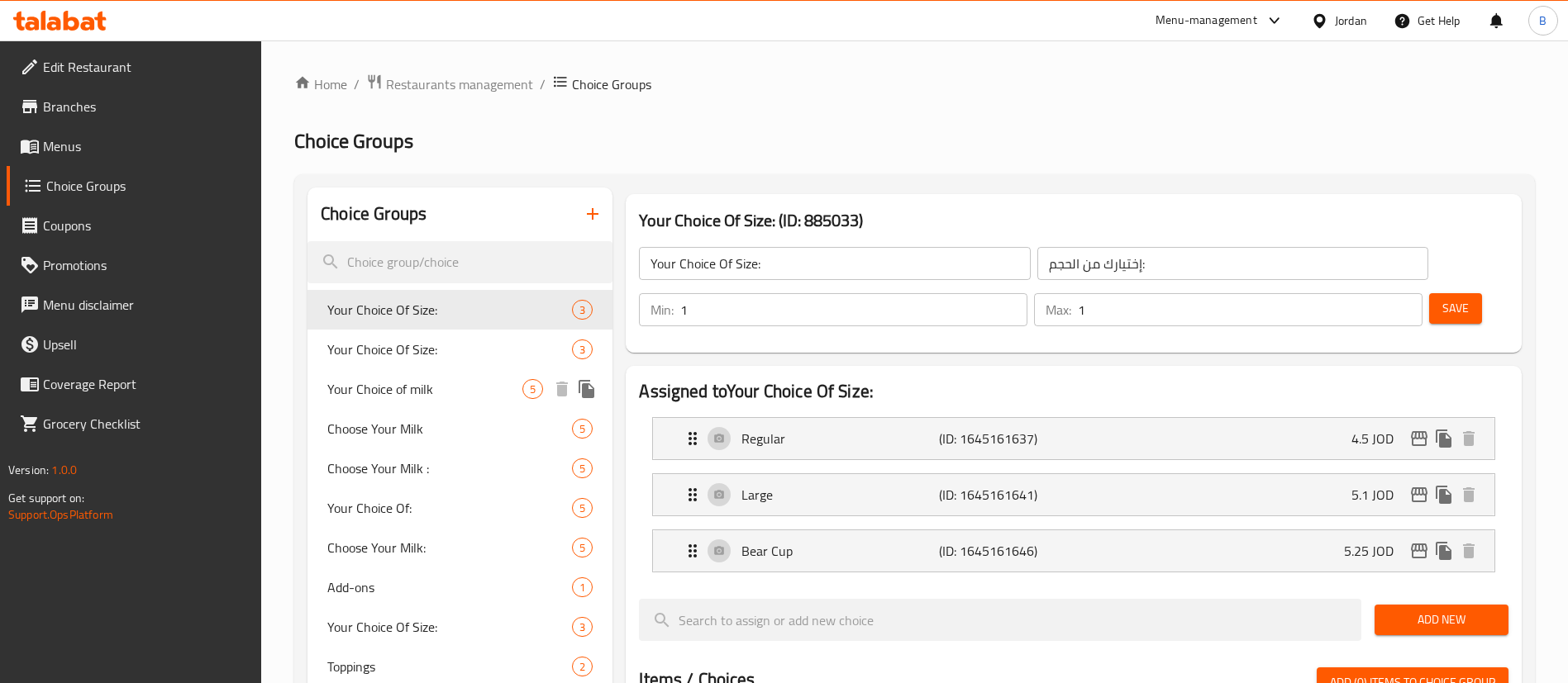
click at [443, 386] on span "Your Choice of milk" at bounding box center [424, 389] width 195 height 20
type input "Your Choice of milk"
type input "اختر نوع الحليب :"
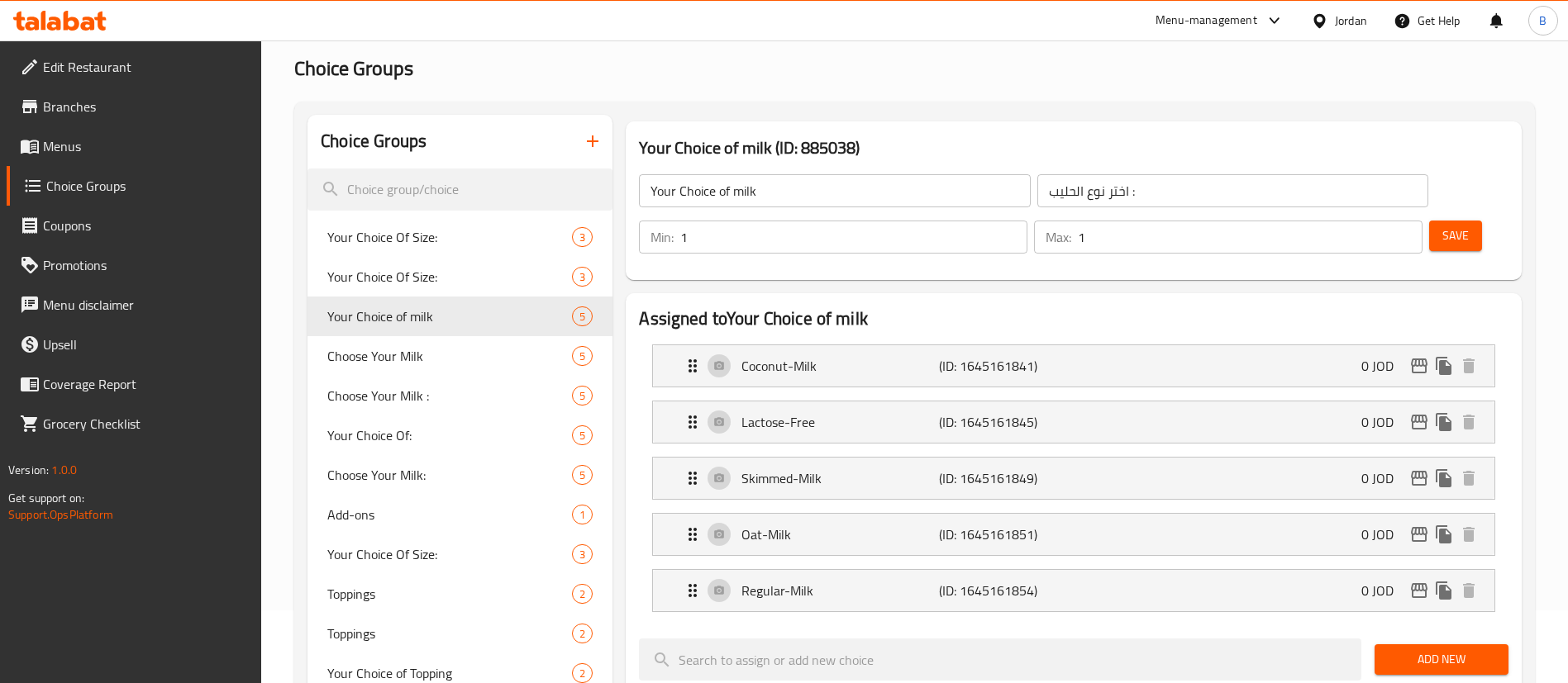
scroll to position [124, 0]
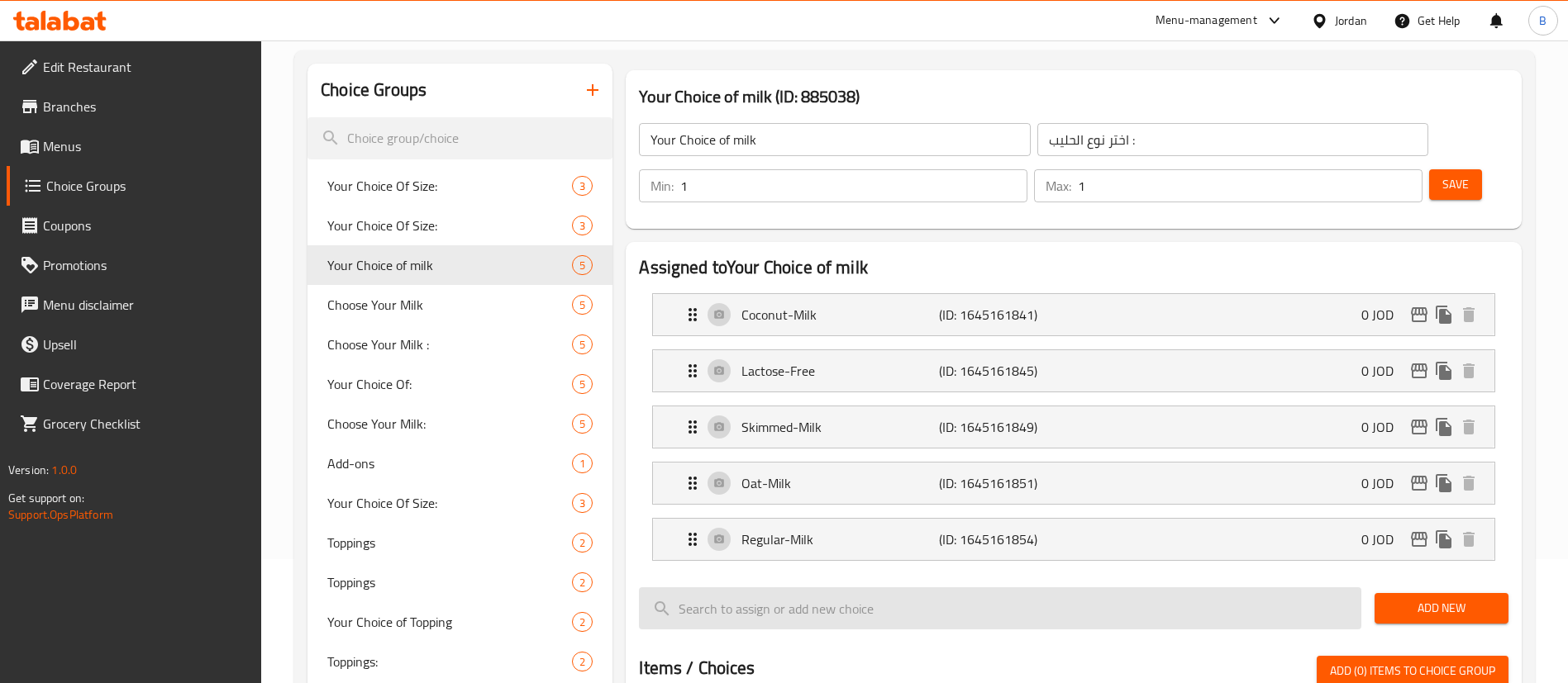
click at [1399, 598] on span "Add New" at bounding box center [1442, 608] width 108 height 21
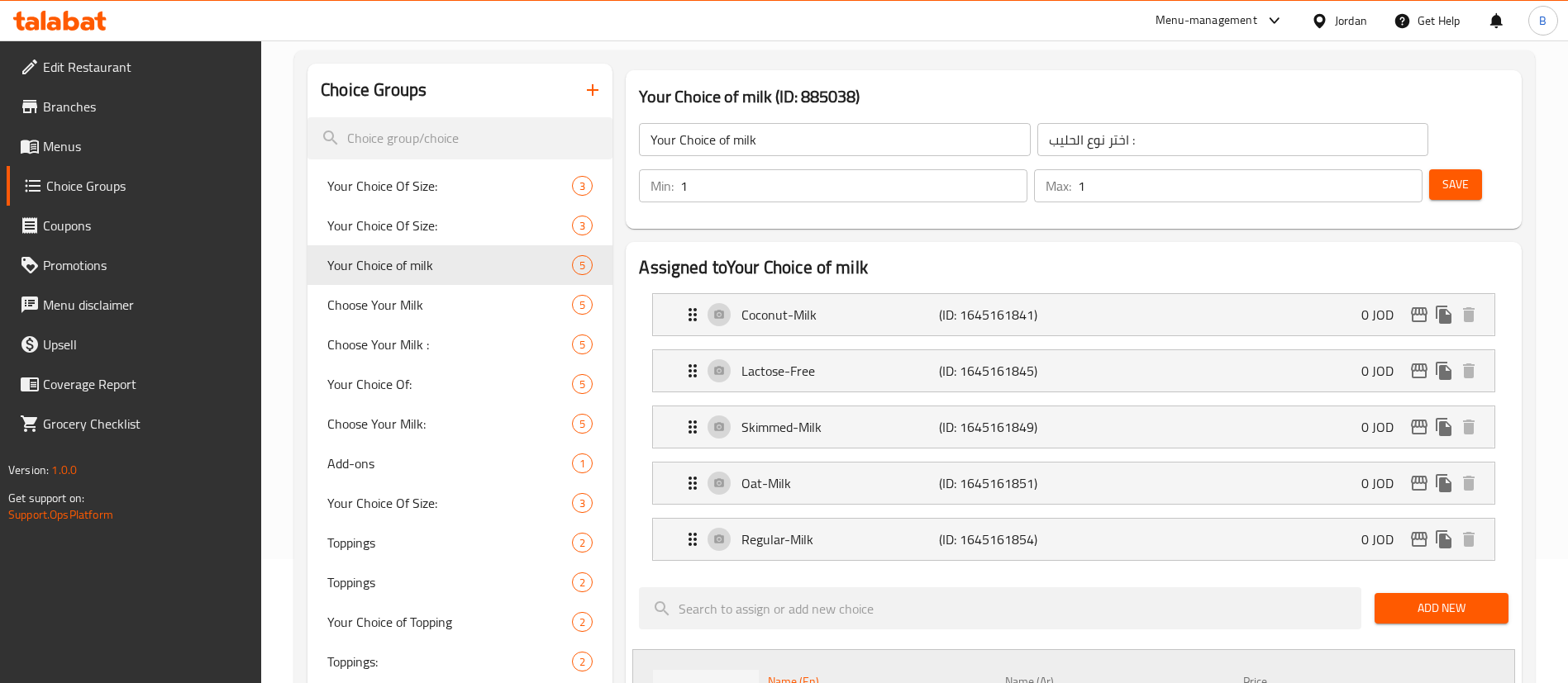
drag, startPoint x: 880, startPoint y: 670, endPoint x: 426, endPoint y: 593, distance: 460.5
type input "Soy Milk"
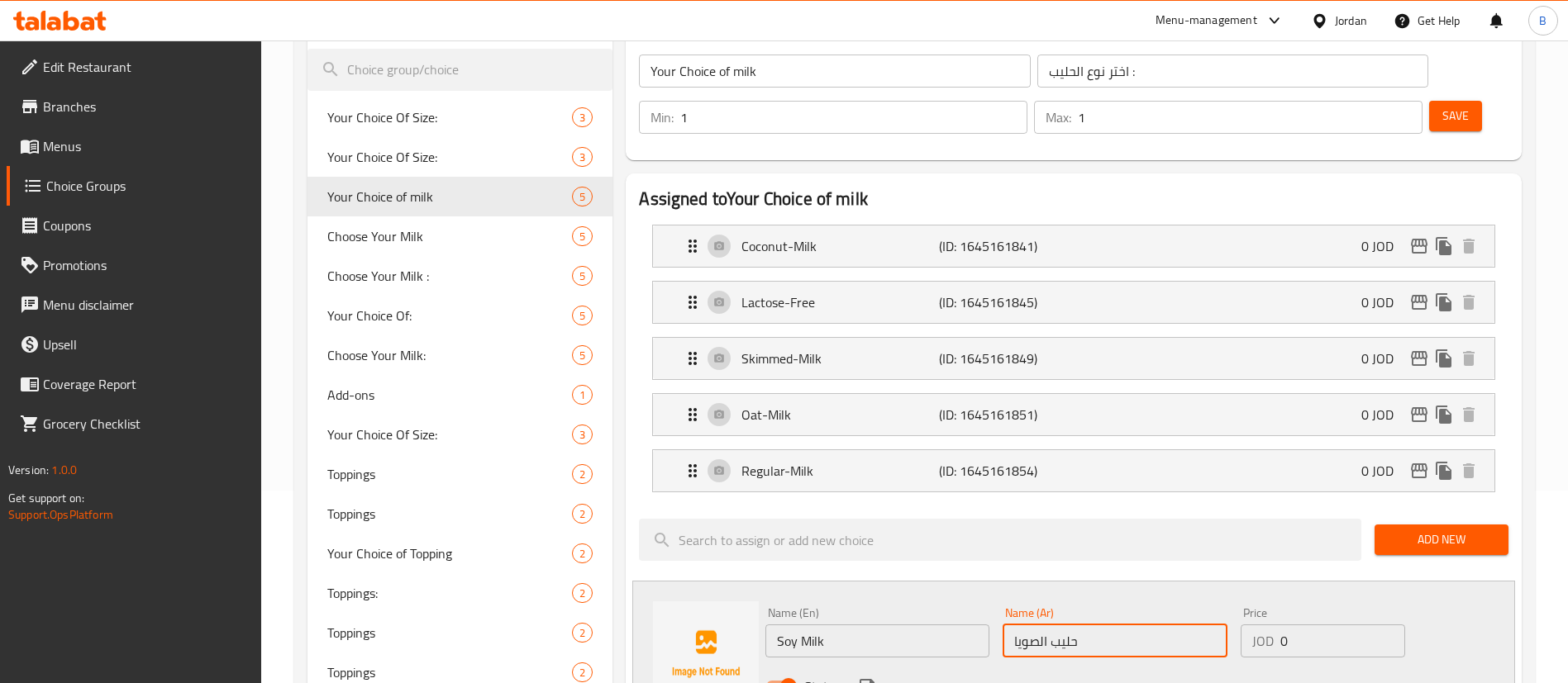
scroll to position [248, 0]
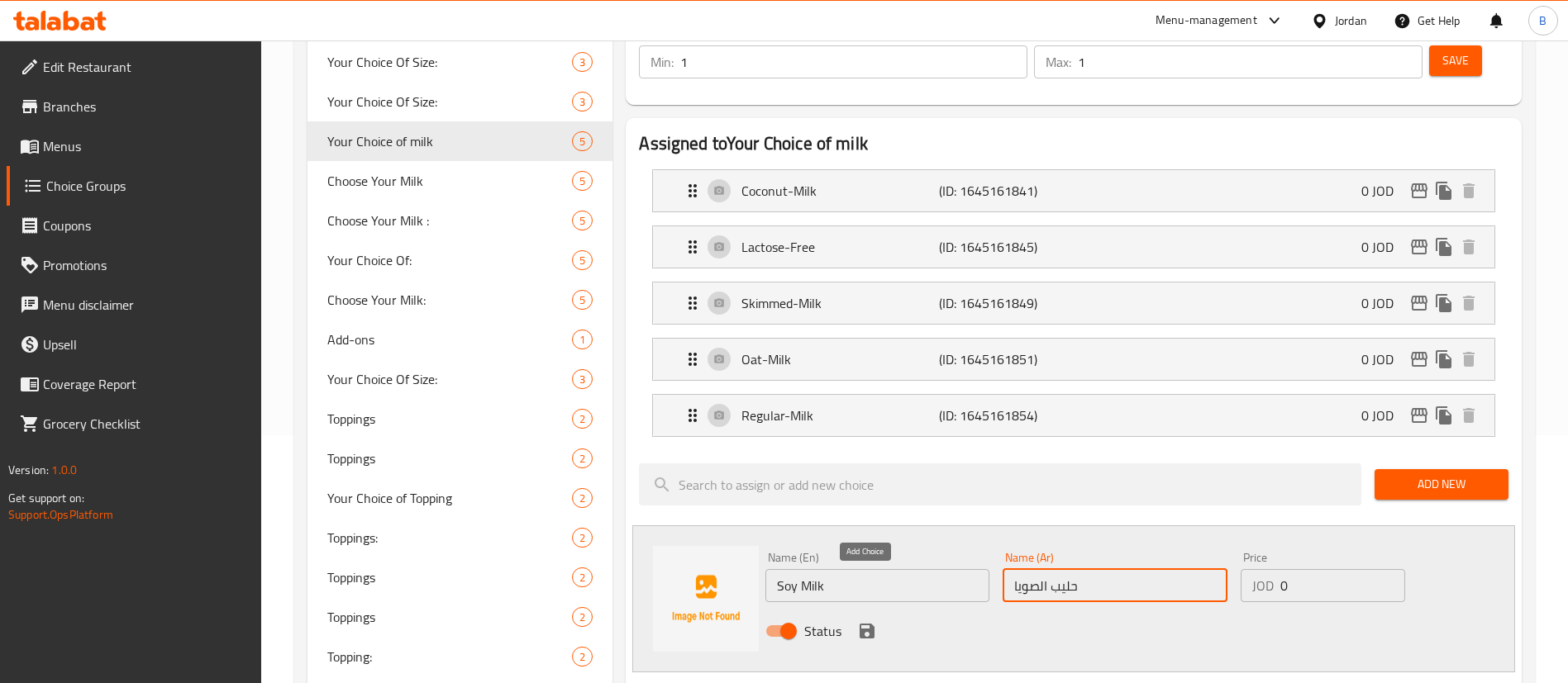
type input "حليب الصويا"
click at [858, 622] on icon "save" at bounding box center [867, 632] width 20 height 20
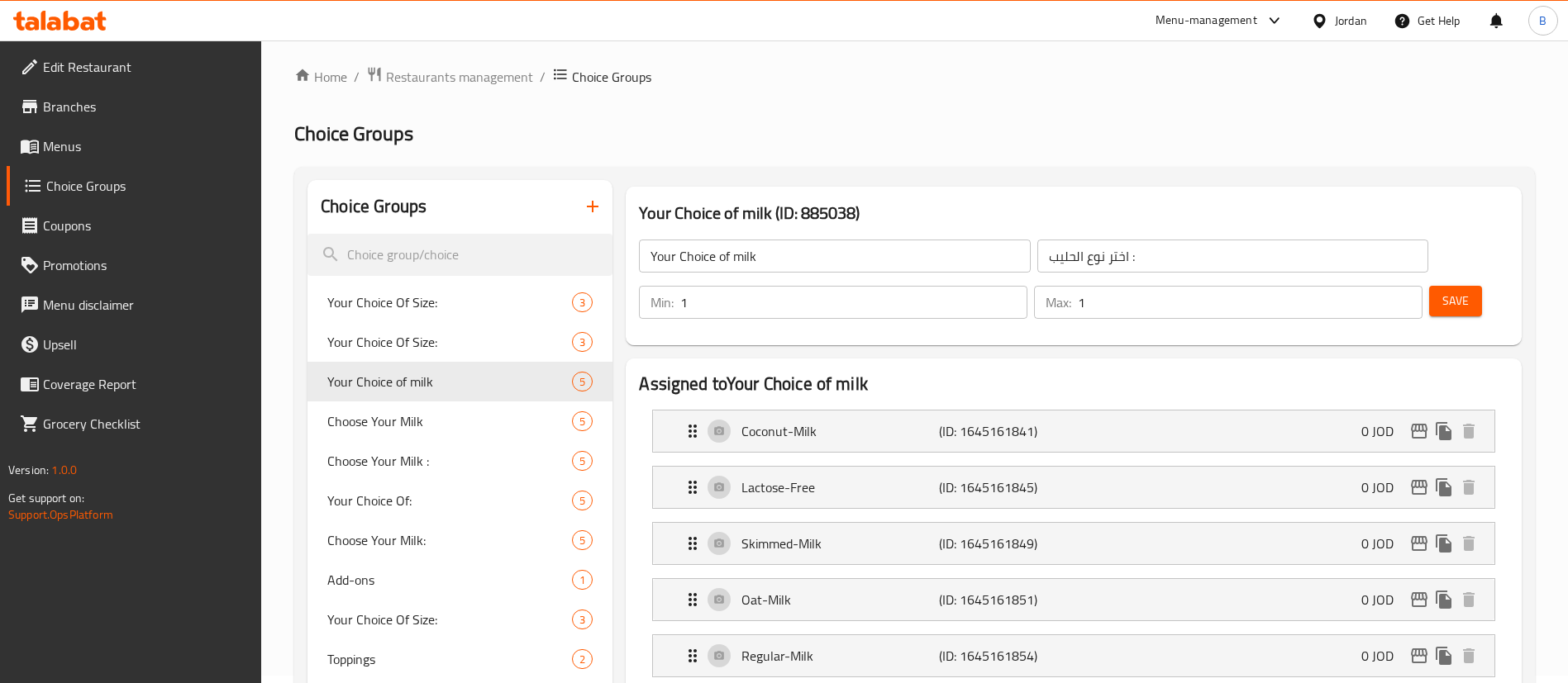
scroll to position [0, 0]
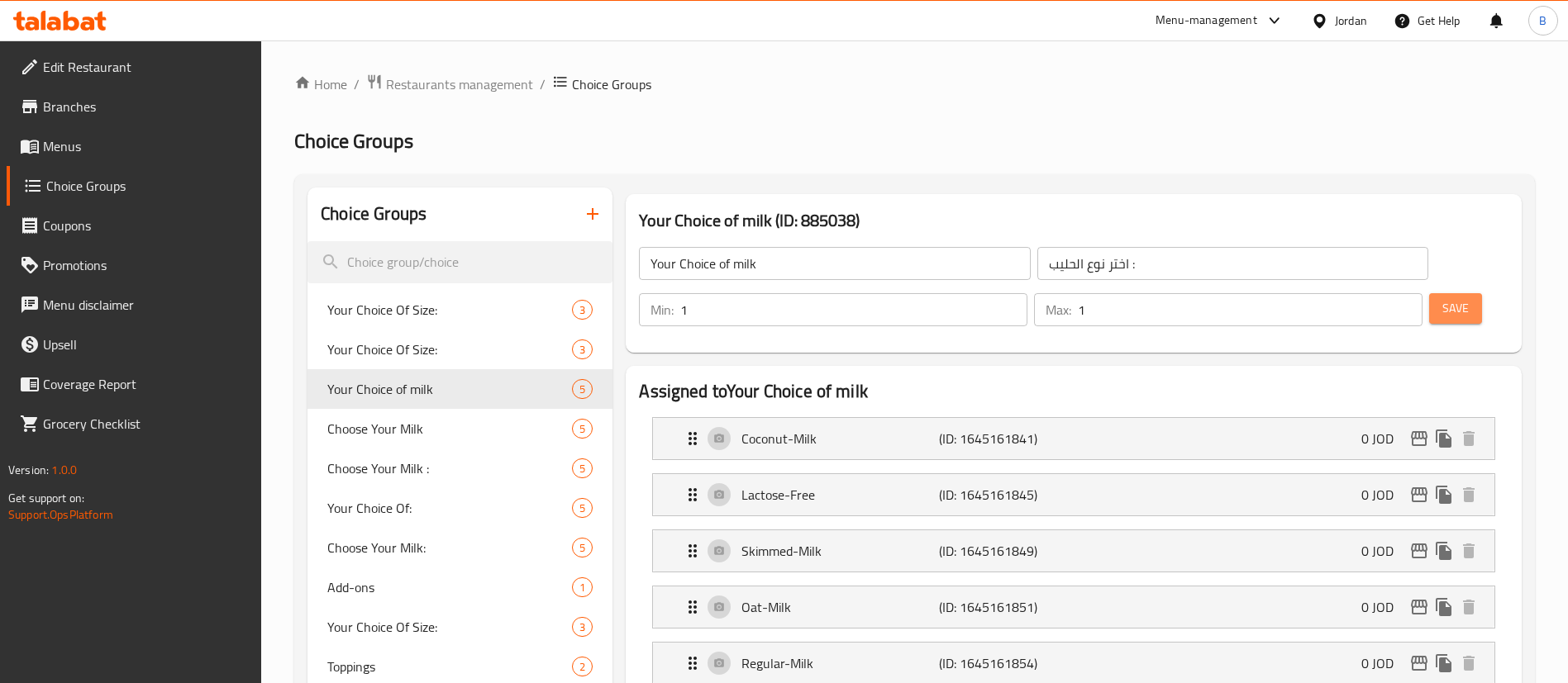
click at [1442, 298] on span "Save" at bounding box center [1455, 308] width 26 height 21
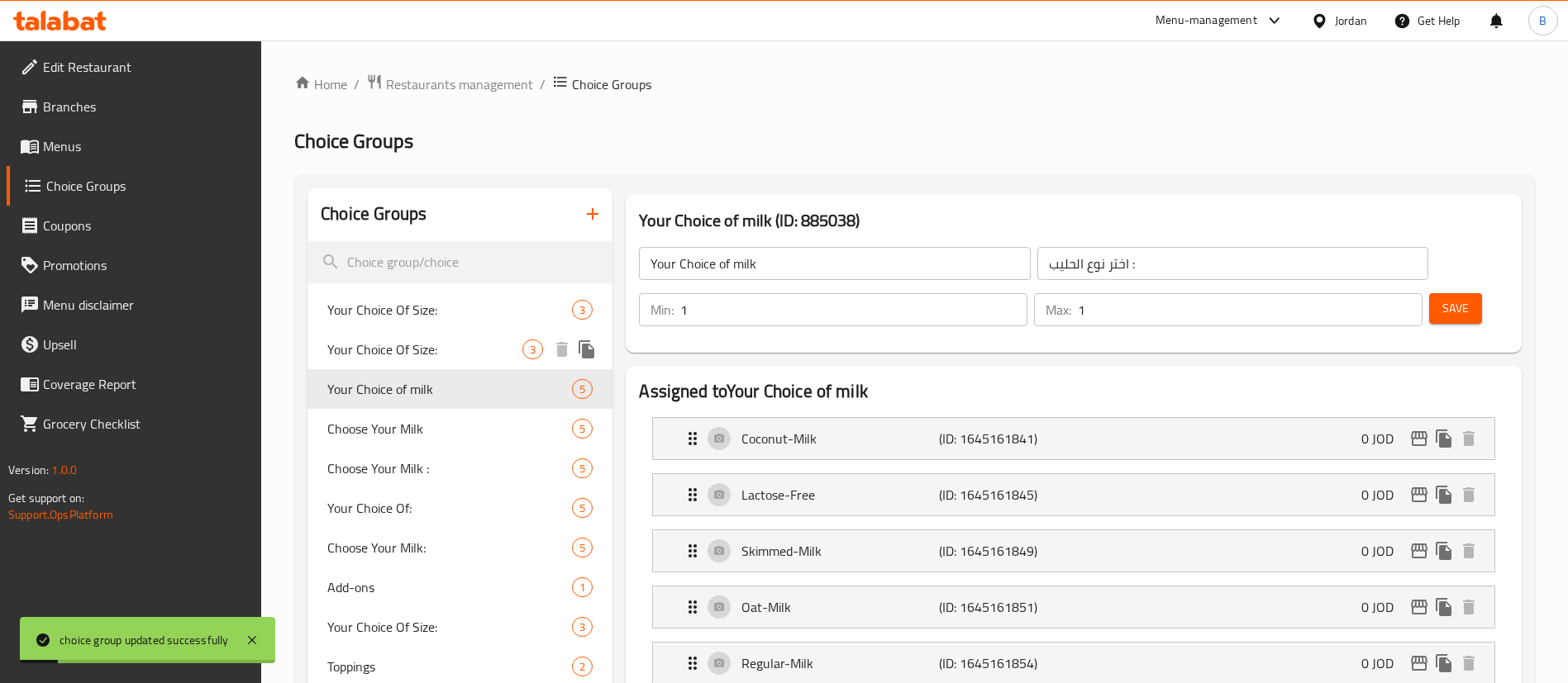
click at [109, 148] on span "Menus" at bounding box center [146, 147] width 206 height 20
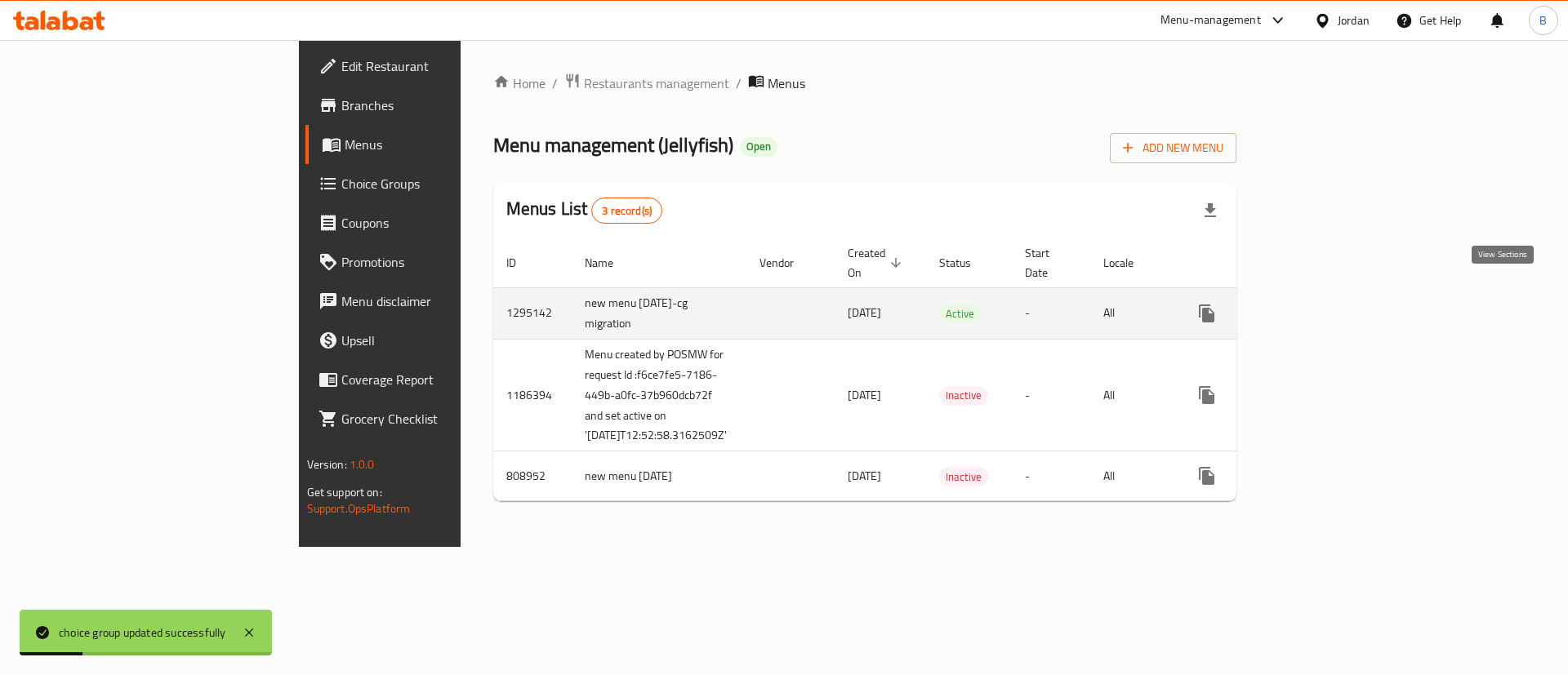
click at [1332, 306] on icon "enhanced table" at bounding box center [1325, 314] width 15 height 15
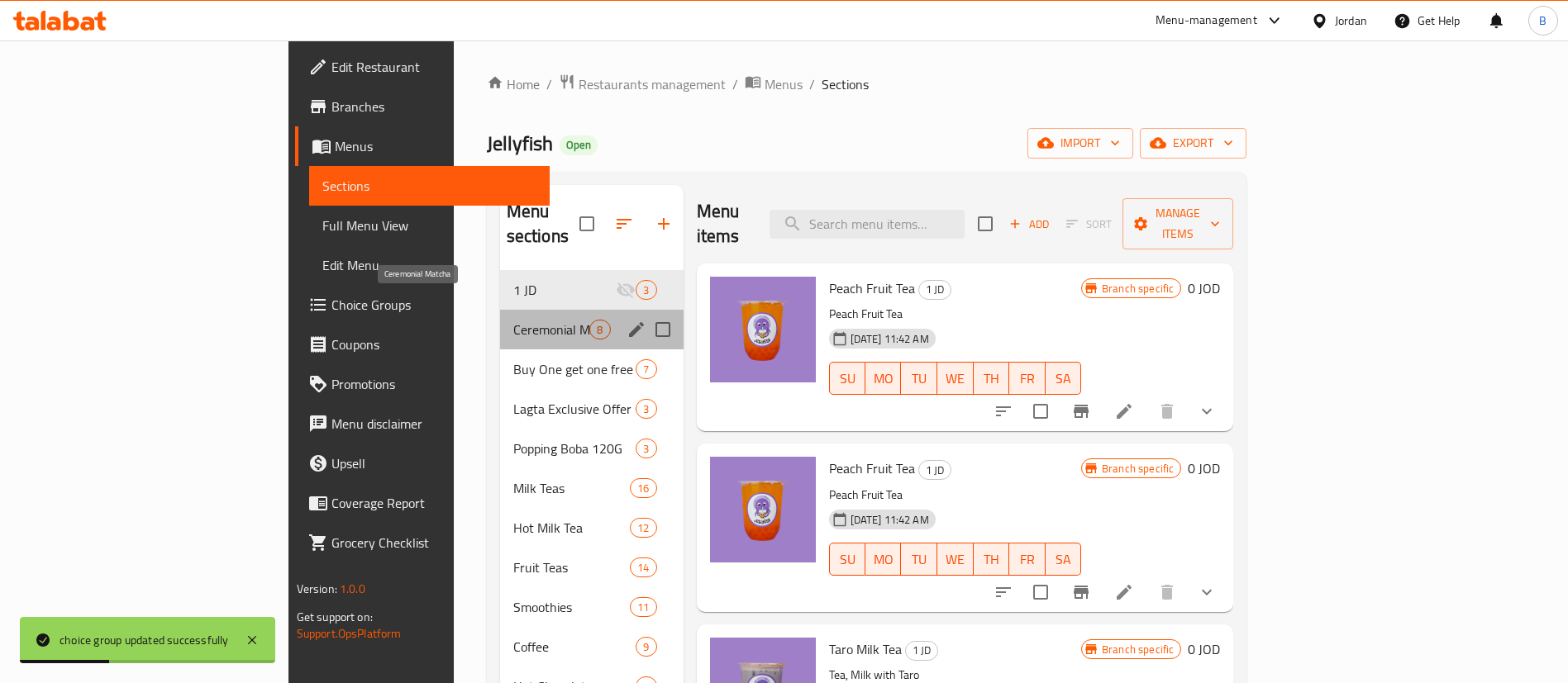
click at [513, 320] on span "Ceremonial Matcha" at bounding box center [551, 330] width 77 height 20
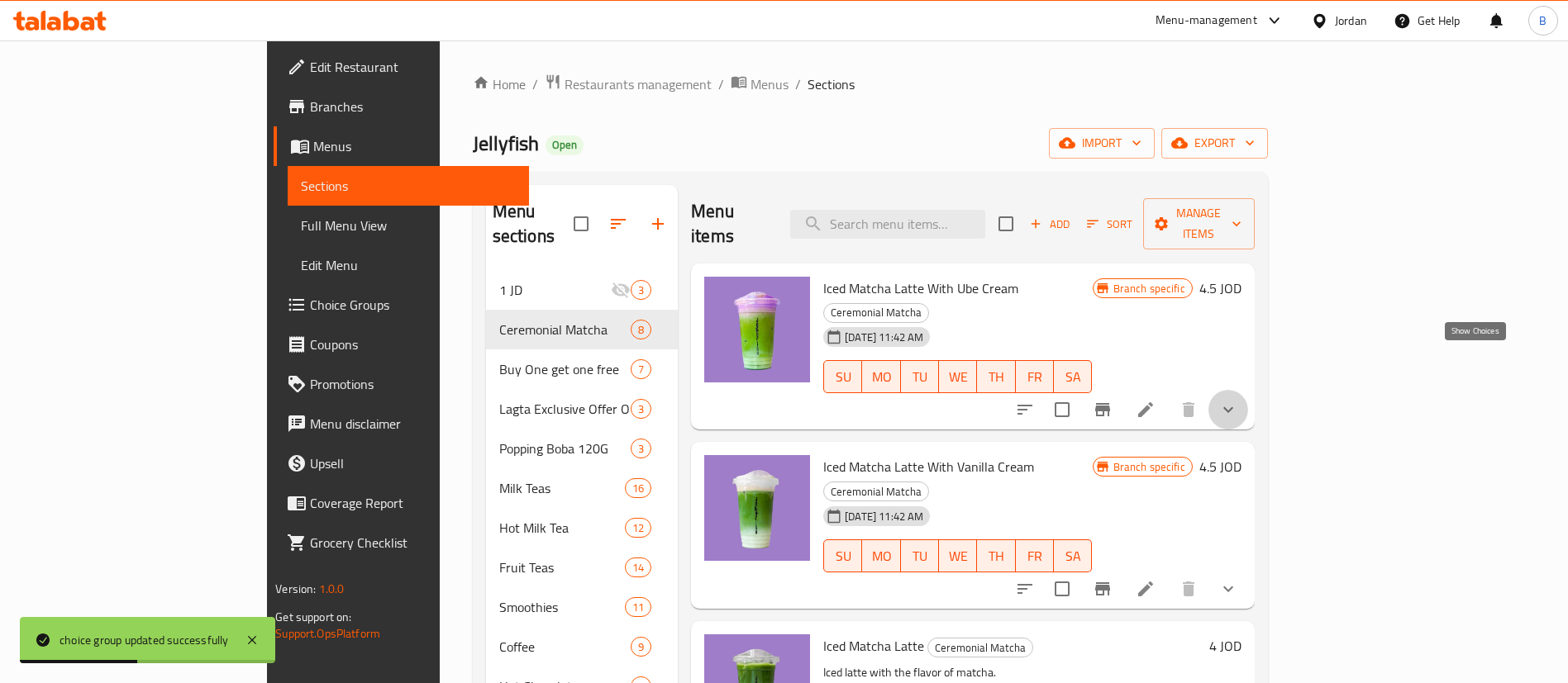
click at [1238, 400] on icon "show more" at bounding box center [1228, 410] width 20 height 20
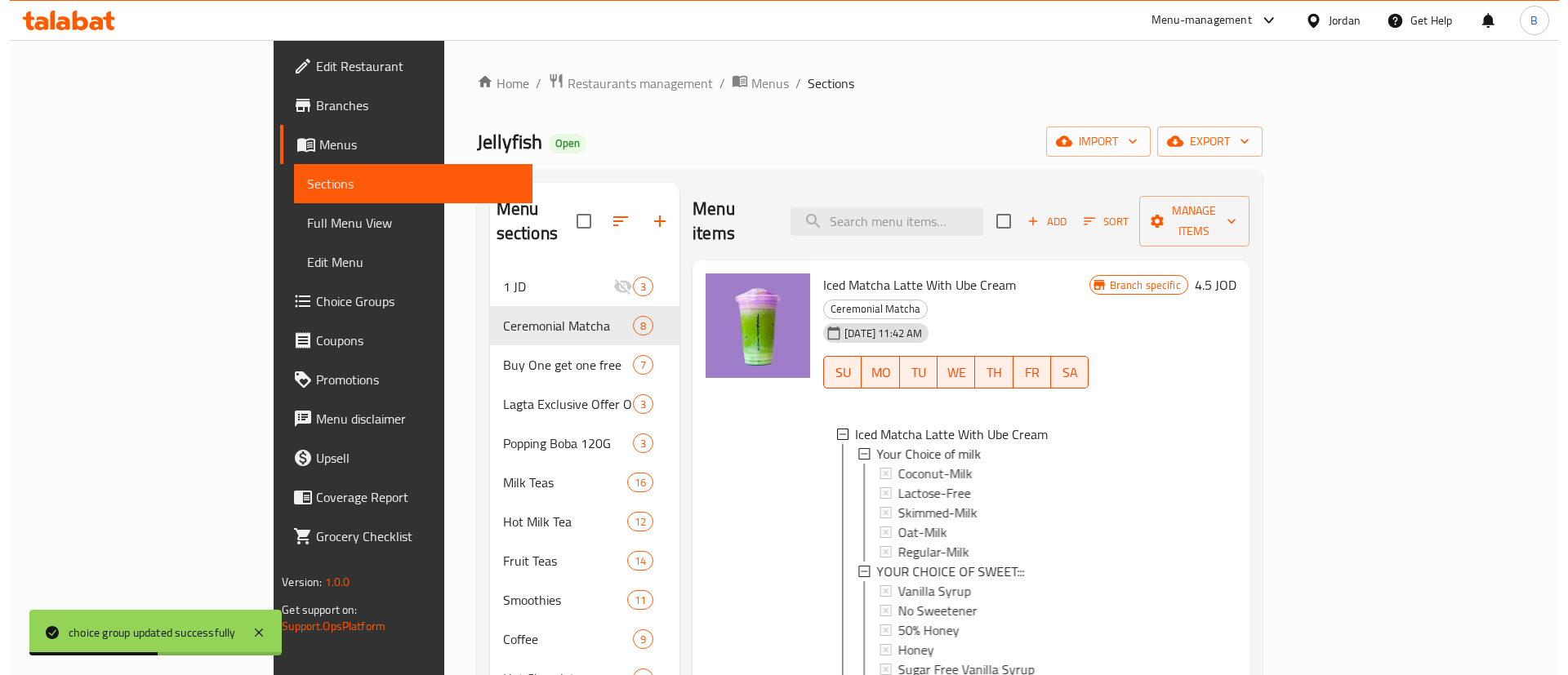
scroll to position [122, 0]
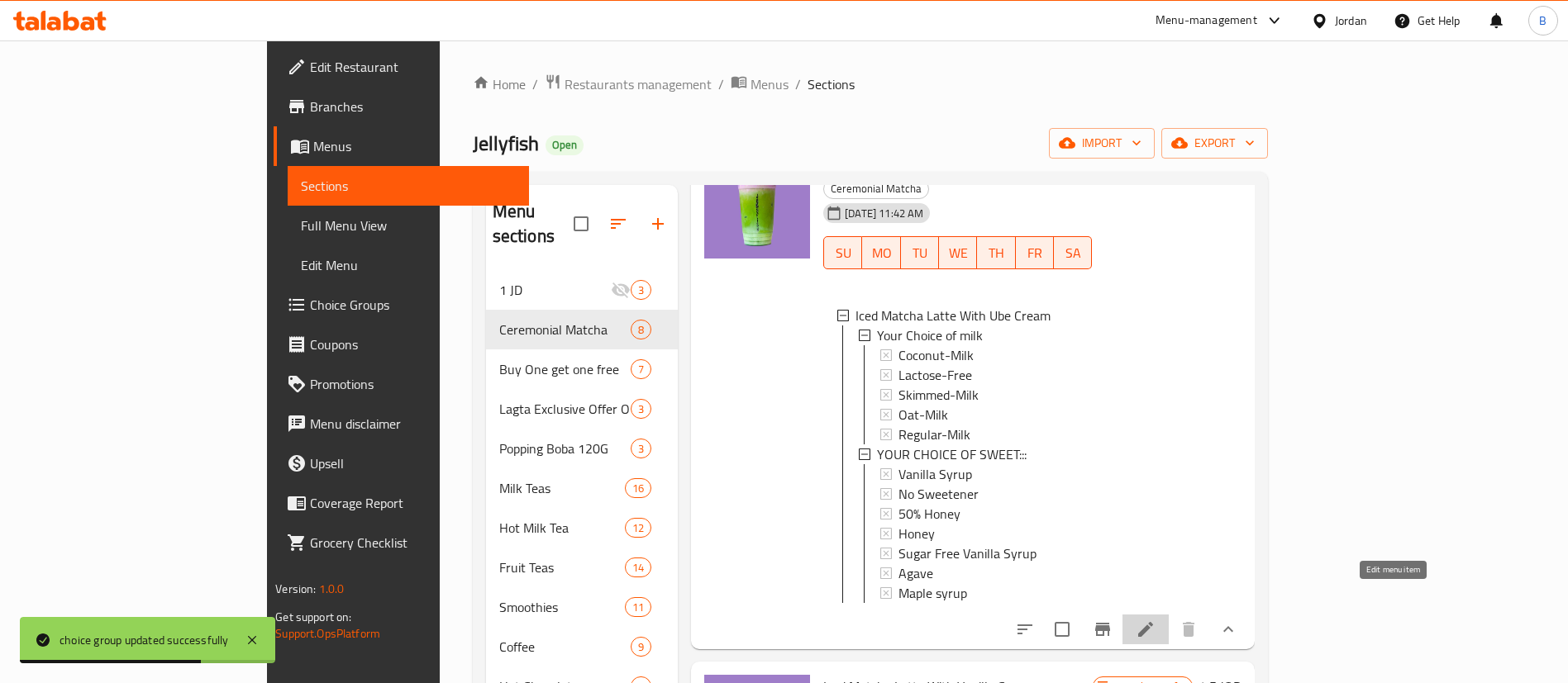
click at [1155, 620] on icon at bounding box center [1146, 630] width 20 height 20
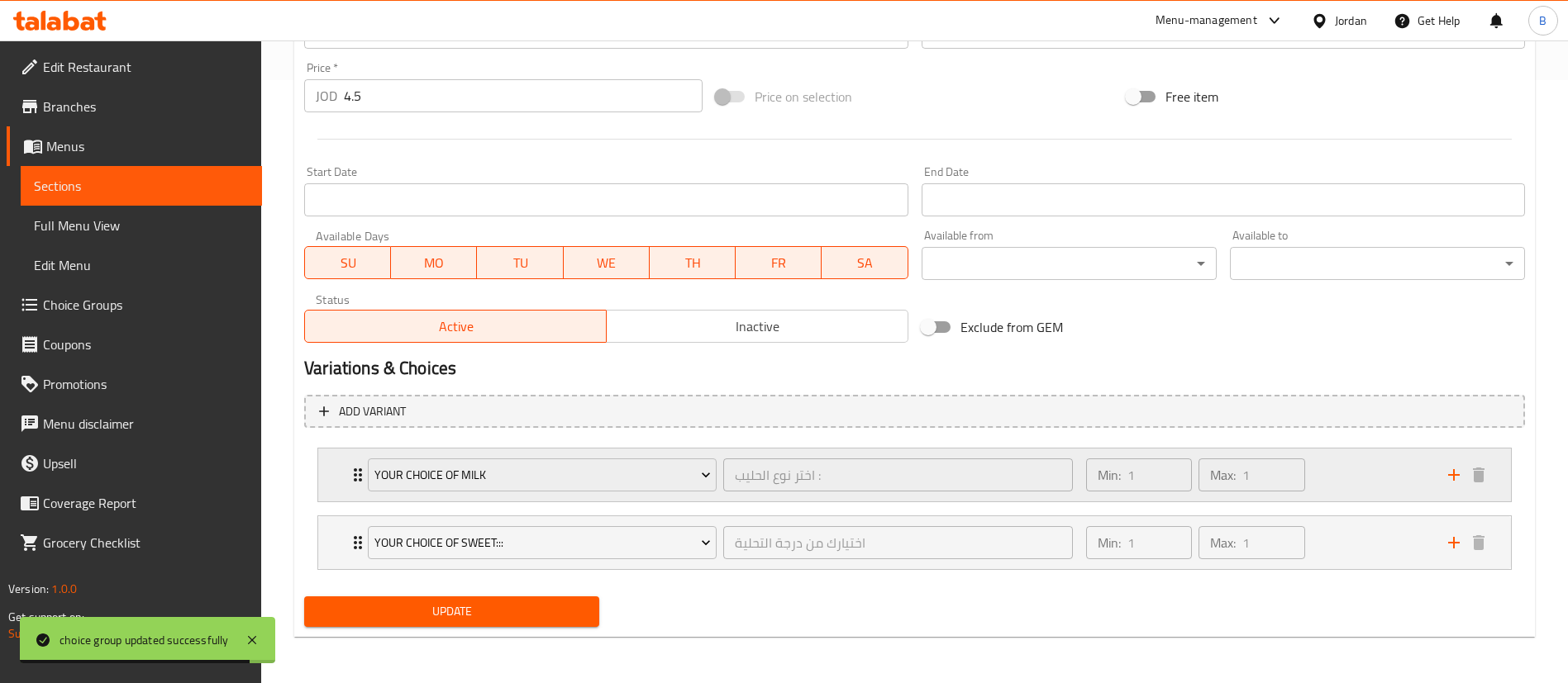
click at [1368, 472] on div "Min: 1 ​ Max: 1 ​" at bounding box center [1257, 475] width 362 height 53
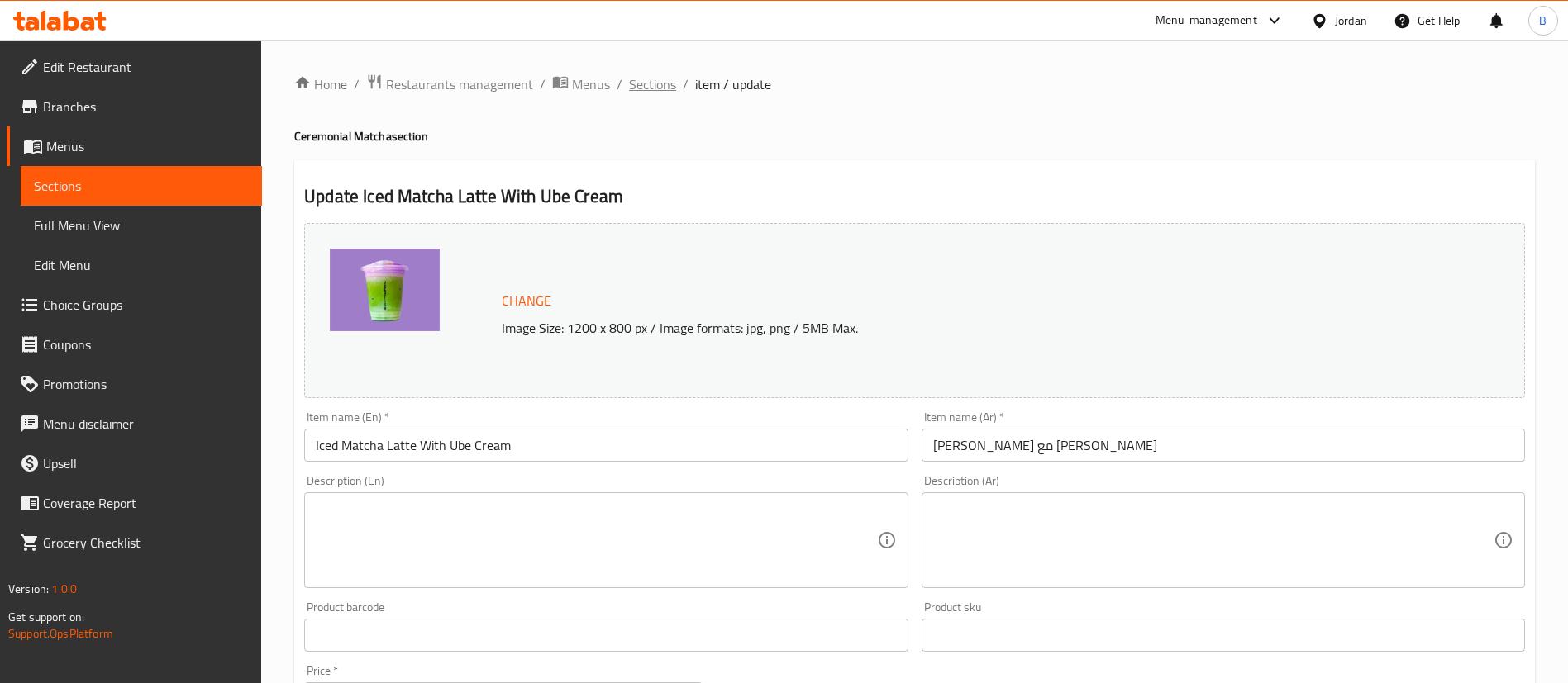
click at [650, 77] on span "Sections" at bounding box center [652, 84] width 47 height 20
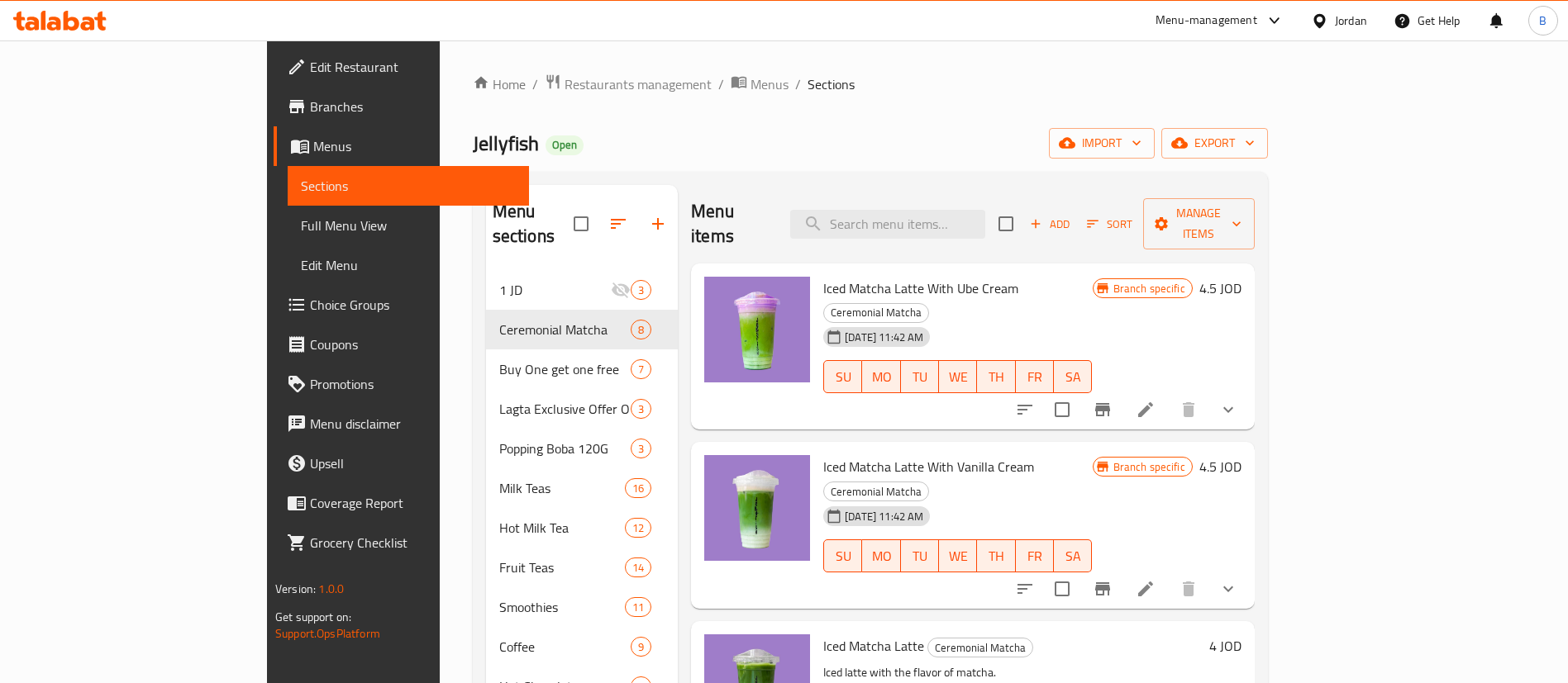
scroll to position [124, 0]
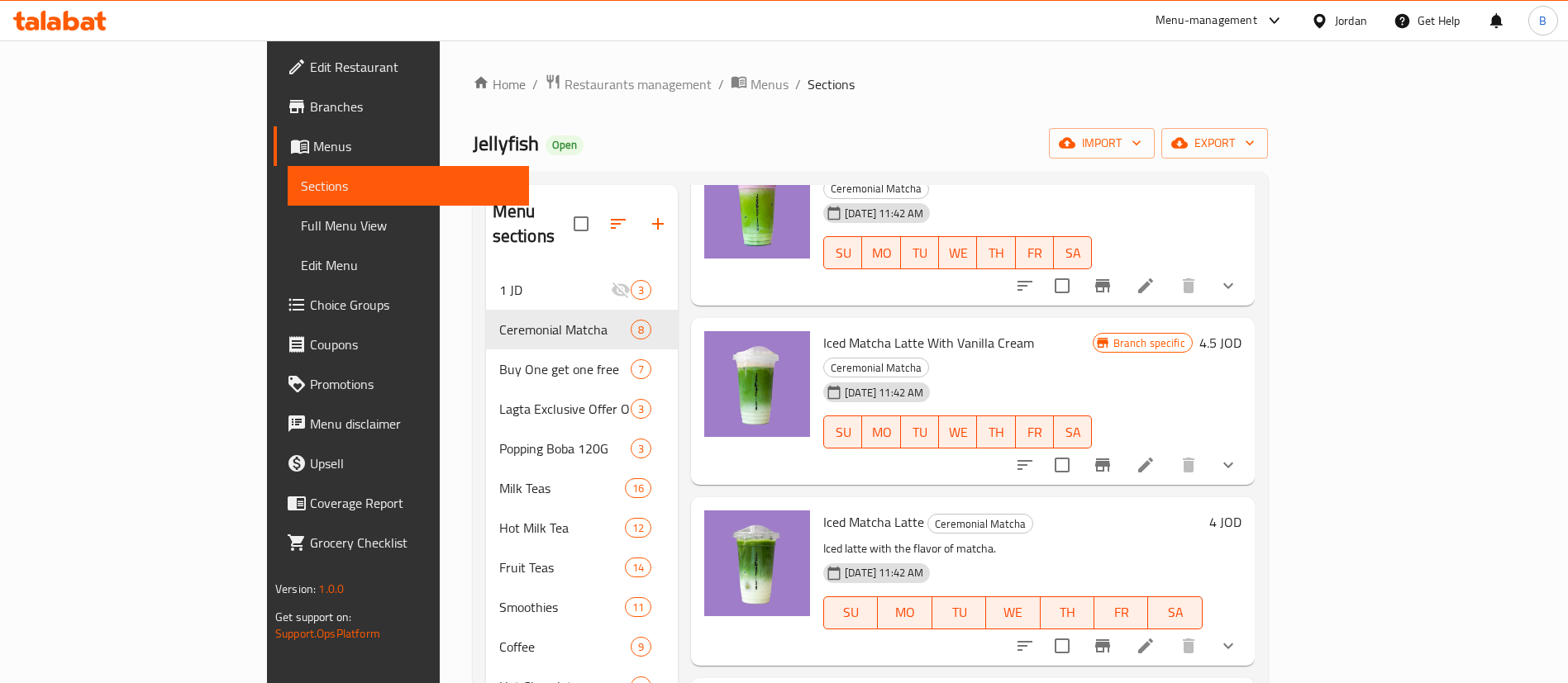
click at [1153, 457] on icon at bounding box center [1146, 465] width 15 height 15
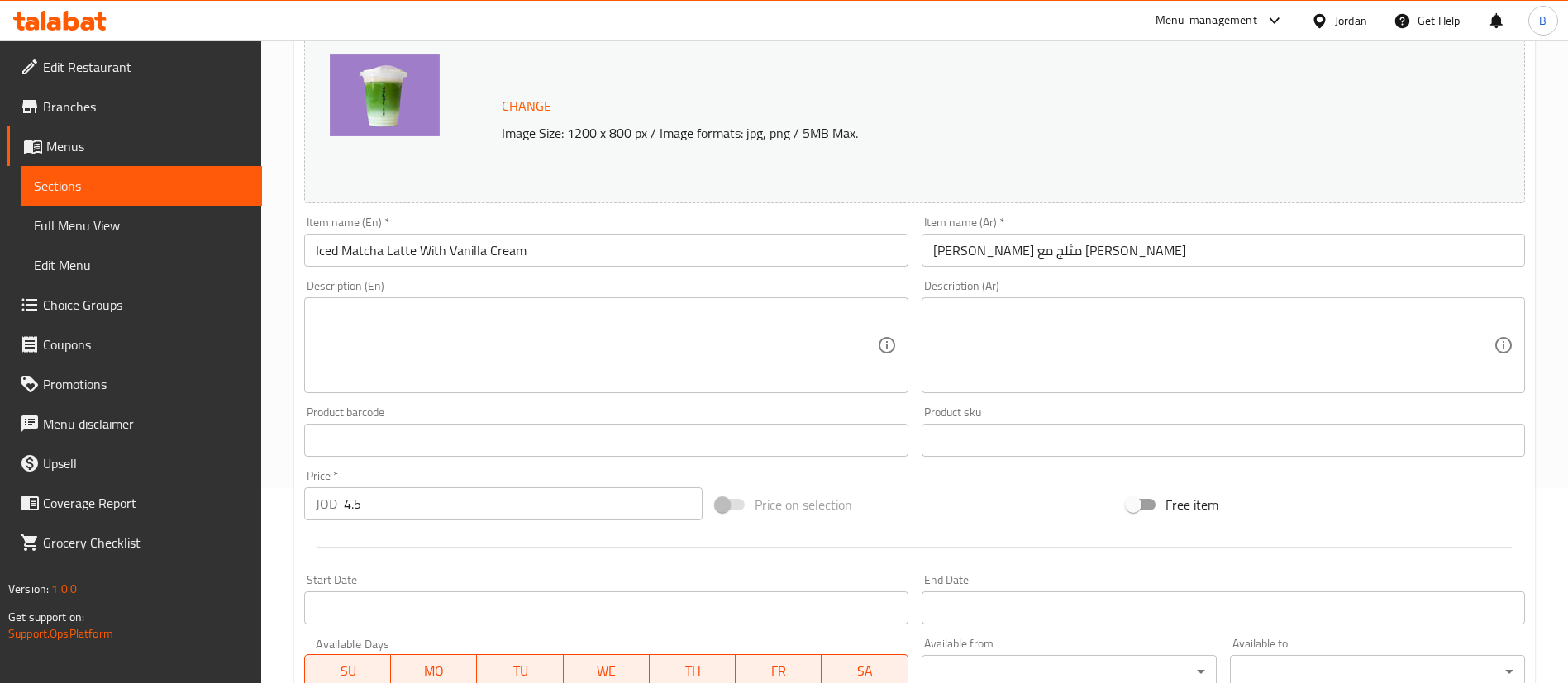
scroll to position [603, 0]
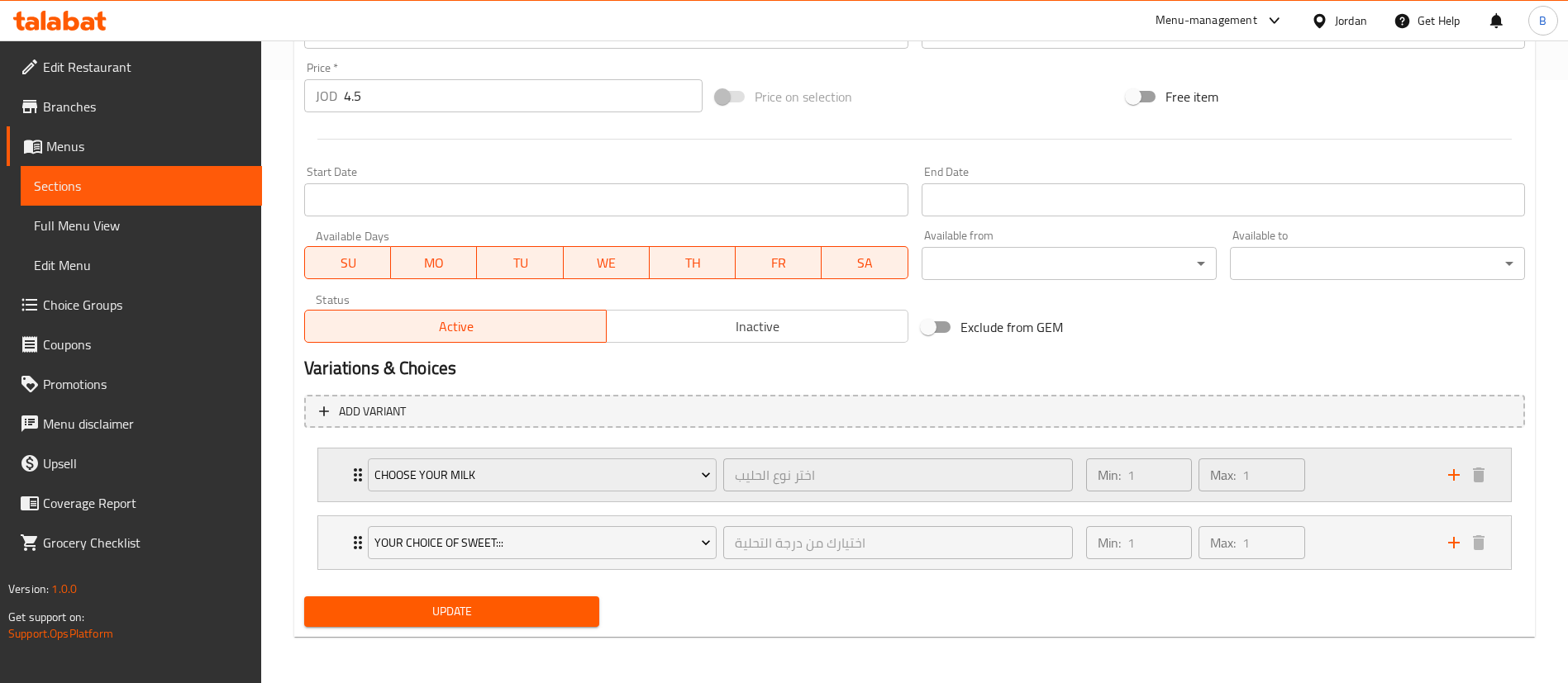
click at [1395, 487] on div "Min: 1 ​ Max: 1 ​" at bounding box center [1257, 475] width 362 height 53
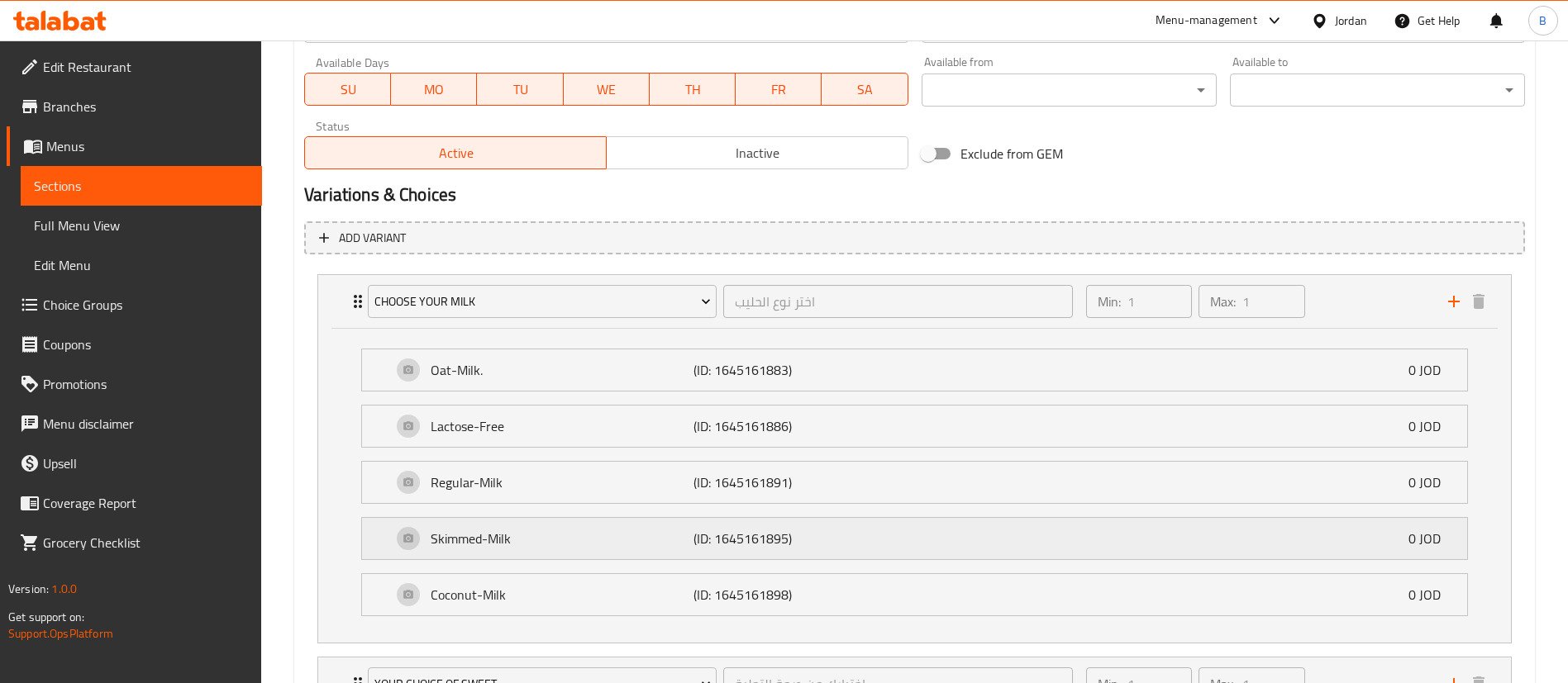
scroll to position [916, 0]
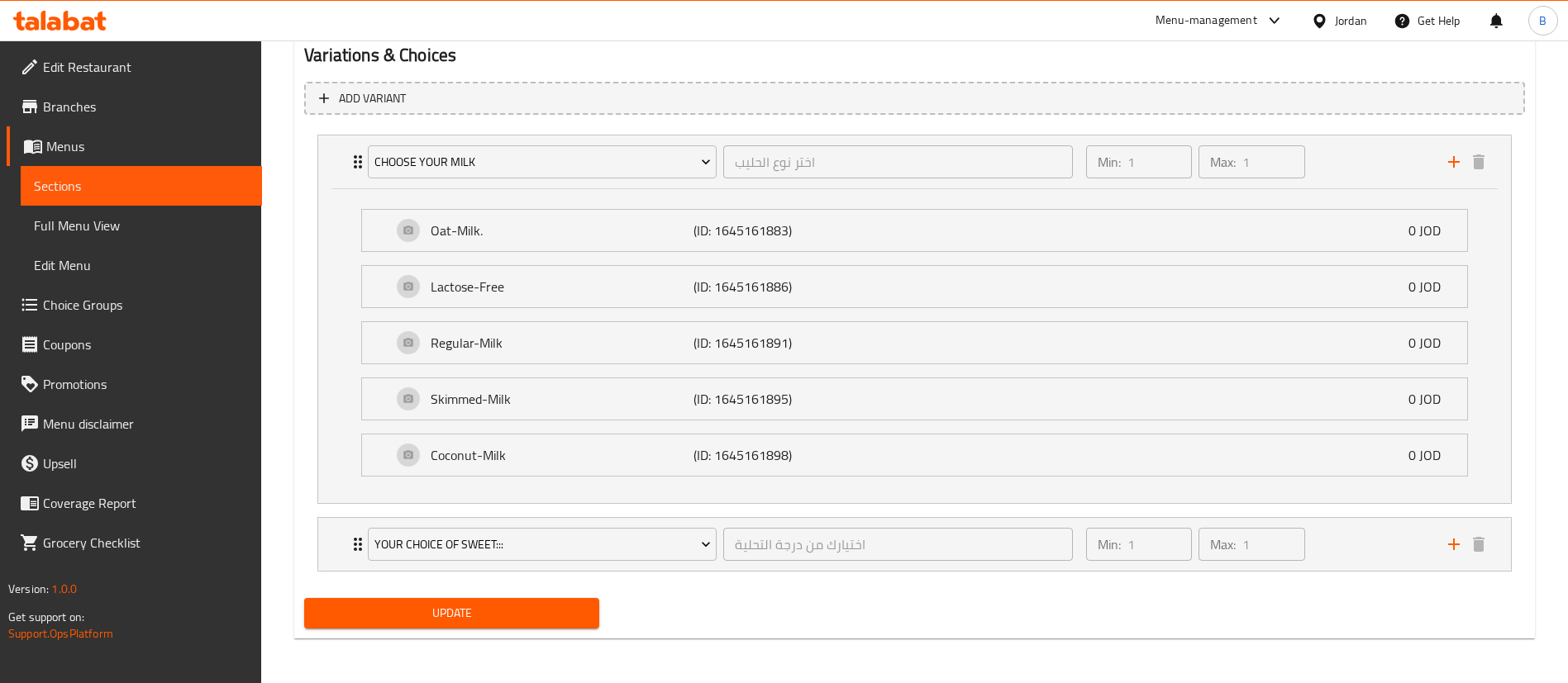
click at [147, 305] on span "Choice Groups" at bounding box center [146, 305] width 206 height 20
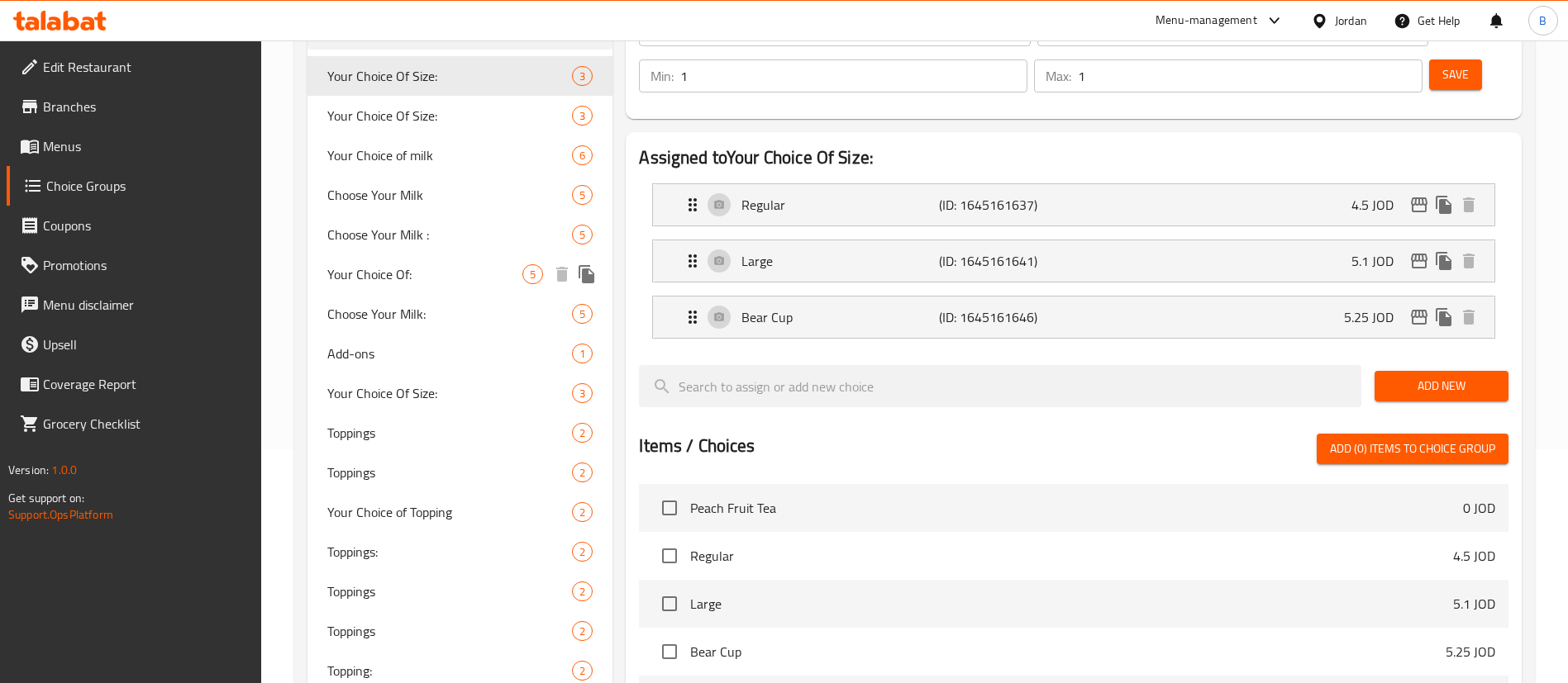
scroll to position [109, 0]
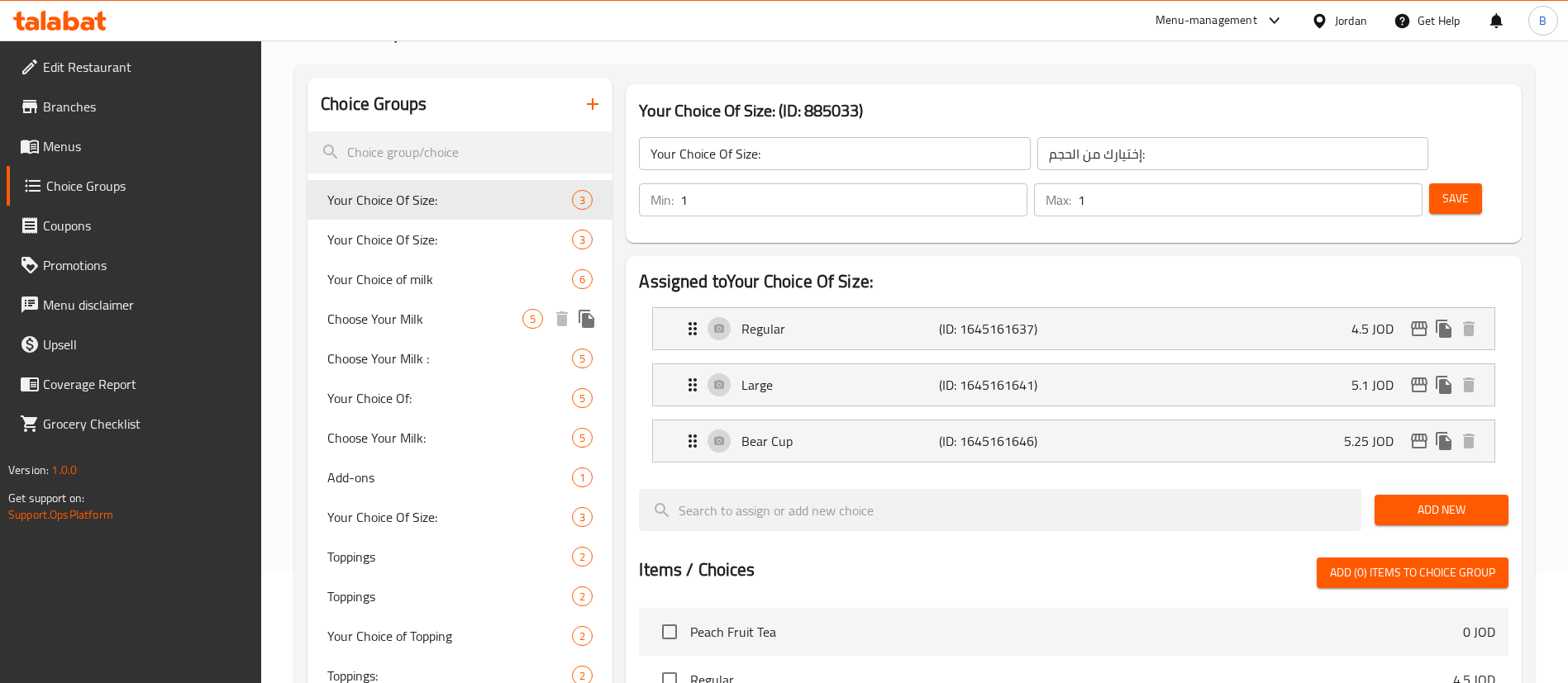
click at [432, 318] on span "Choose Your Milk" at bounding box center [424, 319] width 195 height 20
type input "Choose Your Milk"
type input "اختر نوع الحليب"
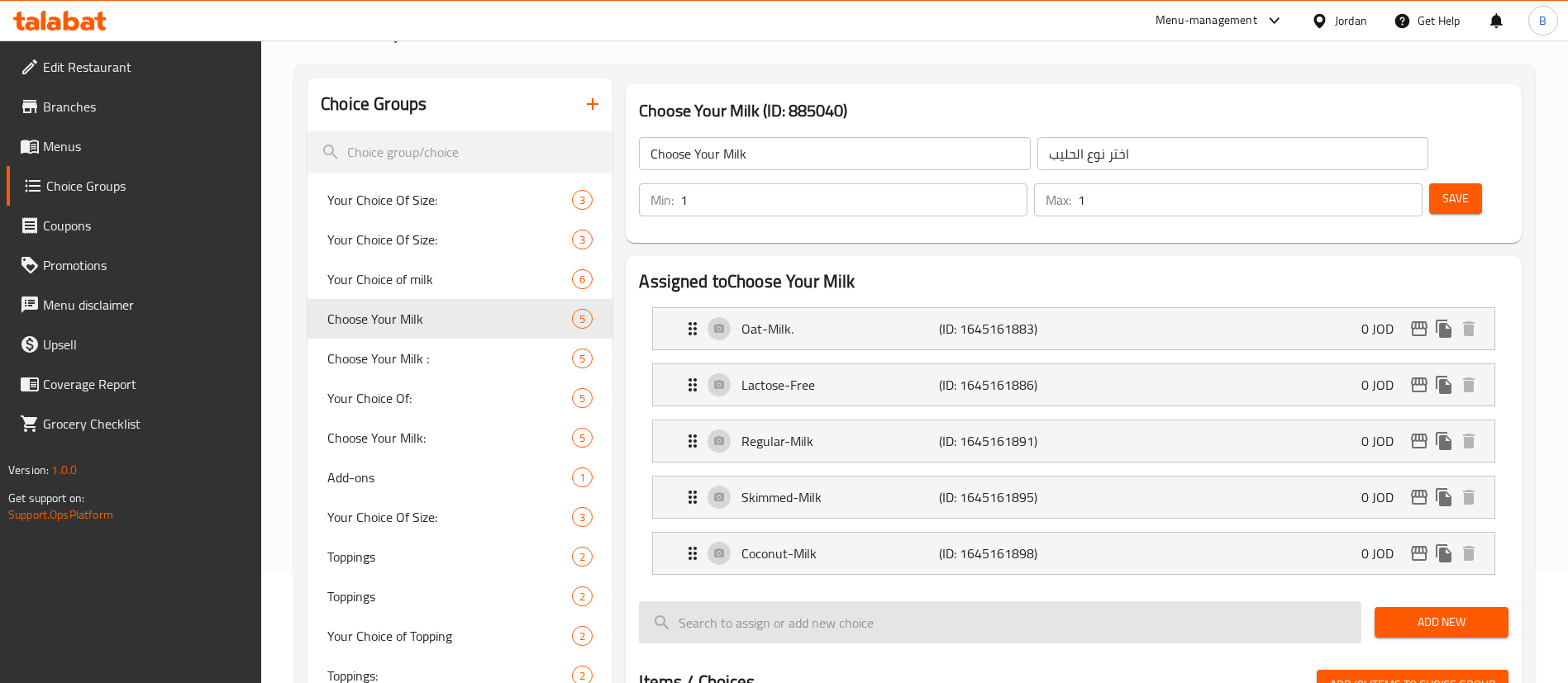
click at [1399, 612] on span "Add New" at bounding box center [1442, 622] width 108 height 21
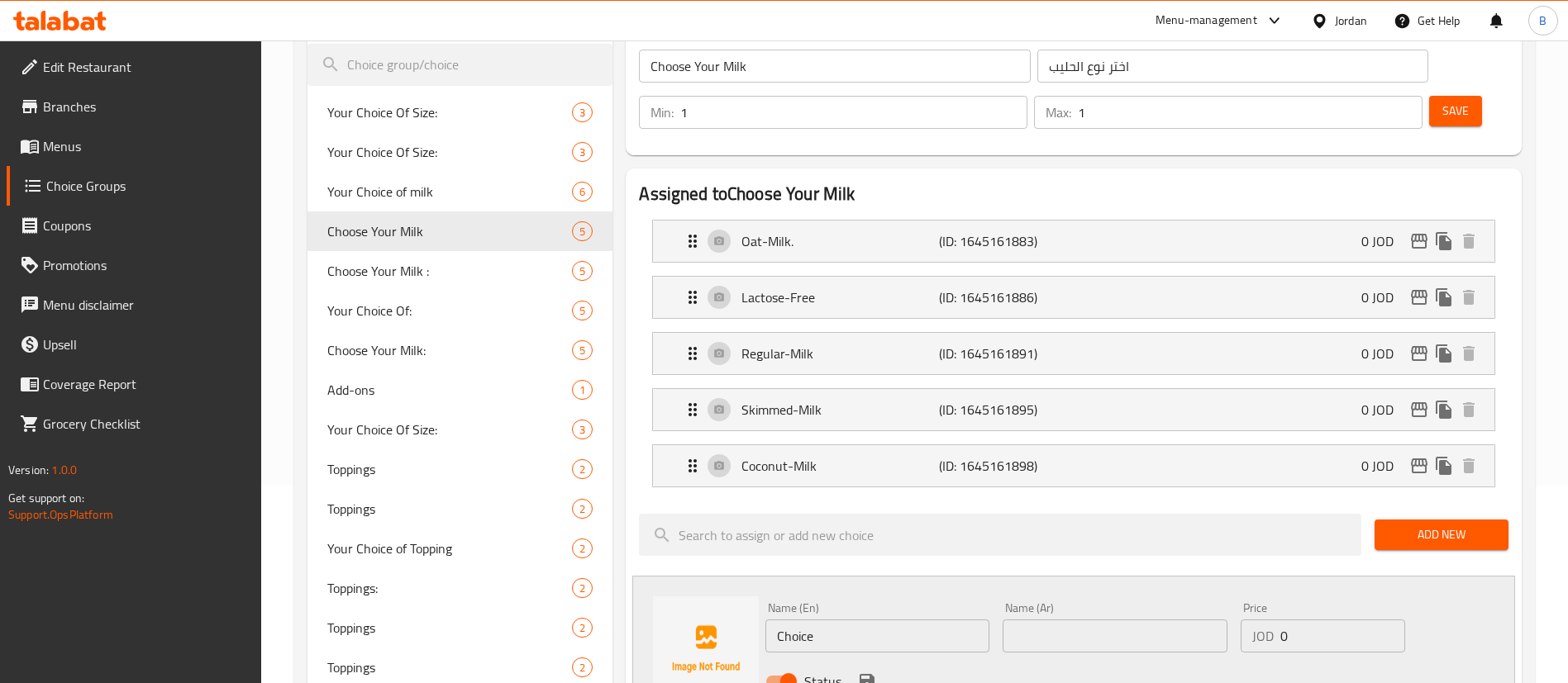
scroll to position [234, 0]
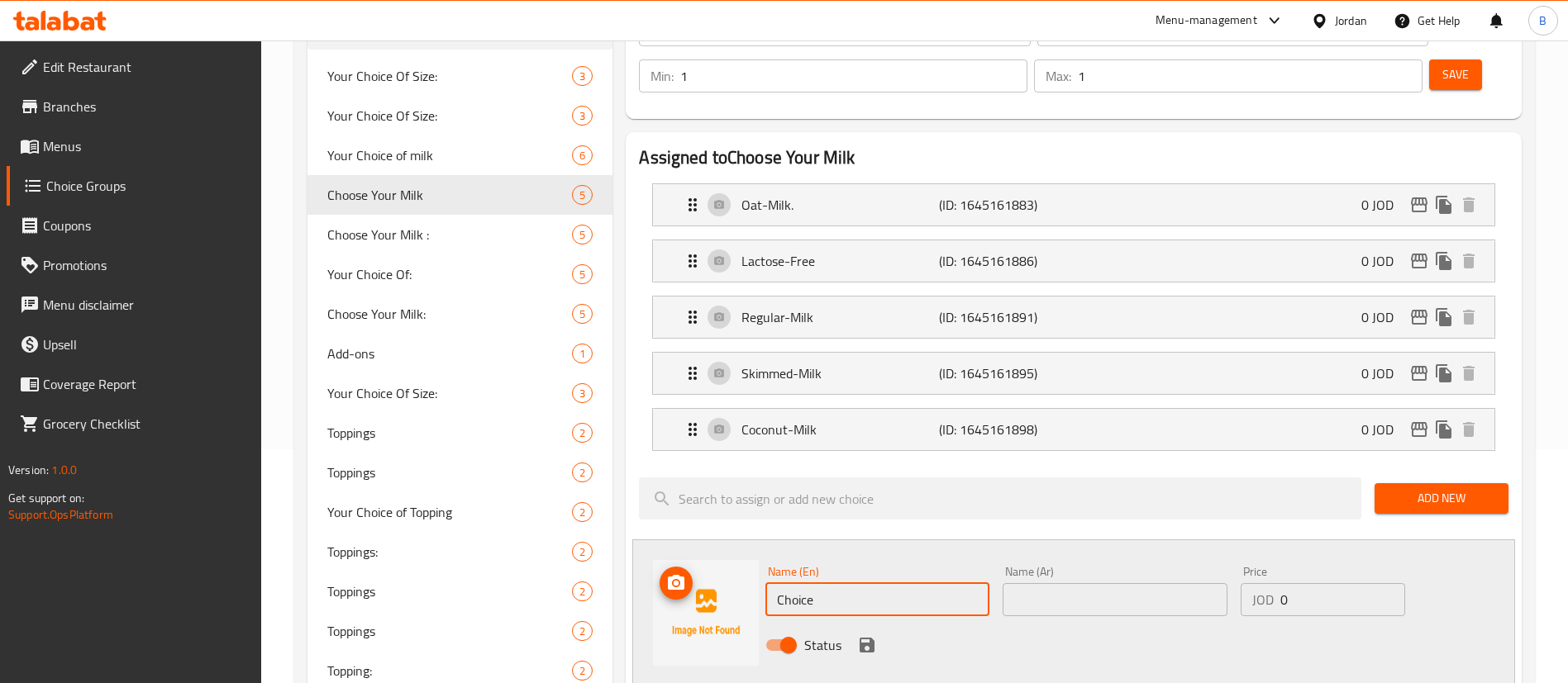
drag, startPoint x: 830, startPoint y: 558, endPoint x: 452, endPoint y: 519, distance: 380.0
type input "Soy Milk"
click at [1124, 584] on input "text" at bounding box center [1115, 600] width 224 height 33
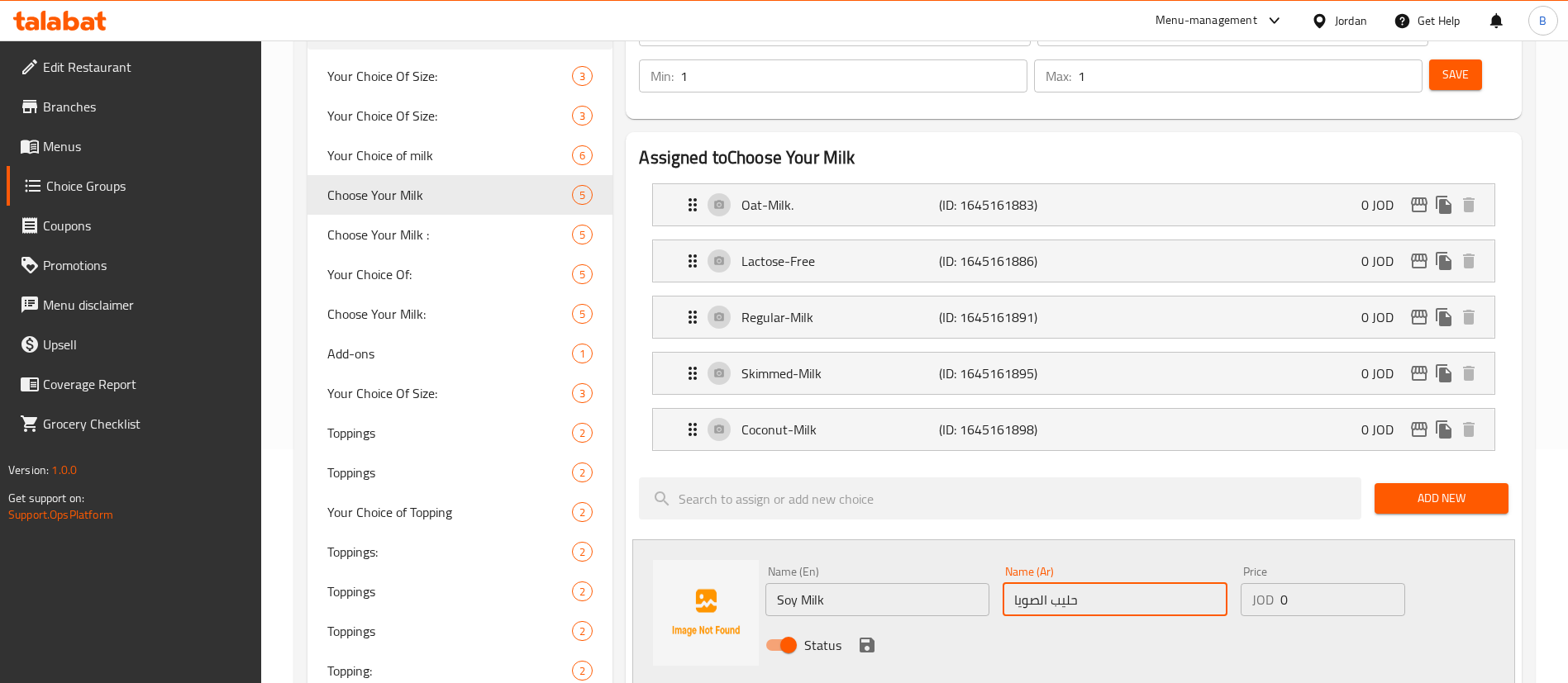
type input "حليب الصويا"
click at [869, 638] on icon "save" at bounding box center [867, 645] width 15 height 15
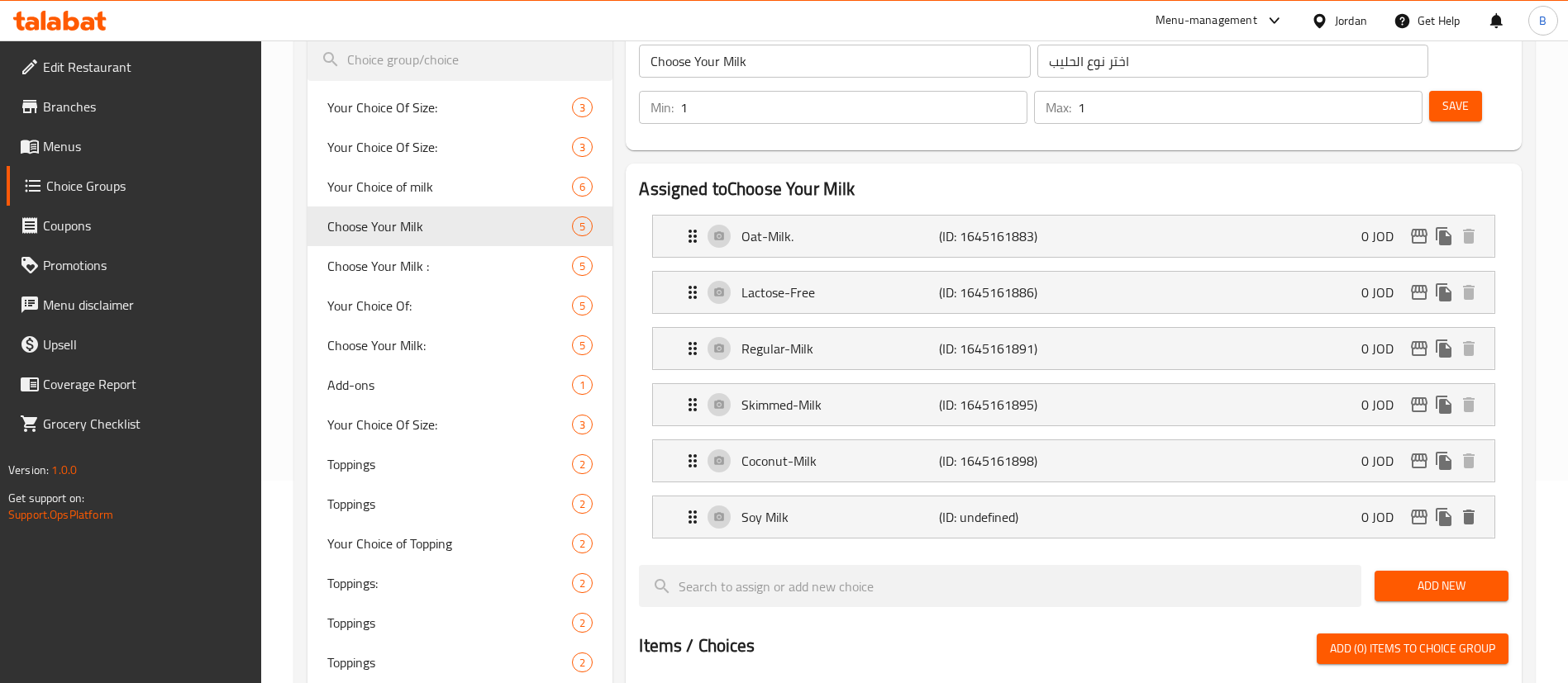
scroll to position [109, 0]
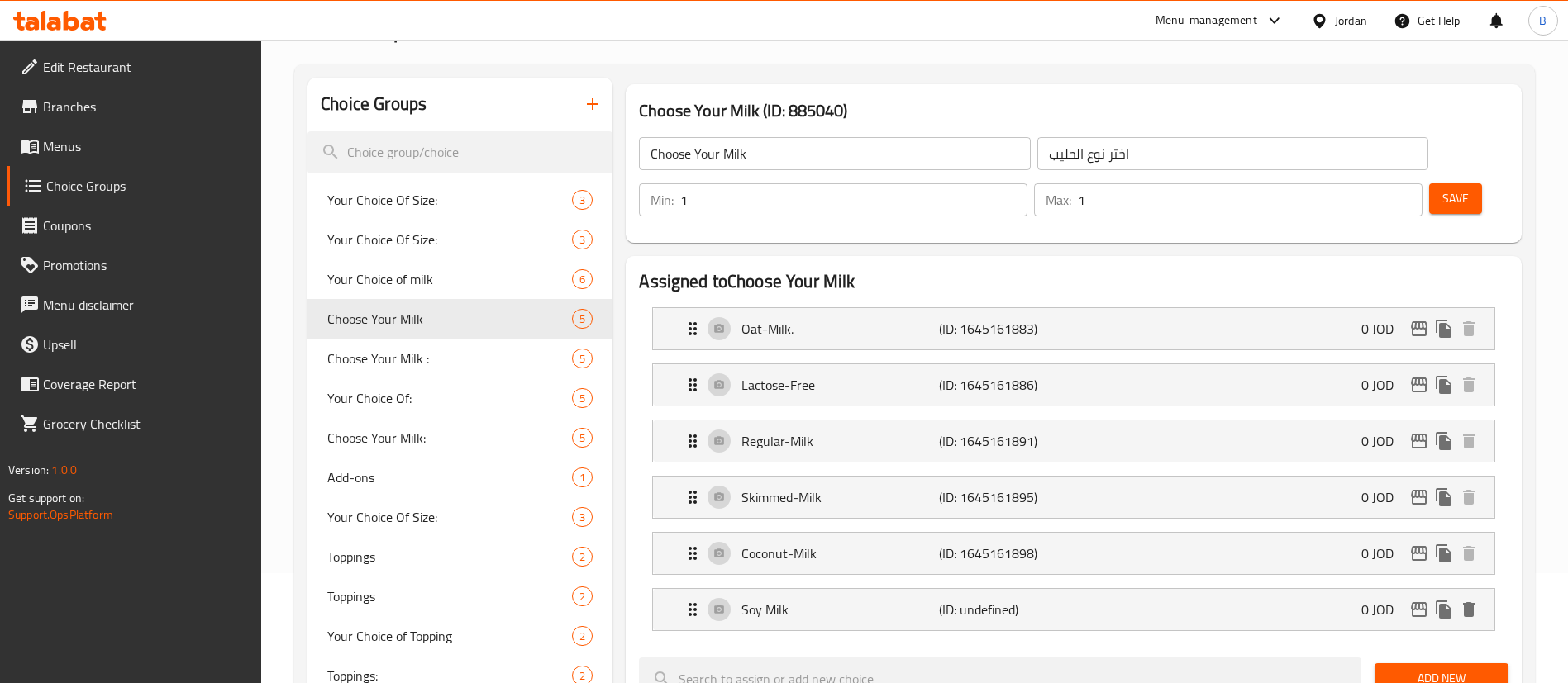
click at [1442, 189] on span "Save" at bounding box center [1455, 199] width 26 height 21
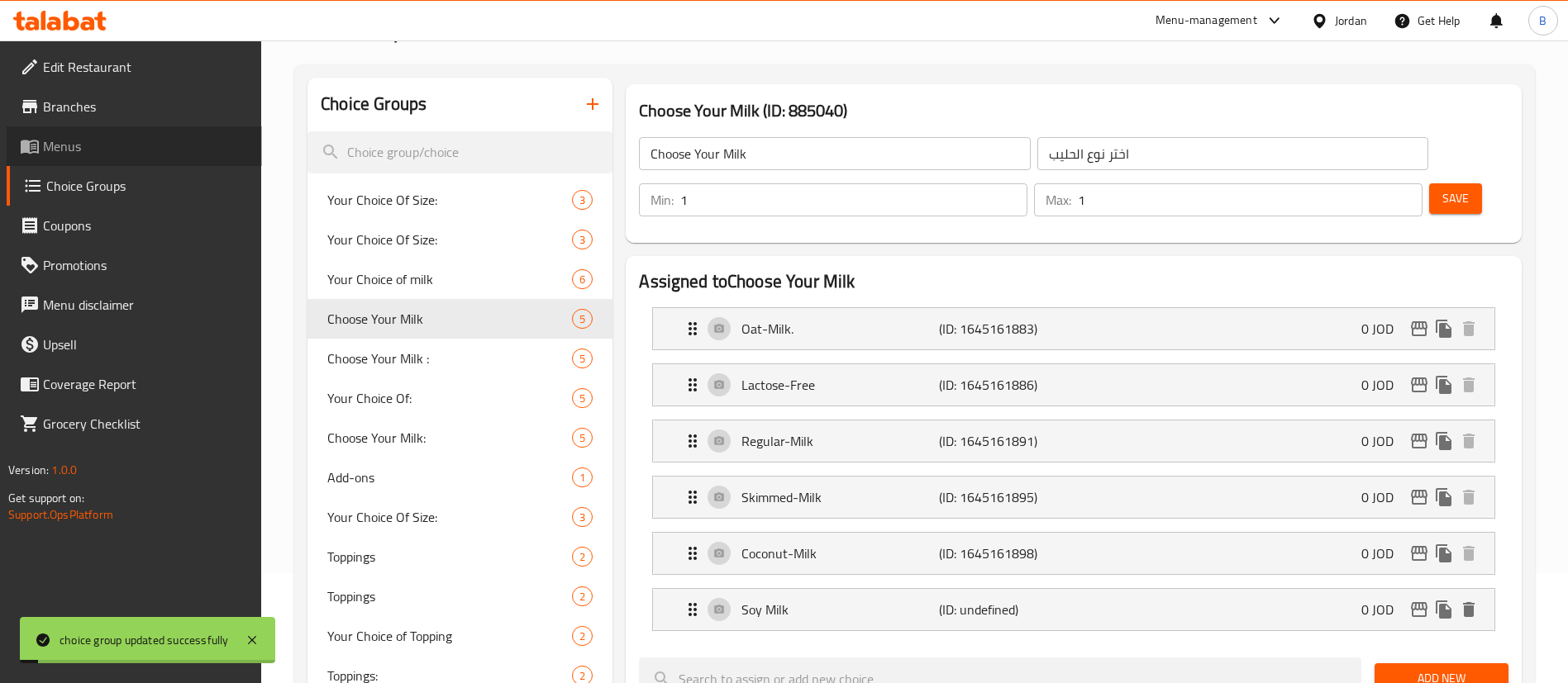
click at [91, 154] on span "Menus" at bounding box center [146, 147] width 206 height 20
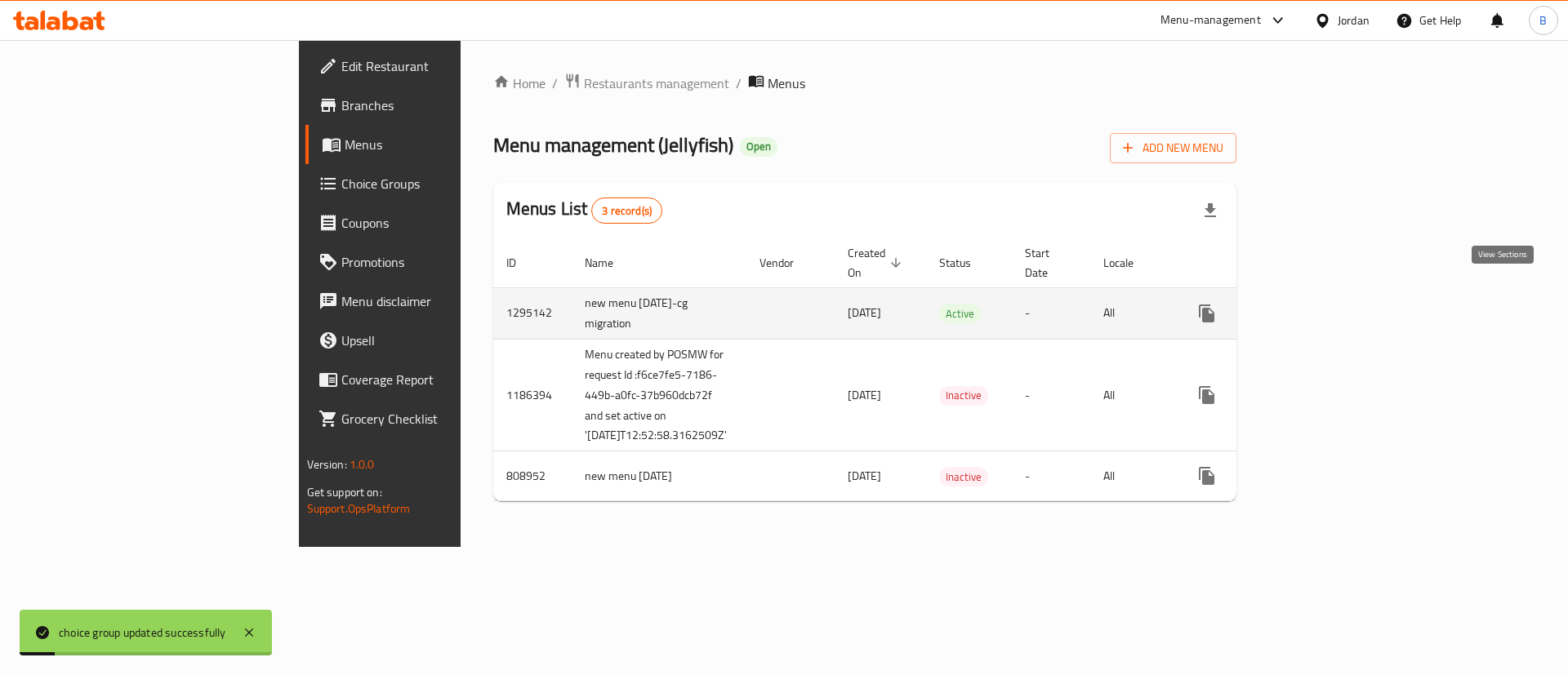
click at [1335, 304] on icon "enhanced table" at bounding box center [1325, 314] width 20 height 20
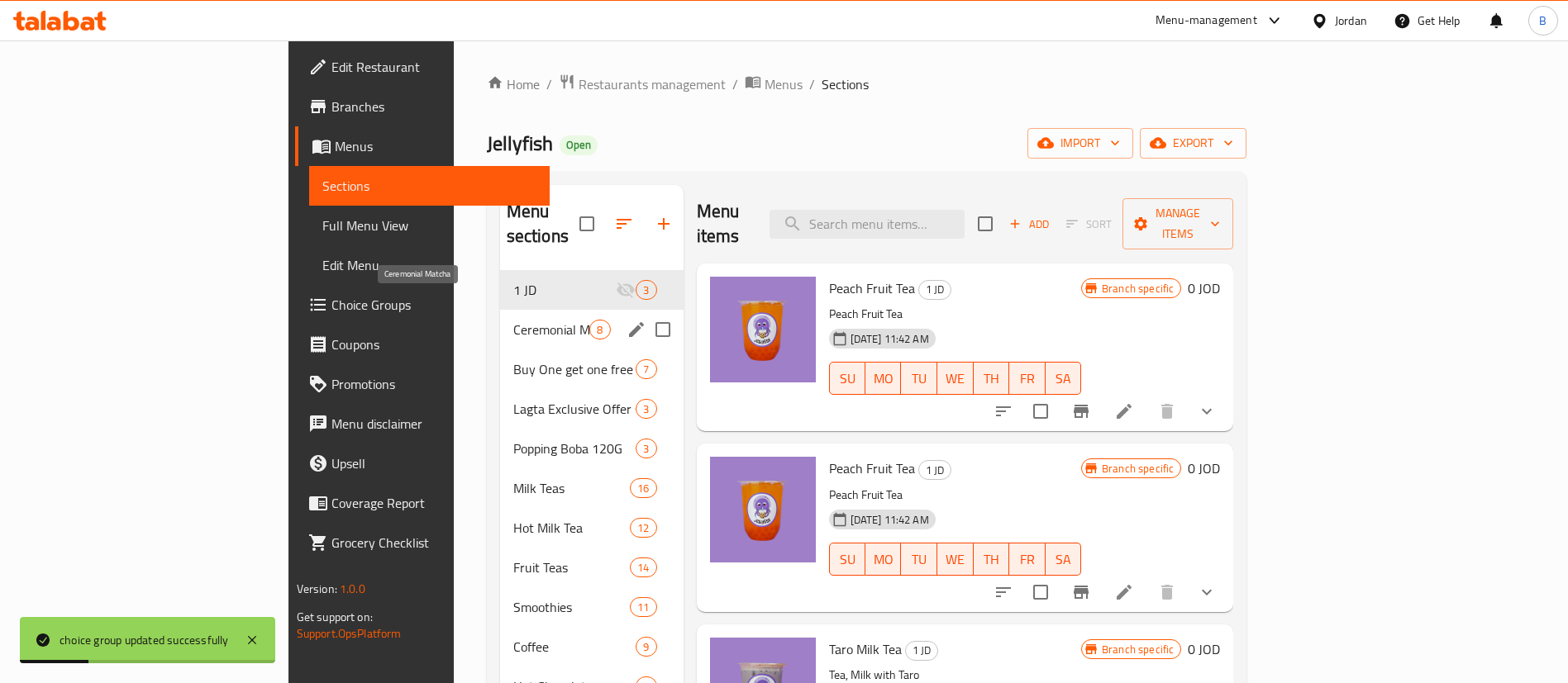
click at [513, 320] on span "Ceremonial Matcha" at bounding box center [551, 330] width 77 height 20
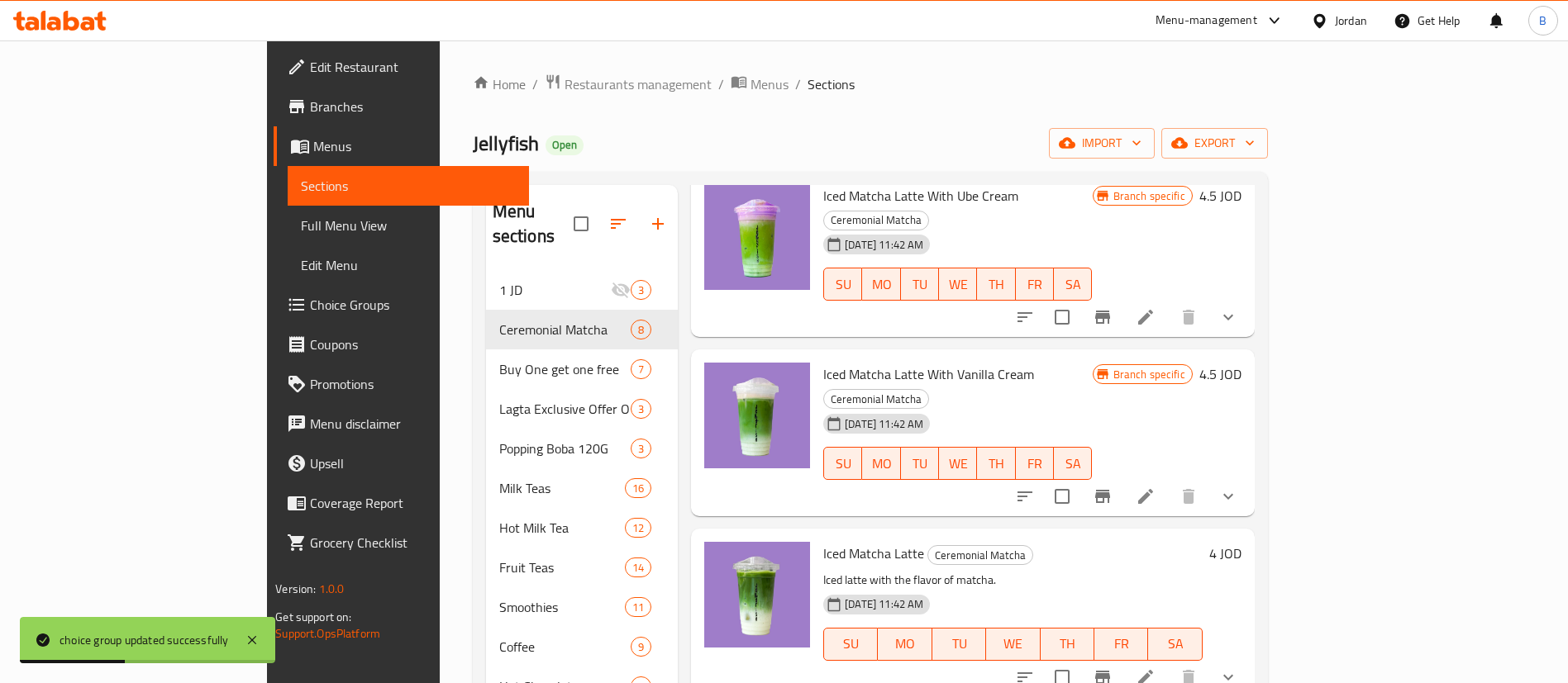
scroll to position [124, 0]
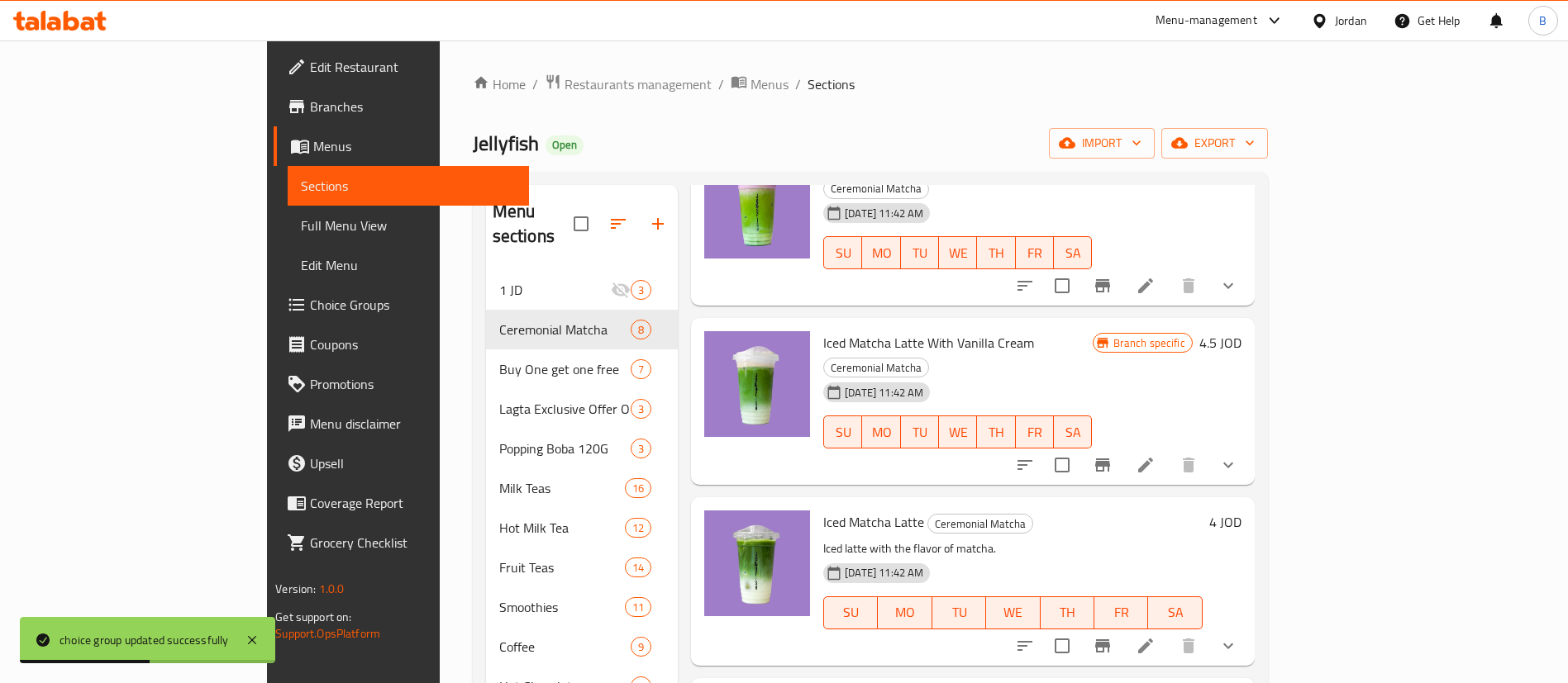
click at [1155, 636] on icon at bounding box center [1146, 646] width 20 height 20
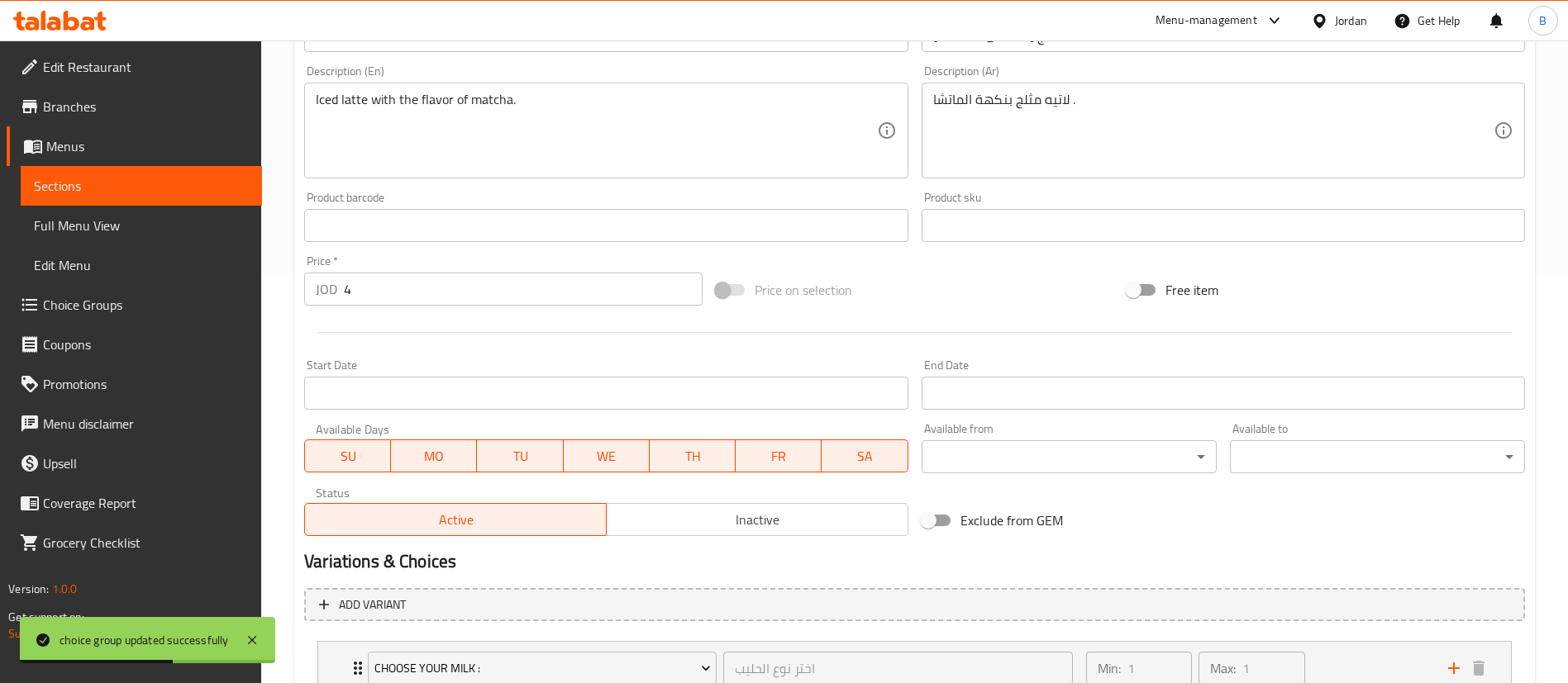
scroll to position [603, 0]
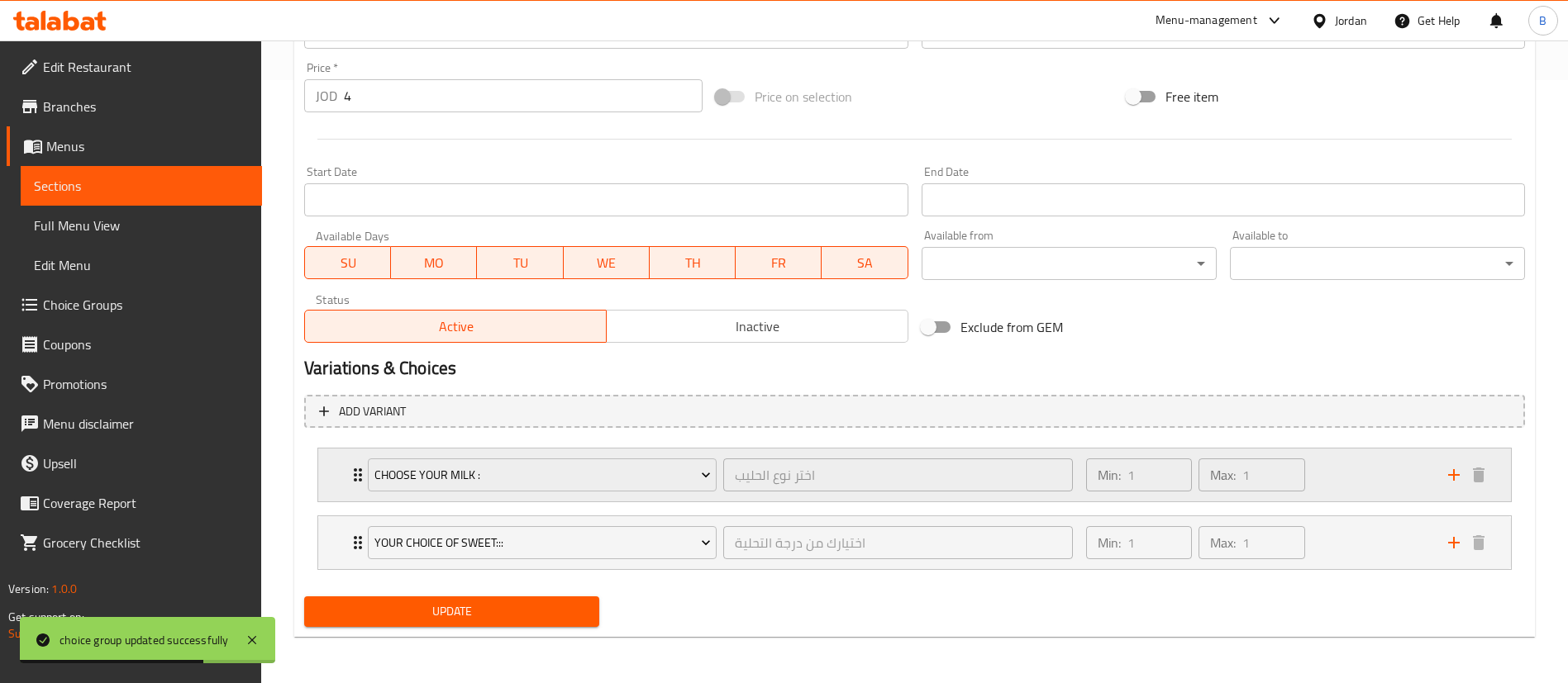
click at [1360, 471] on div "Min: 1 ​ Max: 1 ​" at bounding box center [1257, 475] width 362 height 53
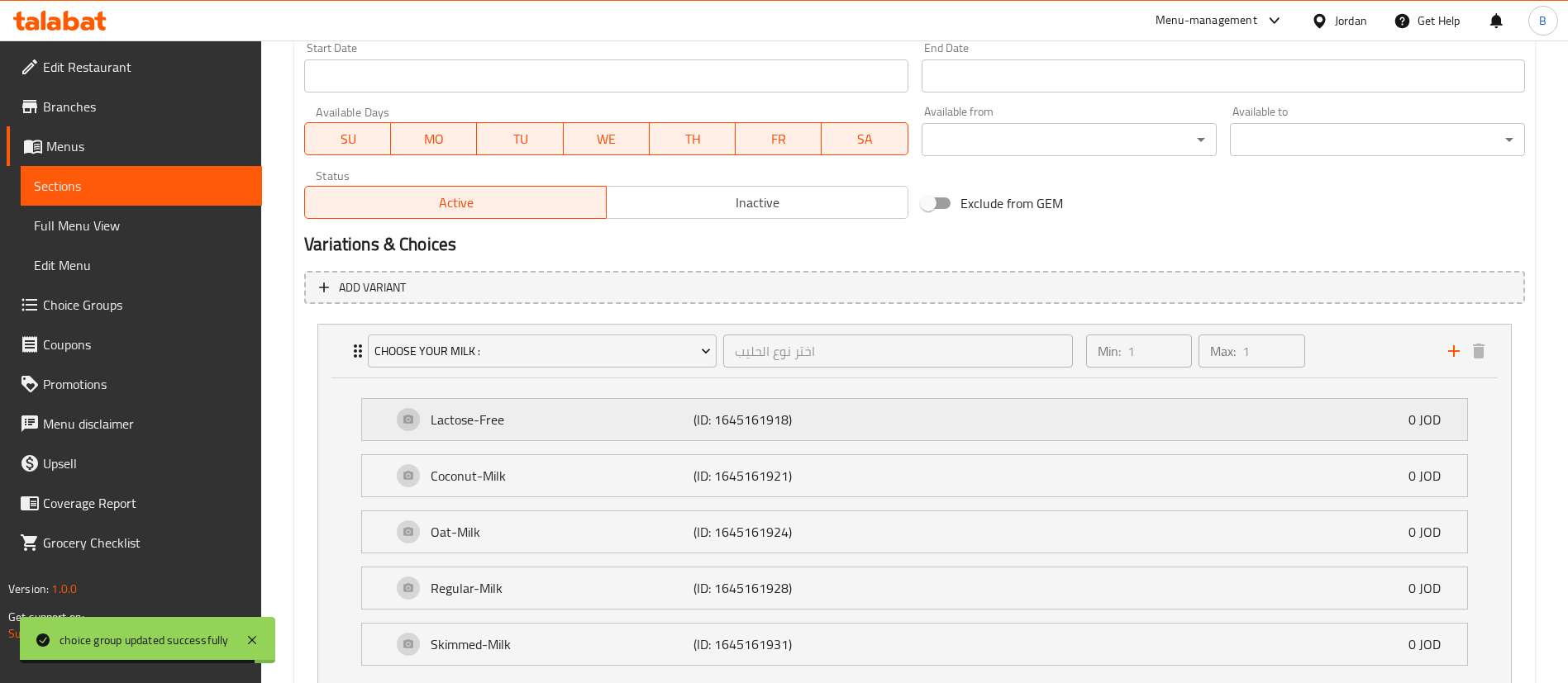
scroll to position [851, 0]
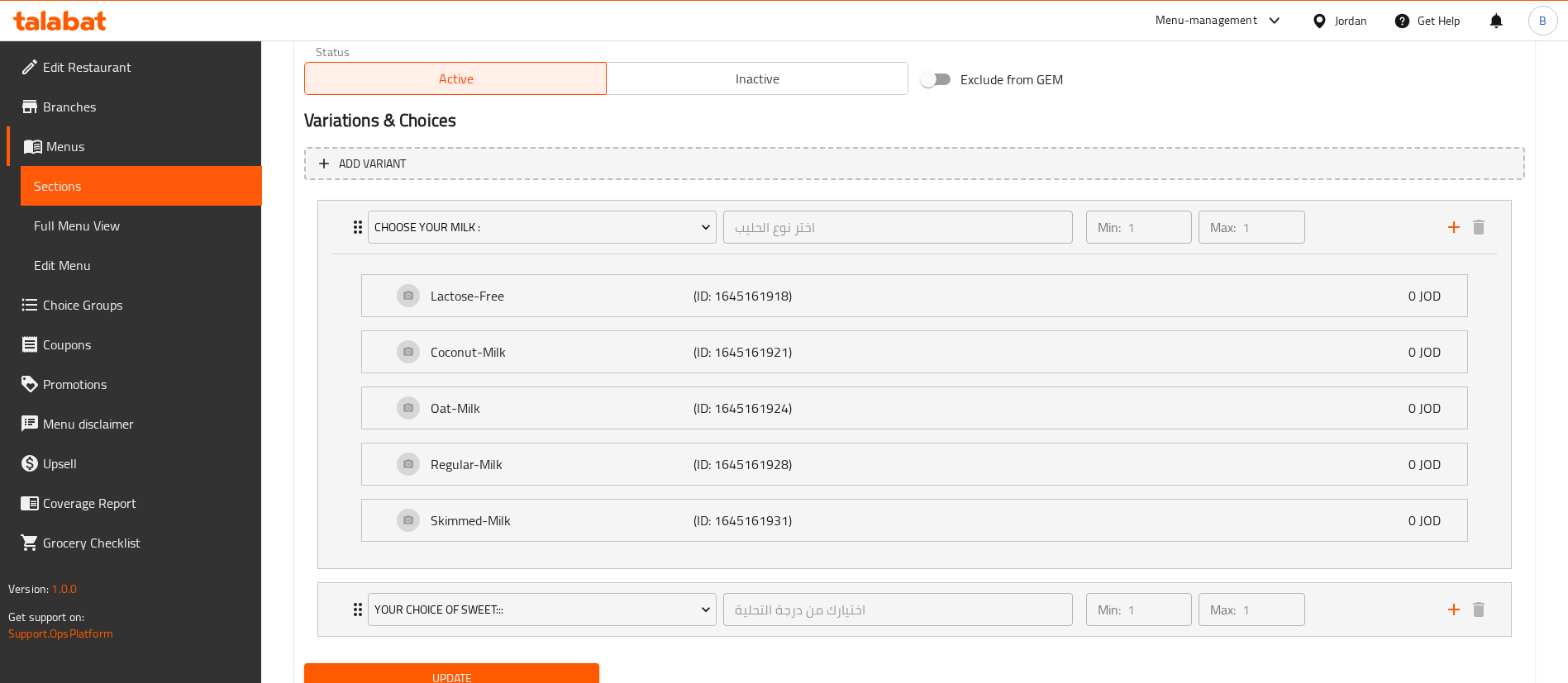
click at [114, 302] on span "Choice Groups" at bounding box center [146, 305] width 206 height 20
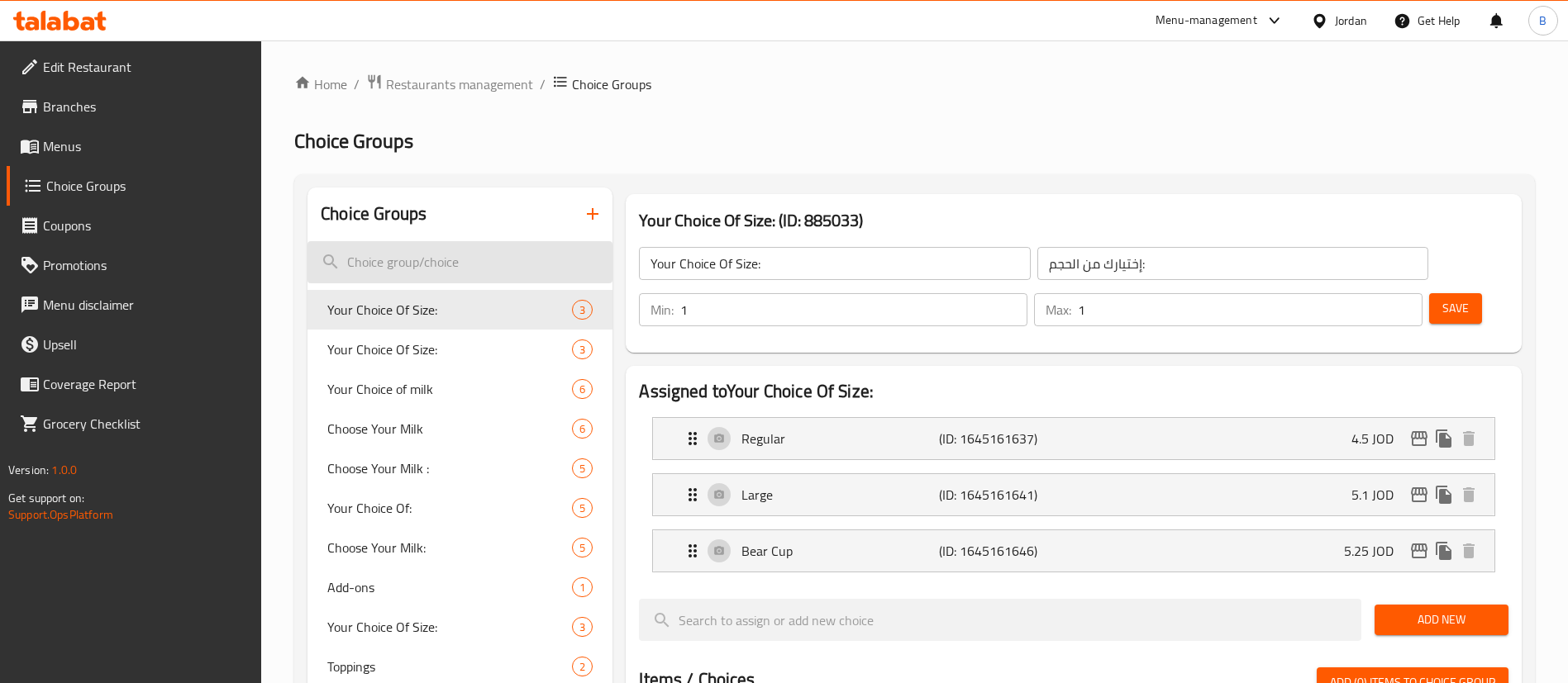
click at [425, 254] on input "search" at bounding box center [460, 262] width 305 height 42
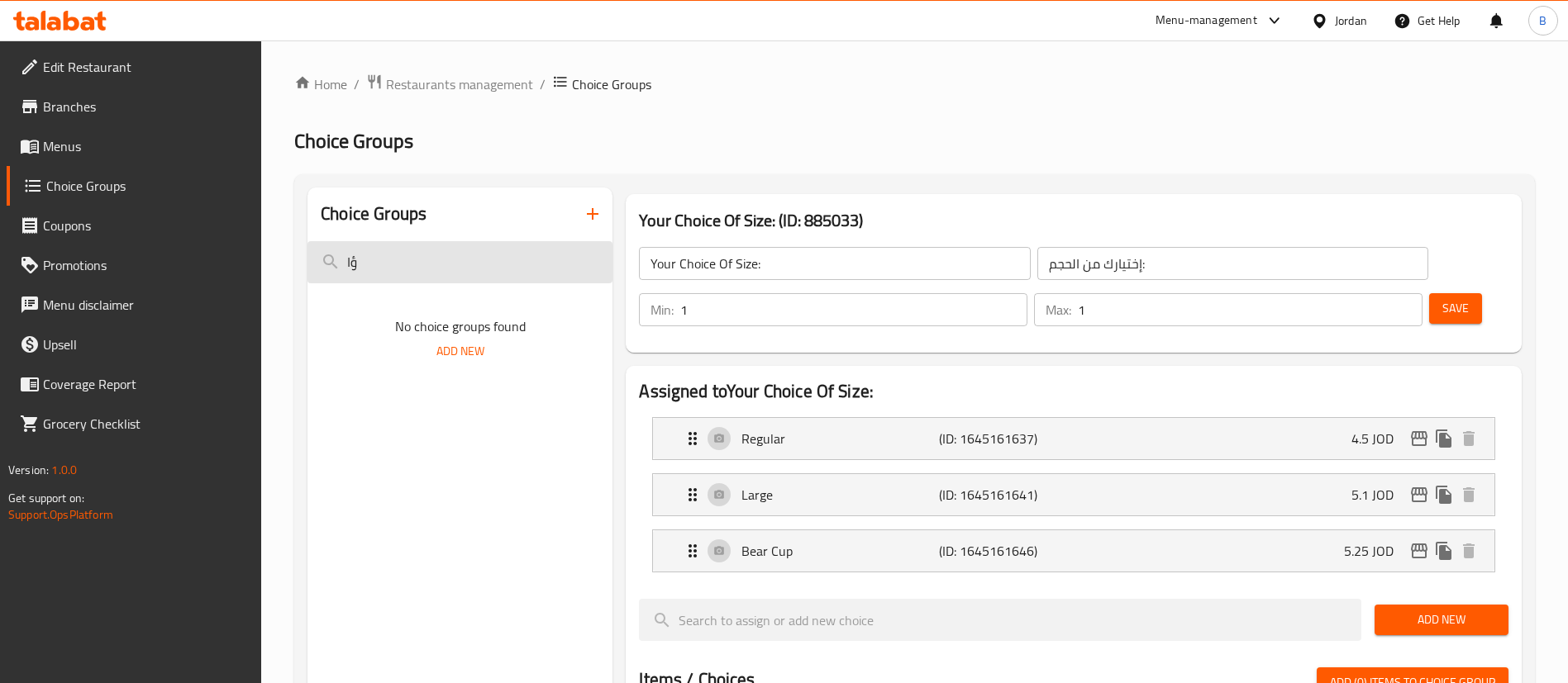
type input "ؤ"
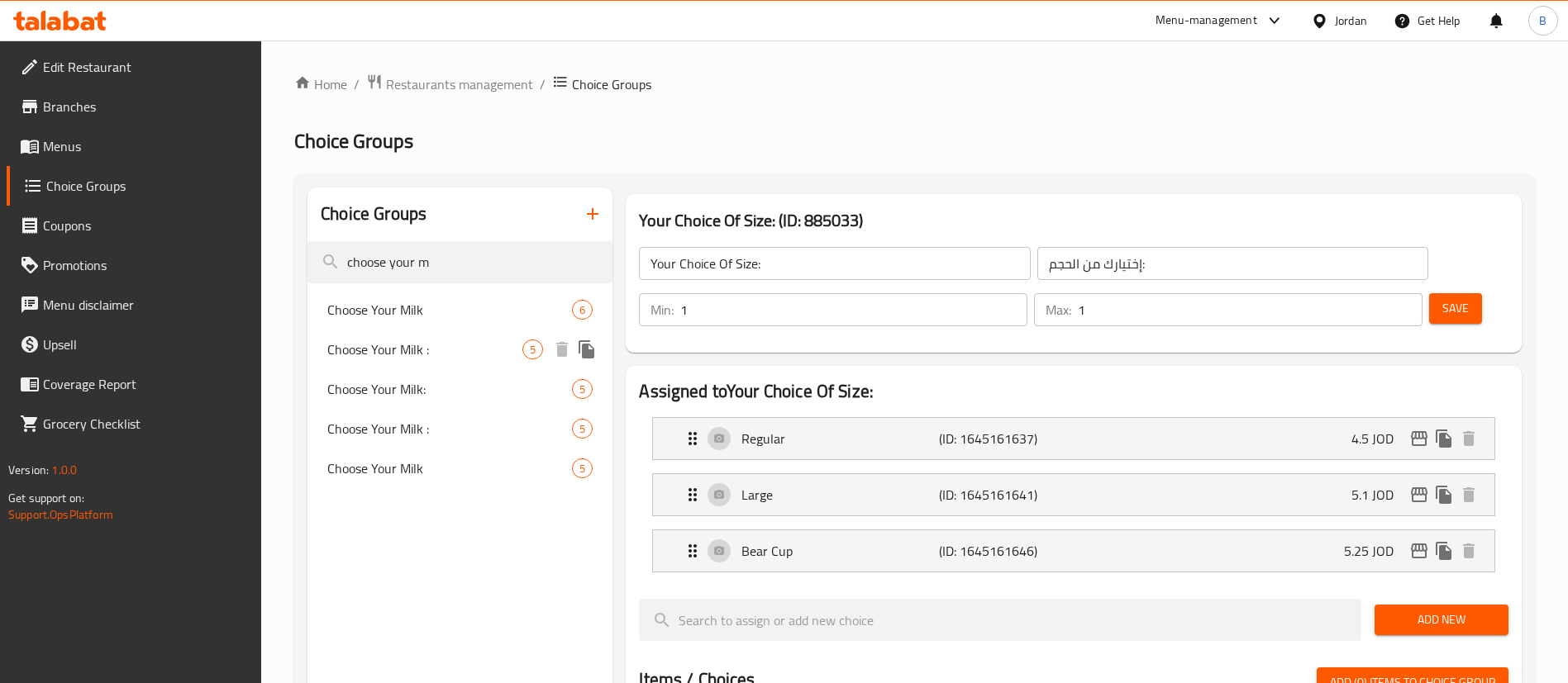
type input "choose your m"
click at [442, 340] on span "Choose Your Milk :" at bounding box center [424, 350] width 195 height 20
type input "Choose Your Milk :"
type input "اختر نوع الحليب"
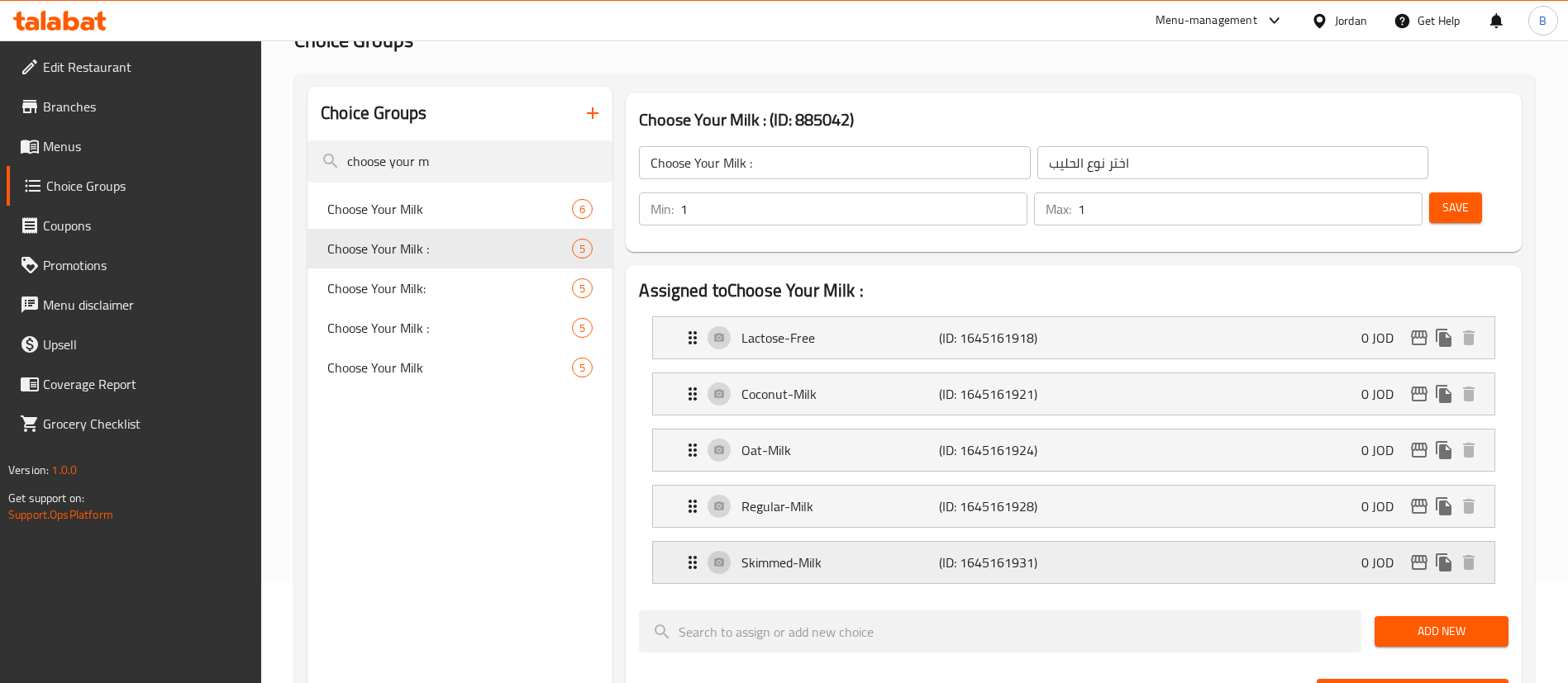
scroll to position [124, 0]
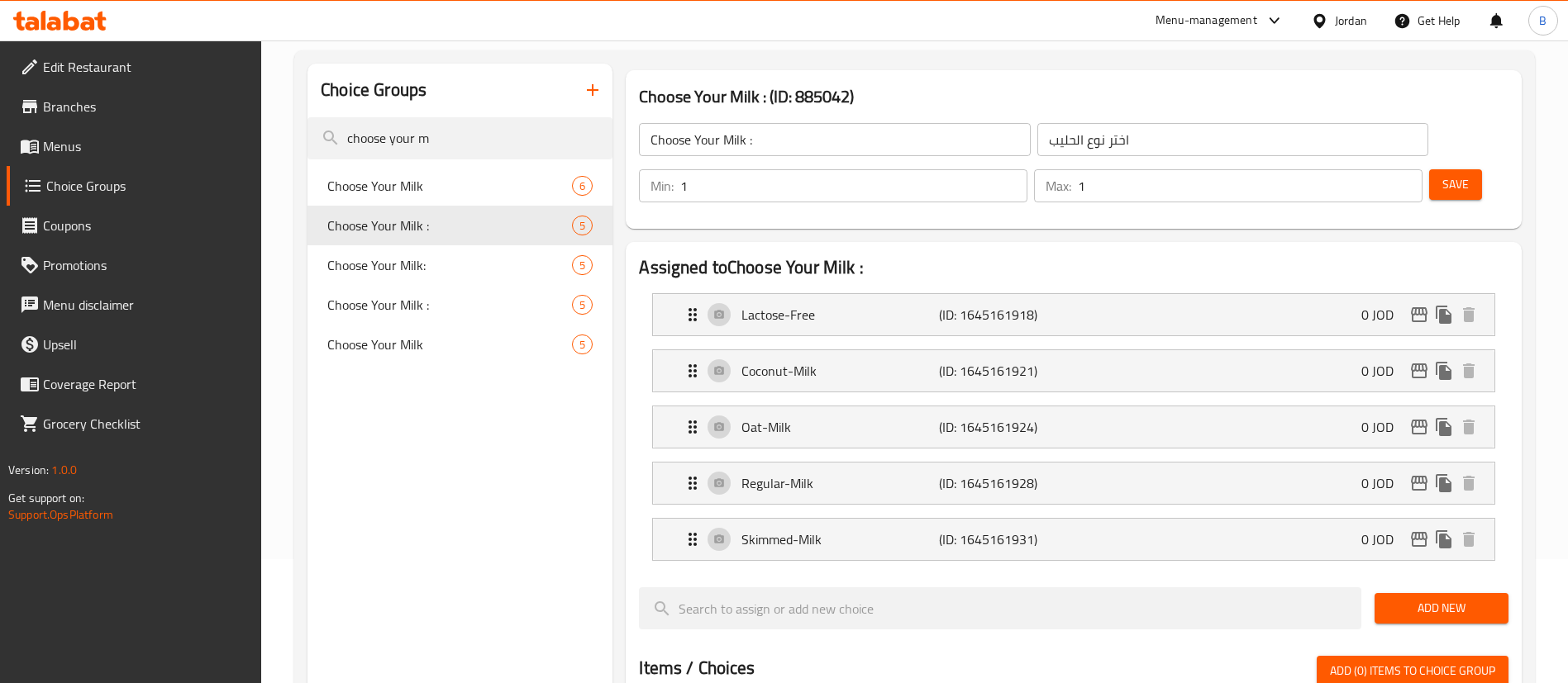
click at [1474, 598] on span "Add New" at bounding box center [1442, 608] width 108 height 21
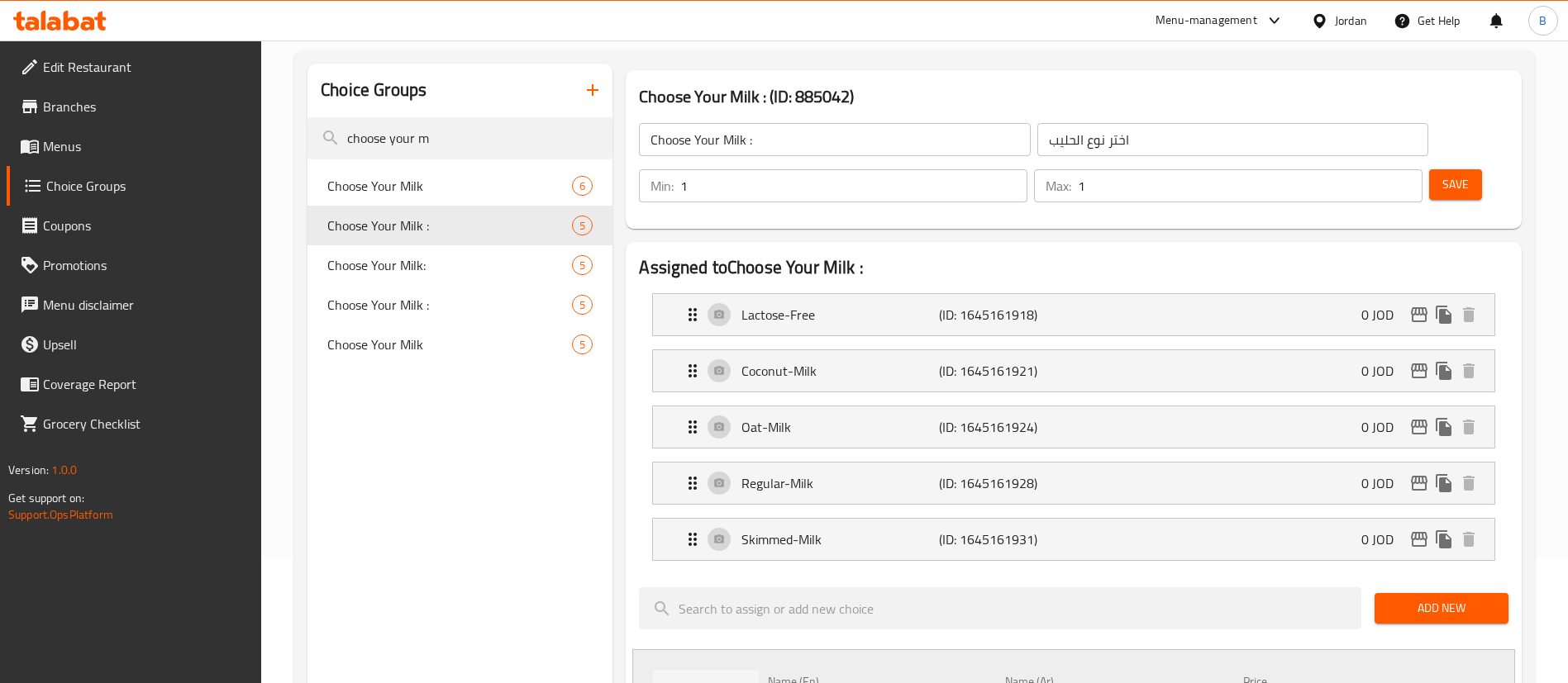
drag, startPoint x: 659, startPoint y: 633, endPoint x: 383, endPoint y: 606, distance: 277.3
type input "Soy Milk"
type input "حليب الصويا"
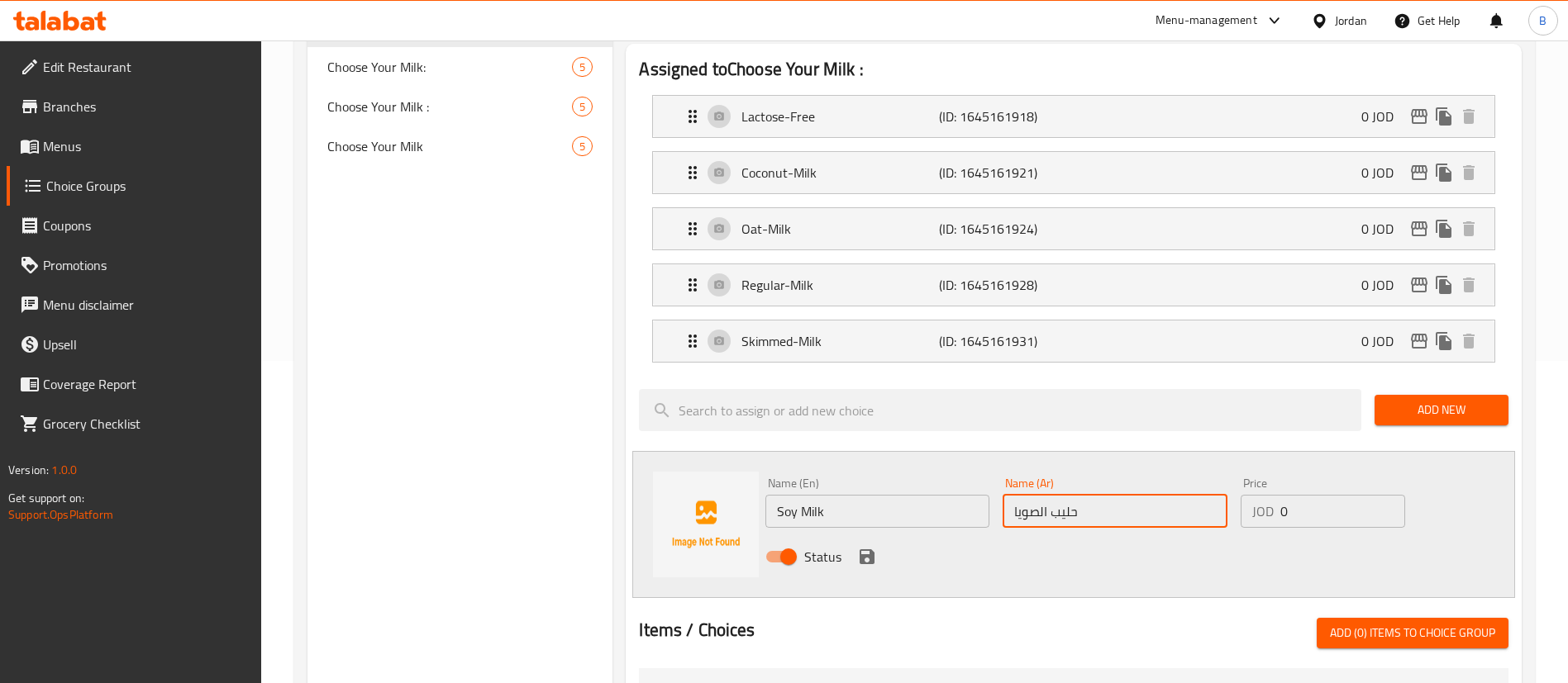
scroll to position [371, 0]
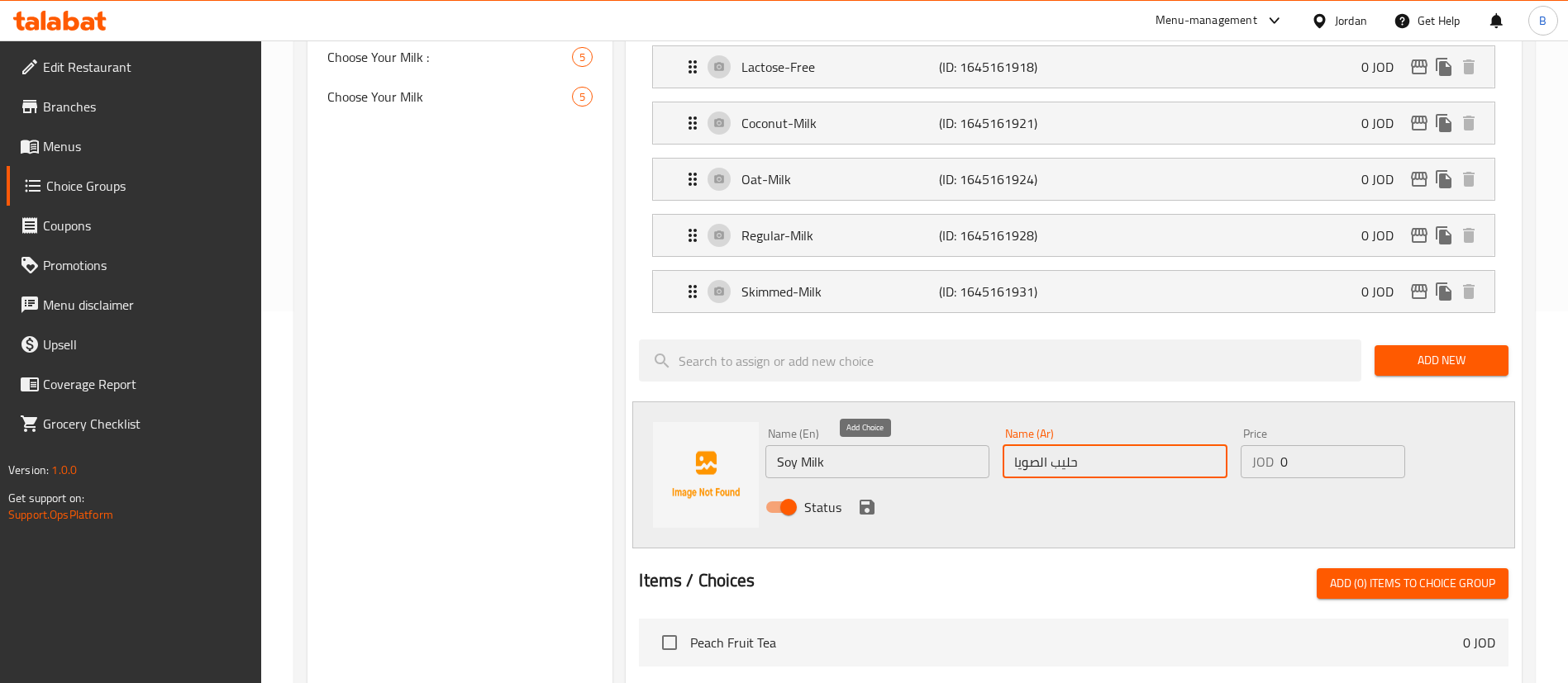
click at [866, 498] on icon "save" at bounding box center [867, 508] width 20 height 20
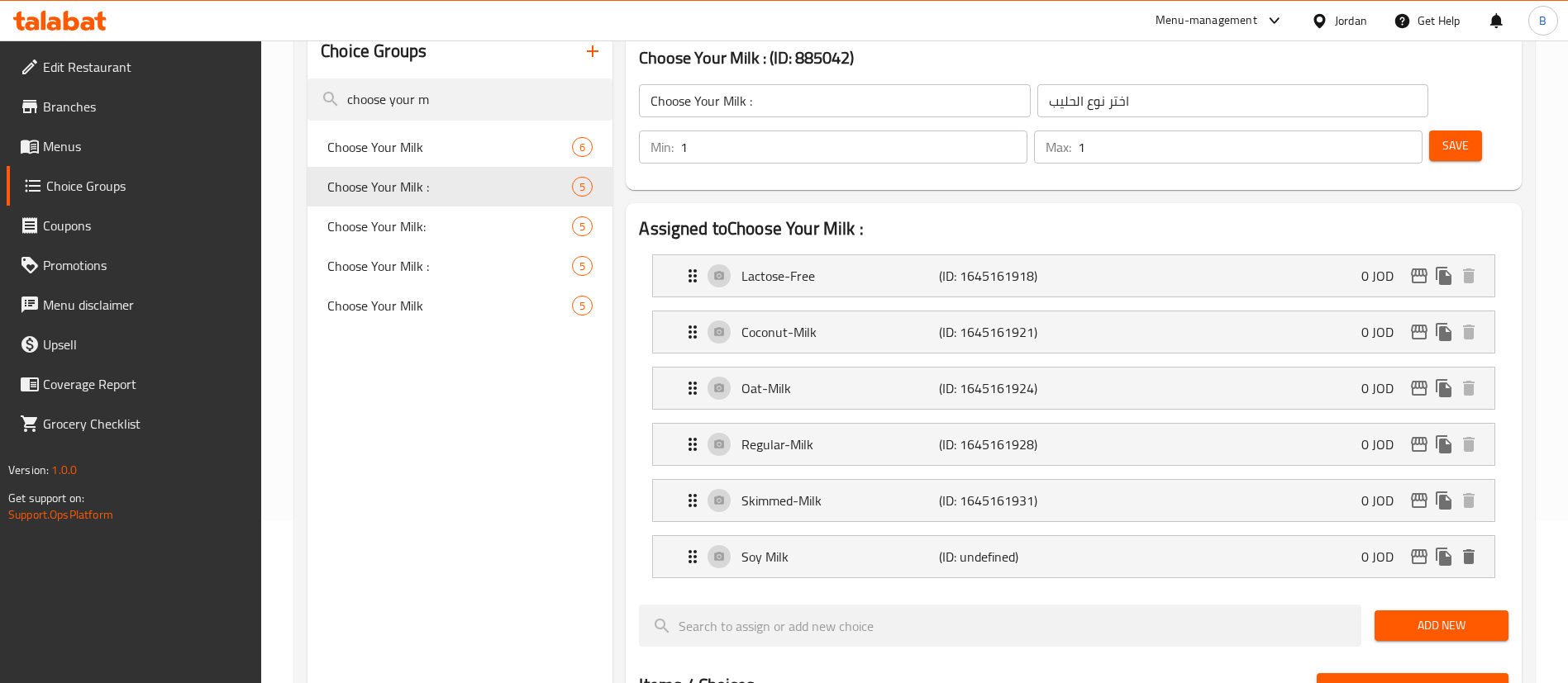
scroll to position [124, 0]
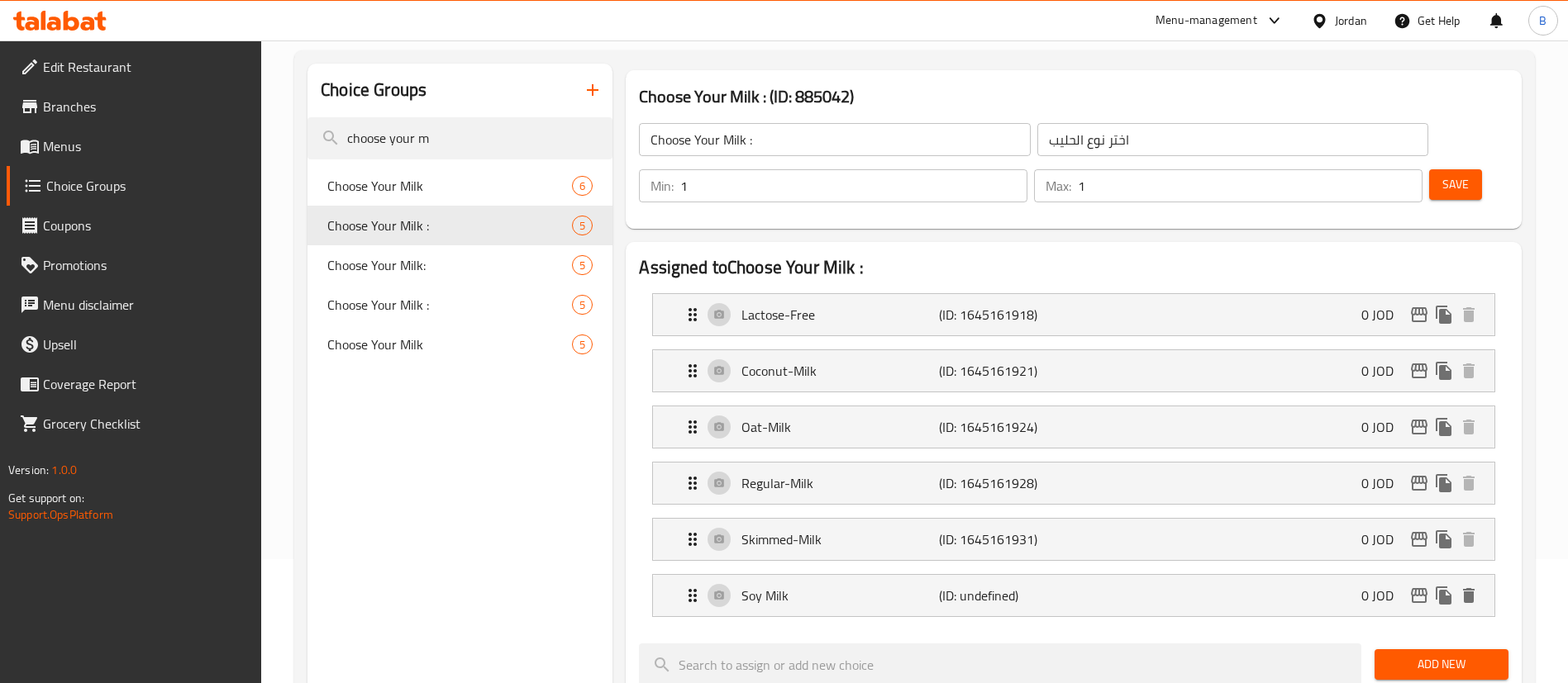
click at [1442, 174] on span "Save" at bounding box center [1455, 184] width 26 height 21
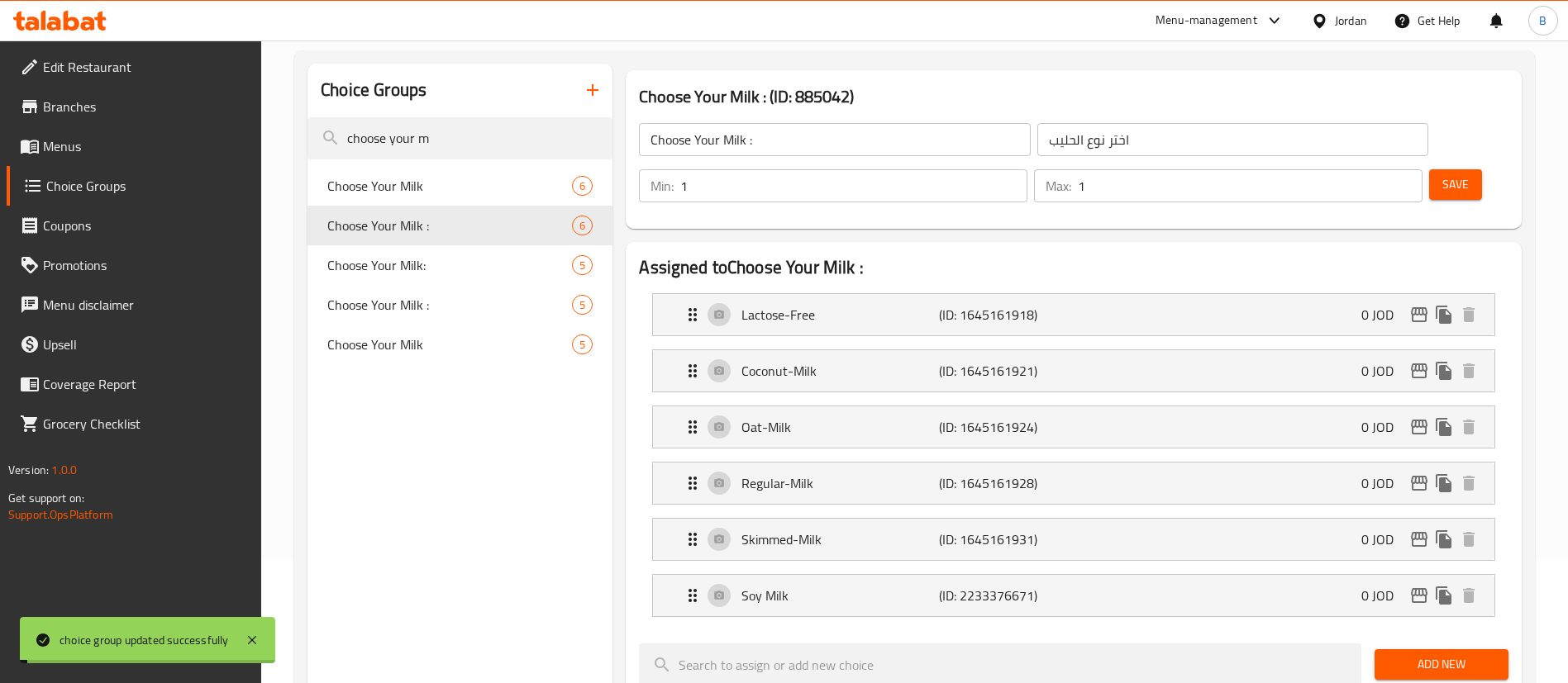
click at [99, 152] on span "Menus" at bounding box center [146, 147] width 206 height 20
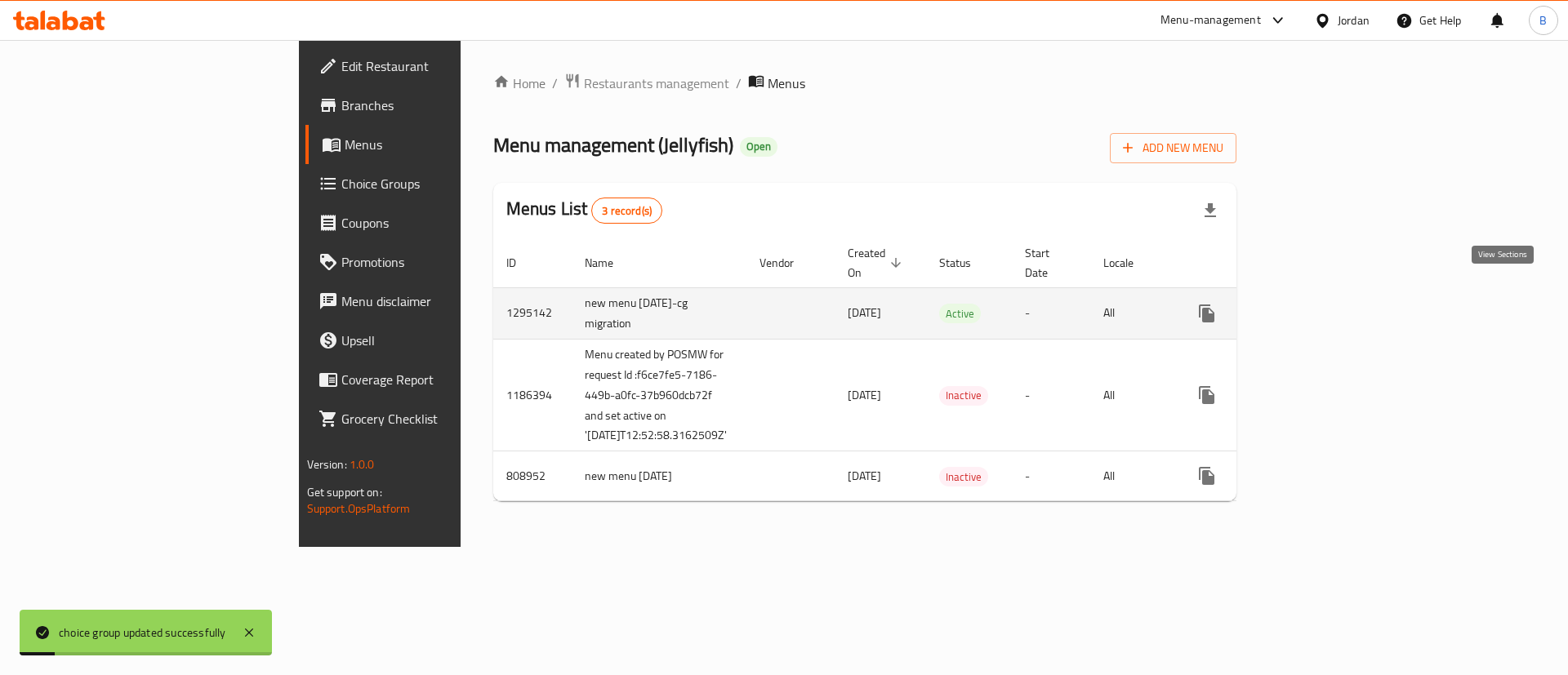
click at [1345, 294] on link "enhanced table" at bounding box center [1324, 313] width 39 height 39
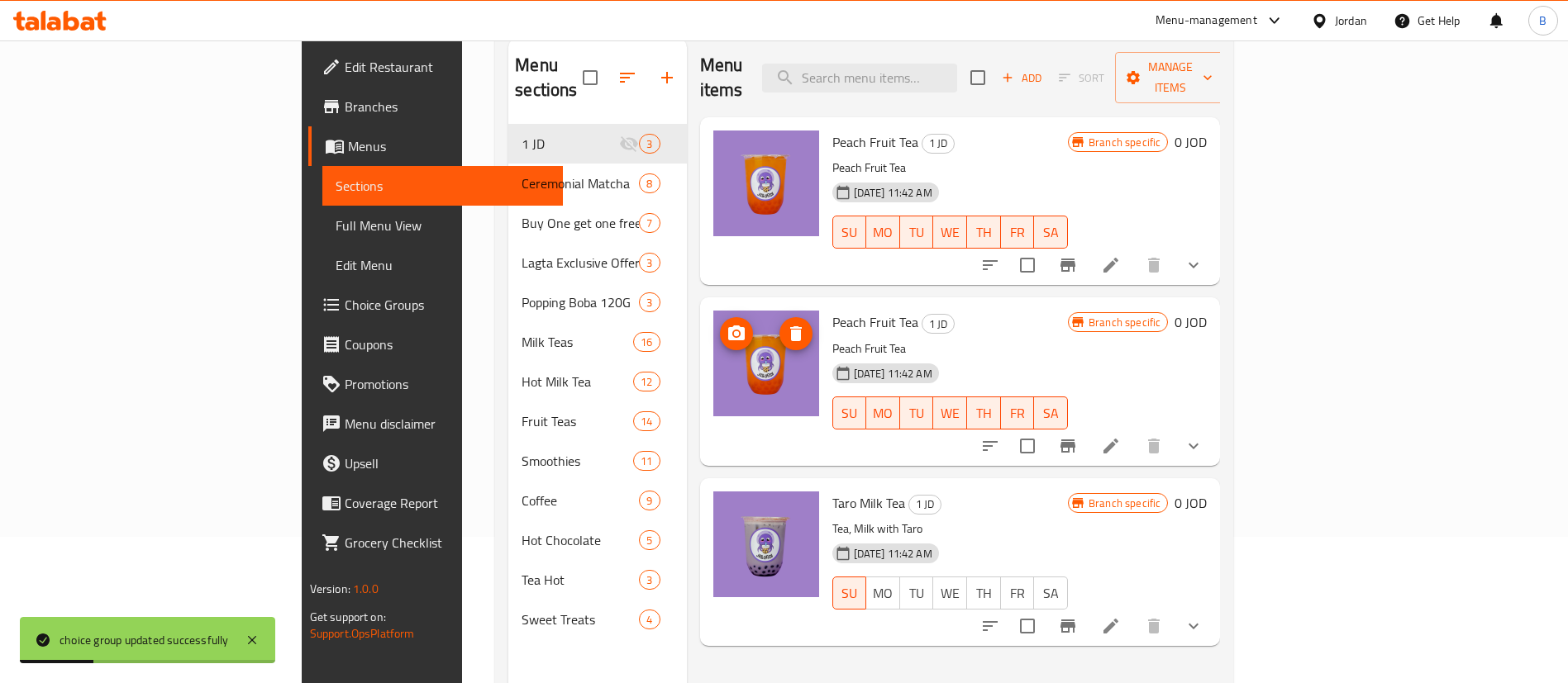
scroll to position [108, 0]
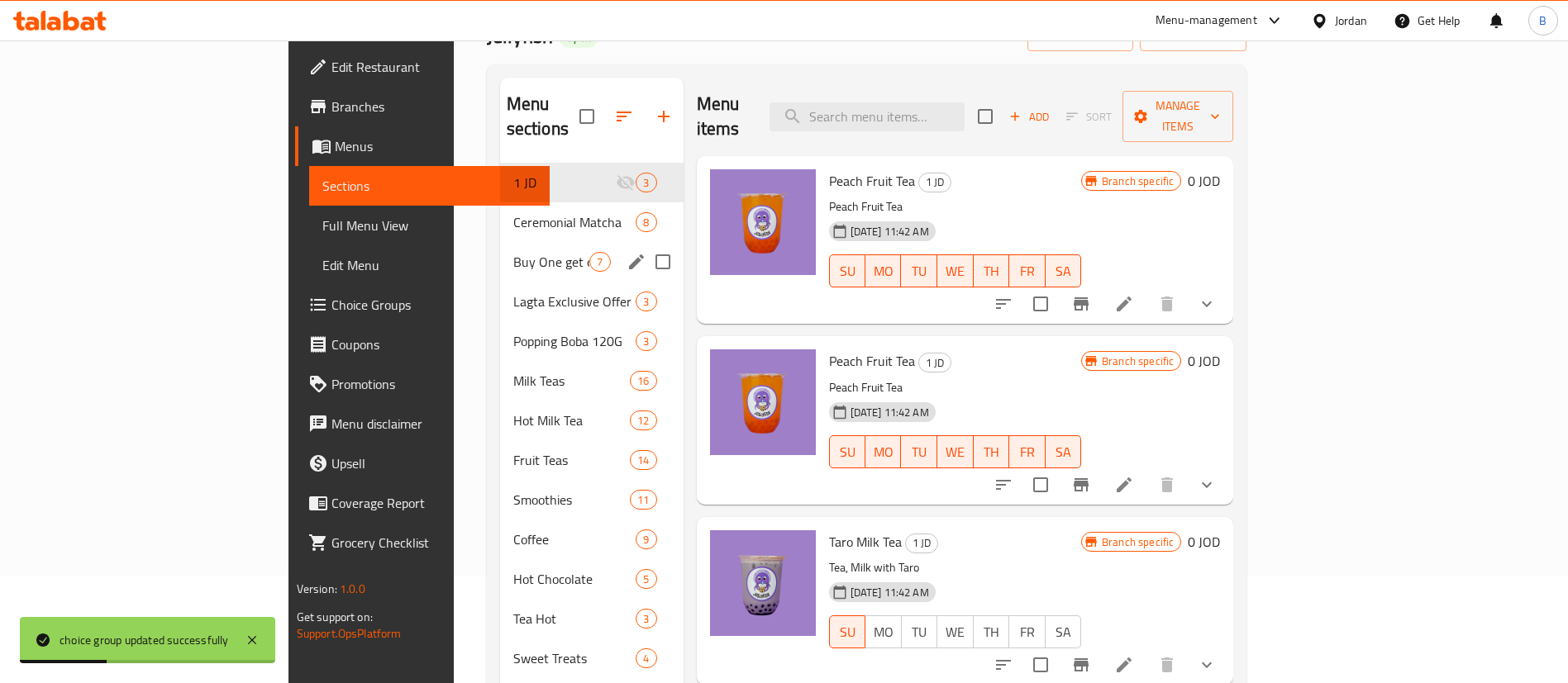
click at [513, 212] on span "Ceremonial Matcha" at bounding box center [575, 222] width 123 height 20
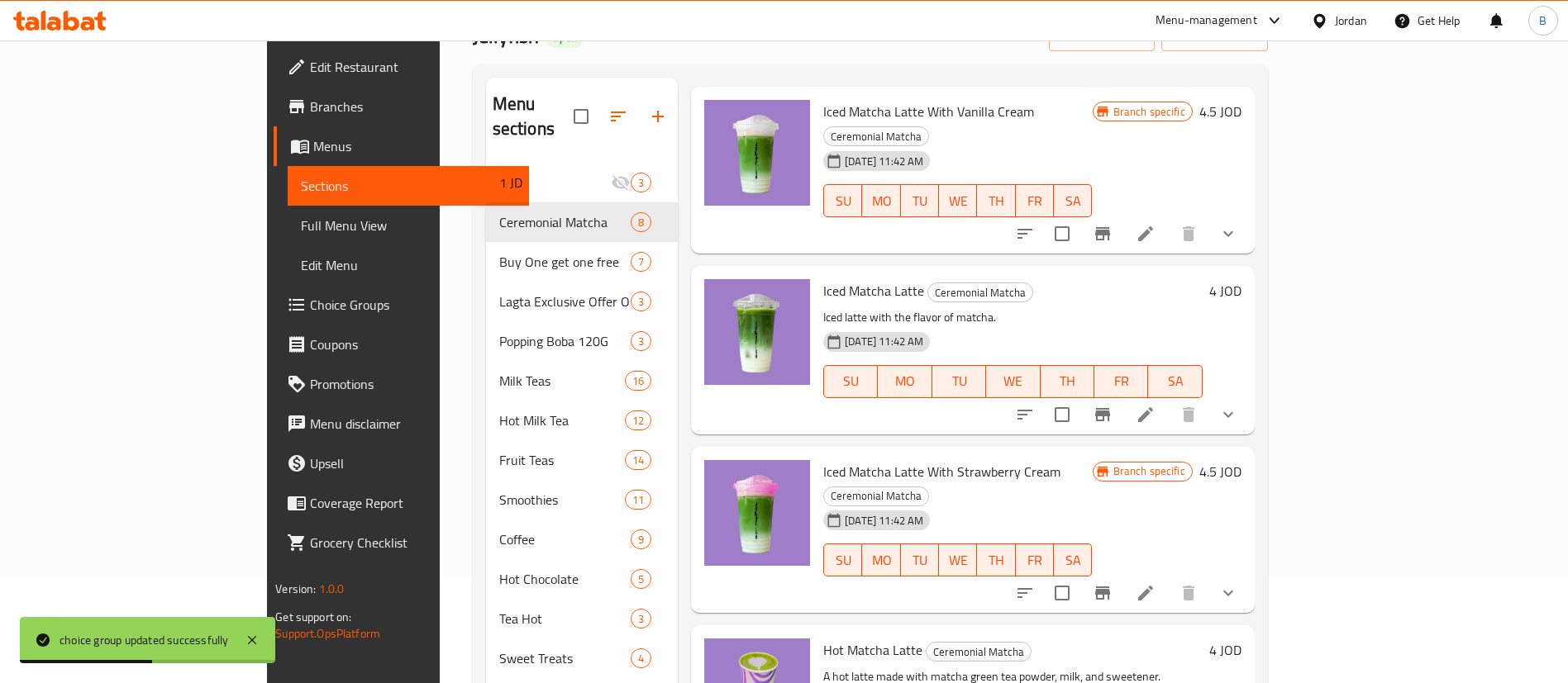
scroll to position [371, 0]
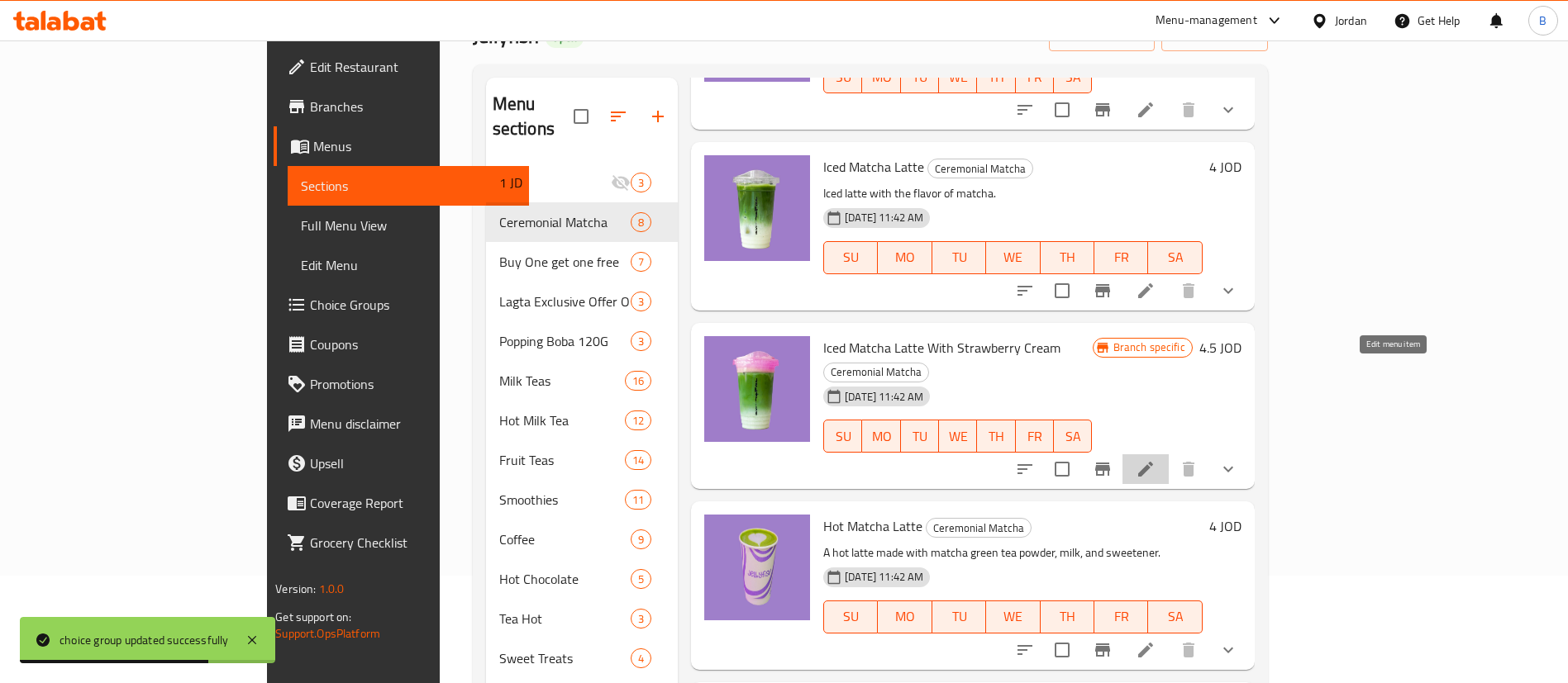
click at [1153, 462] on icon at bounding box center [1146, 469] width 15 height 15
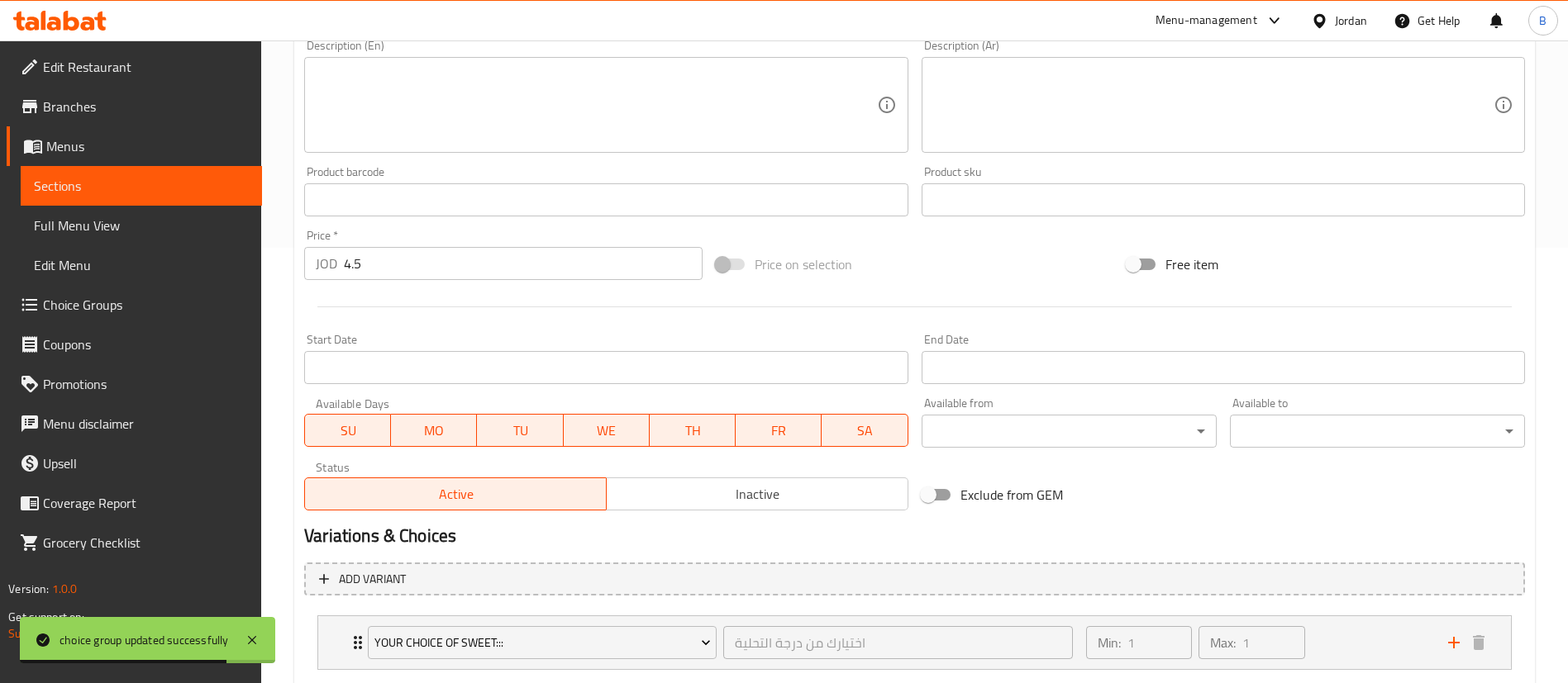
scroll to position [603, 0]
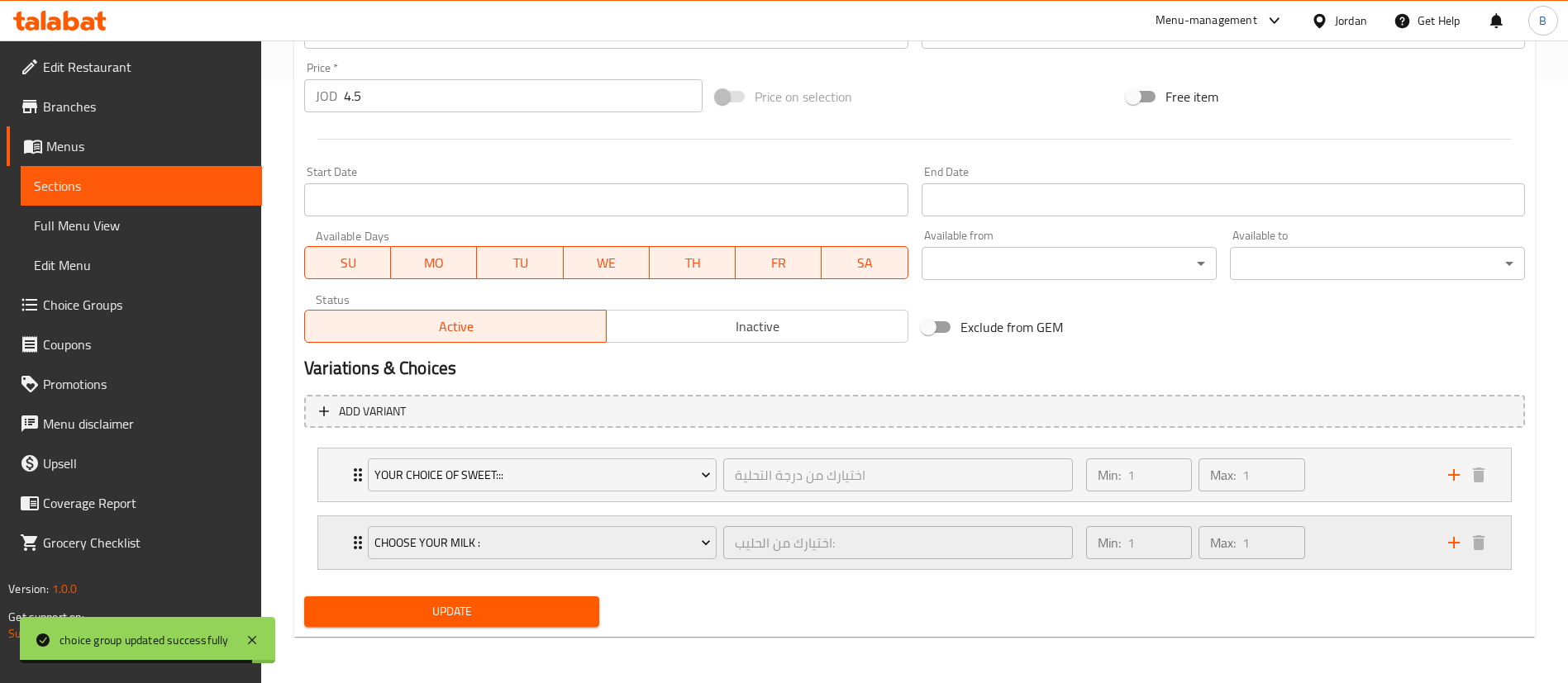
click at [1335, 541] on div "Min: 1 ​ Max: 1 ​" at bounding box center [1257, 542] width 362 height 53
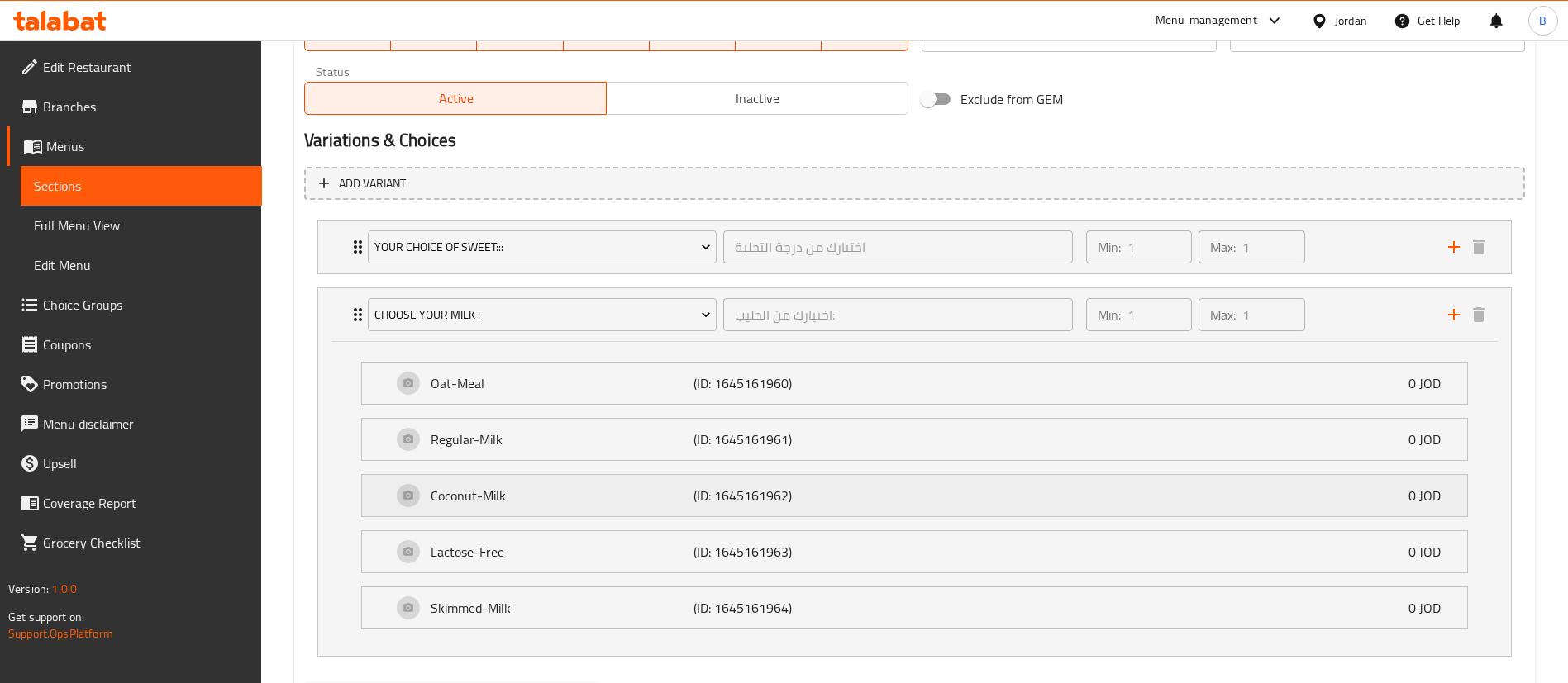
scroll to position [918, 0]
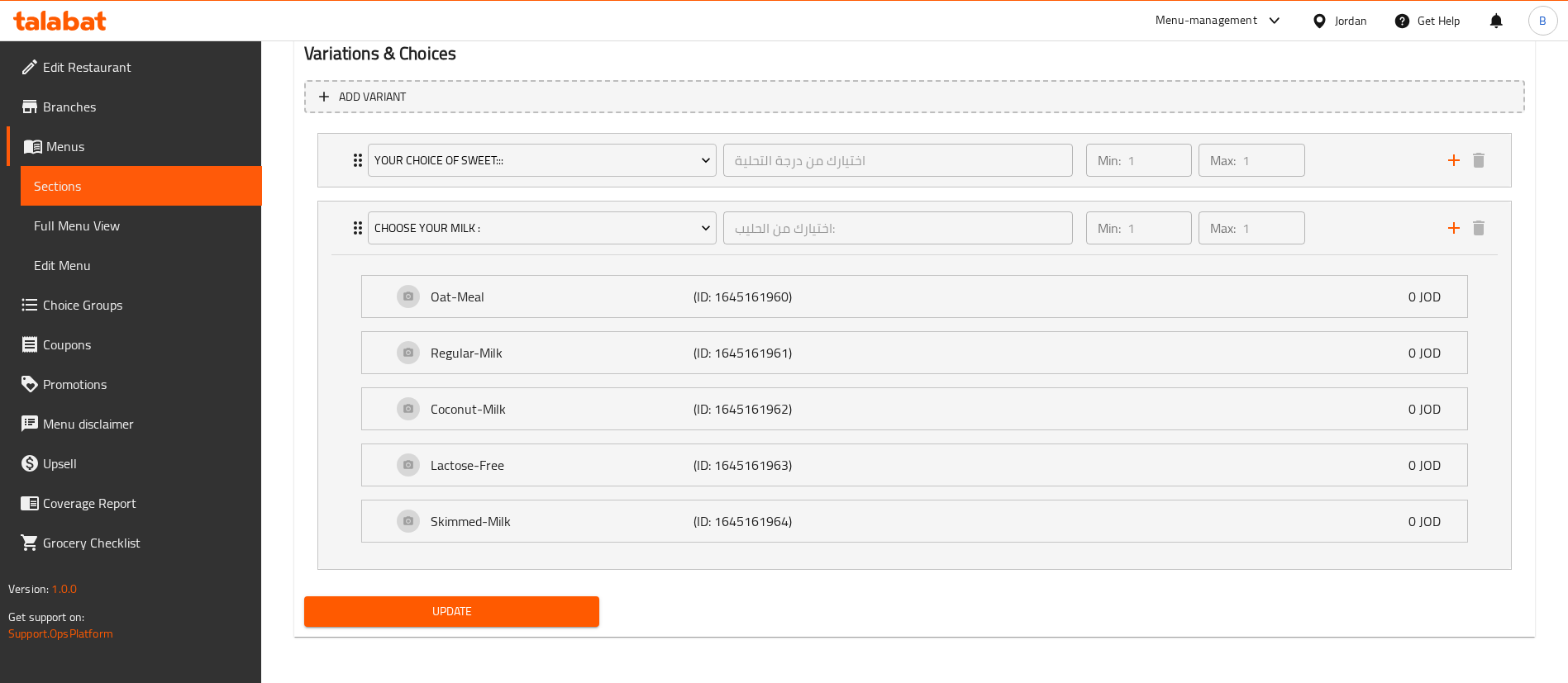
click at [119, 303] on span "Choice Groups" at bounding box center [146, 305] width 206 height 20
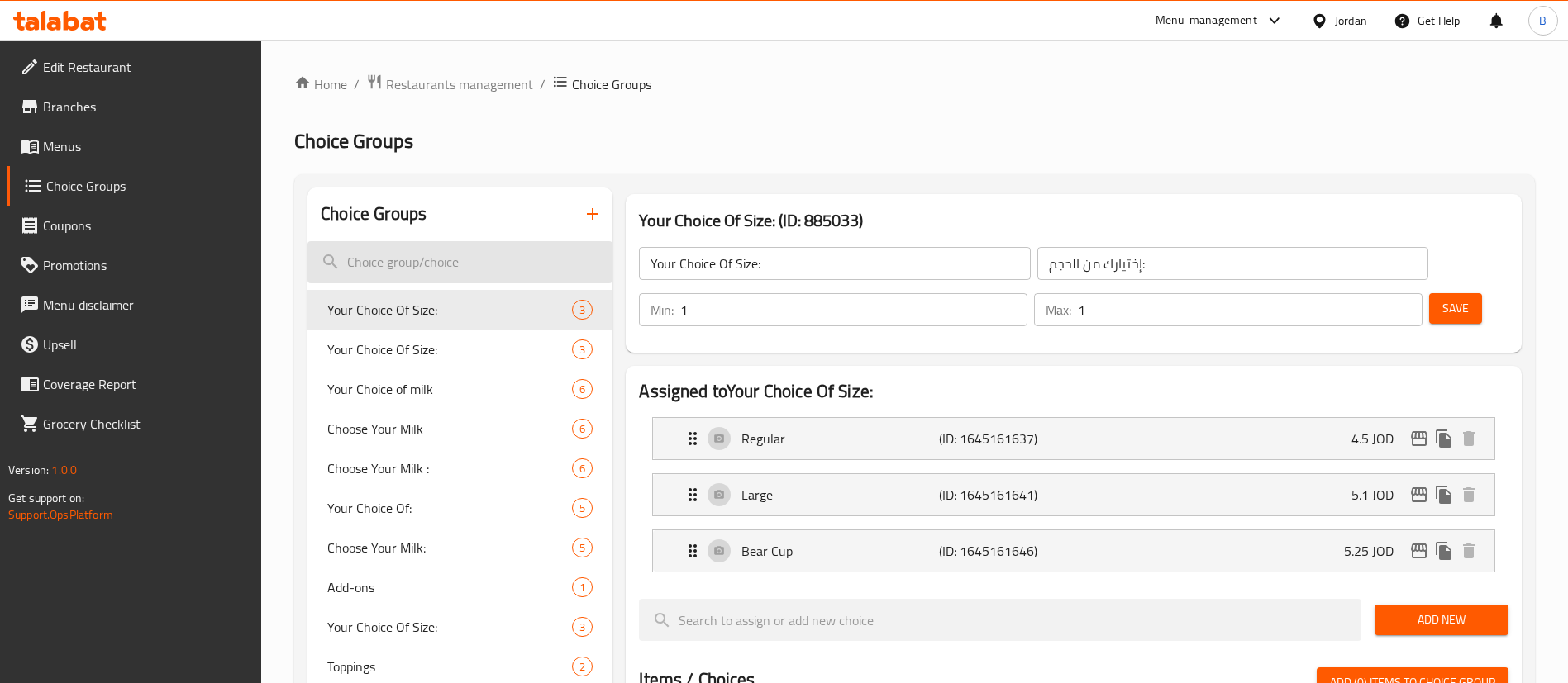
click at [430, 252] on input "search" at bounding box center [460, 262] width 305 height 42
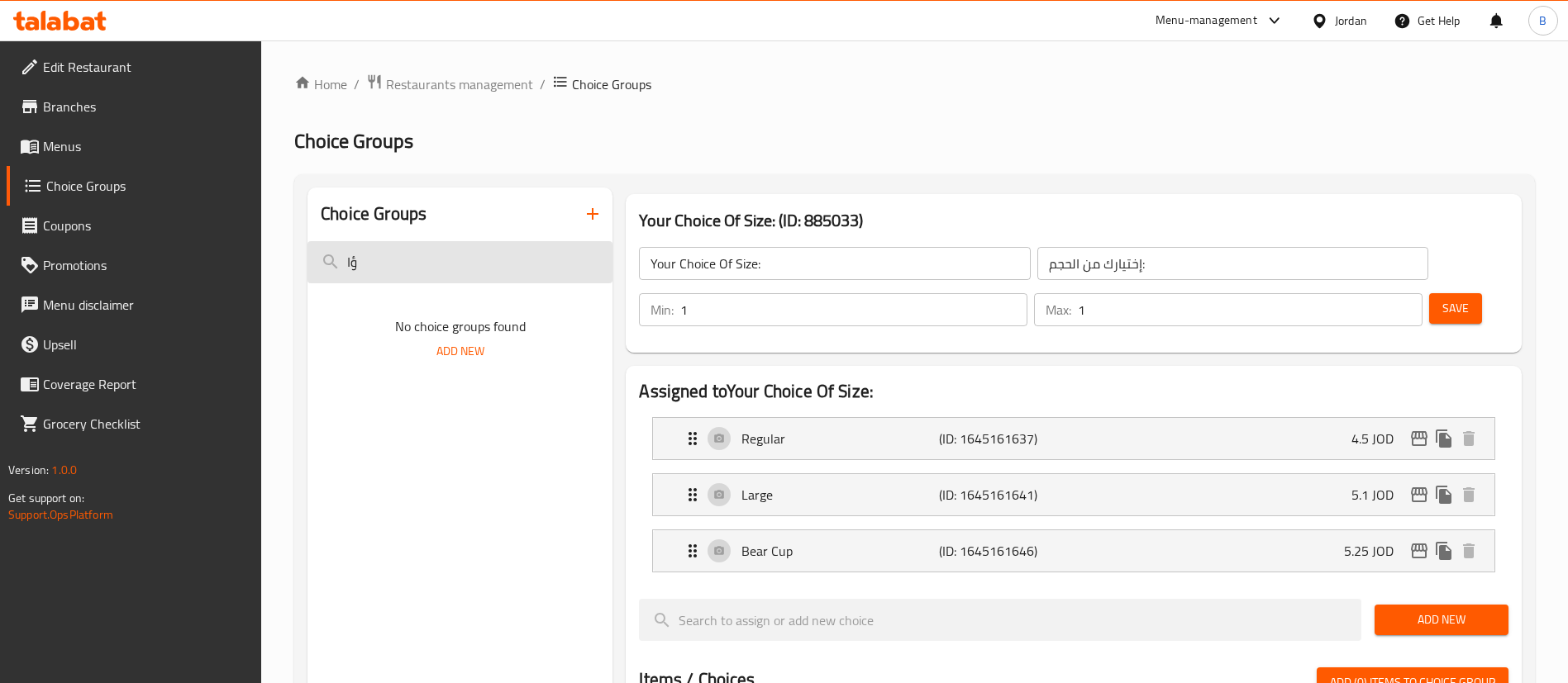
type input "ؤ"
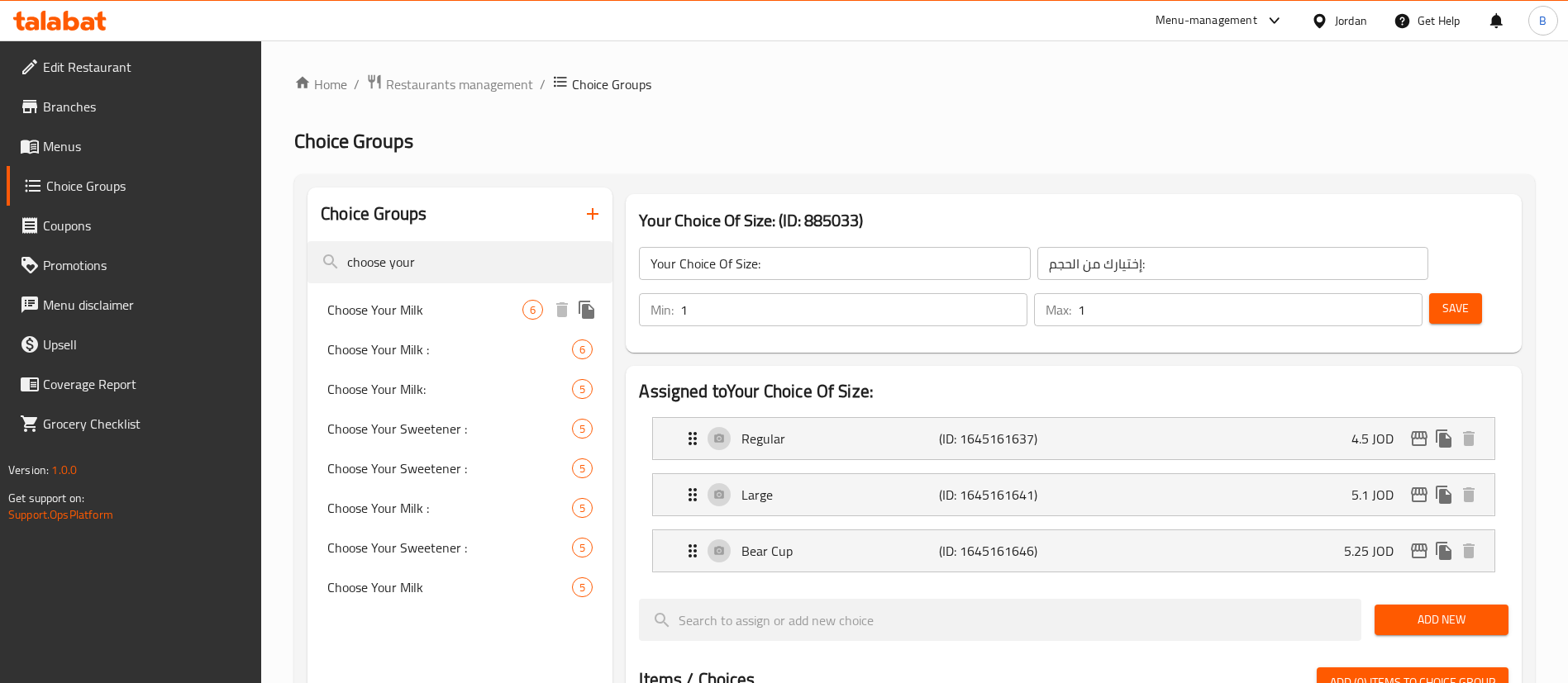
type input "choose your"
click at [455, 320] on div "Choose Your Milk 6" at bounding box center [460, 309] width 305 height 40
type input "Choose Your Milk"
type input "اختر نوع الحليب"
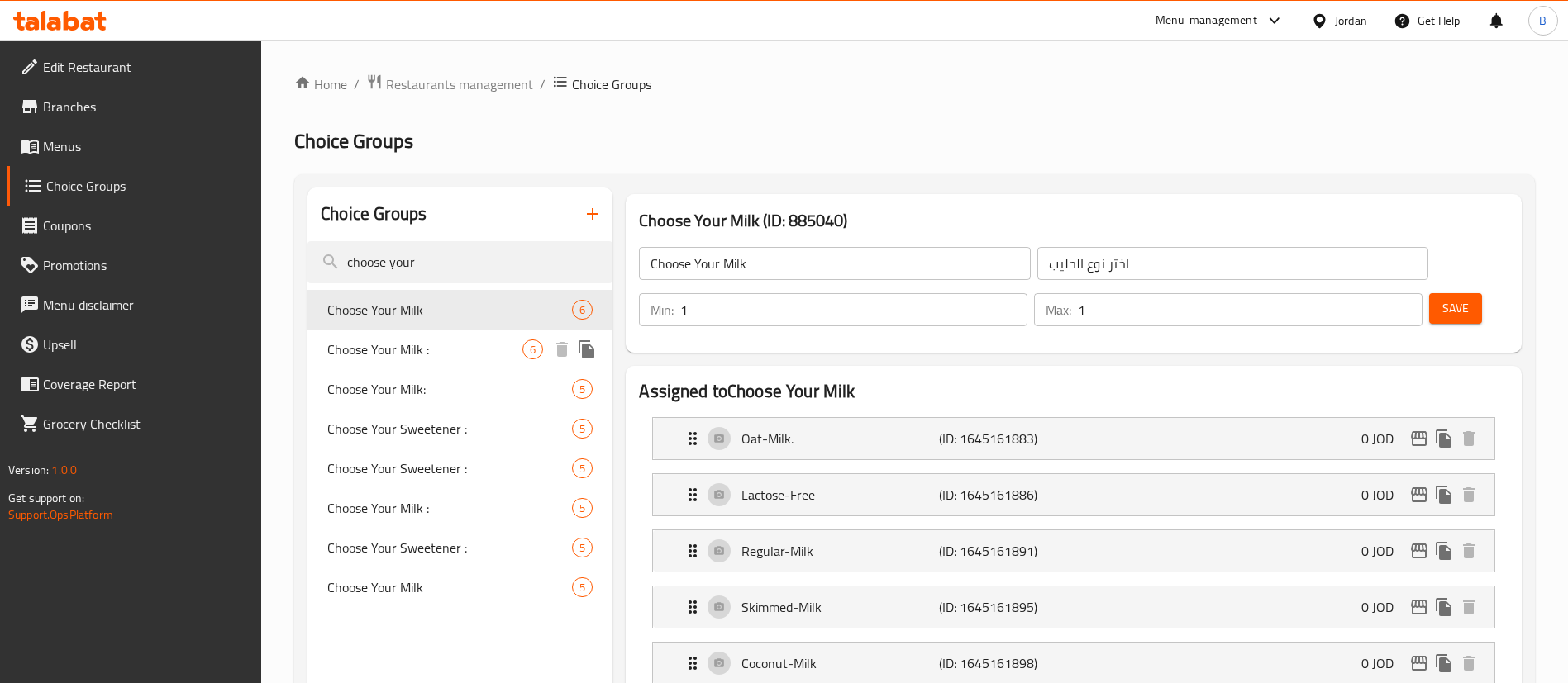
click at [451, 349] on span "Choose Your Milk :" at bounding box center [424, 350] width 195 height 20
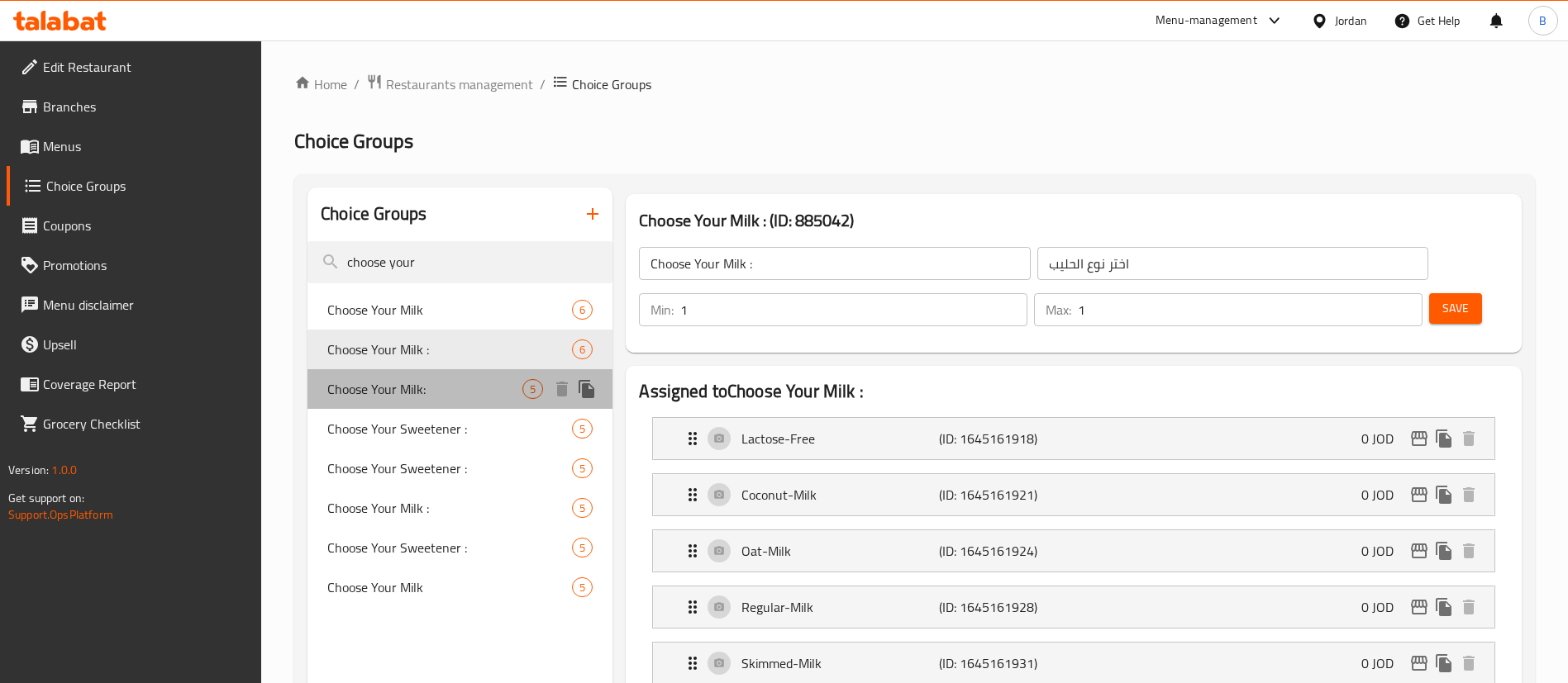
click at [443, 394] on span "Choose Your Milk:" at bounding box center [424, 389] width 195 height 20
type input "Choose Your Milk:"
type input "اخترنوع الحليب:"
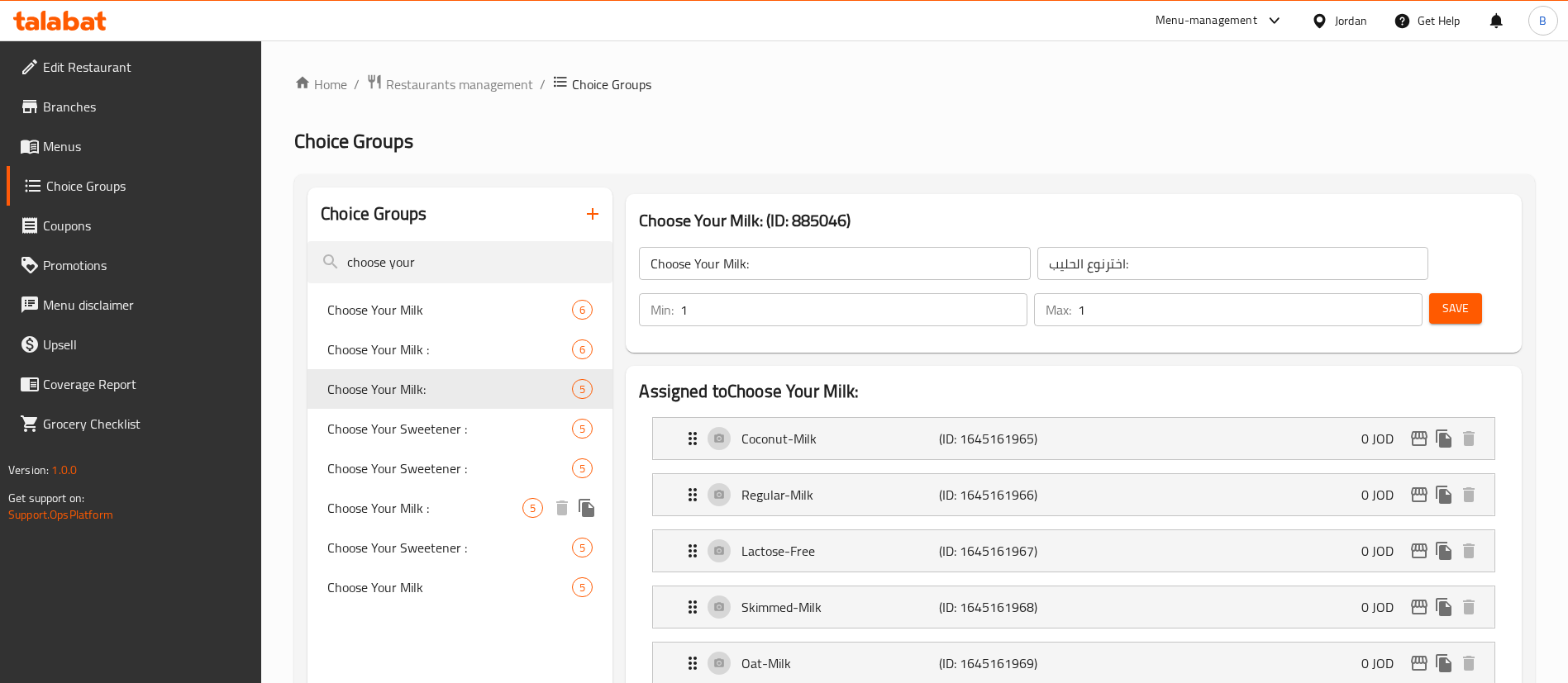
click at [463, 505] on span "Choose Your Milk :" at bounding box center [424, 508] width 195 height 20
type input "Choose Your Milk :"
type input "اختيارك من الحليب:"
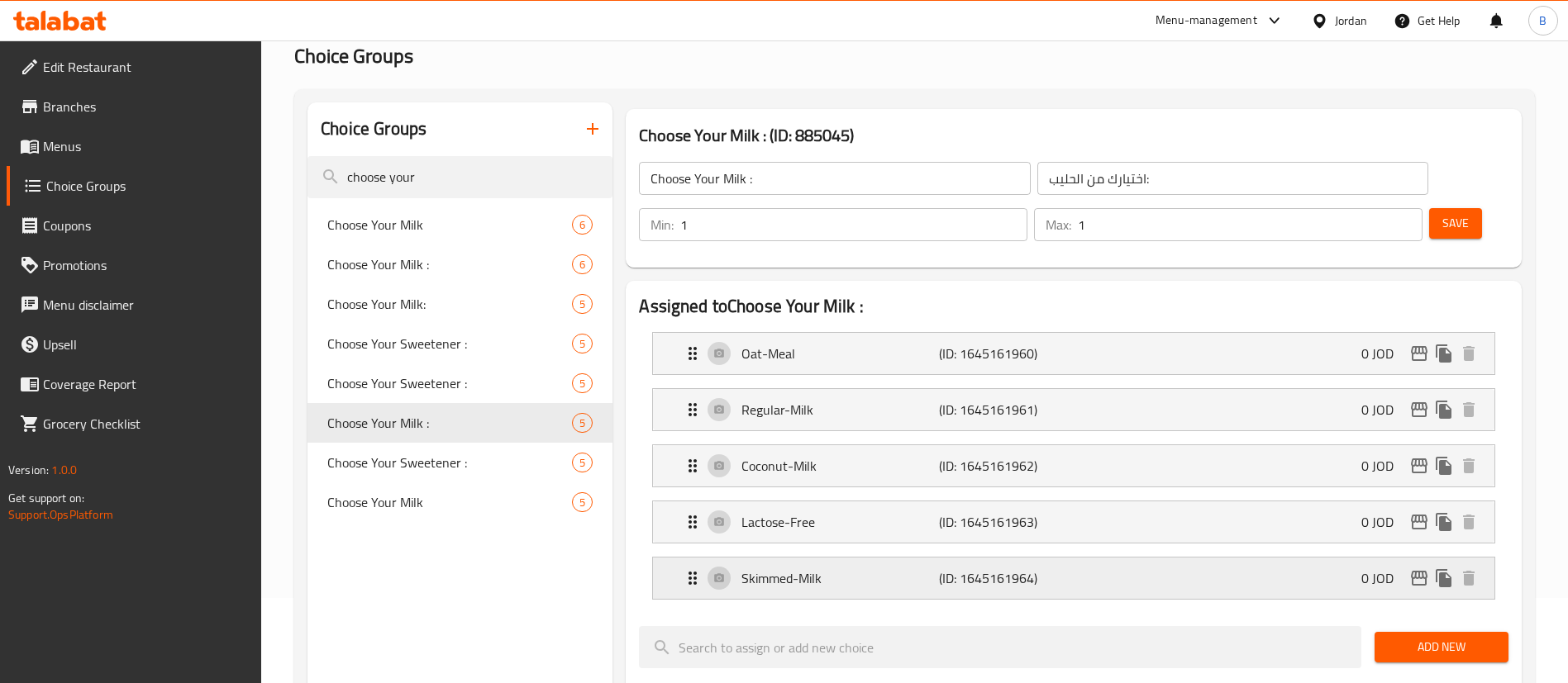
scroll to position [124, 0]
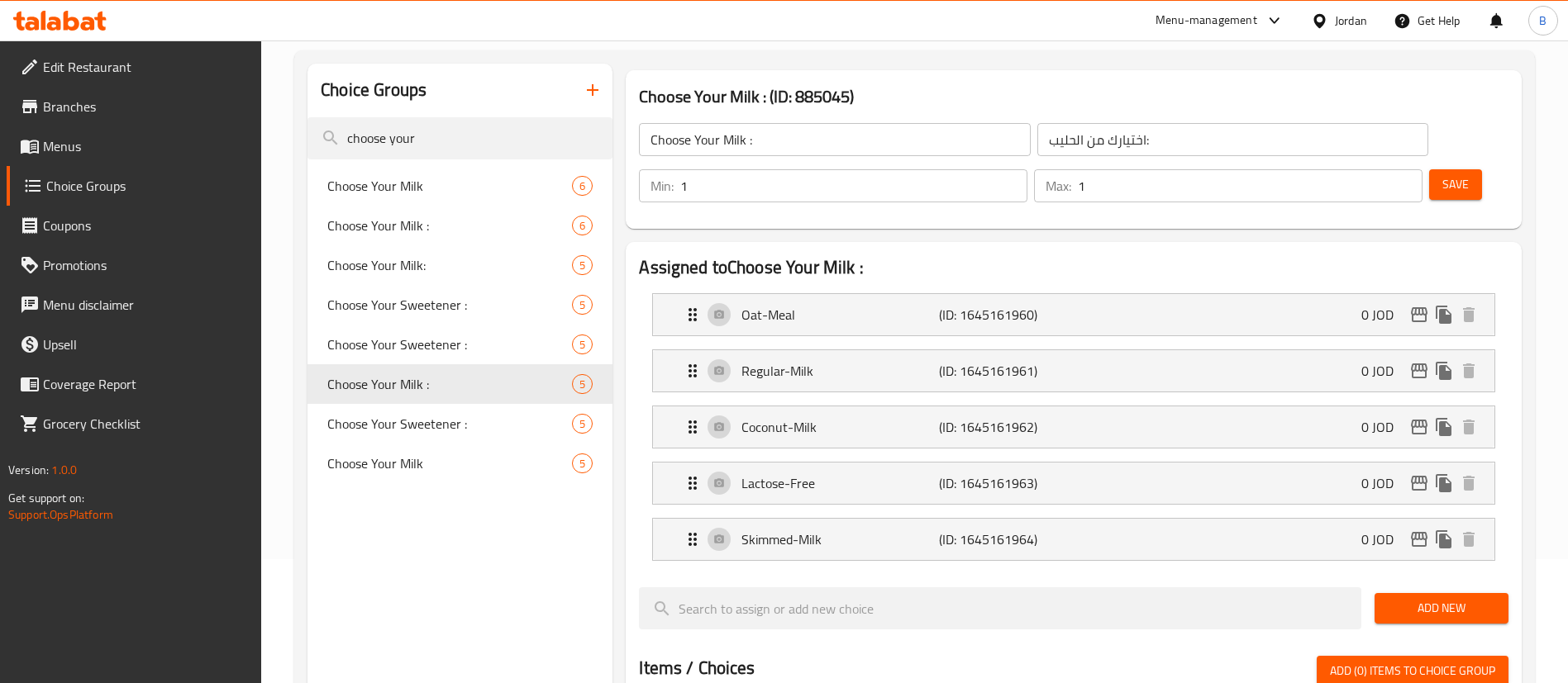
click at [1442, 598] on span "Add New" at bounding box center [1442, 608] width 108 height 21
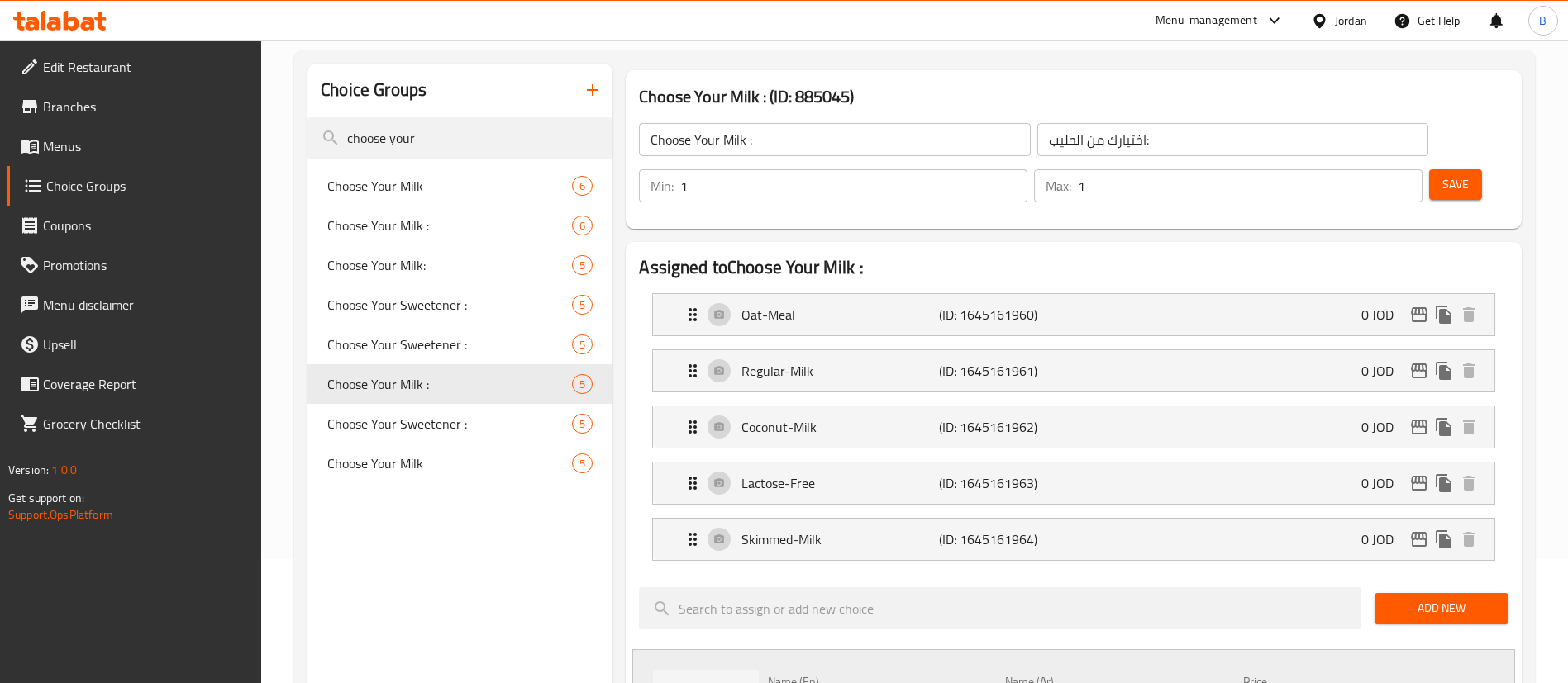
drag, startPoint x: 886, startPoint y: 670, endPoint x: 115, endPoint y: 584, distance: 775.8
click at [163, 584] on div "Edit Restaurant Branches Menus Choice Groups Coupons Promotions Menu disclaimer…" at bounding box center [784, 684] width 1568 height 1535
type input "Soy Milk"
type input "حليب الصويا"
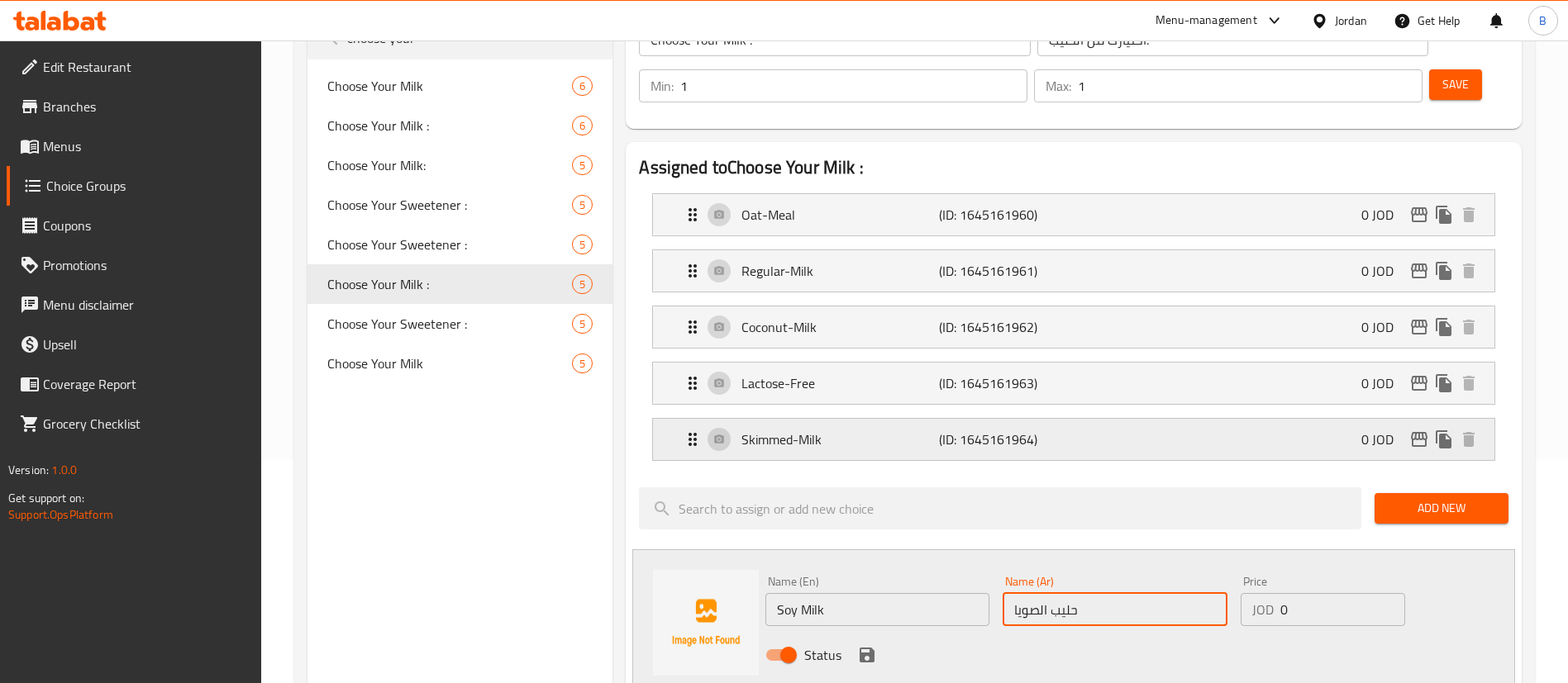
scroll to position [248, 0]
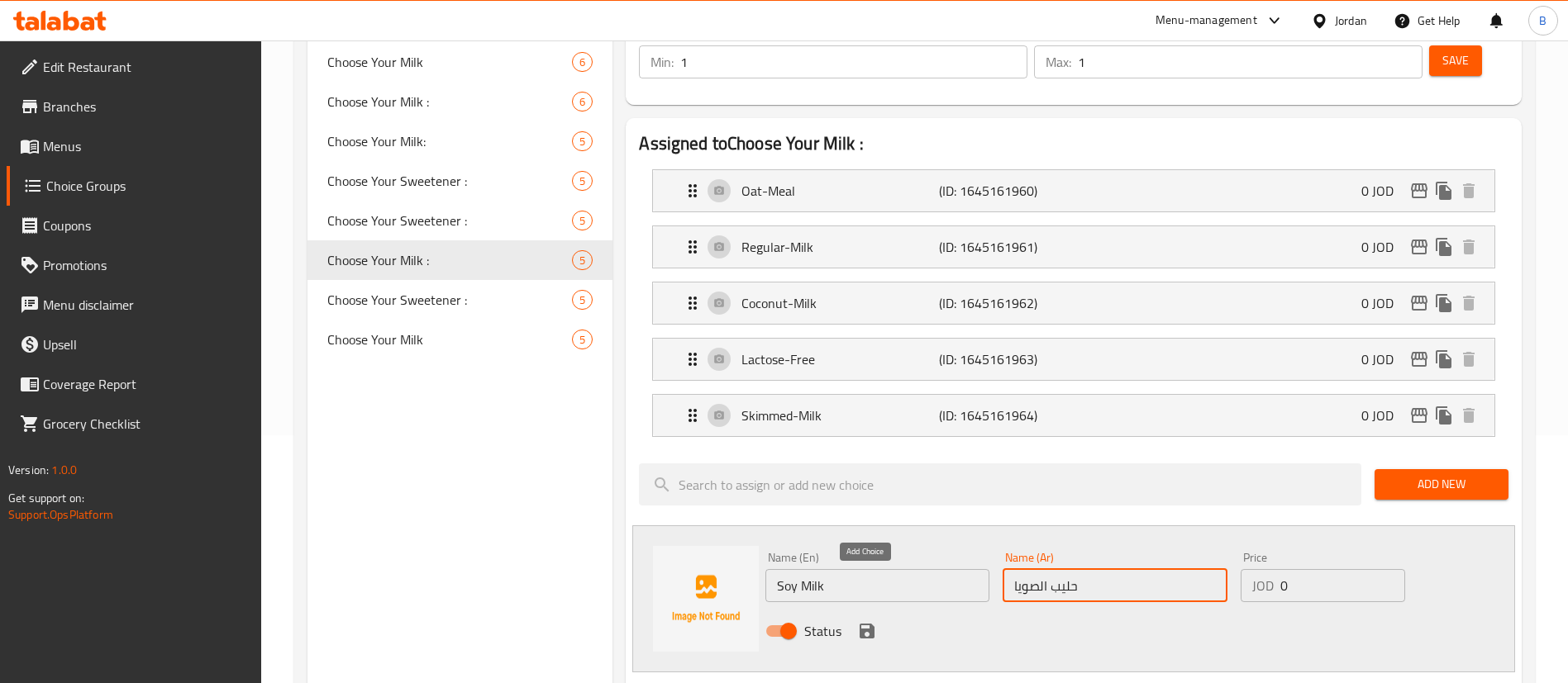
click at [867, 624] on icon "save" at bounding box center [867, 632] width 15 height 15
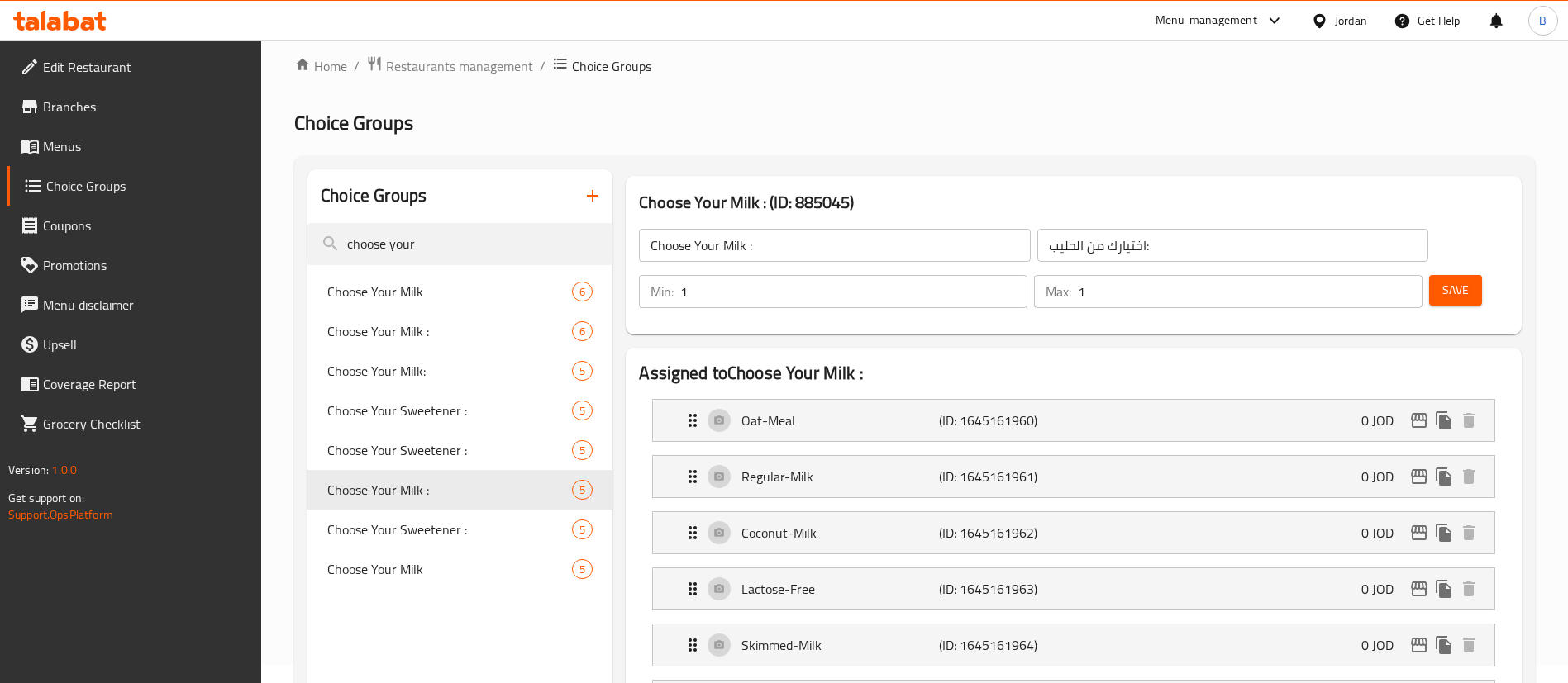
scroll to position [0, 0]
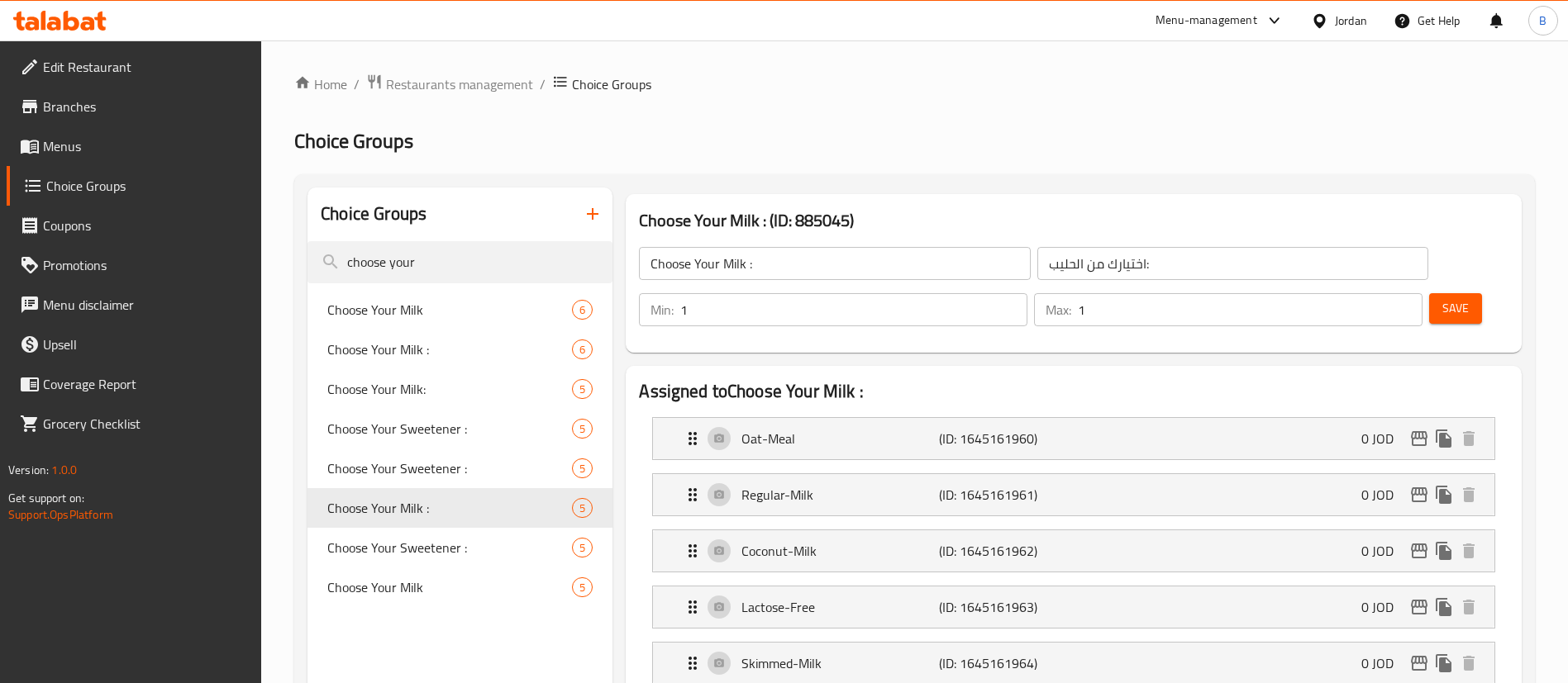
click at [1413, 283] on div "Min: 1 ​ Max: 1 ​ Save" at bounding box center [1070, 309] width 883 height 53
click at [1442, 298] on span "Save" at bounding box center [1455, 308] width 26 height 21
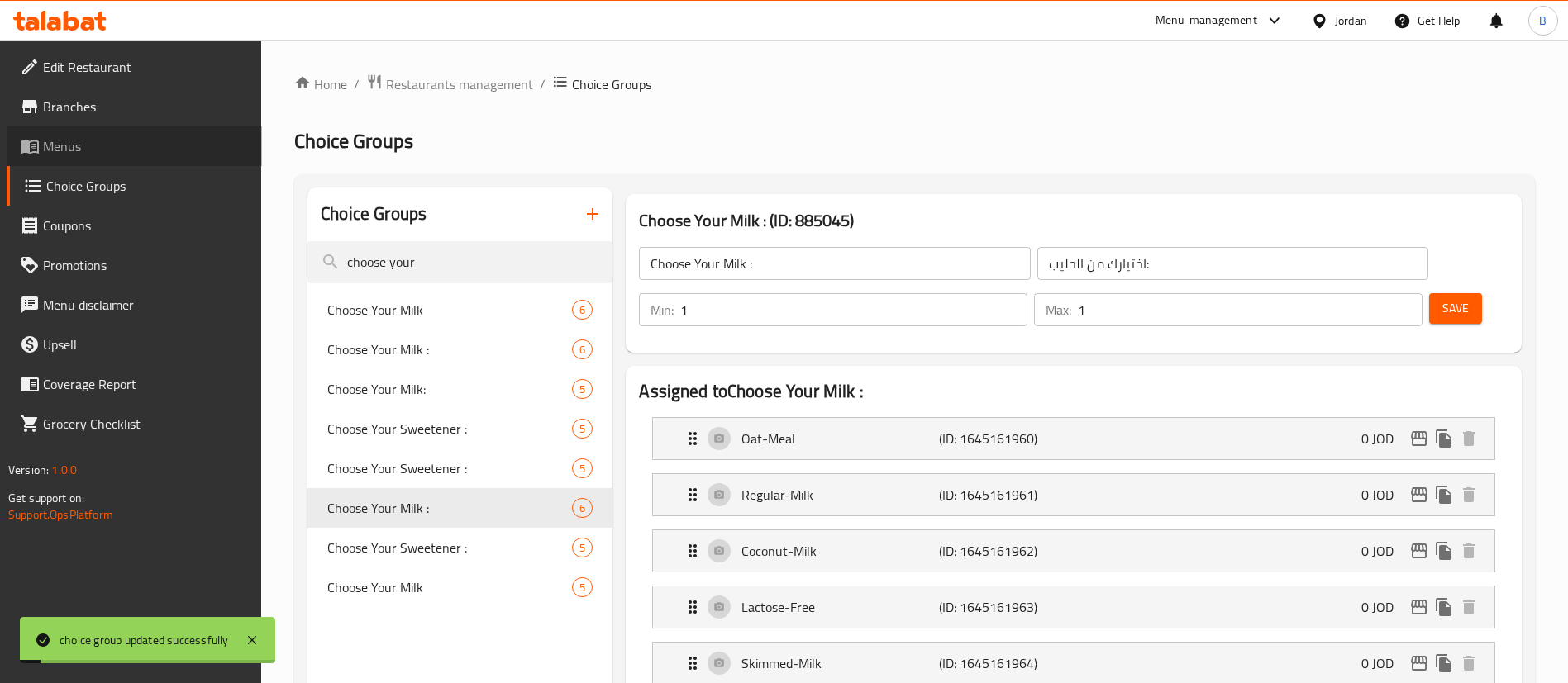
click at [51, 143] on span "Menus" at bounding box center [146, 147] width 206 height 20
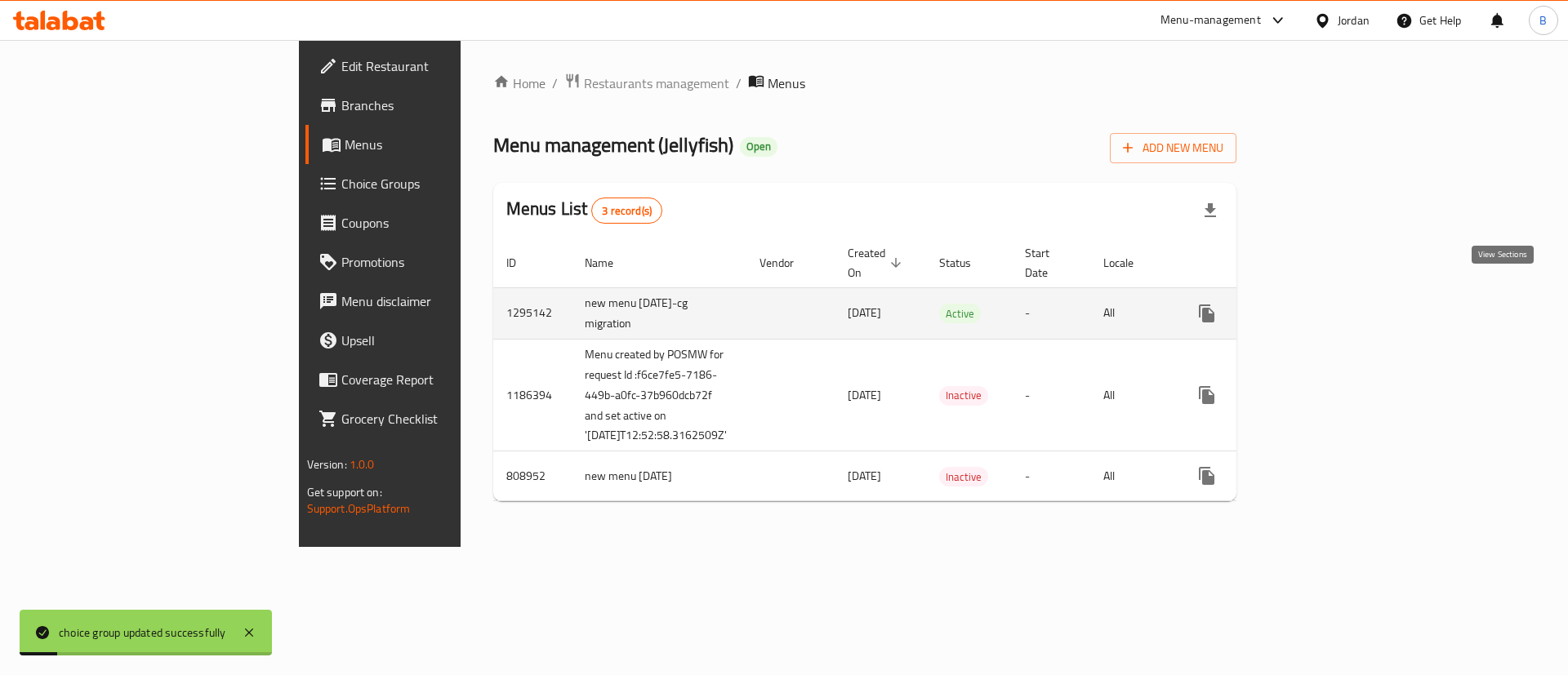
click at [1345, 302] on link "enhanced table" at bounding box center [1324, 313] width 39 height 39
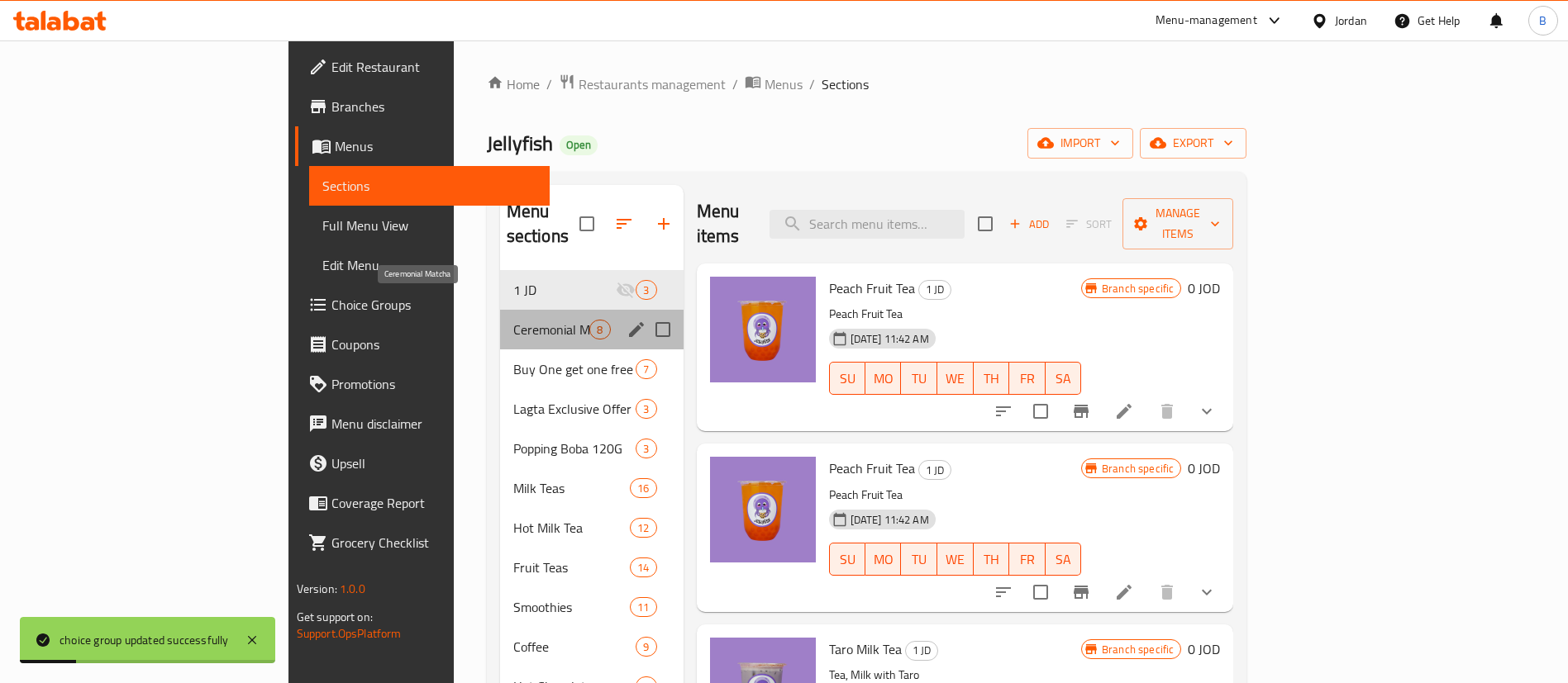
drag, startPoint x: 373, startPoint y: 300, endPoint x: 510, endPoint y: 345, distance: 144.2
click at [513, 320] on span "Ceremonial Matcha" at bounding box center [551, 330] width 77 height 20
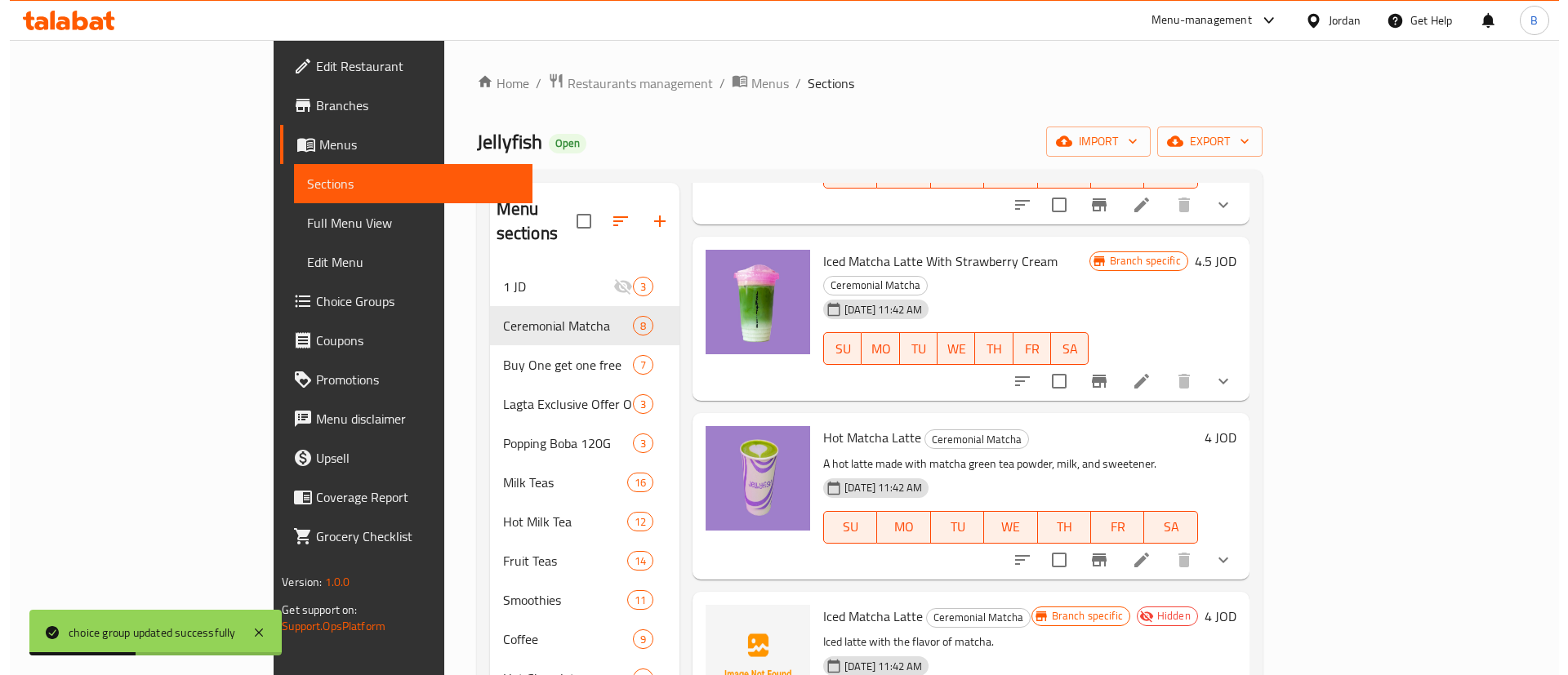
scroll to position [613, 0]
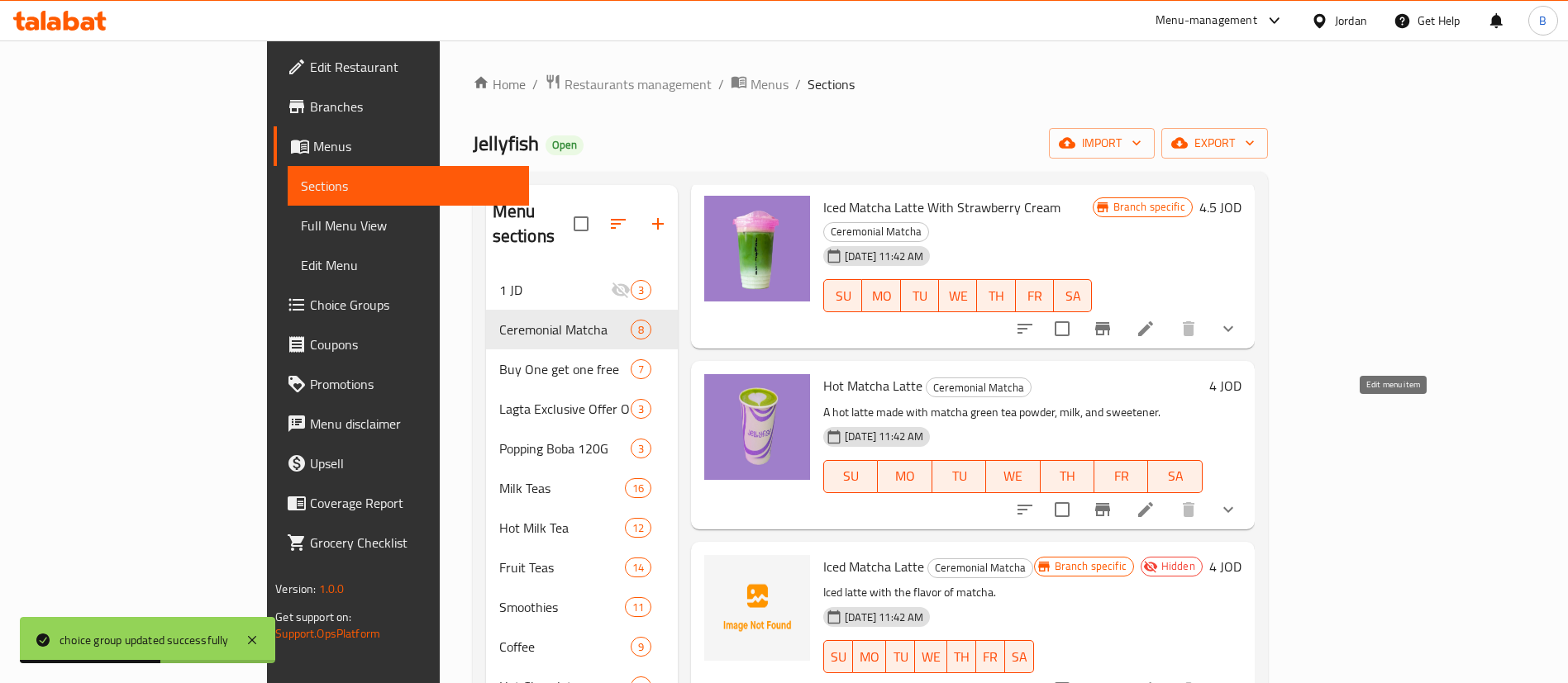
click at [1155, 499] on icon at bounding box center [1146, 510] width 20 height 20
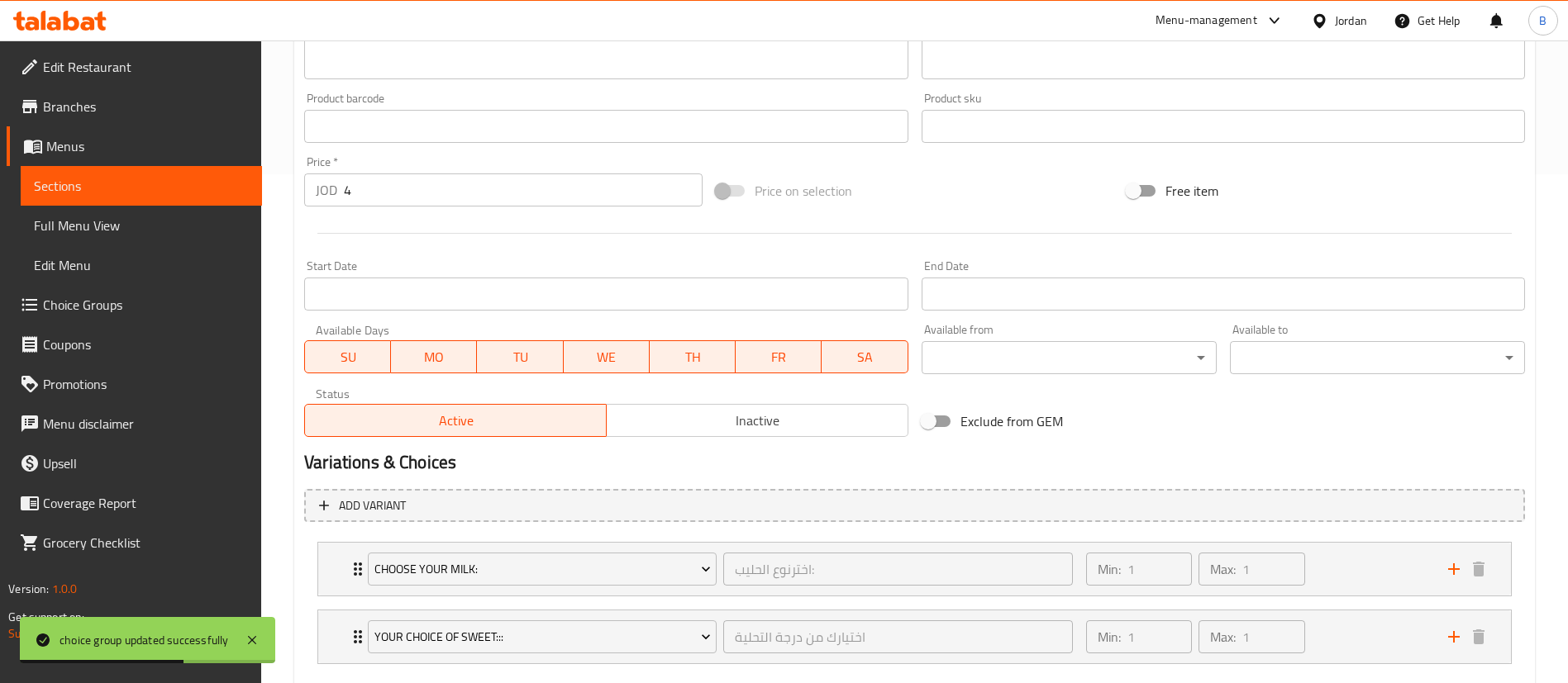
scroll to position [603, 0]
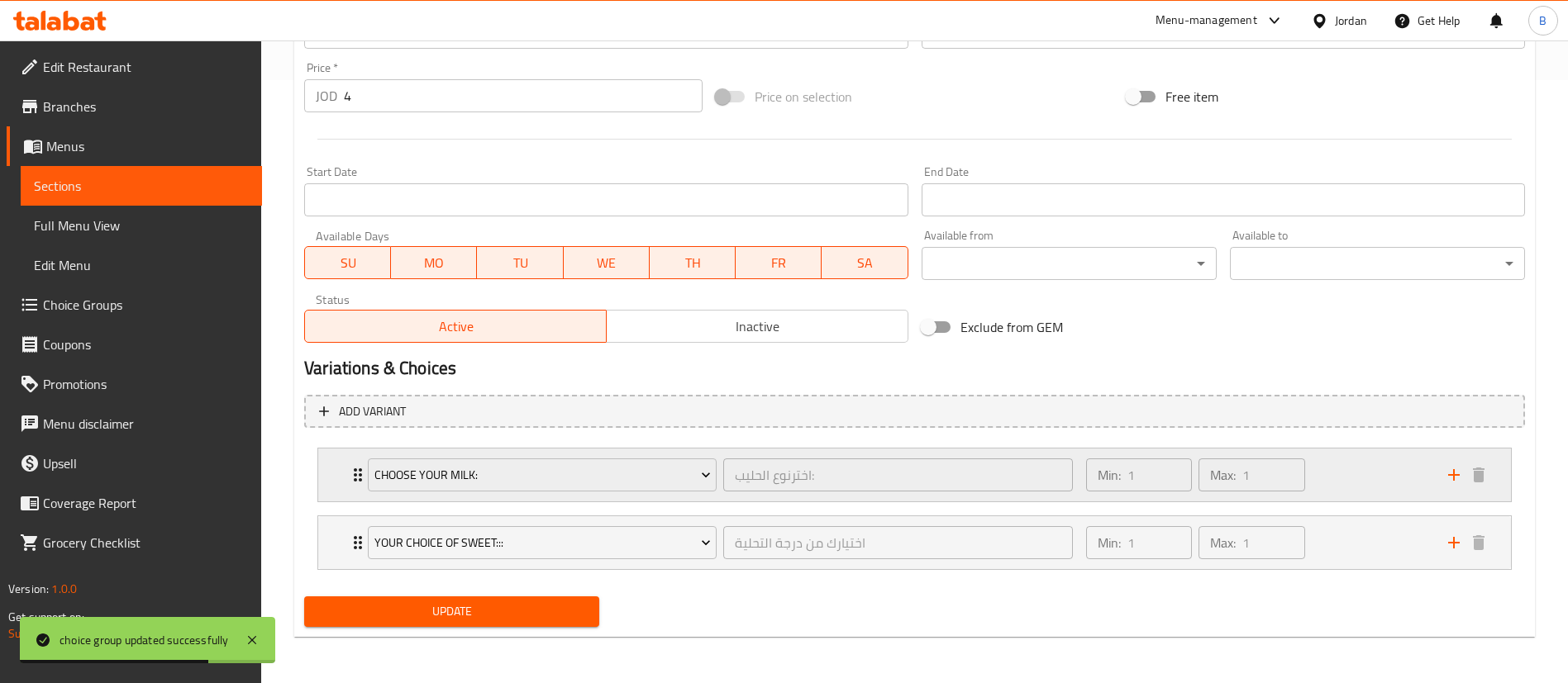
click at [1329, 462] on div "Min: 1 ​ Max: 1 ​" at bounding box center [1257, 475] width 362 height 53
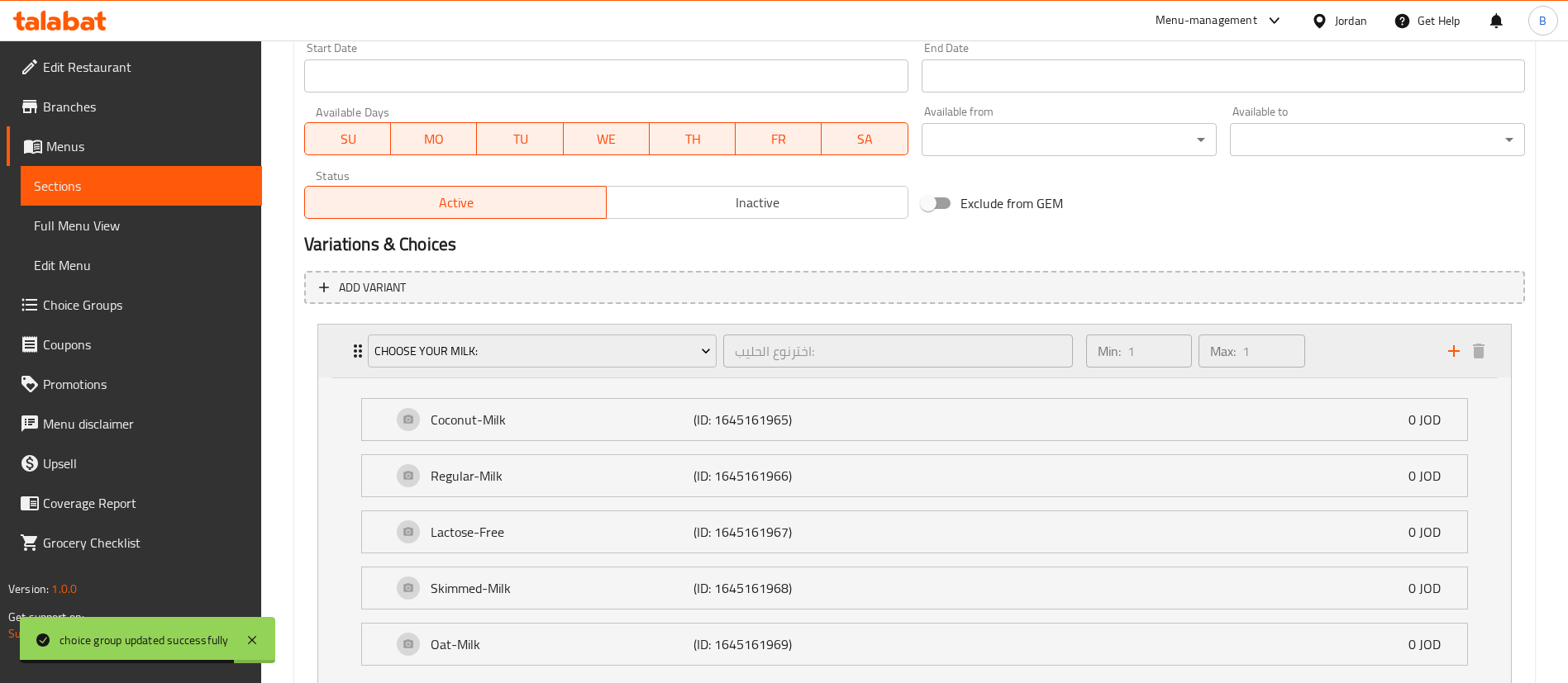
scroll to position [918, 0]
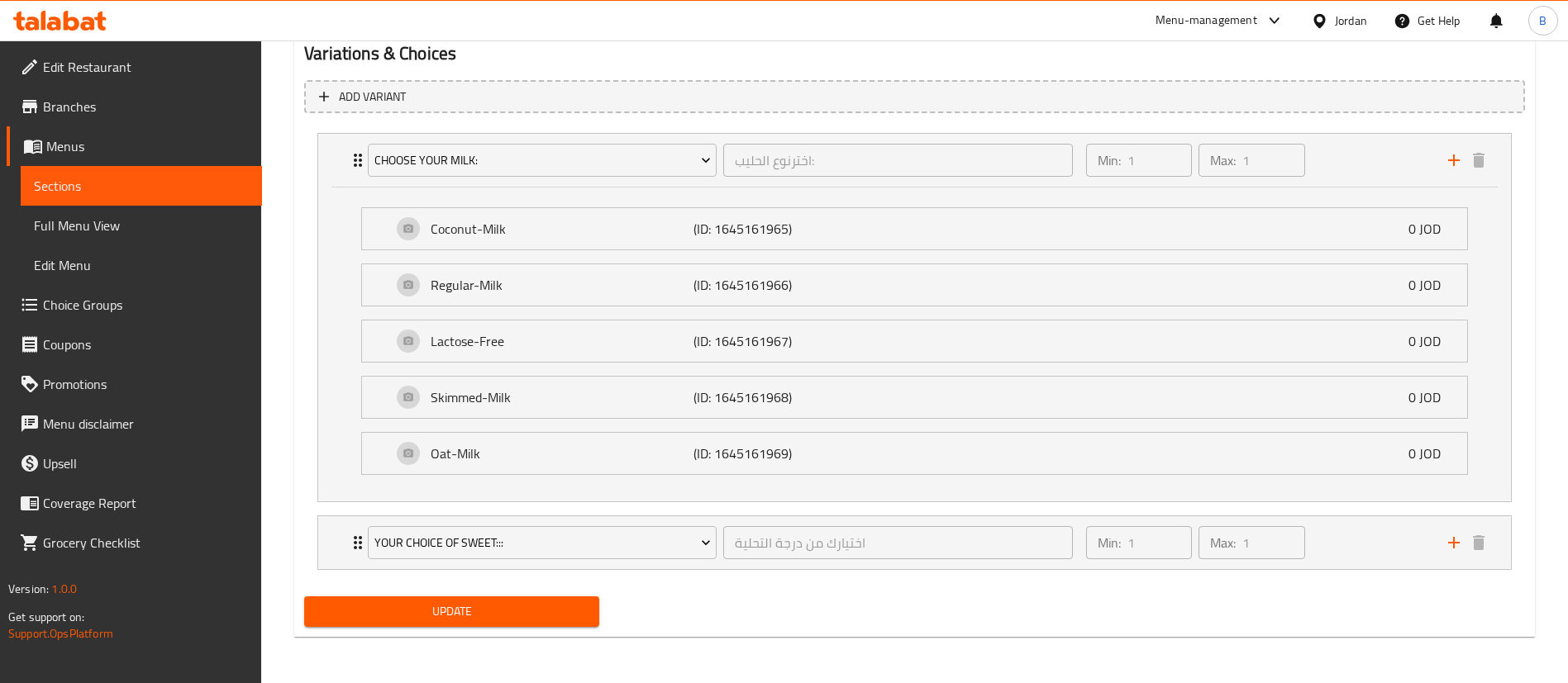
click at [105, 312] on span "Choice Groups" at bounding box center [146, 305] width 206 height 20
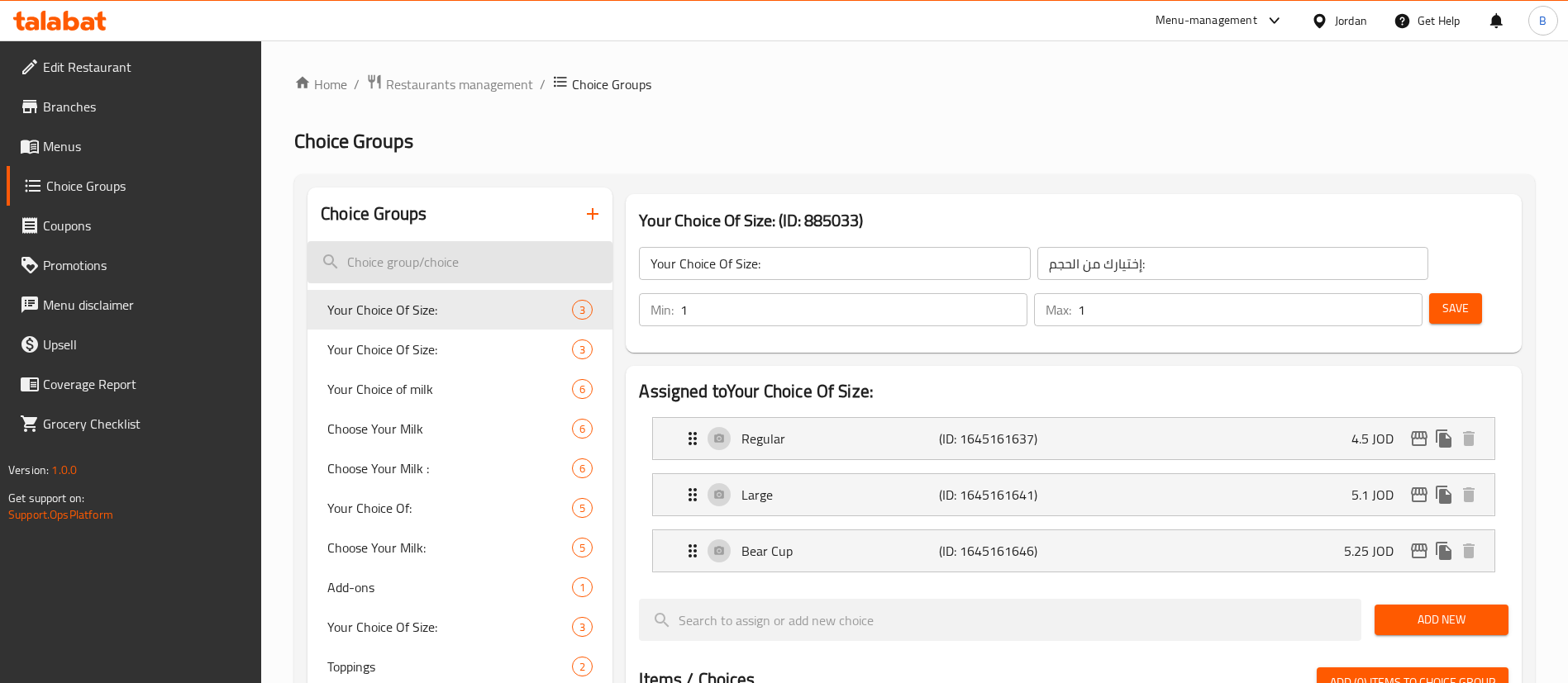
click at [481, 259] on input "search" at bounding box center [460, 262] width 305 height 42
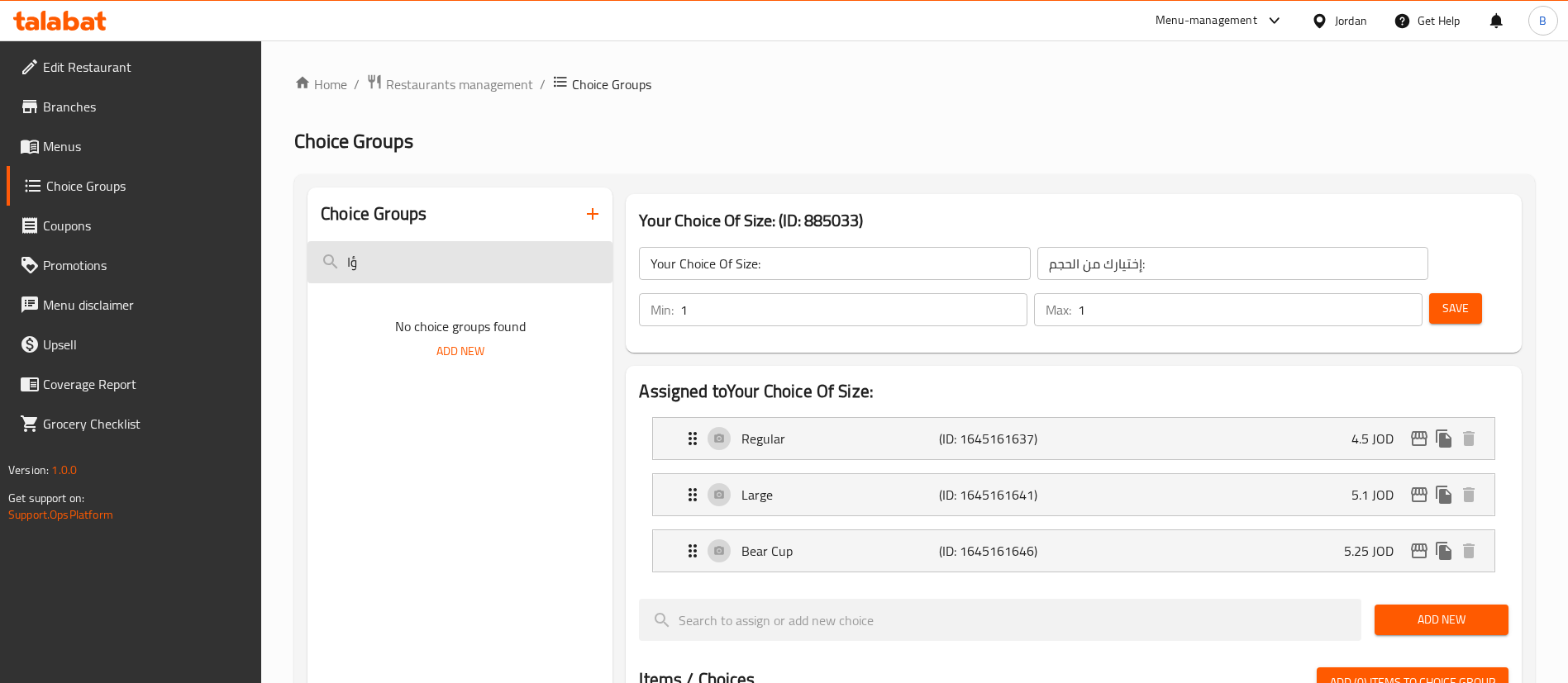
type input "ؤ"
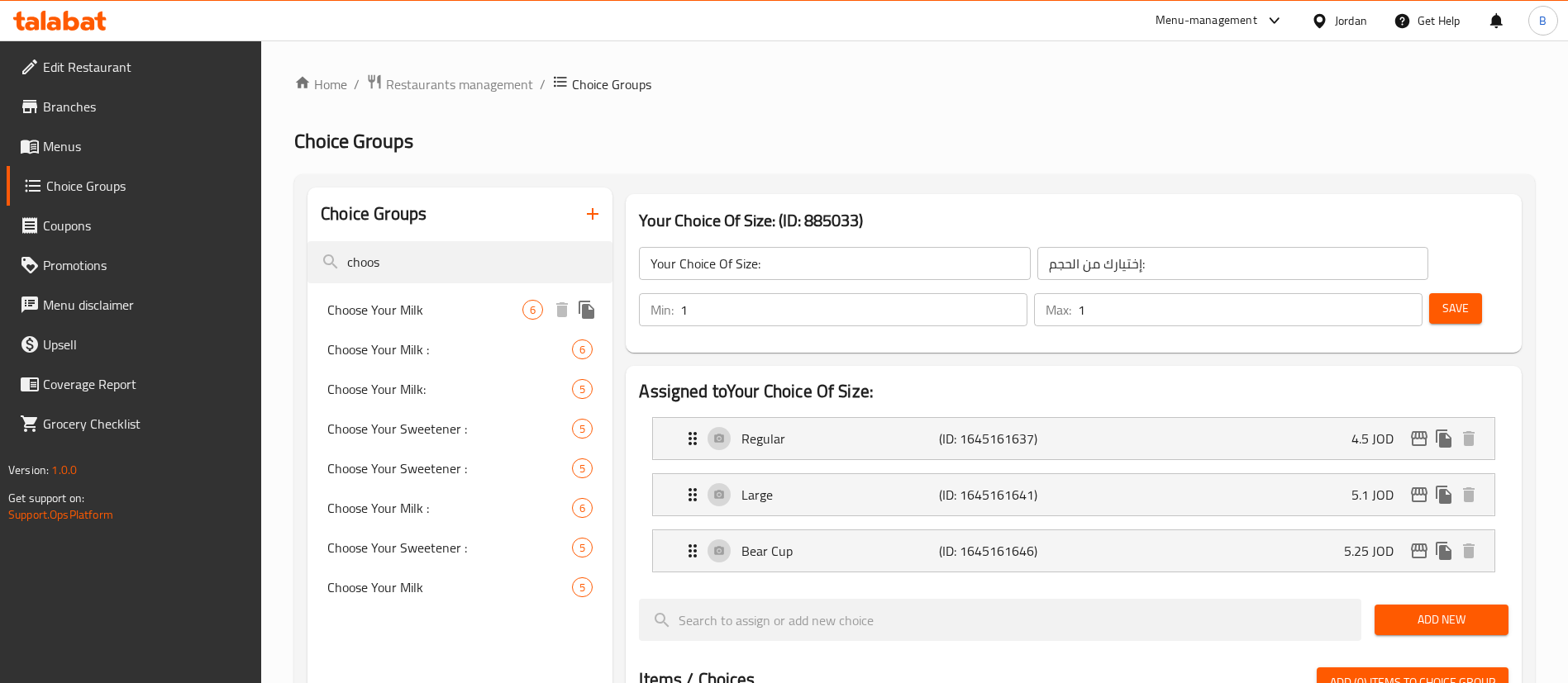
type input "choos"
click at [418, 312] on span "Choose Your Milk" at bounding box center [424, 310] width 195 height 20
type input "Choose Your Milk"
type input "اختر نوع الحليب"
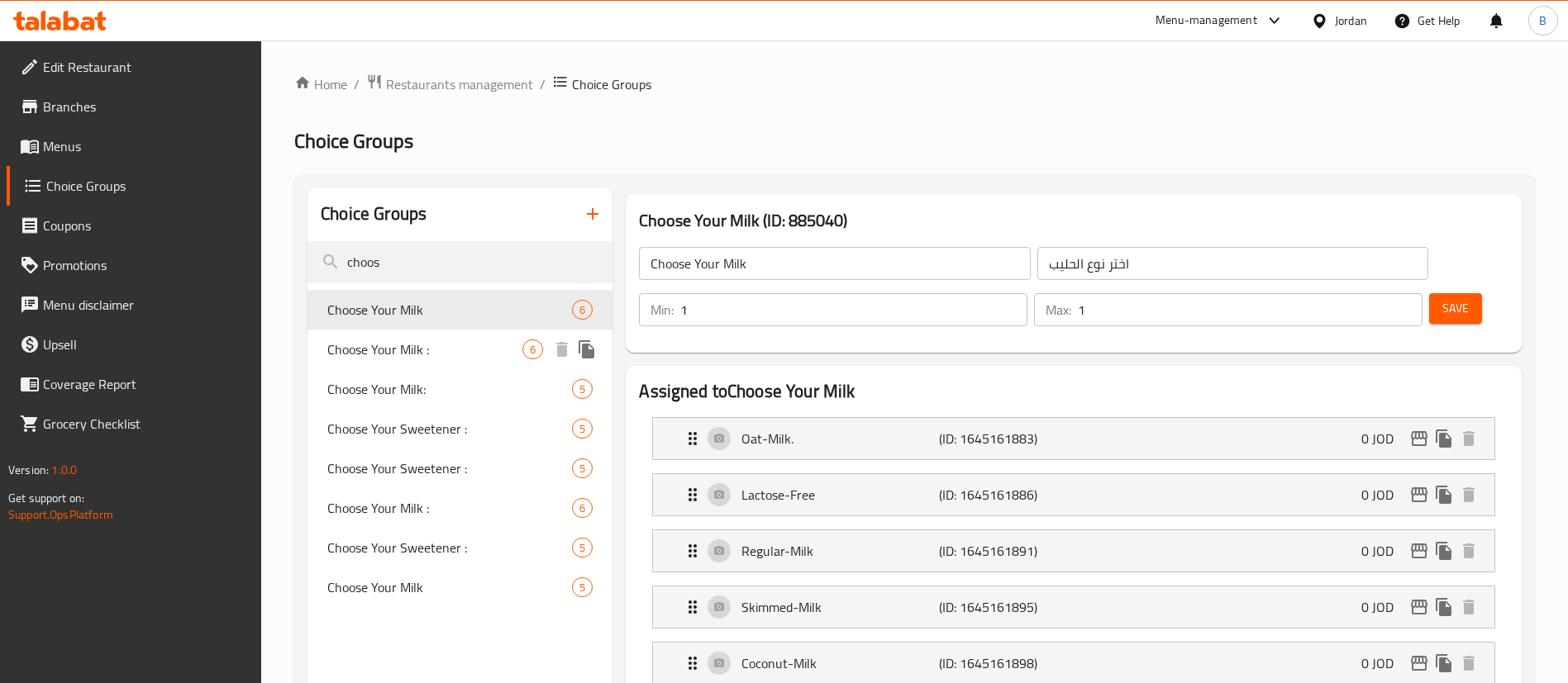
click at [423, 330] on div "Choose Your Milk : 6" at bounding box center [460, 349] width 305 height 40
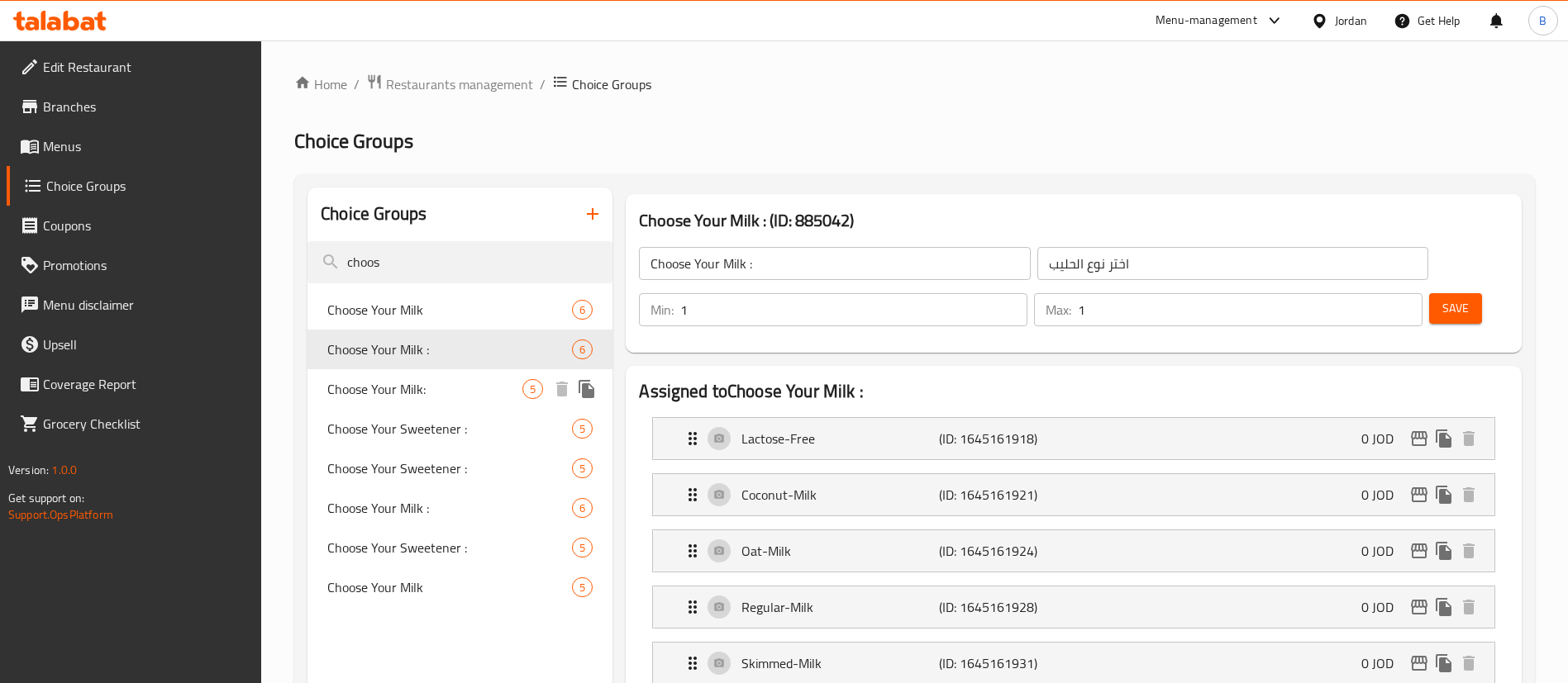
click at [452, 394] on span "Choose Your Milk:" at bounding box center [424, 389] width 195 height 20
type input "Choose Your Milk:"
type input "اخترنوع الحليب:"
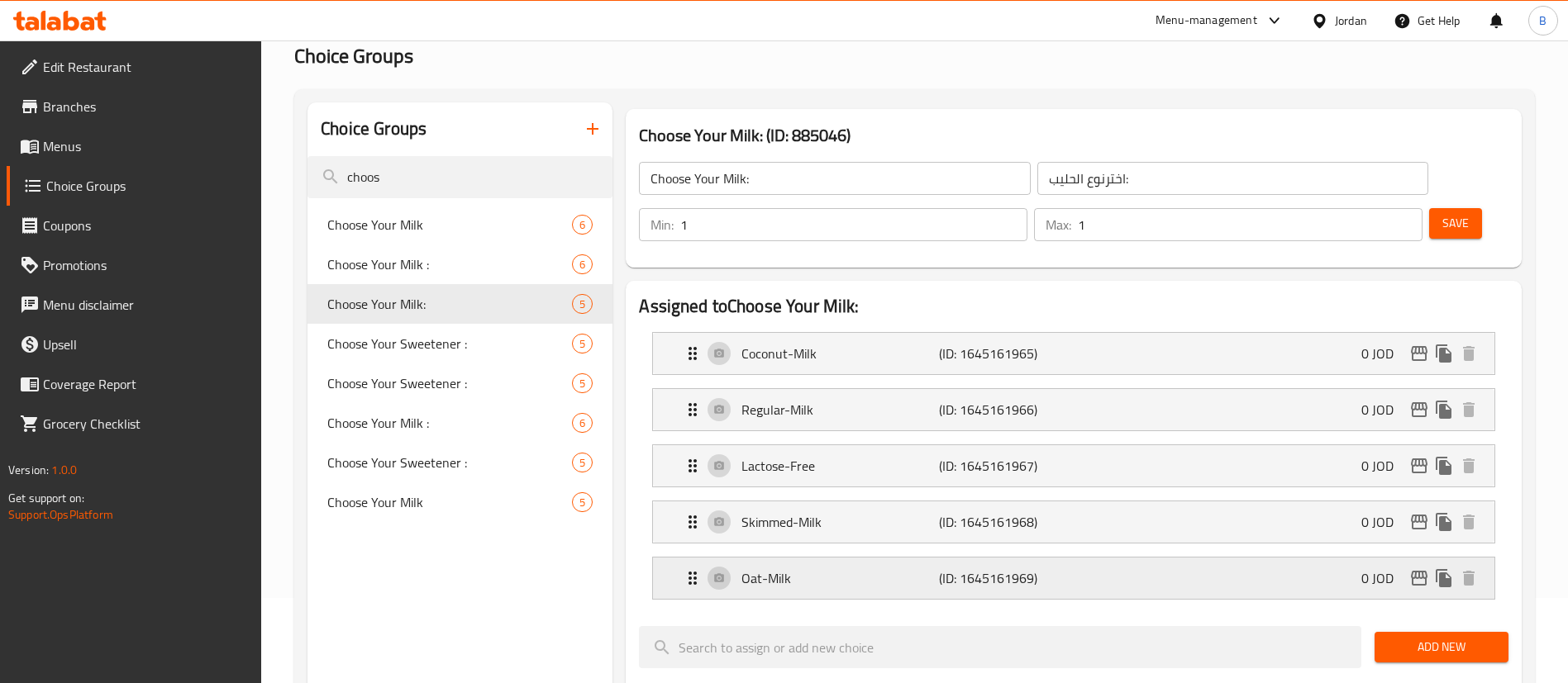
scroll to position [124, 0]
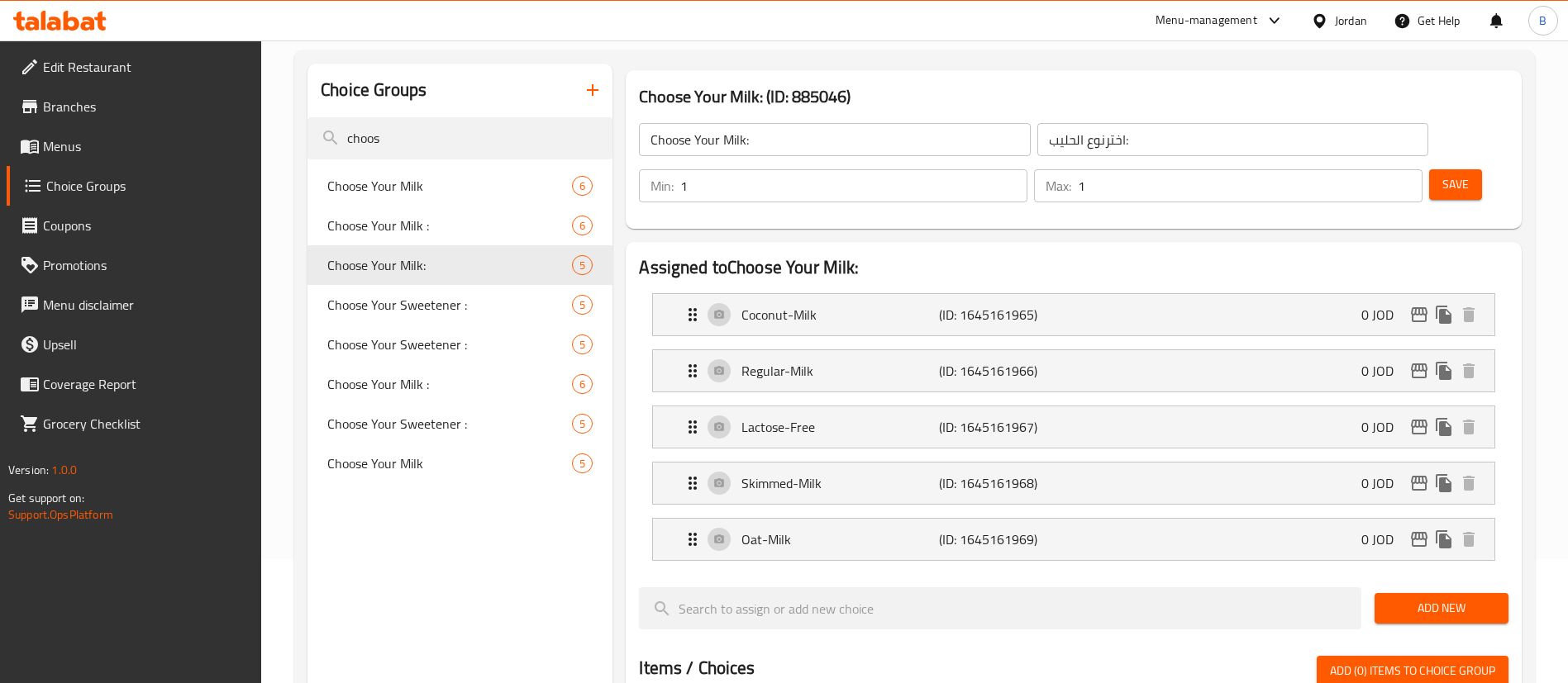
click at [1412, 593] on button "Add New" at bounding box center [1441, 608] width 134 height 30
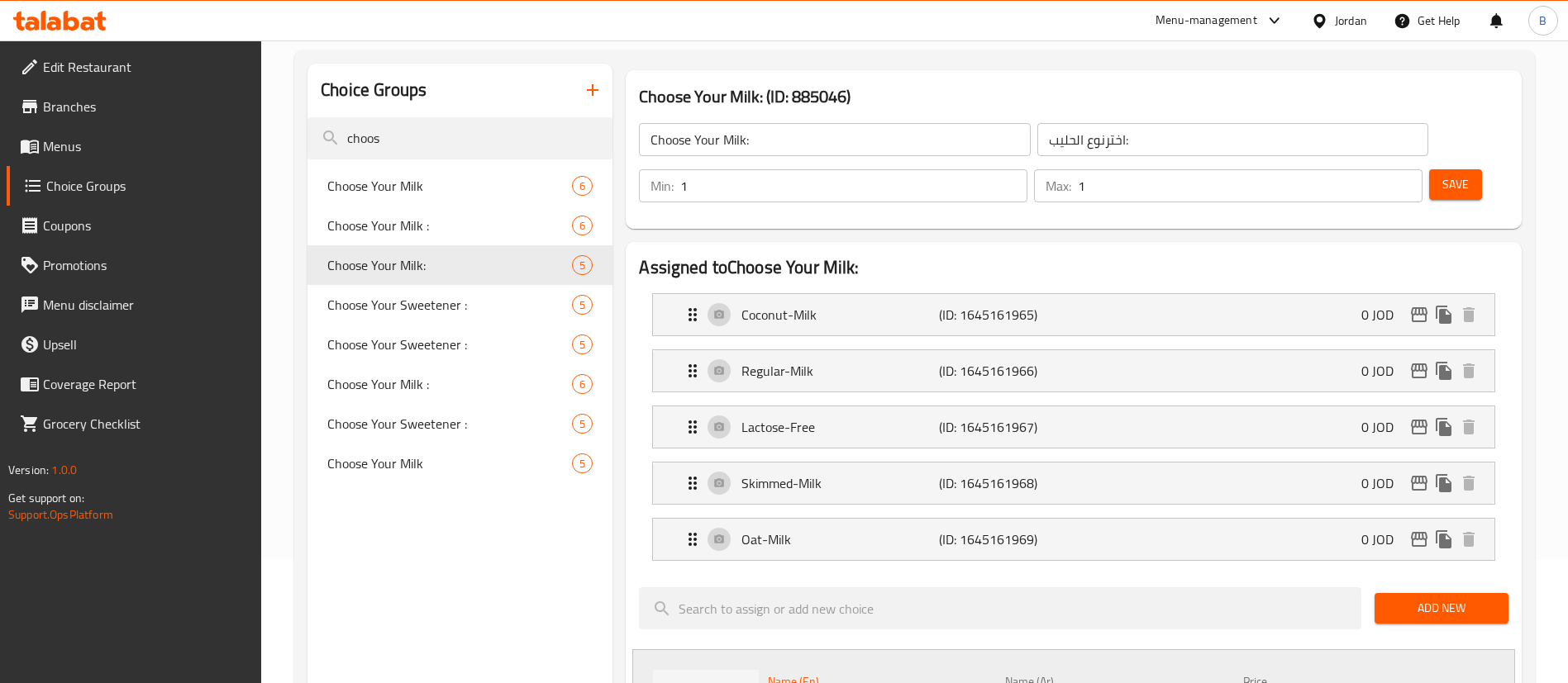
drag, startPoint x: 872, startPoint y: 663, endPoint x: 517, endPoint y: 632, distance: 356.4
type input "Soy Milk"
type input "حليب الصويا"
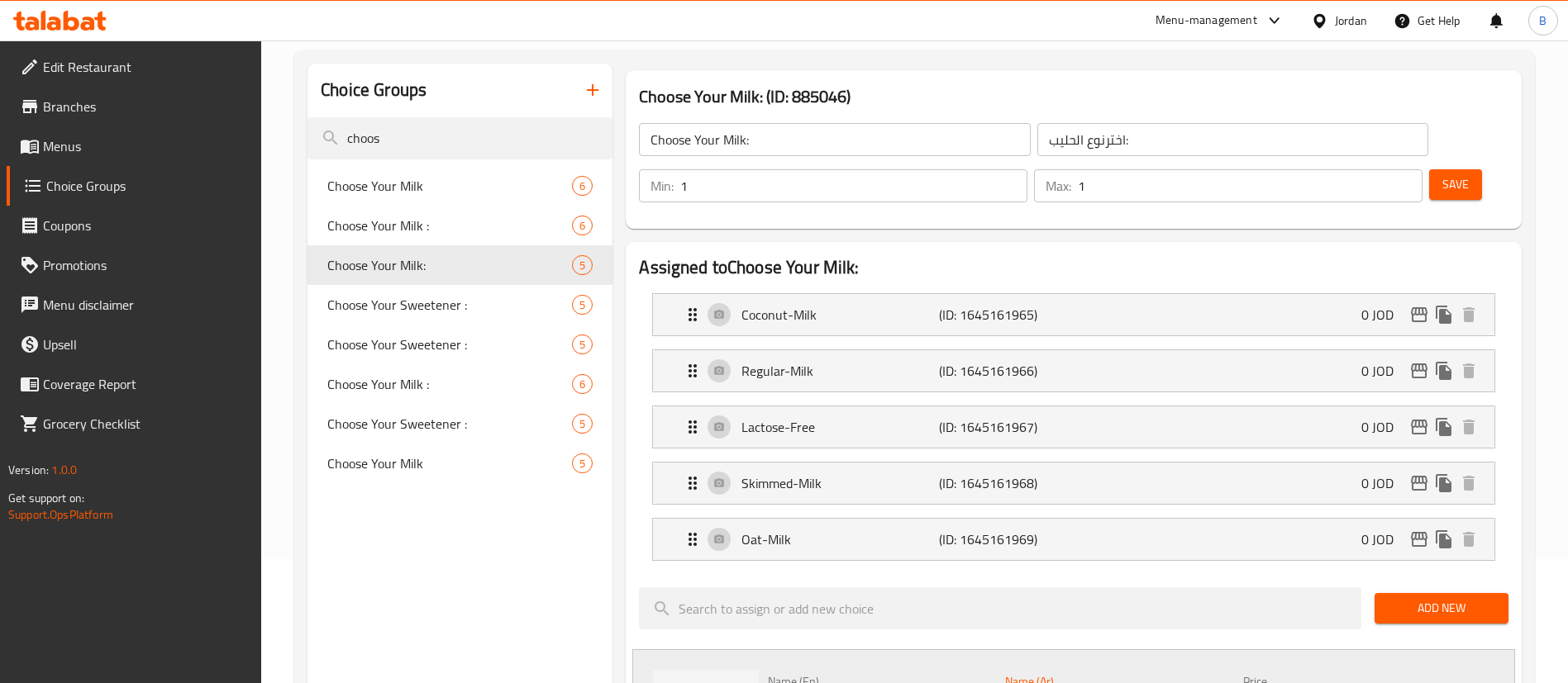
scroll to position [248, 0]
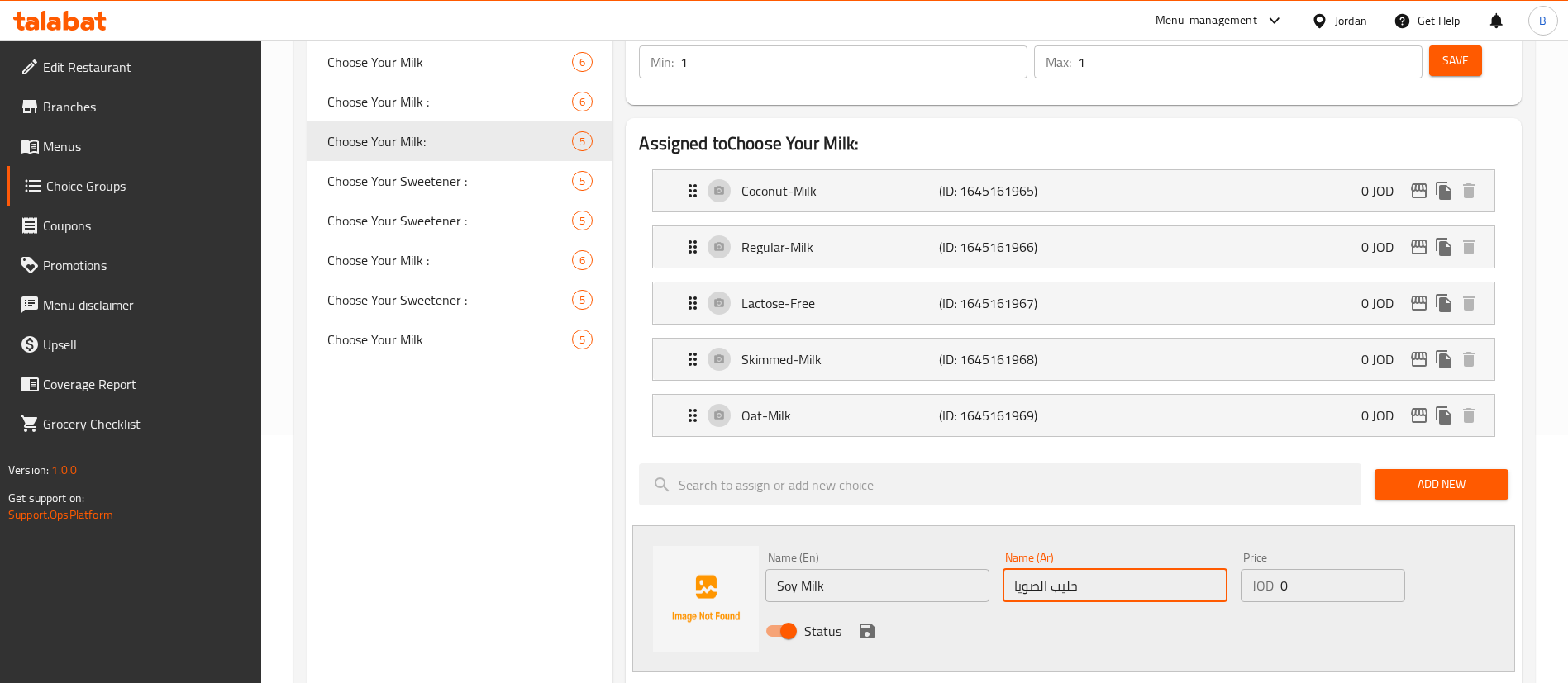
click at [863, 624] on icon "save" at bounding box center [867, 632] width 15 height 15
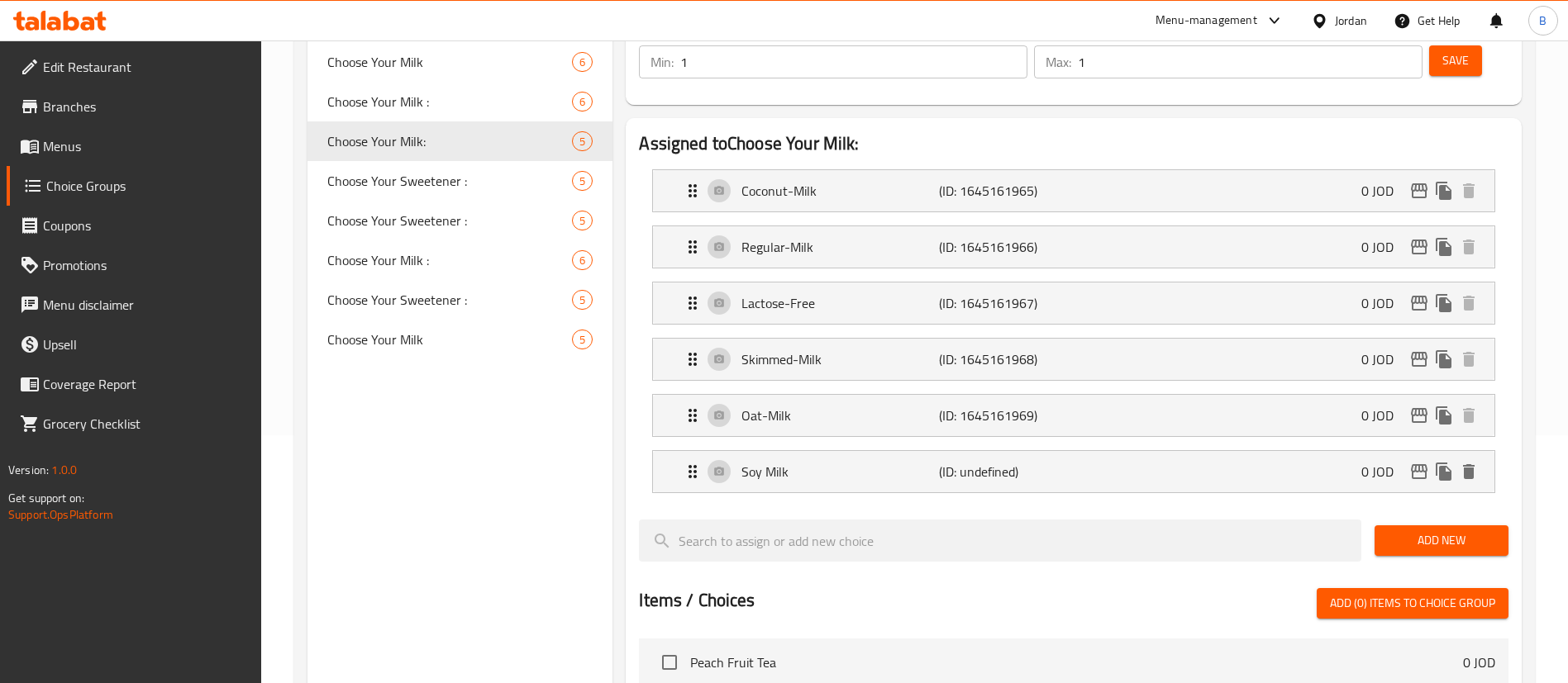
scroll to position [0, 0]
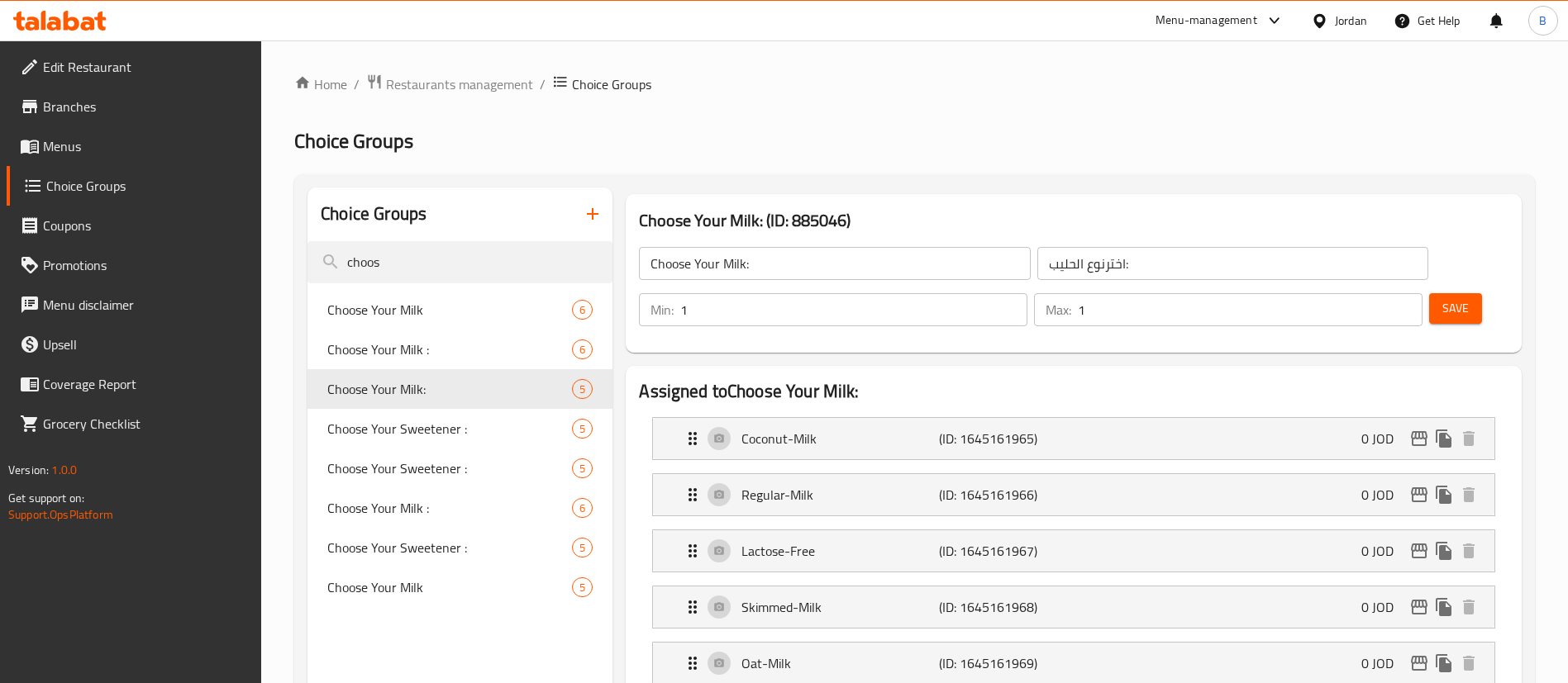
click at [1437, 293] on button "Save" at bounding box center [1455, 308] width 53 height 30
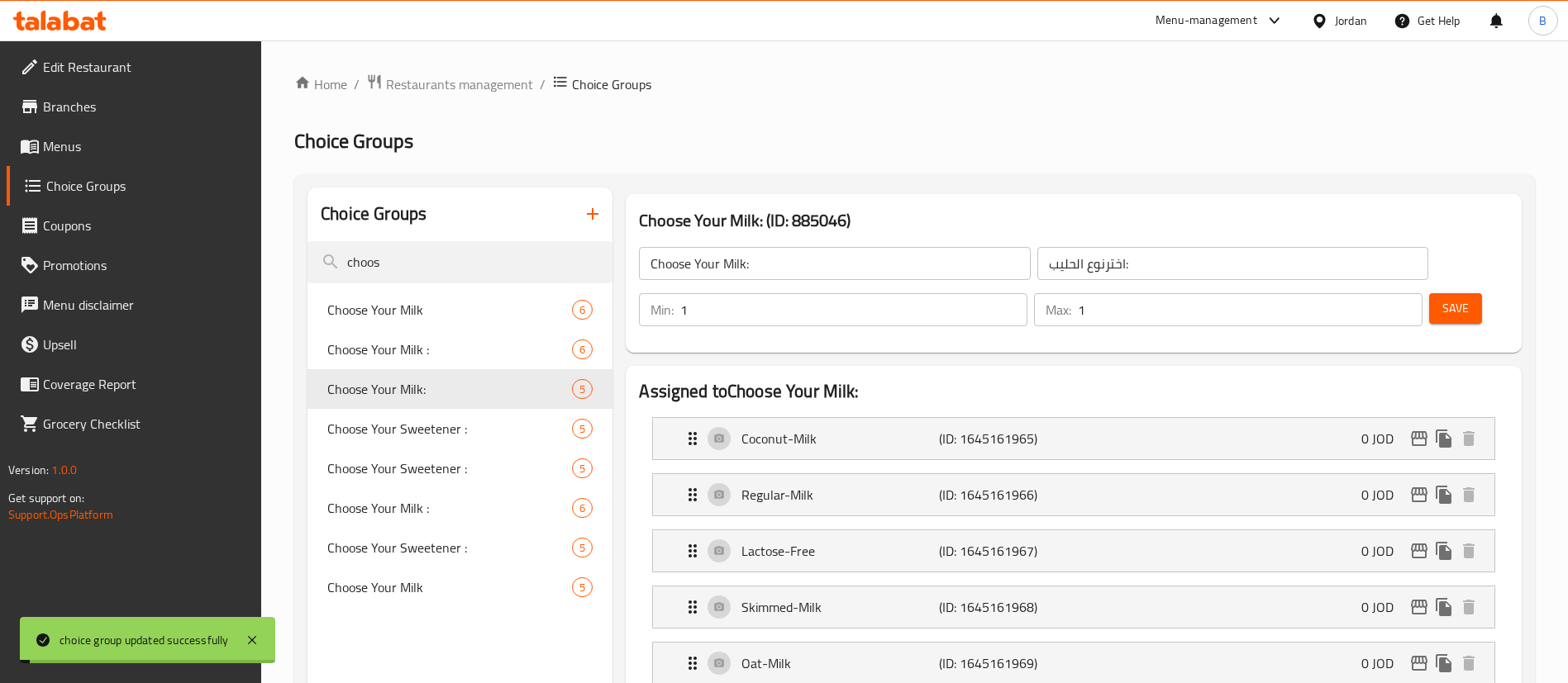
click at [105, 146] on span "Menus" at bounding box center [146, 147] width 206 height 20
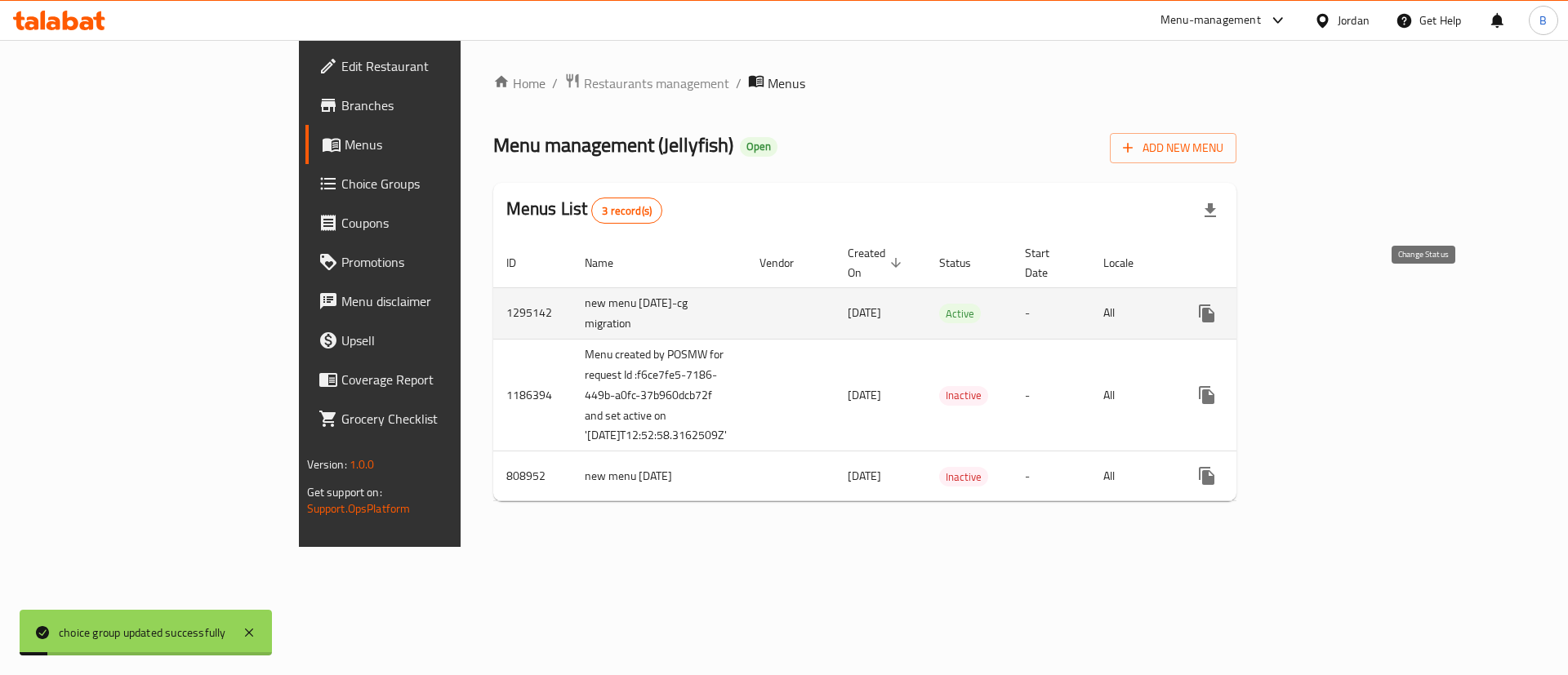
click at [1335, 304] on icon "enhanced table" at bounding box center [1325, 314] width 20 height 20
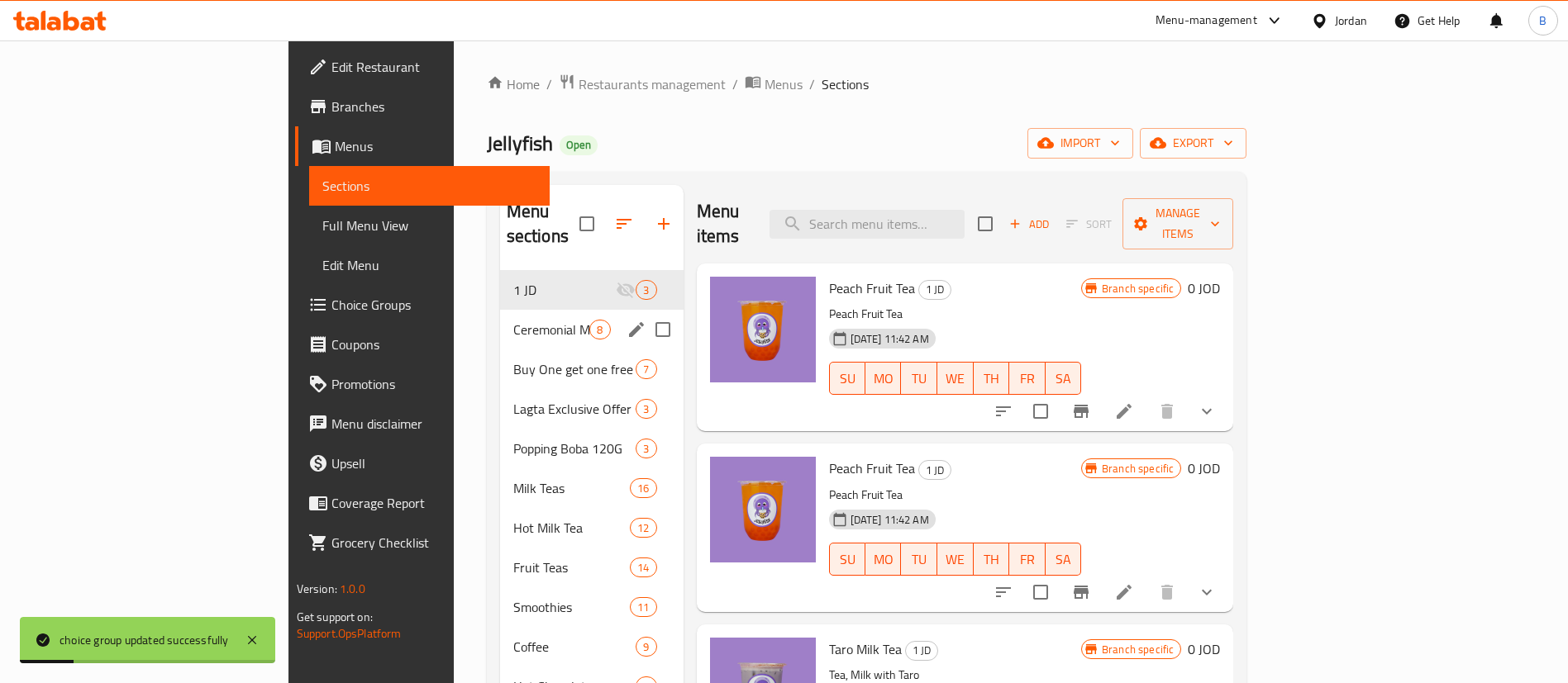
click at [513, 320] on span "Ceremonial Matcha" at bounding box center [551, 330] width 77 height 20
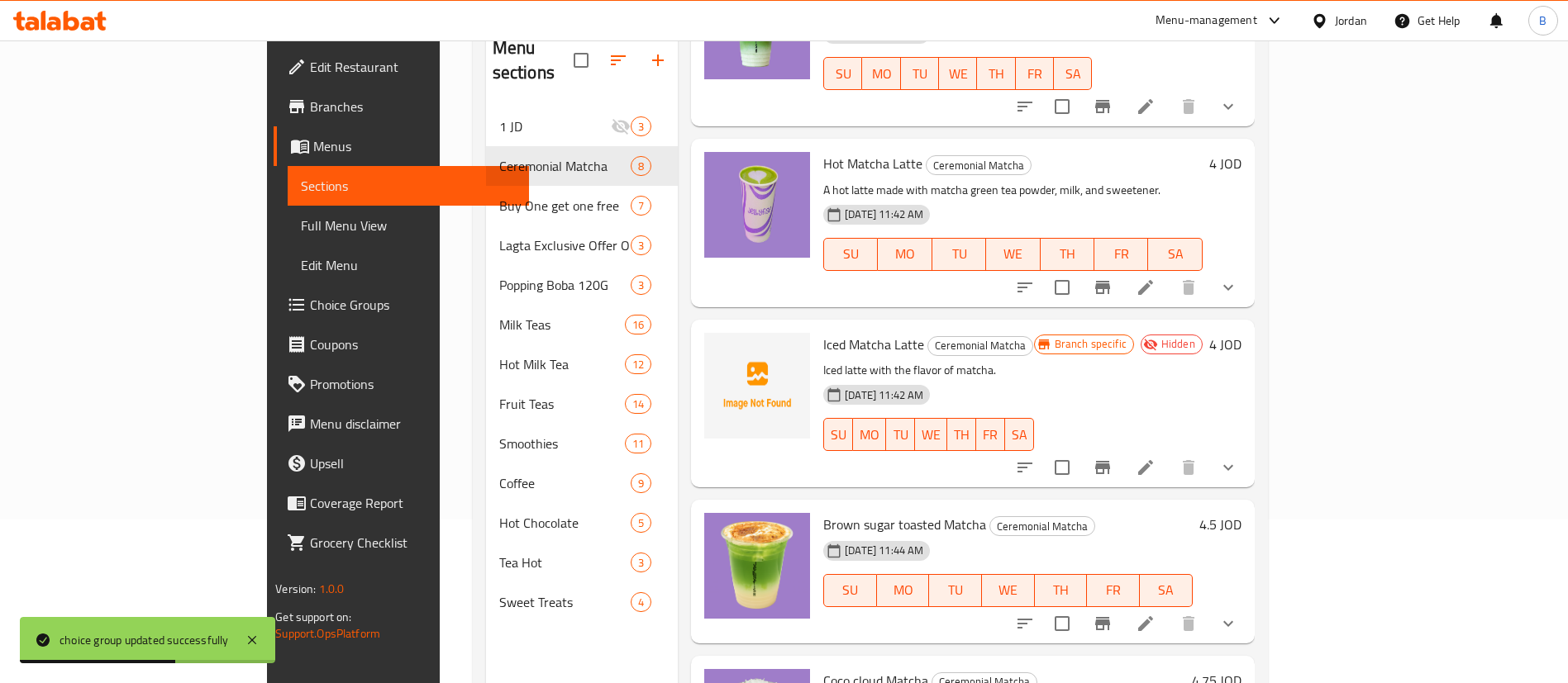
scroll to position [232, 0]
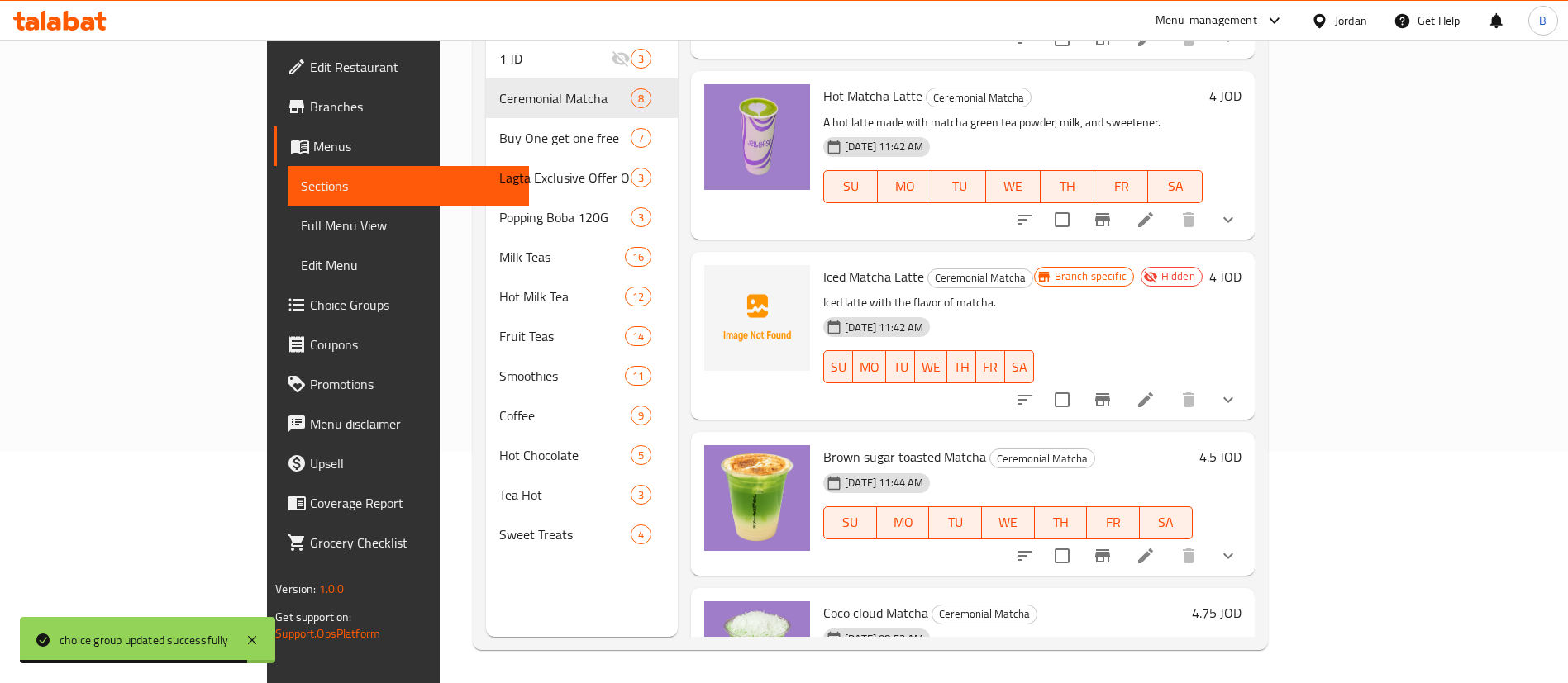
click at [1155, 546] on icon at bounding box center [1146, 556] width 20 height 20
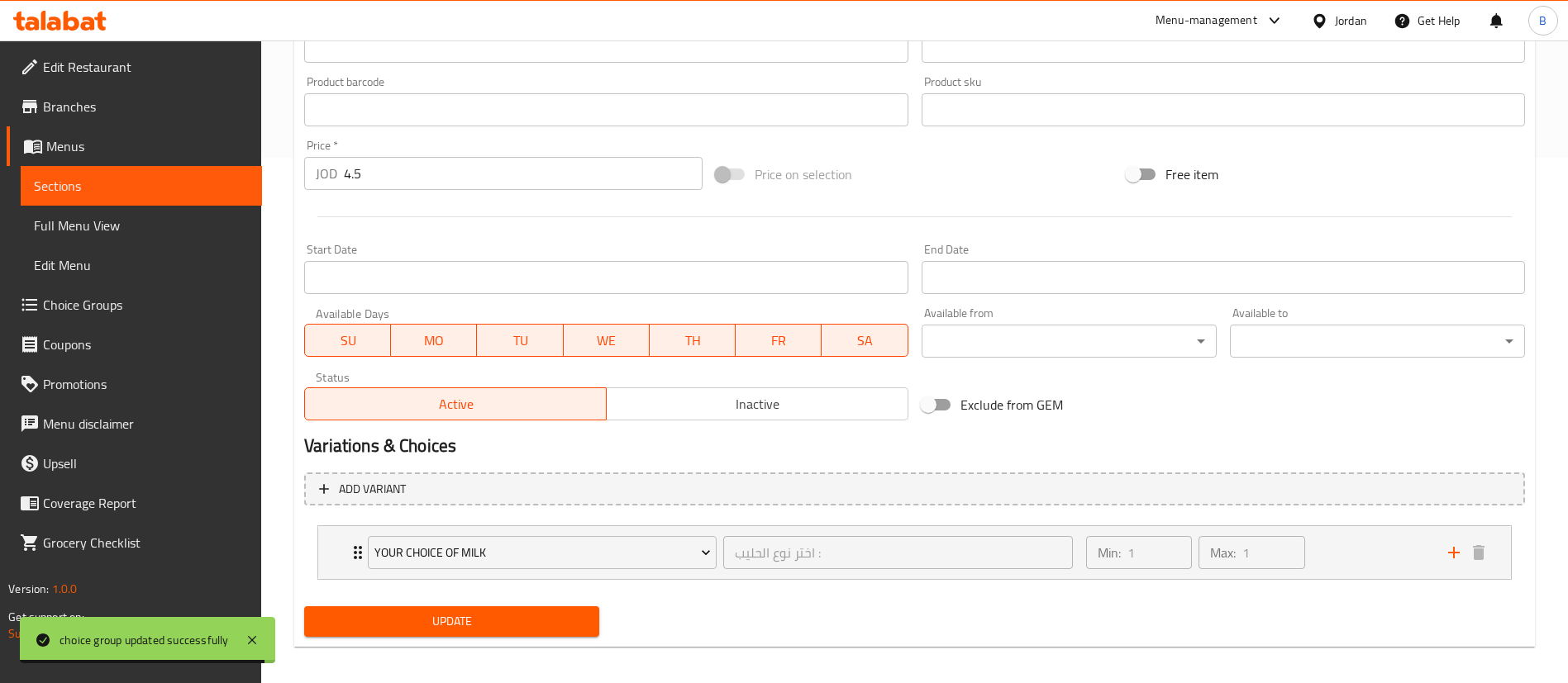
scroll to position [536, 0]
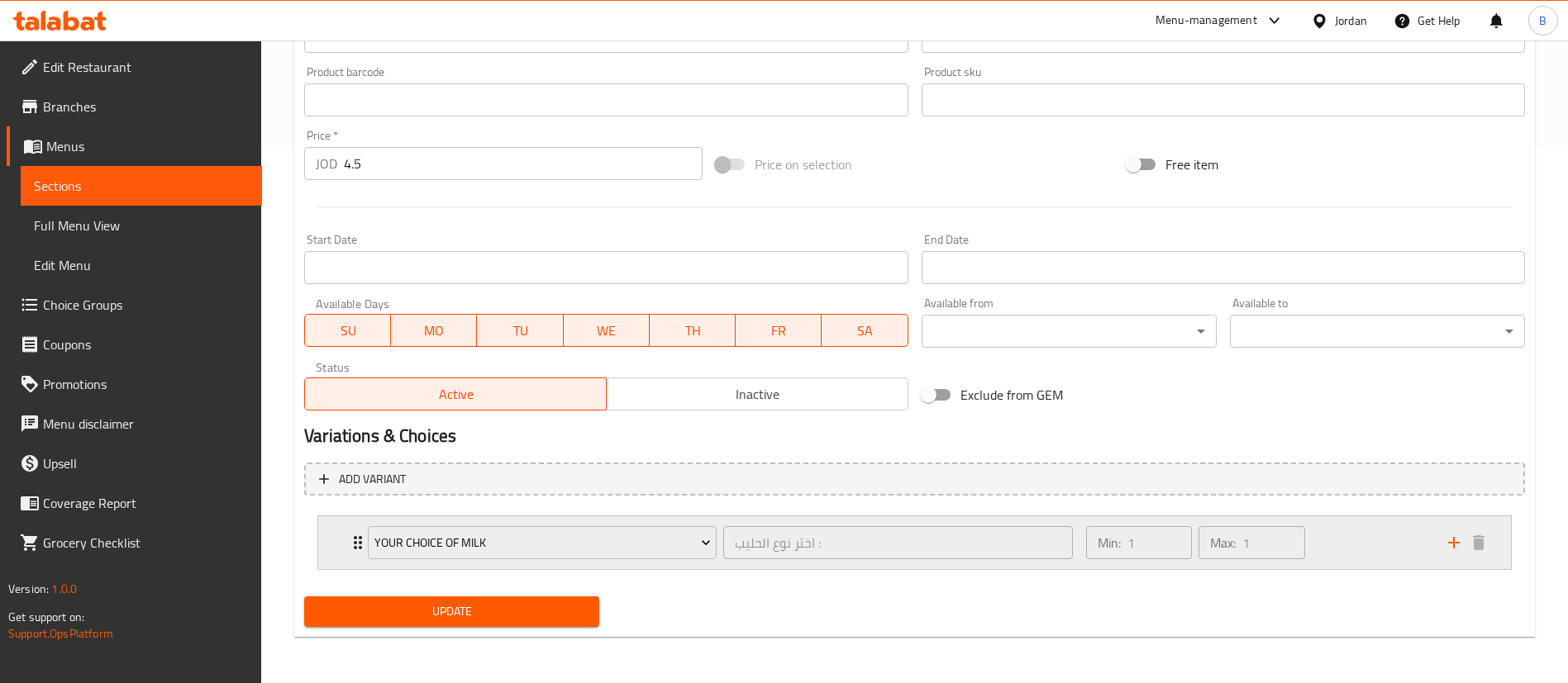
click at [1369, 550] on div "Min: 1 ​ Max: 1 ​" at bounding box center [1257, 542] width 362 height 53
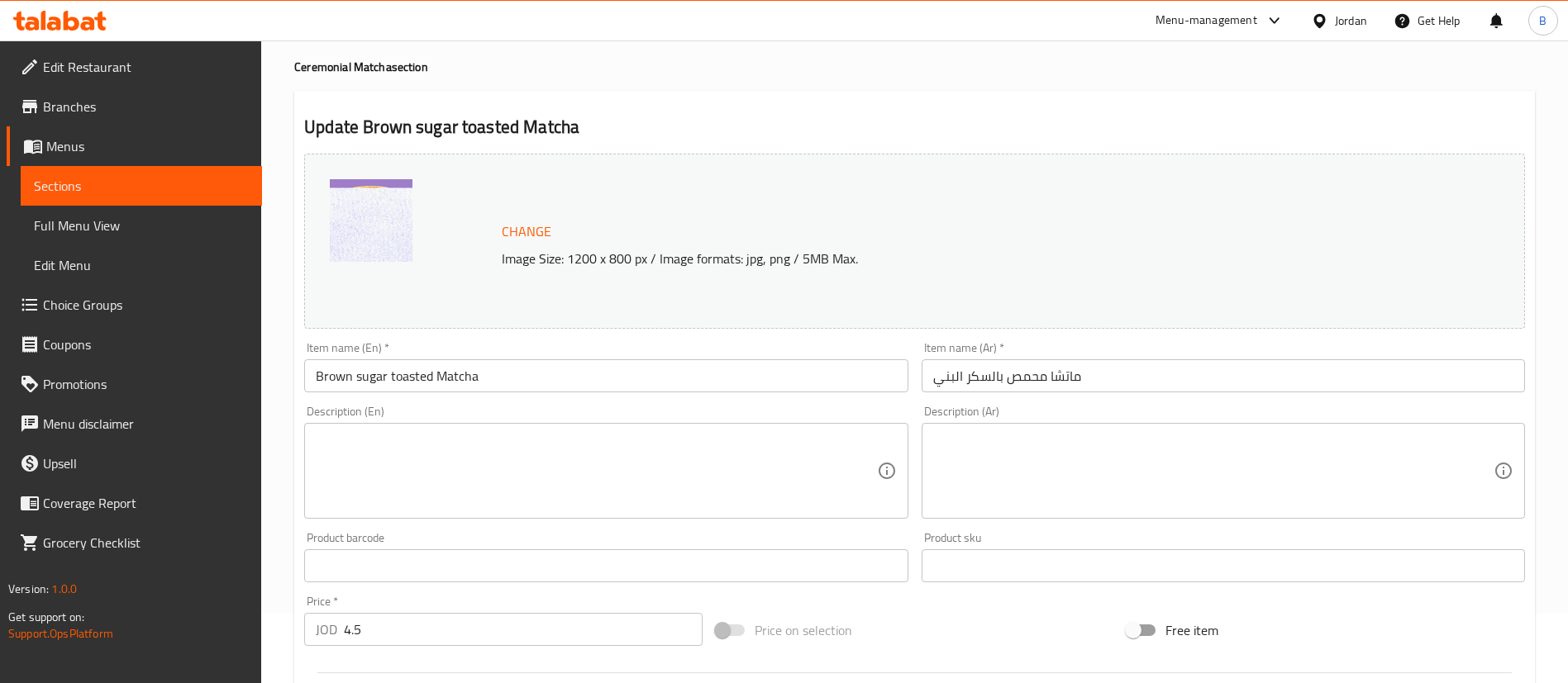
scroll to position [0, 0]
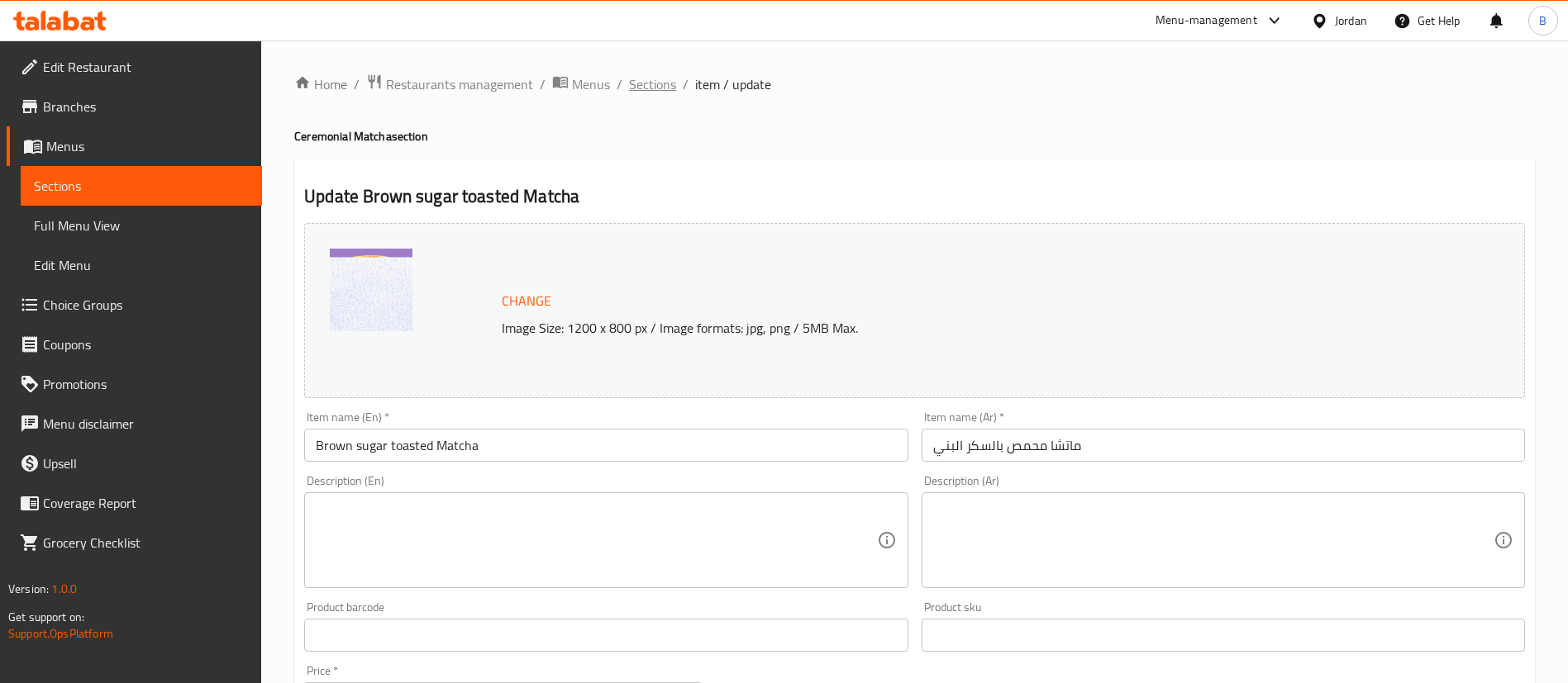
click at [641, 84] on span "Sections" at bounding box center [652, 84] width 47 height 20
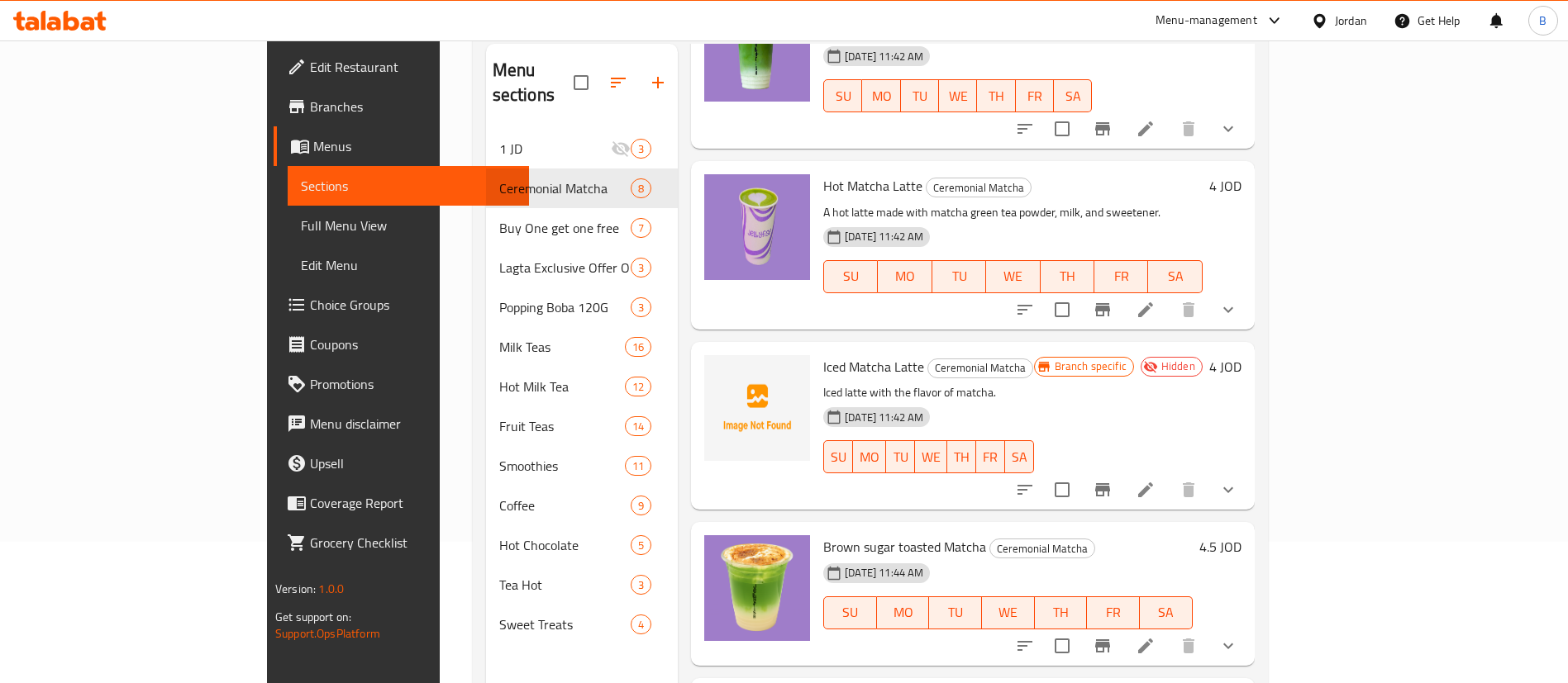
scroll to position [232, 0]
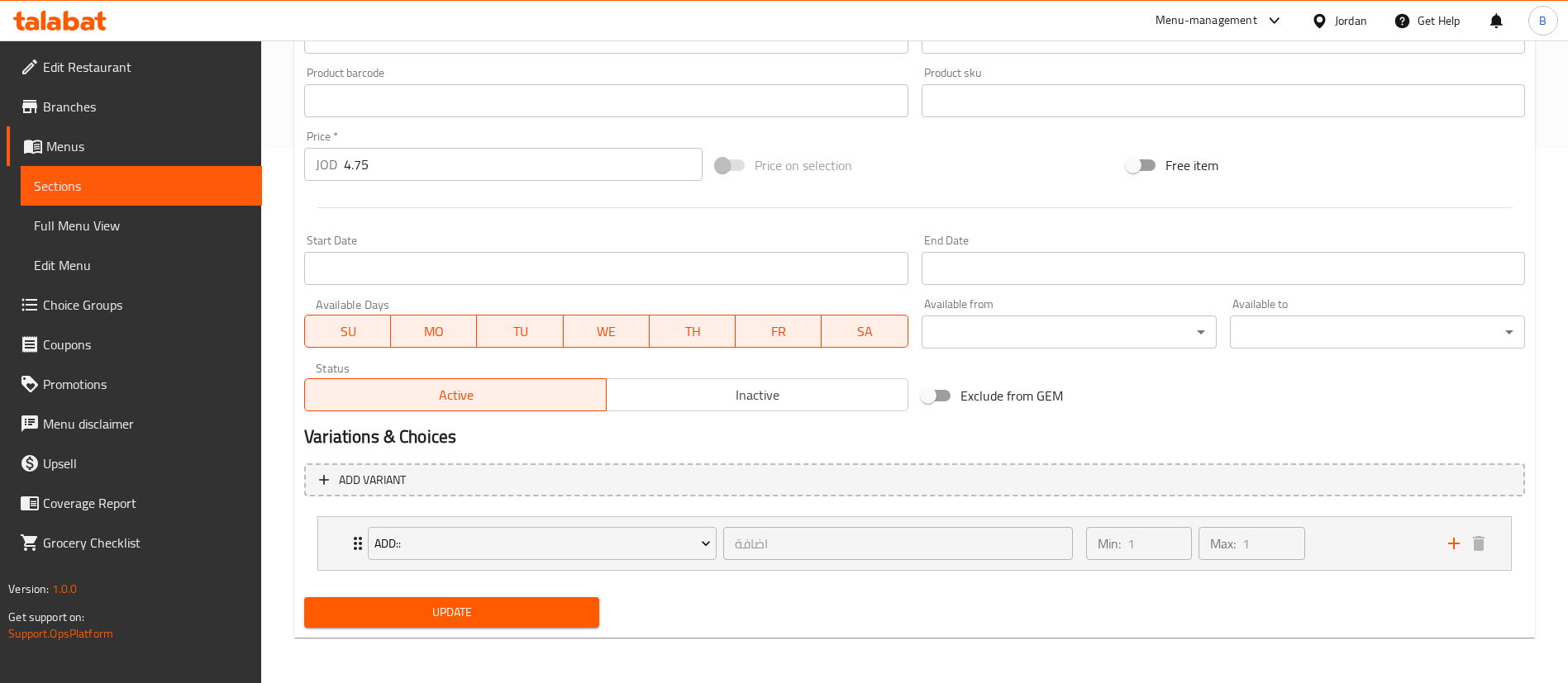
scroll to position [536, 0]
click at [1356, 540] on div "Min: 1 ​ Max: 1 ​" at bounding box center [1257, 542] width 362 height 53
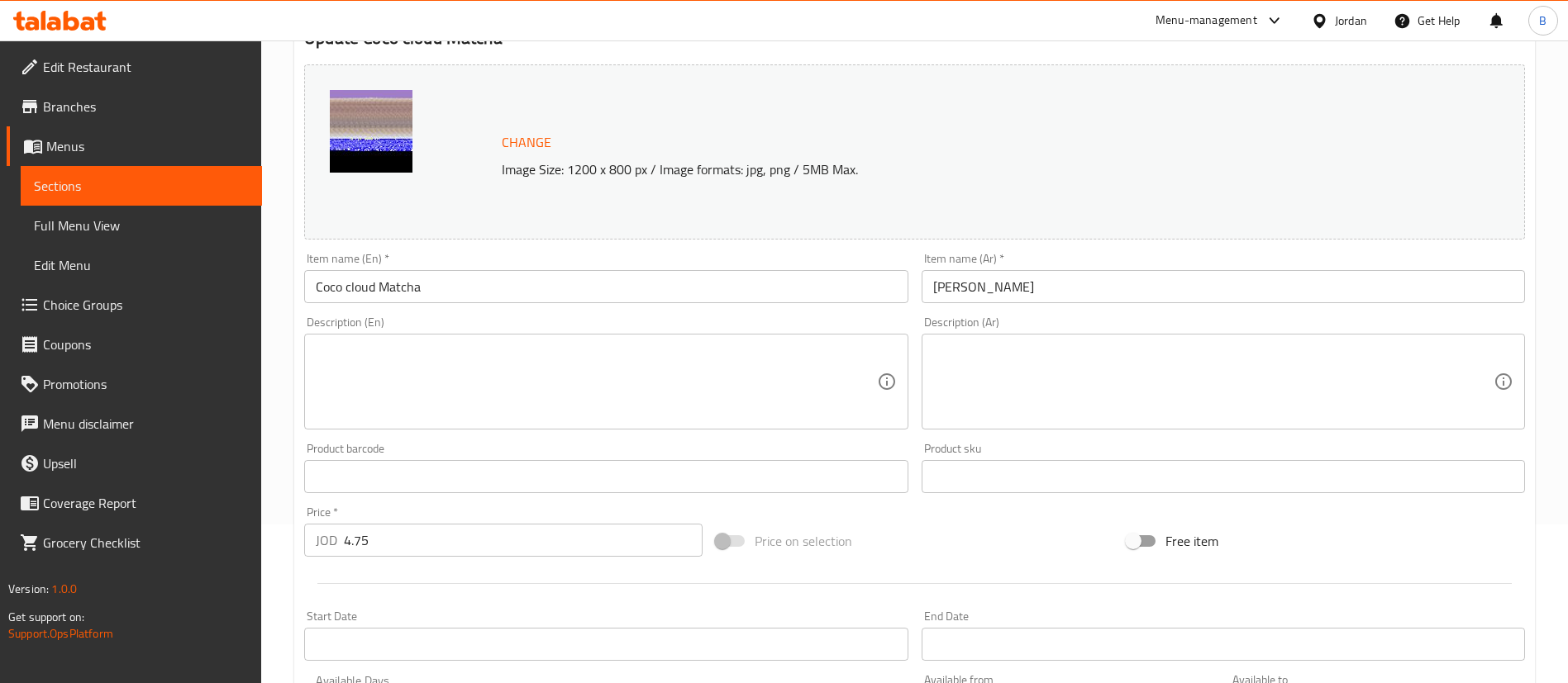
scroll to position [0, 0]
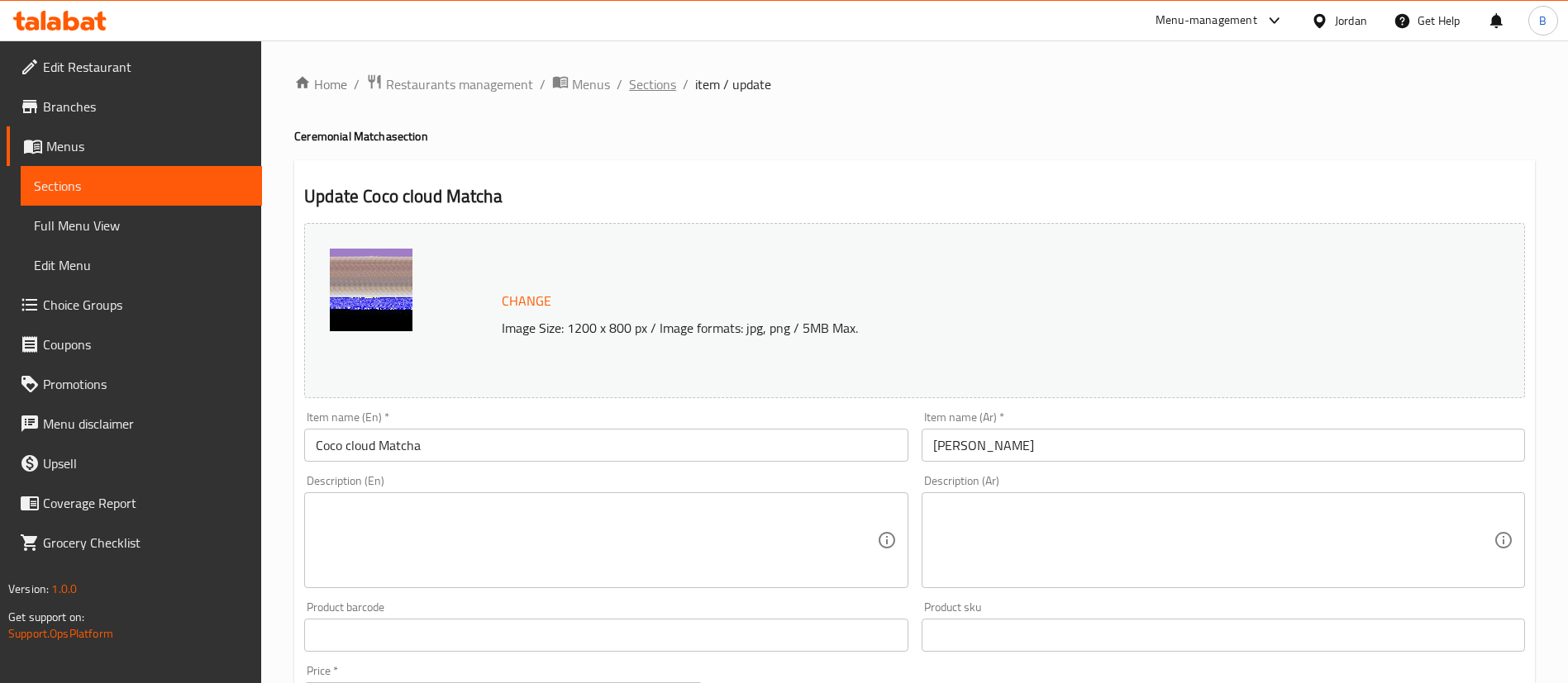
click at [639, 91] on span "Sections" at bounding box center [652, 84] width 47 height 20
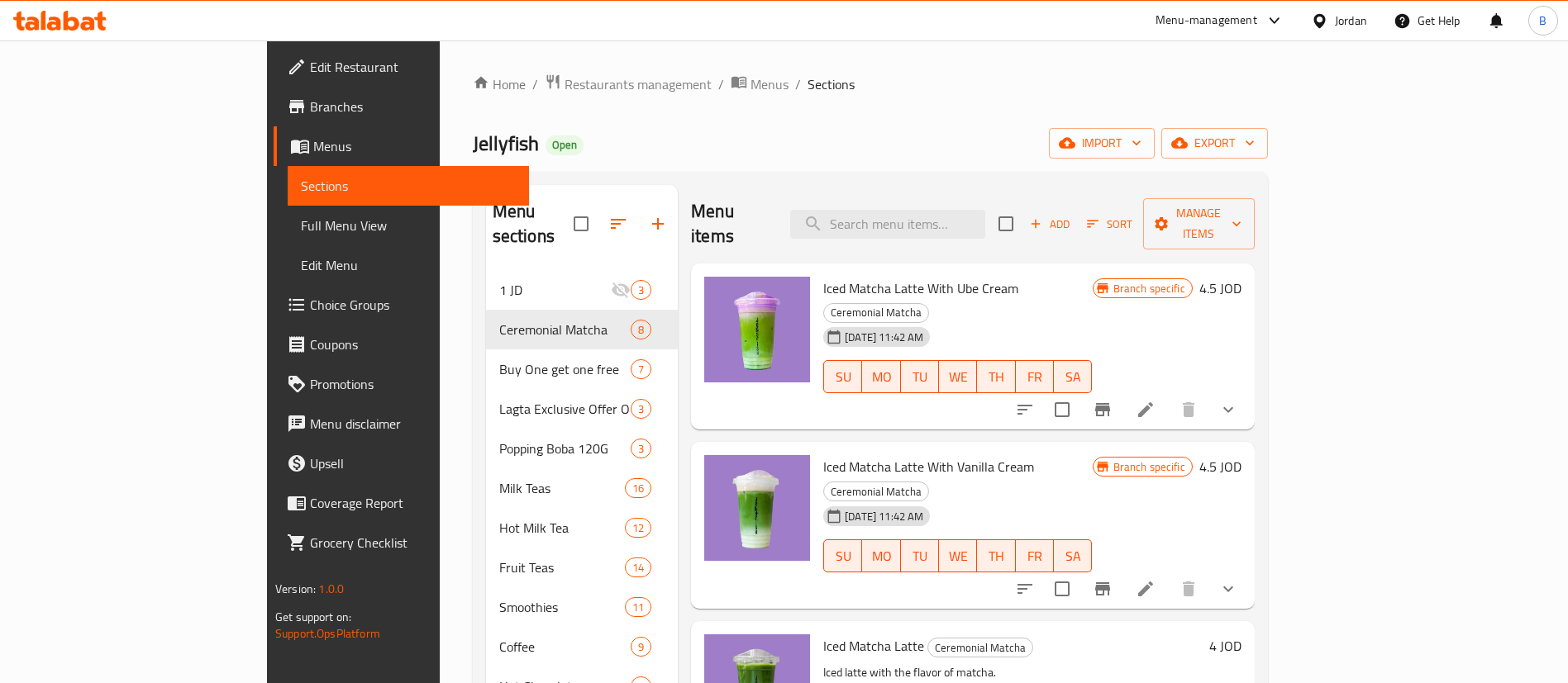
scroll to position [678, 0]
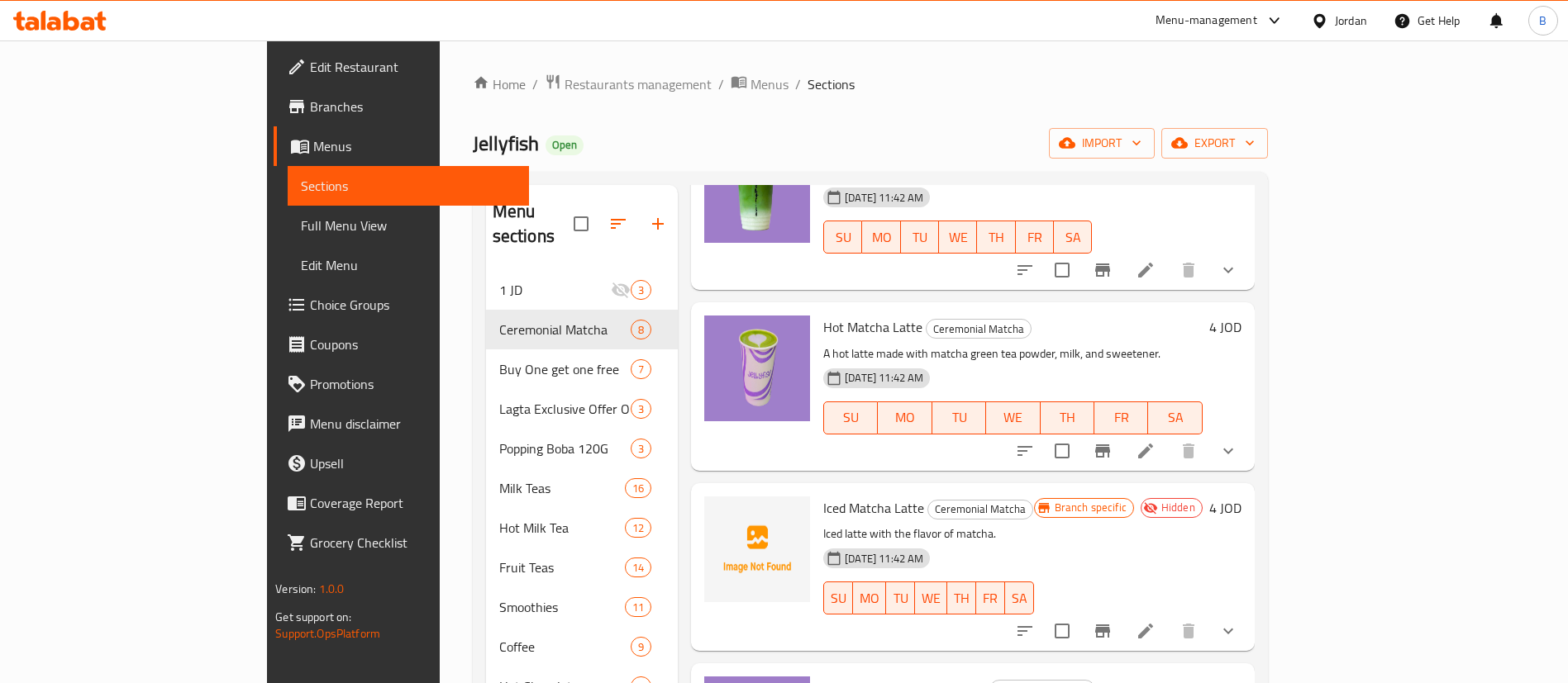
click at [78, 23] on icon at bounding box center [72, 21] width 16 height 20
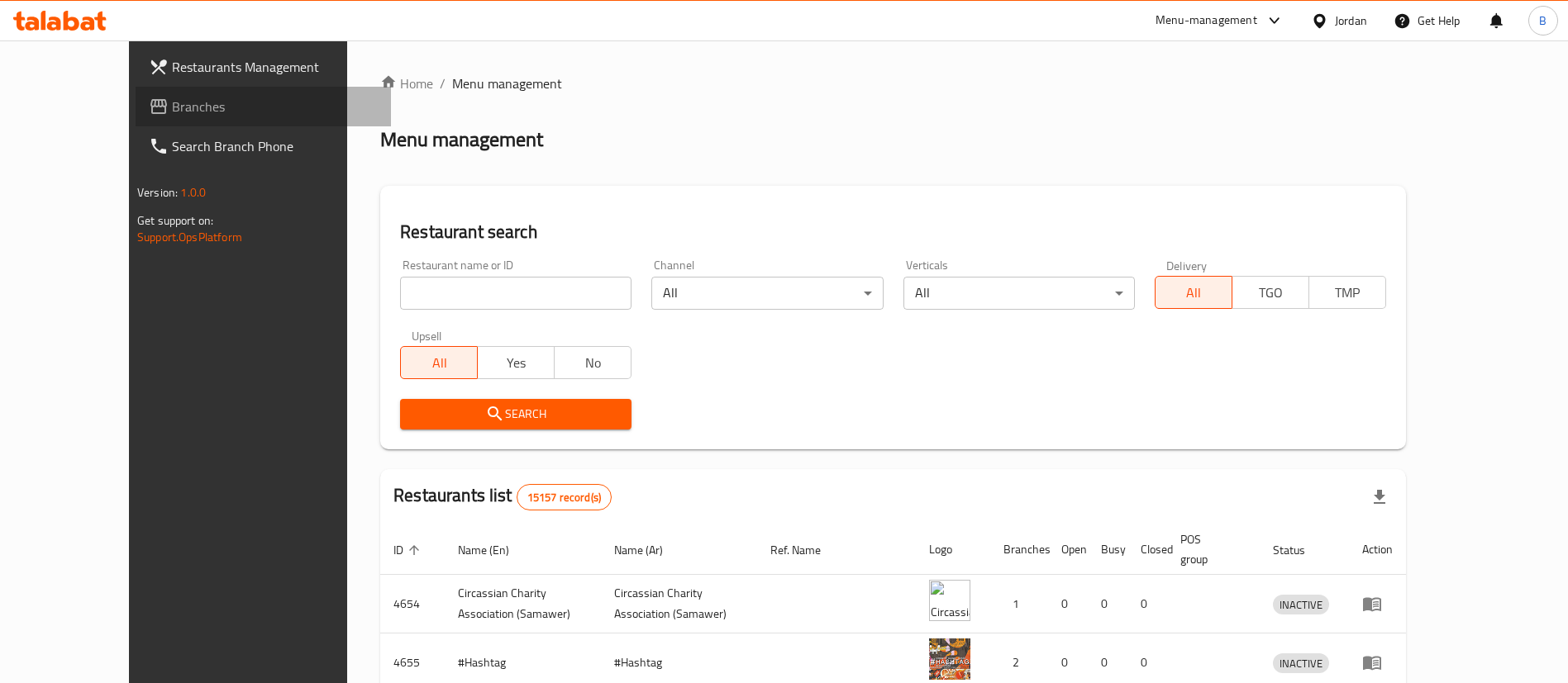
click at [172, 110] on span "Branches" at bounding box center [275, 107] width 206 height 20
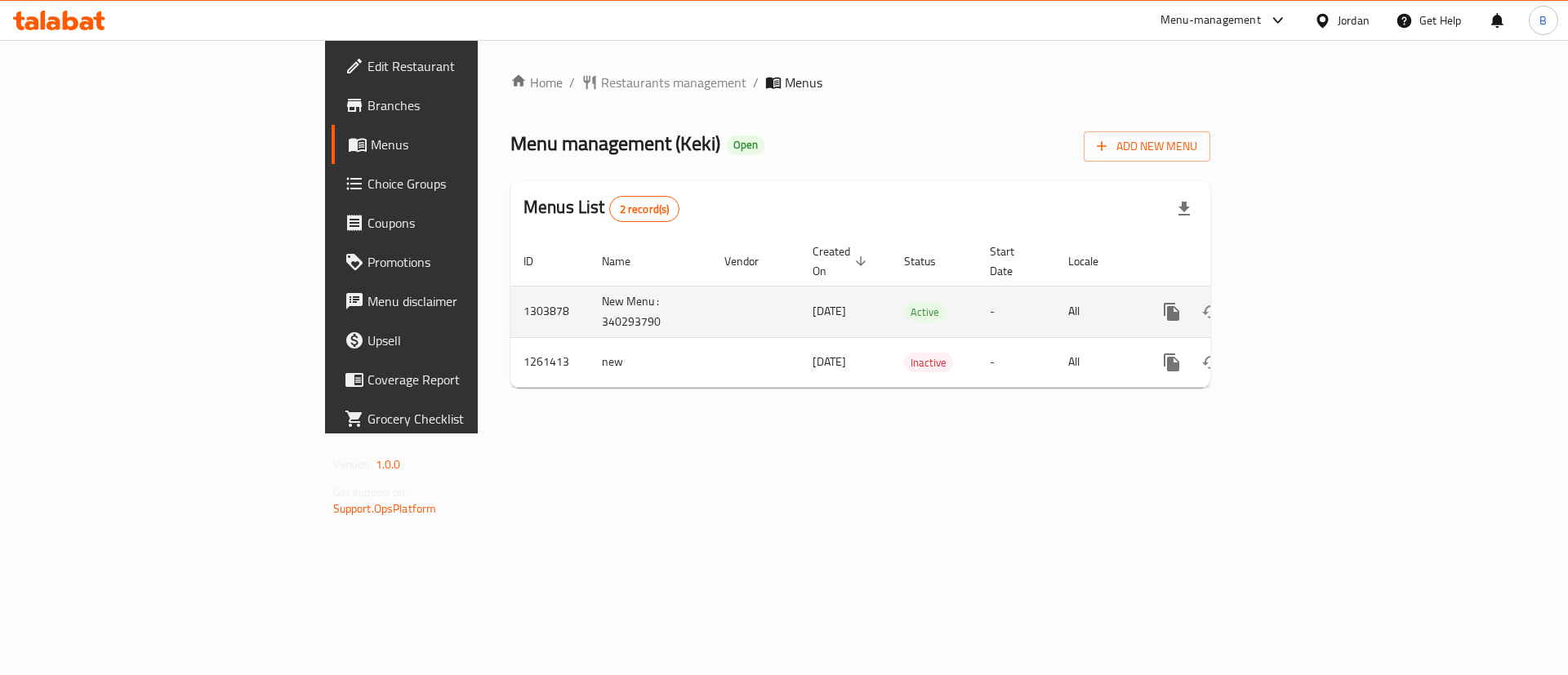
click at [1300, 302] on icon "enhanced table" at bounding box center [1290, 312] width 20 height 20
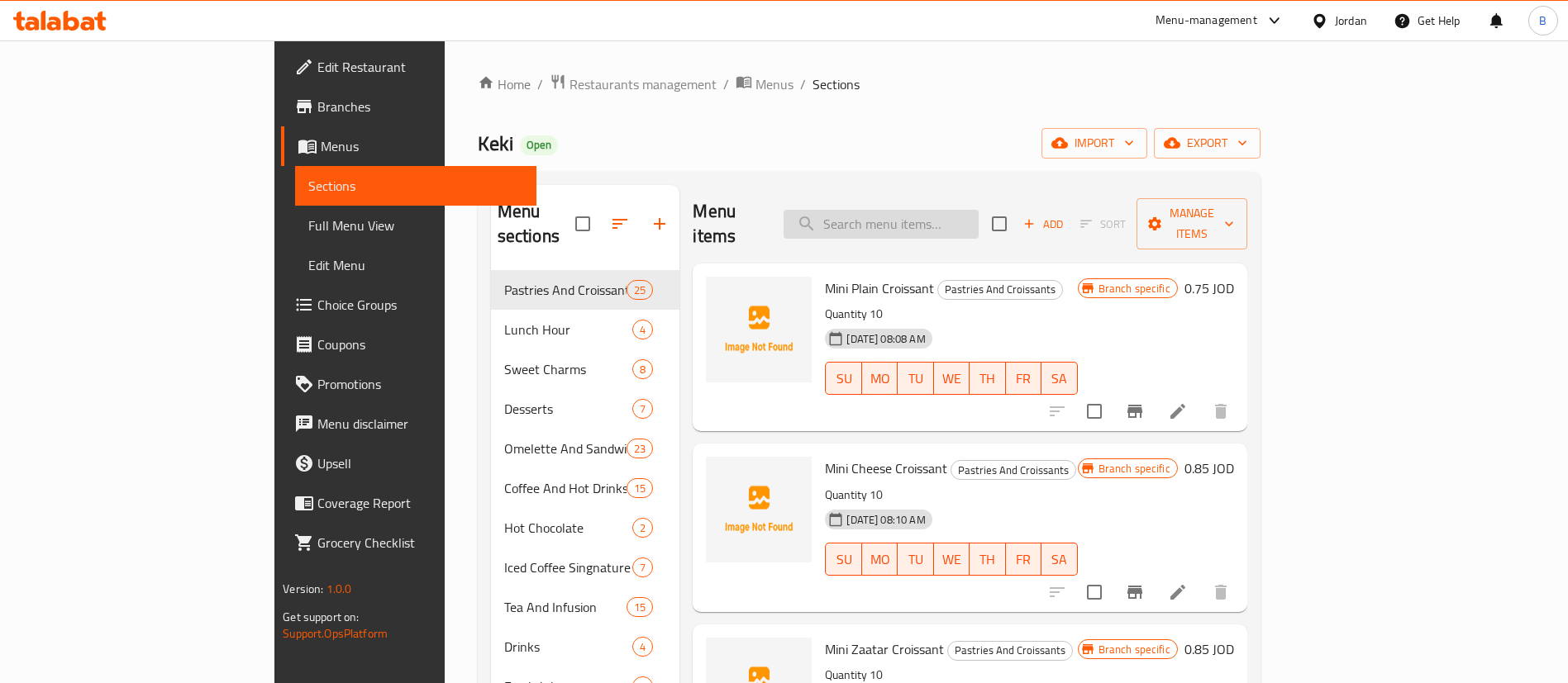
click at [978, 210] on input "search" at bounding box center [880, 224] width 195 height 29
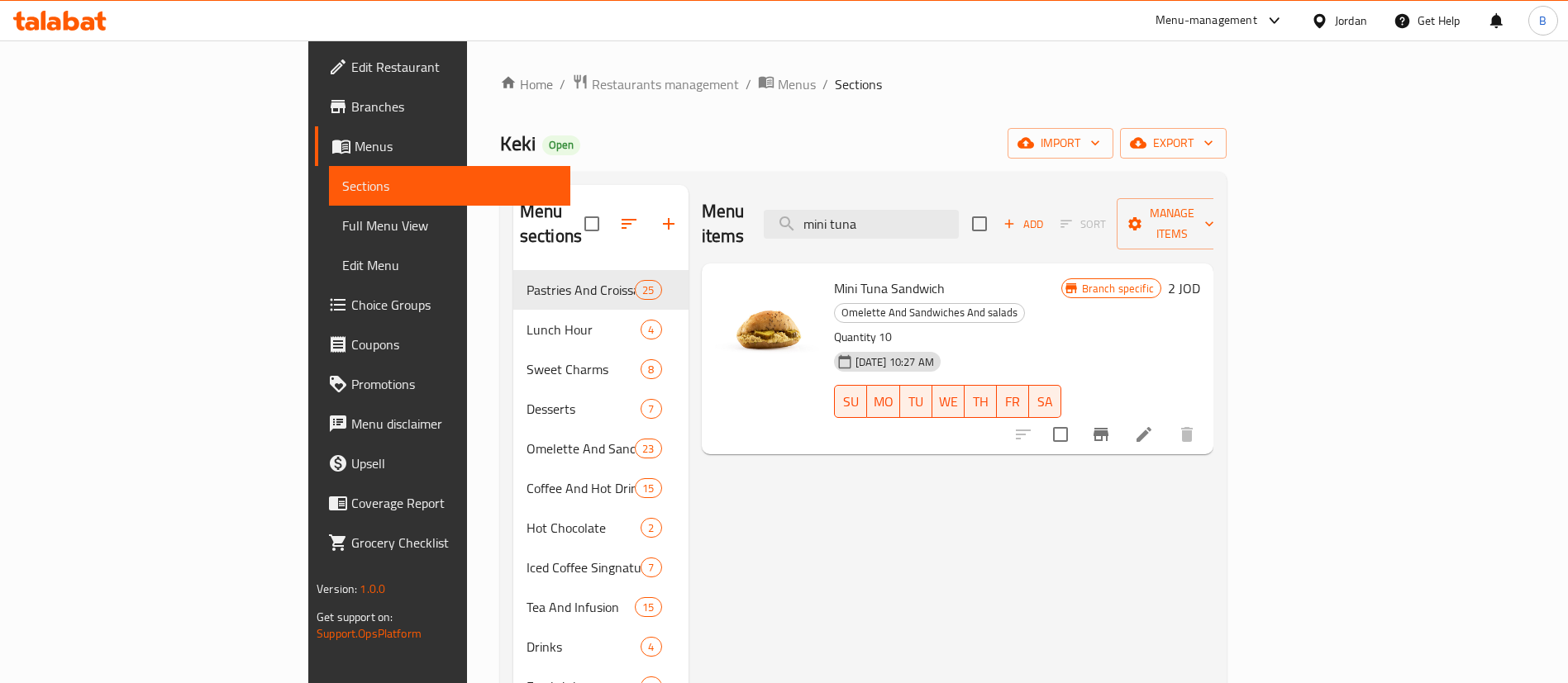
drag, startPoint x: 1001, startPoint y: 216, endPoint x: 602, endPoint y: 131, distance: 408.0
click at [724, 161] on div "Home / Restaurants management / Menus / Sections Keki Open import export Menu s…" at bounding box center [863, 477] width 726 height 808
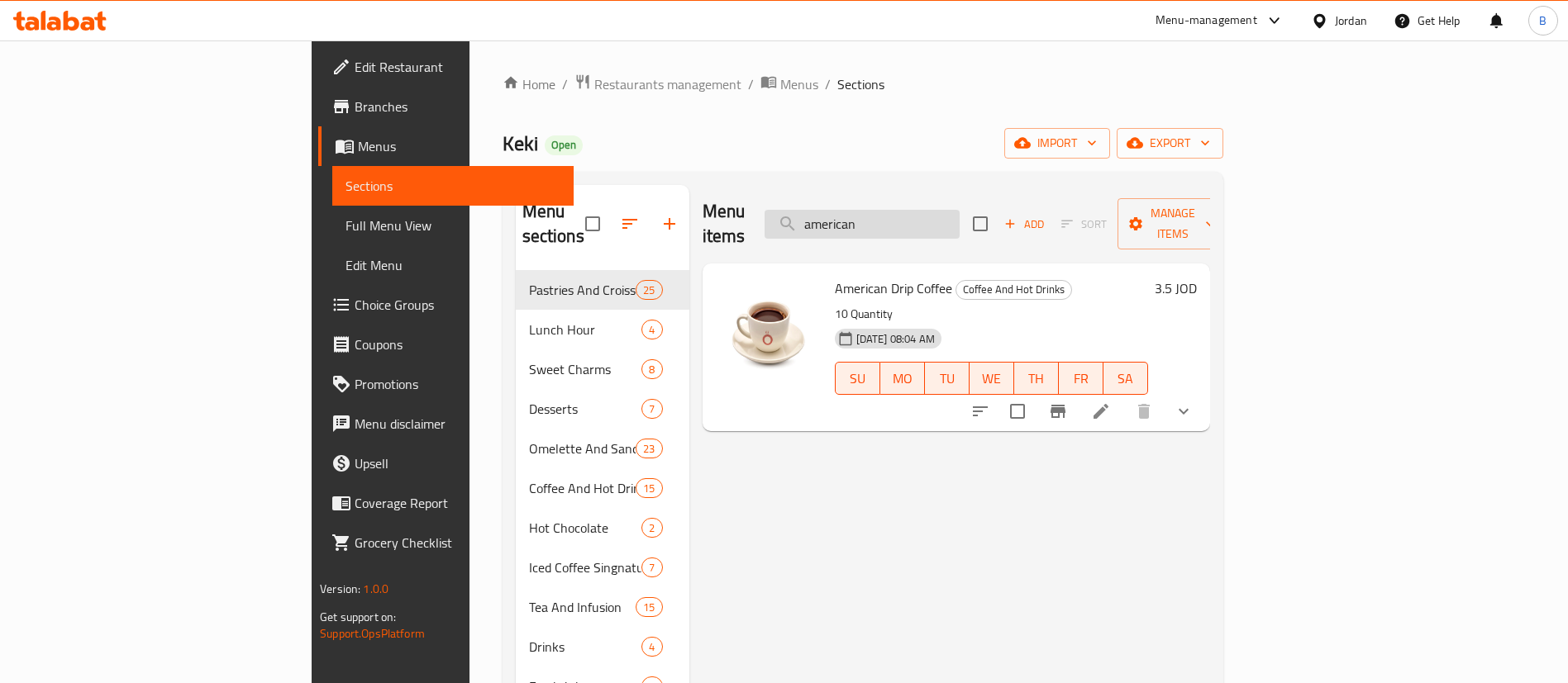
click at [960, 210] on input "american" at bounding box center [861, 224] width 195 height 29
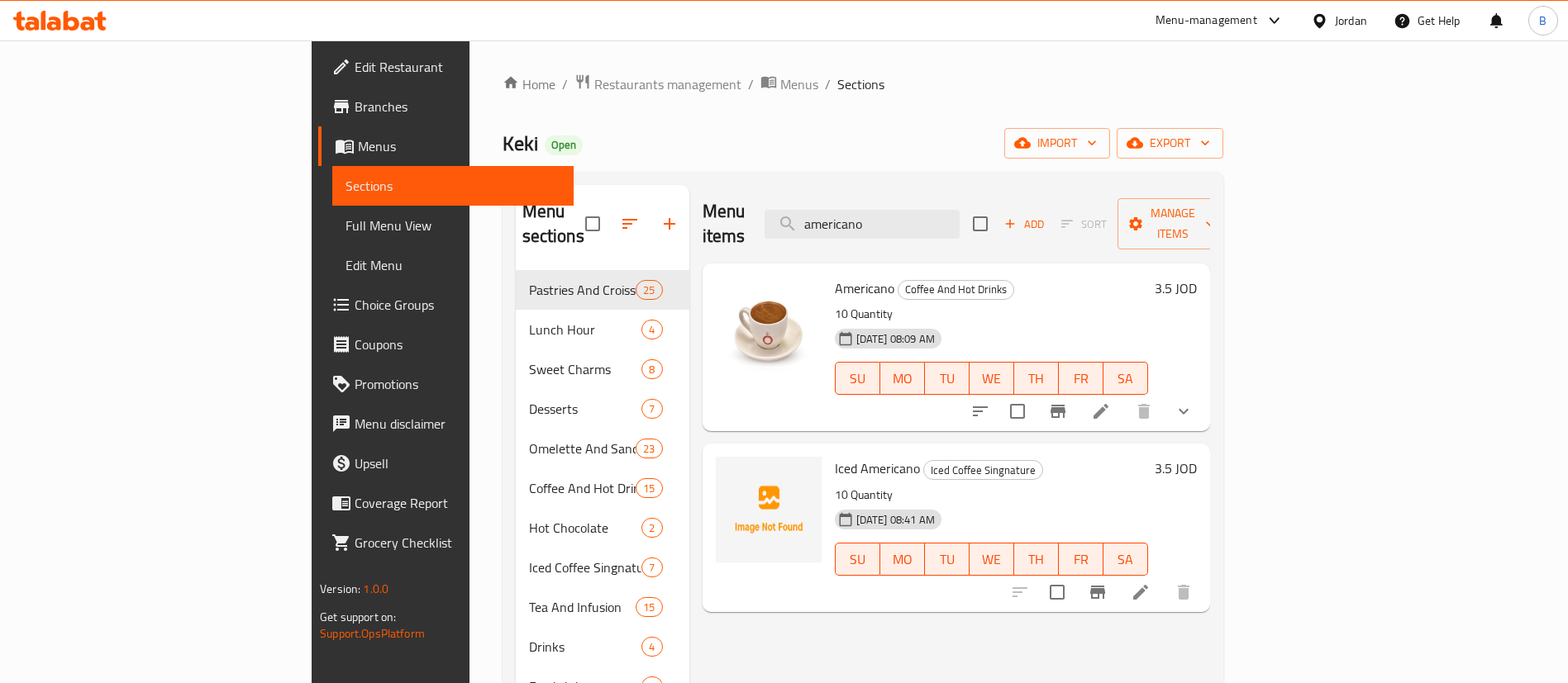
drag, startPoint x: 833, startPoint y: 168, endPoint x: 175, endPoint y: 26, distance: 673.1
click at [184, 40] on div "​ Menu-management Jordan Get Help B Edit Restaurant Branches Menus Sections Ful…" at bounding box center [784, 361] width 1568 height 643
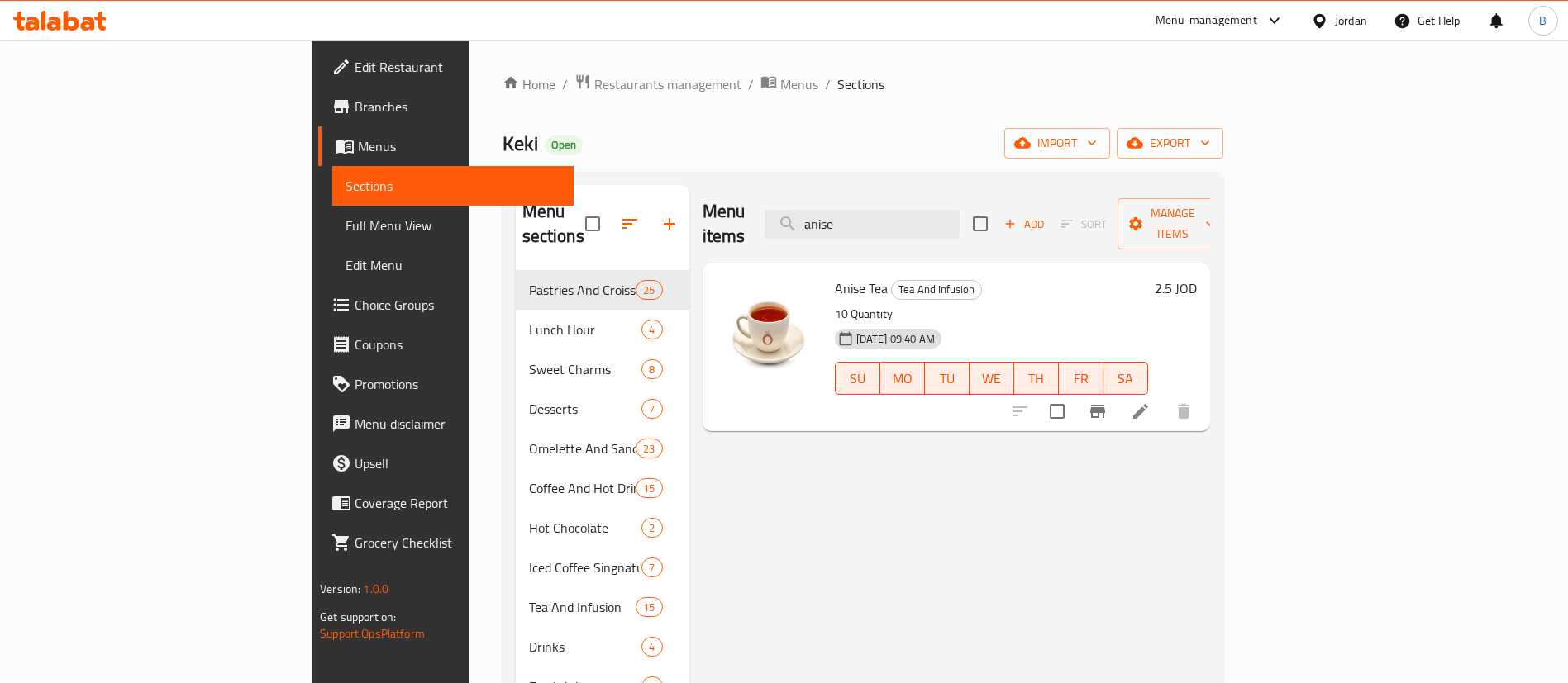
drag, startPoint x: 986, startPoint y: 215, endPoint x: 447, endPoint y: 183, distance: 539.9
click at [514, 183] on div "Menu sections Pastries And Croissants 25 Lunch Hour 4 Sweet Charms 8 Desserts 7…" at bounding box center [862, 526] width 720 height 710
drag, startPoint x: 989, startPoint y: 198, endPoint x: 442, endPoint y: 123, distance: 552.1
click at [585, 152] on div "Home / Restaurants management / Menus / Sections Keki Open import export Menu s…" at bounding box center [862, 477] width 720 height 808
drag, startPoint x: 969, startPoint y: 219, endPoint x: 474, endPoint y: 132, distance: 502.6
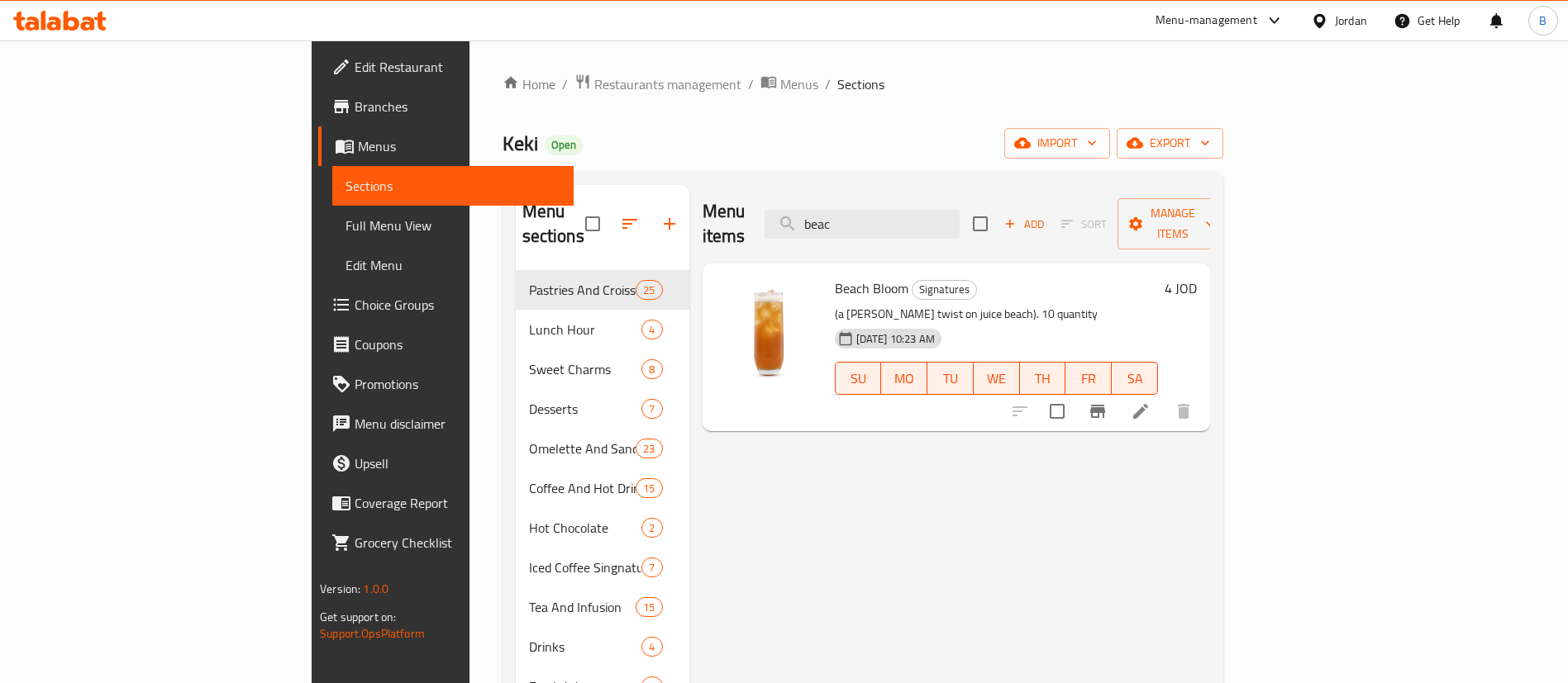
click at [556, 141] on div "Home / Restaurants management / Menus / Sections Keki Open import export Menu s…" at bounding box center [862, 477] width 720 height 808
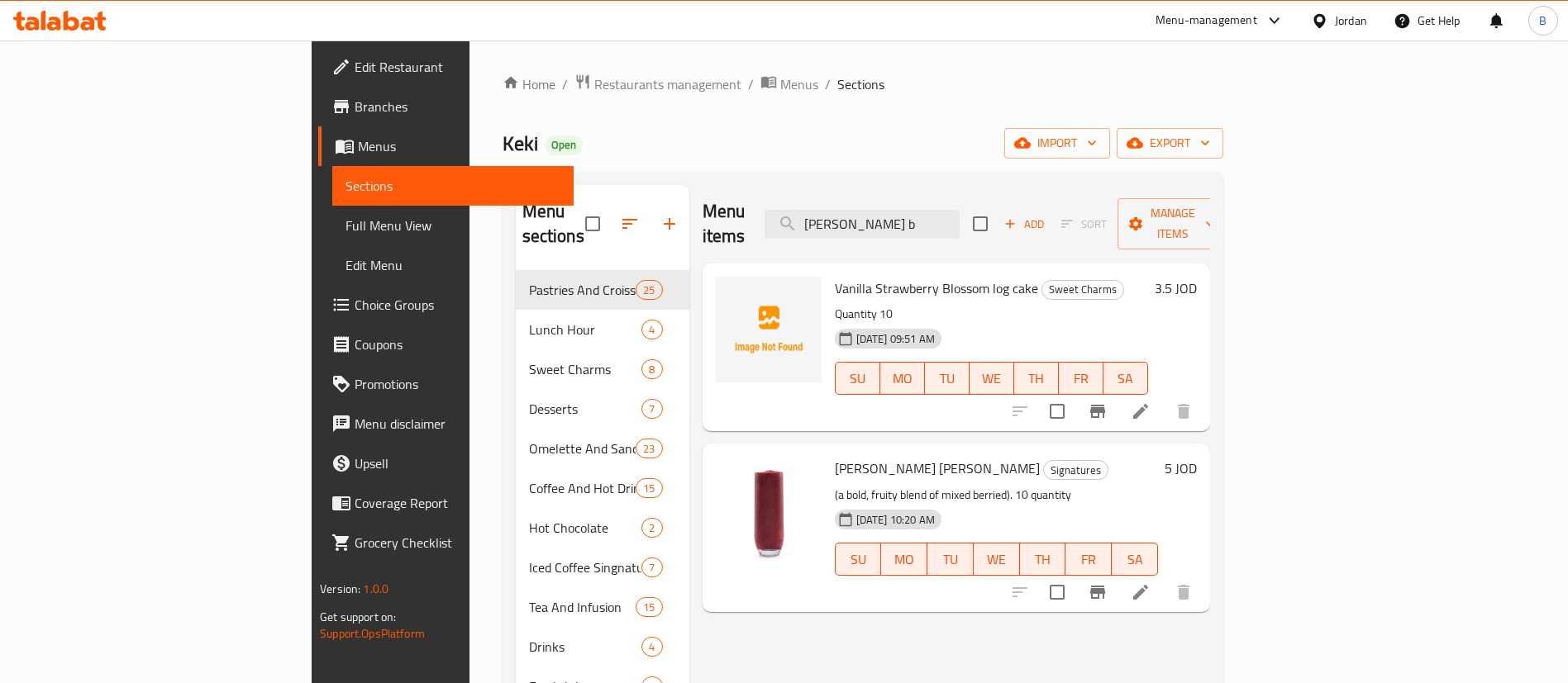
drag, startPoint x: 978, startPoint y: 210, endPoint x: 393, endPoint y: 158, distance: 587.3
click at [559, 167] on div "Home / Restaurants management / Menus / Sections Keki Open import export Menu s…" at bounding box center [862, 477] width 720 height 808
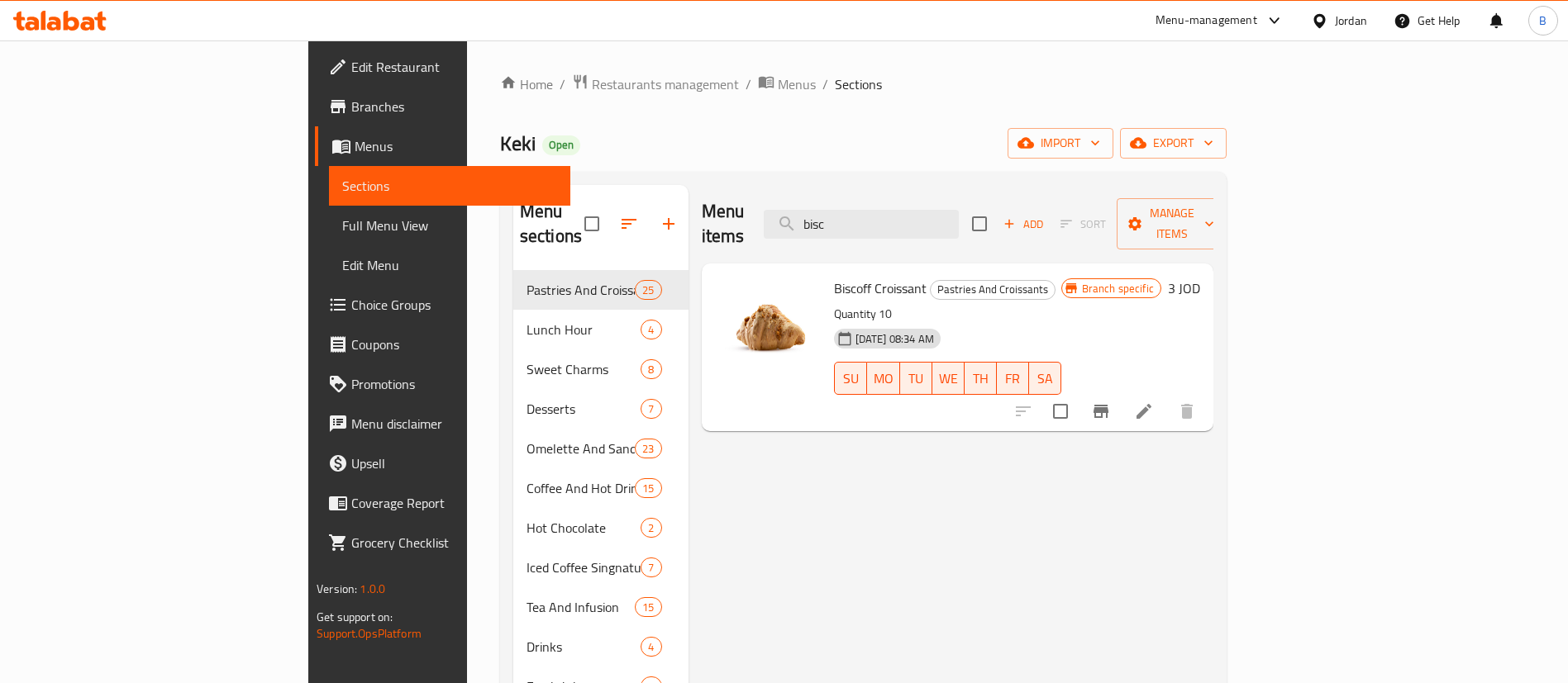
drag, startPoint x: 952, startPoint y: 213, endPoint x: 511, endPoint y: 215, distance: 441.0
click at [702, 211] on div "Menu items bisc Add Sort Manage items" at bounding box center [957, 224] width 511 height 78
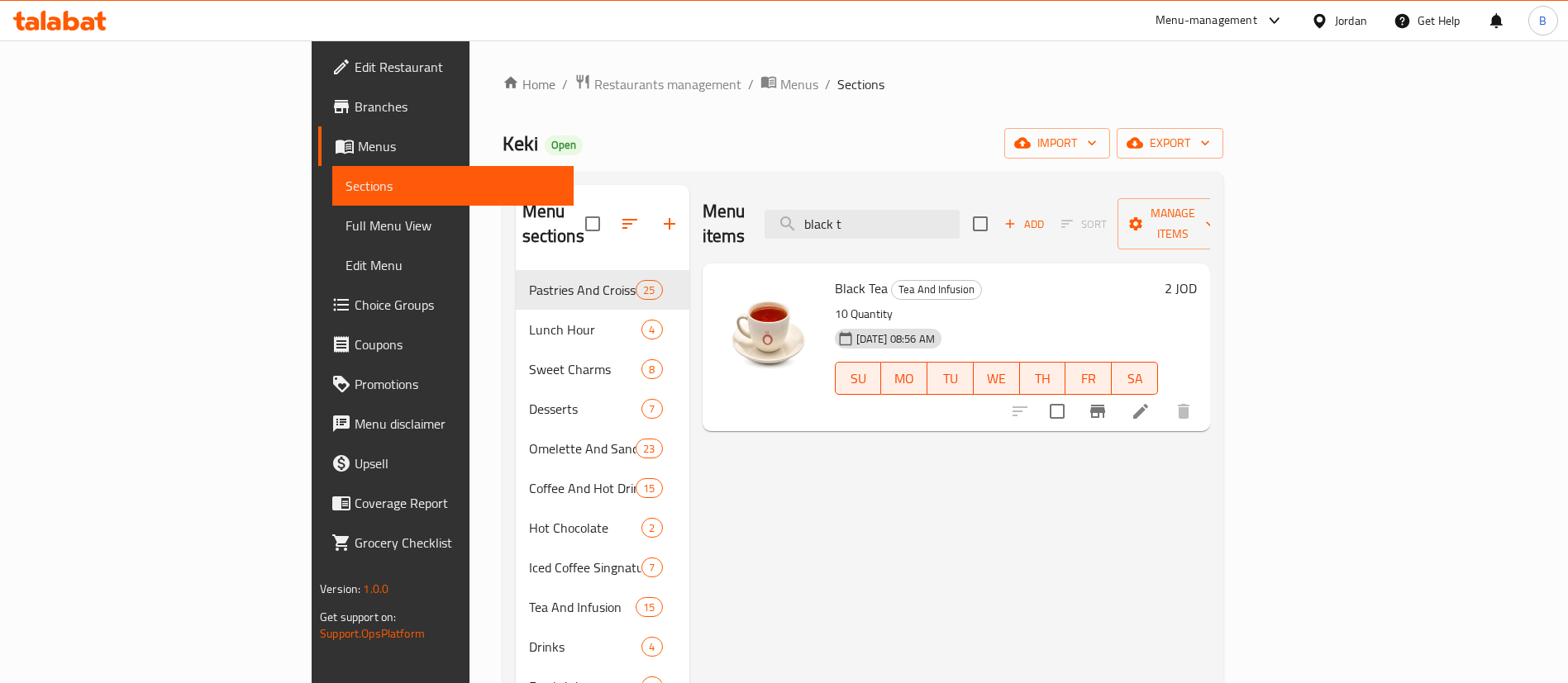
drag, startPoint x: 973, startPoint y: 205, endPoint x: 586, endPoint y: 184, distance: 387.6
click at [703, 186] on div "Menu items black t Add Sort Manage items" at bounding box center [956, 224] width 507 height 78
click at [960, 210] on input "blueberry ma" at bounding box center [861, 224] width 195 height 29
drag, startPoint x: 1003, startPoint y: 205, endPoint x: 445, endPoint y: 139, distance: 561.9
click at [502, 141] on div "Home / Restaurants management / Menus / Sections Keki Open import export Menu s…" at bounding box center [862, 477] width 720 height 808
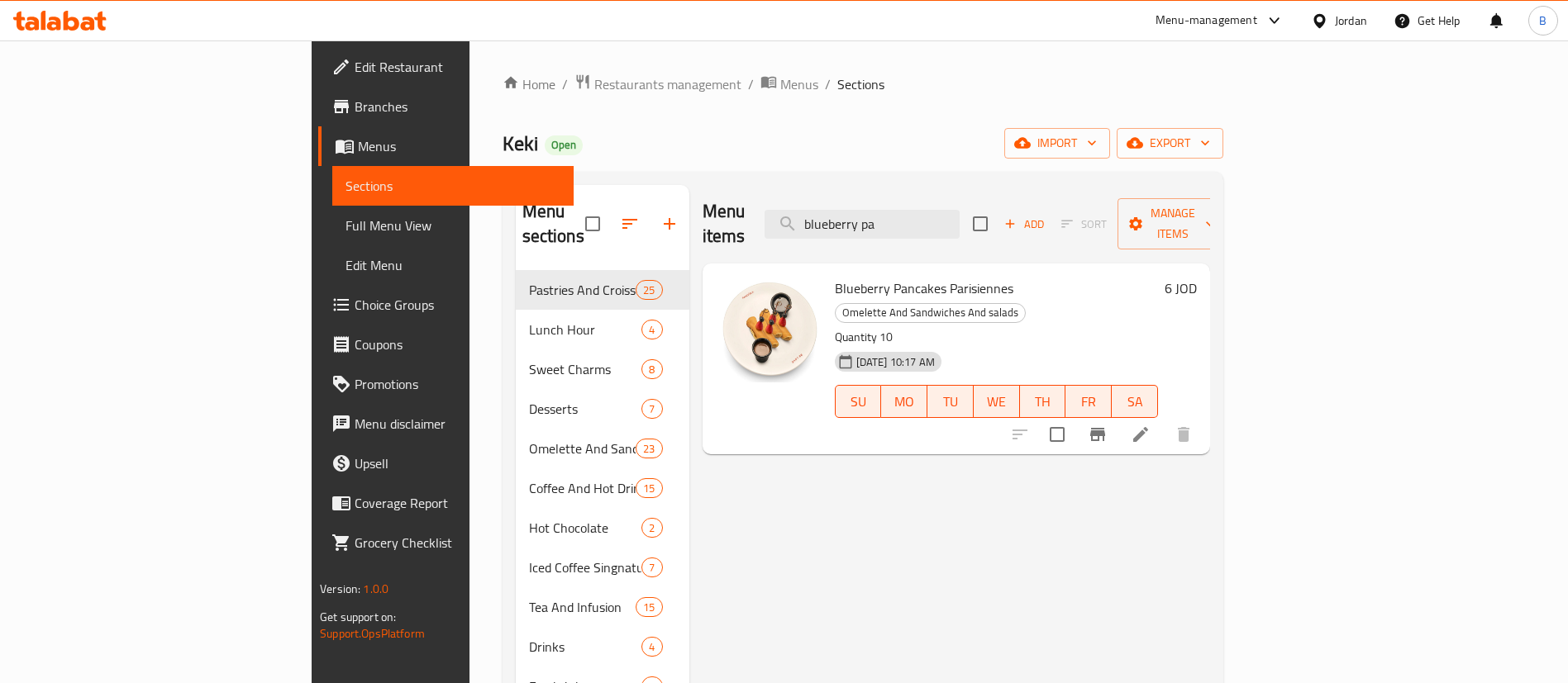
drag, startPoint x: 998, startPoint y: 216, endPoint x: 226, endPoint y: 67, distance: 786.2
click at [312, 74] on div "Edit Restaurant Branches Menus Sections Full Menu View Edit Menu Choice Groups …" at bounding box center [784, 478] width 945 height 874
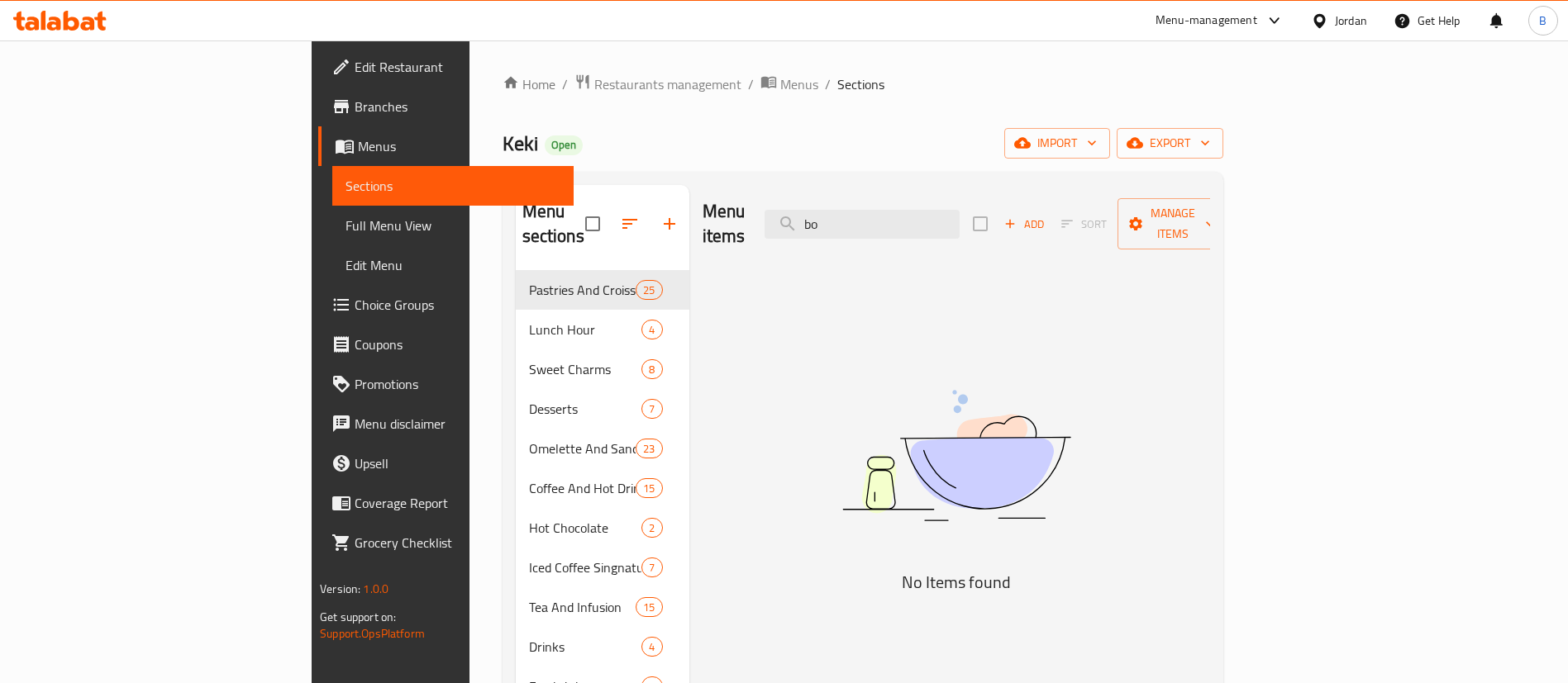
type input "b"
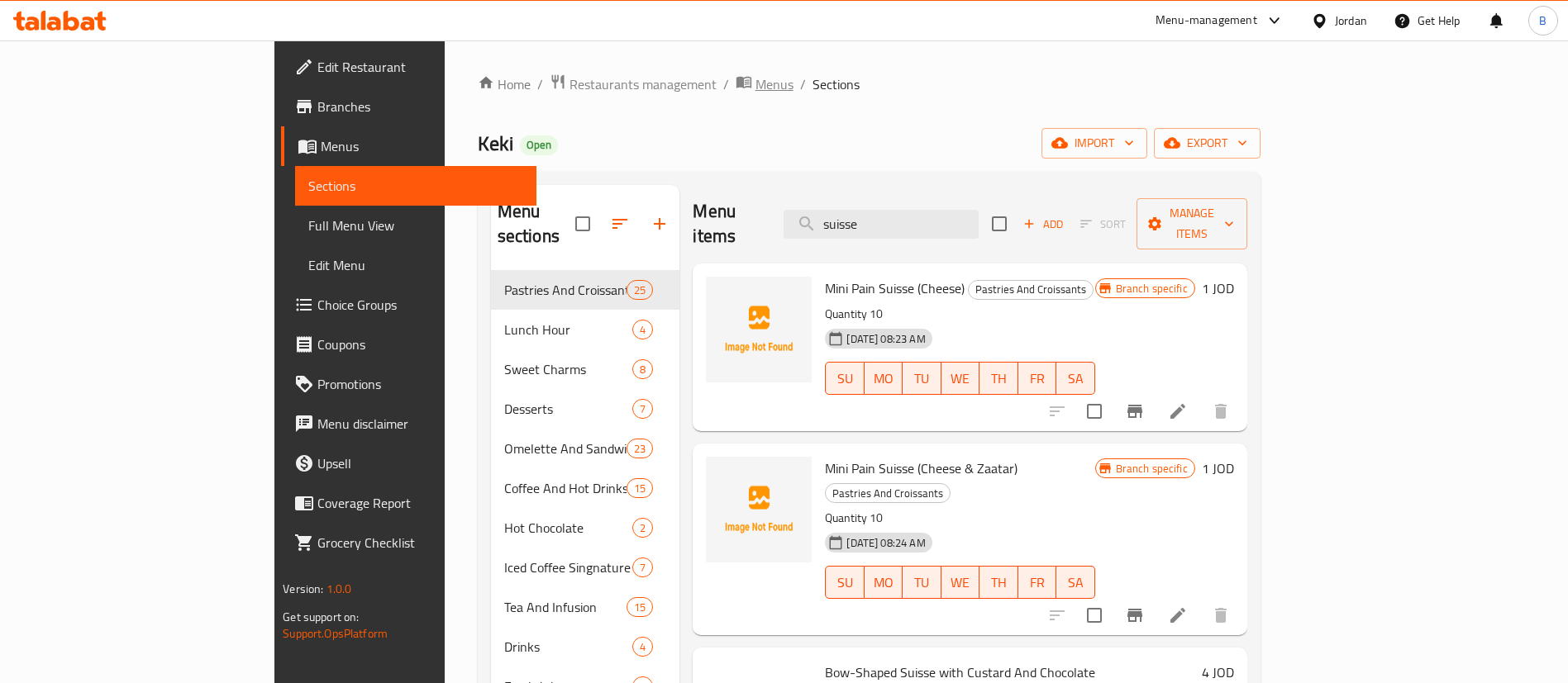
drag, startPoint x: 959, startPoint y: 205, endPoint x: 562, endPoint y: 88, distance: 413.9
click at [692, 147] on div "Home / Restaurants management / Menus / Sections Keki Open import export Menu s…" at bounding box center [869, 477] width 783 height 808
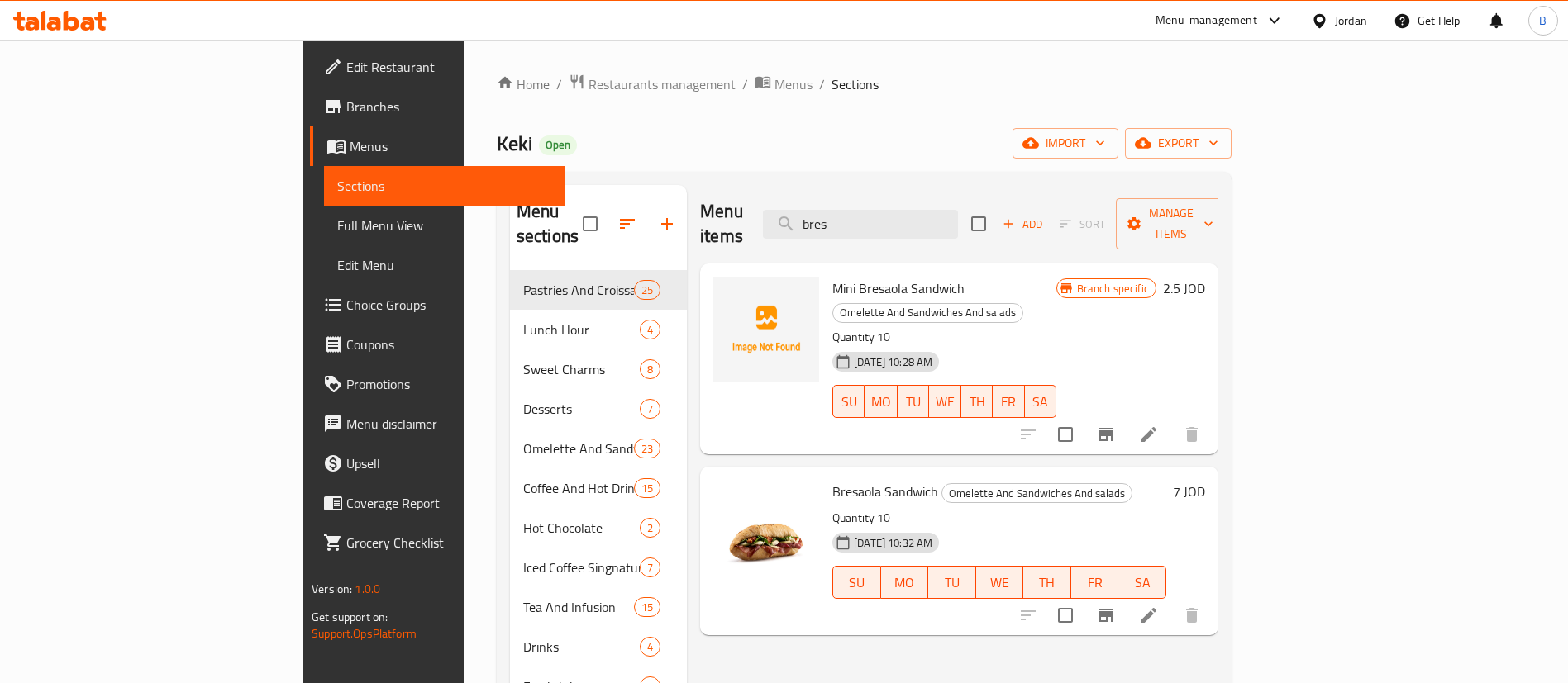
drag, startPoint x: 953, startPoint y: 220, endPoint x: 677, endPoint y: 195, distance: 277.1
click at [778, 195] on div "Menu items bres Add Sort Manage items" at bounding box center [959, 224] width 518 height 78
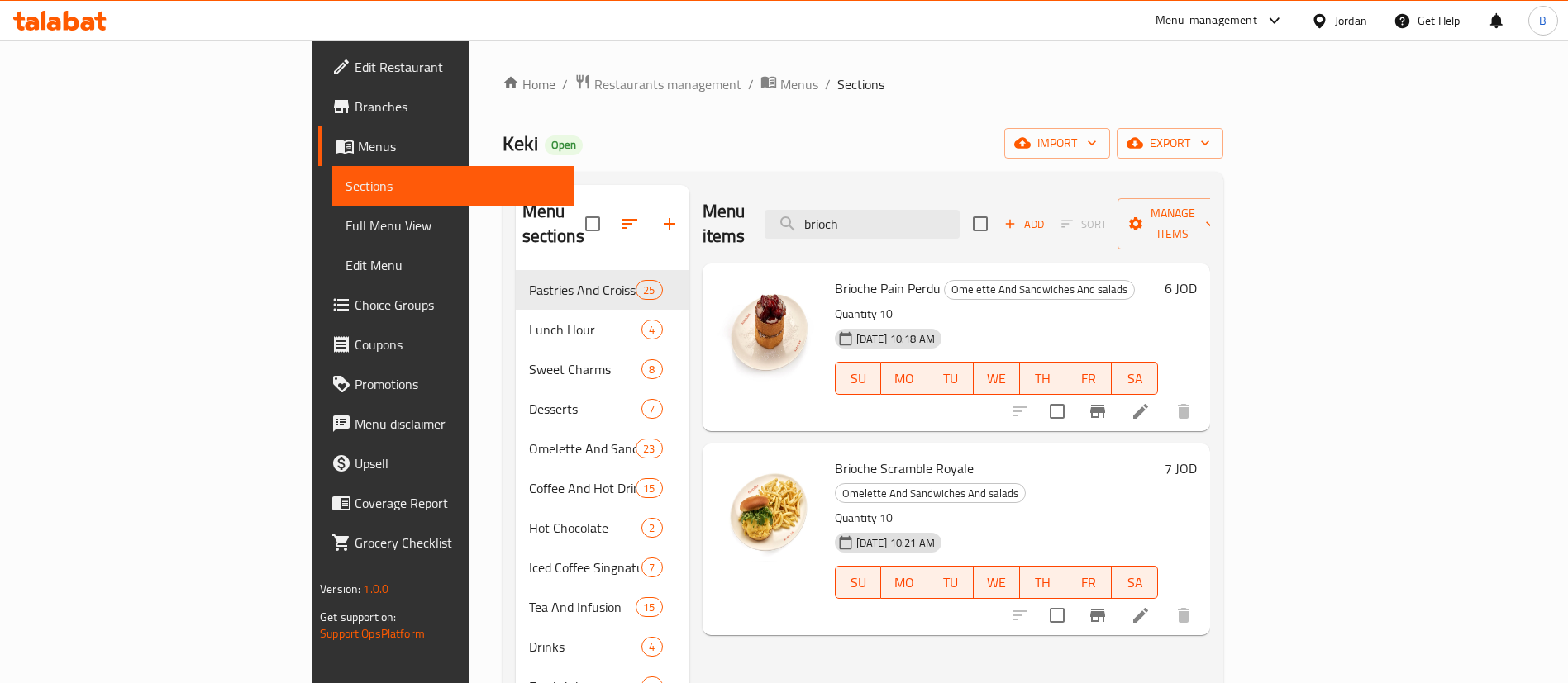
drag, startPoint x: 991, startPoint y: 216, endPoint x: 497, endPoint y: 152, distance: 498.1
click at [559, 173] on div "Menu sections Pastries And Croissants 25 Lunch Hour 4 Sweet Charms 8 Desserts 7…" at bounding box center [862, 526] width 720 height 710
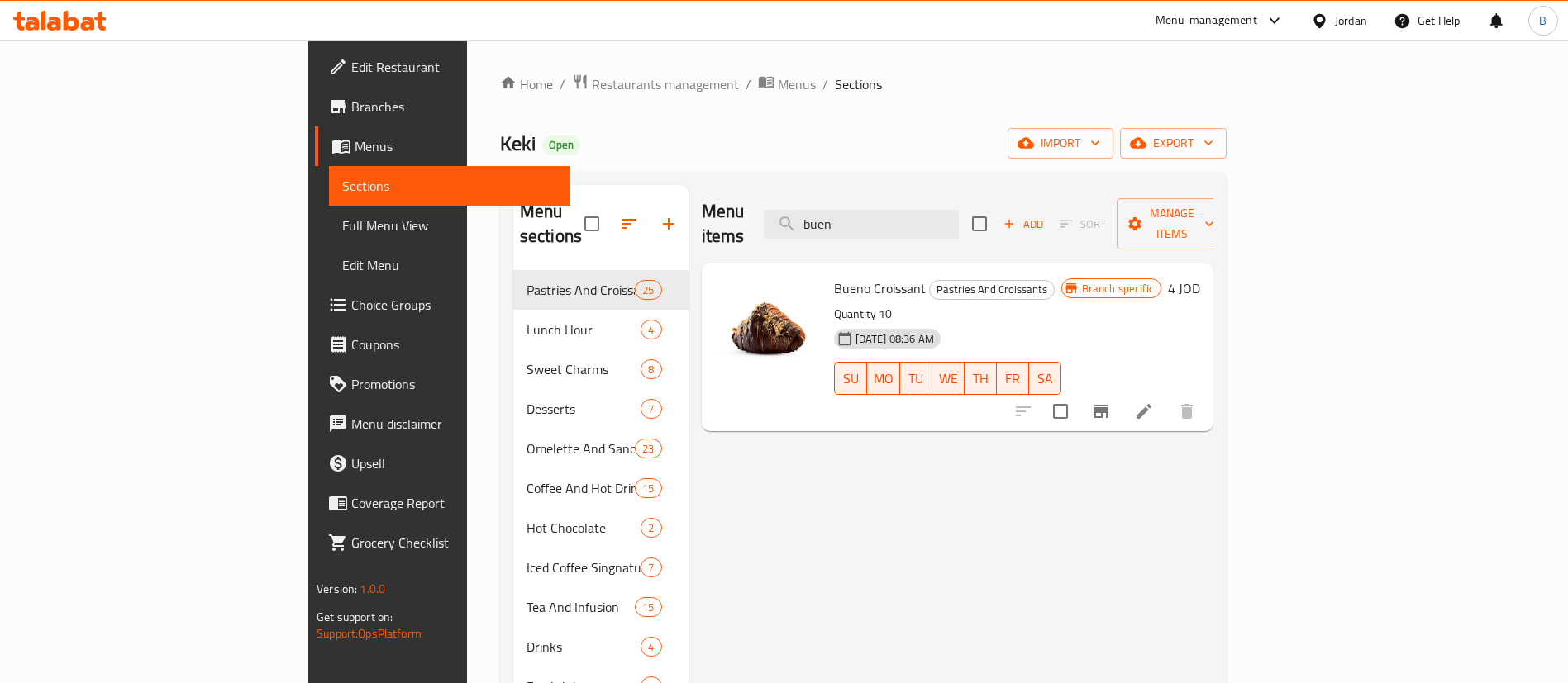
drag, startPoint x: 950, startPoint y: 213, endPoint x: 601, endPoint y: 187, distance: 350.0
click at [710, 201] on div "Menu items buen Add Sort Manage items" at bounding box center [957, 224] width 511 height 78
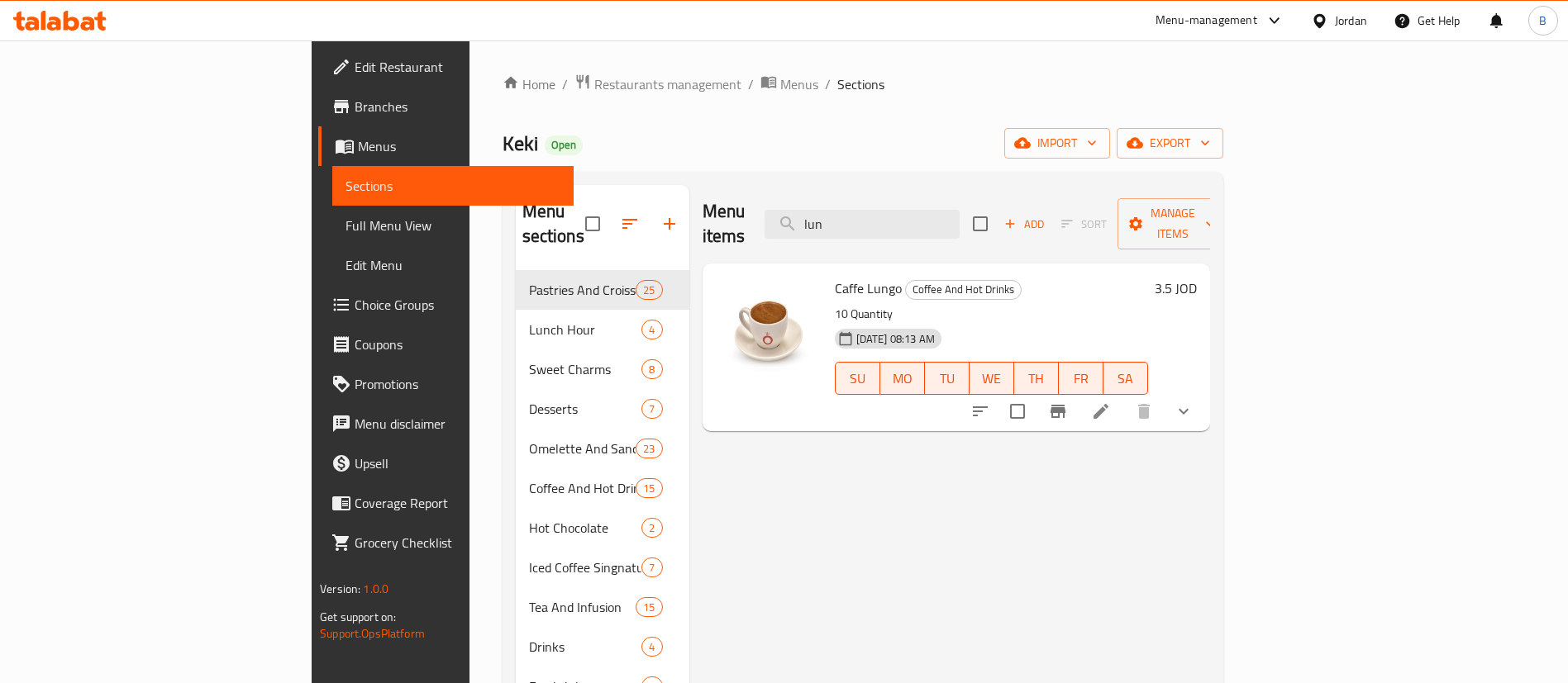
drag, startPoint x: 969, startPoint y: 214, endPoint x: 549, endPoint y: 195, distance: 420.4
click at [689, 197] on div "Menu items lun Add Sort Manage items Caffe Lungo Coffee And Hot Drinks 10 Quant…" at bounding box center [950, 526] width 521 height 683
drag, startPoint x: 967, startPoint y: 220, endPoint x: 537, endPoint y: 189, distance: 431.1
click at [703, 188] on div "Menu items capp Add Sort Manage items" at bounding box center [956, 224] width 507 height 78
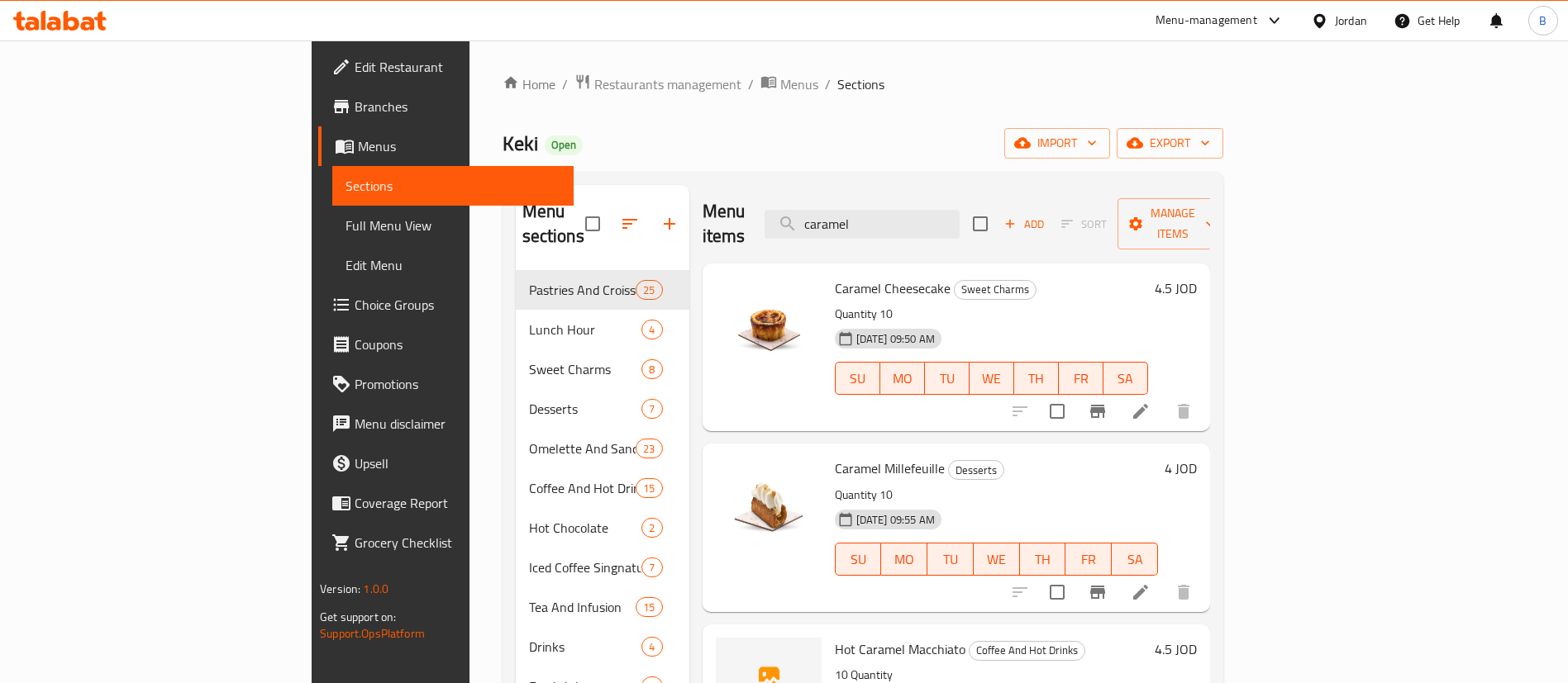
drag, startPoint x: 999, startPoint y: 215, endPoint x: 629, endPoint y: 187, distance: 371.1
click at [703, 185] on div "Menu items caramel Add Sort Manage items" at bounding box center [956, 224] width 507 height 78
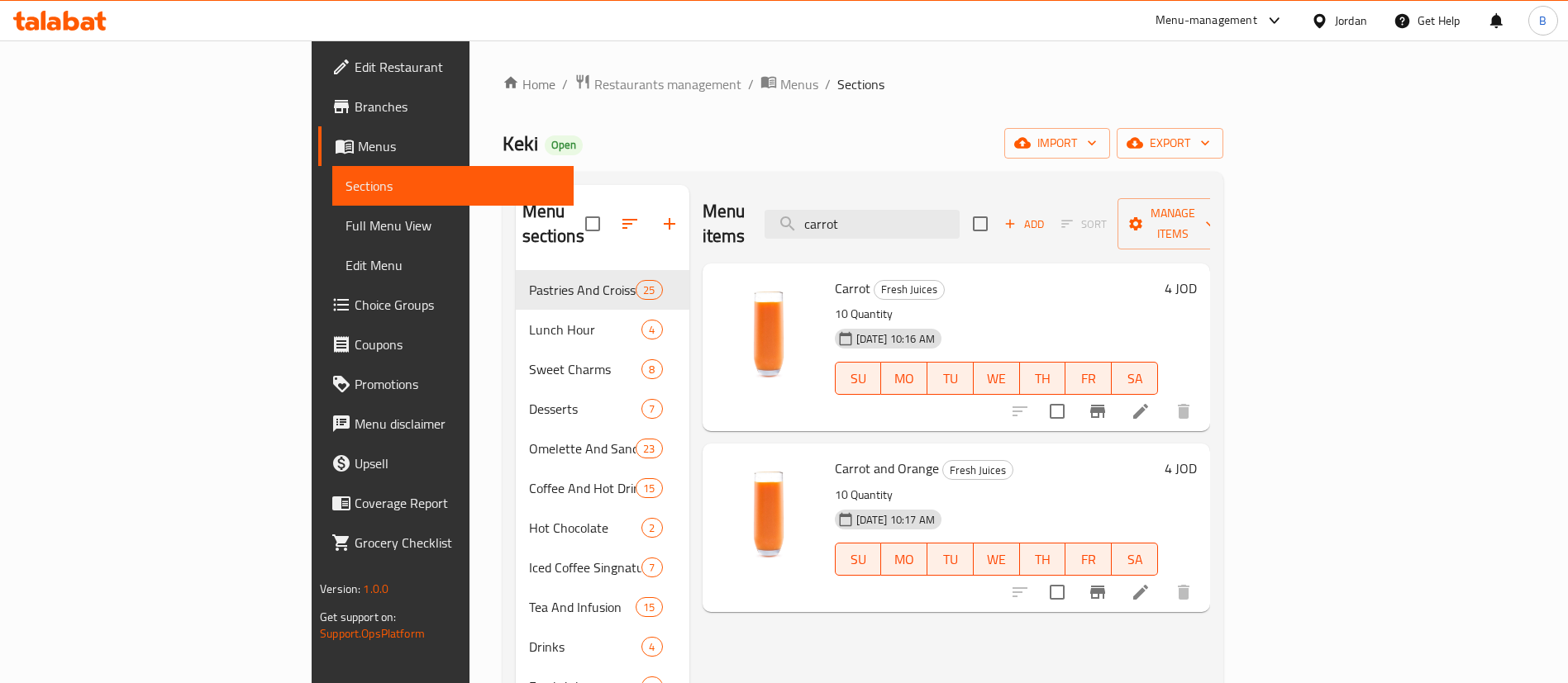
drag, startPoint x: 979, startPoint y: 205, endPoint x: 410, endPoint y: 204, distance: 569.0
click at [585, 204] on div "Menu sections Pastries And Croissants 25 Lunch Hour 4 Sweet Charms 8 Desserts 7…" at bounding box center [863, 526] width 694 height 683
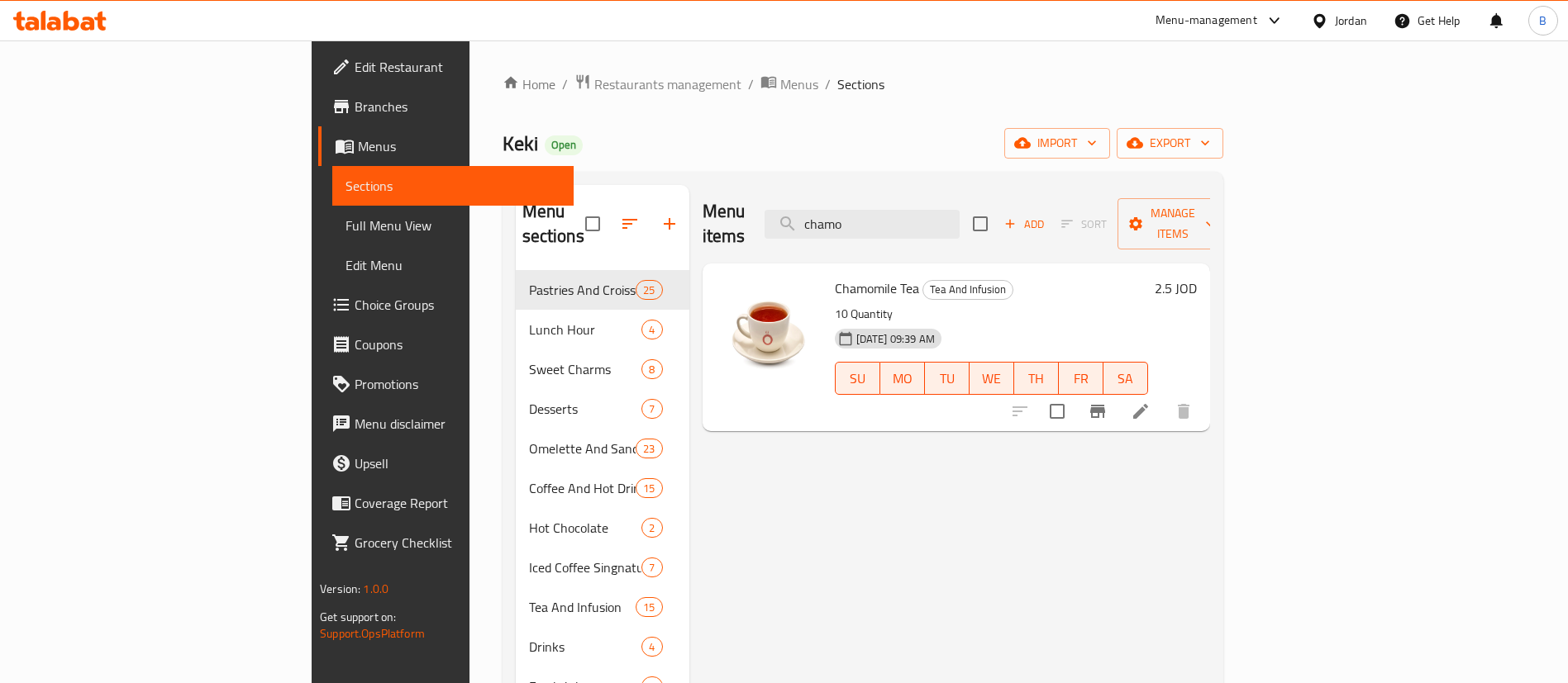
drag, startPoint x: 1015, startPoint y: 209, endPoint x: 365, endPoint y: 212, distance: 650.0
click at [559, 204] on div "Menu sections Pastries And Croissants 25 Lunch Hour 4 Sweet Charms 8 Desserts 7…" at bounding box center [863, 526] width 694 height 683
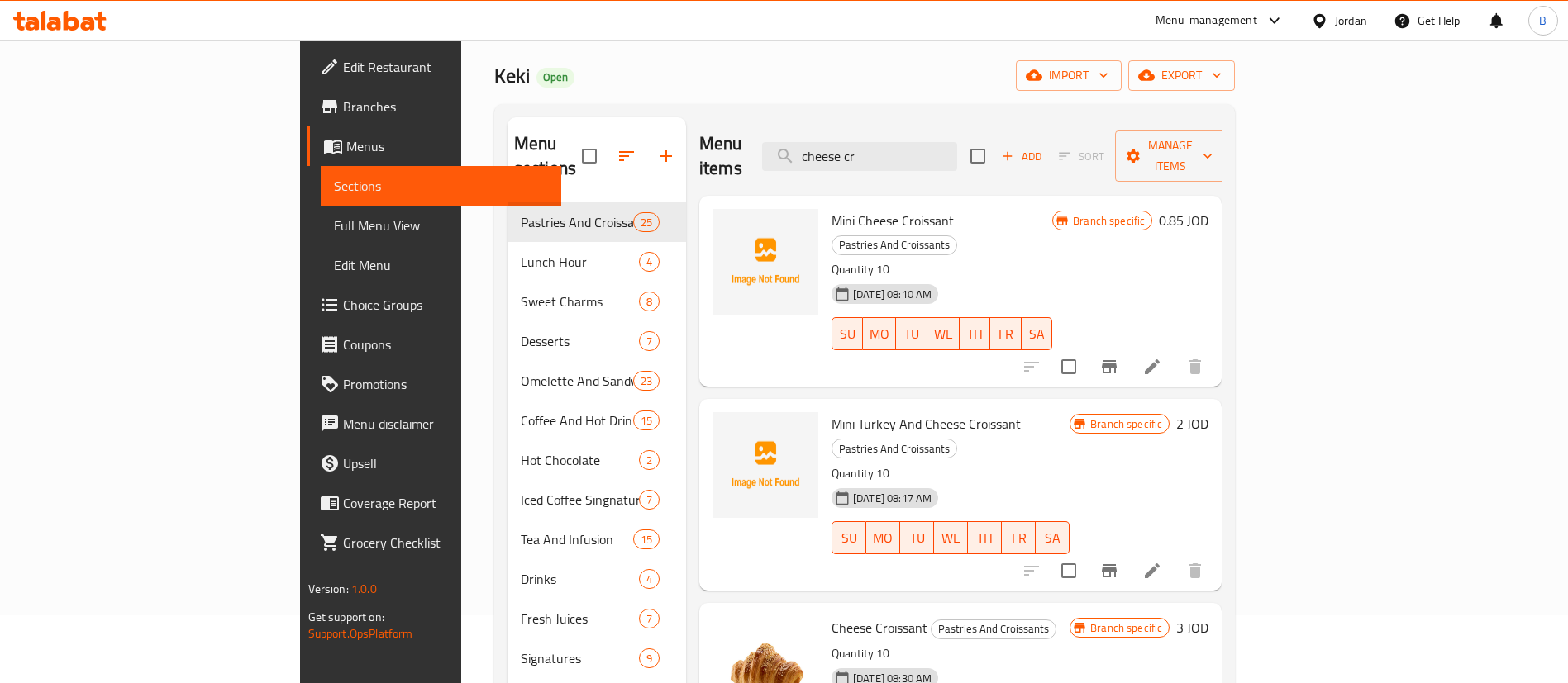
scroll to position [124, 0]
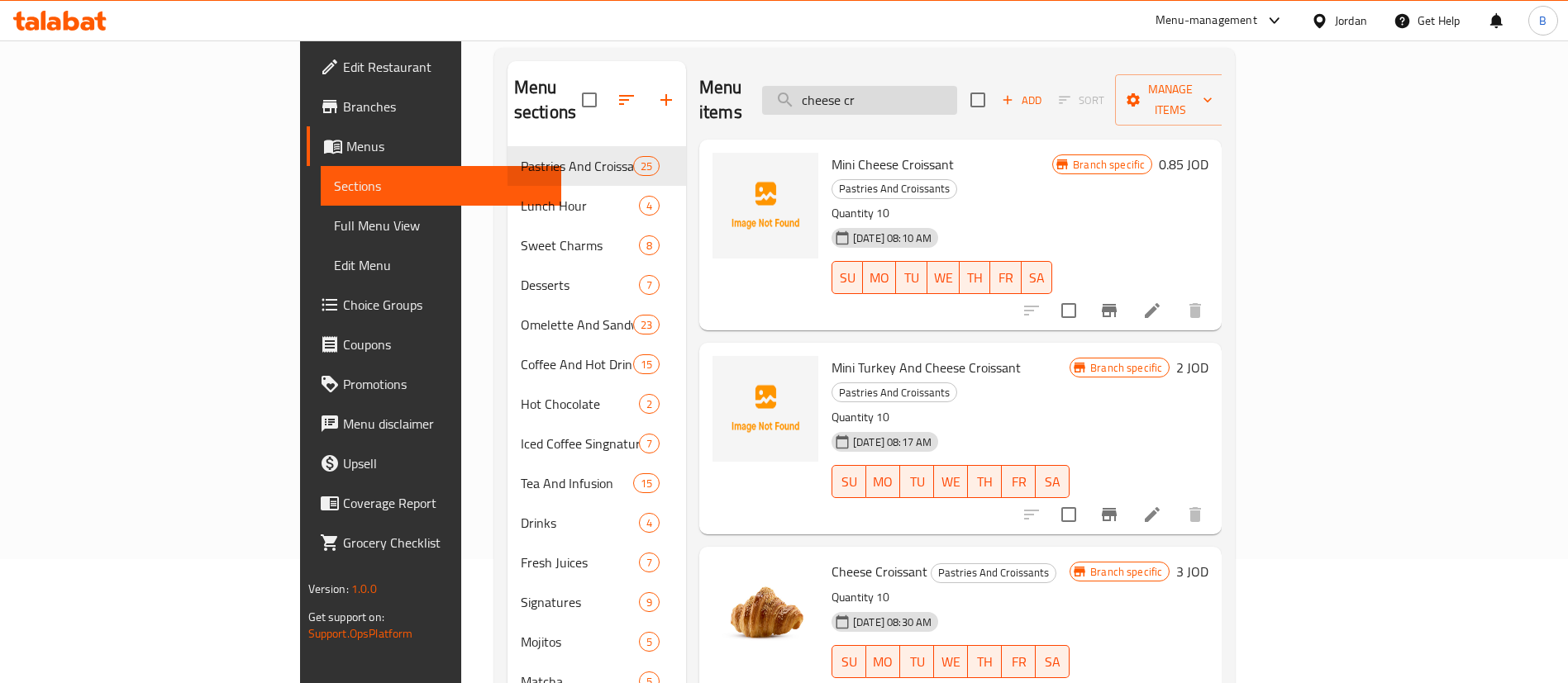
click at [957, 97] on input "cheese cr" at bounding box center [859, 100] width 195 height 29
type input "c"
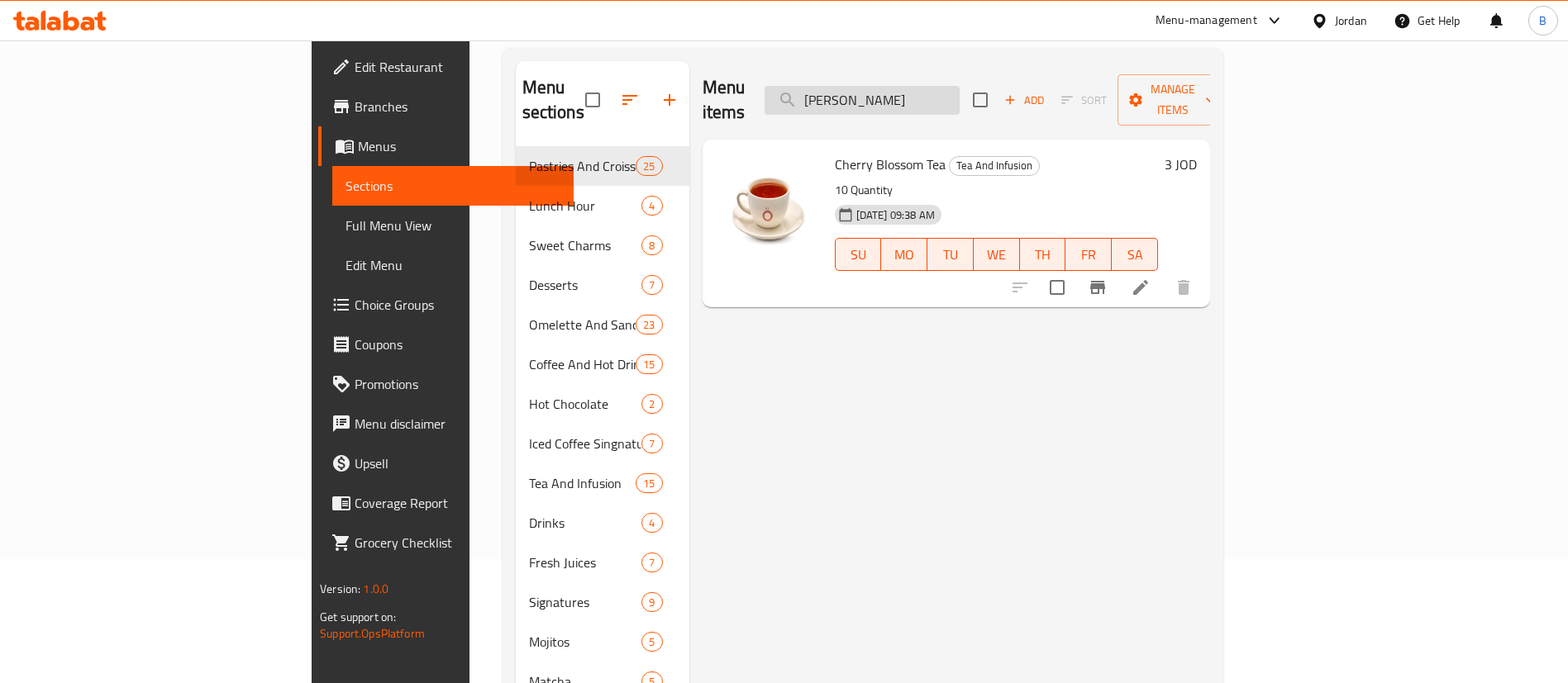
drag, startPoint x: 1022, startPoint y: 107, endPoint x: 985, endPoint y: 97, distance: 38.3
click at [985, 97] on div "Menu items cherry b Add Sort Manage items" at bounding box center [956, 100] width 507 height 78
drag, startPoint x: 1002, startPoint y: 93, endPoint x: 607, endPoint y: 77, distance: 395.3
click at [703, 77] on div "Menu items cherry b Add Sort Manage items" at bounding box center [956, 100] width 507 height 78
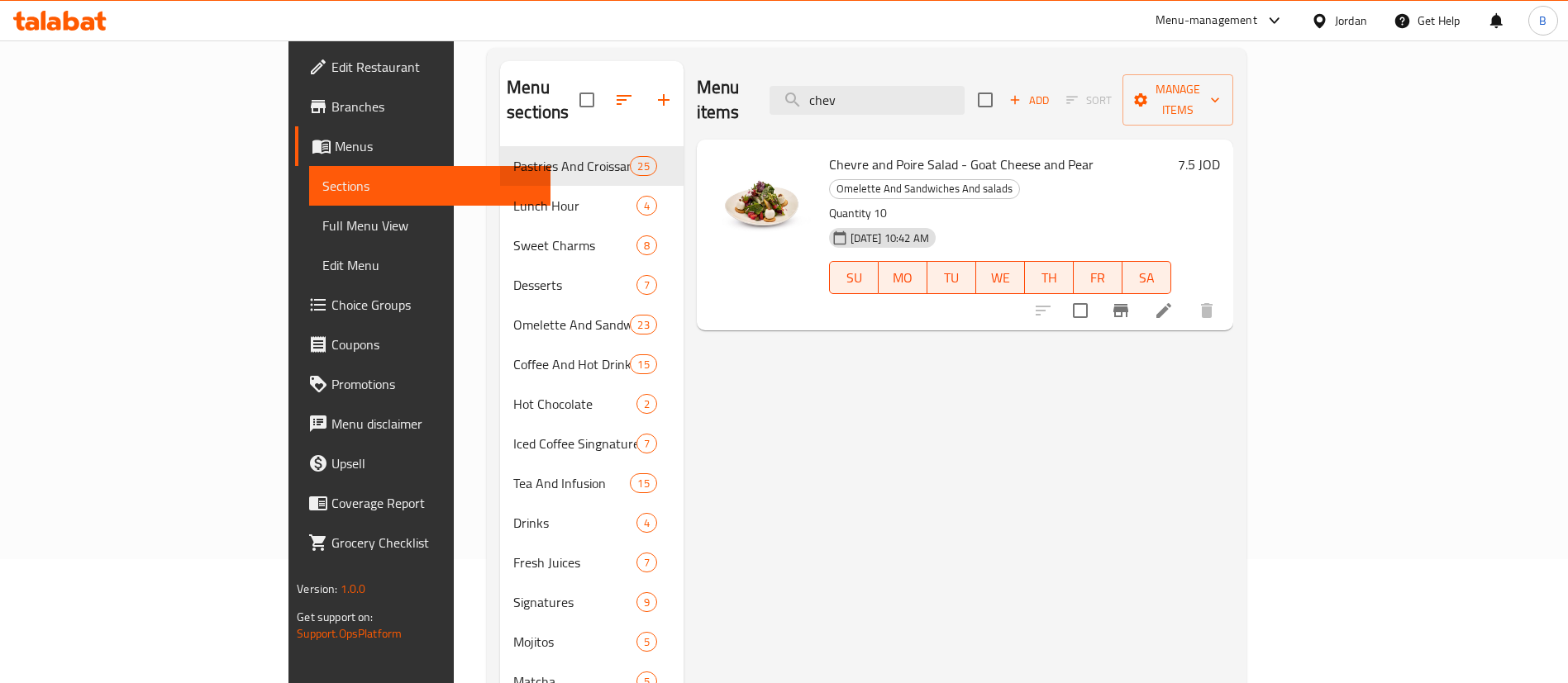
drag, startPoint x: 964, startPoint y: 90, endPoint x: 419, endPoint y: 164, distance: 550.0
click at [598, 90] on div "Menu sections Pastries And Croissants 25 Lunch Hour 4 Sweet Charms 8 Desserts 7…" at bounding box center [866, 403] width 733 height 683
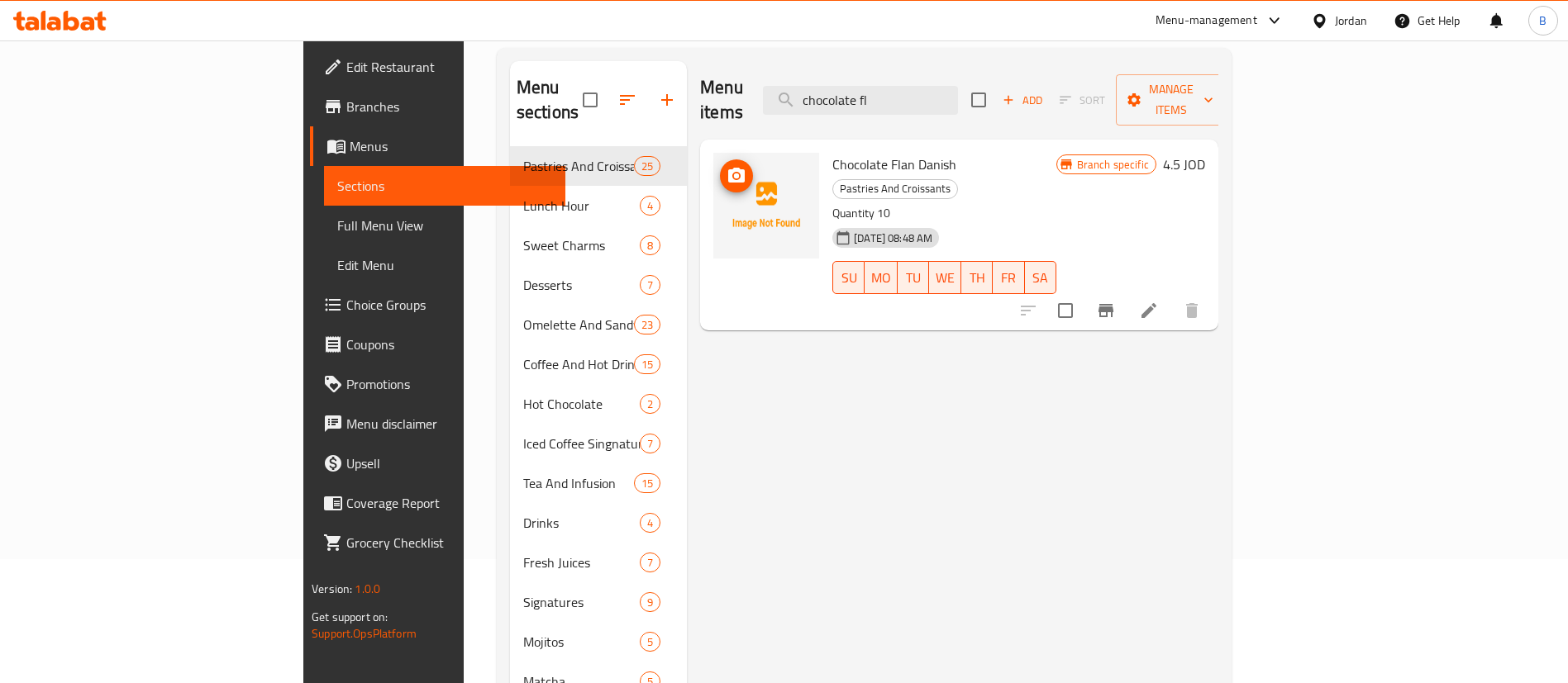
click at [728, 168] on icon "upload picture" at bounding box center [736, 175] width 17 height 15
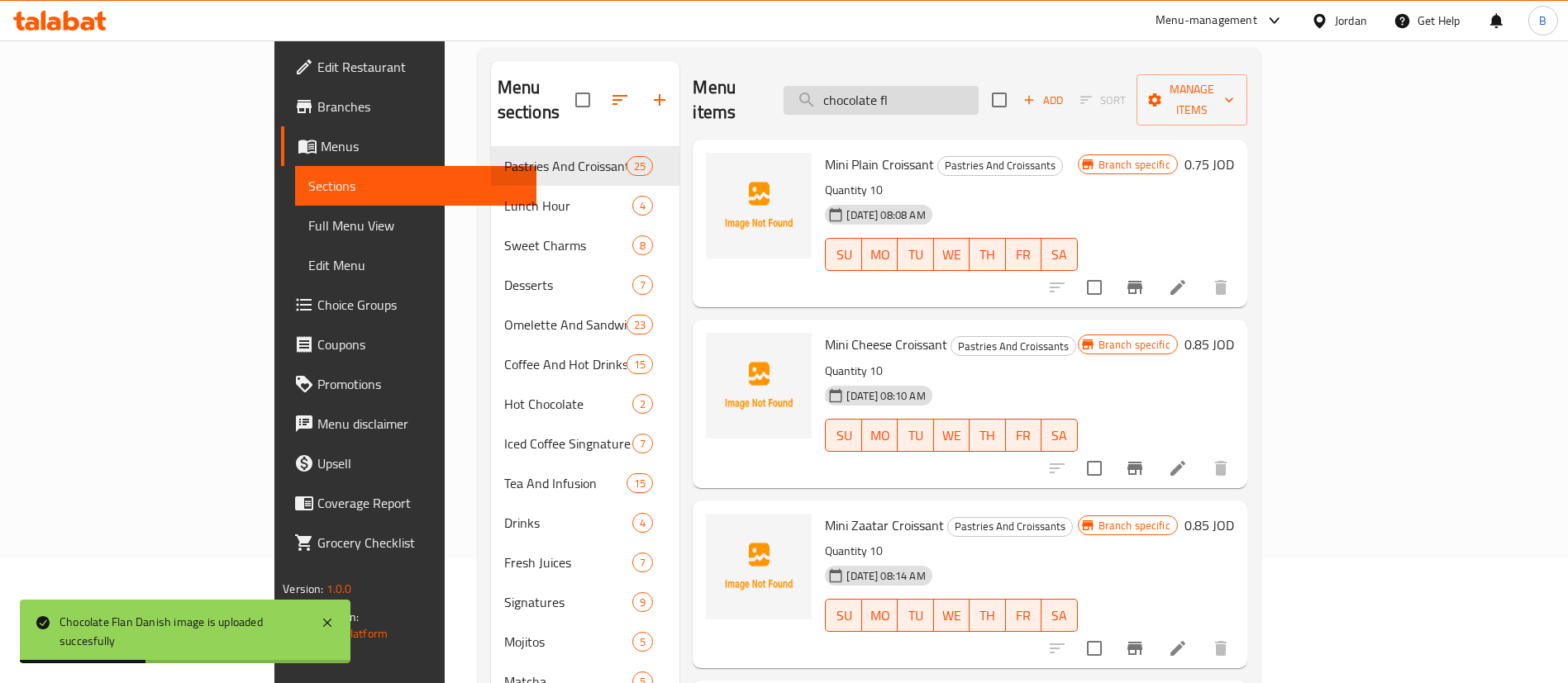
click at [978, 99] on input "chocolate fl" at bounding box center [880, 100] width 195 height 29
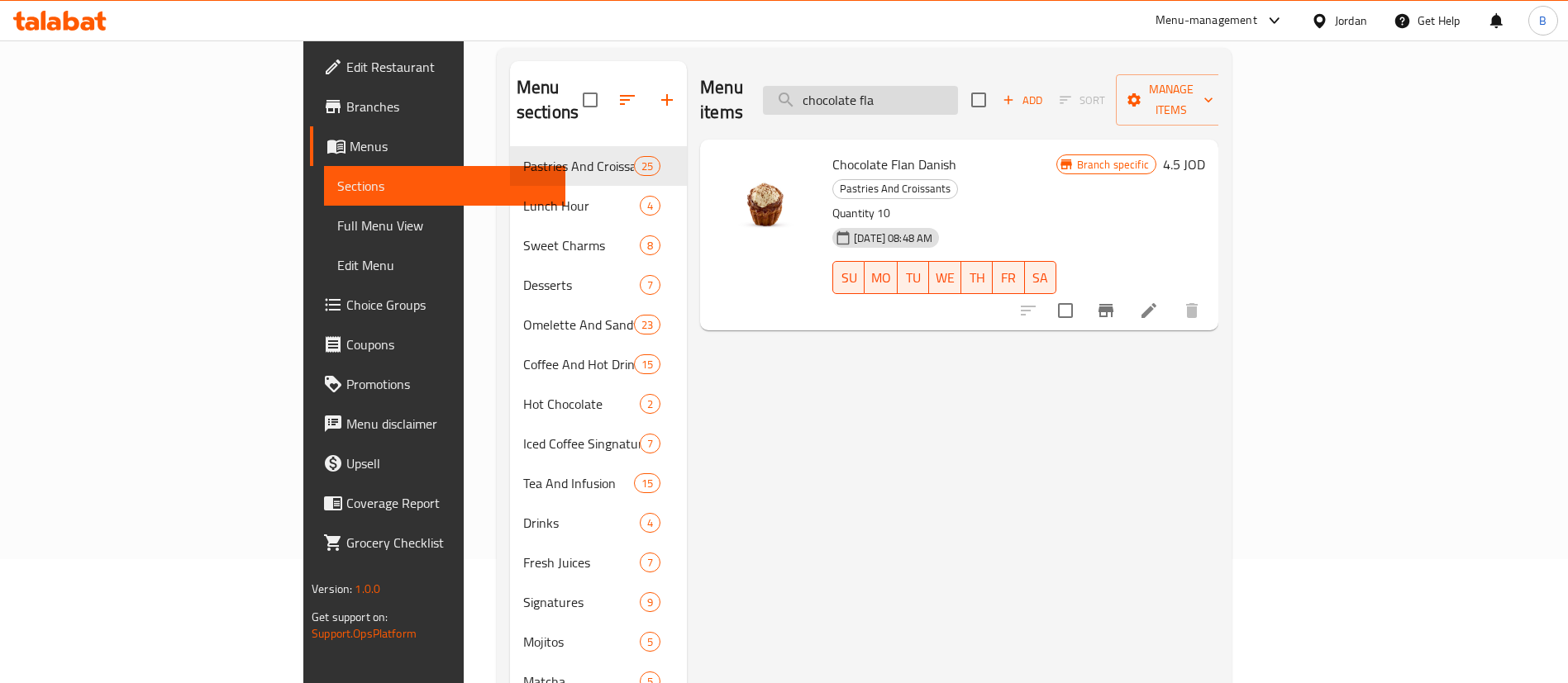
click at [958, 98] on input "chocolate fla" at bounding box center [859, 100] width 195 height 29
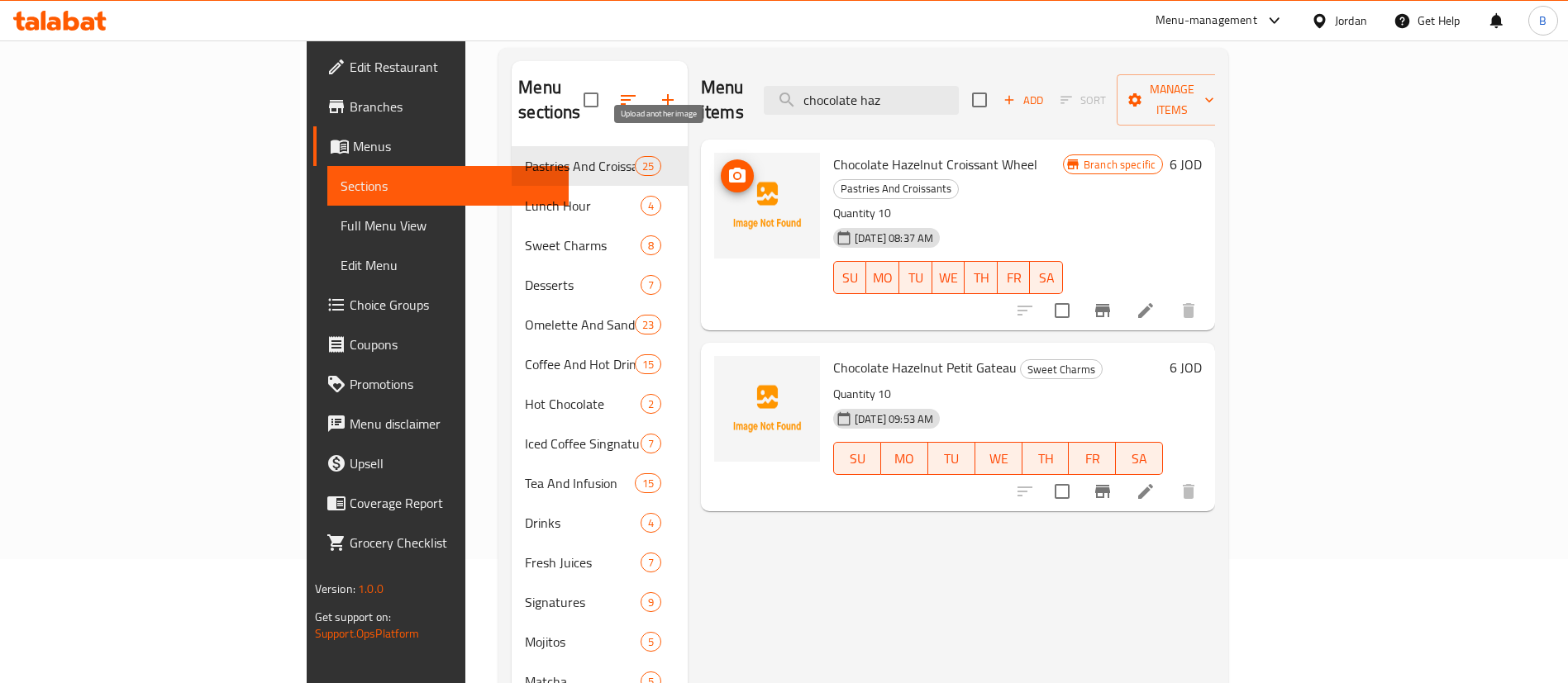
click at [729, 168] on icon "upload picture" at bounding box center [737, 175] width 17 height 15
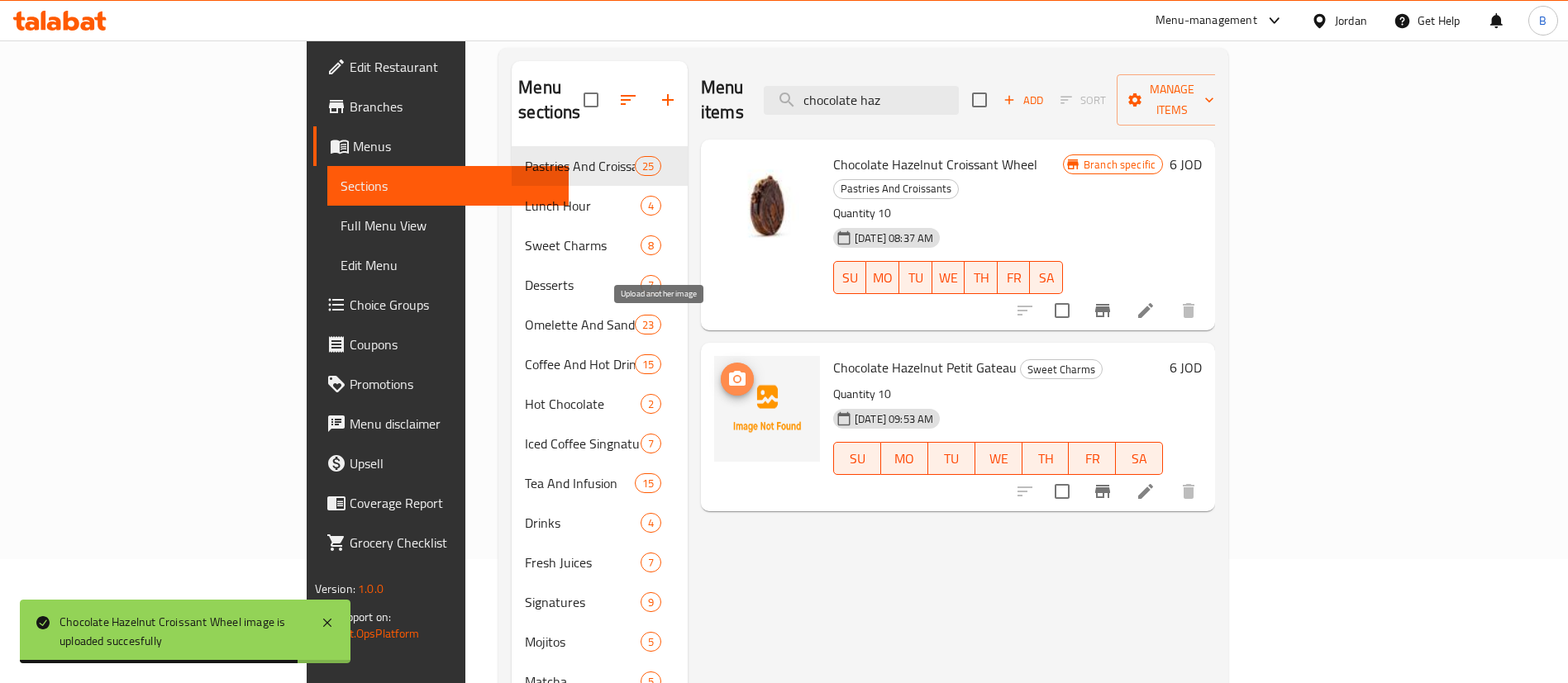
click at [729, 371] on icon "upload picture" at bounding box center [737, 378] width 17 height 15
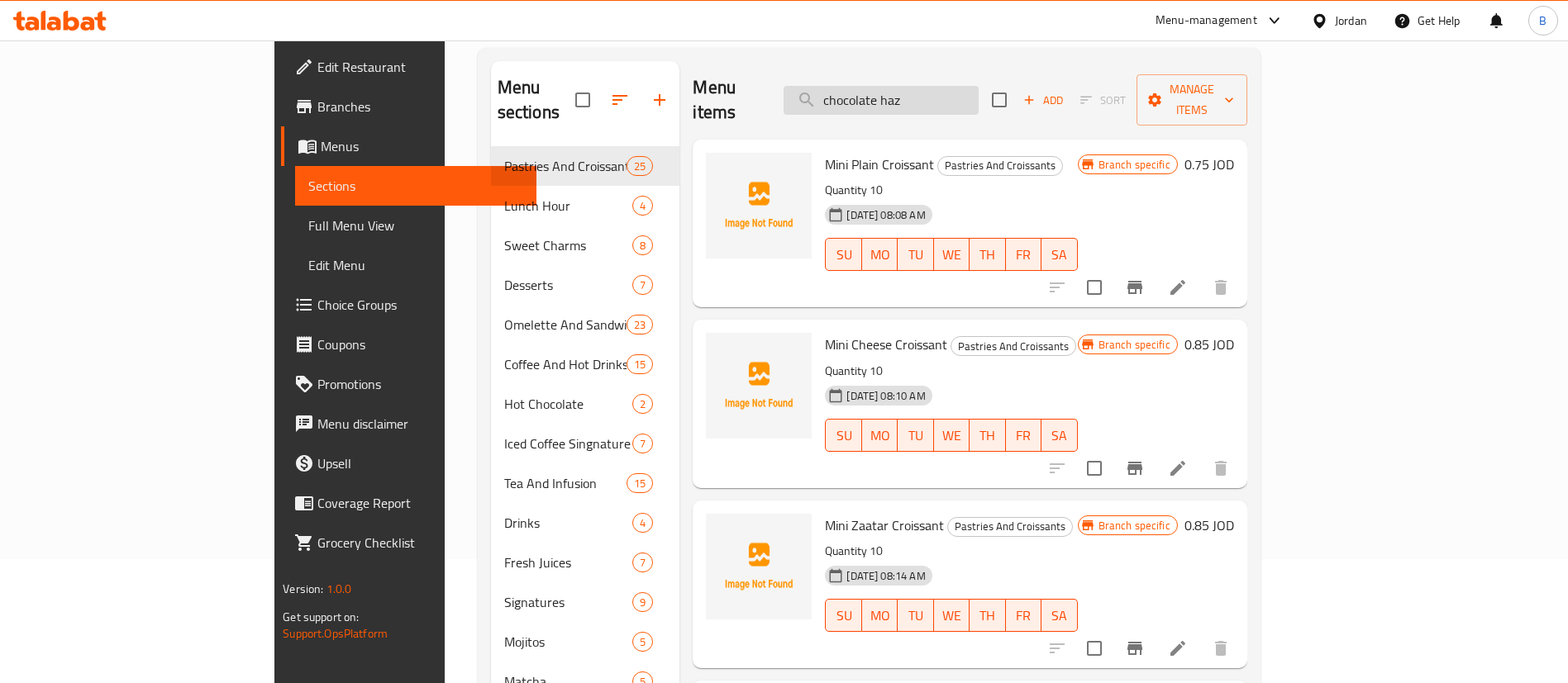
click at [978, 88] on input "chocolate haz" at bounding box center [880, 100] width 195 height 29
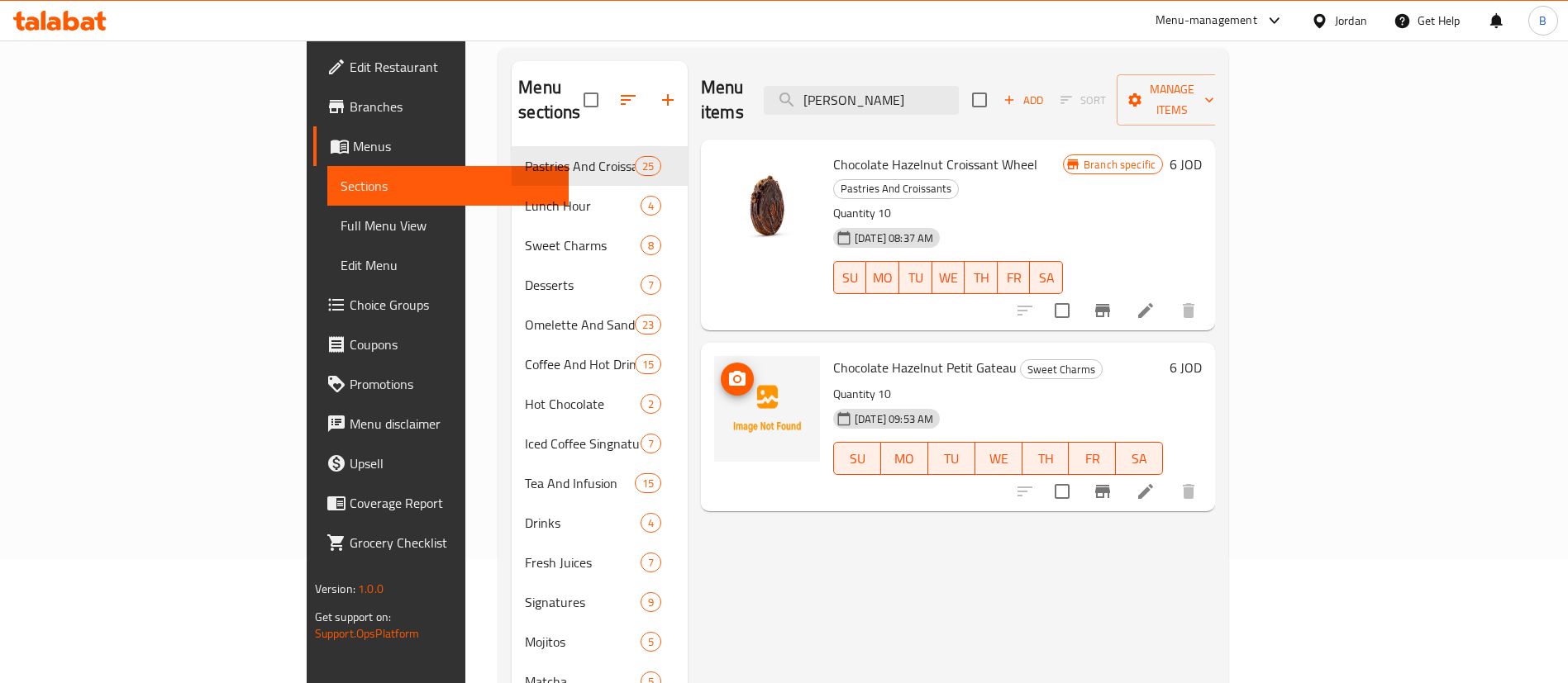
click at [727, 369] on icon "upload picture" at bounding box center [737, 379] width 20 height 20
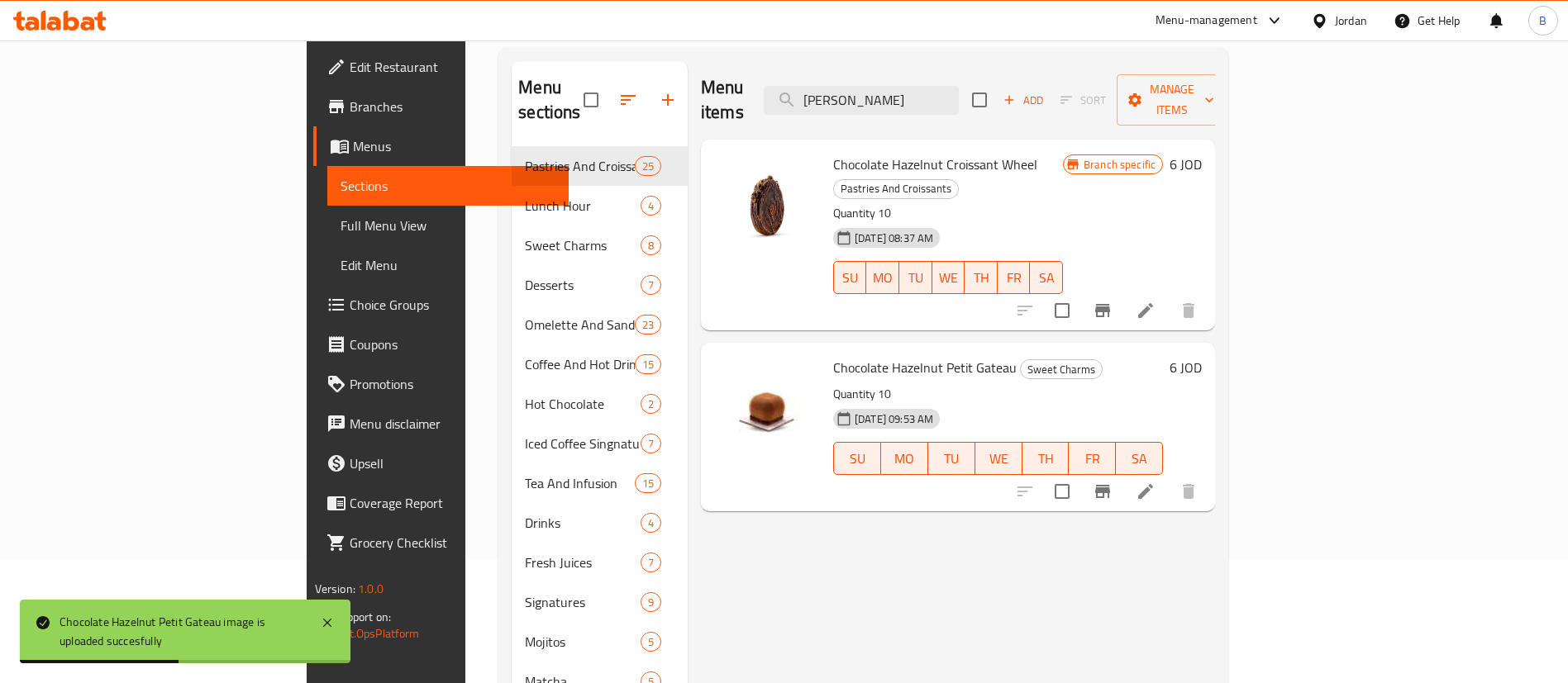
scroll to position [33, 0]
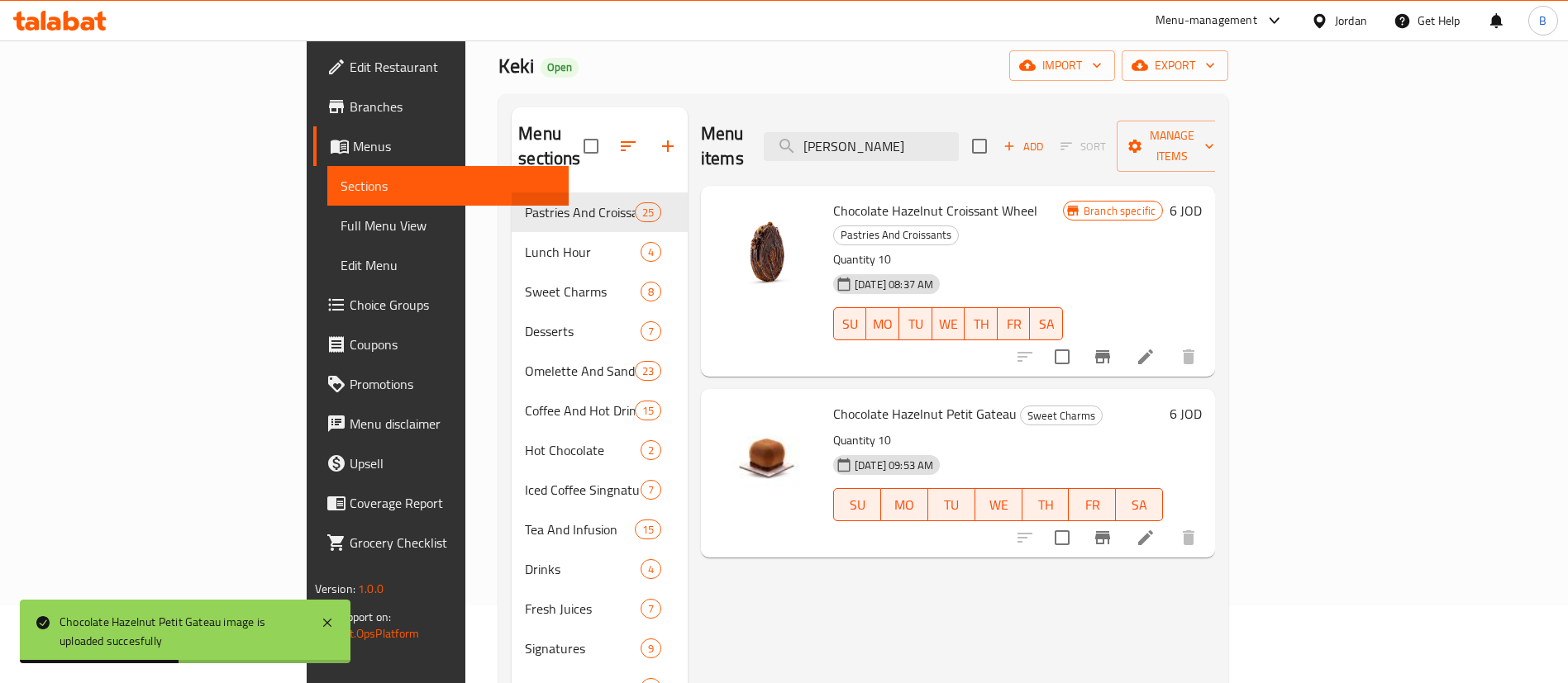
drag, startPoint x: 1016, startPoint y: 74, endPoint x: 387, endPoint y: -59, distance: 642.9
click at [387, 0] on html "Chocolate Hazelnut Petit Gateau image is uploaded succesfully ​ Menu-management…" at bounding box center [784, 264] width 1568 height 683
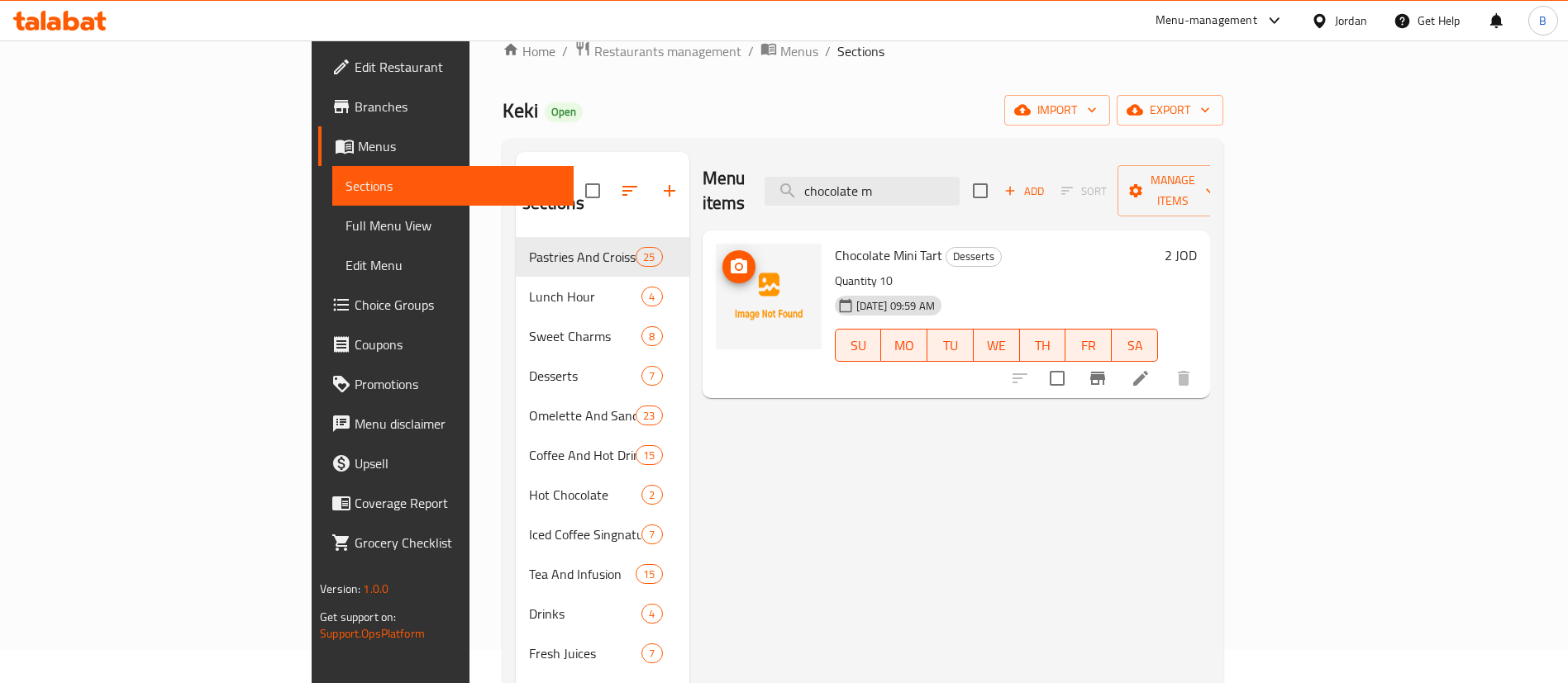
click at [729, 257] on icon "upload picture" at bounding box center [739, 267] width 20 height 20
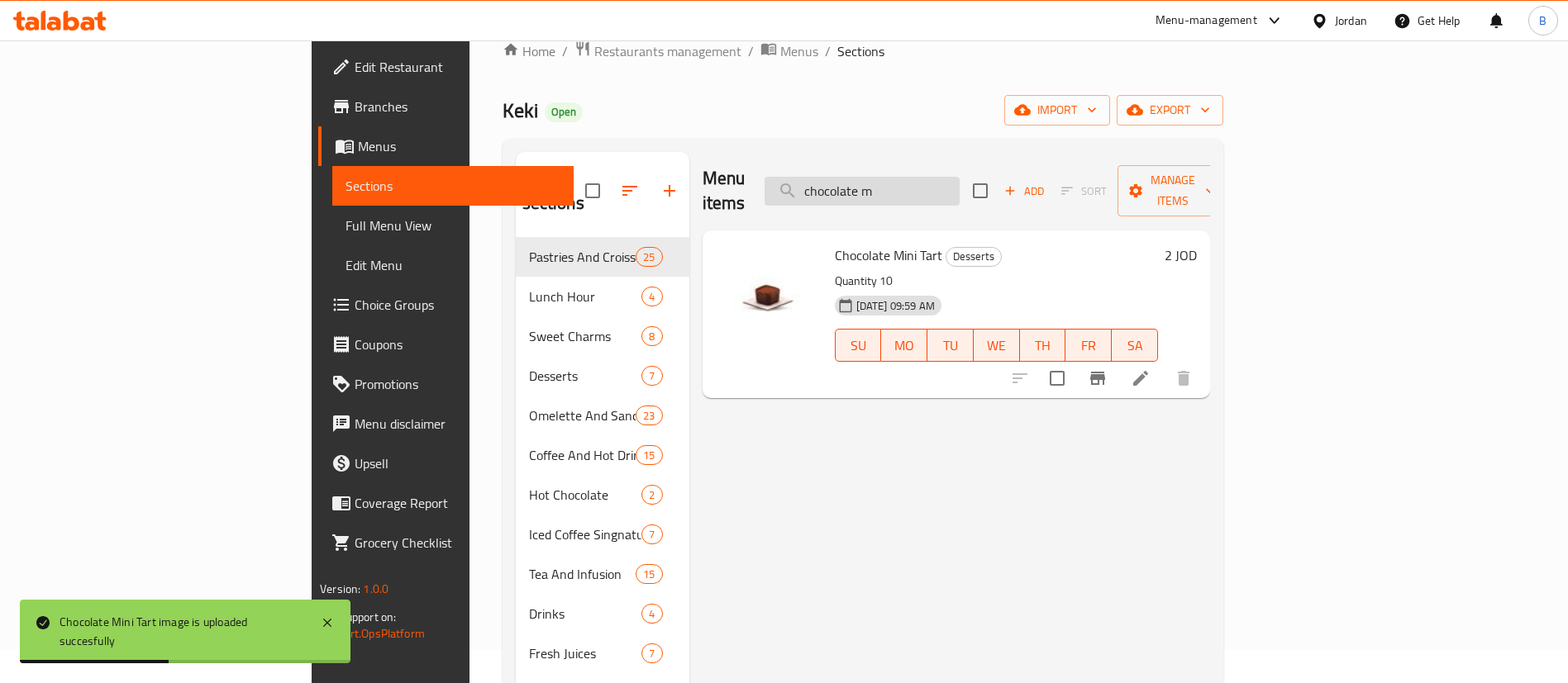
click at [960, 177] on input "chocolate m" at bounding box center [861, 191] width 195 height 29
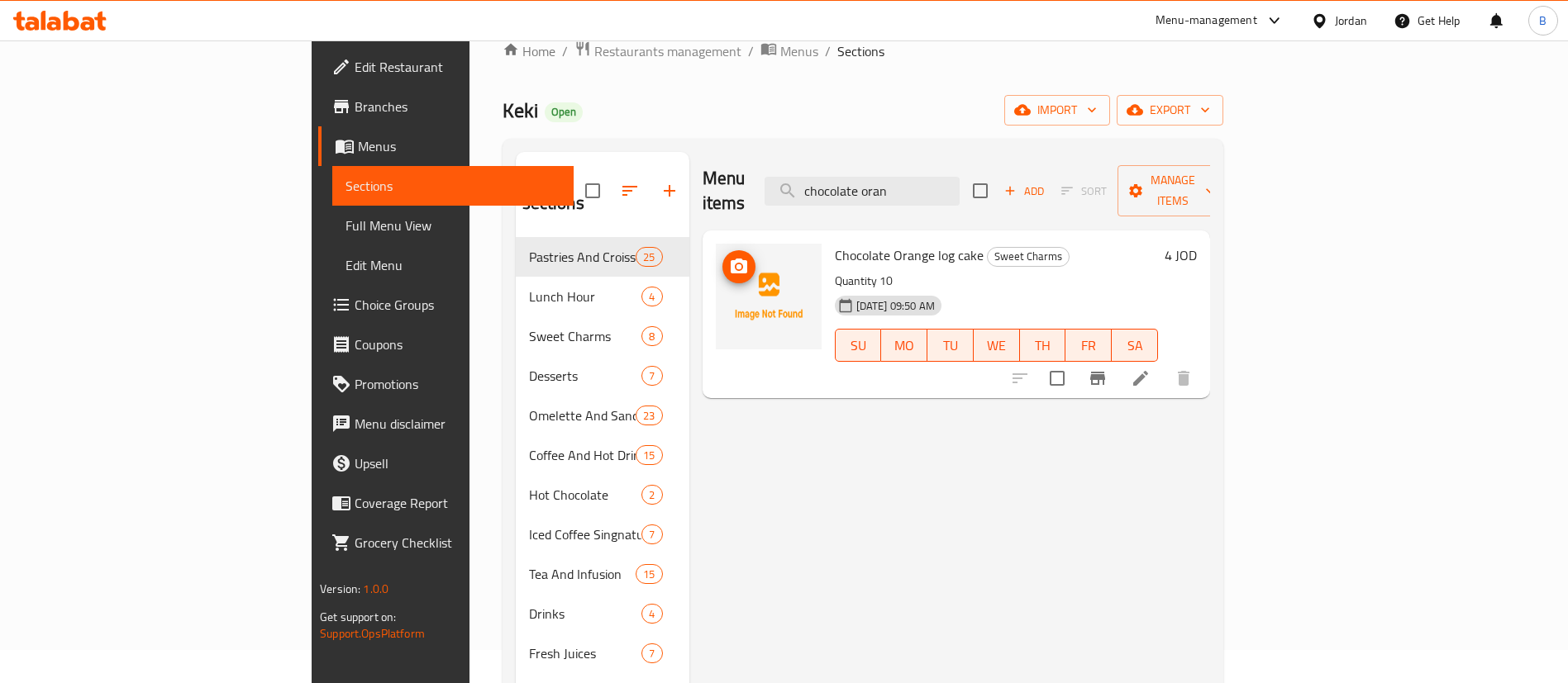
click at [729, 257] on icon "upload picture" at bounding box center [739, 267] width 20 height 20
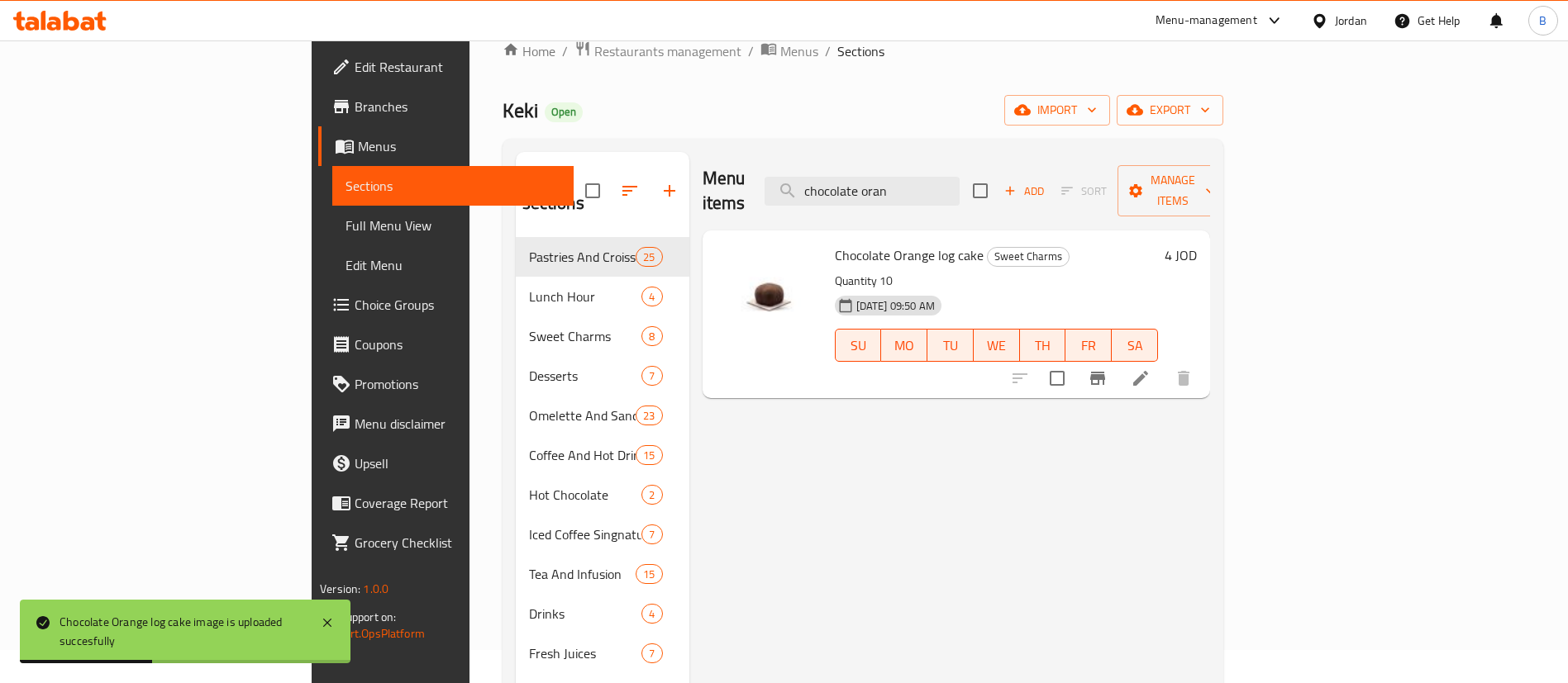
drag, startPoint x: 1004, startPoint y: 170, endPoint x: 405, endPoint y: 142, distance: 599.7
click at [564, 142] on div "Menu sections Pastries And Croissants 25 Lunch Hour 4 Sweet Charms 8 Desserts 7…" at bounding box center [862, 494] width 720 height 710
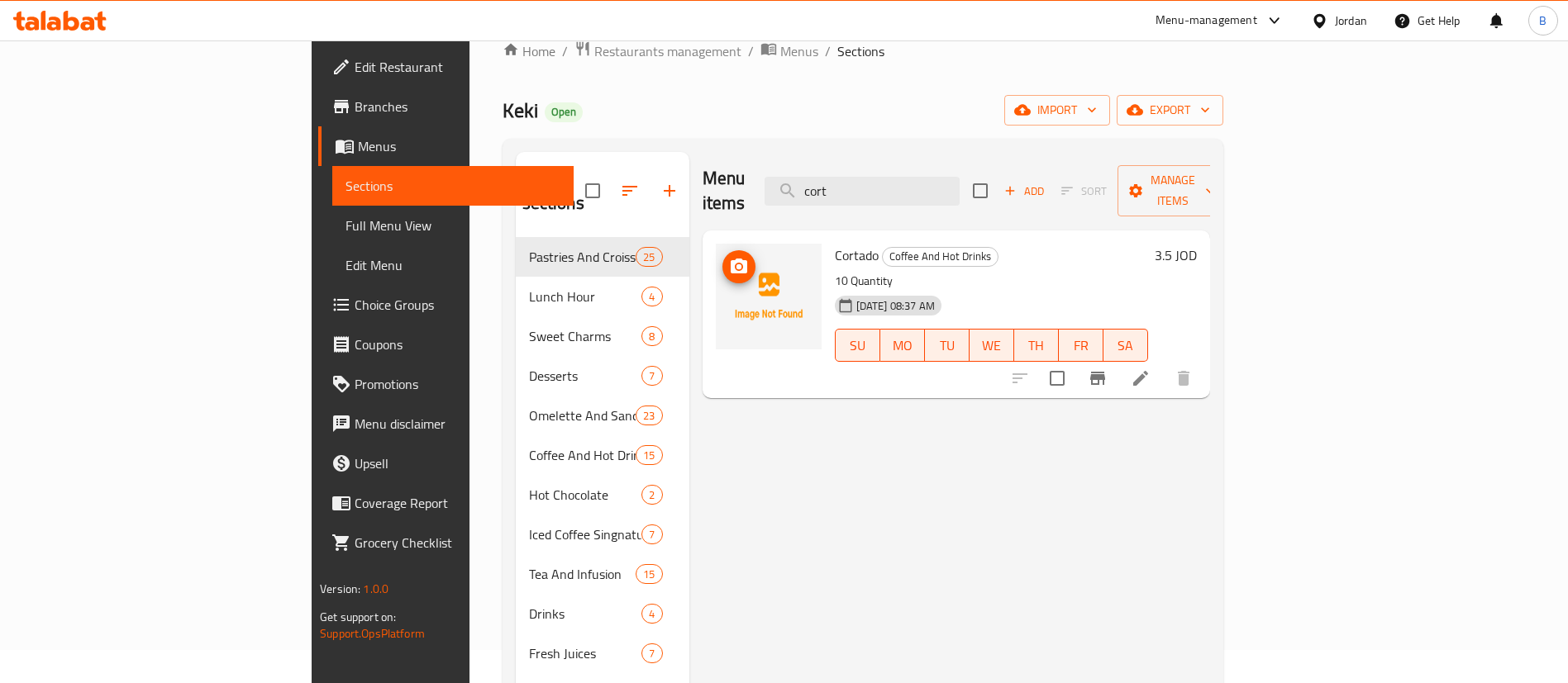
click at [715, 259] on img at bounding box center [768, 296] width 106 height 106
click at [722, 252] on button "upload picture" at bounding box center [738, 266] width 33 height 33
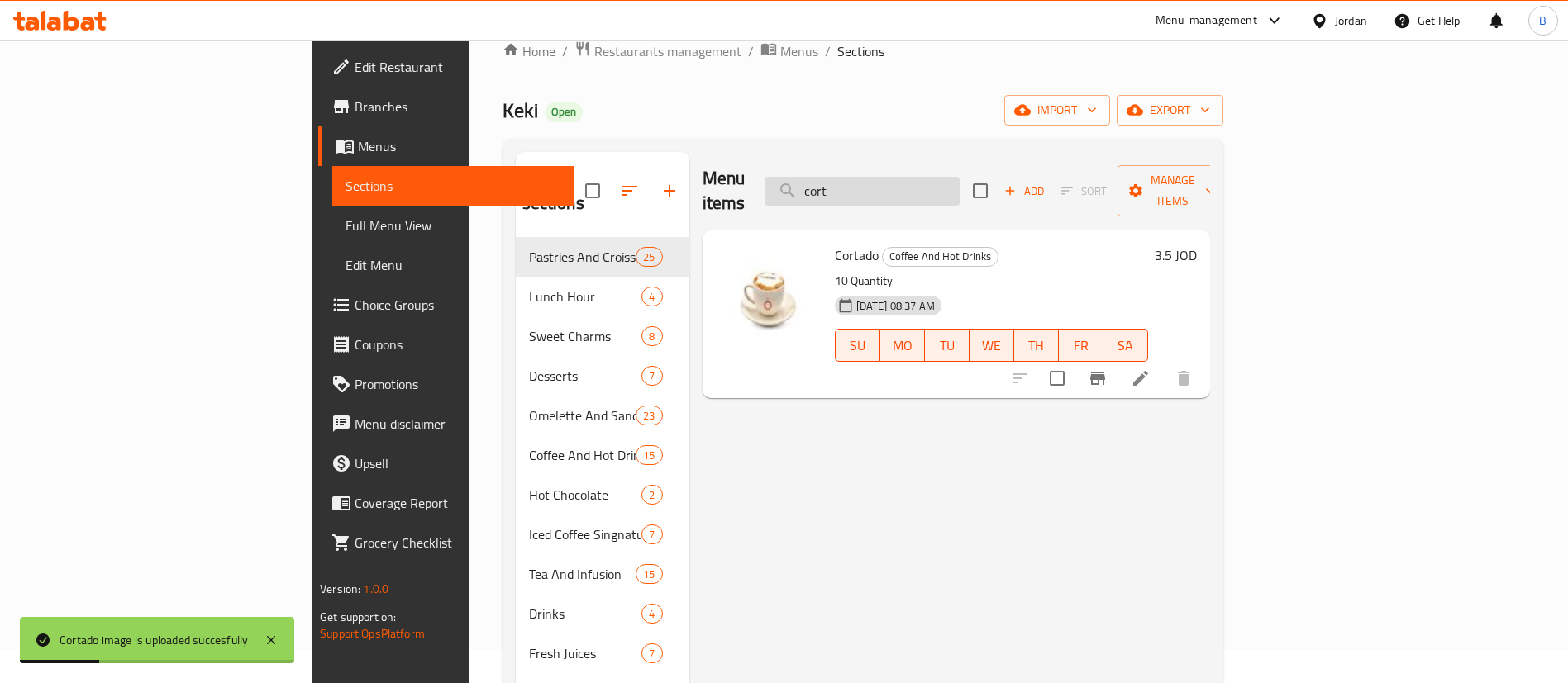
click at [960, 180] on input "cort" at bounding box center [861, 191] width 195 height 29
type input "c"
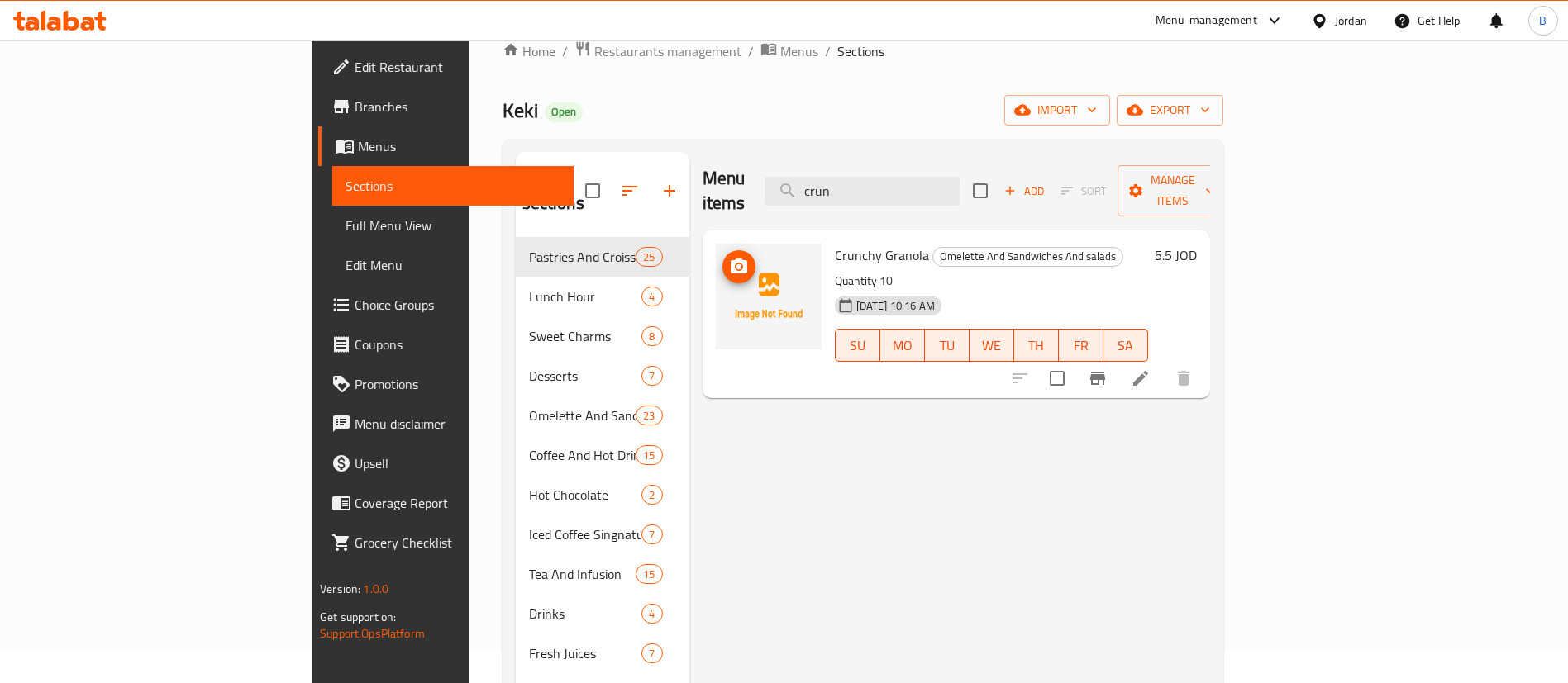
click at [729, 257] on icon "upload picture" at bounding box center [739, 267] width 20 height 20
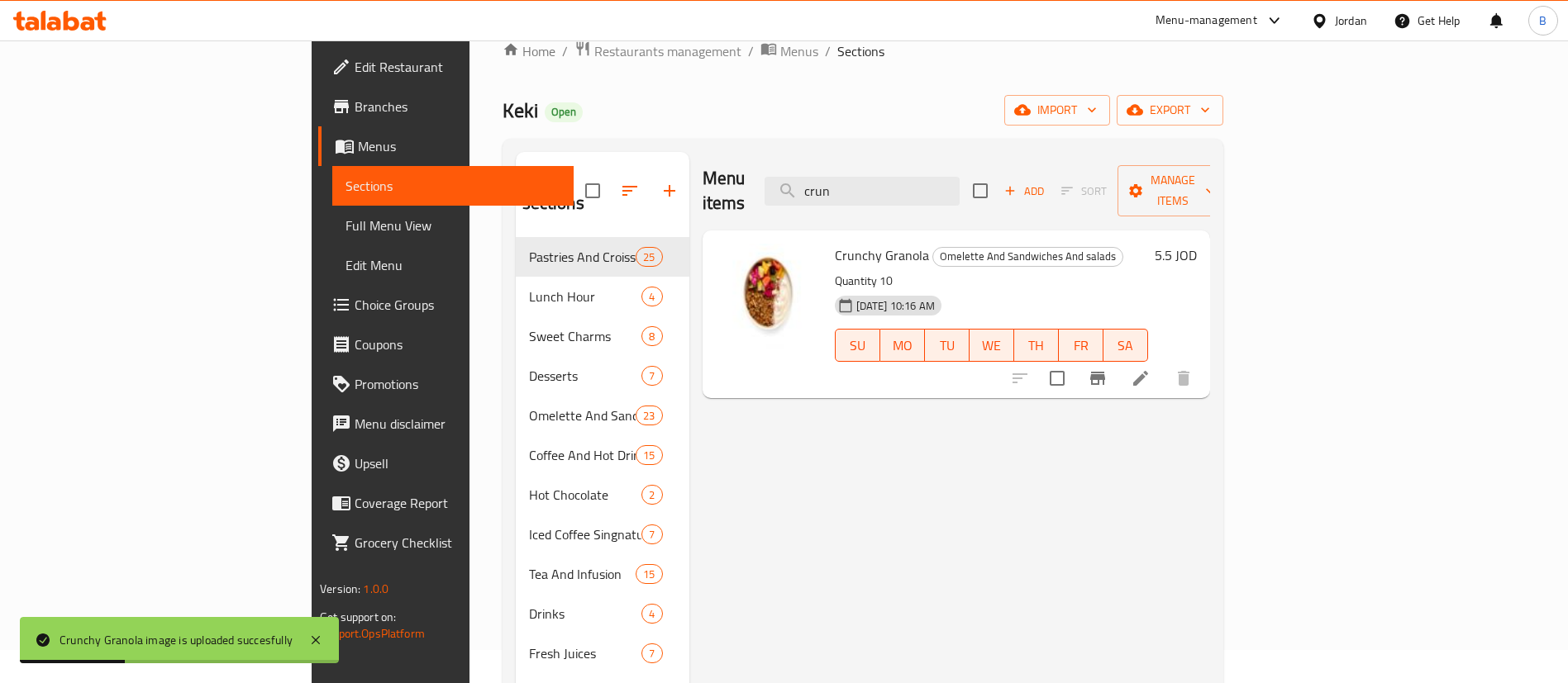
drag, startPoint x: 966, startPoint y: 176, endPoint x: 516, endPoint y: 138, distance: 451.6
click at [586, 144] on div "Menu sections Pastries And Croissants 25 Lunch Hour 4 Sweet Charms 8 Desserts 7…" at bounding box center [862, 494] width 720 height 710
type input "c"
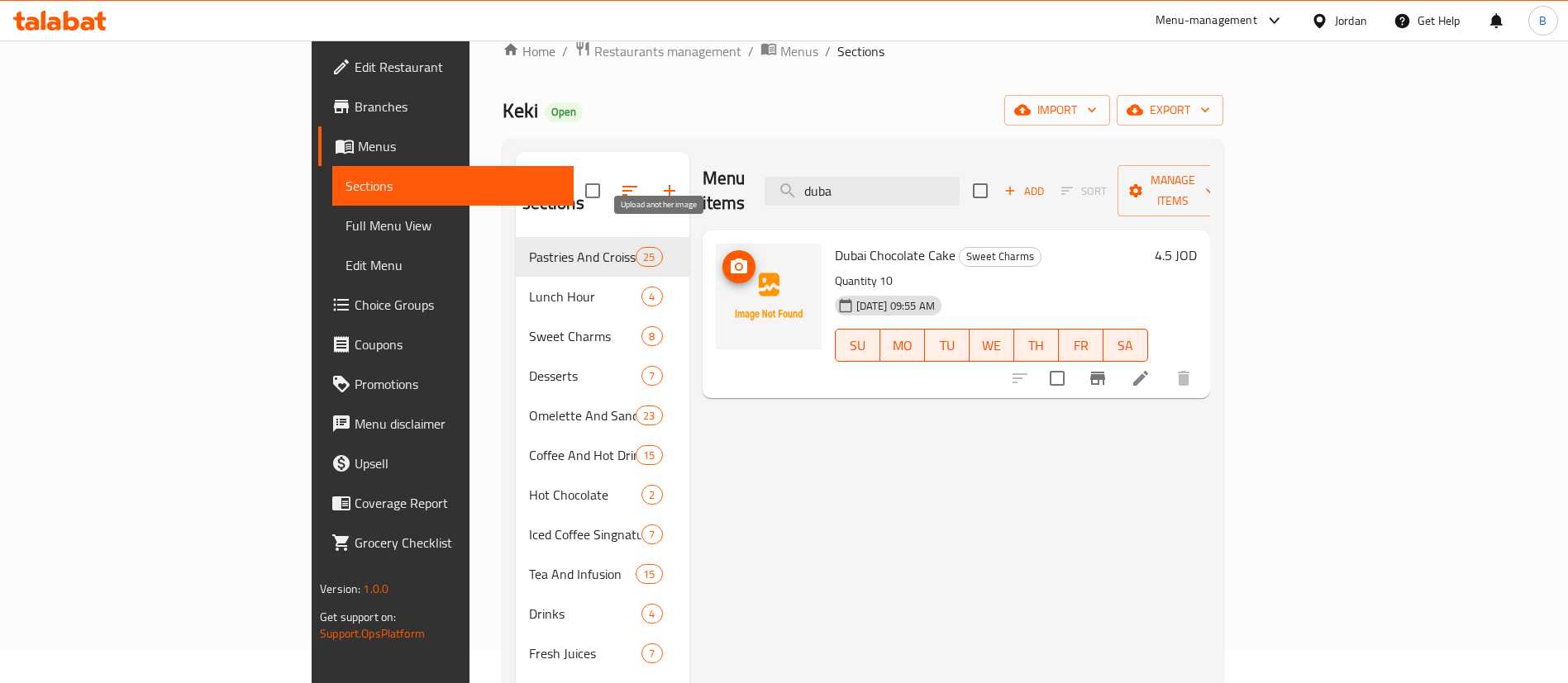
click at [722, 250] on button "upload picture" at bounding box center [738, 266] width 33 height 33
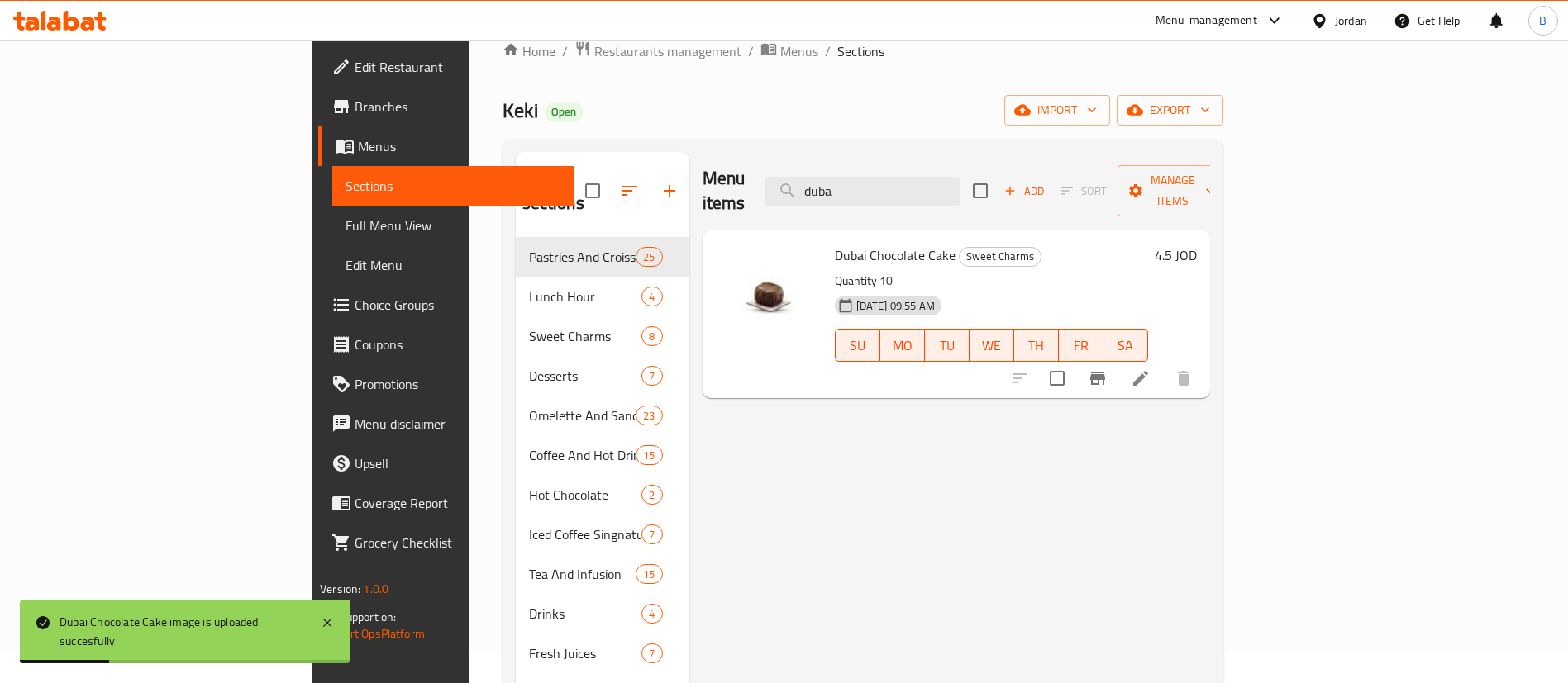
drag, startPoint x: 1012, startPoint y: 170, endPoint x: 309, endPoint y: 139, distance: 703.7
click at [703, 170] on div "Menu items duba Add Sort Manage items" at bounding box center [956, 190] width 507 height 78
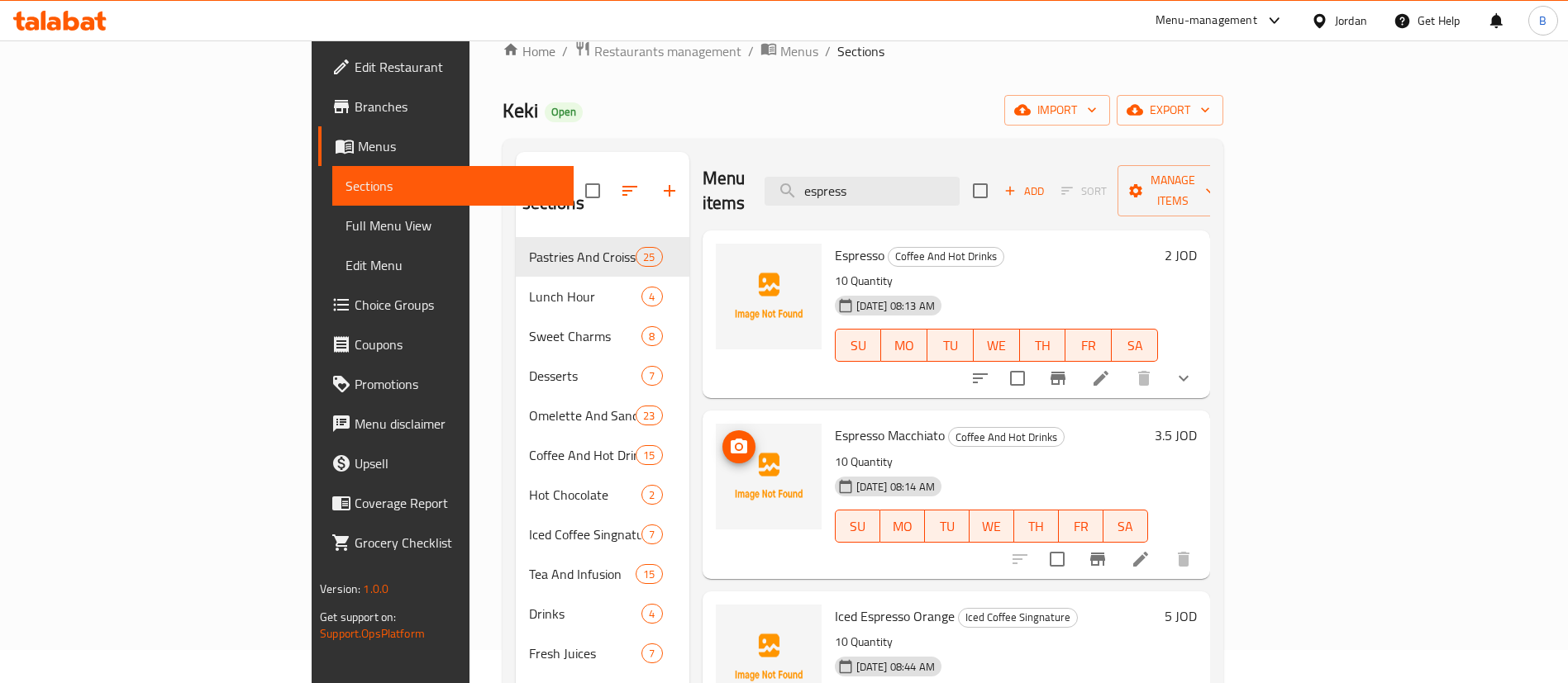
click at [715, 424] on img at bounding box center [768, 477] width 106 height 106
click at [730, 439] on icon "upload picture" at bounding box center [739, 446] width 17 height 15
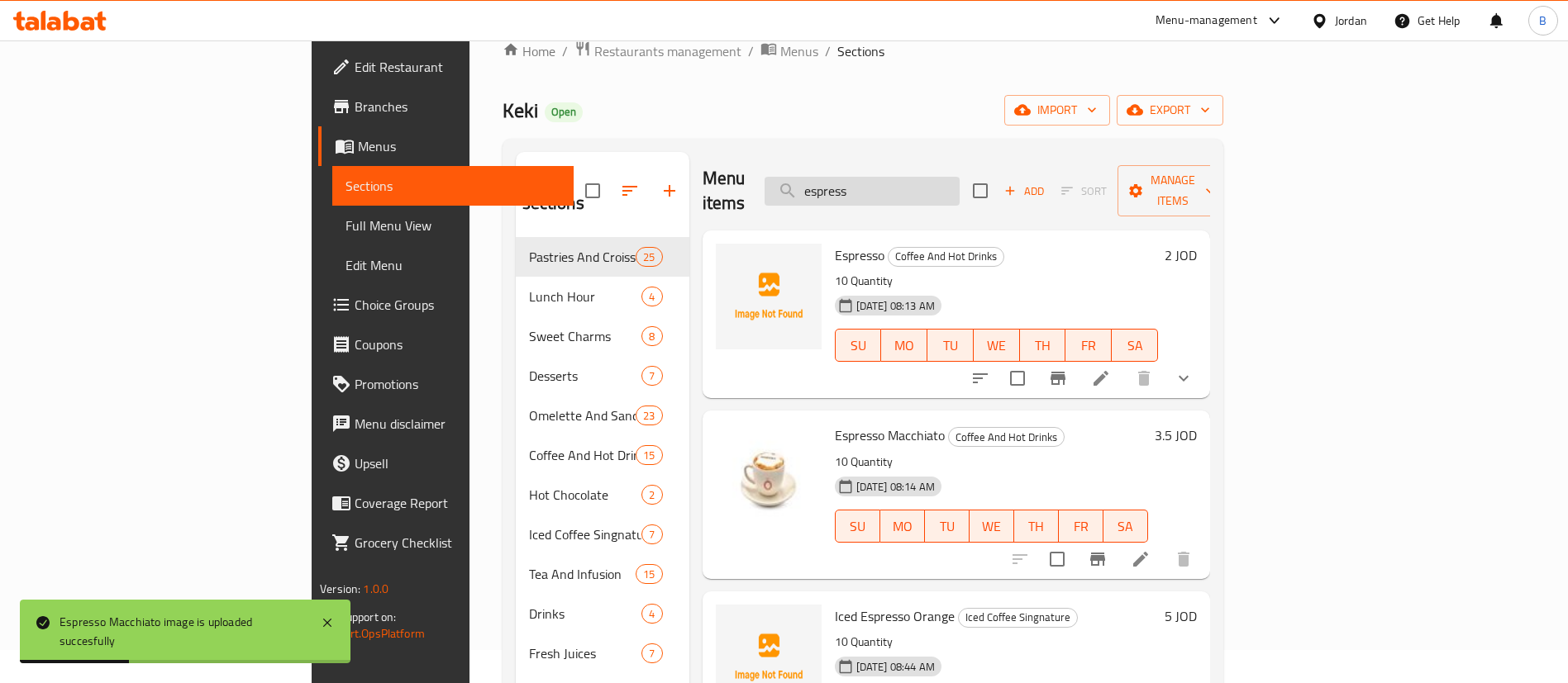
click at [960, 184] on input "espress" at bounding box center [861, 191] width 195 height 29
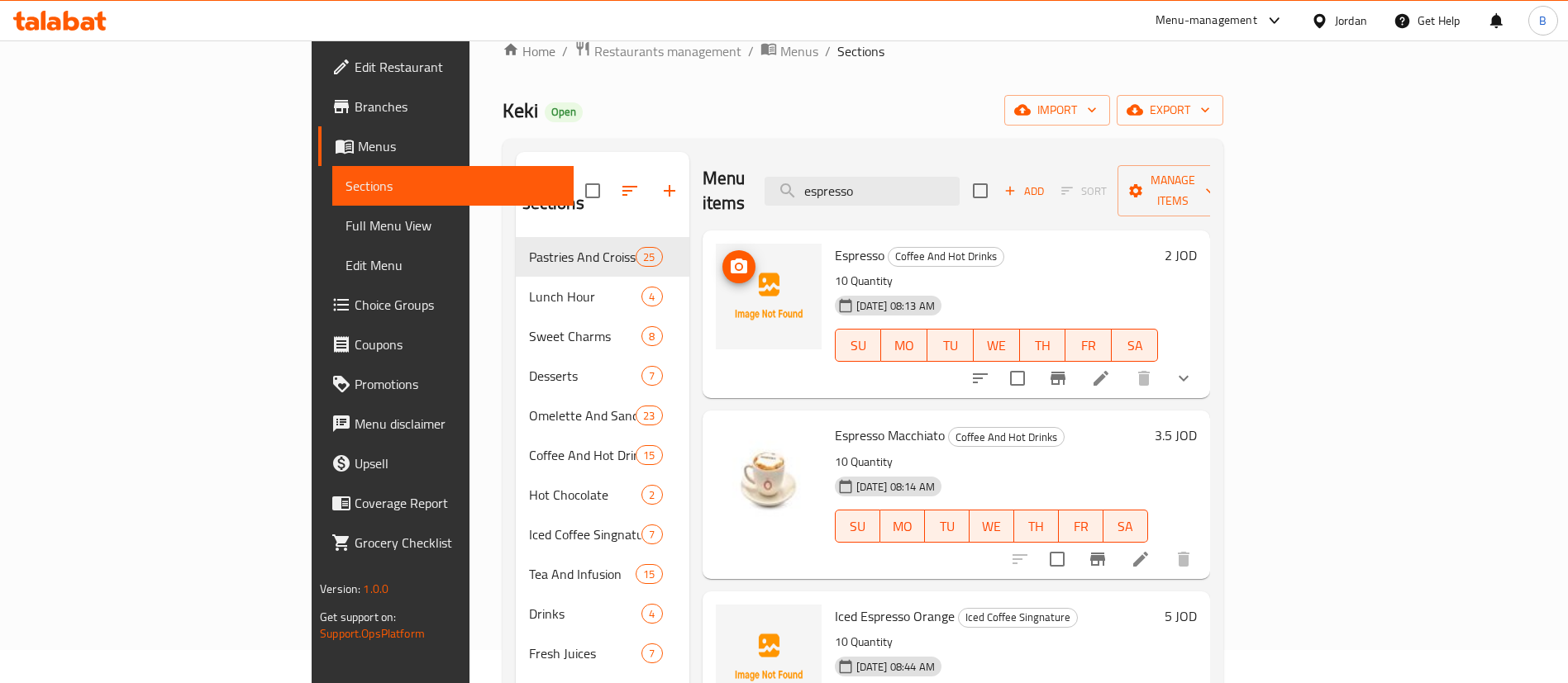
click at [722, 257] on span "upload picture" at bounding box center [738, 267] width 33 height 20
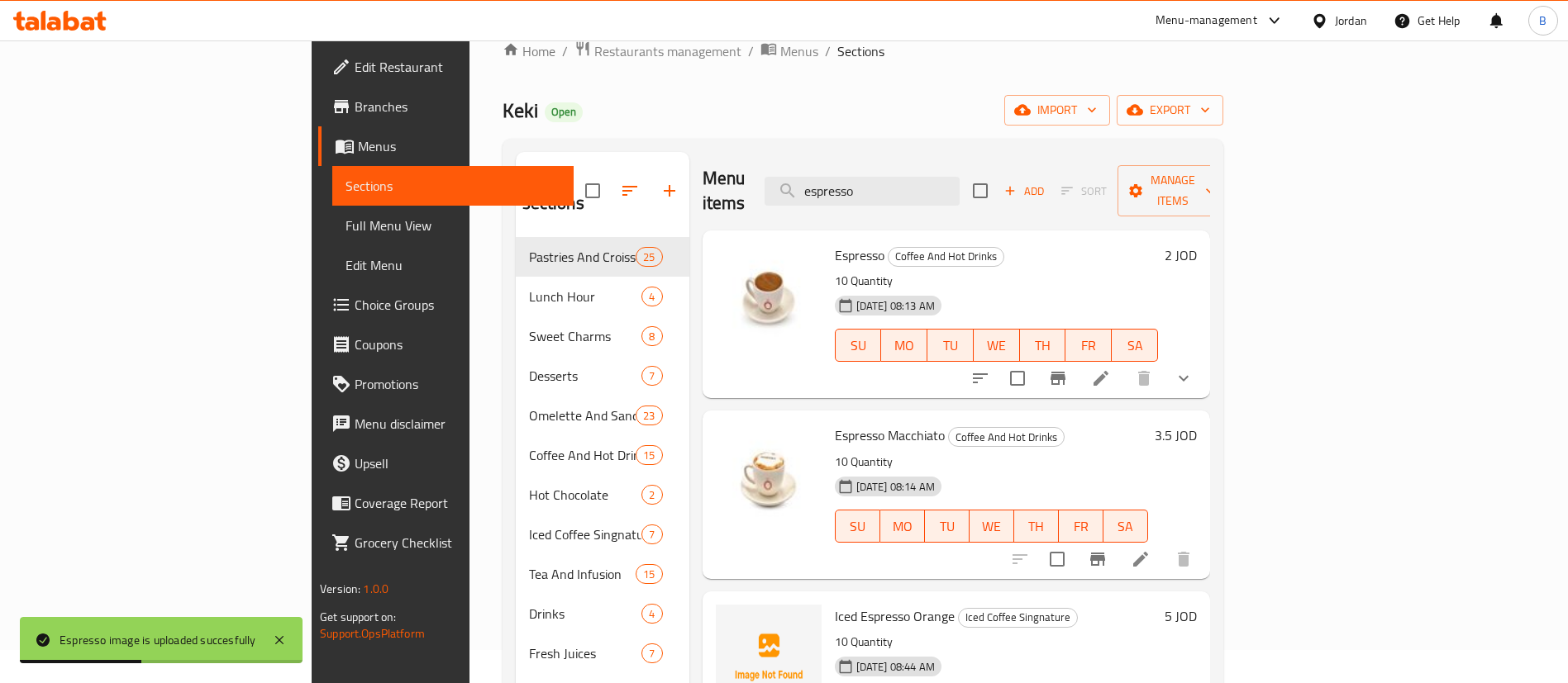
drag, startPoint x: 987, startPoint y: 170, endPoint x: 709, endPoint y: 159, distance: 278.2
click at [758, 159] on div "Menu items espresso Add Sort Manage items" at bounding box center [956, 190] width 507 height 78
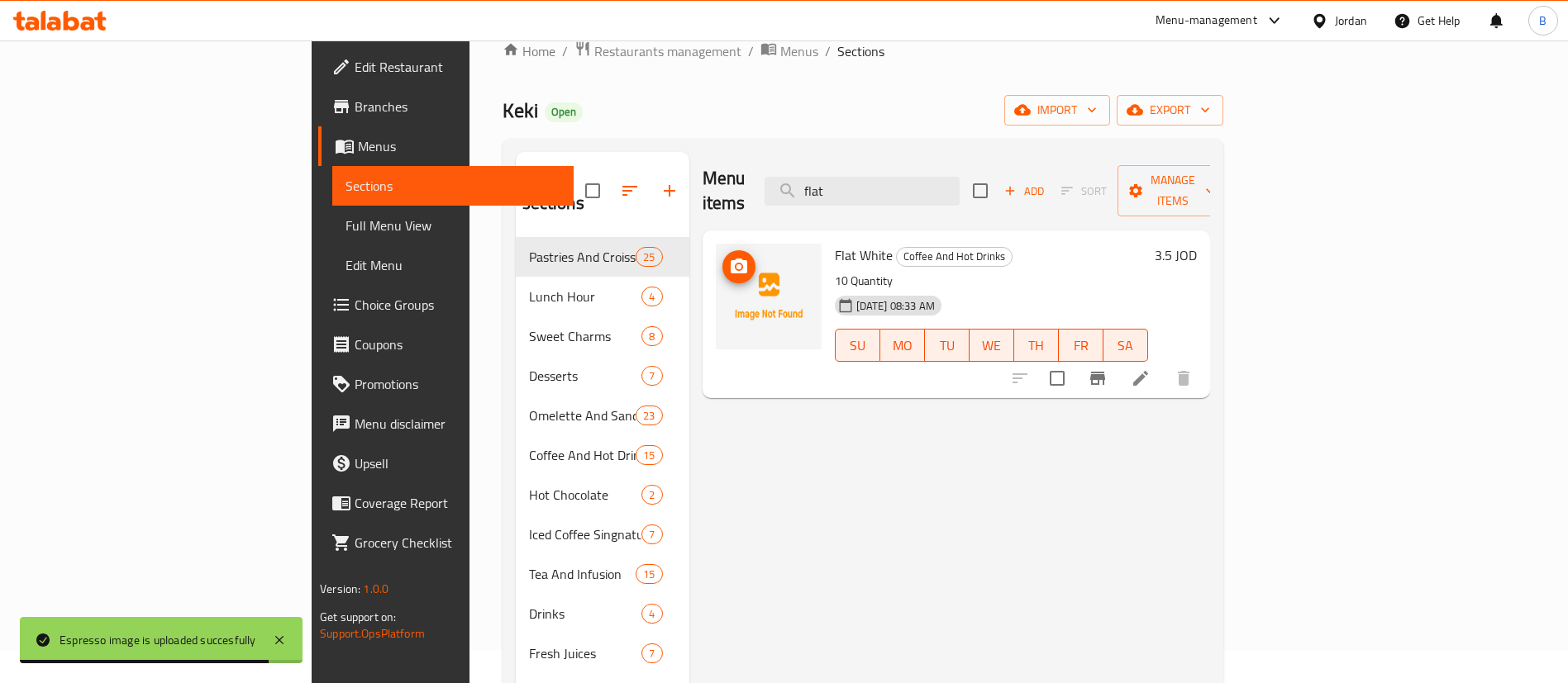
click at [722, 257] on span "upload picture" at bounding box center [738, 267] width 33 height 20
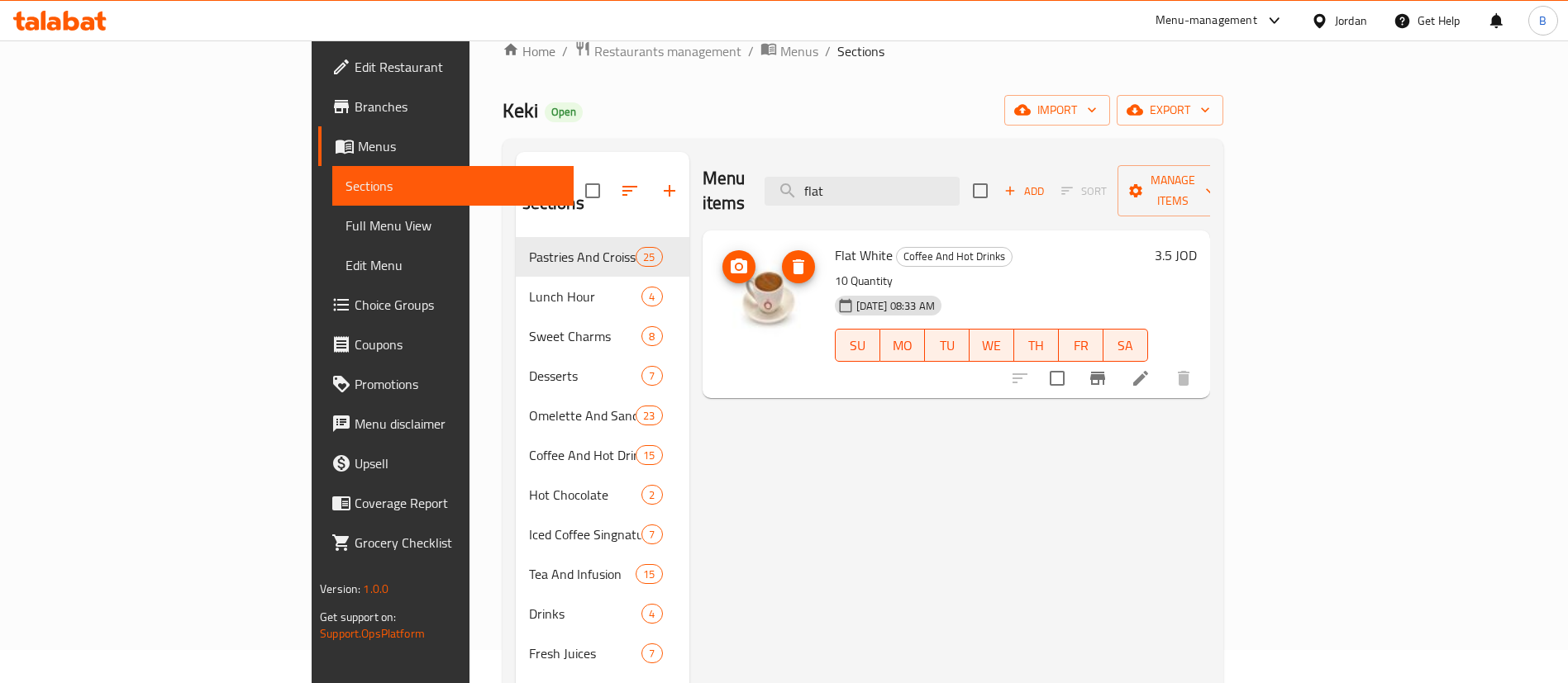
click at [730, 259] on icon "upload picture" at bounding box center [739, 266] width 17 height 15
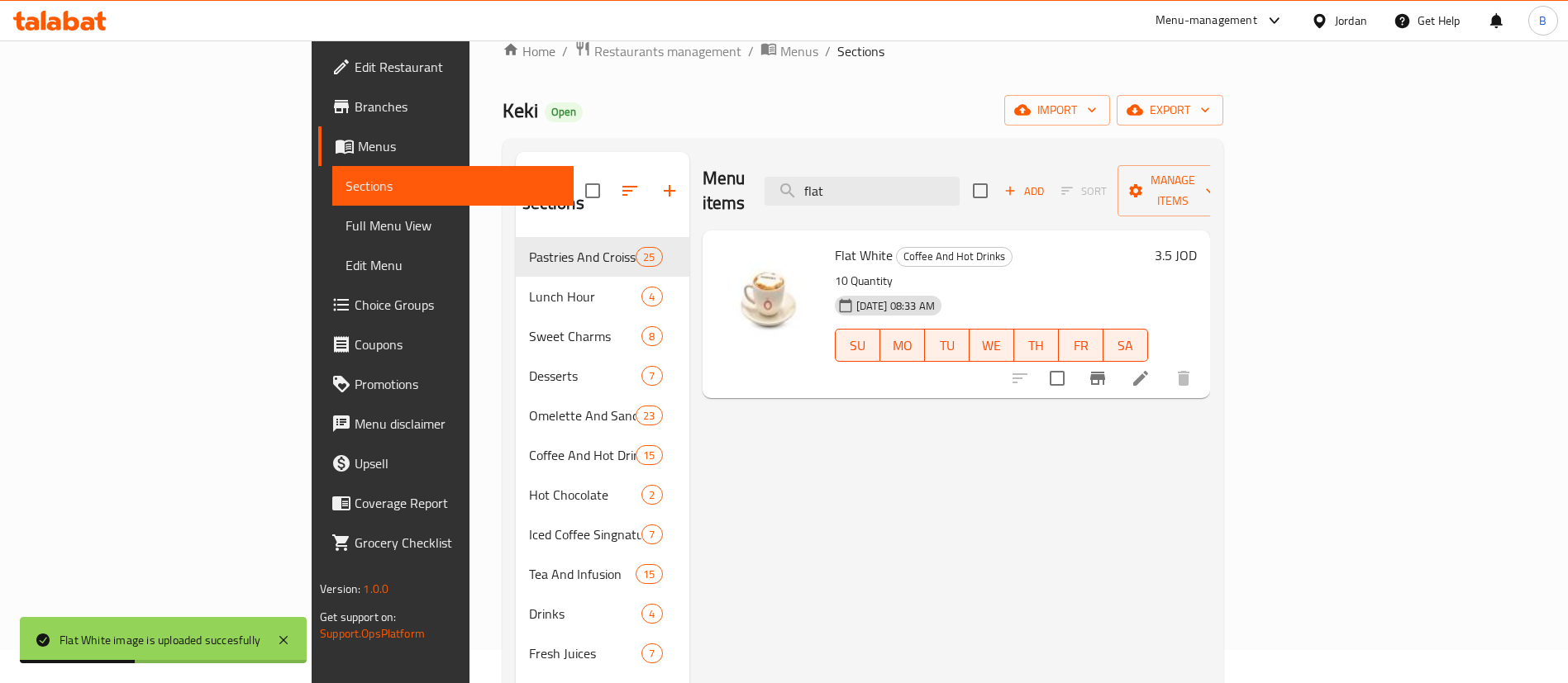
drag, startPoint x: 940, startPoint y: 174, endPoint x: 617, endPoint y: 152, distance: 323.7
click at [703, 163] on div "Menu items flat Add Sort Manage items" at bounding box center [956, 190] width 507 height 78
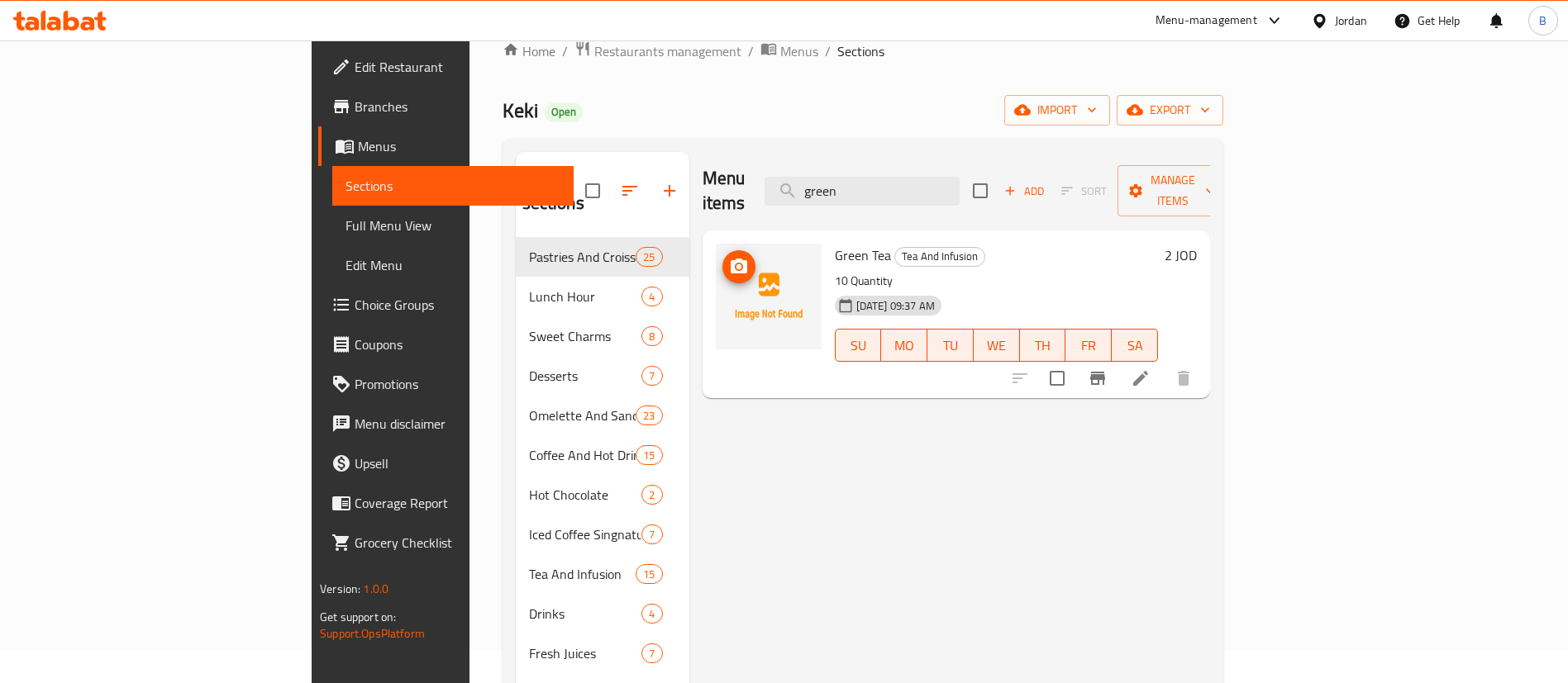
click at [729, 257] on icon "upload picture" at bounding box center [739, 267] width 20 height 20
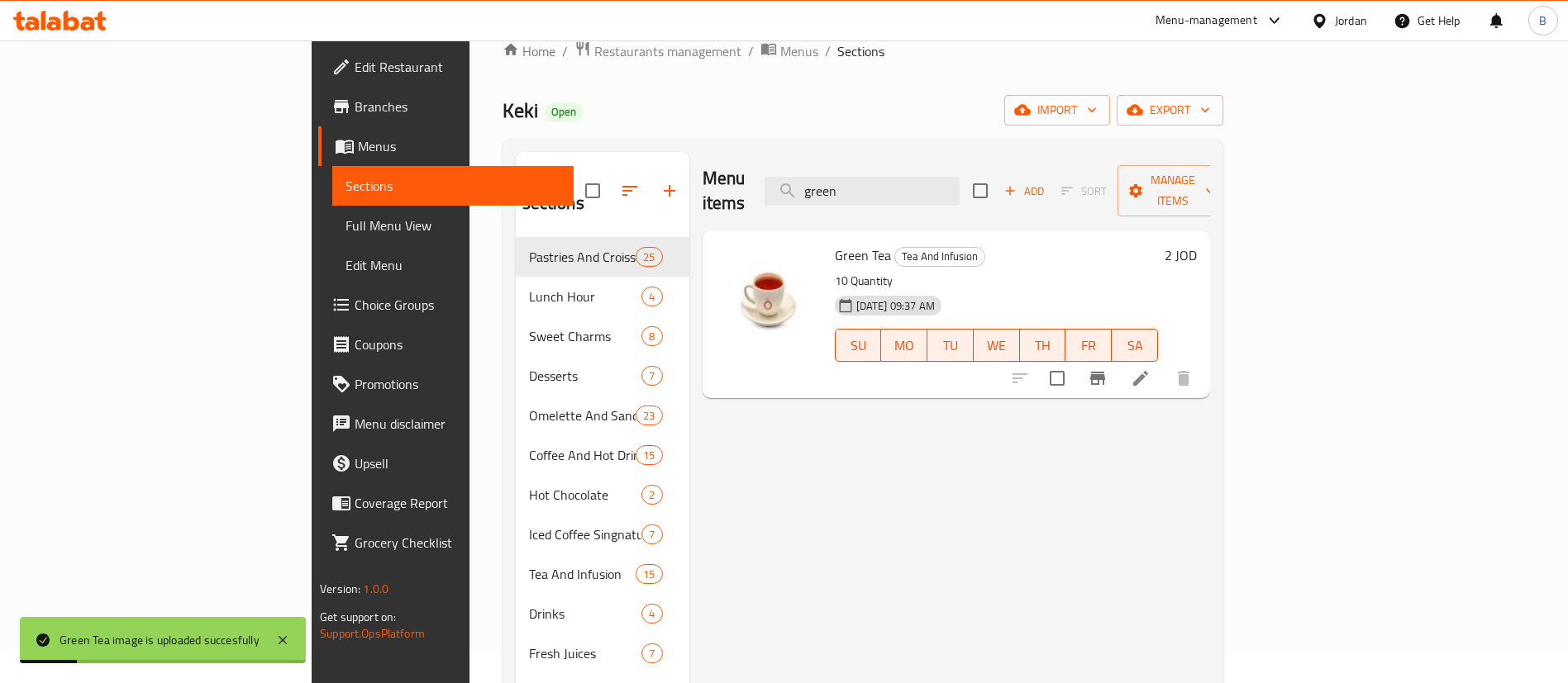
drag, startPoint x: 978, startPoint y: 176, endPoint x: 603, endPoint y: 189, distance: 375.2
click at [768, 169] on div "Menu items green Add Sort Manage items" at bounding box center [956, 190] width 507 height 78
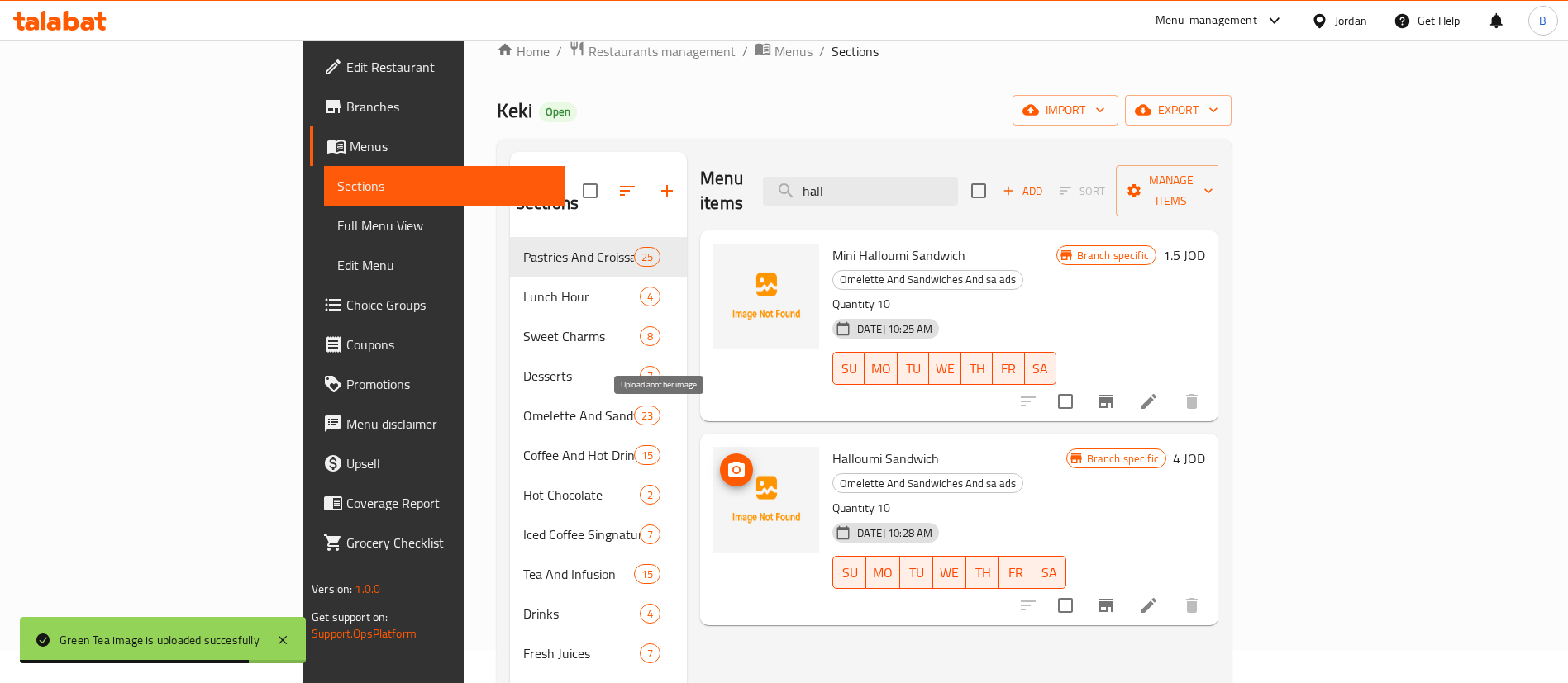
click at [726, 460] on icon "upload picture" at bounding box center [736, 470] width 20 height 20
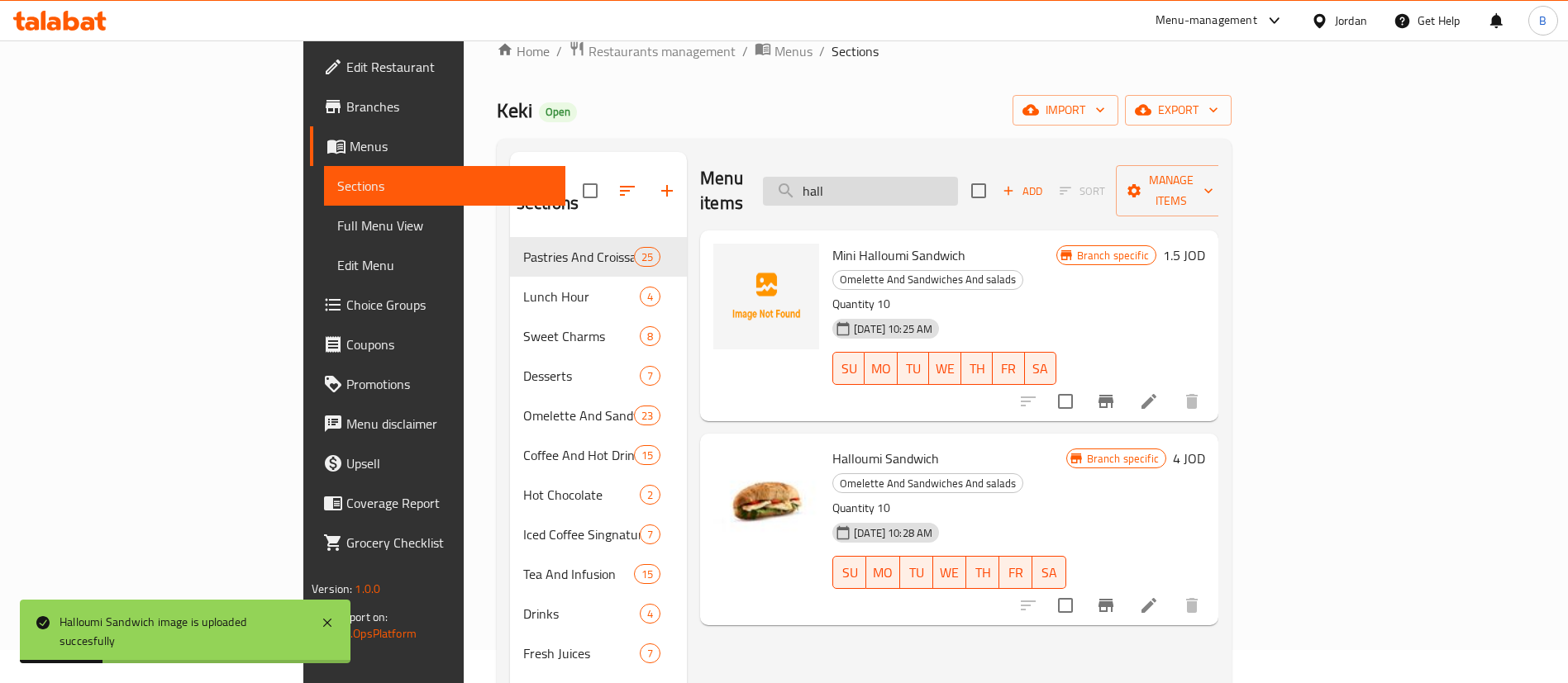
click at [958, 177] on input "hall" at bounding box center [859, 191] width 195 height 29
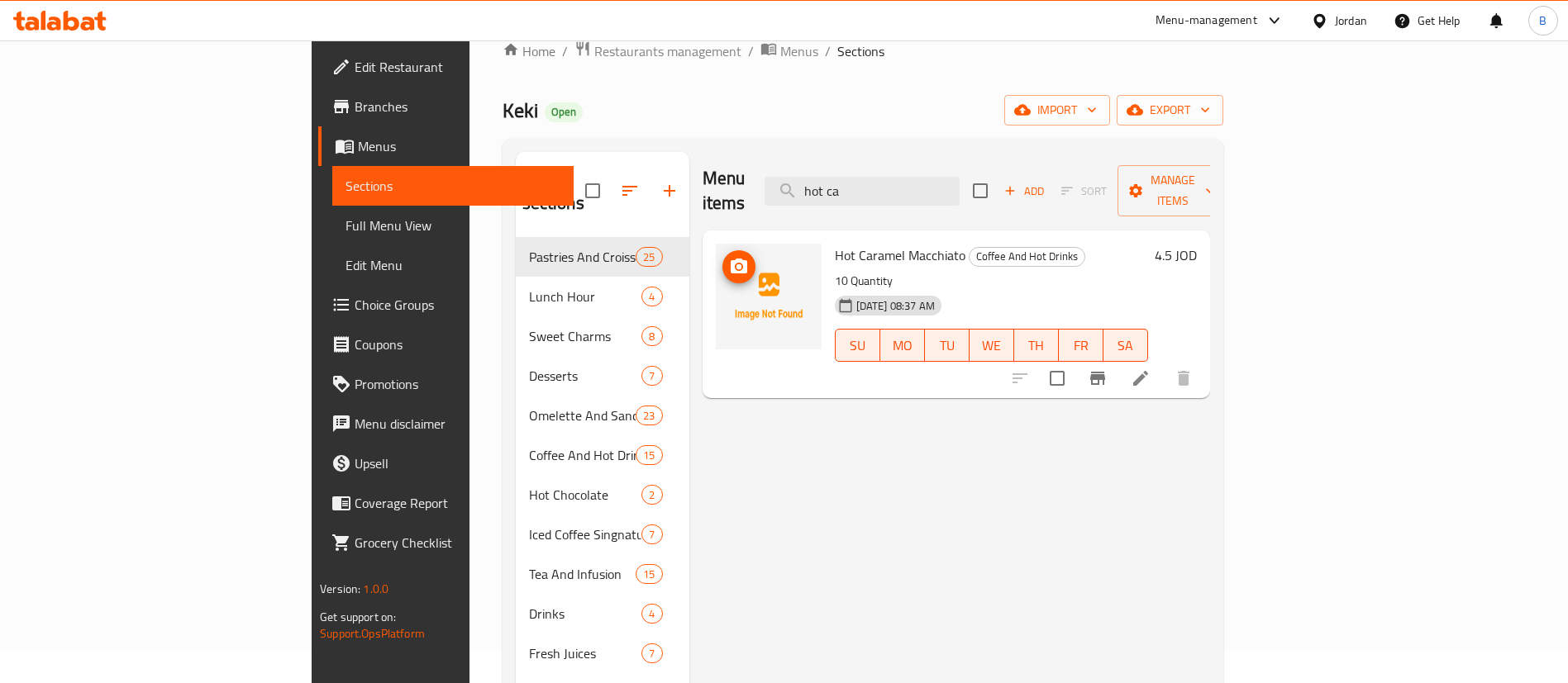
click at [729, 257] on icon "upload picture" at bounding box center [739, 267] width 20 height 20
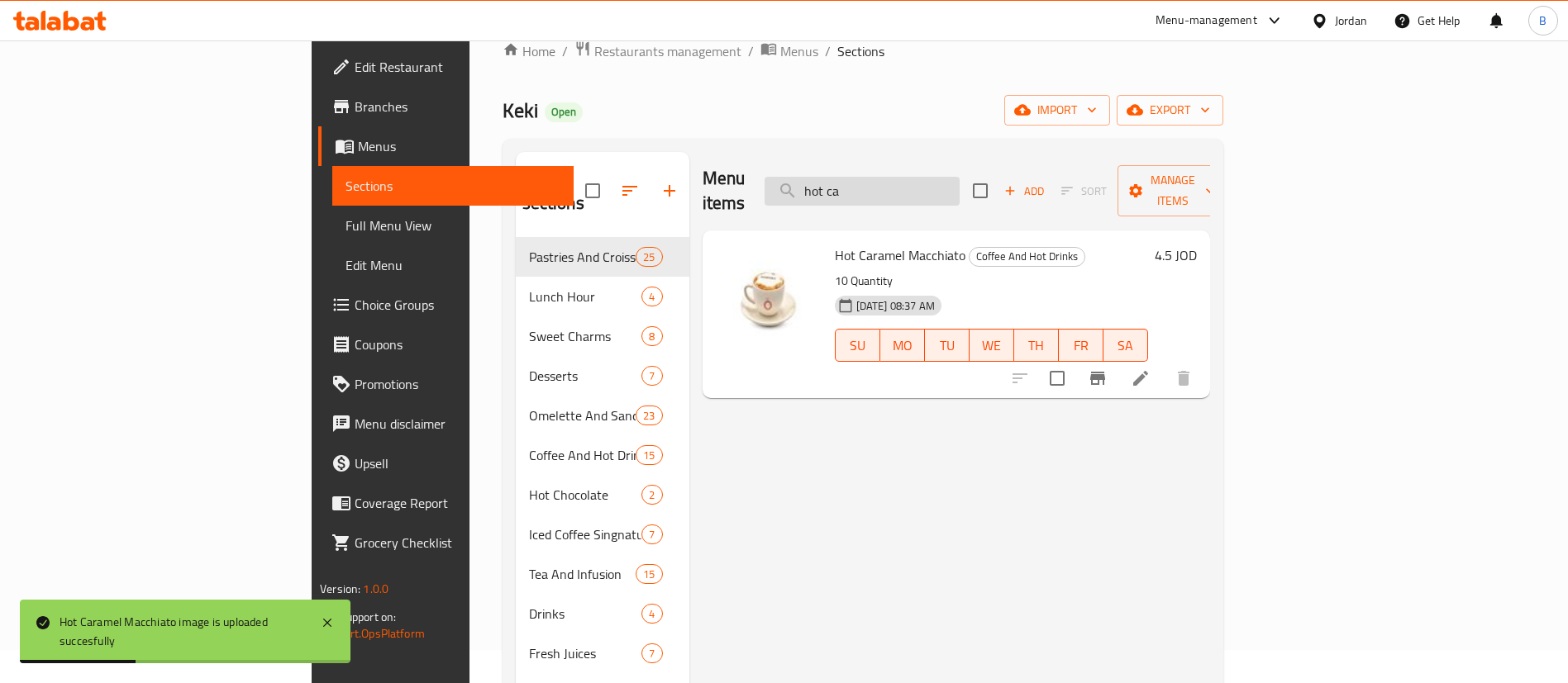
click at [960, 179] on input "hot ca" at bounding box center [861, 191] width 195 height 29
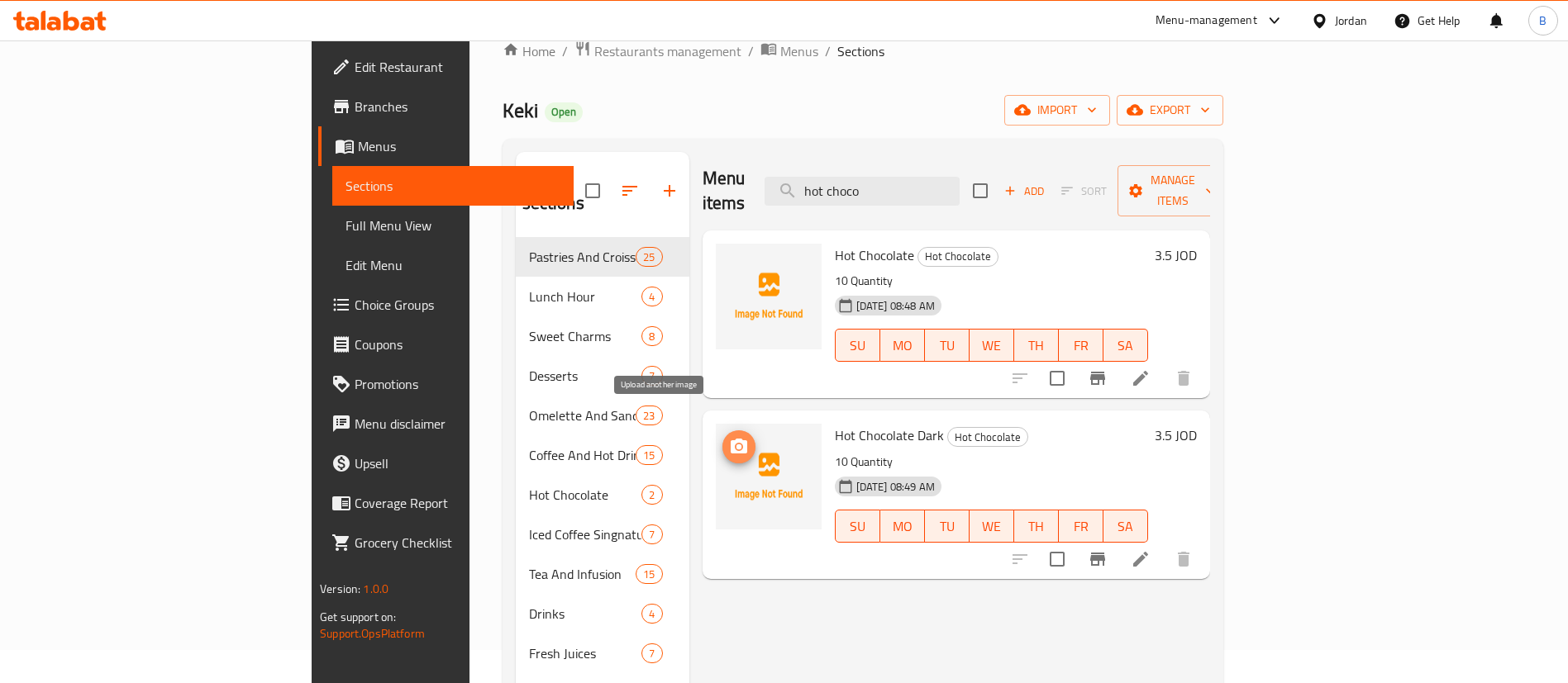
click at [730, 439] on icon "upload picture" at bounding box center [739, 446] width 17 height 15
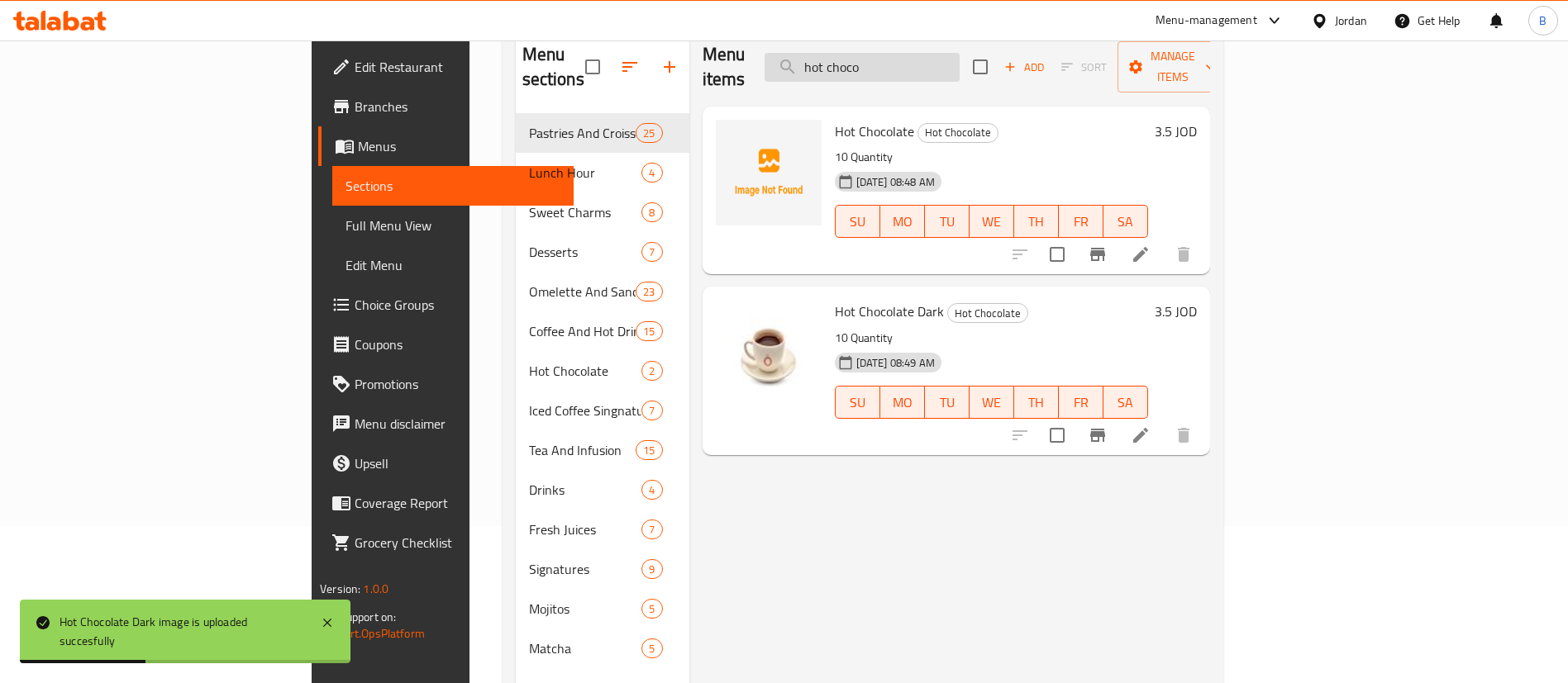
click at [960, 67] on input "hot choco" at bounding box center [861, 67] width 195 height 29
click at [729, 133] on icon "upload picture" at bounding box center [739, 143] width 20 height 20
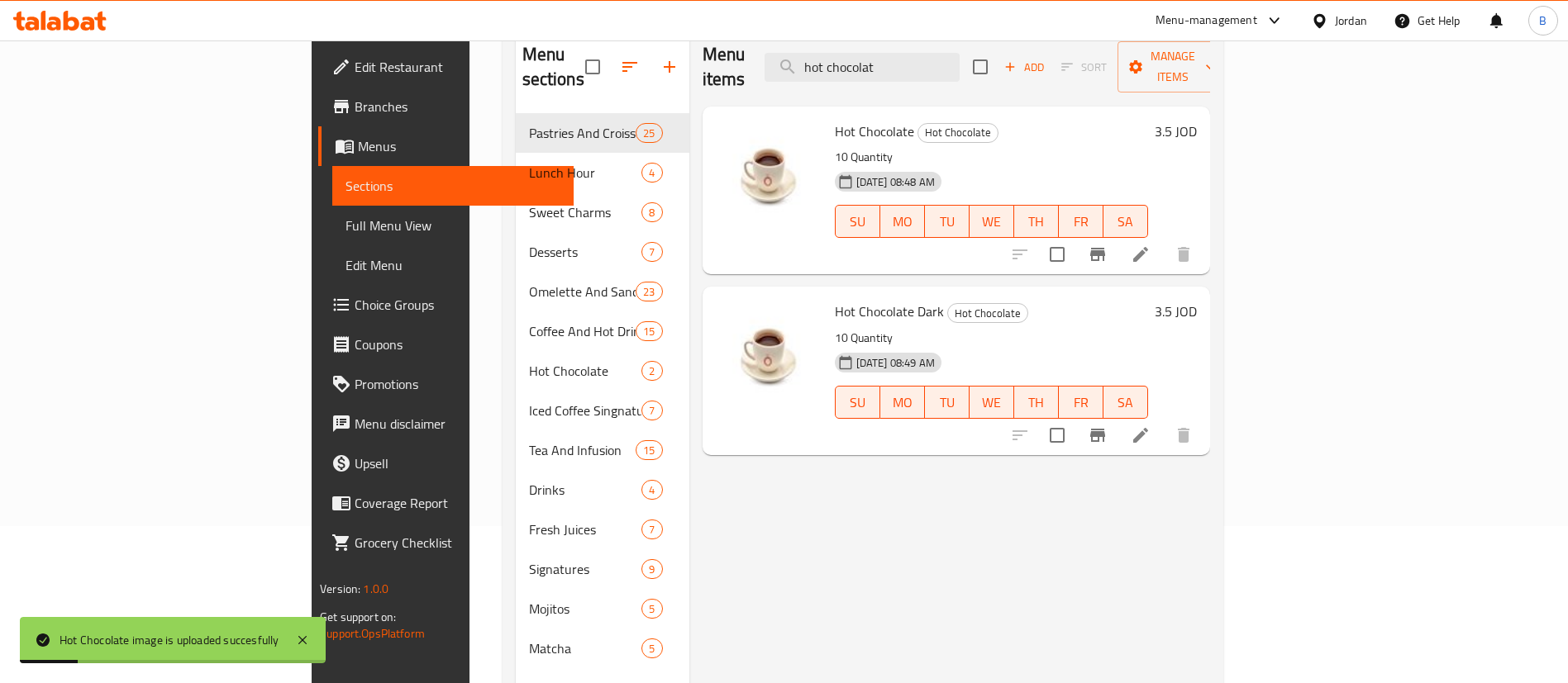
click at [988, 291] on div "Menu items hot chocolat Add Sort Manage items Hot Chocolate Hot Chocolate 10 Qu…" at bounding box center [950, 369] width 521 height 683
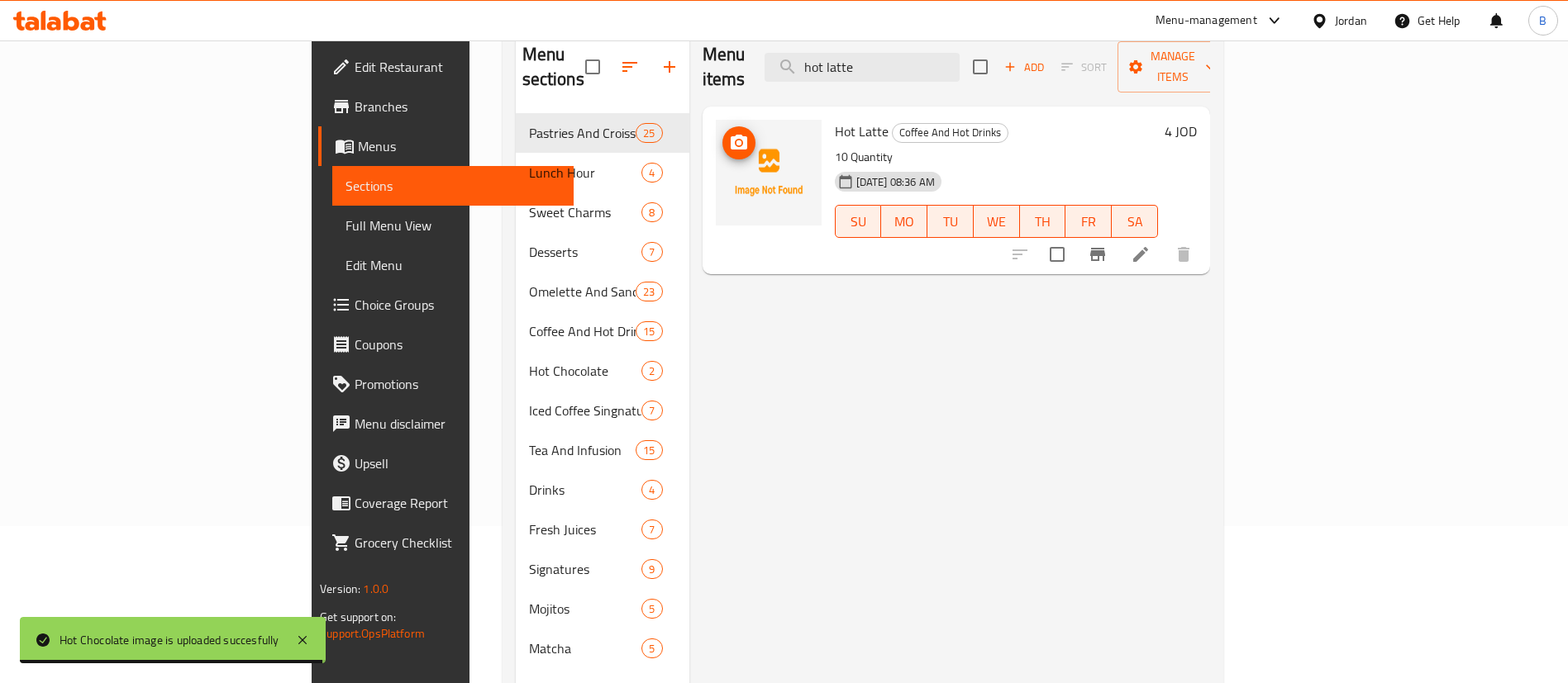
click at [730, 135] on icon "upload picture" at bounding box center [739, 142] width 17 height 15
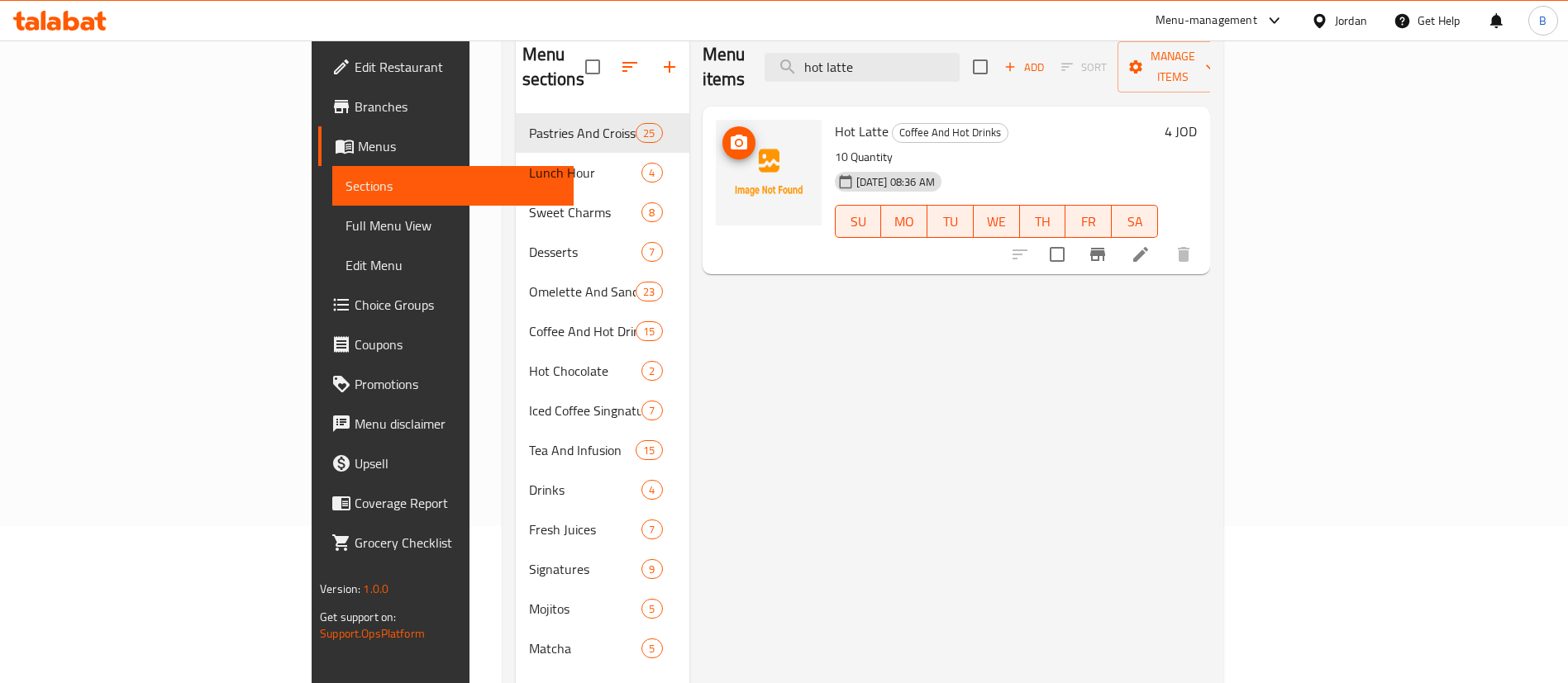
click at [729, 133] on icon "upload picture" at bounding box center [739, 143] width 20 height 20
click at [960, 58] on input "hot latte" at bounding box center [861, 67] width 195 height 29
click at [730, 135] on icon "upload picture" at bounding box center [739, 142] width 17 height 15
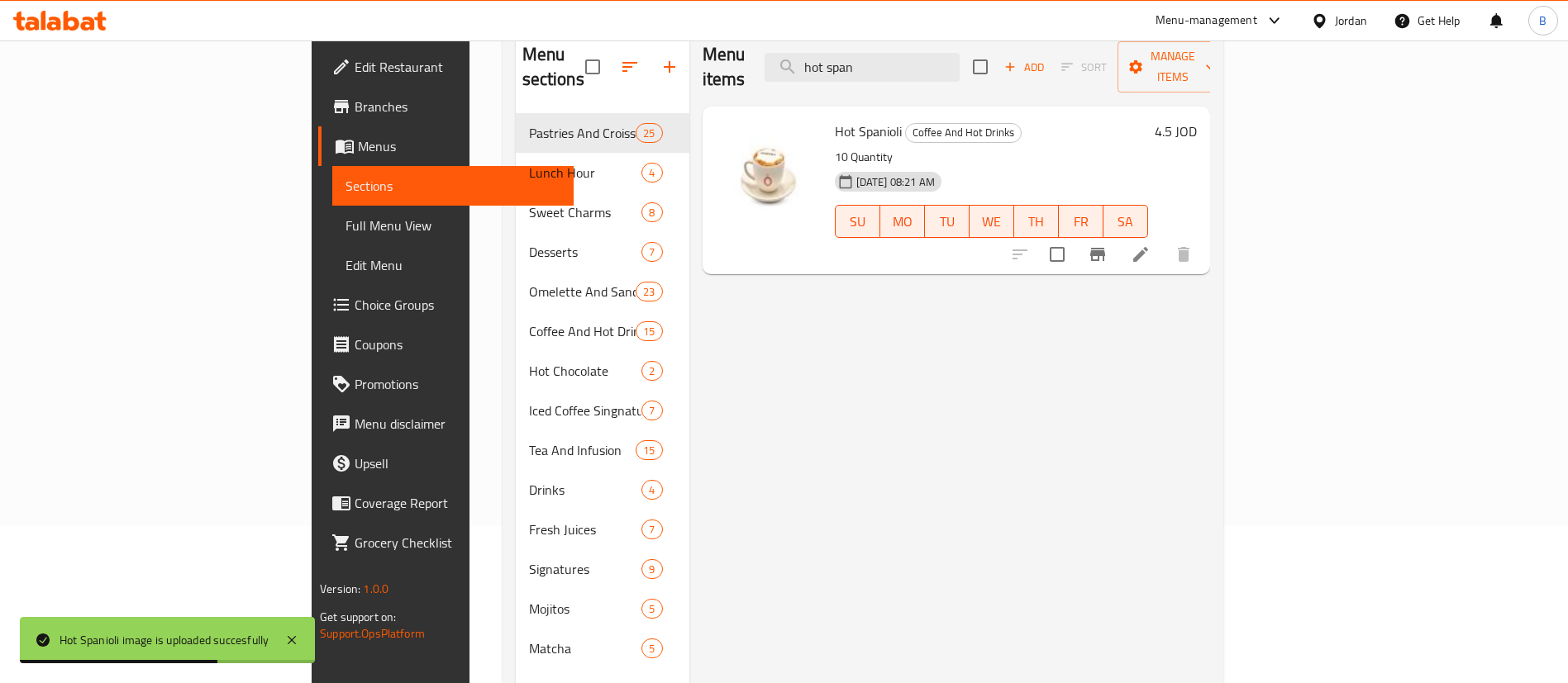
drag, startPoint x: 1003, startPoint y: 61, endPoint x: 319, endPoint y: 52, distance: 684.1
click at [550, 29] on div "​ Menu-management Jordan Get Help B Edit Restaurant Branches Menus Sections Ful…" at bounding box center [784, 205] width 1568 height 643
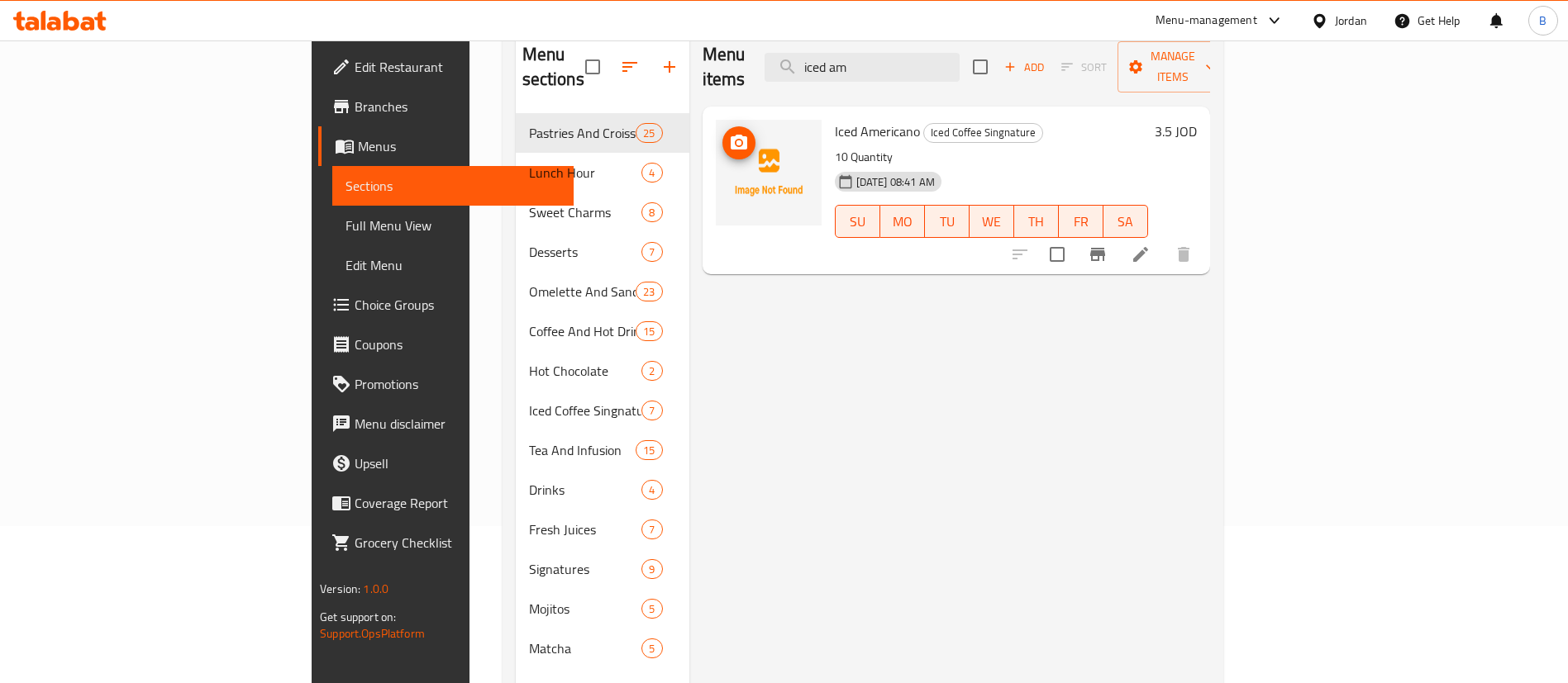
click at [736, 141] on circle "upload picture" at bounding box center [738, 143] width 5 height 5
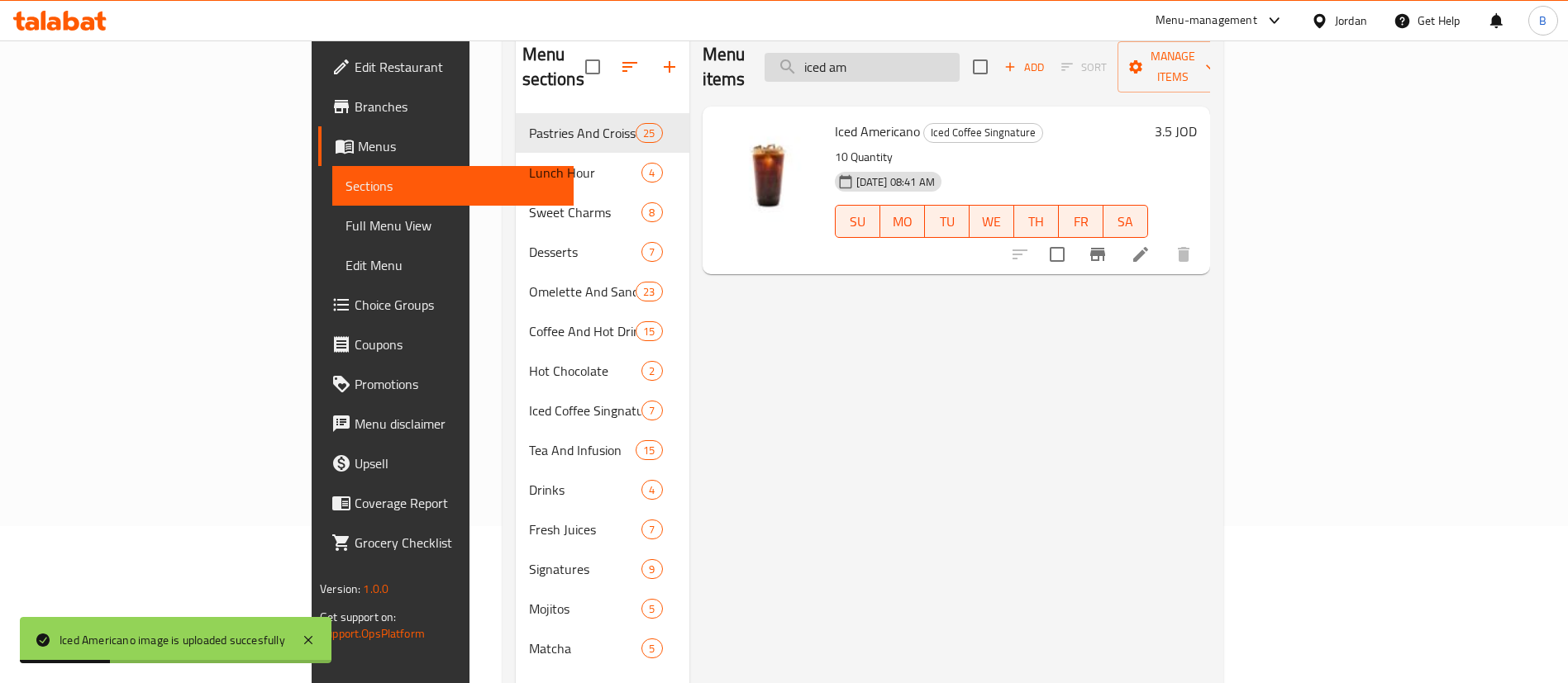
click at [960, 55] on input "iced am" at bounding box center [861, 67] width 195 height 29
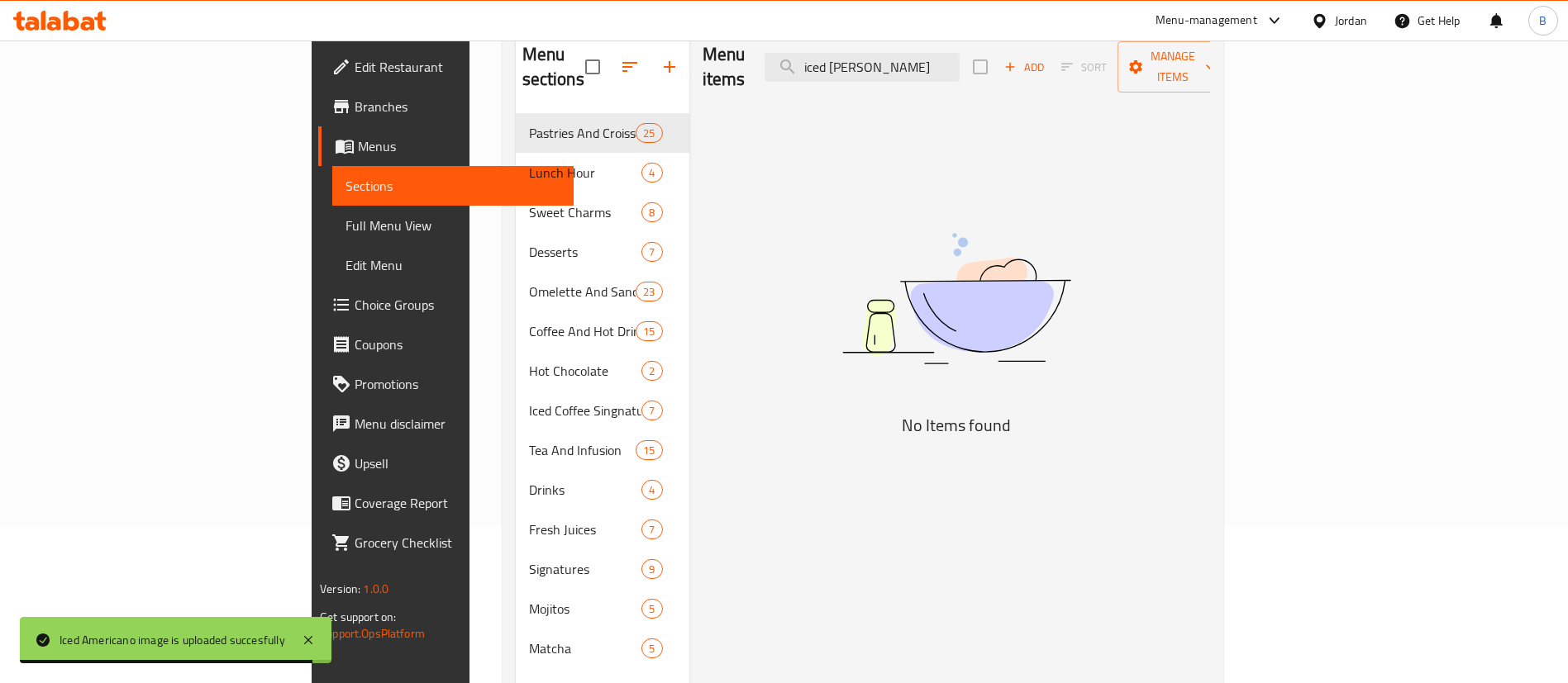
click at [565, 101] on div "Menu sections Pastries And Croissants 25 Lunch Hour 4 Sweet Charms 8 Desserts 7…" at bounding box center [863, 369] width 694 height 683
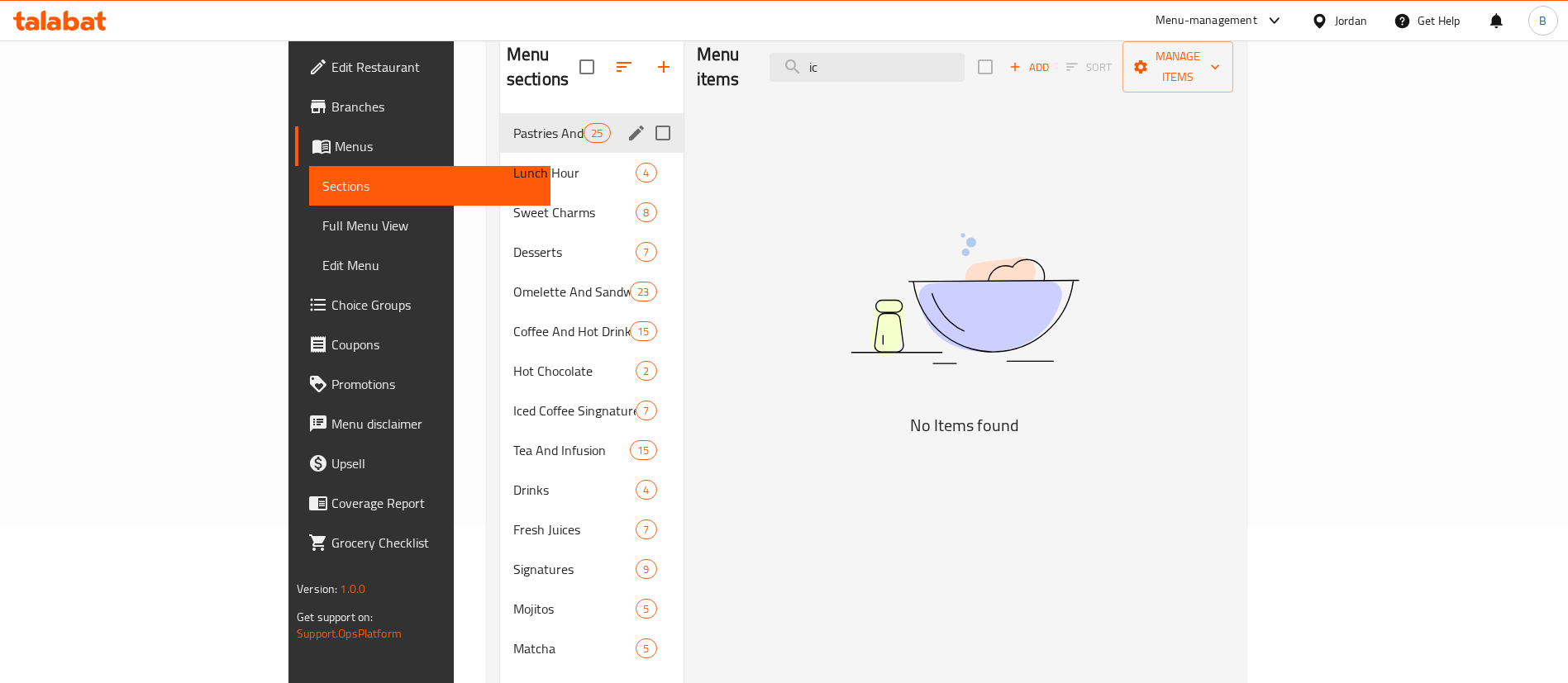
type input "i"
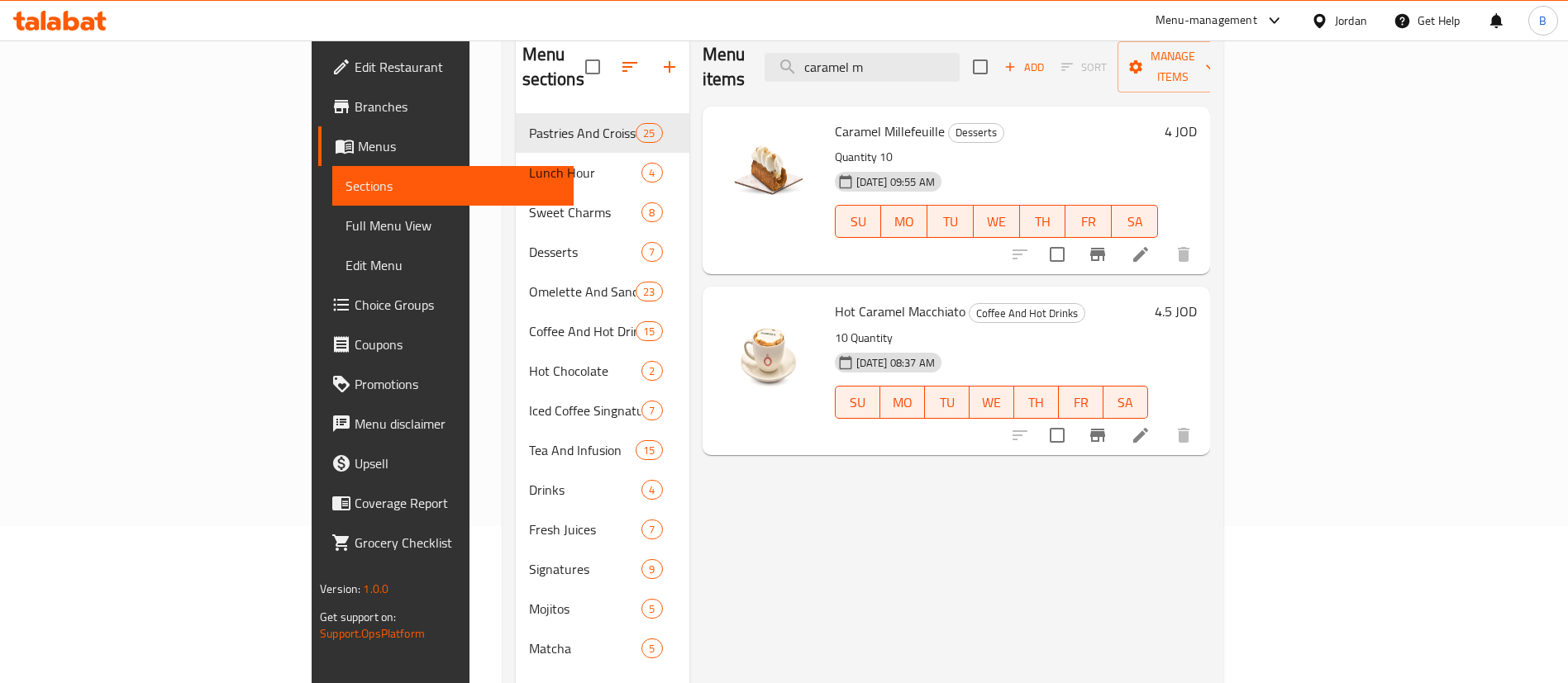
drag, startPoint x: 1009, startPoint y: 64, endPoint x: 693, endPoint y: 42, distance: 316.8
click at [764, 38] on div "​ Menu-management Jordan Get Help B Edit Restaurant Branches Menus Sections Ful…" at bounding box center [784, 205] width 1568 height 643
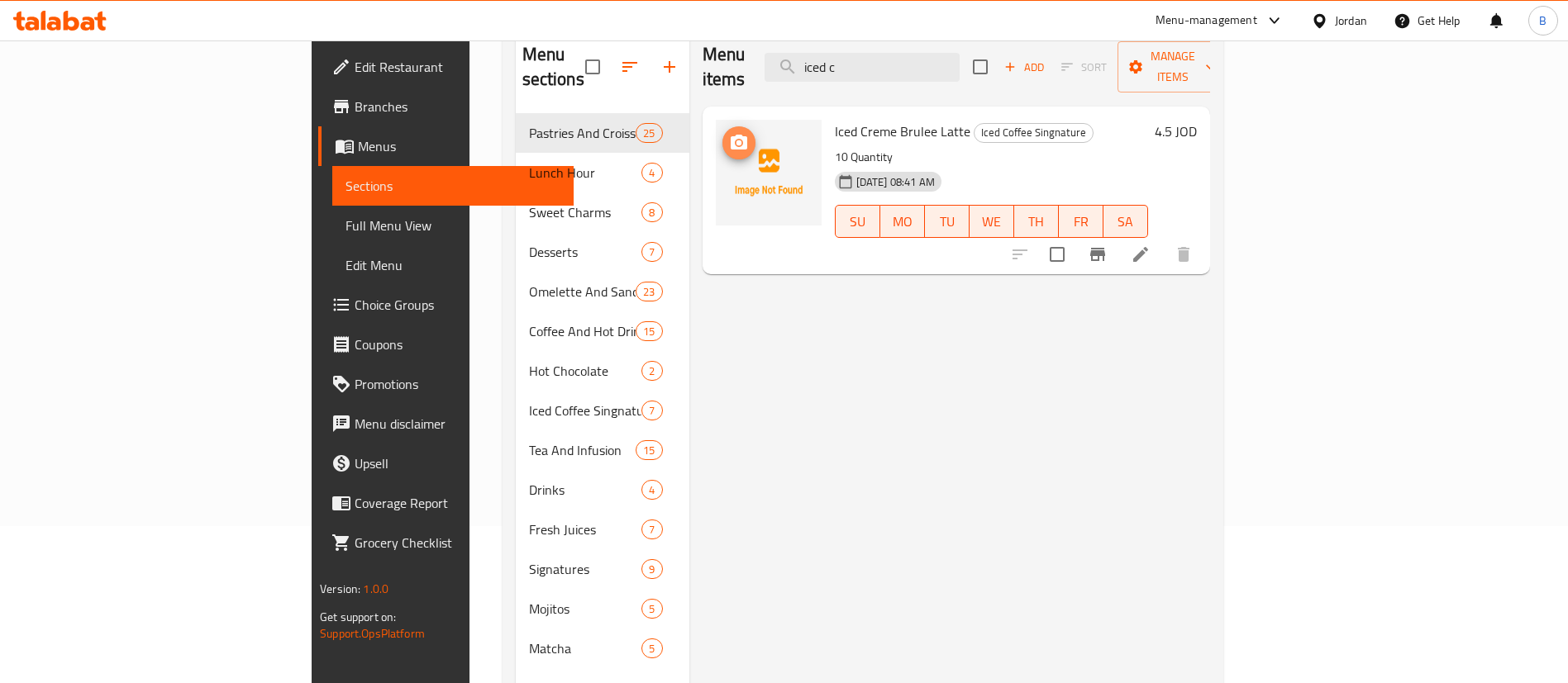
click at [730, 135] on icon "upload picture" at bounding box center [739, 142] width 17 height 15
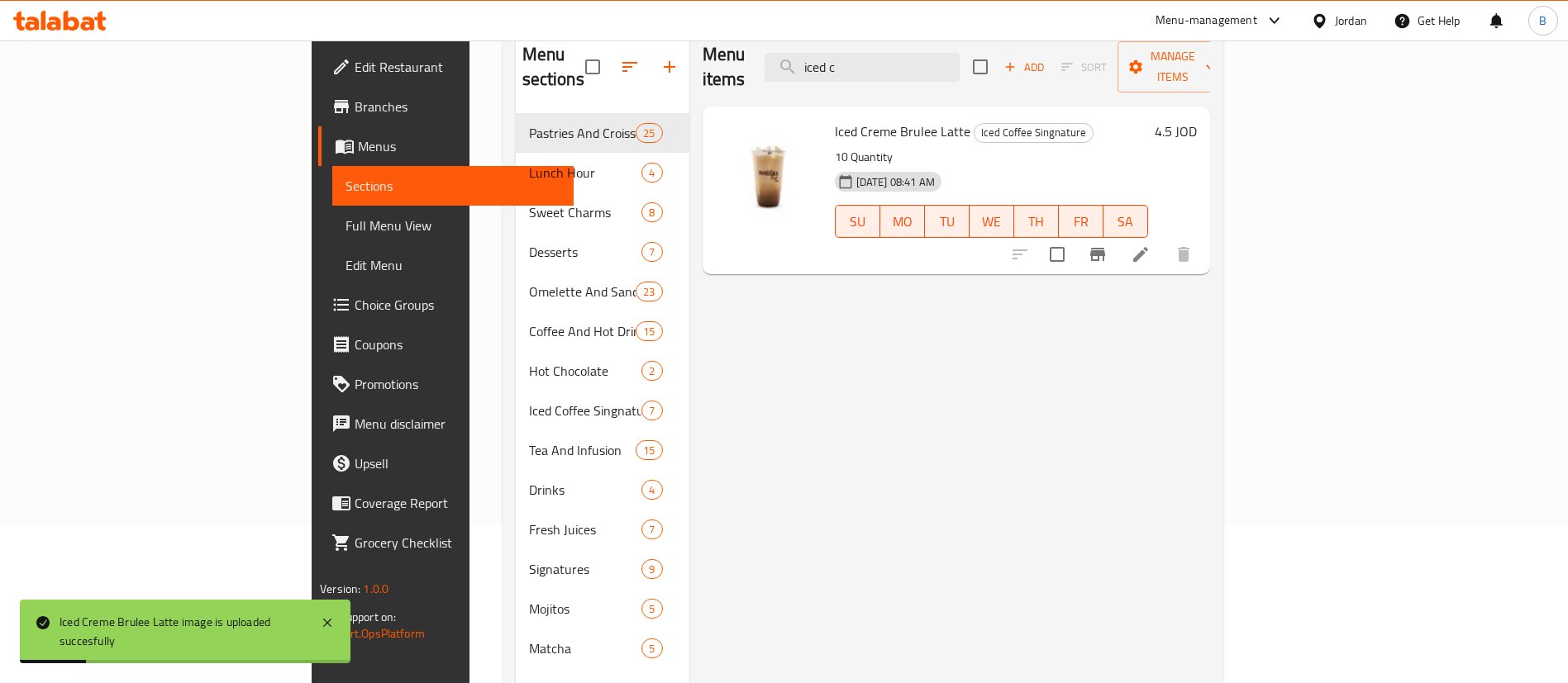
drag, startPoint x: 1006, startPoint y: 56, endPoint x: 649, endPoint y: 54, distance: 357.0
click at [706, 54] on div "Menu items iced c Add Sort Manage items" at bounding box center [956, 67] width 507 height 78
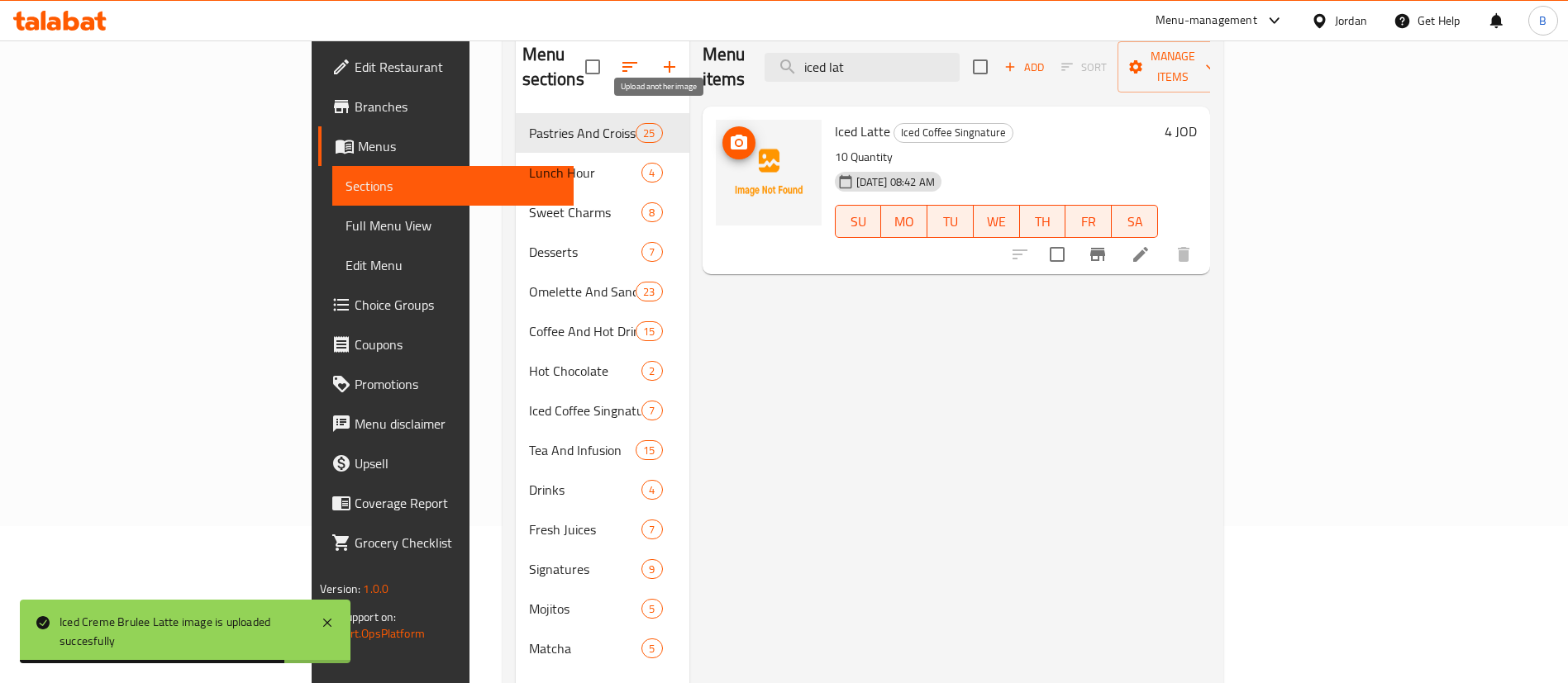
click at [736, 141] on circle "upload picture" at bounding box center [738, 143] width 5 height 5
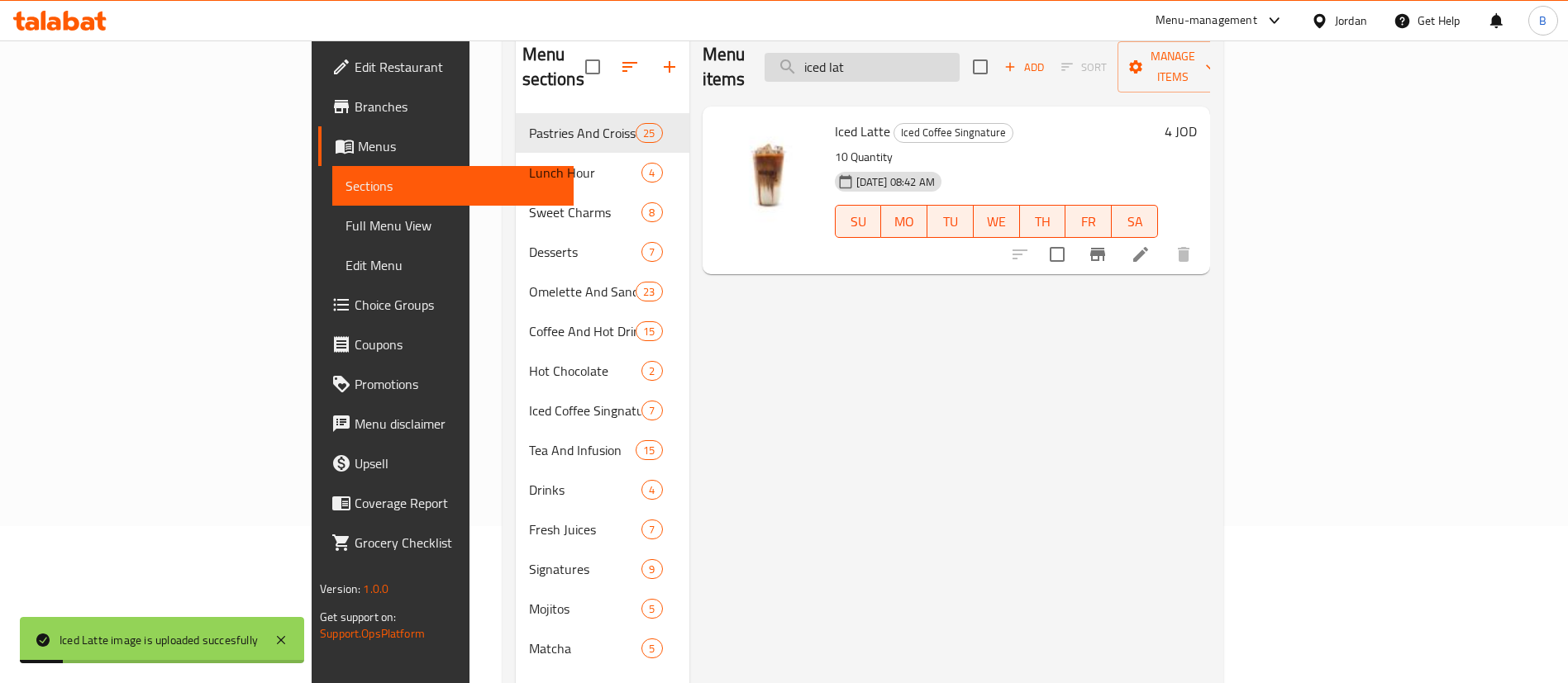
click at [960, 53] on input "iced lat" at bounding box center [861, 67] width 195 height 29
drag, startPoint x: 970, startPoint y: 52, endPoint x: 462, endPoint y: 73, distance: 508.4
click at [703, 52] on div "Menu items iced lat Add Sort Manage items" at bounding box center [956, 67] width 507 height 78
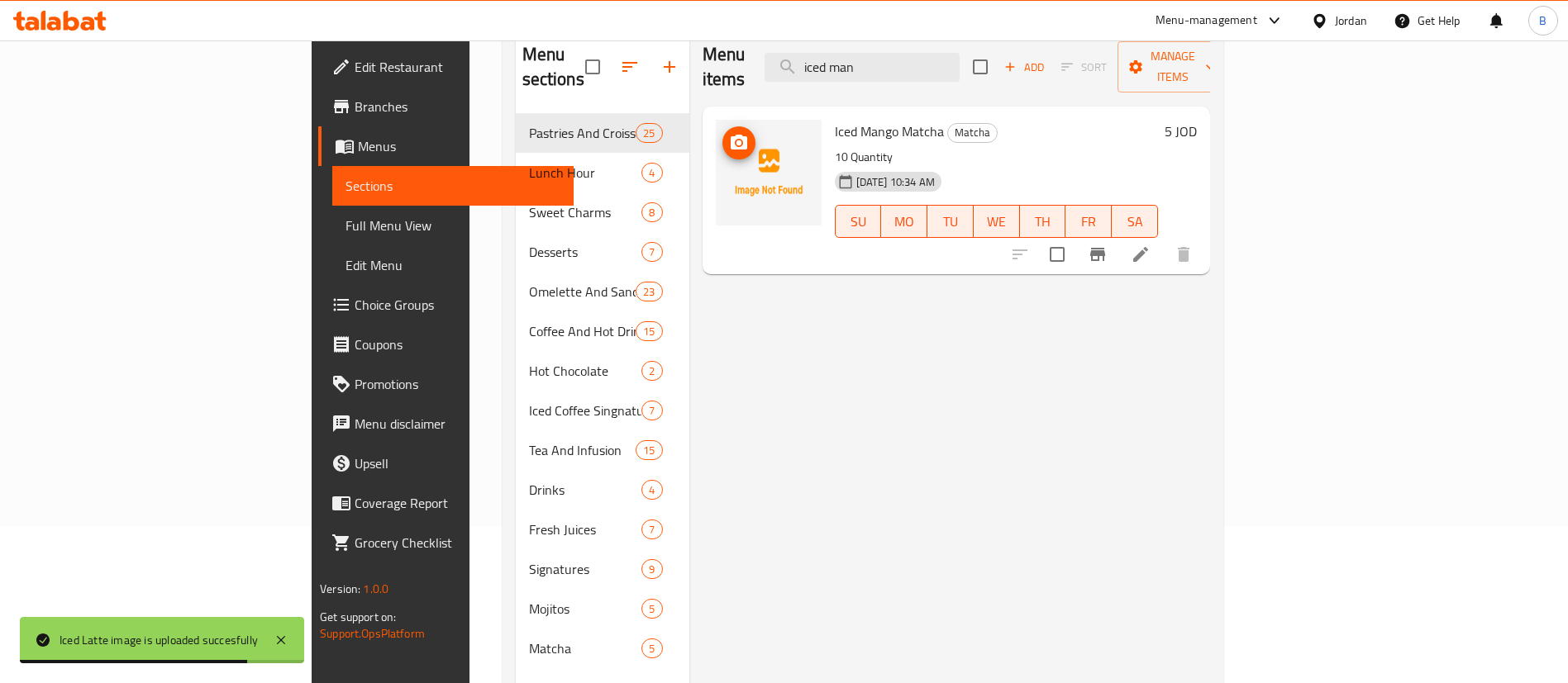
click at [722, 133] on span "upload picture" at bounding box center [738, 143] width 33 height 20
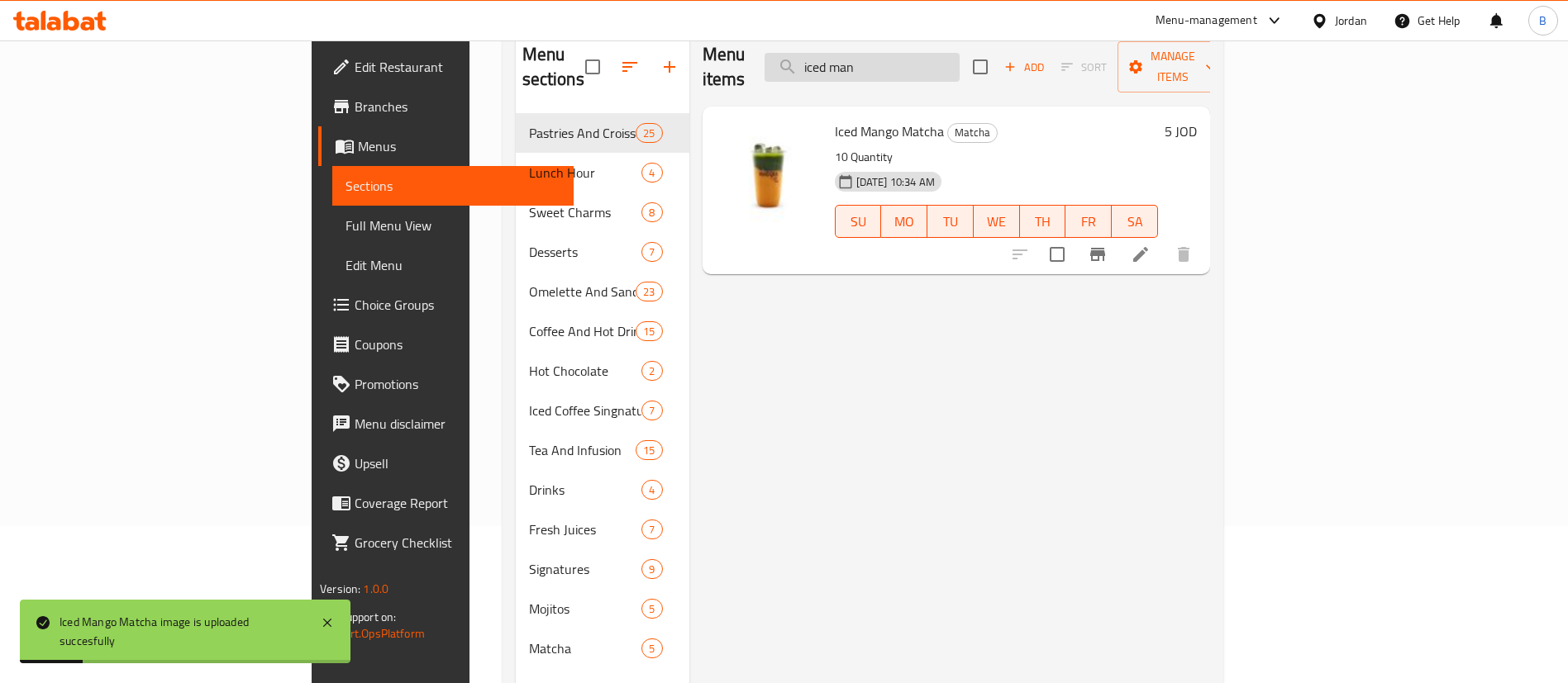
click at [960, 61] on input "iced man" at bounding box center [861, 67] width 195 height 29
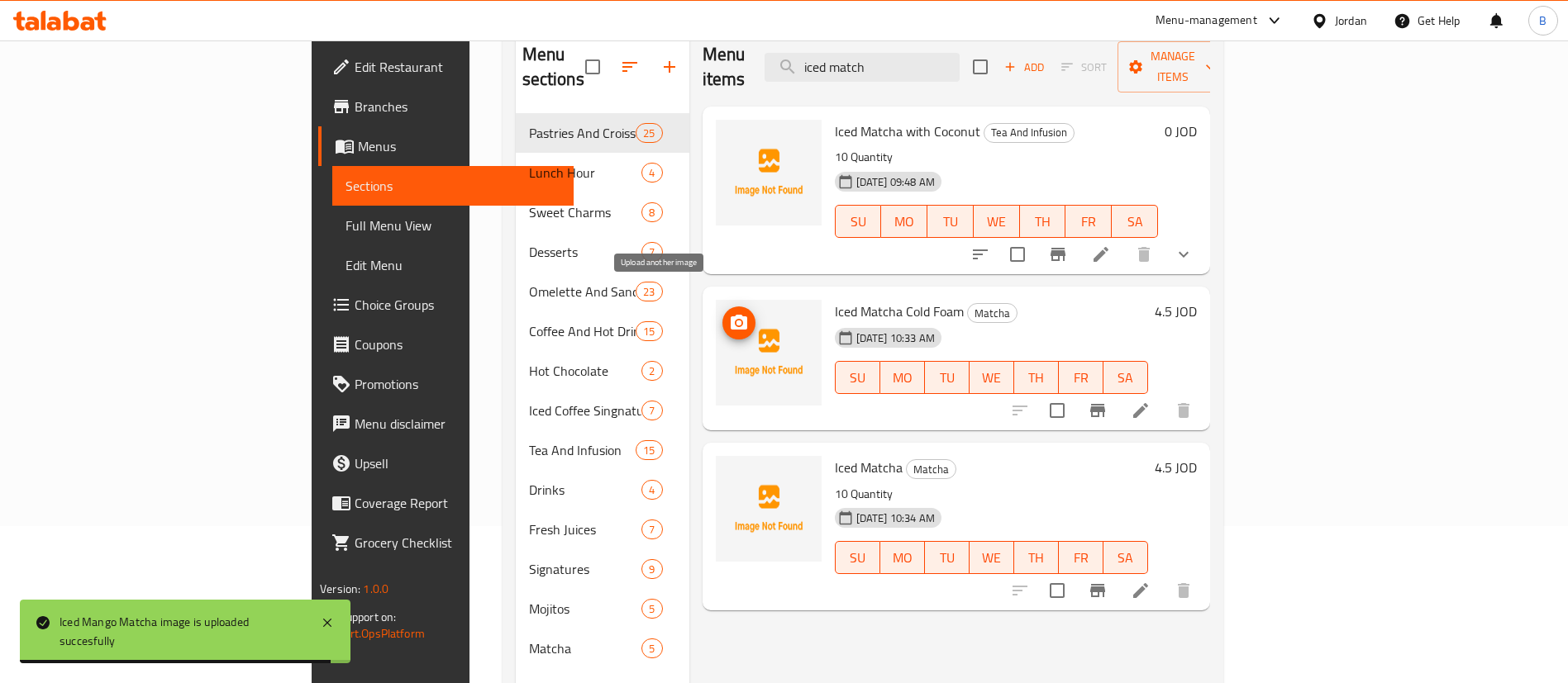
click at [730, 315] on icon "upload picture" at bounding box center [739, 323] width 17 height 15
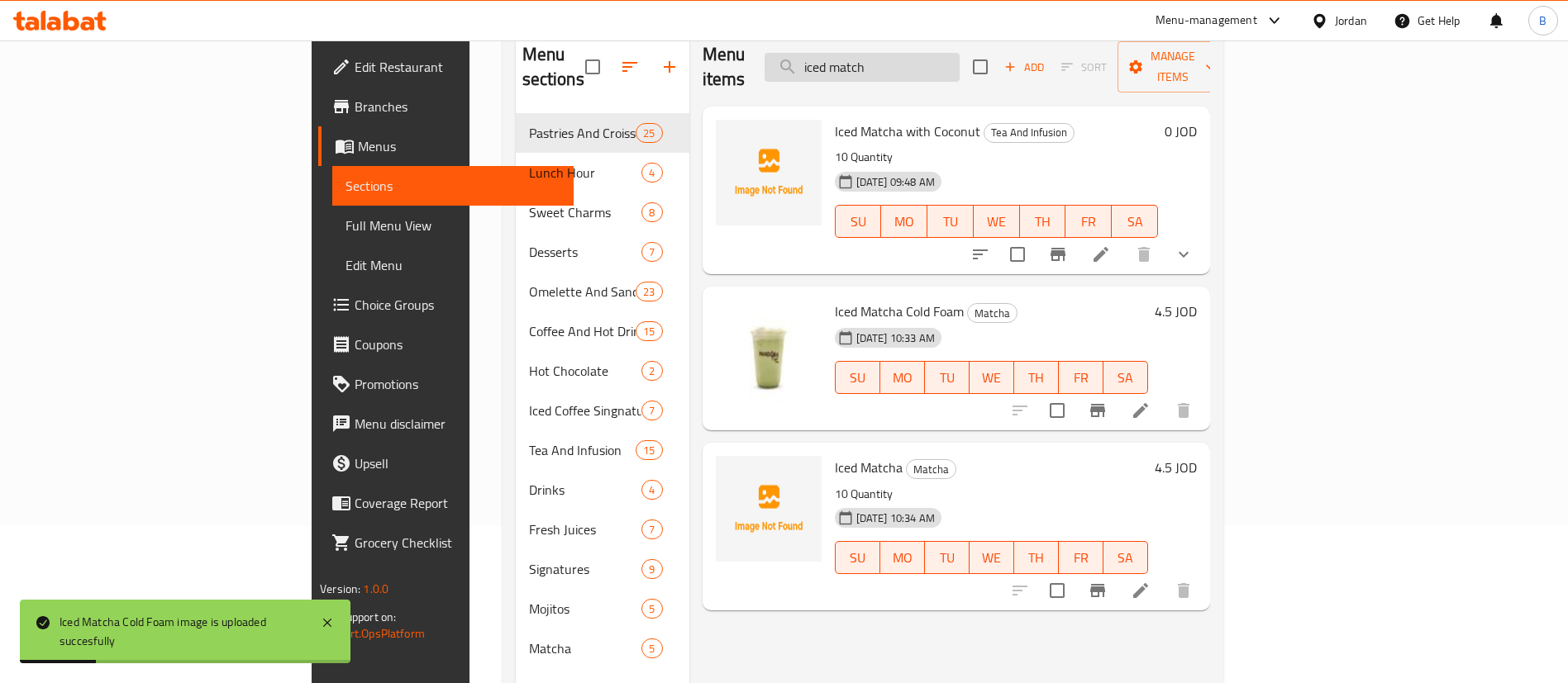
click at [960, 63] on input "iced match" at bounding box center [861, 67] width 195 height 29
click at [729, 469] on icon "upload picture" at bounding box center [739, 479] width 20 height 20
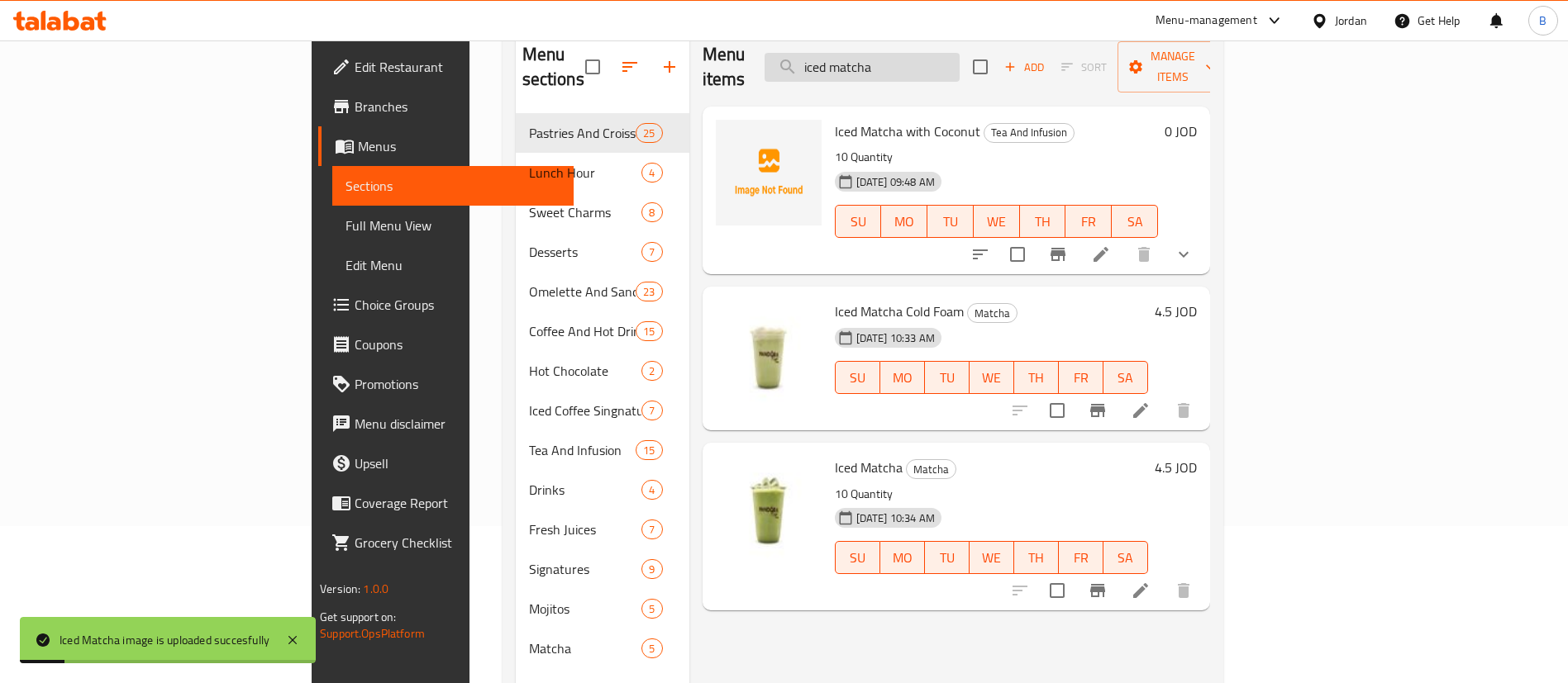
click at [960, 62] on input "iced matcha" at bounding box center [861, 67] width 195 height 29
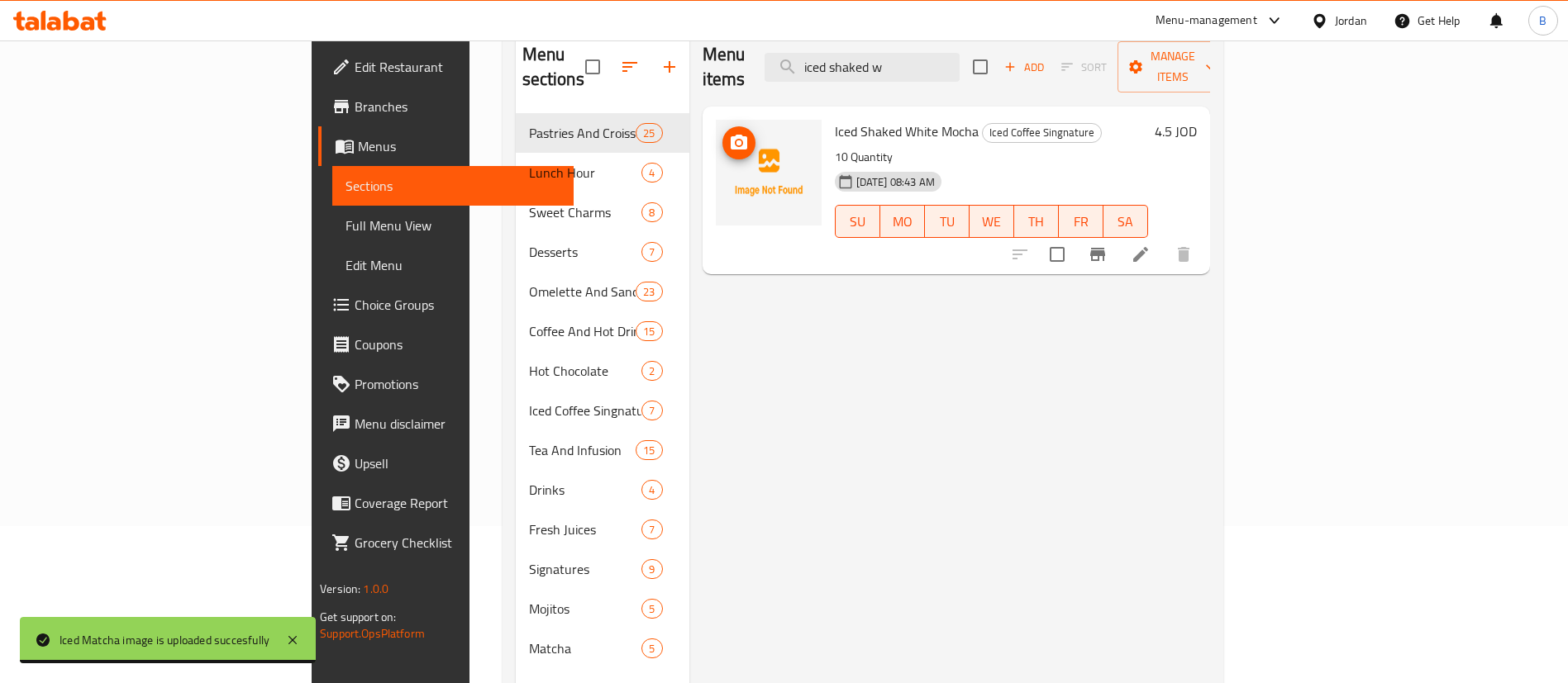
click at [729, 133] on icon "upload picture" at bounding box center [739, 143] width 20 height 20
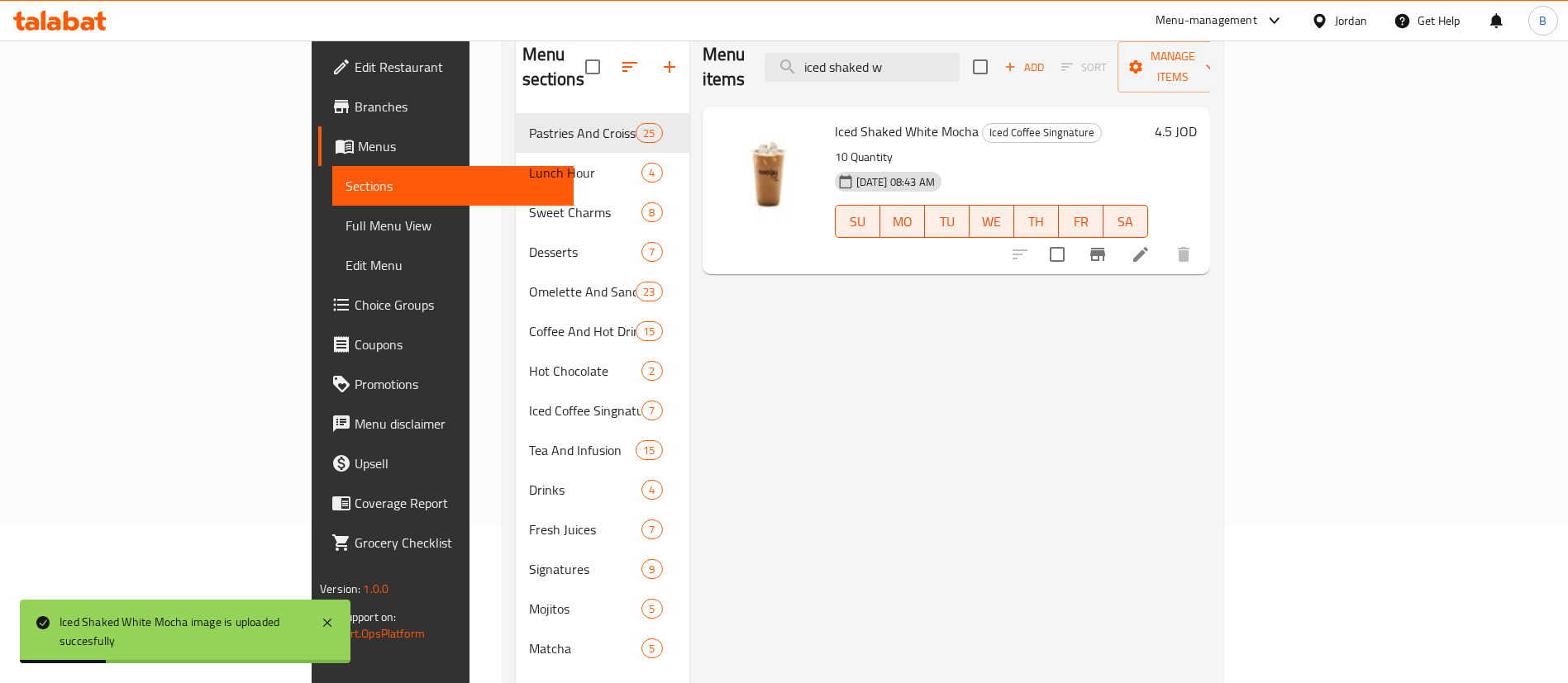
drag, startPoint x: 1019, startPoint y: 63, endPoint x: 671, endPoint y: 45, distance: 348.5
click at [703, 45] on div "Menu items iced shaked w Add Sort Manage items" at bounding box center [956, 67] width 507 height 78
click at [729, 133] on icon "upload picture" at bounding box center [739, 143] width 20 height 20
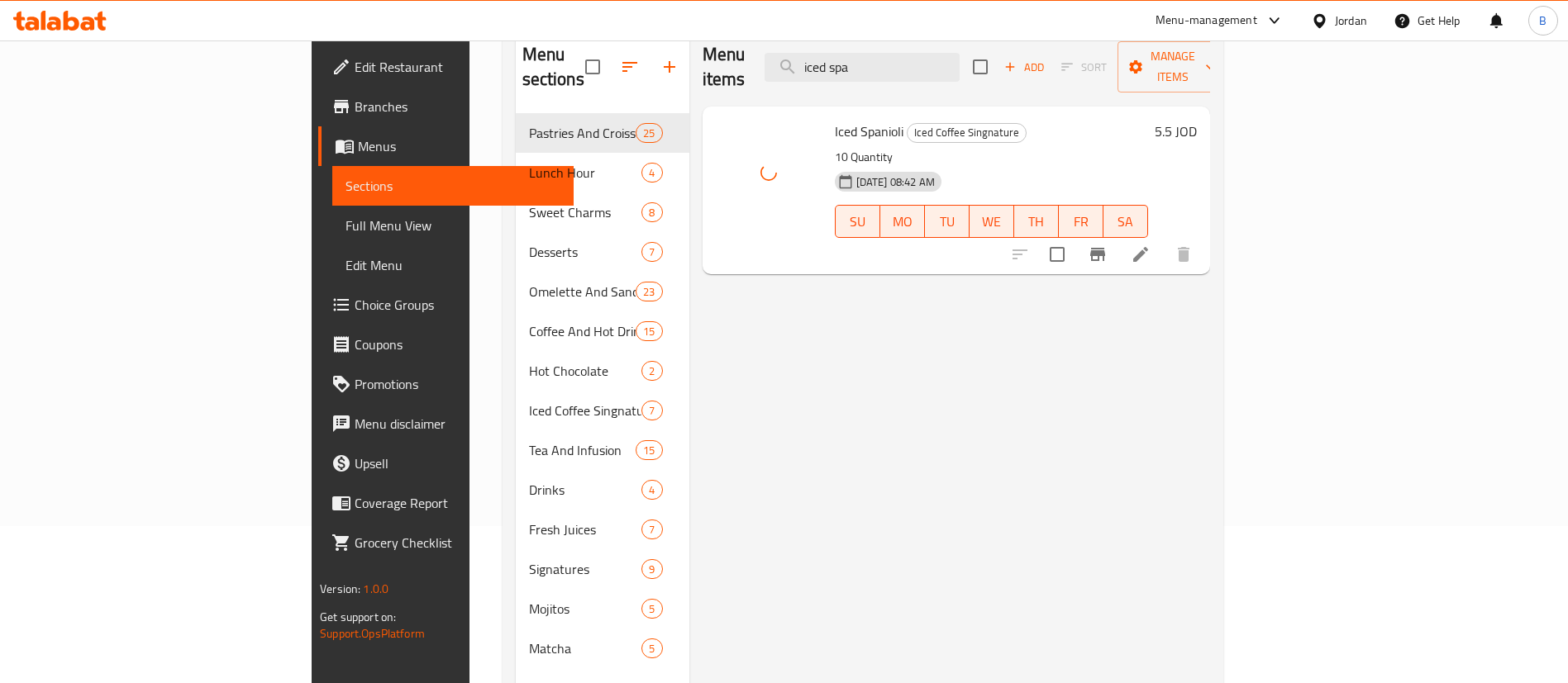
drag, startPoint x: 962, startPoint y: 54, endPoint x: 363, endPoint y: 102, distance: 600.9
click at [573, 56] on div "Menu sections Pastries And Croissants 25 Lunch Hour 4 Sweet Charms 8 Desserts 7…" at bounding box center [863, 369] width 694 height 683
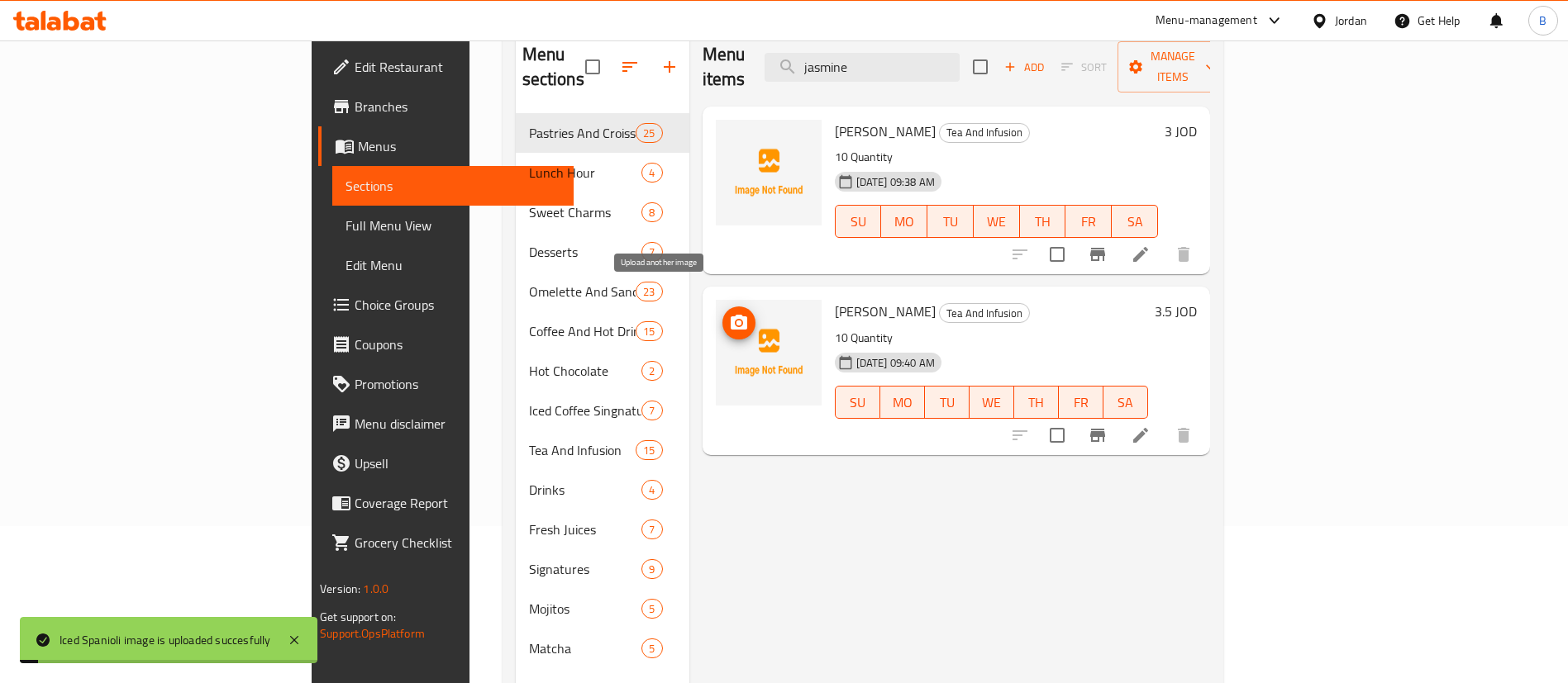
click at [729, 313] on icon "upload picture" at bounding box center [739, 323] width 20 height 20
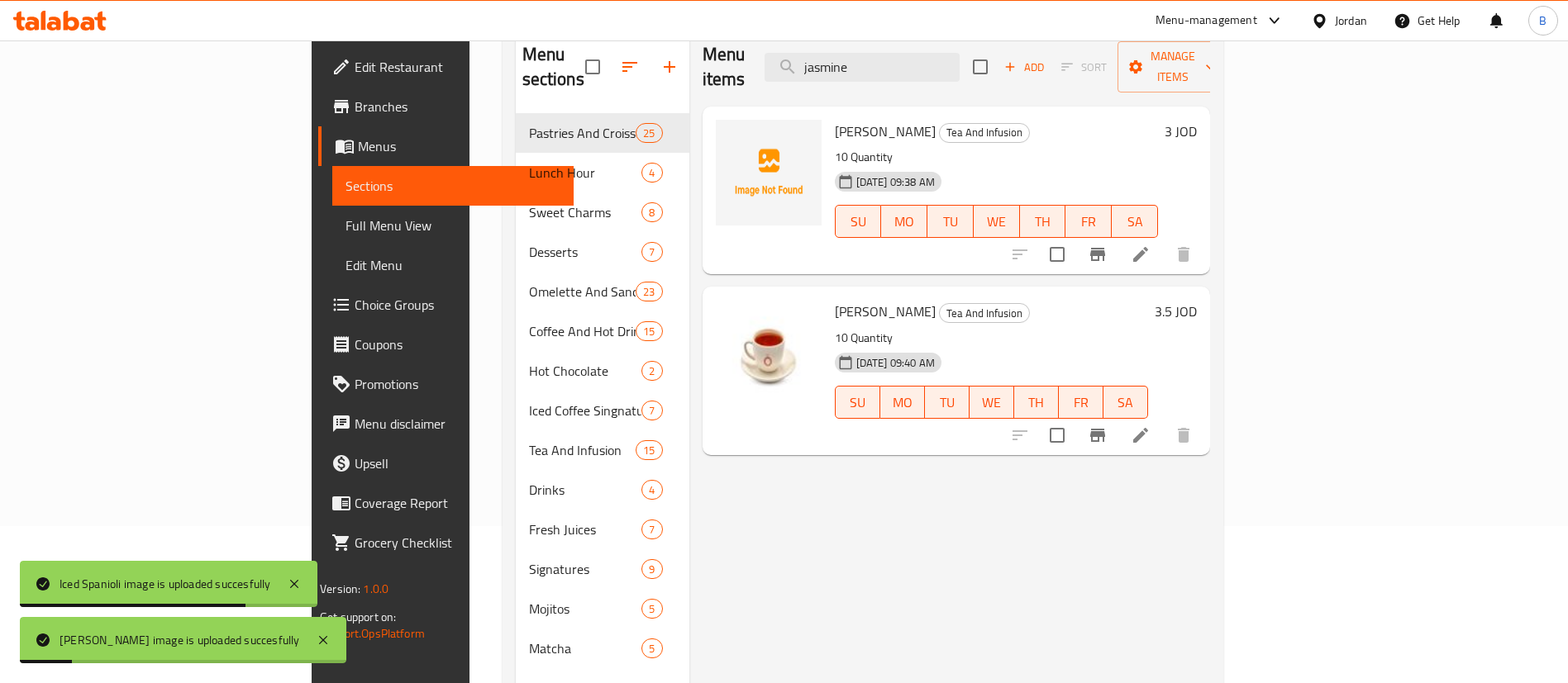
drag, startPoint x: 984, startPoint y: 61, endPoint x: 406, endPoint y: 201, distance: 594.7
click at [706, 59] on div "Menu items jasmine Add Sort Manage items" at bounding box center [956, 67] width 507 height 78
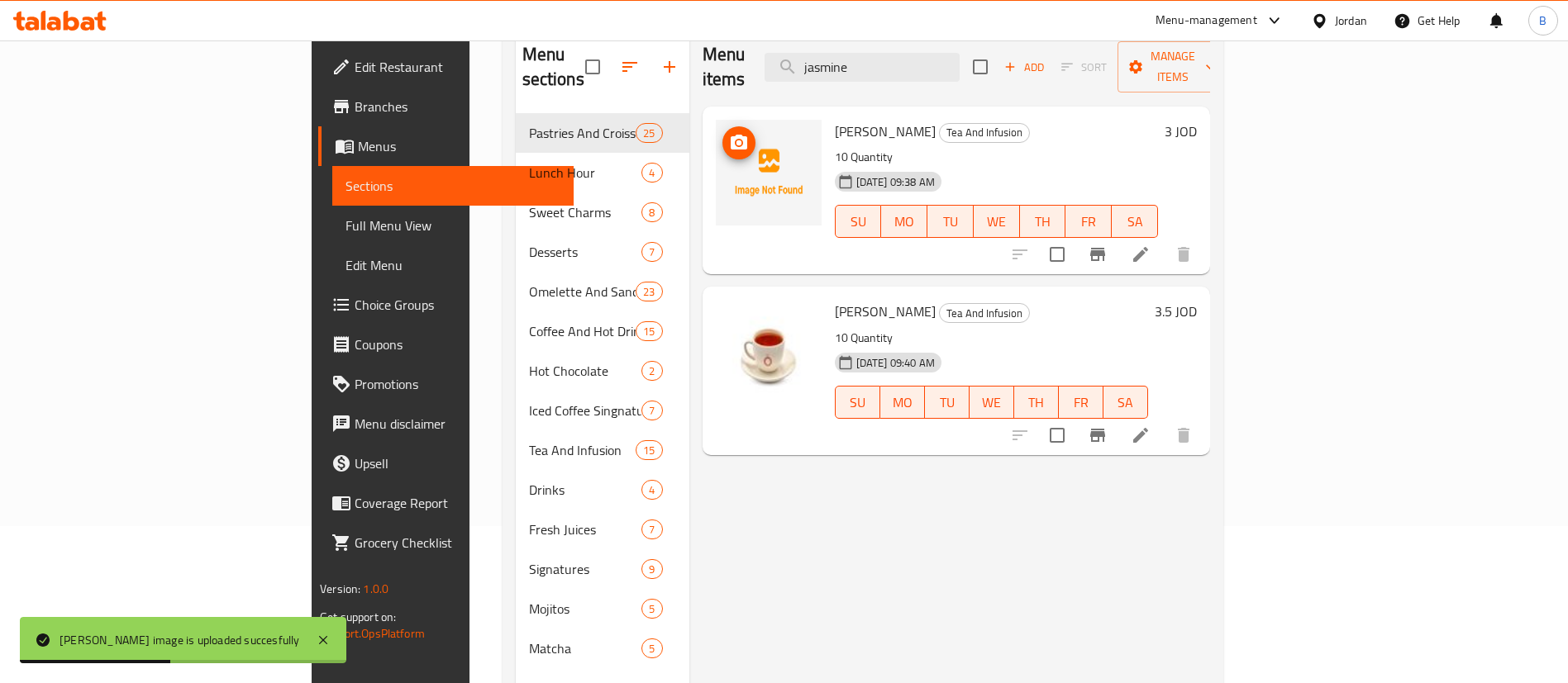
click at [729, 133] on icon "upload picture" at bounding box center [739, 143] width 20 height 20
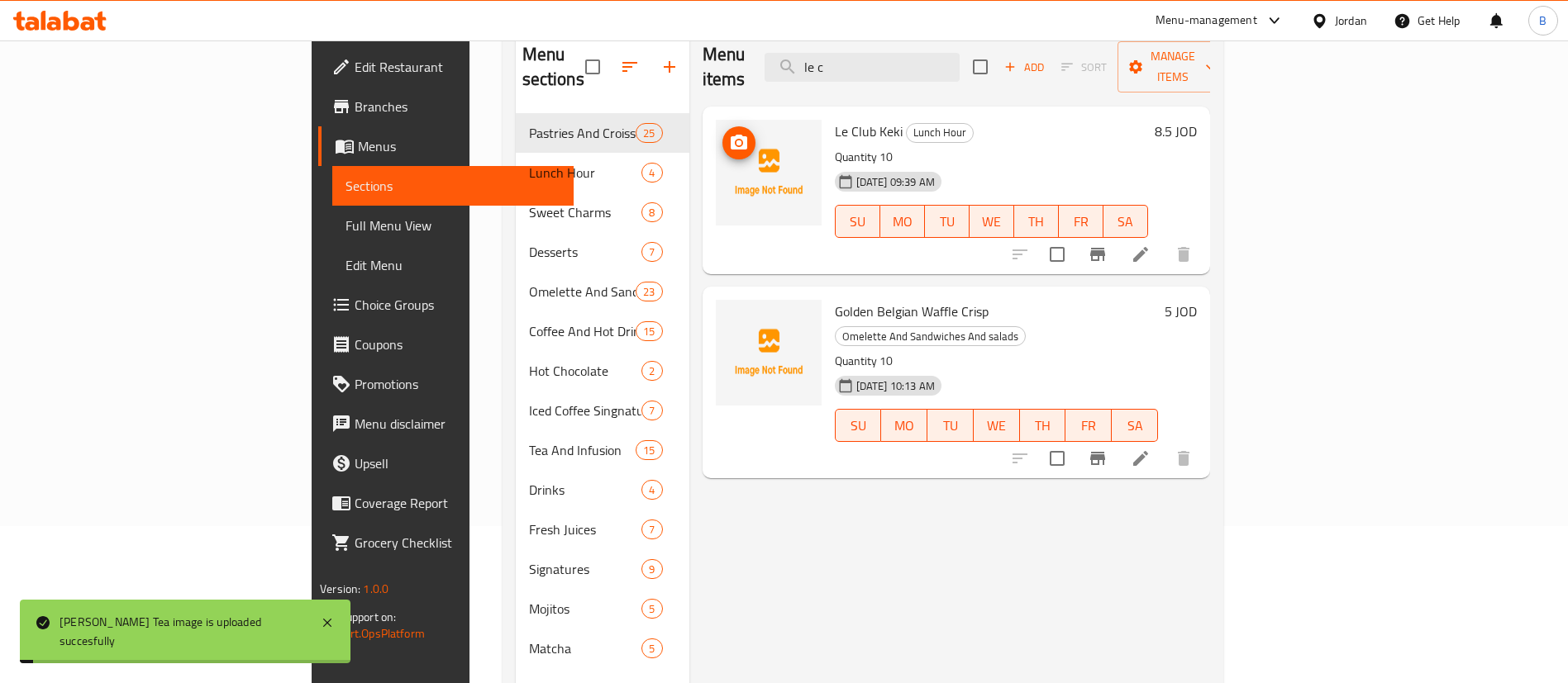
click at [729, 133] on icon "upload picture" at bounding box center [739, 143] width 20 height 20
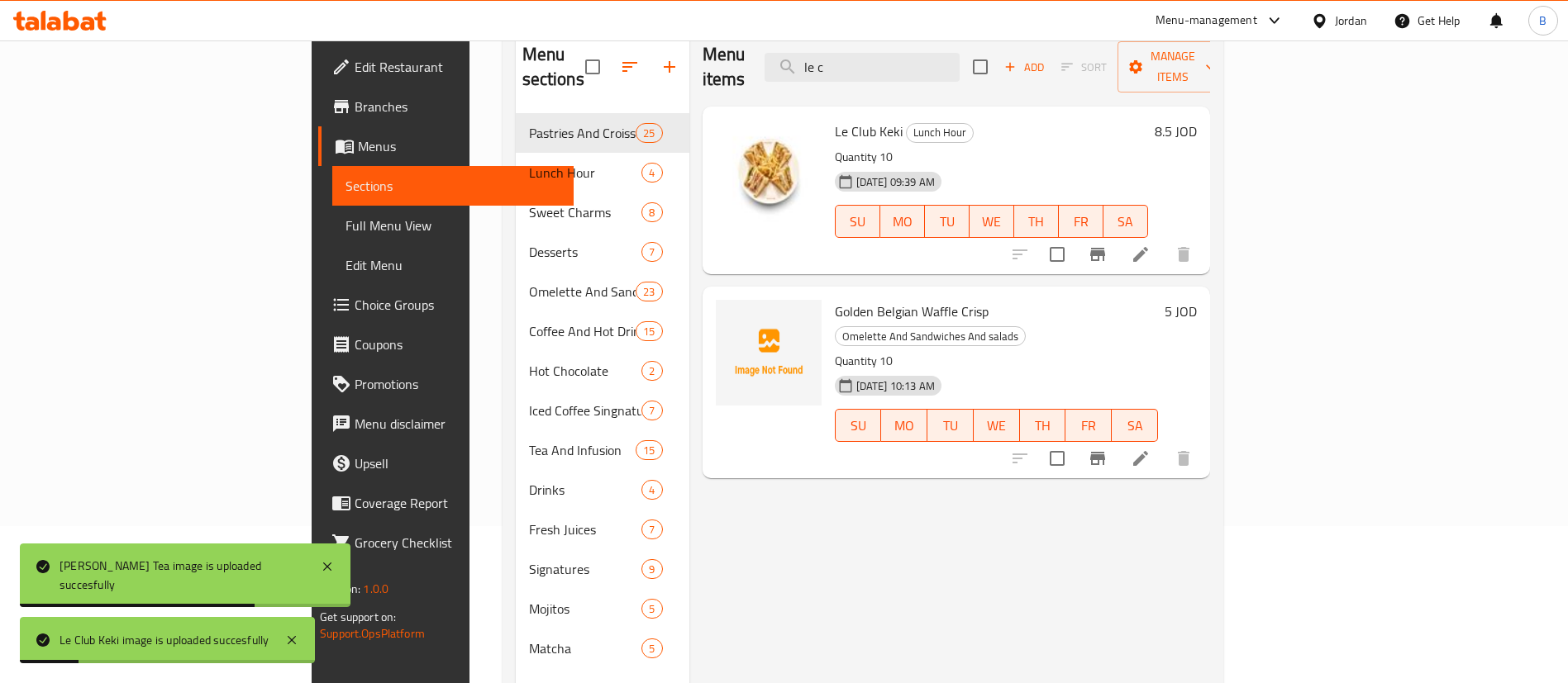
drag, startPoint x: 978, startPoint y: 43, endPoint x: 657, endPoint y: 61, distance: 321.5
click at [703, 61] on div "Menu items le c Add Sort Manage items" at bounding box center [956, 67] width 507 height 78
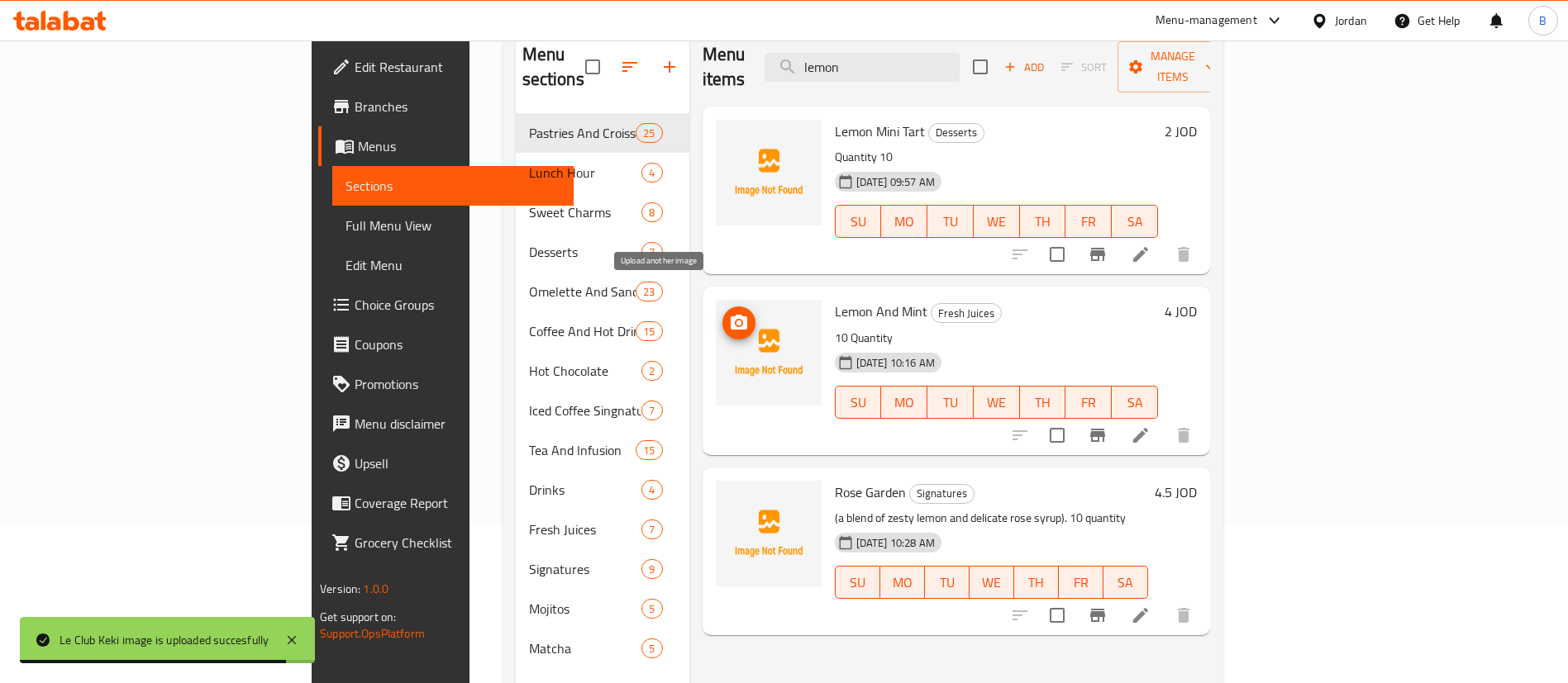
click at [730, 315] on icon "upload picture" at bounding box center [739, 323] width 17 height 15
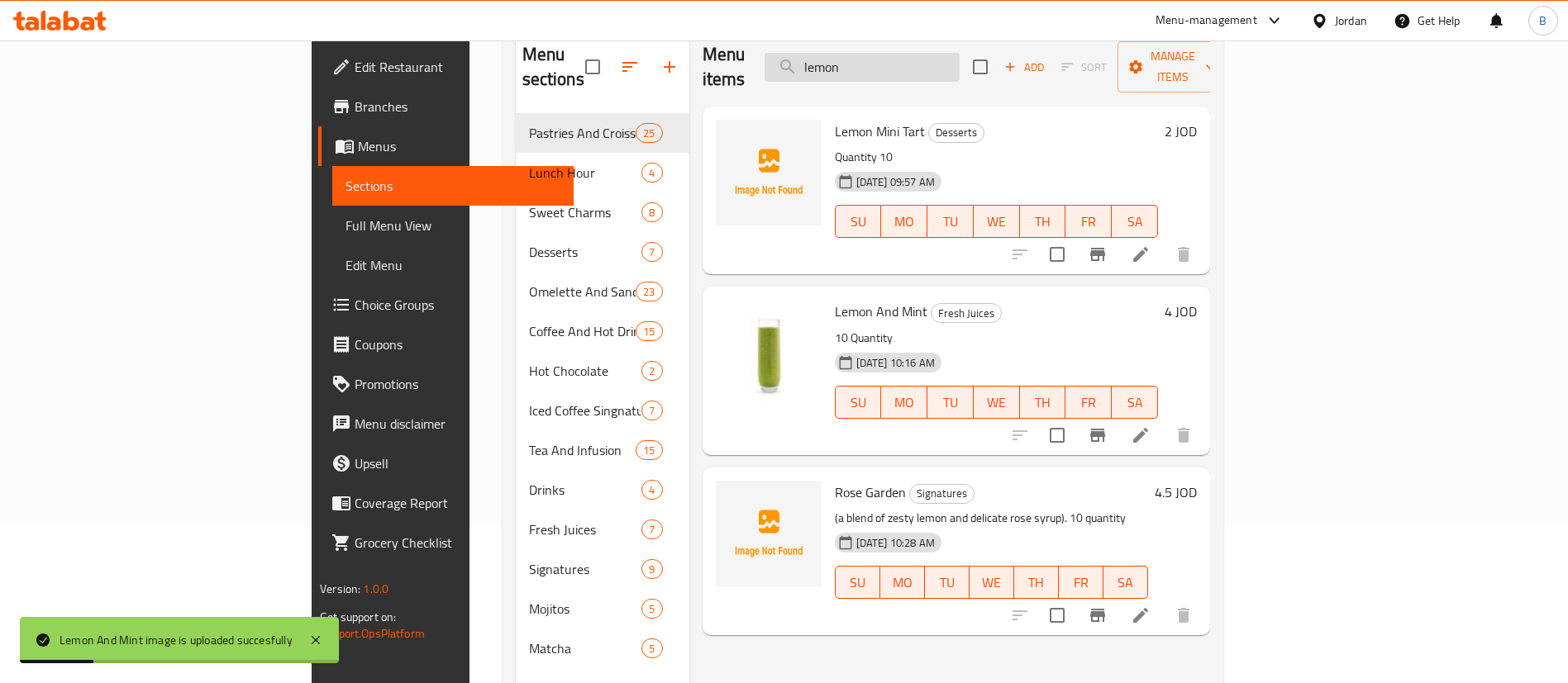
click at [960, 57] on input "lemon" at bounding box center [861, 67] width 195 height 29
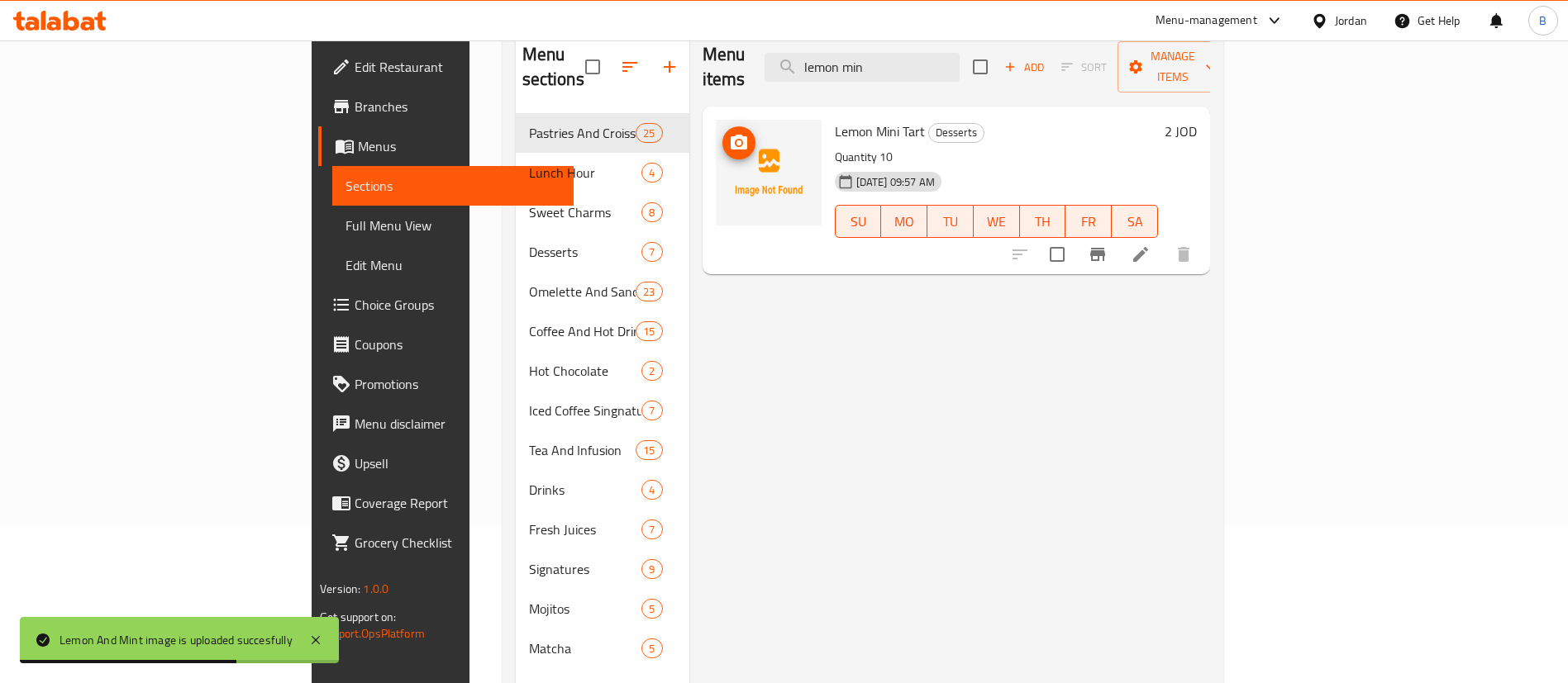
click at [730, 135] on icon "upload picture" at bounding box center [739, 142] width 17 height 15
drag, startPoint x: 1014, startPoint y: 59, endPoint x: 519, endPoint y: 70, distance: 495.1
click at [564, 65] on div "Menu sections Pastries And Croissants 25 Lunch Hour 4 Sweet Charms 8 Desserts 7…" at bounding box center [863, 369] width 694 height 683
click at [730, 135] on icon "upload picture" at bounding box center [739, 142] width 17 height 15
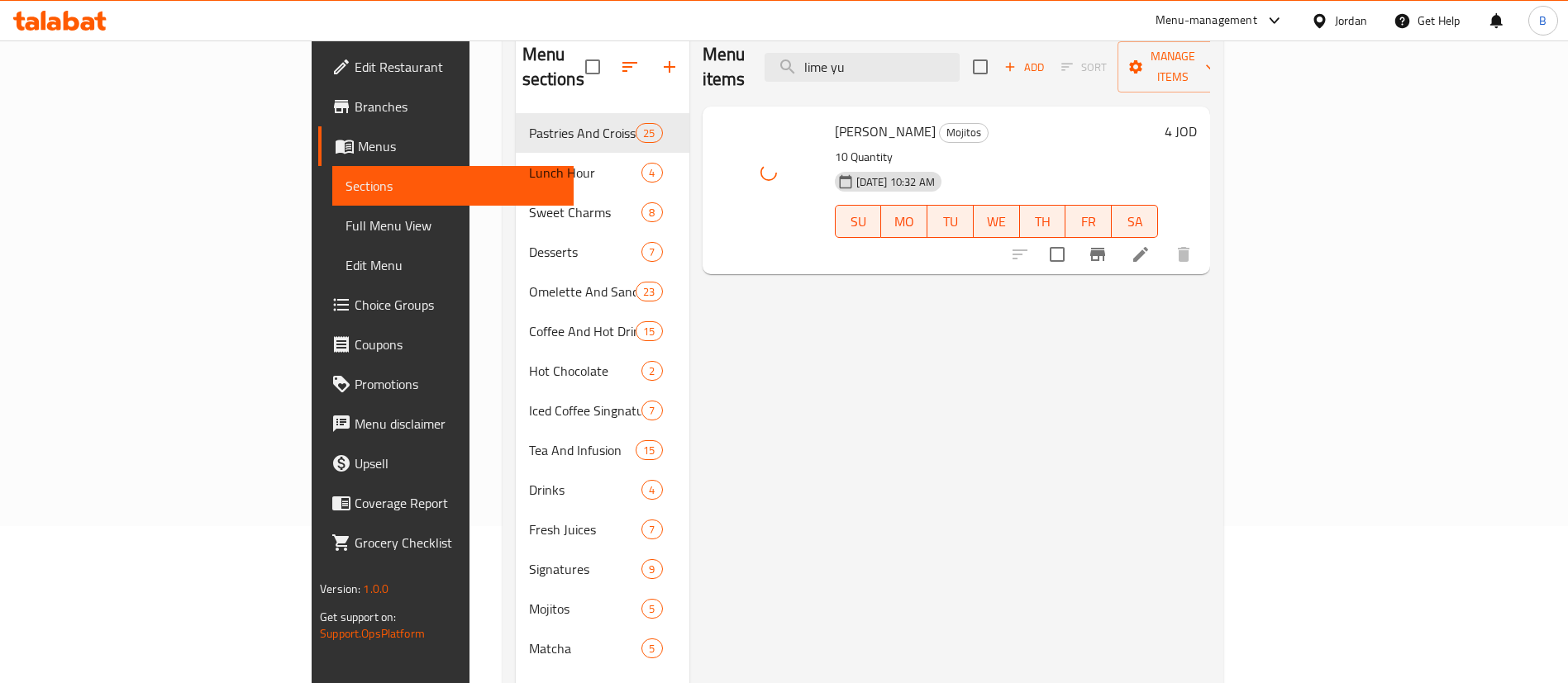
drag, startPoint x: 1006, startPoint y: 44, endPoint x: 628, endPoint y: 65, distance: 378.6
click at [703, 55] on div "Menu items lime yu Add Sort Manage items" at bounding box center [956, 67] width 507 height 78
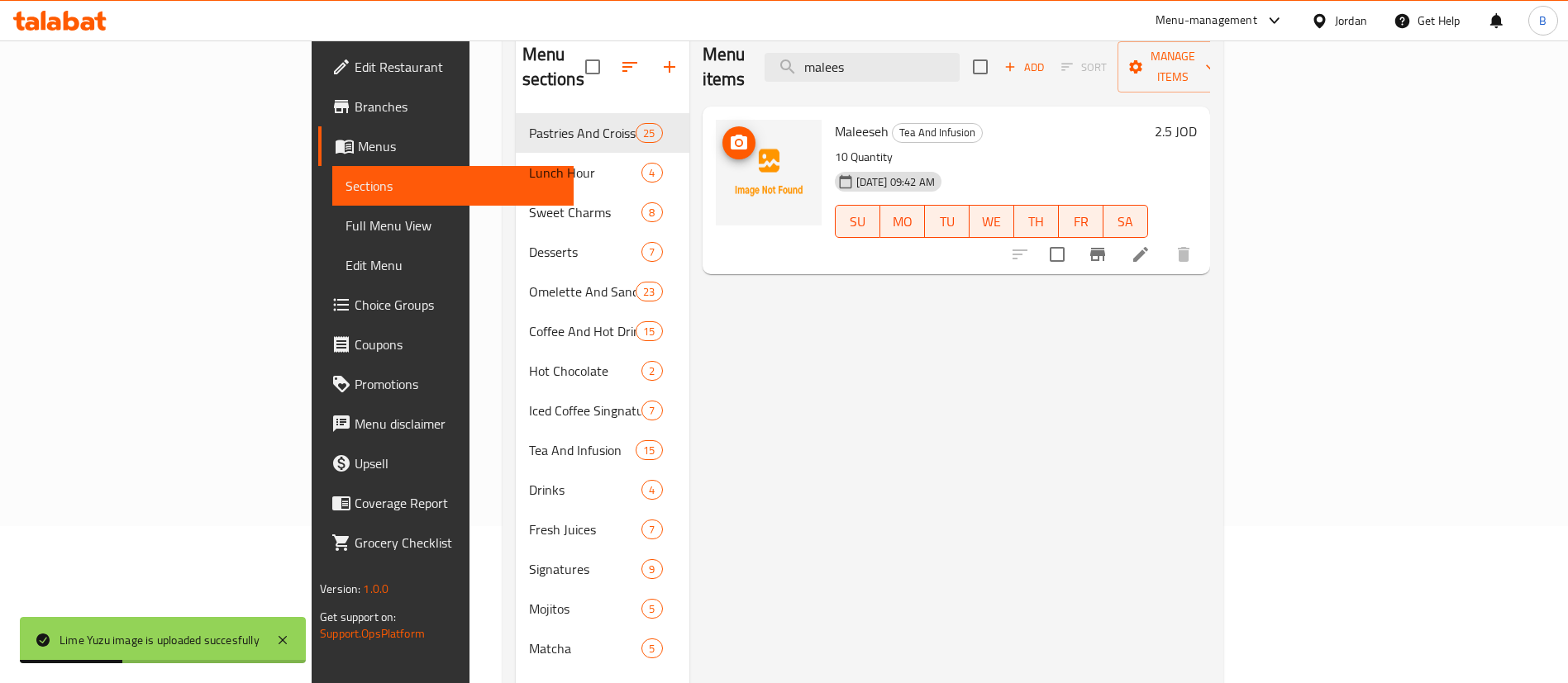
click at [729, 133] on icon "upload picture" at bounding box center [739, 143] width 20 height 20
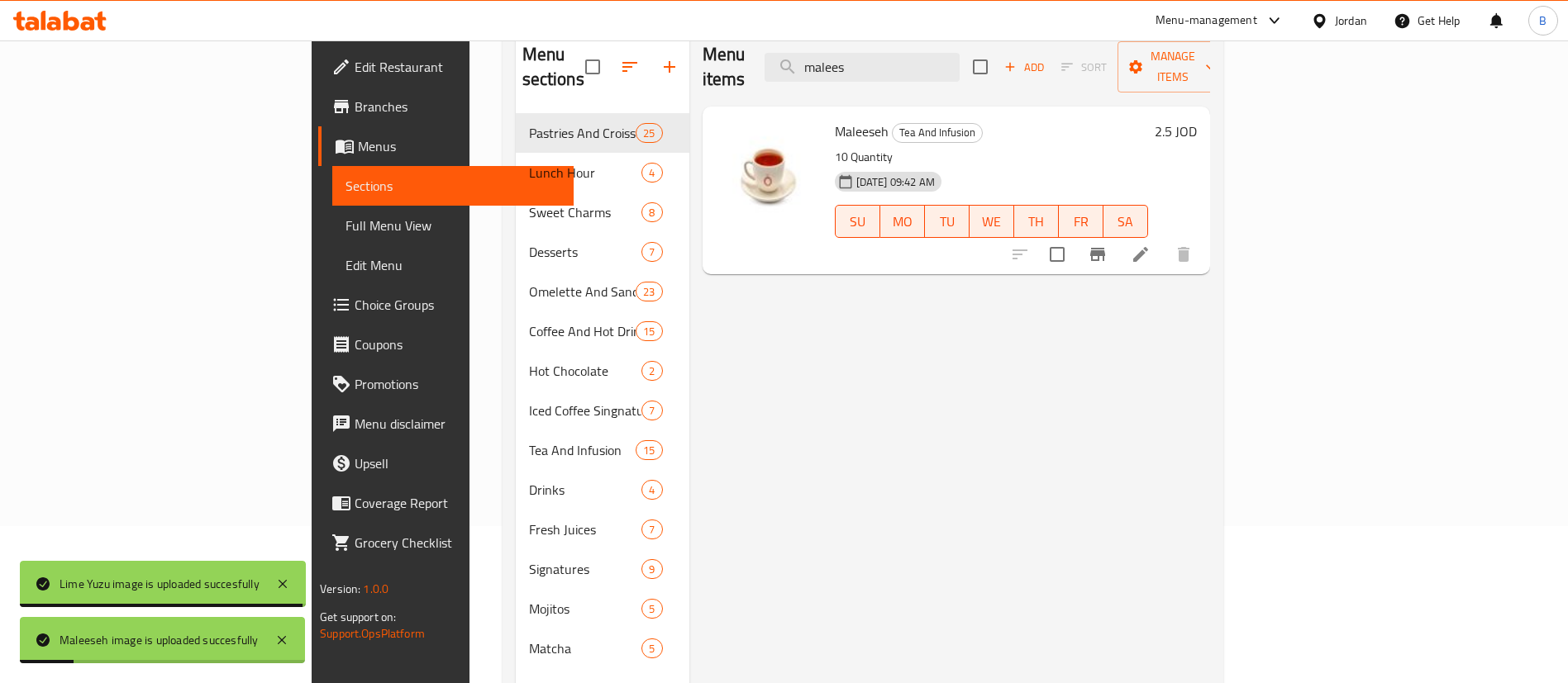
drag, startPoint x: 972, startPoint y: 53, endPoint x: 460, endPoint y: 278, distance: 559.3
click at [743, 75] on div "Menu items malees Add Sort Manage items" at bounding box center [956, 67] width 507 height 78
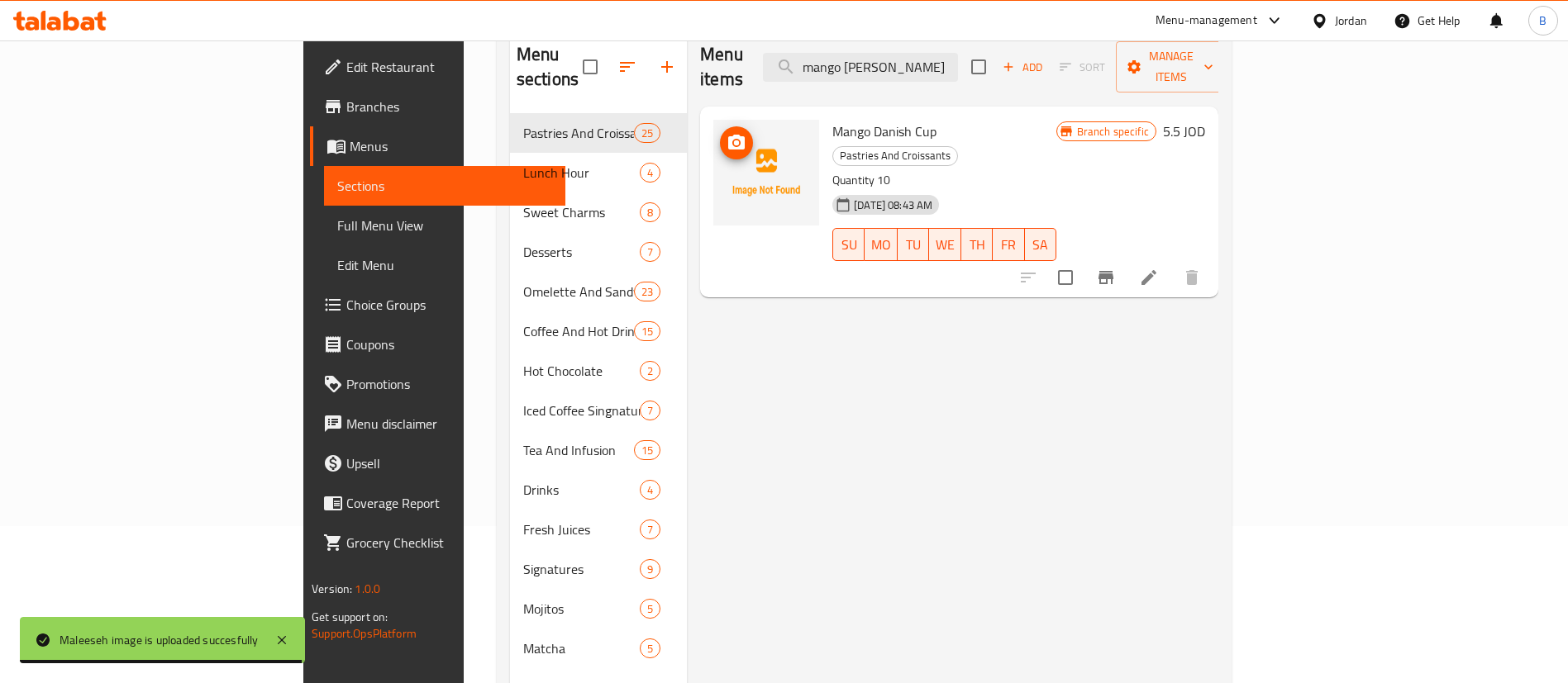
click at [734, 141] on circle "upload picture" at bounding box center [736, 143] width 5 height 5
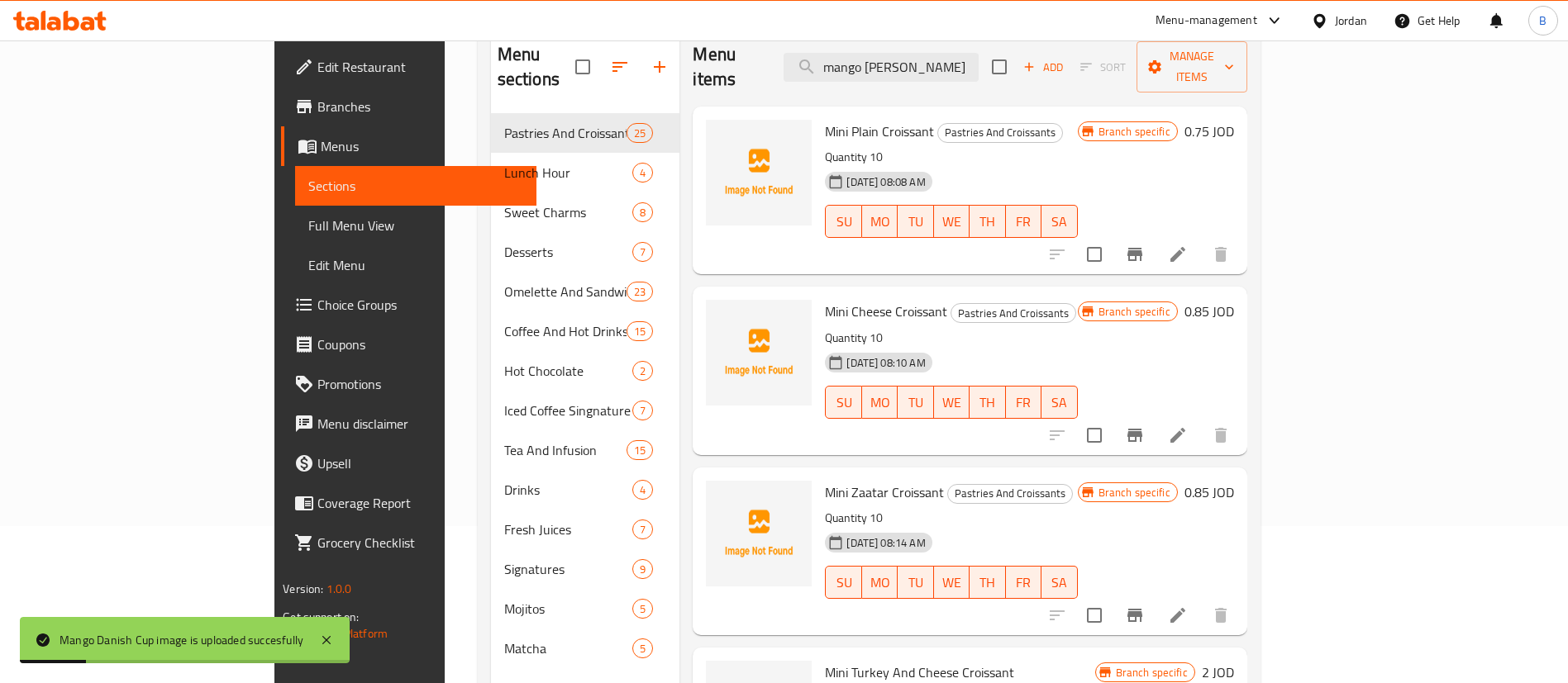
drag, startPoint x: 999, startPoint y: 56, endPoint x: 265, endPoint y: 86, distance: 734.6
click at [491, 61] on div "Menu sections Pastries And Croissants 25 Lunch Hour 4 Sweet Charms 8 Desserts 7…" at bounding box center [870, 369] width 757 height 683
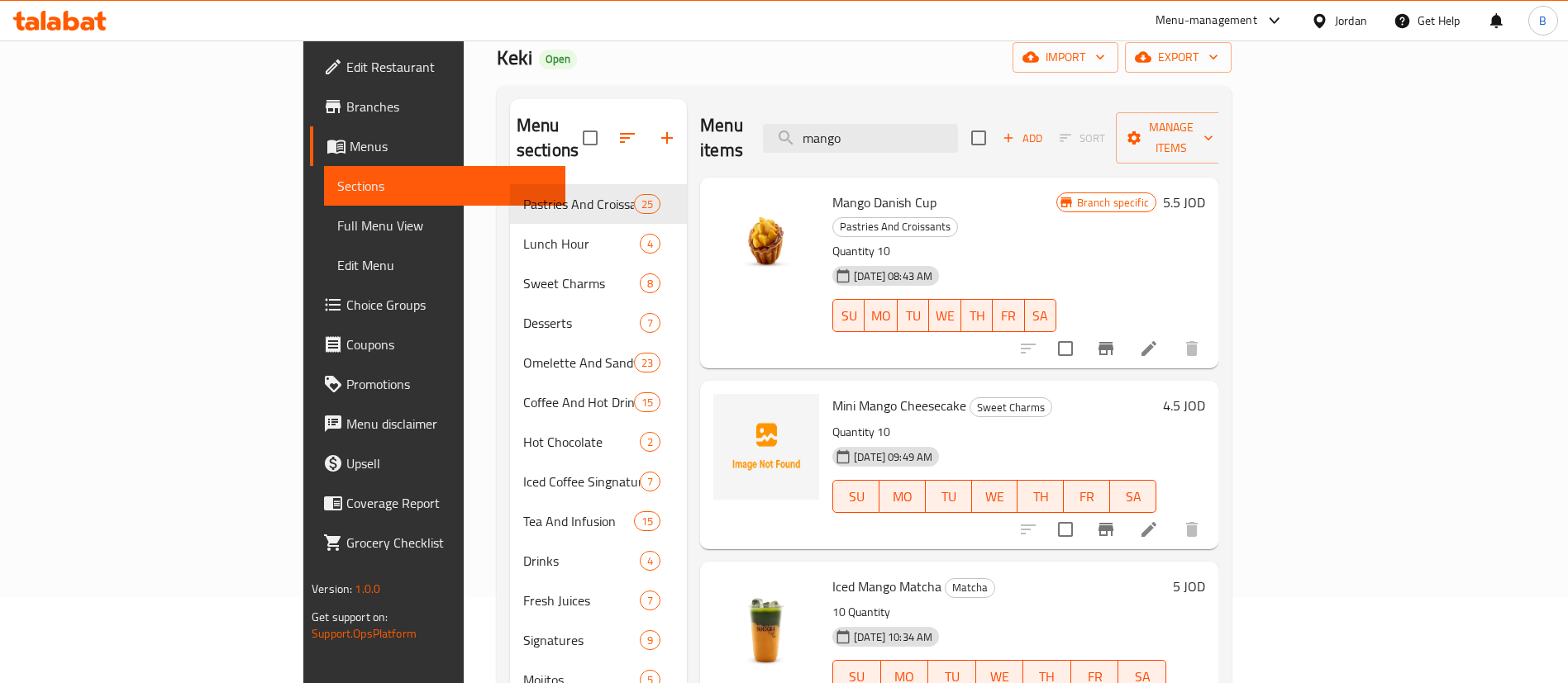
scroll to position [0, 0]
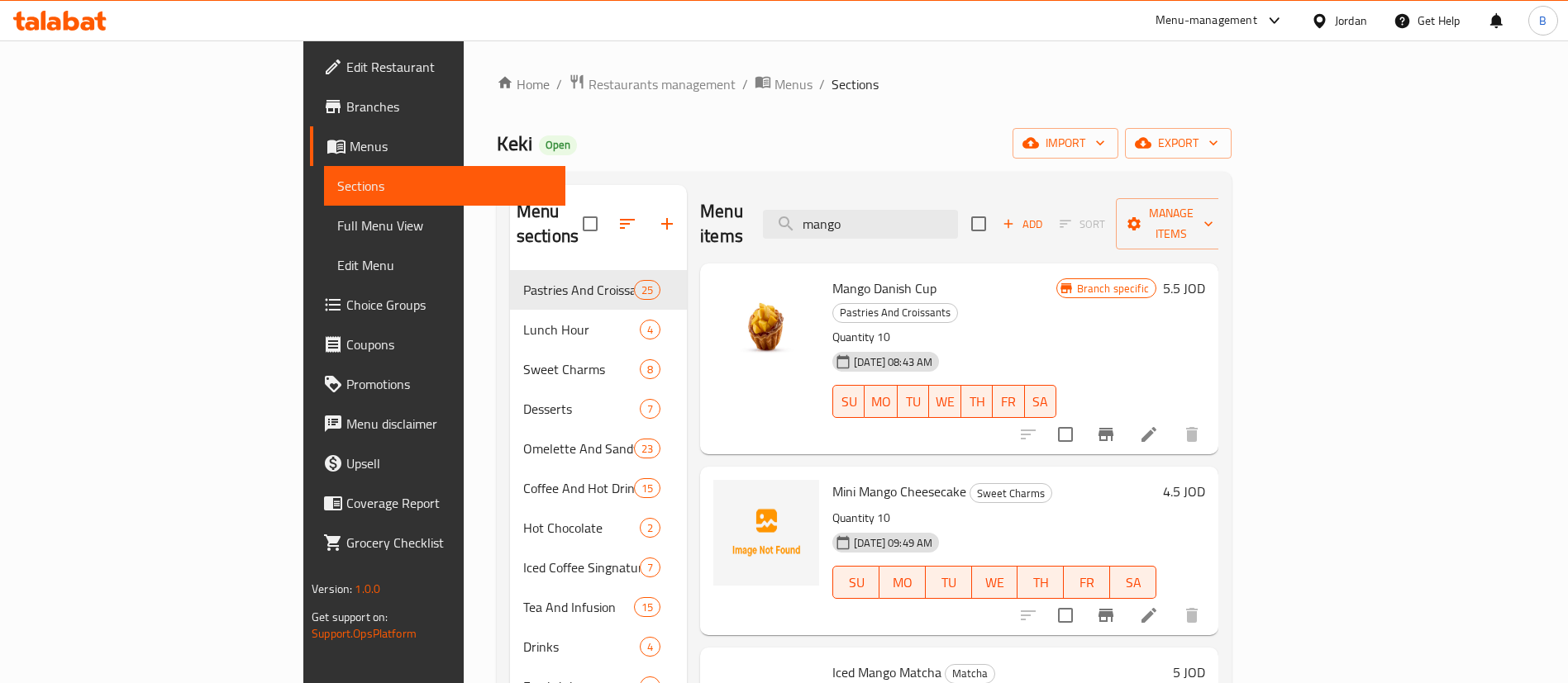
drag, startPoint x: 987, startPoint y: 201, endPoint x: 516, endPoint y: 224, distance: 471.6
click at [700, 196] on div "Menu items mango Add Sort Manage items" at bounding box center [959, 224] width 518 height 78
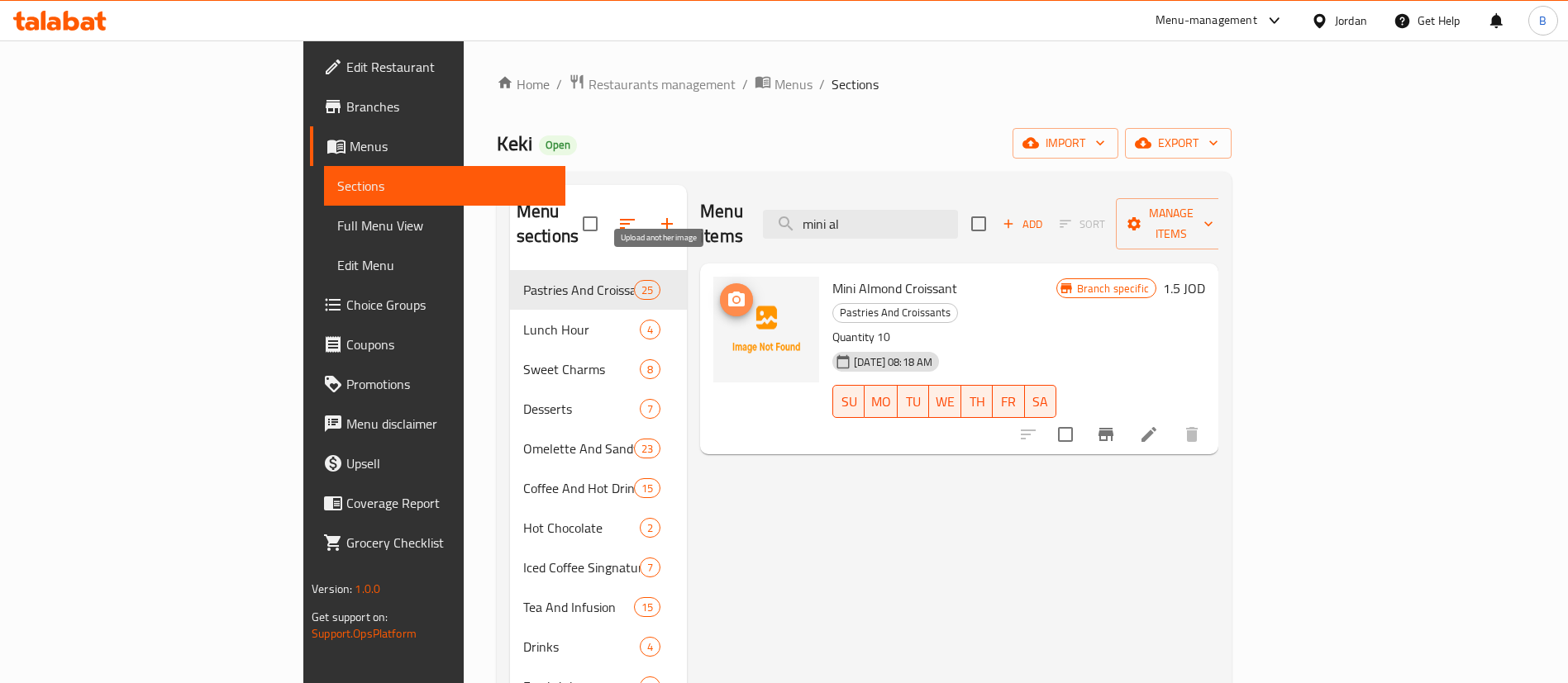
click at [728, 291] on icon "upload picture" at bounding box center [736, 299] width 17 height 15
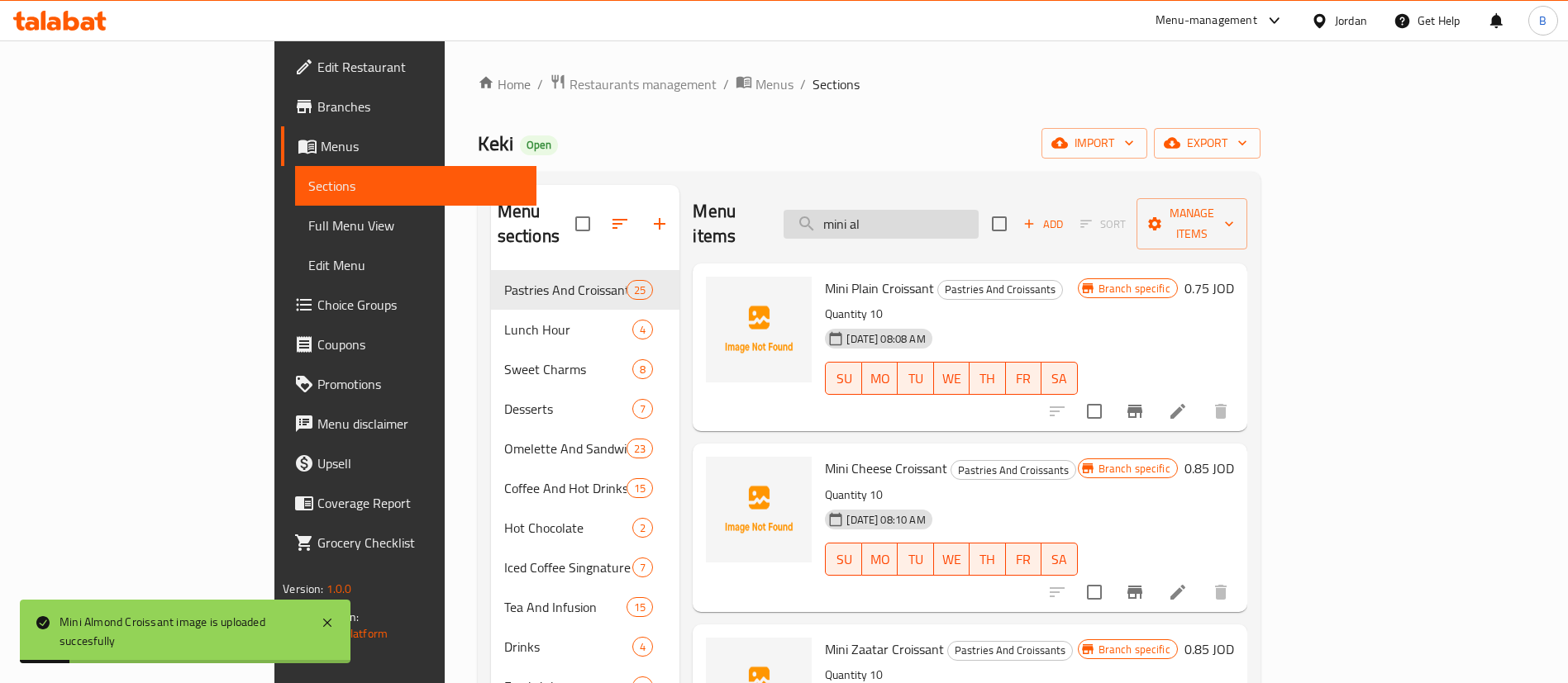
click at [970, 210] on input "mini al" at bounding box center [880, 224] width 195 height 29
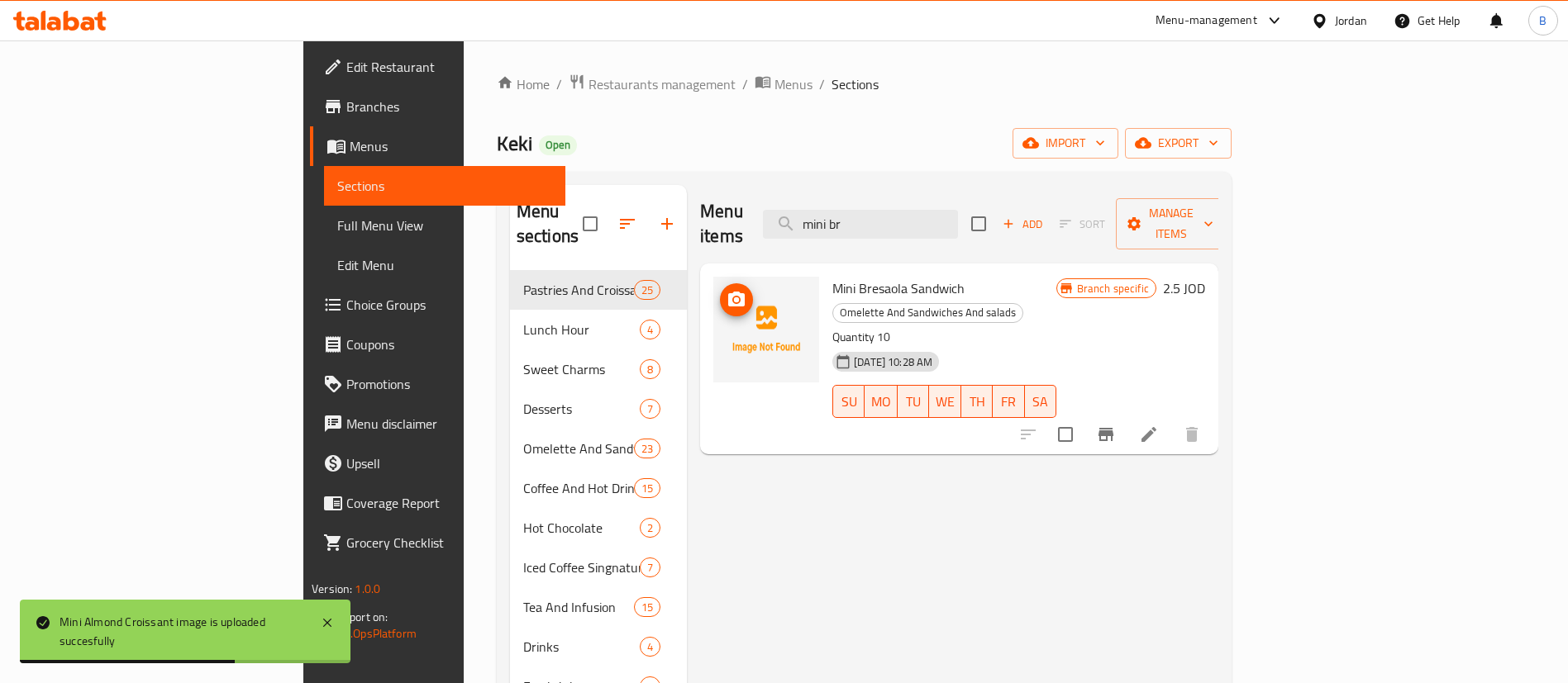
click at [720, 285] on button "upload picture" at bounding box center [736, 299] width 33 height 33
click at [958, 210] on input "mini br" at bounding box center [859, 224] width 195 height 29
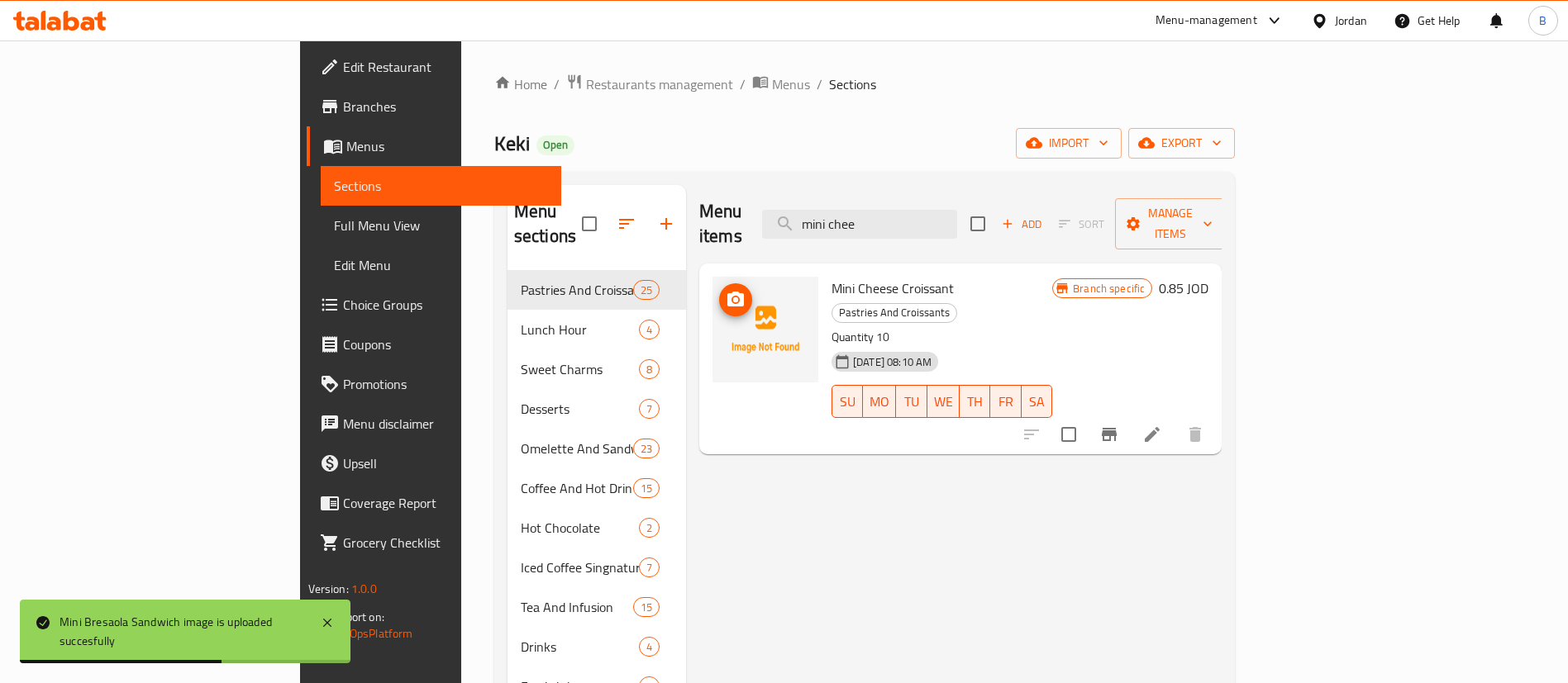
click at [727, 291] on icon "upload picture" at bounding box center [736, 299] width 17 height 15
click at [957, 210] on input "mini chee" at bounding box center [859, 224] width 195 height 29
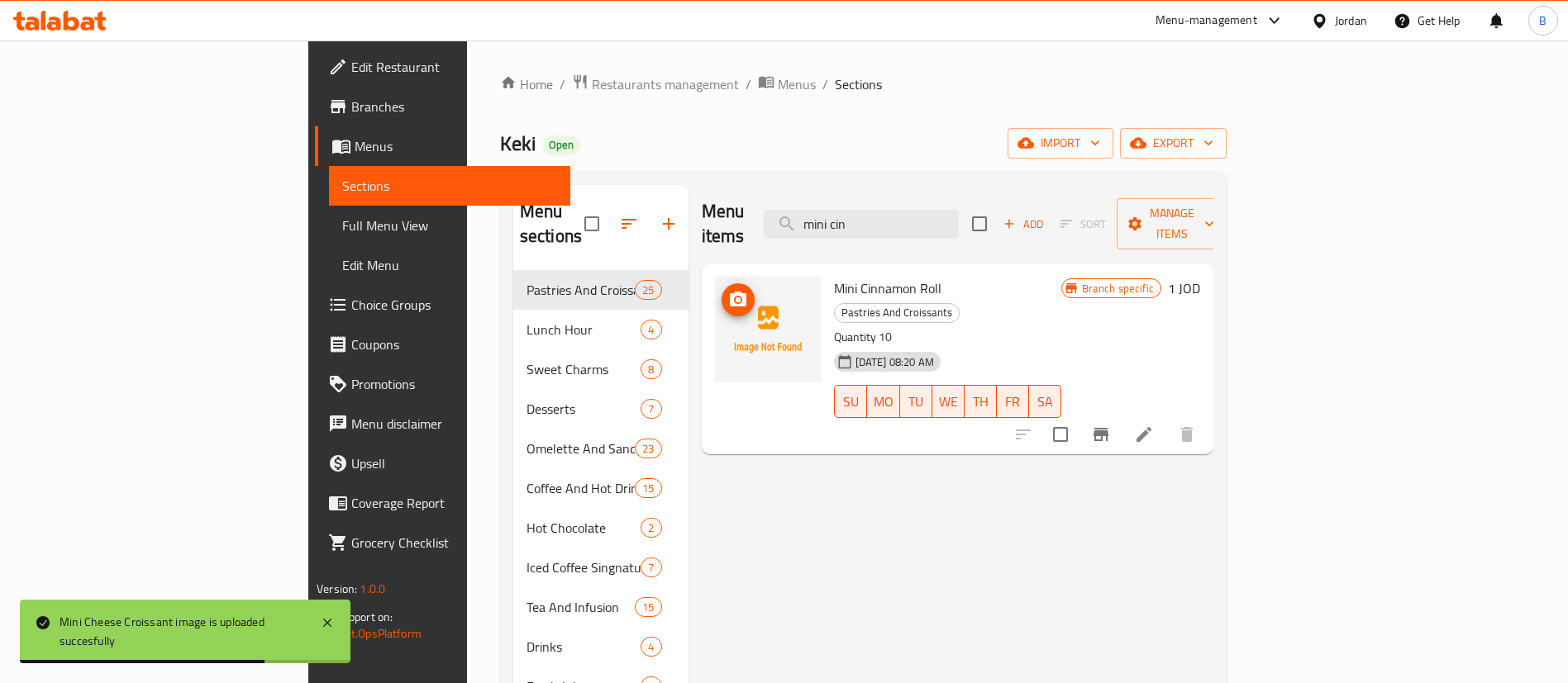
click at [730, 291] on icon "upload picture" at bounding box center [738, 299] width 17 height 15
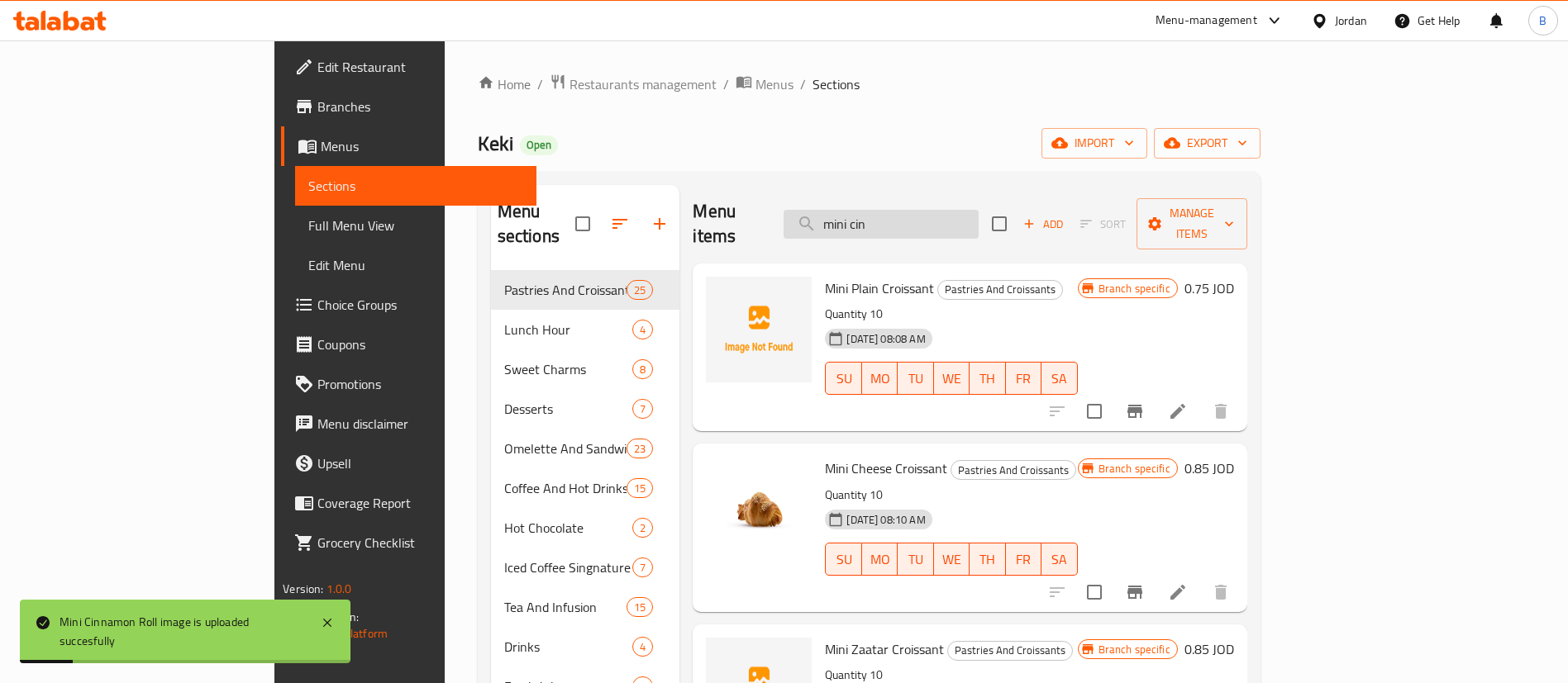
click at [978, 221] on input "mini cin" at bounding box center [880, 224] width 195 height 29
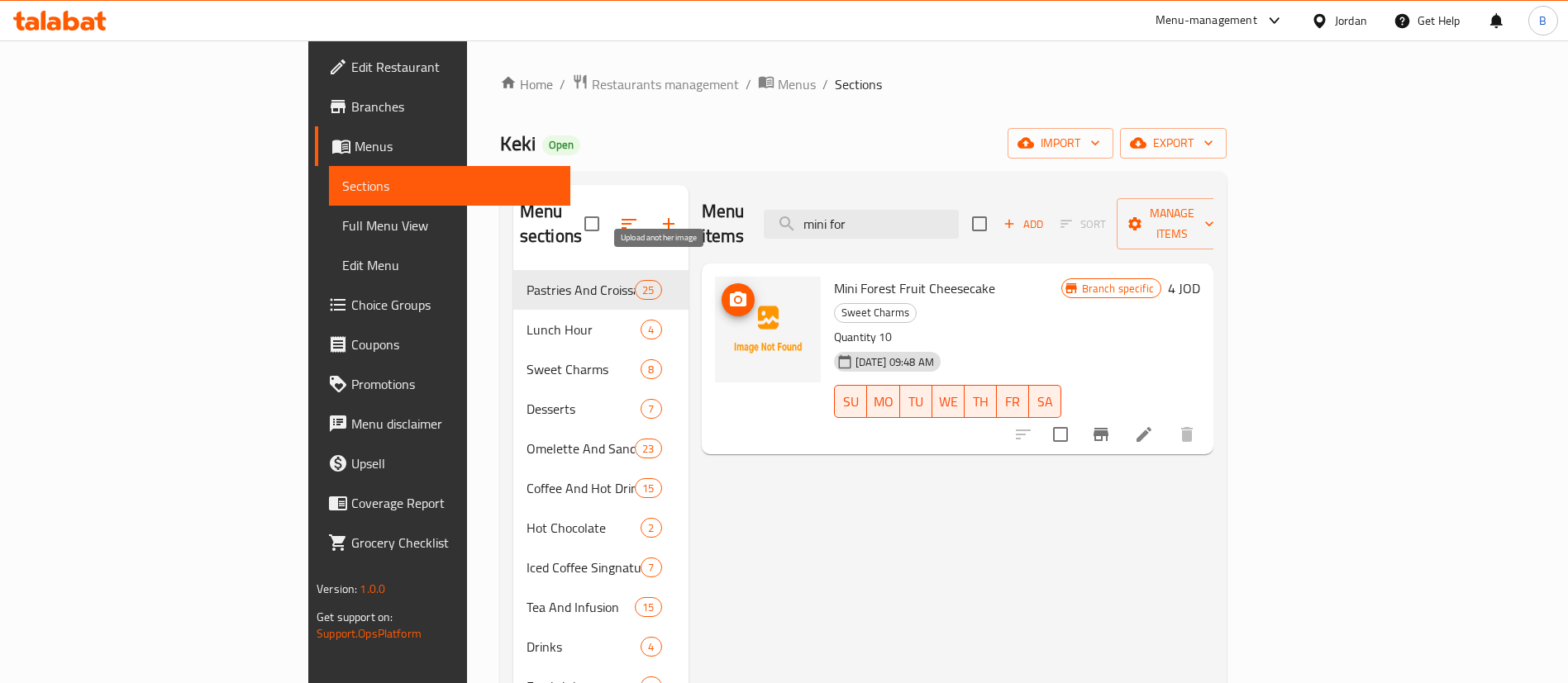
click at [730, 291] on icon "upload picture" at bounding box center [738, 299] width 17 height 15
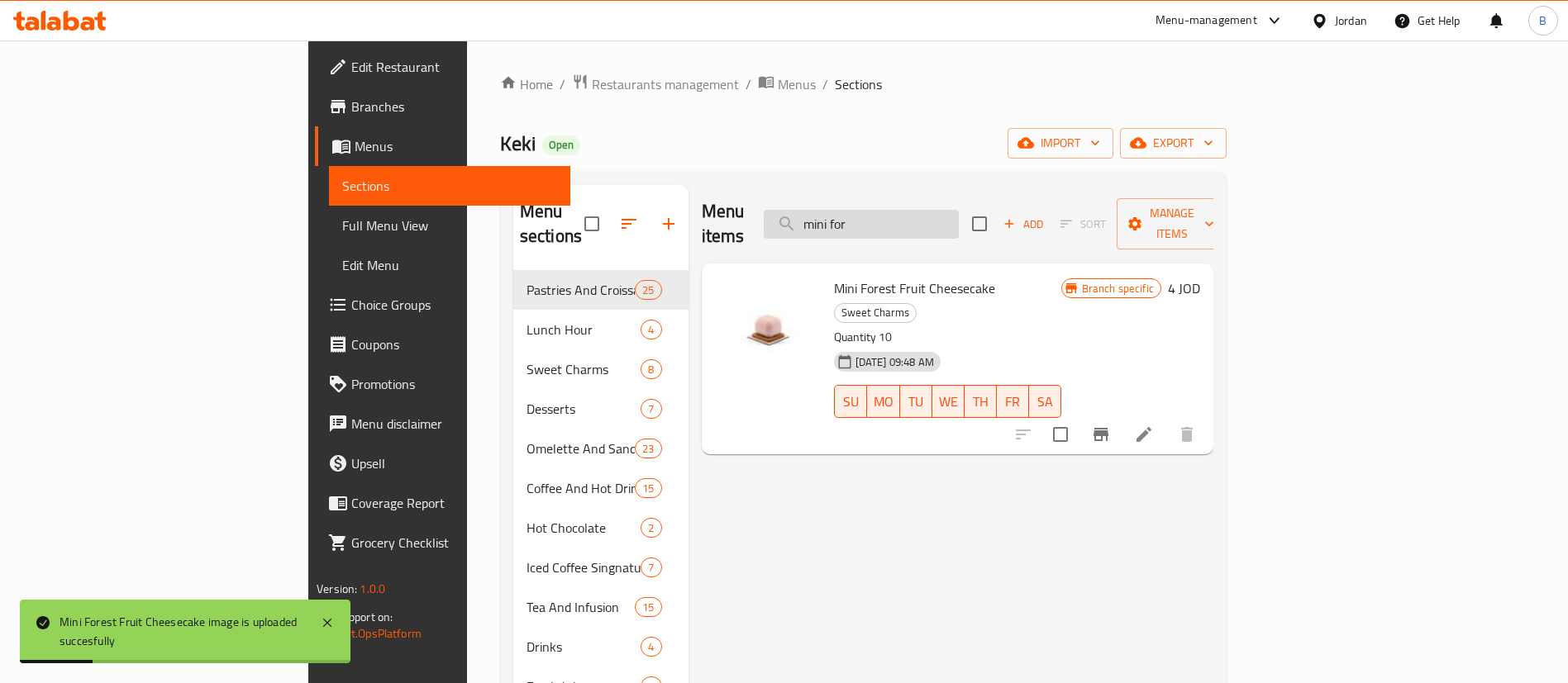
click at [959, 214] on input "mini for" at bounding box center [860, 224] width 195 height 29
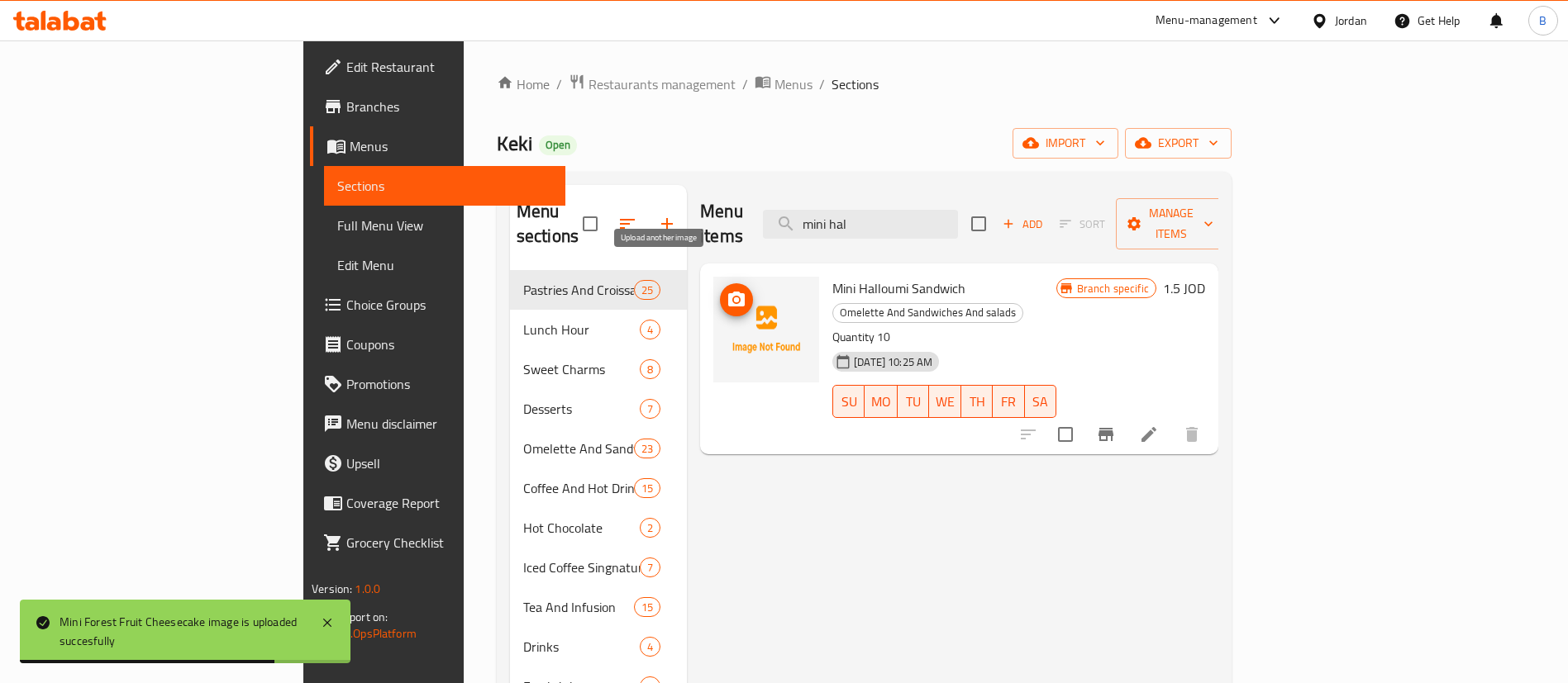
click at [720, 289] on button "upload picture" at bounding box center [736, 299] width 33 height 33
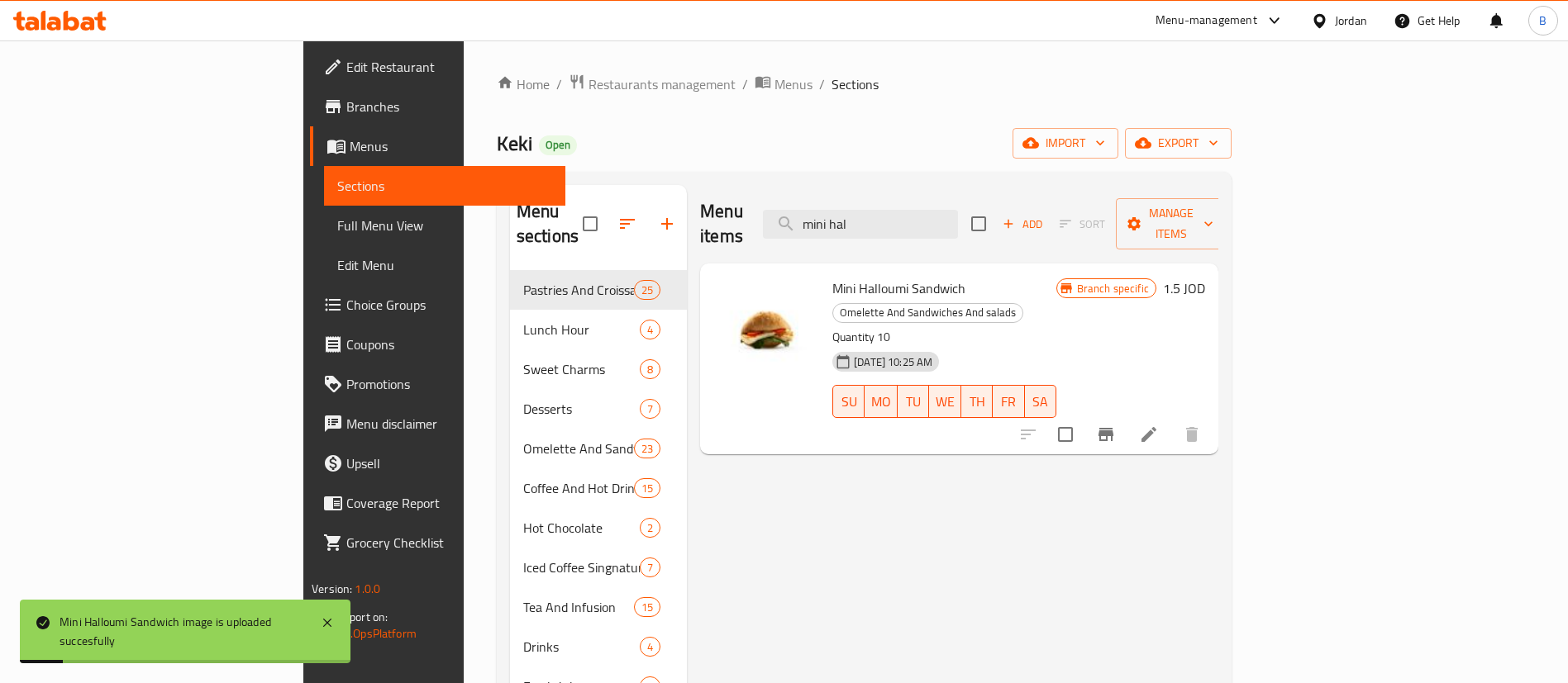
click at [1012, 194] on div "Menu items mini hal Add Sort Manage items" at bounding box center [959, 224] width 518 height 78
click at [958, 220] on input "mini hal" at bounding box center [859, 224] width 195 height 29
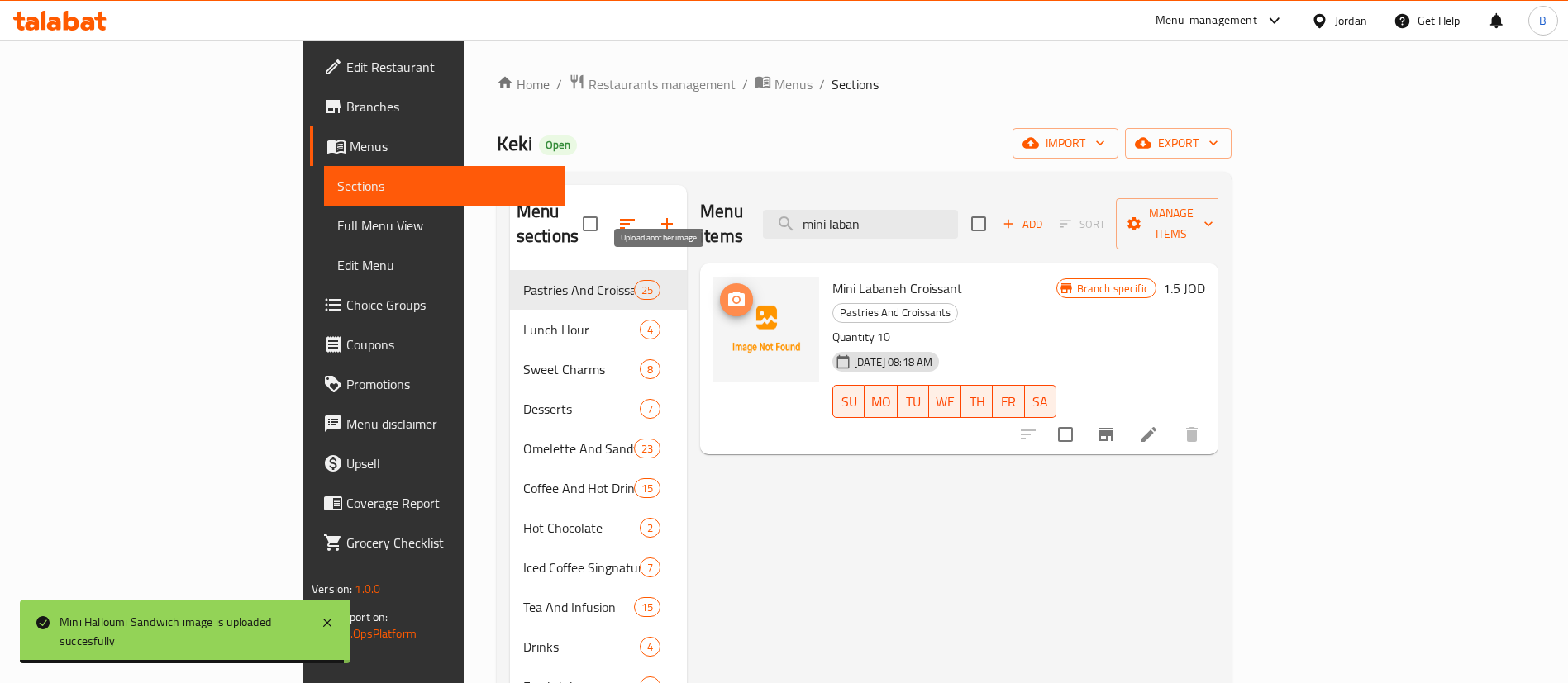
click at [726, 290] on icon "upload picture" at bounding box center [736, 300] width 20 height 20
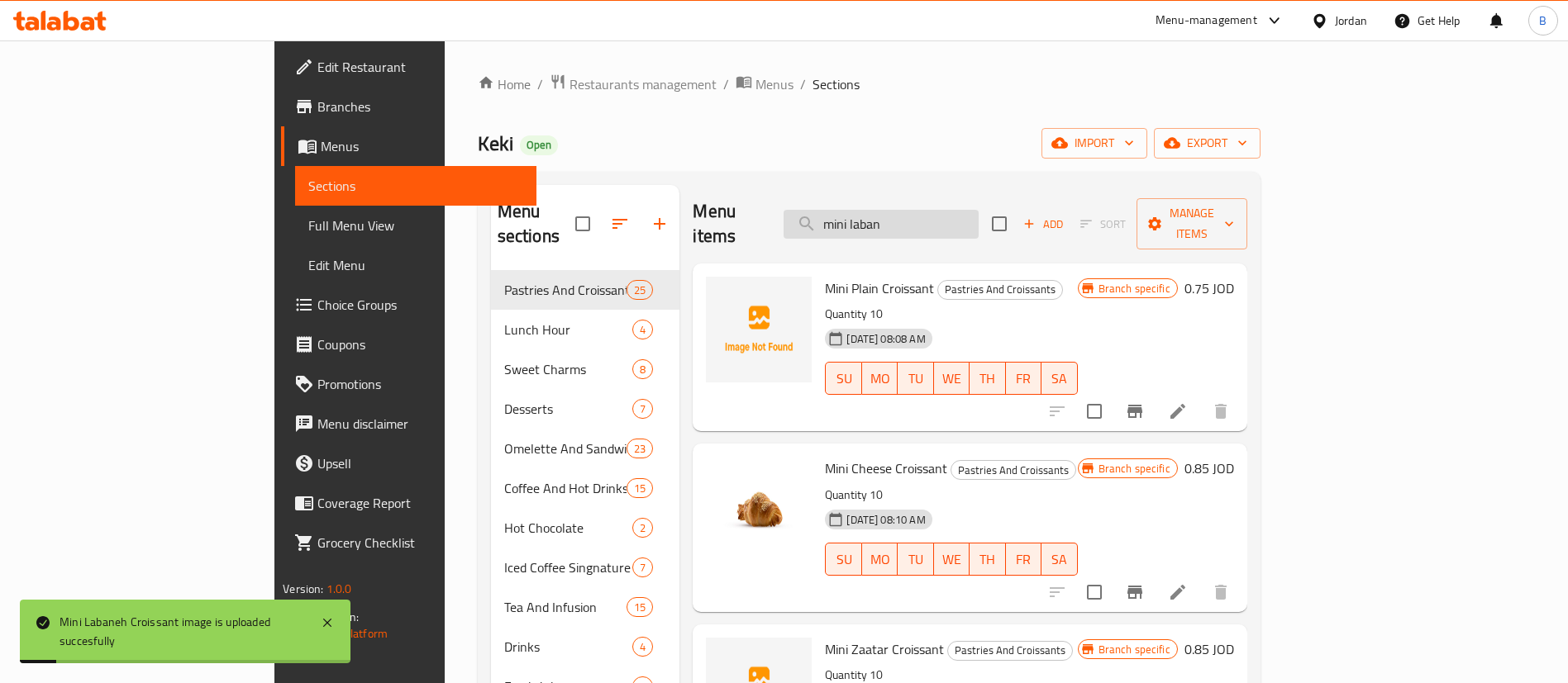
click at [978, 210] on input "mini laban" at bounding box center [880, 224] width 195 height 29
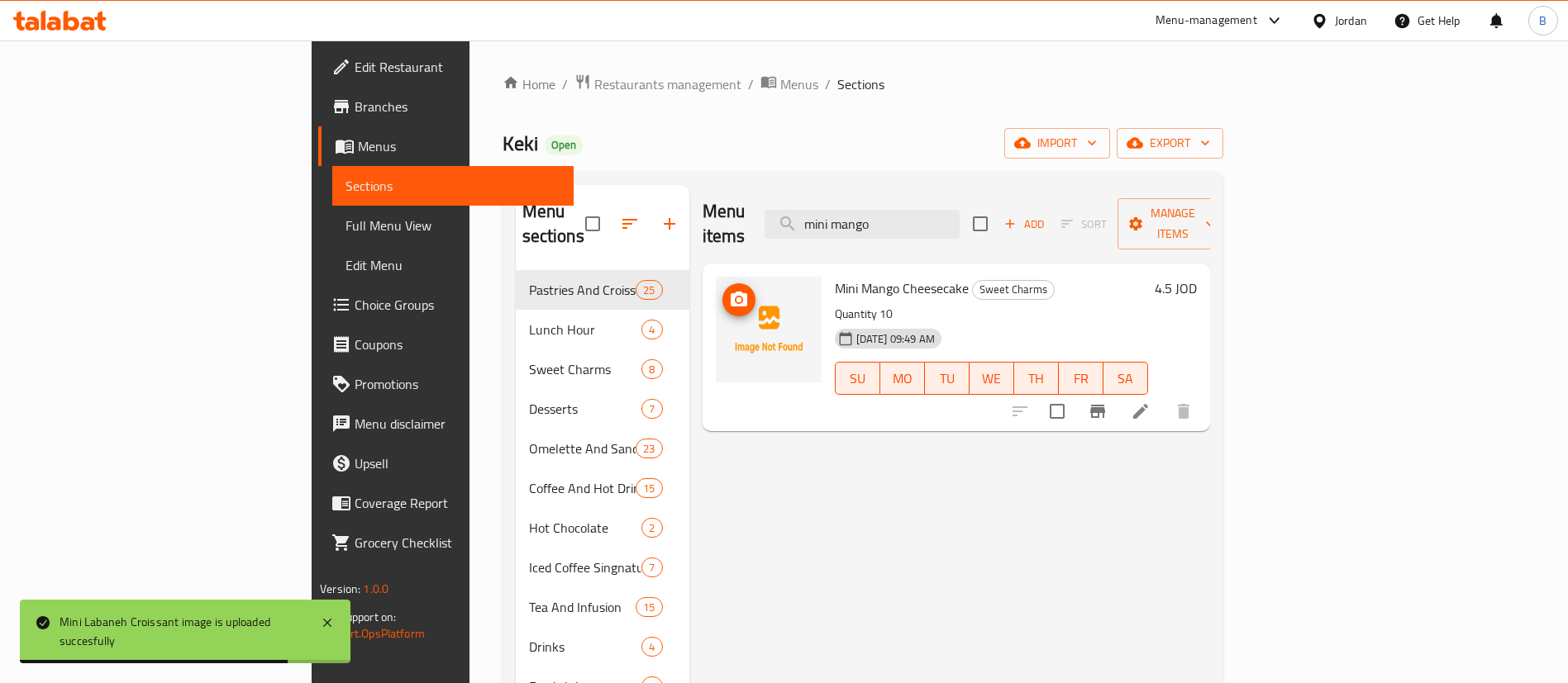
click at [730, 291] on icon "upload picture" at bounding box center [739, 299] width 17 height 15
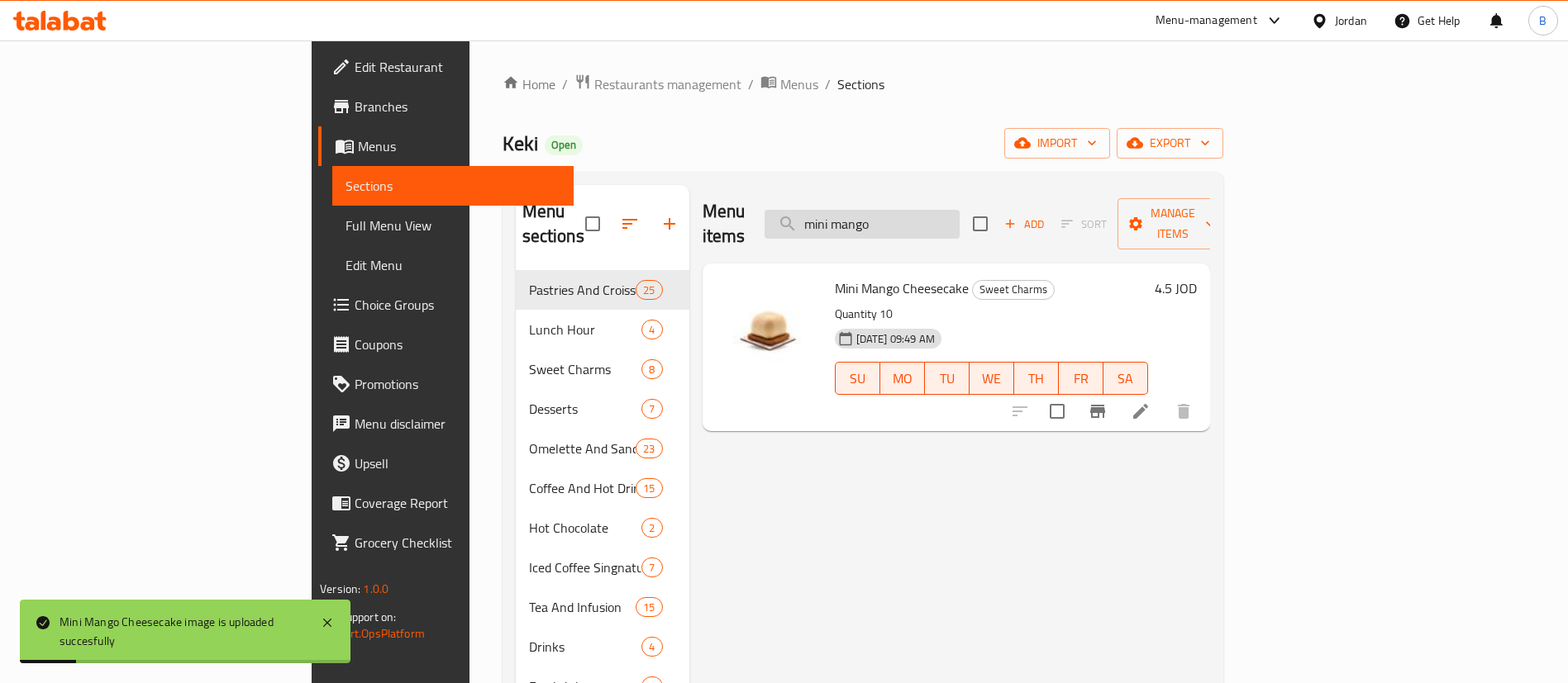
click at [960, 214] on input "mini mango" at bounding box center [861, 224] width 195 height 29
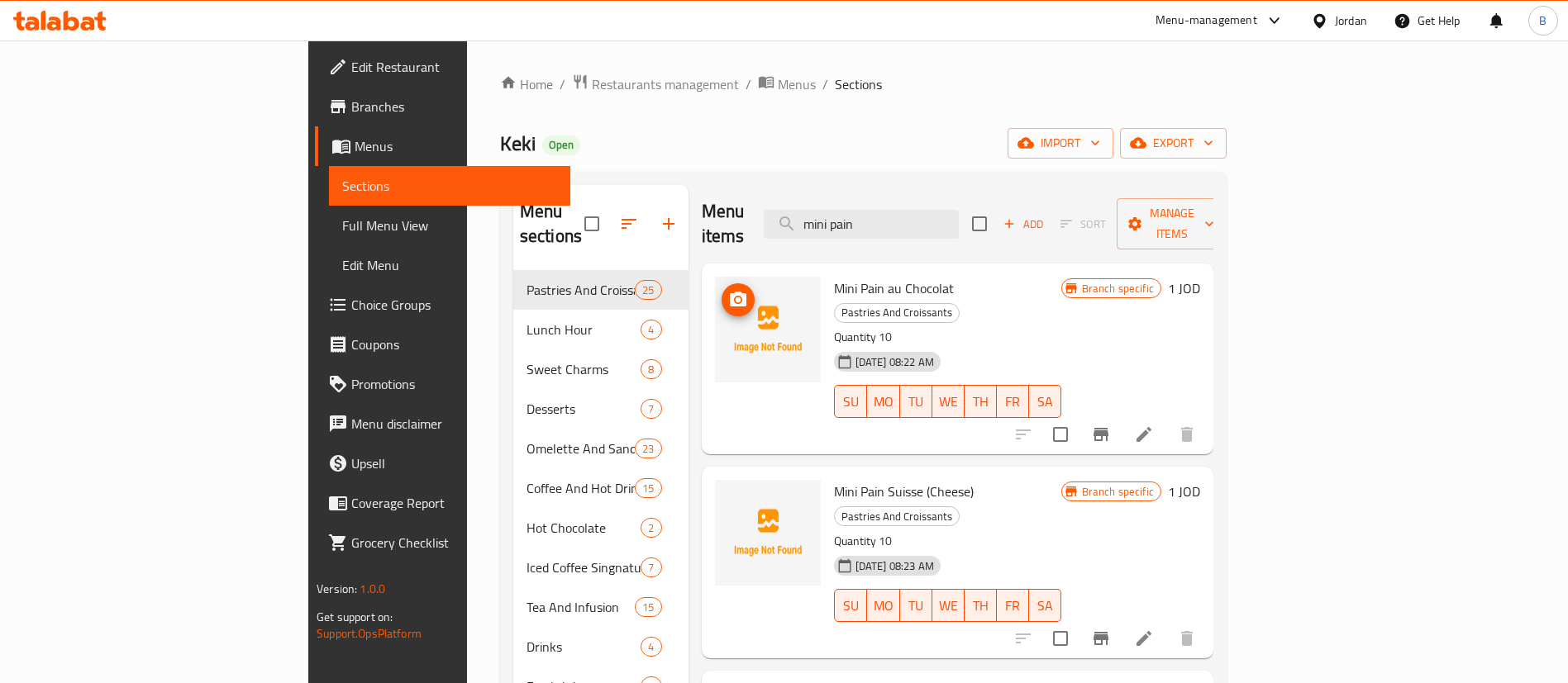
click at [728, 290] on icon "upload picture" at bounding box center [738, 300] width 20 height 20
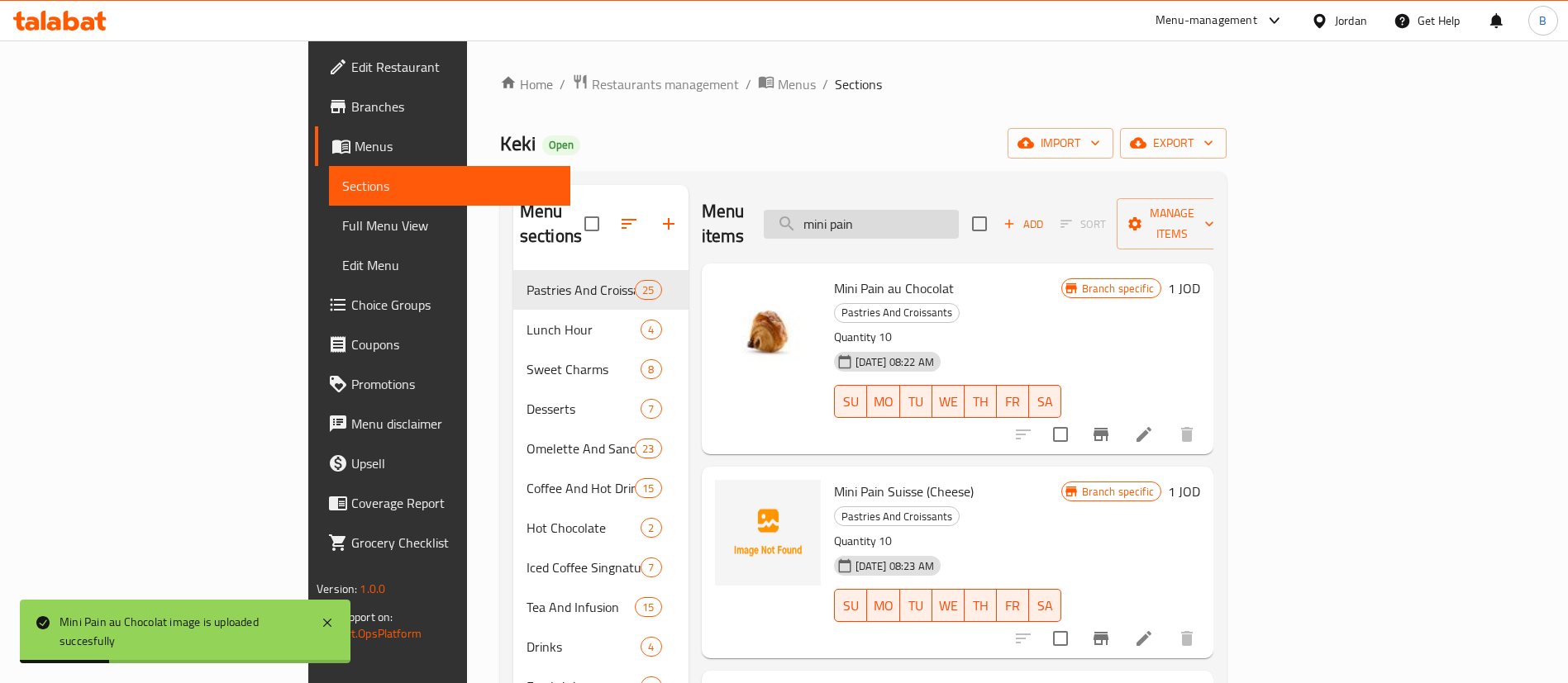
click at [959, 210] on input "mini pain" at bounding box center [860, 224] width 195 height 29
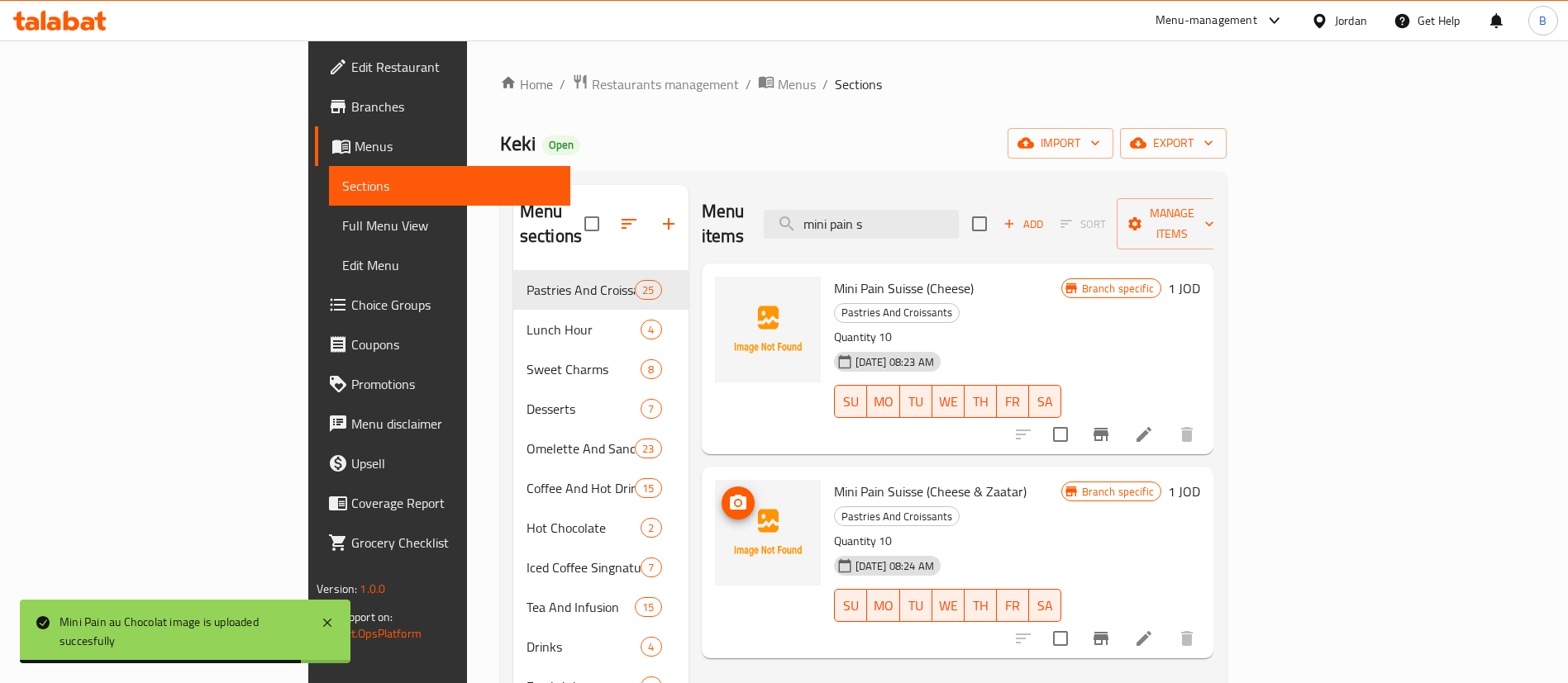
click at [728, 494] on icon "upload picture" at bounding box center [738, 504] width 20 height 20
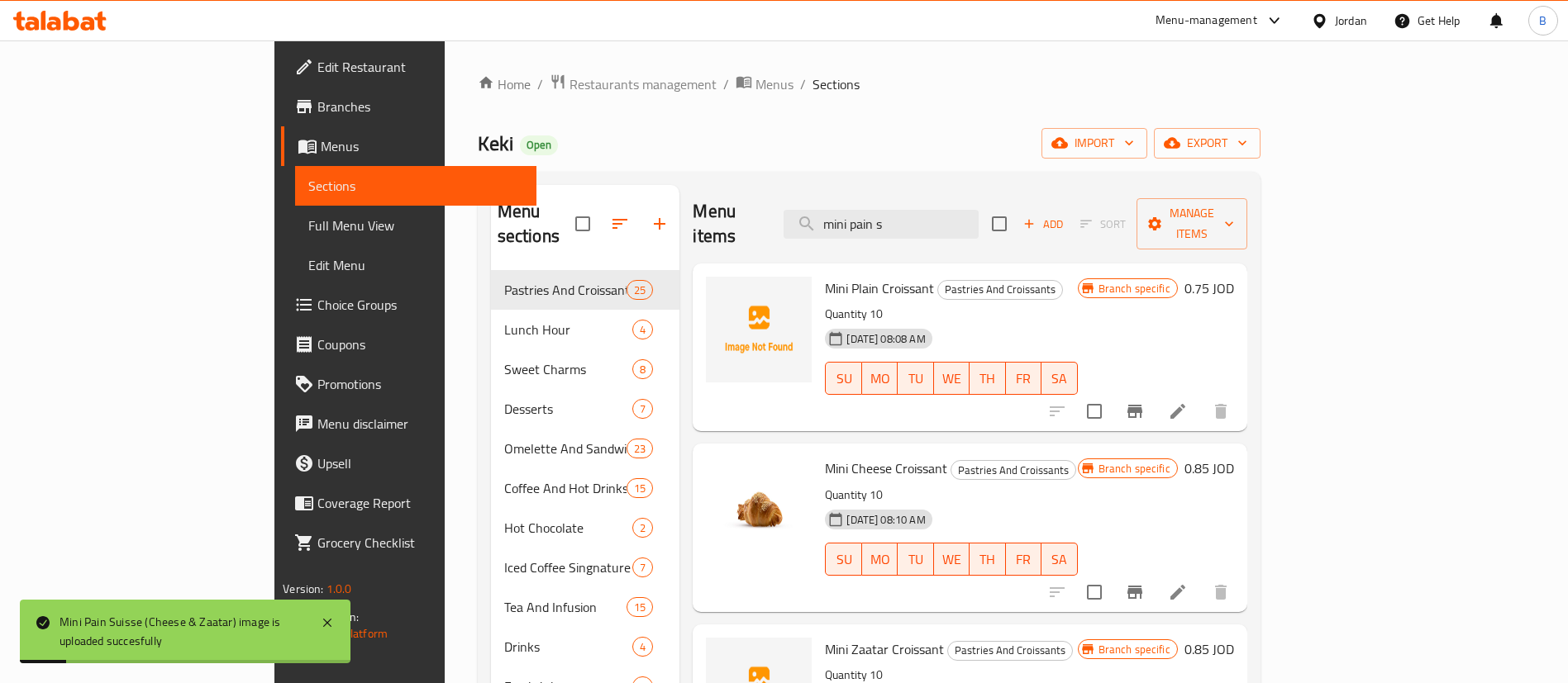
click at [995, 195] on div "Menu items mini pain s Add Sort Manage items" at bounding box center [969, 224] width 554 height 78
drag, startPoint x: 994, startPoint y: 211, endPoint x: 771, endPoint y: 199, distance: 223.3
click at [772, 200] on div "Menu items mini pain s Add Sort Manage items" at bounding box center [969, 224] width 554 height 78
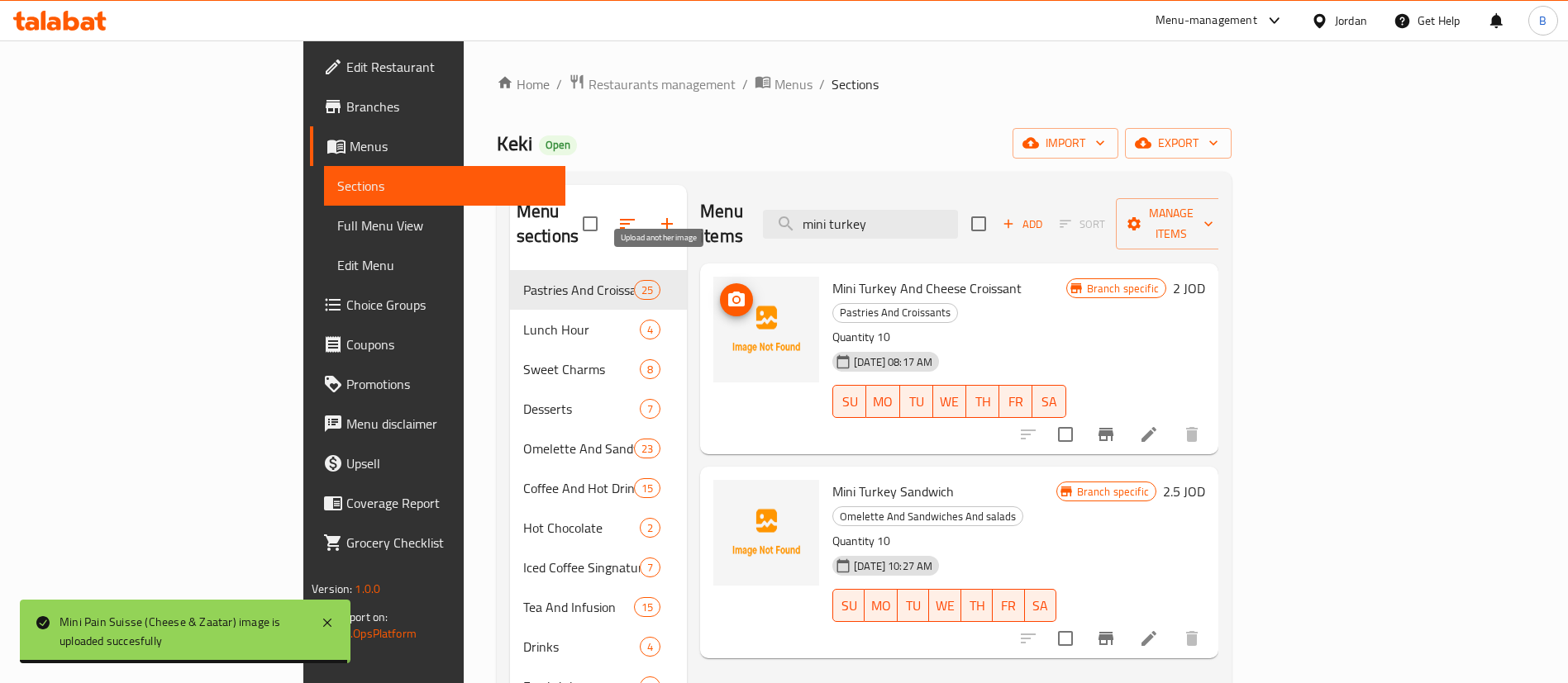
click at [726, 290] on icon "upload picture" at bounding box center [736, 300] width 20 height 20
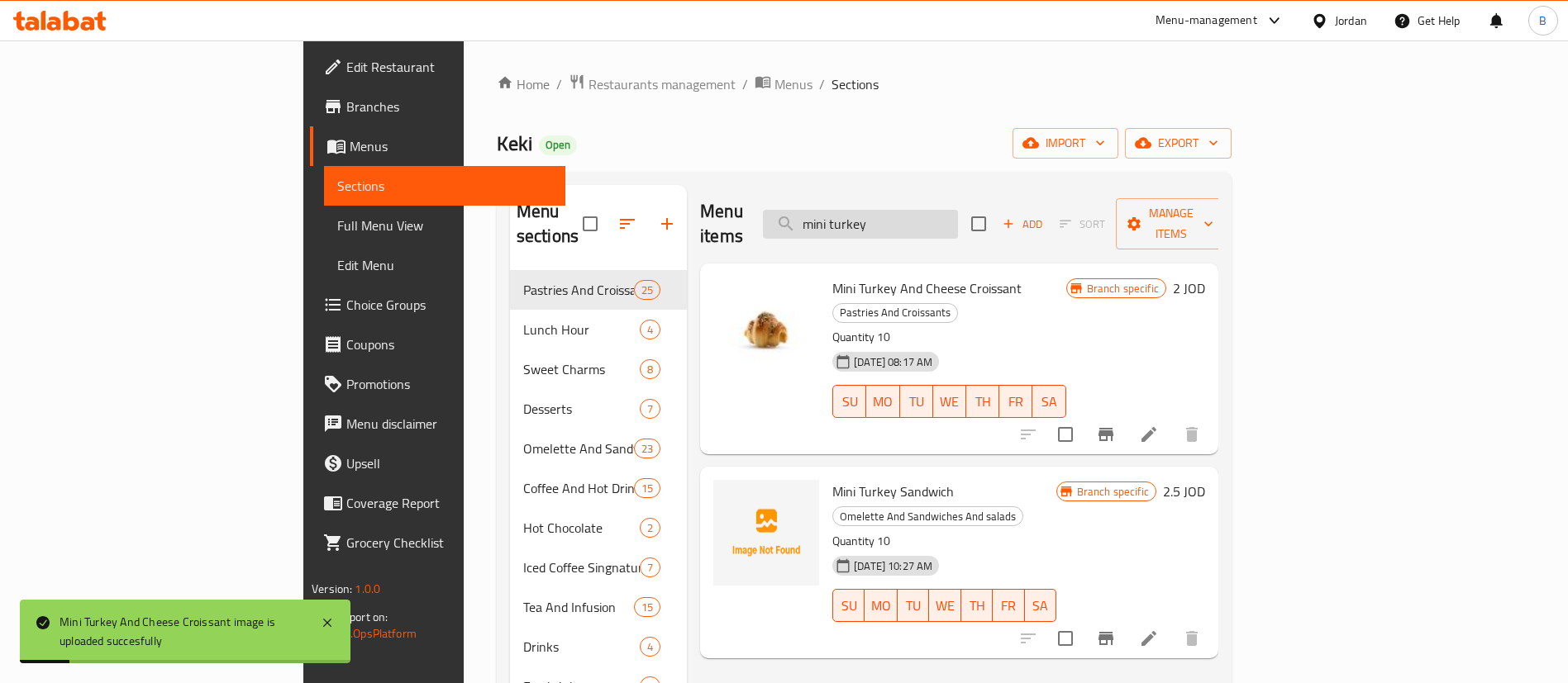
click at [958, 210] on input "mini turkey" at bounding box center [859, 224] width 195 height 29
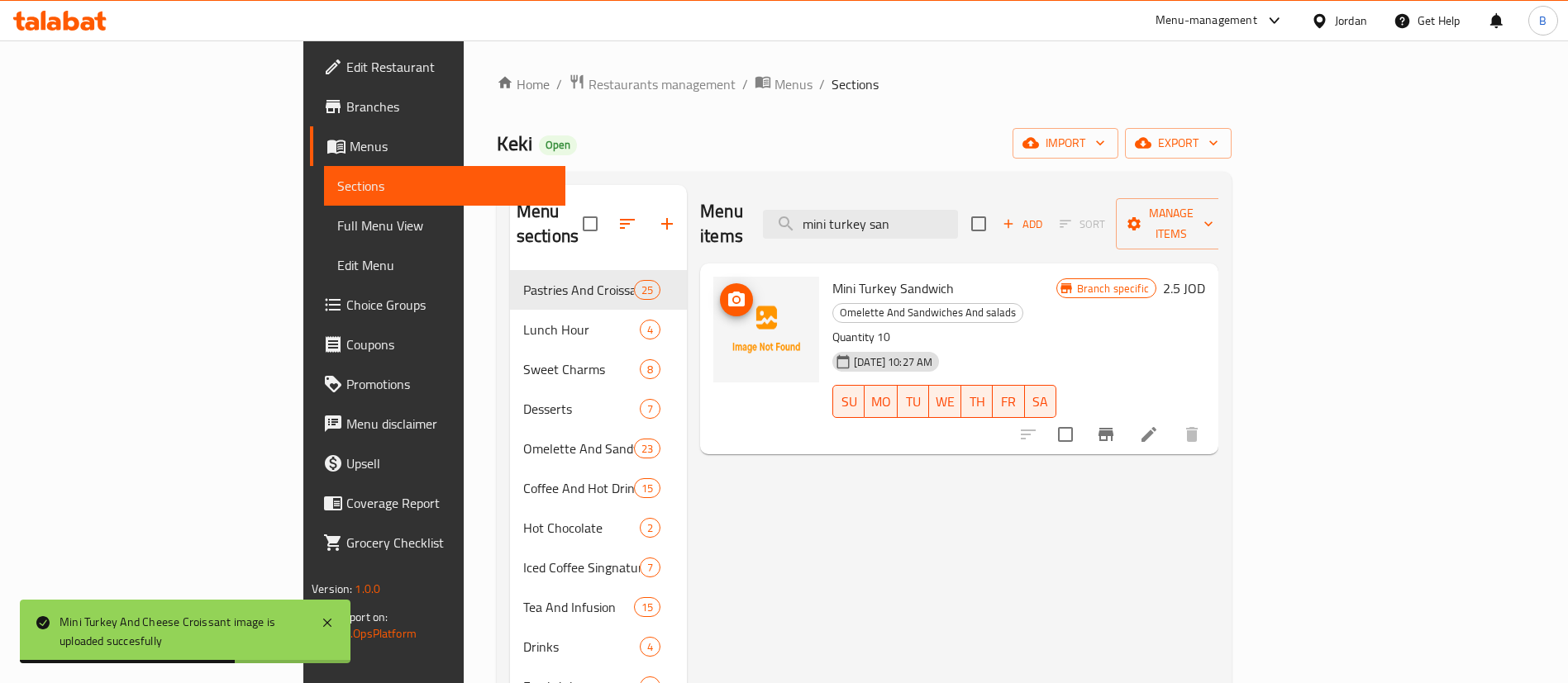
click at [728, 291] on icon "upload picture" at bounding box center [736, 299] width 17 height 15
drag, startPoint x: 1026, startPoint y: 217, endPoint x: 628, endPoint y: 218, distance: 398.0
click at [700, 218] on div "Menu items mini turkey san Add Sort Manage items" at bounding box center [959, 224] width 518 height 78
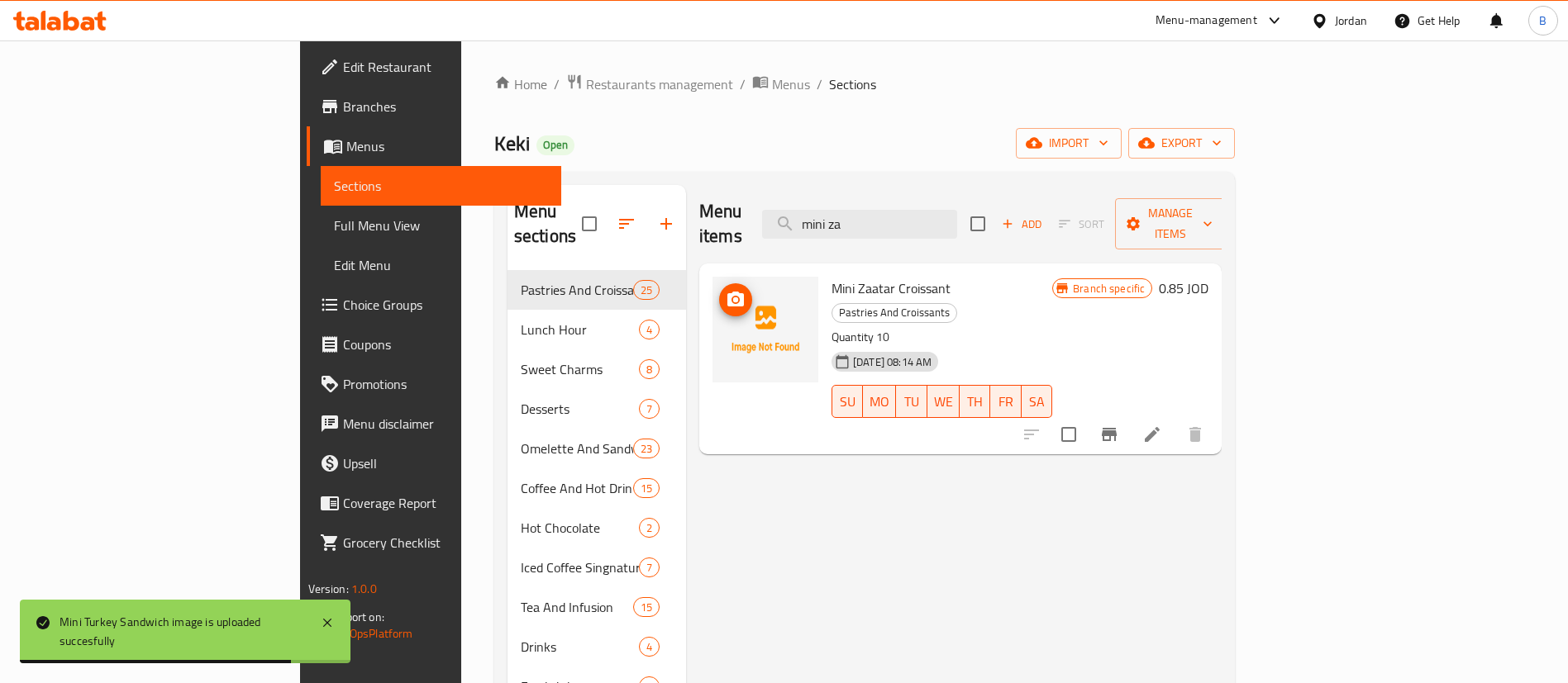
click at [727, 291] on icon "upload picture" at bounding box center [736, 299] width 17 height 15
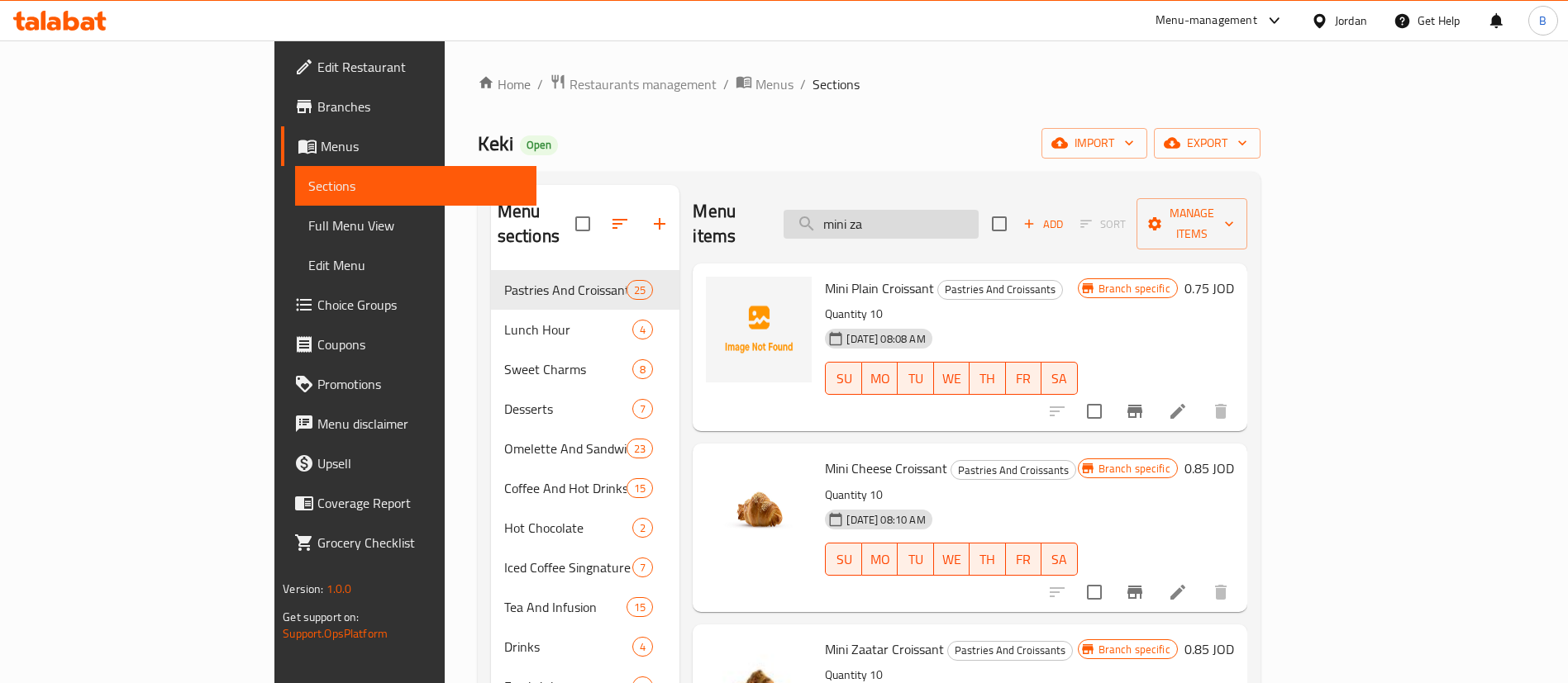
click at [978, 220] on input "mini za" at bounding box center [880, 224] width 195 height 29
drag, startPoint x: 982, startPoint y: 220, endPoint x: 811, endPoint y: 205, distance: 171.7
click at [811, 205] on div "Menu items mini za Add Sort Manage items" at bounding box center [969, 224] width 554 height 78
click at [978, 216] on input "mini za" at bounding box center [880, 224] width 195 height 29
type input "m"
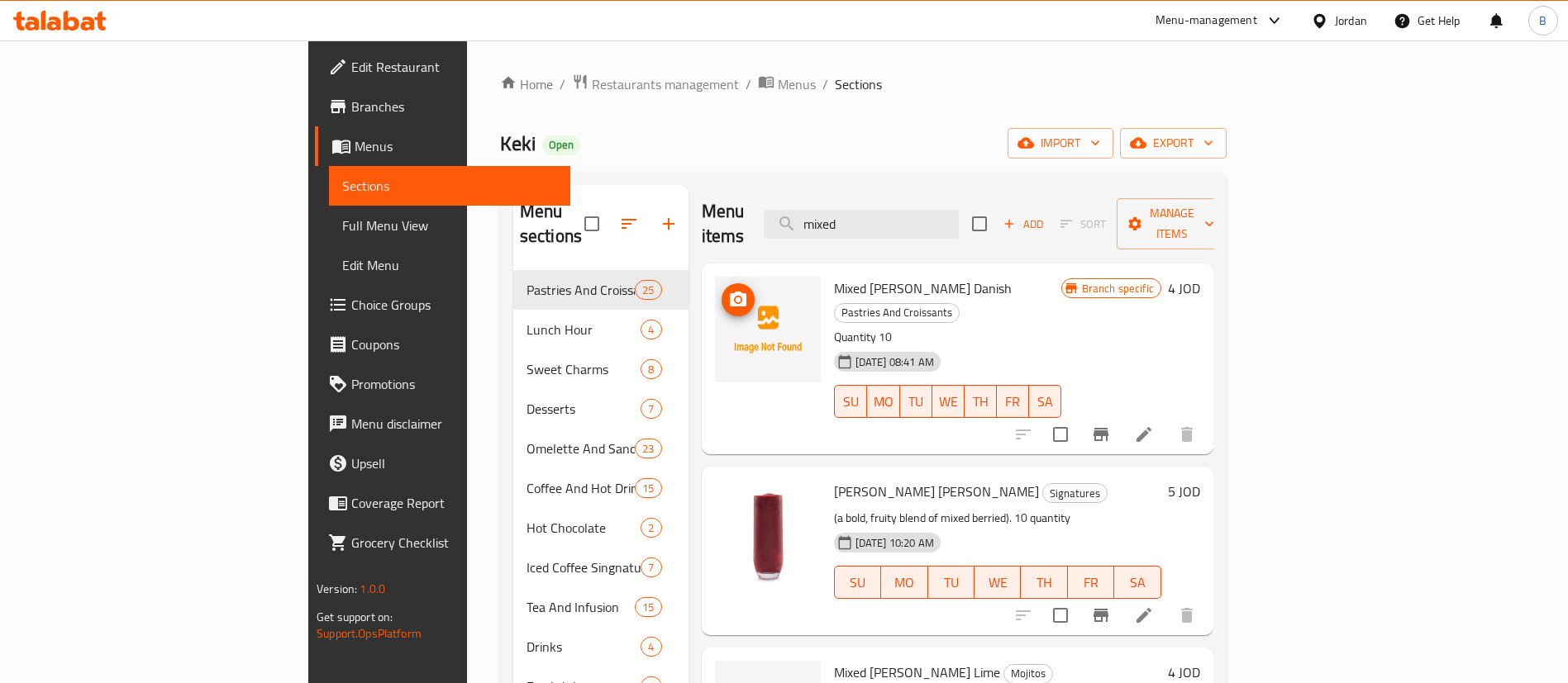
click at [721, 290] on span "upload picture" at bounding box center [737, 300] width 33 height 20
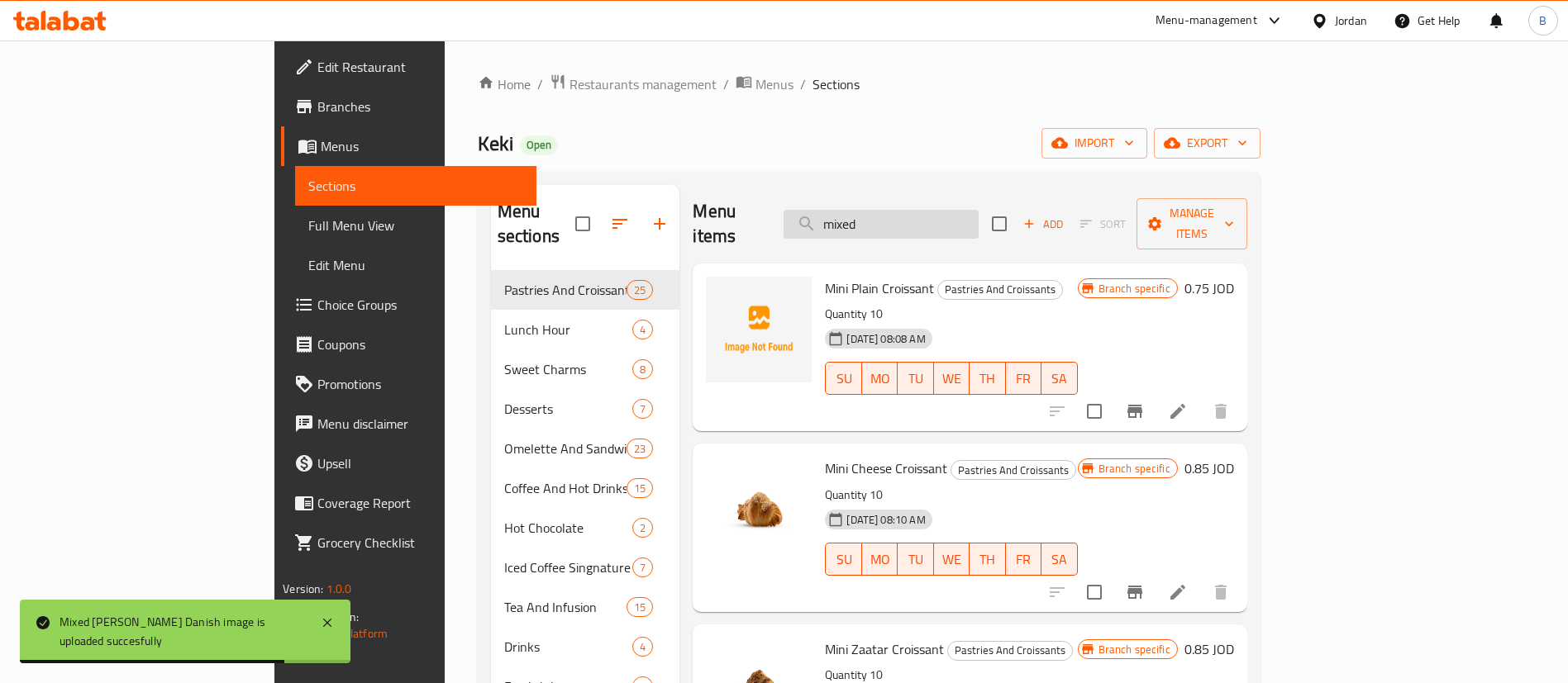
click at [978, 210] on input "mixed" at bounding box center [880, 224] width 195 height 29
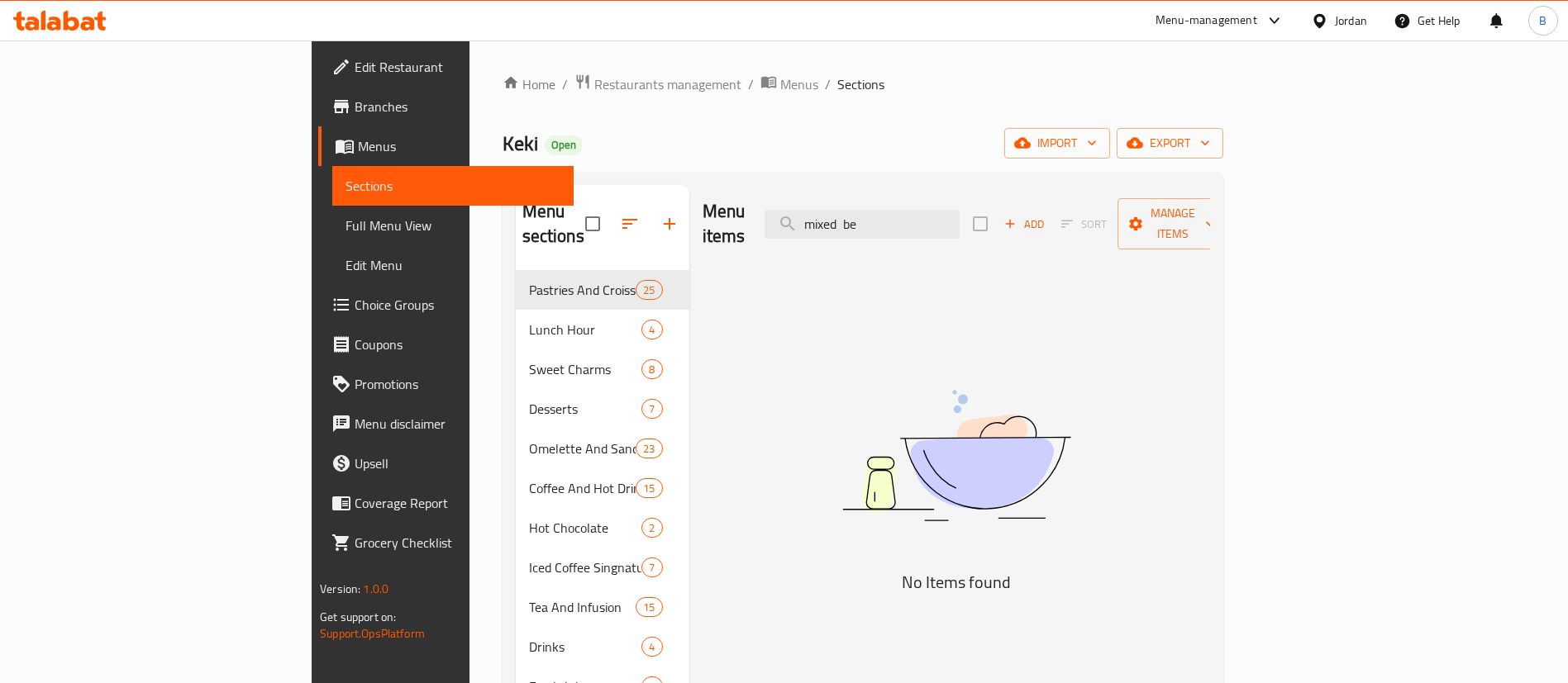
drag, startPoint x: 1003, startPoint y: 211, endPoint x: 805, endPoint y: 211, distance: 198.0
click at [811, 211] on div "Menu items mixed be Add Sort Manage items" at bounding box center [956, 224] width 507 height 78
drag, startPoint x: 987, startPoint y: 202, endPoint x: 784, endPoint y: 202, distance: 203.0
click at [804, 203] on div "Menu items mix b Add Sort Manage items" at bounding box center [956, 224] width 507 height 78
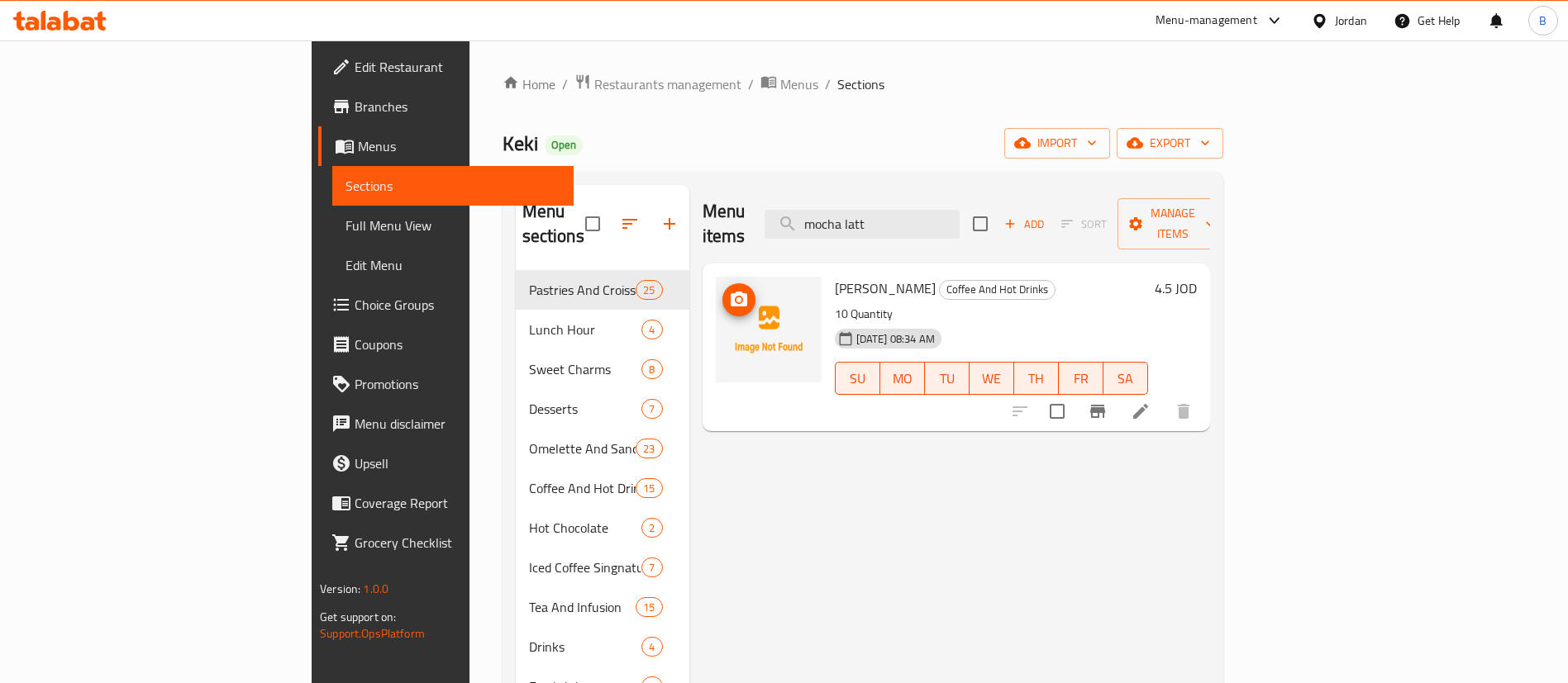
click at [722, 290] on span "upload picture" at bounding box center [738, 300] width 33 height 20
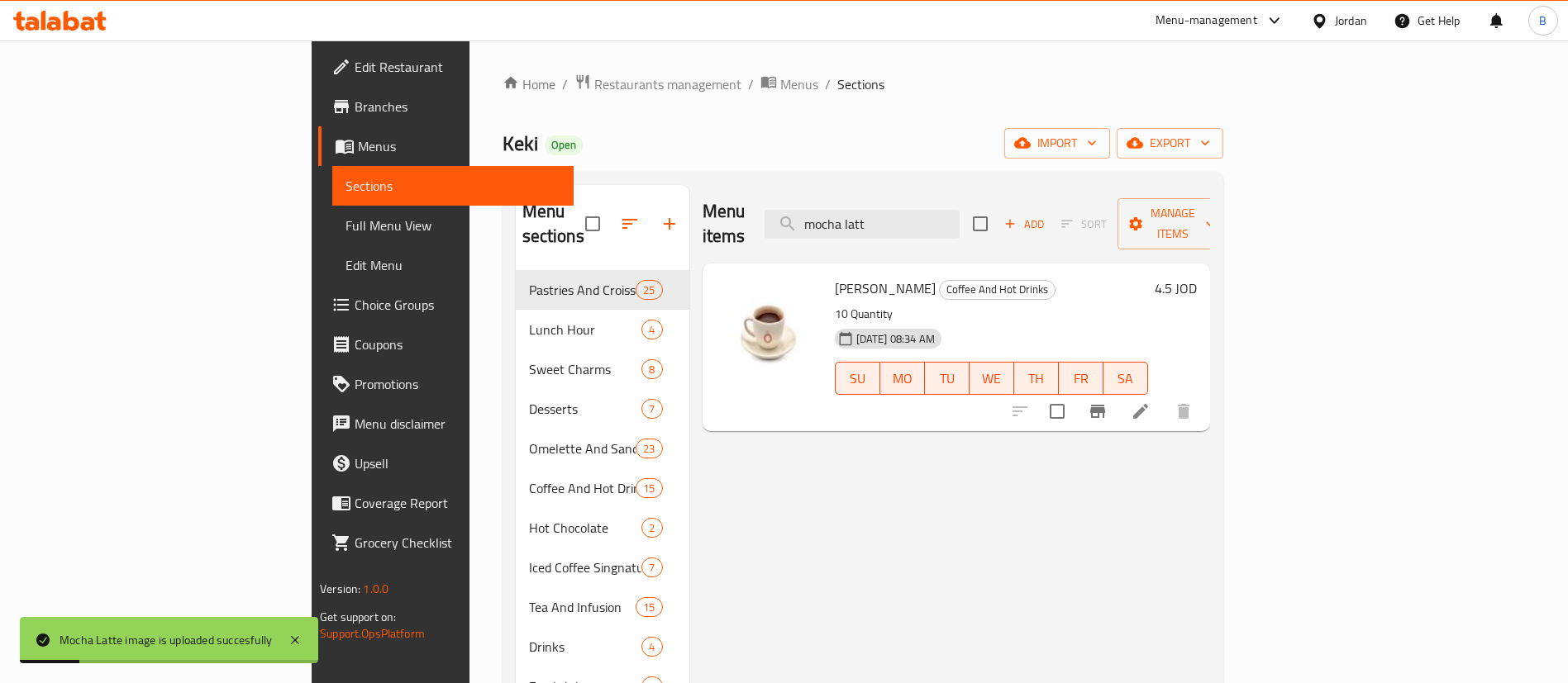
drag, startPoint x: 1000, startPoint y: 206, endPoint x: 712, endPoint y: 212, distance: 288.1
click at [736, 212] on div "Menu items mocha latt Add Sort Manage items" at bounding box center [956, 224] width 507 height 78
click at [730, 291] on icon "upload picture" at bounding box center [739, 299] width 17 height 15
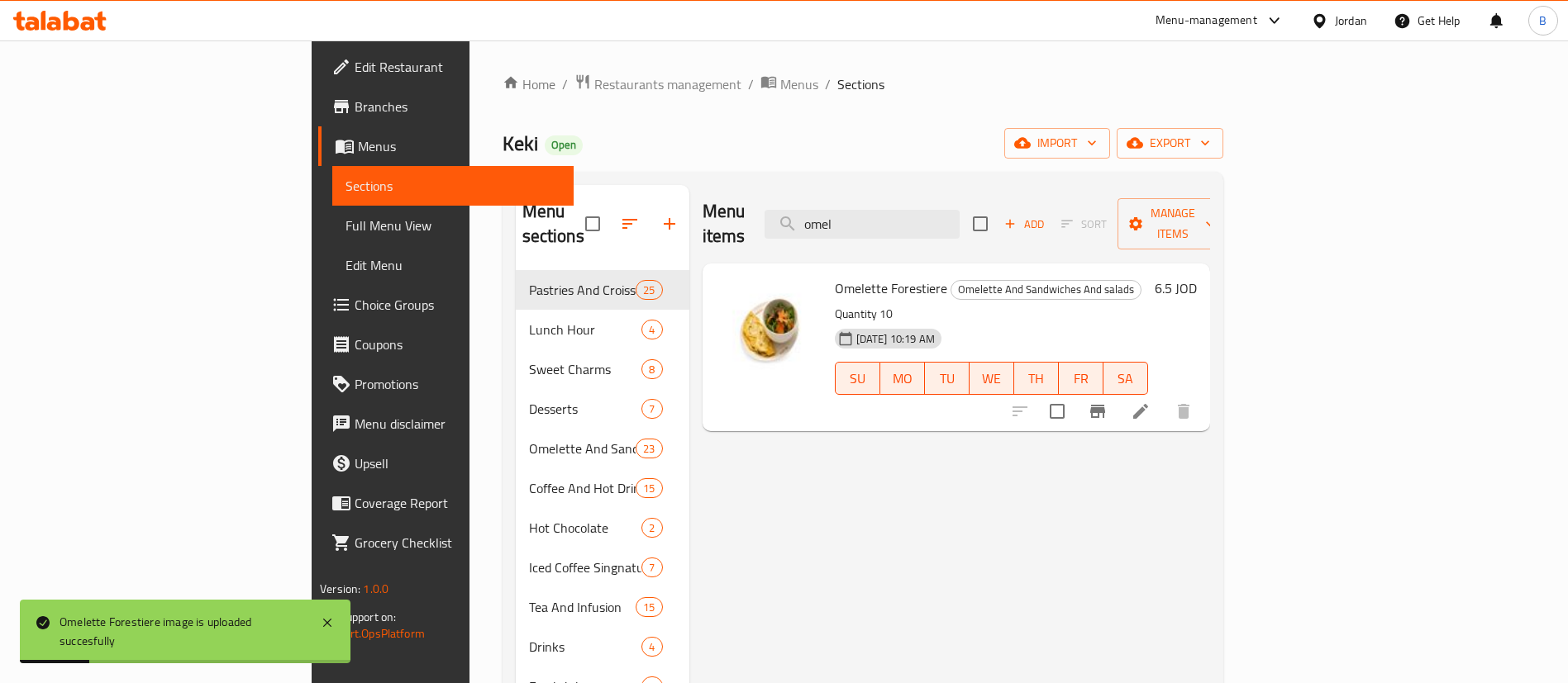
drag, startPoint x: 997, startPoint y: 198, endPoint x: 812, endPoint y: 203, distance: 185.1
click at [859, 203] on div "Menu items omel Add Sort Manage items" at bounding box center [956, 224] width 507 height 78
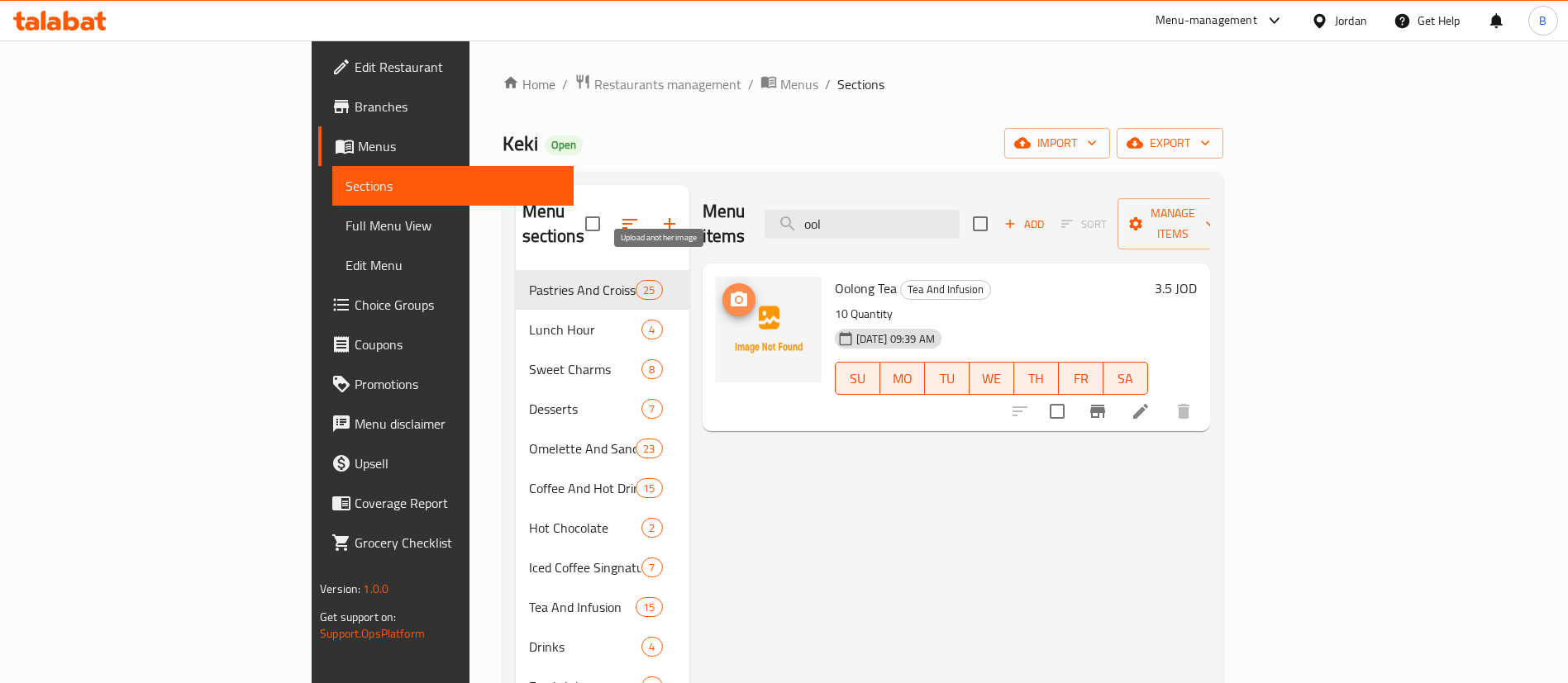
click at [730, 291] on icon "upload picture" at bounding box center [739, 299] width 17 height 15
drag, startPoint x: 1015, startPoint y: 201, endPoint x: 0, endPoint y: 83, distance: 1021.8
click at [312, 108] on div "Edit Restaurant Branches Menus Sections Full Menu View Edit Menu Choice Groups …" at bounding box center [784, 478] width 945 height 874
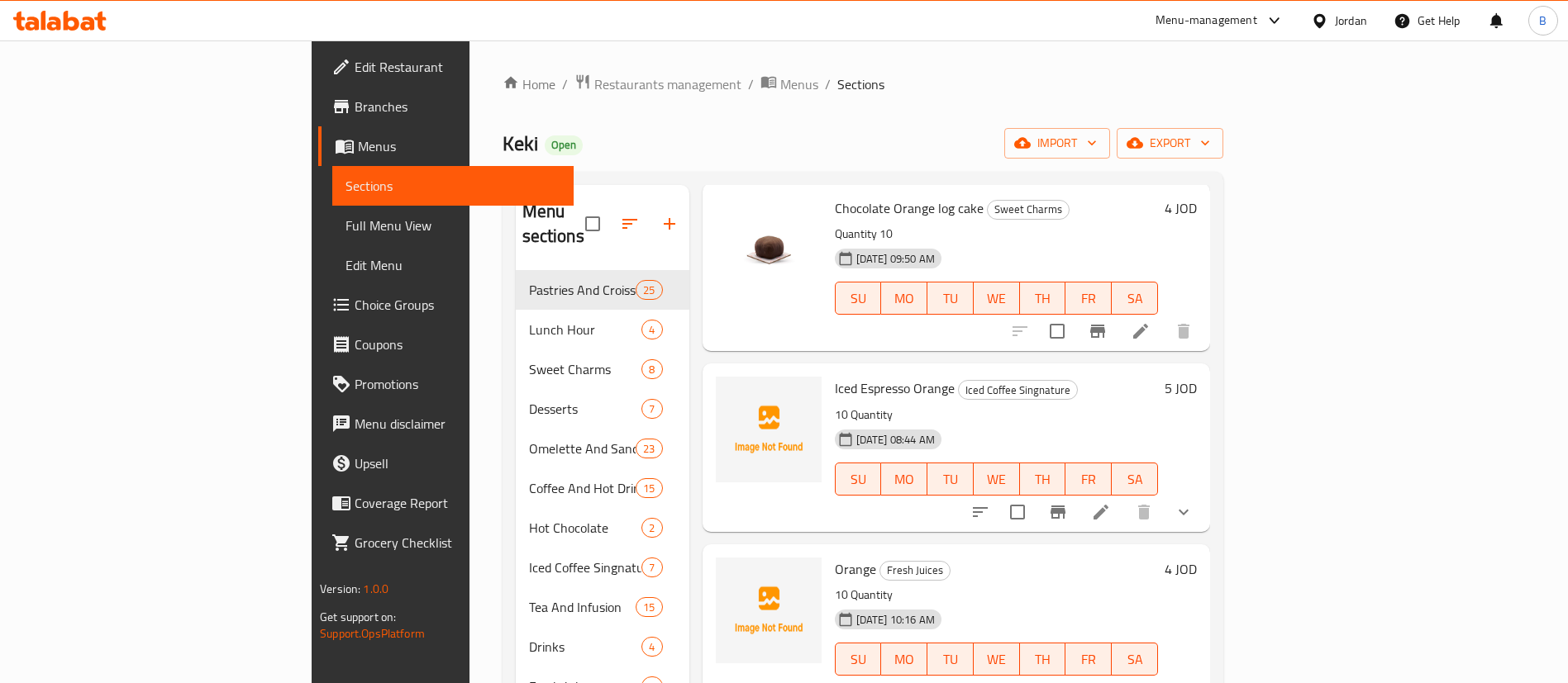
scroll to position [232, 0]
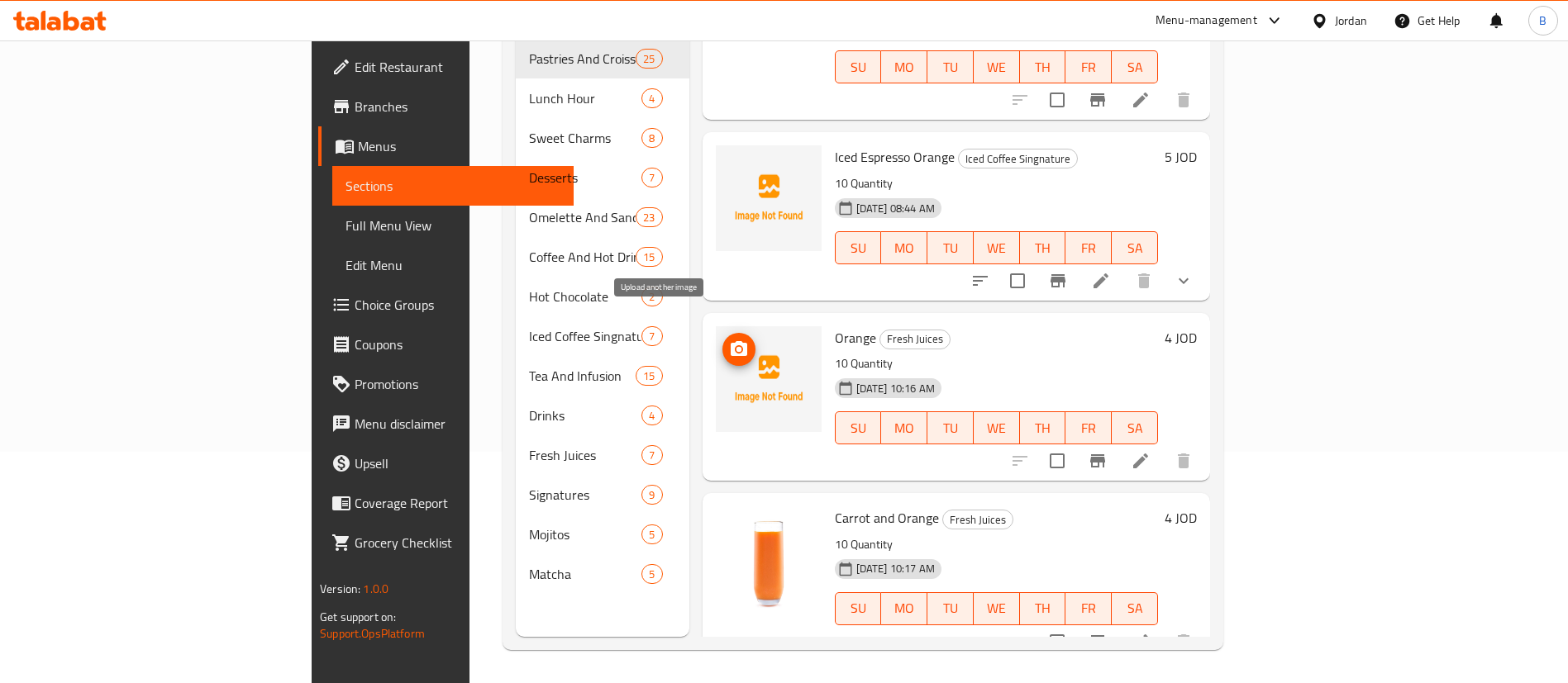
click at [722, 333] on button "upload picture" at bounding box center [738, 349] width 33 height 33
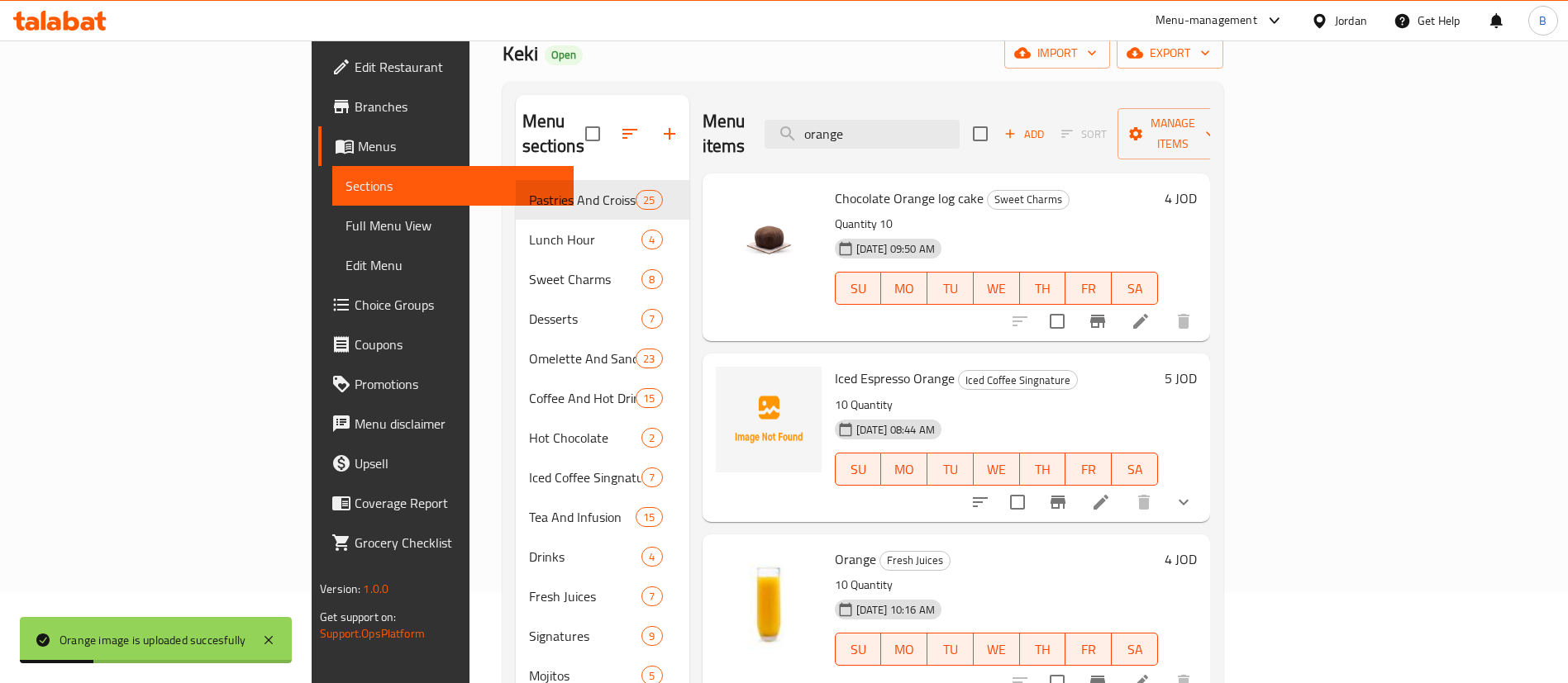
scroll to position [0, 0]
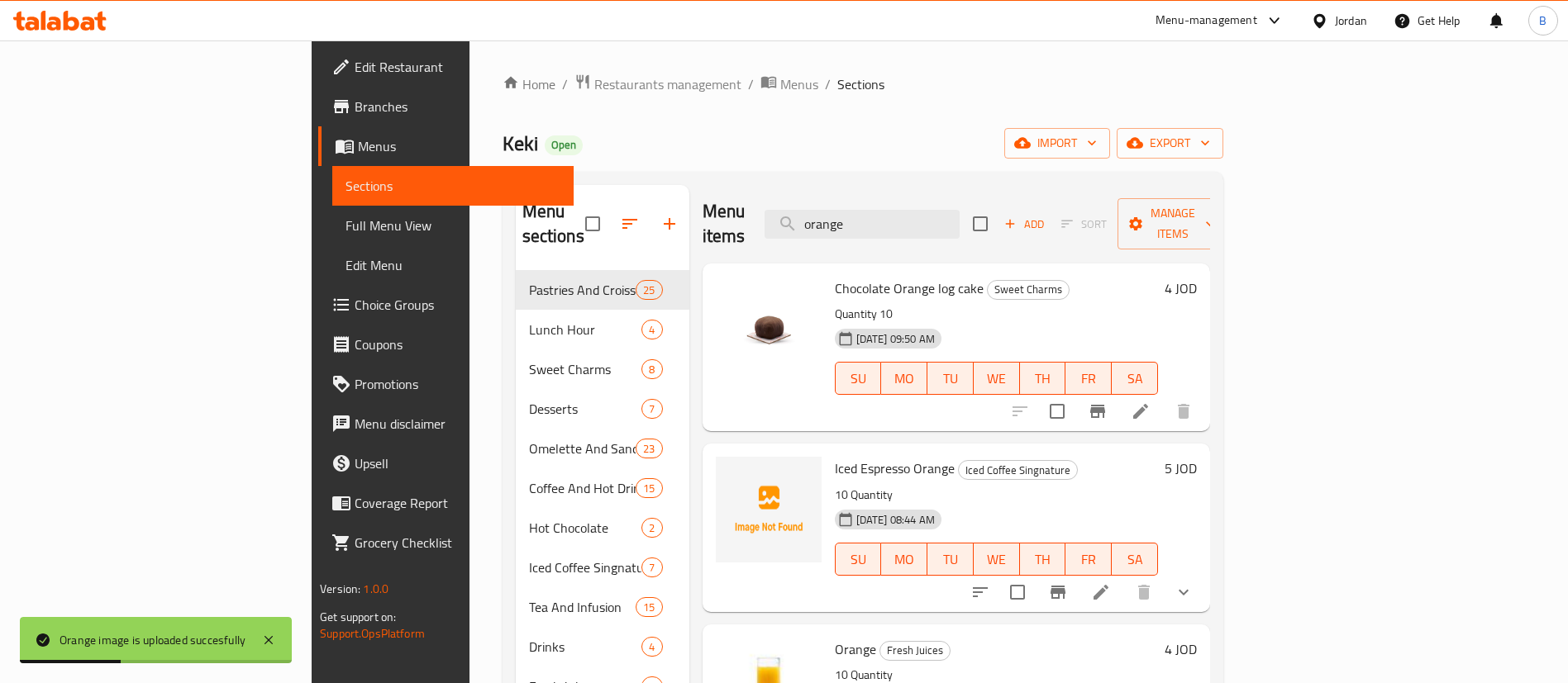
drag, startPoint x: 979, startPoint y: 203, endPoint x: 199, endPoint y: 382, distance: 800.3
click at [551, 183] on div "Menu sections Pastries And Croissants 25 Lunch Hour 4 Sweet Charms 8 Desserts 7…" at bounding box center [862, 526] width 720 height 710
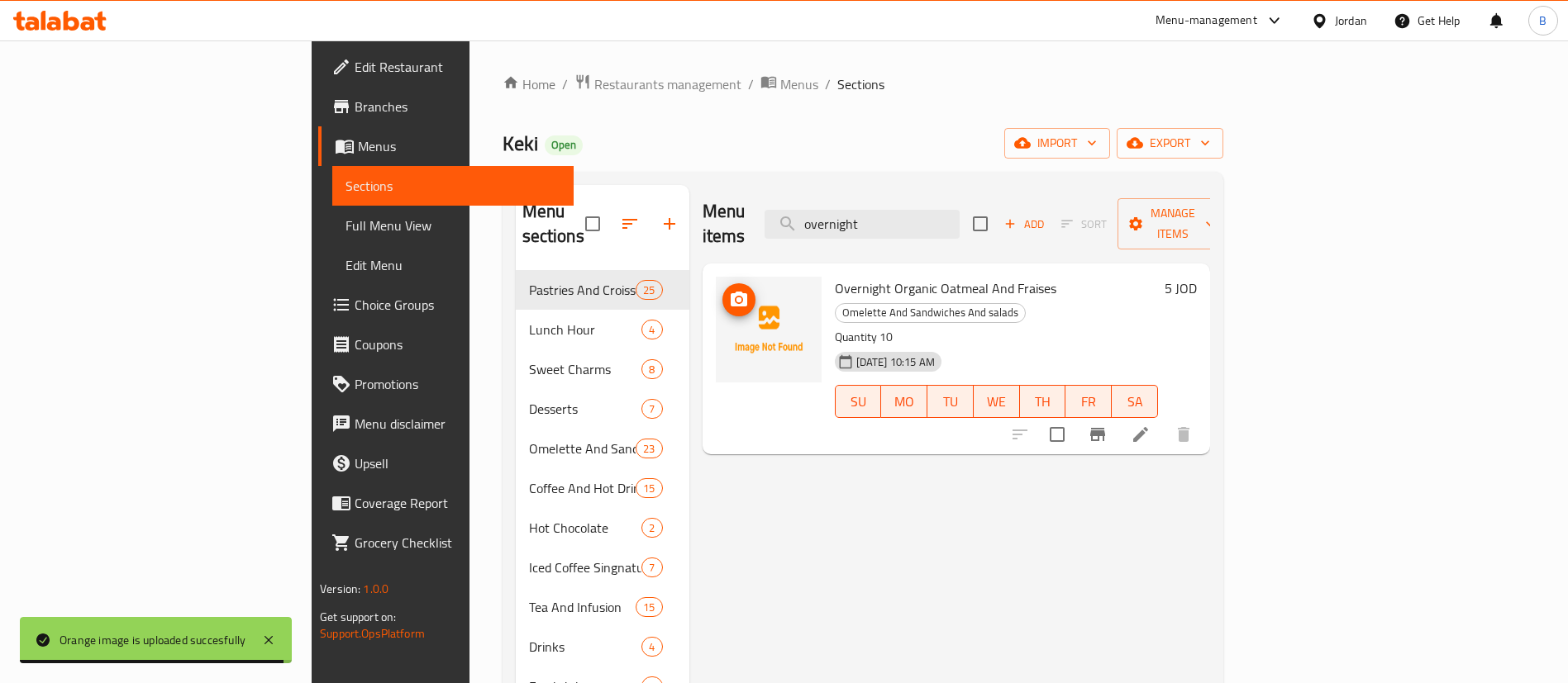
click at [730, 291] on icon "upload picture" at bounding box center [739, 299] width 17 height 15
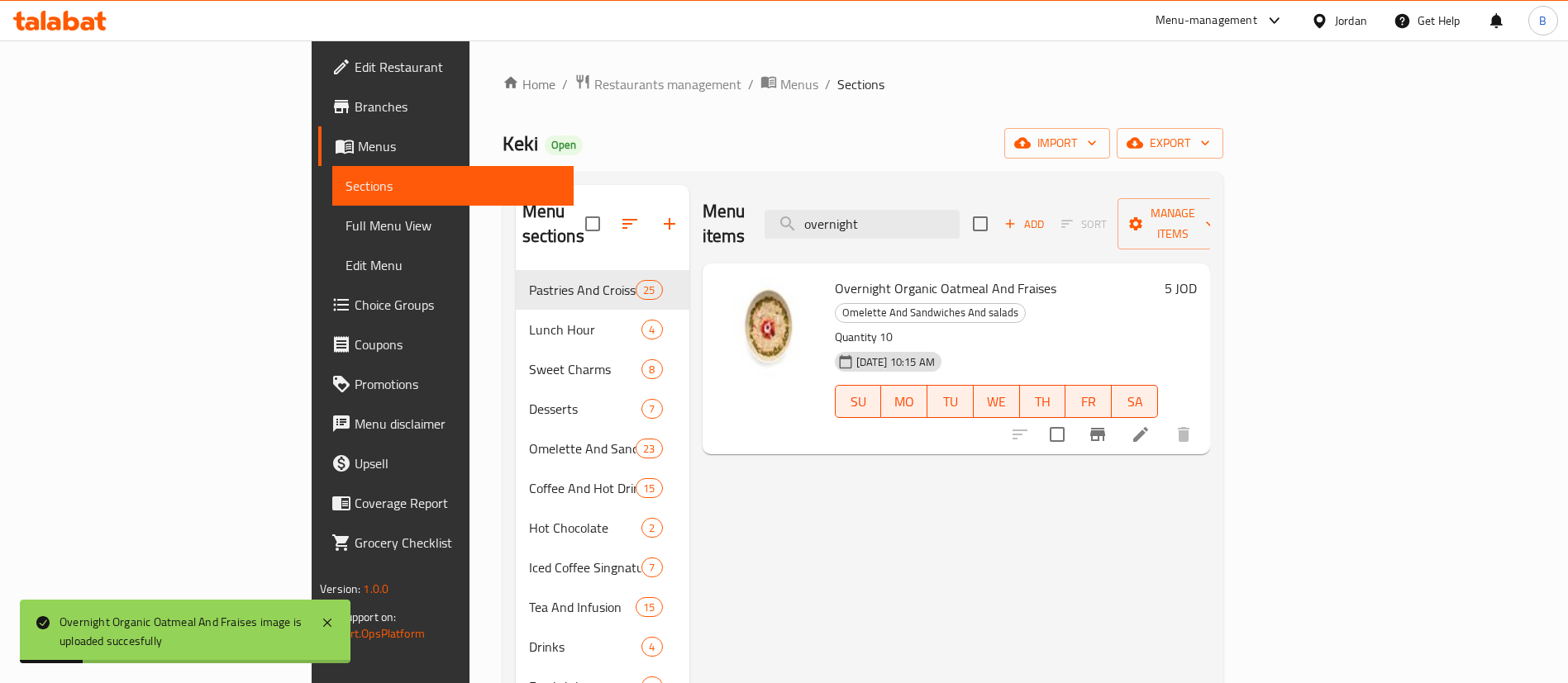
drag, startPoint x: 994, startPoint y: 221, endPoint x: 45, endPoint y: 405, distance: 966.7
click at [516, 216] on div "Menu sections Pastries And Croissants 25 Lunch Hour 4 Sweet Charms 8 Desserts 7…" at bounding box center [863, 526] width 694 height 683
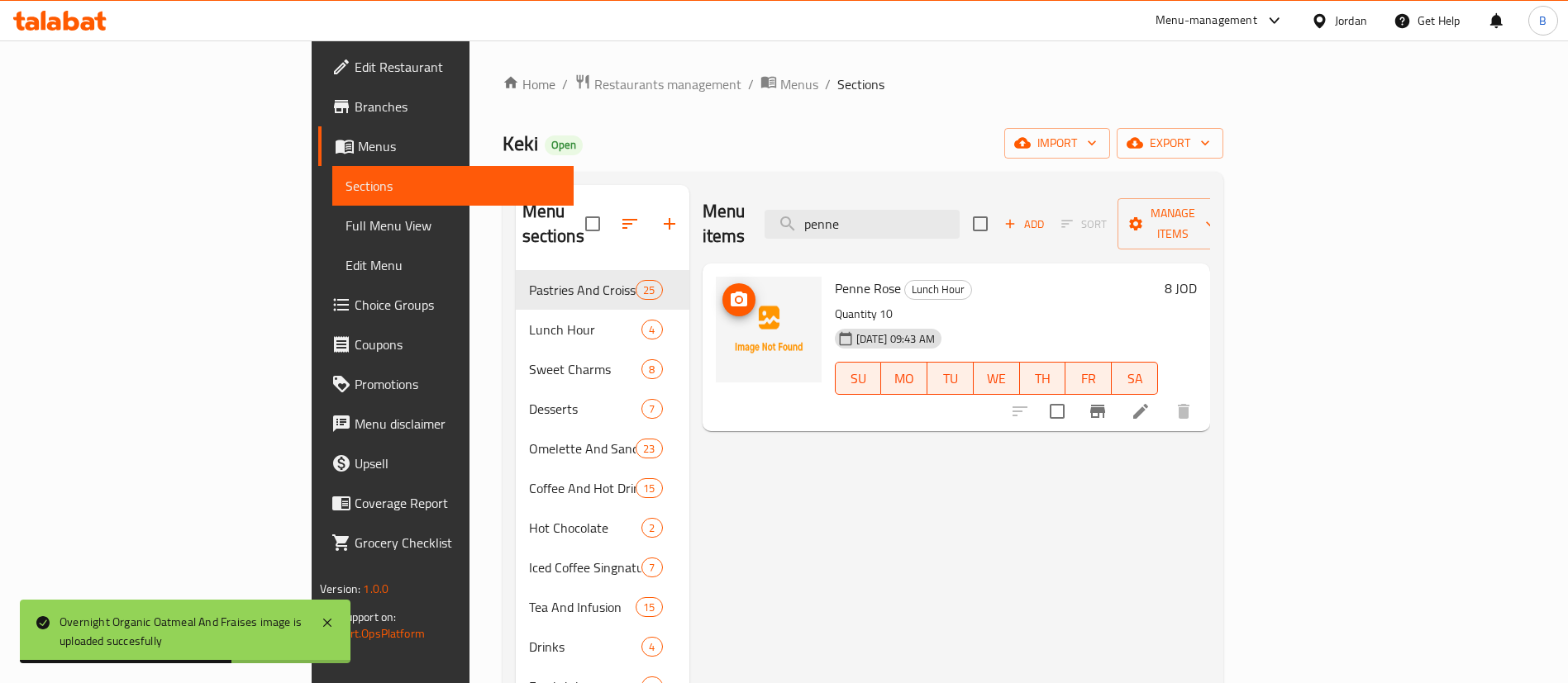
click at [722, 286] on button "upload picture" at bounding box center [738, 299] width 33 height 33
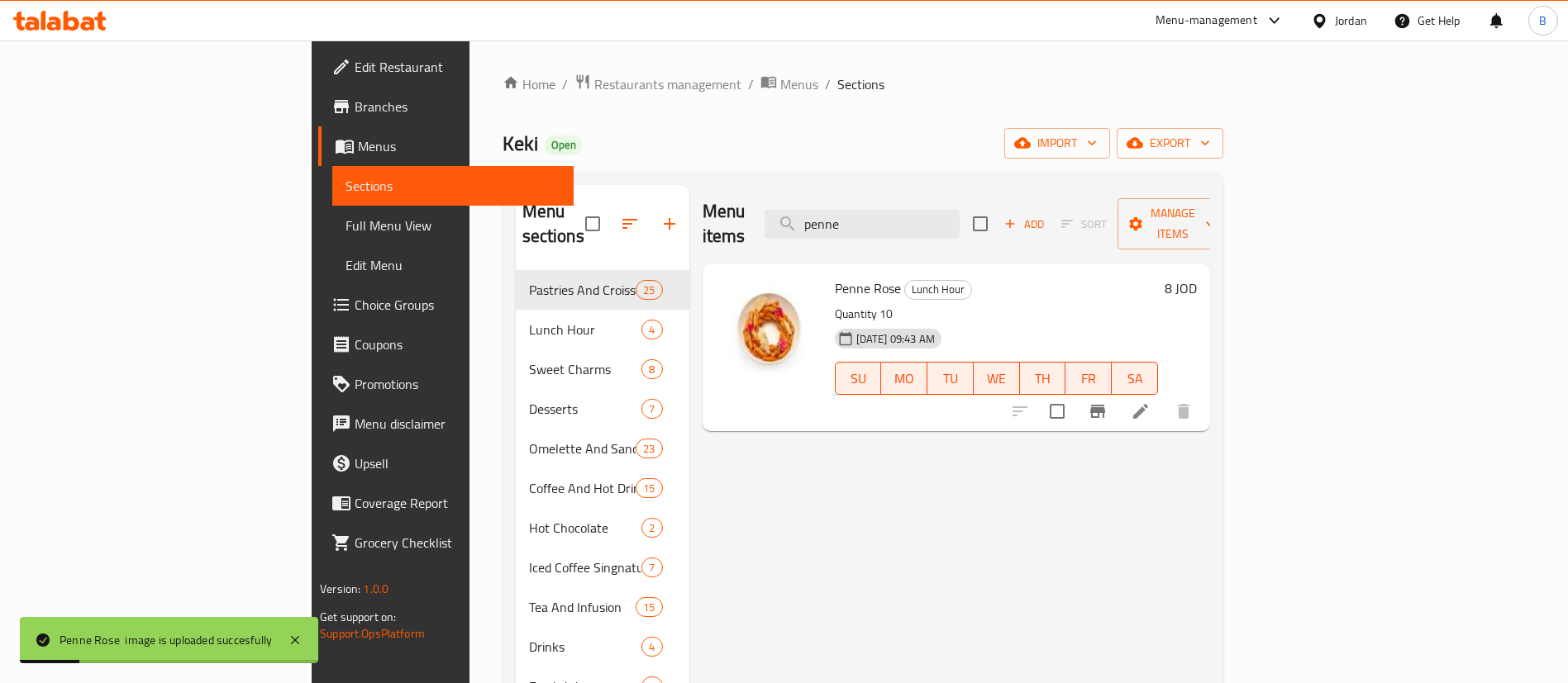
drag, startPoint x: 1026, startPoint y: 214, endPoint x: 523, endPoint y: 210, distance: 503.0
click at [523, 210] on div "Menu sections Pastries And Croissants 25 Lunch Hour 4 Sweet Charms 8 Desserts 7…" at bounding box center [863, 526] width 694 height 683
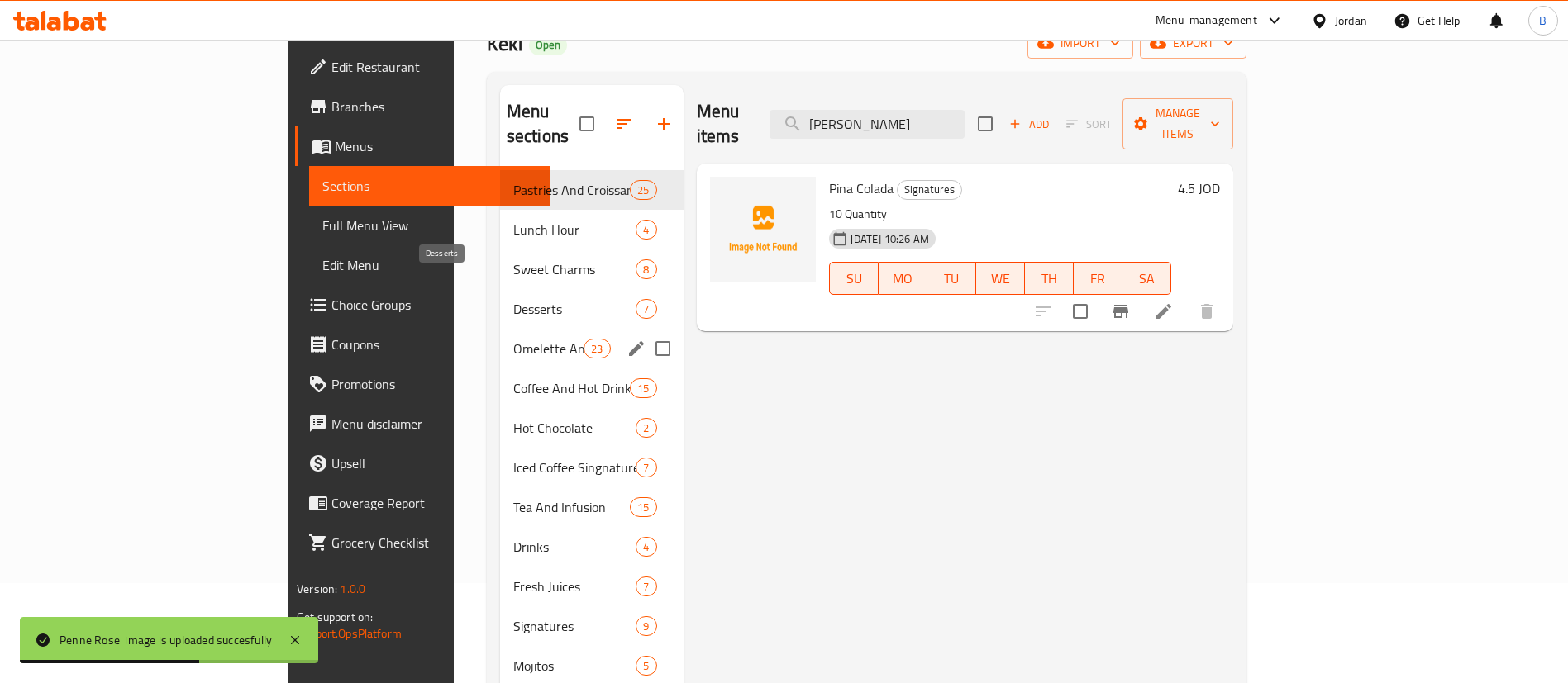
scroll to position [124, 0]
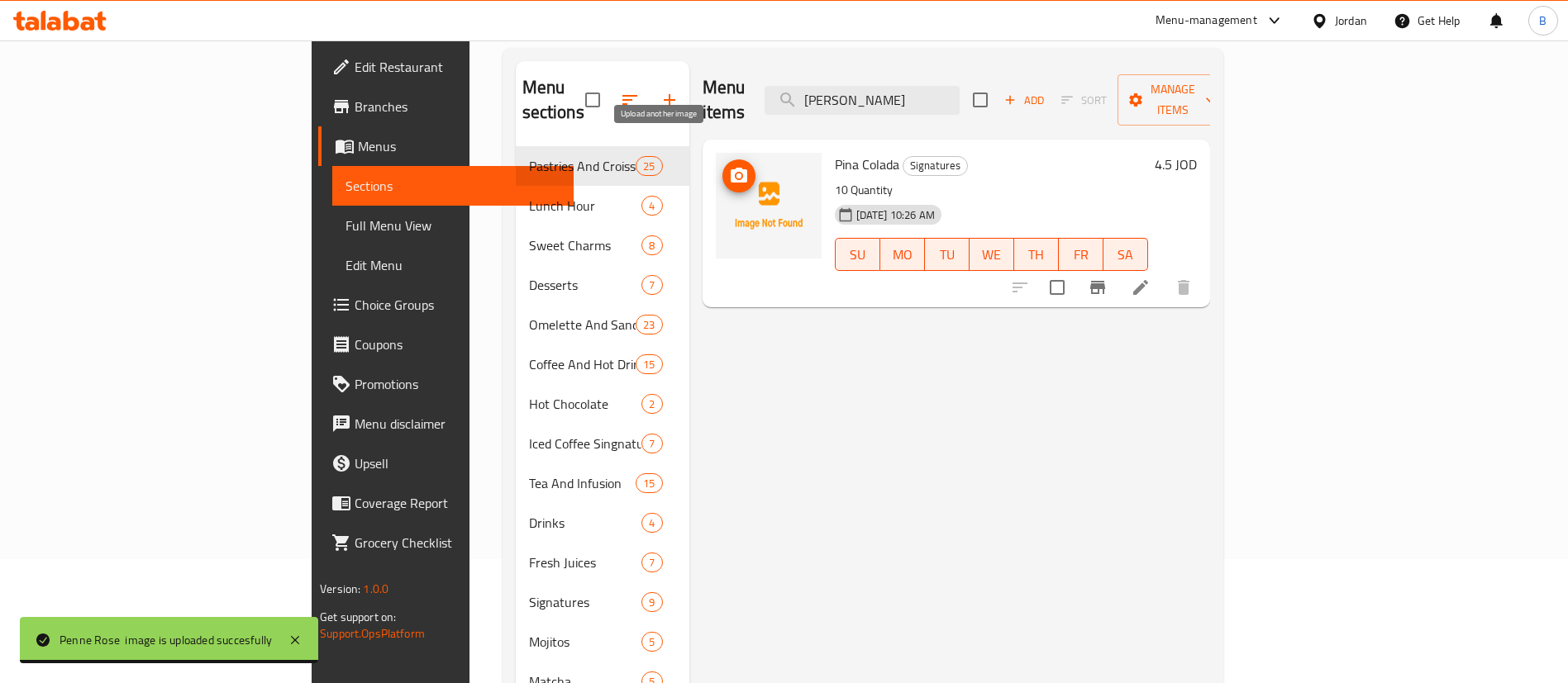
click at [730, 168] on icon "upload picture" at bounding box center [739, 175] width 17 height 15
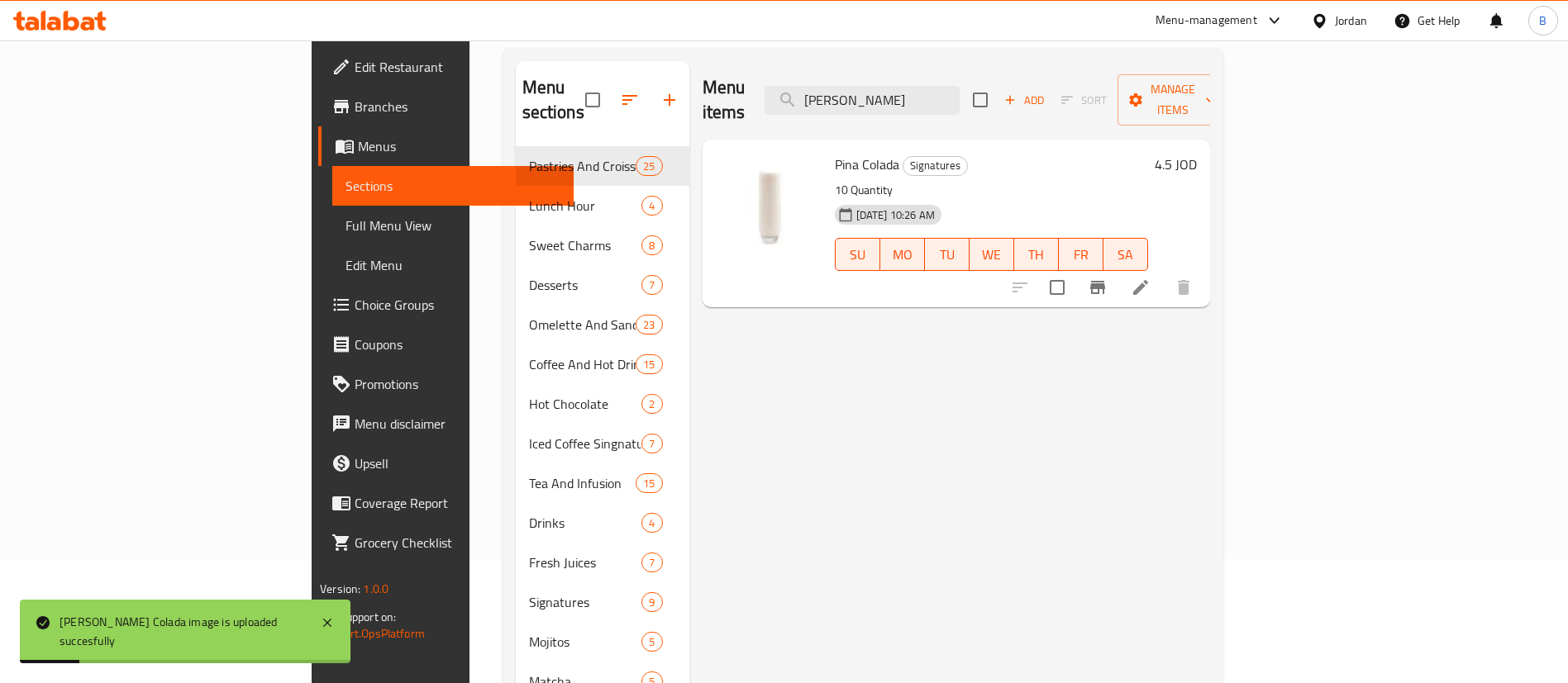
drag, startPoint x: 984, startPoint y: 93, endPoint x: 397, endPoint y: 91, distance: 587.0
click at [623, 46] on div "Home / Restaurants management / Menus / Sections Keki Open import export Menu s…" at bounding box center [862, 353] width 720 height 808
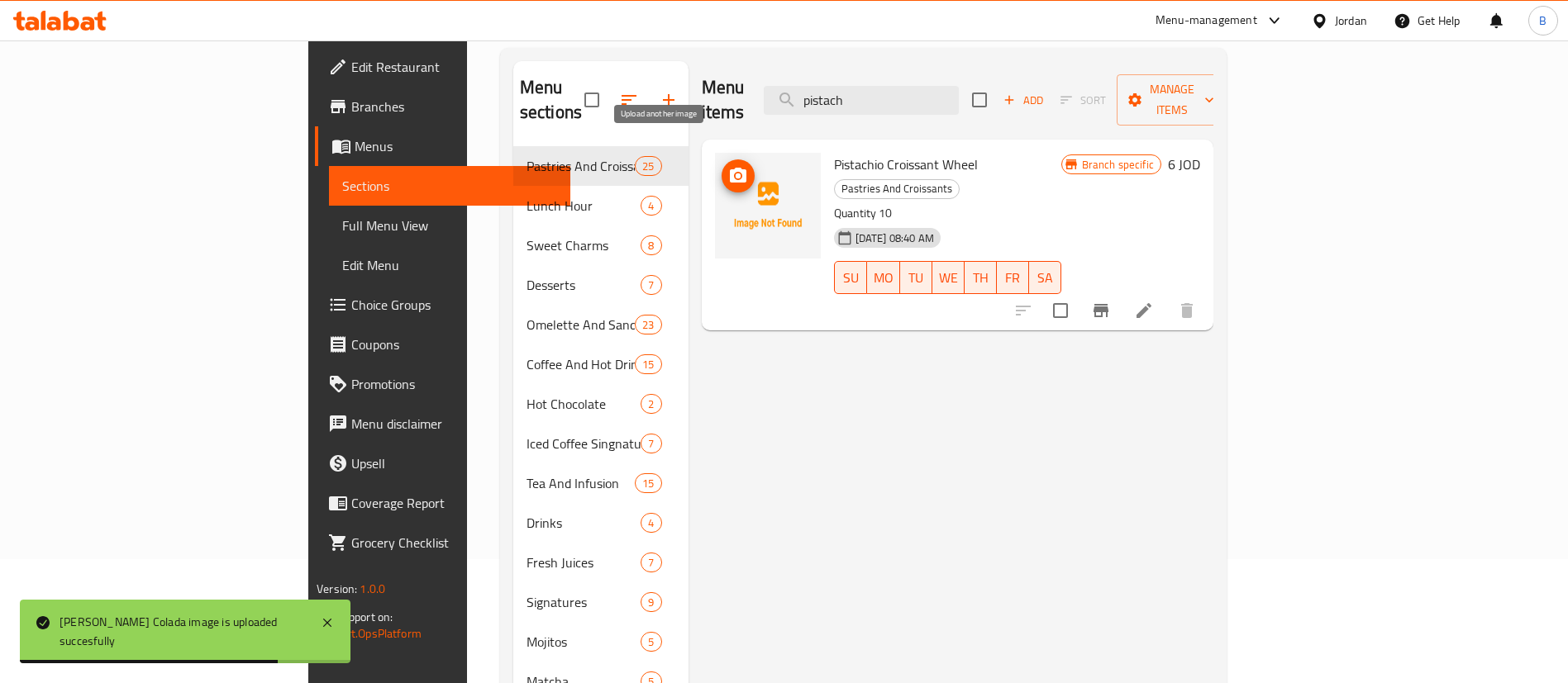
click at [730, 168] on icon "upload picture" at bounding box center [738, 175] width 17 height 15
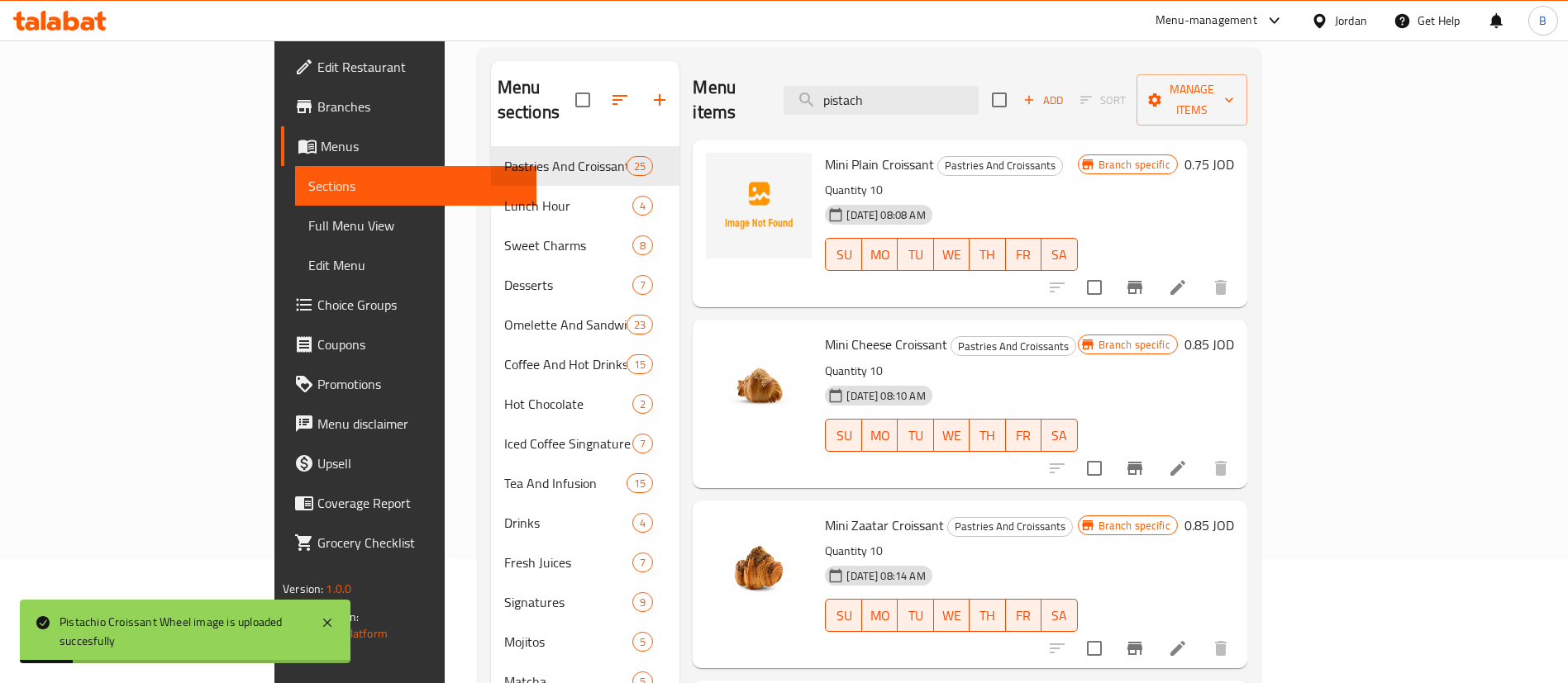
drag, startPoint x: 987, startPoint y: 93, endPoint x: 522, endPoint y: 104, distance: 465.1
click at [554, 97] on div "Menu sections Pastries And Croissants 25 Lunch Hour 4 Sweet Charms 8 Desserts 7…" at bounding box center [870, 403] width 757 height 683
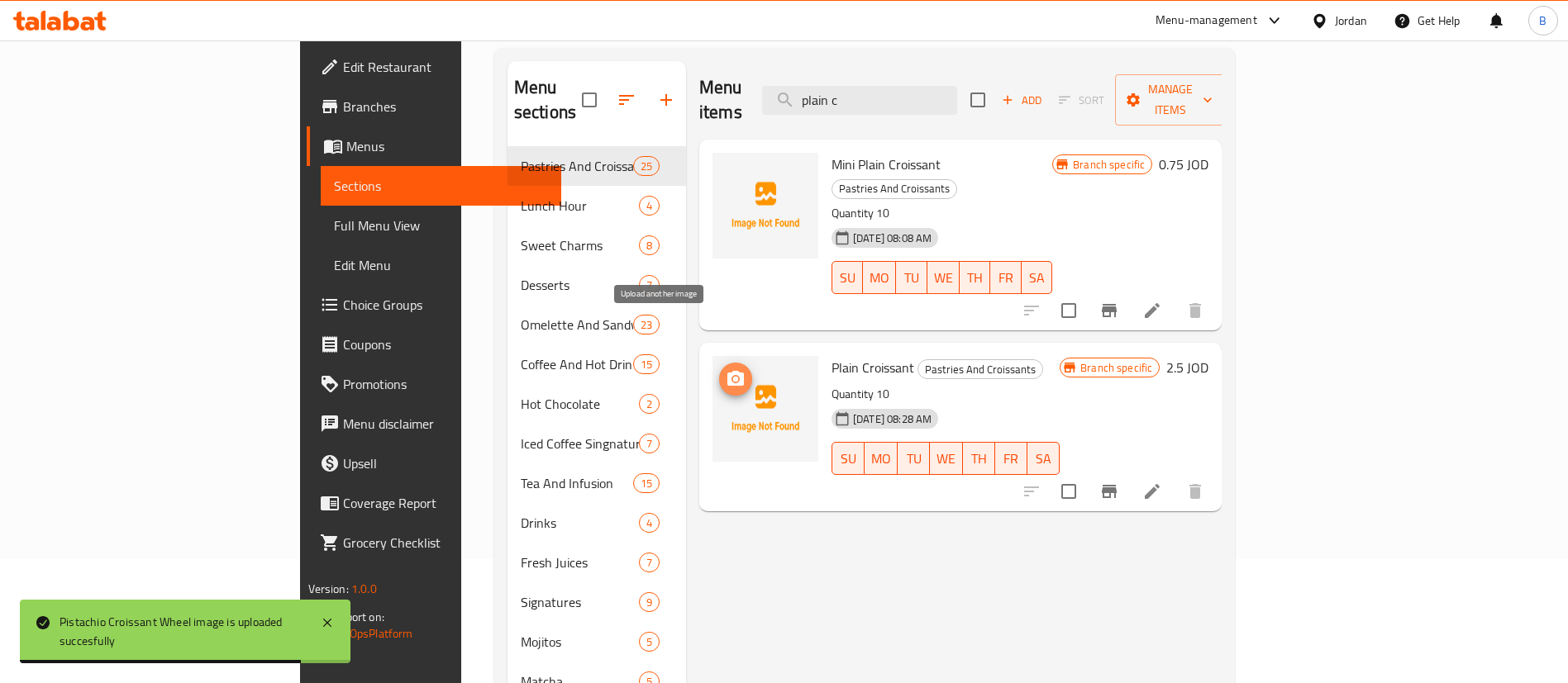
click at [733, 376] on circle "upload picture" at bounding box center [736, 379] width 5 height 5
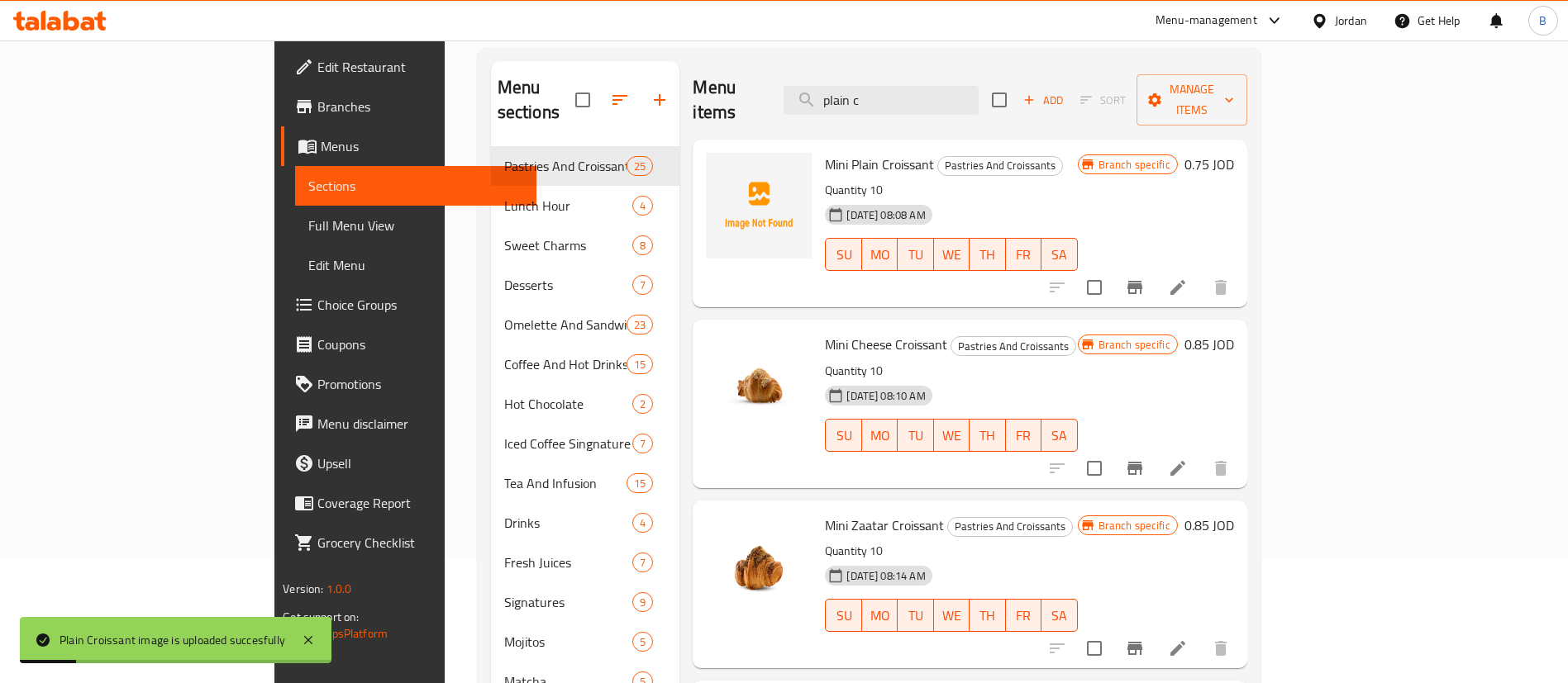
drag, startPoint x: 987, startPoint y: 88, endPoint x: 556, endPoint y: 83, distance: 431.0
click at [693, 78] on div "Menu items plain c Add Sort Manage items" at bounding box center [969, 100] width 554 height 78
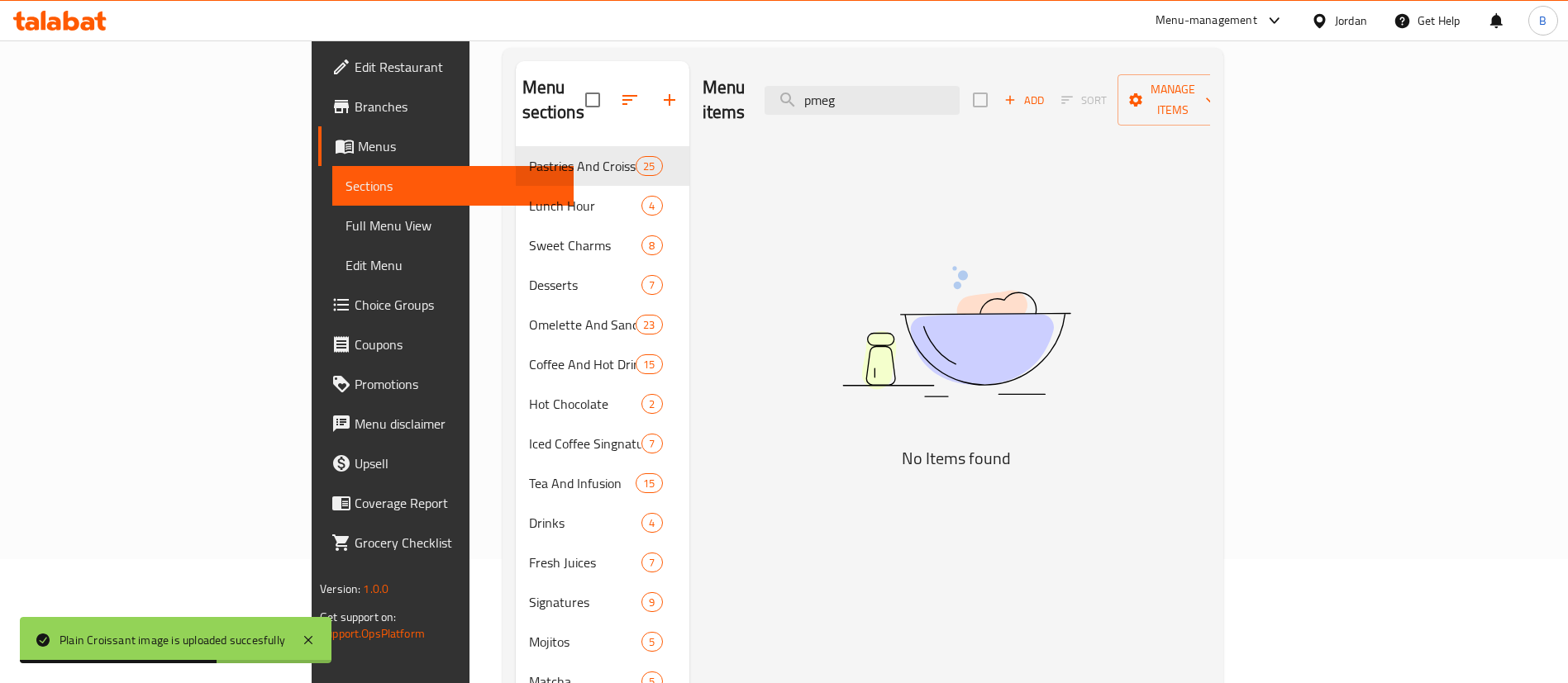
drag, startPoint x: 980, startPoint y: 77, endPoint x: 621, endPoint y: 105, distance: 360.1
click at [781, 76] on div "Menu items pmeg Add Sort Manage items" at bounding box center [956, 100] width 507 height 78
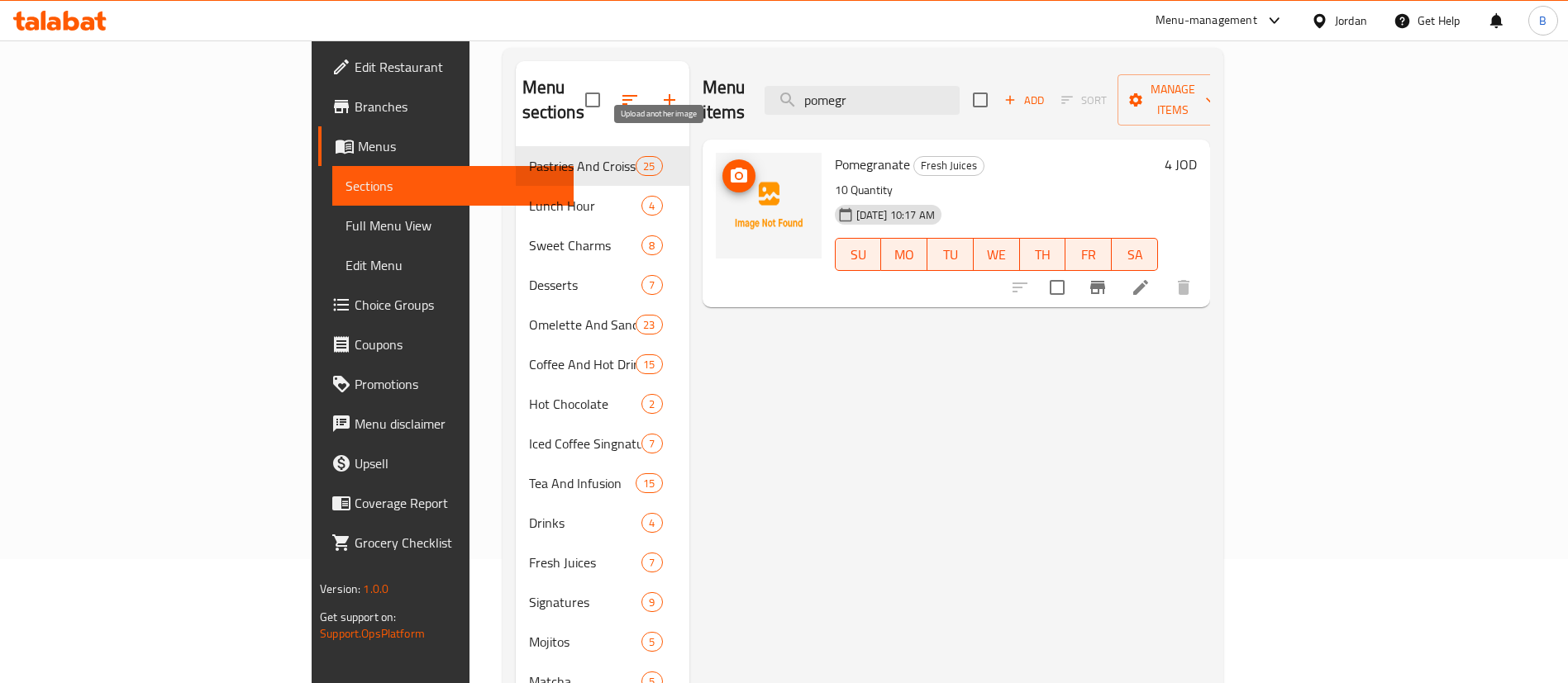
click at [722, 166] on span "upload picture" at bounding box center [738, 176] width 33 height 20
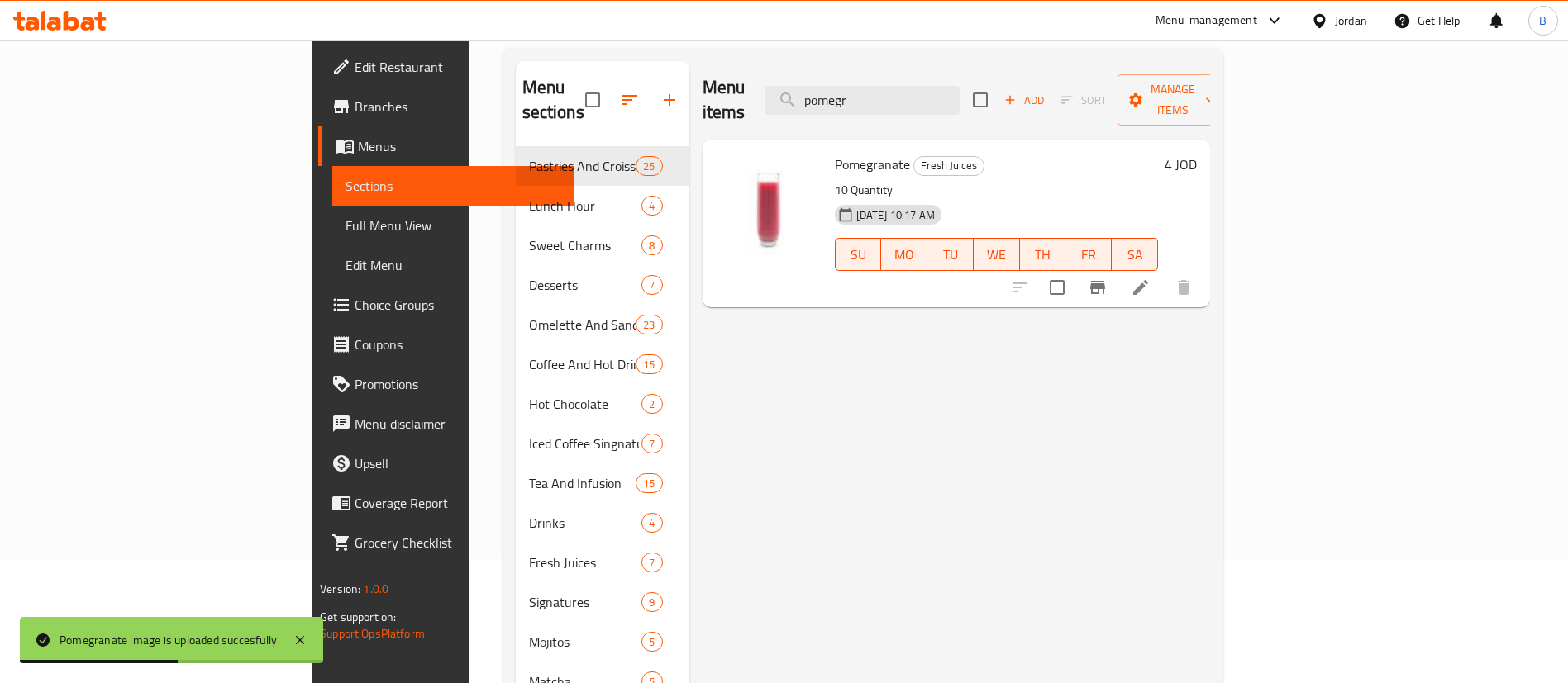
drag, startPoint x: 1036, startPoint y: 91, endPoint x: 161, endPoint y: 126, distance: 875.7
click at [417, 40] on div "​ Menu-management Jordan Get Help B Edit Restaurant Branches Menus Sections Ful…" at bounding box center [784, 237] width 1568 height 643
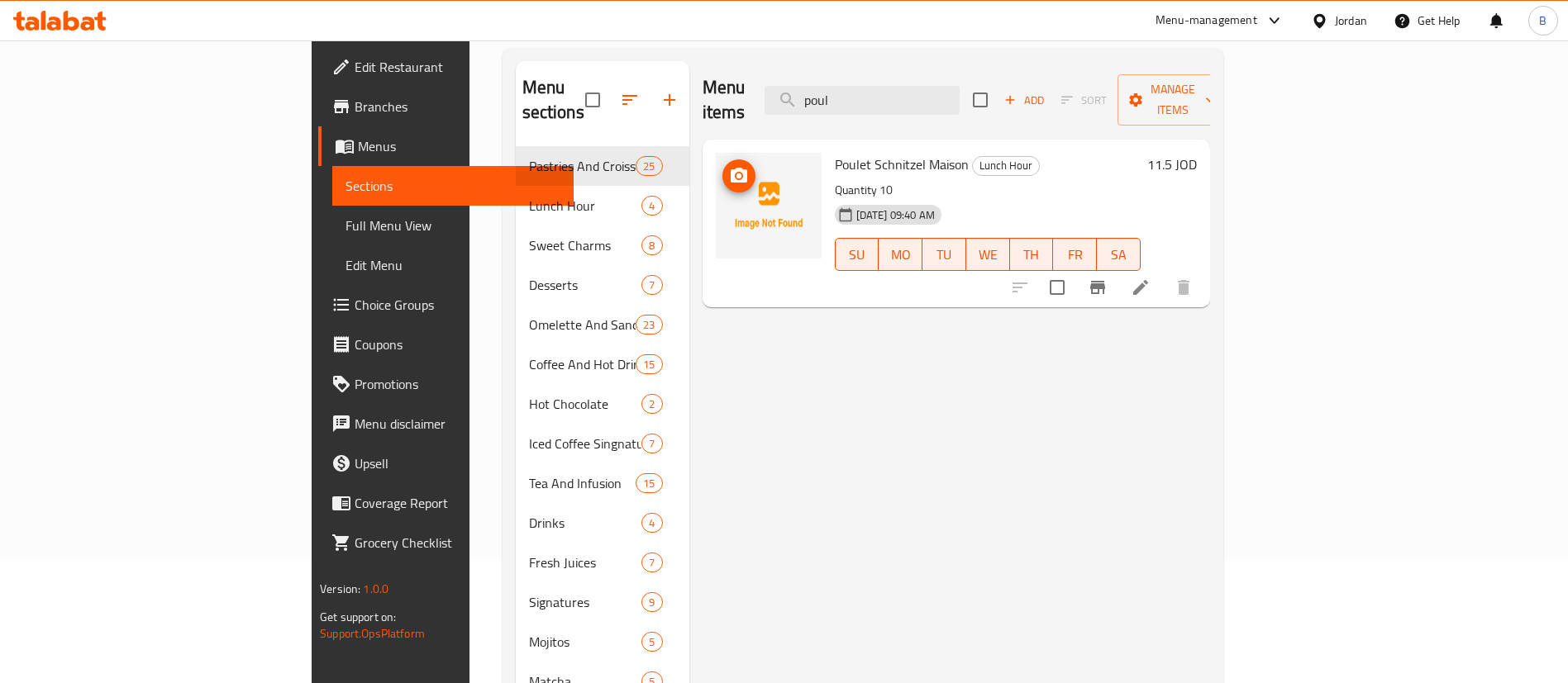
click at [729, 166] on icon "upload picture" at bounding box center [739, 176] width 20 height 20
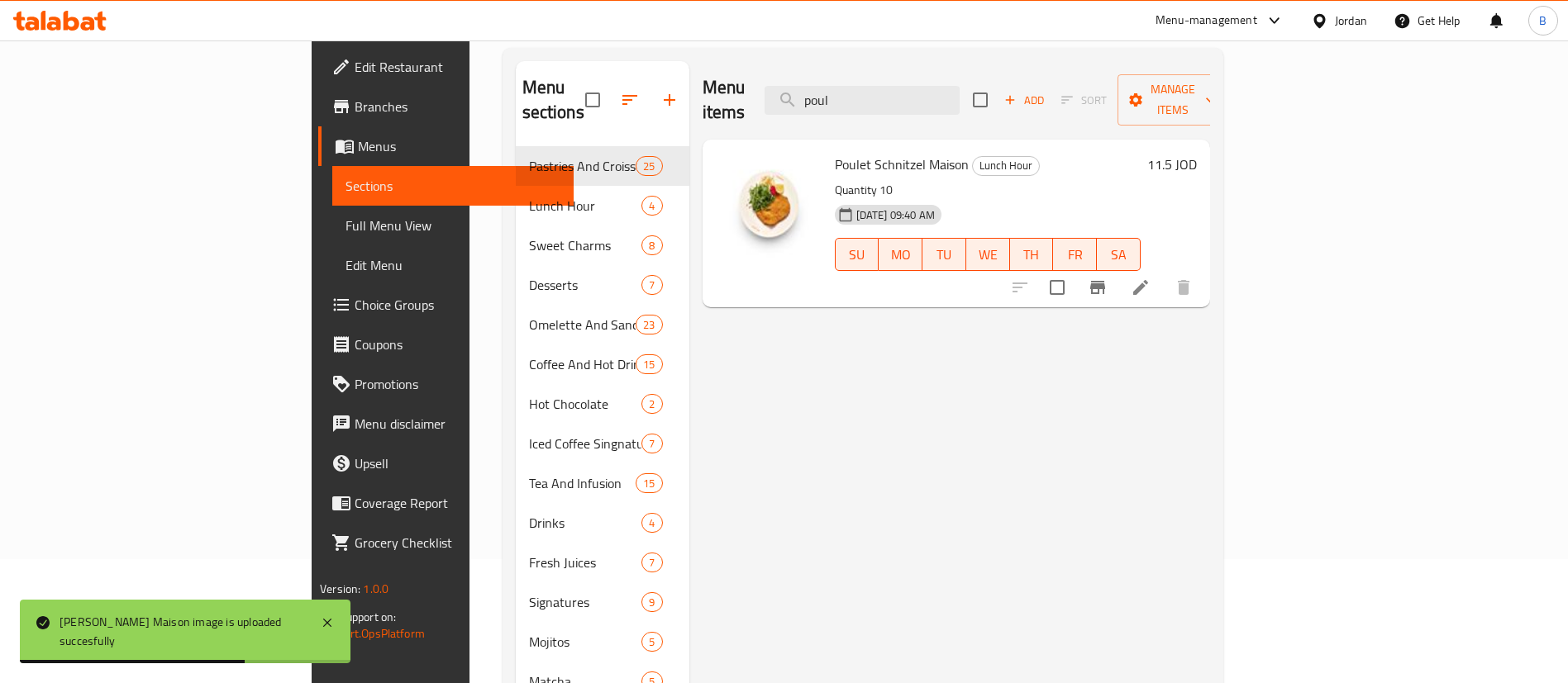
drag, startPoint x: 971, startPoint y: 85, endPoint x: 473, endPoint y: 39, distance: 500.1
click at [635, 57] on div "Menu sections Pastries And Croissants 25 Lunch Hour 4 Sweet Charms 8 Desserts 7…" at bounding box center [862, 403] width 720 height 710
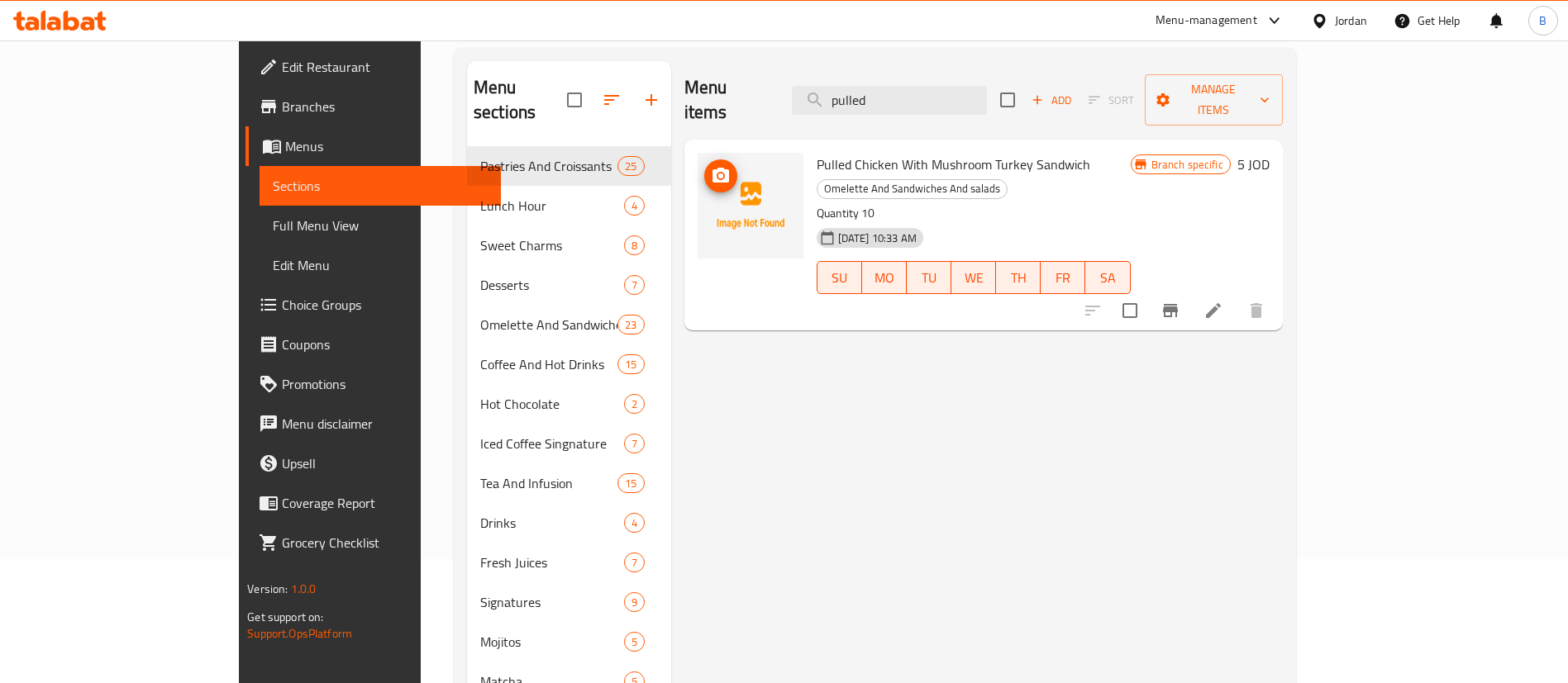
click at [711, 166] on icon "upload picture" at bounding box center [721, 176] width 20 height 20
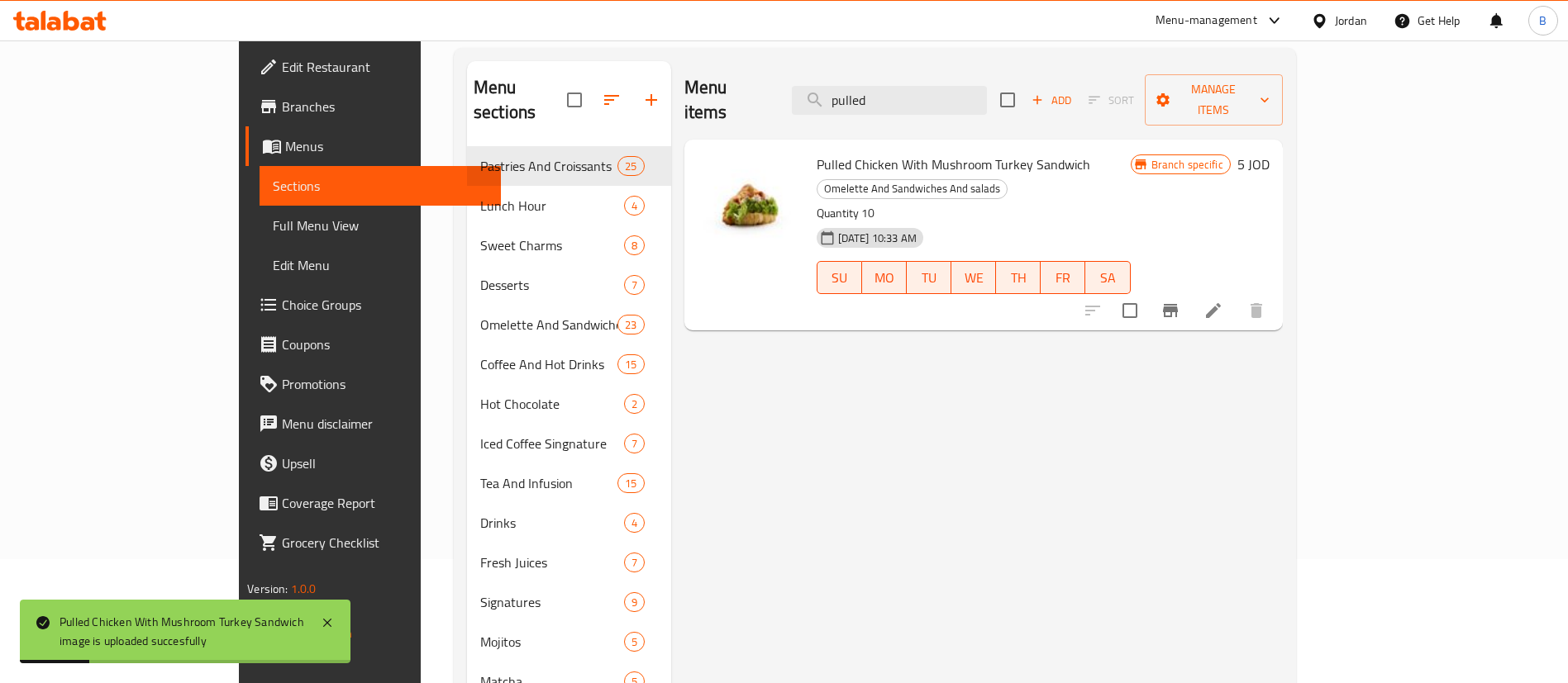
drag, startPoint x: 983, startPoint y: 92, endPoint x: 598, endPoint y: 44, distance: 388.0
click at [733, 52] on div "Menu sections Pastries And Croissants 25 Lunch Hour 4 Sweet Charms 8 Desserts 7…" at bounding box center [875, 403] width 843 height 710
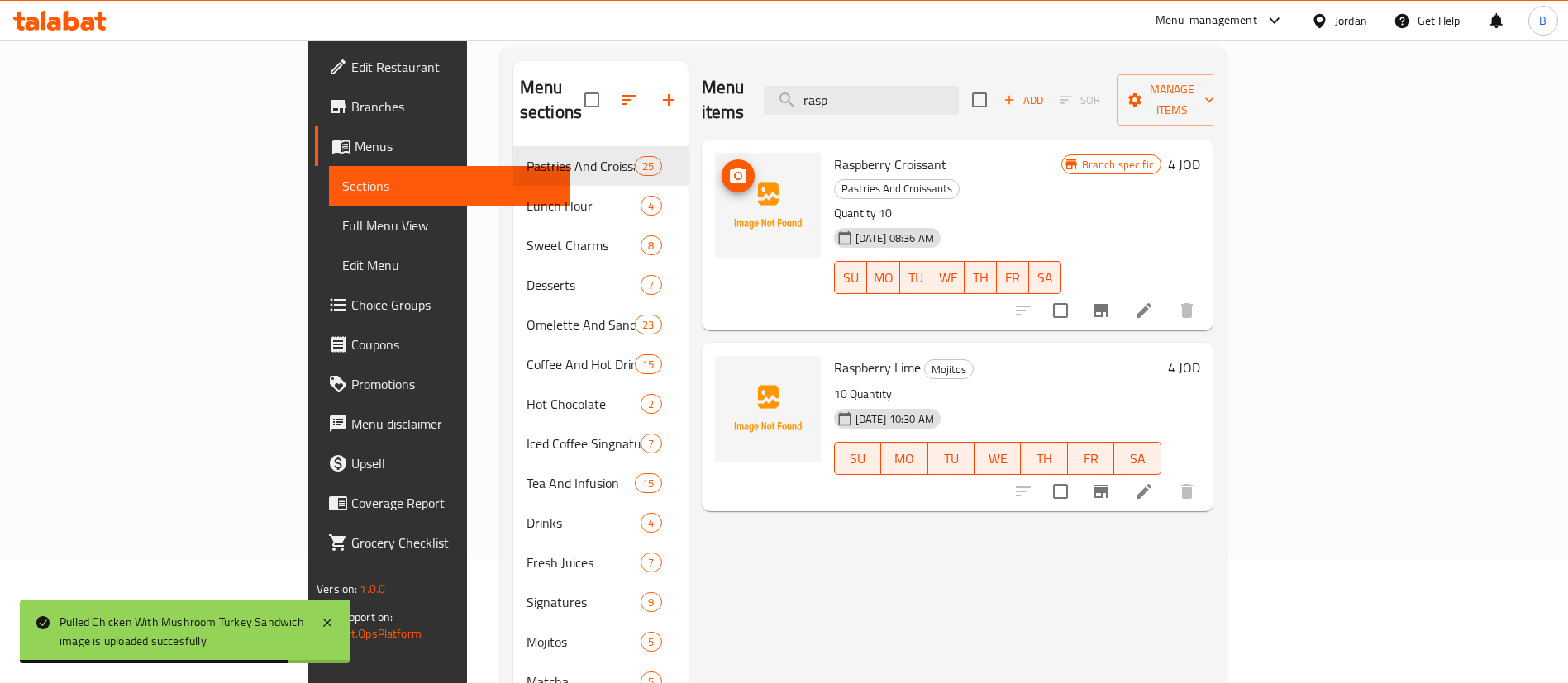
click at [721, 166] on span "upload picture" at bounding box center [737, 176] width 33 height 20
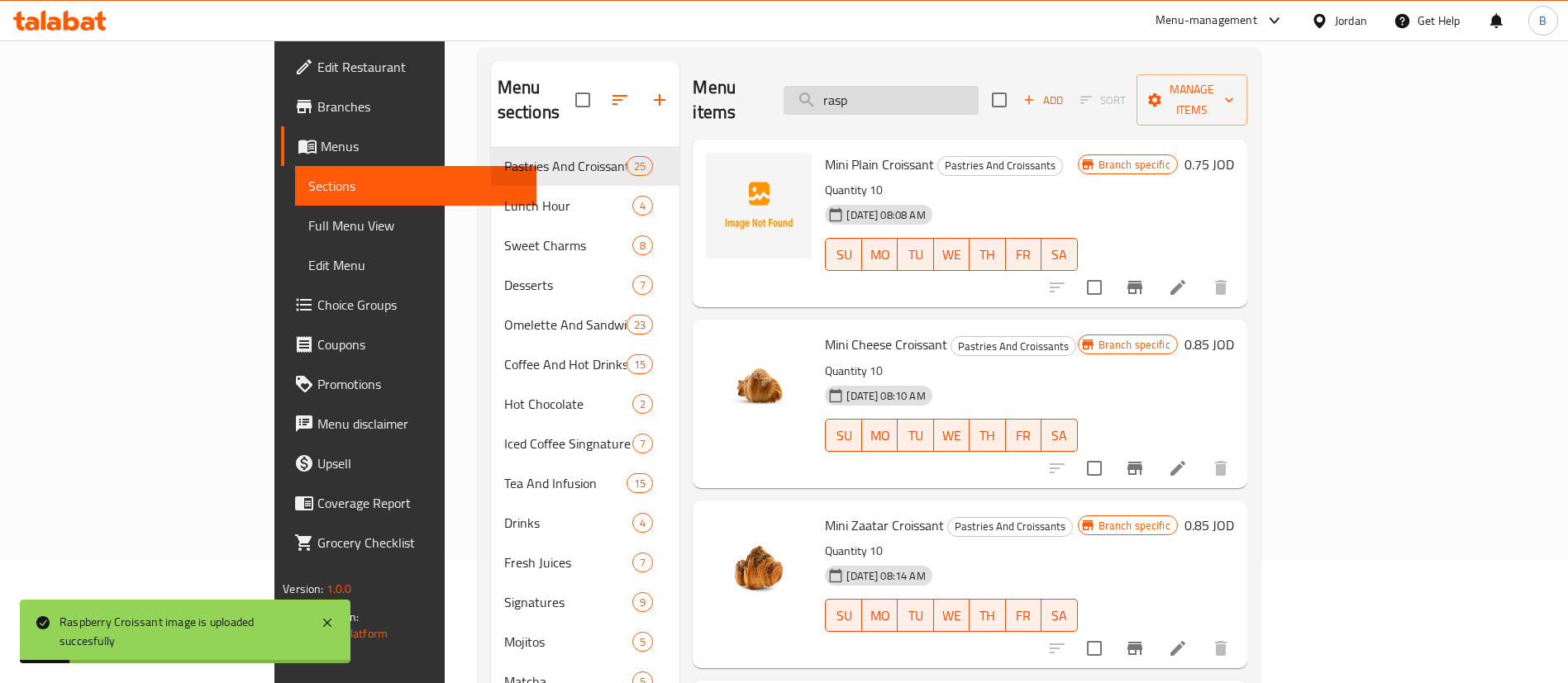
click at [978, 93] on input "rasp" at bounding box center [880, 100] width 195 height 29
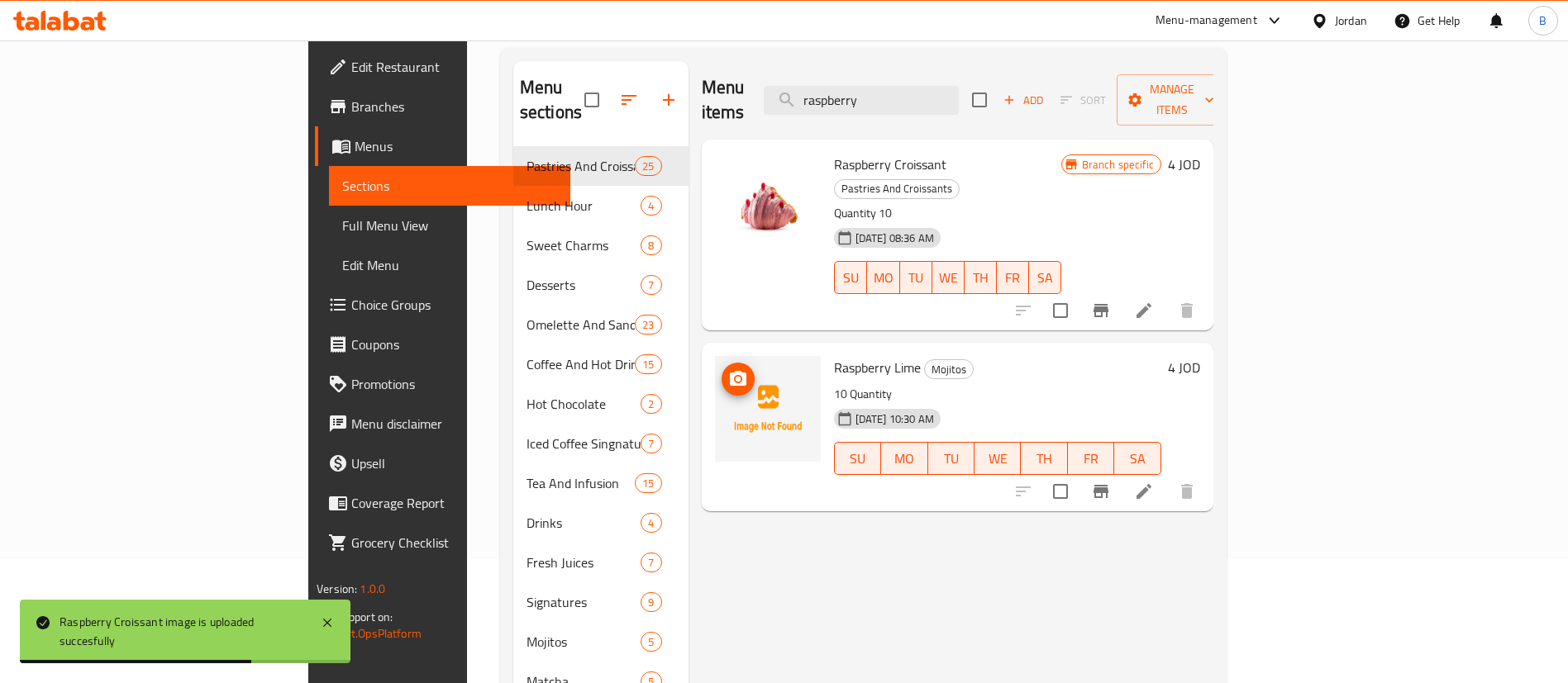
click at [728, 369] on icon "upload picture" at bounding box center [738, 379] width 20 height 20
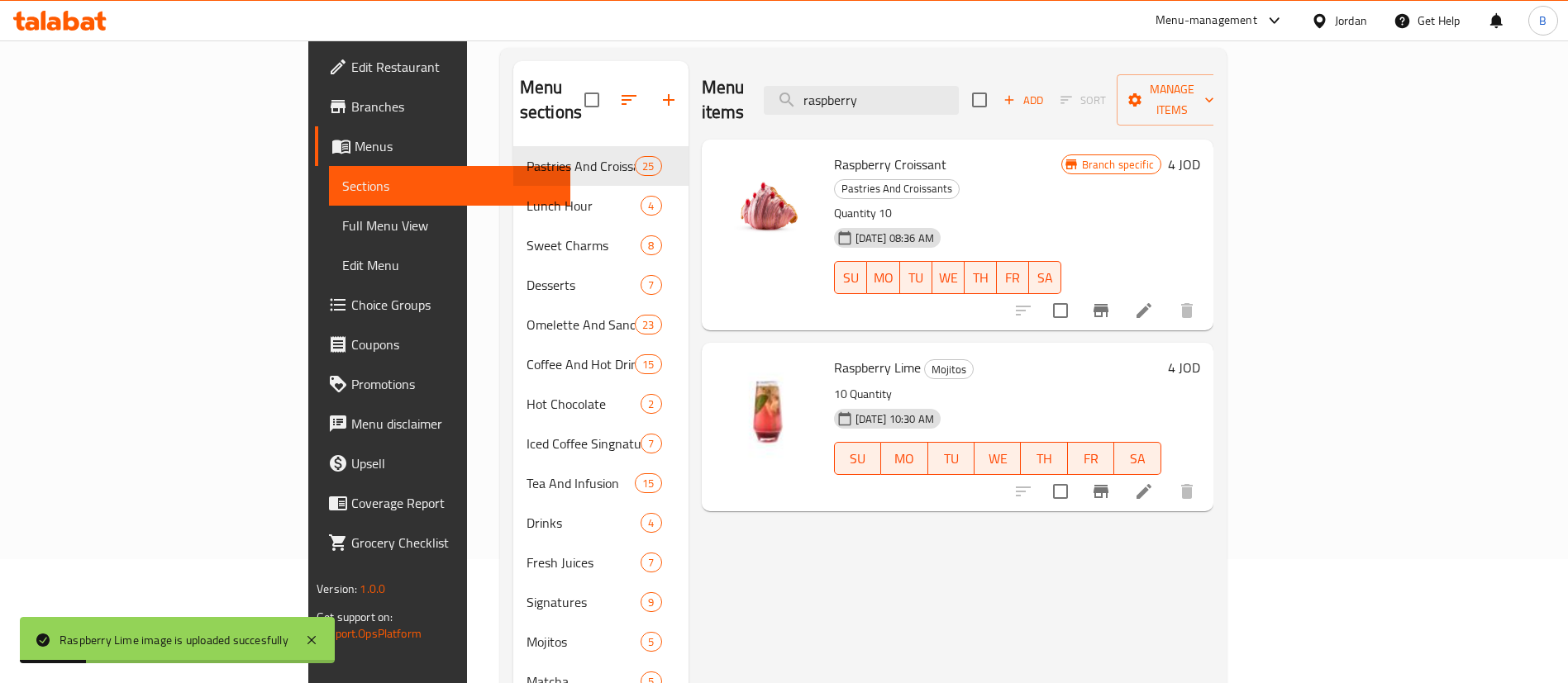
drag, startPoint x: 1005, startPoint y: 88, endPoint x: 369, endPoint y: 9, distance: 640.9
click at [484, 20] on div "​ Menu-management Jordan Get Help B Edit Restaurant Branches Menus Sections Ful…" at bounding box center [784, 237] width 1568 height 643
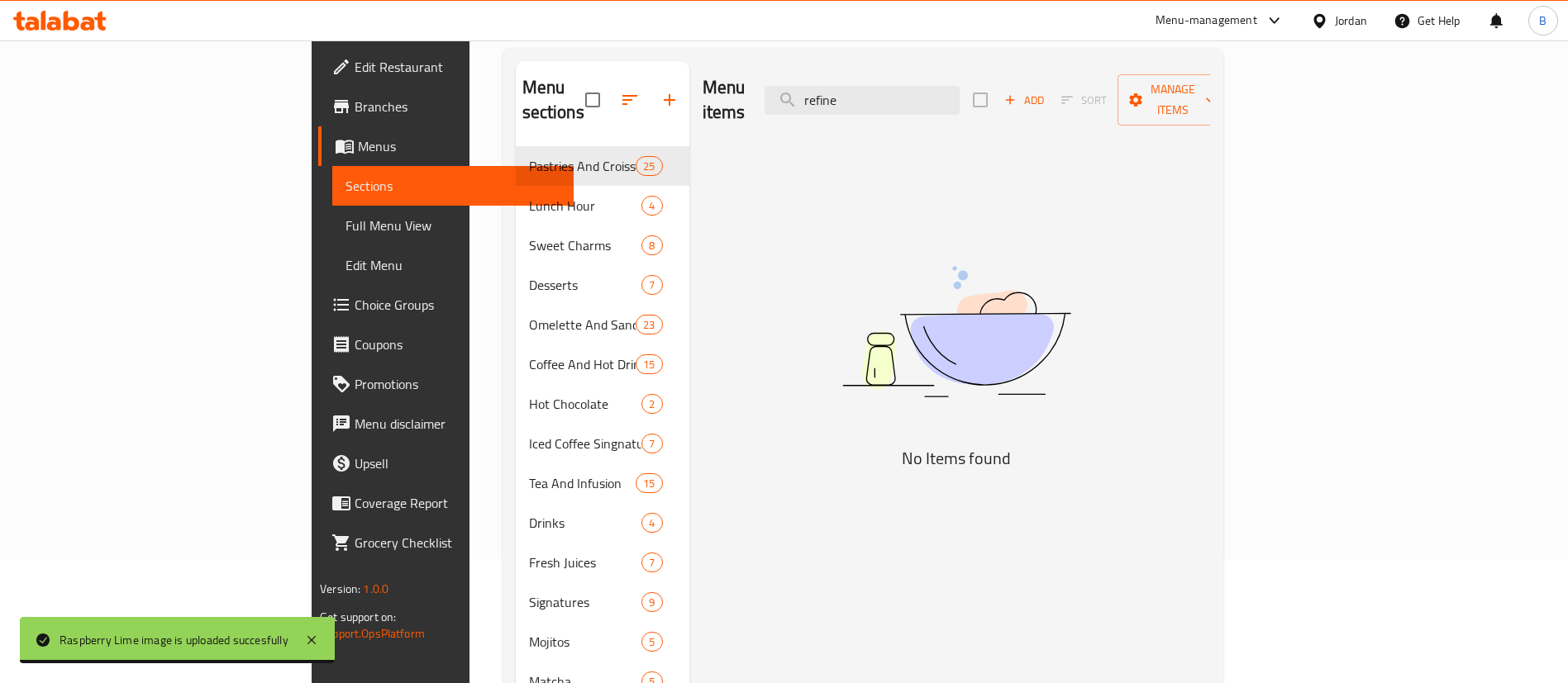
drag, startPoint x: 986, startPoint y: 97, endPoint x: 816, endPoint y: 79, distance: 171.0
click at [821, 82] on div "Menu items refine Add Sort Manage items" at bounding box center [956, 100] width 507 height 78
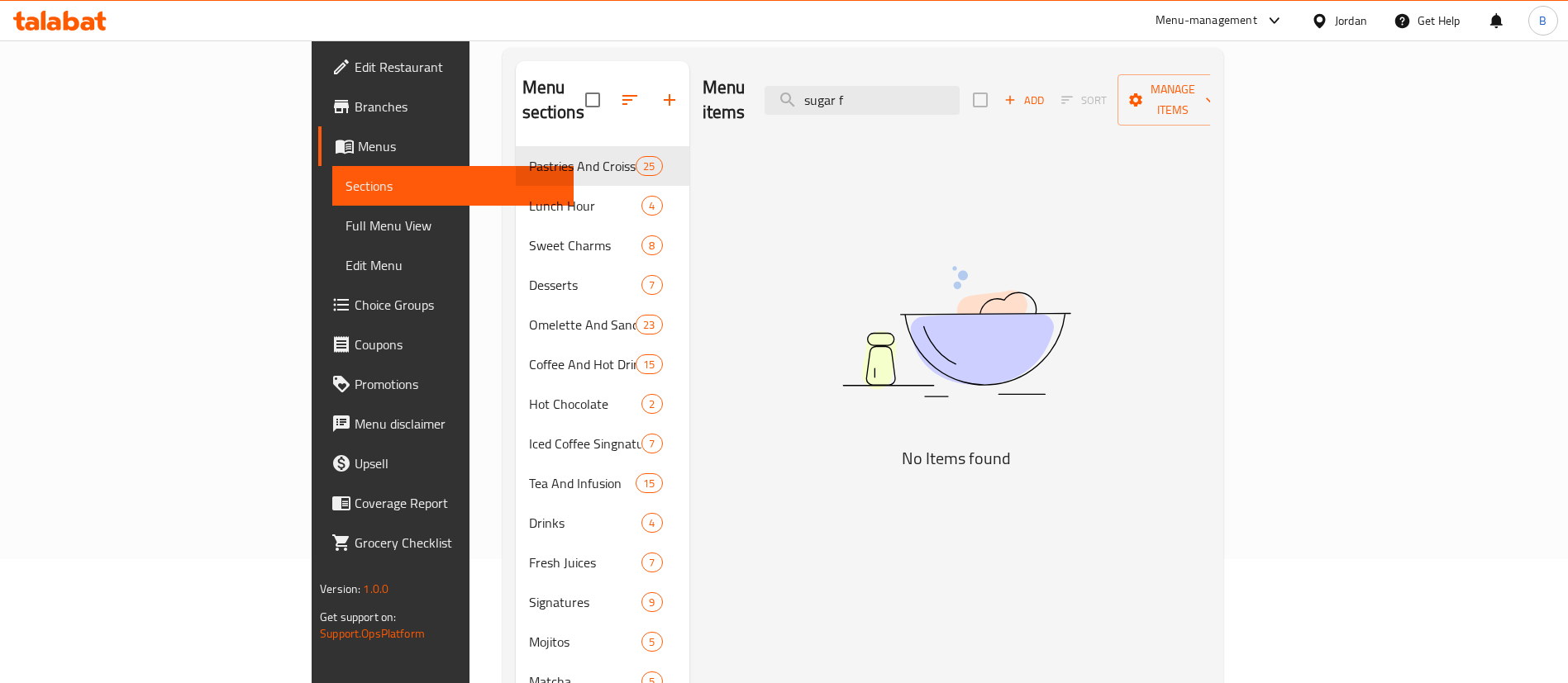
drag, startPoint x: 999, startPoint y: 99, endPoint x: 811, endPoint y: 92, distance: 188.1
click at [853, 91] on div "Menu items sugar f Add Sort Manage items" at bounding box center [956, 100] width 507 height 78
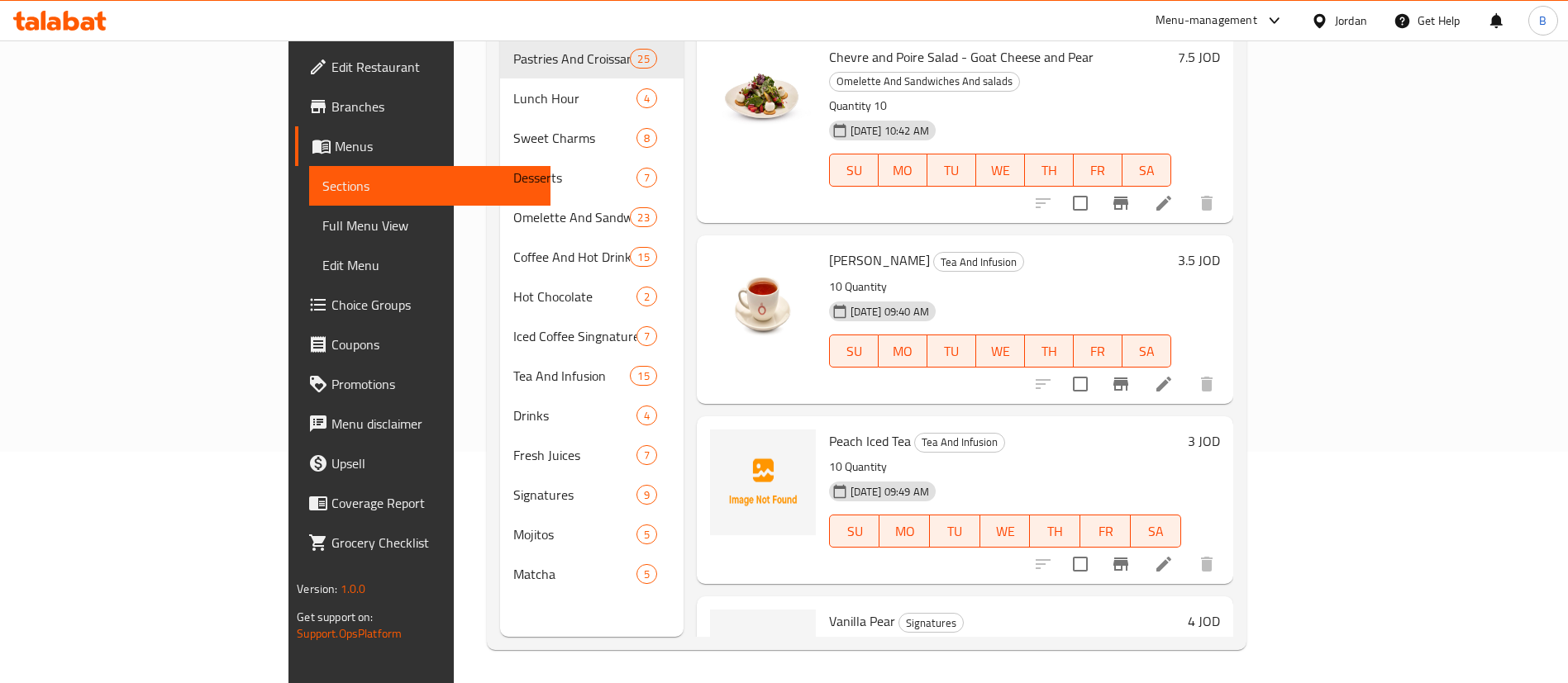
scroll to position [0, 0]
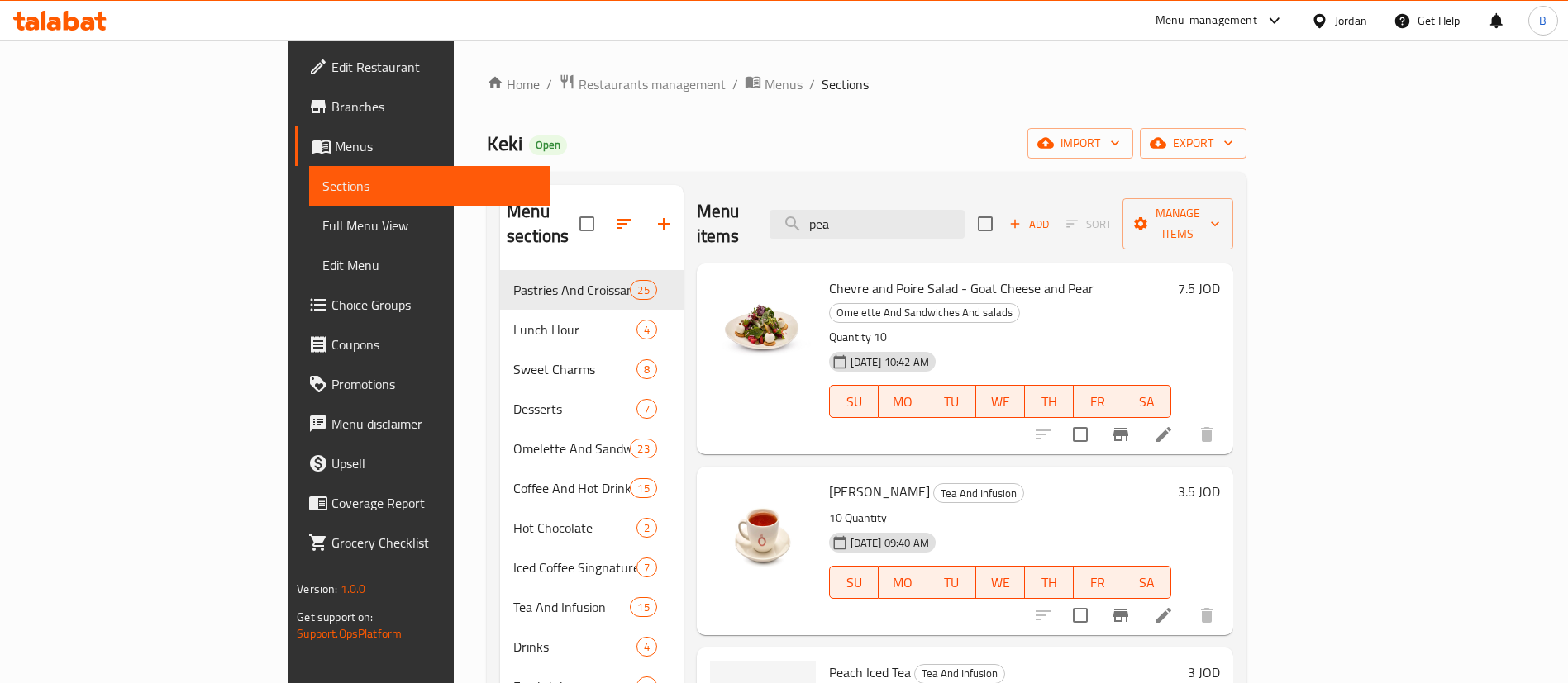
click at [714, 221] on div "Menu items pea Add Sort Manage items" at bounding box center [965, 224] width 537 height 78
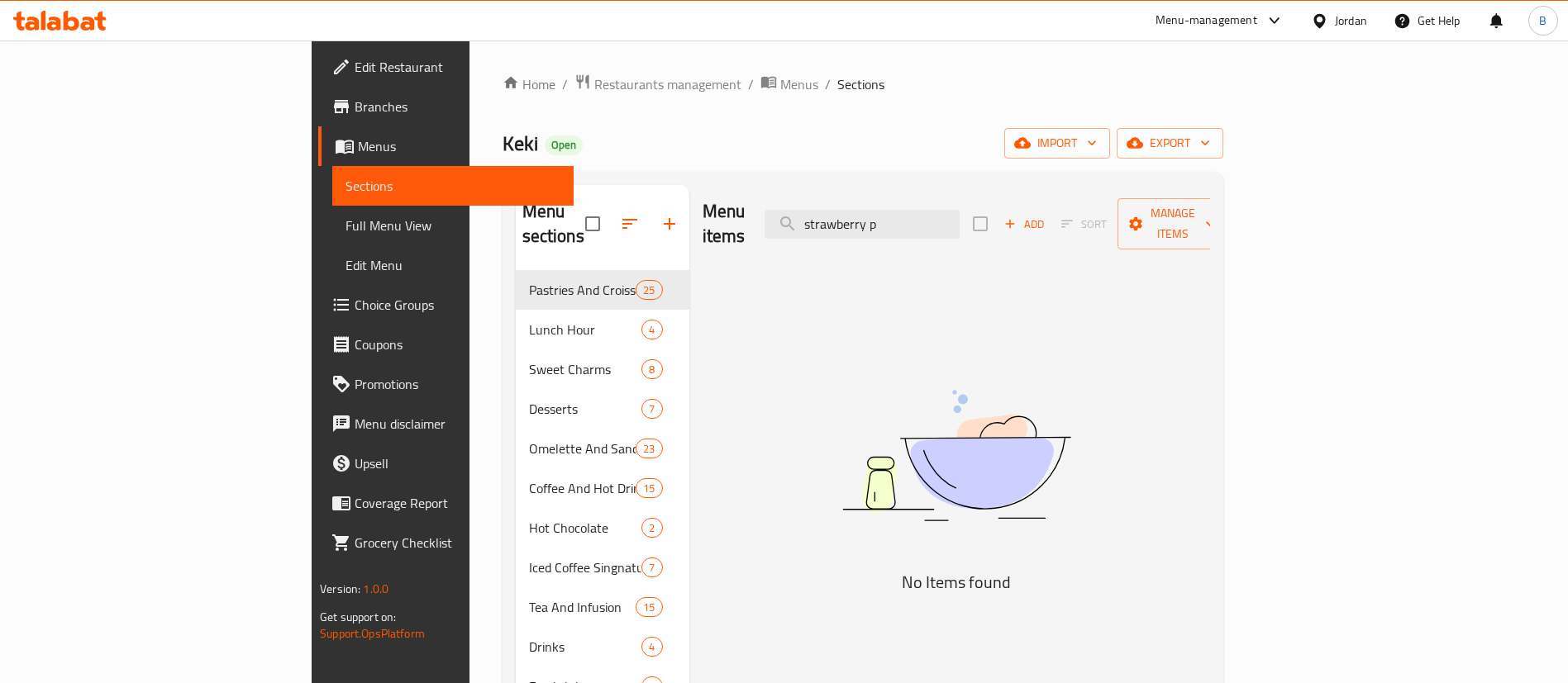
drag, startPoint x: 1018, startPoint y: 216, endPoint x: 268, endPoint y: 105, distance: 758.2
click at [642, 157] on div "Home / Restaurants management / Menus / Sections Keki Open import export Menu s…" at bounding box center [862, 477] width 720 height 808
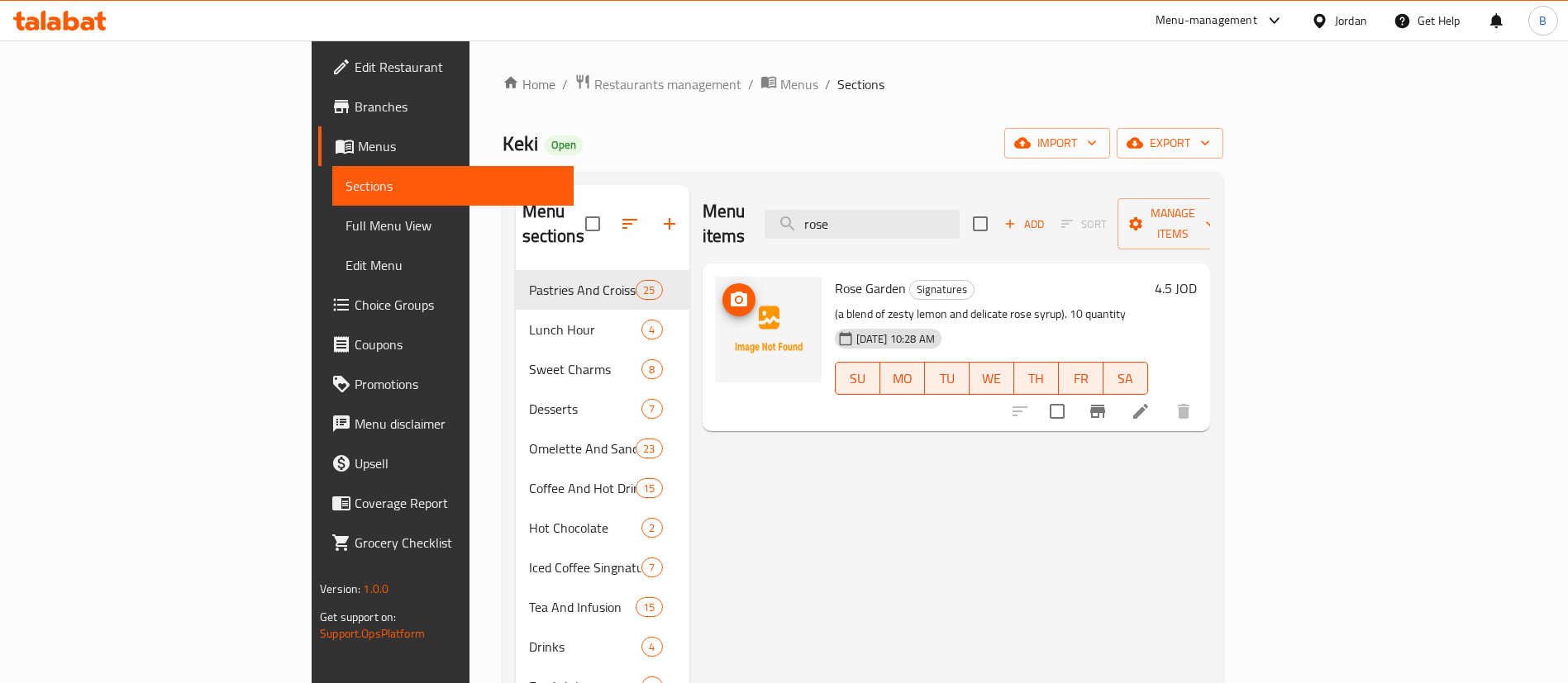
click at [722, 290] on span "upload picture" at bounding box center [738, 300] width 33 height 20
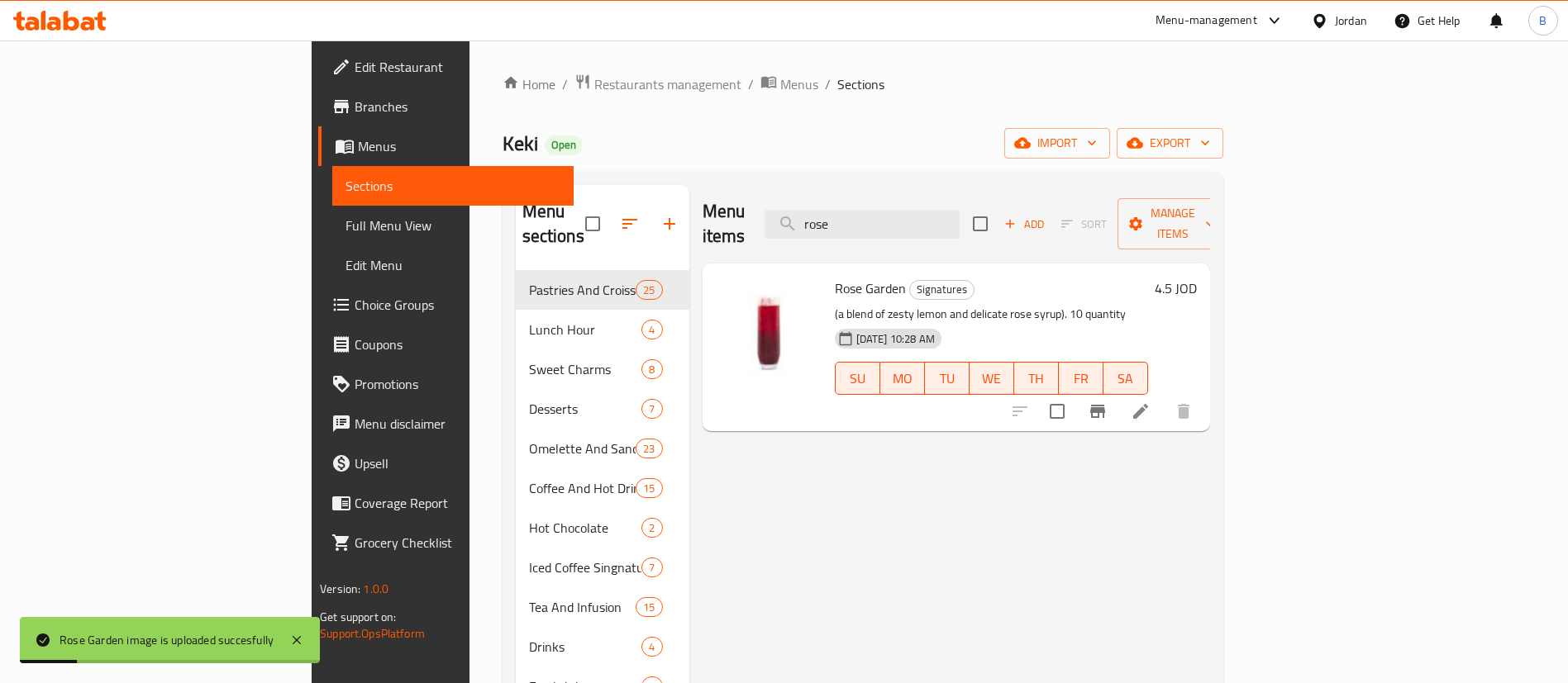
drag, startPoint x: 975, startPoint y: 207, endPoint x: 269, endPoint y: 250, distance: 707.3
click at [516, 189] on div "Menu sections Pastries And Croissants 25 Lunch Hour 4 Sweet Charms 8 Desserts 7…" at bounding box center [863, 526] width 694 height 683
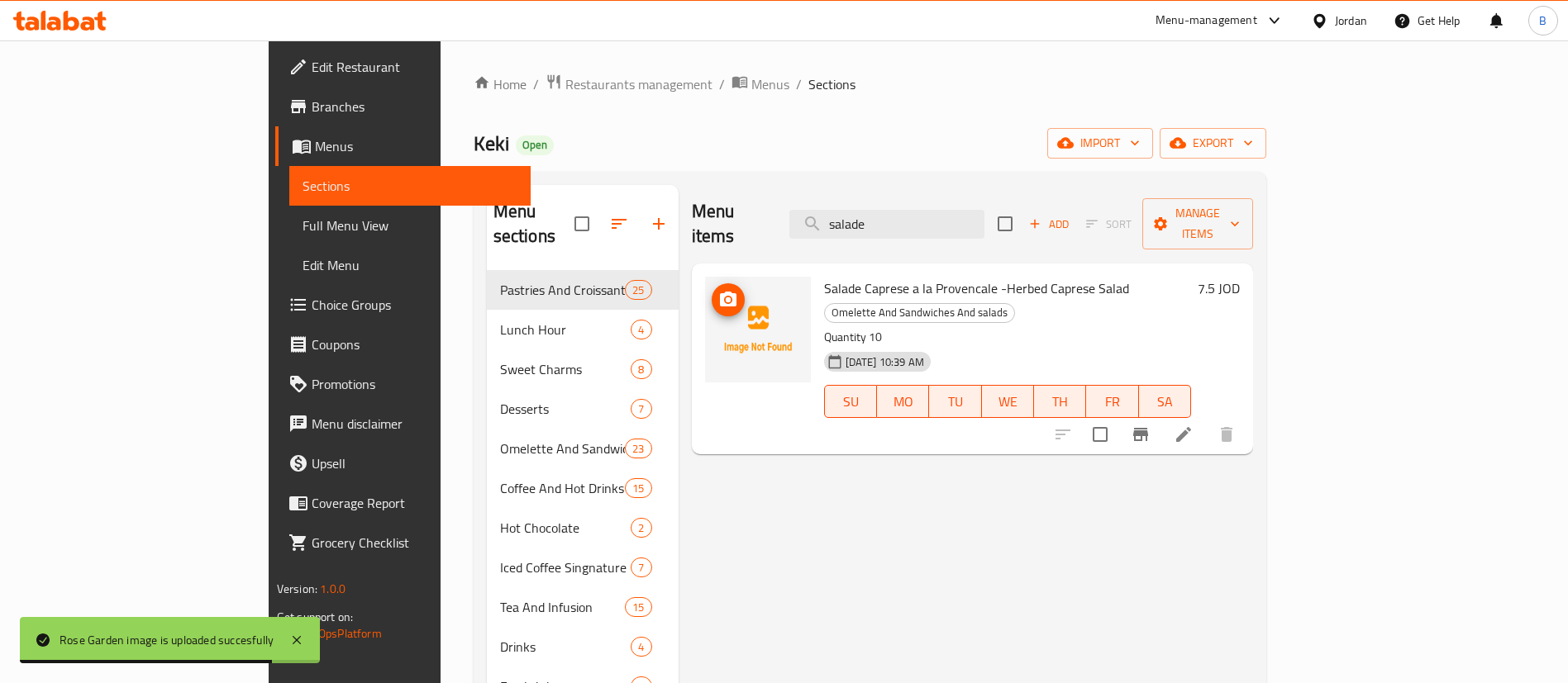
click at [720, 291] on icon "upload picture" at bounding box center [728, 299] width 17 height 15
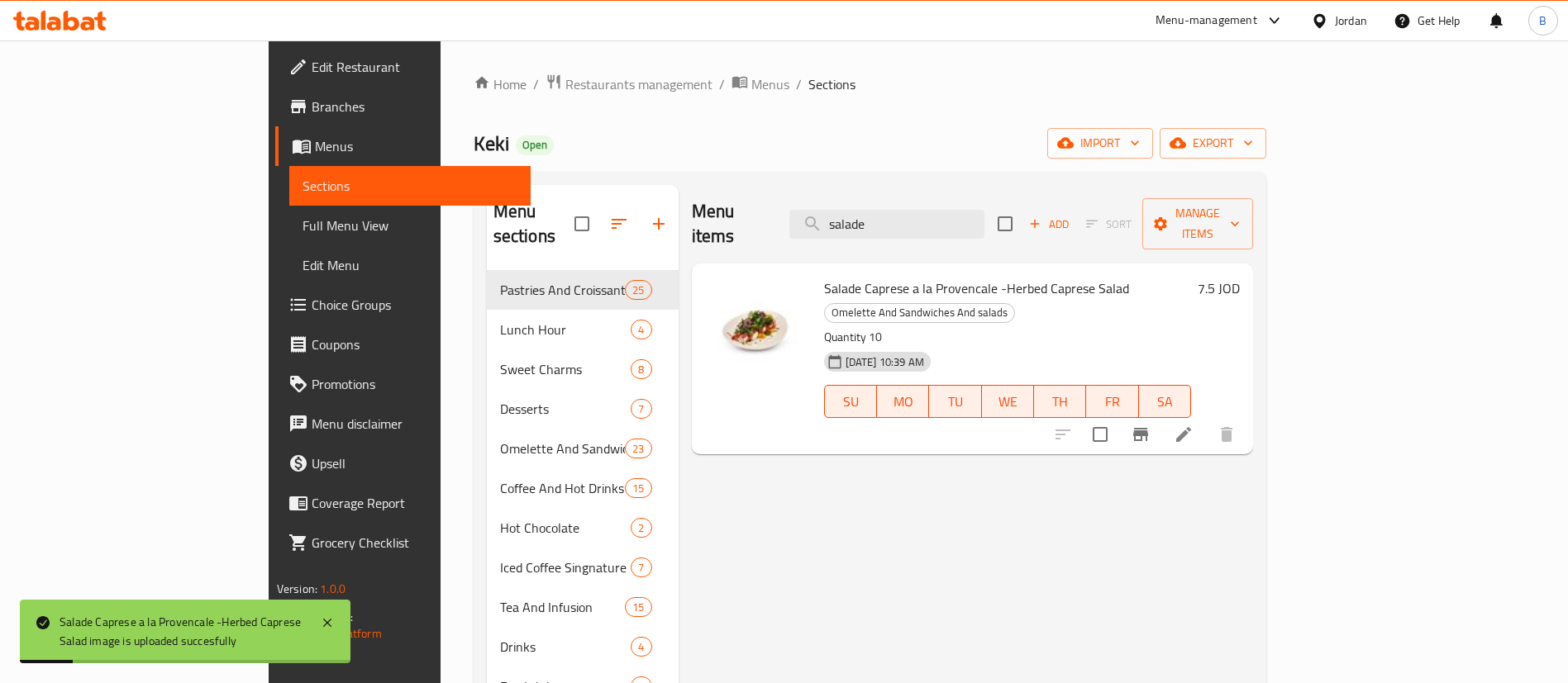
drag, startPoint x: 965, startPoint y: 218, endPoint x: 623, endPoint y: 211, distance: 342.1
click at [706, 211] on div "Menu items salade Add Sort Manage items" at bounding box center [972, 224] width 562 height 78
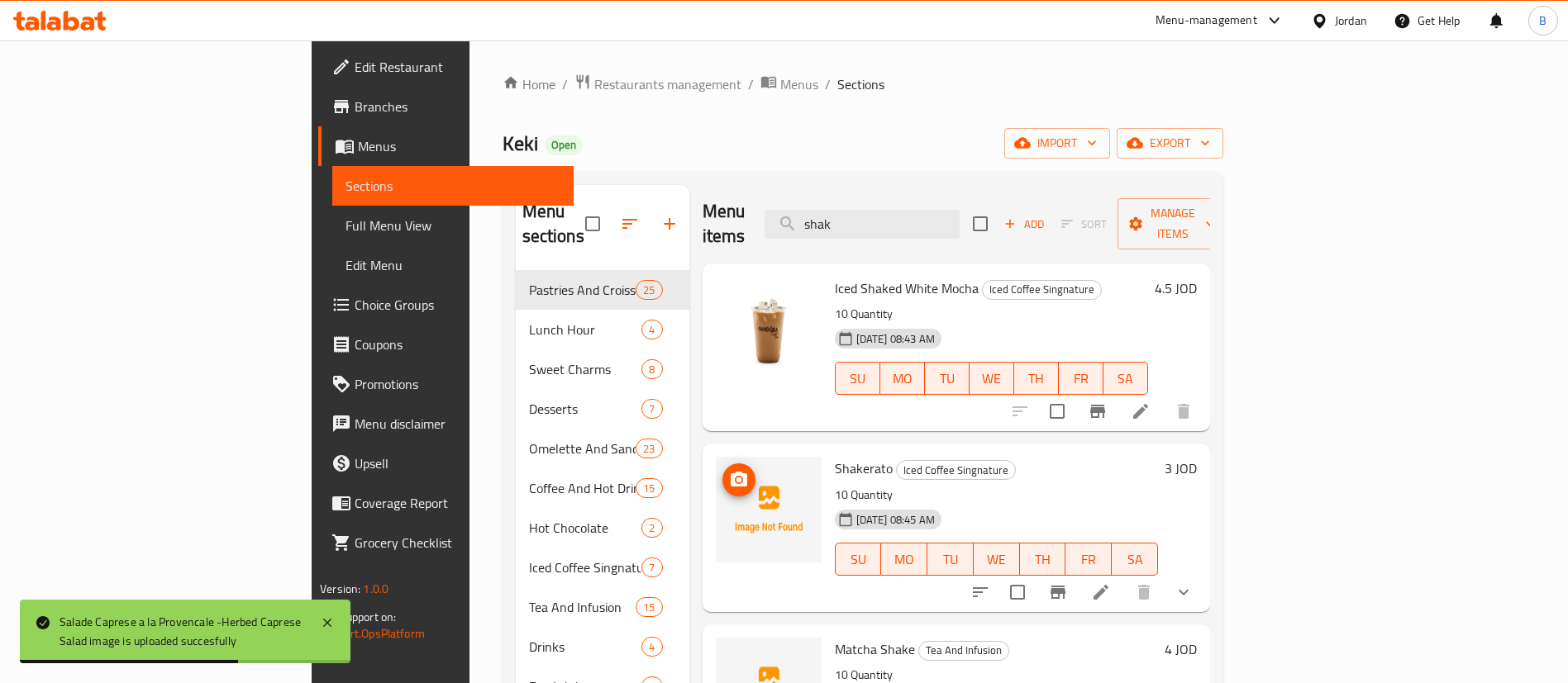
click at [729, 470] on icon "upload picture" at bounding box center [739, 480] width 20 height 20
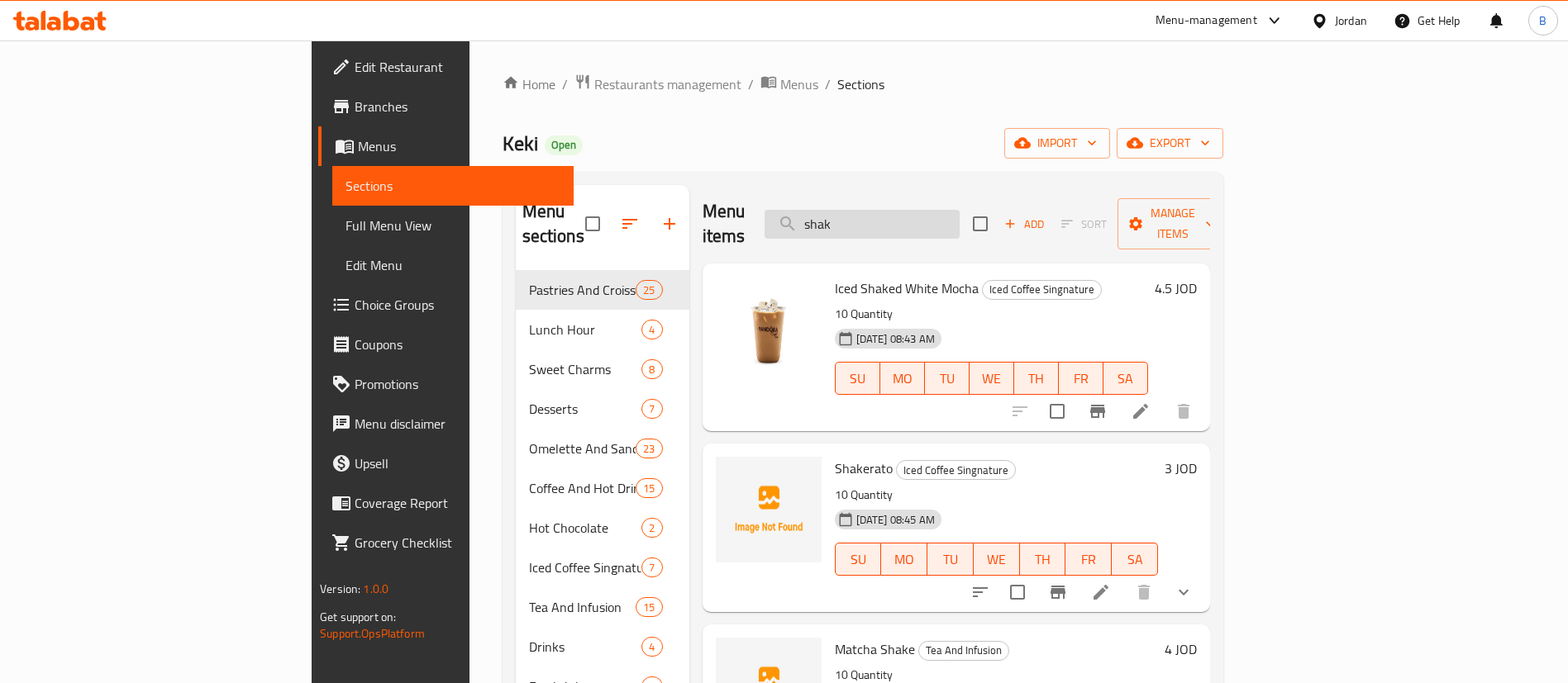
click at [960, 215] on input "shak" at bounding box center [861, 224] width 195 height 29
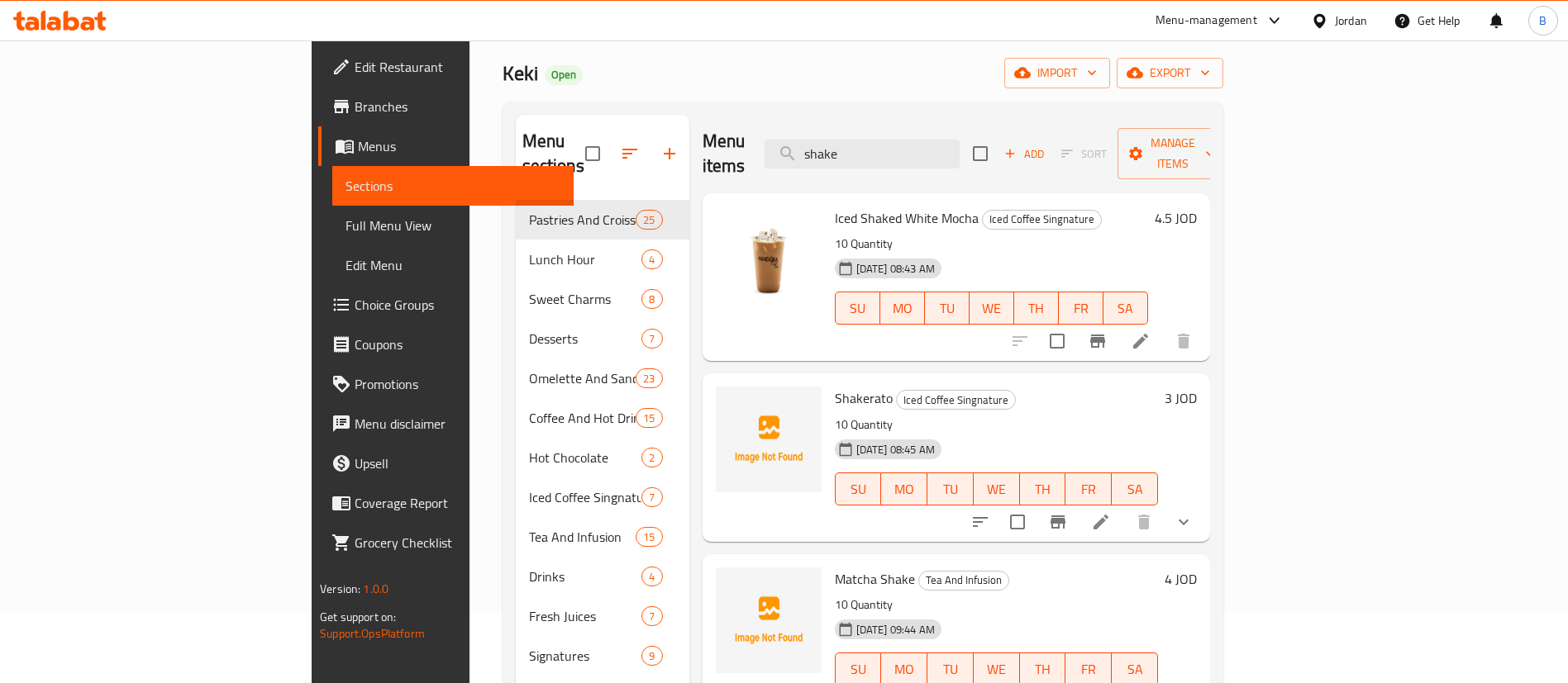
scroll to position [232, 0]
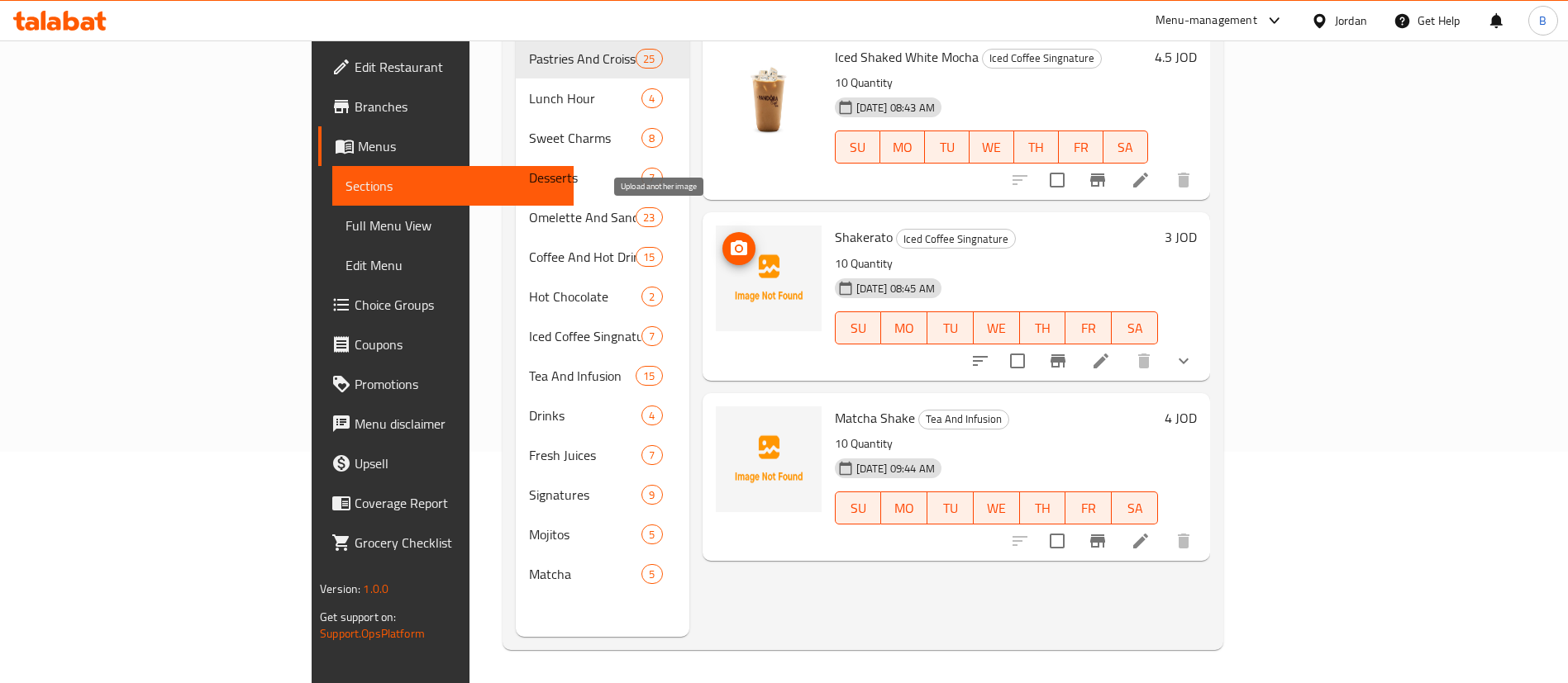
click at [722, 235] on button "upload picture" at bounding box center [738, 248] width 33 height 33
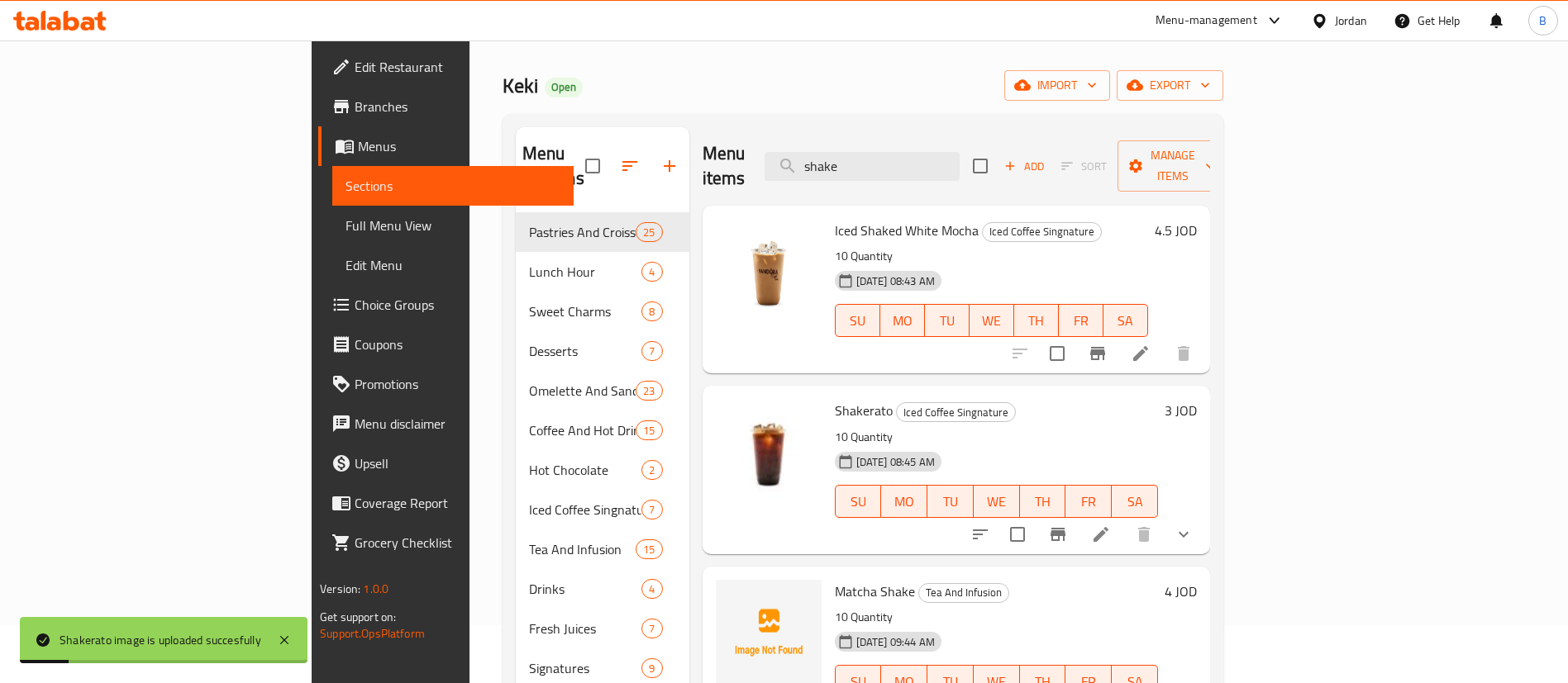
scroll to position [0, 0]
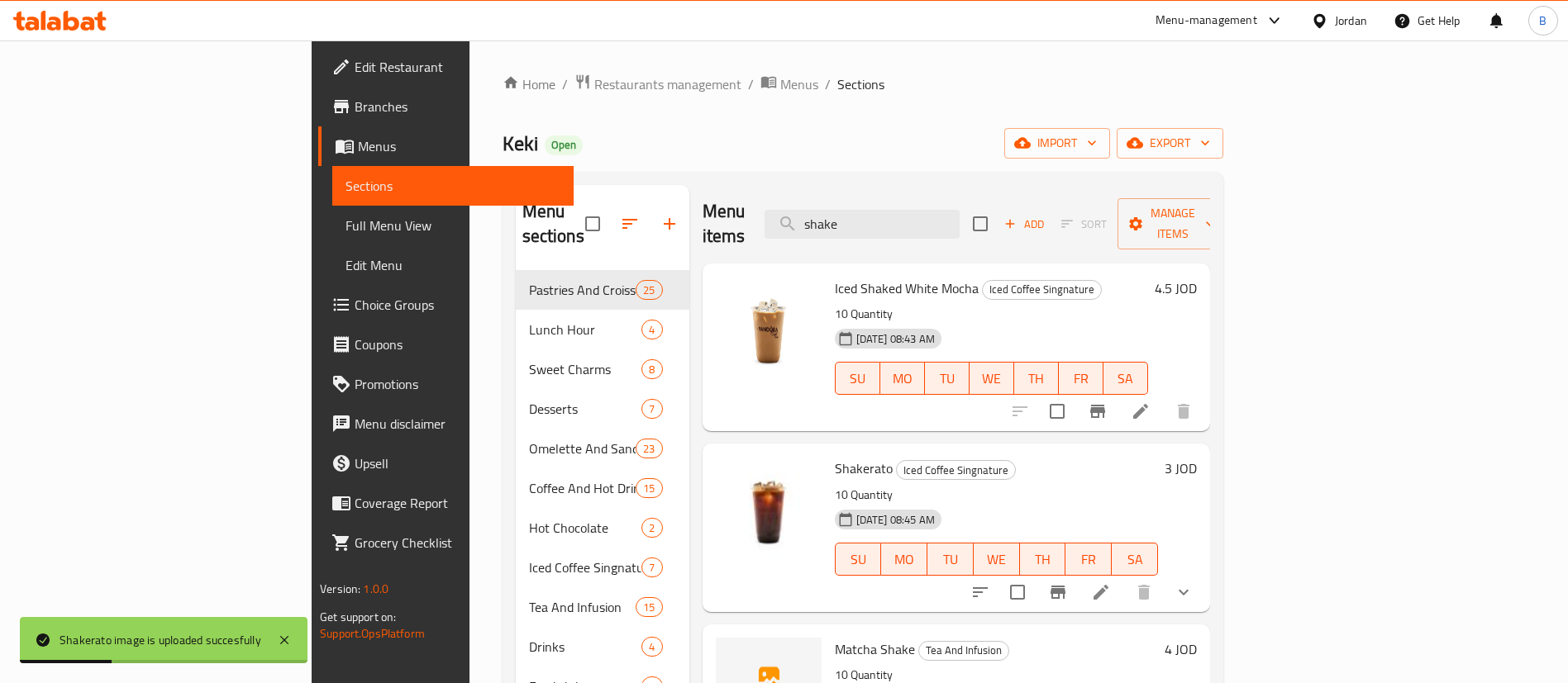
drag, startPoint x: 992, startPoint y: 218, endPoint x: 509, endPoint y: 179, distance: 484.6
click at [629, 172] on div "Menu sections Pastries And Croissants 25 Lunch Hour 4 Sweet Charms 8 Desserts 7…" at bounding box center [862, 526] width 720 height 710
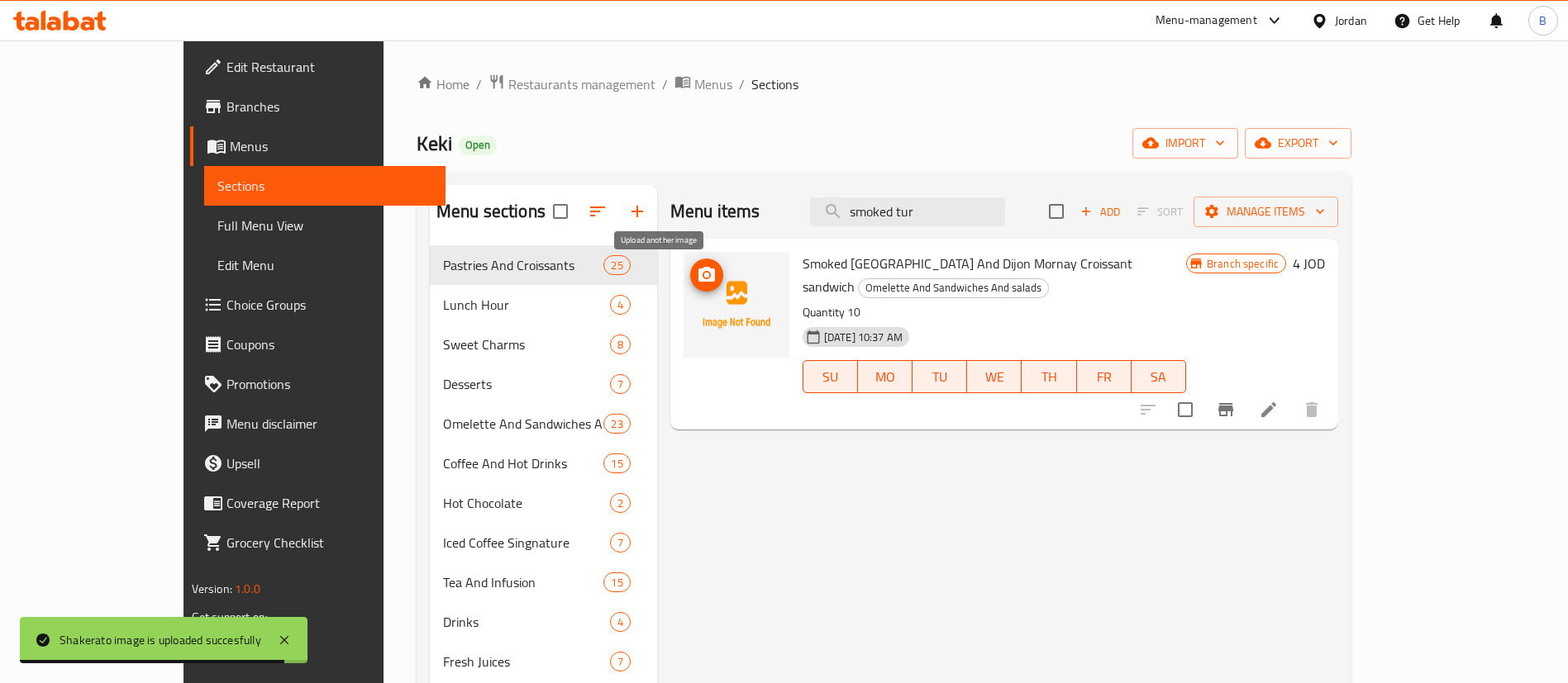
click at [690, 282] on span "upload picture" at bounding box center [706, 275] width 33 height 20
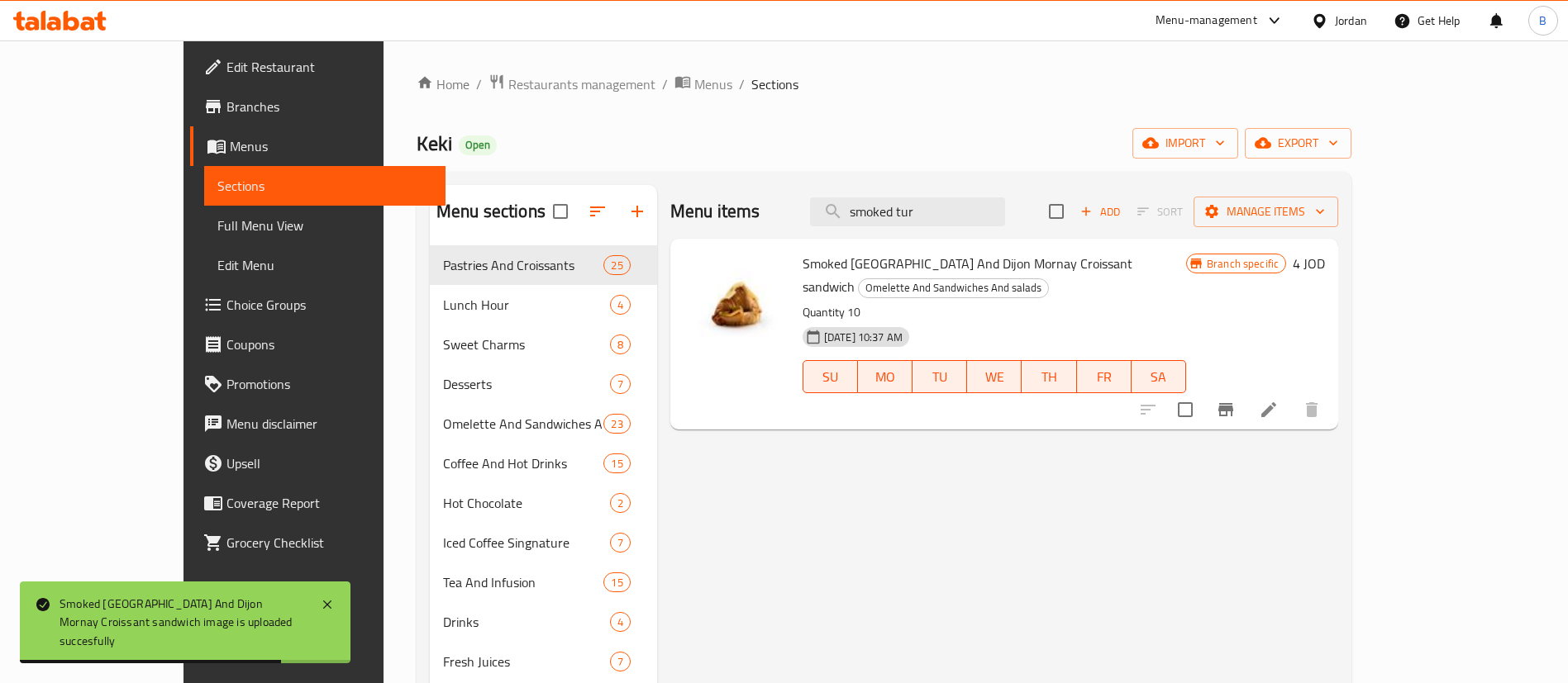
drag, startPoint x: 1009, startPoint y: 211, endPoint x: 801, endPoint y: 197, distance: 208.5
click at [801, 197] on div "Menu items smoked tur Add Sort Manage items" at bounding box center [1004, 212] width 668 height 54
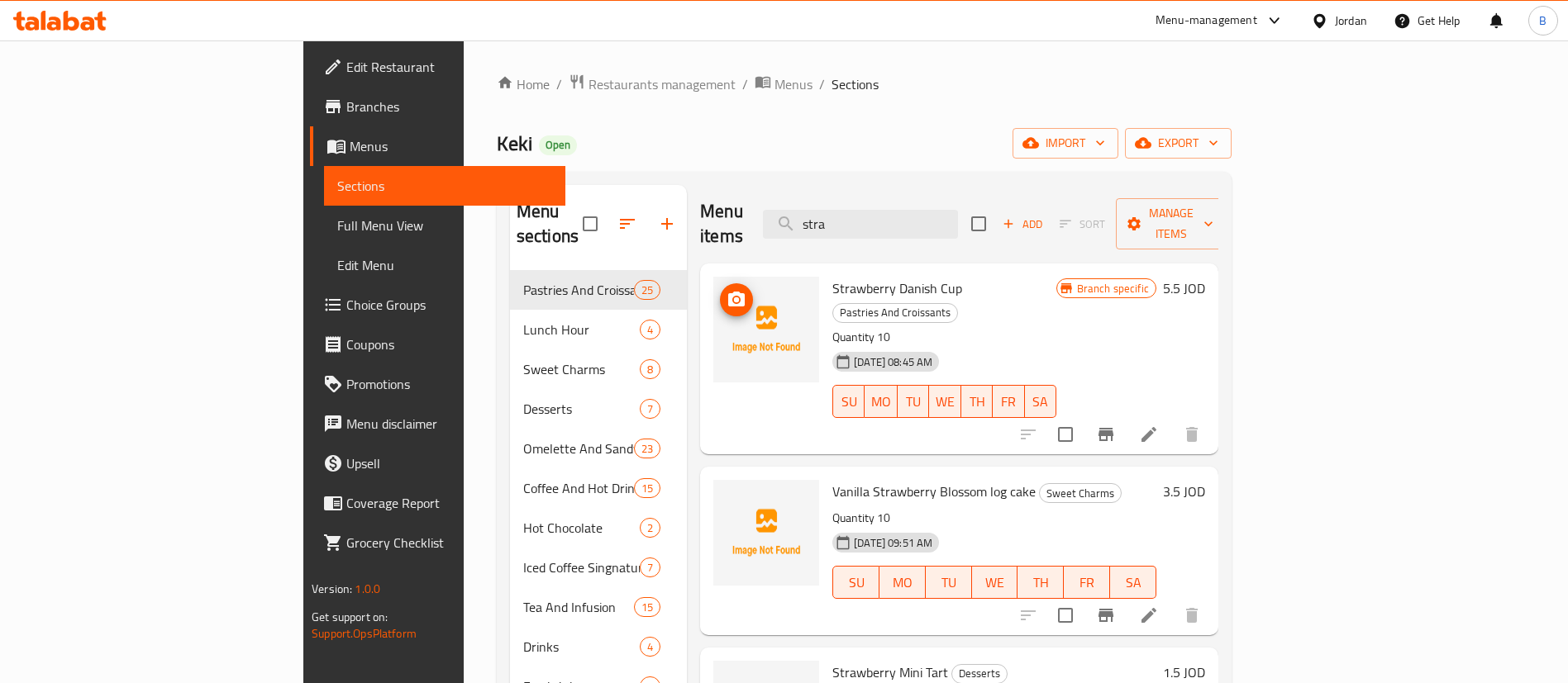
click at [714, 291] on img at bounding box center [767, 330] width 106 height 106
click at [728, 291] on icon "upload picture" at bounding box center [736, 299] width 17 height 15
click at [734, 297] on circle "upload picture" at bounding box center [736, 300] width 5 height 5
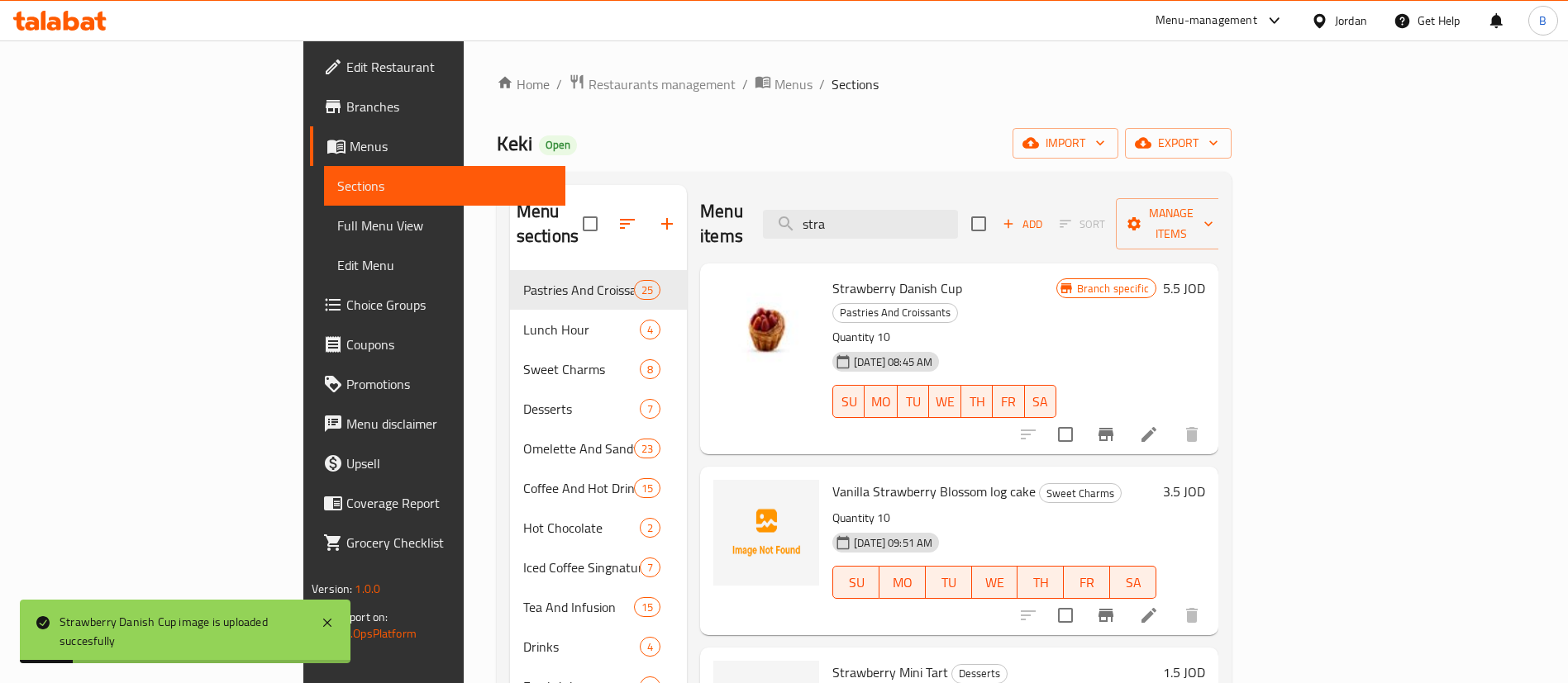
click at [982, 192] on div "Menu items stra Add Sort Manage items" at bounding box center [959, 224] width 518 height 78
click at [958, 224] on input "stra" at bounding box center [859, 224] width 195 height 29
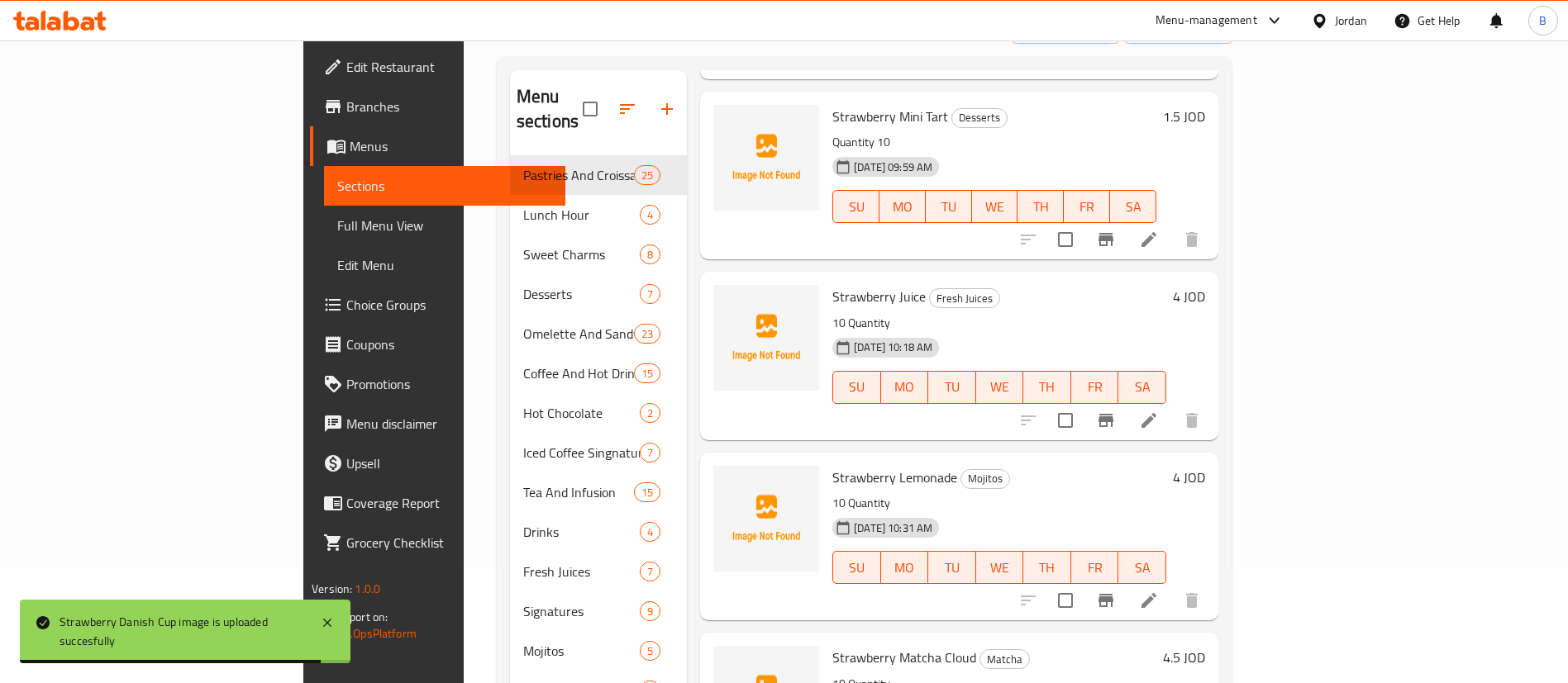
scroll to position [232, 0]
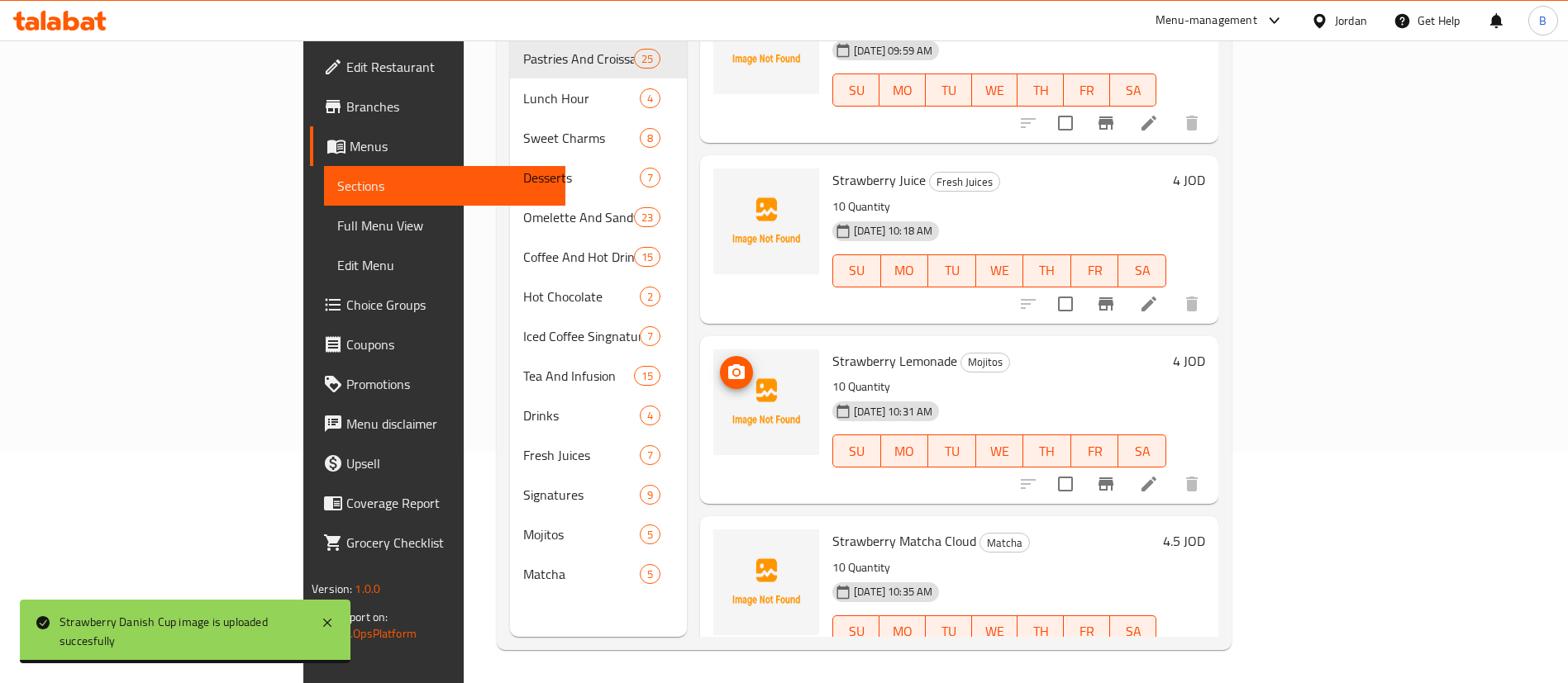
click at [728, 365] on icon "upload picture" at bounding box center [736, 372] width 17 height 15
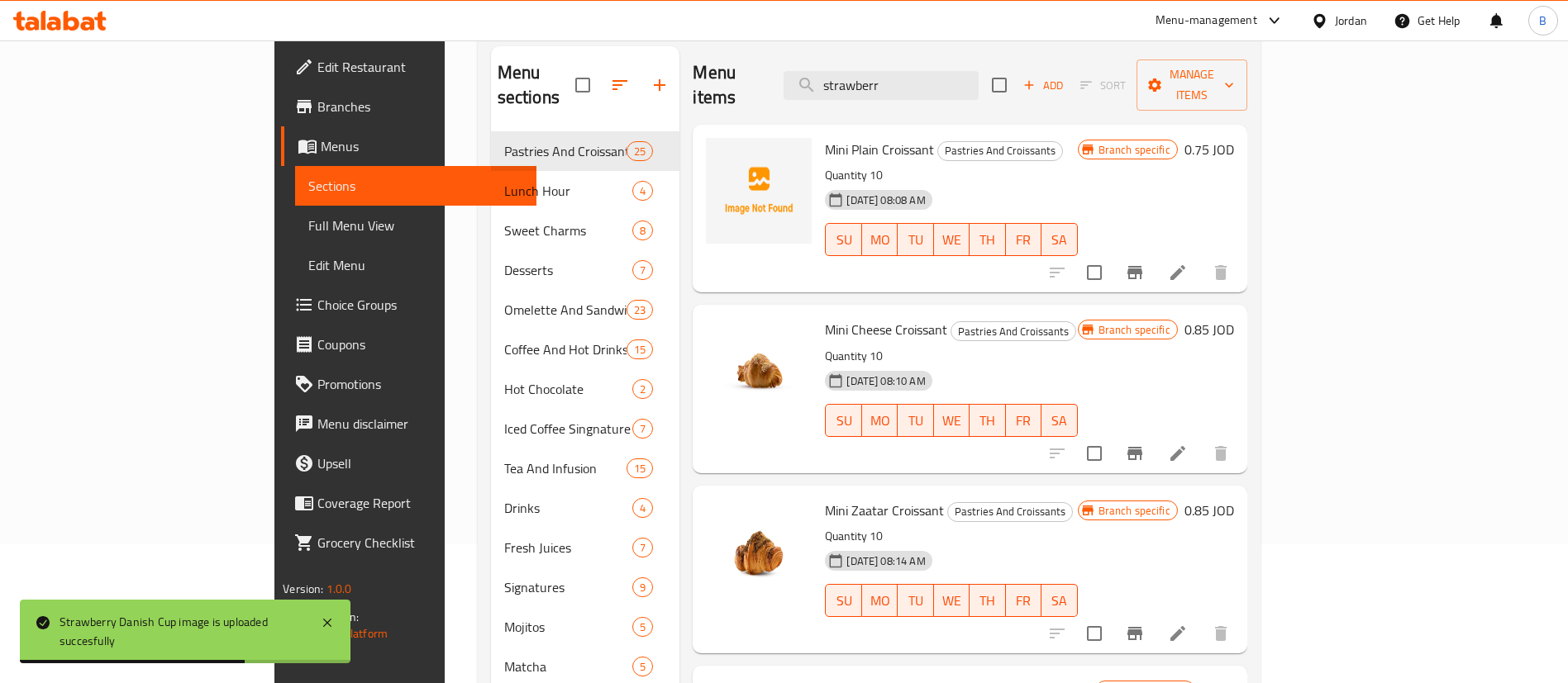
scroll to position [124, 0]
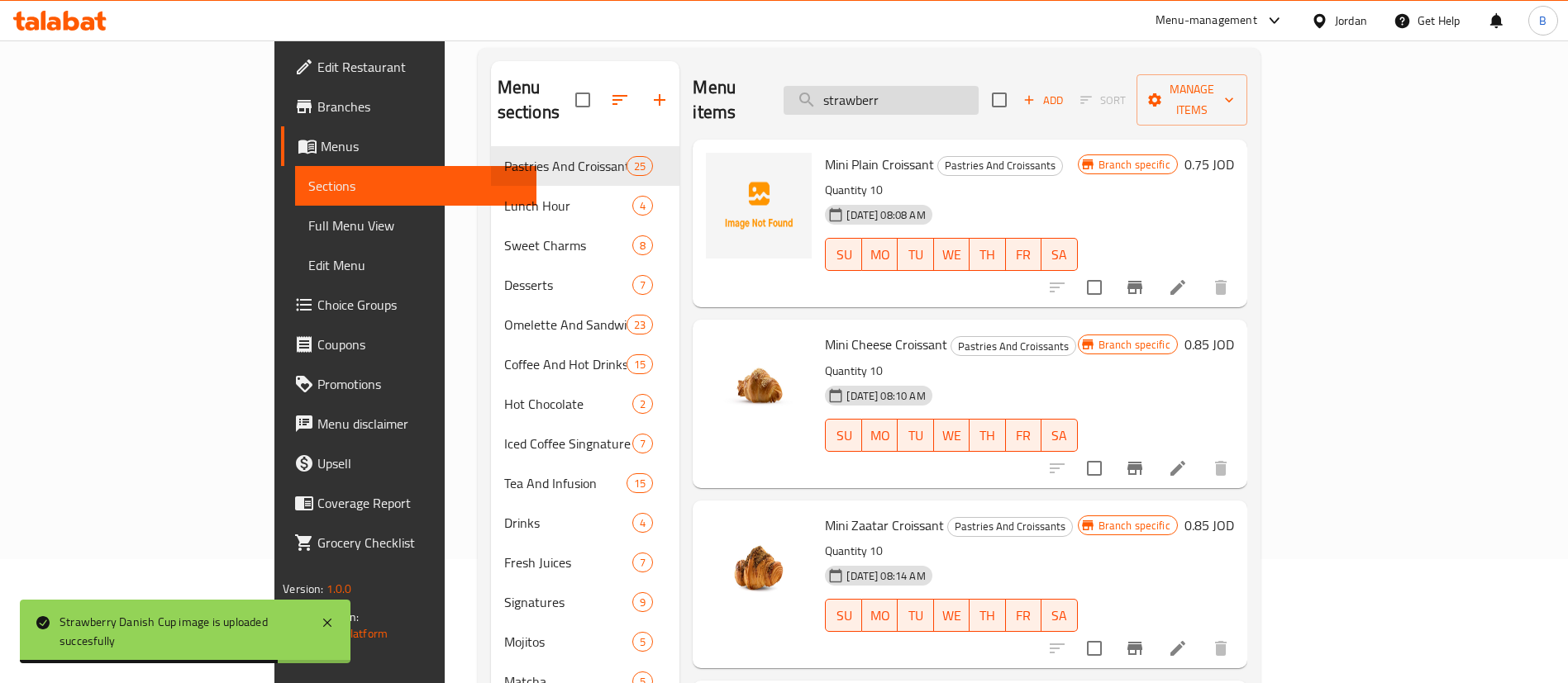
click at [978, 88] on input "strawberr" at bounding box center [880, 100] width 195 height 29
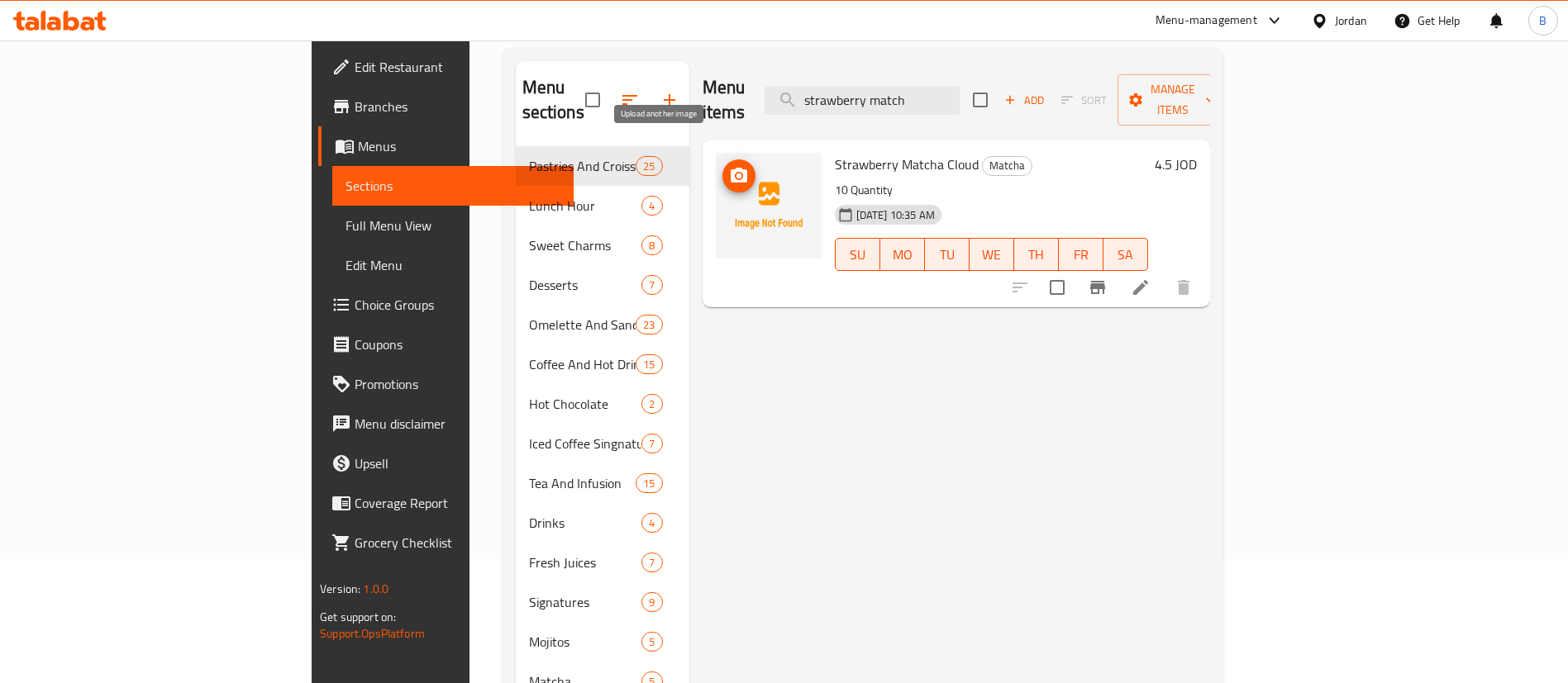
click at [729, 166] on icon "upload picture" at bounding box center [739, 176] width 20 height 20
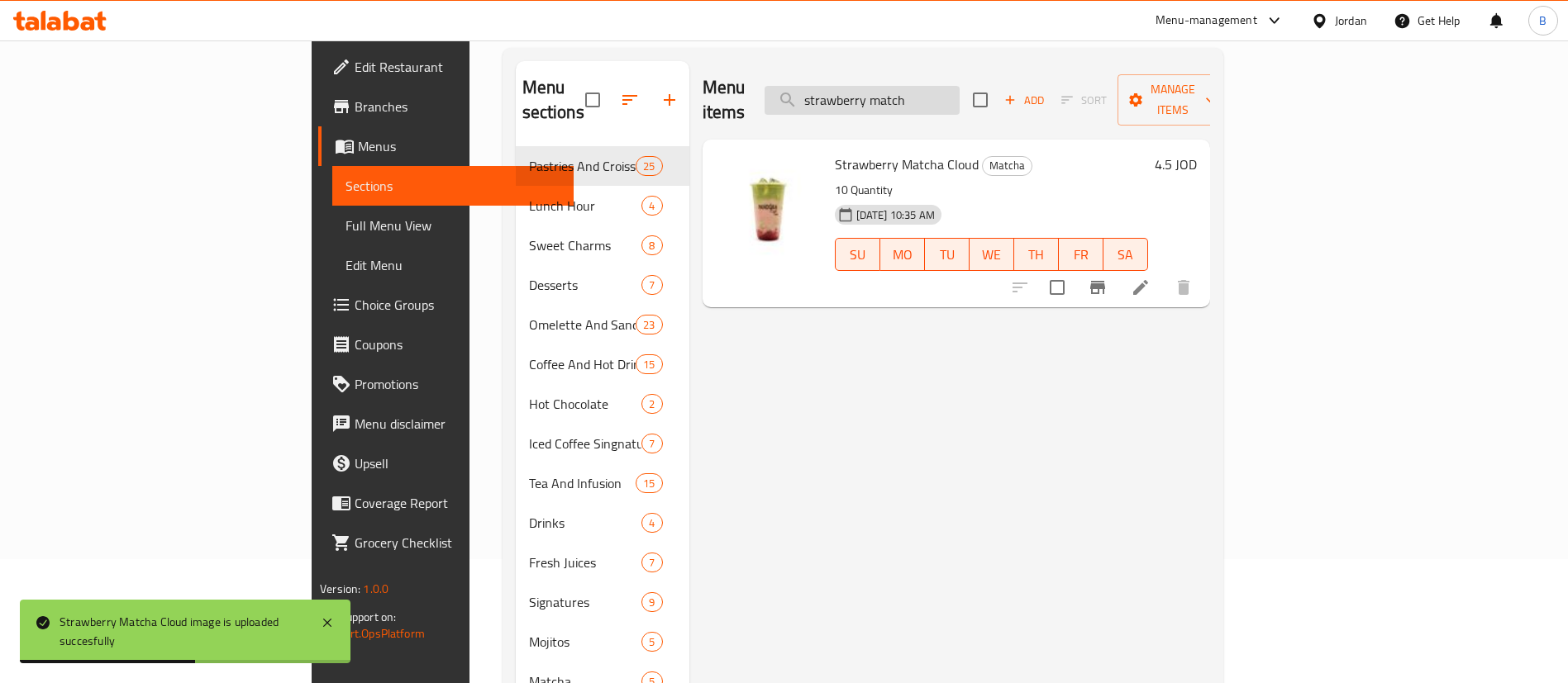
click at [960, 86] on input "strawberry match" at bounding box center [861, 100] width 195 height 29
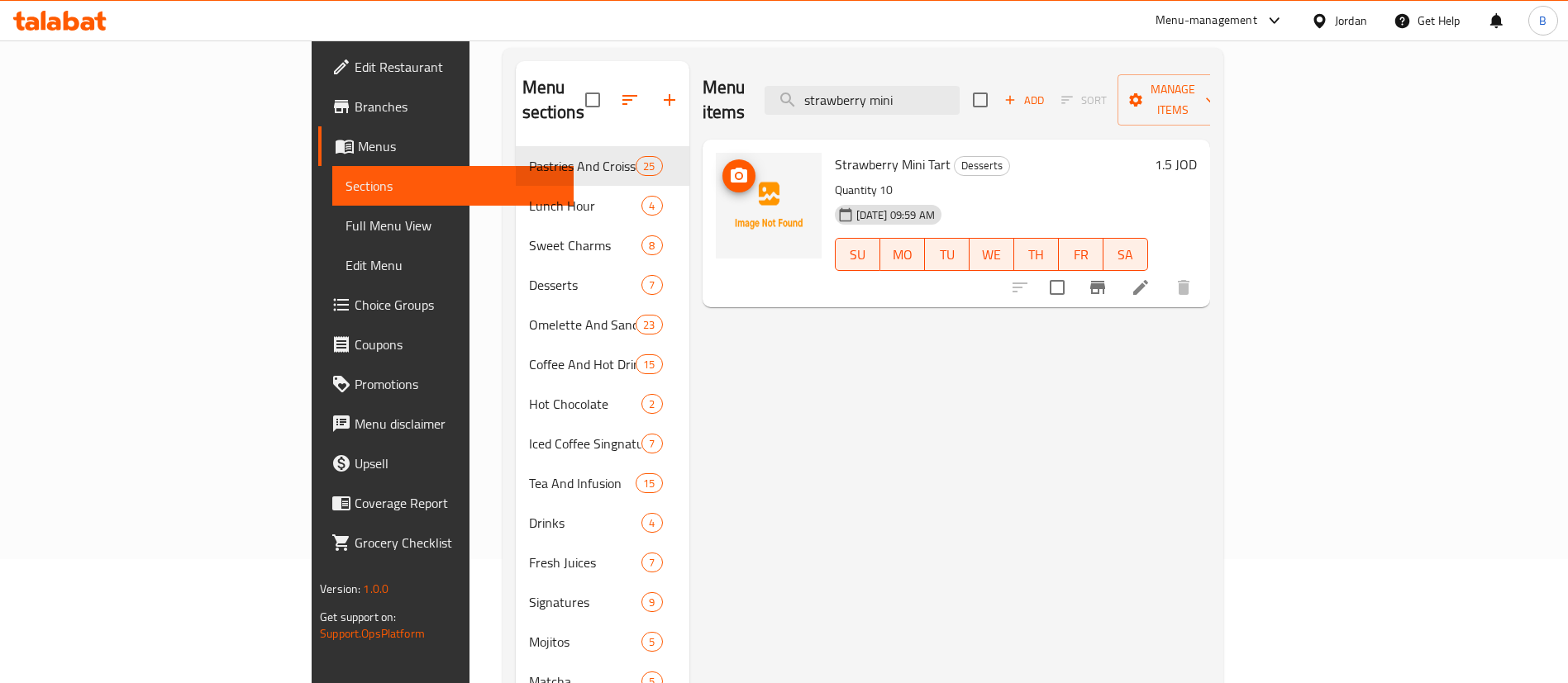
click at [722, 166] on span "upload picture" at bounding box center [738, 176] width 33 height 20
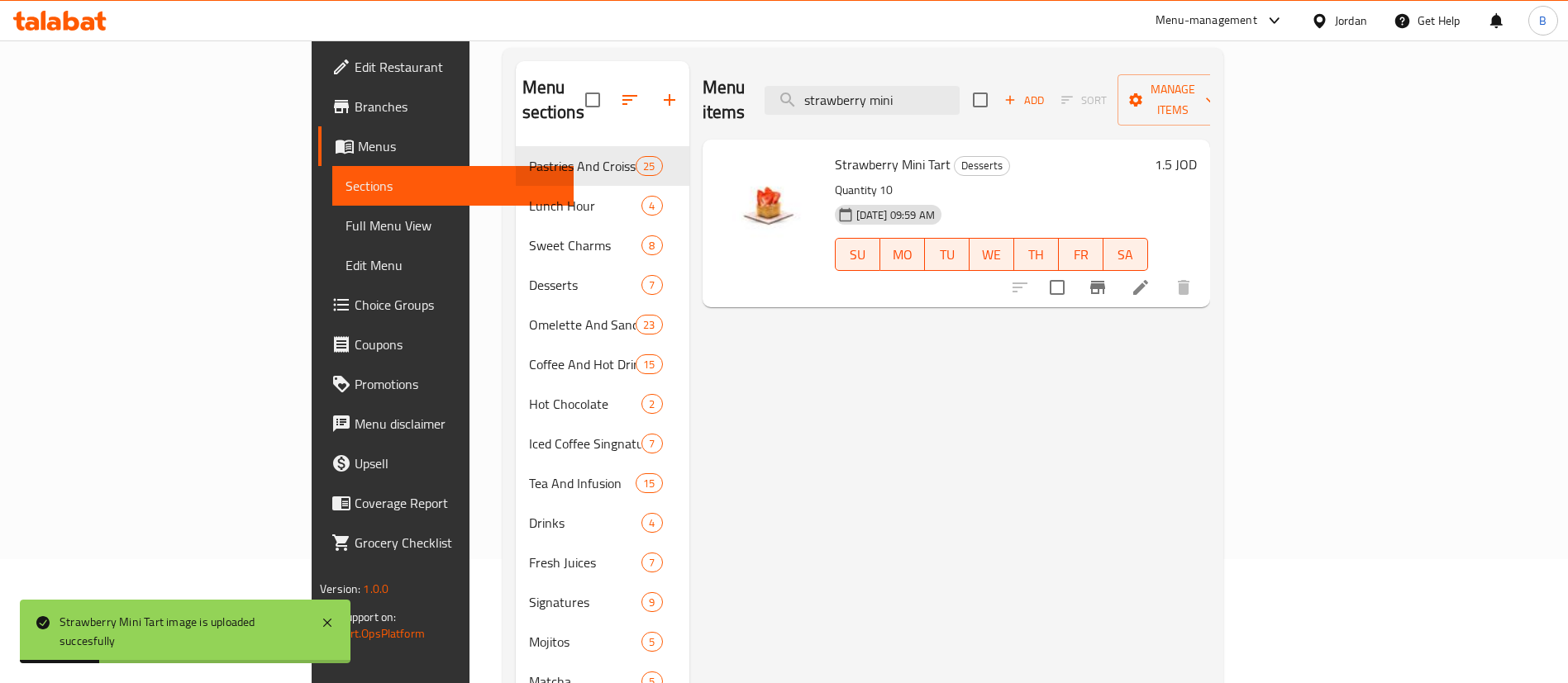
drag, startPoint x: 1059, startPoint y: 87, endPoint x: 567, endPoint y: 55, distance: 493.0
click at [567, 55] on div "Menu sections Pastries And Croissants 25 Lunch Hour 4 Sweet Charms 8 Desserts 7…" at bounding box center [862, 403] width 720 height 710
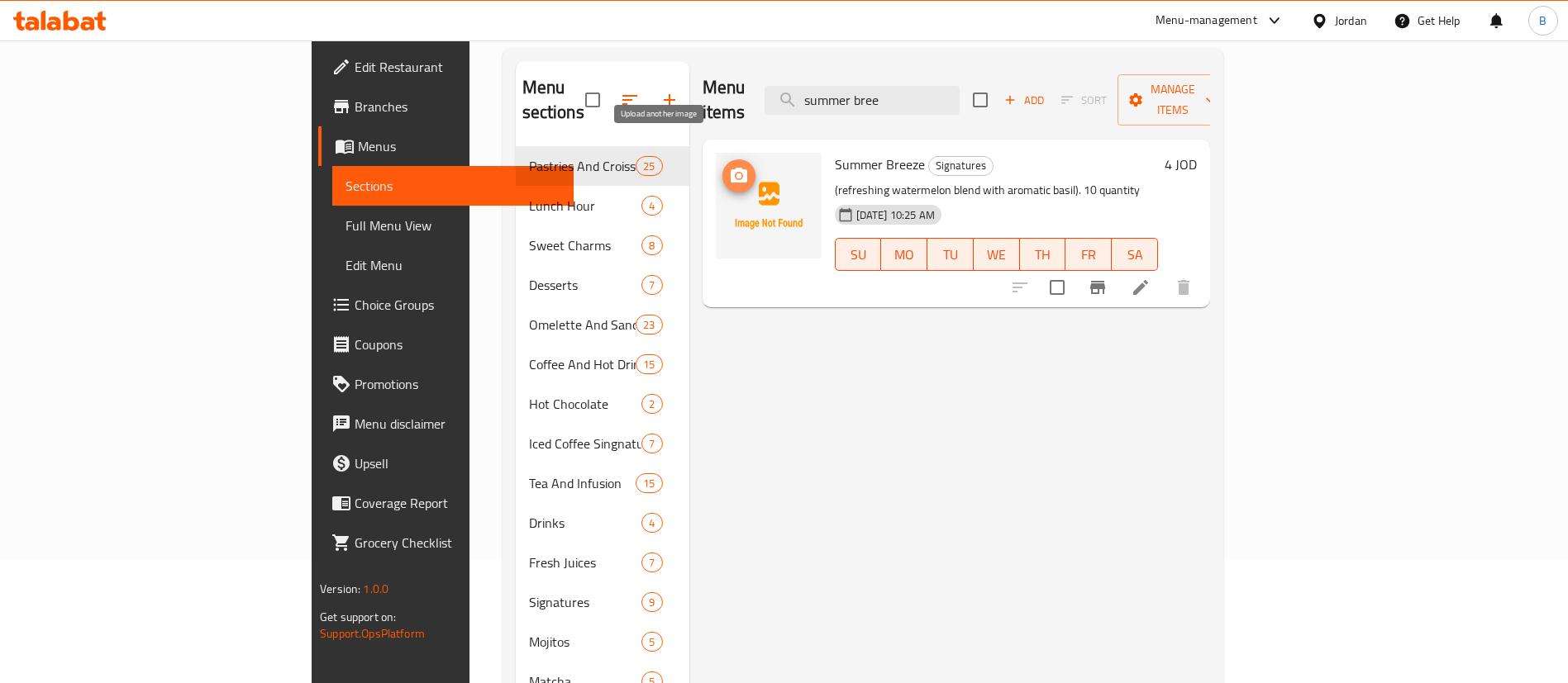
click at [736, 173] on circle "upload picture" at bounding box center [738, 176] width 5 height 5
drag, startPoint x: 1012, startPoint y: 83, endPoint x: 575, endPoint y: 2, distance: 444.4
click at [649, 17] on div "​ Menu-management Jordan Get Help B Edit Restaurant Branches Menus Sections Ful…" at bounding box center [784, 237] width 1568 height 643
click at [730, 168] on icon "upload picture" at bounding box center [739, 175] width 17 height 15
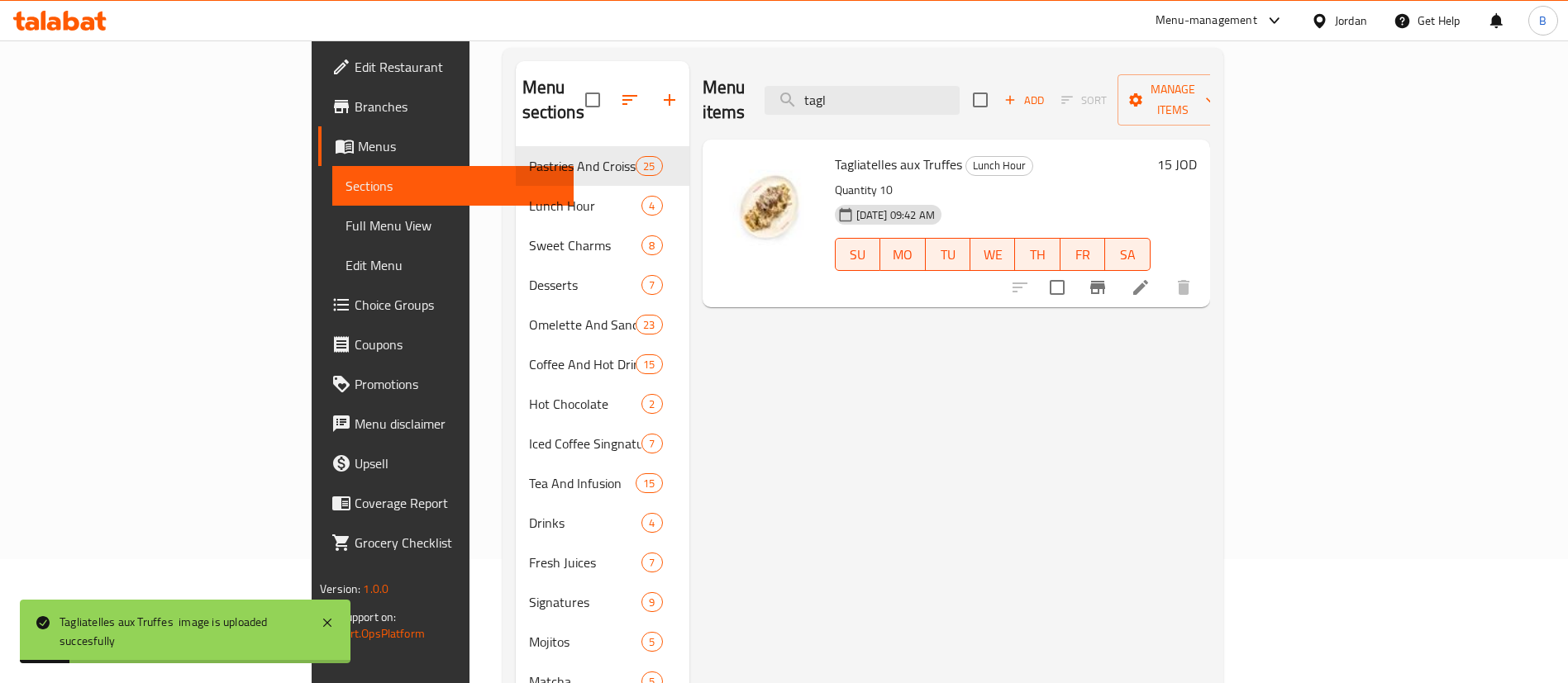
drag, startPoint x: 969, startPoint y: 77, endPoint x: 308, endPoint y: 39, distance: 662.1
click at [450, 39] on div "​ Menu-management Jordan Get Help B Edit Restaurant Branches Menus Sections Ful…" at bounding box center [784, 237] width 1568 height 643
click at [729, 166] on icon "upload picture" at bounding box center [739, 176] width 20 height 20
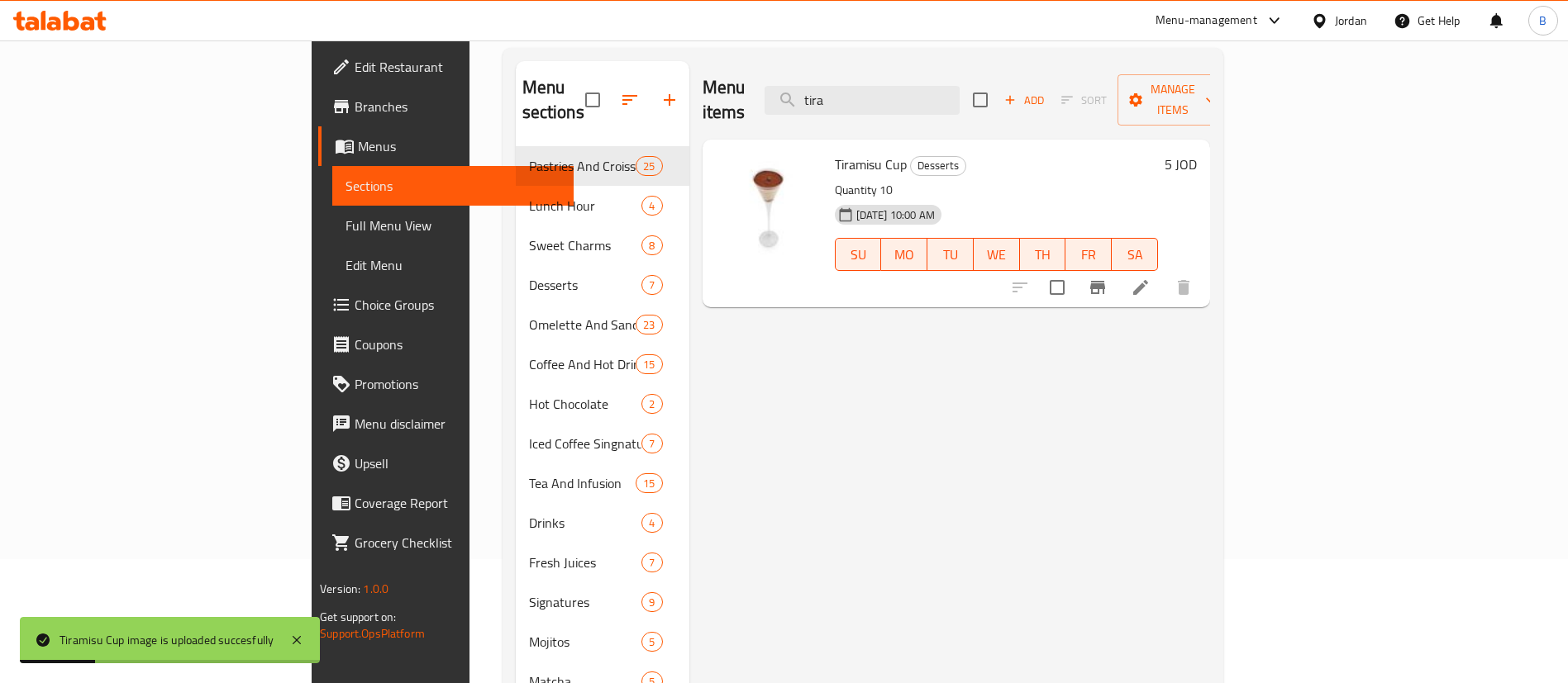
drag, startPoint x: 980, startPoint y: 90, endPoint x: 452, endPoint y: 86, distance: 528.0
click at [516, 87] on div "Menu sections Pastries And Croissants 25 Lunch Hour 4 Sweet Charms 8 Desserts 7…" at bounding box center [863, 403] width 694 height 683
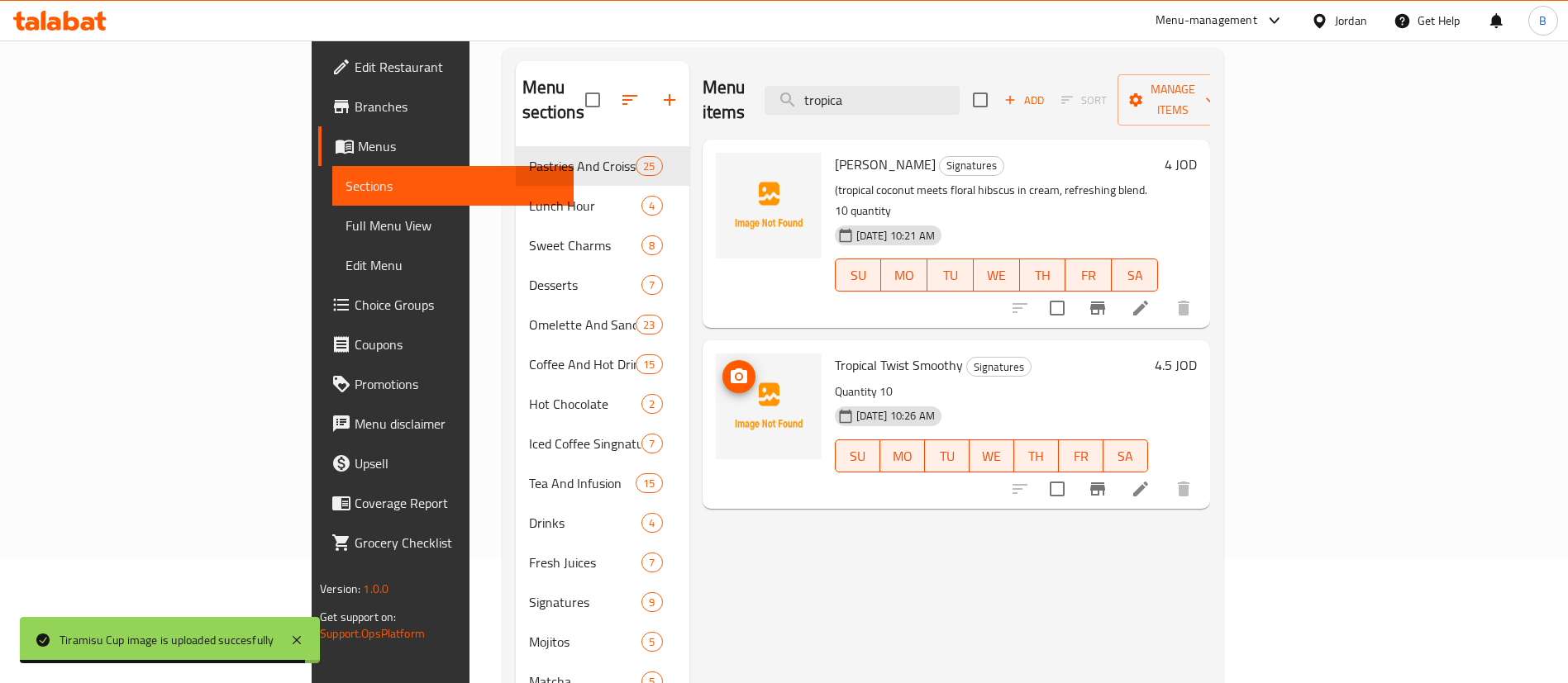
click at [722, 360] on button "upload picture" at bounding box center [738, 376] width 33 height 33
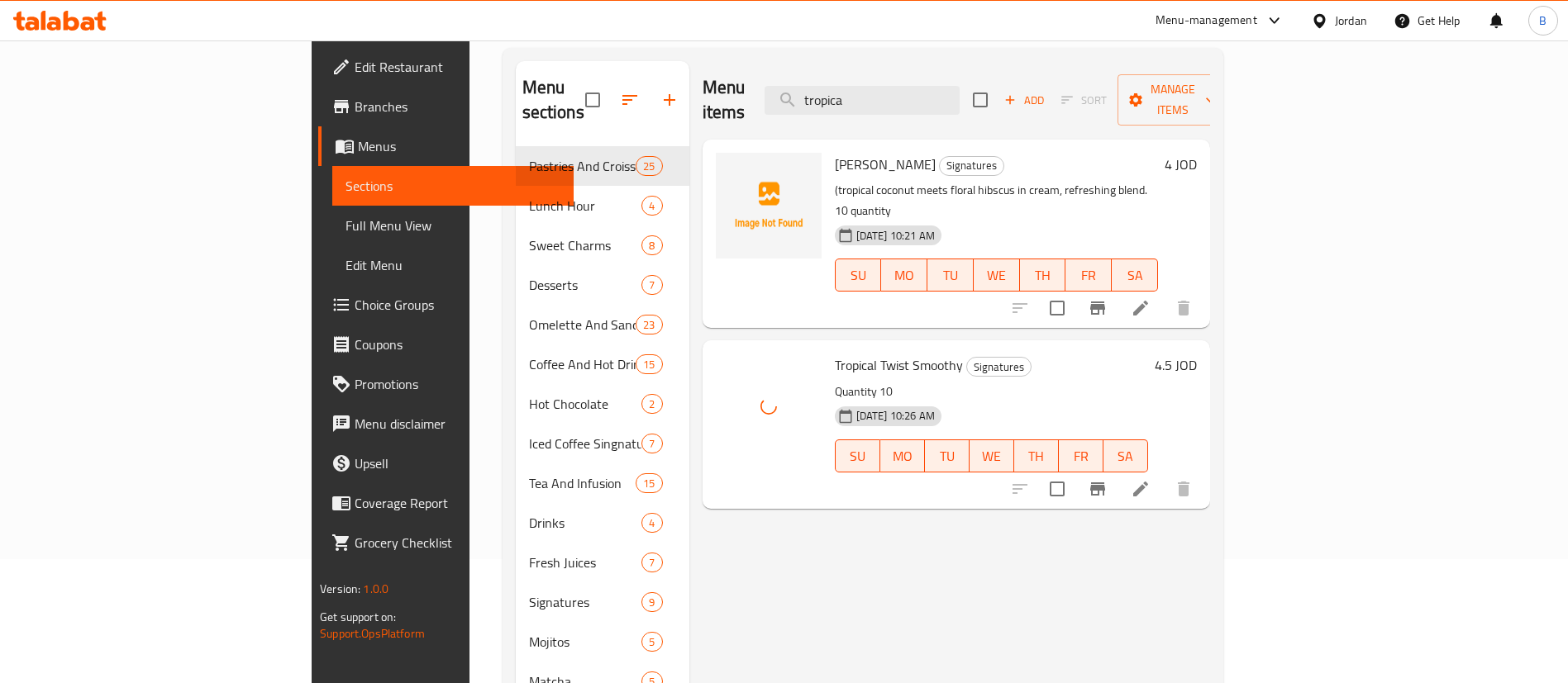
drag, startPoint x: 977, startPoint y: 80, endPoint x: 436, endPoint y: 152, distance: 545.8
click at [595, 99] on div "Menu sections Pastries And Croissants 25 Lunch Hour 4 Sweet Charms 8 Desserts 7…" at bounding box center [863, 403] width 694 height 683
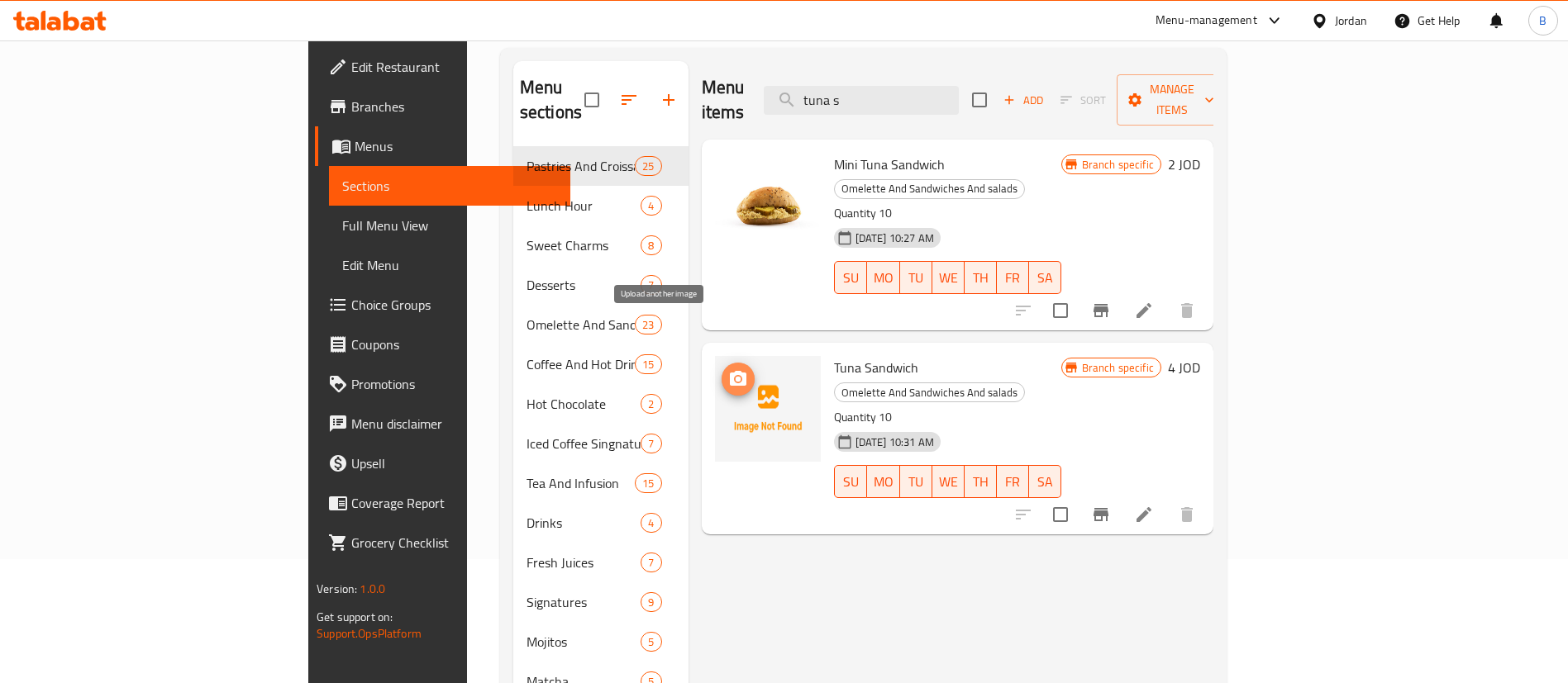
click at [730, 371] on icon "upload picture" at bounding box center [738, 378] width 17 height 15
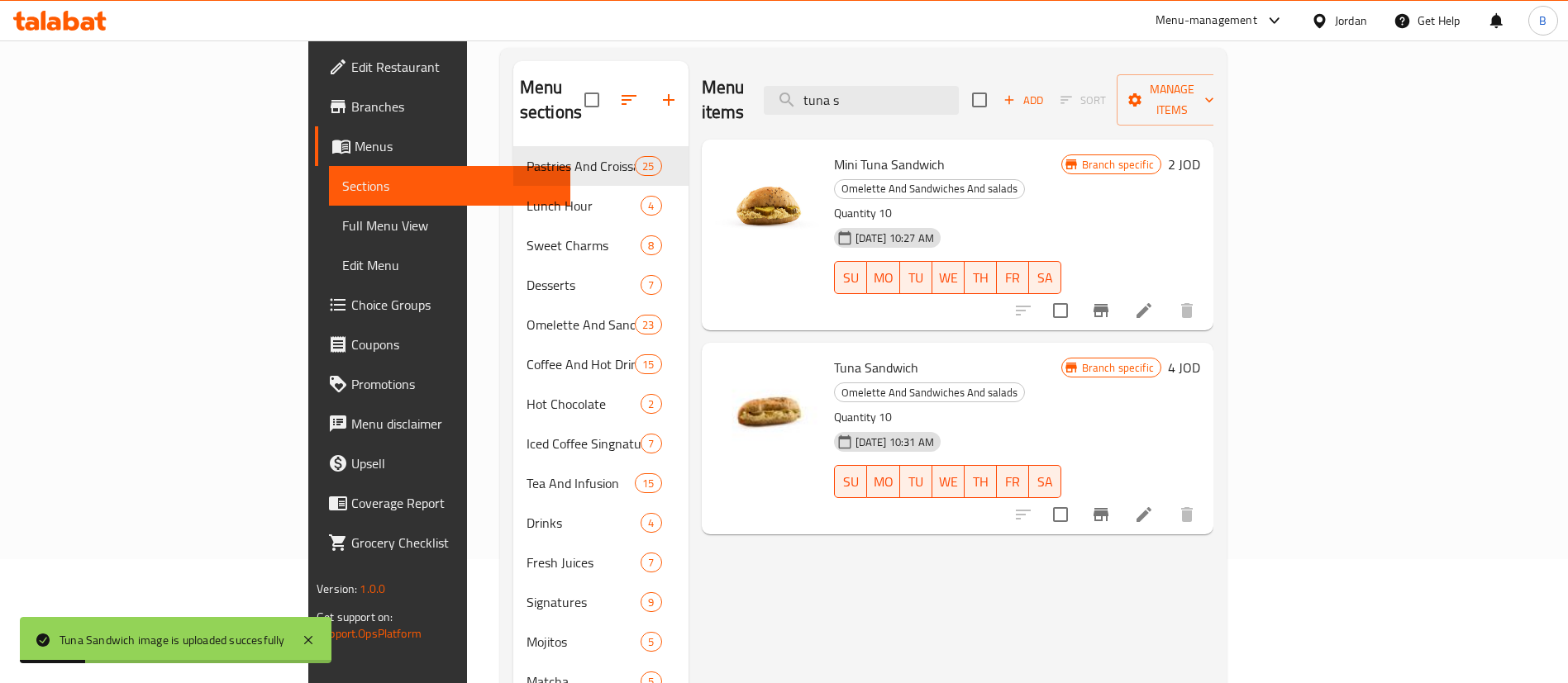
drag, startPoint x: 974, startPoint y: 85, endPoint x: 367, endPoint y: 108, distance: 607.4
click at [513, 108] on div "Menu sections Pastries And Croissants 25 Lunch Hour 4 Sweet Charms 8 Desserts 7…" at bounding box center [863, 403] width 700 height 683
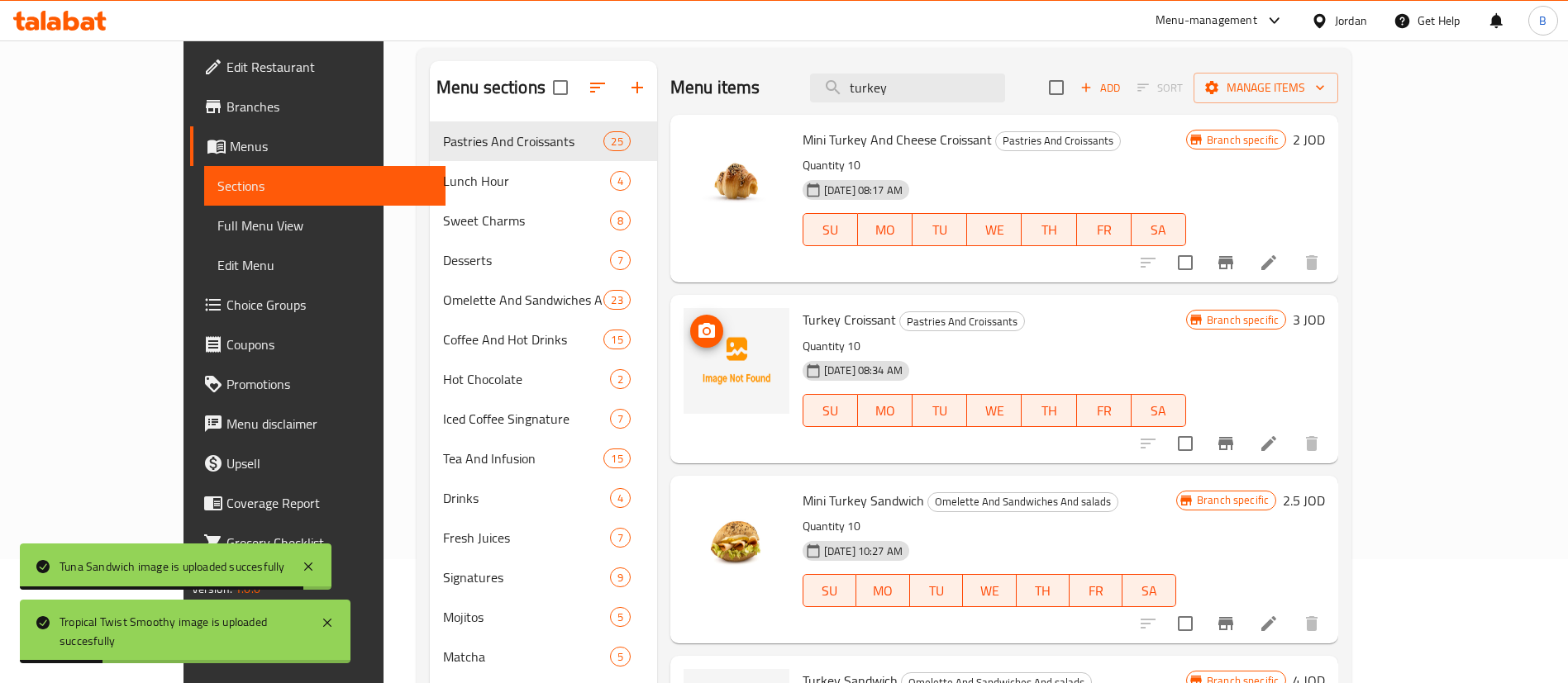
click at [697, 339] on icon "upload picture" at bounding box center [707, 332] width 20 height 20
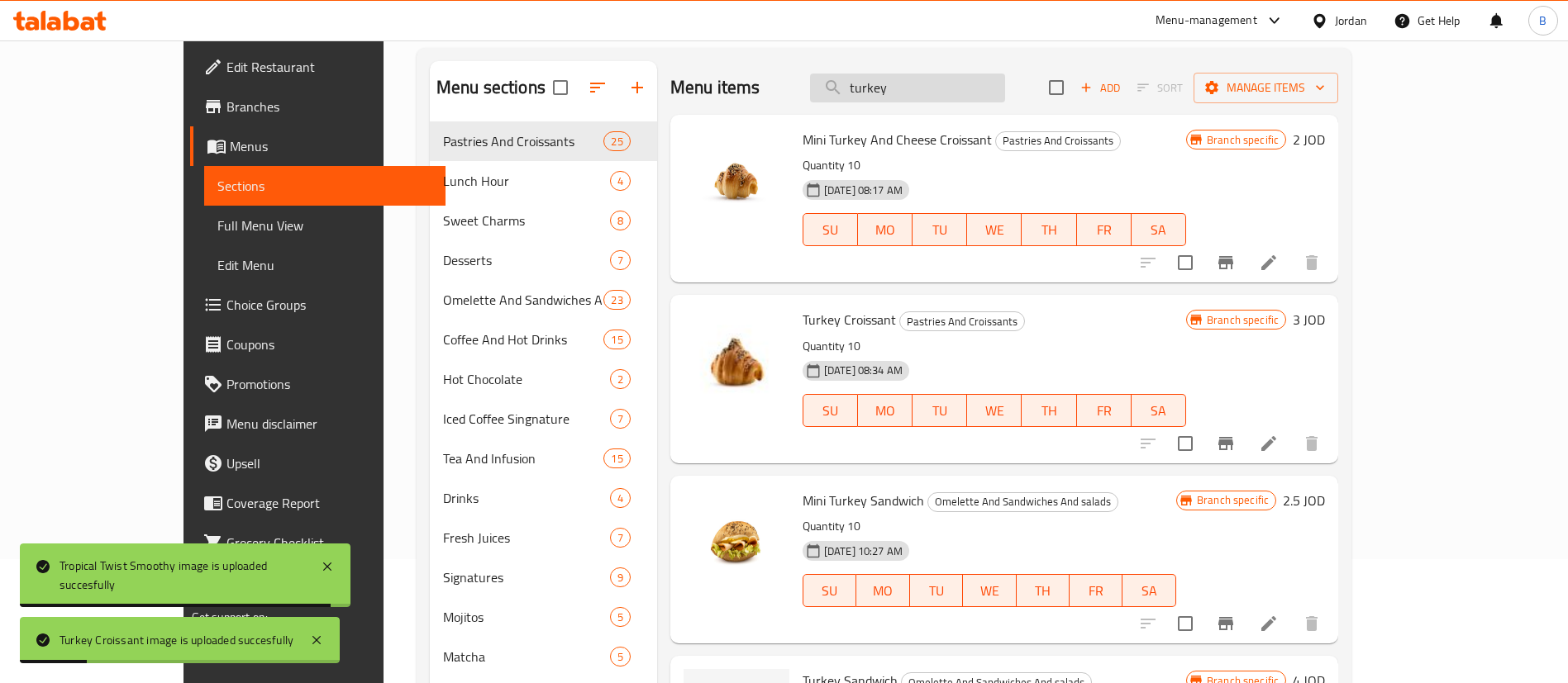
click at [991, 79] on input "turkey" at bounding box center [907, 88] width 195 height 29
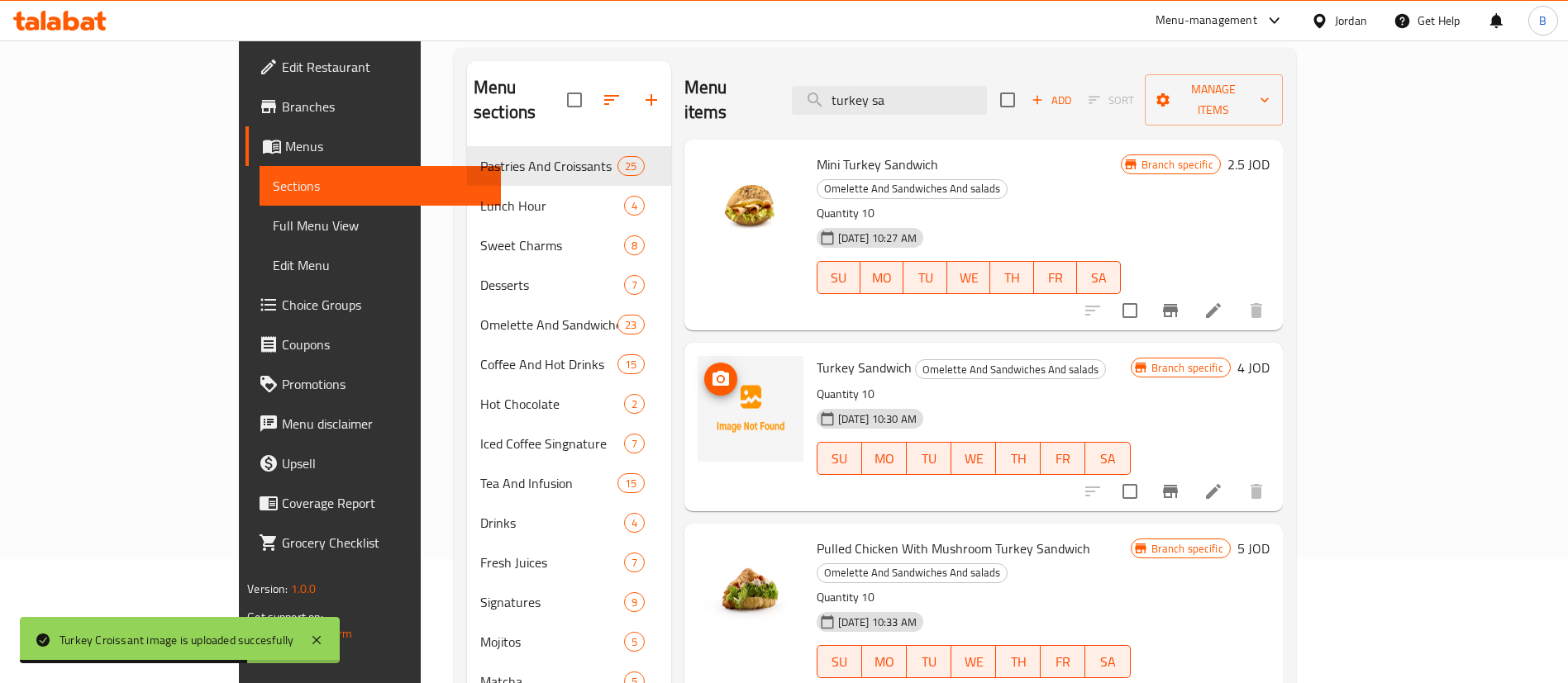
click at [713, 371] on icon "upload picture" at bounding box center [721, 378] width 17 height 15
drag, startPoint x: 989, startPoint y: 82, endPoint x: 683, endPoint y: 80, distance: 306.0
click at [685, 82] on div "Menu items turkey sa Add Sort Manage items" at bounding box center [983, 100] width 598 height 78
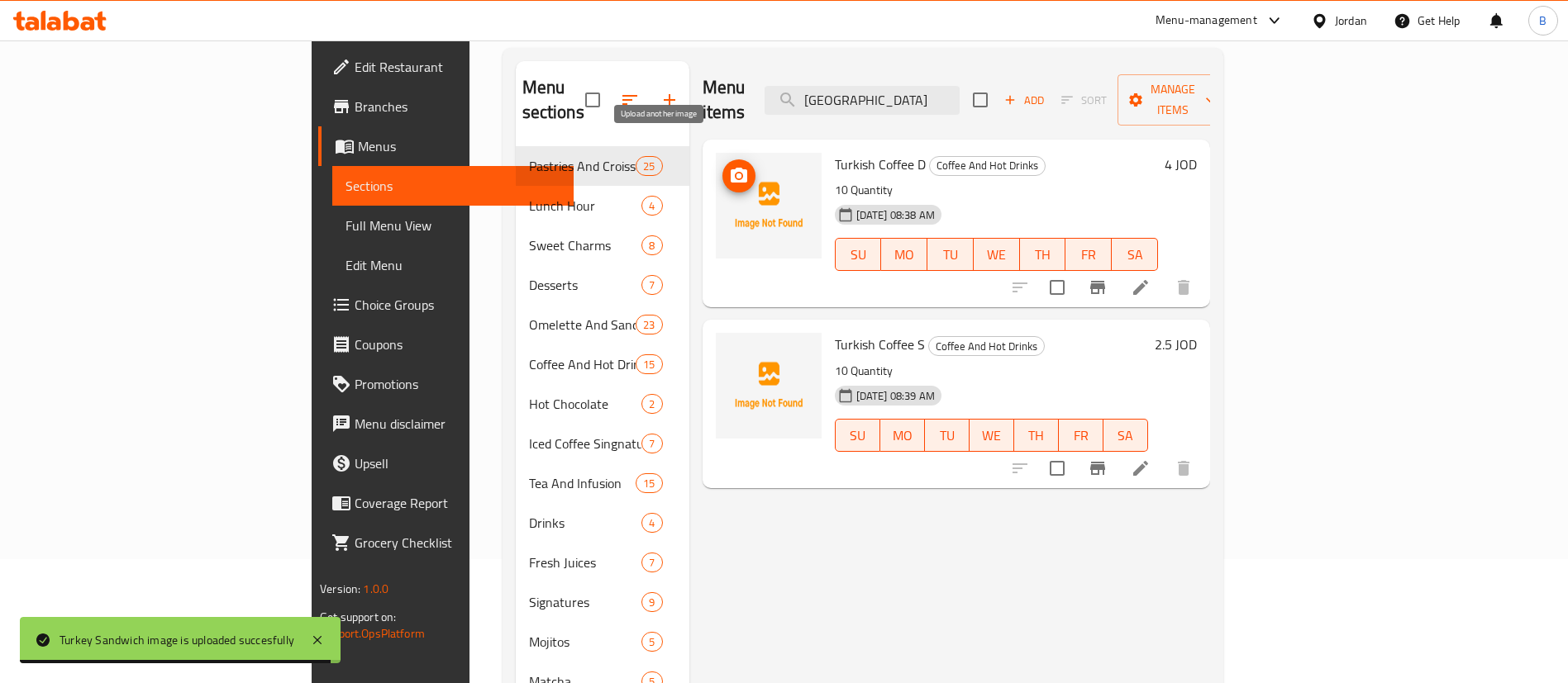
click at [729, 166] on icon "upload picture" at bounding box center [739, 176] width 20 height 20
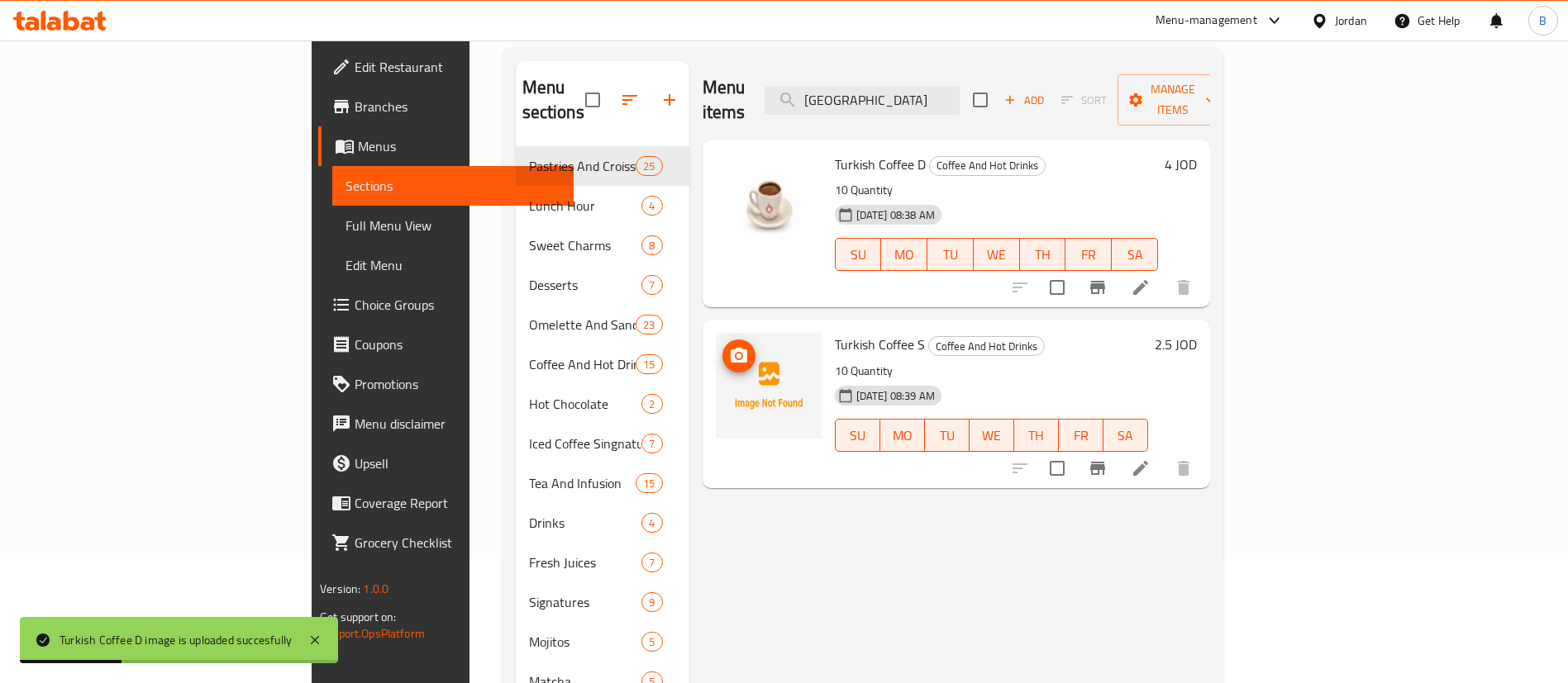
click at [730, 348] on icon "upload picture" at bounding box center [739, 355] width 17 height 15
drag, startPoint x: 968, startPoint y: 91, endPoint x: 738, endPoint y: 136, distance: 234.4
click at [757, 128] on div "Menu items turki Add Sort Manage items Turkish Coffee D Coffee And Hot Drinks 1…" at bounding box center [950, 403] width 521 height 683
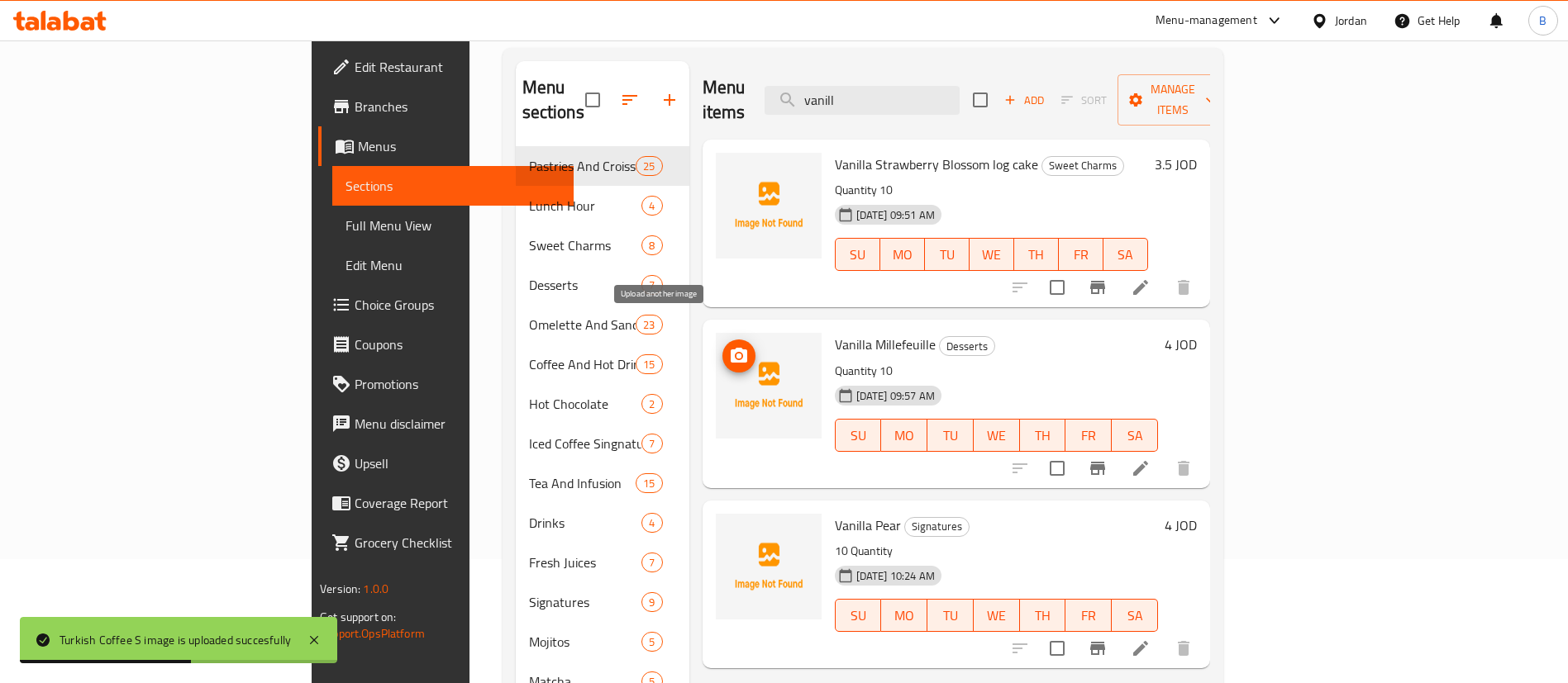
click at [729, 346] on icon "upload picture" at bounding box center [739, 356] width 20 height 20
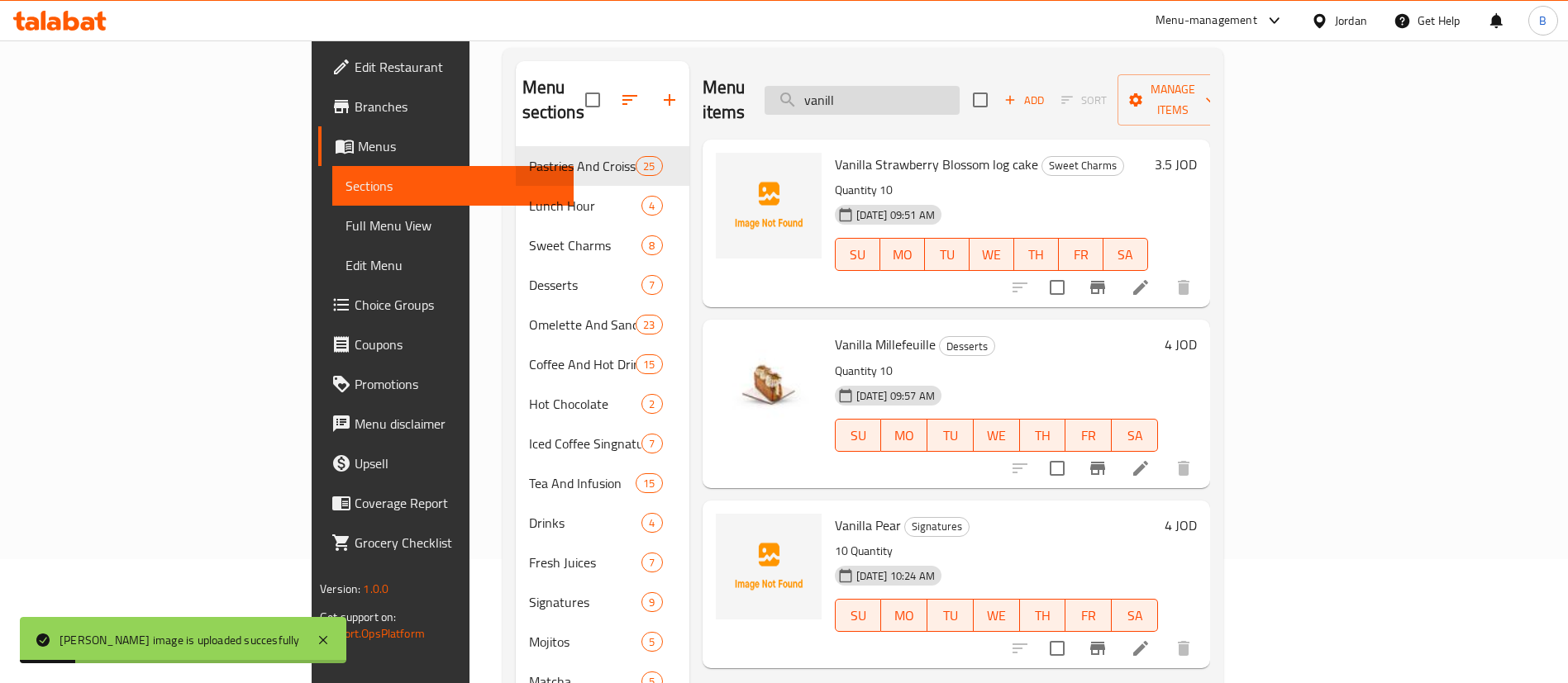
click at [960, 89] on input "vanill" at bounding box center [861, 100] width 195 height 29
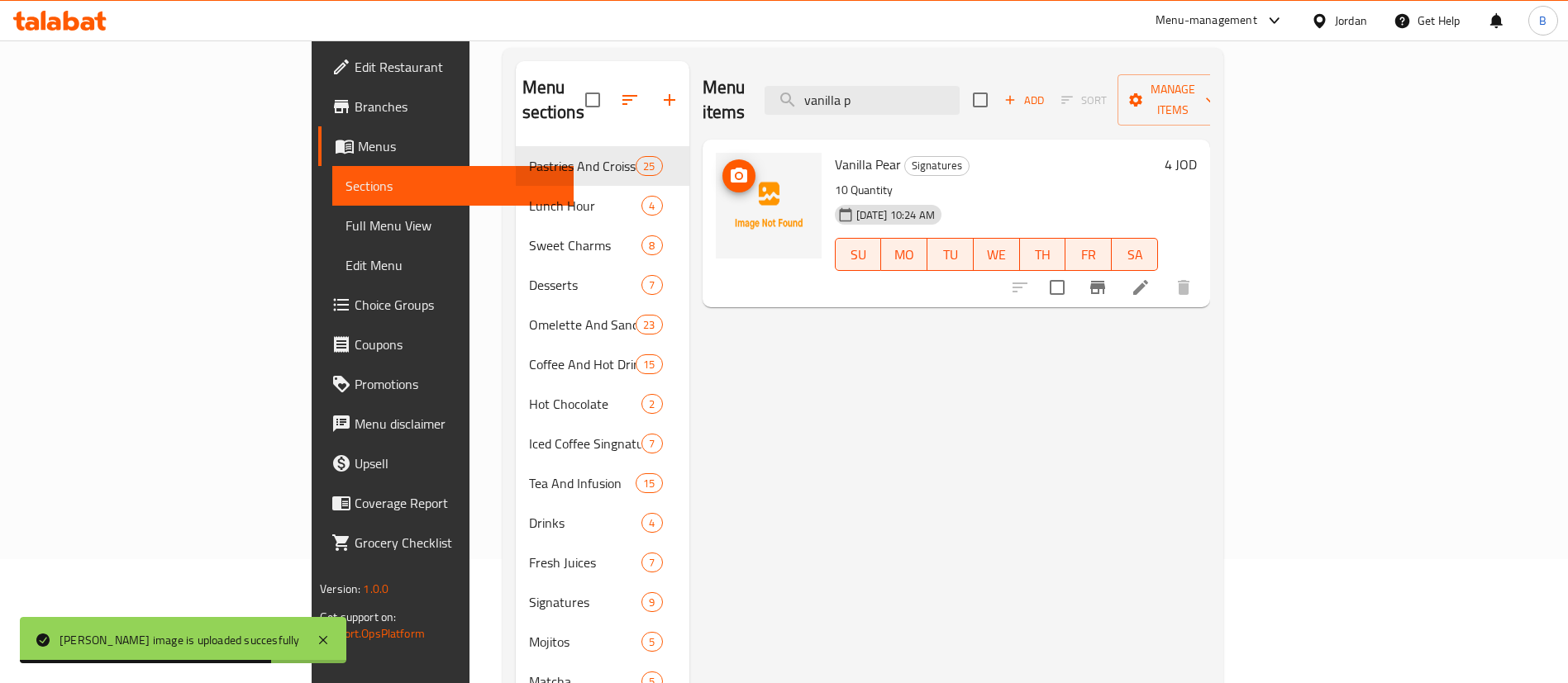
click at [729, 166] on icon "upload picture" at bounding box center [739, 176] width 20 height 20
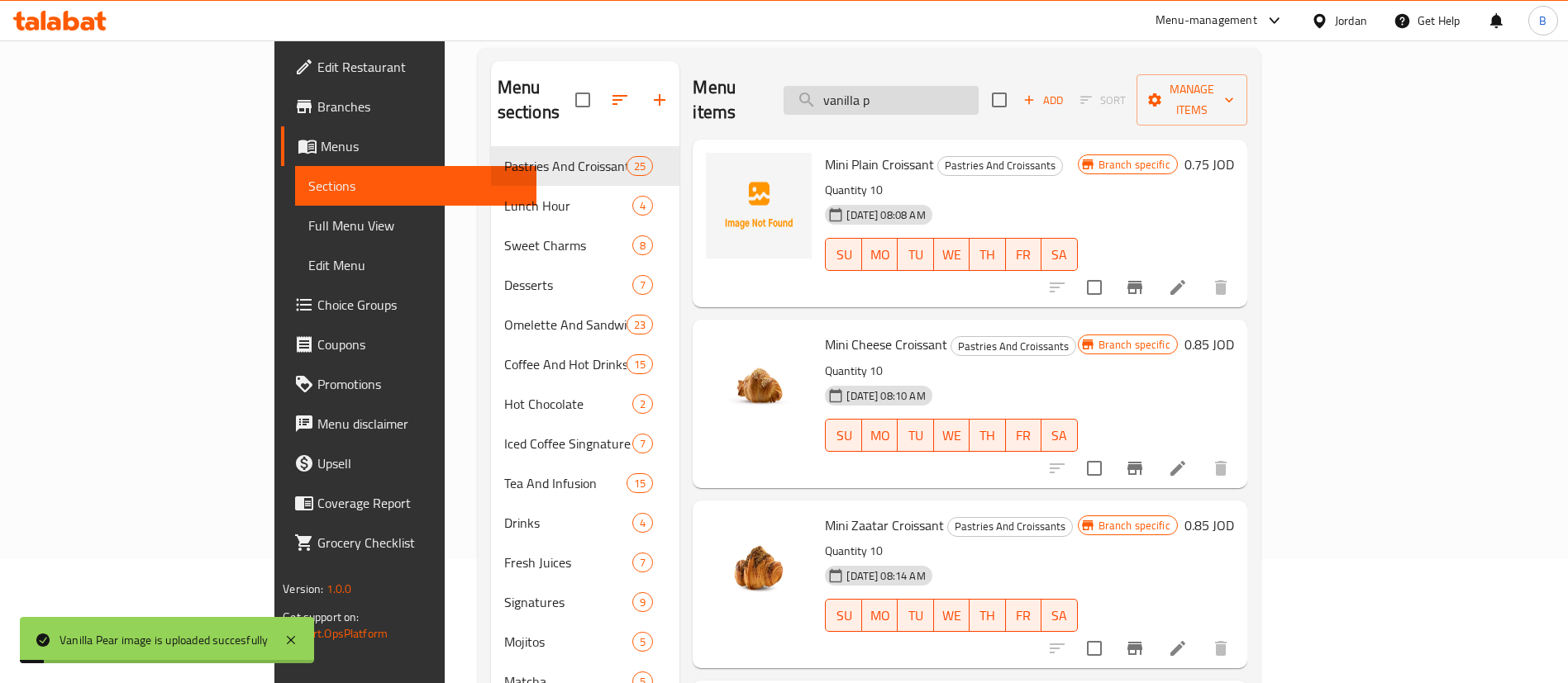
click at [978, 86] on input "vanilla p" at bounding box center [880, 100] width 195 height 29
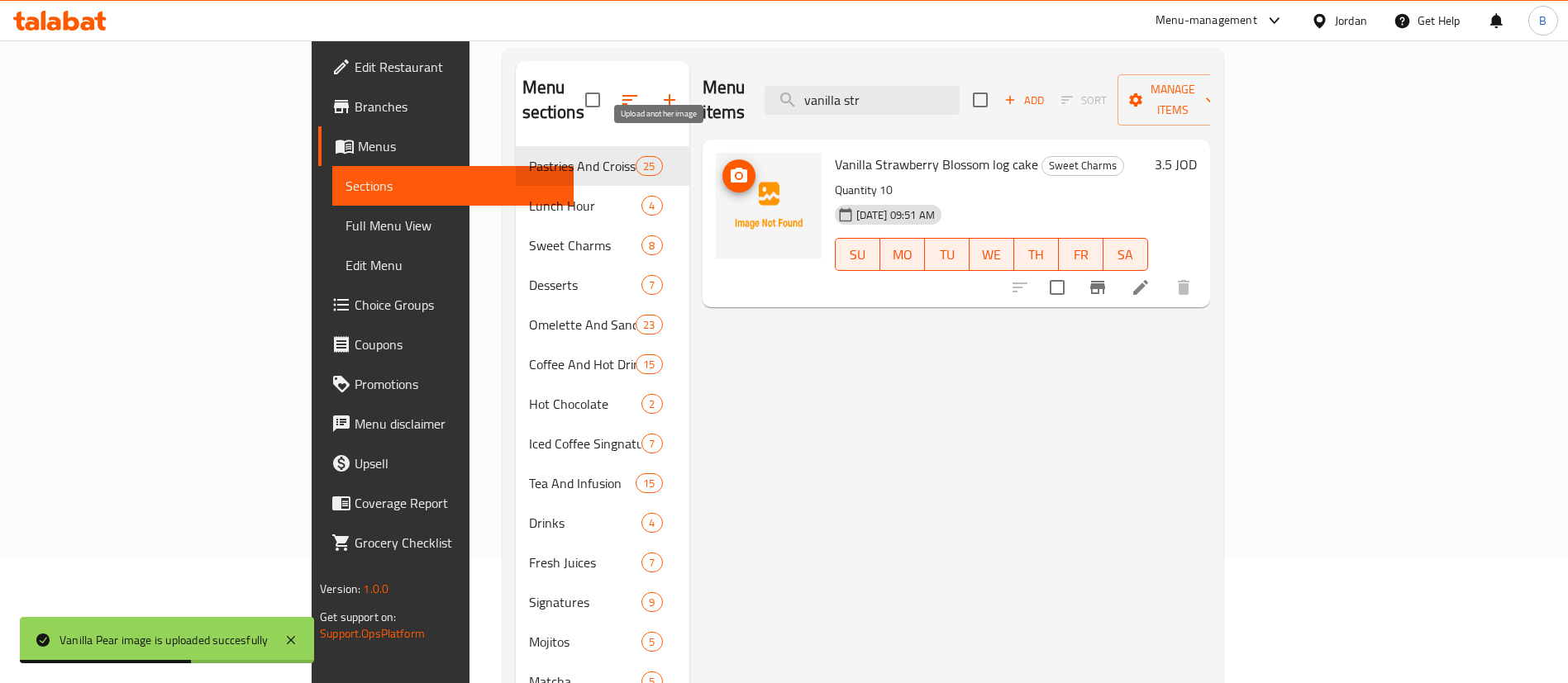
click at [730, 168] on icon "upload picture" at bounding box center [739, 175] width 17 height 15
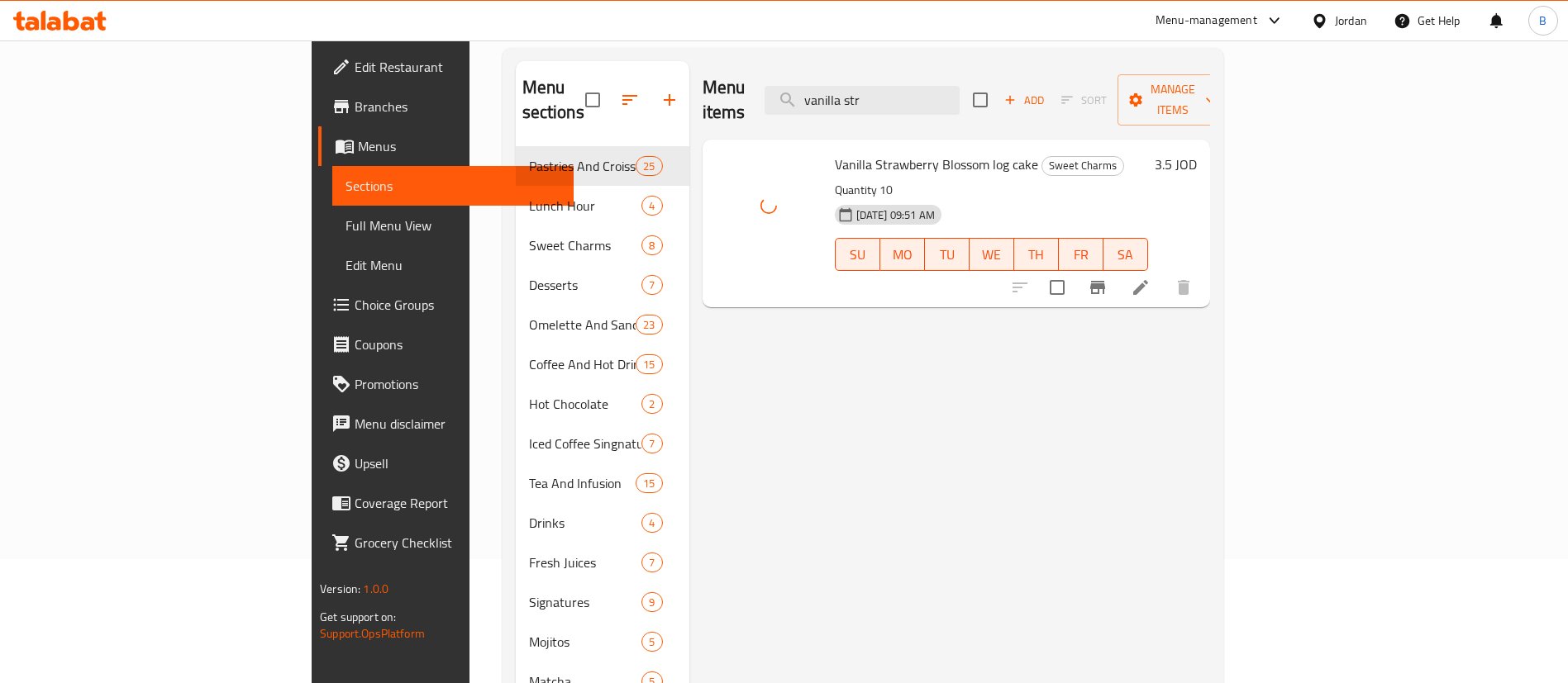
drag, startPoint x: 974, startPoint y: 73, endPoint x: 539, endPoint y: 93, distance: 435.5
click at [703, 77] on div "Menu items vanilla str Add Sort Manage items" at bounding box center [956, 100] width 507 height 78
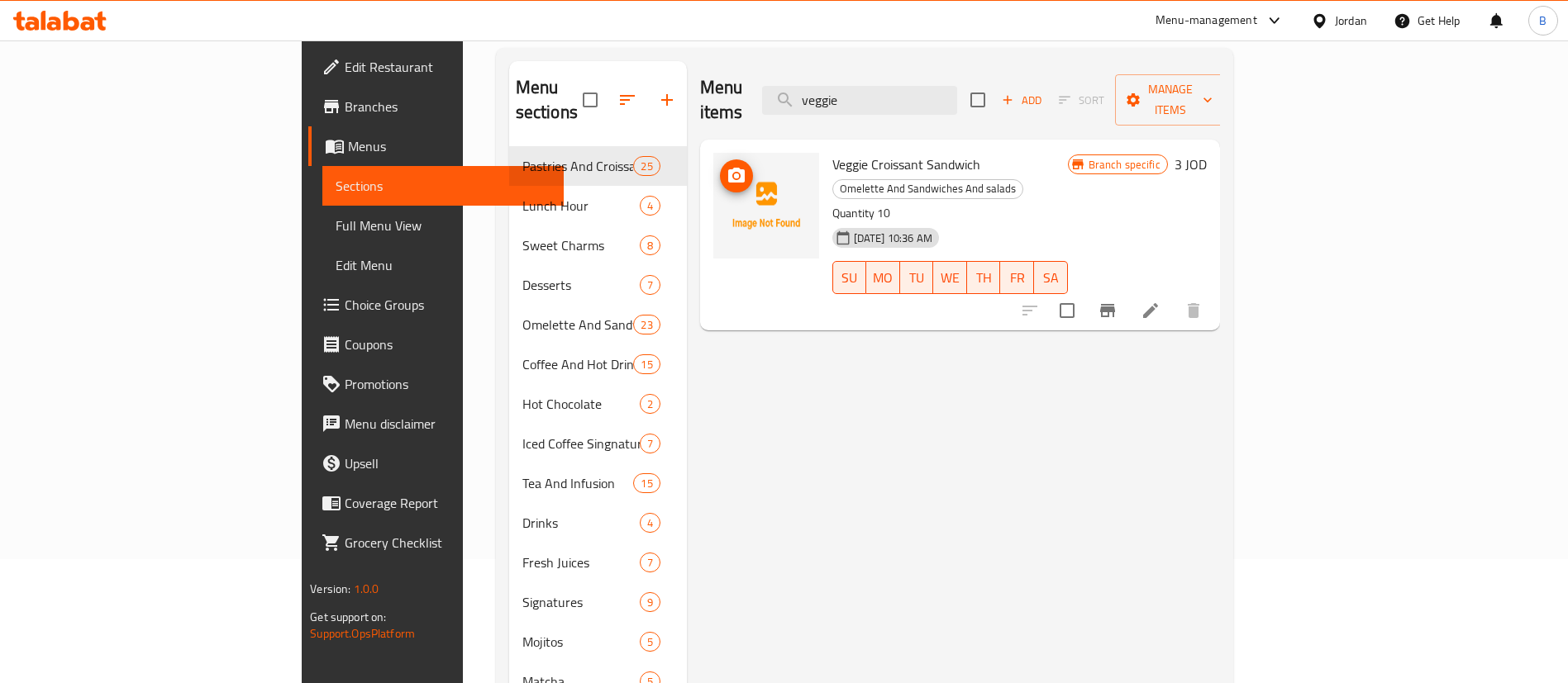
click at [720, 159] on button "upload picture" at bounding box center [736, 175] width 33 height 33
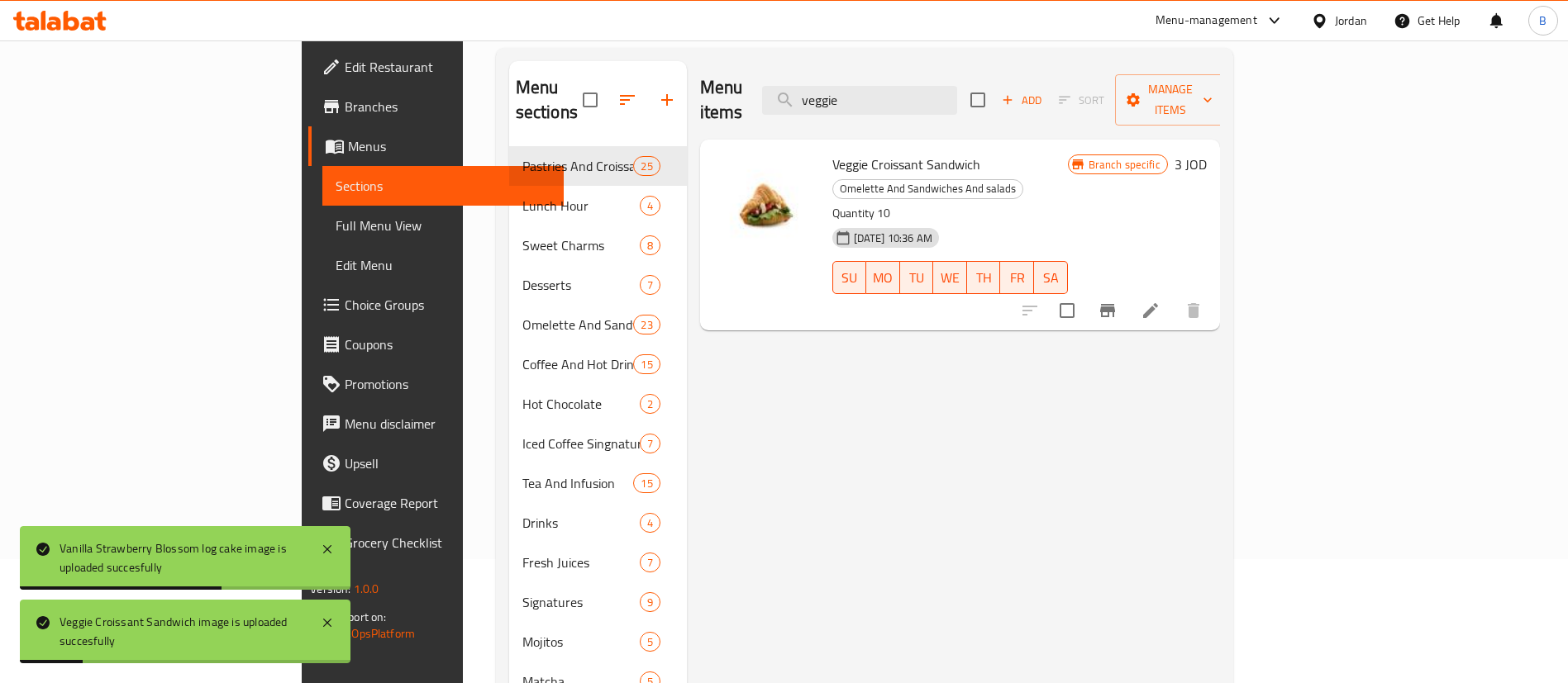
drag, startPoint x: 1019, startPoint y: 99, endPoint x: 543, endPoint y: 67, distance: 477.1
click at [700, 67] on div "Menu items veggie Add Sort Manage items" at bounding box center [960, 100] width 520 height 78
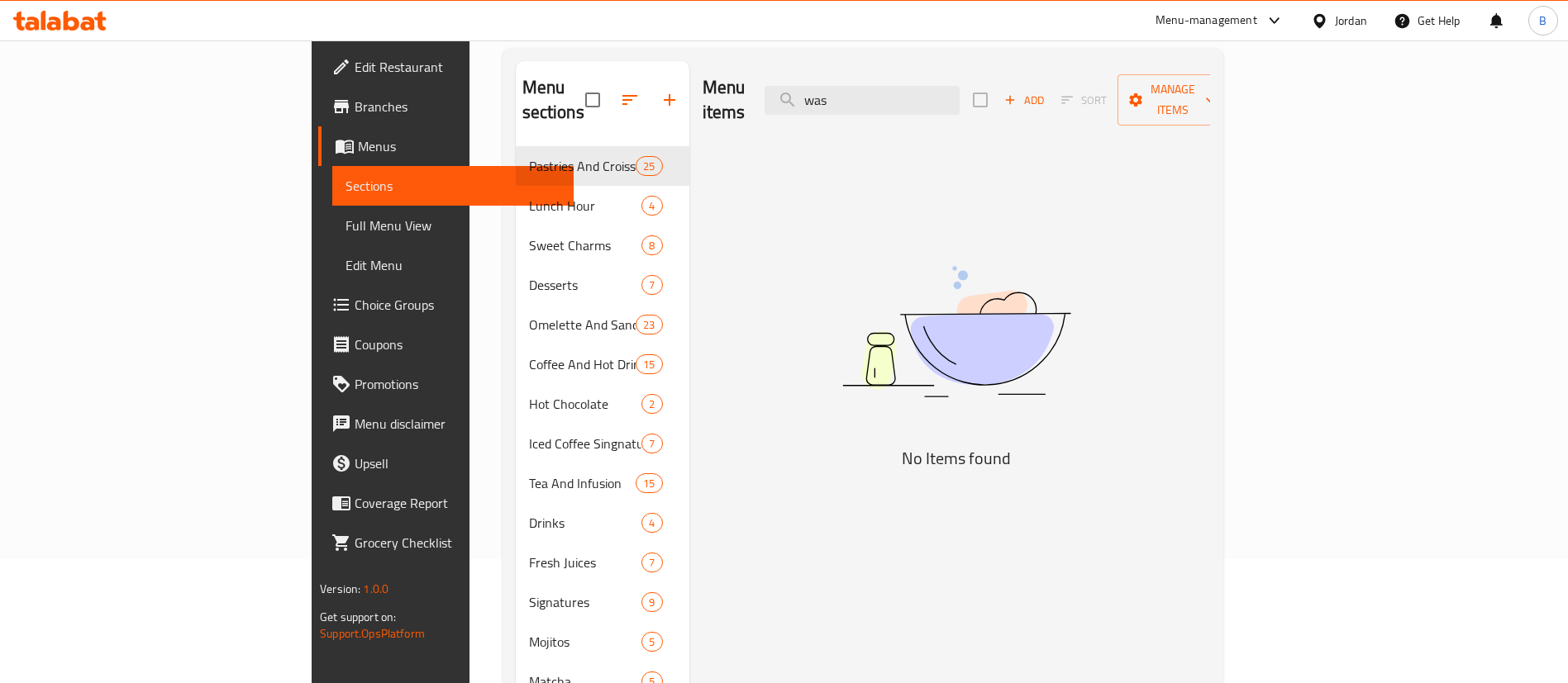
type input "was"
click at [914, 675] on div "Menu items was Add Sort Manage items No Items found" at bounding box center [950, 403] width 521 height 683
click at [62, 35] on div at bounding box center [60, 20] width 120 height 33
click at [74, 22] on icon at bounding box center [72, 21] width 16 height 20
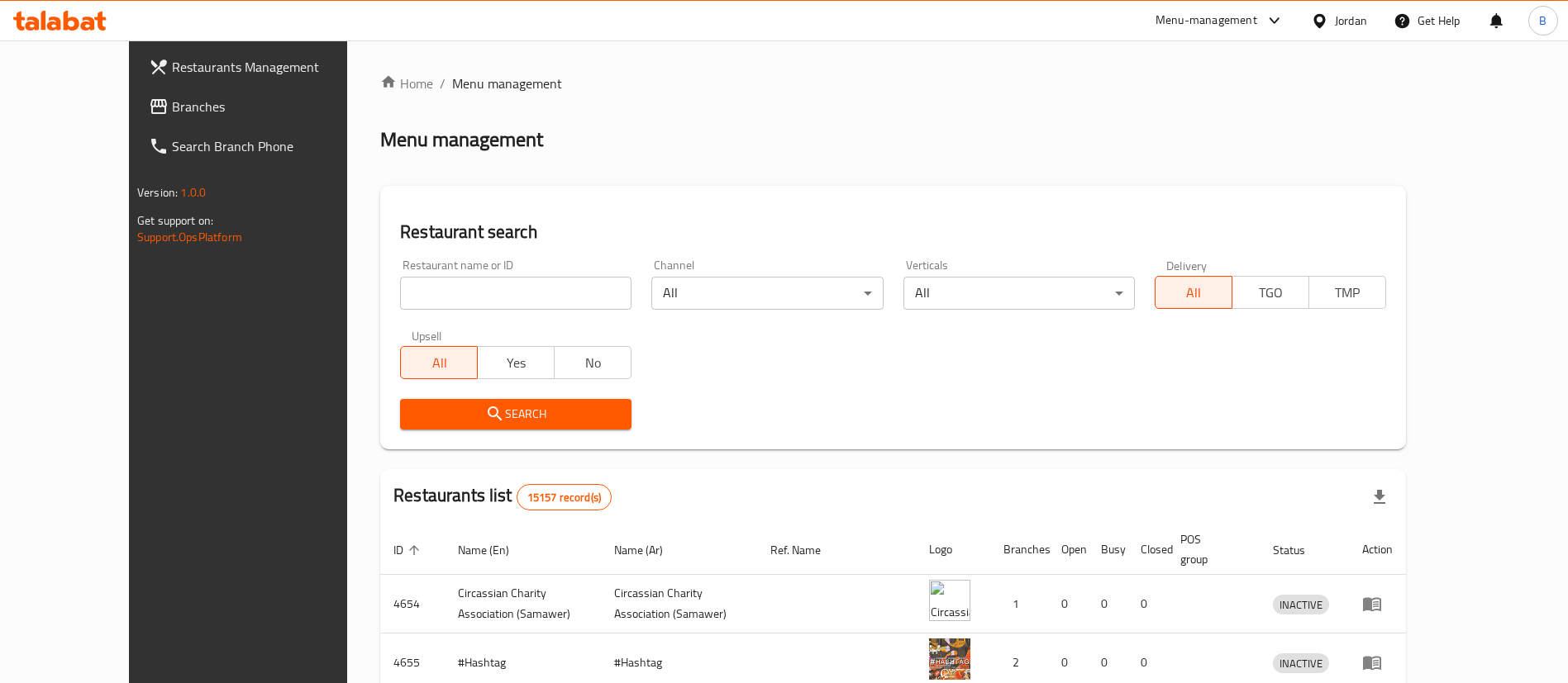
drag, startPoint x: 142, startPoint y: 116, endPoint x: 147, endPoint y: 125, distance: 10.3
click at [142, 116] on link "Branches" at bounding box center [263, 106] width 255 height 40
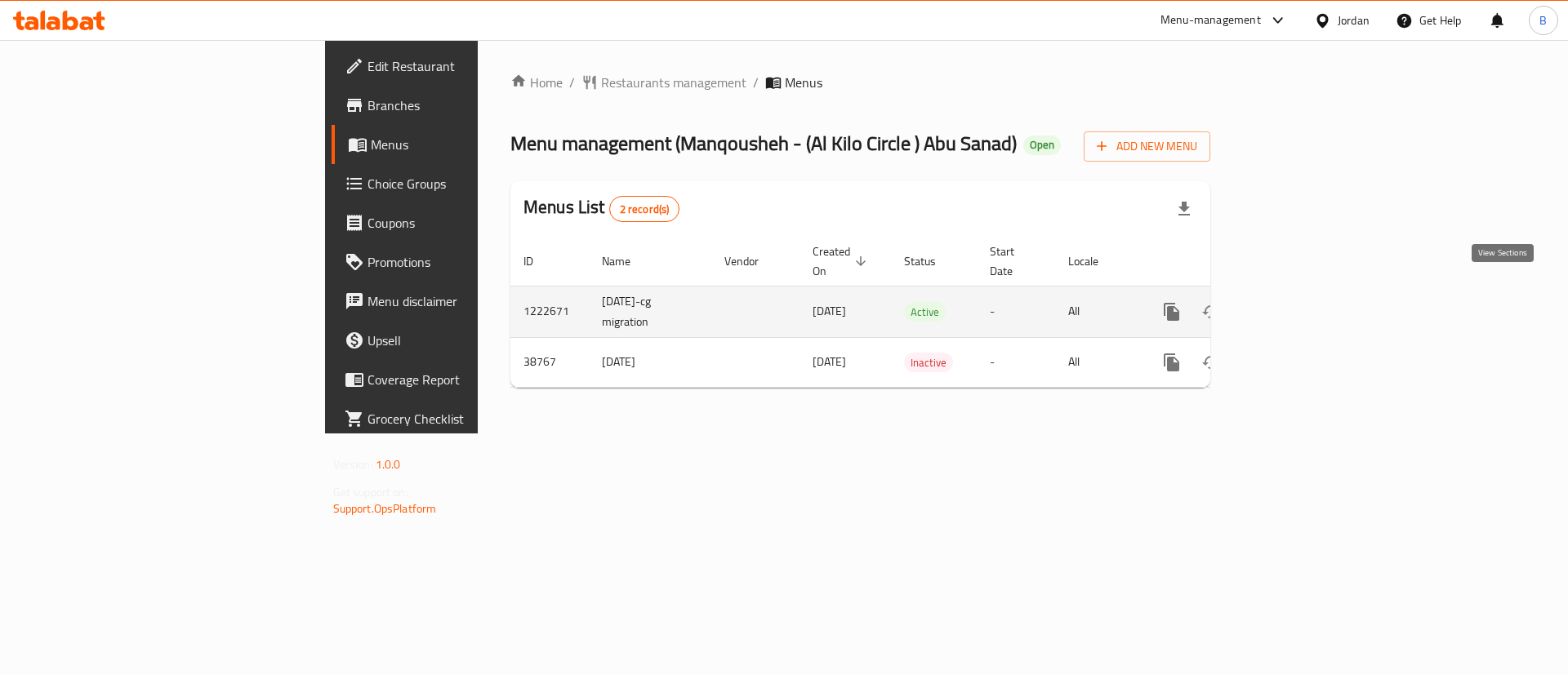
click at [1300, 302] on icon "enhanced table" at bounding box center [1290, 312] width 20 height 20
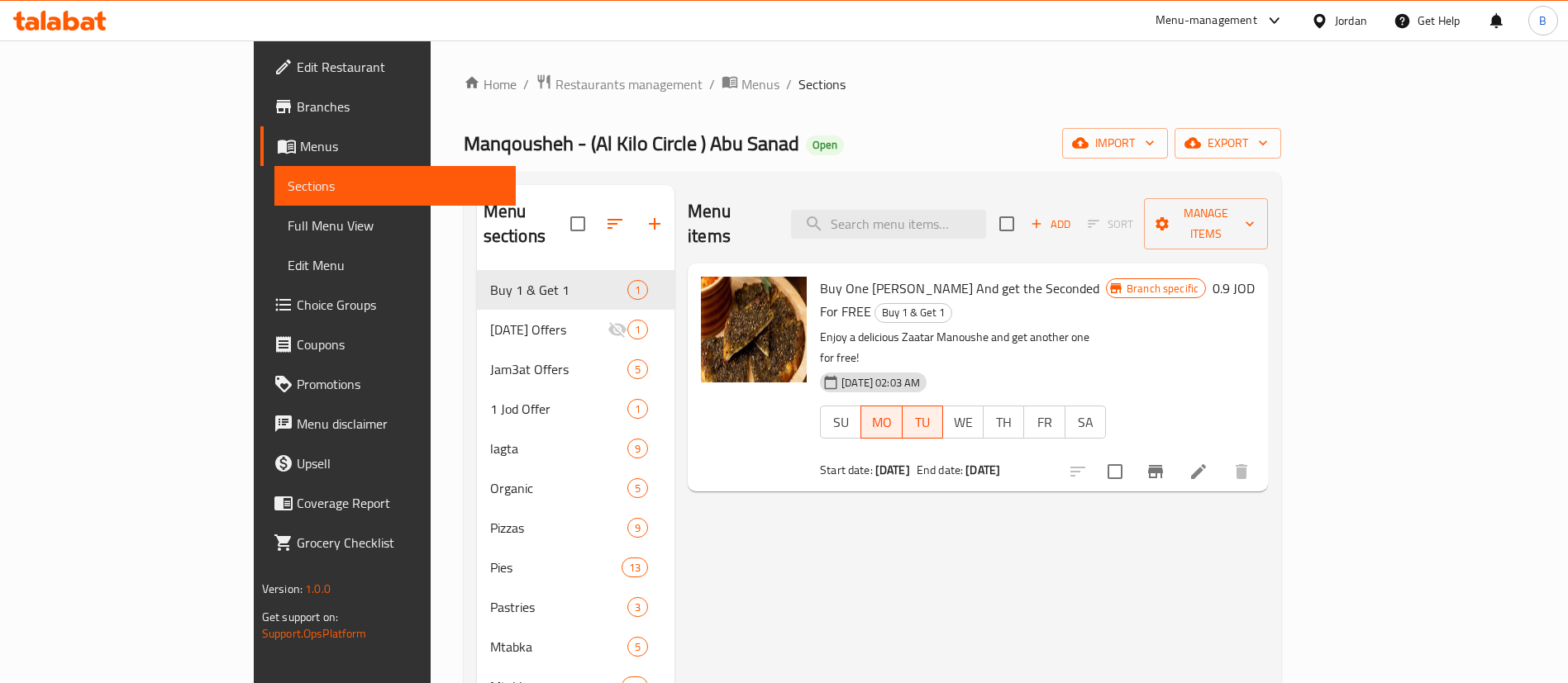
click at [997, 195] on div "Menu items Add Sort Manage items" at bounding box center [977, 224] width 581 height 78
click at [997, 227] on div "Menu items Add Sort Manage items" at bounding box center [977, 224] width 581 height 78
click at [986, 210] on input "search" at bounding box center [888, 224] width 195 height 29
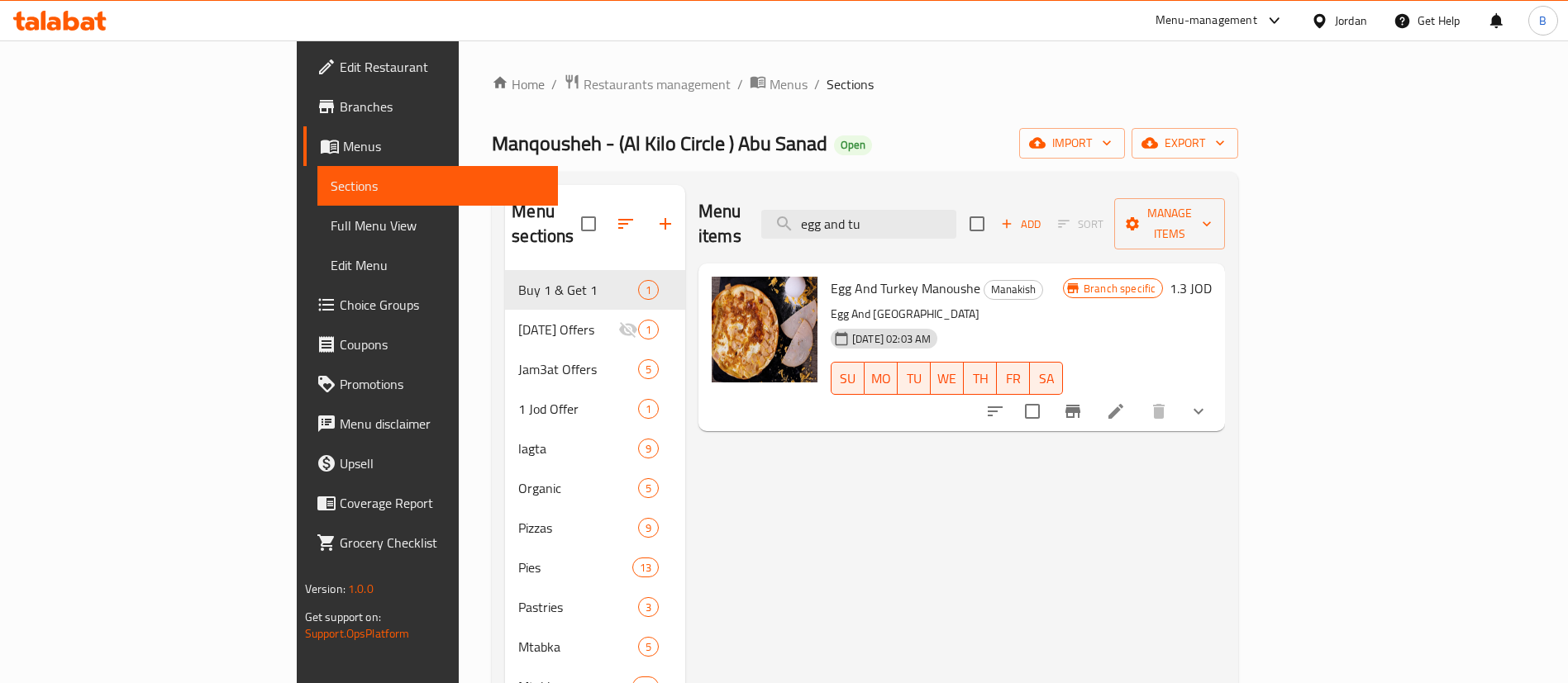
type input "egg and tu"
click at [1212, 277] on h6 "1.3 JOD" at bounding box center [1191, 288] width 42 height 23
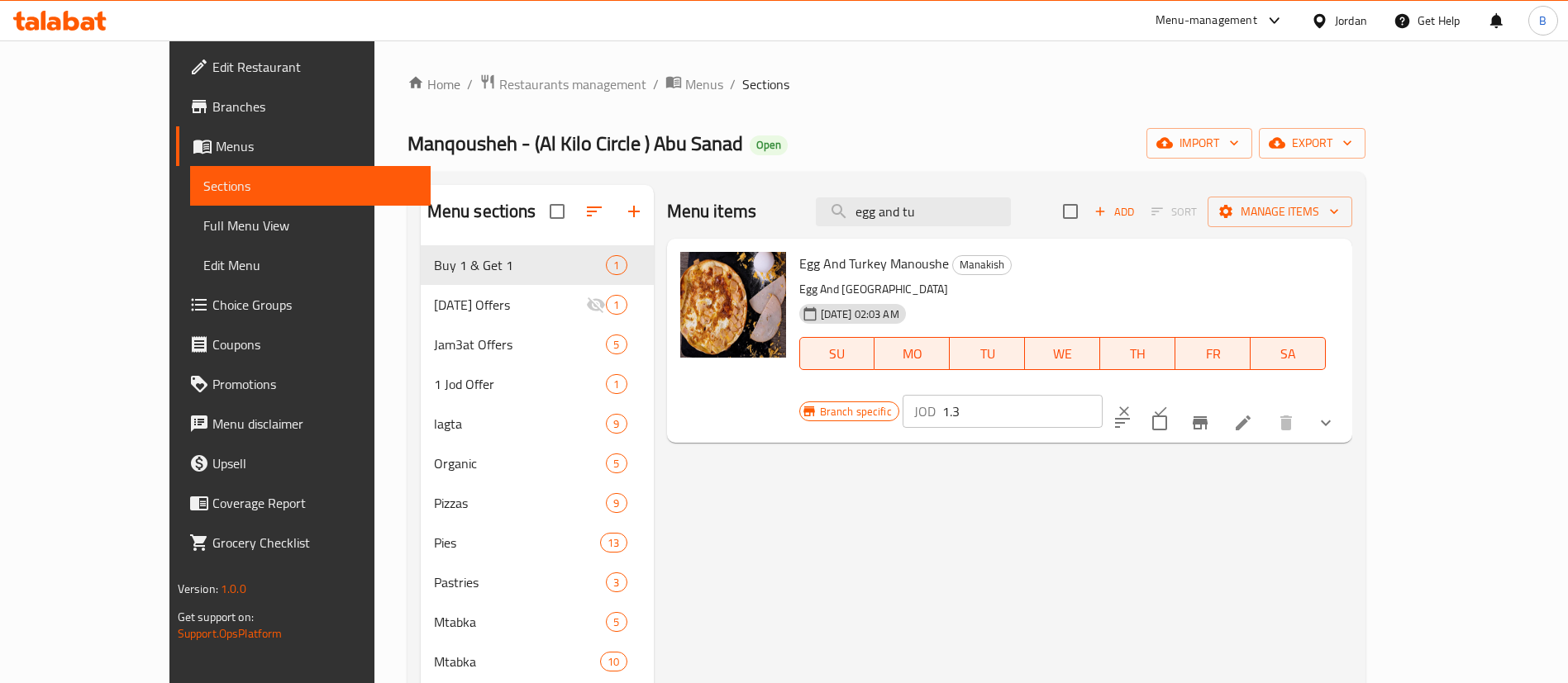
click at [1103, 395] on input "1.3" at bounding box center [1022, 411] width 160 height 33
type input "1.35"
click at [1169, 403] on icon "ok" at bounding box center [1160, 412] width 17 height 17
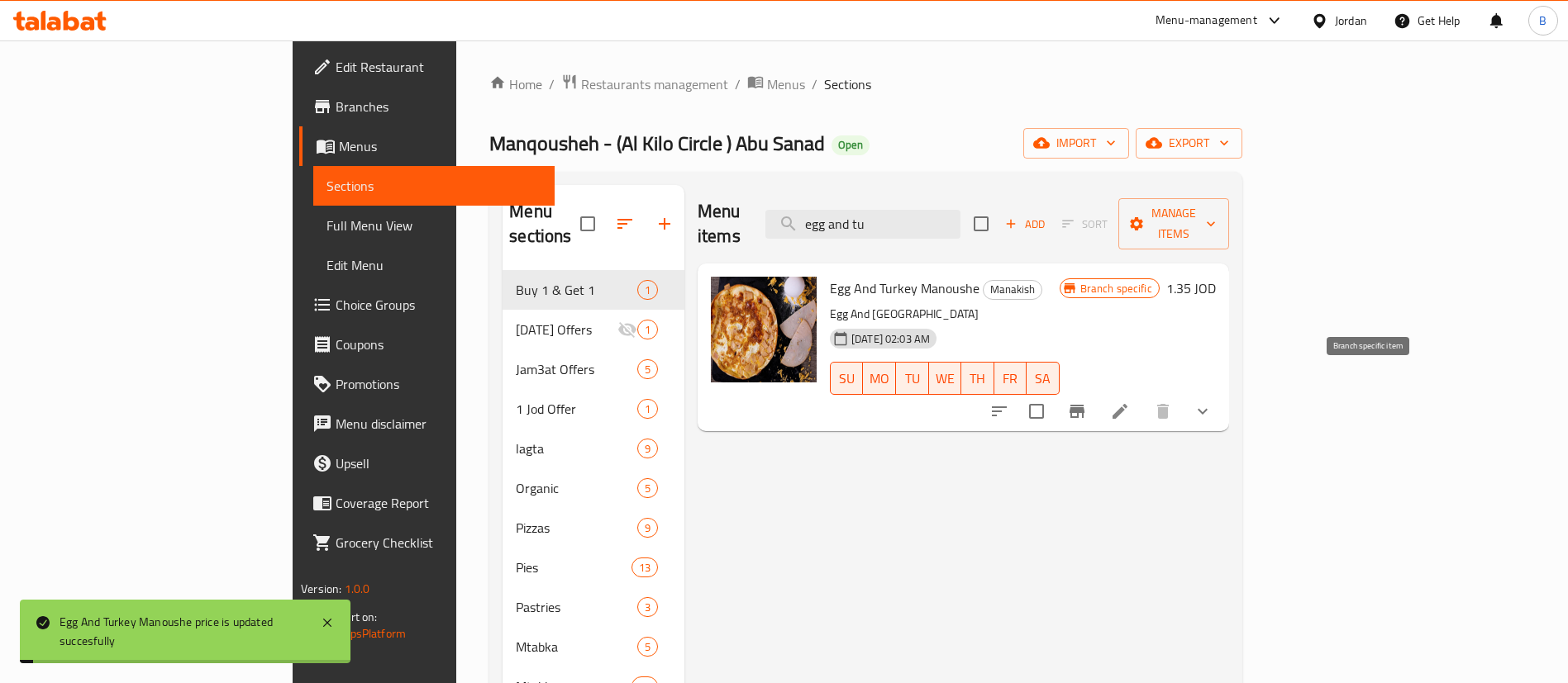
click at [1084, 405] on icon "Branch-specific-item" at bounding box center [1077, 412] width 15 height 13
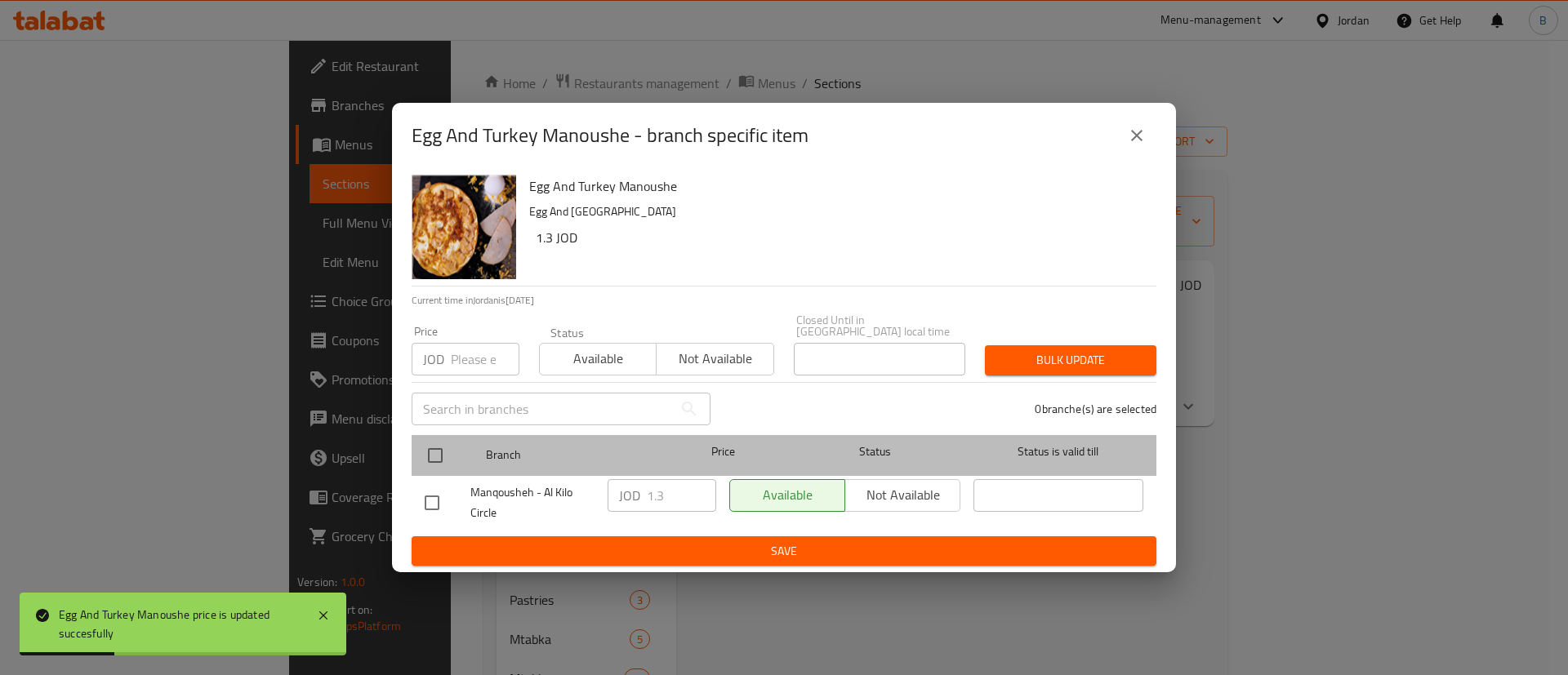
click at [431, 432] on div at bounding box center [449, 455] width 62 height 47
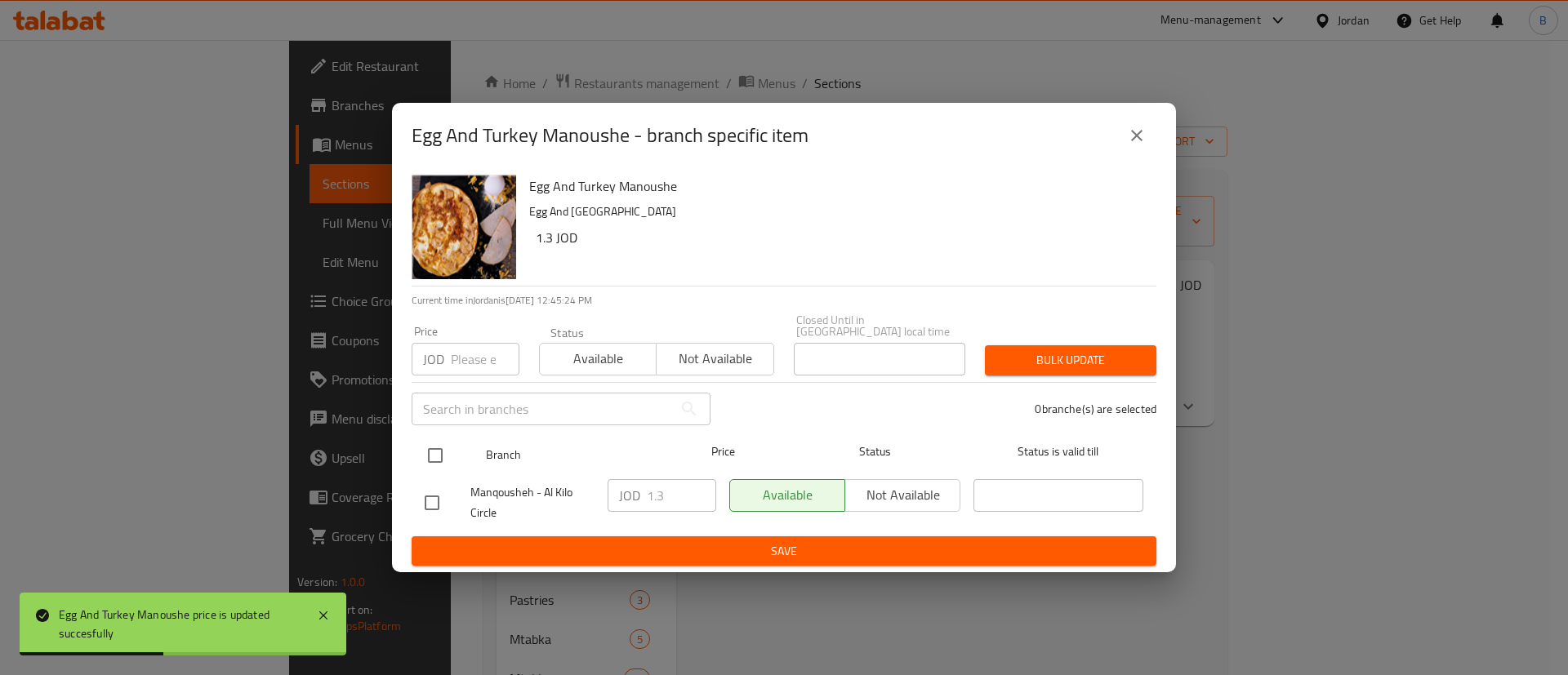
click at [439, 449] on input "checkbox" at bounding box center [435, 455] width 34 height 34
checkbox input "true"
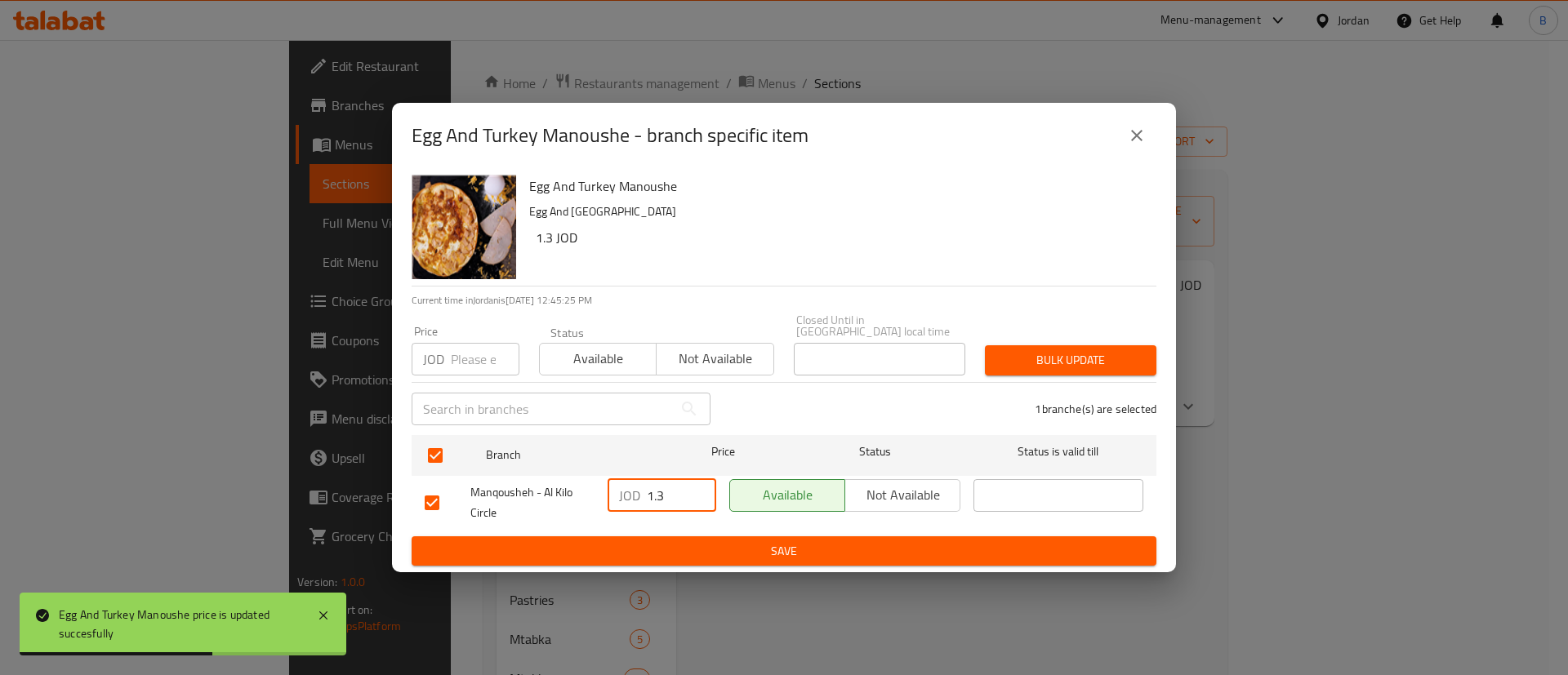
click at [665, 491] on input "1.3" at bounding box center [681, 495] width 69 height 32
type input "1.35"
click at [744, 548] on span "Save" at bounding box center [784, 551] width 719 height 21
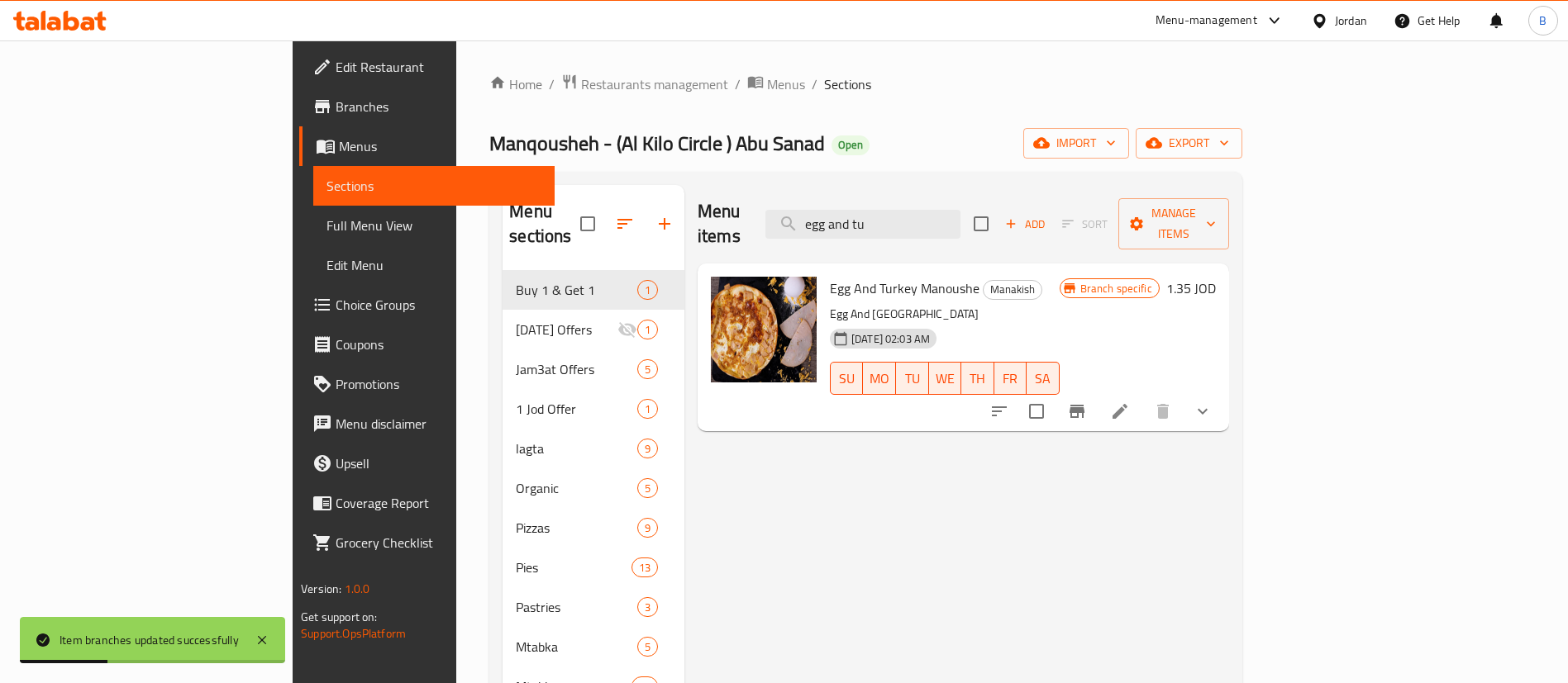
click at [1019, 194] on div "Menu items egg and tu Add Sort Manage items" at bounding box center [963, 224] width 532 height 78
drag, startPoint x: 1019, startPoint y: 201, endPoint x: 298, endPoint y: 209, distance: 721.0
click at [502, 209] on div "Menu sections Buy 1 & Get 1 1 [DATE] Offers 1 Jam3at Offers 5 1 Jod Offer 1 lag…" at bounding box center [865, 528] width 726 height 686
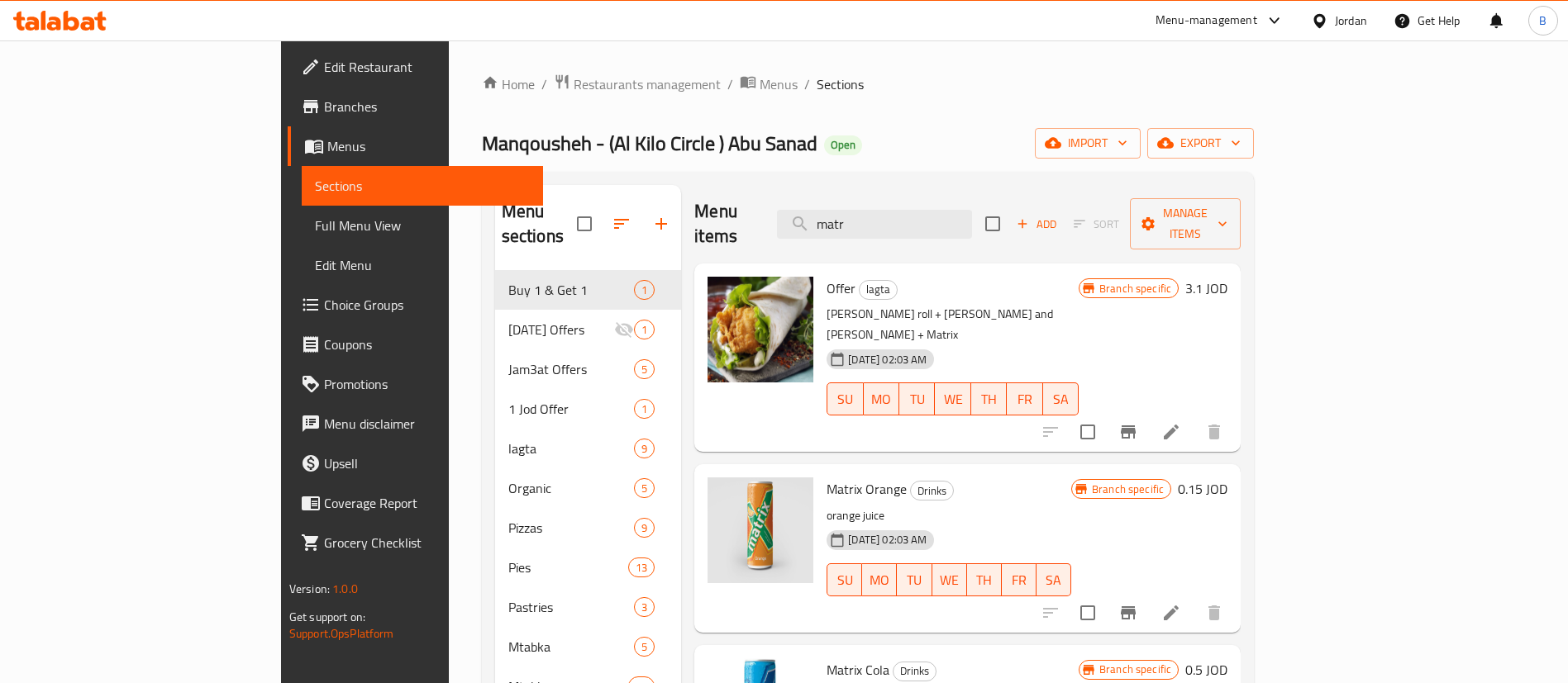
type input "matr"
click at [1228, 478] on h6 "0.15 JOD" at bounding box center [1202, 488] width 50 height 23
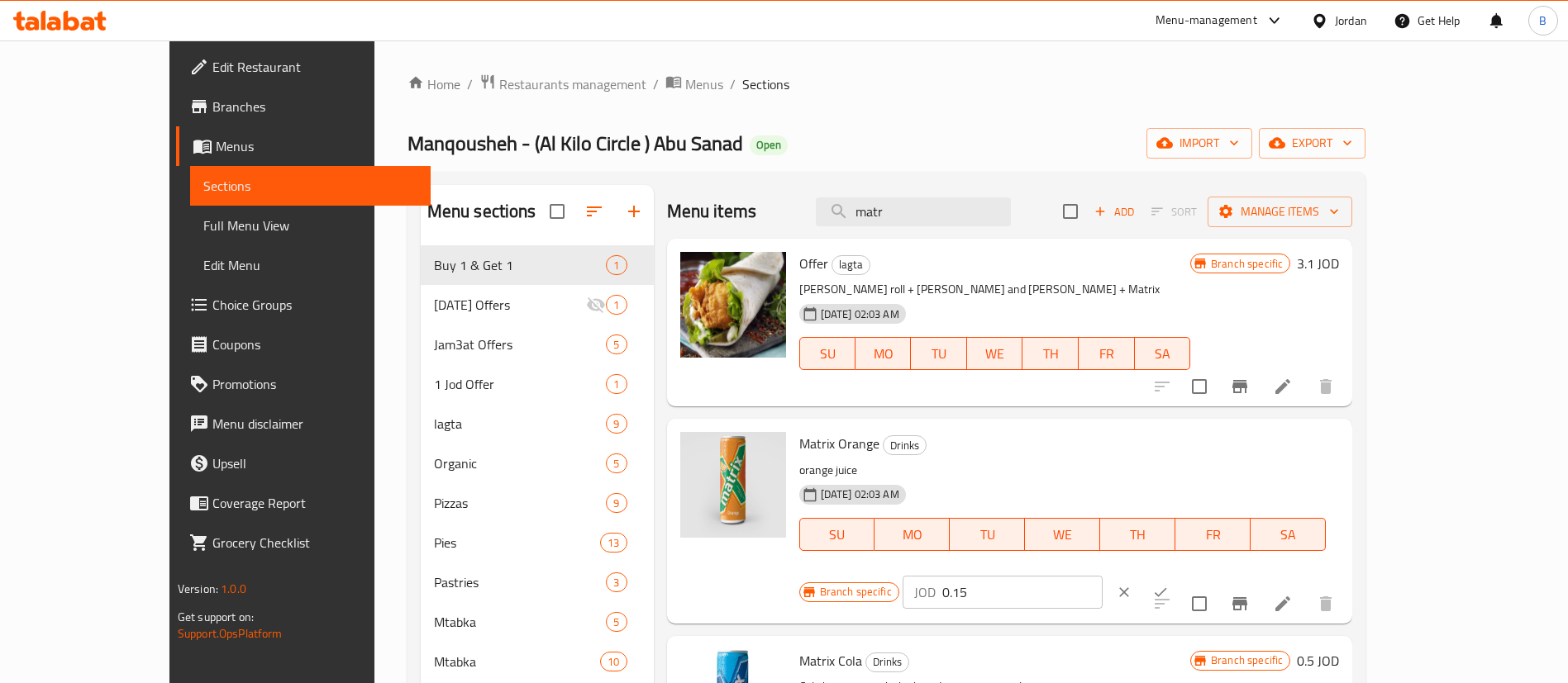
click at [1103, 576] on input "0.15" at bounding box center [1022, 592] width 160 height 33
type input "0.50"
click at [1179, 574] on button "ok" at bounding box center [1160, 592] width 36 height 36
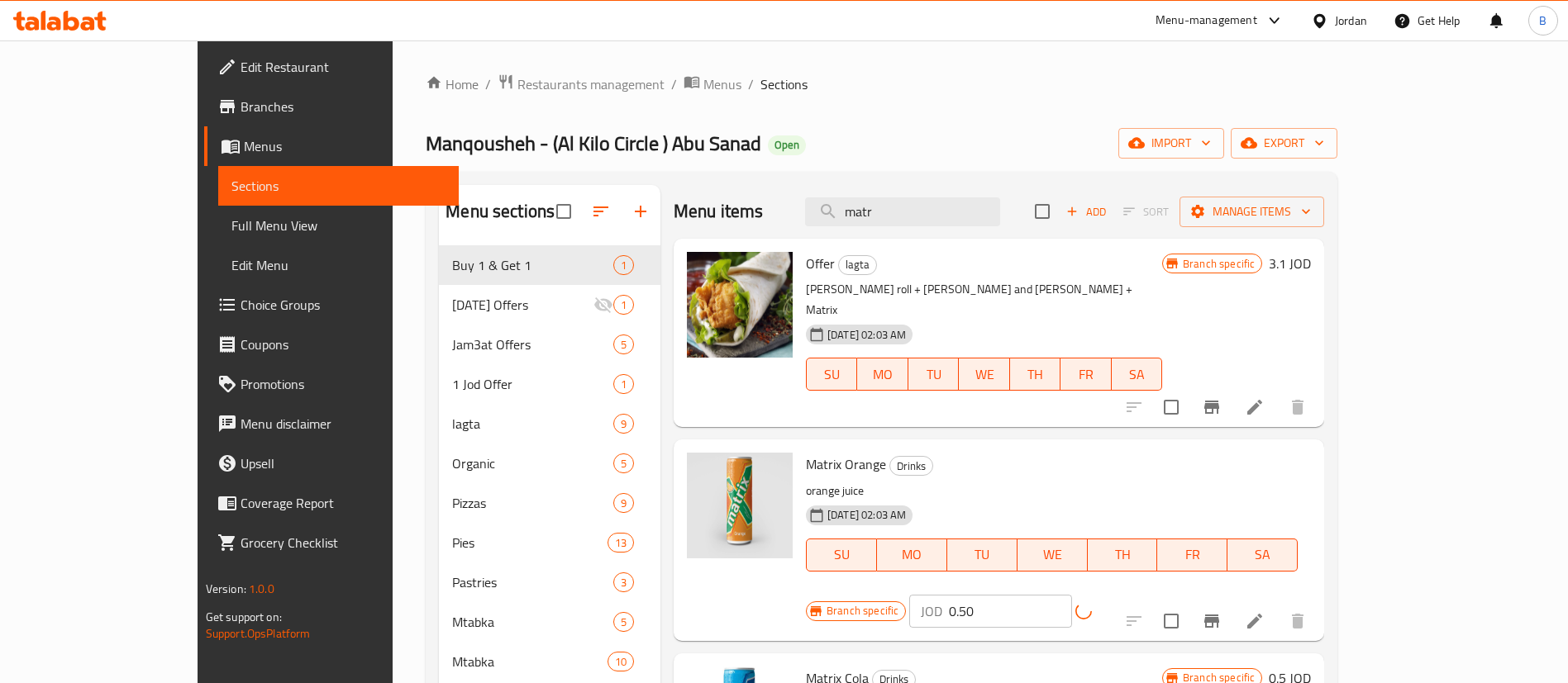
drag, startPoint x: 1361, startPoint y: 451, endPoint x: 1174, endPoint y: 451, distance: 187.0
click at [1153, 595] on div "Branch specific JOD 0.50 ​" at bounding box center [979, 611] width 347 height 33
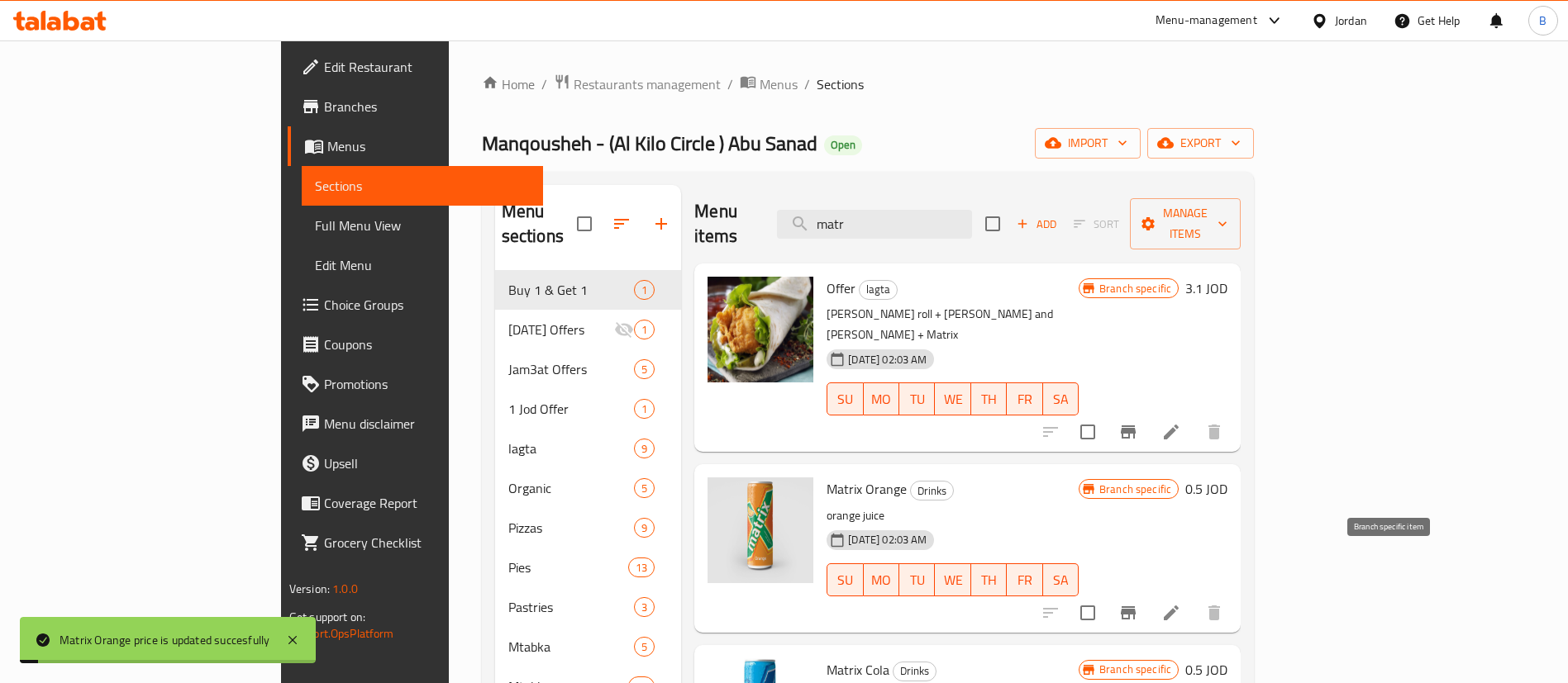
click at [1138, 603] on icon "Branch-specific-item" at bounding box center [1128, 613] width 20 height 20
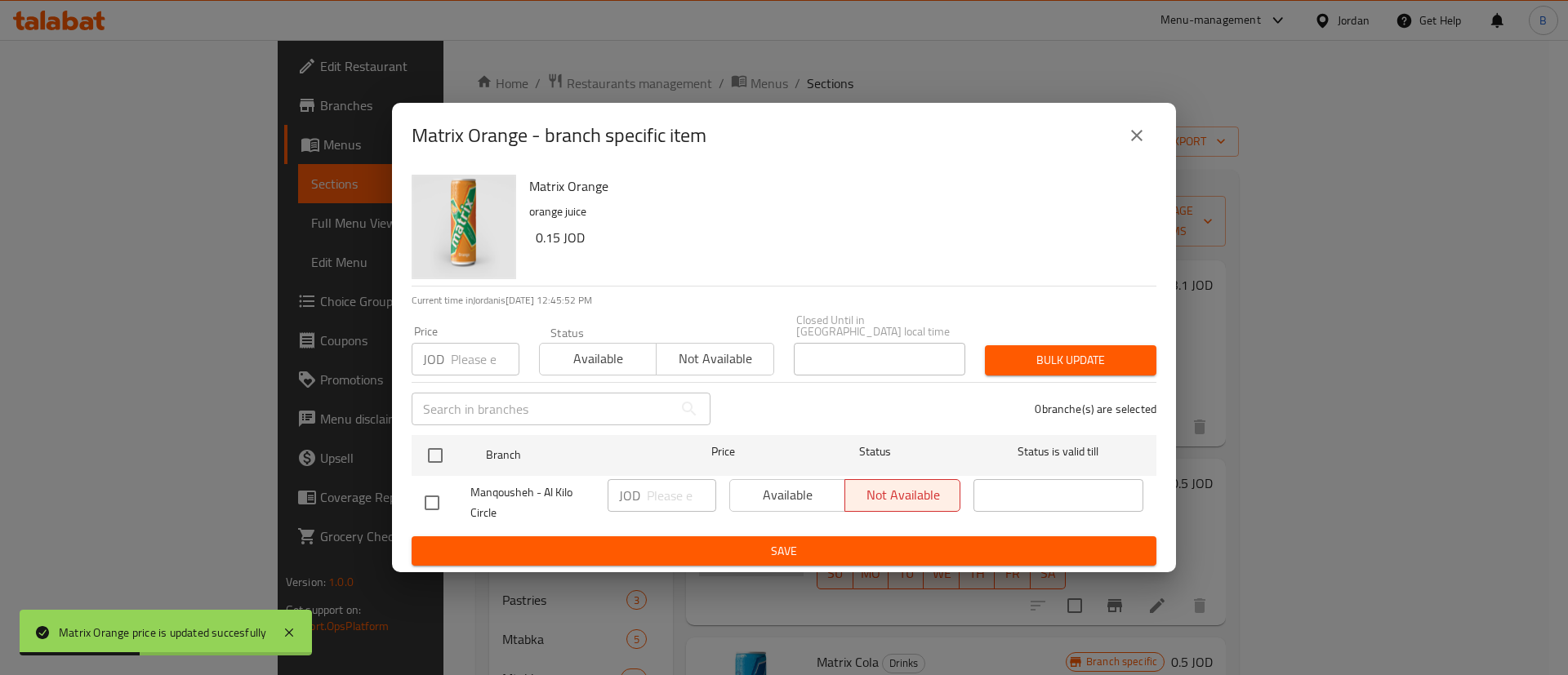
click at [1147, 153] on button "close" at bounding box center [1137, 135] width 39 height 39
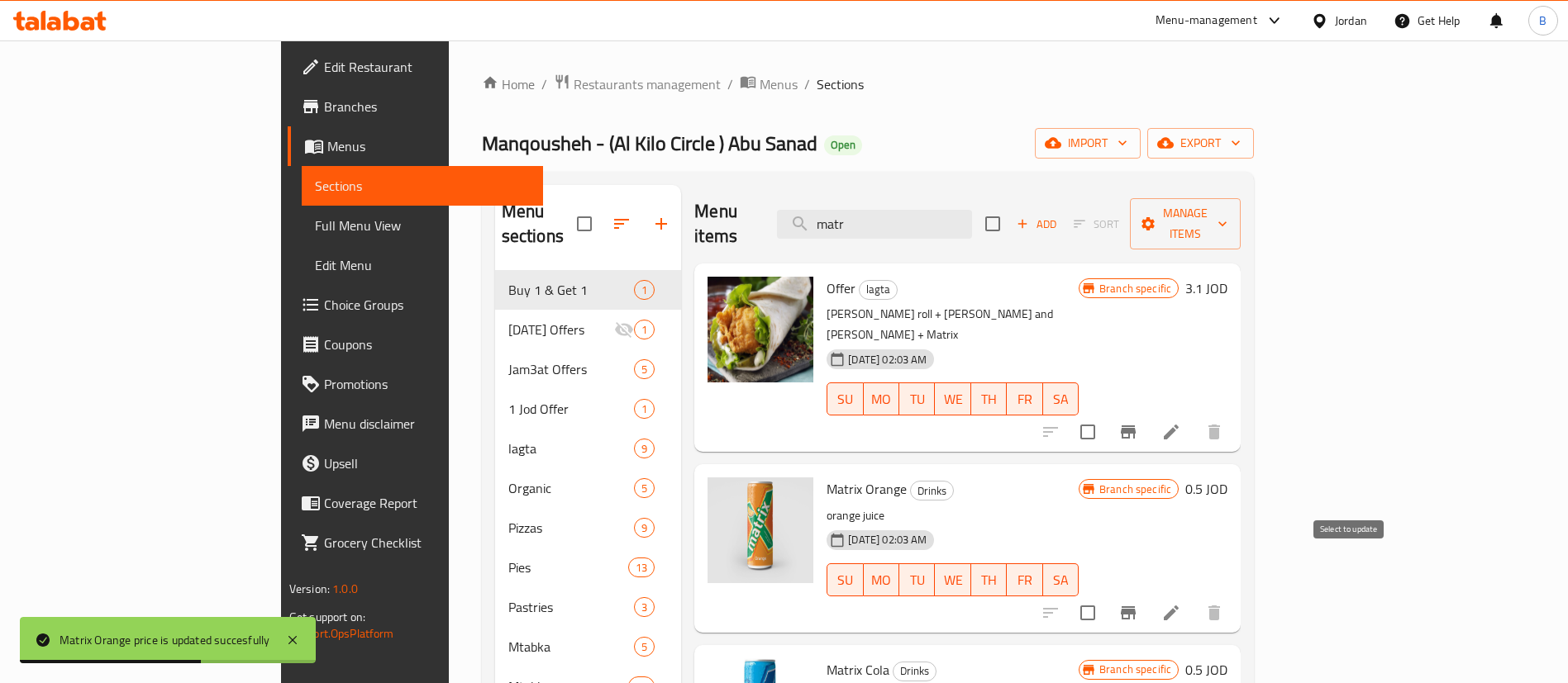
click at [1148, 593] on button "Branch-specific-item" at bounding box center [1127, 612] width 40 height 40
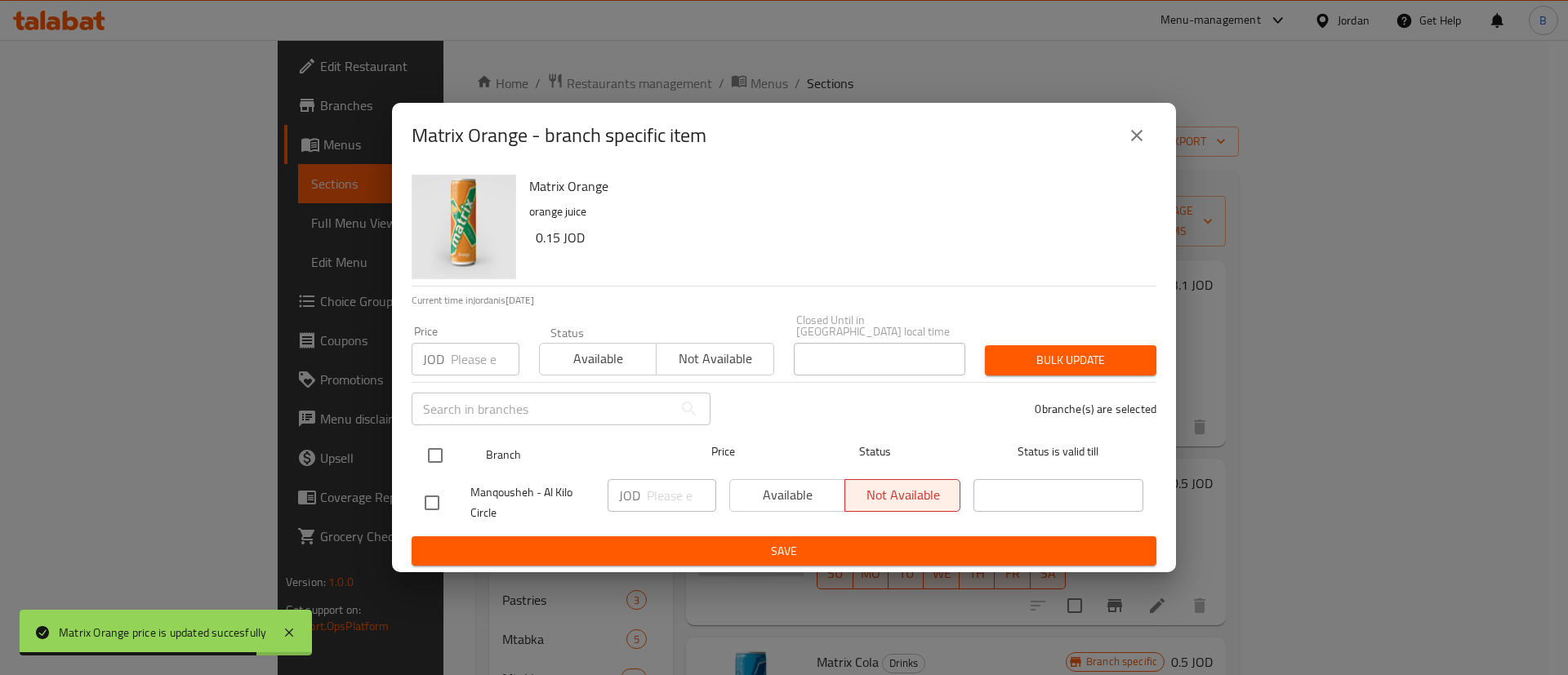
drag, startPoint x: 441, startPoint y: 451, endPoint x: 544, endPoint y: 452, distance: 103.0
click at [440, 452] on input "checkbox" at bounding box center [435, 455] width 34 height 34
checkbox input "true"
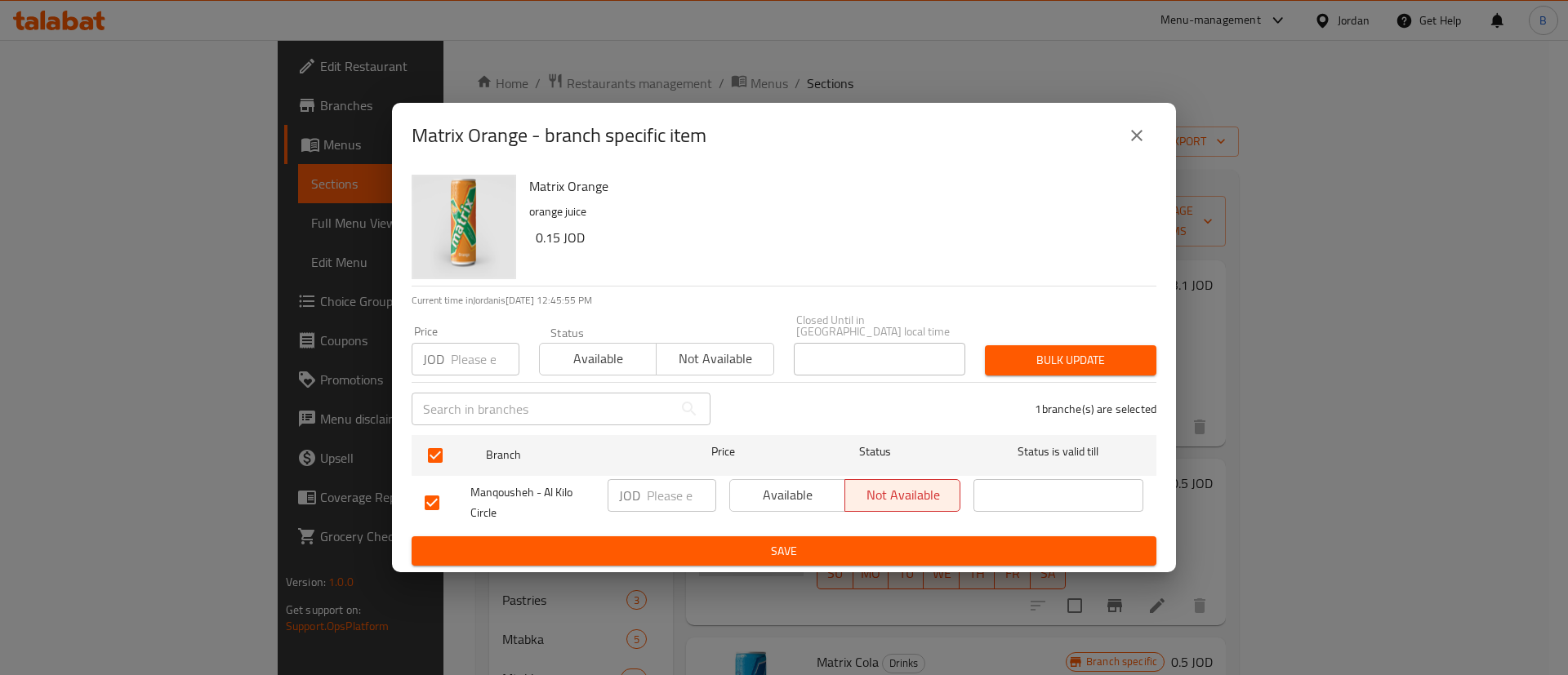
click at [777, 473] on div "Available Not available" at bounding box center [844, 503] width 244 height 61
click at [763, 490] on span "Available" at bounding box center [788, 495] width 102 height 23
click at [748, 555] on button "Save" at bounding box center [784, 551] width 745 height 30
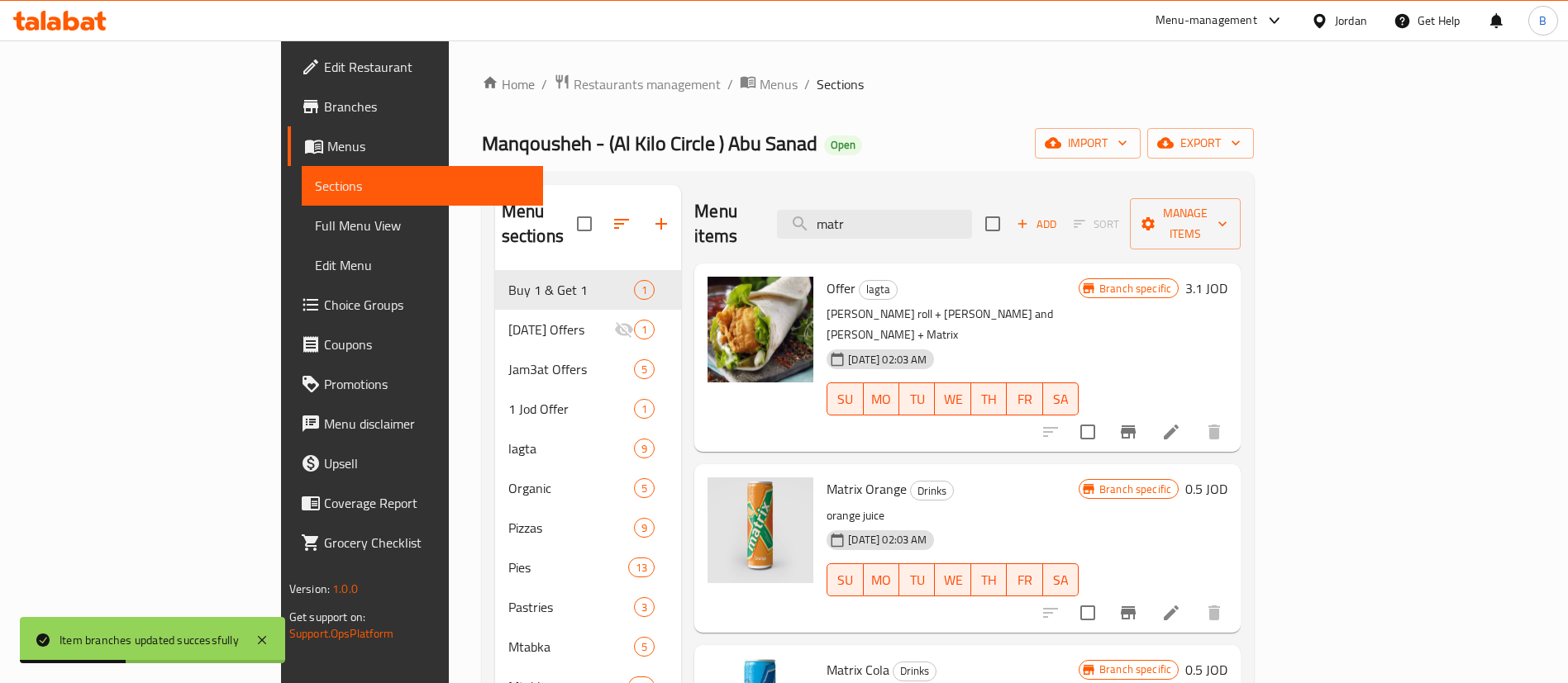
drag, startPoint x: 956, startPoint y: 226, endPoint x: 727, endPoint y: 230, distance: 229.0
click at [745, 224] on div "Menu items matr Add Sort Manage items" at bounding box center [967, 224] width 546 height 78
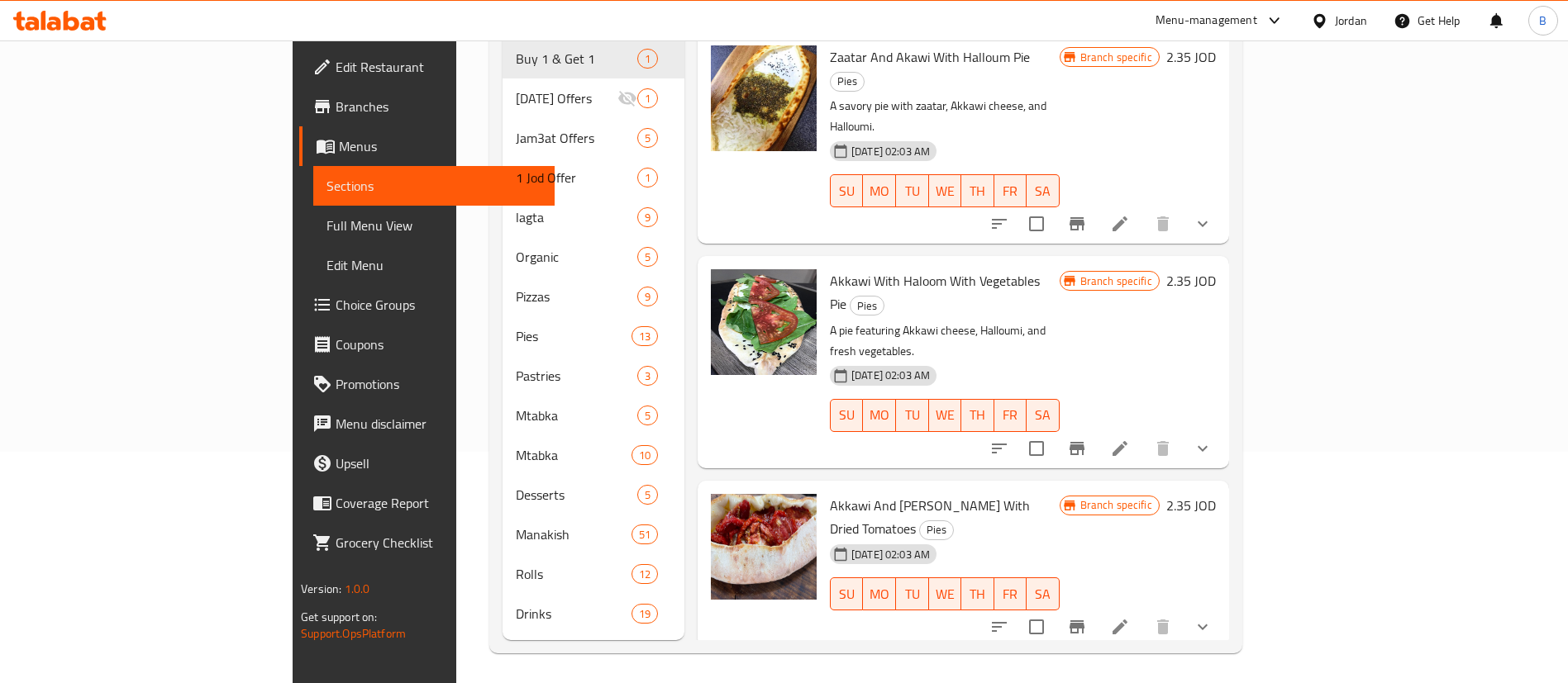
type input "akkawi"
click at [1216, 494] on h6 "2.35 JOD" at bounding box center [1191, 505] width 50 height 23
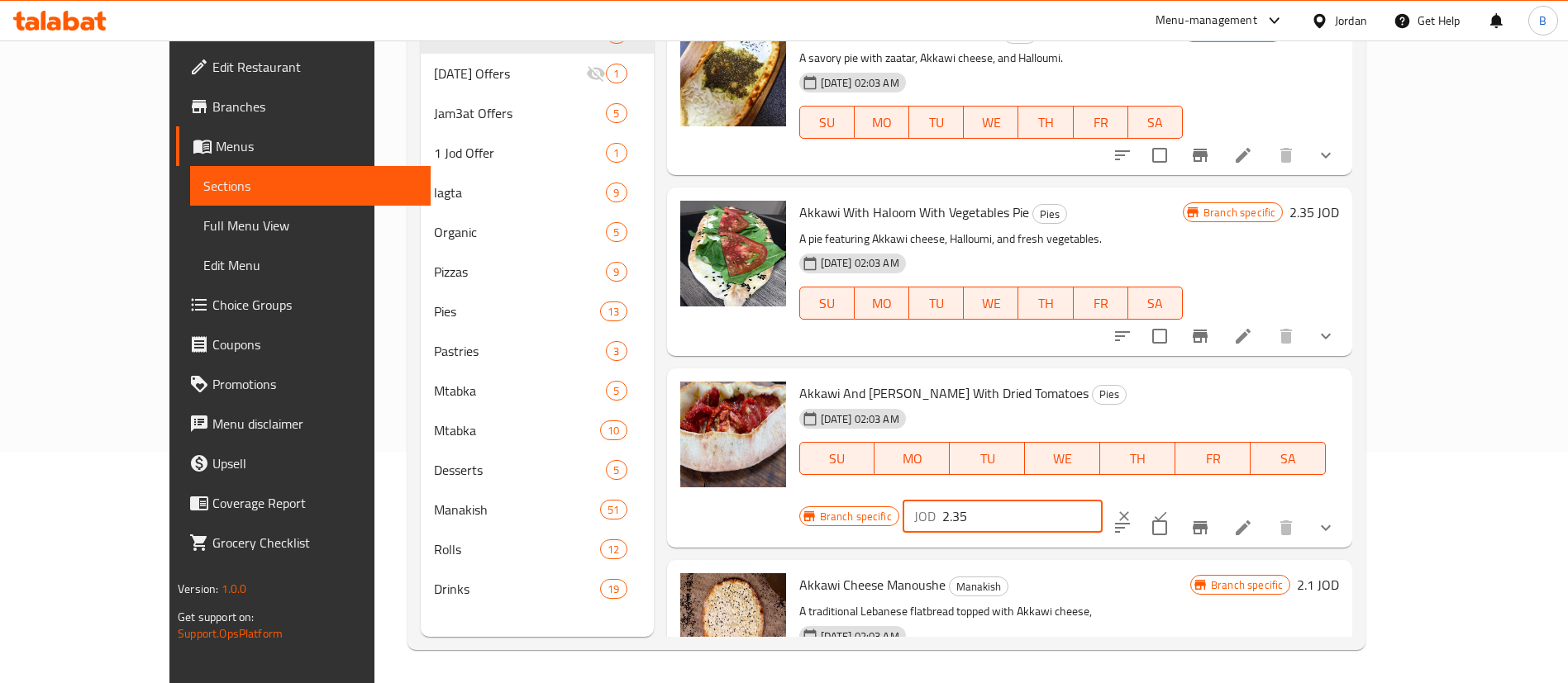
click at [1103, 499] on input "2.35" at bounding box center [1022, 515] width 160 height 33
drag, startPoint x: 1288, startPoint y: 392, endPoint x: 1160, endPoint y: 391, distance: 128.0
click at [1159, 498] on div "Branch specific JOD 2.35 ​" at bounding box center [1001, 515] width 404 height 36
type input "2"
click at [1179, 498] on button "ok" at bounding box center [1160, 515] width 36 height 36
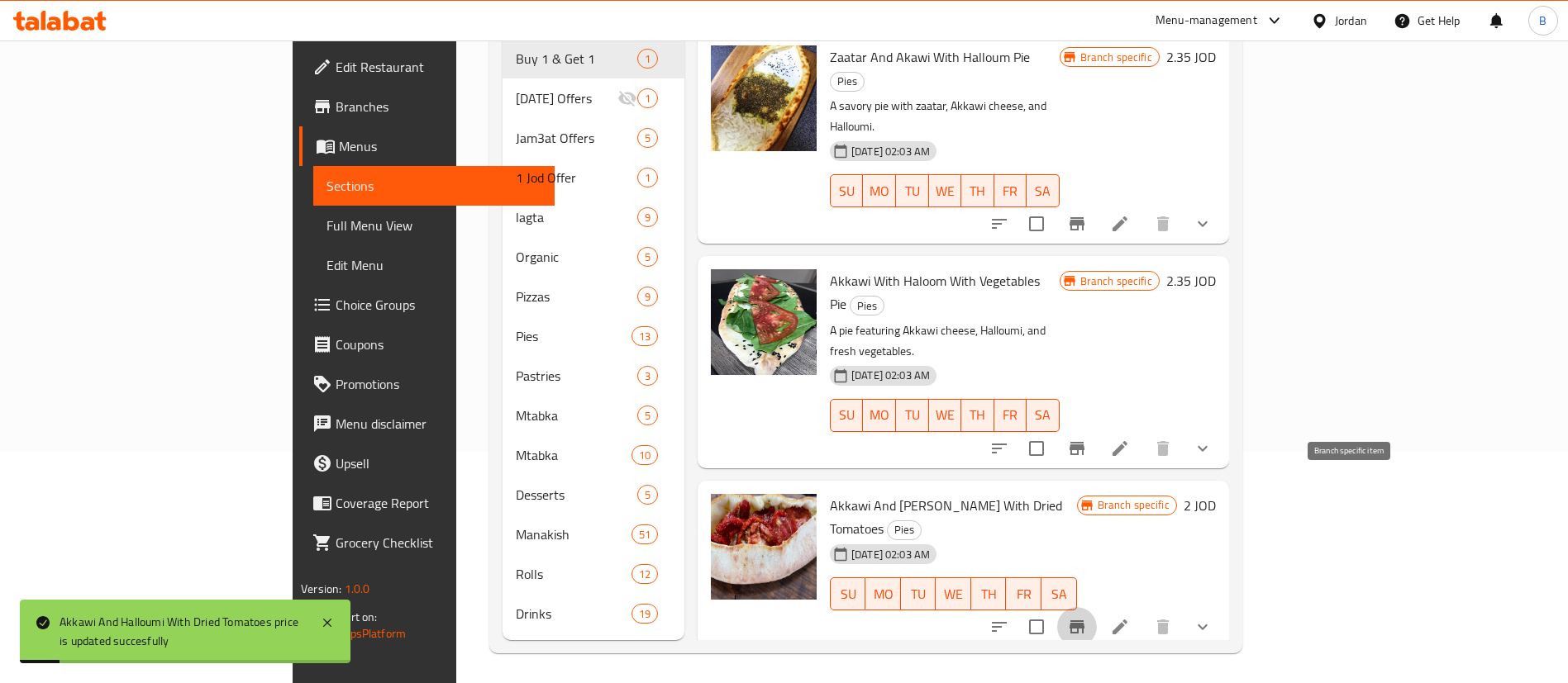
click at [1084, 621] on icon "Branch-specific-item" at bounding box center [1077, 627] width 15 height 13
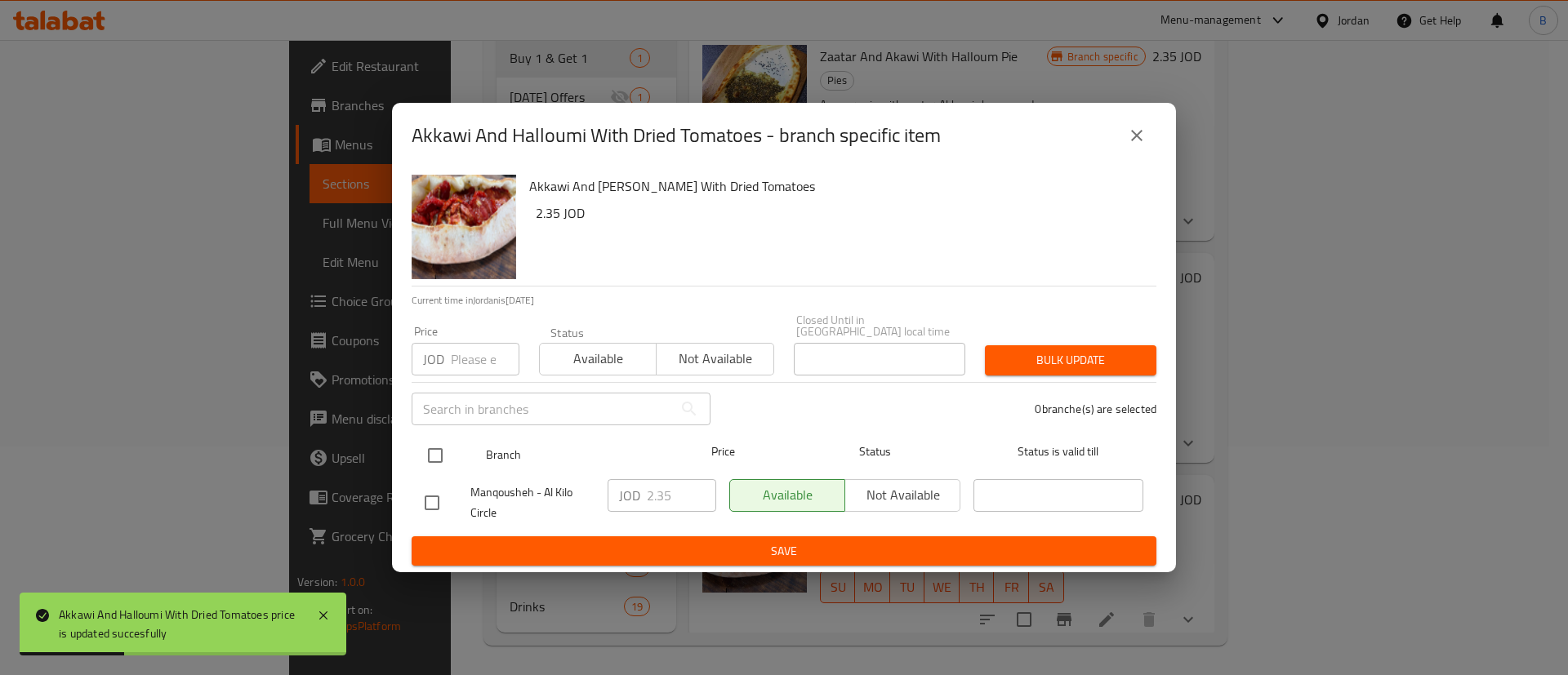
click at [443, 449] on input "checkbox" at bounding box center [435, 455] width 34 height 34
checkbox input "true"
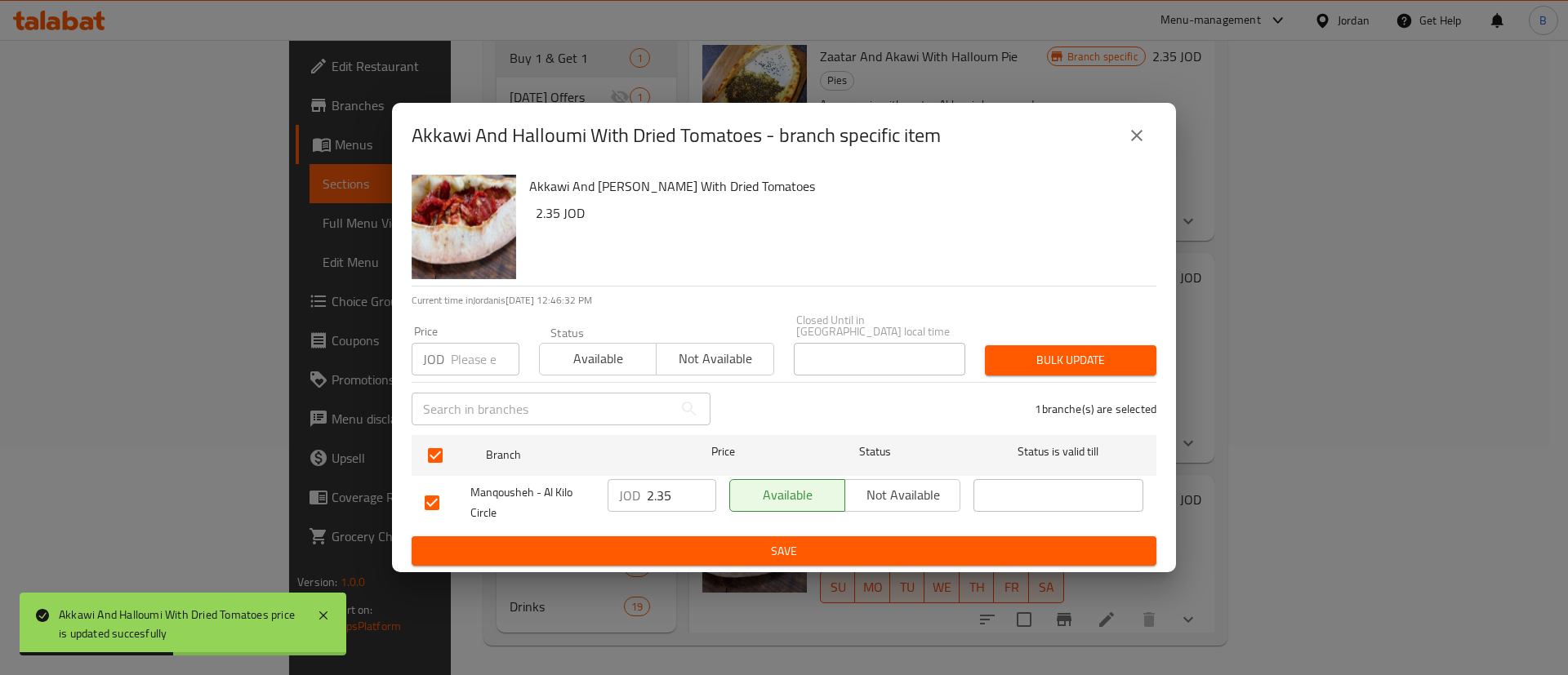
drag, startPoint x: 678, startPoint y: 490, endPoint x: 565, endPoint y: 505, distance: 114.0
click at [589, 488] on div "Manqousheh - Al Kilo Circle JOD 2.35 ​ Available Not available ​" at bounding box center [784, 503] width 732 height 61
type input "2"
click at [703, 561] on div "Akkawi And Halloumi With Dried Tomatoes 2.35 JOD Current time in [GEOGRAPHIC_DA…" at bounding box center [784, 370] width 784 height 405
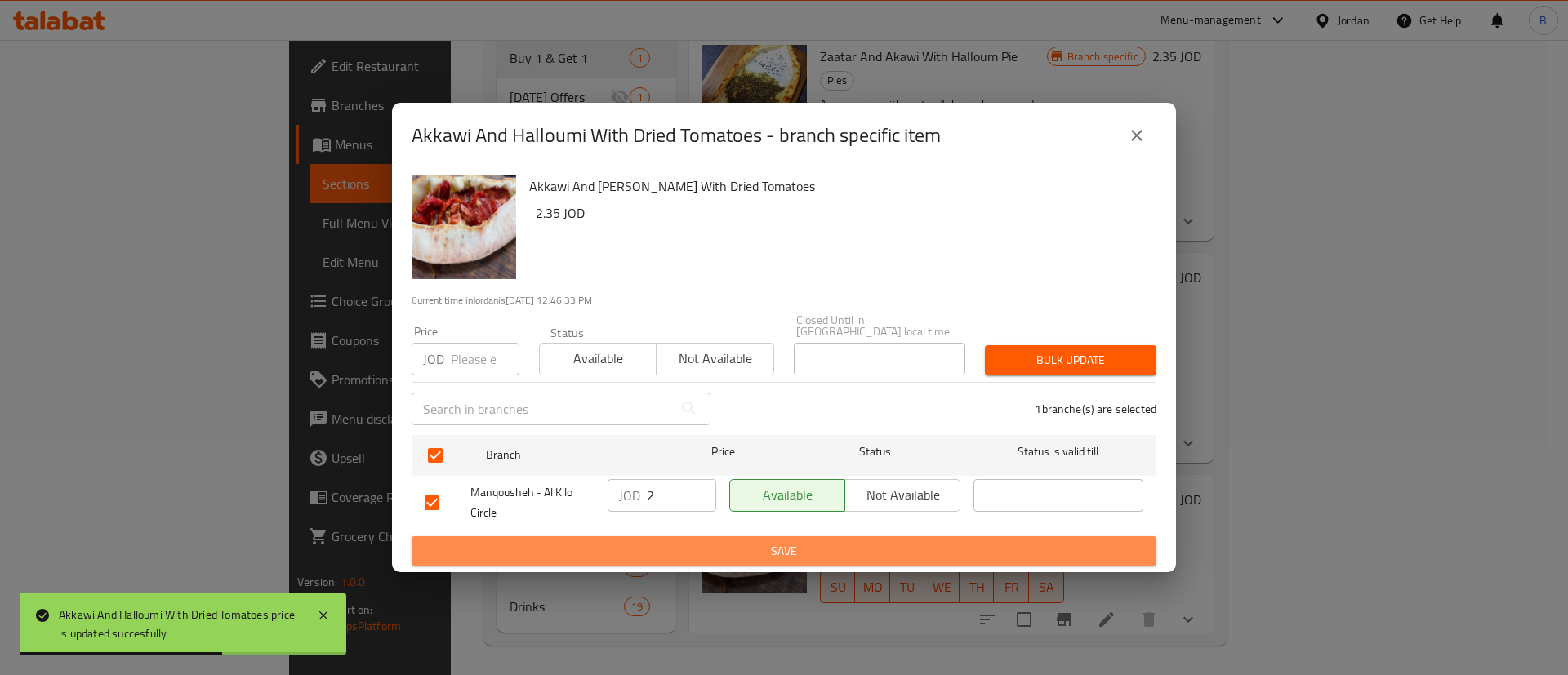
click at [697, 545] on span "Save" at bounding box center [784, 551] width 719 height 21
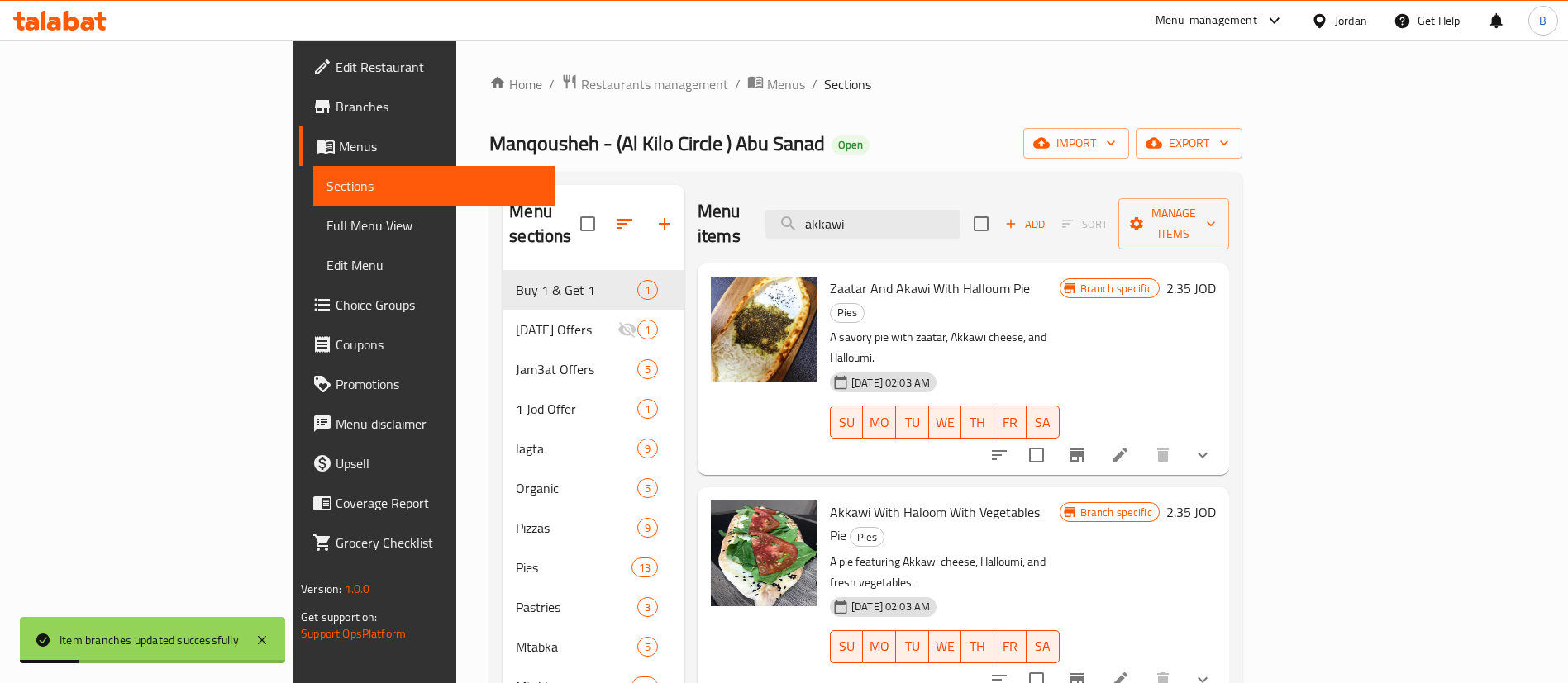
drag, startPoint x: 964, startPoint y: 207, endPoint x: 463, endPoint y: 303, distance: 510.1
click at [698, 216] on div "Menu items akkawi Add Sort Manage items" at bounding box center [963, 224] width 532 height 78
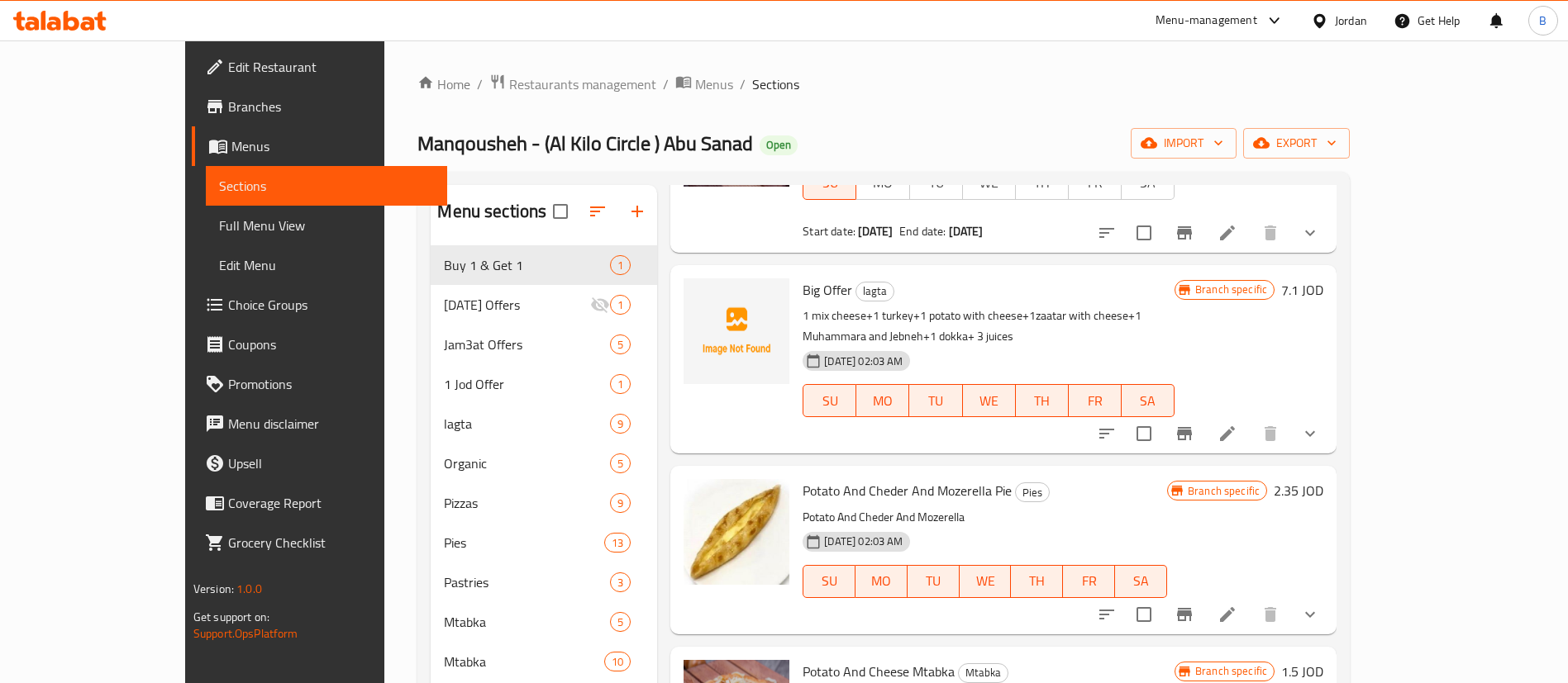
scroll to position [620, 0]
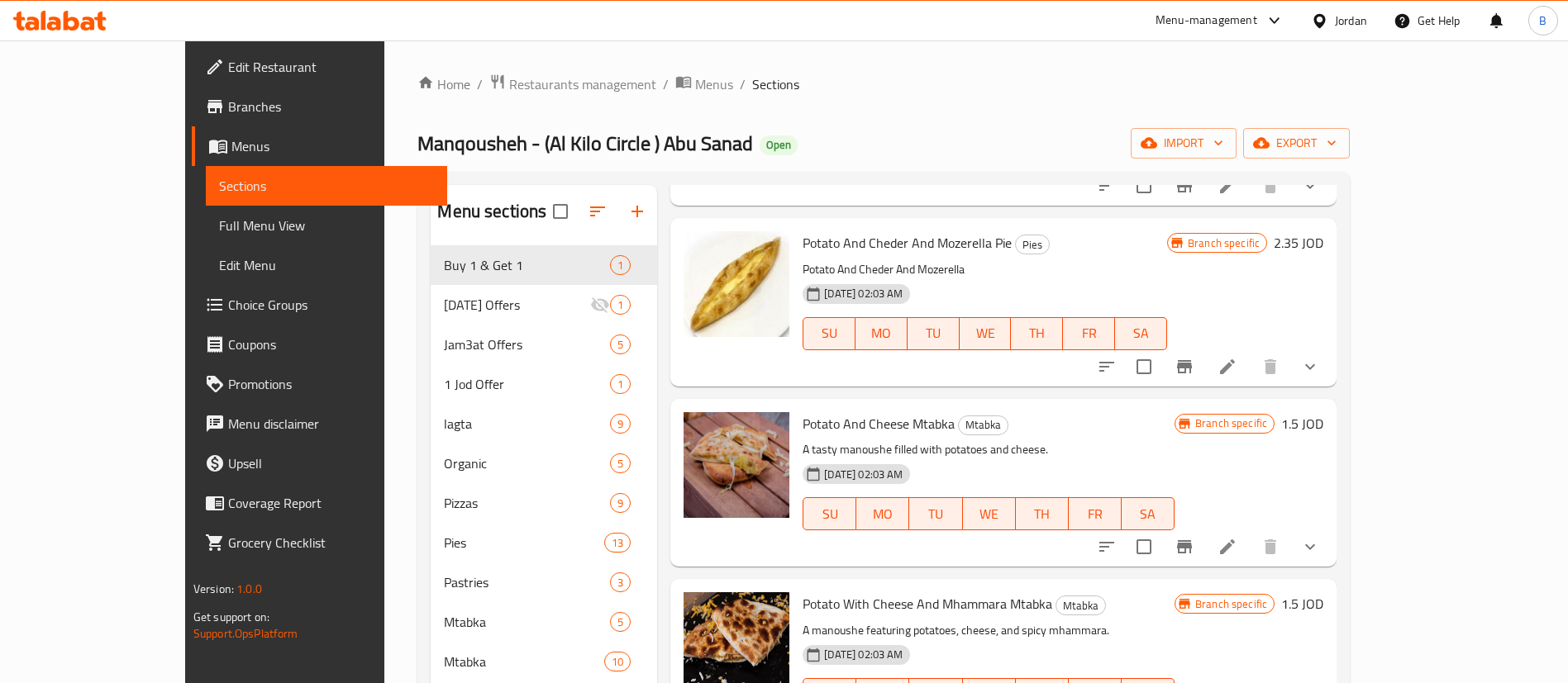
type input "potat"
click at [1323, 412] on h6 "1.5 JOD" at bounding box center [1302, 423] width 42 height 23
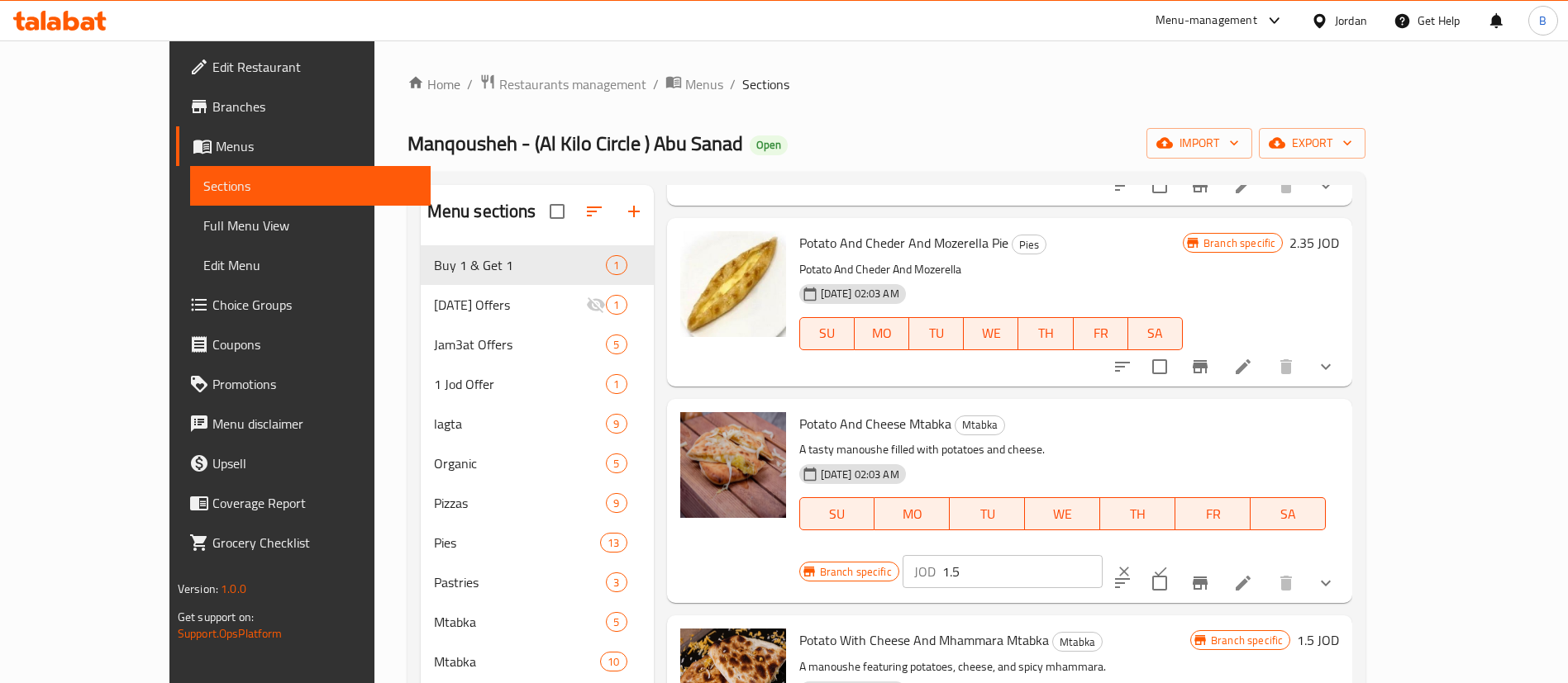
drag, startPoint x: 1320, startPoint y: 381, endPoint x: 1155, endPoint y: 384, distance: 165.0
click at [1180, 553] on div "Branch specific JOD 1.5 ​" at bounding box center [1001, 571] width 404 height 36
type input "2"
click at [1179, 553] on button "ok" at bounding box center [1160, 571] width 36 height 36
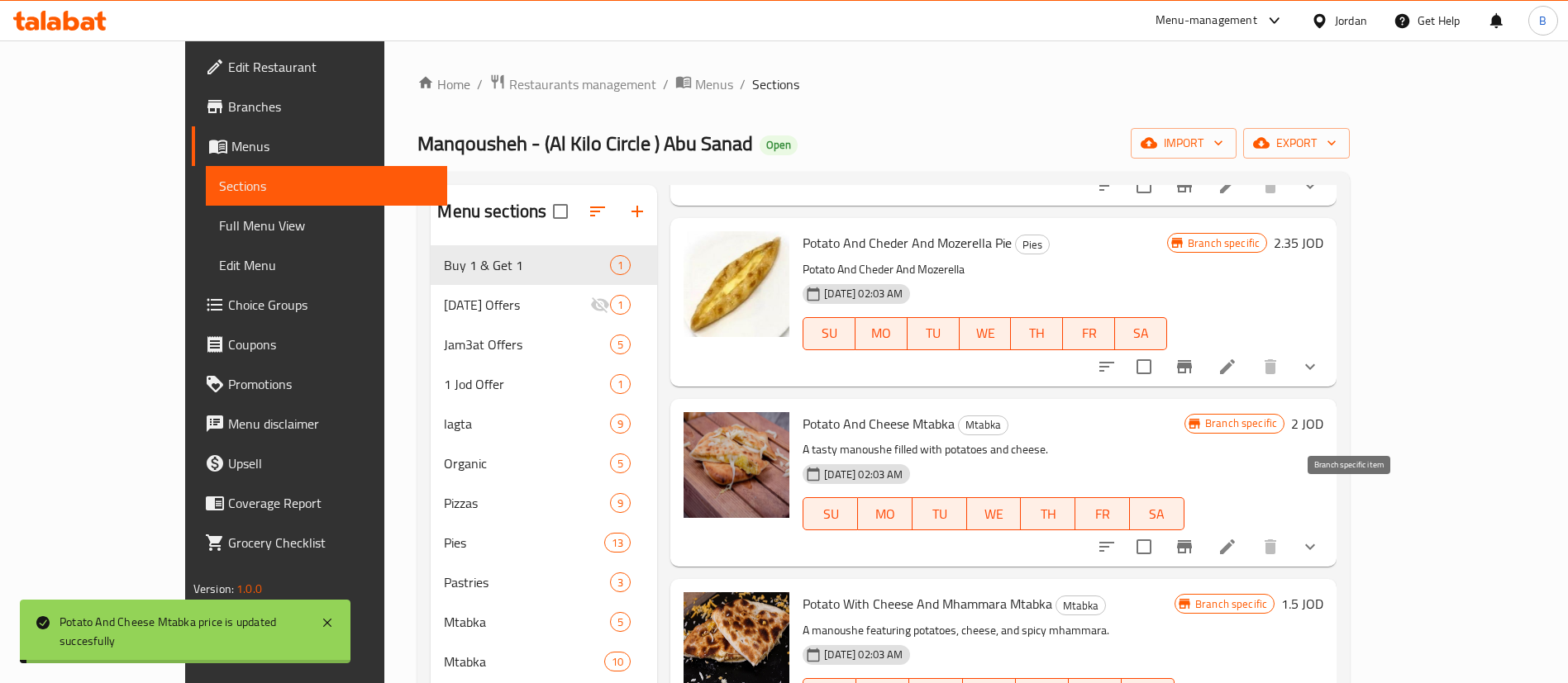
click at [1191, 541] on icon "Branch-specific-item" at bounding box center [1185, 547] width 15 height 13
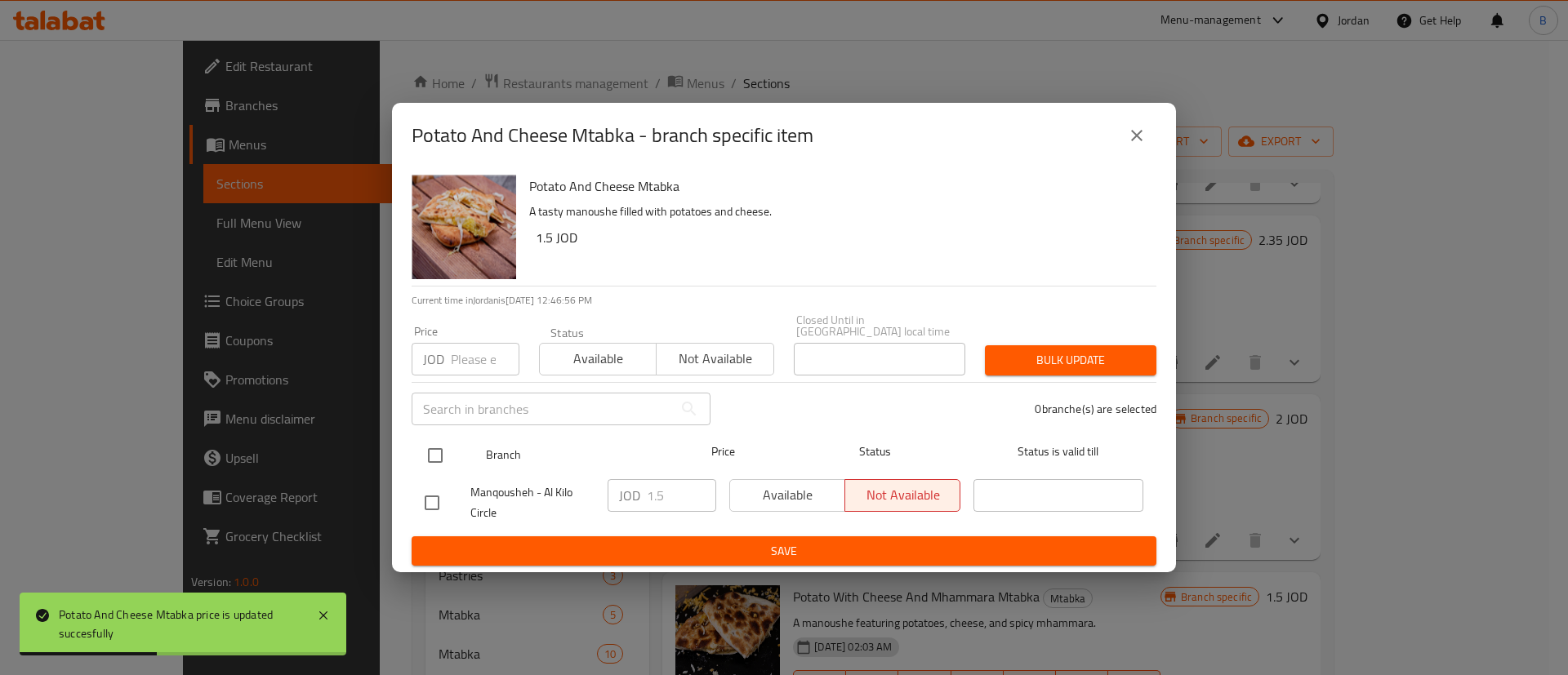
click at [449, 448] on input "checkbox" at bounding box center [435, 455] width 34 height 34
checkbox input "true"
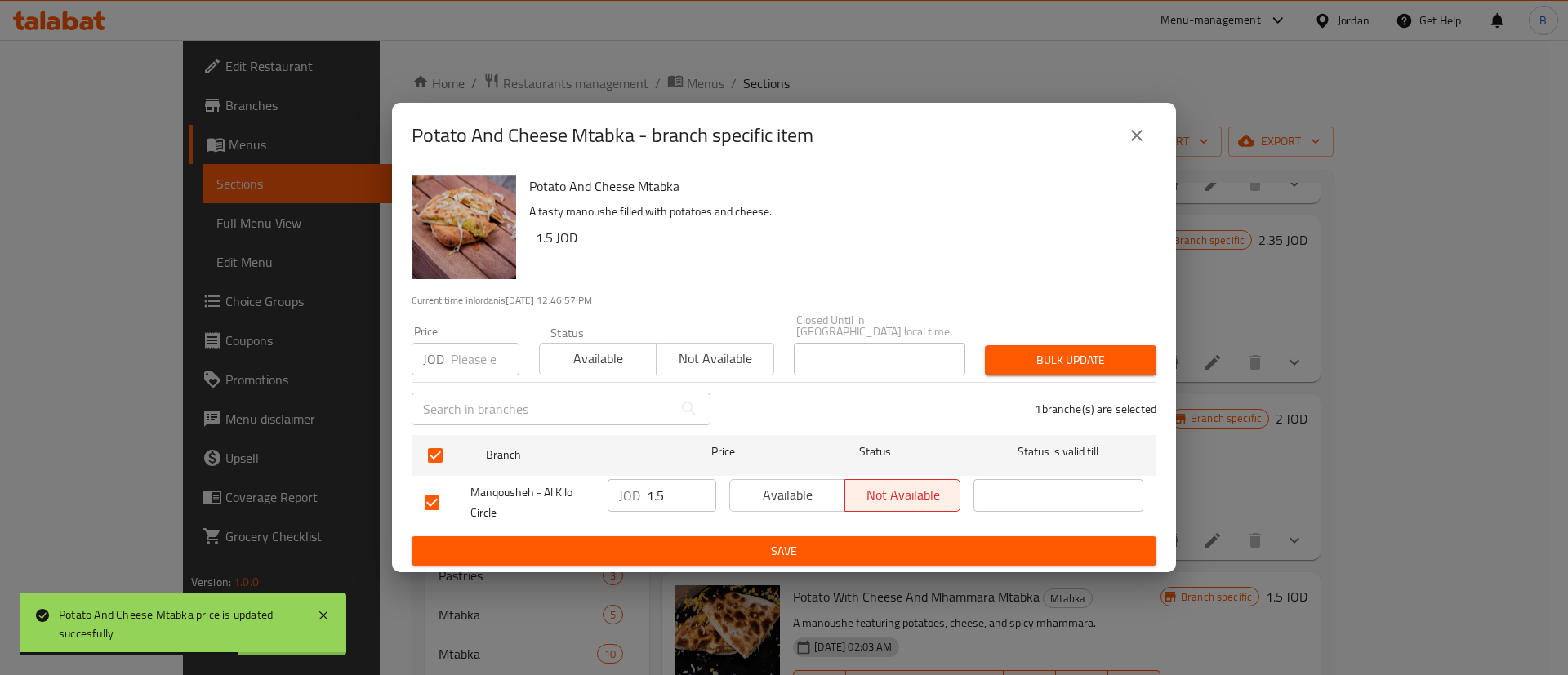
click at [812, 490] on span "Available" at bounding box center [788, 495] width 102 height 23
drag, startPoint x: 626, startPoint y: 484, endPoint x: 567, endPoint y: 526, distance: 72.4
click at [558, 484] on div "Manqousheh - Al Kilo Circle JOD 1.5 ​ Available Not available ​" at bounding box center [784, 503] width 732 height 61
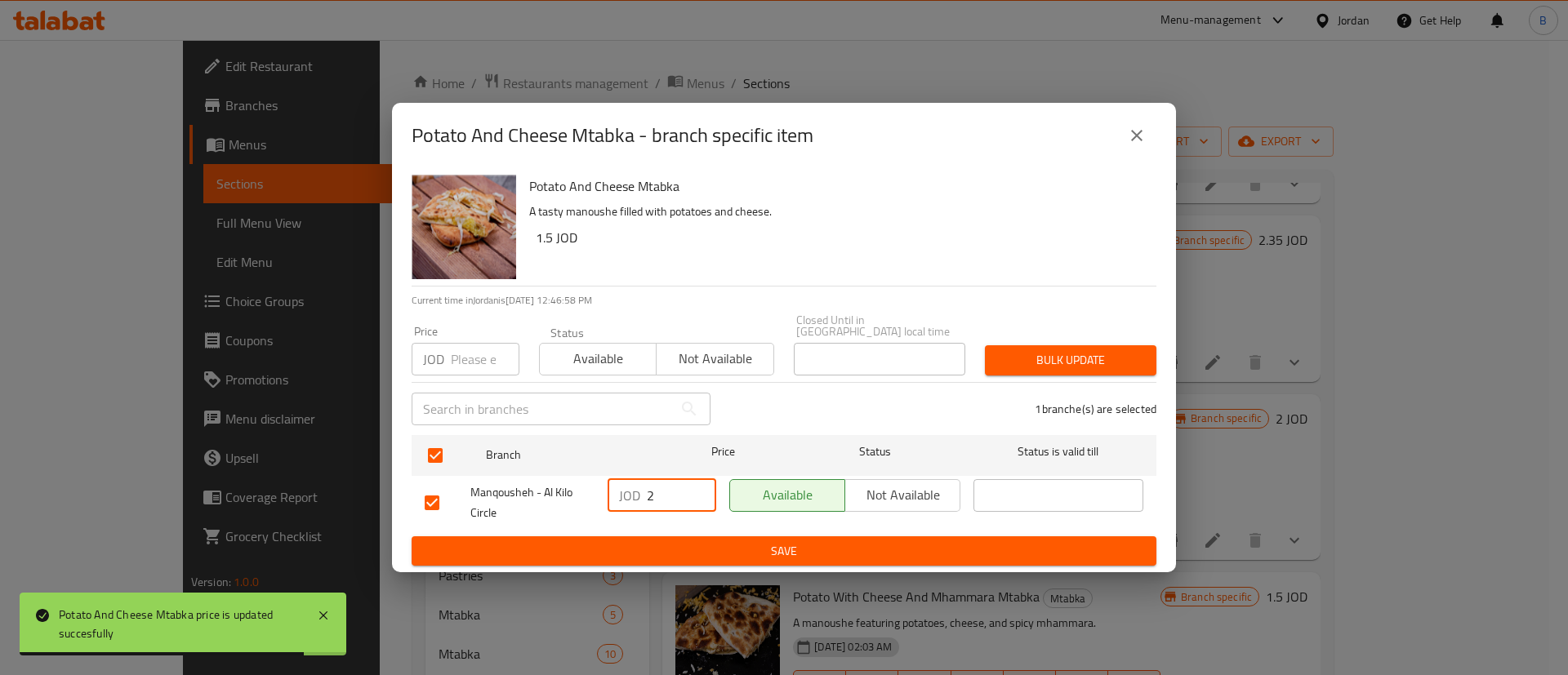
type input "2"
click at [692, 544] on span "Save" at bounding box center [784, 551] width 719 height 21
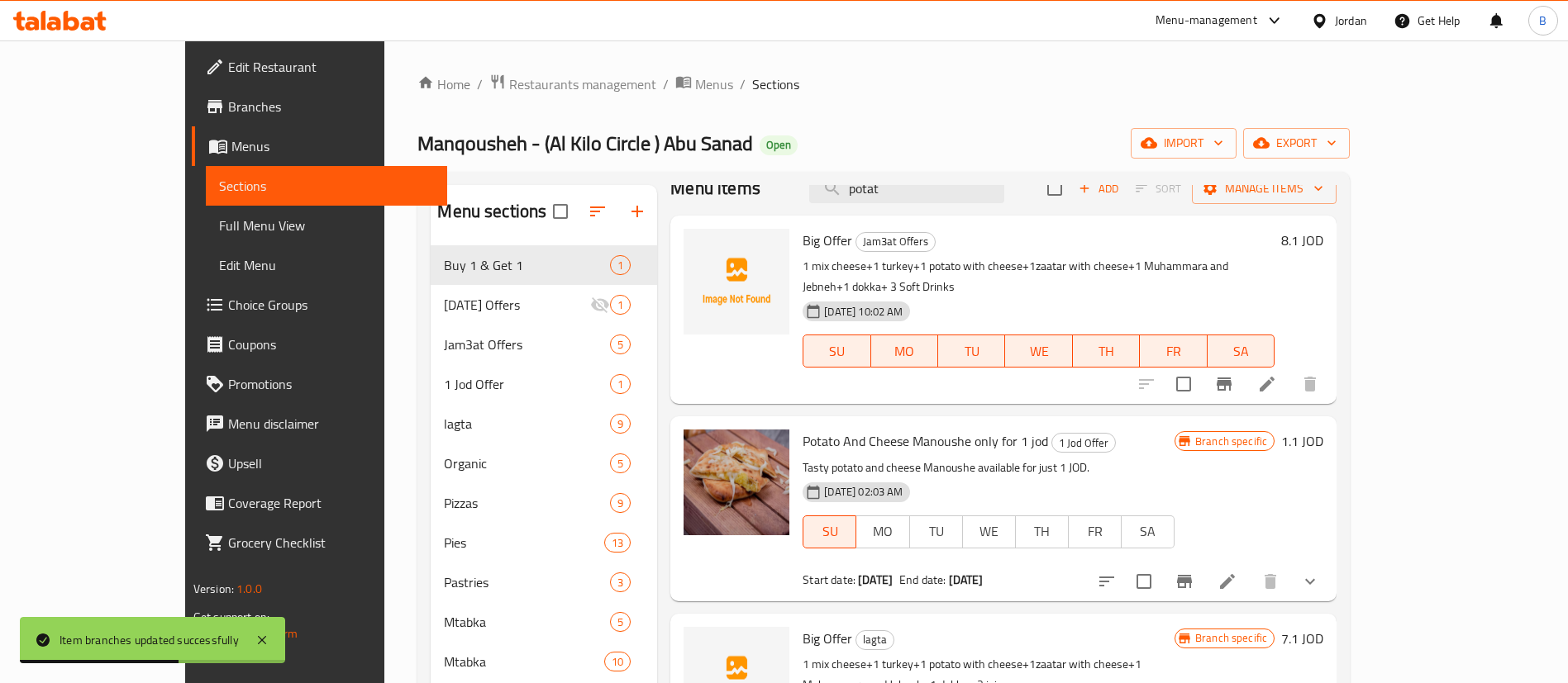
scroll to position [0, 0]
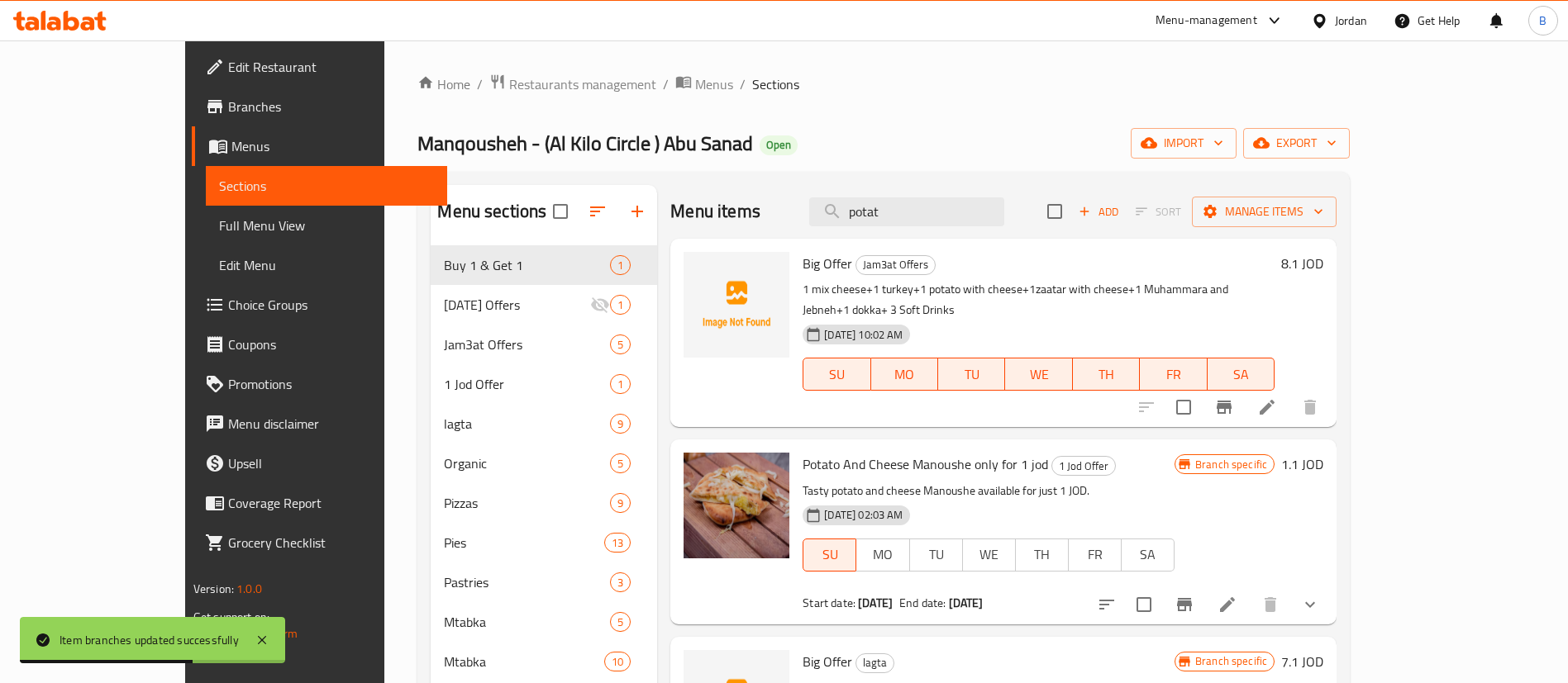
drag, startPoint x: 998, startPoint y: 219, endPoint x: 604, endPoint y: 215, distance: 394.0
click at [671, 215] on div "Menu items potat Add Sort Manage items" at bounding box center [1003, 212] width 666 height 54
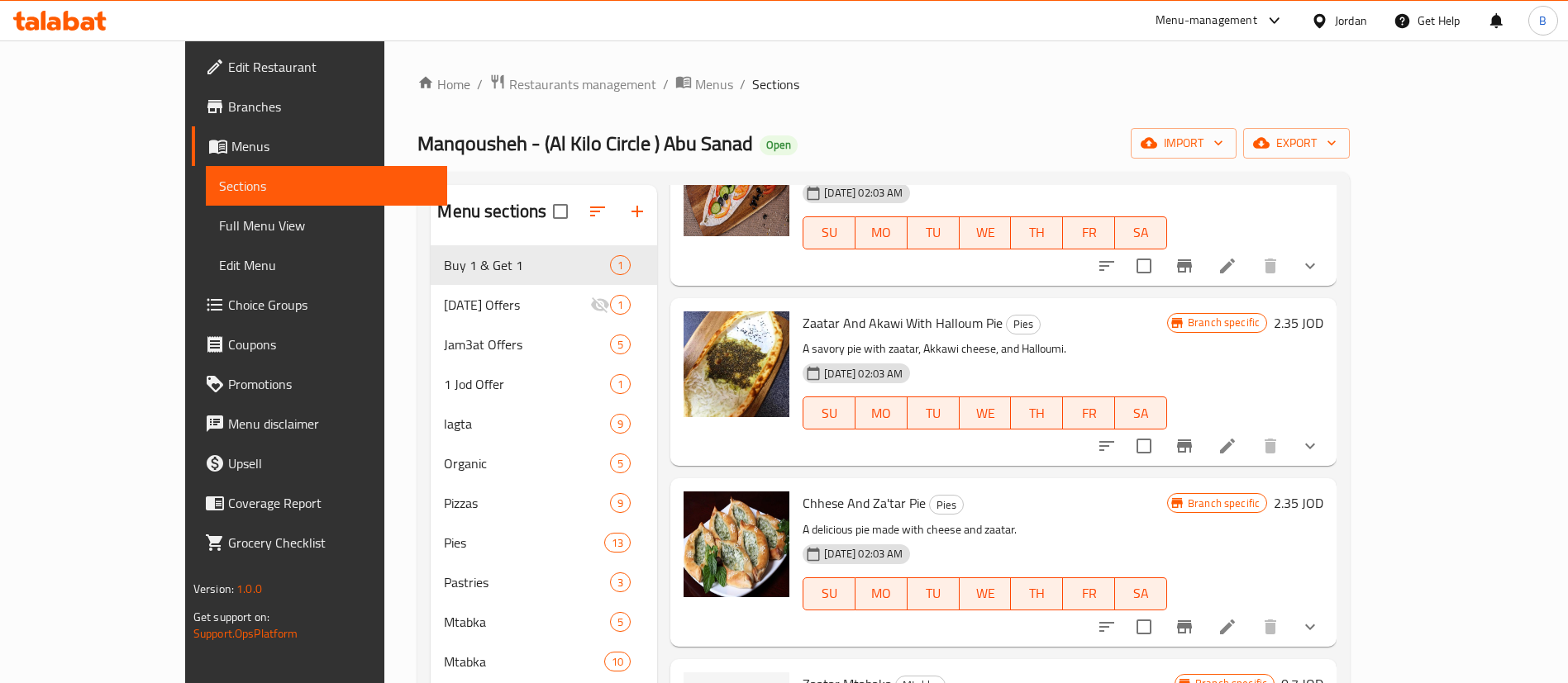
scroll to position [991, 0]
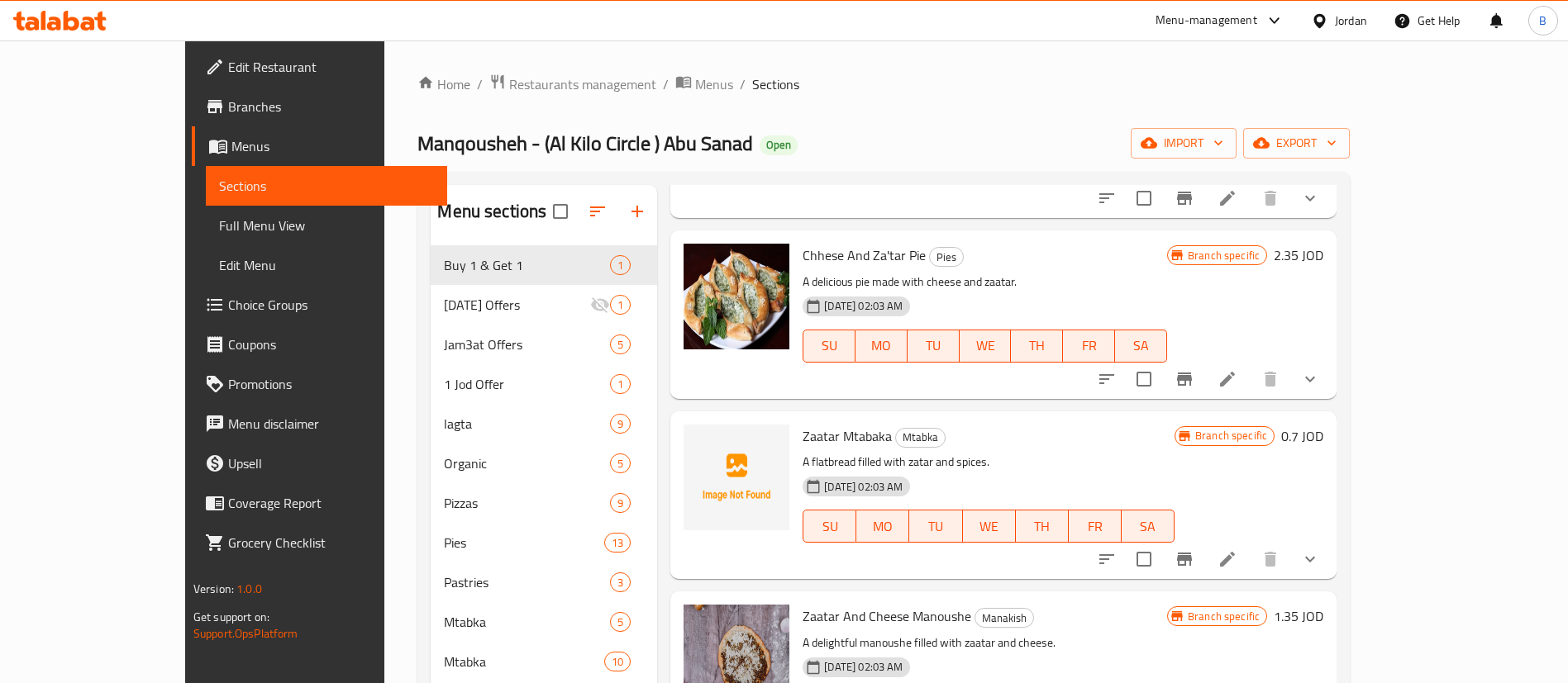
type input "zaatar"
click at [1323, 605] on h6 "1.35 JOD" at bounding box center [1298, 616] width 50 height 23
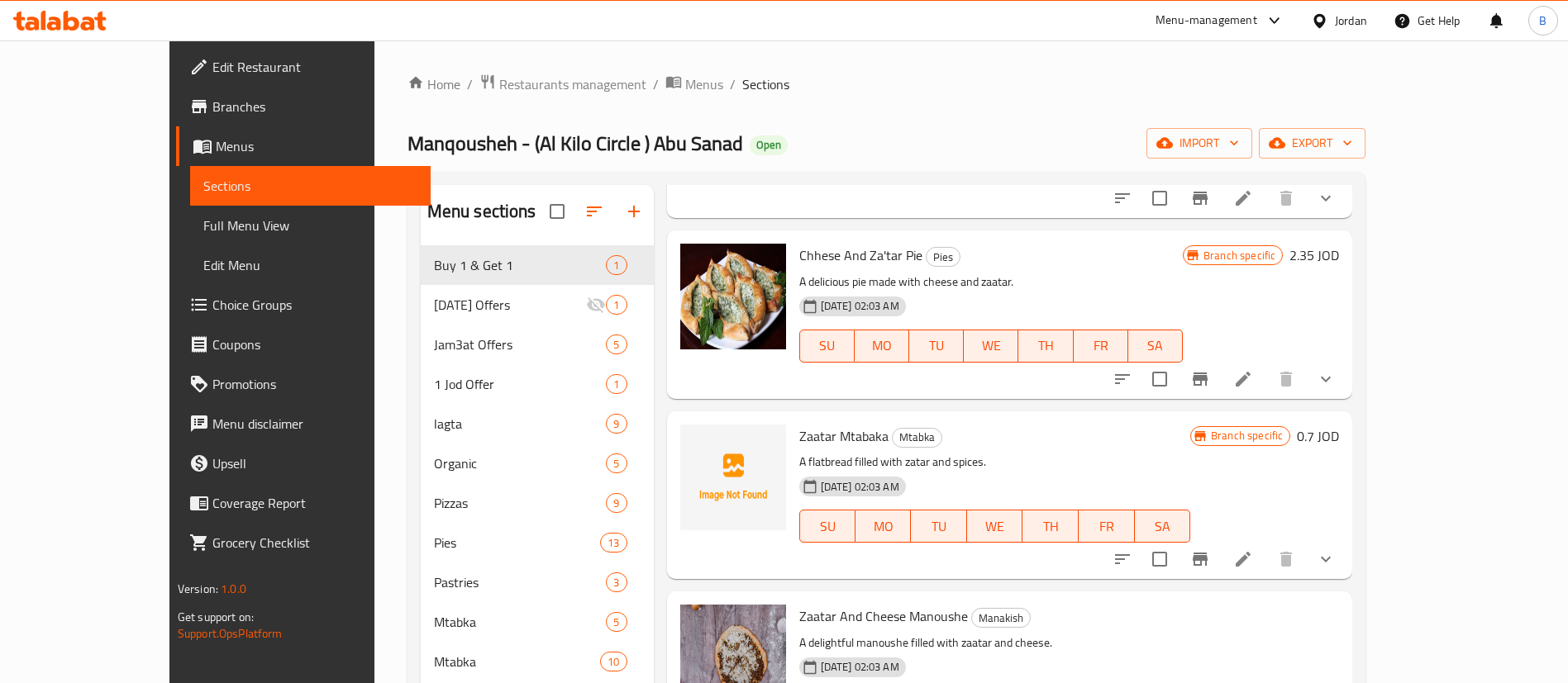
drag, startPoint x: 1306, startPoint y: 564, endPoint x: 1177, endPoint y: 574, distance: 129.4
type input "1.25"
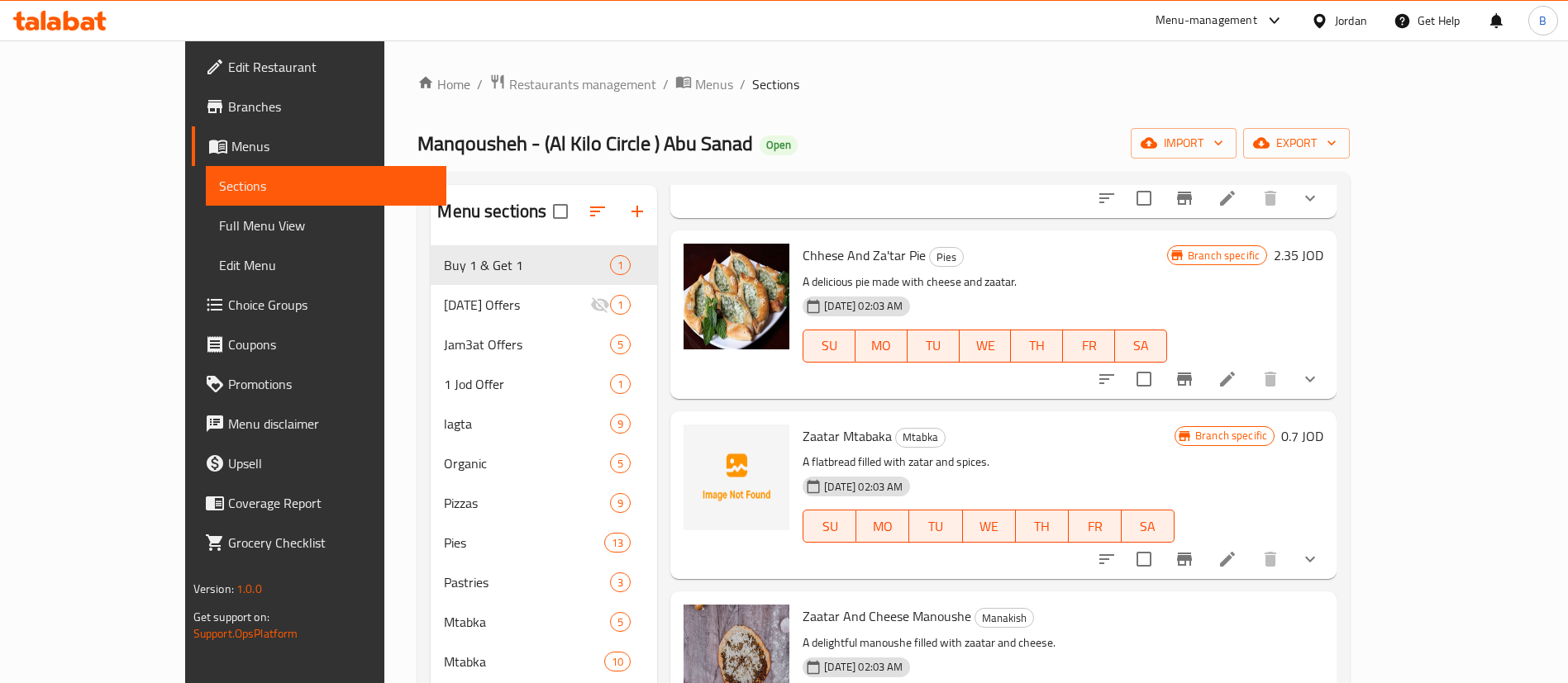
scroll to position [1115, 0]
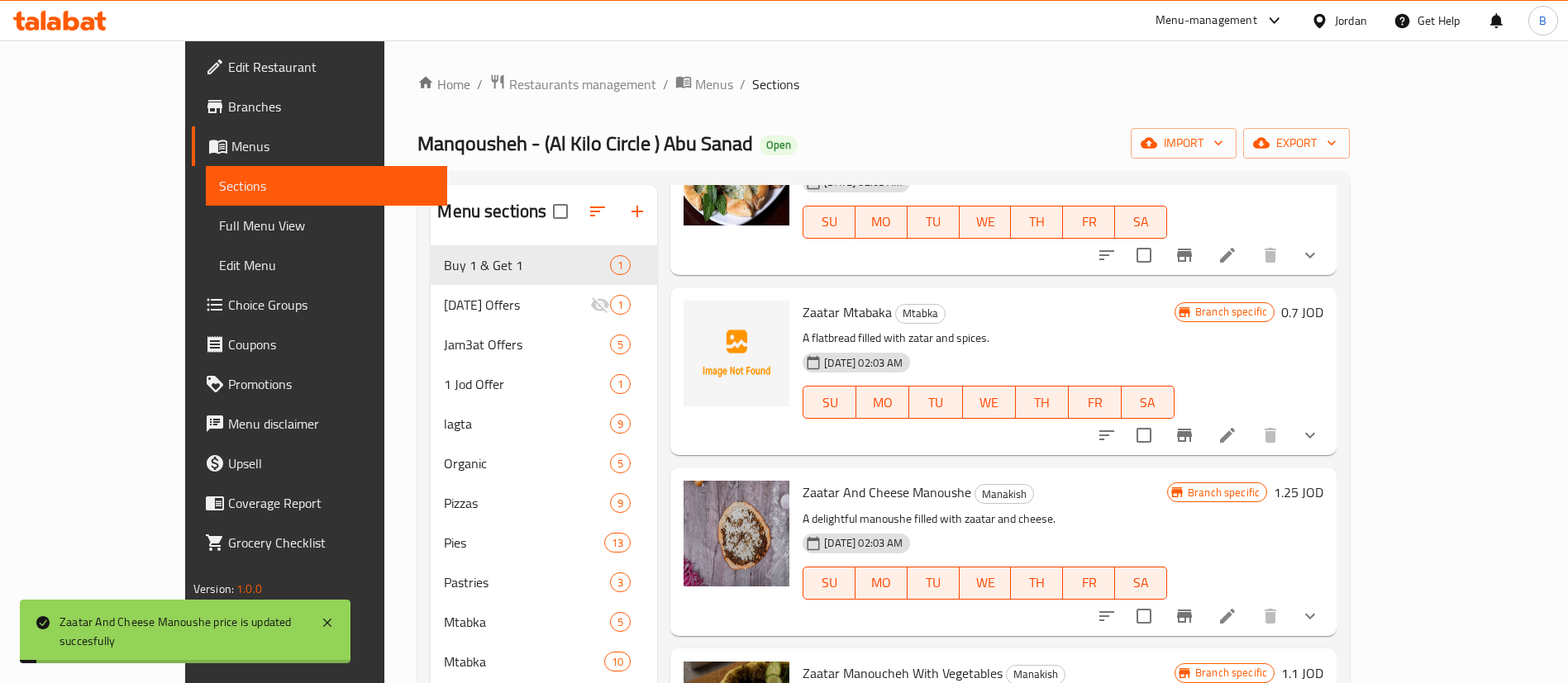
click at [1194, 606] on icon "Branch-specific-item" at bounding box center [1185, 616] width 20 height 20
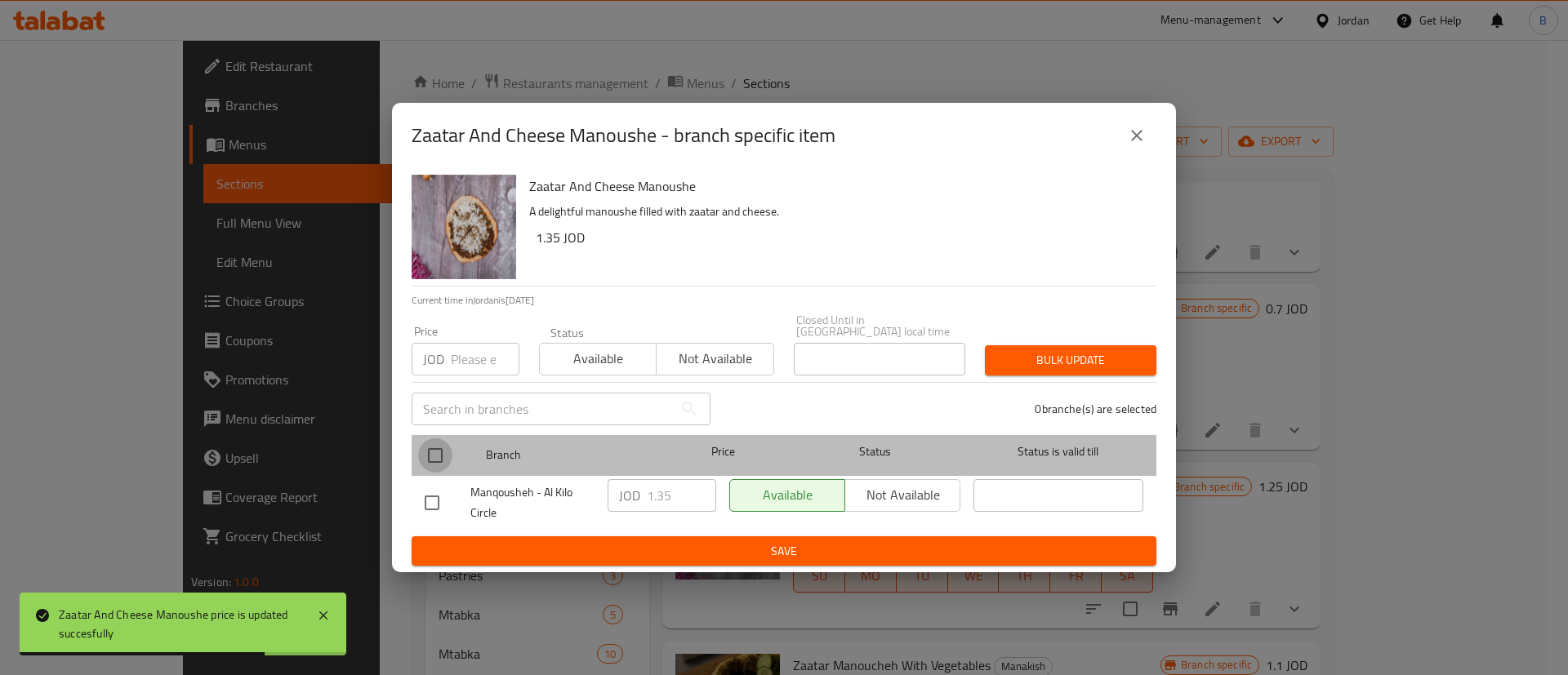
click at [432, 439] on input "checkbox" at bounding box center [435, 455] width 34 height 34
checkbox input "true"
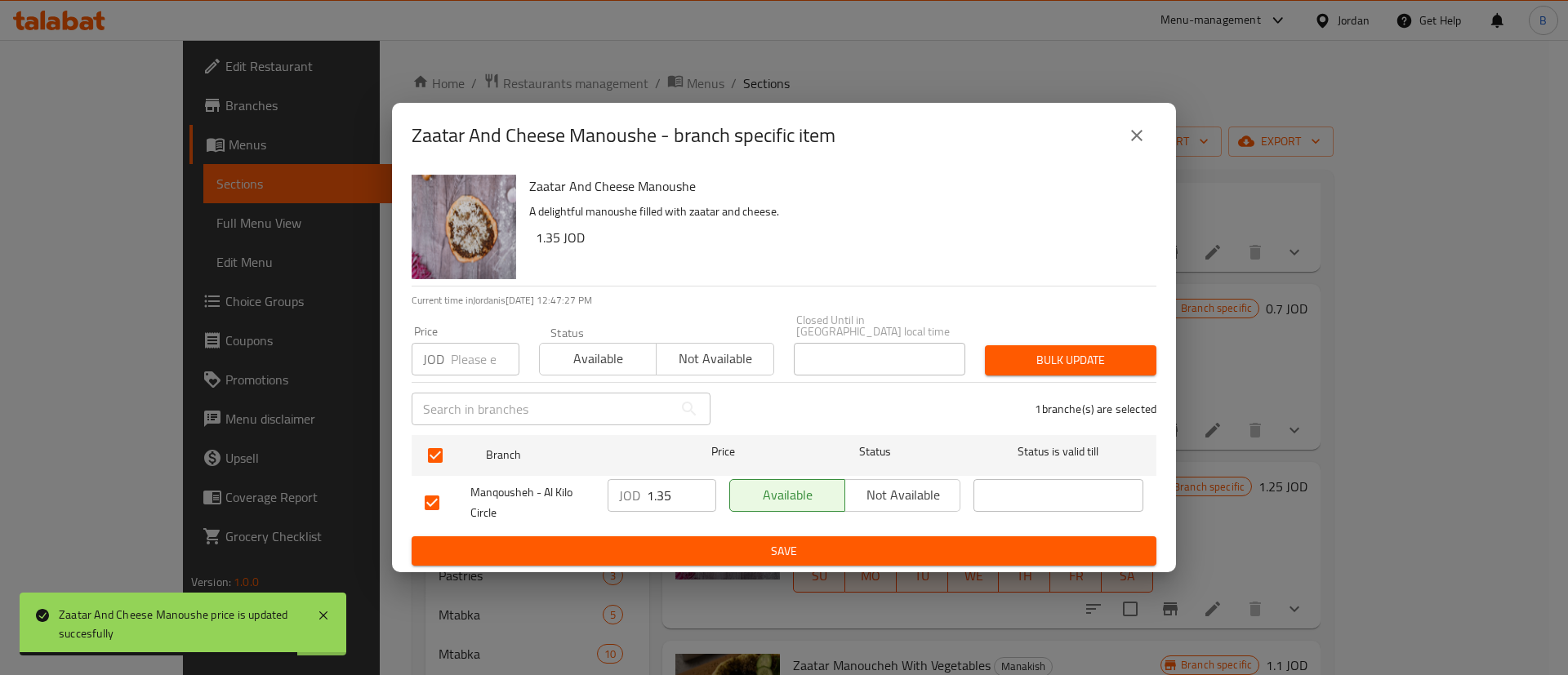
drag, startPoint x: 680, startPoint y: 486, endPoint x: 555, endPoint y: 490, distance: 125.1
click at [556, 489] on div "Manqousheh - Al Kilo Circle JOD 1.35 ​ Available Not available ​" at bounding box center [784, 503] width 732 height 61
paste input "2"
type input "1.25"
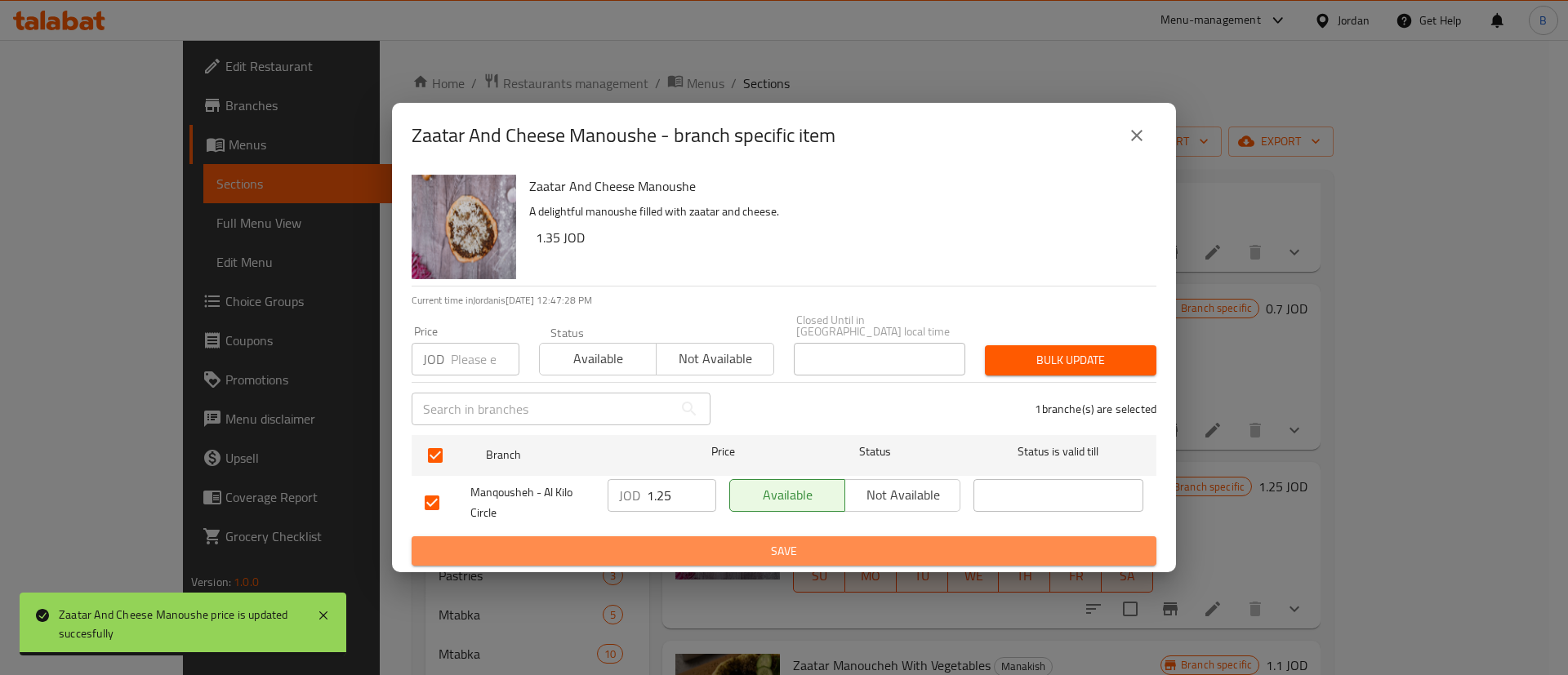
click at [726, 554] on span "Save" at bounding box center [784, 551] width 719 height 21
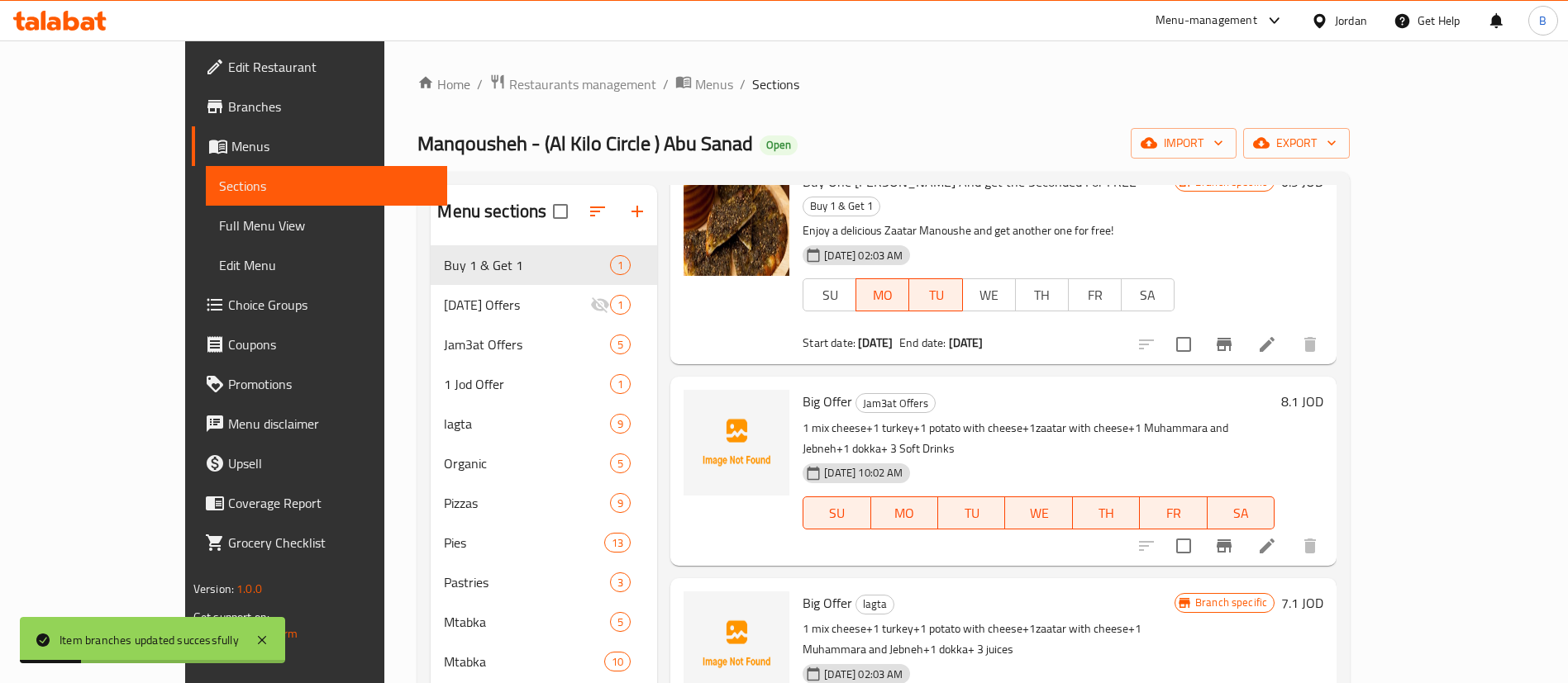
scroll to position [0, 0]
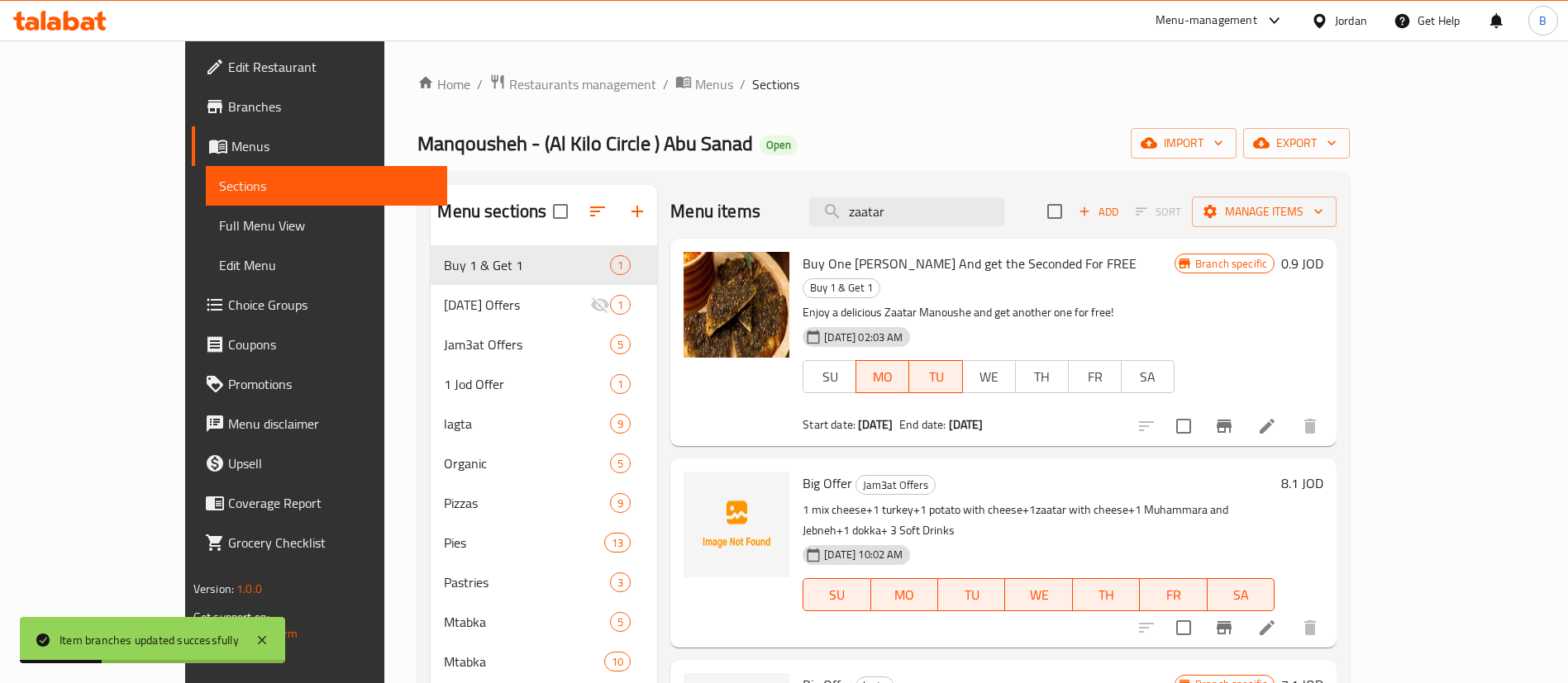
drag, startPoint x: 974, startPoint y: 221, endPoint x: 974, endPoint y: 233, distance: 12.0
click at [974, 220] on input "zaatar" at bounding box center [906, 211] width 195 height 29
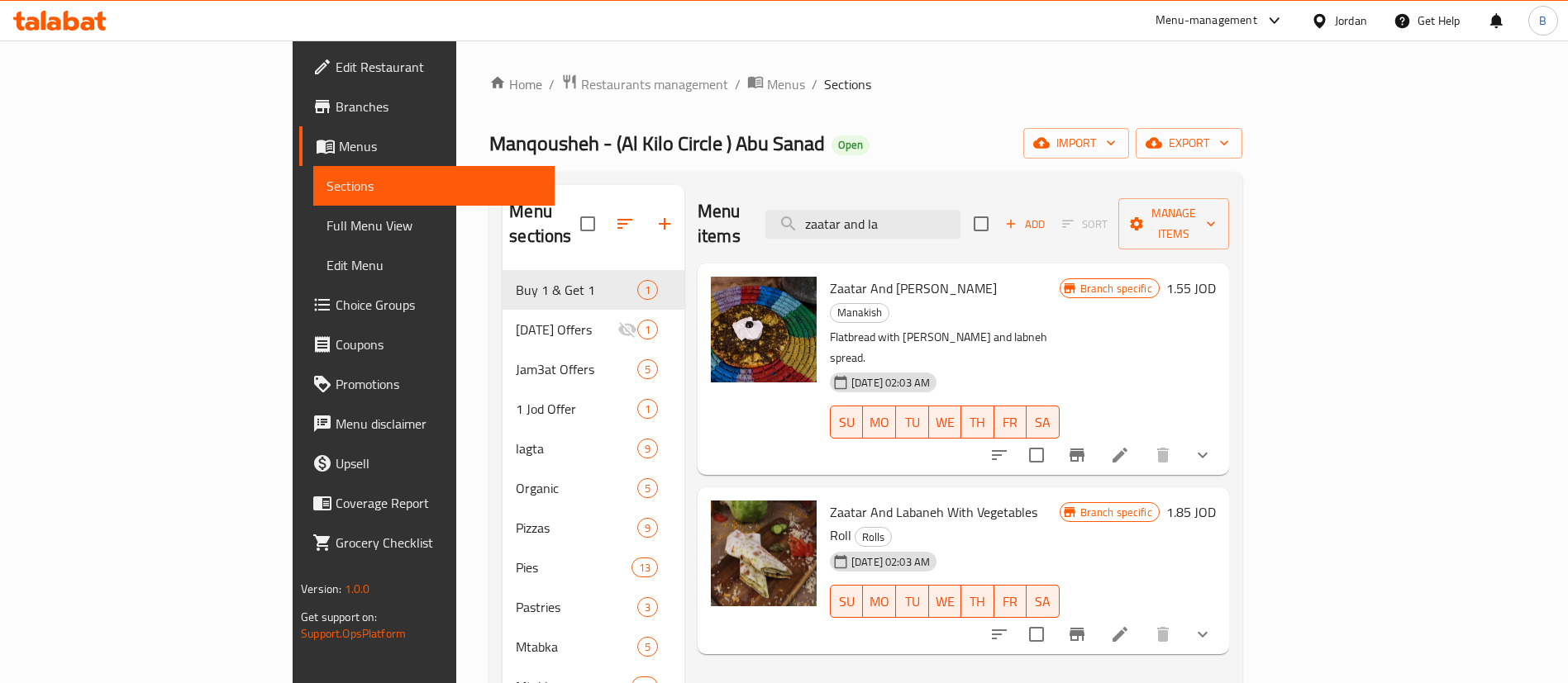
type input "zaatar and la"
click at [1216, 277] on h6 "1.55 JOD" at bounding box center [1191, 288] width 50 height 23
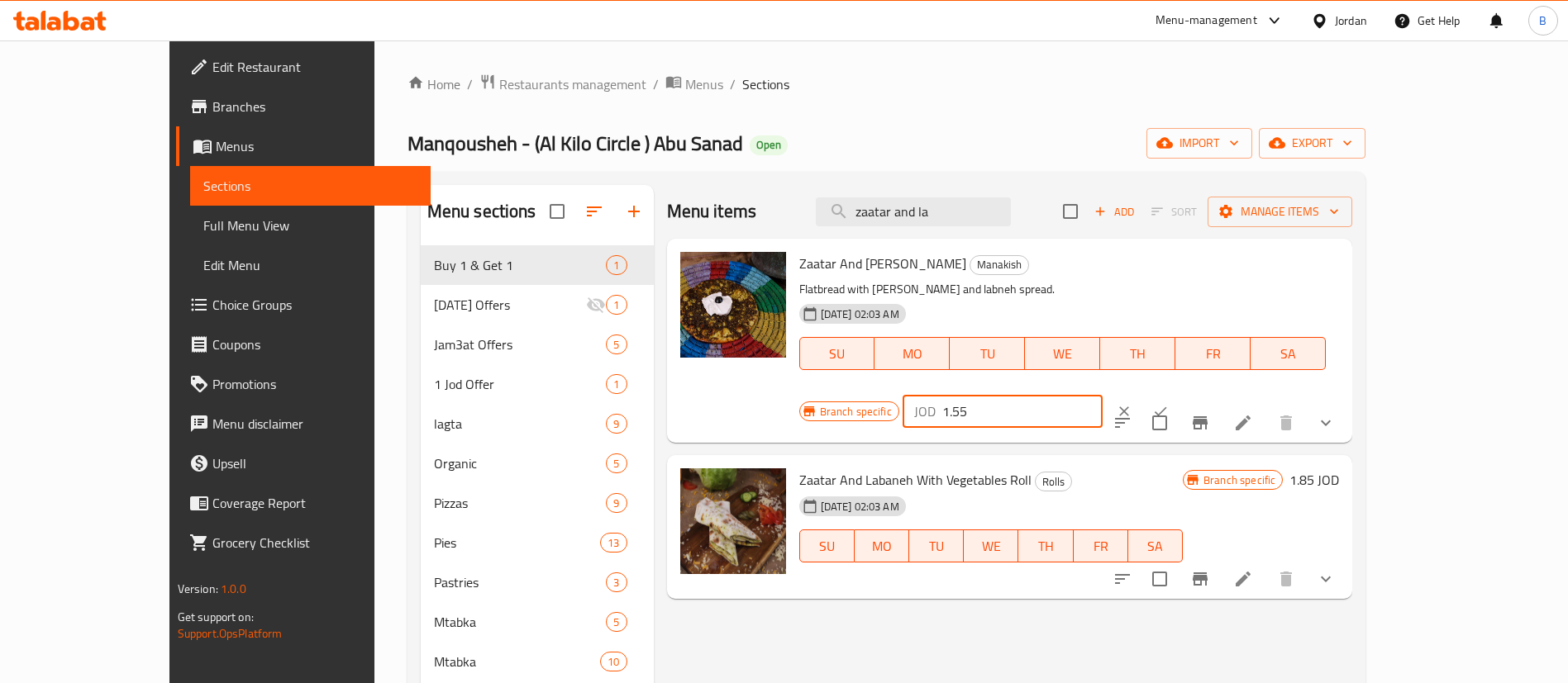
click at [1103, 395] on input "1.55" at bounding box center [1022, 411] width 160 height 33
type input "1.20"
click at [1169, 403] on icon "ok" at bounding box center [1160, 412] width 17 height 17
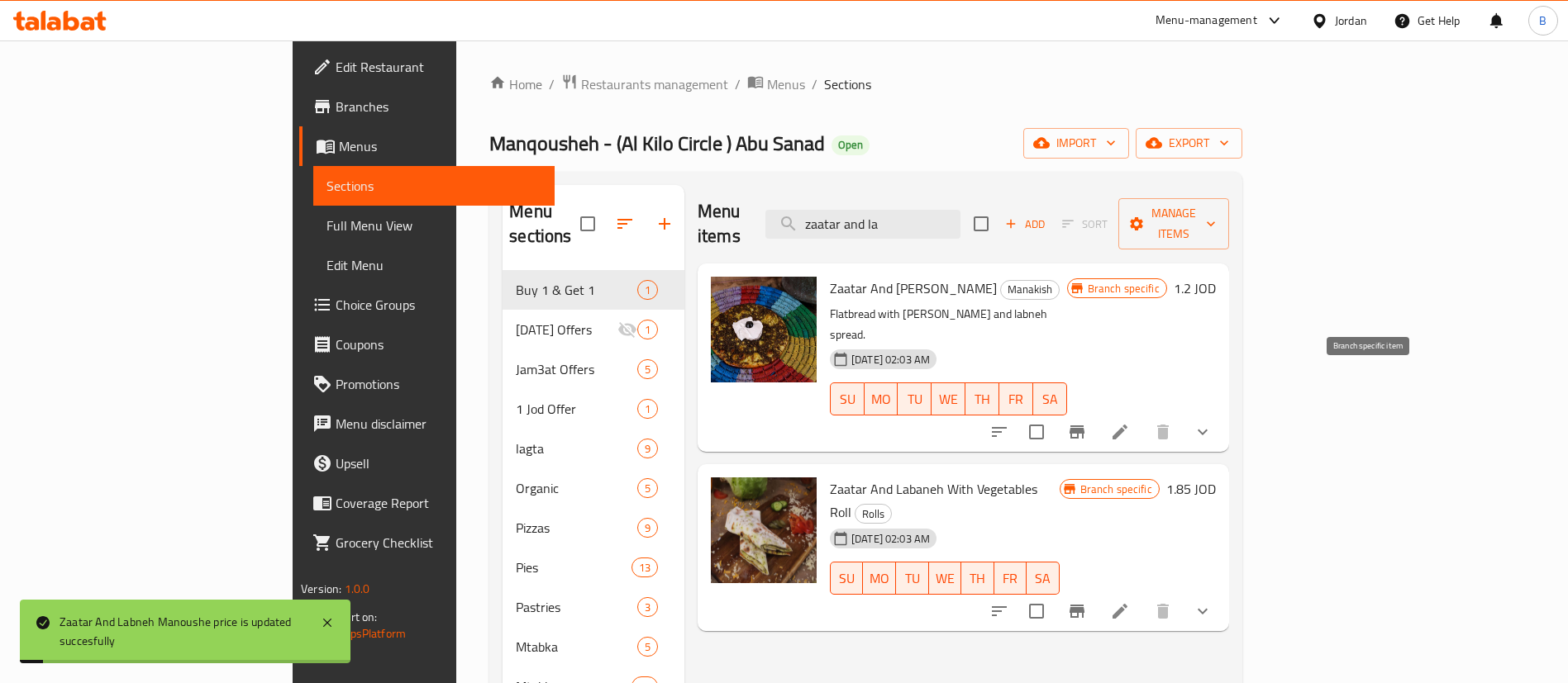
click at [1087, 422] on icon "Branch-specific-item" at bounding box center [1077, 432] width 20 height 20
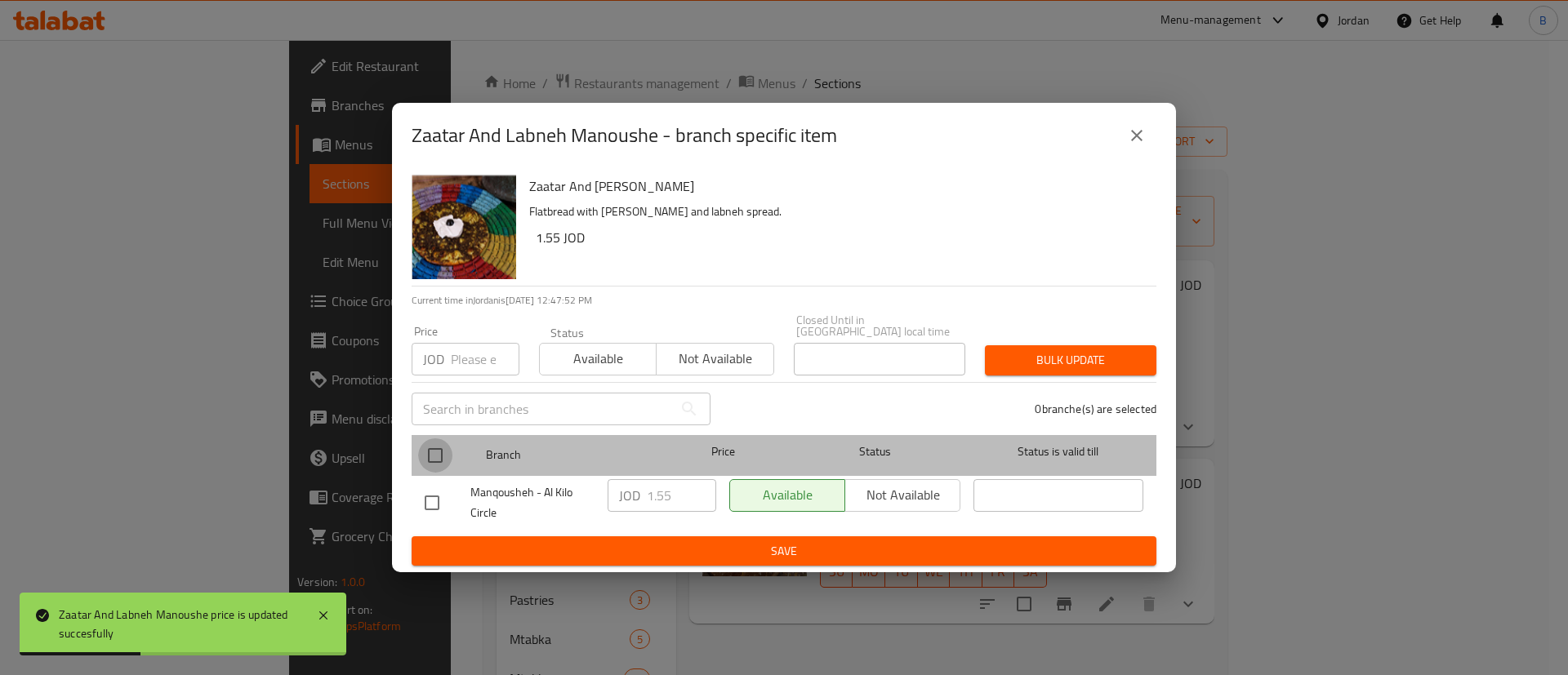
click at [442, 448] on input "checkbox" at bounding box center [435, 455] width 34 height 34
checkbox input "true"
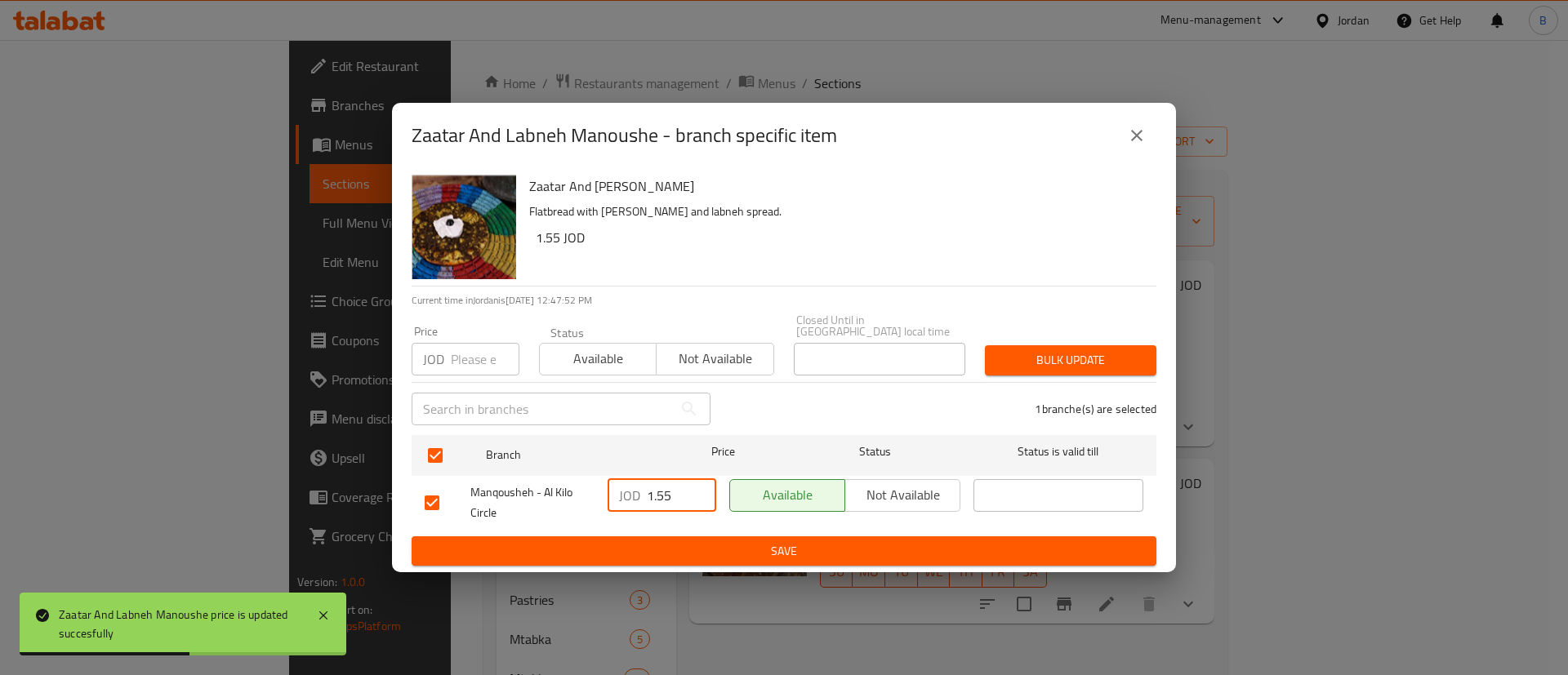
drag, startPoint x: 679, startPoint y: 491, endPoint x: 489, endPoint y: 492, distance: 190.0
click at [513, 492] on div "Manqousheh - Al Kilo Circle JOD 1.55 ​ Available Not available ​" at bounding box center [784, 503] width 732 height 61
type input "1.20"
click at [569, 543] on span "Save" at bounding box center [784, 551] width 719 height 21
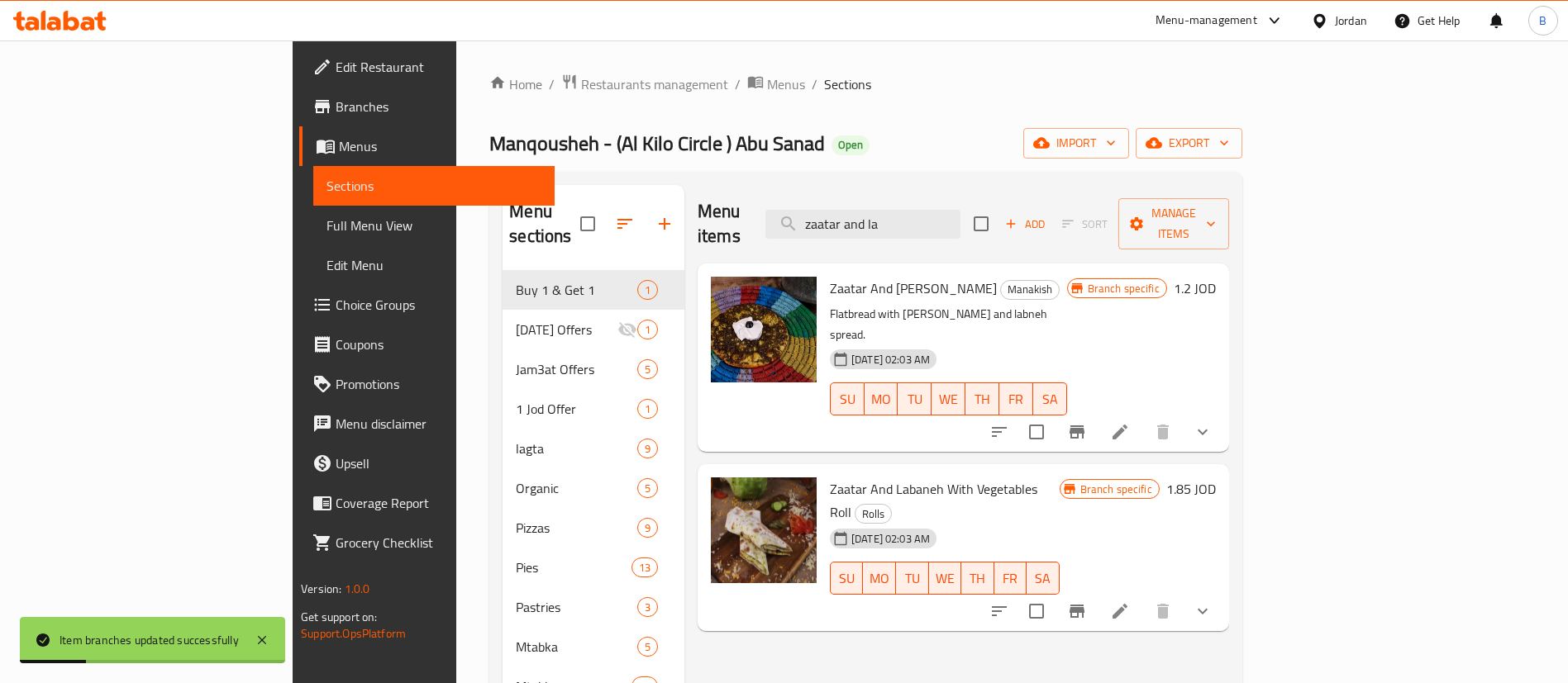
drag, startPoint x: 1007, startPoint y: 202, endPoint x: 0, endPoint y: 260, distance: 1008.7
click at [292, 209] on div "Edit Restaurant Branches Menus Sections Full Menu View Edit Menu Choice Groups …" at bounding box center [784, 479] width 982 height 878
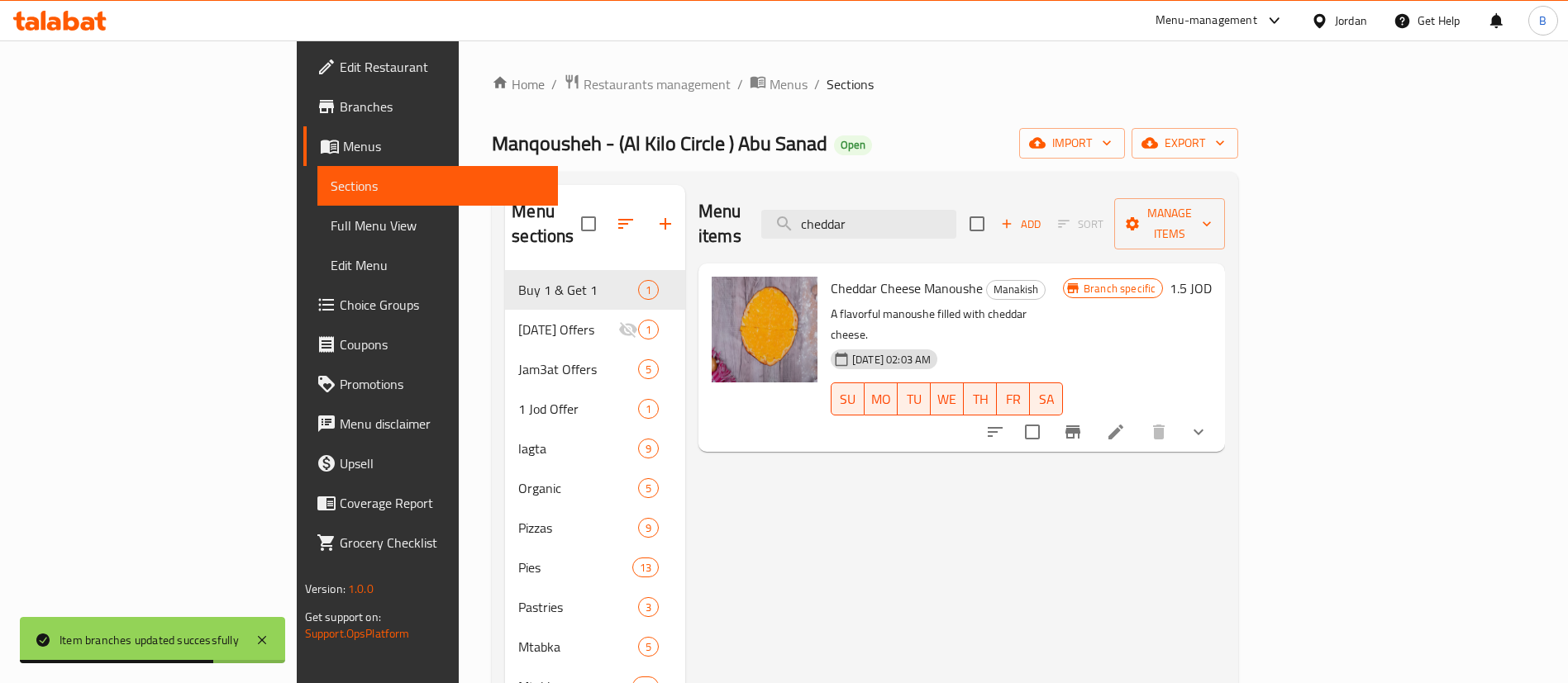
type input "cheddar"
click at [1212, 277] on h6 "1.5 JOD" at bounding box center [1191, 288] width 42 height 23
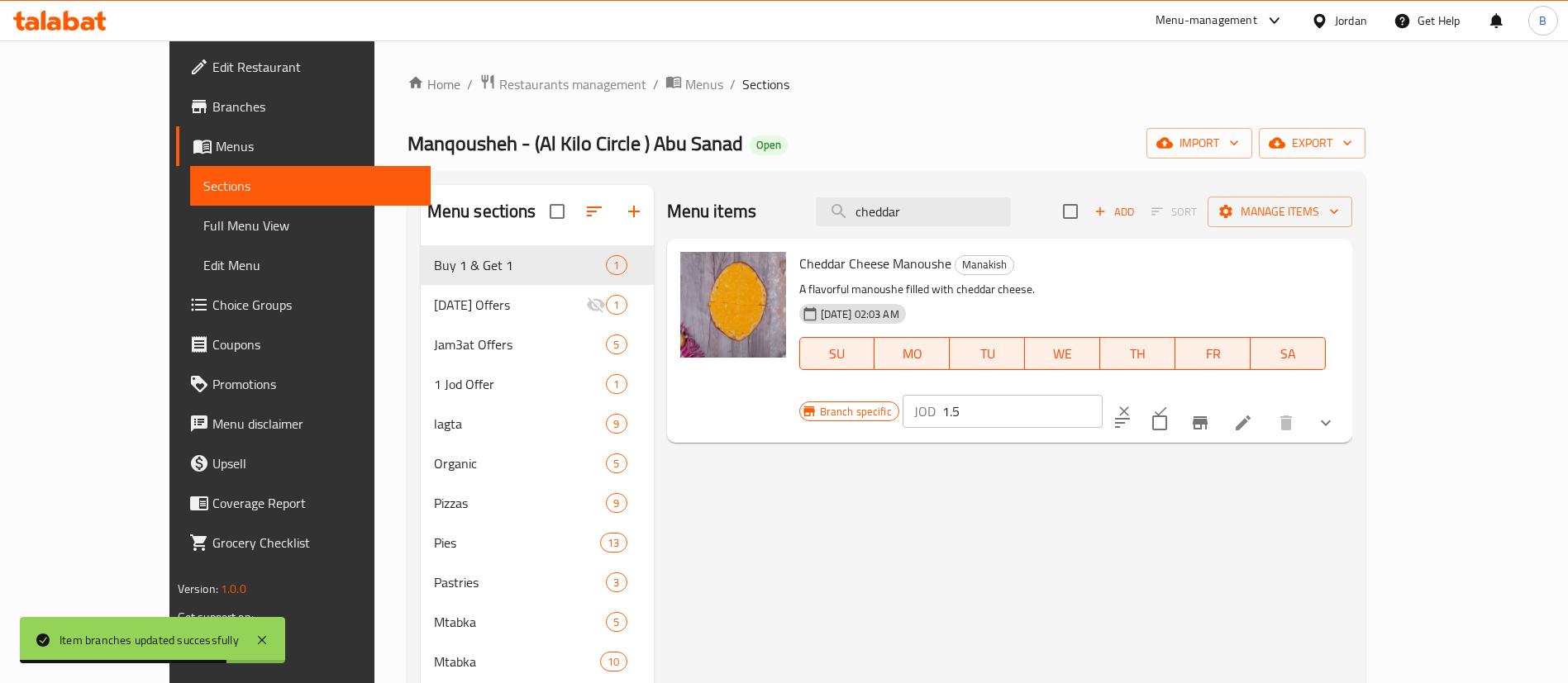
click at [1103, 395] on input "1.5" at bounding box center [1022, 411] width 160 height 33
type input "1.30"
click at [1179, 393] on button "ok" at bounding box center [1160, 411] width 36 height 36
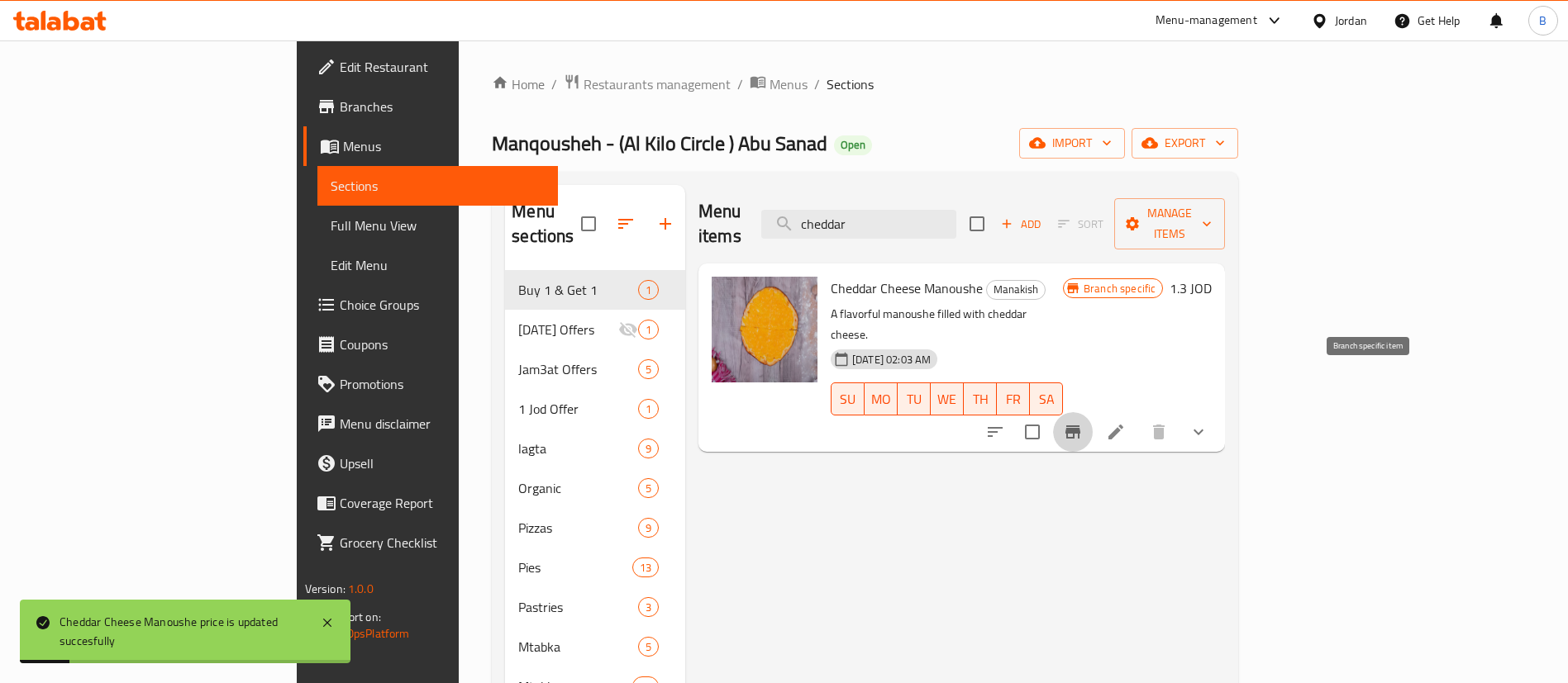
click at [1080, 425] on icon "Branch-specific-item" at bounding box center [1073, 432] width 15 height 13
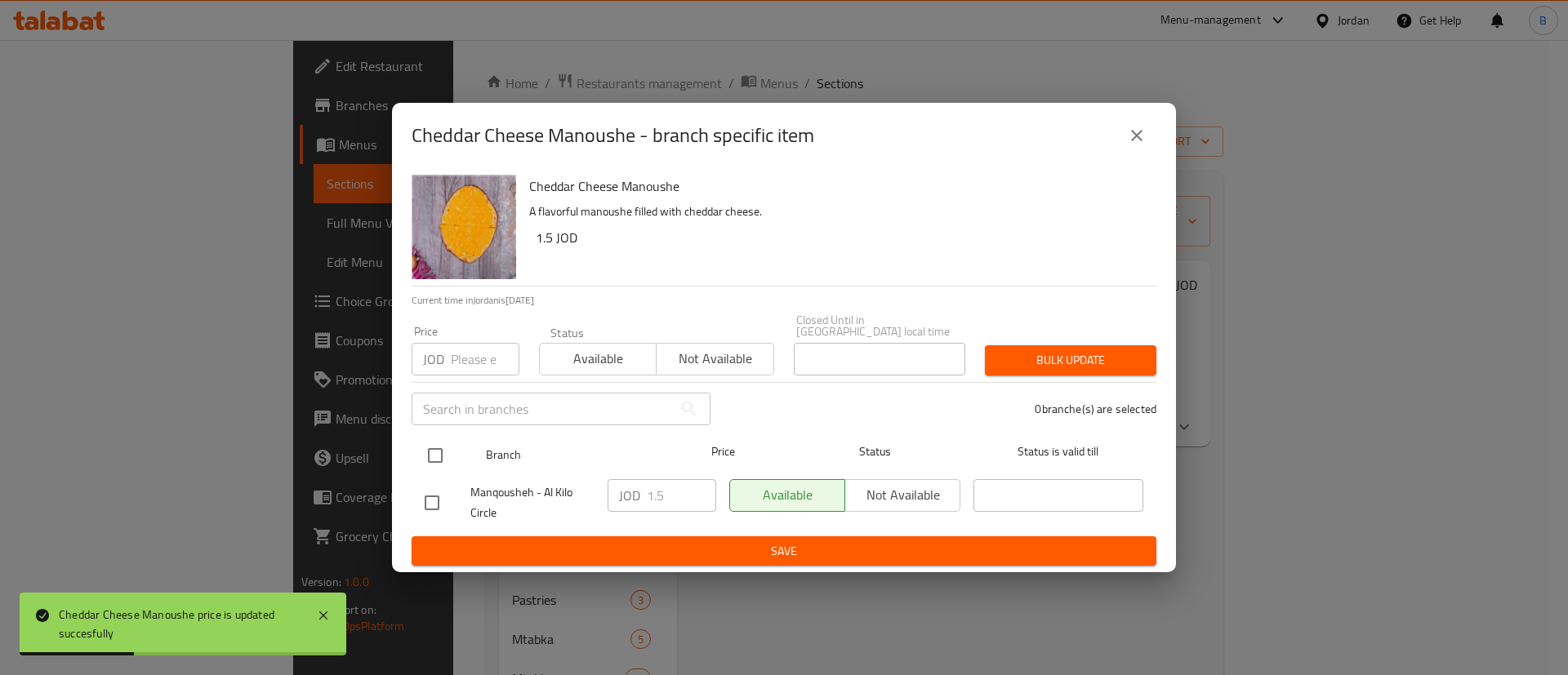
click at [427, 451] on input "checkbox" at bounding box center [435, 455] width 34 height 34
checkbox input "true"
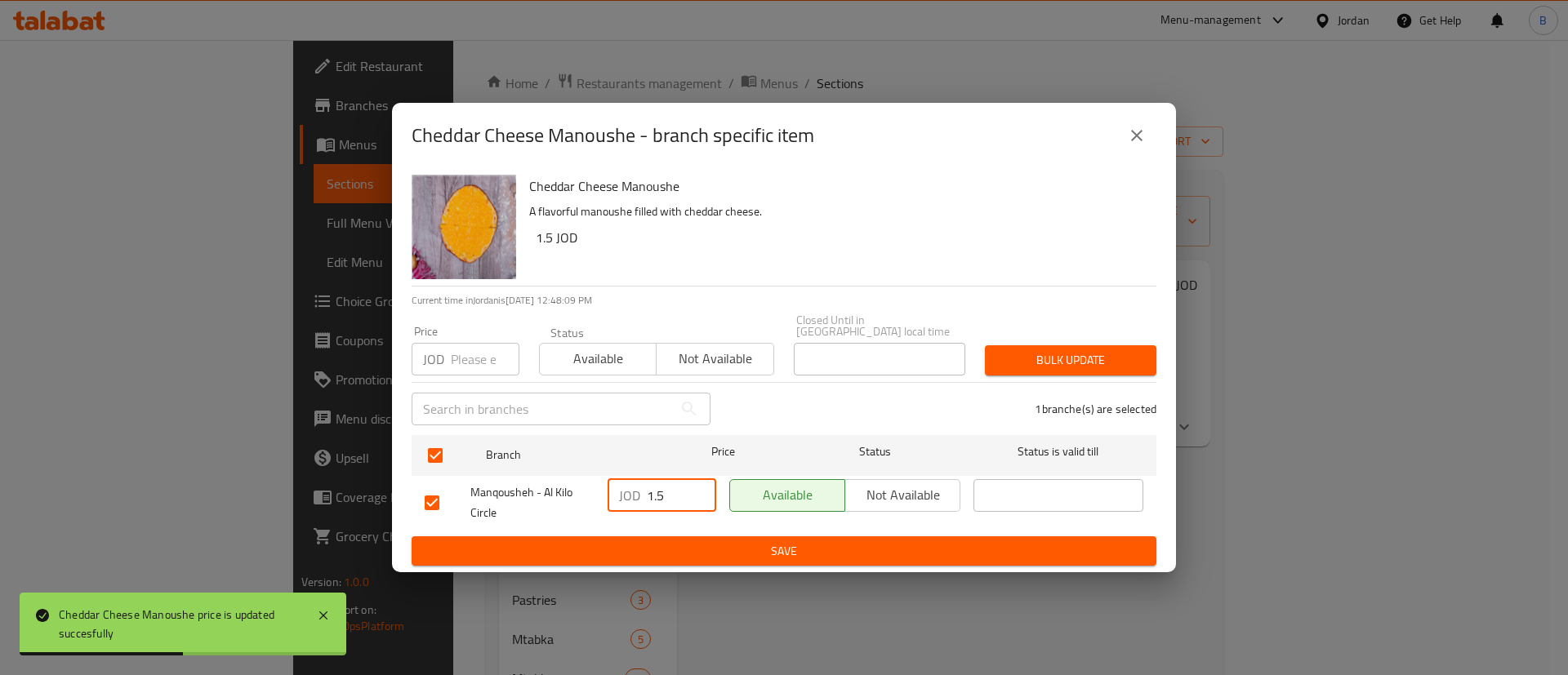
click at [710, 499] on input "1.5" at bounding box center [681, 495] width 69 height 32
click at [665, 494] on input "1.5" at bounding box center [681, 495] width 69 height 32
type input "1.30"
click at [710, 541] on span "Save" at bounding box center [784, 551] width 719 height 21
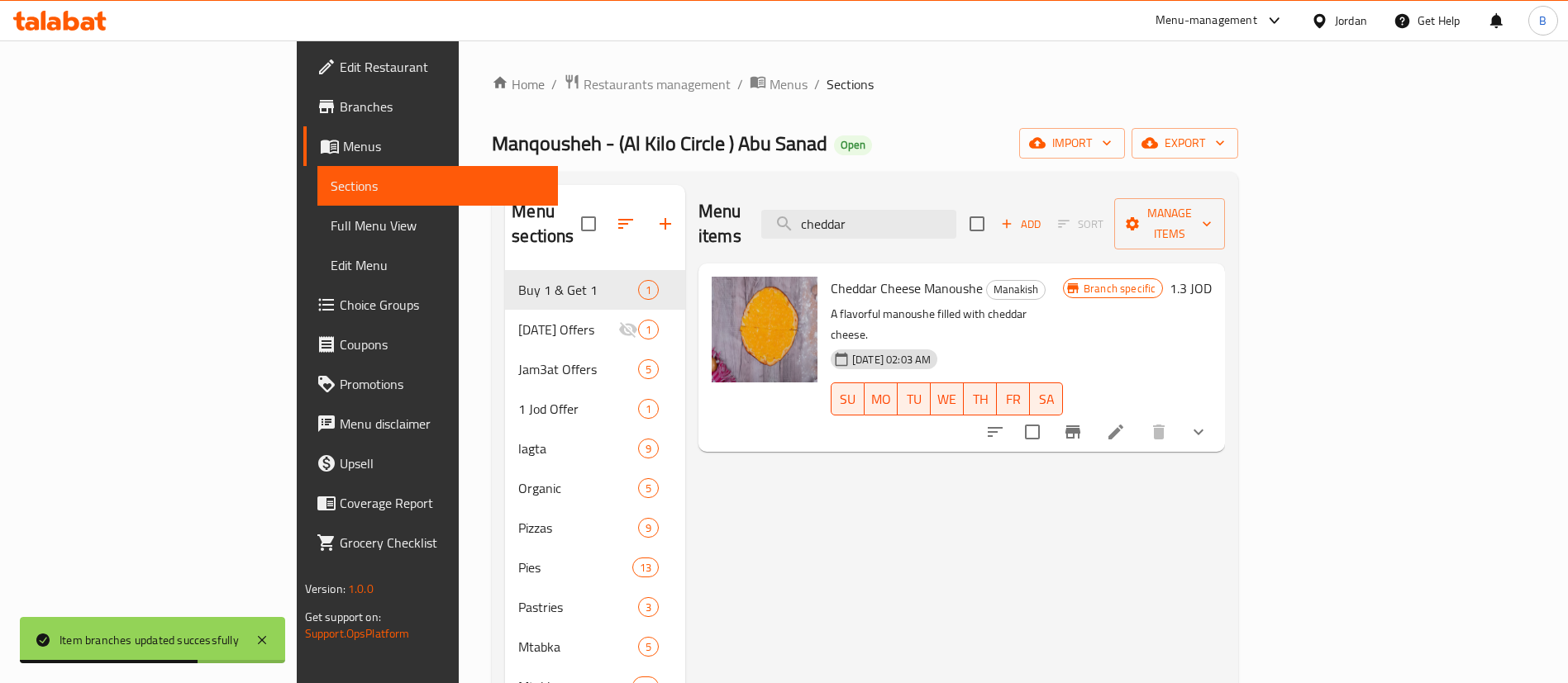
drag, startPoint x: 1032, startPoint y: 208, endPoint x: 374, endPoint y: 264, distance: 660.4
click at [505, 232] on div "Menu sections Buy 1 & Get 1 1 [DATE] Offers 1 Jam3at Offers 5 1 Jod Offer 1 lag…" at bounding box center [864, 528] width 720 height 686
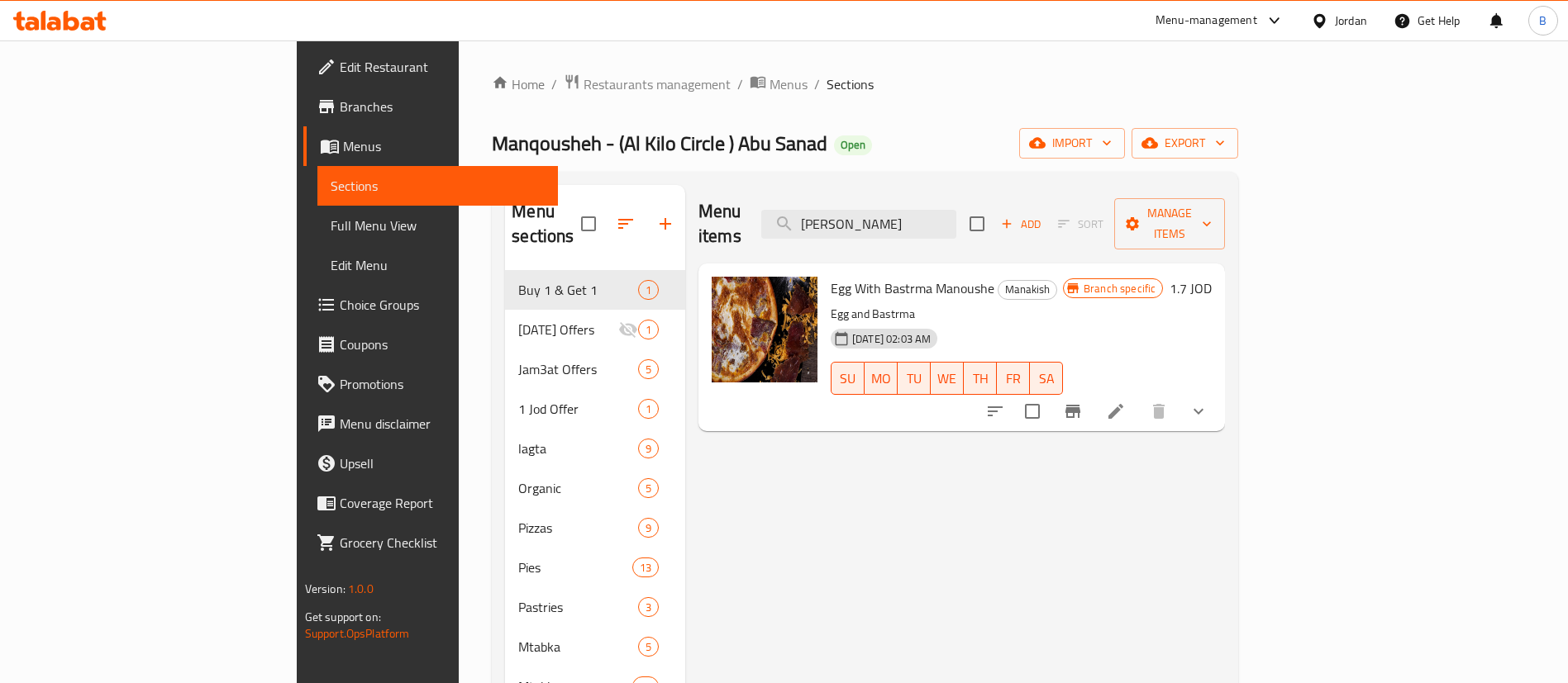
type input "[PERSON_NAME]"
click at [1212, 277] on h6 "1.7 JOD" at bounding box center [1191, 288] width 42 height 23
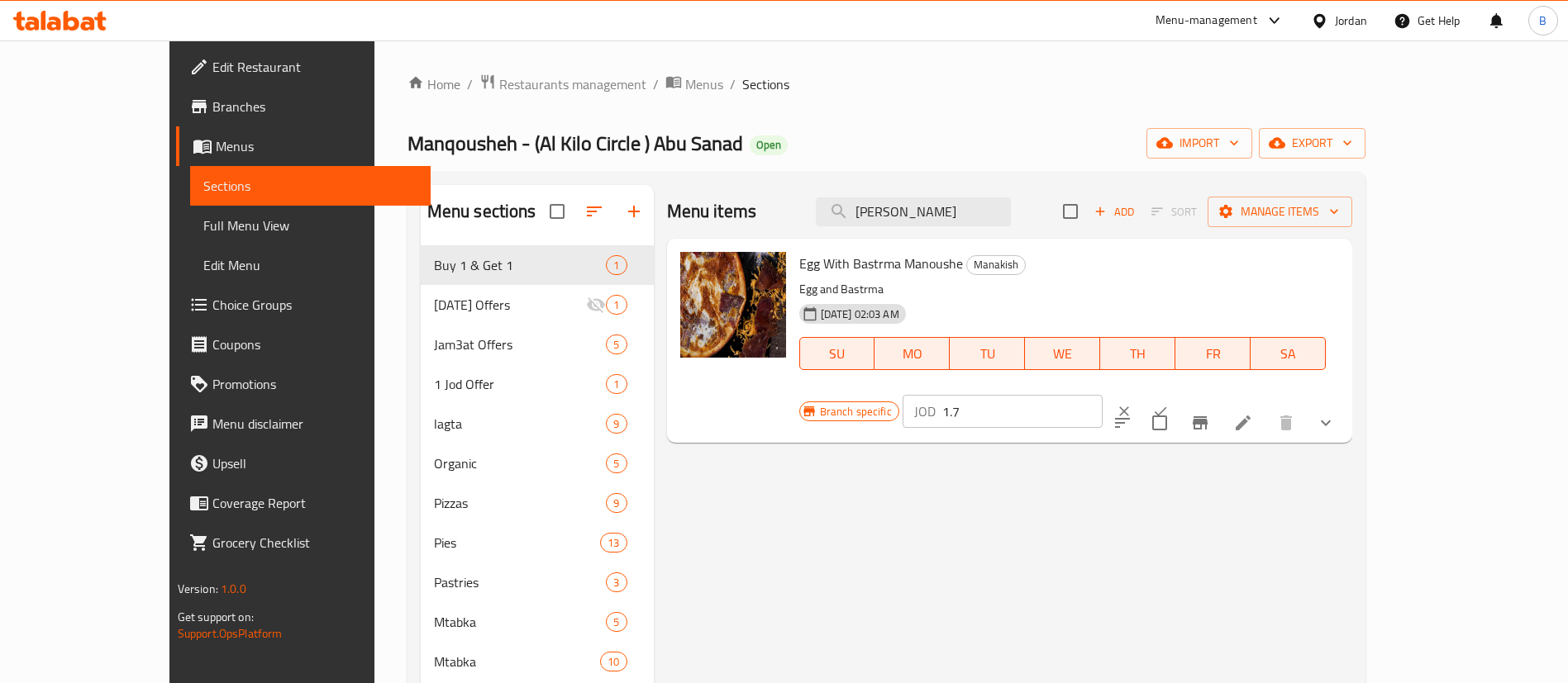
click at [1103, 395] on input "1.7" at bounding box center [1022, 411] width 160 height 33
drag, startPoint x: 1319, startPoint y: 279, endPoint x: 1143, endPoint y: 271, distance: 176.2
click at [1153, 393] on div "Branch specific JOD 1.50 ​" at bounding box center [1001, 411] width 404 height 36
type input "1.50"
click at [1179, 393] on button "ok" at bounding box center [1160, 411] width 36 height 36
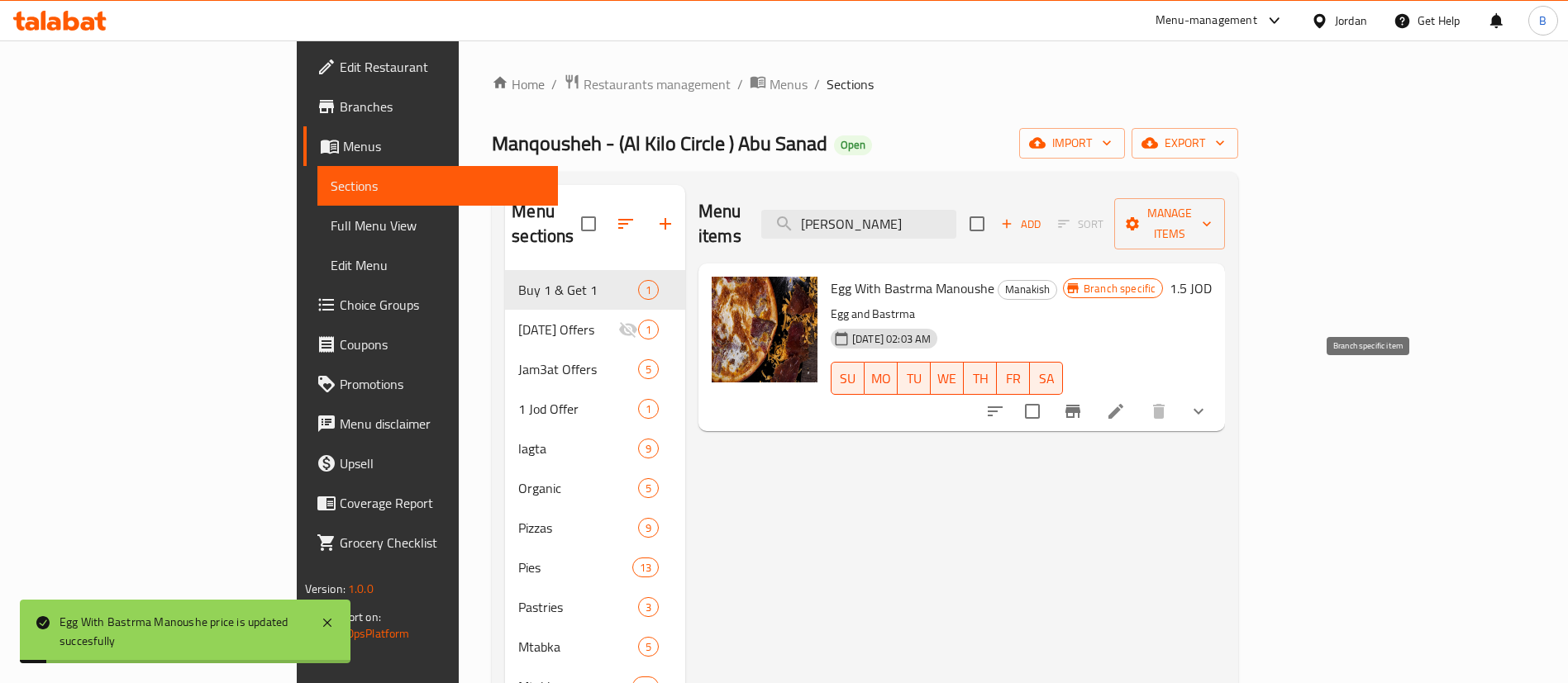
click at [1080, 405] on icon "Branch-specific-item" at bounding box center [1073, 412] width 15 height 13
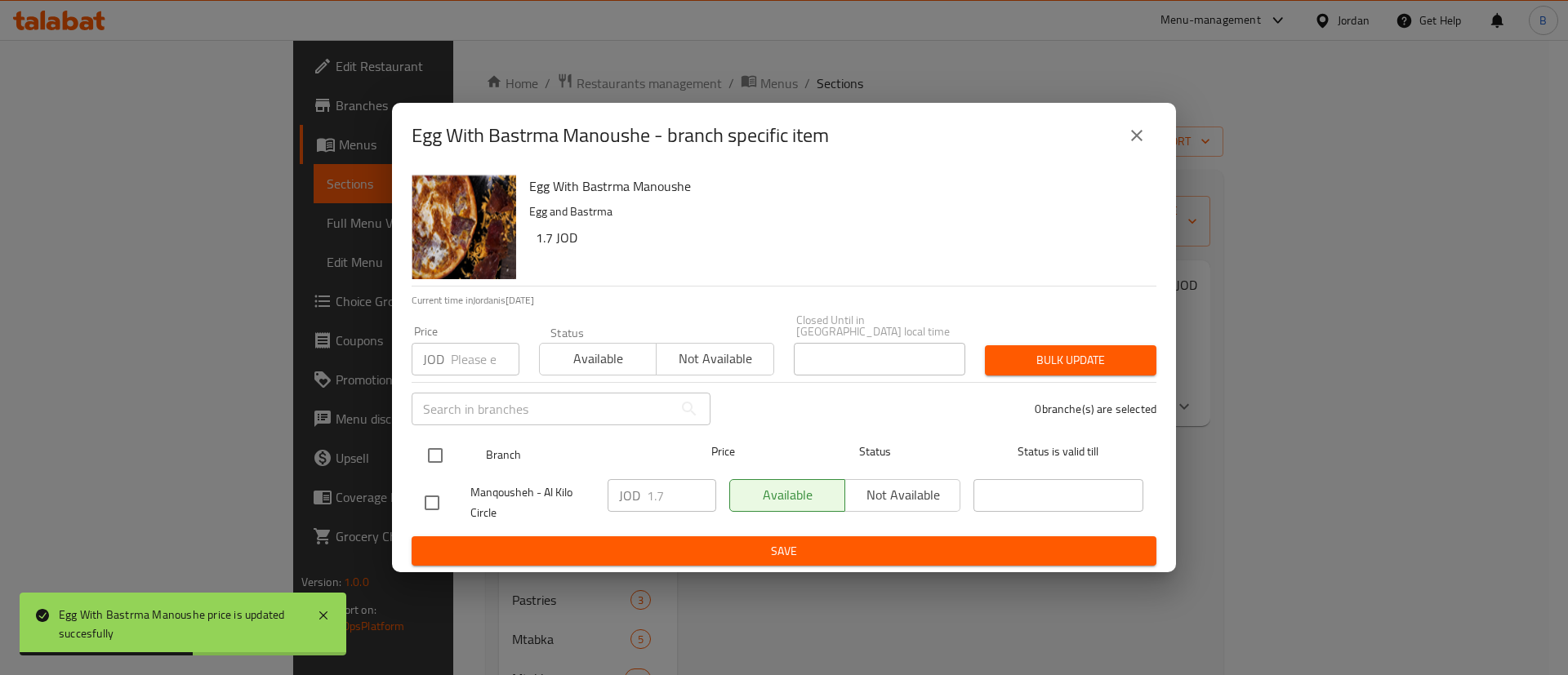
click at [454, 459] on div at bounding box center [449, 455] width 62 height 47
click at [436, 451] on input "checkbox" at bounding box center [435, 455] width 34 height 34
checkbox input "true"
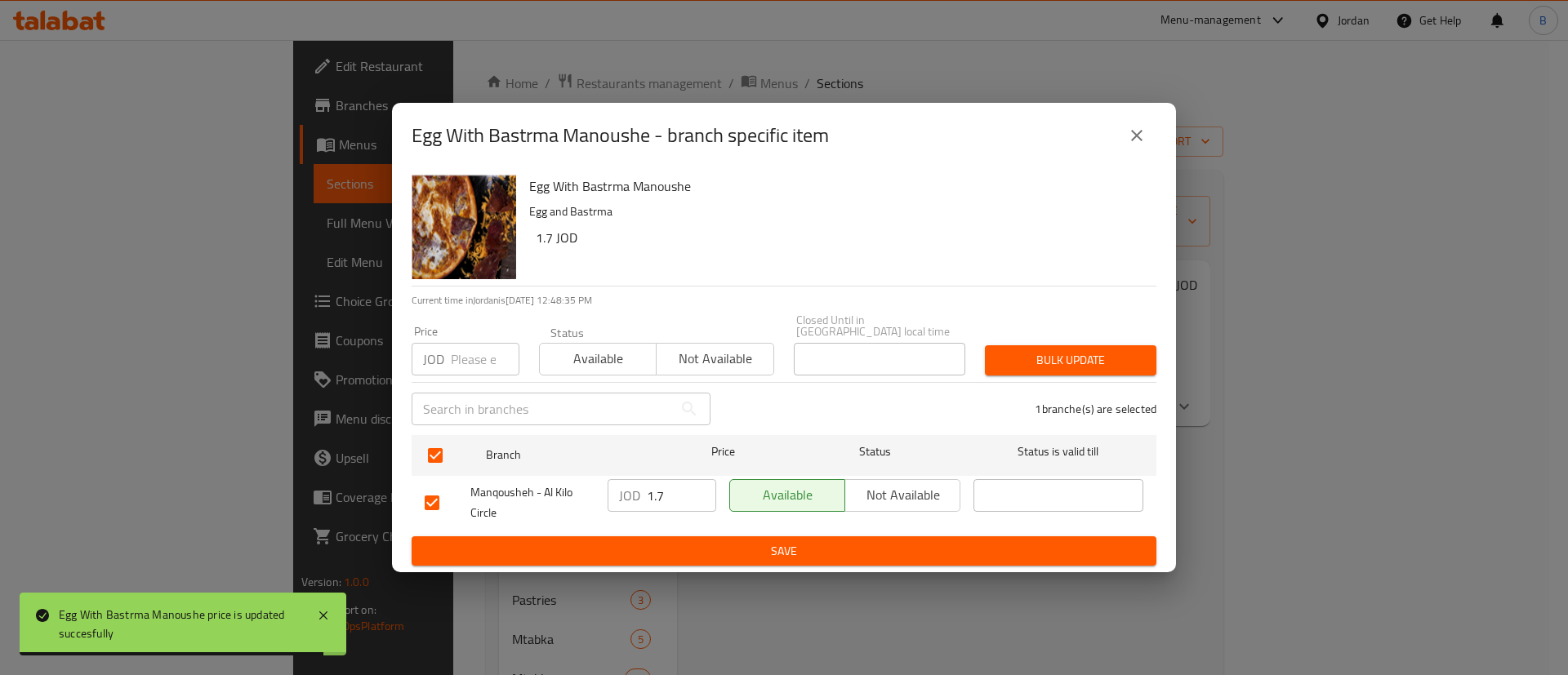
click at [642, 488] on div "JOD 1.7 ​" at bounding box center [662, 495] width 108 height 32
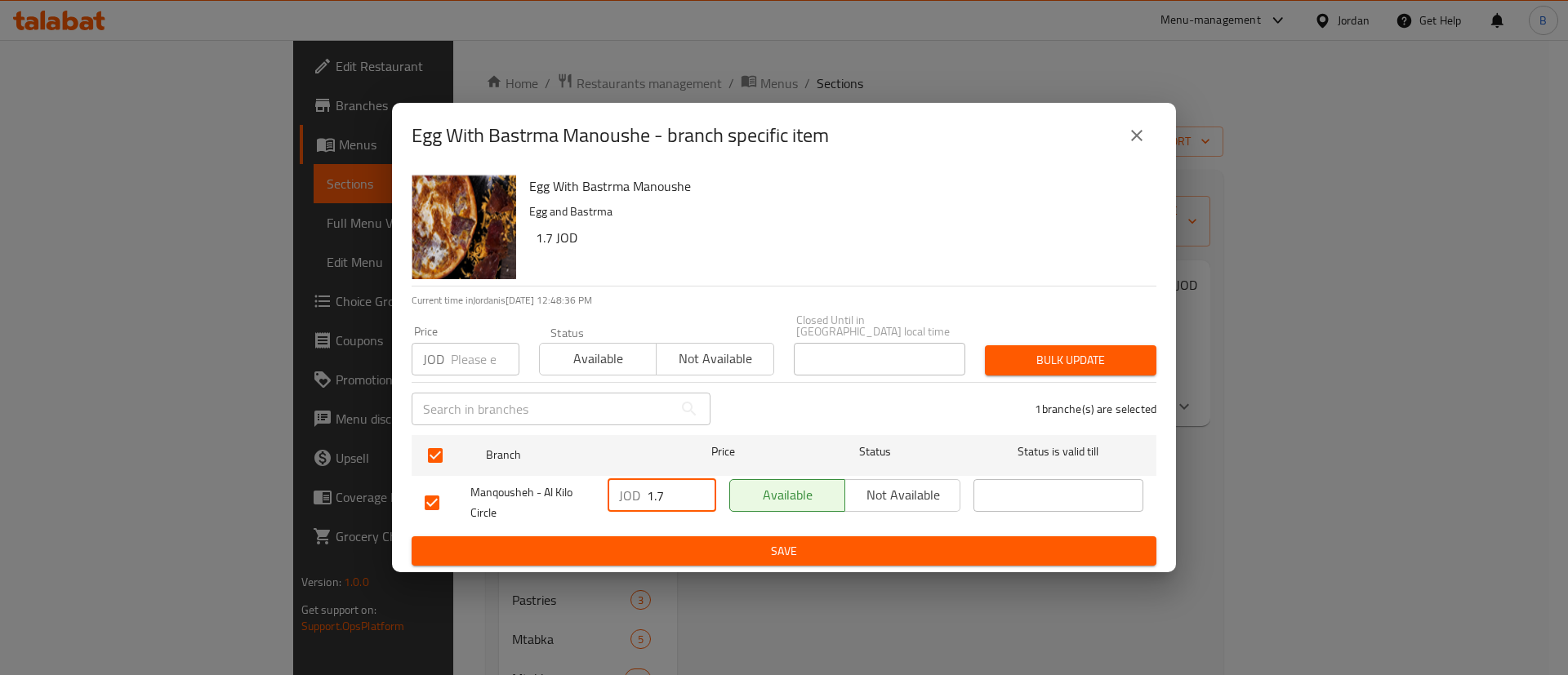
paste input "50"
type input "1.50"
click at [710, 541] on span "Save" at bounding box center [784, 551] width 719 height 21
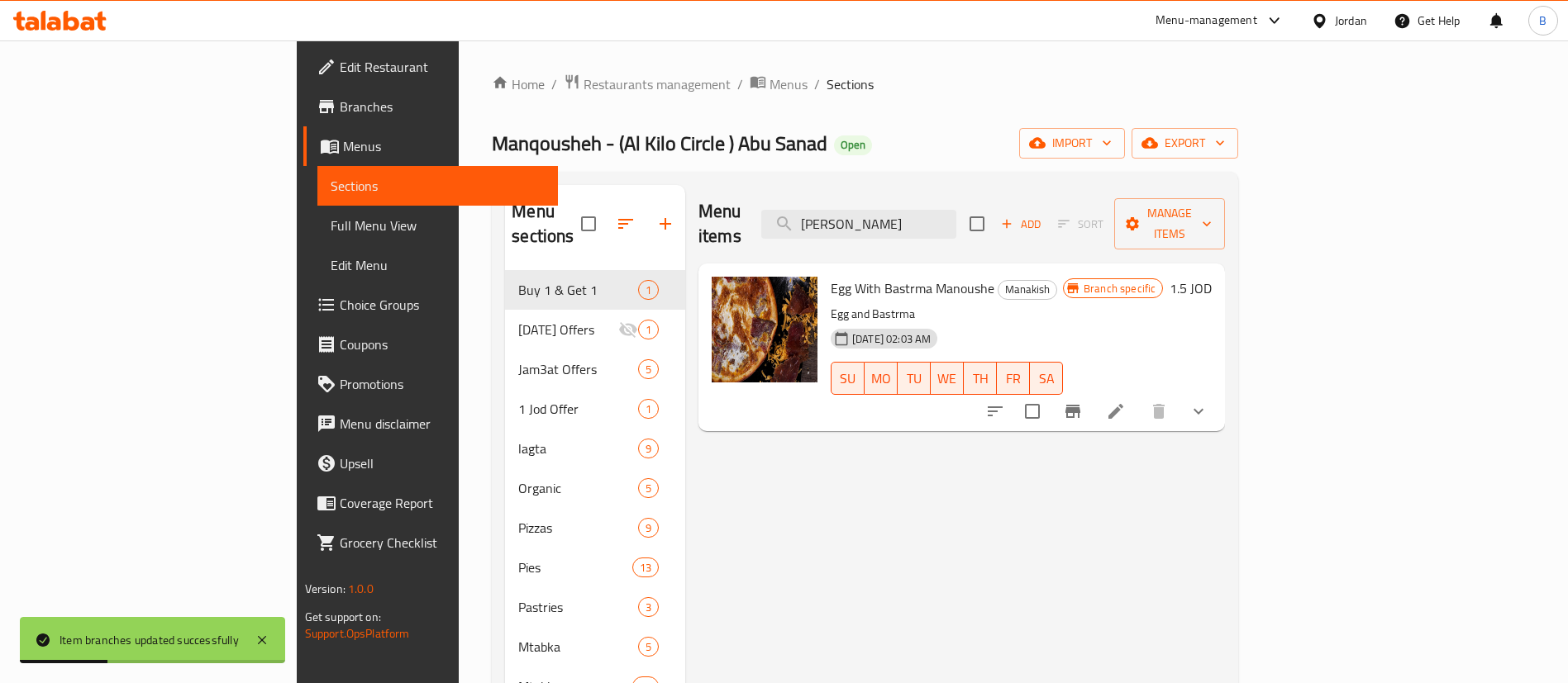
drag, startPoint x: 1000, startPoint y: 209, endPoint x: 532, endPoint y: 499, distance: 550.6
click at [773, 189] on div "Menu items [PERSON_NAME] Add Sort Manage items" at bounding box center [961, 224] width 527 height 78
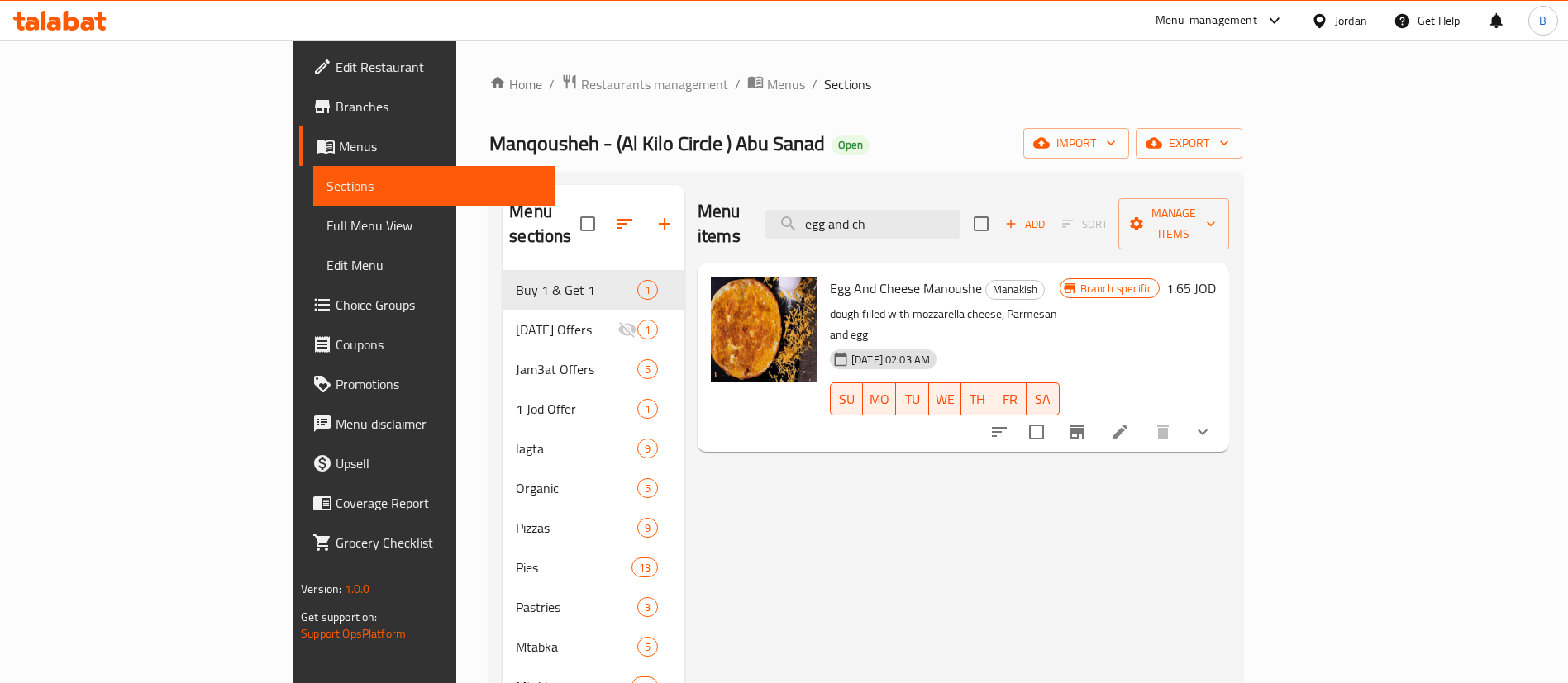
type input "egg and ch"
click at [1216, 277] on h6 "1.65 JOD" at bounding box center [1191, 288] width 50 height 23
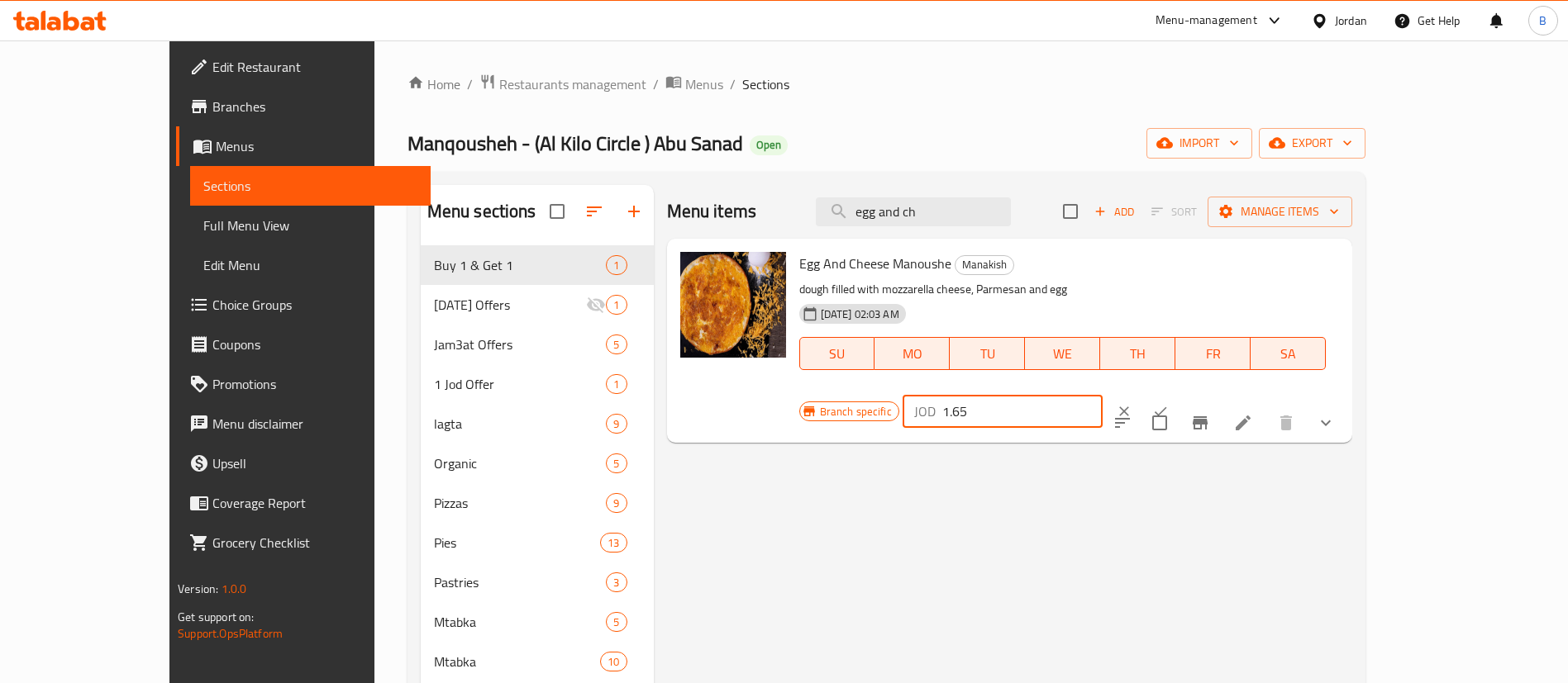
click at [1103, 395] on input "1.65" at bounding box center [1022, 411] width 160 height 33
type input "1.35"
click at [1169, 403] on icon "ok" at bounding box center [1160, 412] width 17 height 17
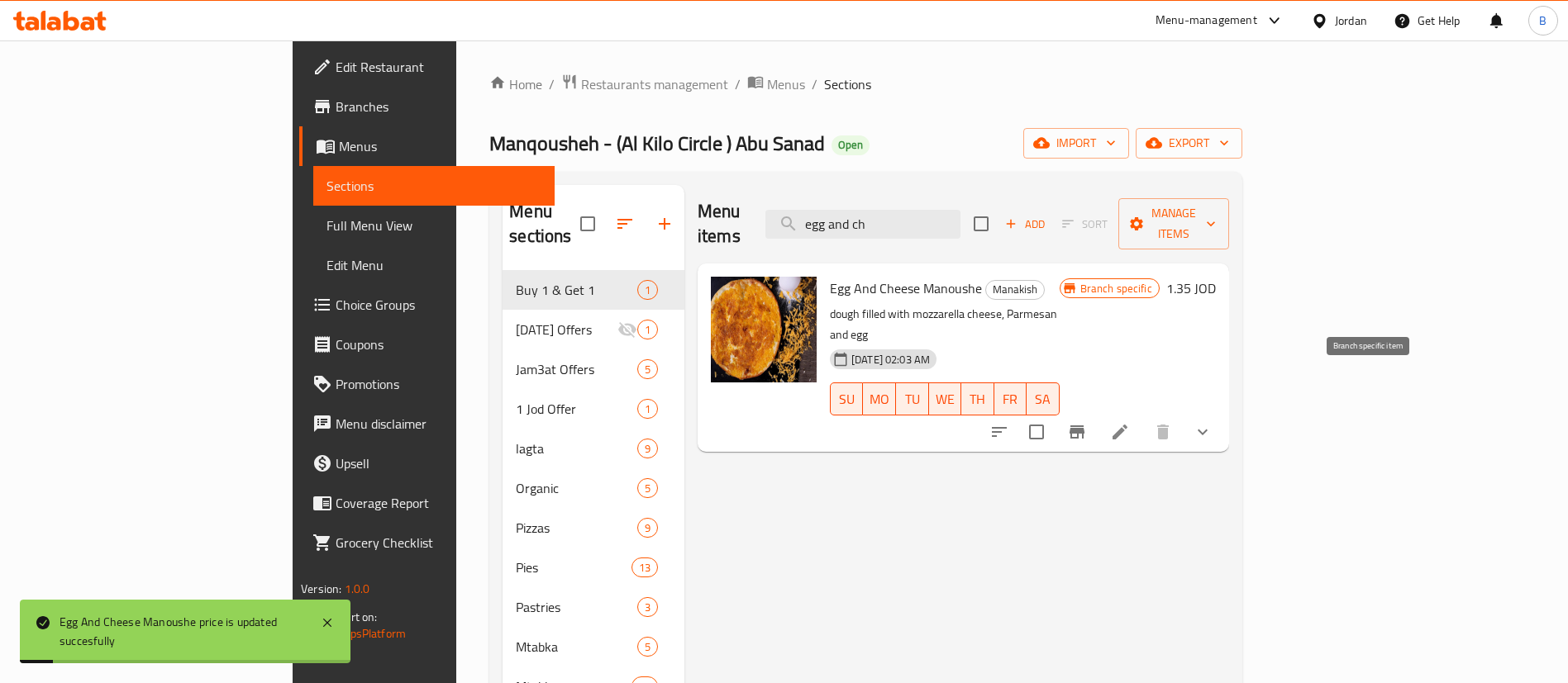
click at [1087, 422] on icon "Branch-specific-item" at bounding box center [1077, 432] width 20 height 20
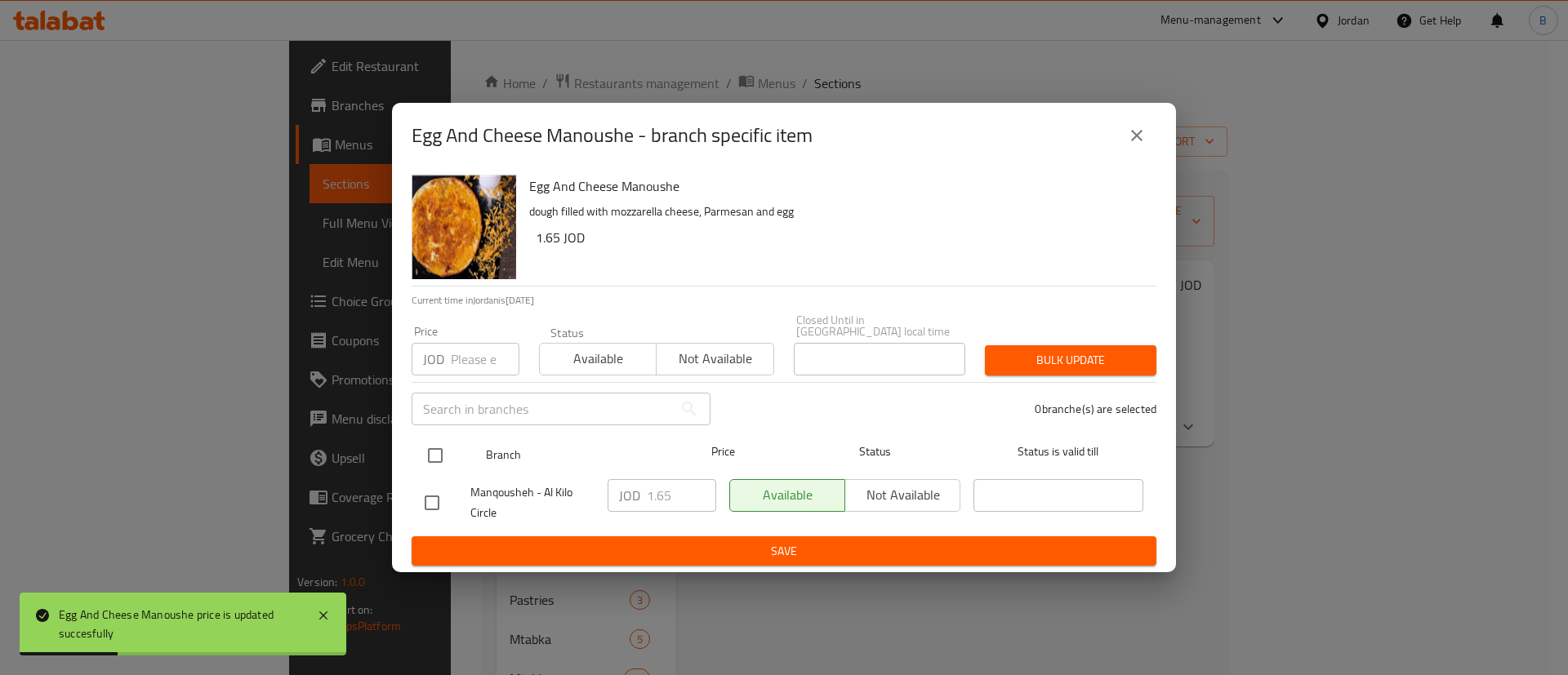
click at [446, 455] on input "checkbox" at bounding box center [435, 455] width 34 height 34
checkbox input "true"
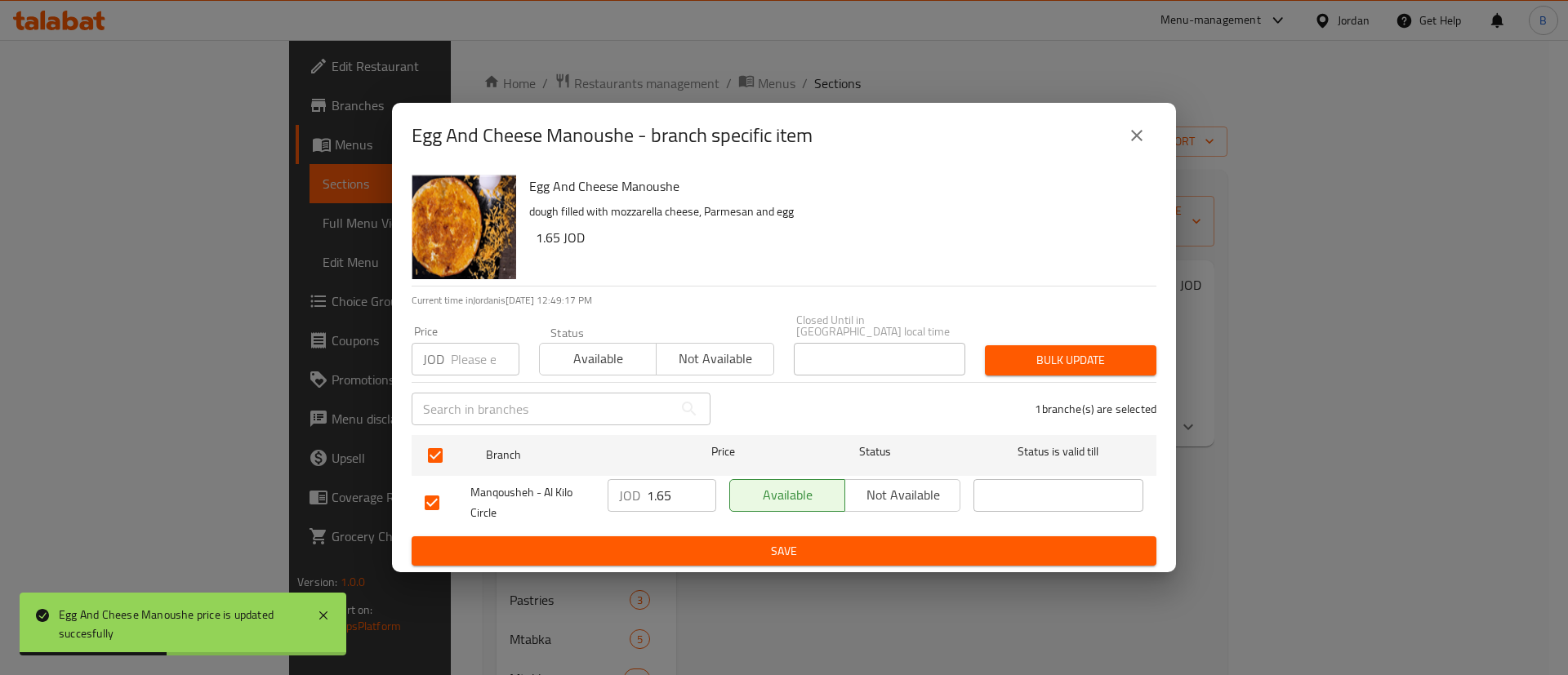
click at [681, 490] on input "1.65" at bounding box center [681, 495] width 69 height 32
type input "1.35"
click at [702, 536] on button "Save" at bounding box center [784, 551] width 745 height 30
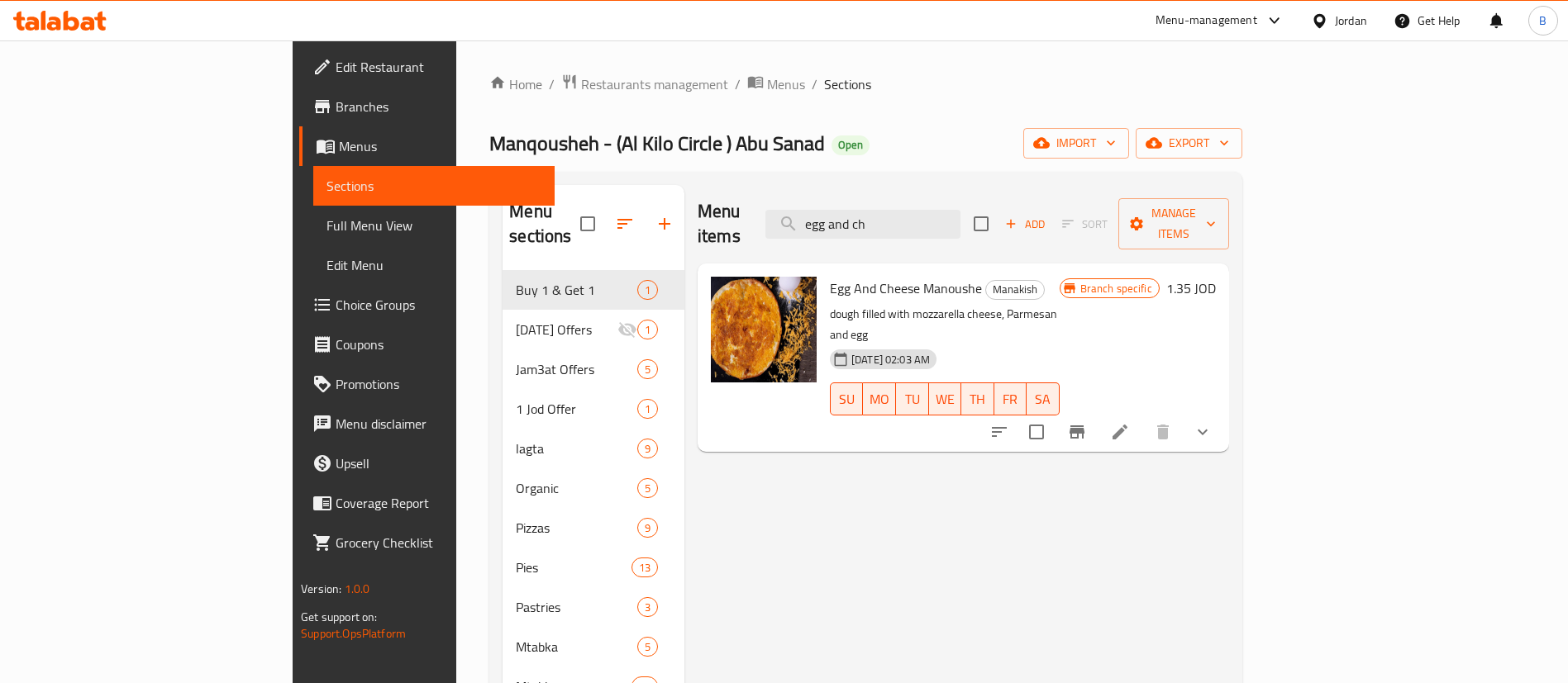
drag, startPoint x: 1025, startPoint y: 207, endPoint x: 318, endPoint y: 202, distance: 707.0
click at [502, 202] on div "Menu sections Buy 1 & Get 1 1 [DATE] Offers 1 Jam3at Offers 5 1 Jod Offer 1 lag…" at bounding box center [865, 528] width 726 height 686
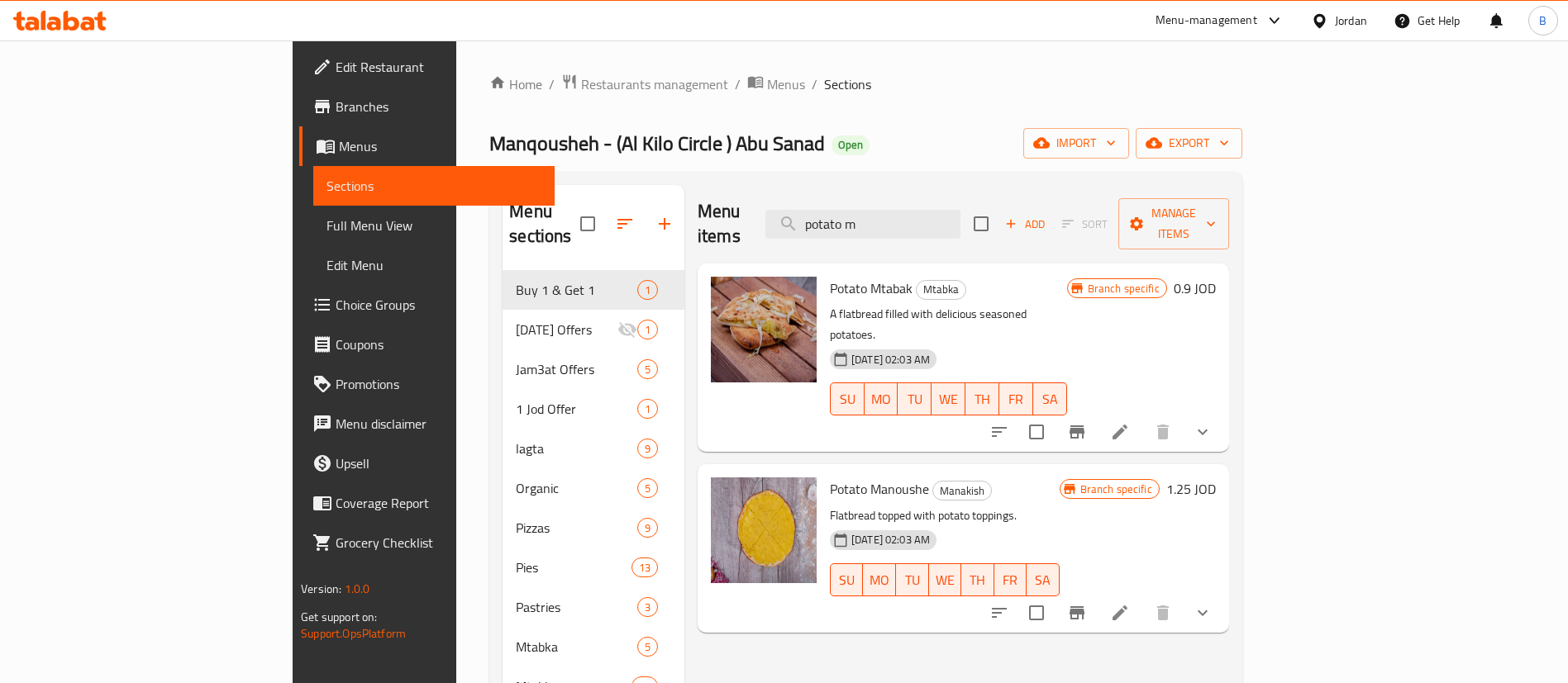
type input "potato m"
click at [1216, 478] on h6 "1.25 JOD" at bounding box center [1191, 488] width 50 height 23
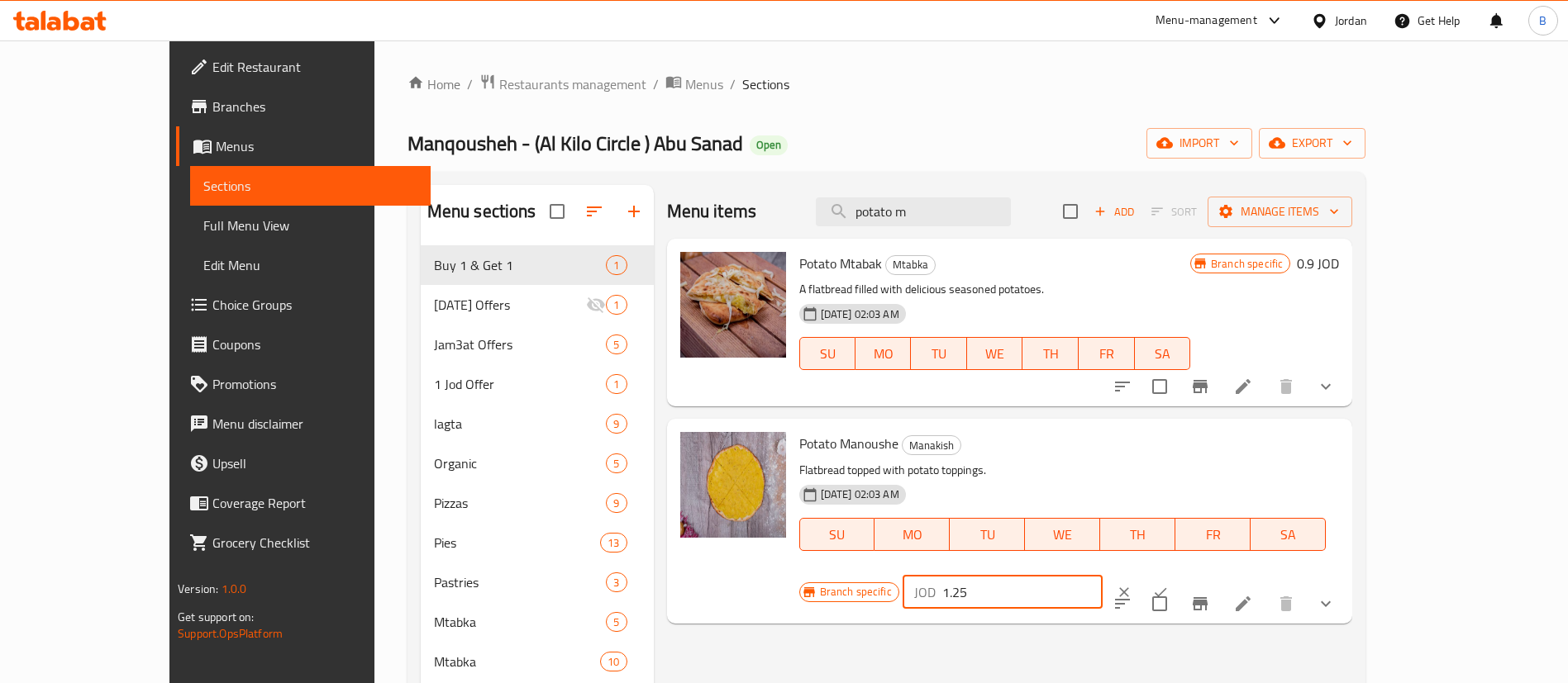
drag, startPoint x: 1471, startPoint y: 449, endPoint x: 1194, endPoint y: 450, distance: 277.0
click at [1109, 449] on div "Potato Manoushe Manakish Flatbread topped with potato toppings. [DATE] 02:03 AM…" at bounding box center [1069, 520] width 554 height 191
type input "1"
click at [1169, 584] on icon "ok" at bounding box center [1160, 593] width 17 height 17
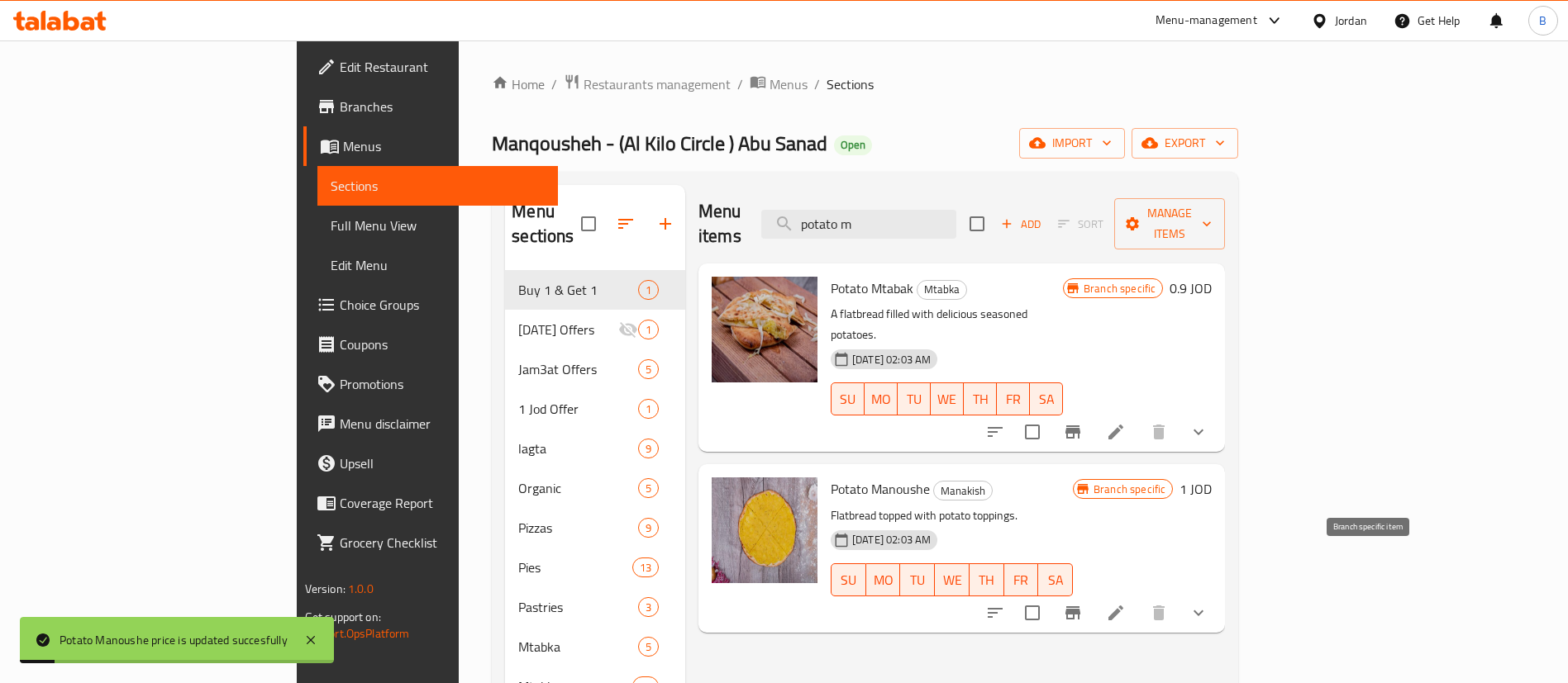
click at [1080, 606] on icon "Branch-specific-item" at bounding box center [1073, 613] width 15 height 13
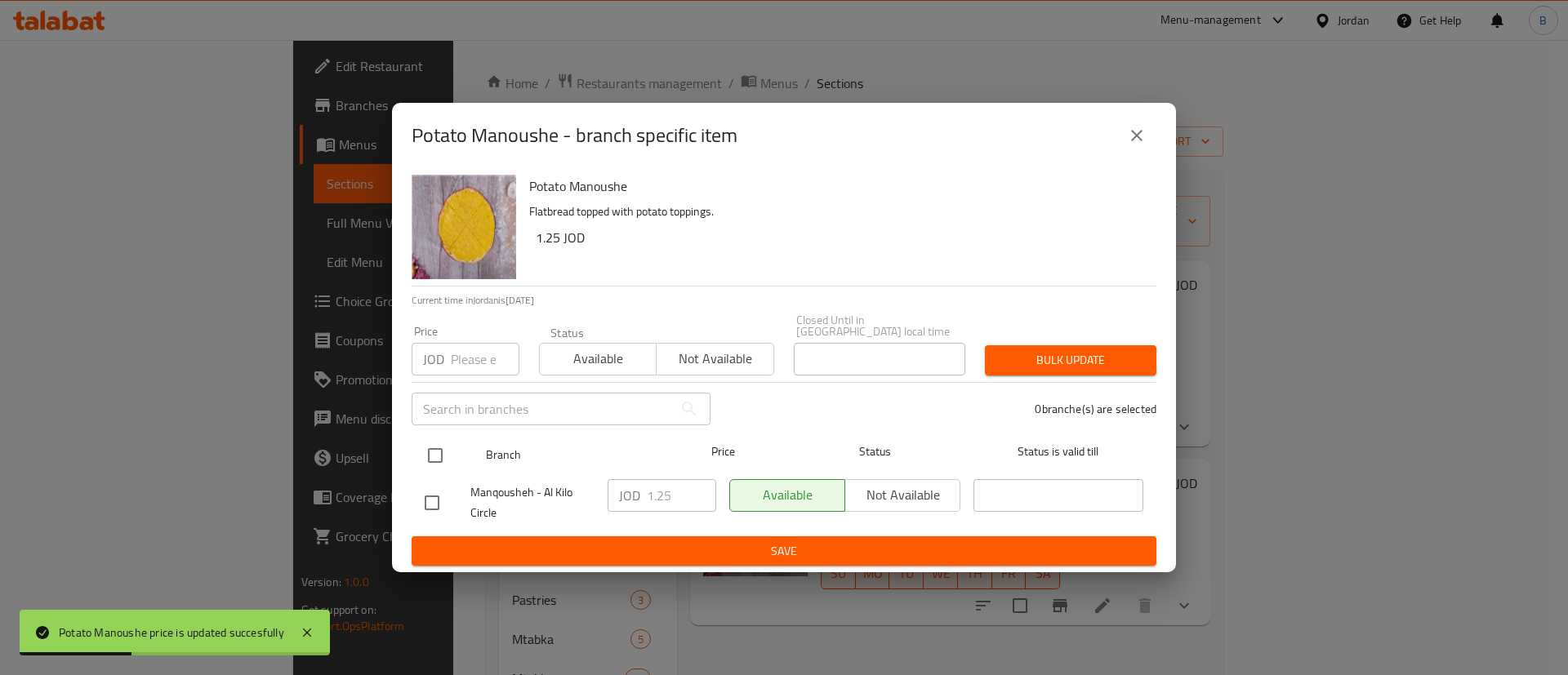
click at [450, 451] on input "checkbox" at bounding box center [435, 455] width 34 height 34
checkbox input "true"
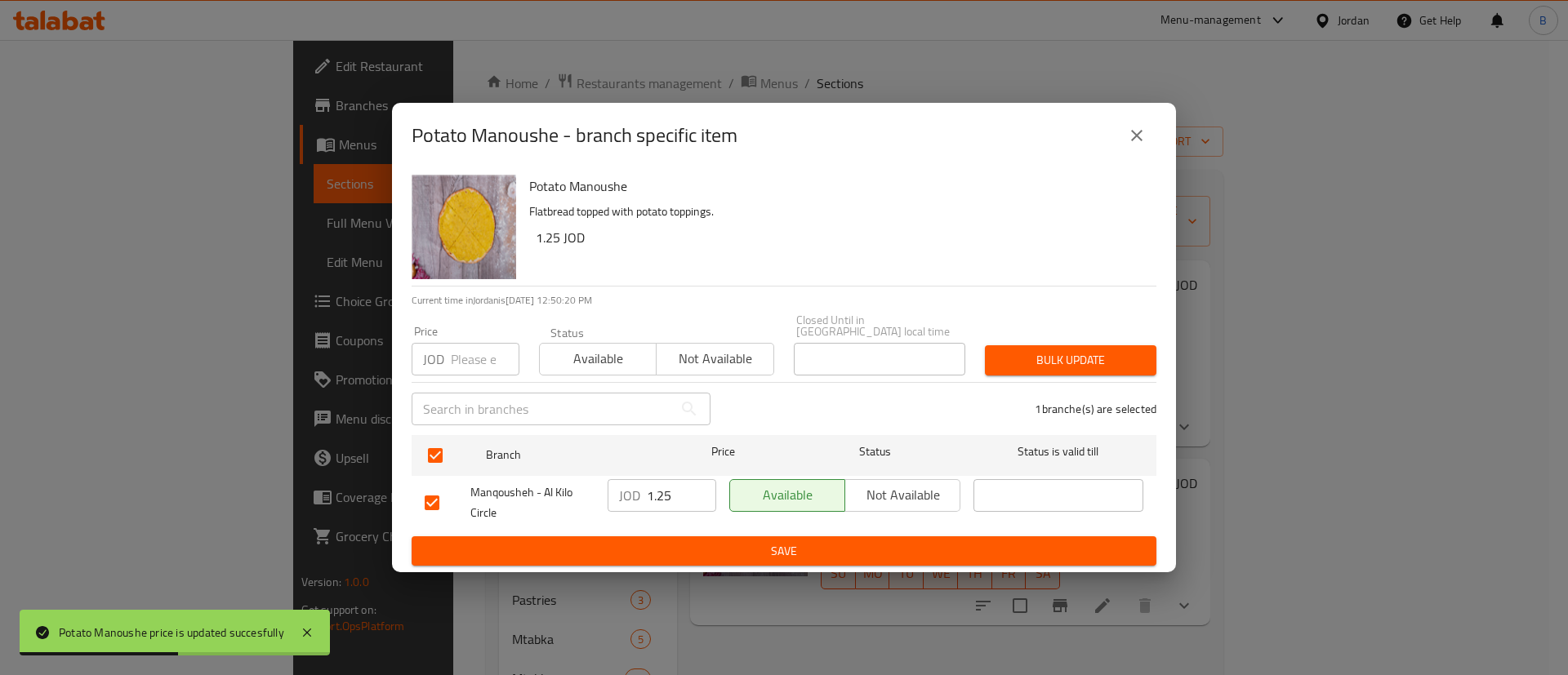
drag, startPoint x: 676, startPoint y: 492, endPoint x: 595, endPoint y: 489, distance: 81.1
click at [620, 489] on div "JOD 1.25 ​" at bounding box center [662, 495] width 108 height 32
type input "1"
click at [709, 547] on span "Save" at bounding box center [784, 551] width 719 height 21
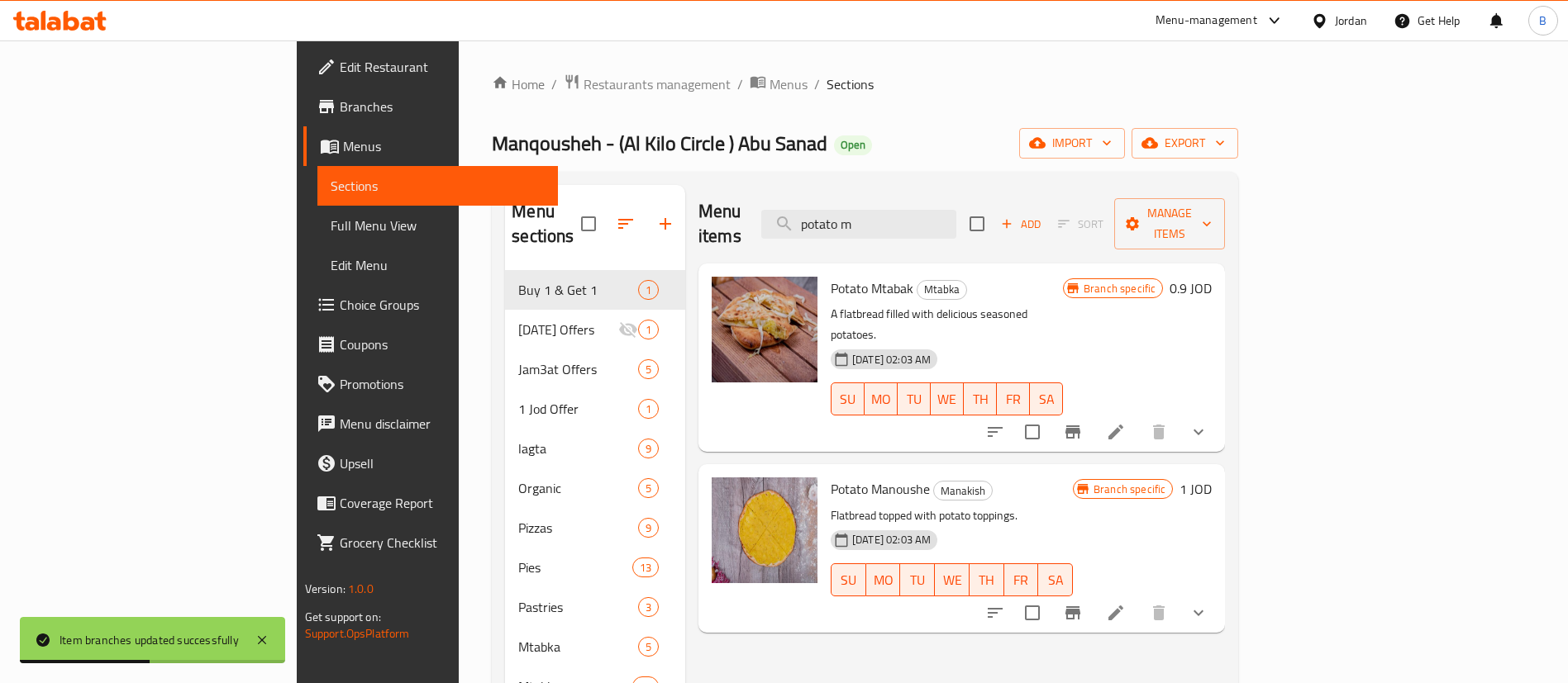
drag, startPoint x: 1016, startPoint y: 216, endPoint x: 770, endPoint y: 209, distance: 246.1
click at [789, 211] on div "Menu items potato m Add Sort Manage items" at bounding box center [961, 224] width 527 height 78
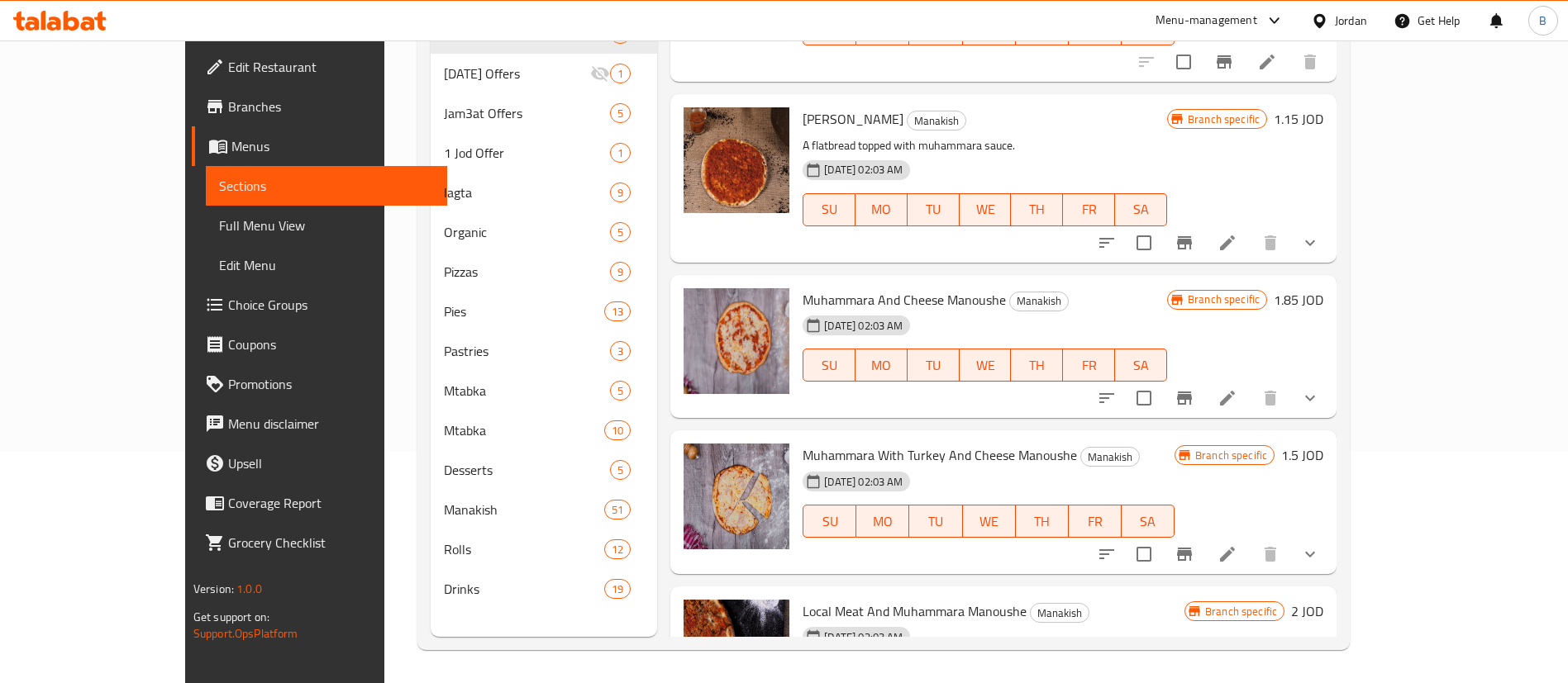
scroll to position [620, 0]
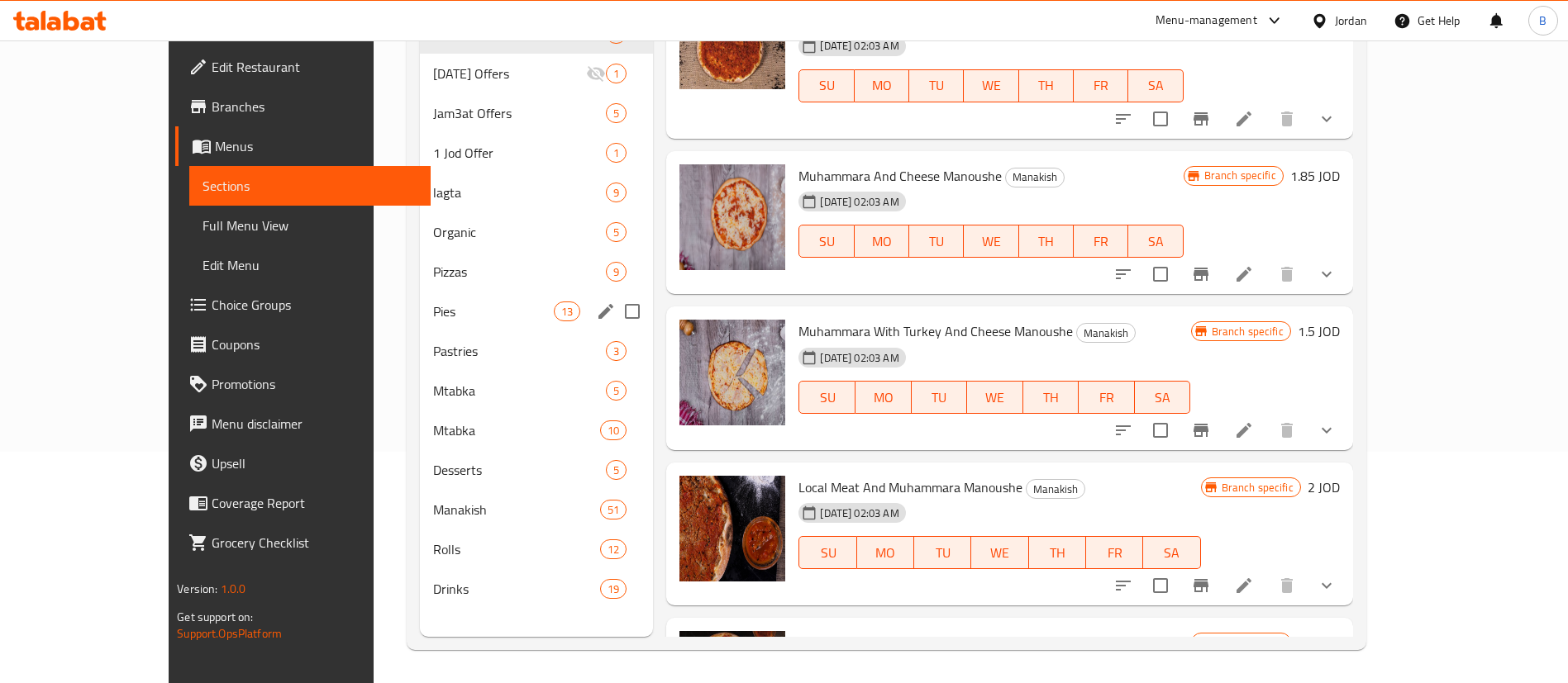
type input "muhammara"
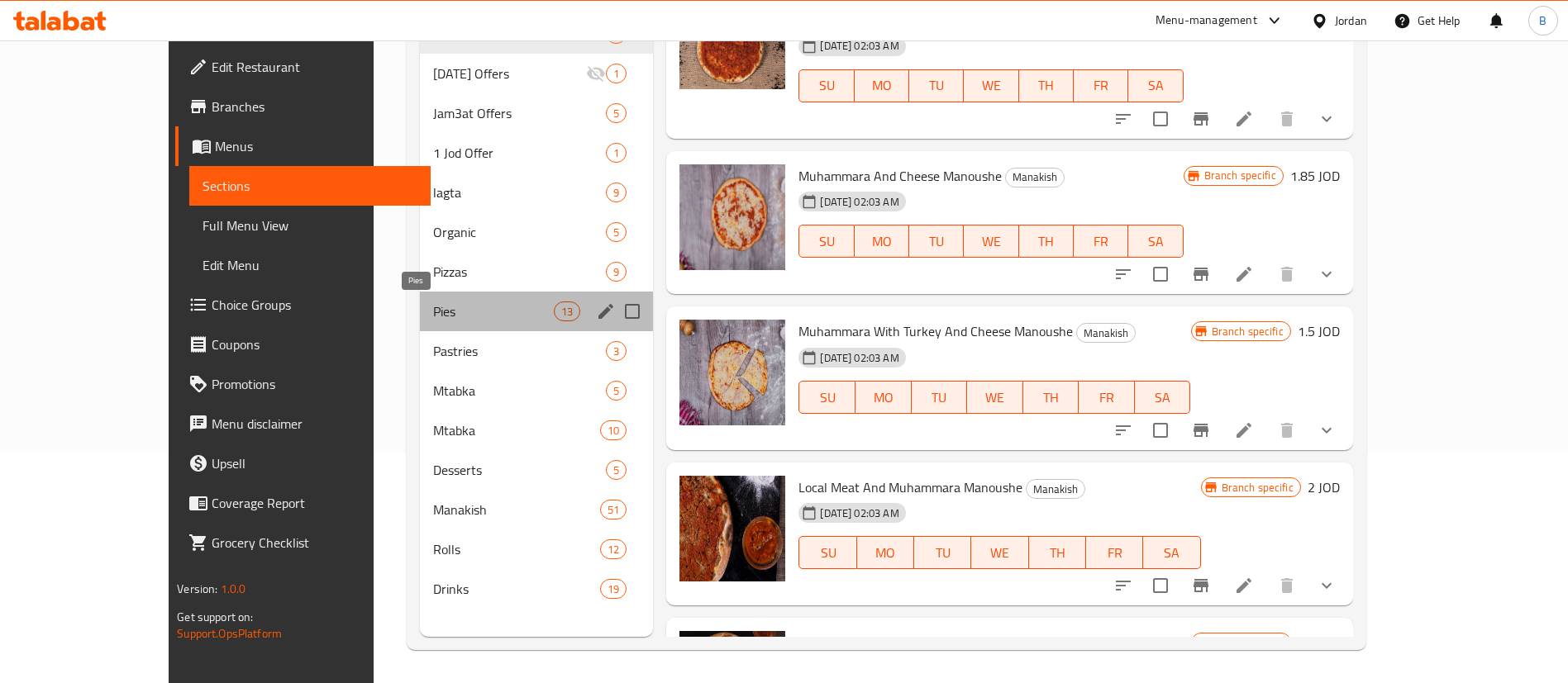
click at [433, 317] on span "Pies" at bounding box center [493, 312] width 120 height 20
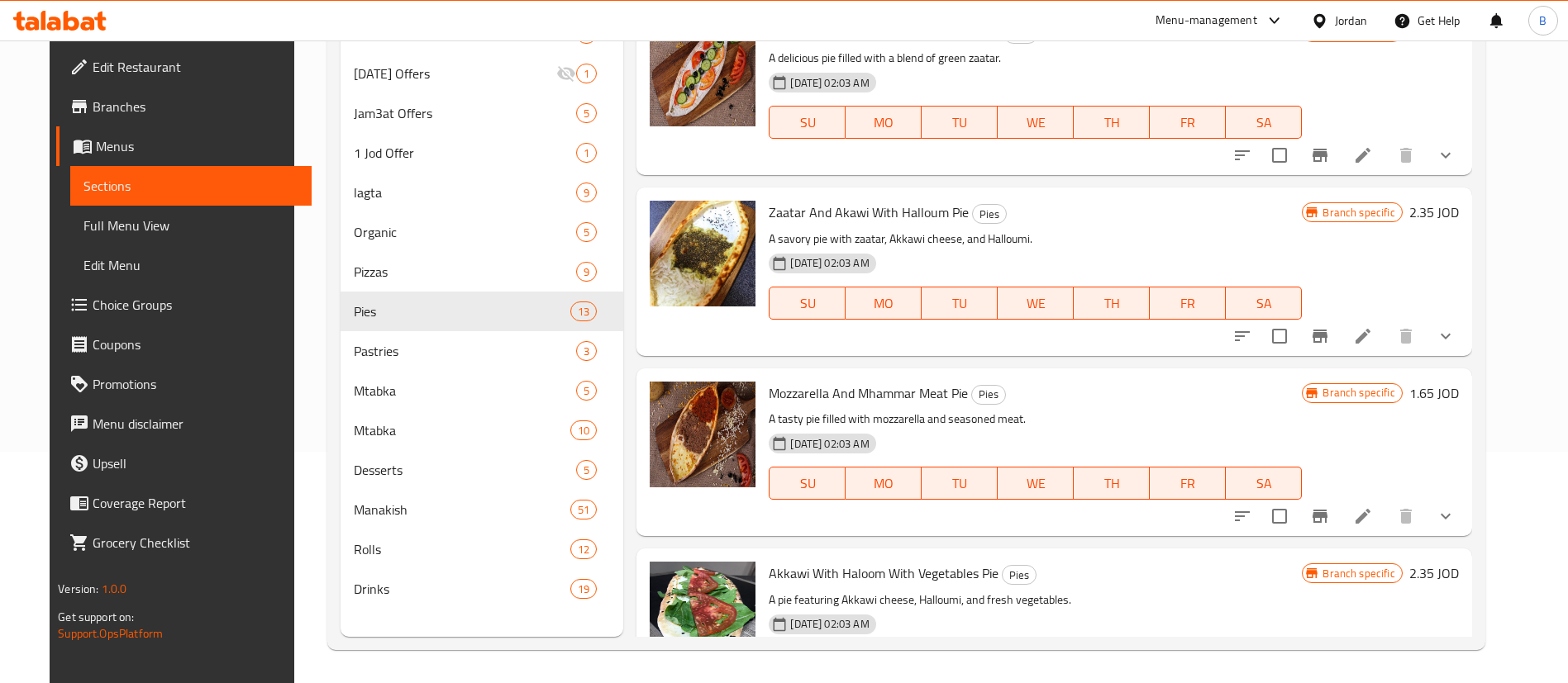
click at [1440, 400] on h6 "1.65 JOD" at bounding box center [1433, 392] width 50 height 23
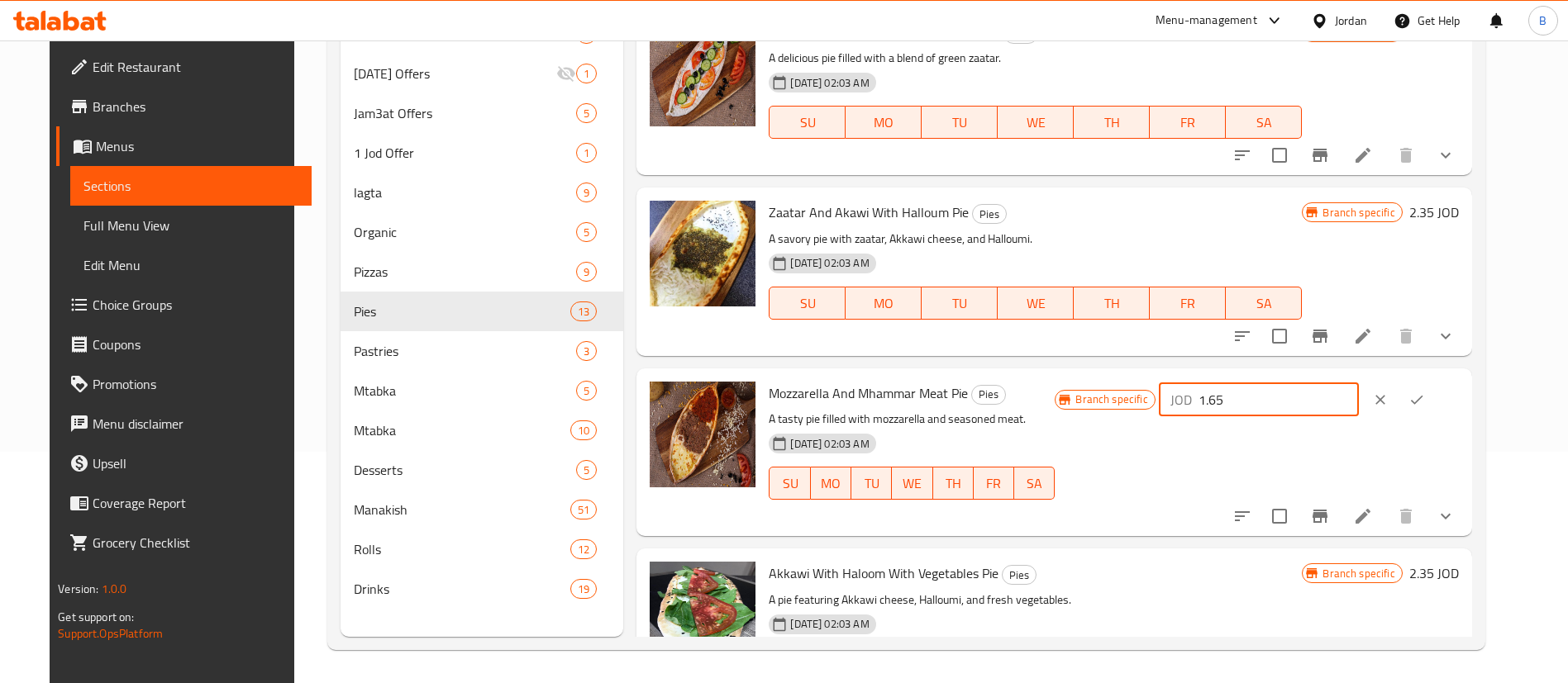
click at [1318, 393] on input "1.65" at bounding box center [1278, 399] width 160 height 33
drag, startPoint x: 1328, startPoint y: 405, endPoint x: 1094, endPoint y: 402, distance: 234.0
click at [1100, 402] on div "Mozzarella And Mhammar Meat Pie Pies A tasty pie filled with mozzarella and sea…" at bounding box center [1113, 451] width 703 height 154
type input "1.75"
click at [1425, 403] on icon "ok" at bounding box center [1416, 400] width 17 height 17
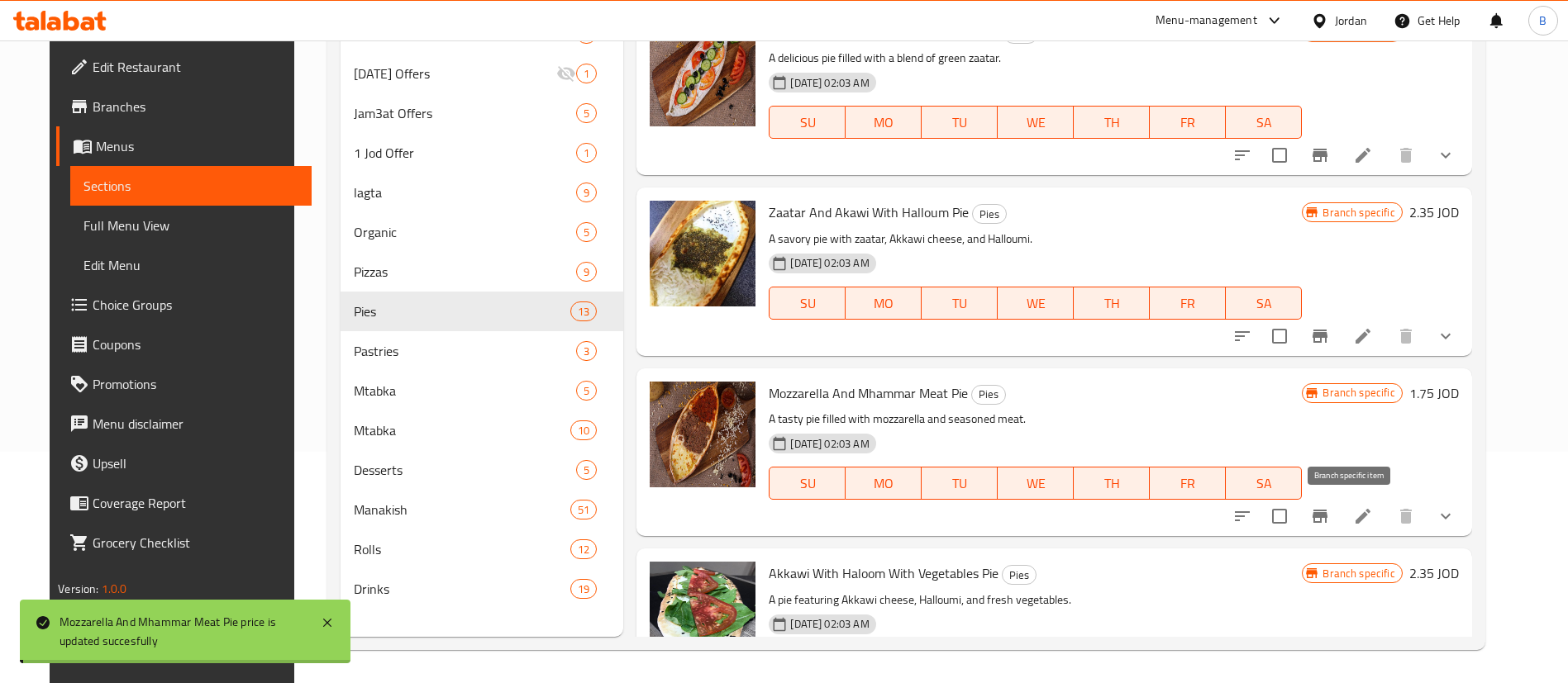
click at [1327, 515] on icon "Branch-specific-item" at bounding box center [1320, 516] width 15 height 13
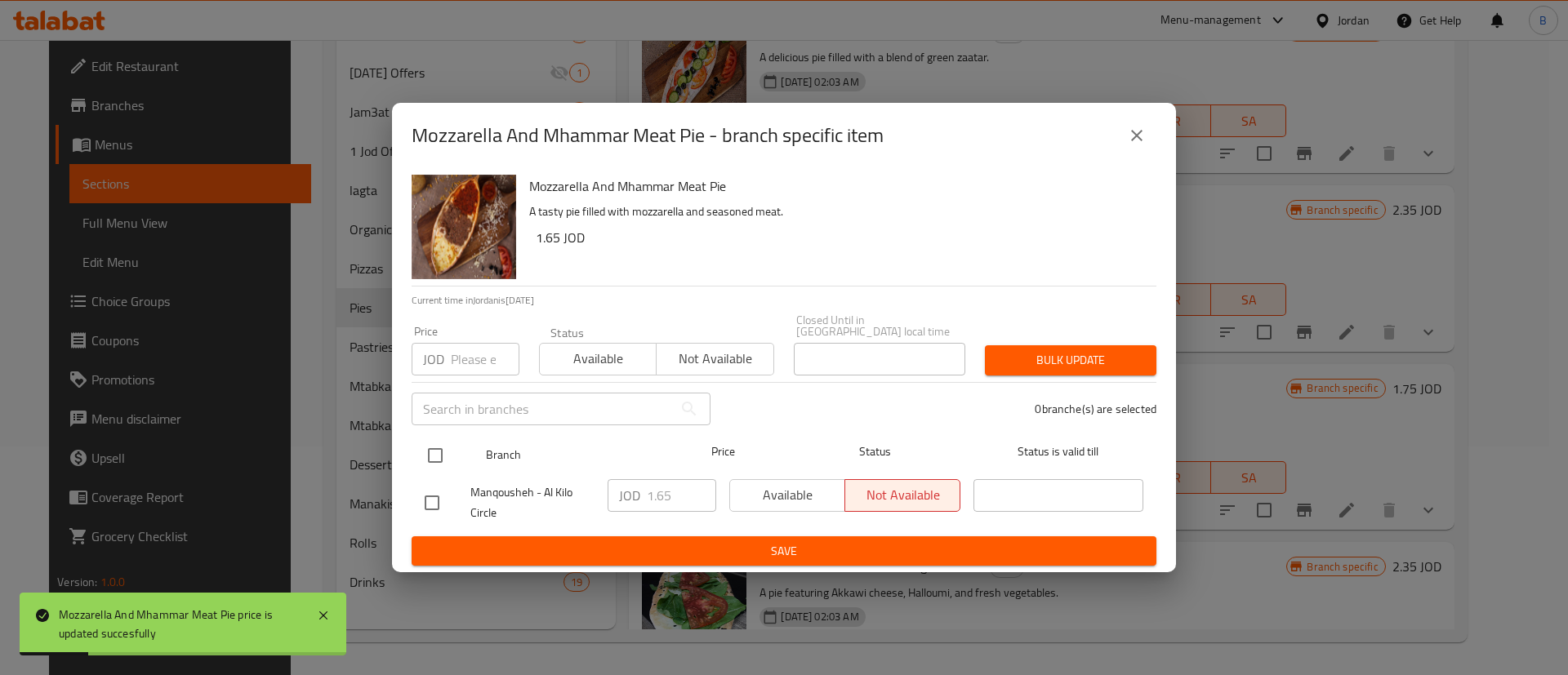
click at [429, 449] on input "checkbox" at bounding box center [435, 455] width 34 height 34
checkbox input "true"
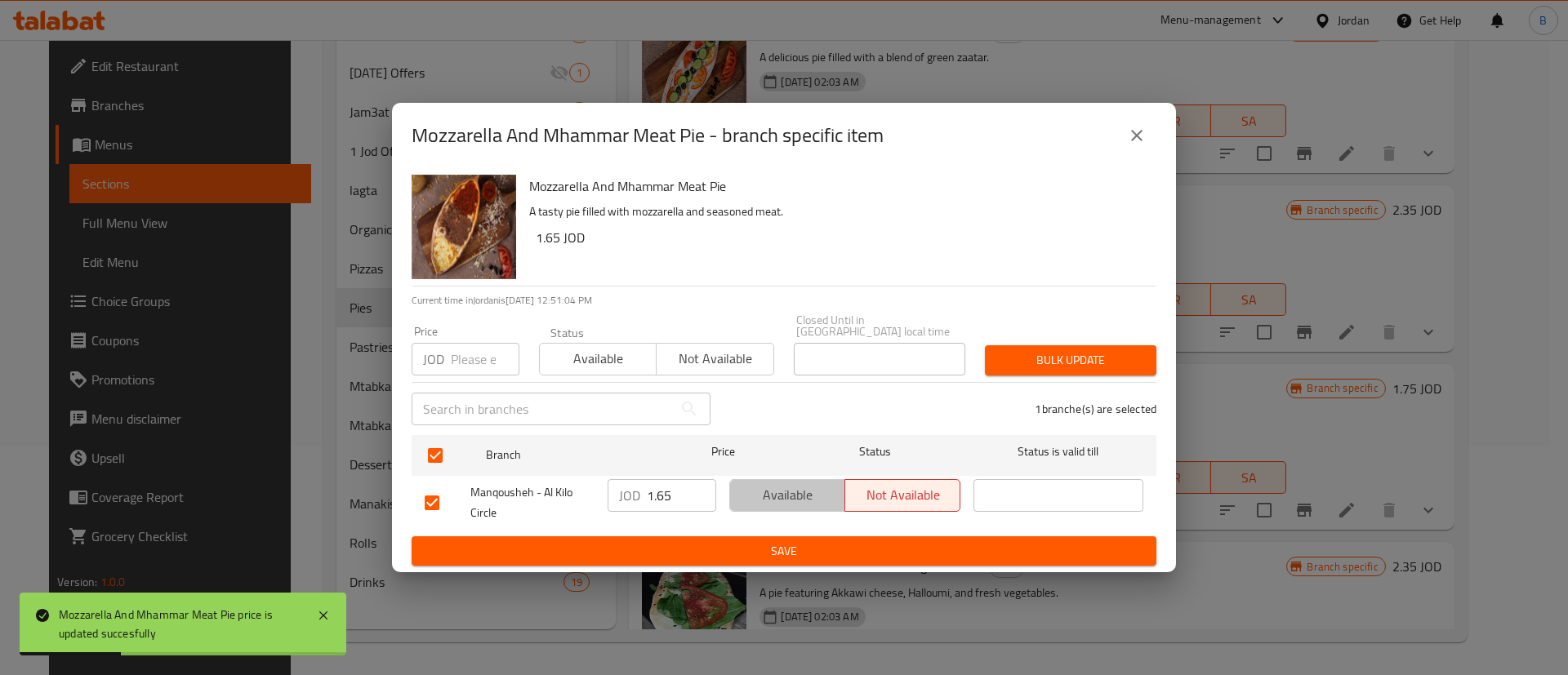
click at [770, 492] on span "Available" at bounding box center [788, 495] width 102 height 23
drag, startPoint x: 684, startPoint y: 492, endPoint x: 512, endPoint y: 493, distance: 172.0
click at [532, 493] on div "Manqousheh - Al Kilo Circle JOD 1.65 ​ Available Not available ​" at bounding box center [784, 503] width 732 height 61
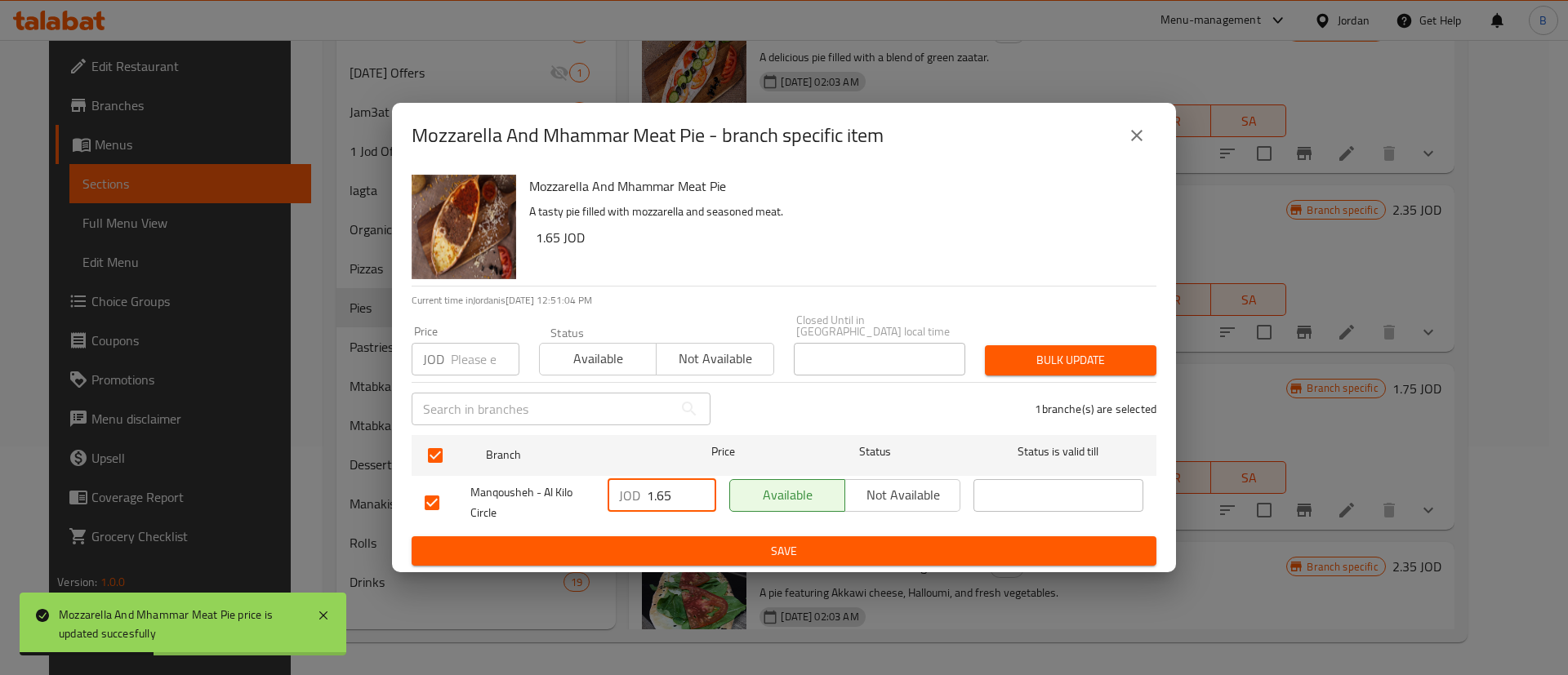
paste input "7"
type input "1.75"
click at [667, 550] on span "Save" at bounding box center [784, 551] width 719 height 21
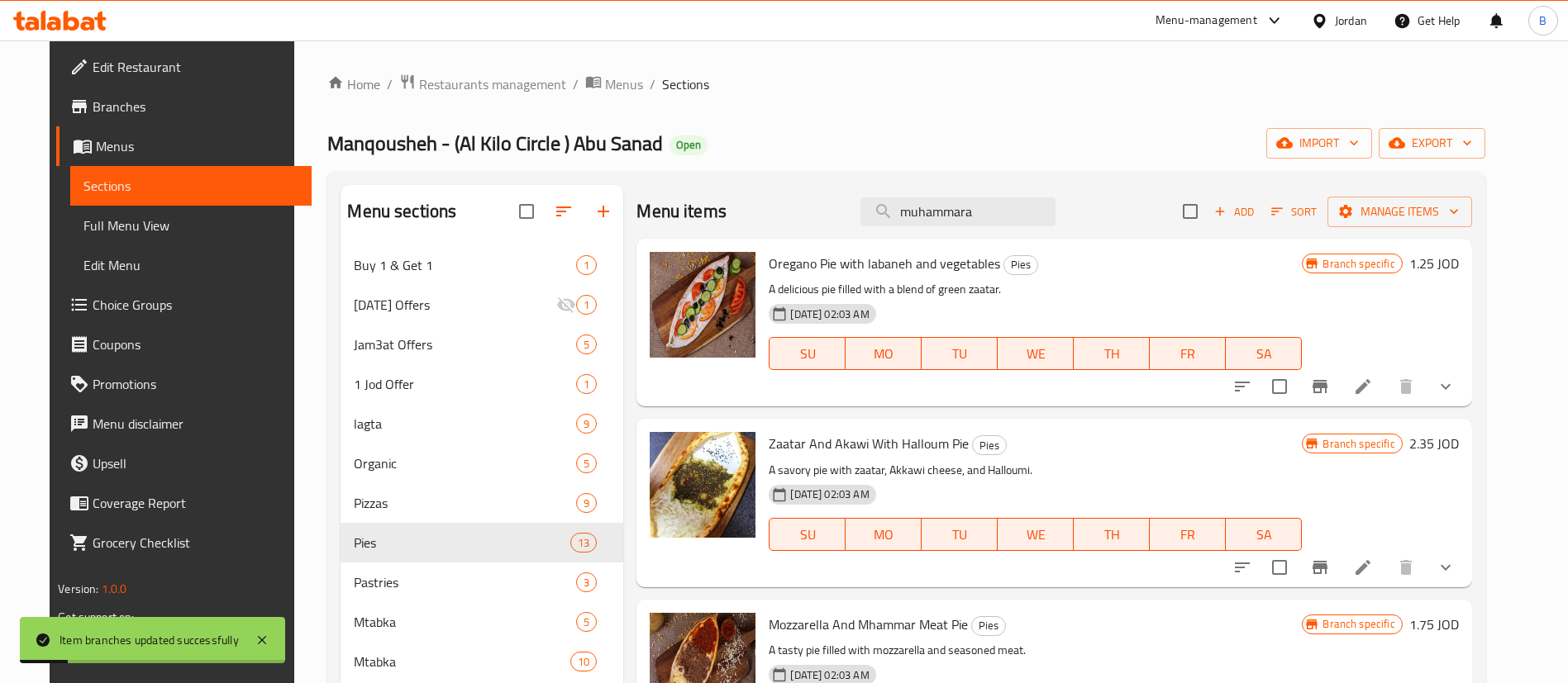
drag, startPoint x: 997, startPoint y: 221, endPoint x: 68, endPoint y: 301, distance: 932.4
click at [404, 243] on div "Menu sections Buy 1 & Get 1 1 [DATE] Offers 1 Jam3at Offers 5 1 Jod Offer 1 lag…" at bounding box center [906, 526] width 1131 height 683
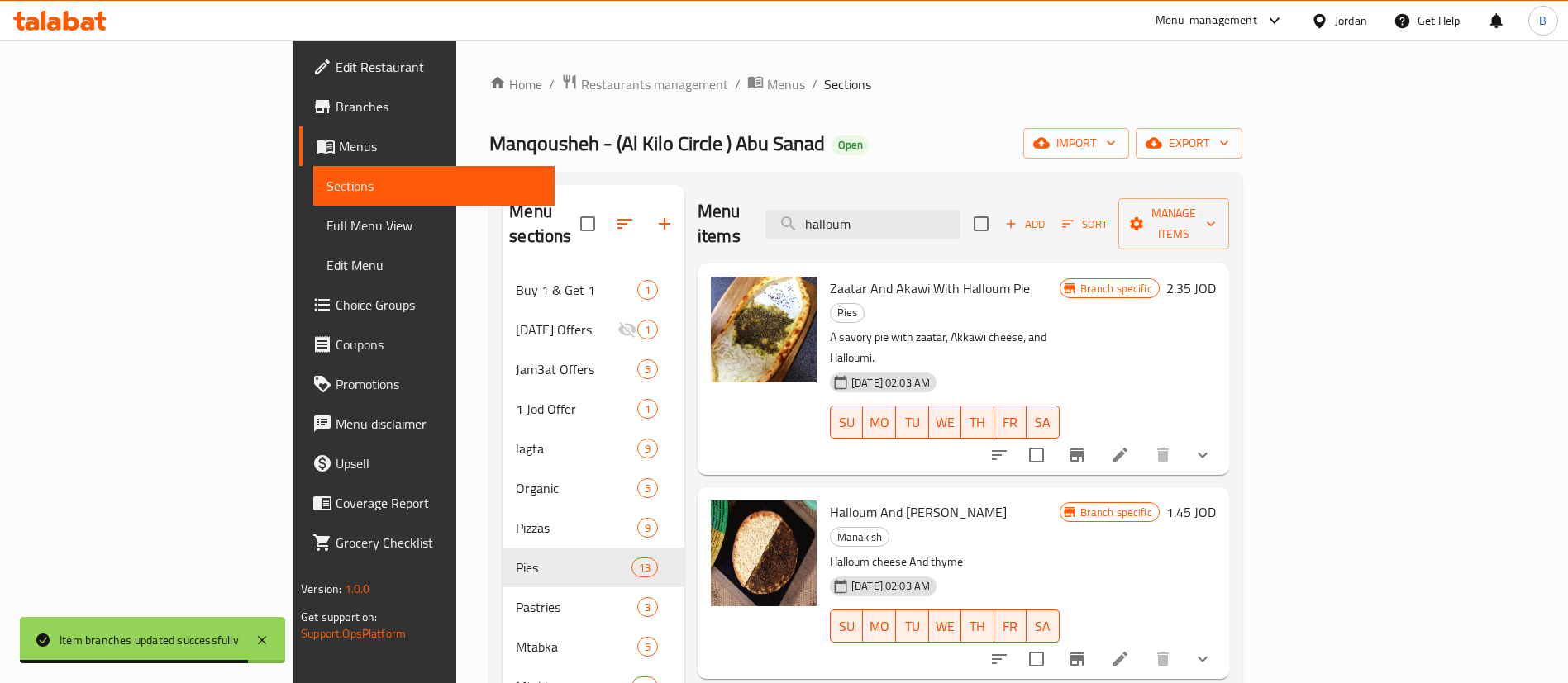
type input "halloum"
click at [1216, 500] on div "Branch specific 1.45 JOD" at bounding box center [1137, 511] width 156 height 23
click at [1216, 500] on h6 "1.45 JOD" at bounding box center [1191, 511] width 50 height 23
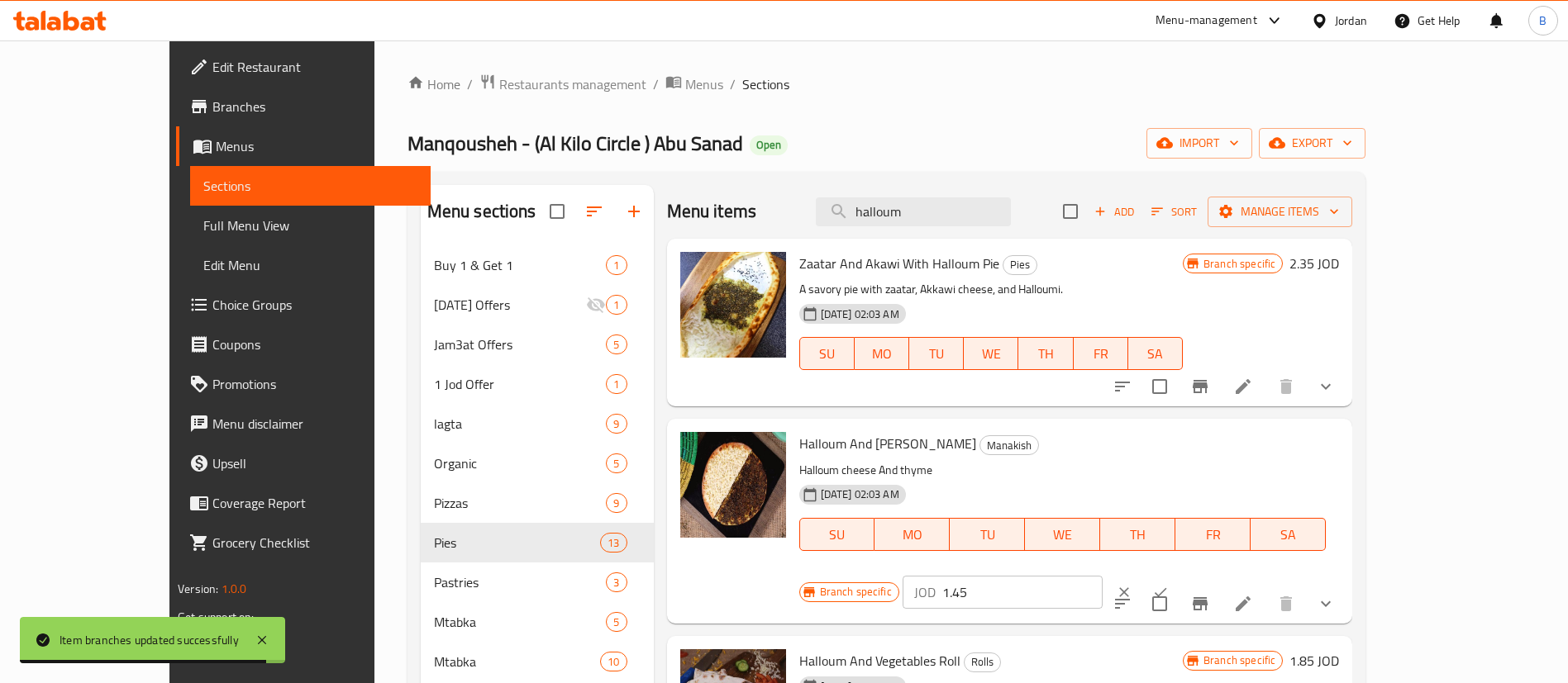
click at [1103, 576] on input "1.45" at bounding box center [1022, 592] width 160 height 33
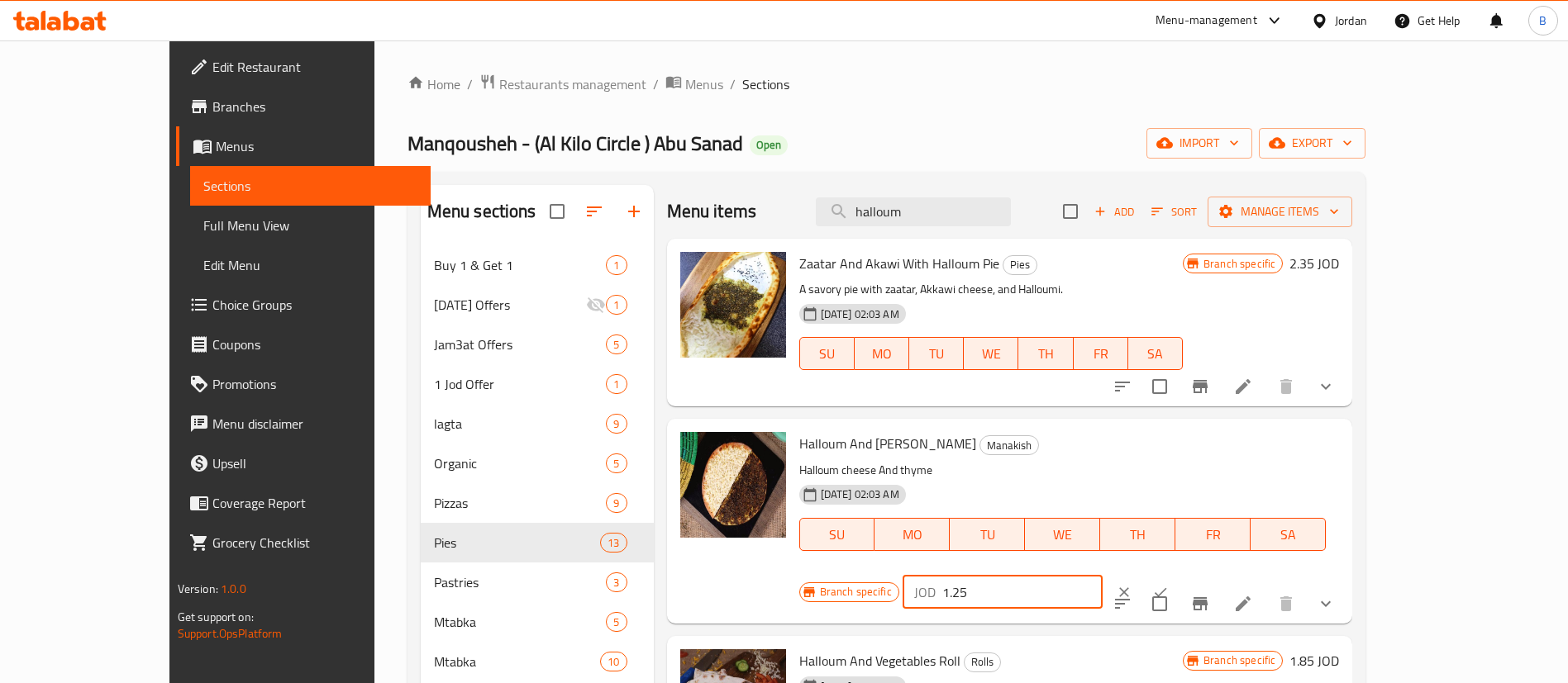
drag, startPoint x: 1287, startPoint y: 446, endPoint x: 1312, endPoint y: 451, distance: 25.5
click at [1103, 576] on input "1.25" at bounding box center [1022, 592] width 160 height 33
drag, startPoint x: 1318, startPoint y: 451, endPoint x: 1179, endPoint y: 455, distance: 139.1
click at [1179, 574] on div "Branch specific JOD 1.25 ​" at bounding box center [1001, 592] width 404 height 36
type input "1.25"
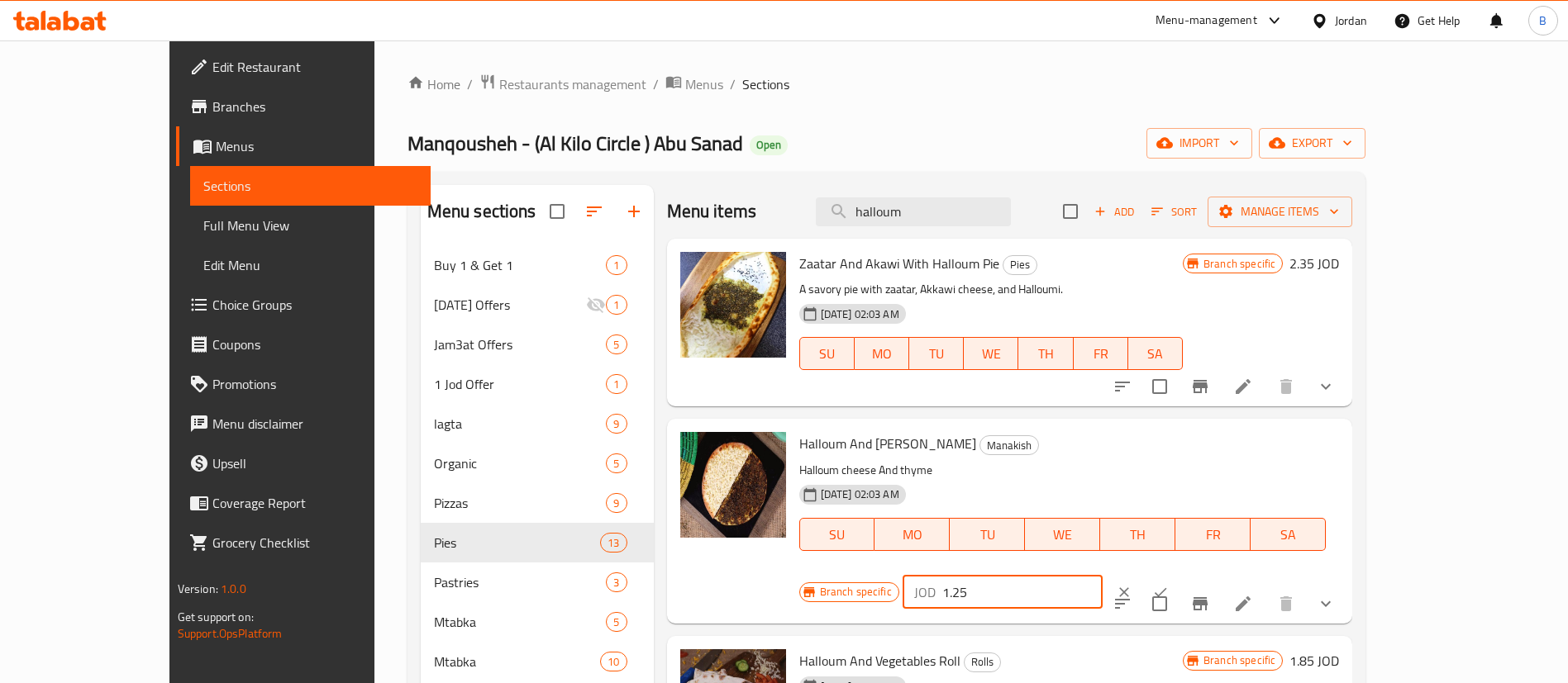
click at [1167, 587] on icon "ok" at bounding box center [1160, 591] width 13 height 9
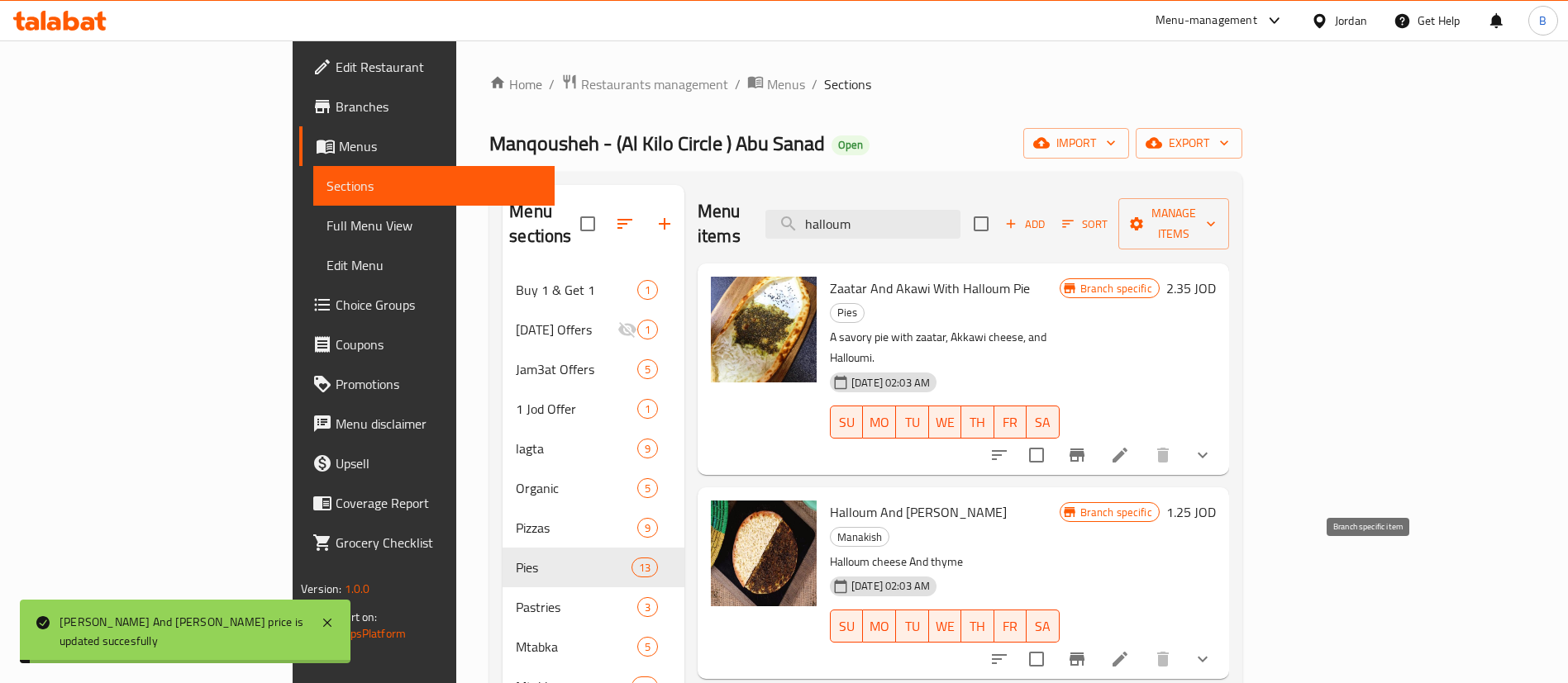
click at [1084, 653] on icon "Branch-specific-item" at bounding box center [1077, 659] width 15 height 13
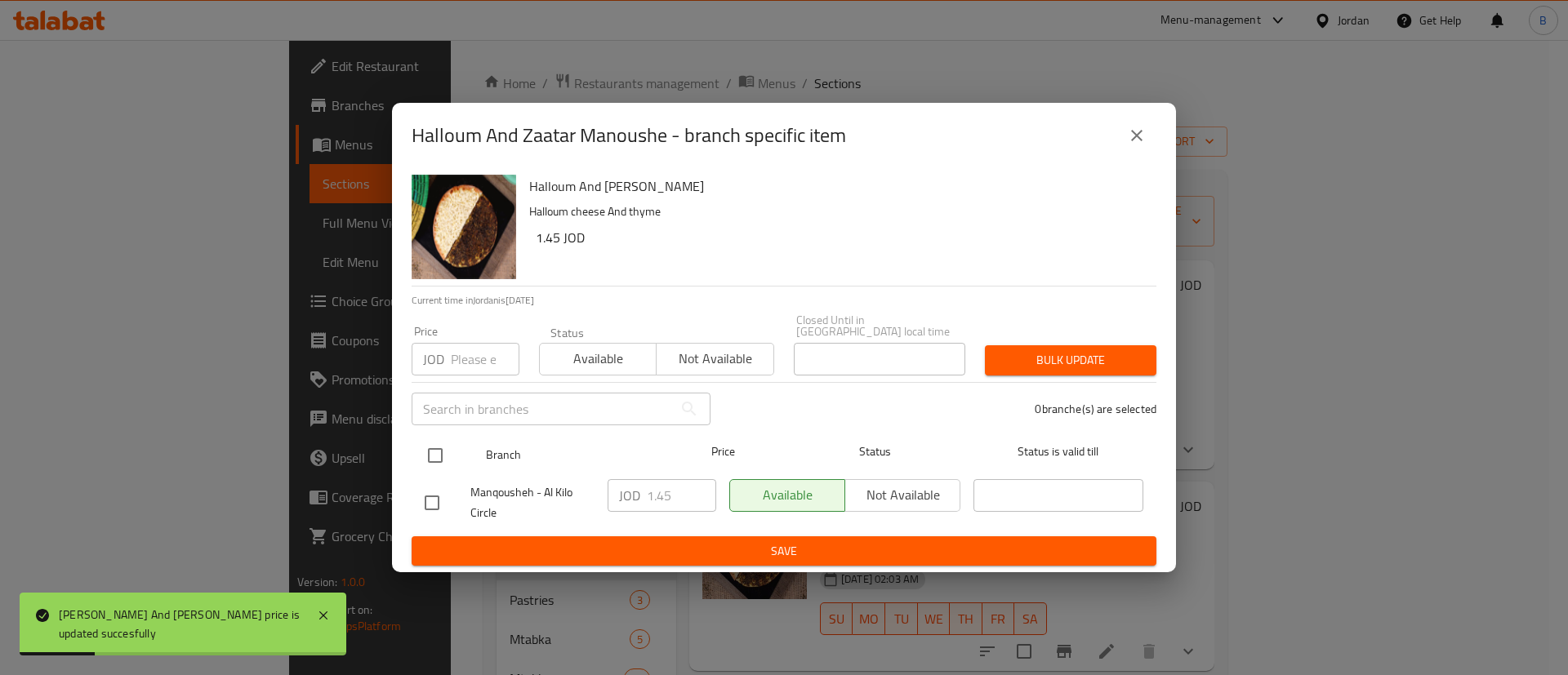
click at [433, 442] on input "checkbox" at bounding box center [435, 455] width 34 height 34
checkbox input "true"
drag, startPoint x: 684, startPoint y: 489, endPoint x: 500, endPoint y: 525, distance: 187.5
click at [545, 496] on div "Manqousheh - Al Kilo Circle JOD 1.45 ​ Available Not available ​" at bounding box center [784, 503] width 732 height 61
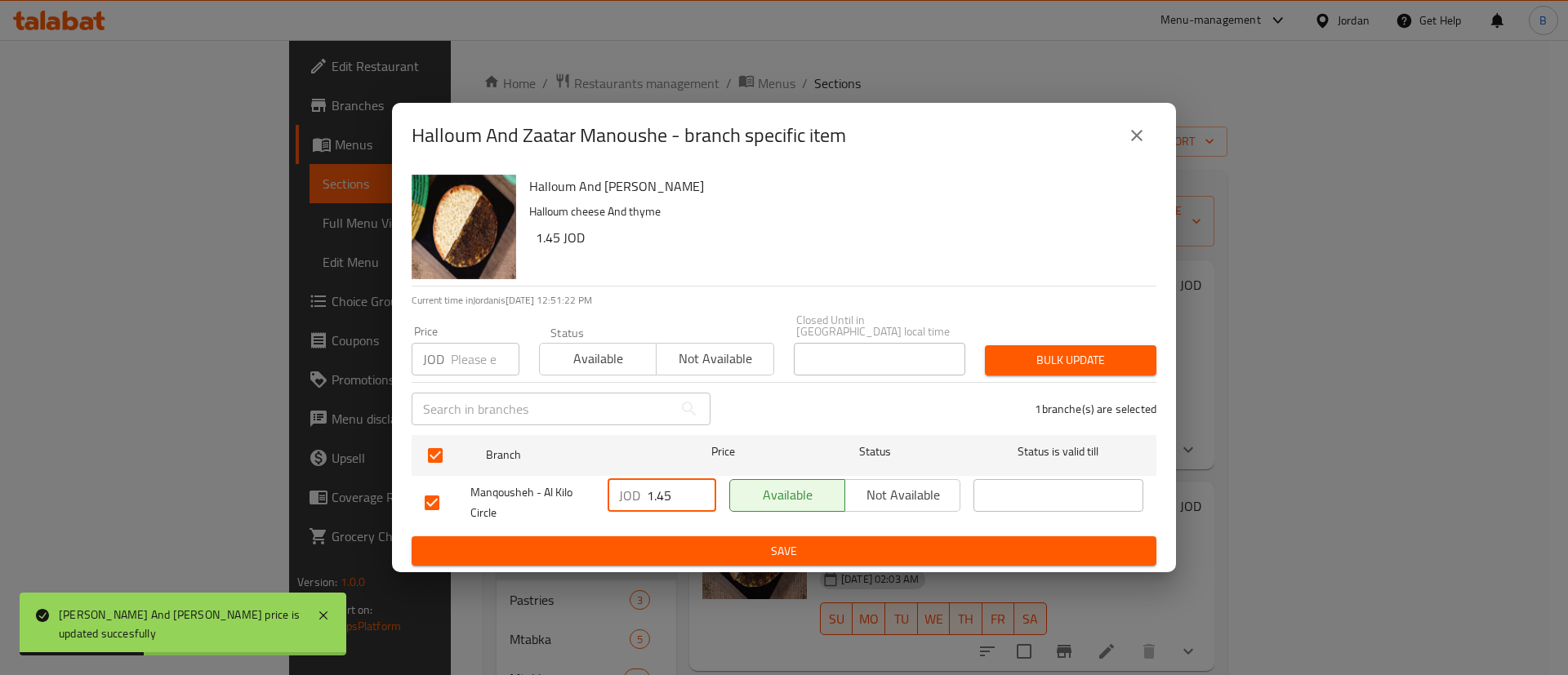
paste input "2"
type input "1.25"
click at [696, 548] on span "Save" at bounding box center [784, 551] width 719 height 21
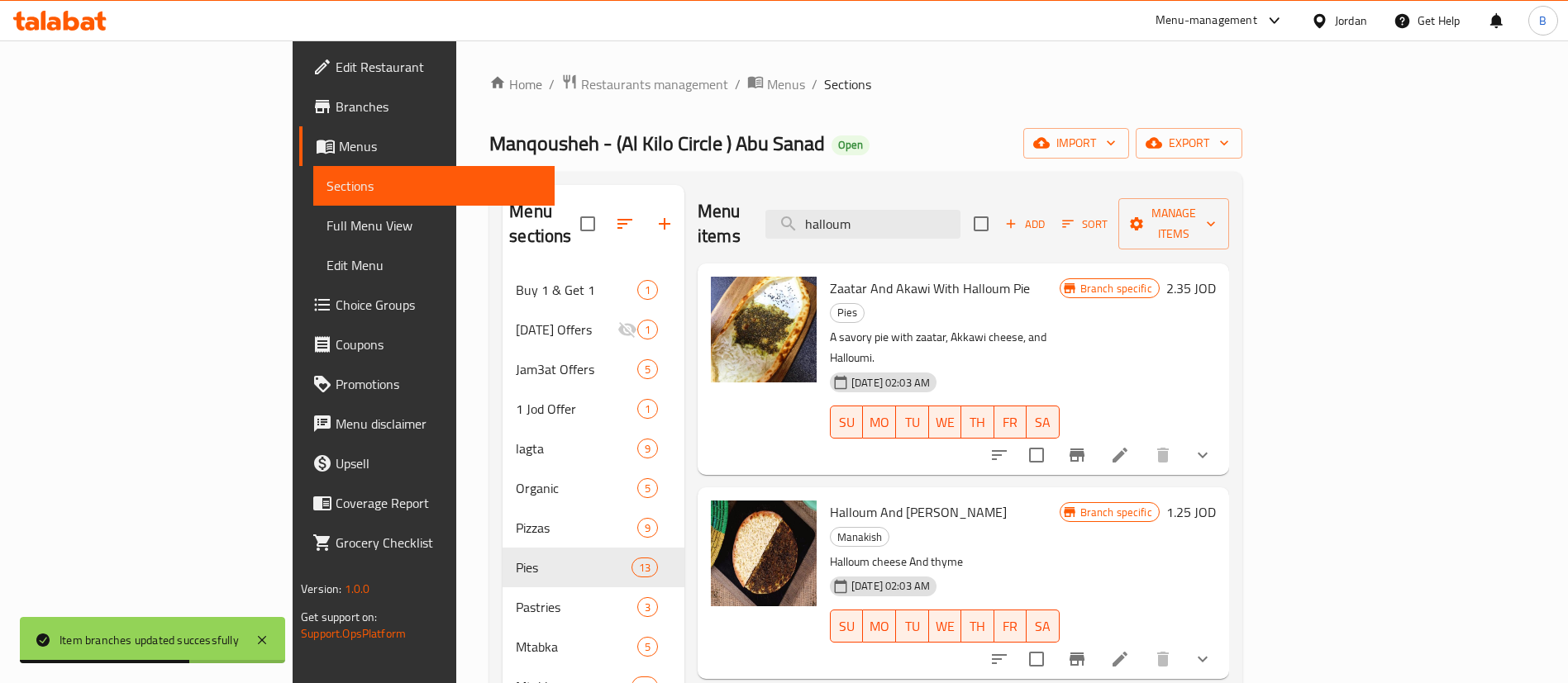
drag, startPoint x: 1005, startPoint y: 204, endPoint x: 0, endPoint y: 366, distance: 1018.0
click at [502, 240] on div "Menu sections Buy 1 & Get 1 1 [DATE] Offers 1 Jam3at Offers 5 1 Jod Offer 1 lag…" at bounding box center [865, 528] width 726 height 686
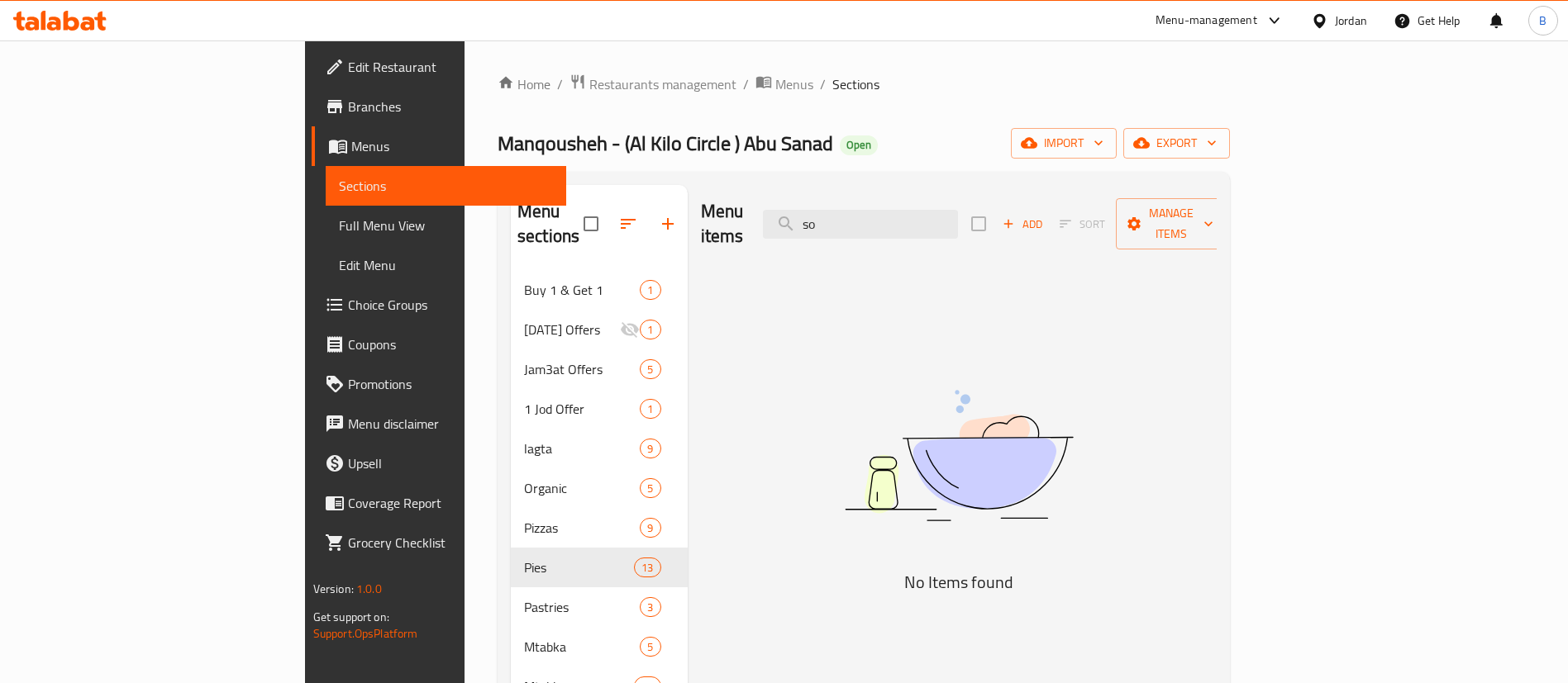
type input "s"
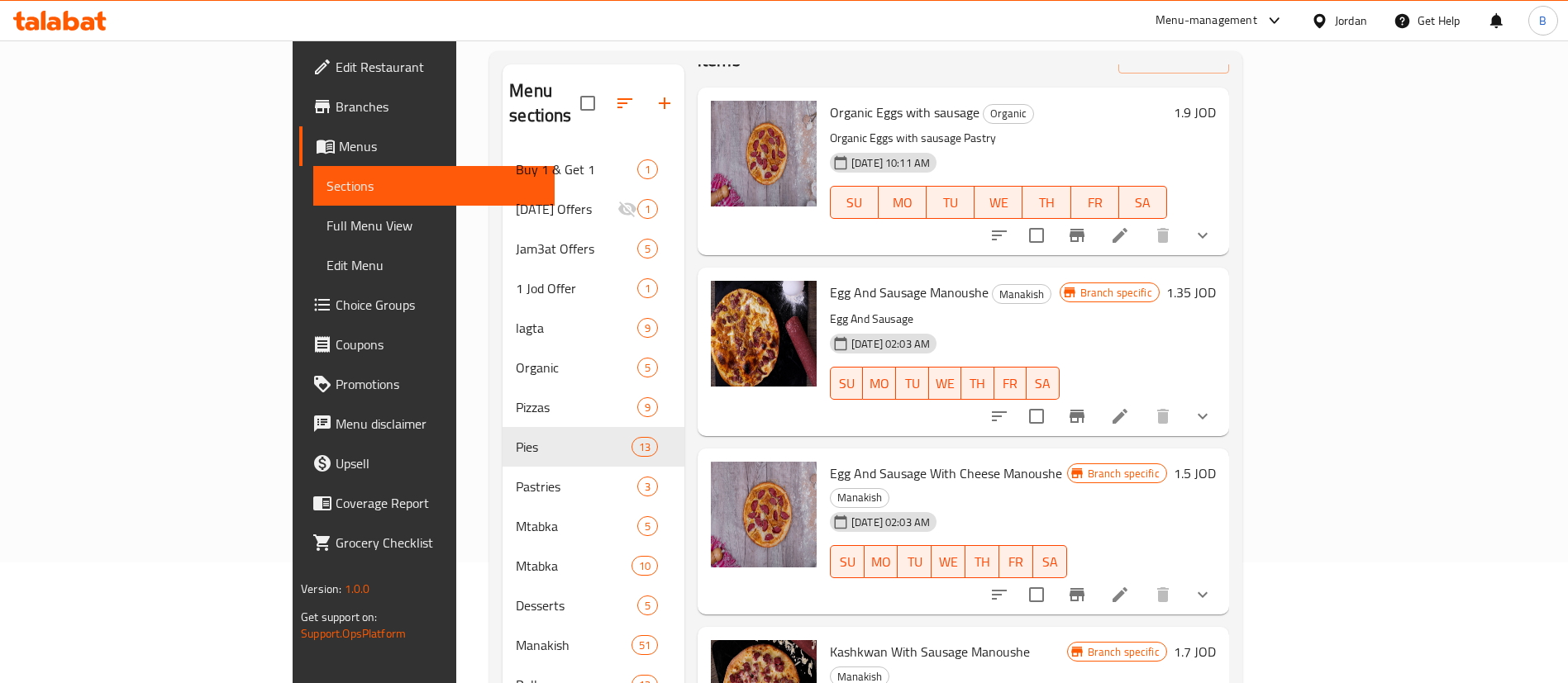
scroll to position [232, 0]
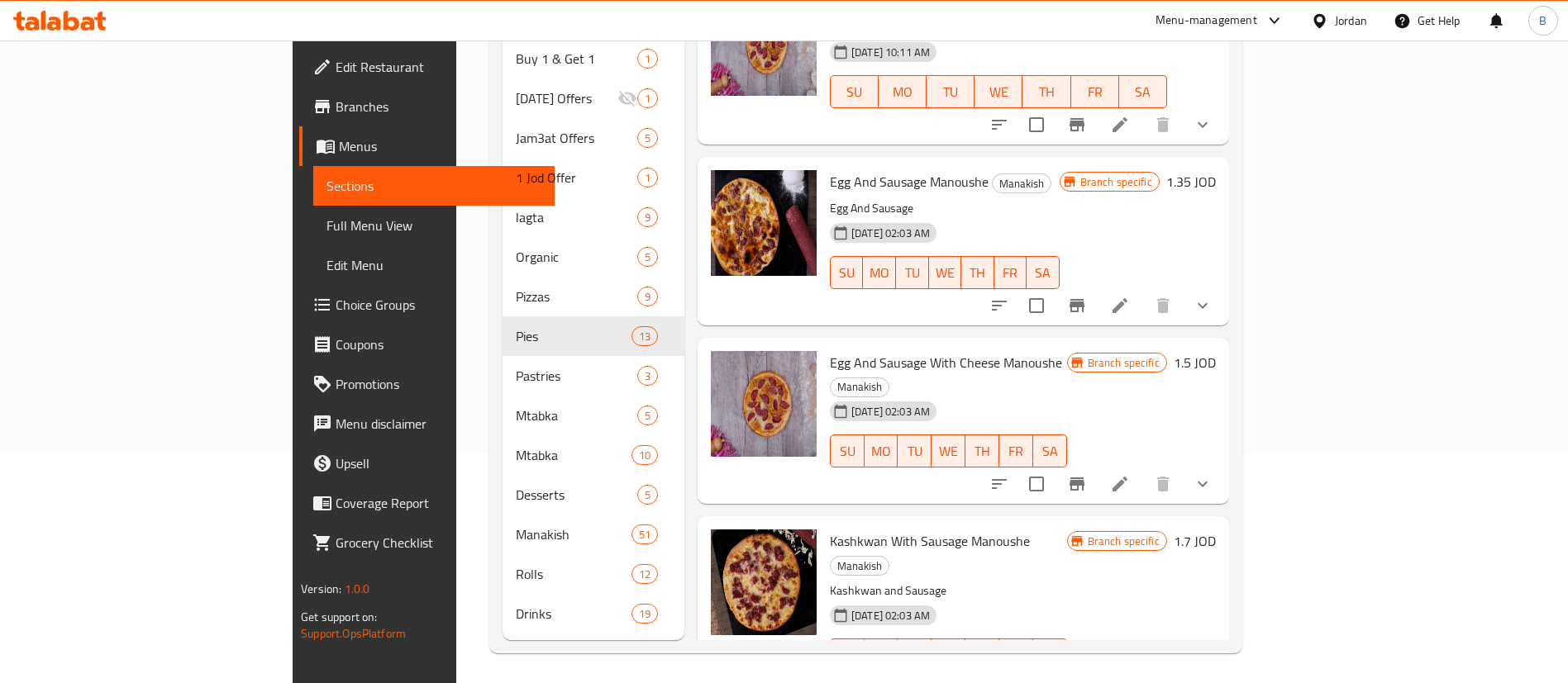
type input "sausage"
click at [1216, 530] on h6 "1.7 JOD" at bounding box center [1195, 541] width 42 height 23
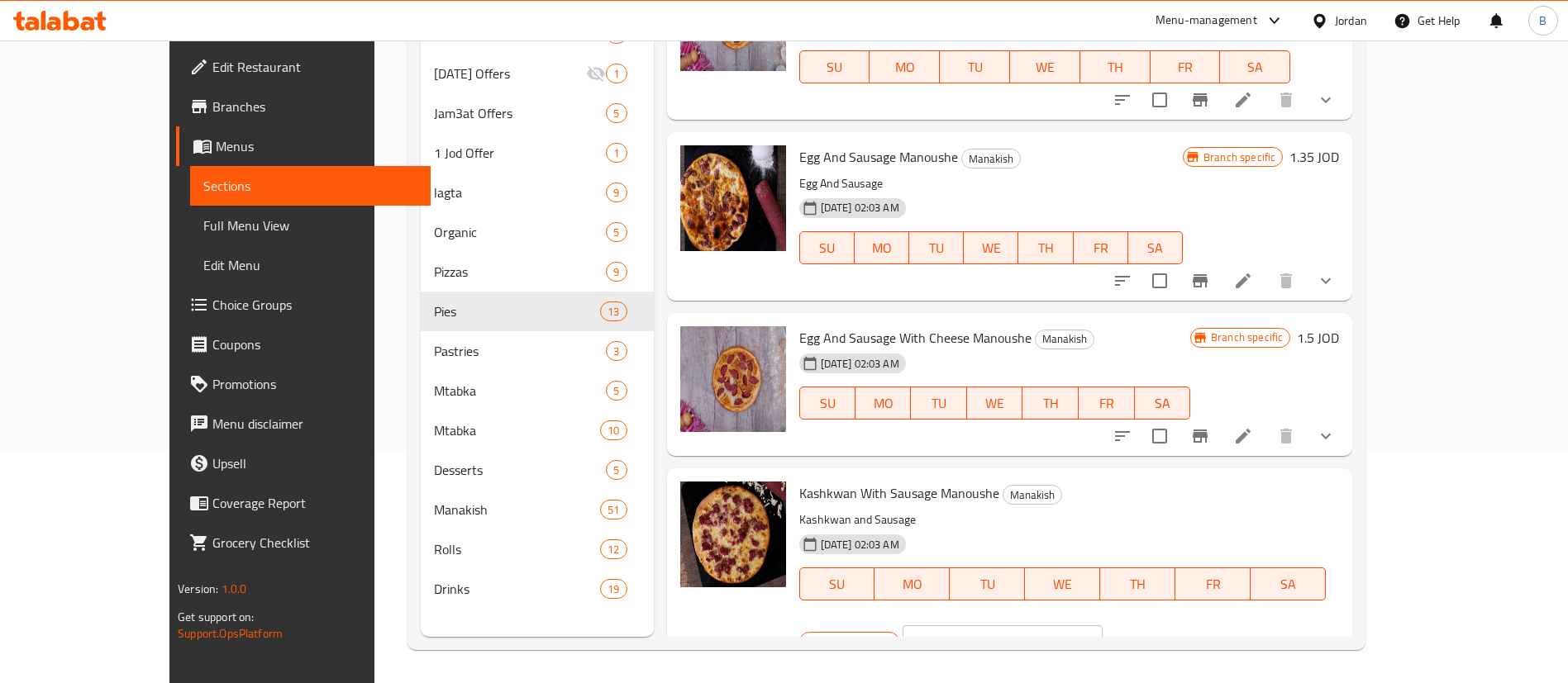
click at [1103, 626] on input "1.7" at bounding box center [1022, 642] width 160 height 33
drag, startPoint x: 1321, startPoint y: 495, endPoint x: 1052, endPoint y: 495, distance: 269.0
click at [1068, 495] on div "Kashkwan With Sausage Manoushe Manakish Kashkwan and Sausage [DATE] 02:03 AM SU…" at bounding box center [1069, 570] width 554 height 191
type input "1.45"
click at [1202, 624] on div "JOD 1.45 ​" at bounding box center [1052, 642] width 300 height 36
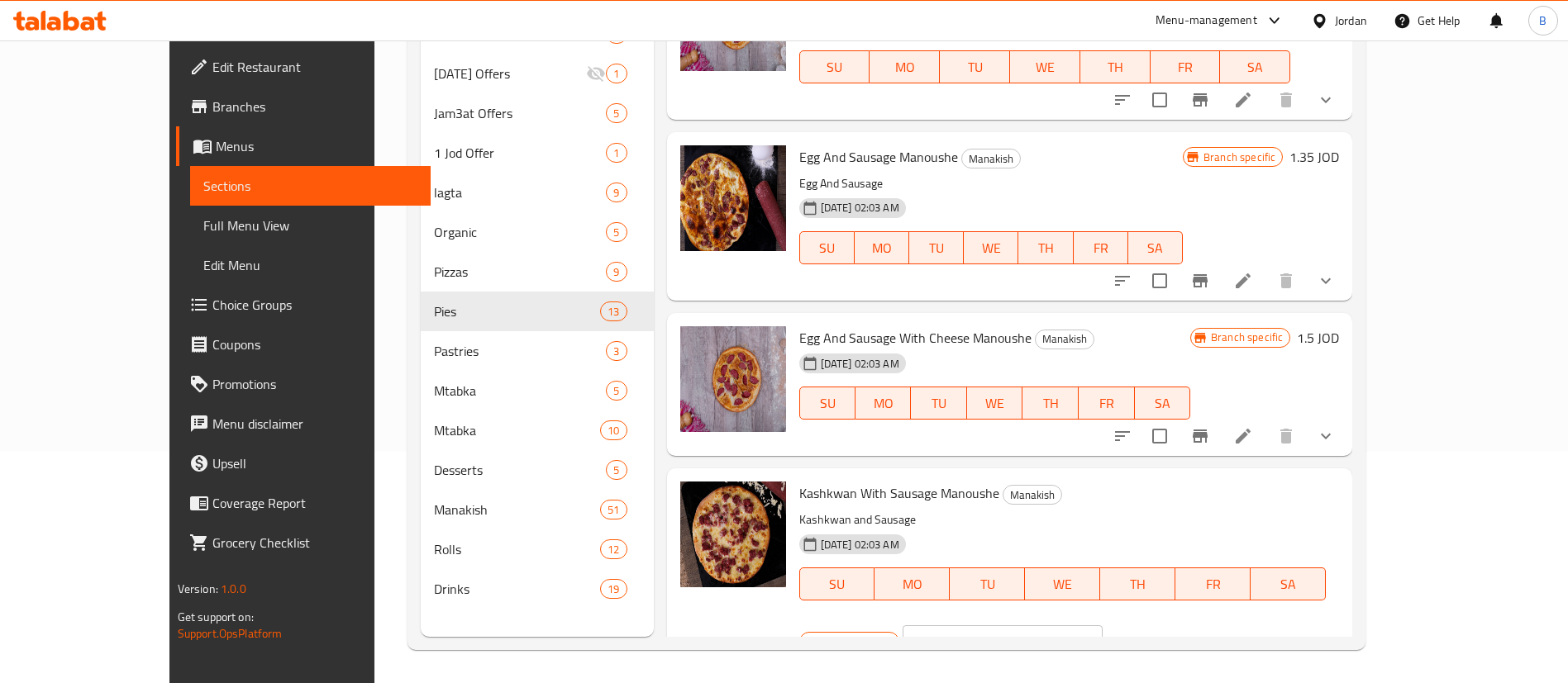
click at [1169, 633] on icon "ok" at bounding box center [1160, 642] width 17 height 17
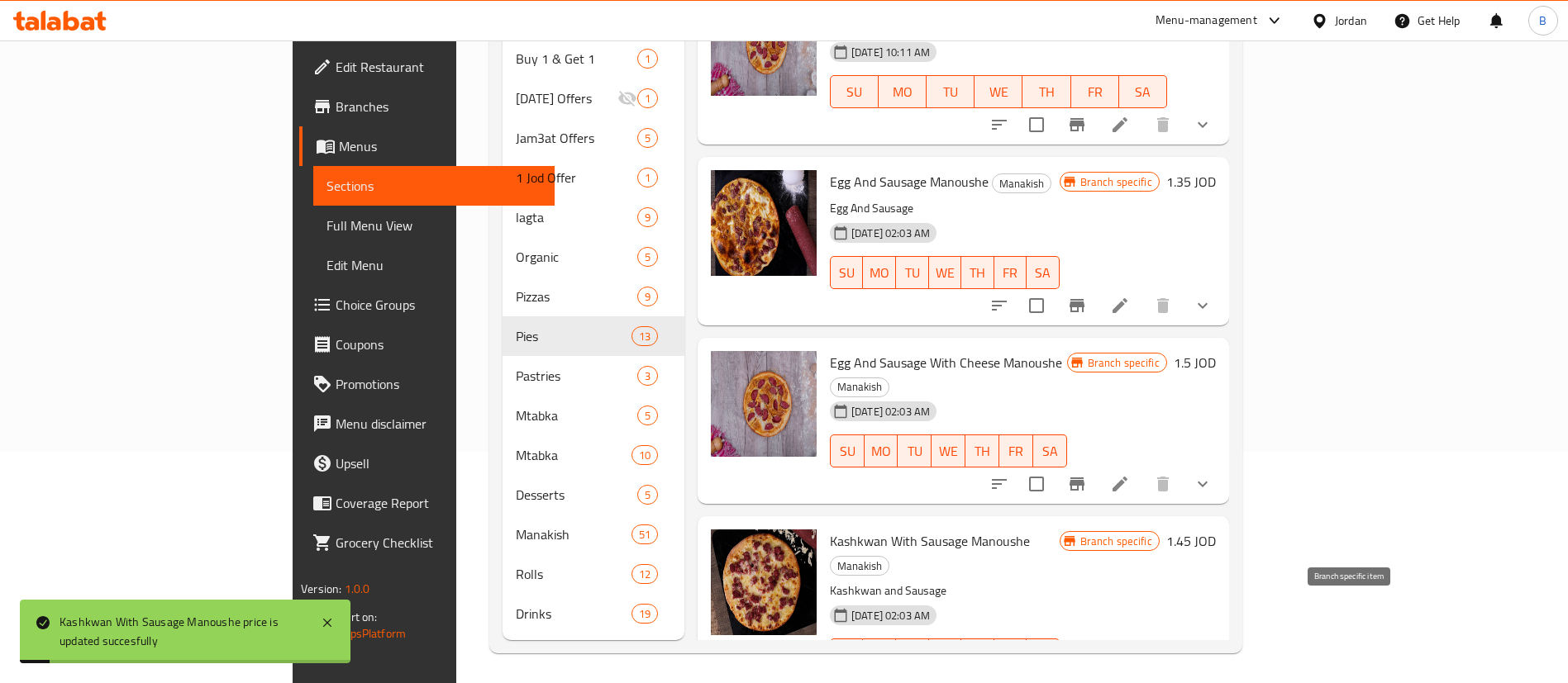
click at [1084, 681] on icon "Branch-specific-item" at bounding box center [1077, 688] width 15 height 13
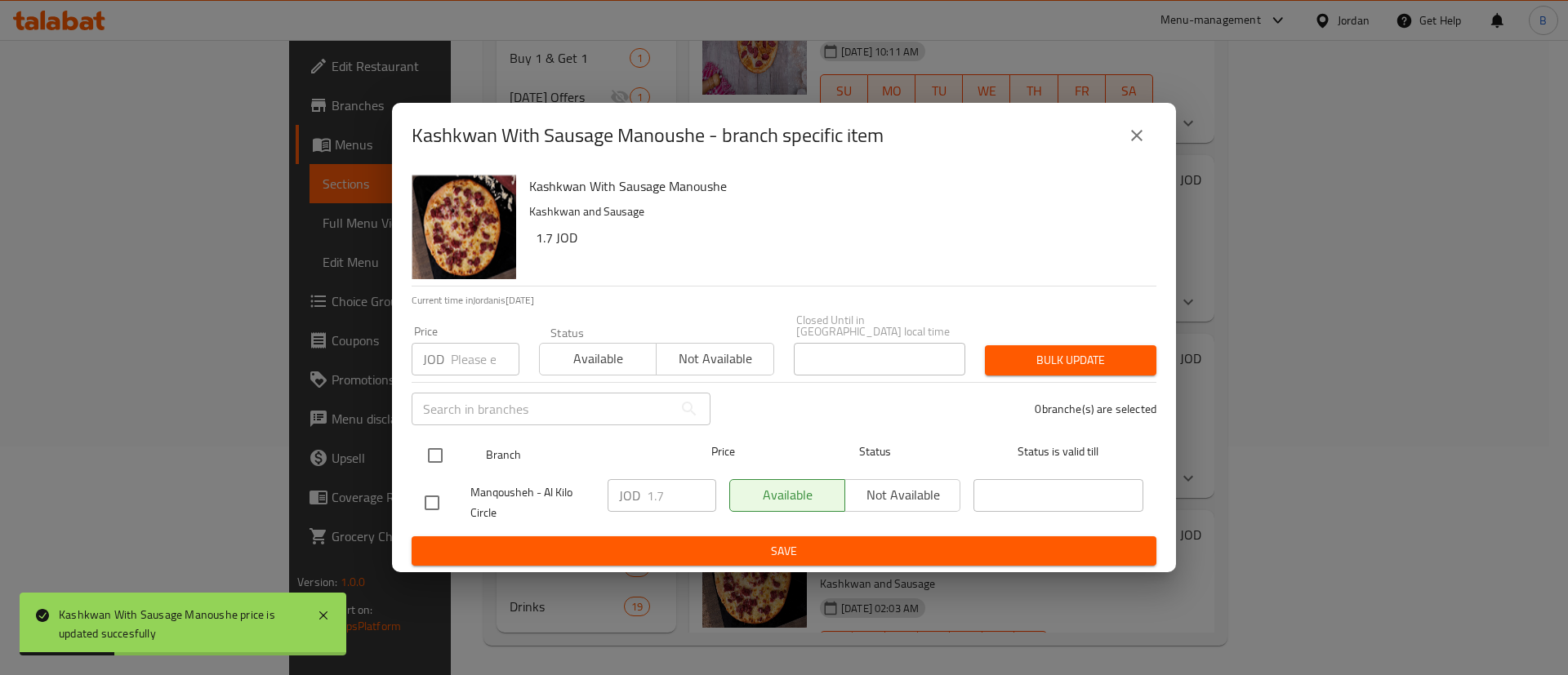
click at [446, 451] on input "checkbox" at bounding box center [435, 455] width 34 height 34
checkbox input "true"
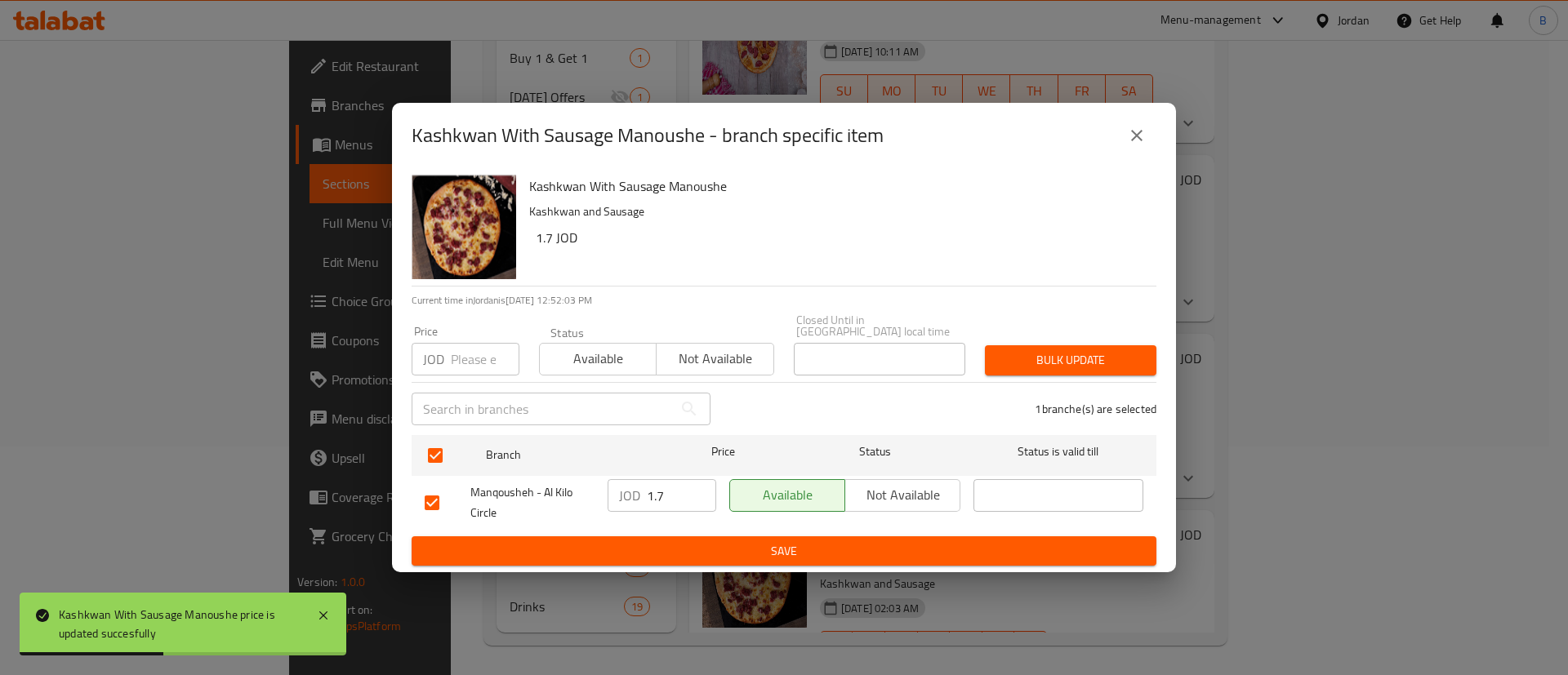
drag, startPoint x: 590, startPoint y: 489, endPoint x: 612, endPoint y: 519, distance: 37.2
click at [556, 489] on div "Manqousheh - Al Kilo Circle JOD 1.7 ​ Available Not available ​" at bounding box center [784, 503] width 732 height 61
paste input "45"
type input "1.45"
click at [663, 548] on span "Save" at bounding box center [784, 551] width 719 height 21
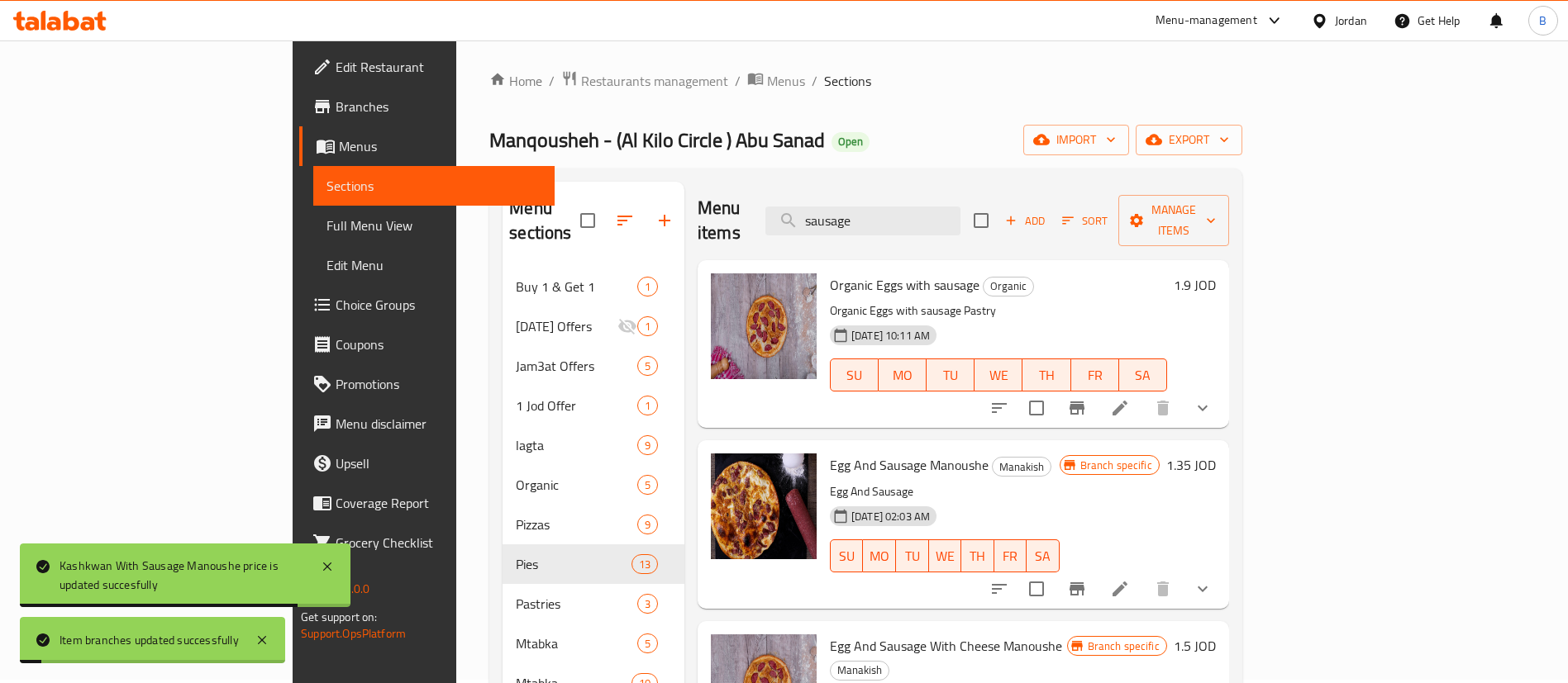
scroll to position [0, 0]
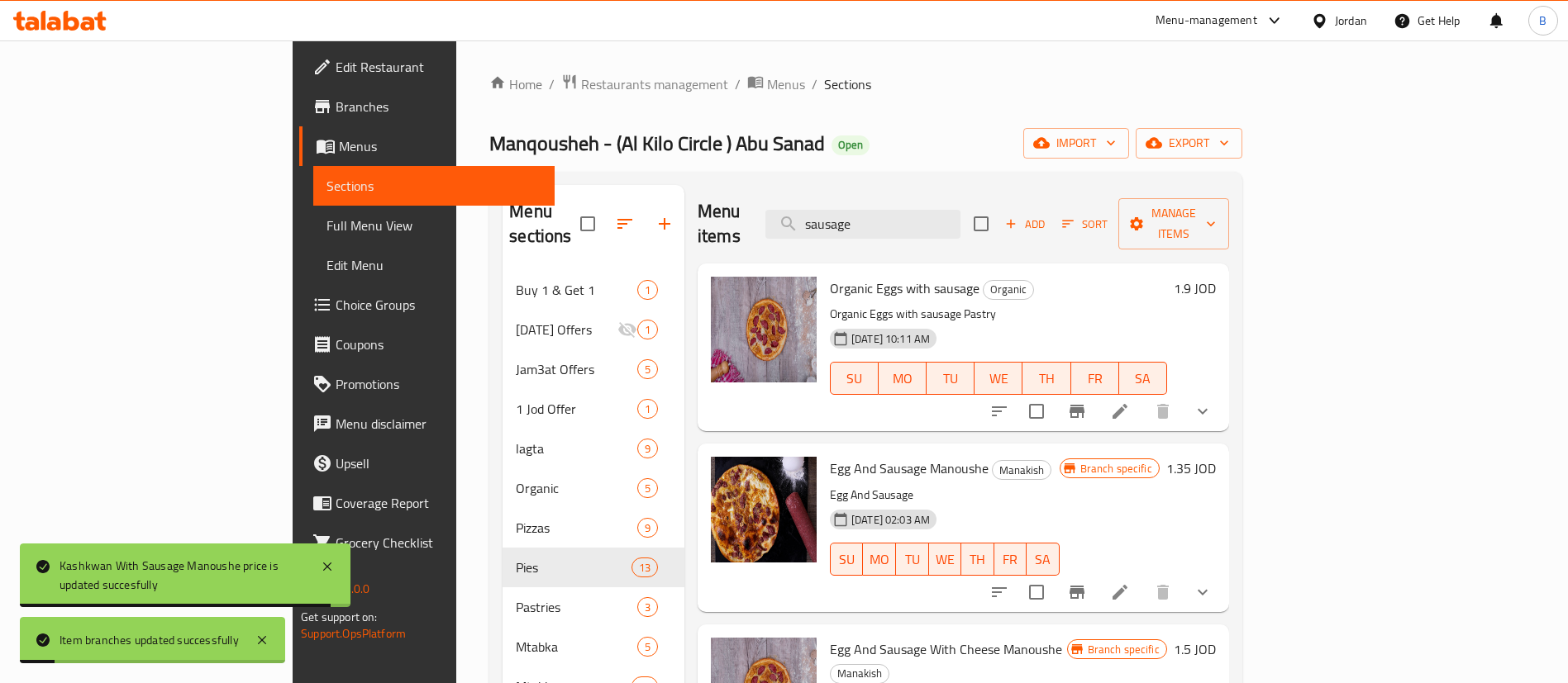
drag, startPoint x: 992, startPoint y: 219, endPoint x: 303, endPoint y: 186, distance: 689.8
click at [572, 150] on div "Home / Restaurants management / Menus / Sections Manqousheh - (Al Kilo Circle )…" at bounding box center [866, 478] width 753 height 811
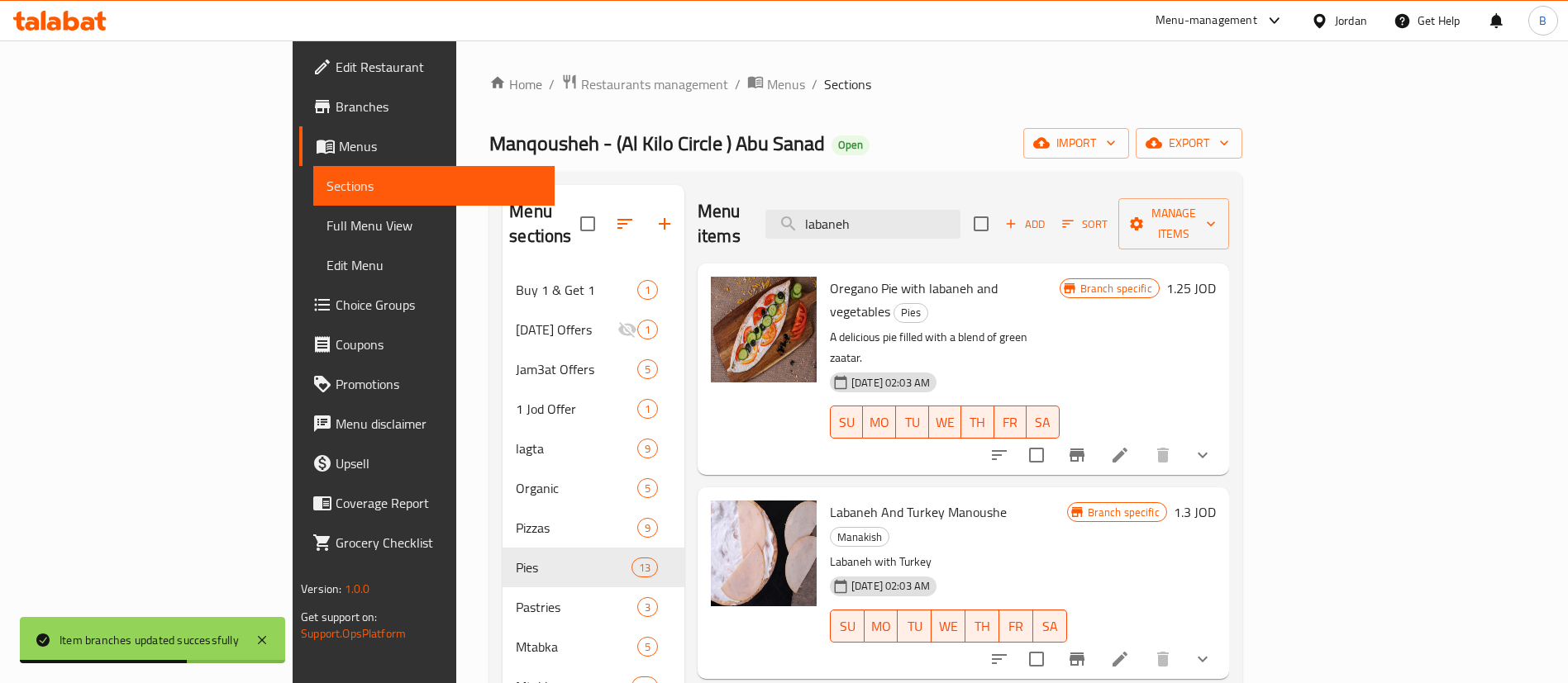
drag, startPoint x: 982, startPoint y: 210, endPoint x: 672, endPoint y: 224, distance: 310.3
click at [715, 204] on div "Menu items labaneh Add Sort Manage items" at bounding box center [963, 224] width 532 height 78
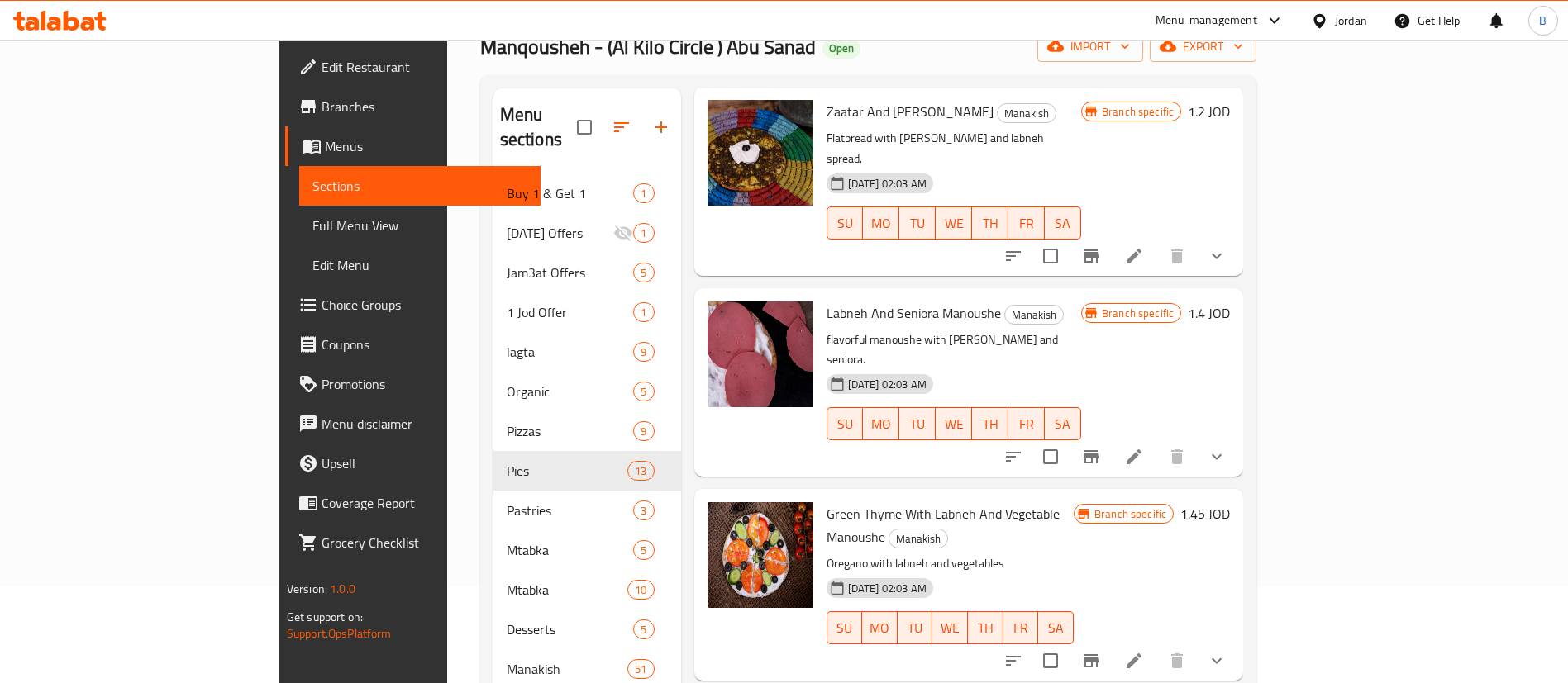
scroll to position [232, 0]
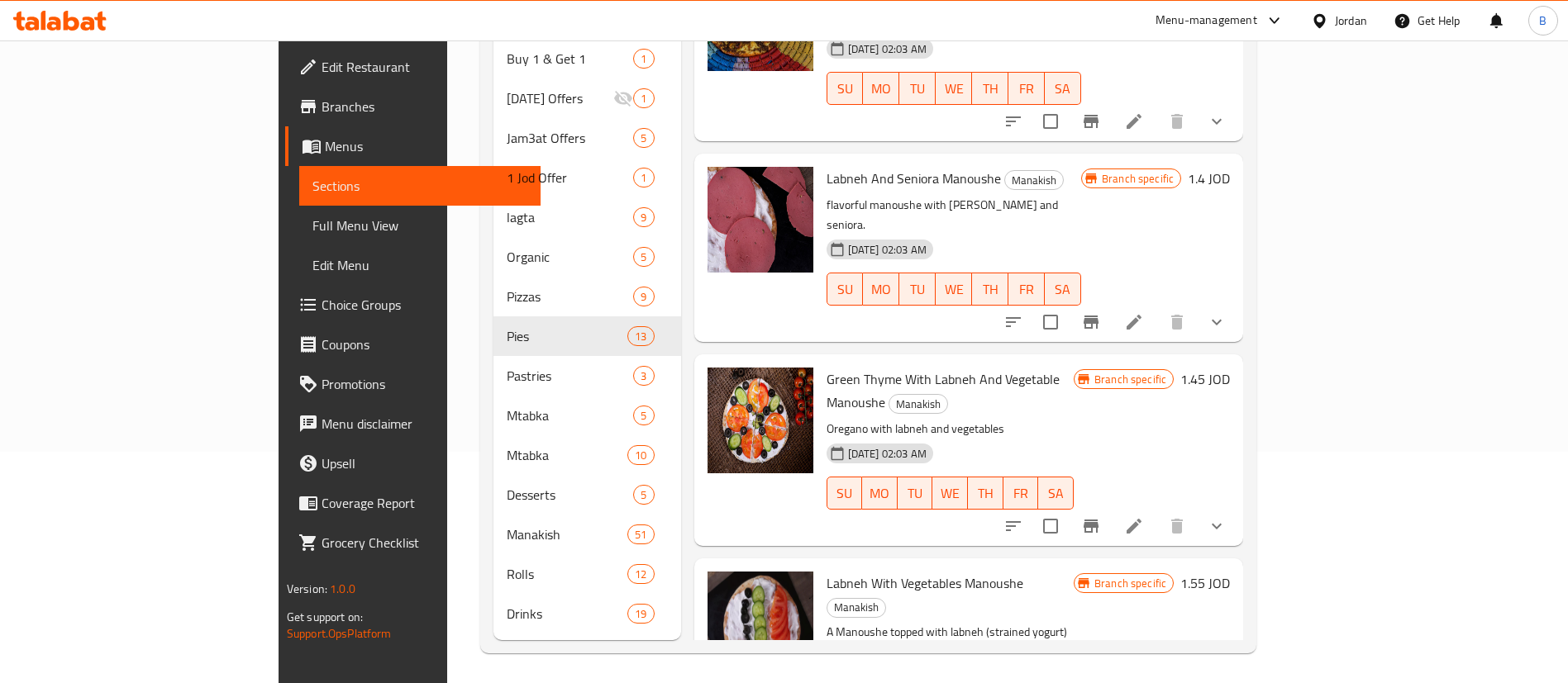
type input "labneh"
click at [1230, 572] on h6 "1.55 JOD" at bounding box center [1205, 583] width 50 height 23
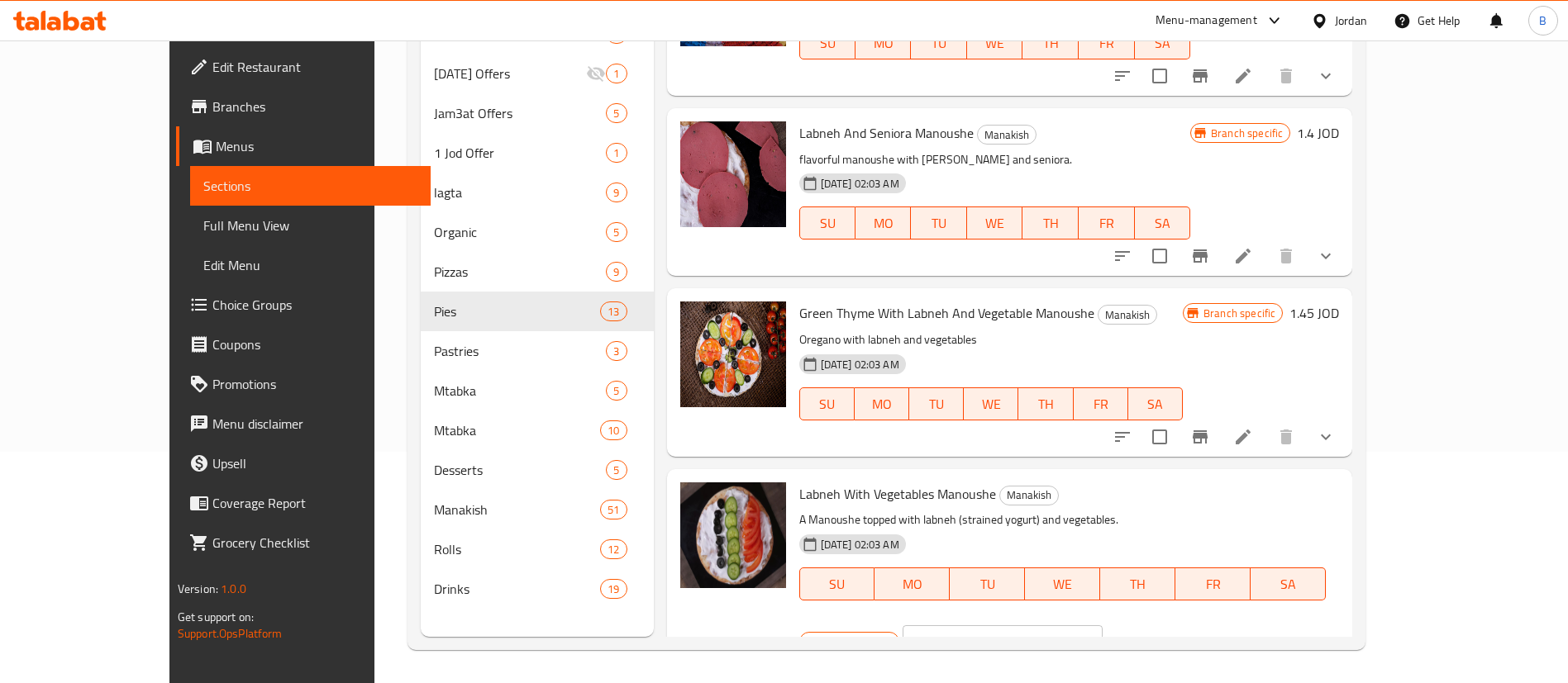
click at [1103, 626] on div "JOD 1.55 ​" at bounding box center [1002, 642] width 200 height 33
click at [1103, 626] on input "1.55" at bounding box center [1022, 642] width 160 height 33
type input "1.20"
click at [1179, 624] on button "ok" at bounding box center [1160, 642] width 36 height 36
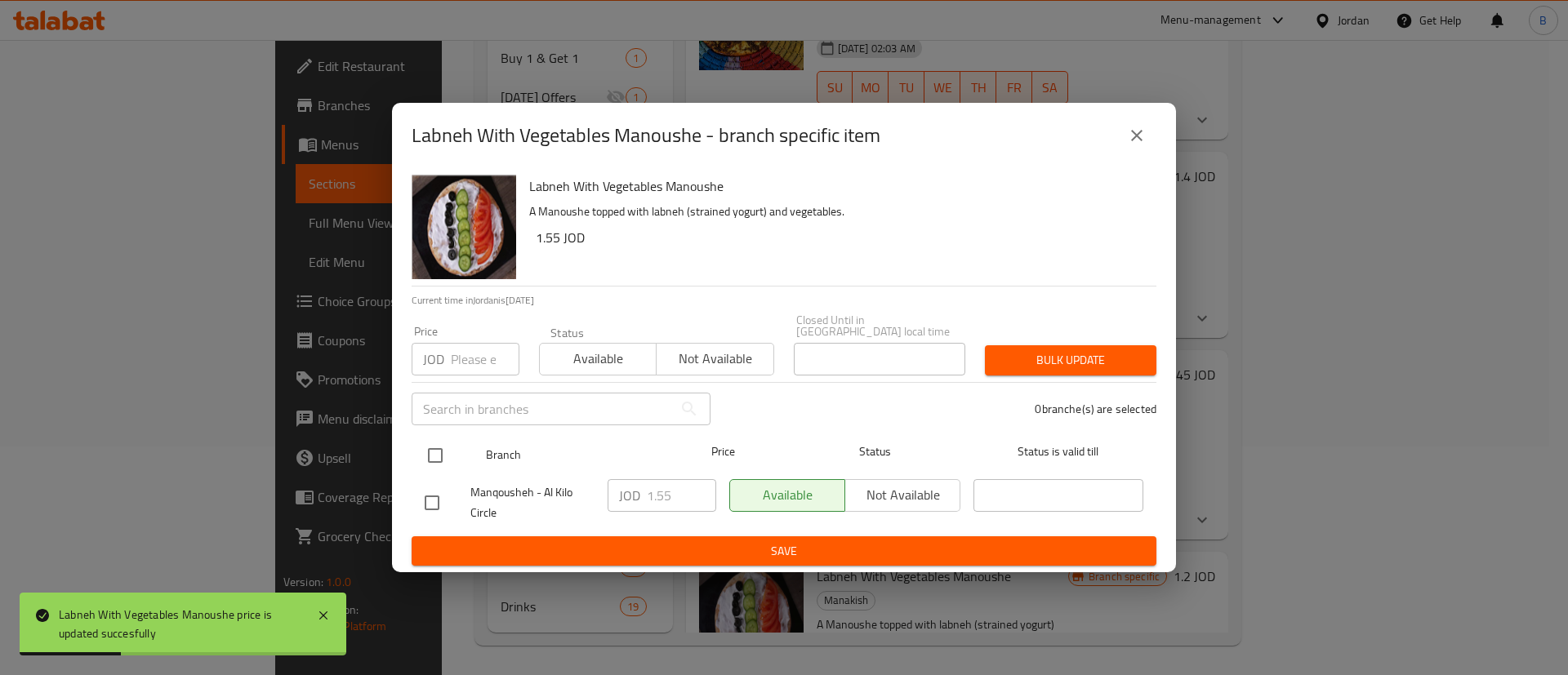
click at [432, 439] on input "checkbox" at bounding box center [435, 455] width 34 height 34
checkbox input "true"
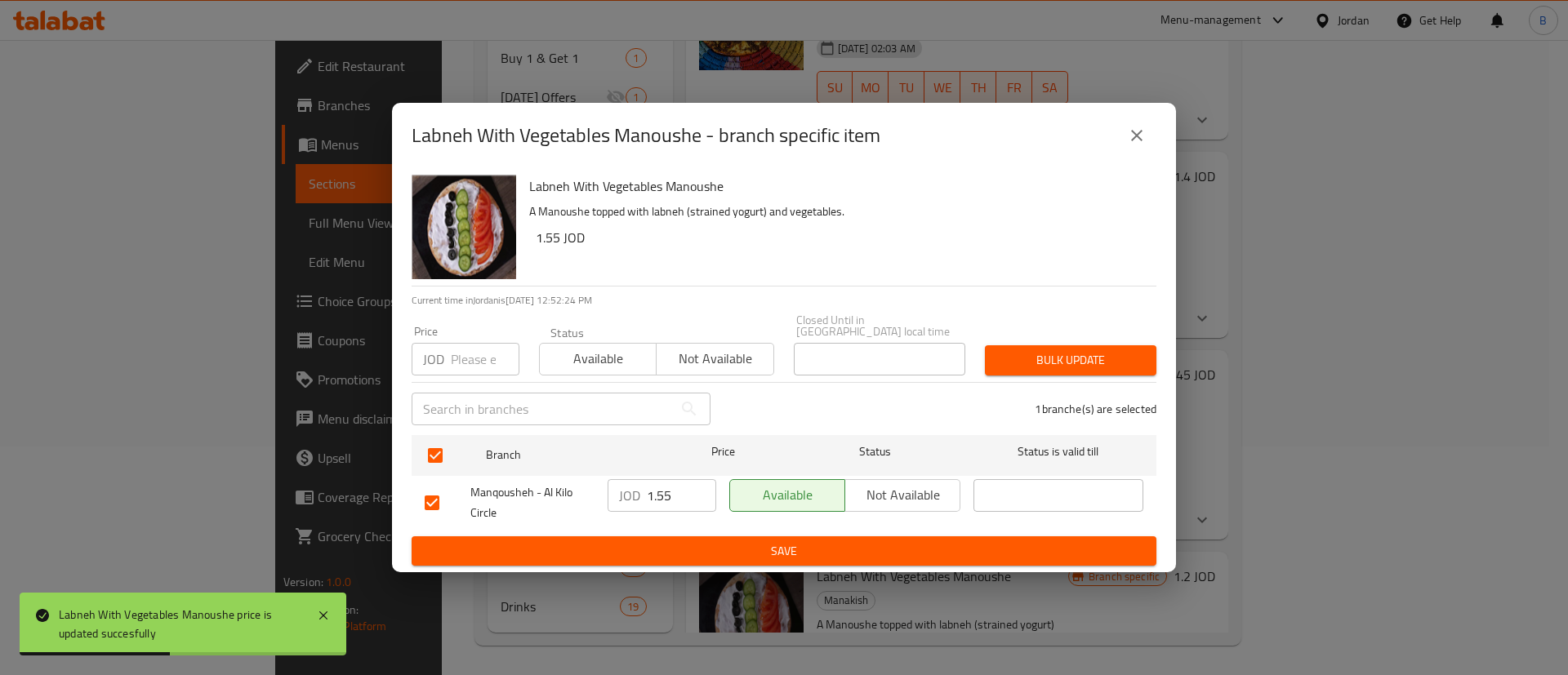
click at [679, 495] on input "1.55" at bounding box center [681, 495] width 69 height 32
type input "1.20"
click at [675, 518] on div "JOD 1.20 ​" at bounding box center [662, 503] width 122 height 61
click at [674, 521] on div "JOD 1.20 ​" at bounding box center [662, 503] width 122 height 61
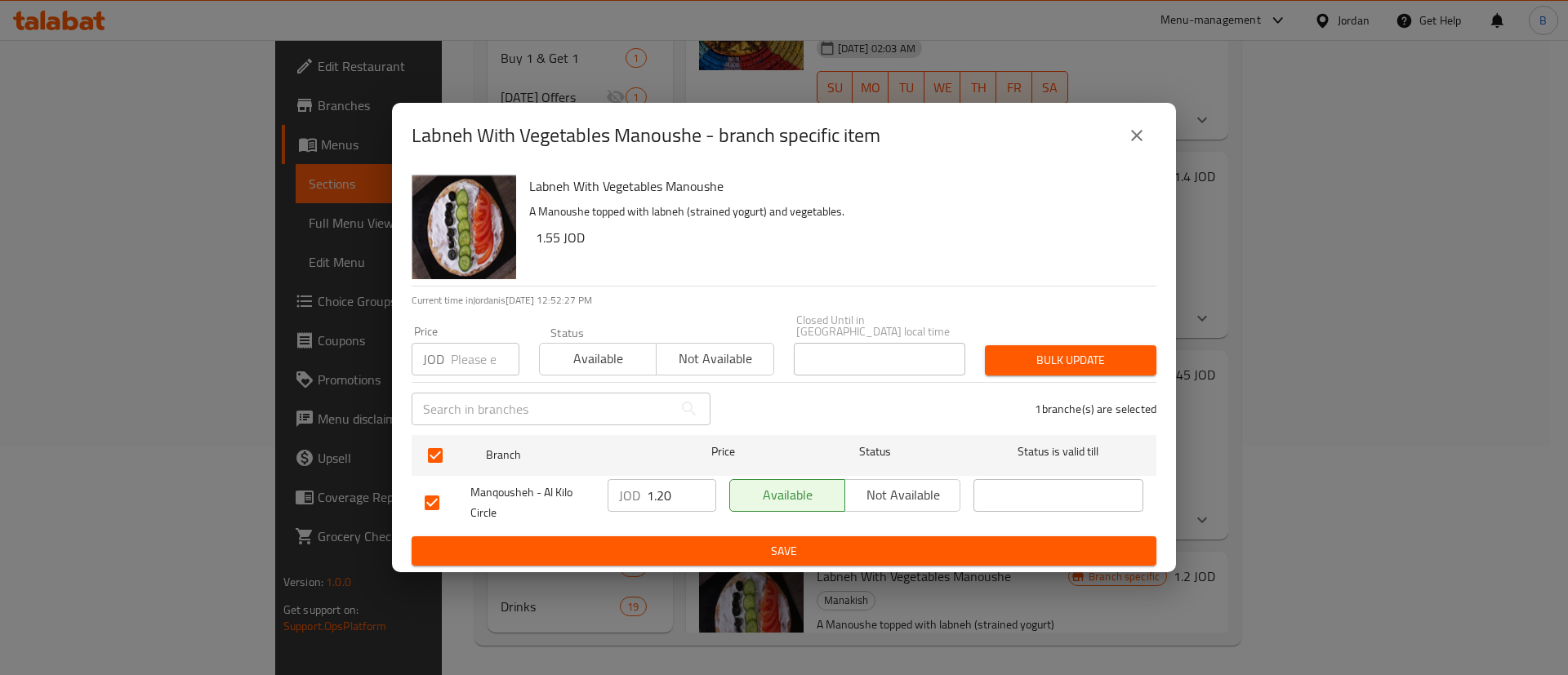
click at [670, 529] on ul "Branch Price Status Status is valid till Manqousheh - Al Kilo Circle JOD 1.20 ​…" at bounding box center [784, 482] width 745 height 107
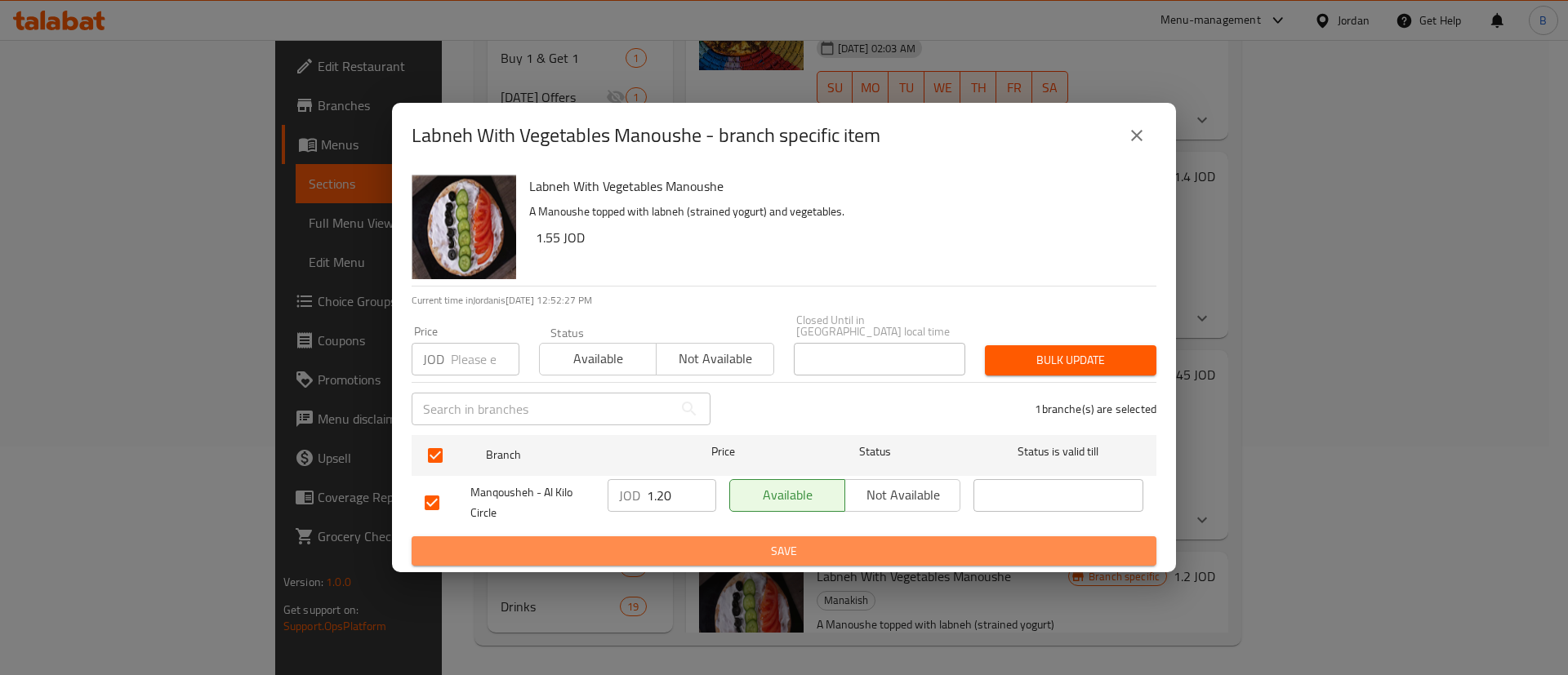
click at [670, 536] on button "Save" at bounding box center [784, 551] width 745 height 30
